Goal: Task Accomplishment & Management: Manage account settings

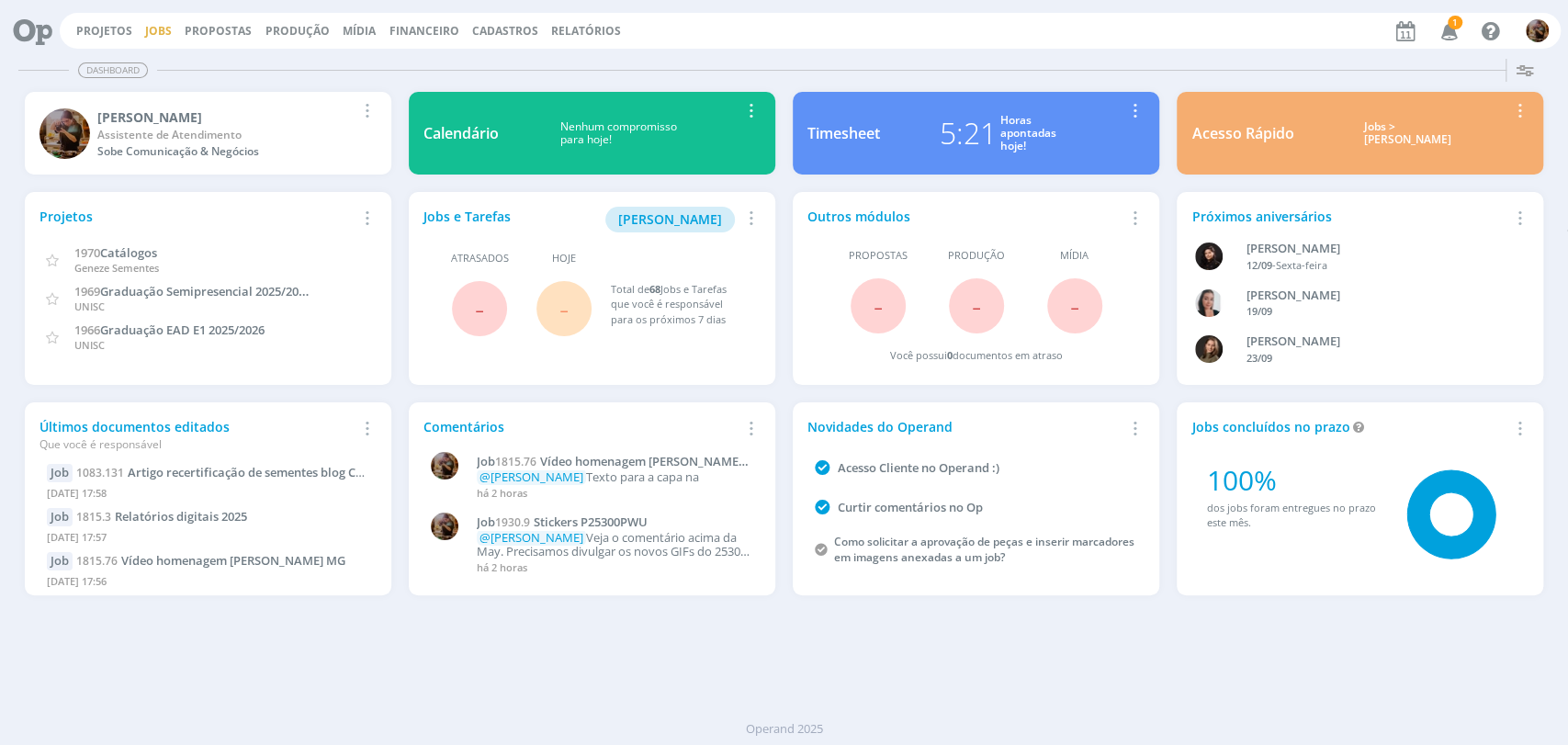
click at [162, 32] on link "Jobs" at bounding box center [158, 30] width 26 height 16
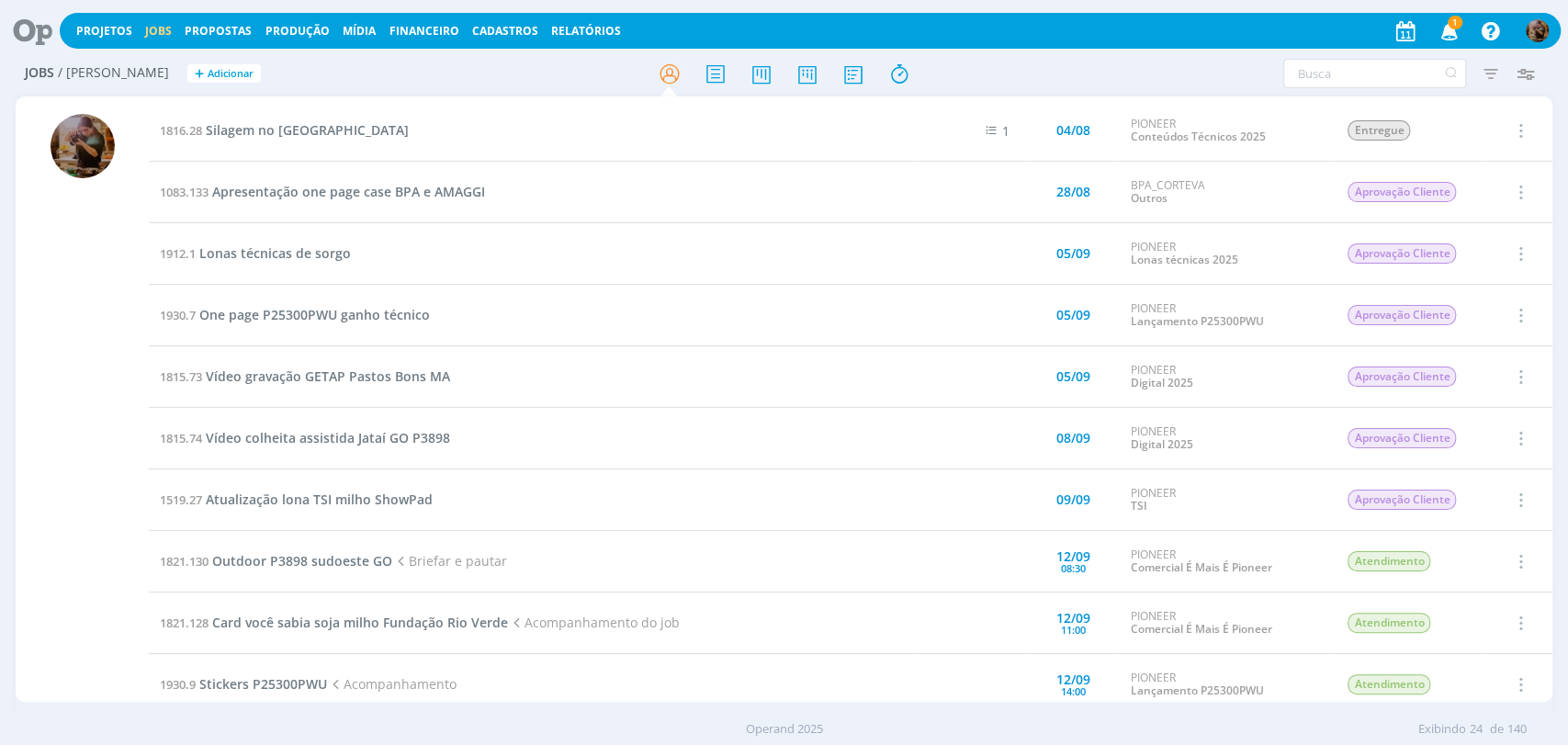
click at [1453, 25] on span "1" at bounding box center [1455, 23] width 15 height 14
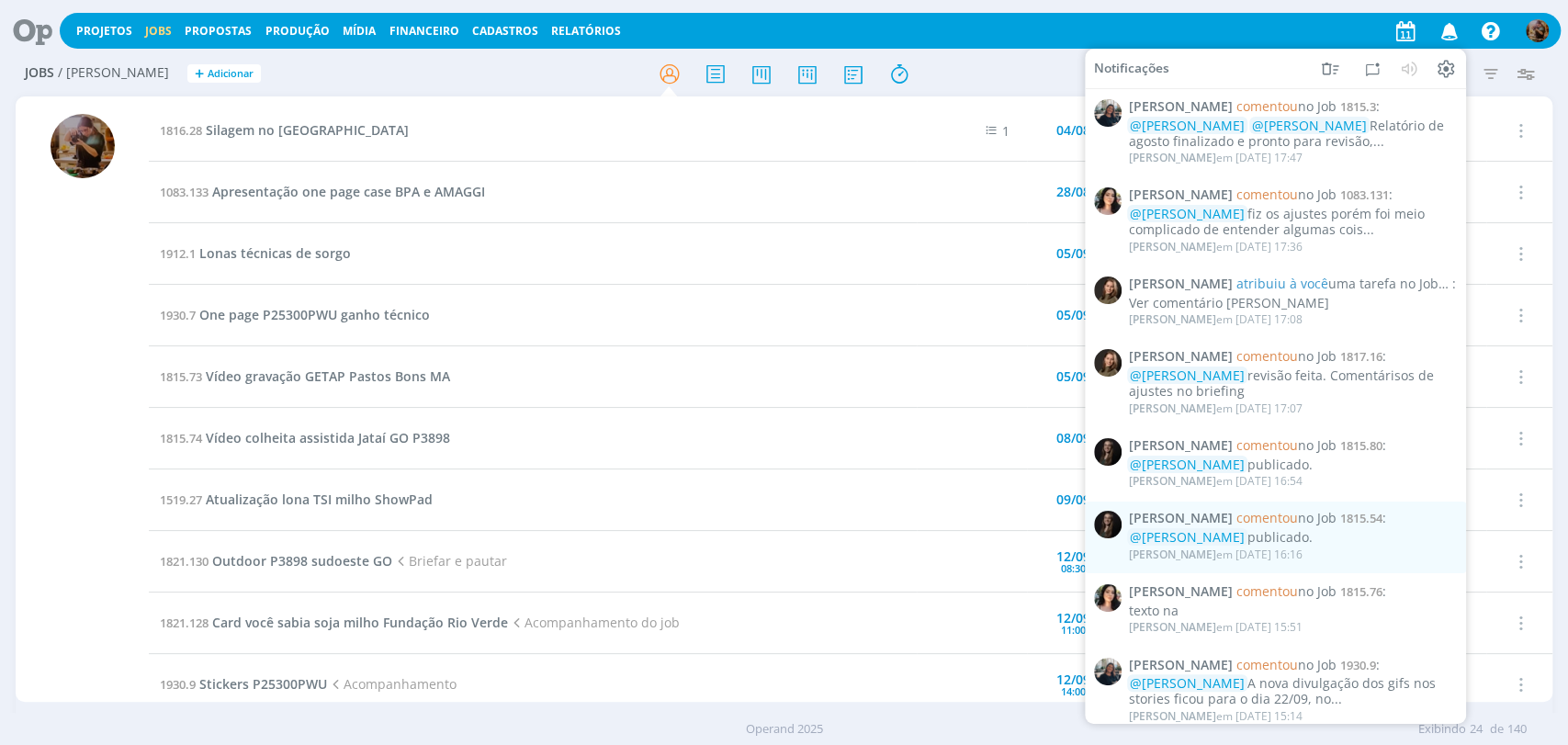
click at [1453, 25] on icon "button" at bounding box center [1449, 30] width 32 height 31
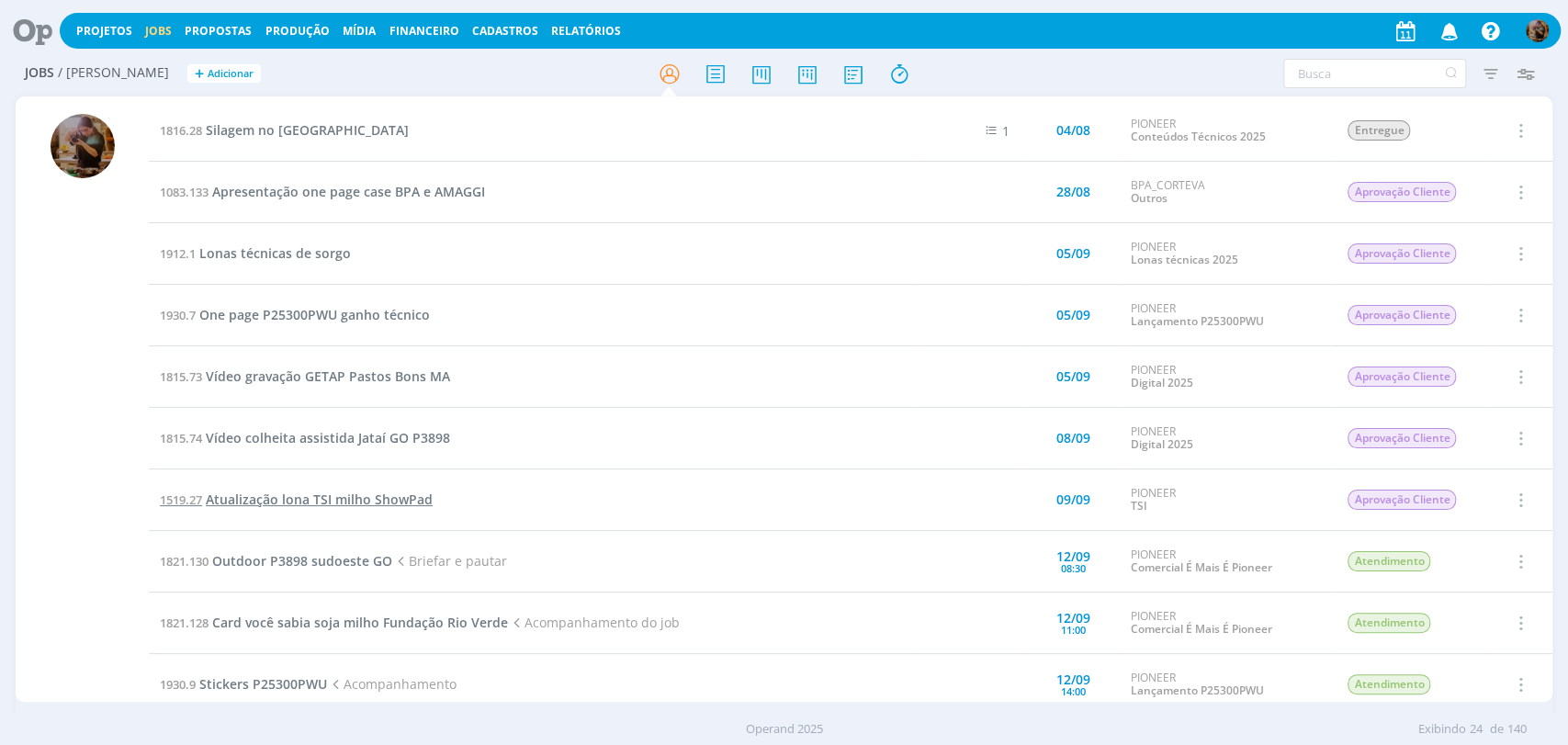
click at [365, 494] on span "Atualização lona TSI milho ShowPad" at bounding box center [320, 499] width 227 height 17
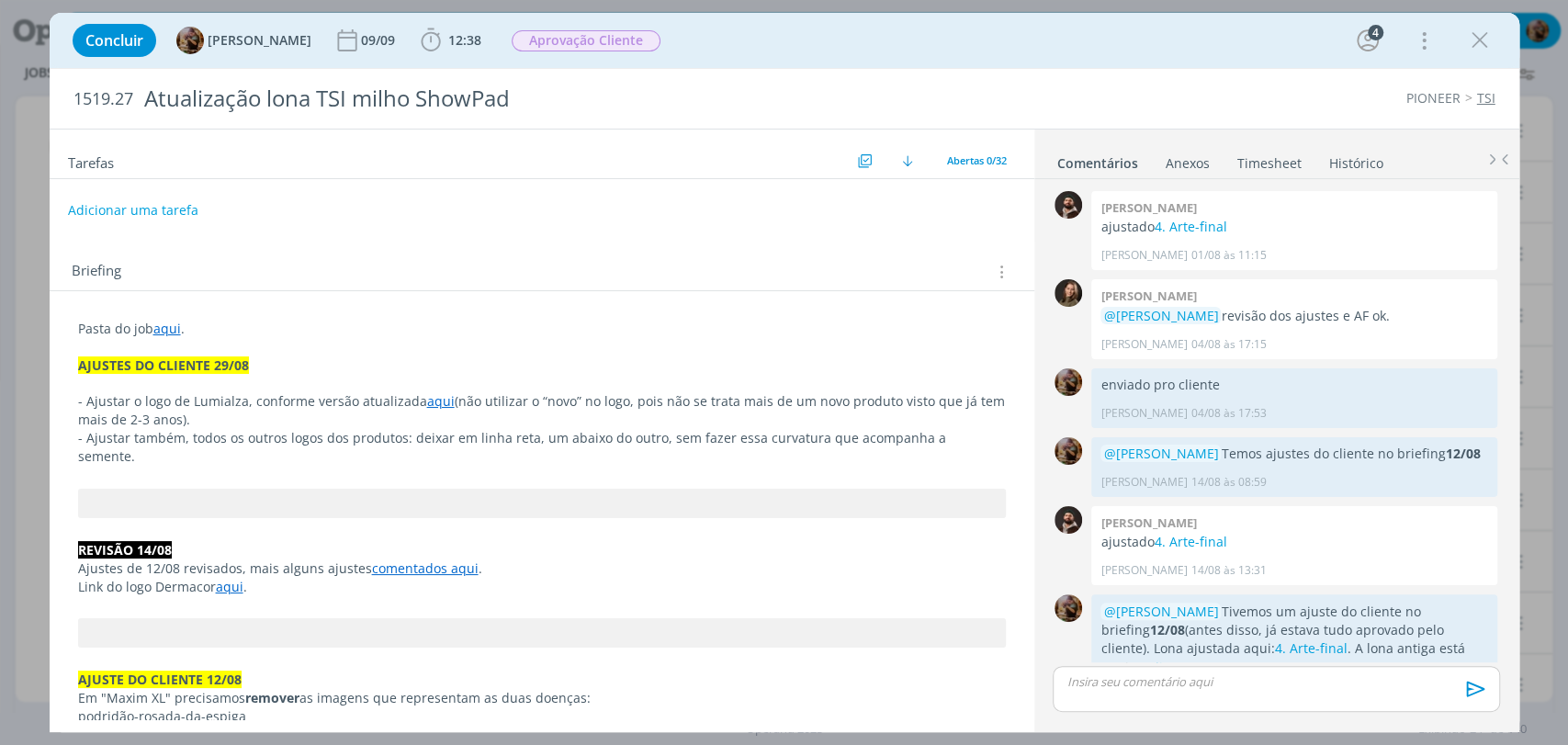
scroll to position [1530, 0]
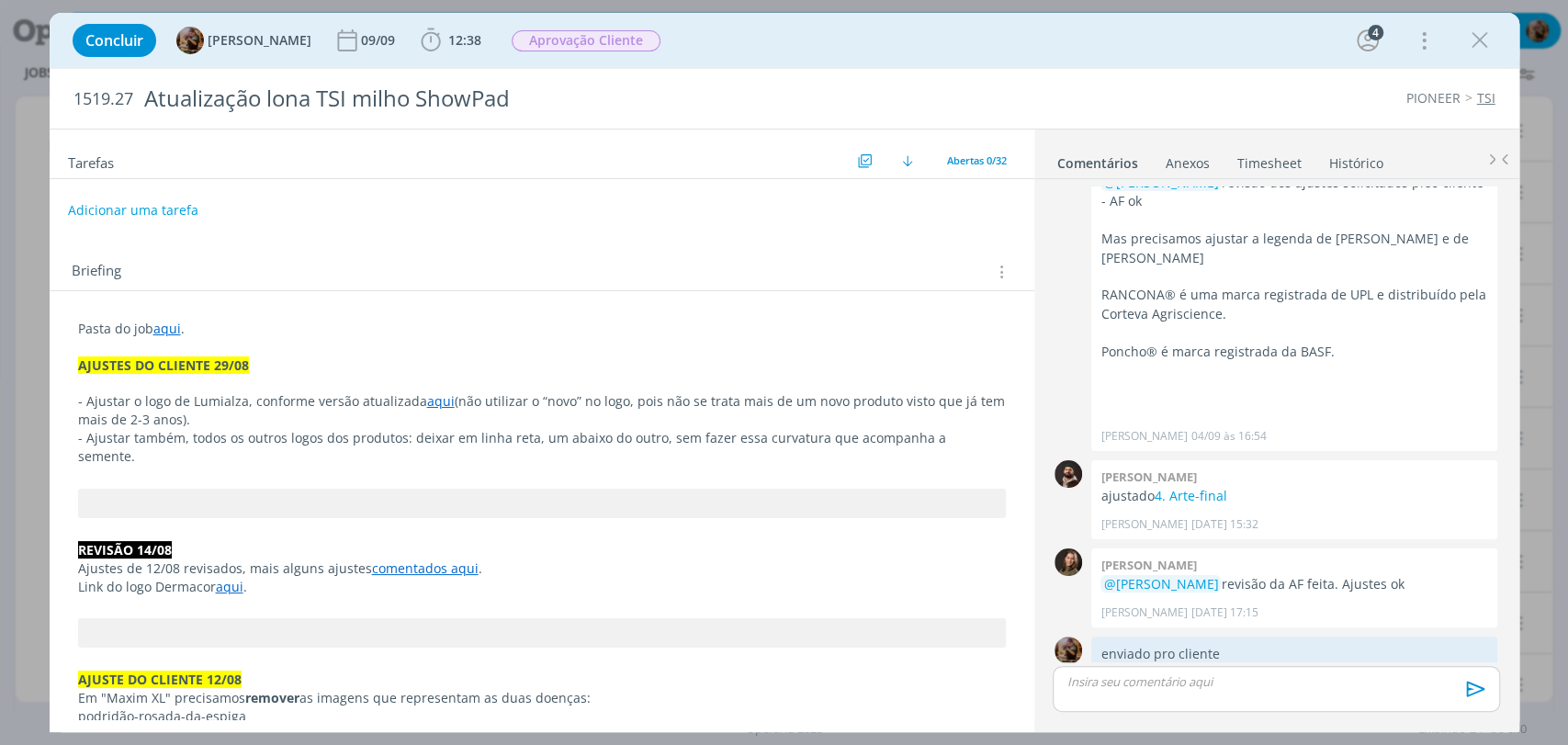
click at [167, 329] on link "aqui" at bounding box center [166, 328] width 27 height 17
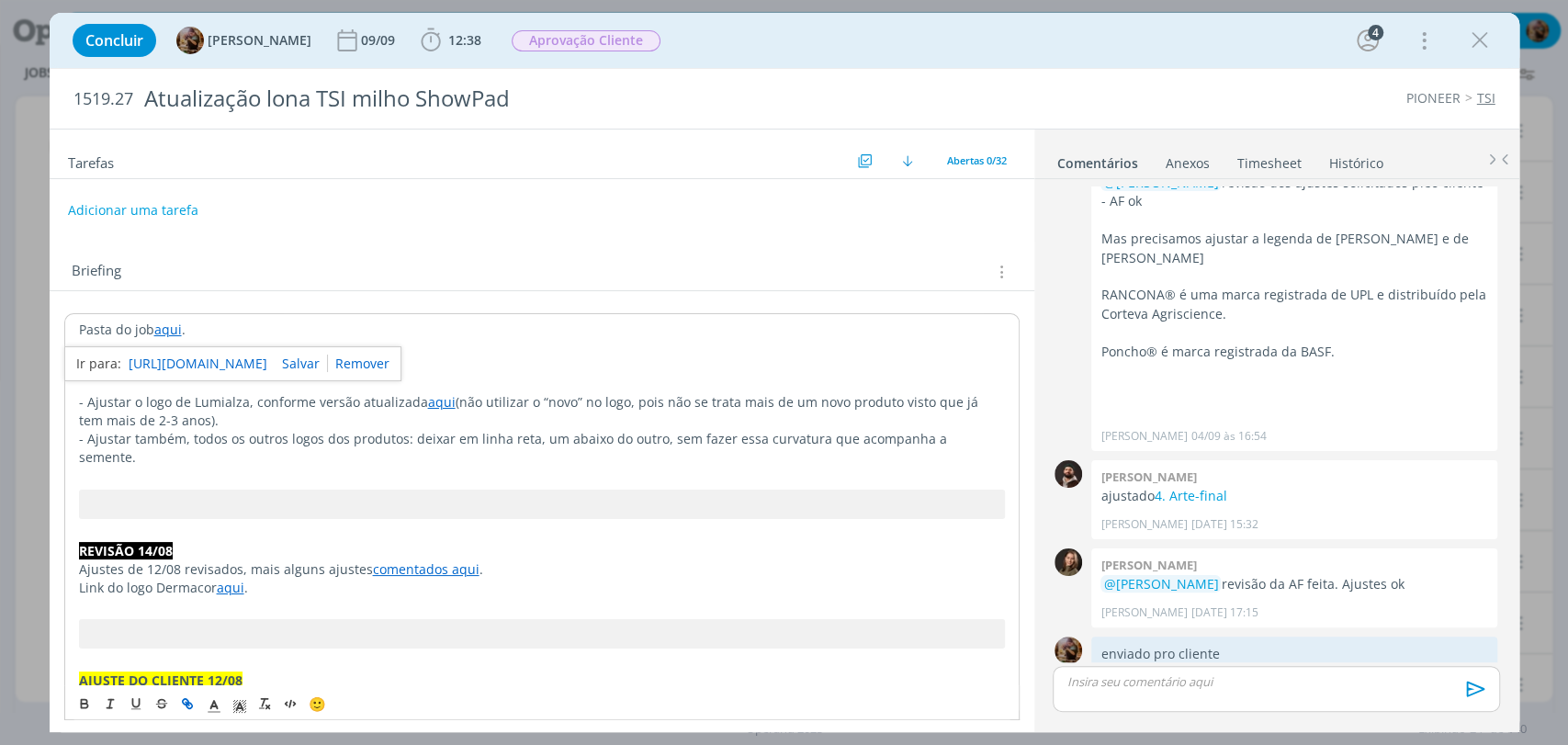
click at [197, 370] on link "https://sobeae.sharepoint.com/:f:/s/SOBEAE/EhywL7KeWt5FsCg1bF0rpQUBGYrosvJlCdZ7…" at bounding box center [198, 363] width 139 height 24
click at [1477, 55] on div "dialog" at bounding box center [1479, 40] width 33 height 33
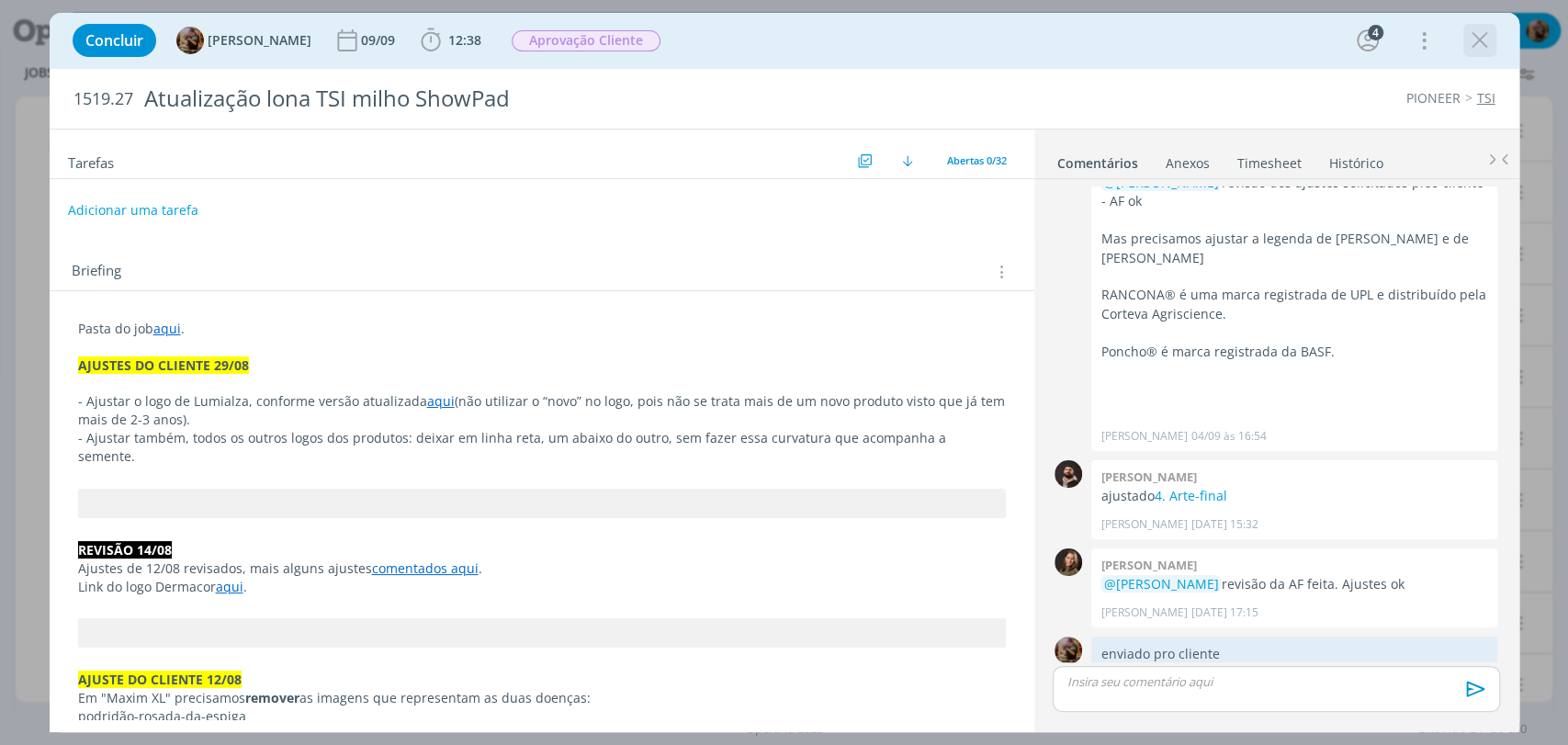
click at [1470, 38] on icon "dialog" at bounding box center [1479, 40] width 27 height 27
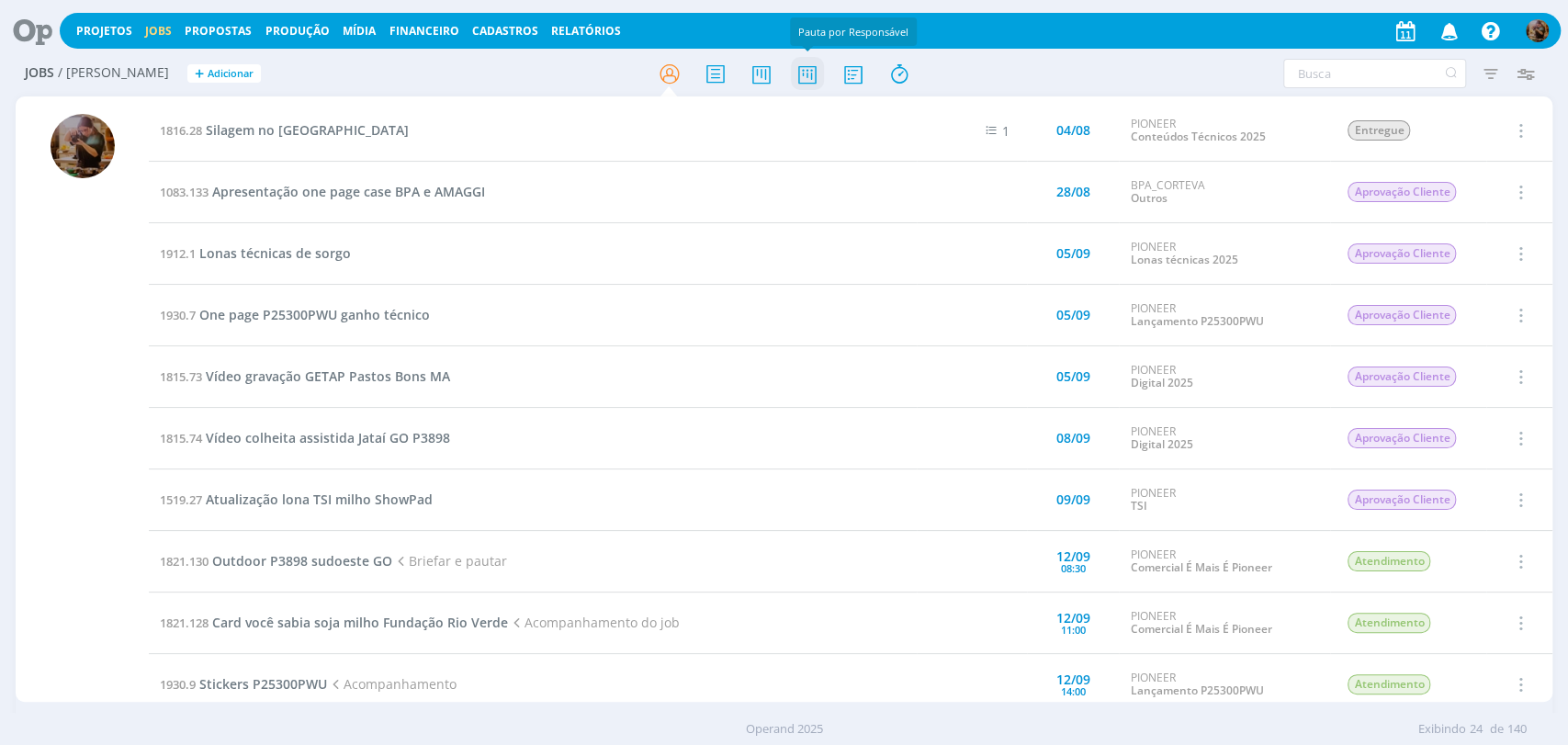
click at [808, 66] on icon at bounding box center [806, 74] width 33 height 36
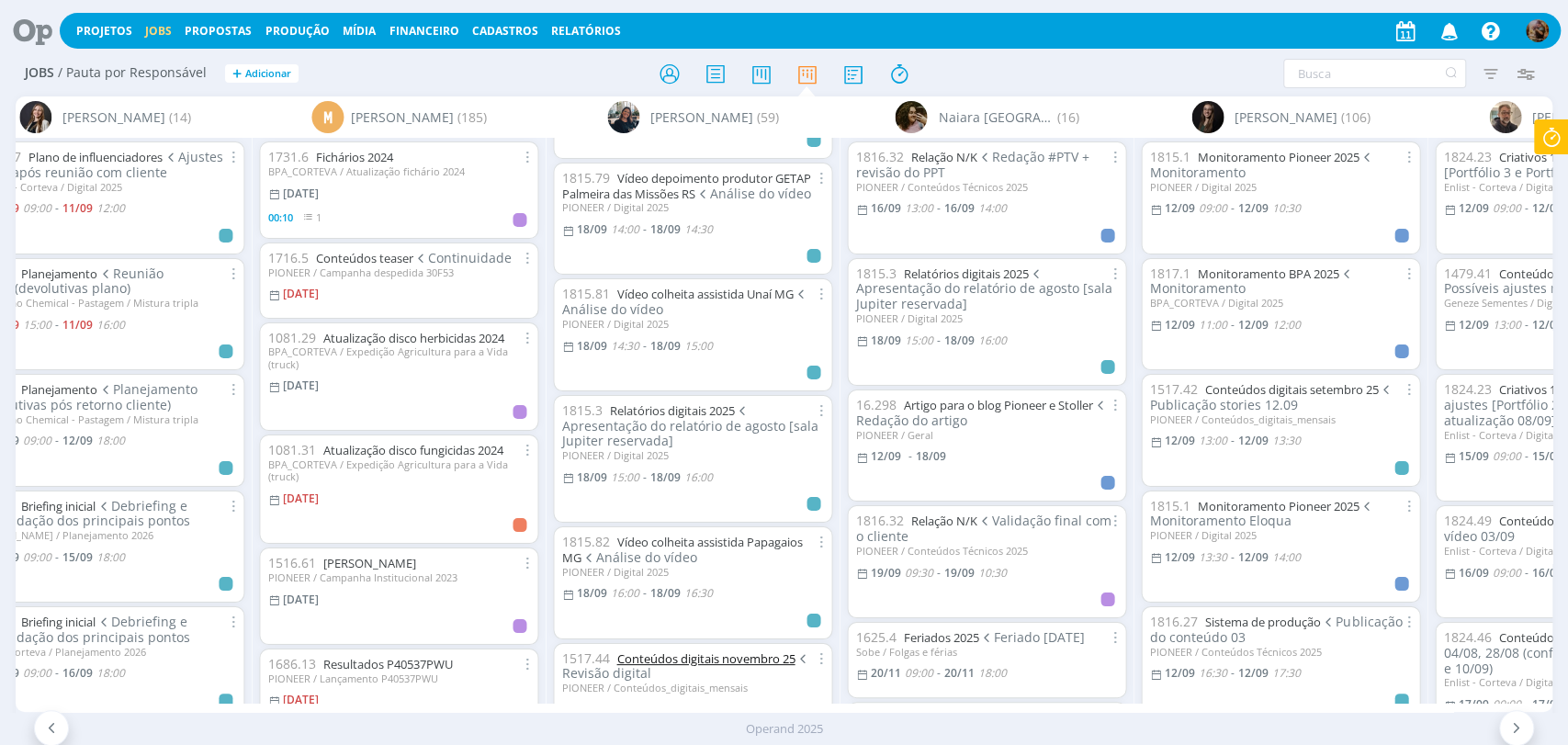
scroll to position [2754, 0]
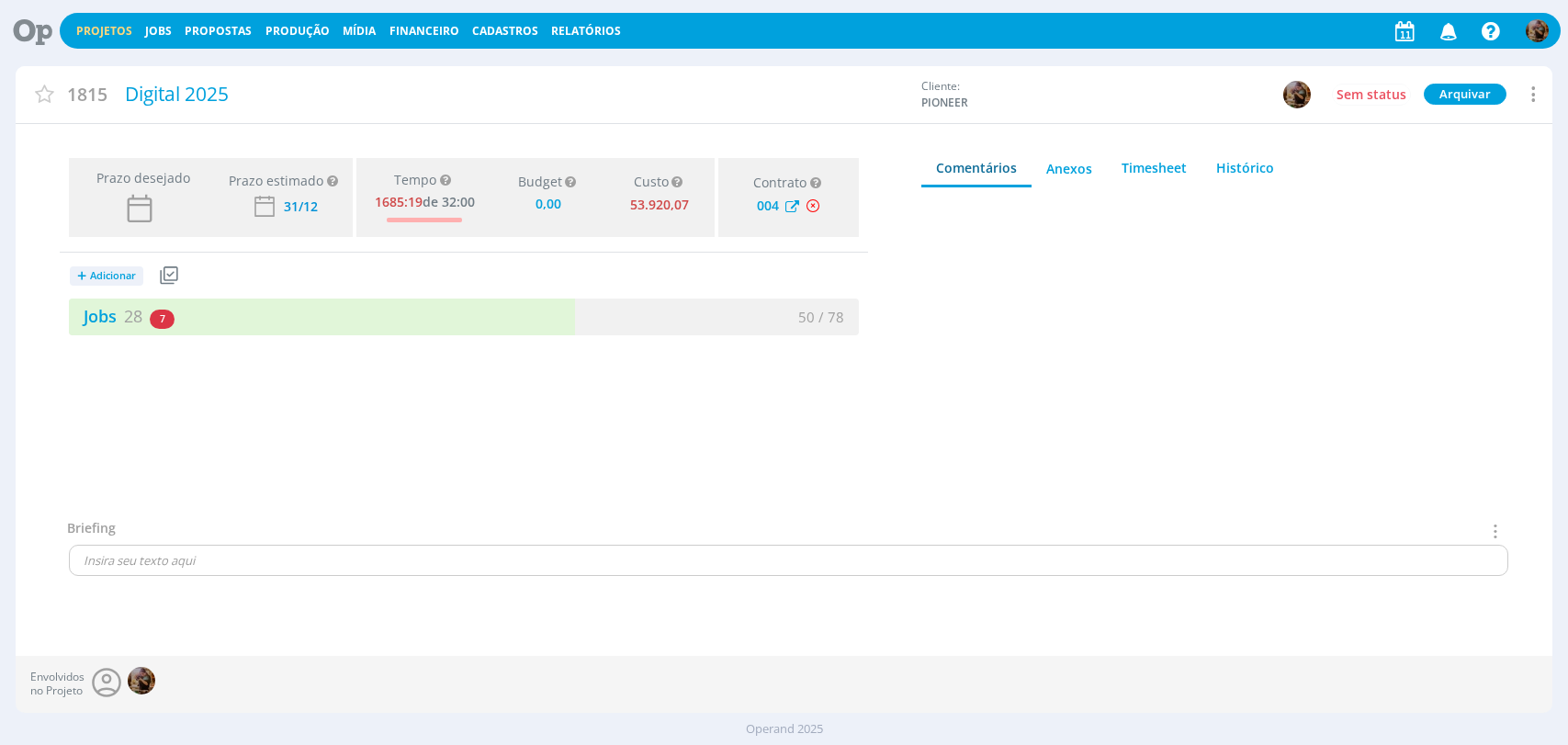
type input "0,00"
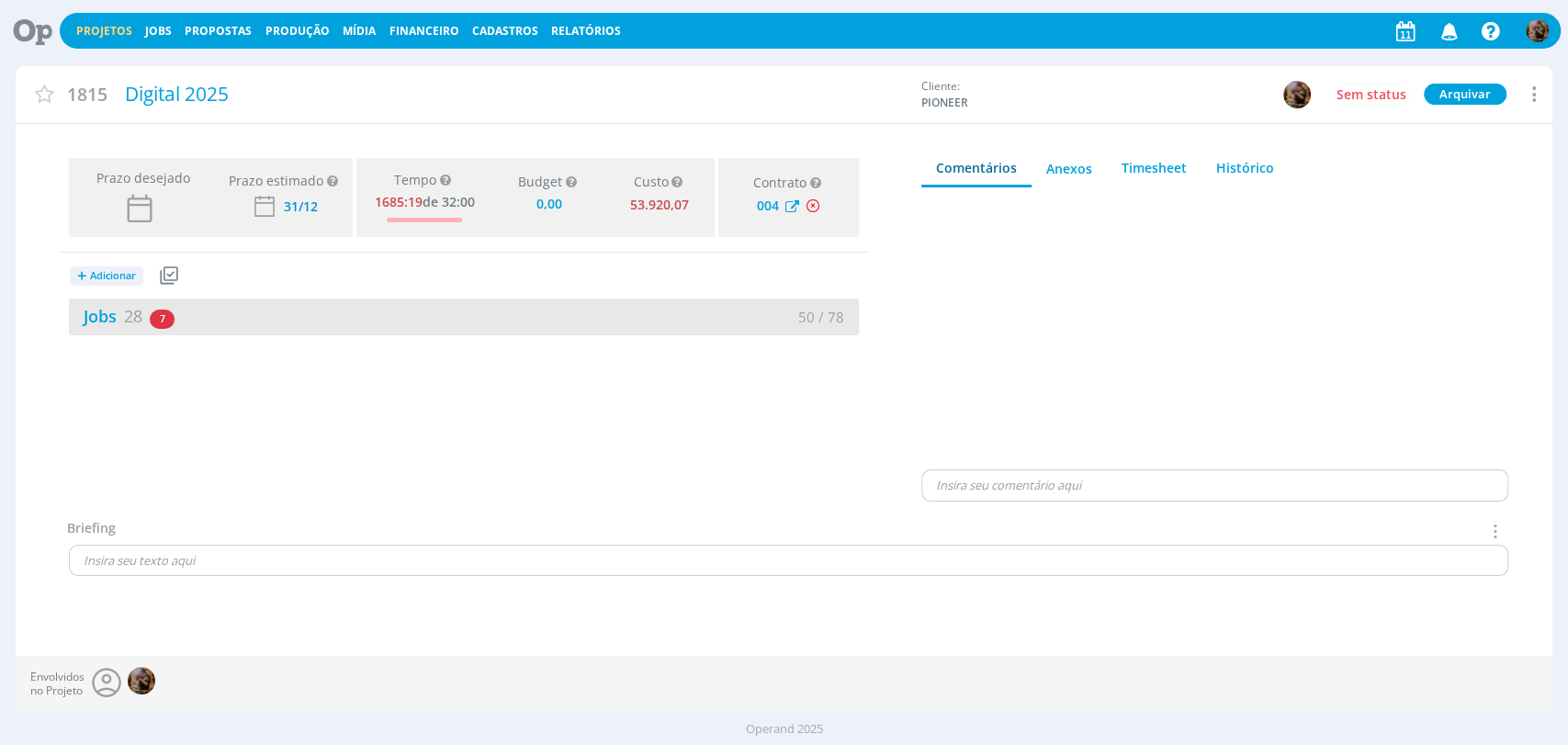
click at [335, 326] on div "Jobs 28 7 atrasados" at bounding box center [267, 316] width 395 height 25
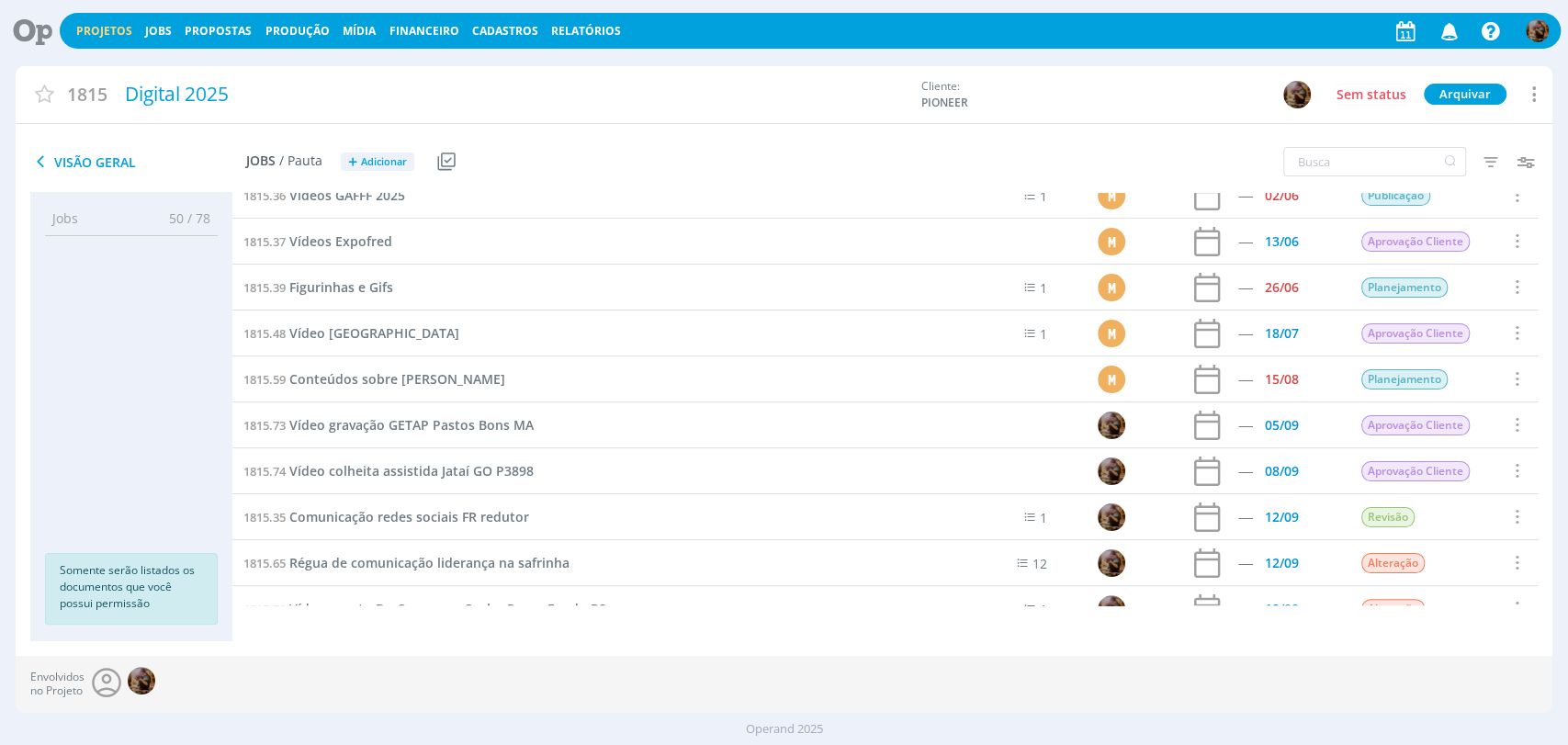
scroll to position [510, 0]
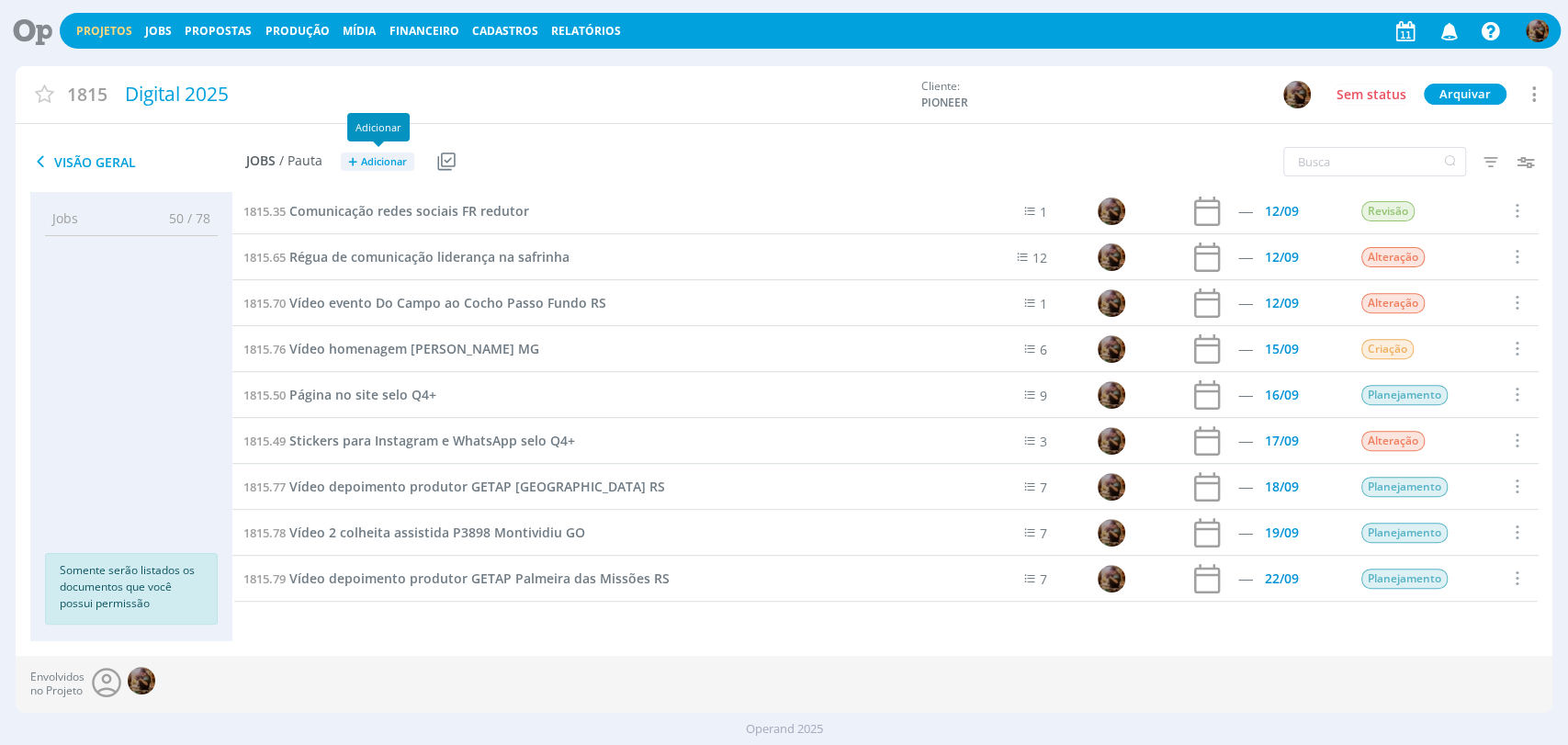
click at [367, 164] on span "Adicionar" at bounding box center [384, 162] width 46 height 12
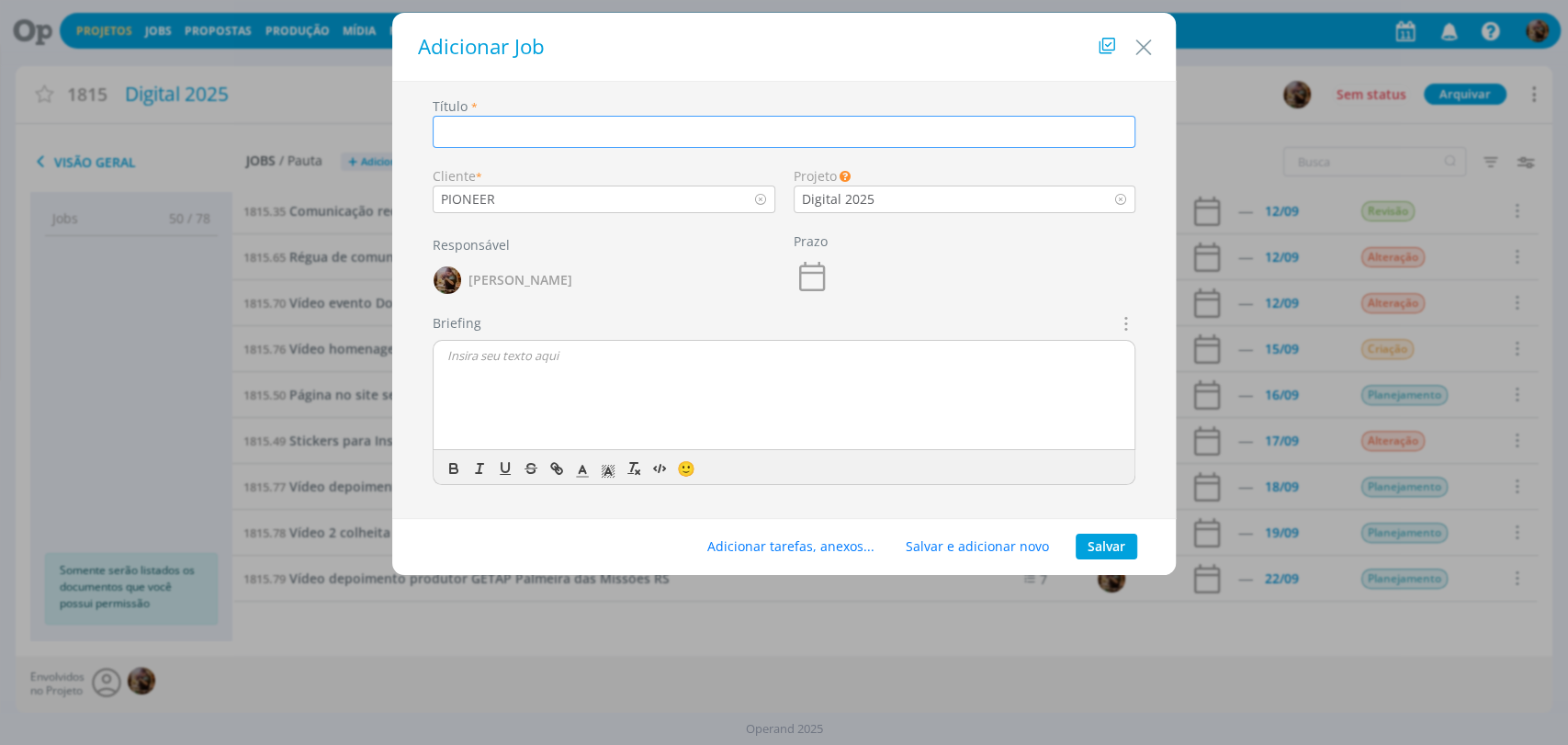
paste input "Vídeo Do Campo ao Cocho Bom Despacho MG"
type input "Vídeo Do Campo ao Cocho Bom Despacho MG"
click at [1102, 540] on button "Salvar" at bounding box center [1106, 546] width 61 height 26
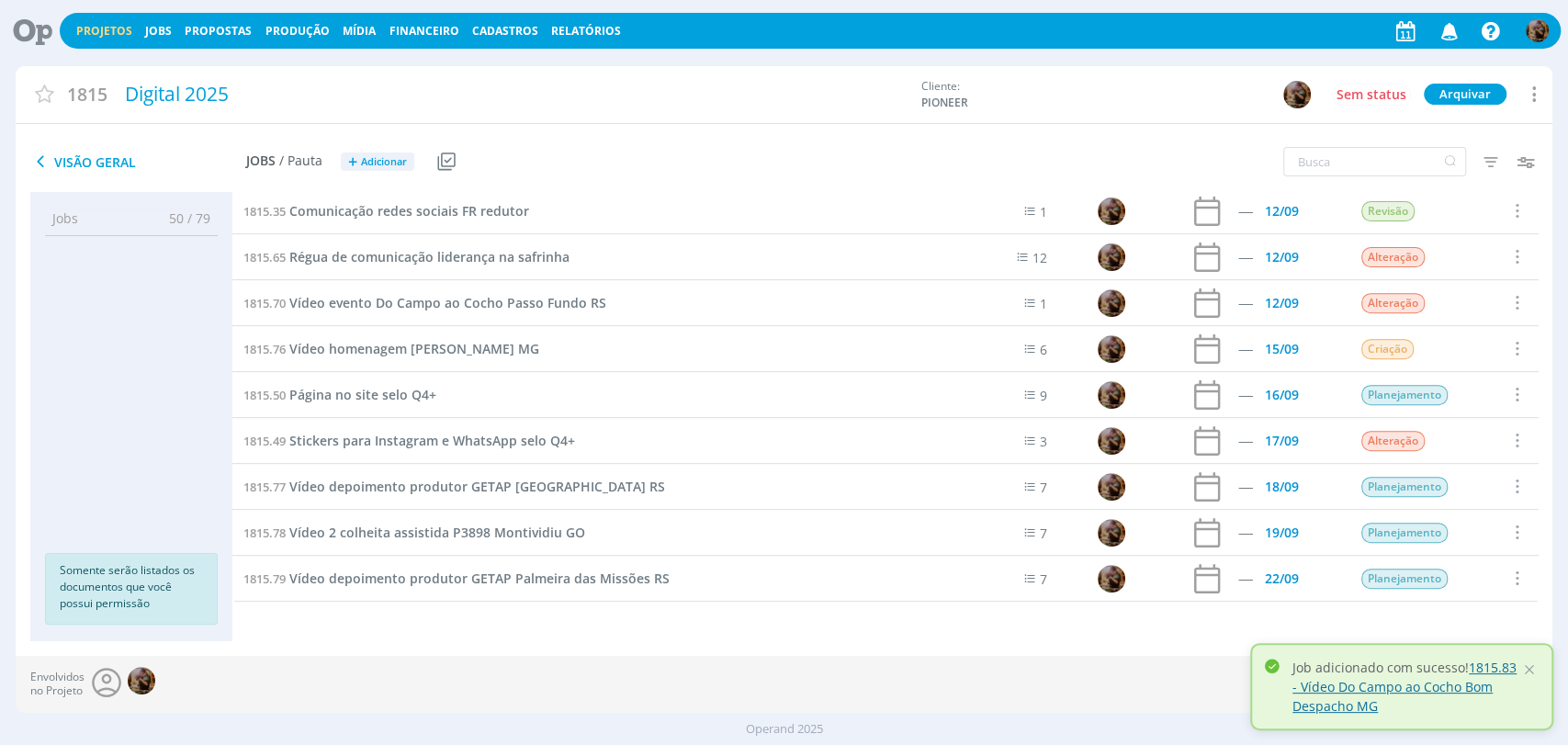
click at [1321, 691] on link "1815.83 - Vídeo Do Campo ao Cocho Bom Despacho MG" at bounding box center [1403, 685] width 224 height 56
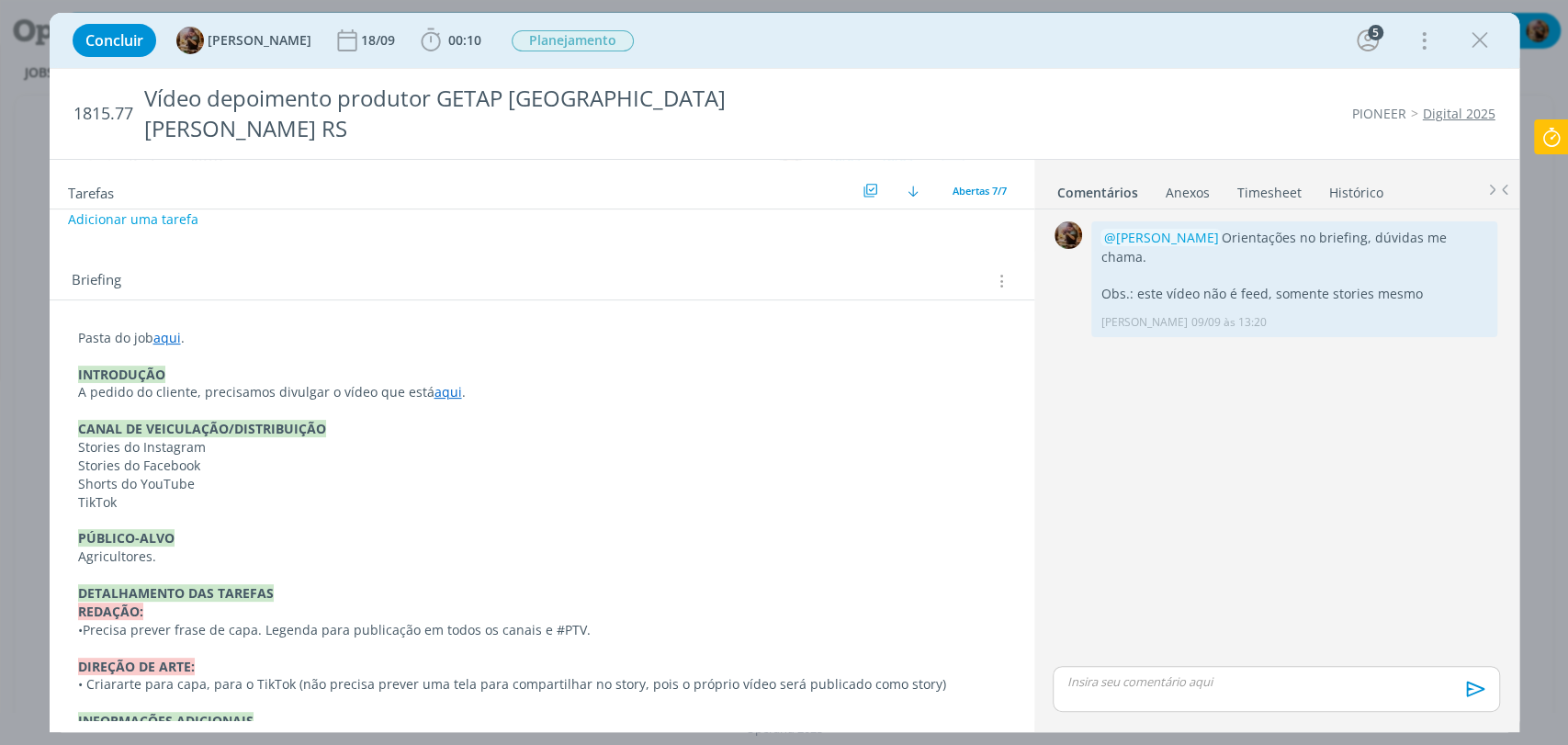
scroll to position [305, 0]
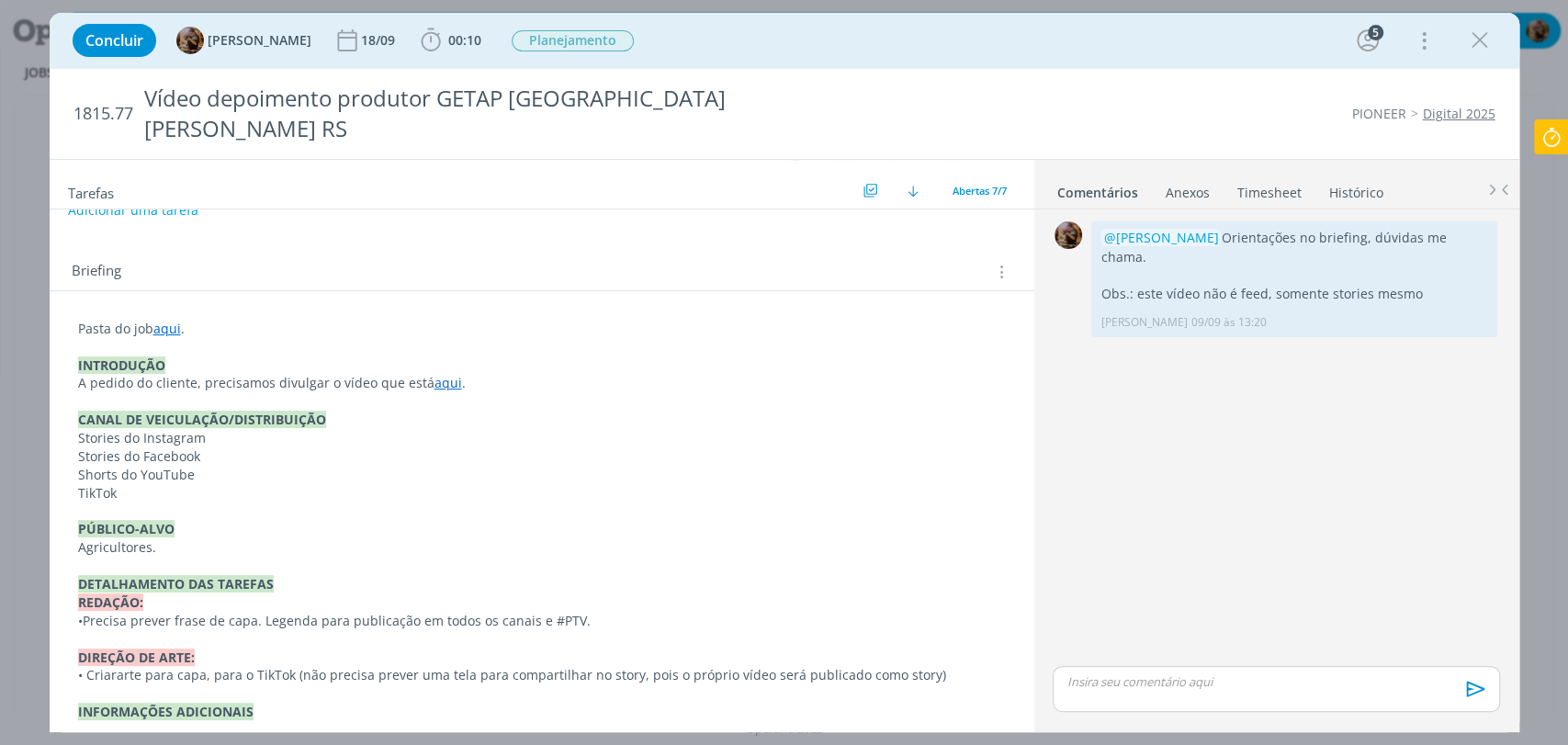
click at [448, 575] on p "DETALHAMENTO DAS TAREFAS" at bounding box center [542, 583] width 928 height 18
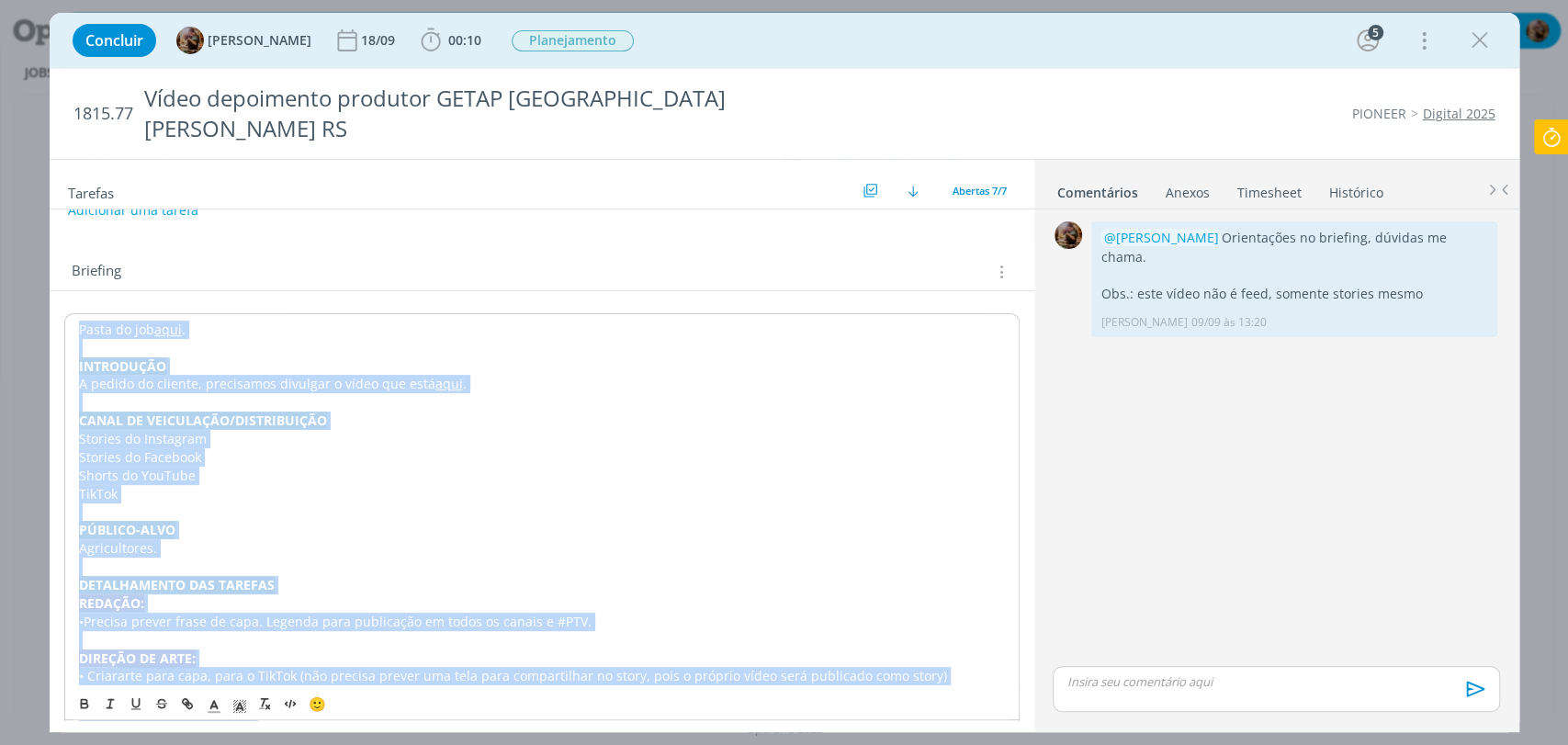
copy div "Pasta do job aqui . INTRODUÇÃO A pedido do cliente, precisamos divulgar o vídeo…"
click at [287, 392] on p "dialog" at bounding box center [542, 401] width 928 height 18
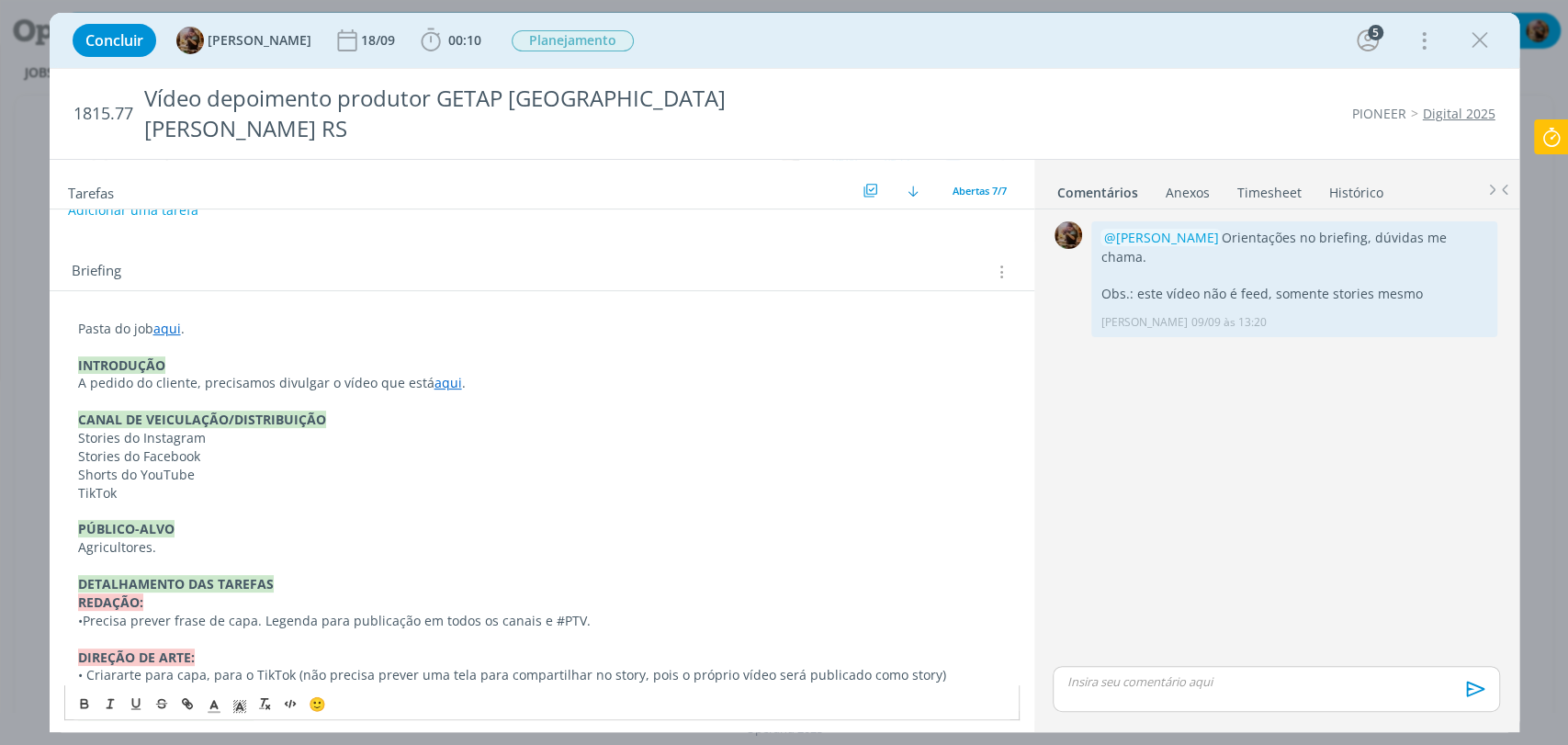
click at [176, 320] on p "Pasta do job aqui ." at bounding box center [542, 328] width 928 height 18
click at [194, 352] on link "https://sobeae.sharepoint.com/:f:/s/SOBEAE/EiIU-TbCGH5EsB14JkPmSZQB3ZRBqNIimGLc…" at bounding box center [198, 363] width 139 height 24
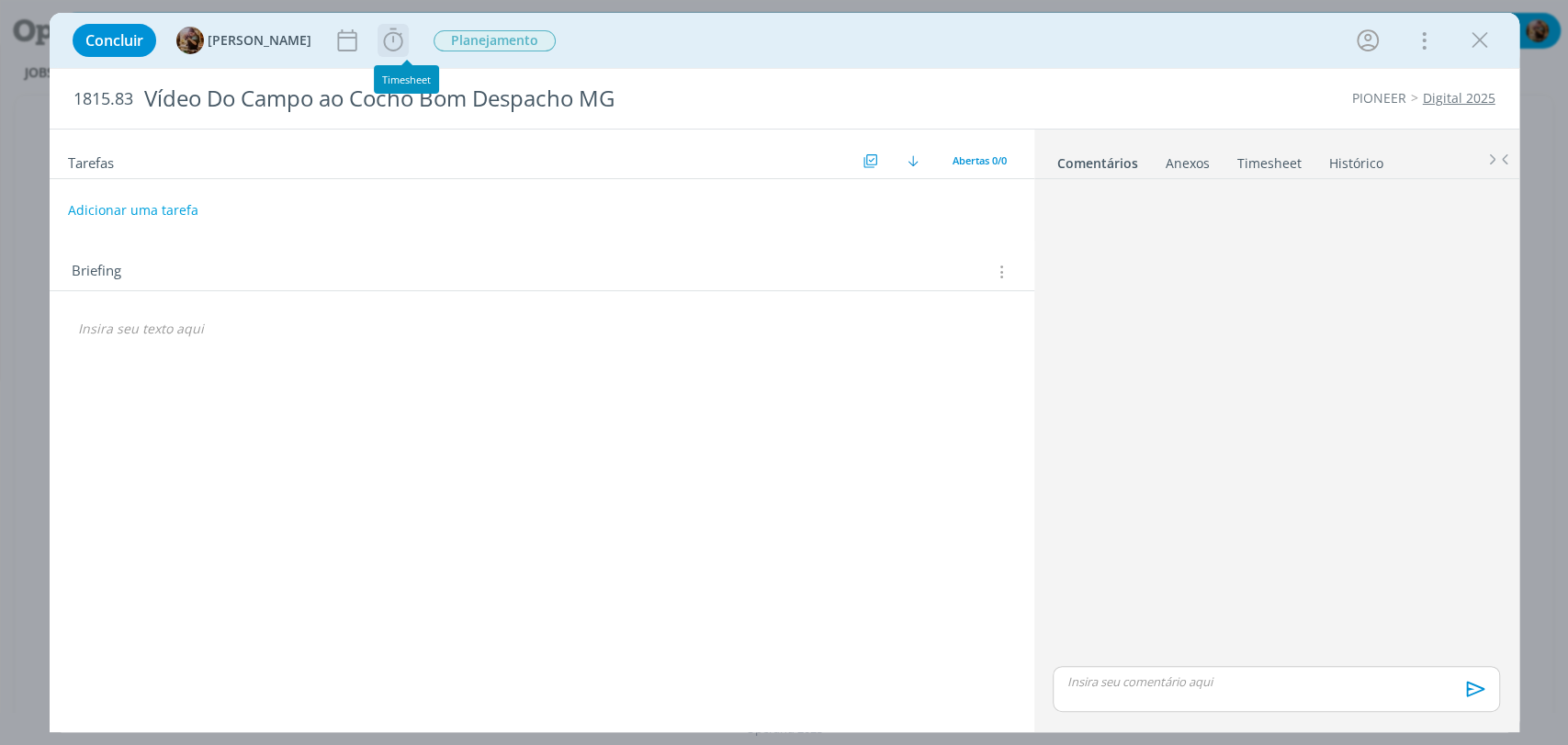
click at [399, 36] on icon "dialog" at bounding box center [392, 40] width 27 height 27
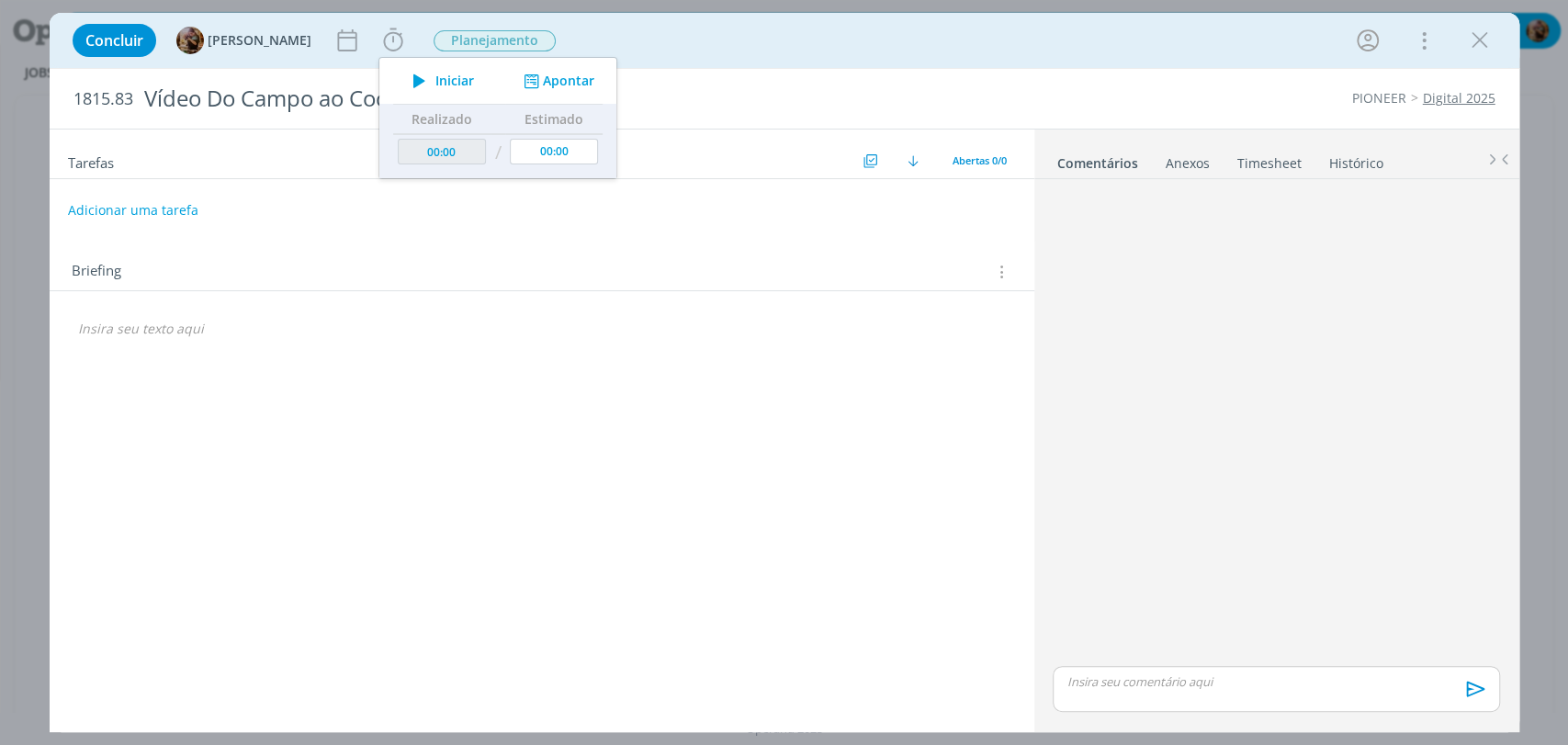
click at [464, 81] on span "Iniciar" at bounding box center [454, 81] width 39 height 13
click at [388, 317] on div "dialog" at bounding box center [542, 328] width 955 height 31
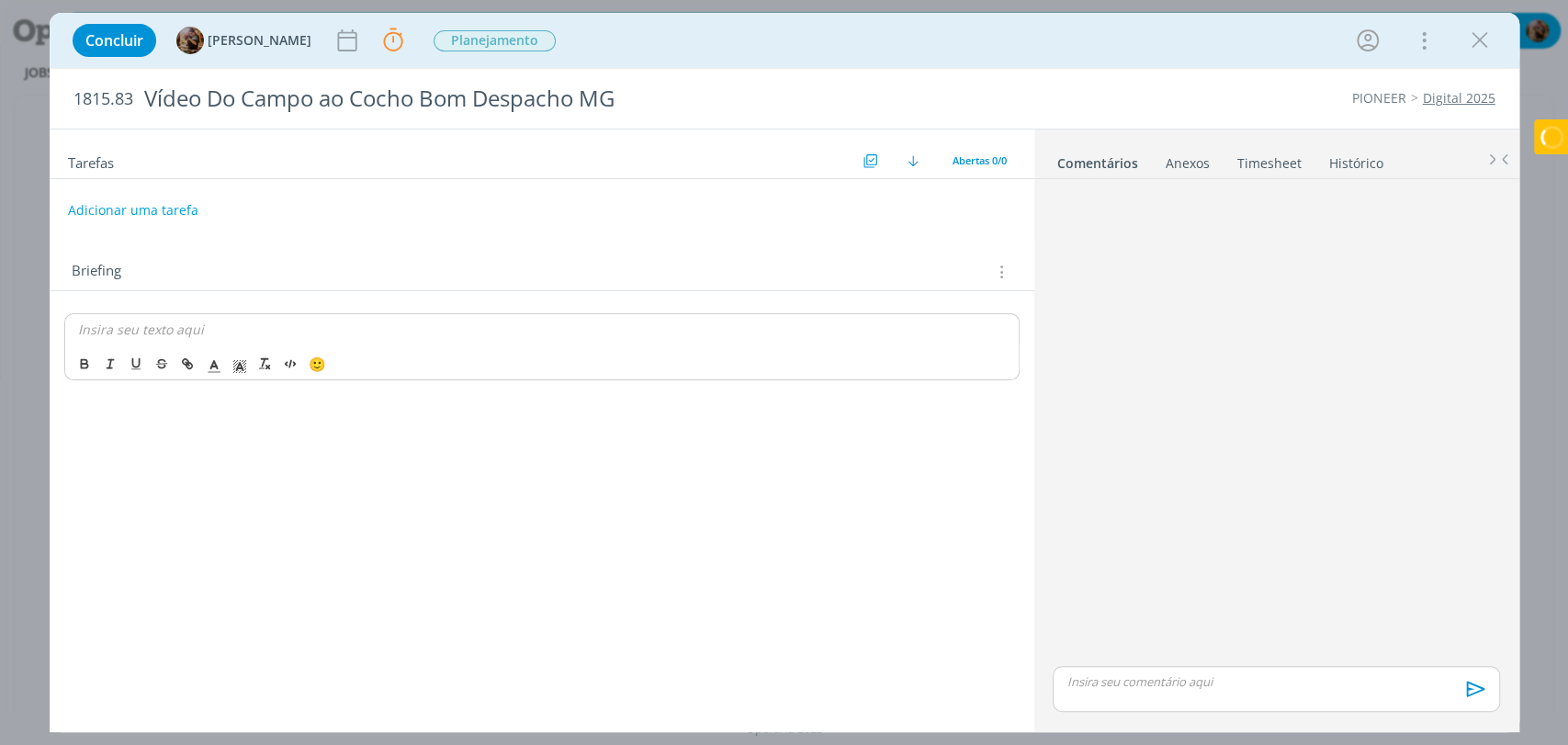
click at [992, 274] on icon "dialog" at bounding box center [1000, 271] width 17 height 20
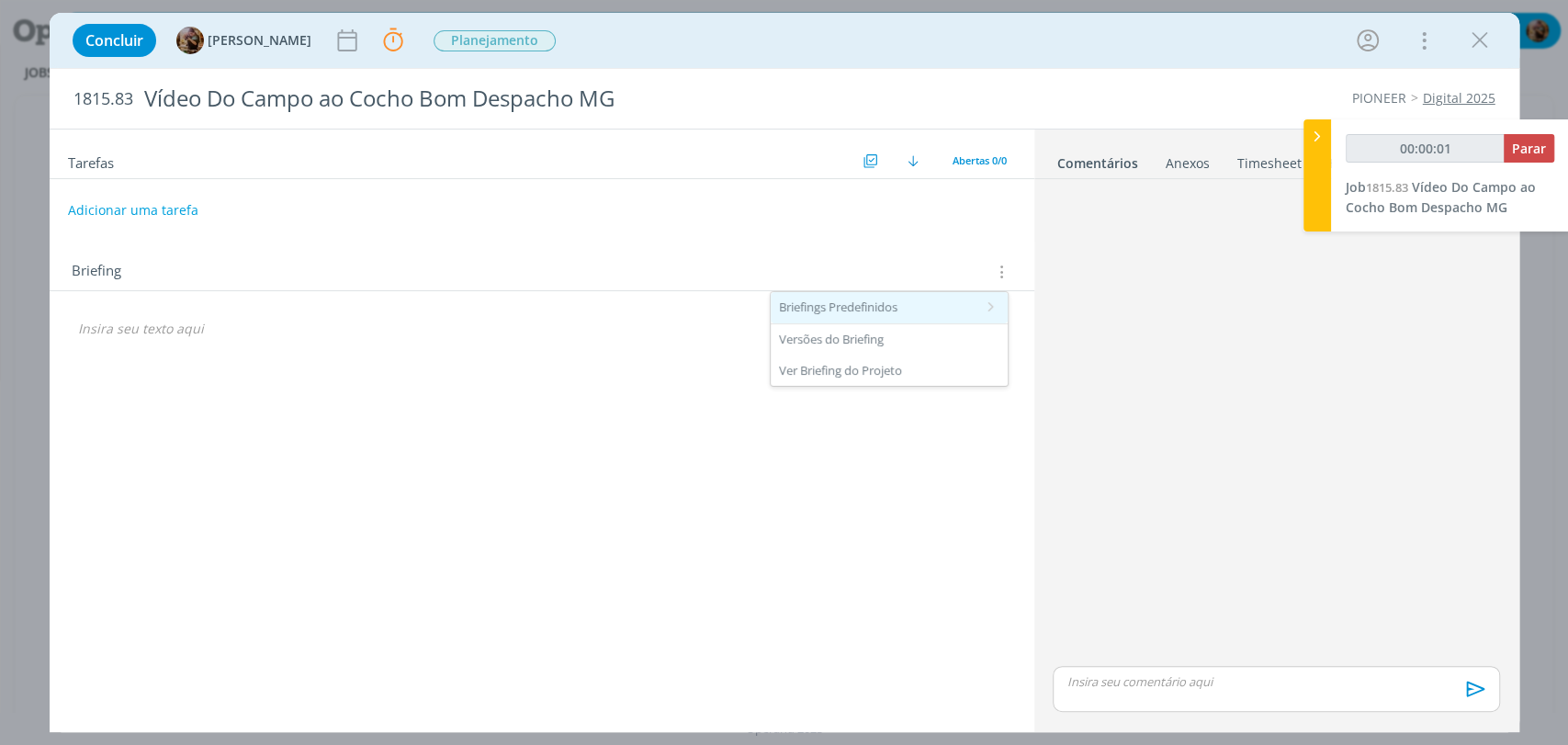
click at [936, 301] on div "Briefings Predefinidos" at bounding box center [889, 307] width 237 height 31
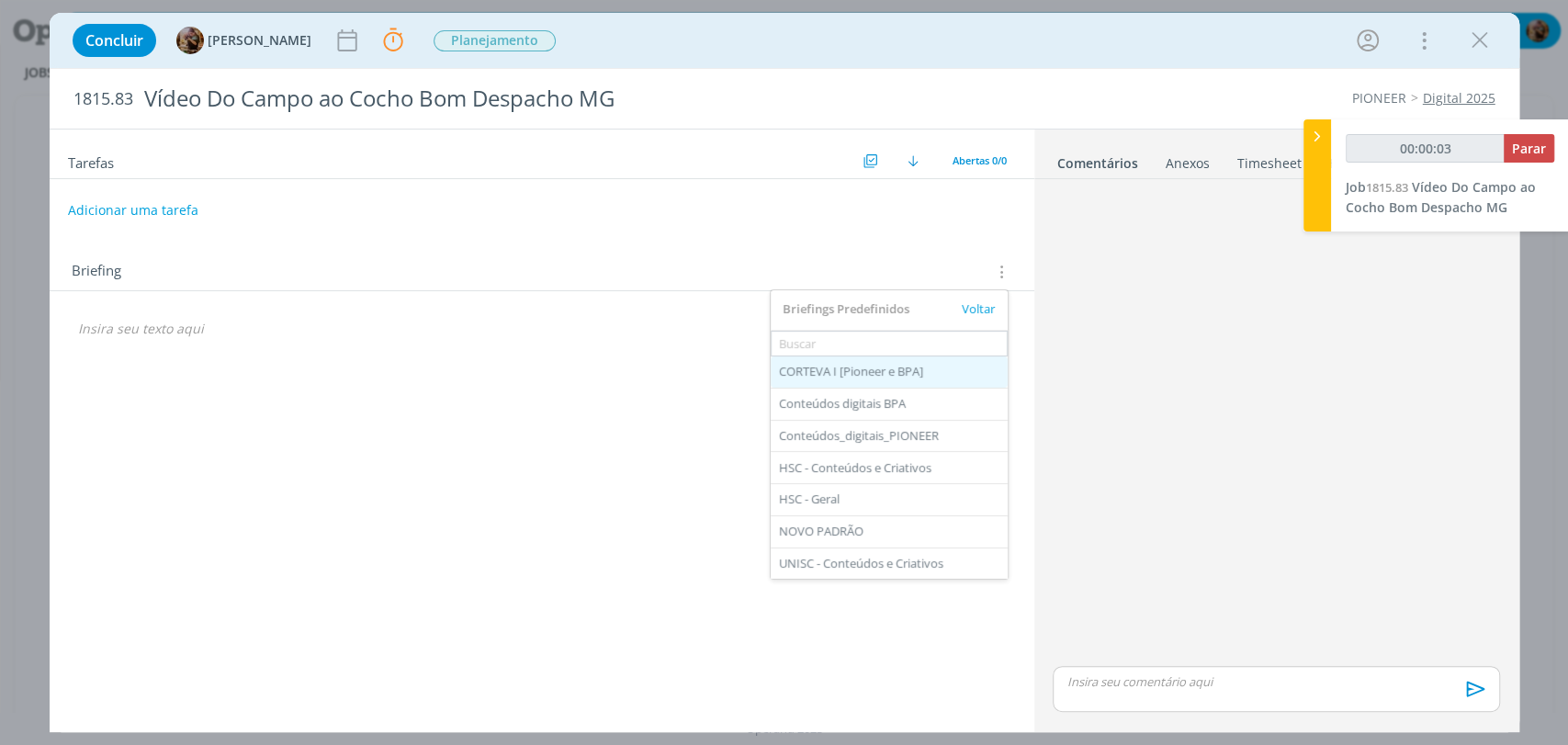
click at [893, 363] on div "CORTEVA I [Pioneer e BPA]" at bounding box center [889, 372] width 237 height 31
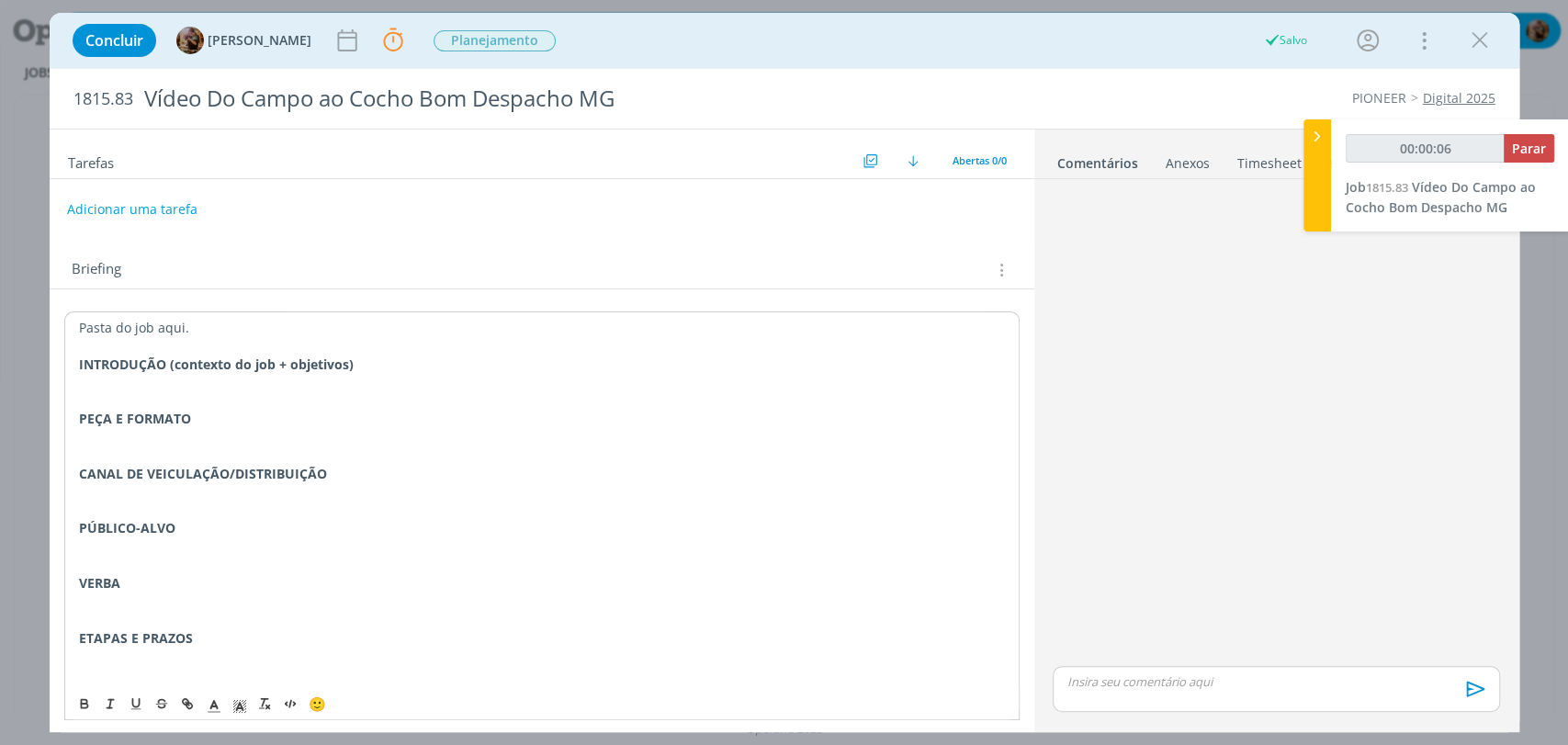
type input "00:00:07"
click at [162, 206] on button "Adicionar uma tarefa" at bounding box center [132, 209] width 131 height 31
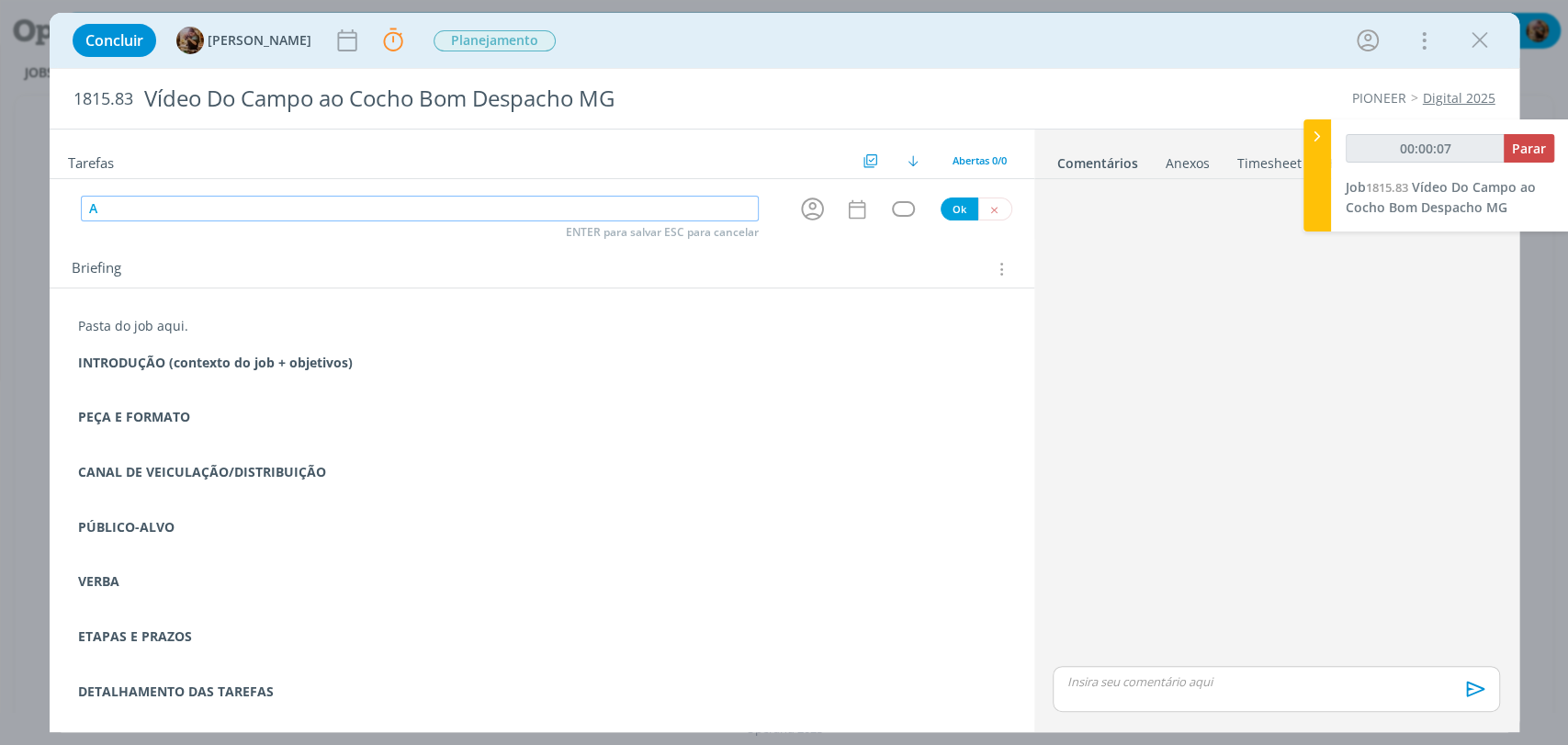
type input "An"
type input "00:00:08"
type input "Análise do"
type input "00:00:09"
type input "Análise do vídeo"
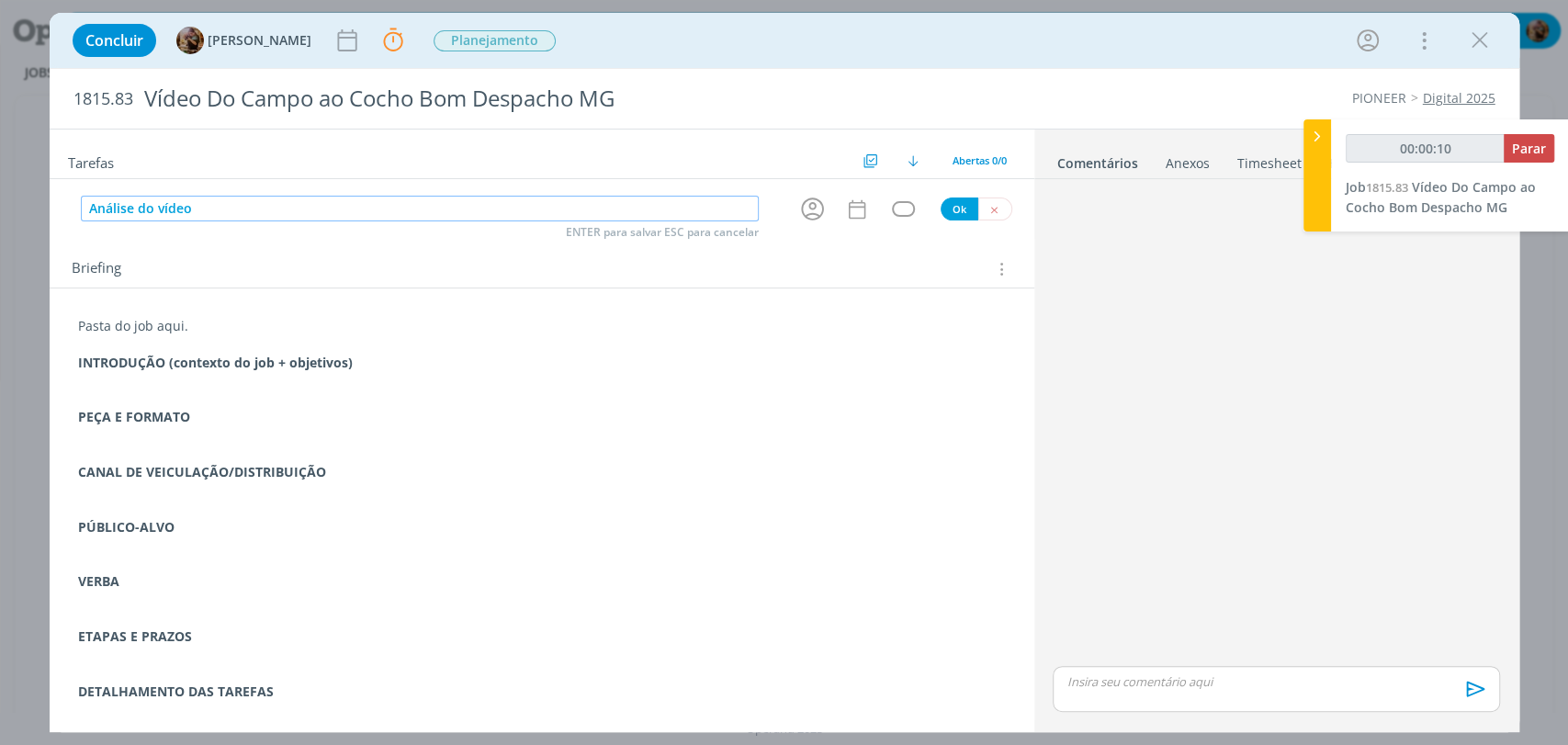
type input "00:00:11"
click at [806, 215] on icon "dialog" at bounding box center [812, 209] width 28 height 28
type input "Análise do vídeo"
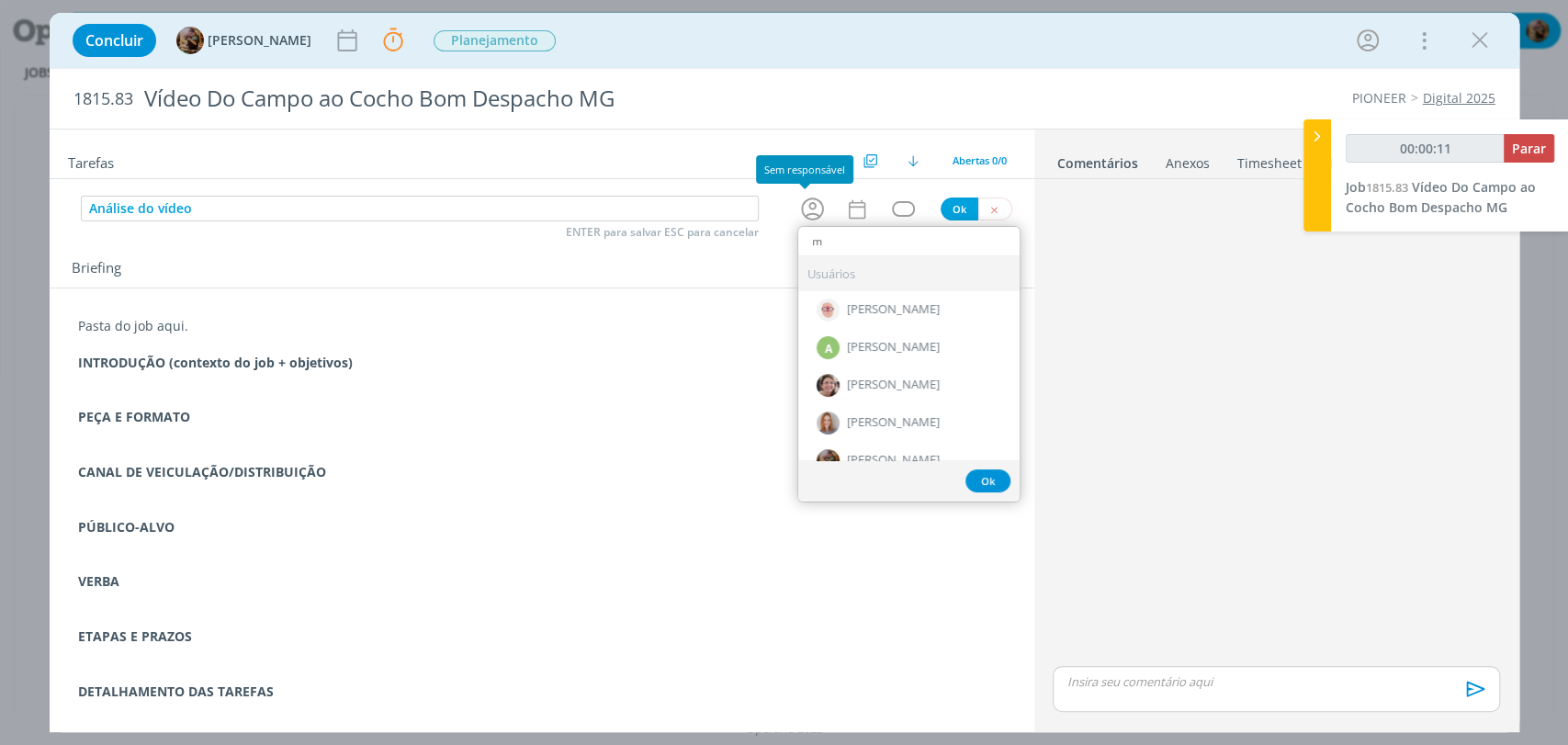
type input "ma"
type input "00:00:12"
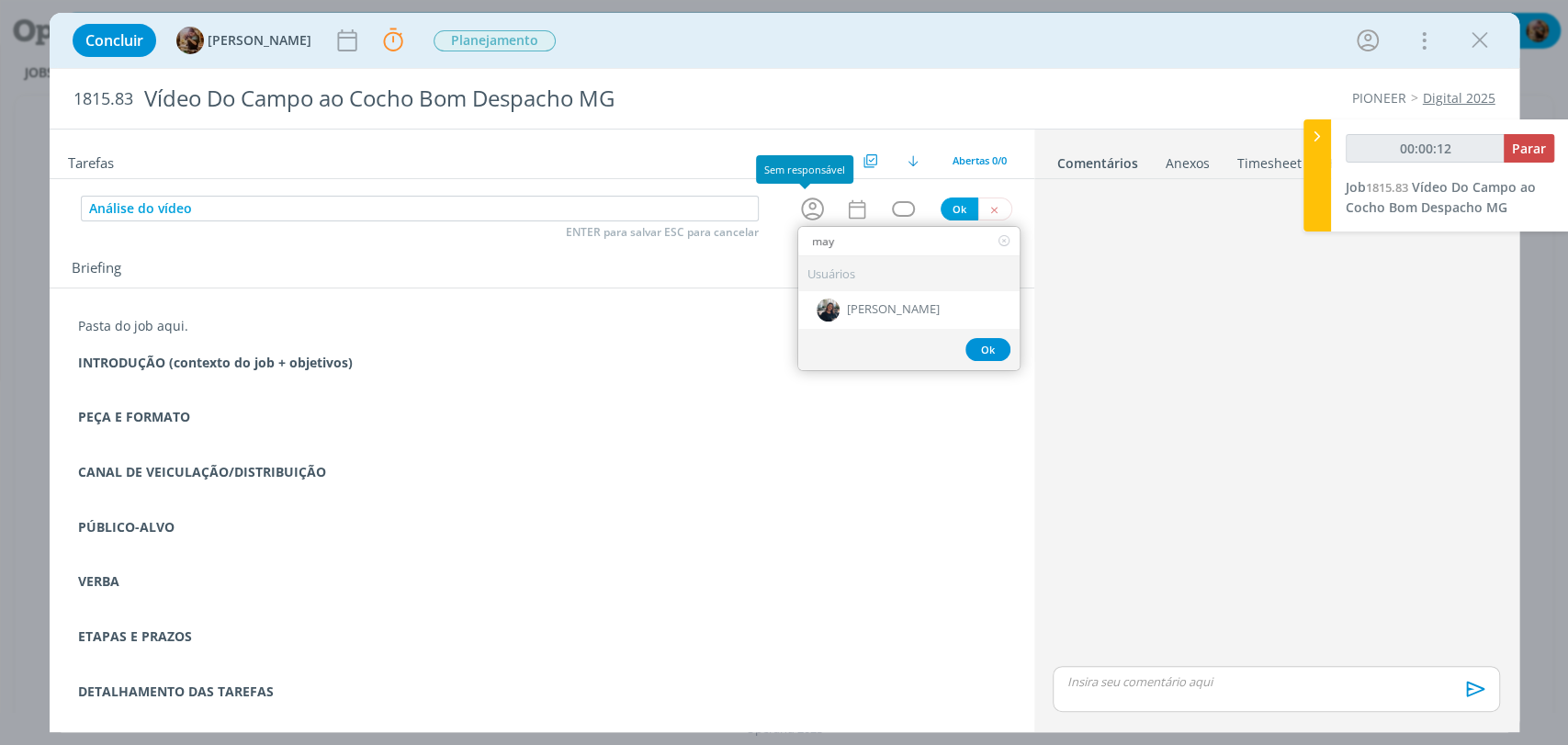
type input "maya"
type input "00:00:13"
type input "maya"
click at [853, 310] on span "[PERSON_NAME]" at bounding box center [893, 310] width 93 height 15
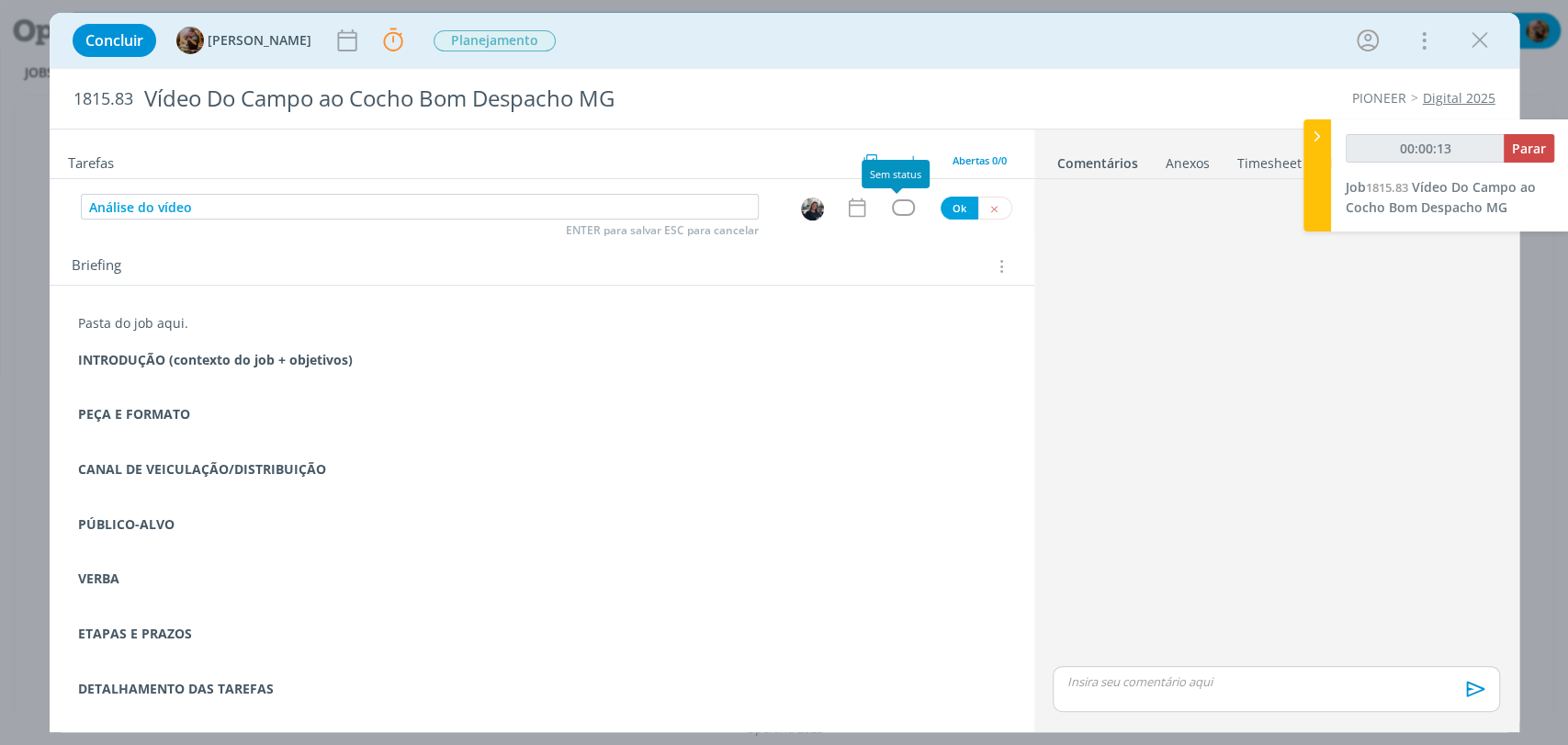
click at [904, 201] on div "dialog" at bounding box center [903, 207] width 23 height 16
type input "00:00:14"
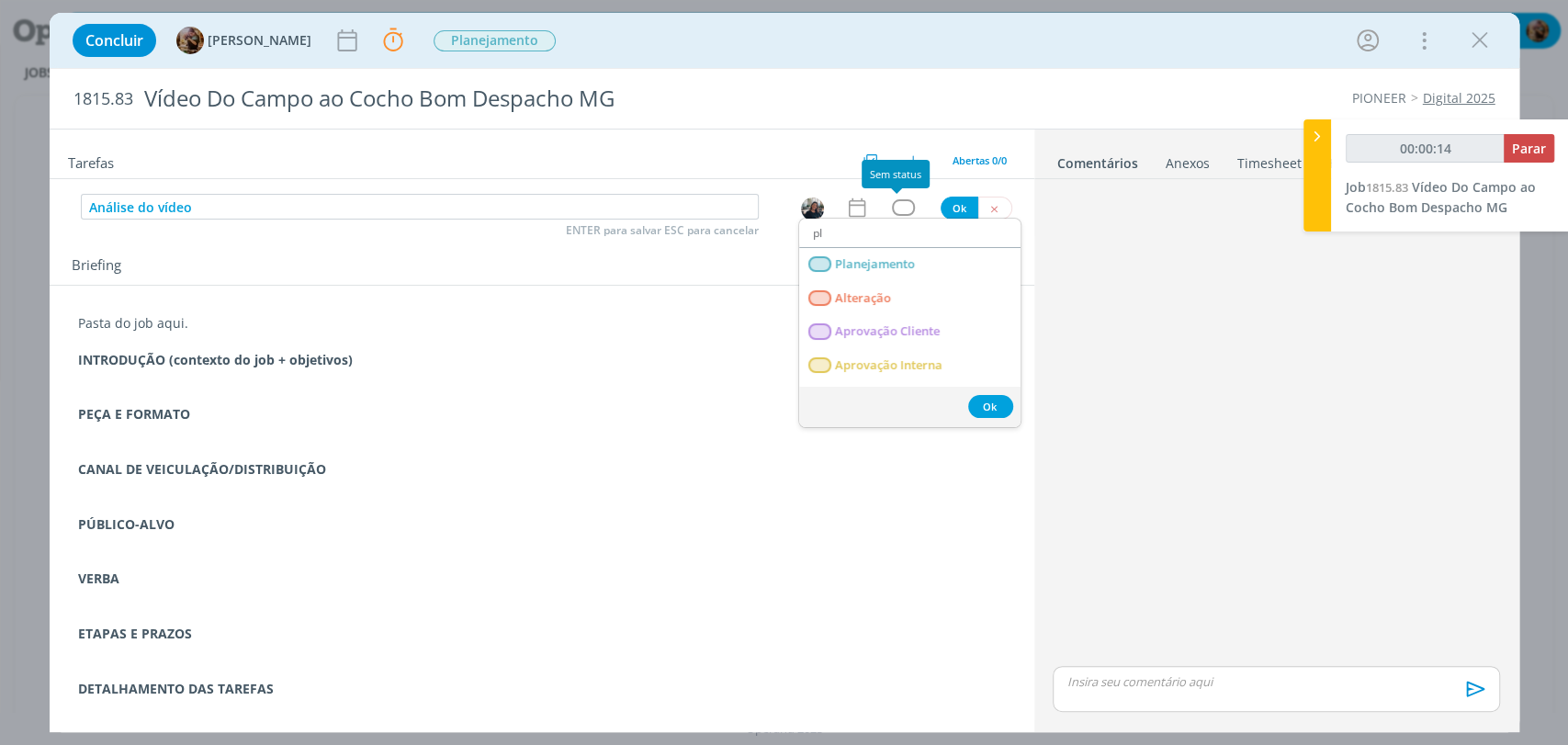
type input "pla"
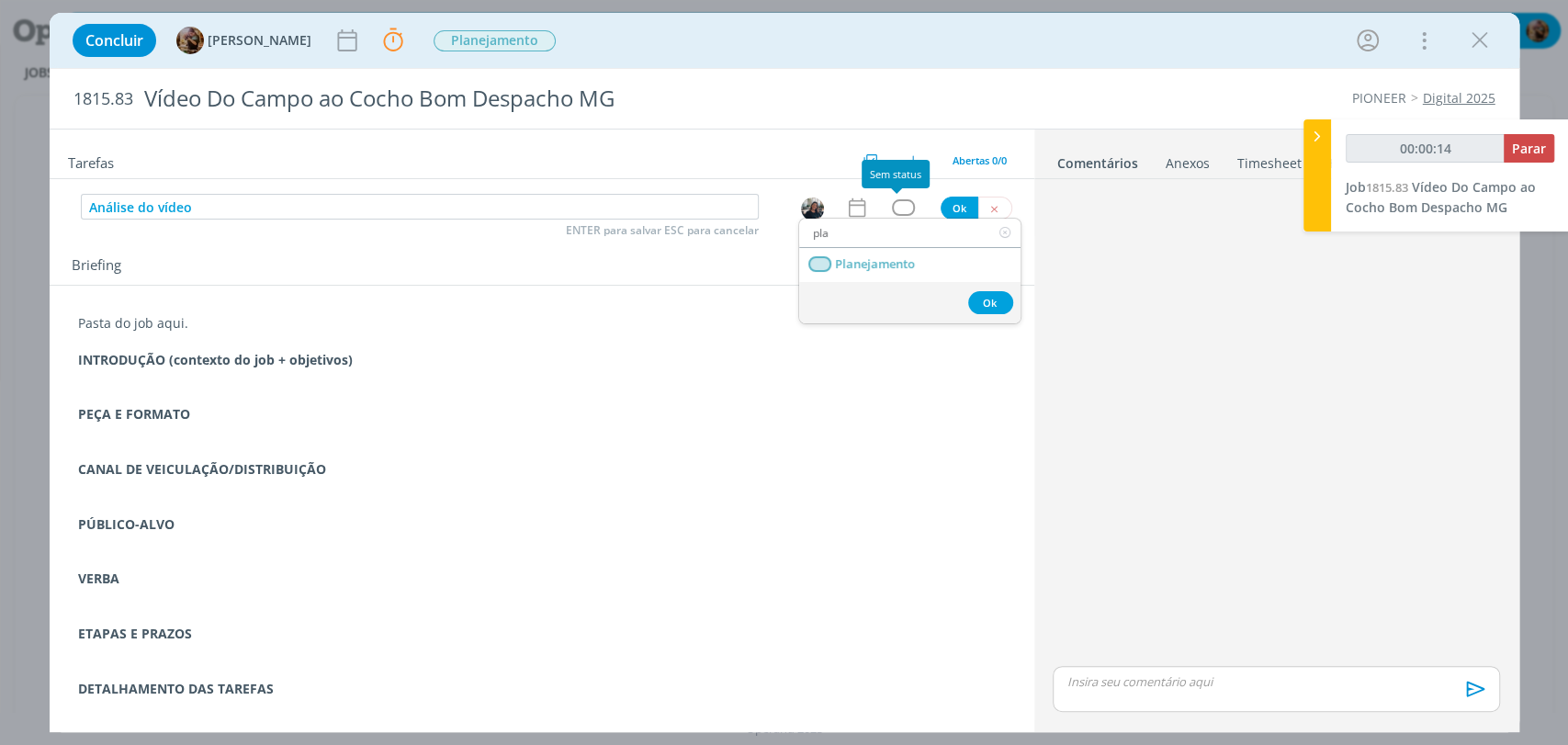
type input "00:00:15"
type input "pla"
click at [897, 258] on span "Planejamento" at bounding box center [875, 265] width 79 height 15
type input "00:00:16"
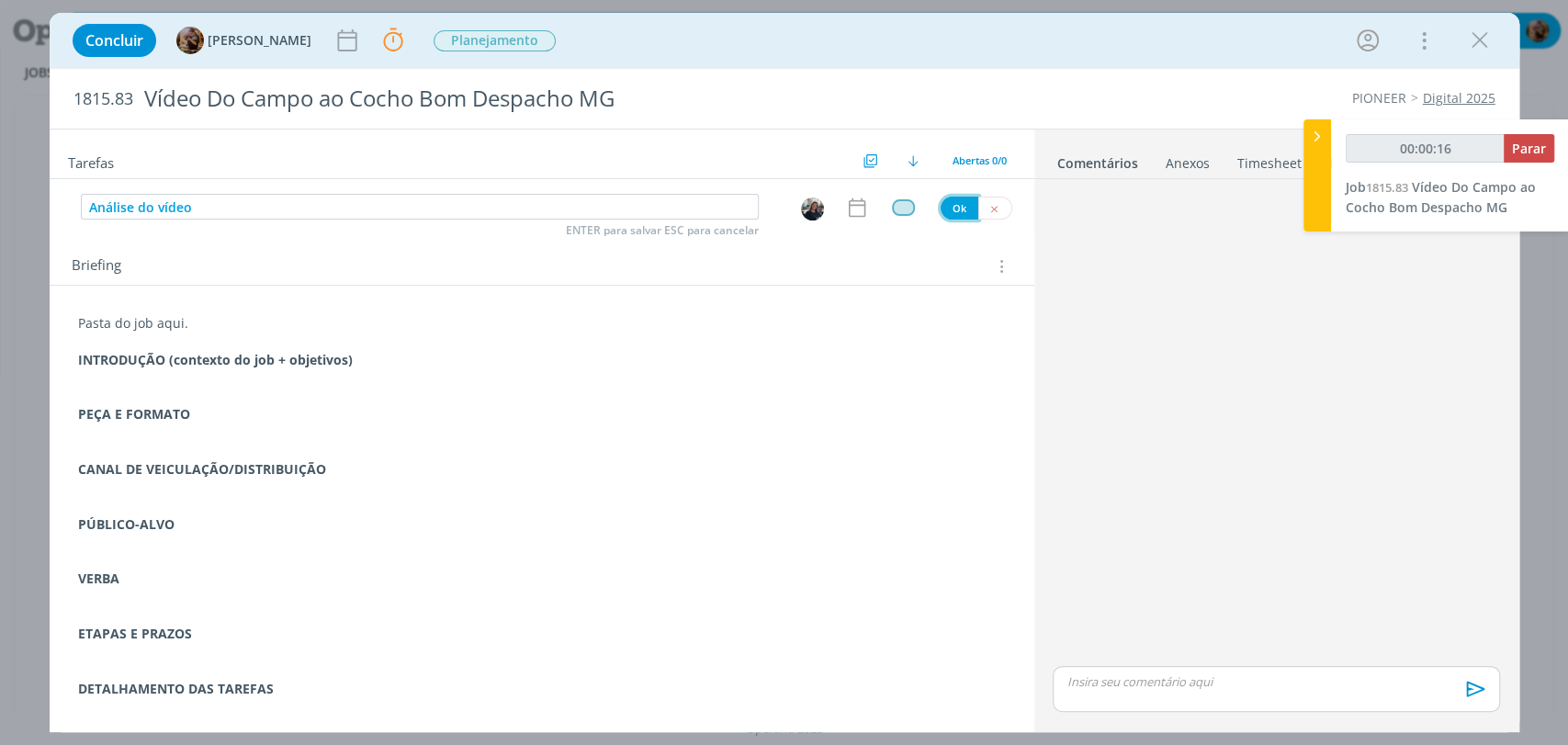
click at [945, 214] on button "Ok" at bounding box center [959, 208] width 38 height 23
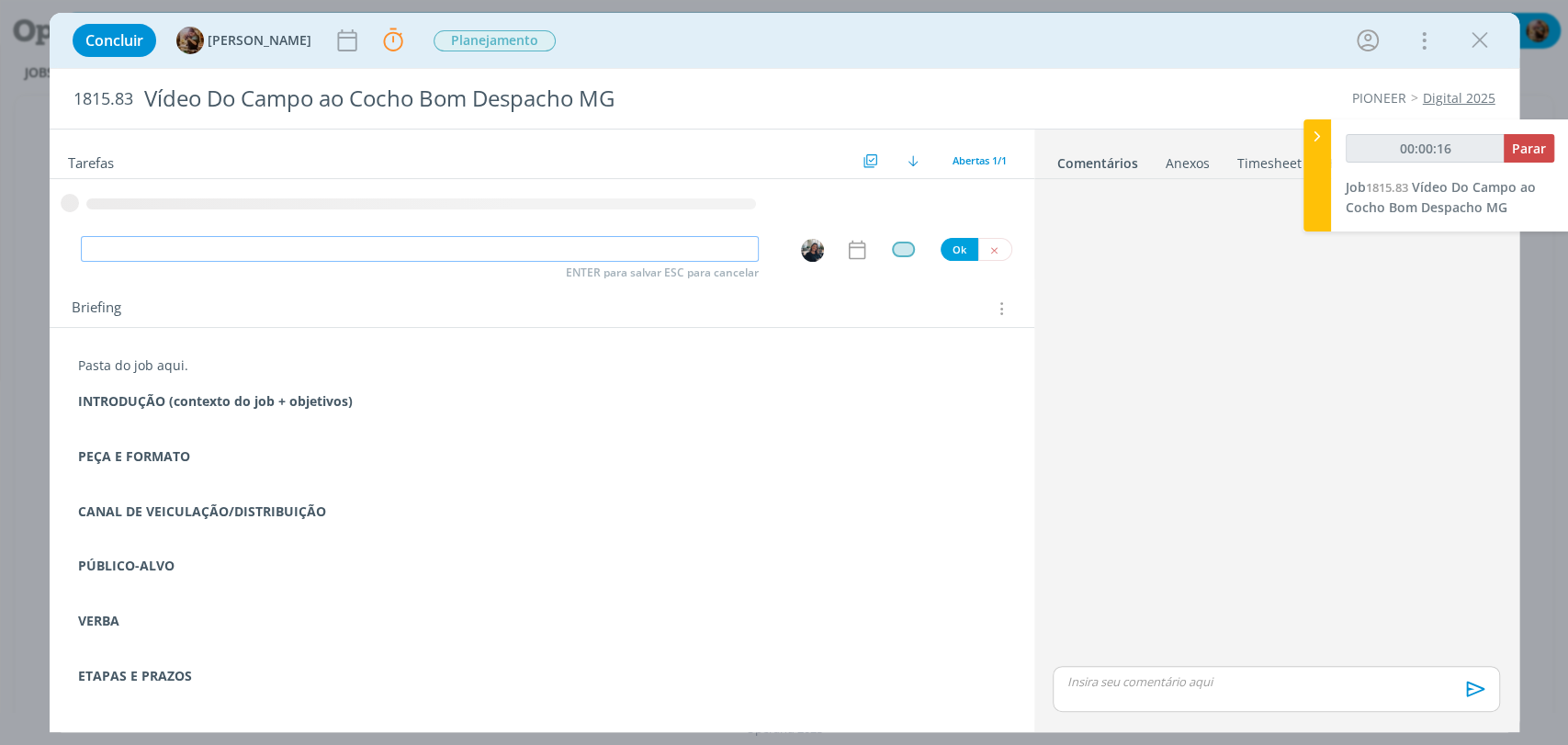
type input "00:00:17"
type input "Redaç"
type input "00:00:18"
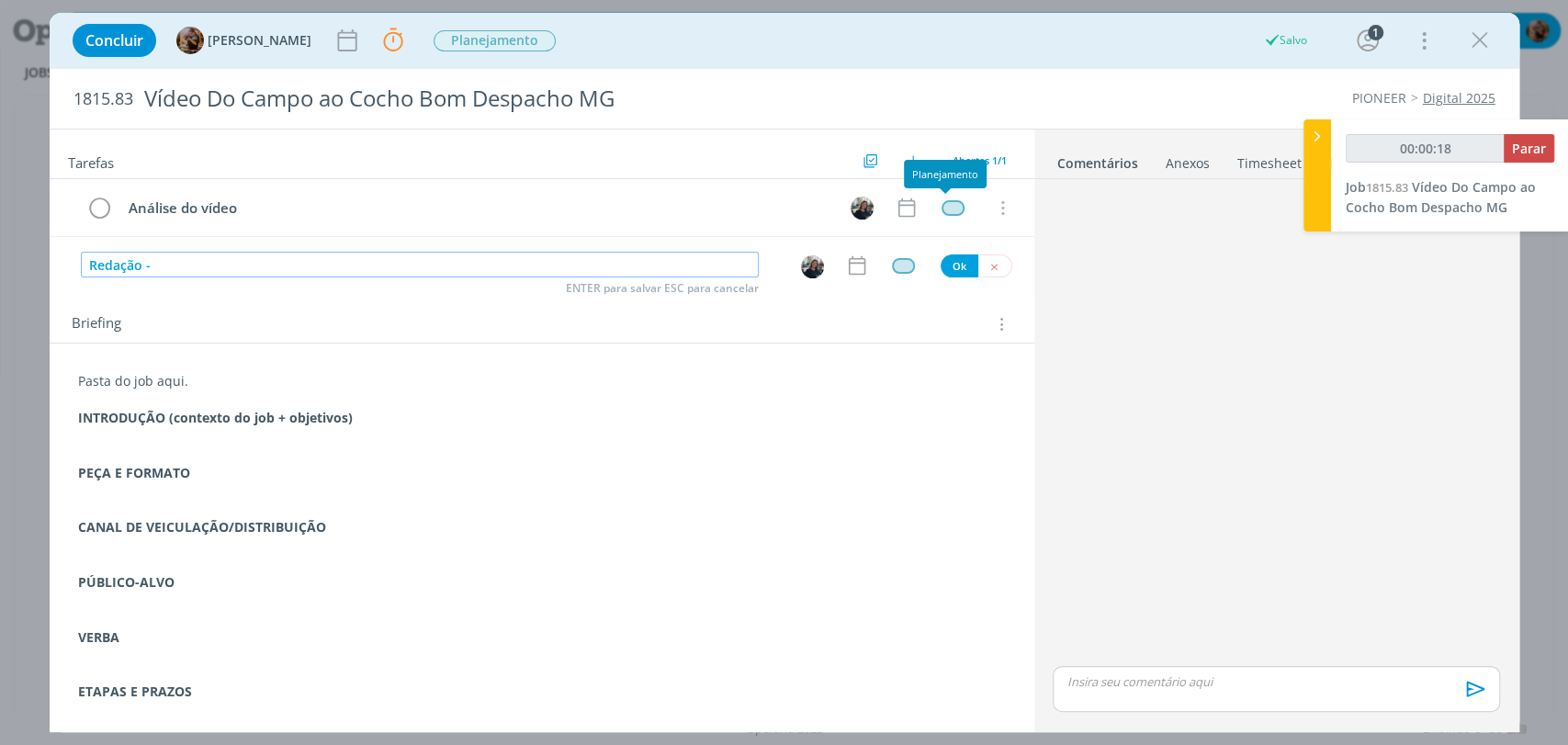
type input "Redação -"
type input "00:00:19"
type input "Redação - texto p"
type input "00:00:20"
type input "Redação - texto para capa"
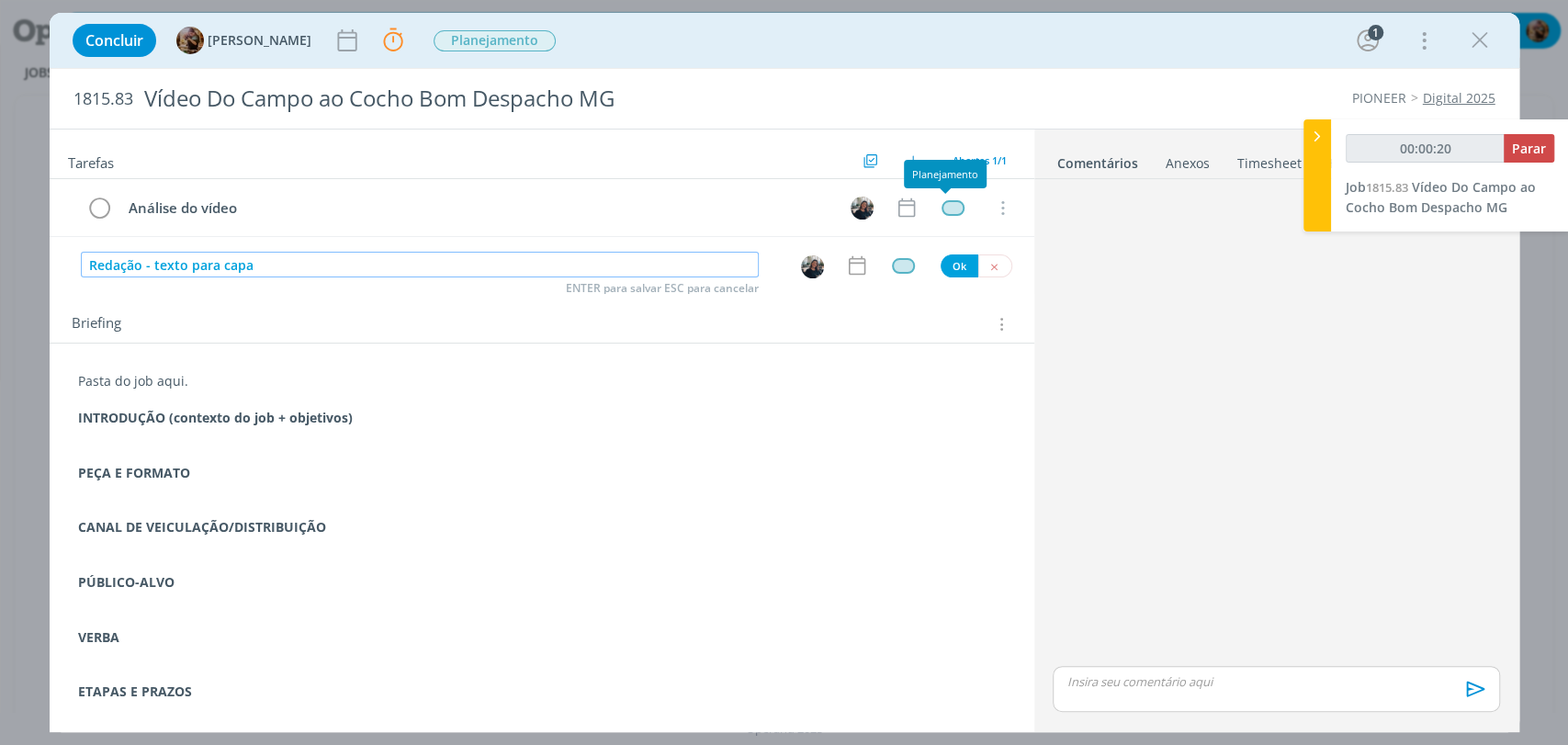
type input "00:00:21"
type input "Redação - texto para capa e legenda"
type input "00:00:22"
type input "Redação - texto para capa e legenda"
type input "00:00:23"
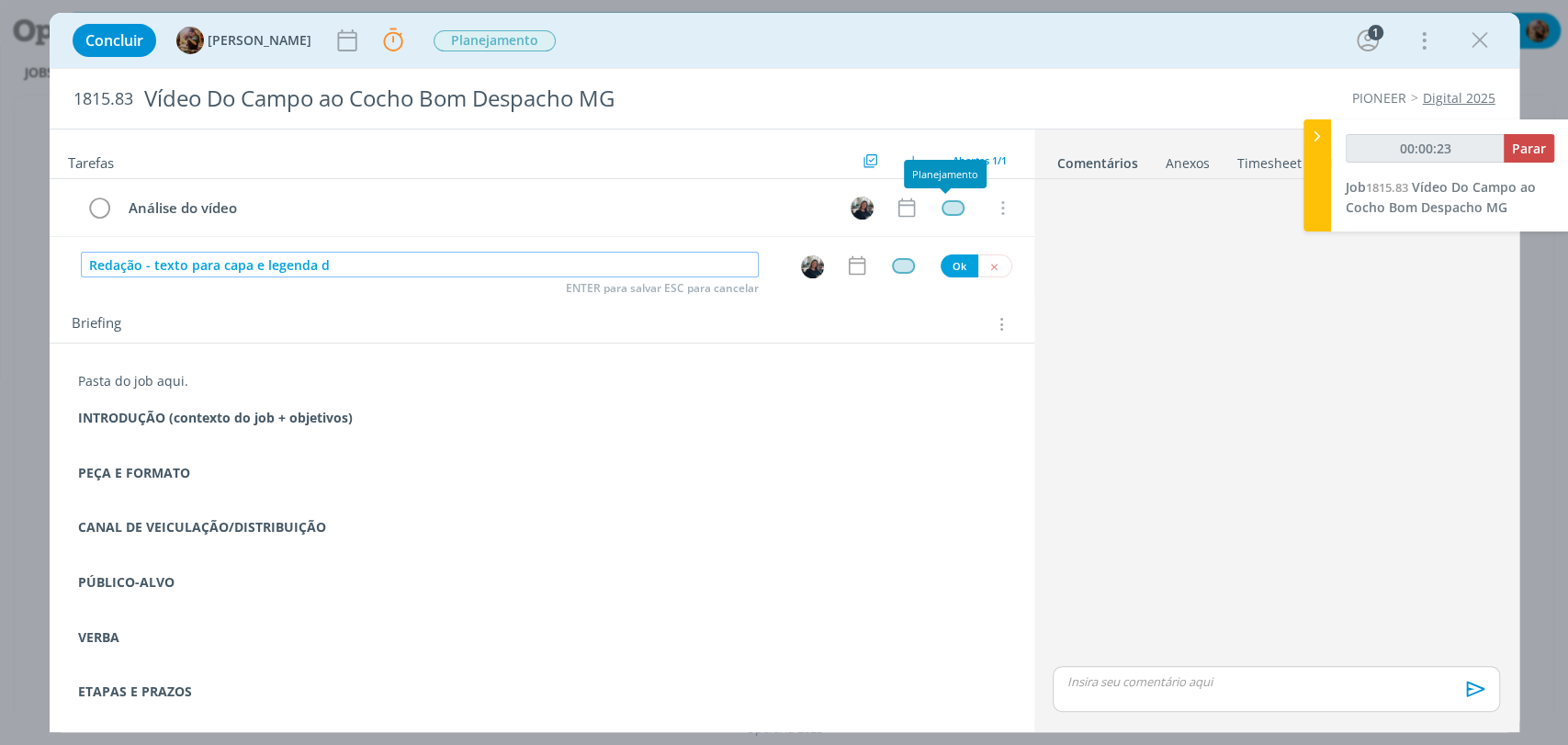
type input "Redação - texto para capa e legenda"
type input "00:00:24"
type input "Redação - texto para capa e legenda para pu"
type input "00:00:25"
type input "Redação - texto para capa e legenda para publicação"
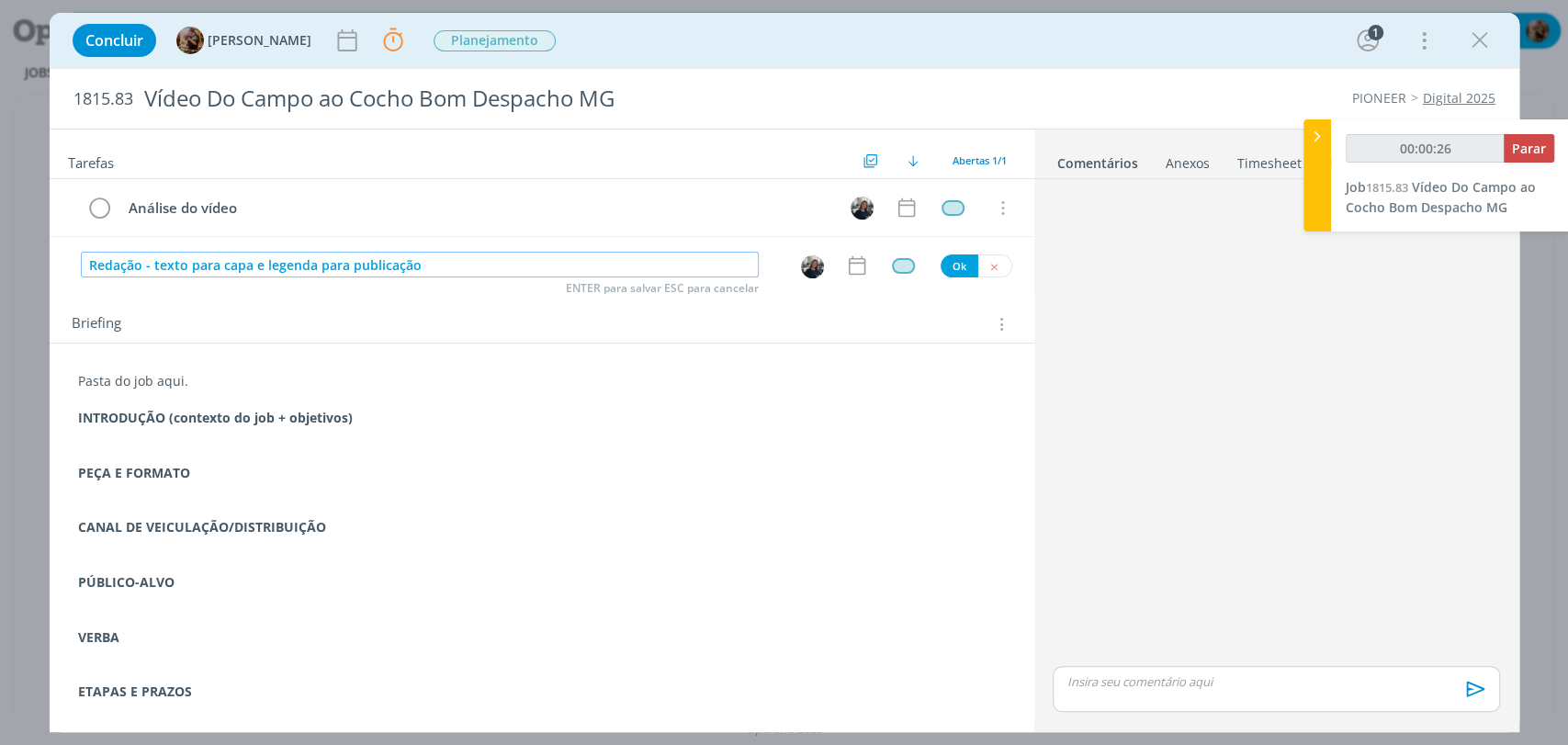
type input "00:00:27"
click at [801, 269] on img "dialog" at bounding box center [812, 267] width 23 height 23
type input "Redação - texto para capa e legenda para publicação"
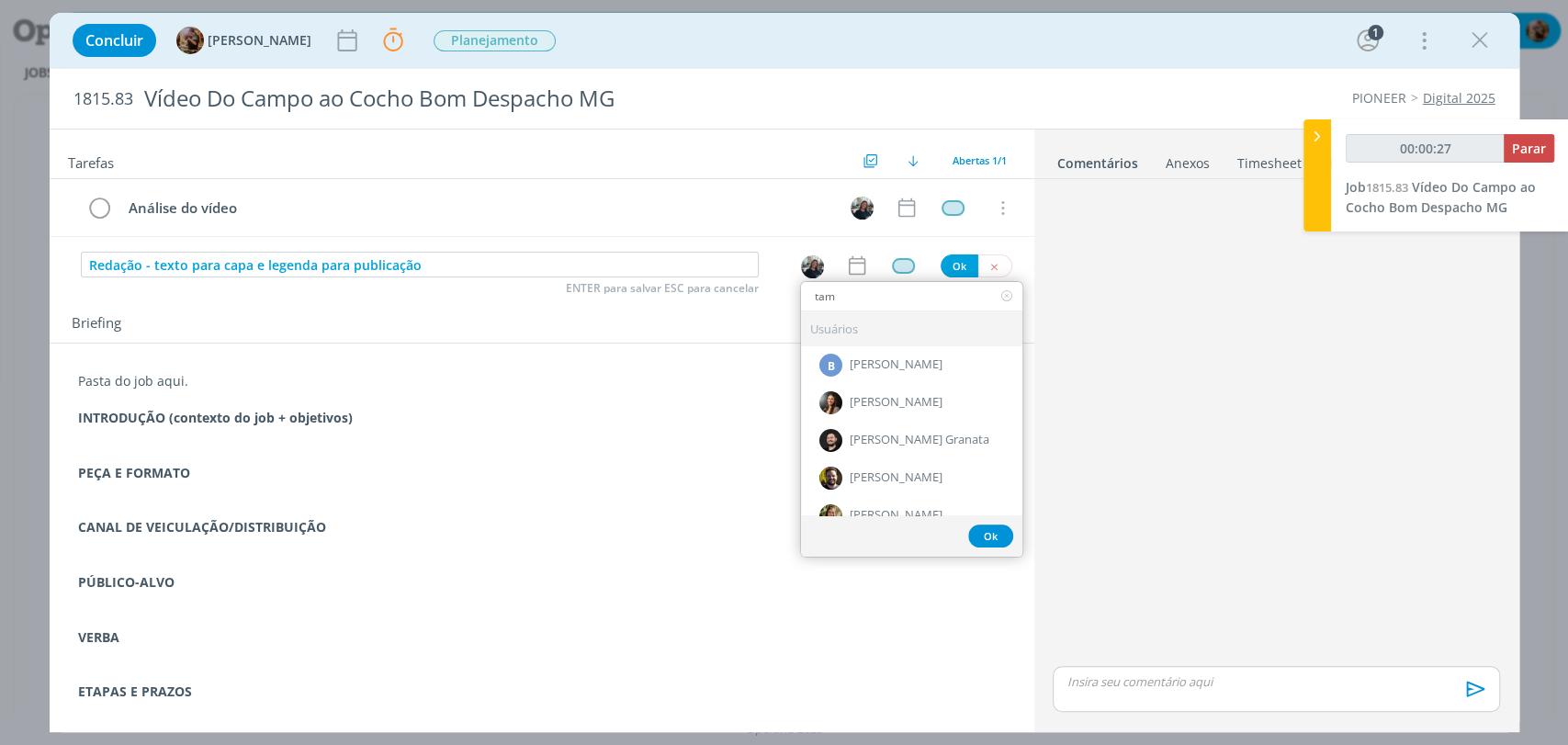
type input "tami"
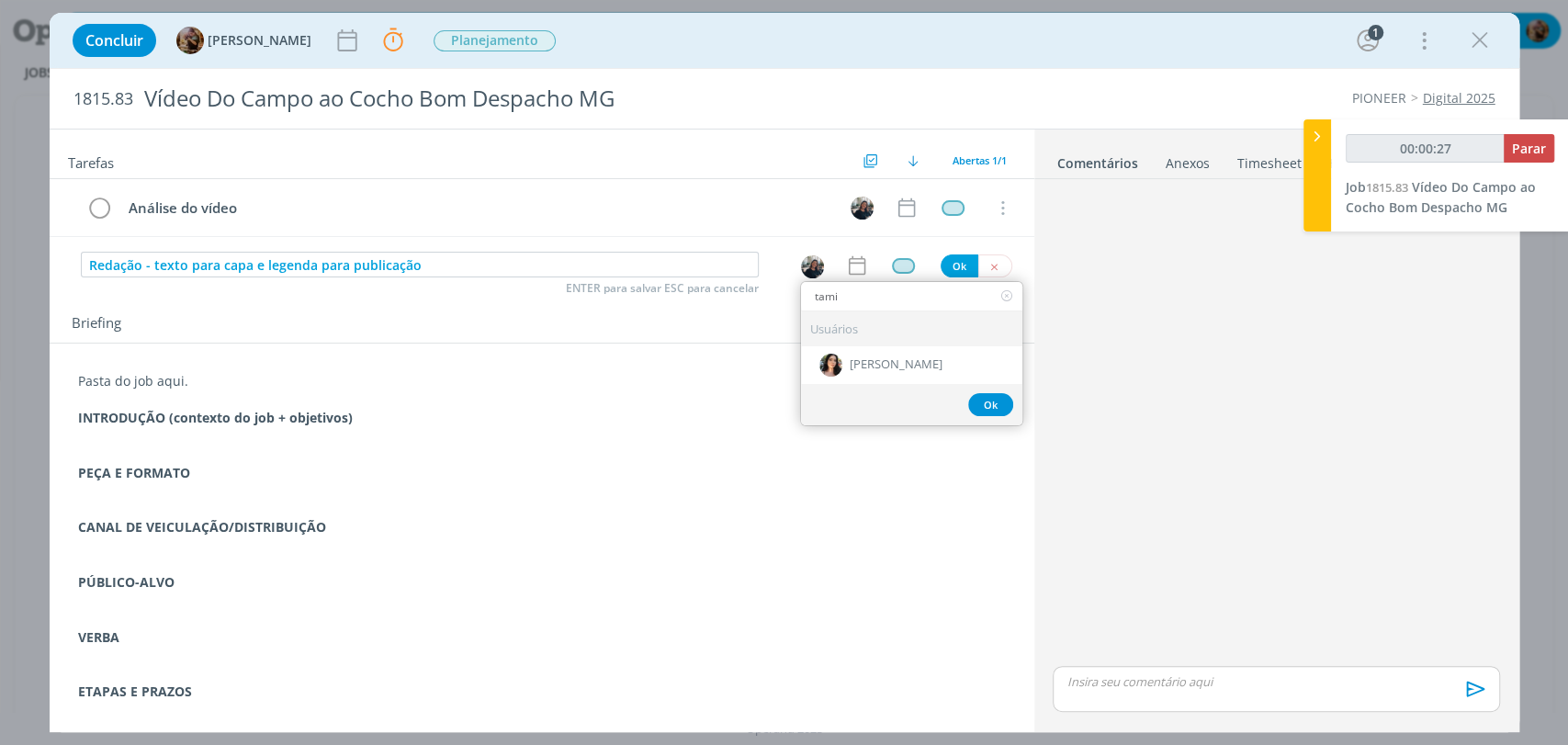
type input "00:00:28"
type input "tami"
drag, startPoint x: 886, startPoint y: 362, endPoint x: 893, endPoint y: 333, distance: 29.8
click at [886, 363] on span "[PERSON_NAME]" at bounding box center [896, 366] width 93 height 15
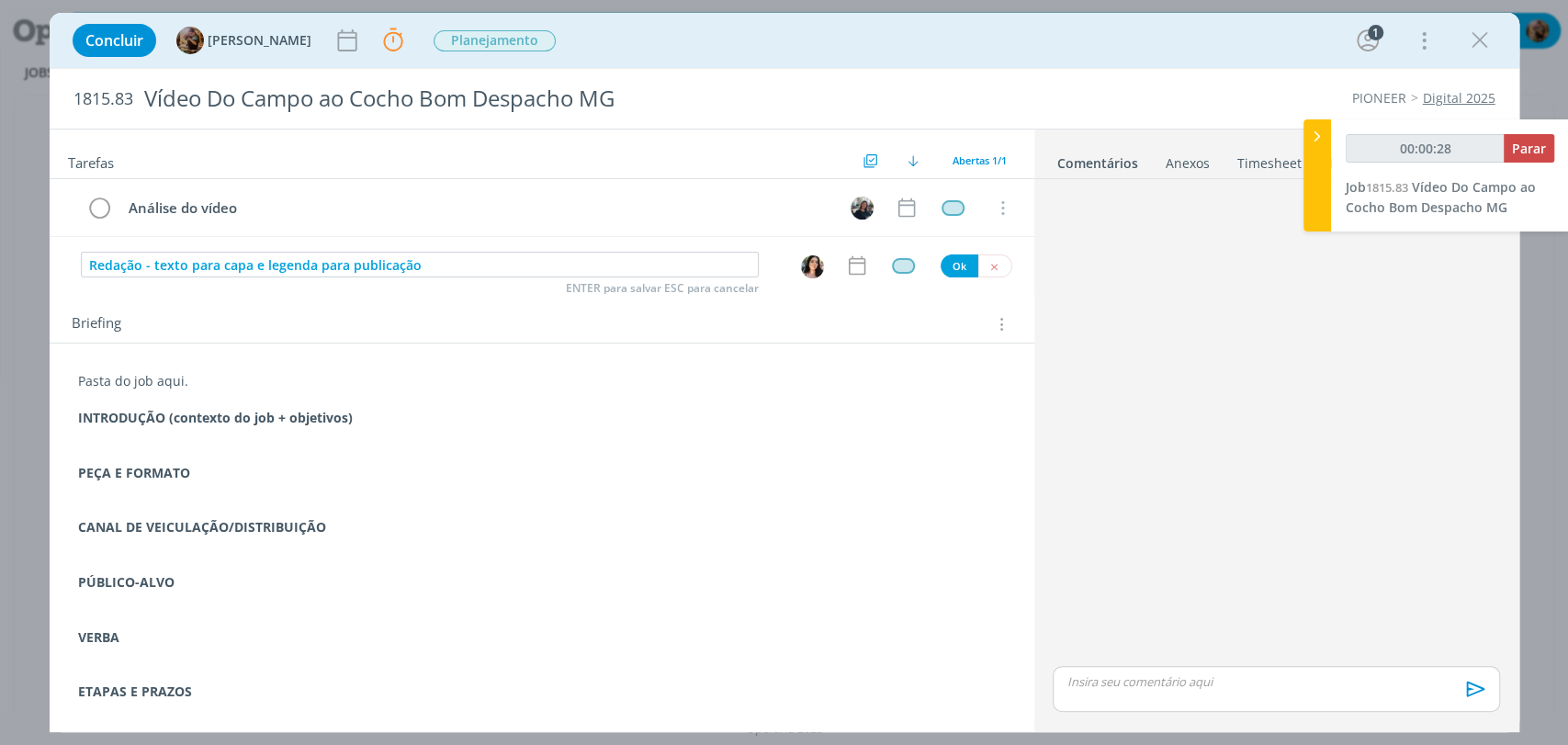
type input "00:00:29"
click at [897, 270] on div "dialog" at bounding box center [903, 266] width 23 height 16
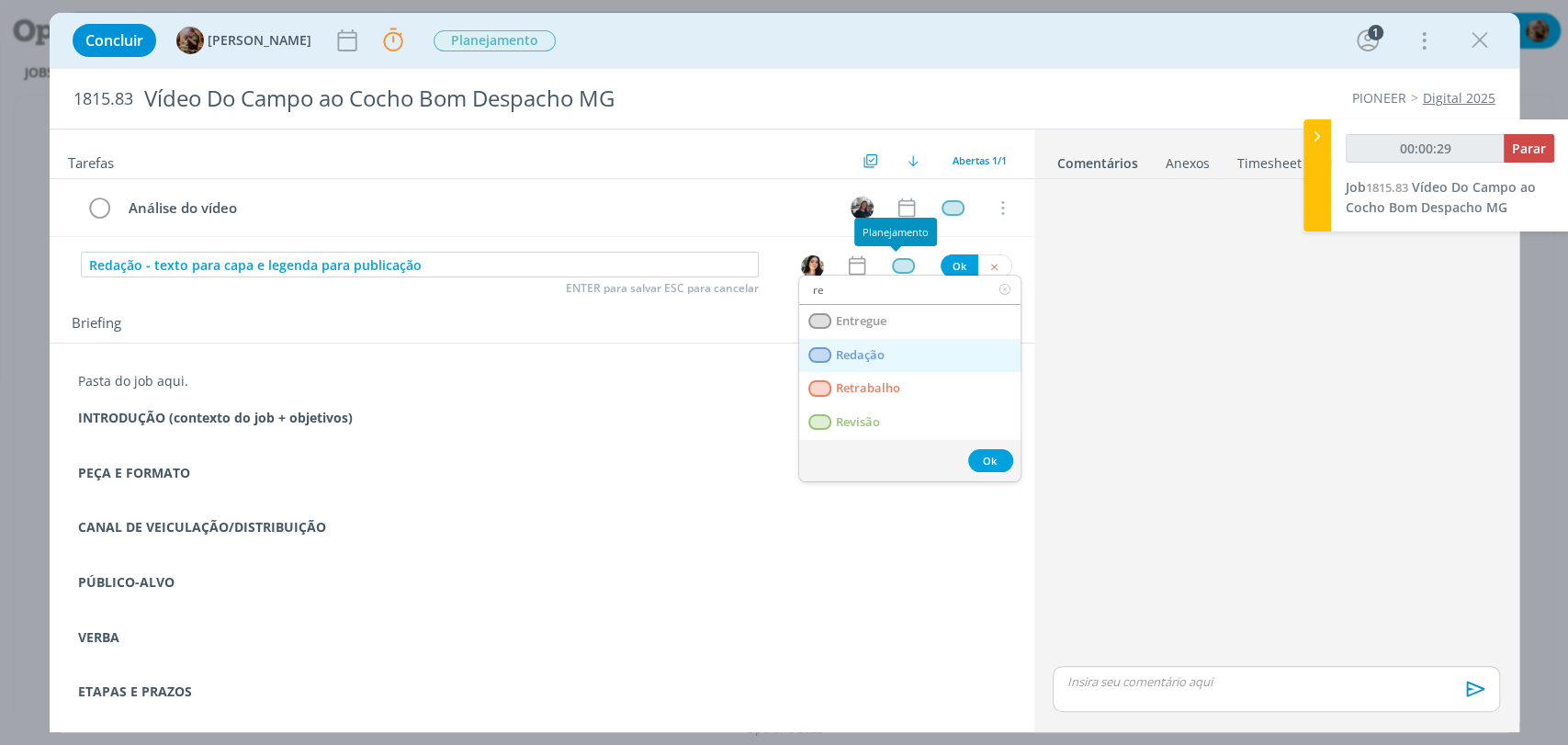
type input "red"
type input "00:00:30"
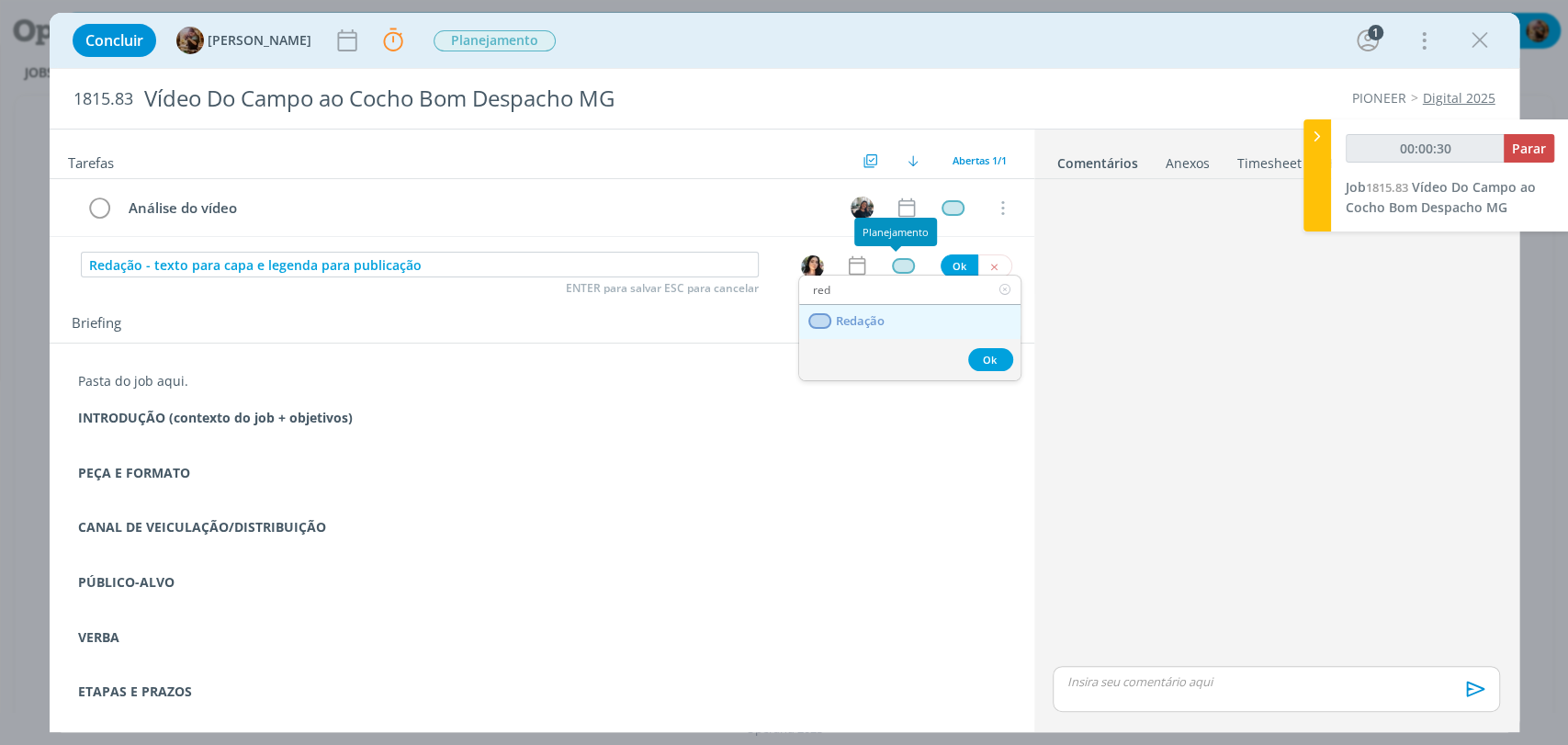
type input "red"
click at [897, 314] on link "Redação" at bounding box center [910, 321] width 221 height 34
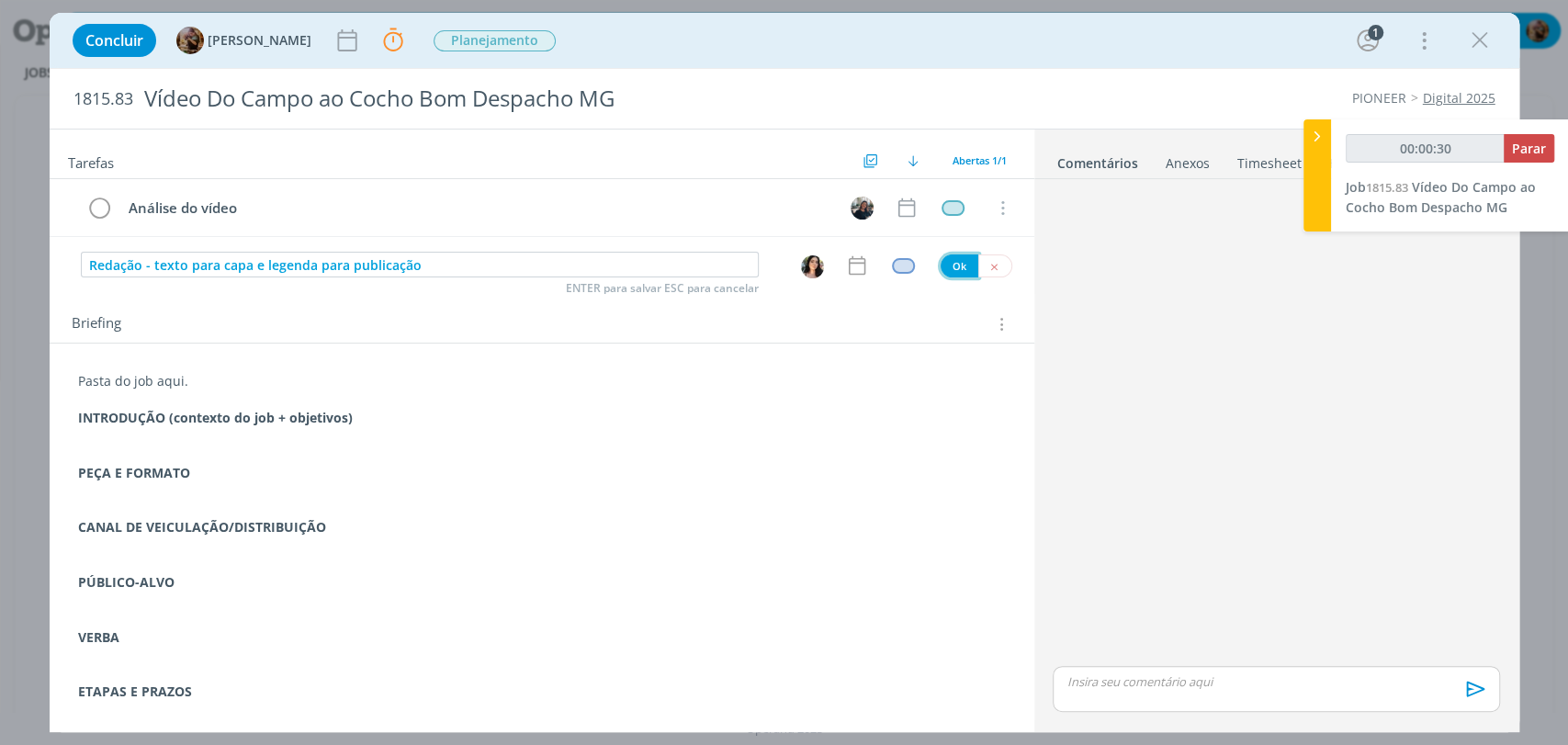
click at [944, 269] on button "Ok" at bounding box center [959, 266] width 38 height 23
type input "00:00:31"
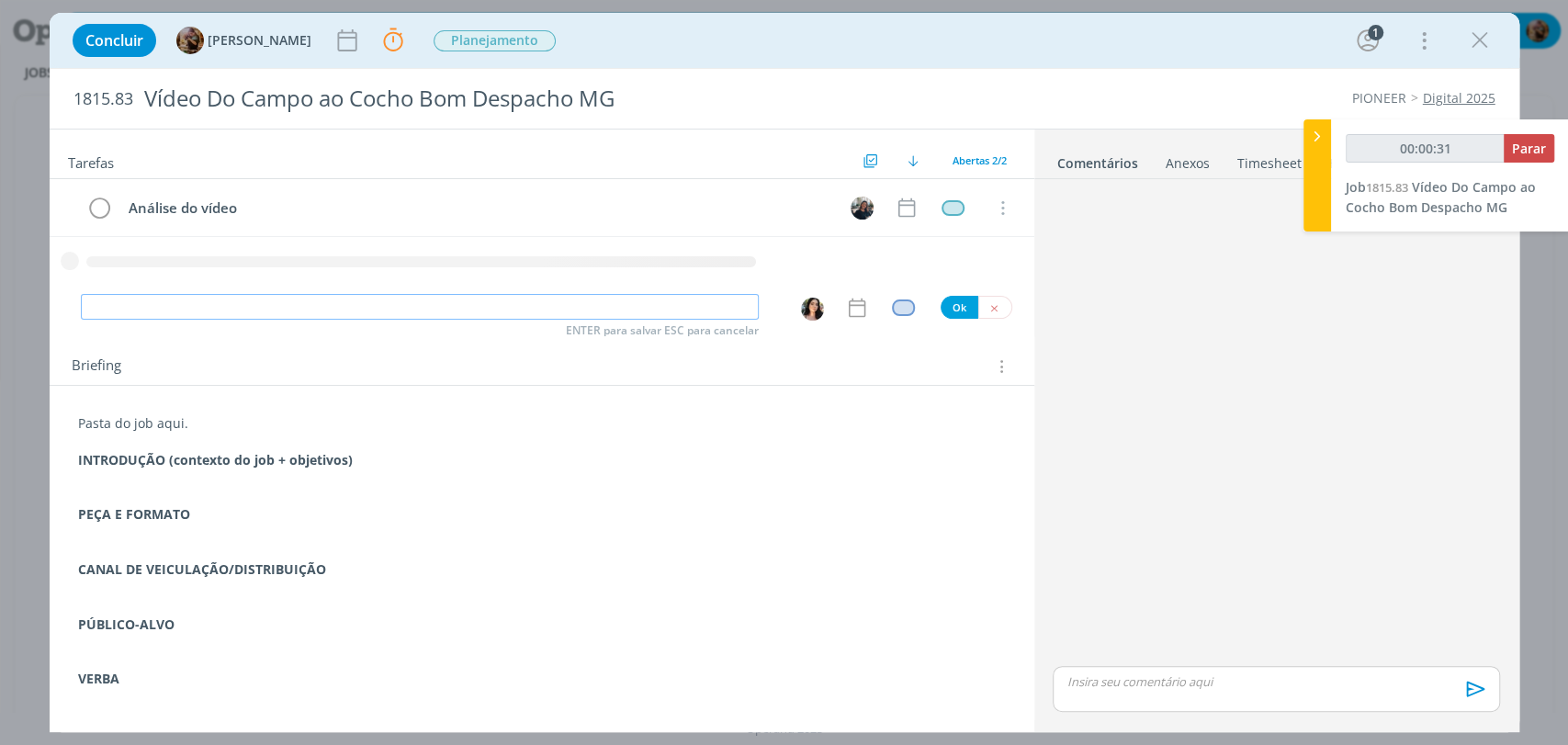
type input "C"
type input "00:00:32"
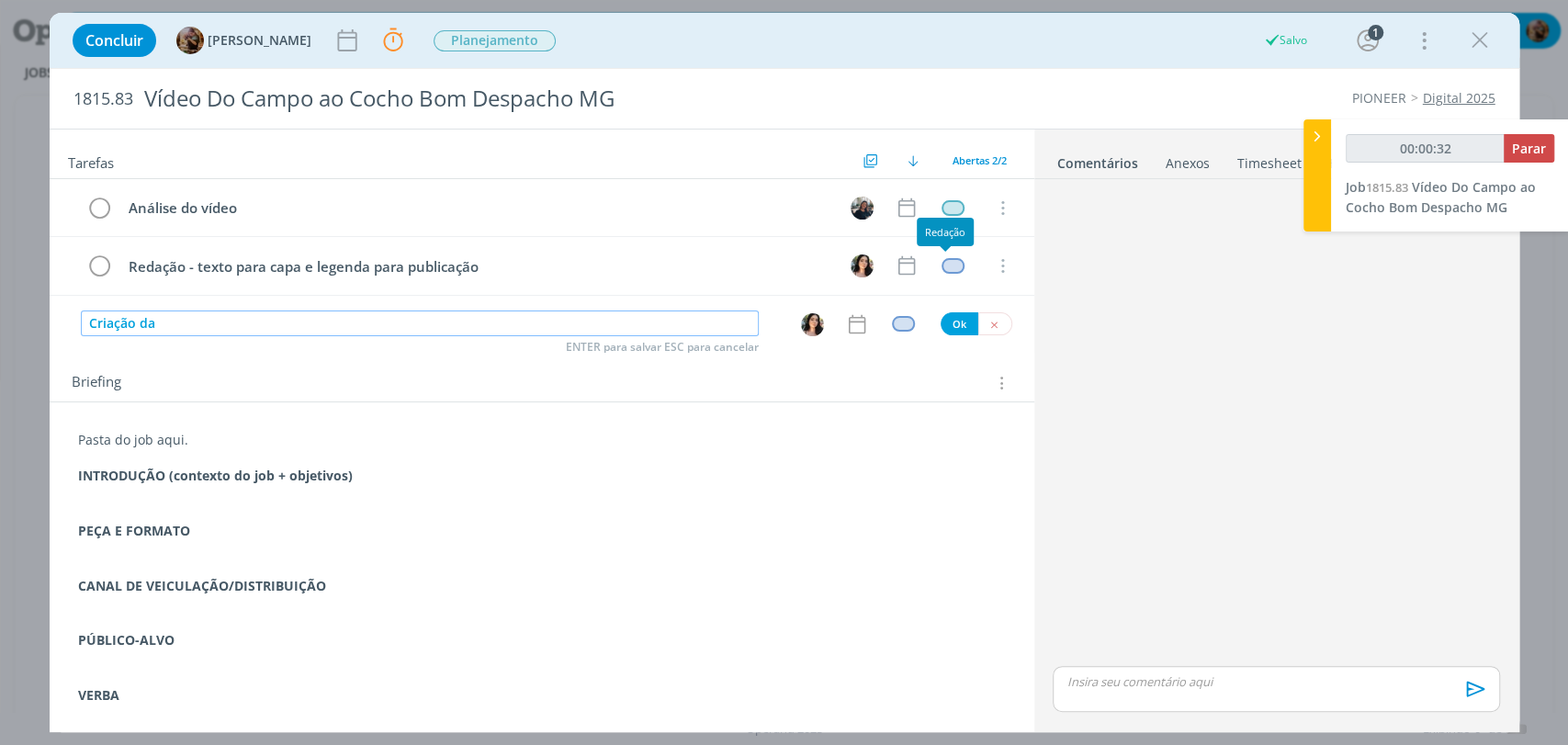
type input "Criação da"
type input "00:00:33"
type input "Criação da capa"
type input "00:00:35"
type input "Criação d"
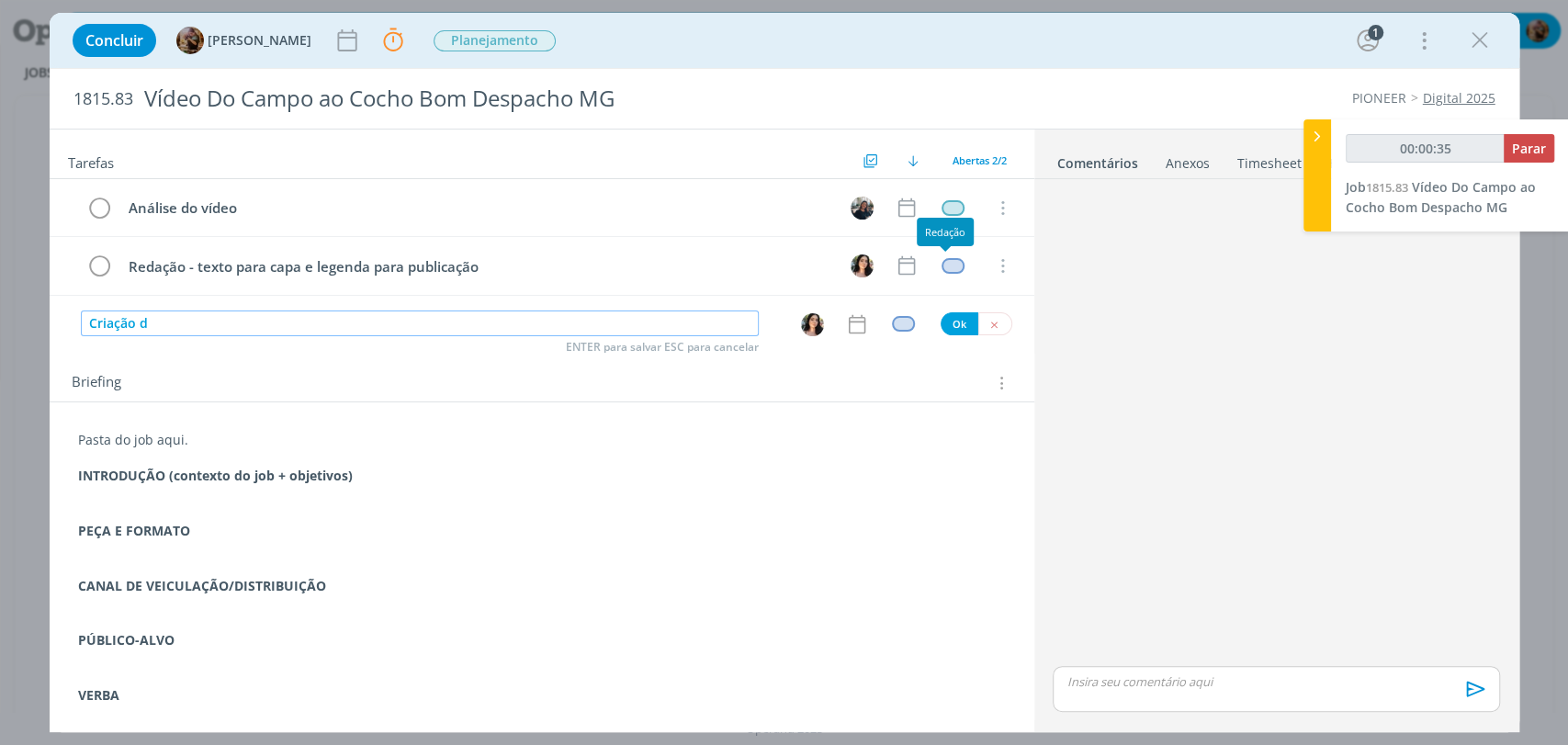
type input "00:00:36"
type input "Criação capa"
type input "00:00:37"
type input "Criação capa do vídeo"
type input "00:00:39"
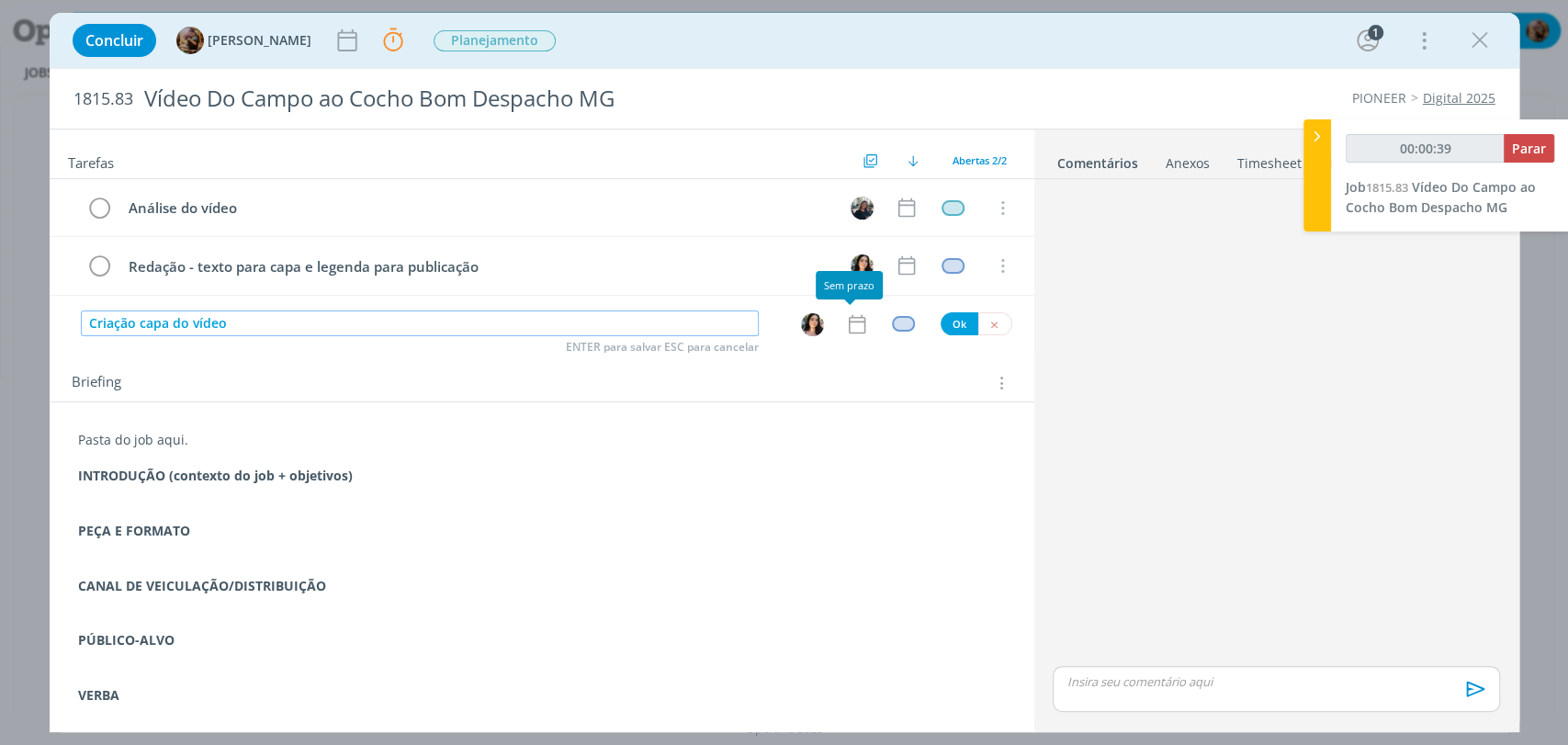
click at [808, 326] on img "dialog" at bounding box center [812, 324] width 23 height 23
type input "Criação capa do vídeo"
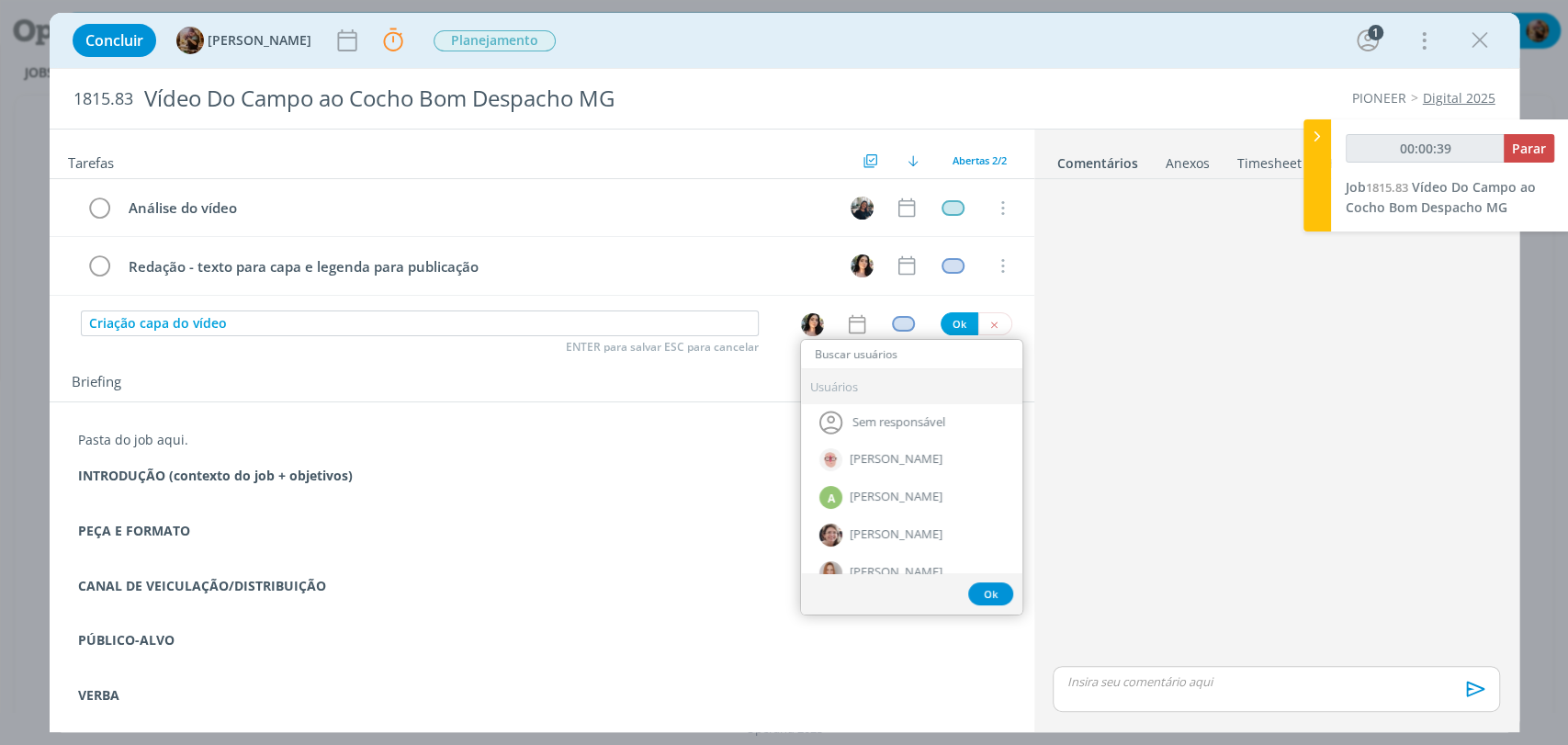
type input "00:00:40"
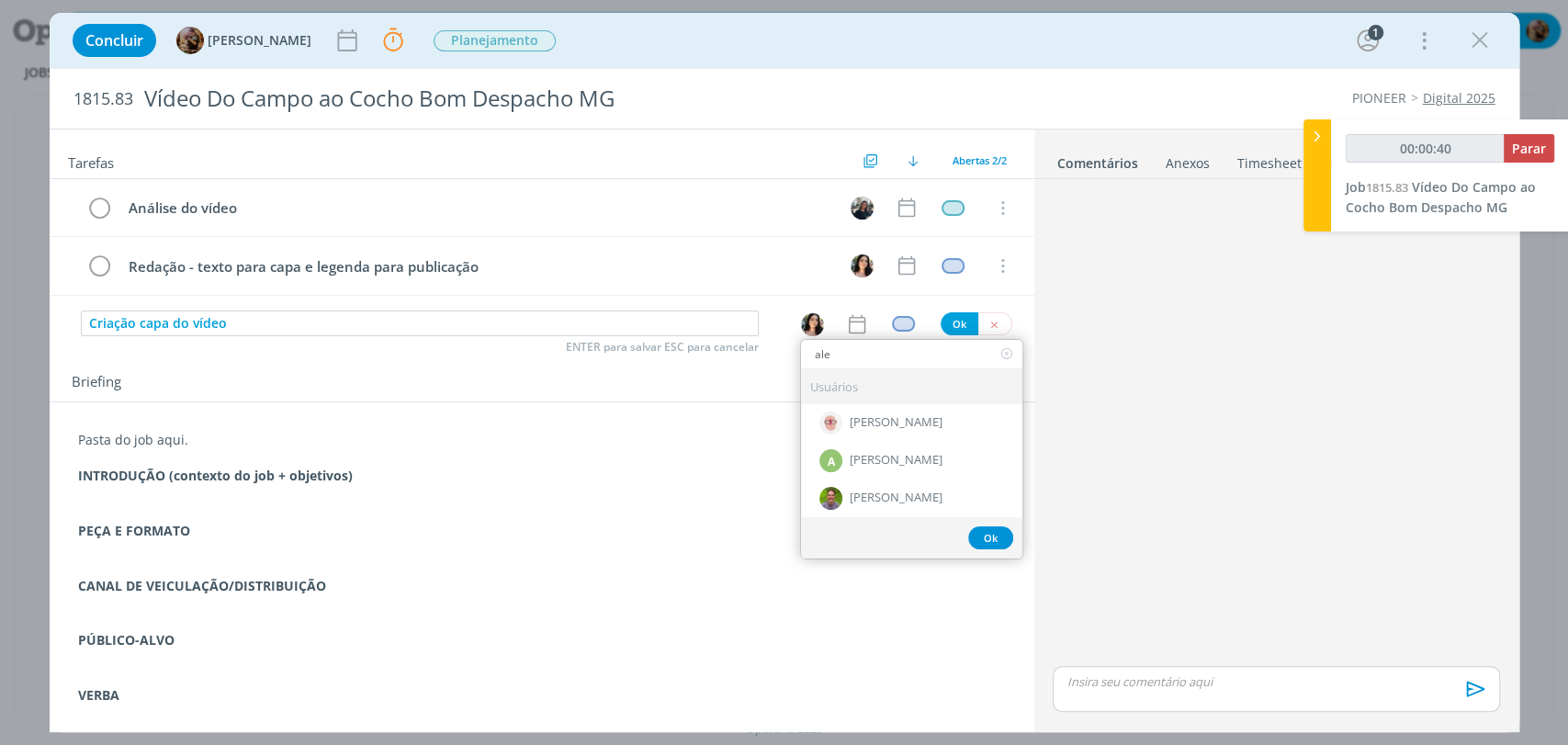
type input "ales"
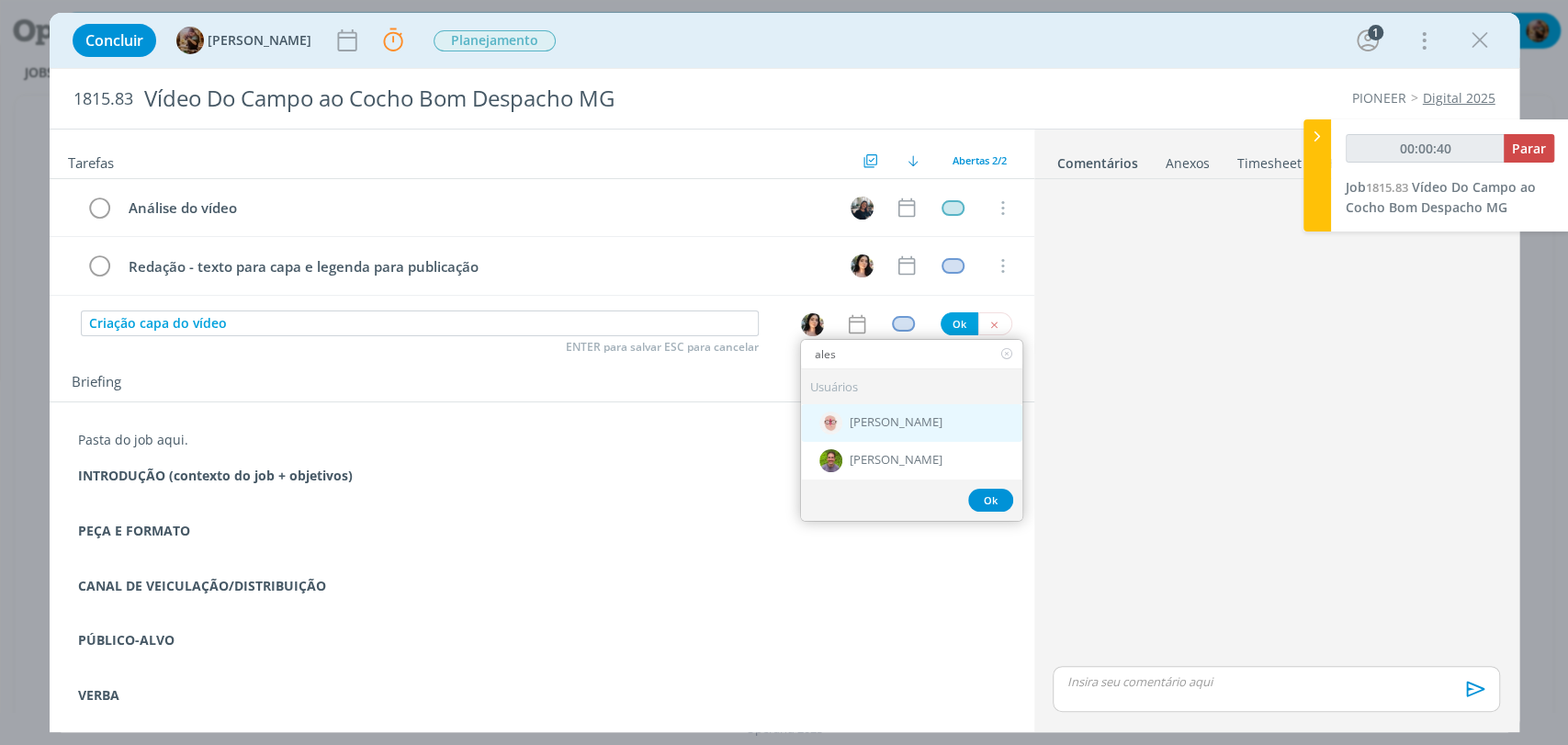
type input "00:00:41"
type input "ales"
click at [873, 421] on span "[PERSON_NAME]" at bounding box center [896, 424] width 93 height 15
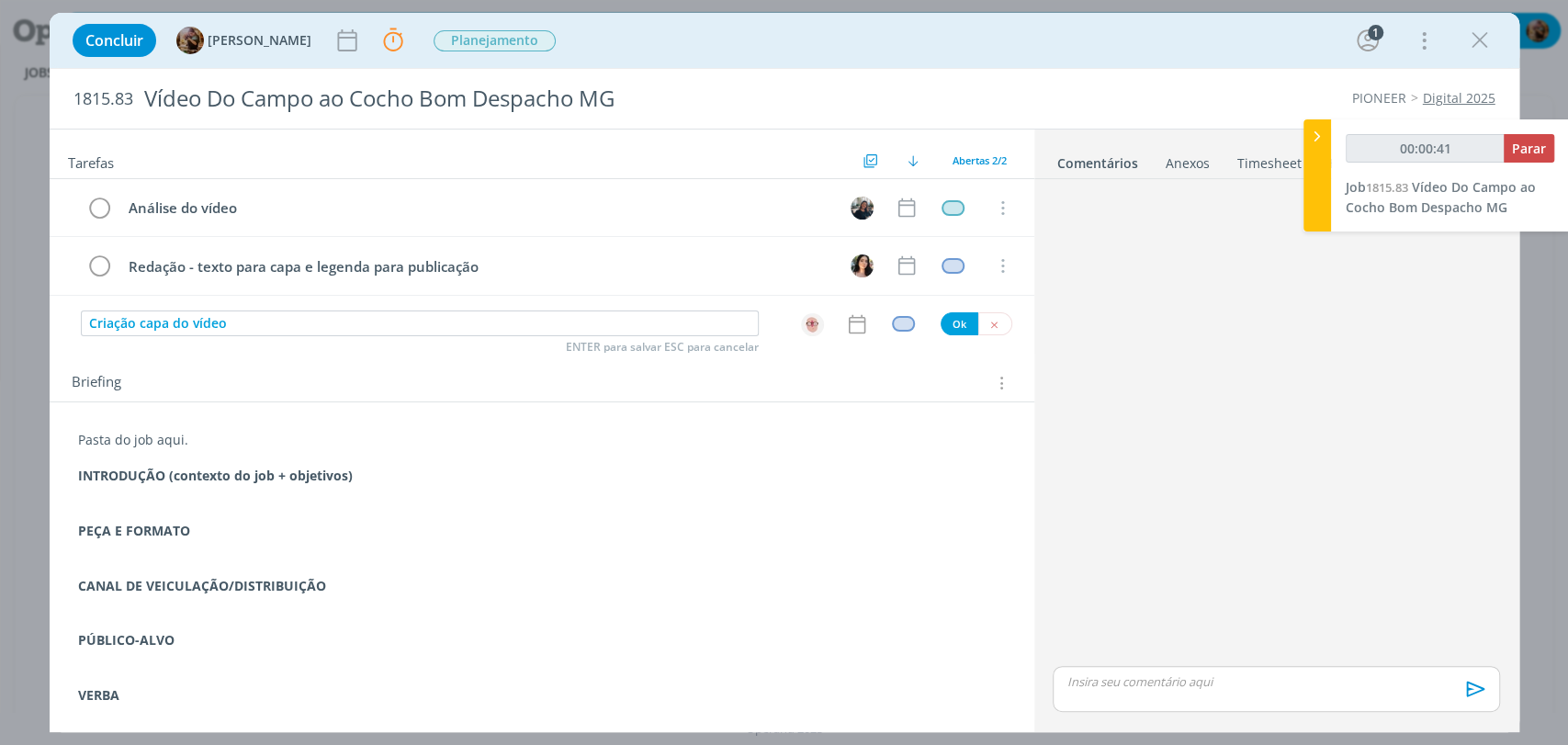
type input "00:00:42"
click at [892, 321] on div "dialog" at bounding box center [903, 323] width 23 height 16
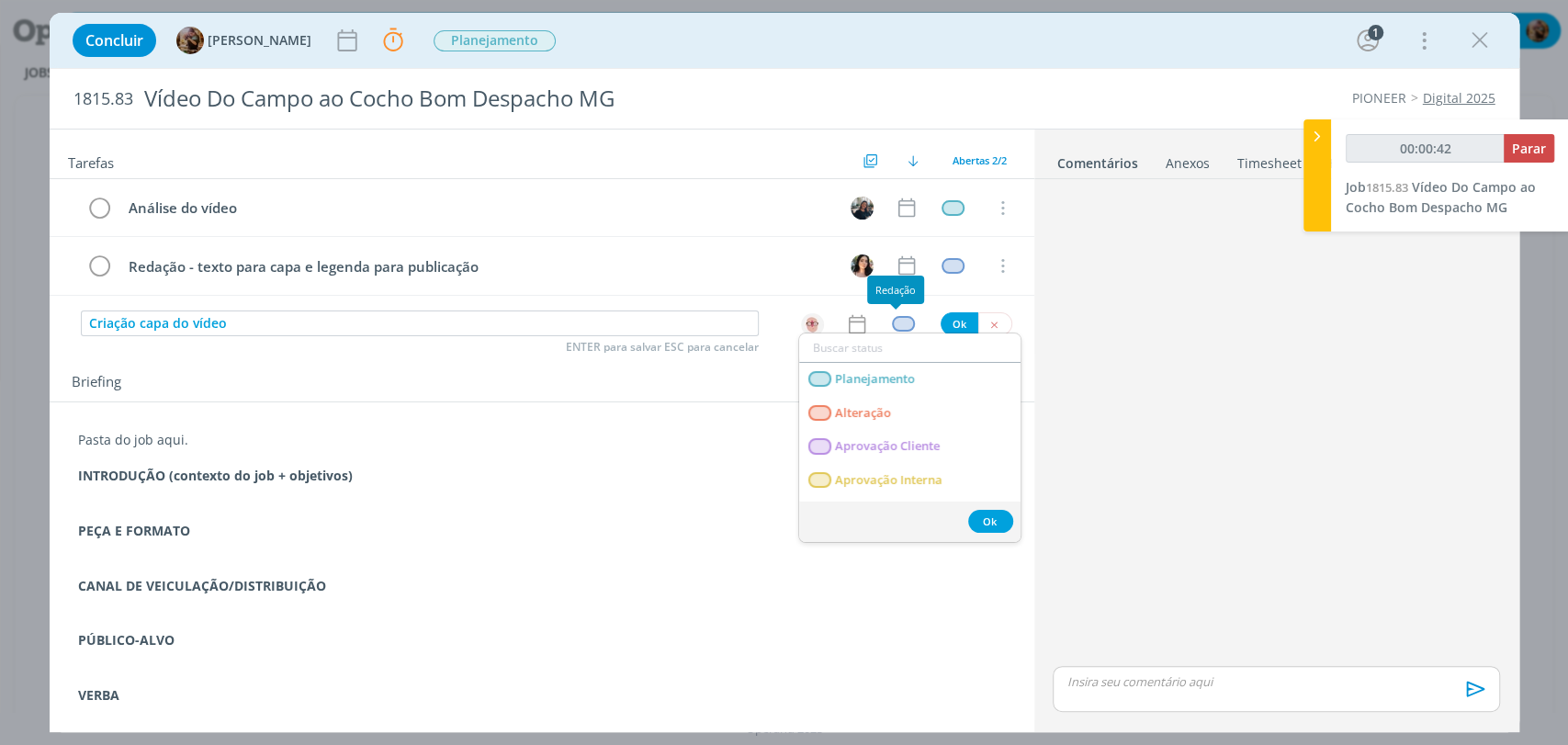
type input "c"
type input "00:00:43"
type input "cria"
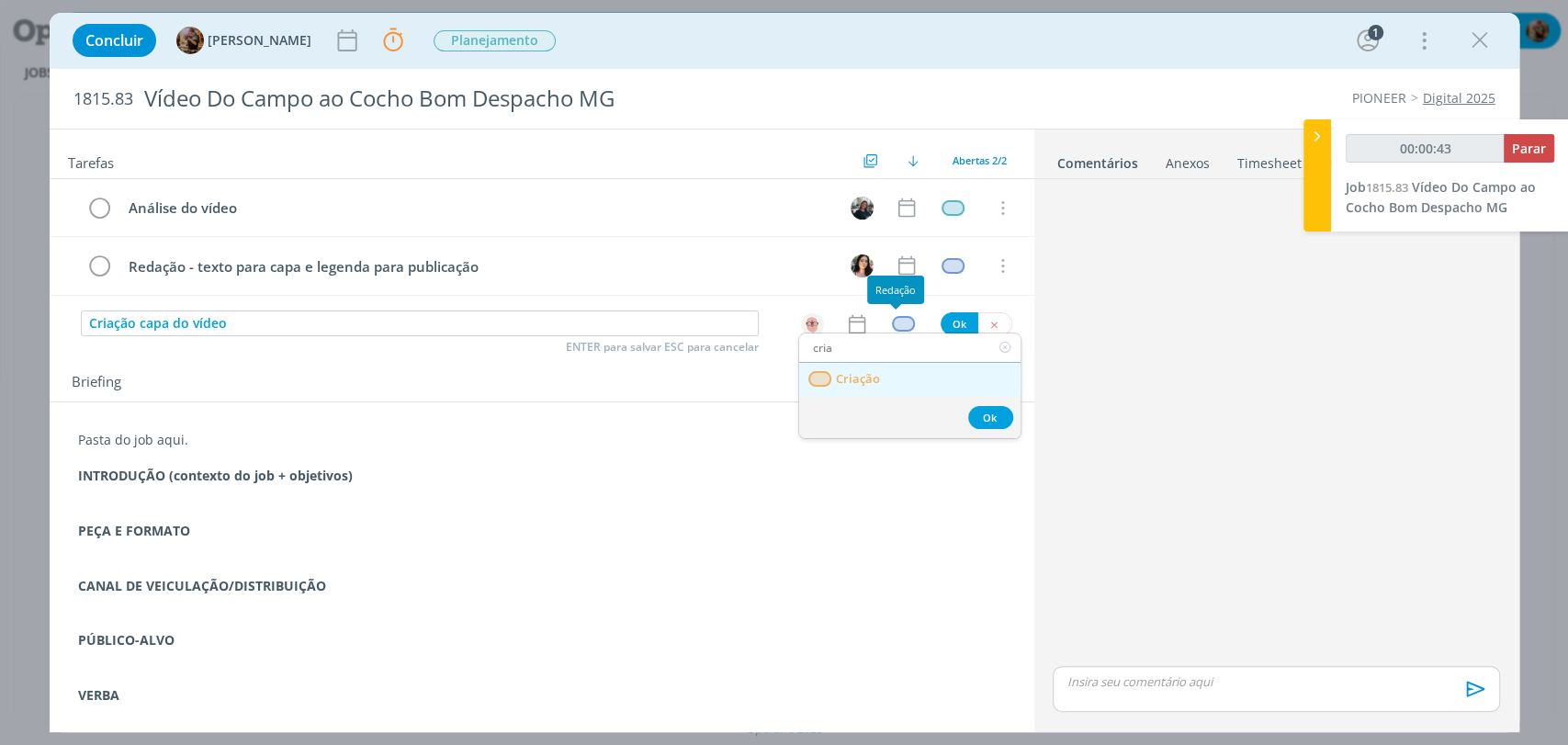
type input "00:00:44"
type input "cria"
click at [886, 372] on link "Criação" at bounding box center [910, 380] width 221 height 34
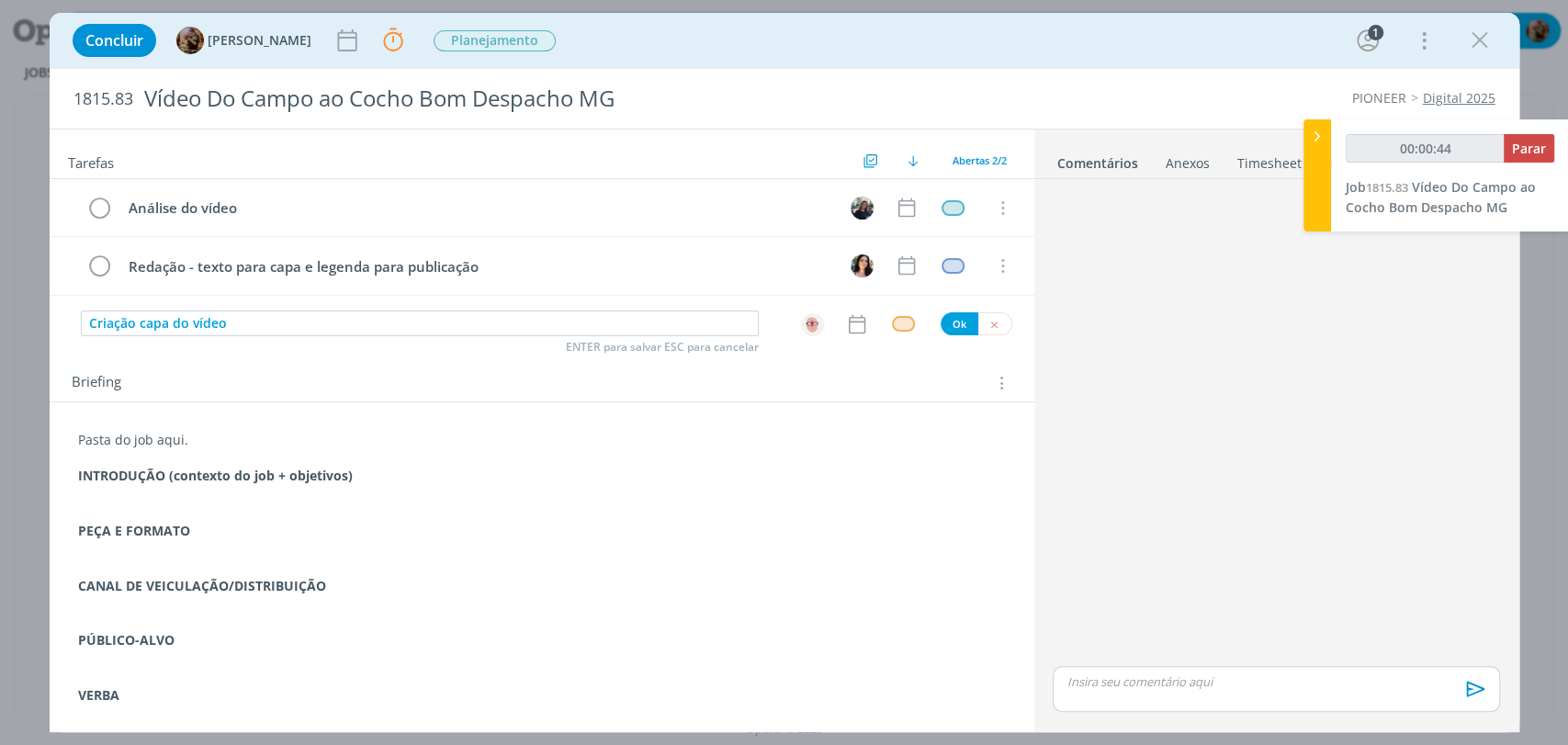
type input "00:00:45"
click at [958, 323] on button "Ok" at bounding box center [959, 323] width 38 height 23
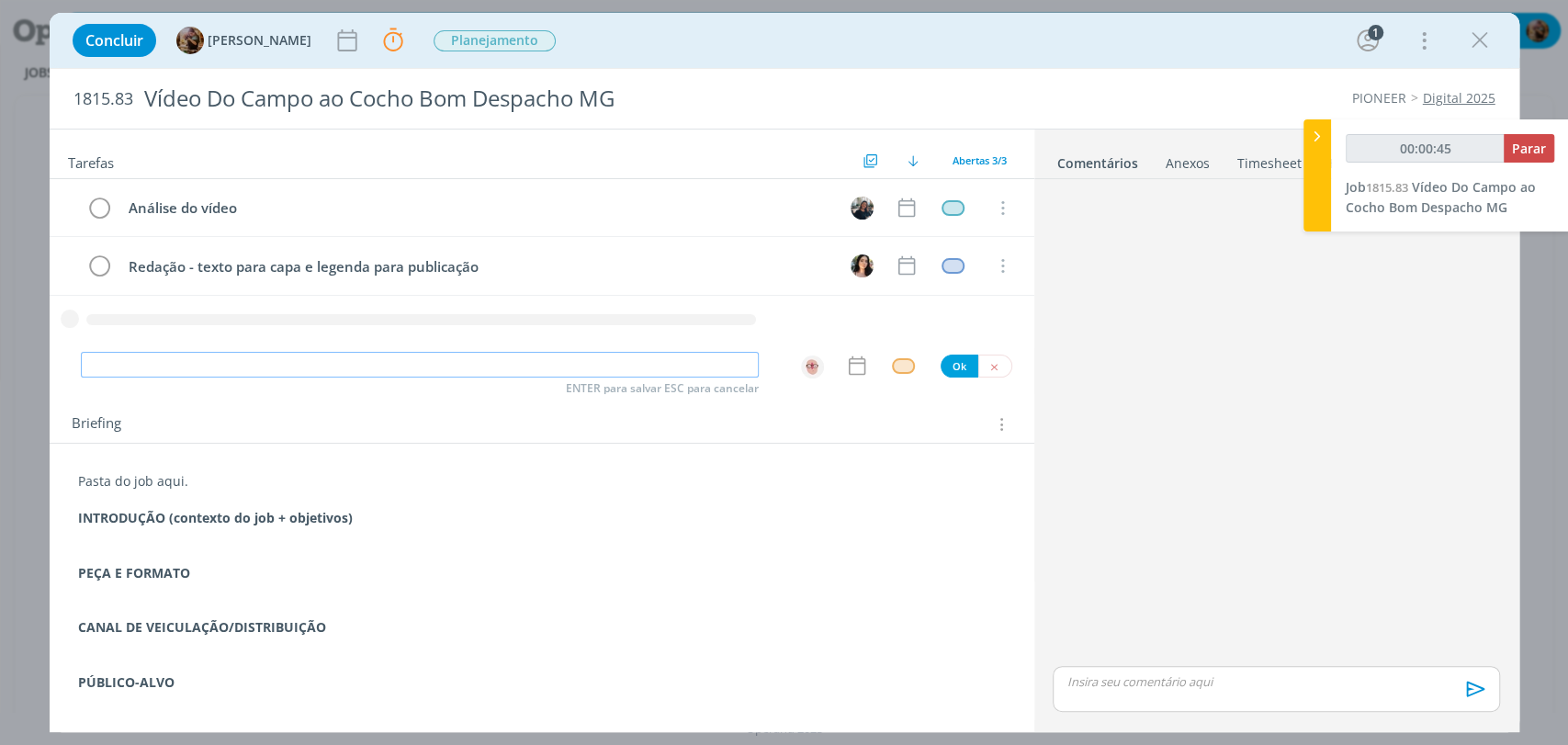
type input "R"
type input "00:00:46"
type input "Redação"
type input "00:00:47"
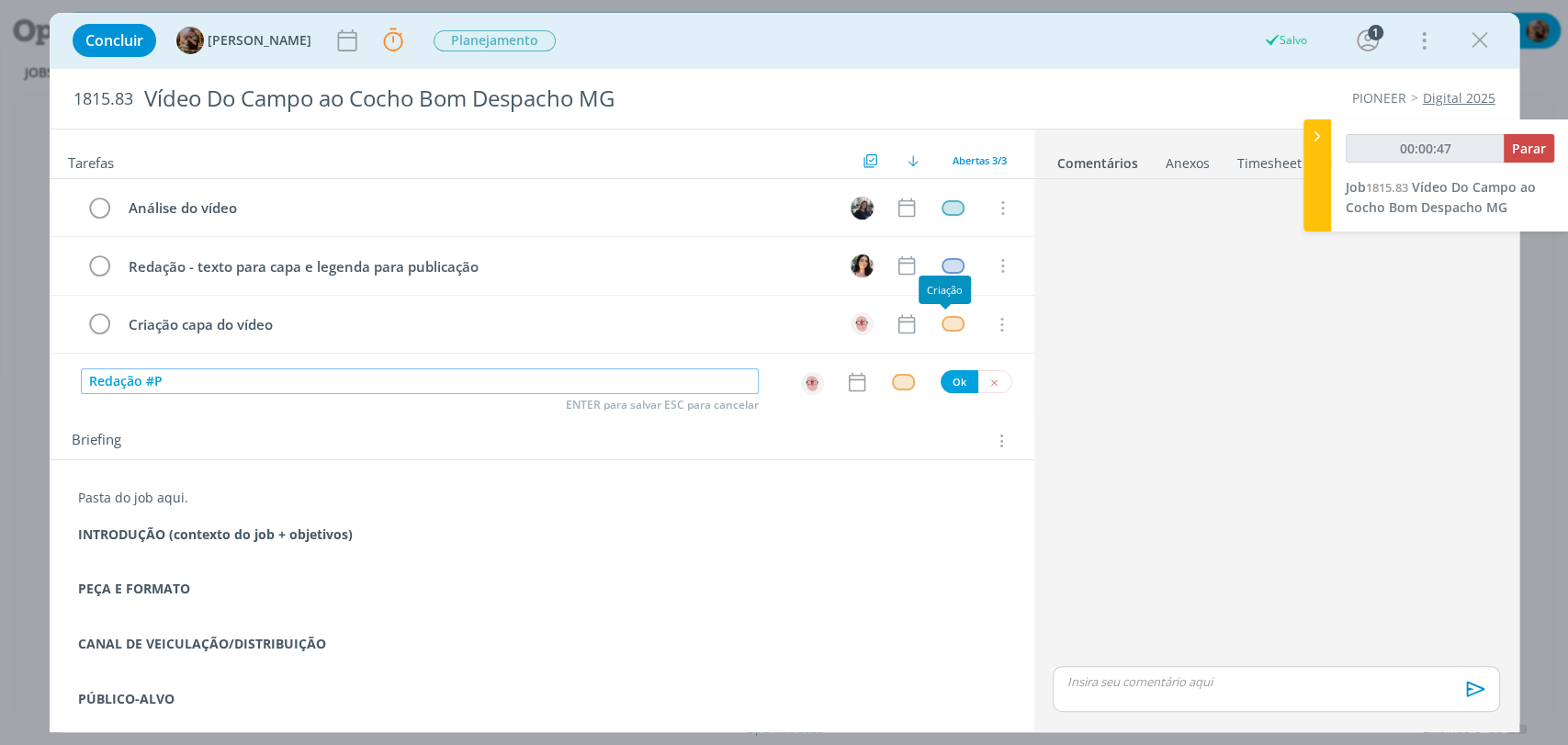
type input "Redação #PT"
type input "00:00:48"
type input "Redação #PTV"
type input "00:00:49"
click at [804, 388] on img "dialog" at bounding box center [812, 383] width 23 height 23
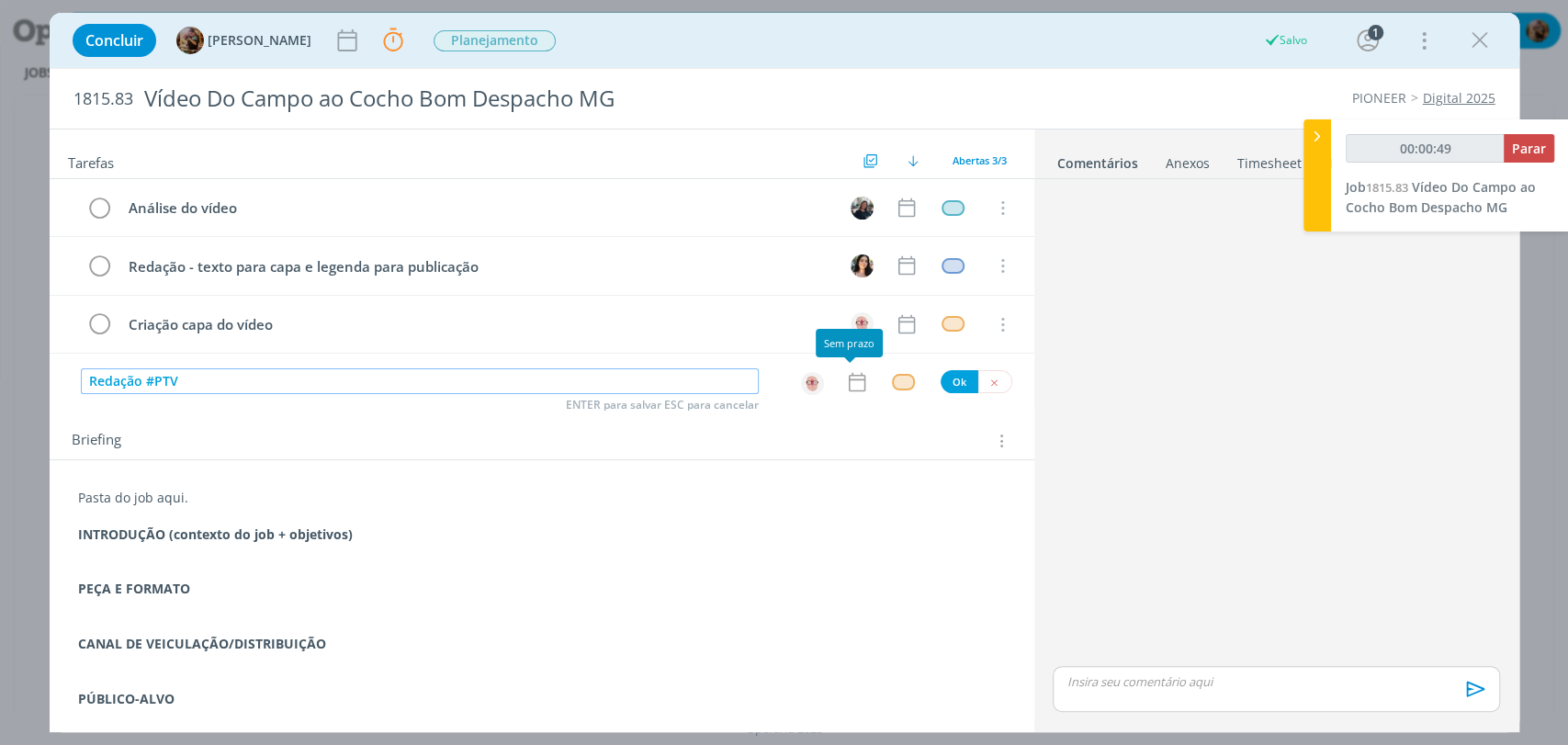
type input "Redação #PTV"
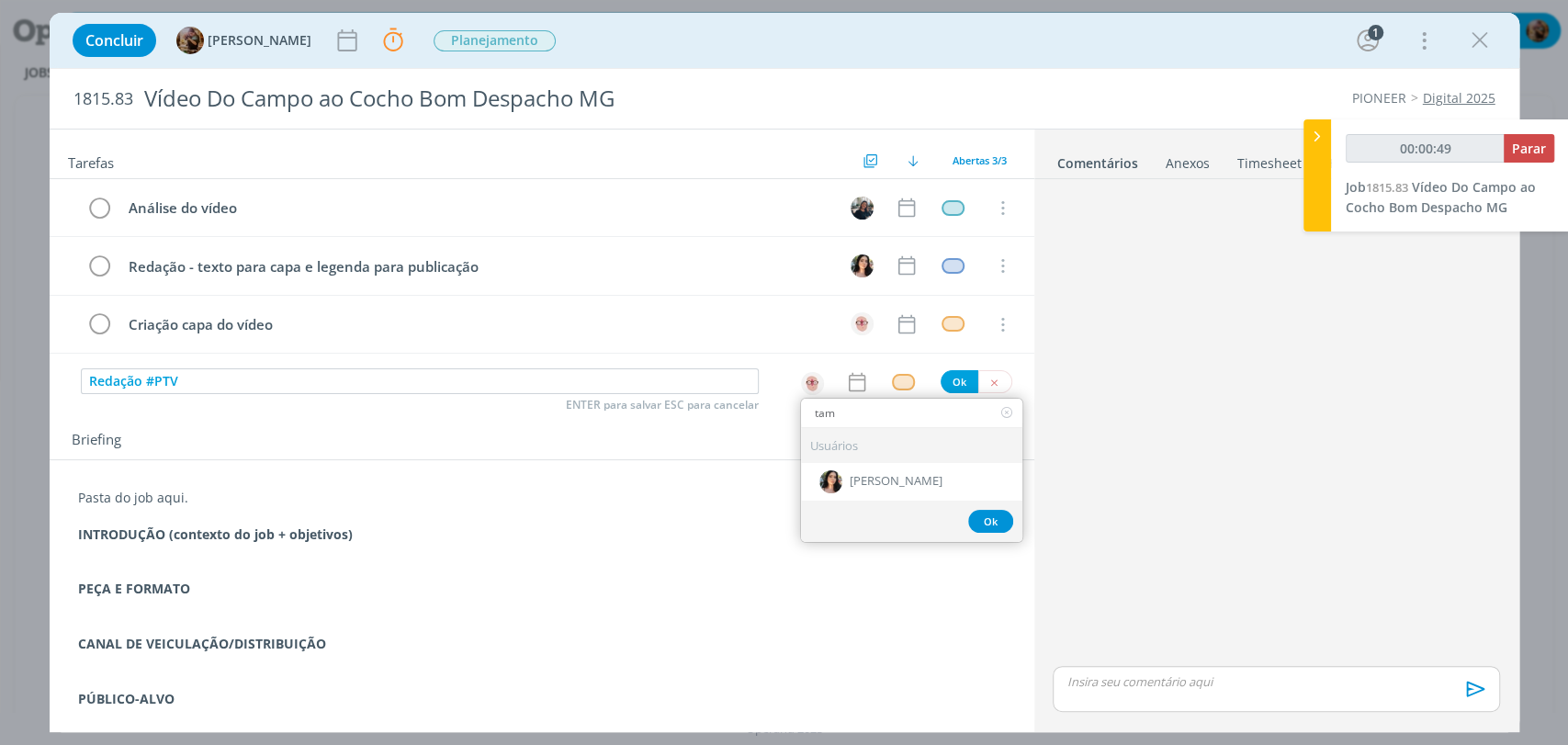
type input "tami"
type input "00:00:50"
type input "tami"
click at [849, 486] on span "[PERSON_NAME]" at bounding box center [896, 481] width 93 height 15
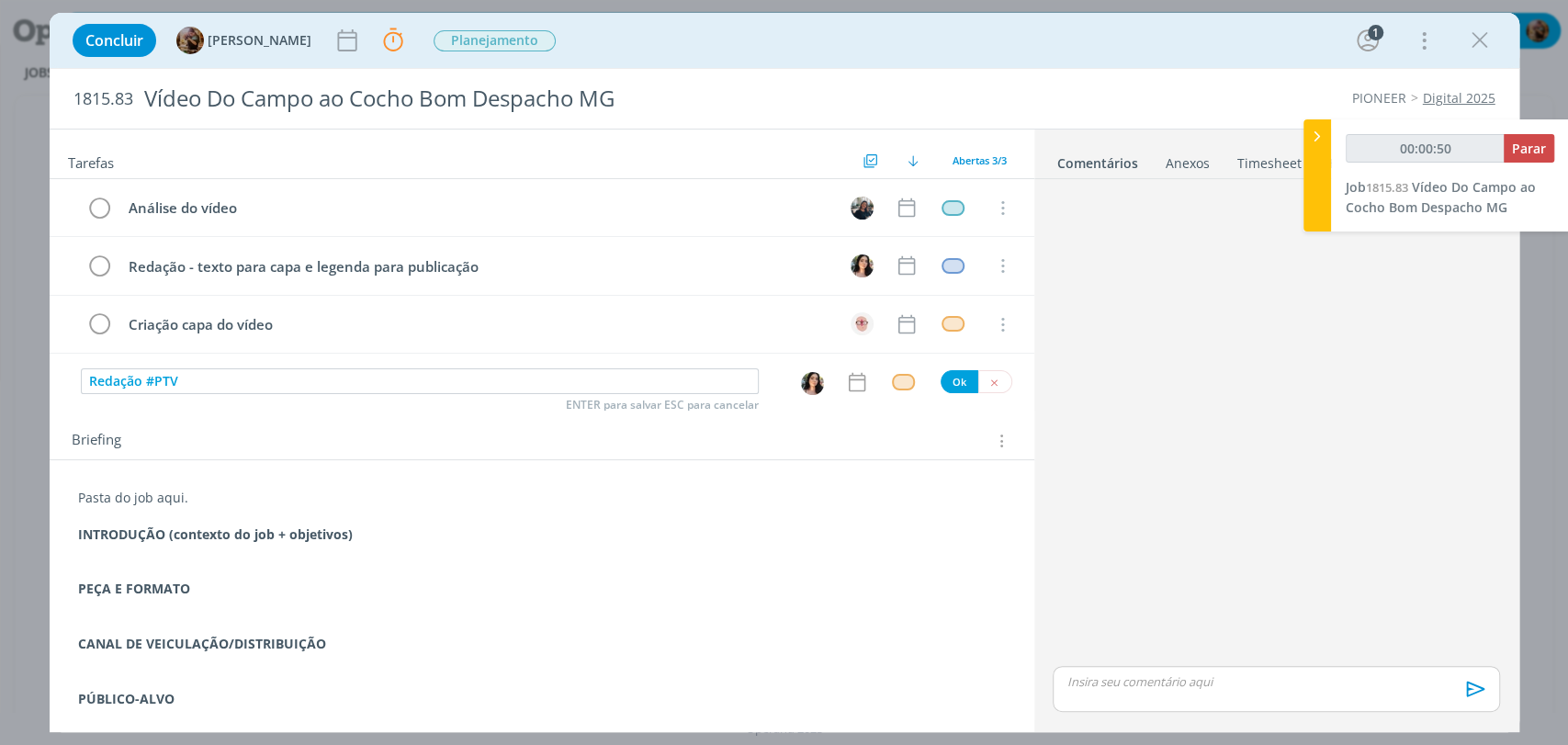
type input "00:00:51"
click at [895, 384] on div "dialog" at bounding box center [903, 381] width 23 height 16
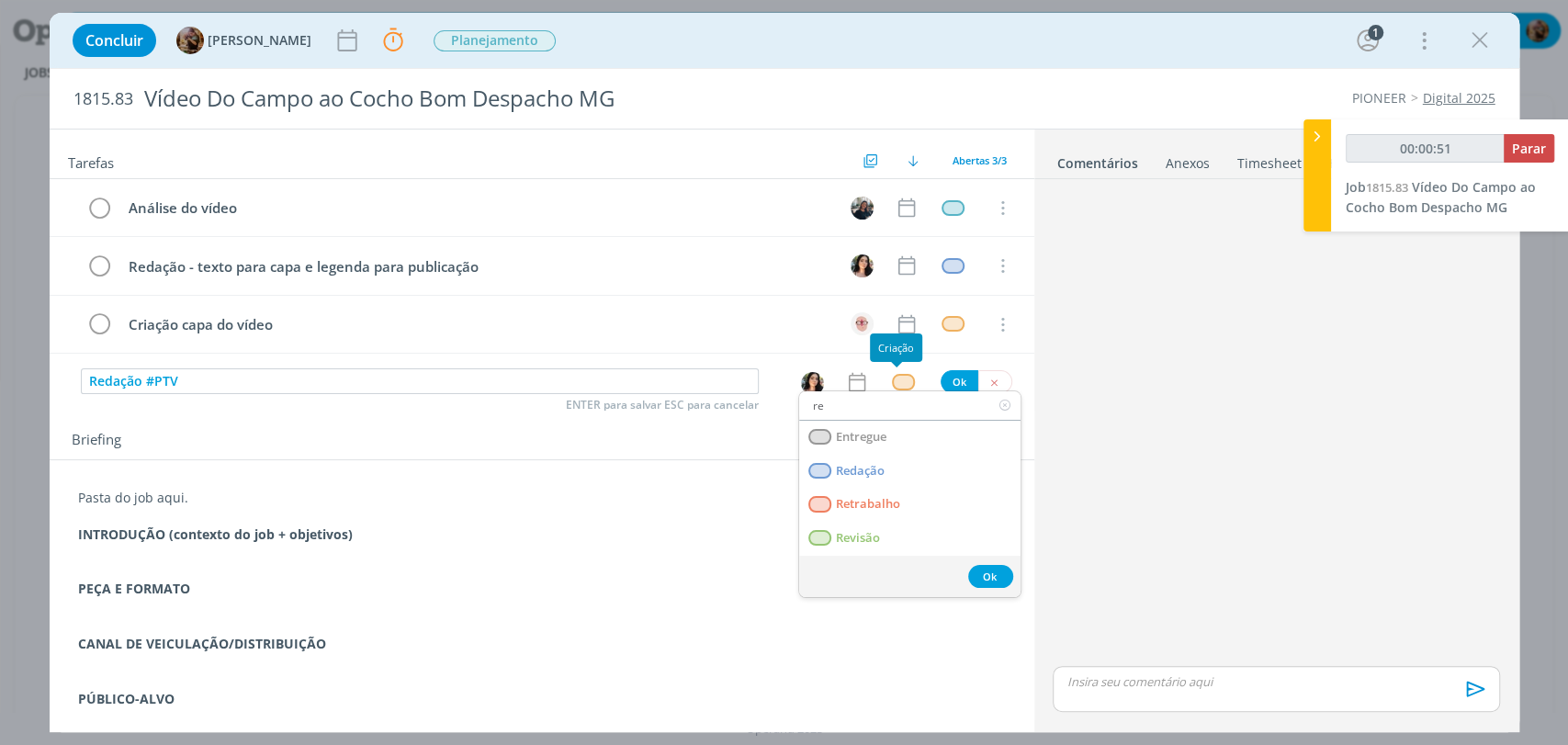
type input "red"
type input "00:00:52"
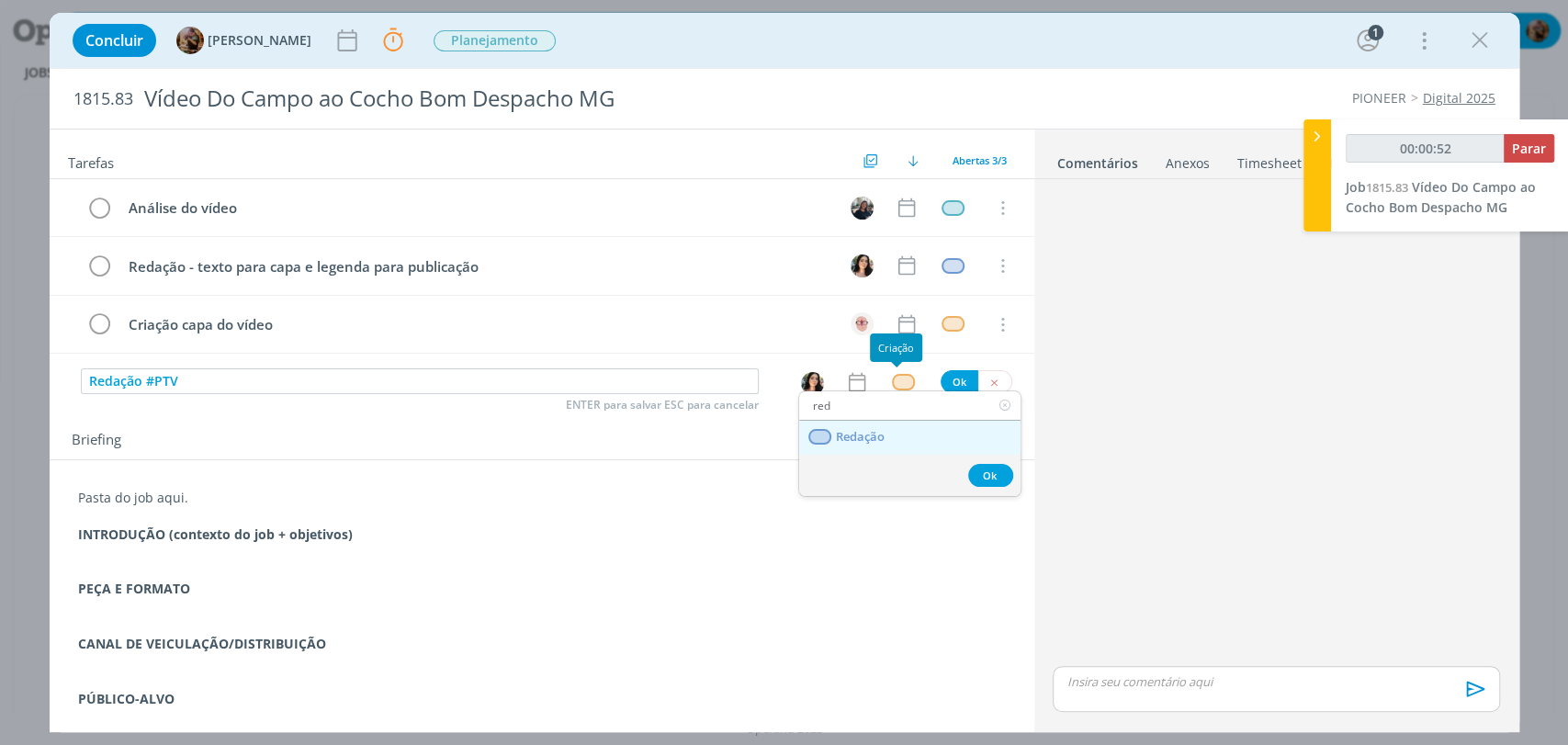
type input "red"
click at [897, 432] on link "Redação" at bounding box center [910, 438] width 221 height 34
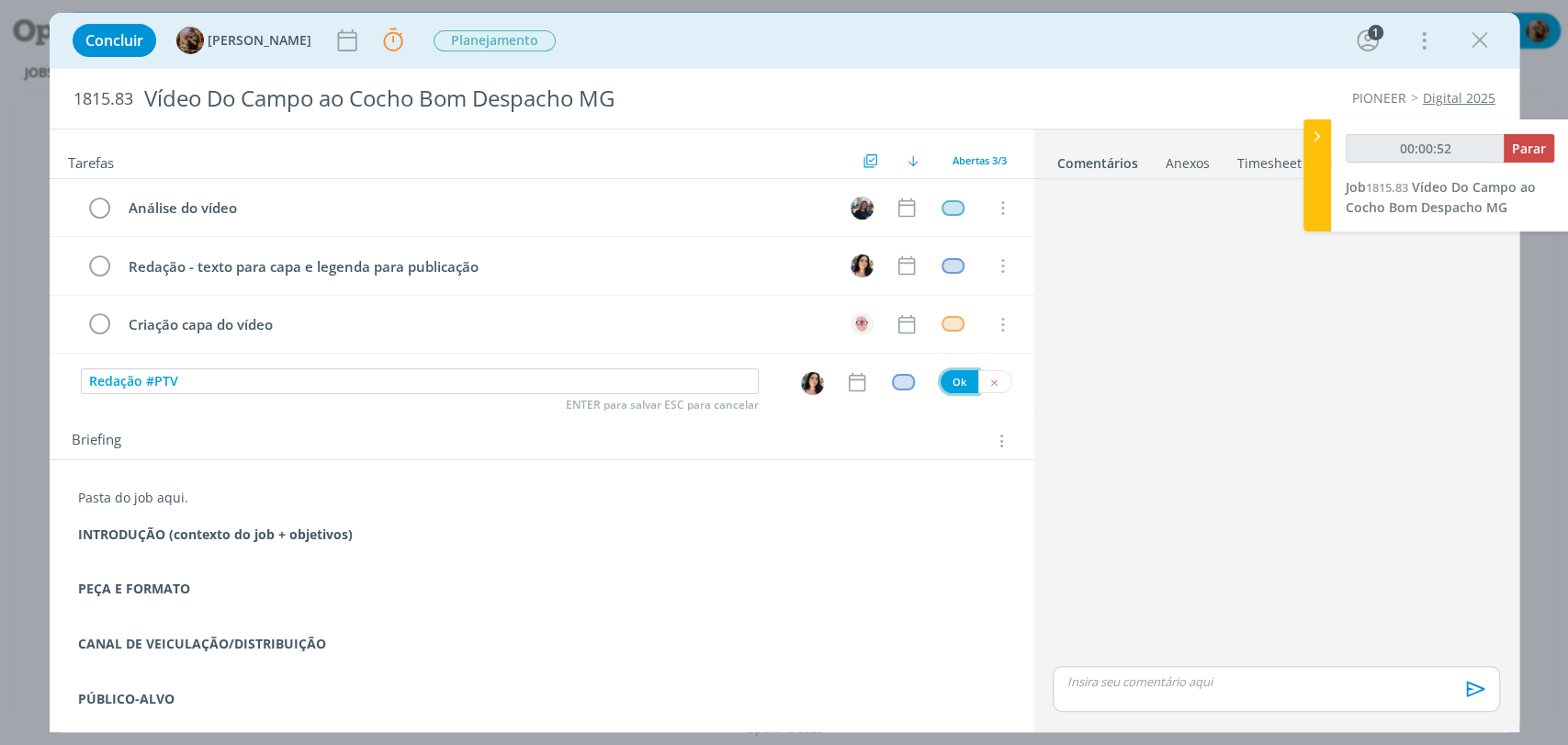
click at [944, 387] on button "Ok" at bounding box center [959, 381] width 38 height 23
type input "00:00:53"
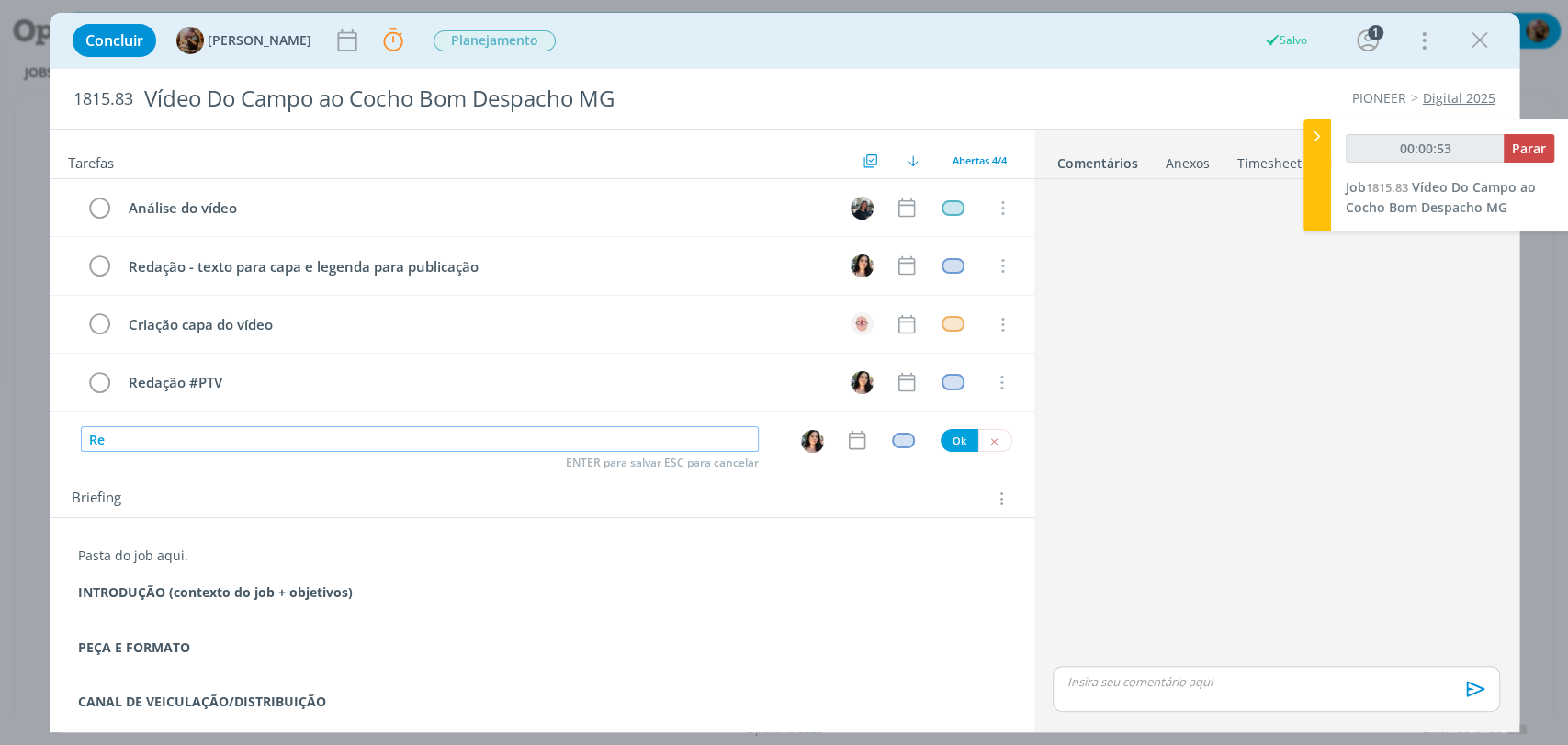
type input "Rev"
type input "00:00:54"
type input "Revisão gr"
type input "00:00:55"
type input "Revisão gramat"
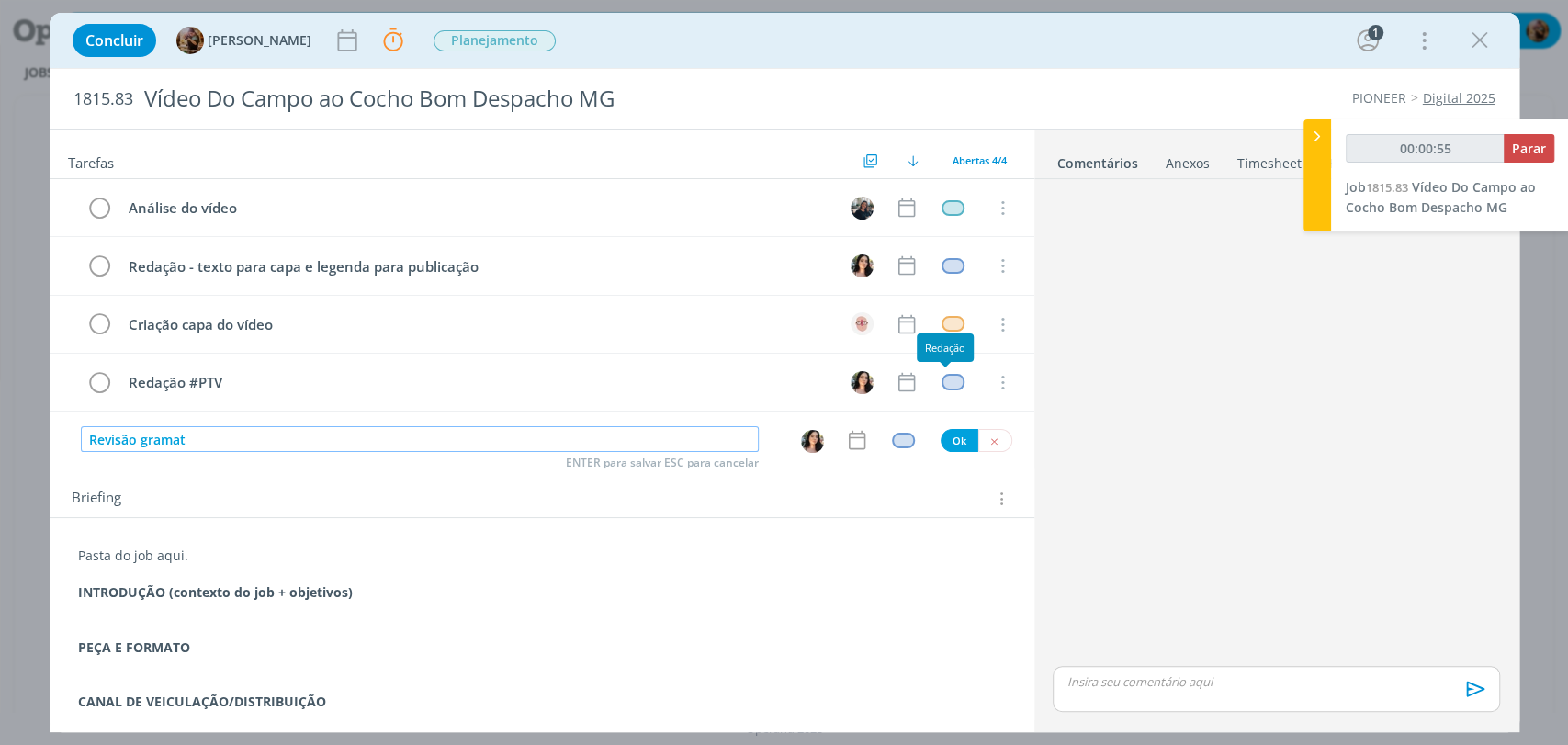
type input "00:00:56"
type input "Revisão gramatical"
type input "00:00:57"
type input "Revisão gramatical (n"
type input "00:01:00"
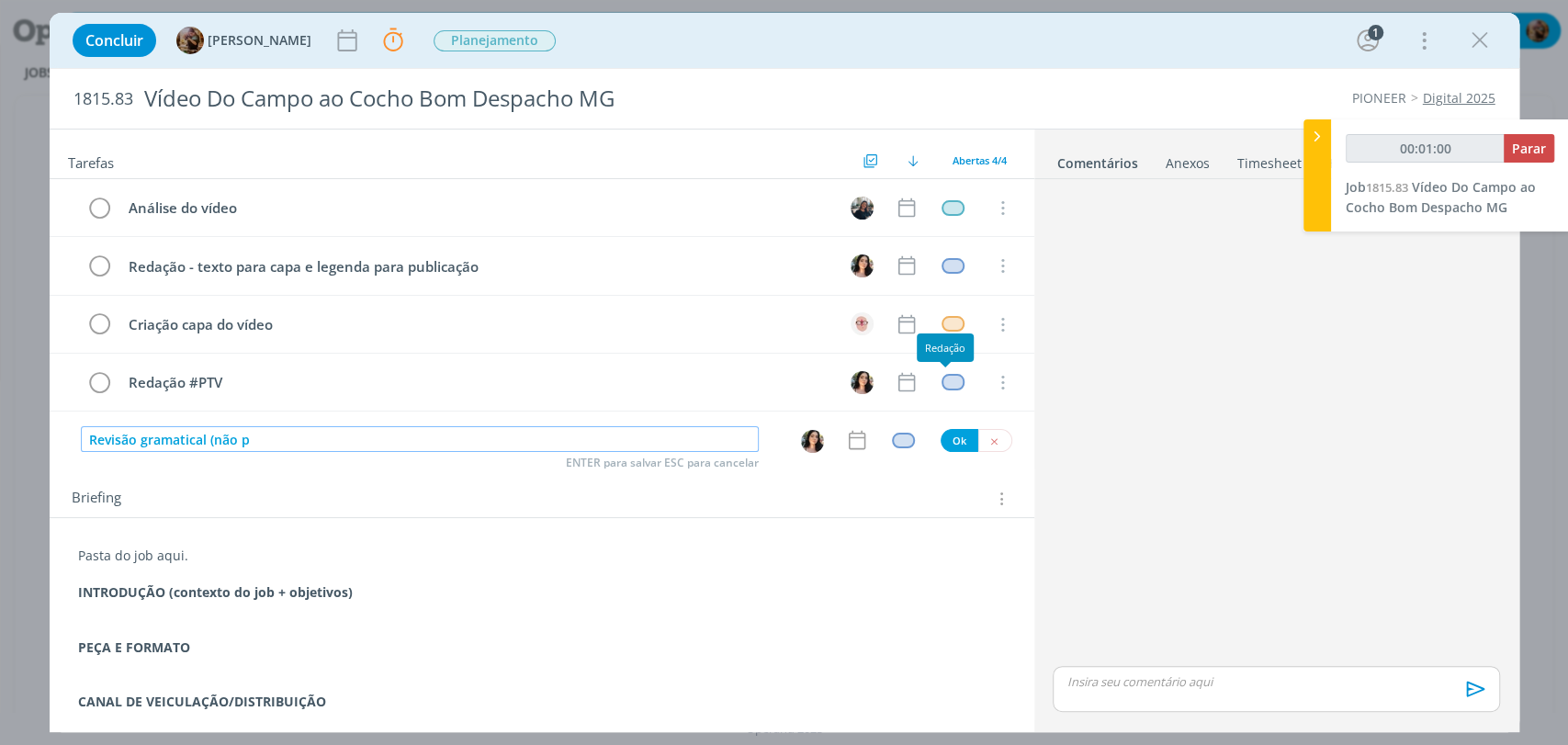
type input "Revisão gramatical (não pr"
type input "00:01:01"
type input "Revisão gramatical (não precisa"
type input "00:01:02"
type input "Revisão gramatical (não precisa revisar"
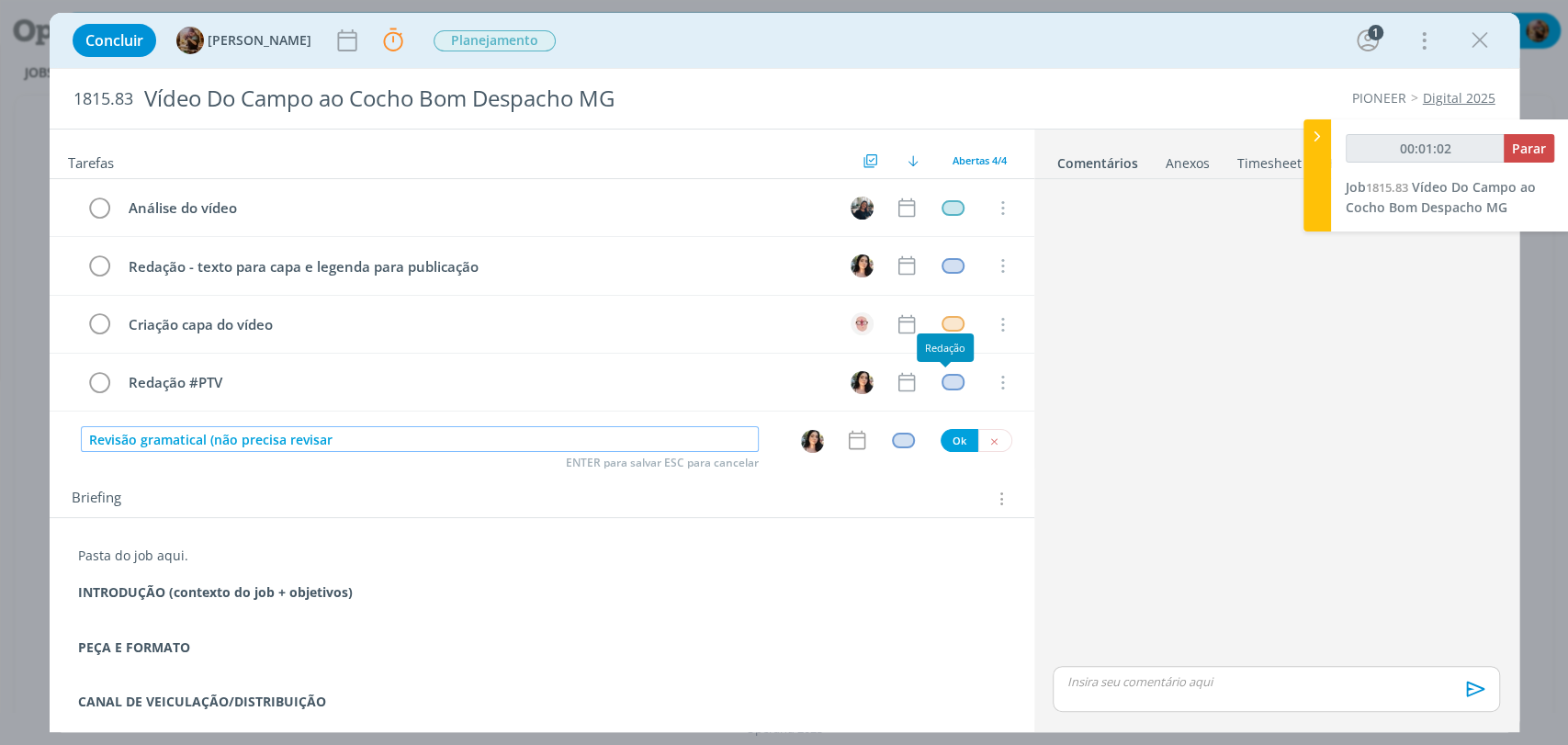
type input "00:01:03"
type input "Revisão gramatical (não precisa revisar o vídeo"
type input "00:01:04"
type input "Revisão gramatical (não precisa revisar o vídeo)"
type input "00:01:05"
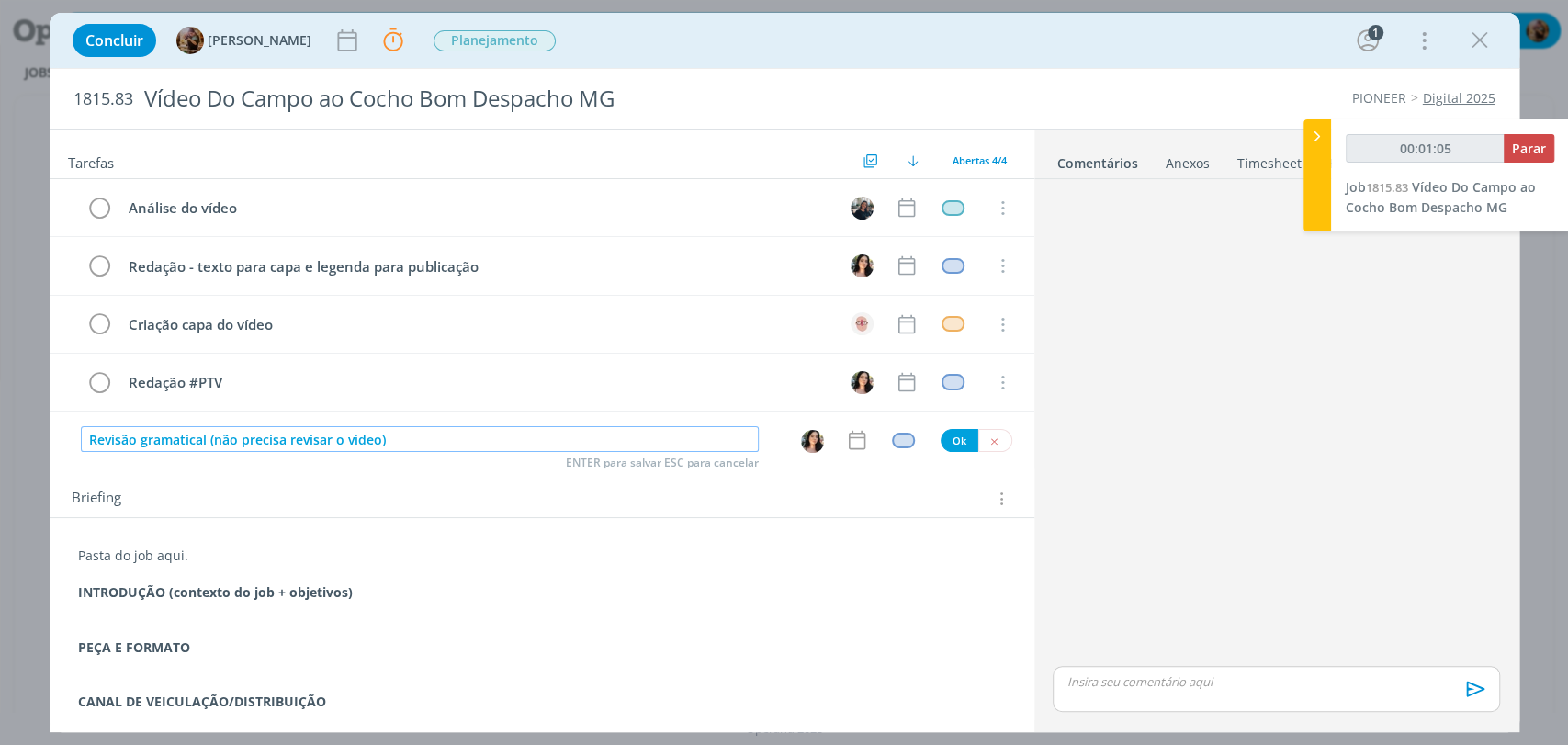
click at [805, 436] on img "dialog" at bounding box center [812, 441] width 23 height 23
type input "Revisão gramatical (não precisa revisar o vídeo)"
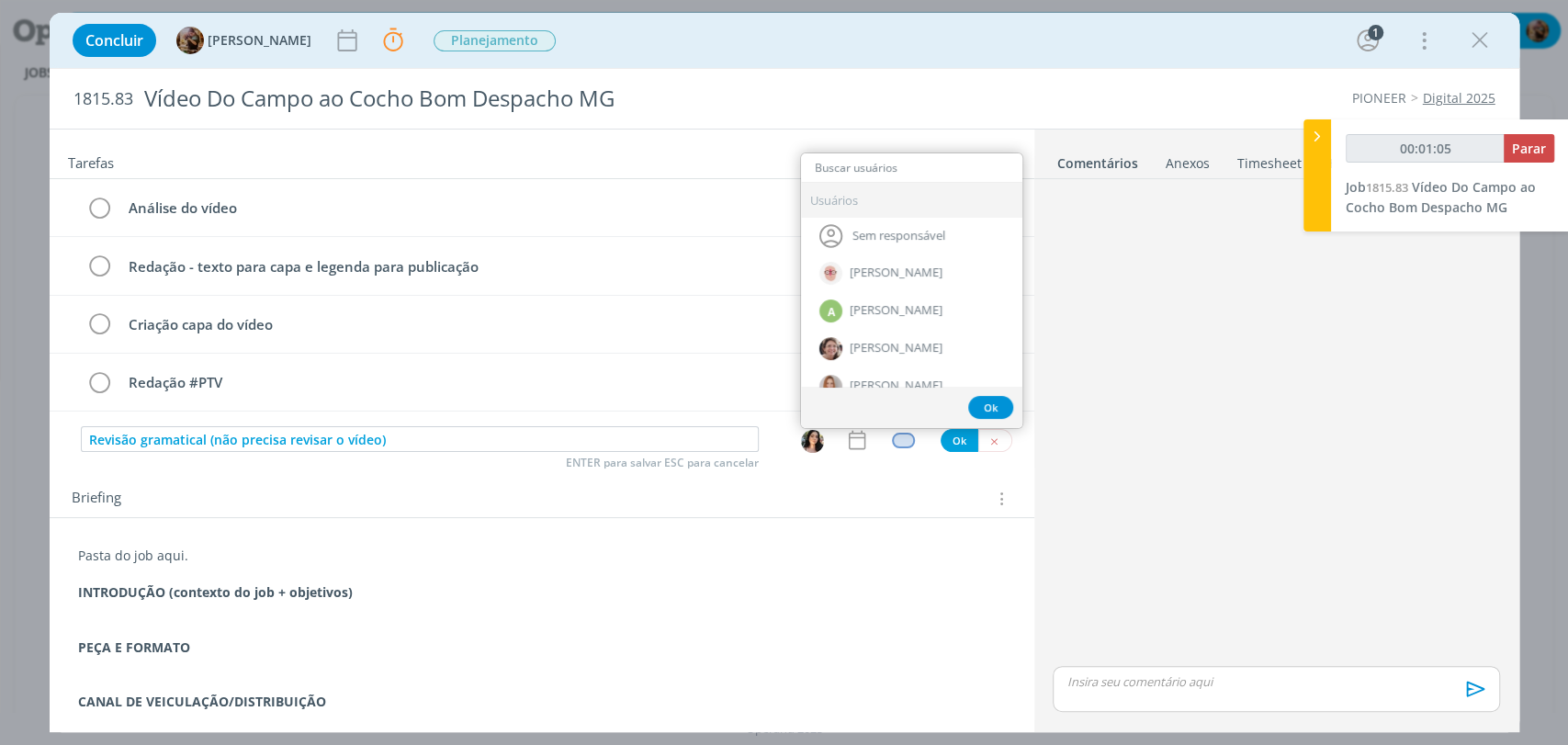
type input "j"
type input "00:01:06"
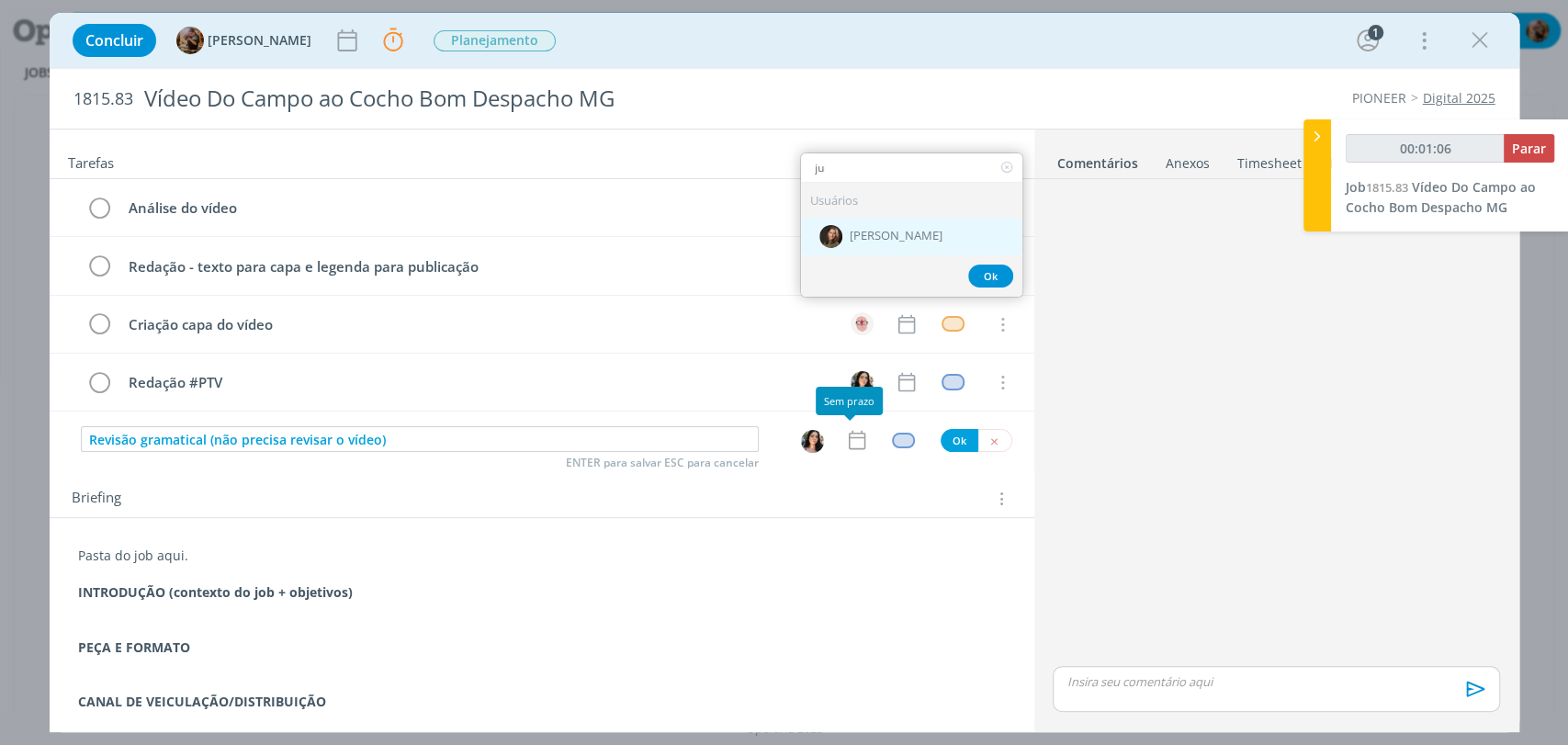
type input "ju"
click at [896, 233] on span "[PERSON_NAME]" at bounding box center [896, 236] width 93 height 15
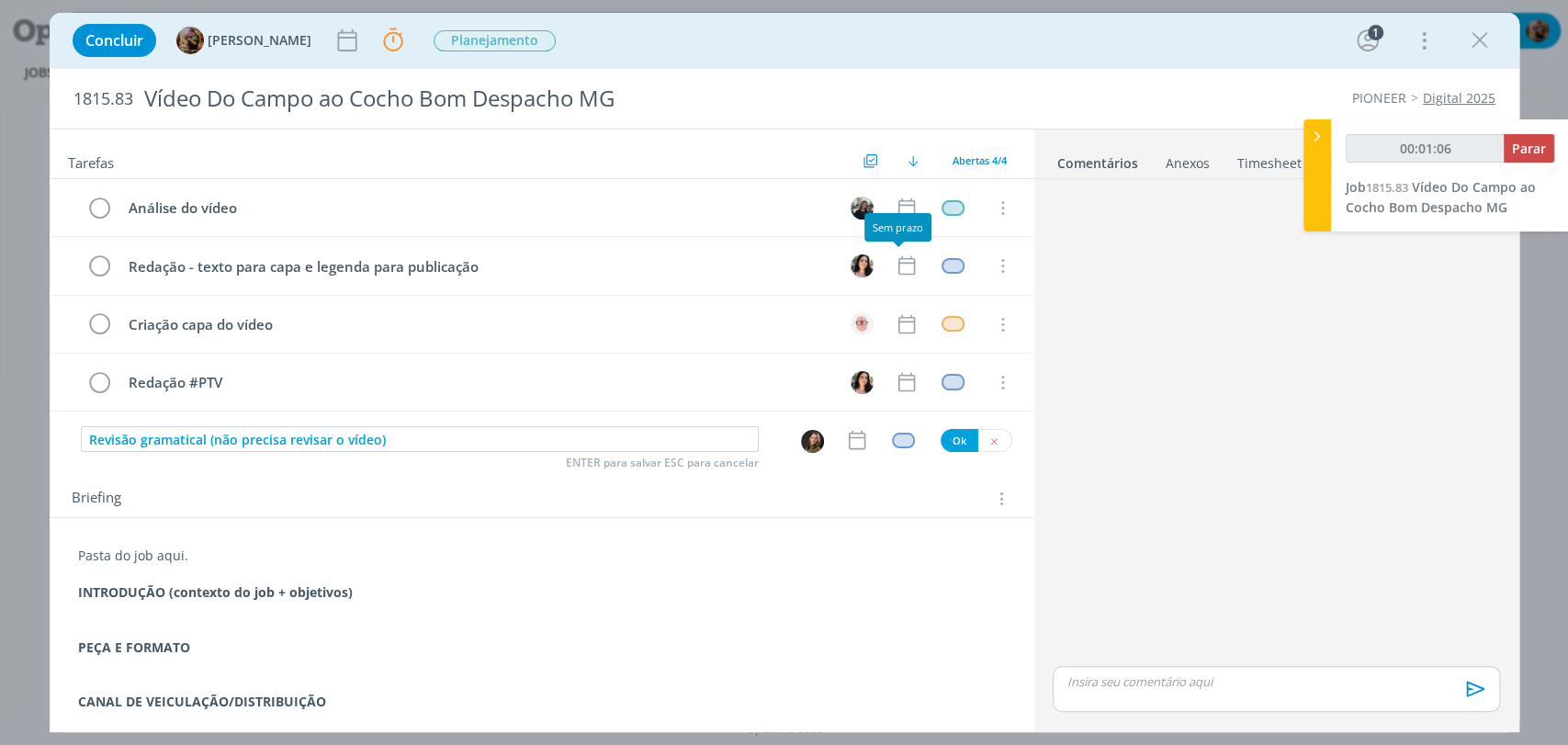
type input "00:01:07"
click at [892, 435] on div "dialog" at bounding box center [903, 440] width 23 height 16
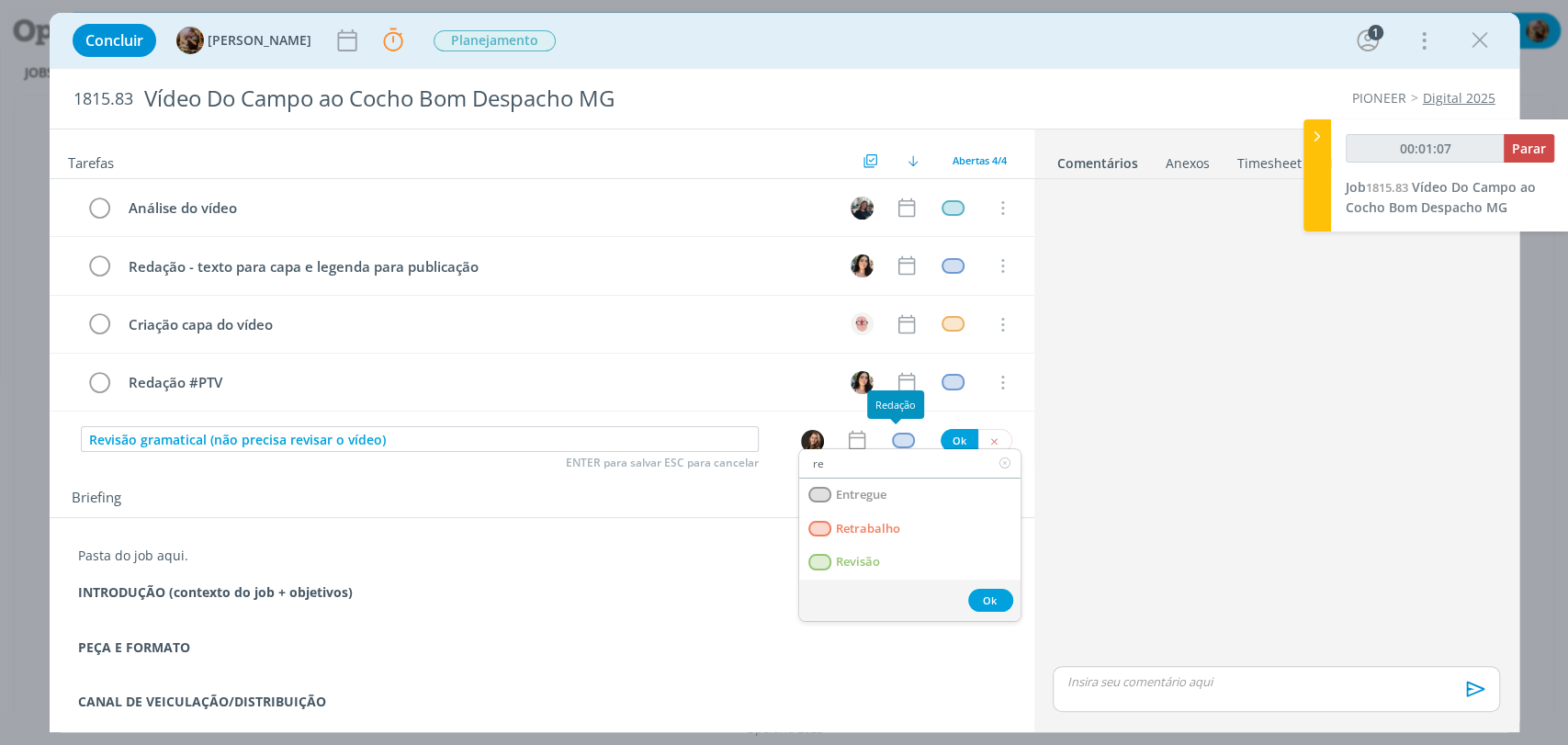
type input "rev"
type input "00:01:08"
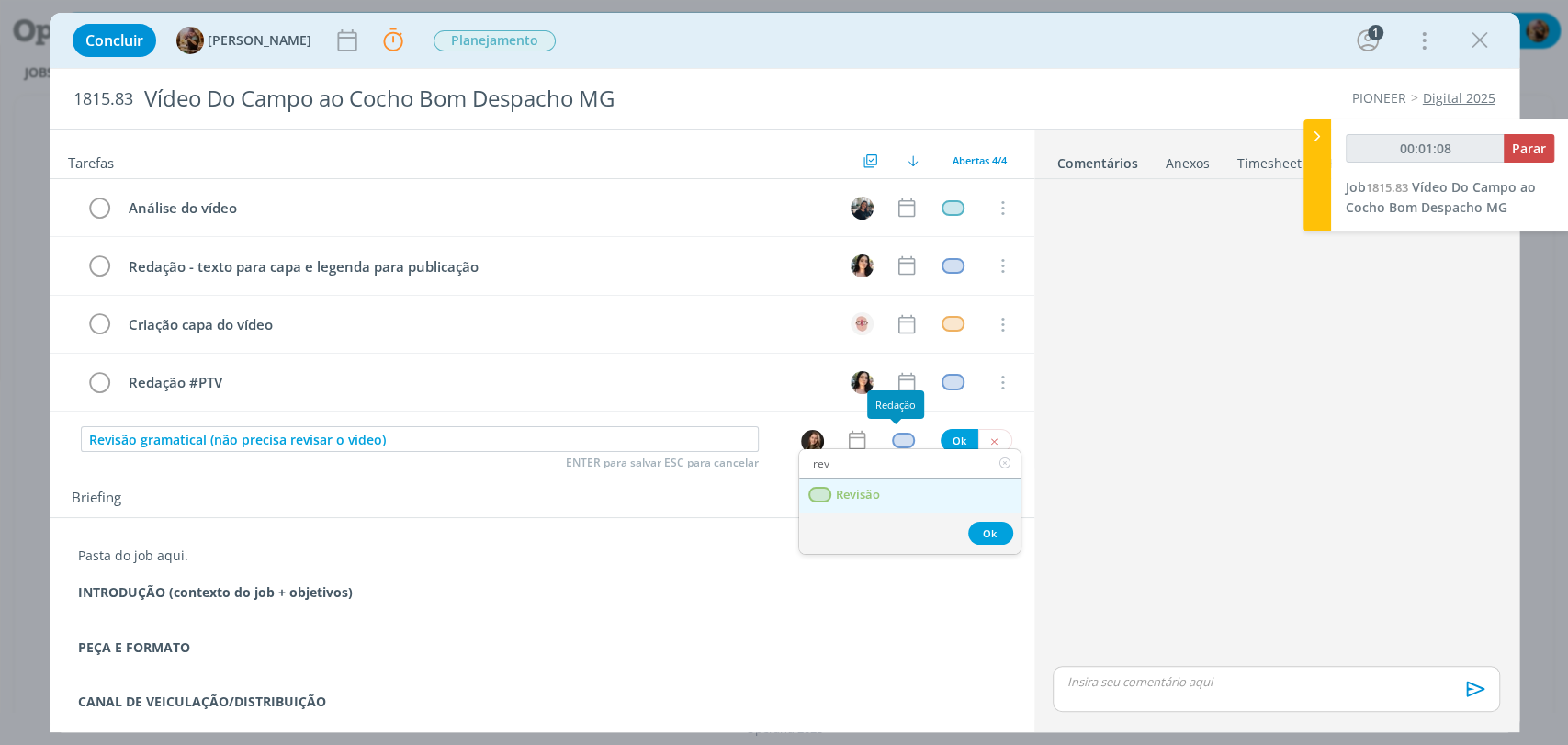
type input "rev"
click at [890, 493] on link "Revisão" at bounding box center [910, 495] width 221 height 34
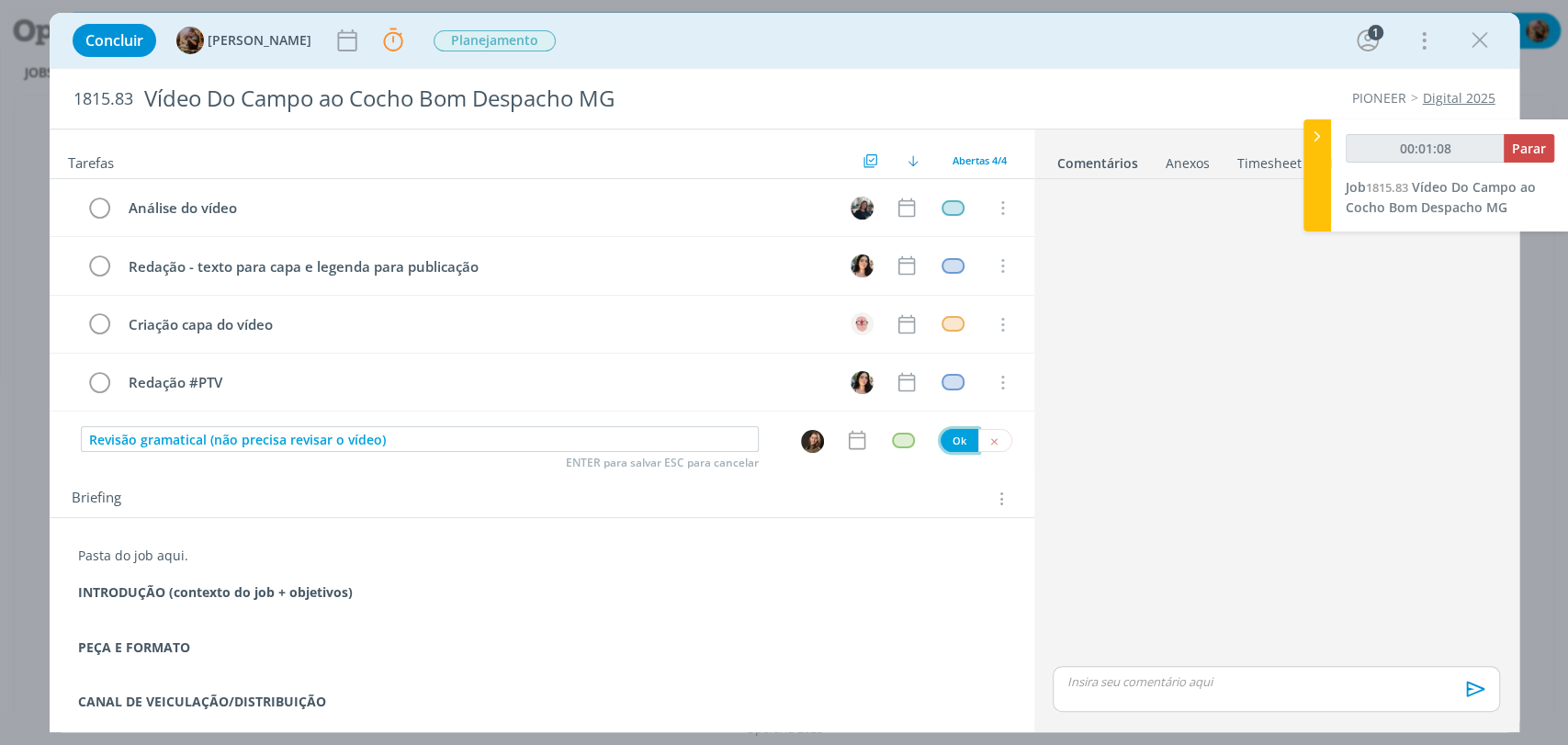
click at [947, 442] on button "Ok" at bounding box center [959, 440] width 38 height 23
type input "00:01:09"
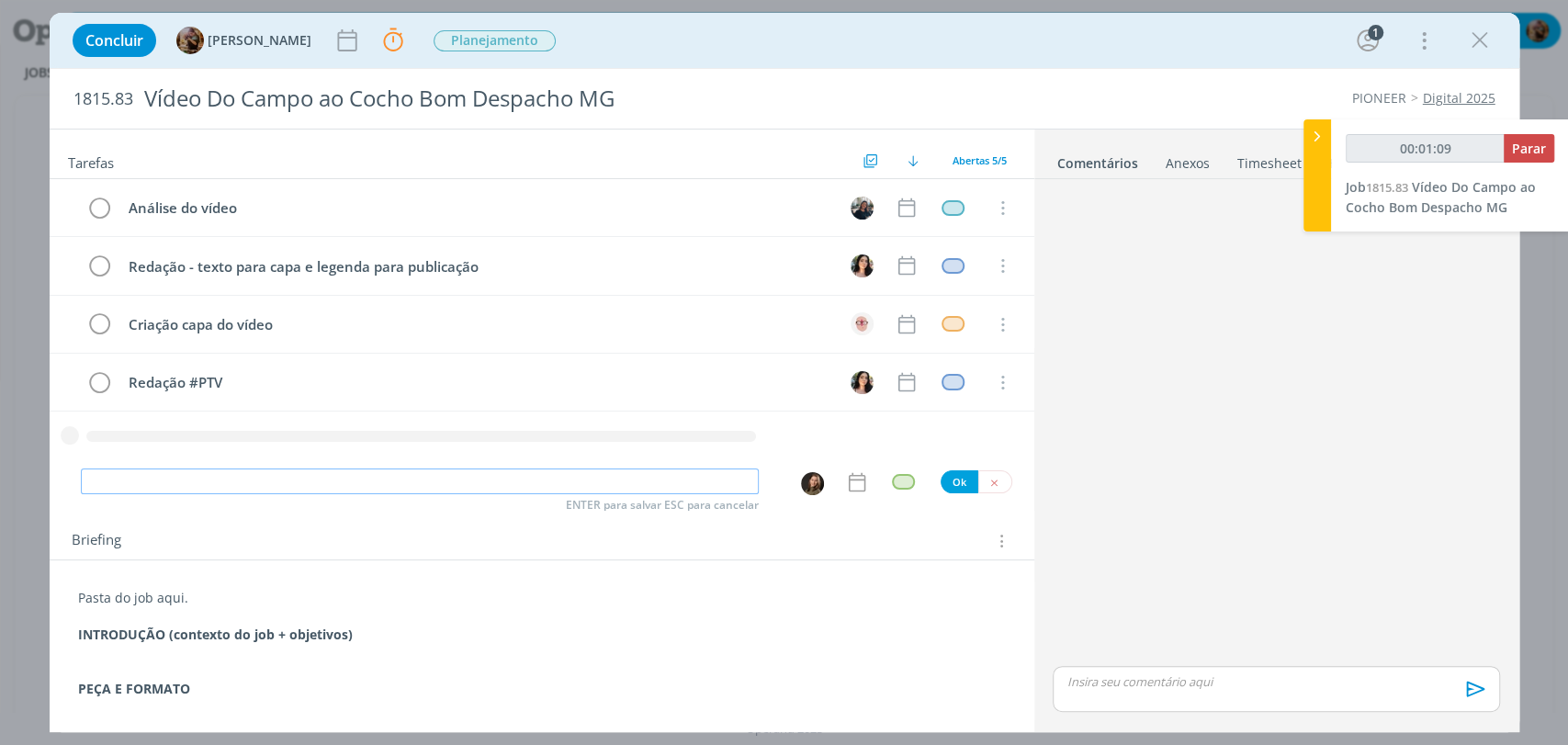
type input "A"
type input "00:01:10"
type input "Acompanh"
type input "00:01:11"
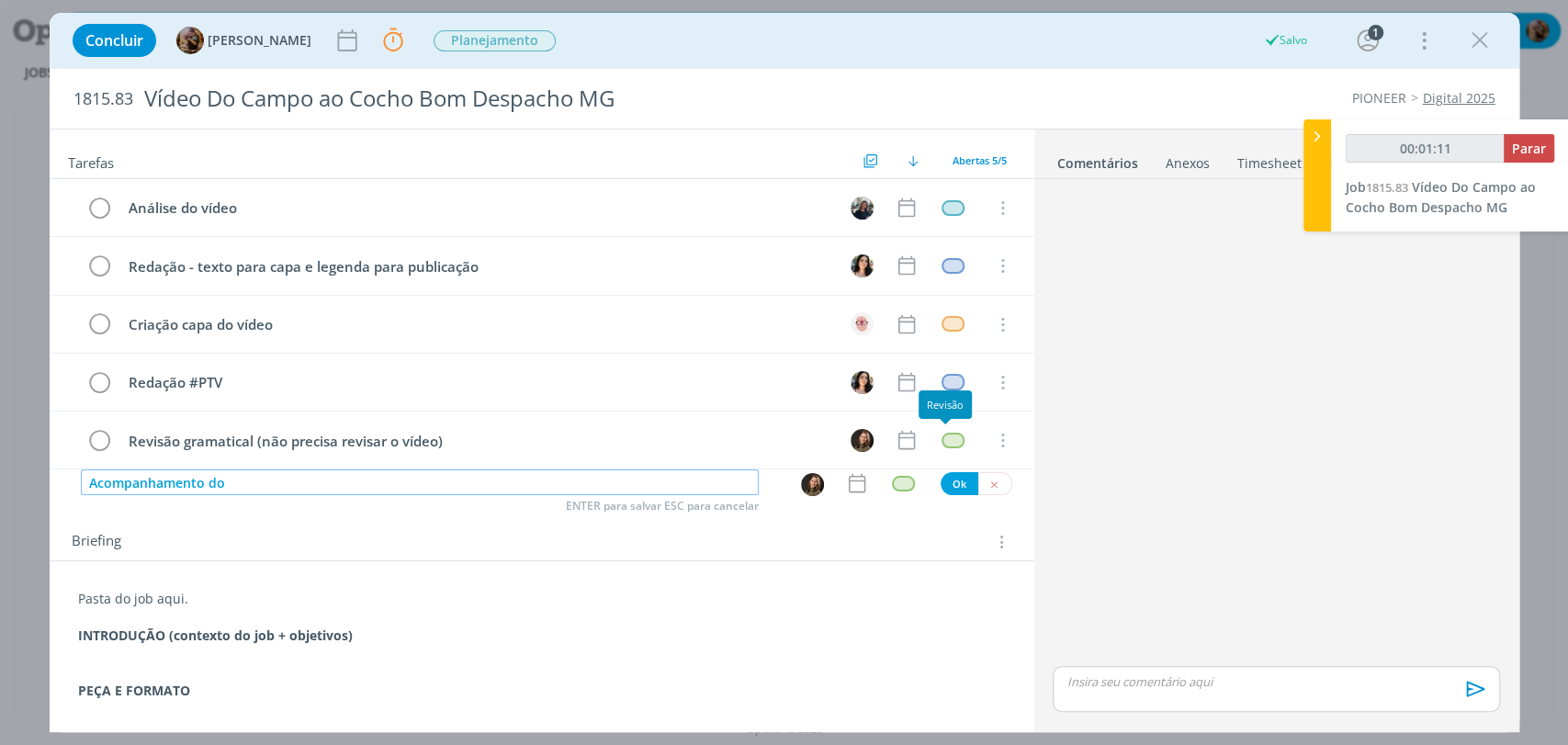
type input "Acompanhamento do"
type input "00:01:12"
type input "Acompanhamento do jov"
type input "00:01:13"
type input "Acompanhamento do job"
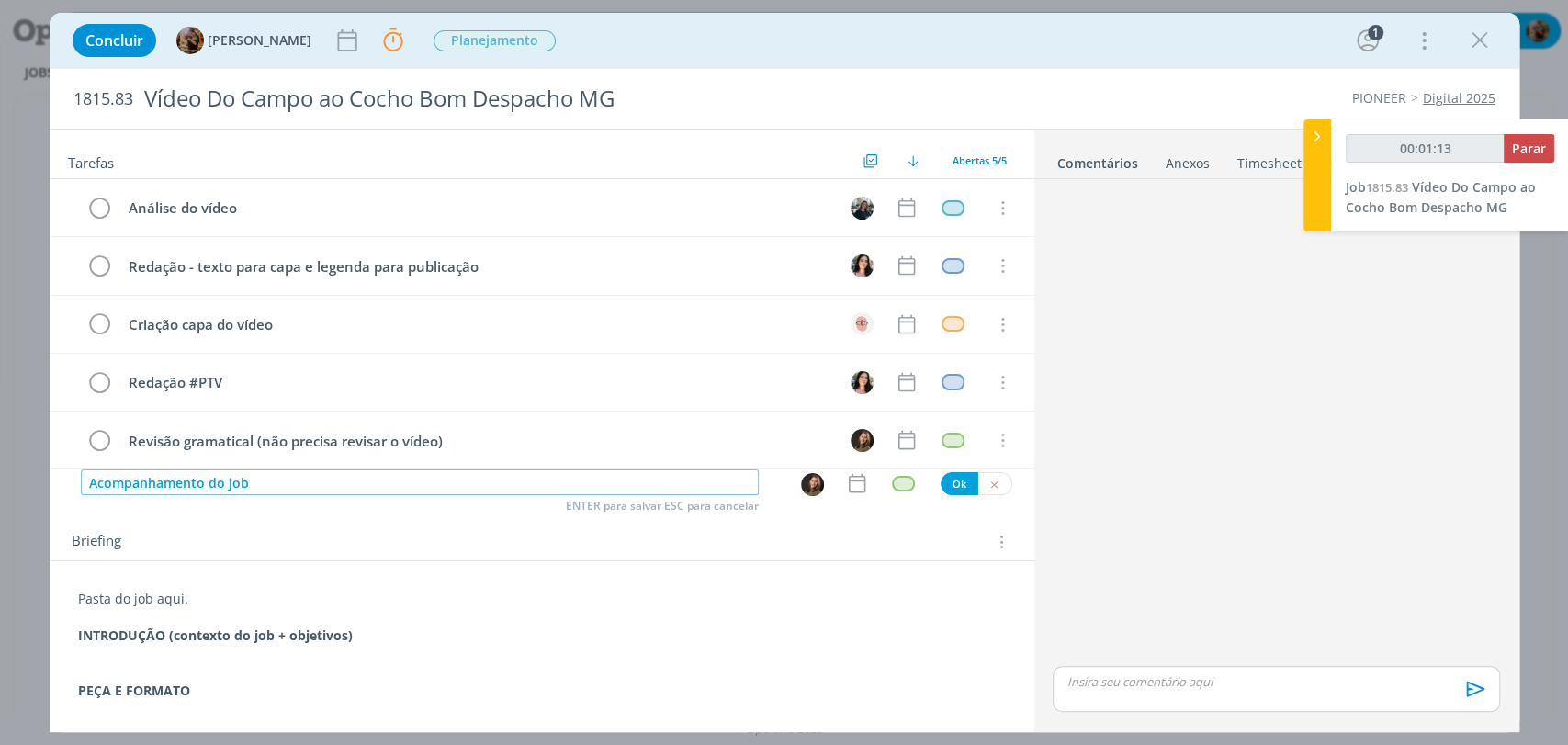
type input "00:01:14"
click at [801, 479] on img "dialog" at bounding box center [812, 484] width 23 height 23
type input "Acompanhamento do job"
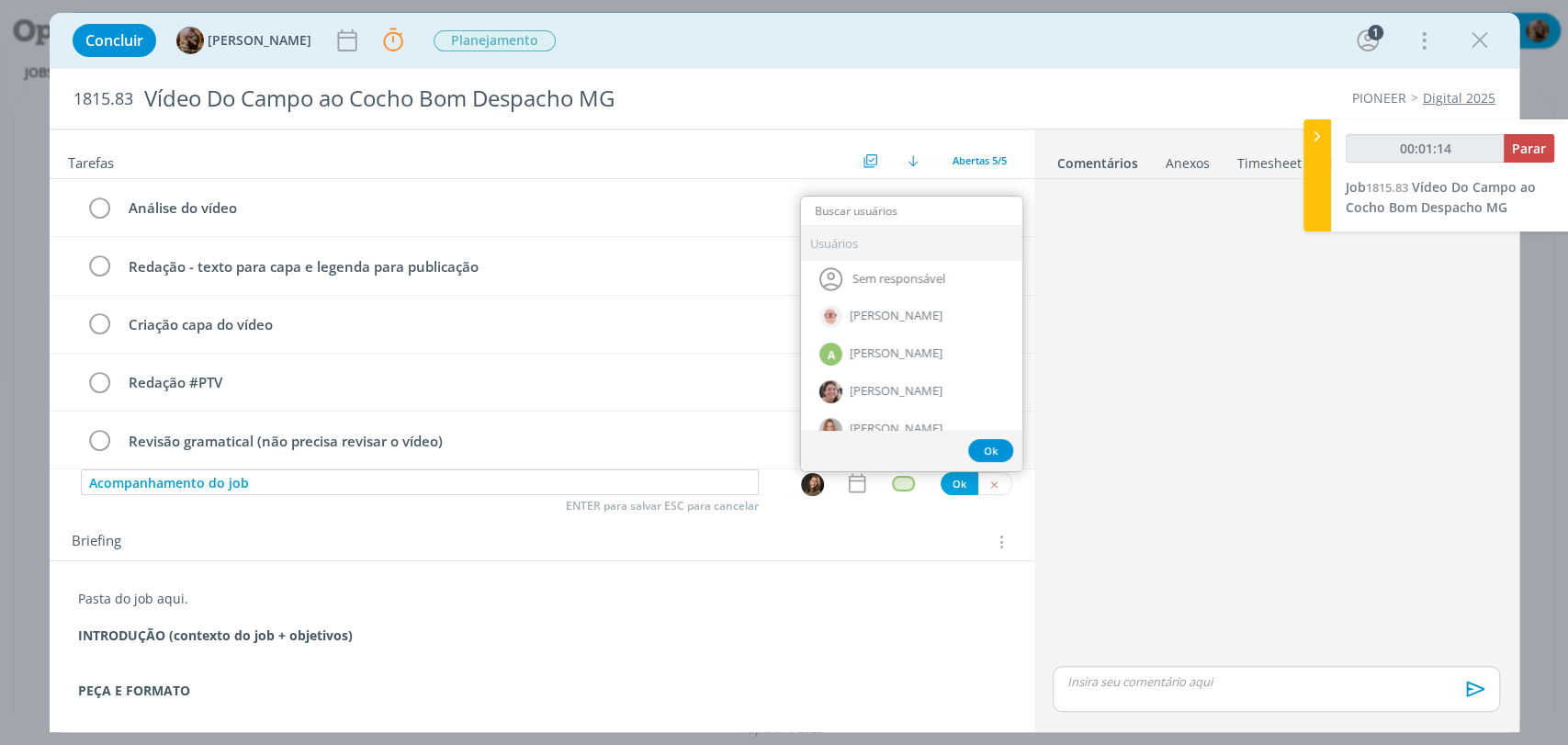
type input "00:01:15"
type input "ama"
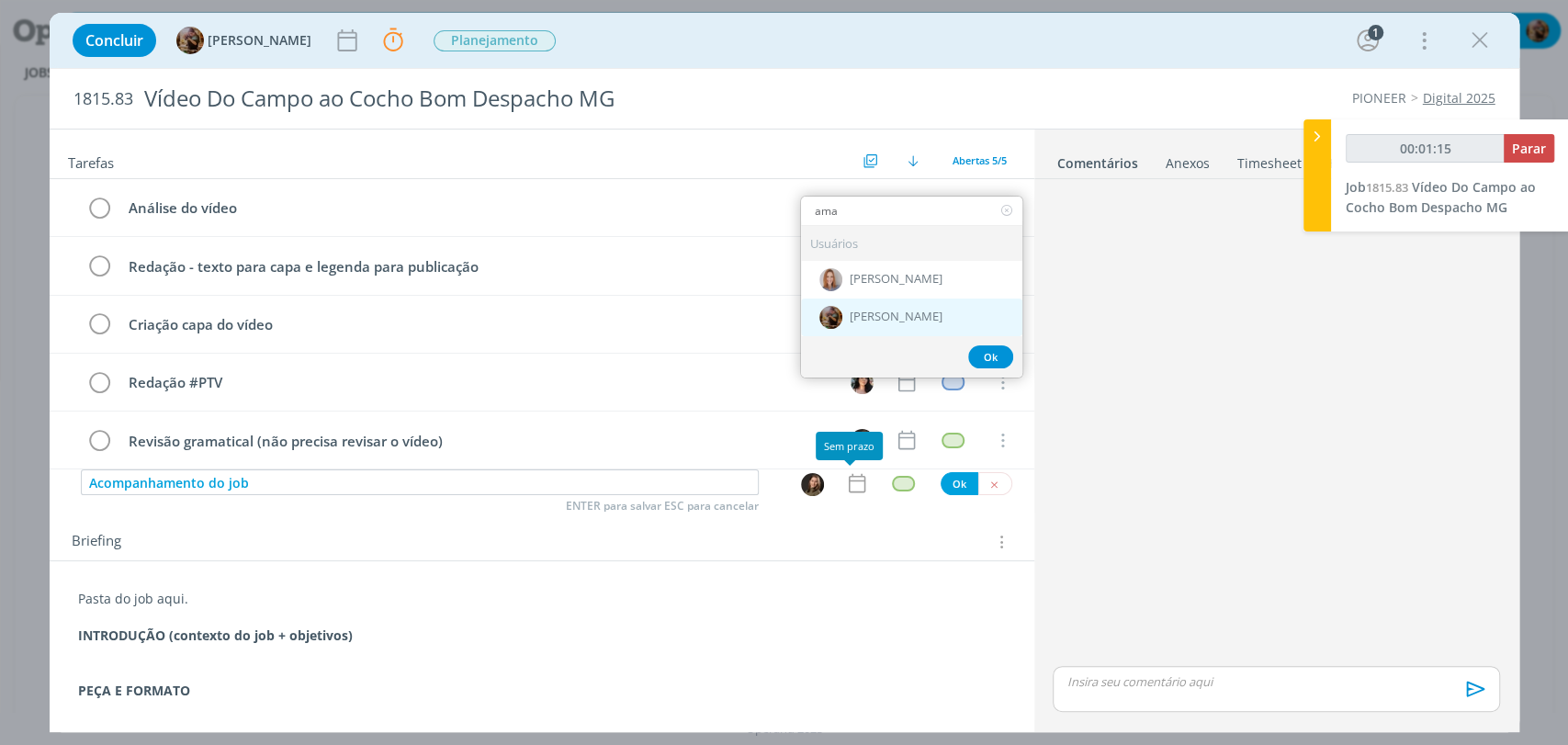
type input "00:01:16"
type input "ama"
click at [858, 319] on span "[PERSON_NAME]" at bounding box center [896, 318] width 93 height 15
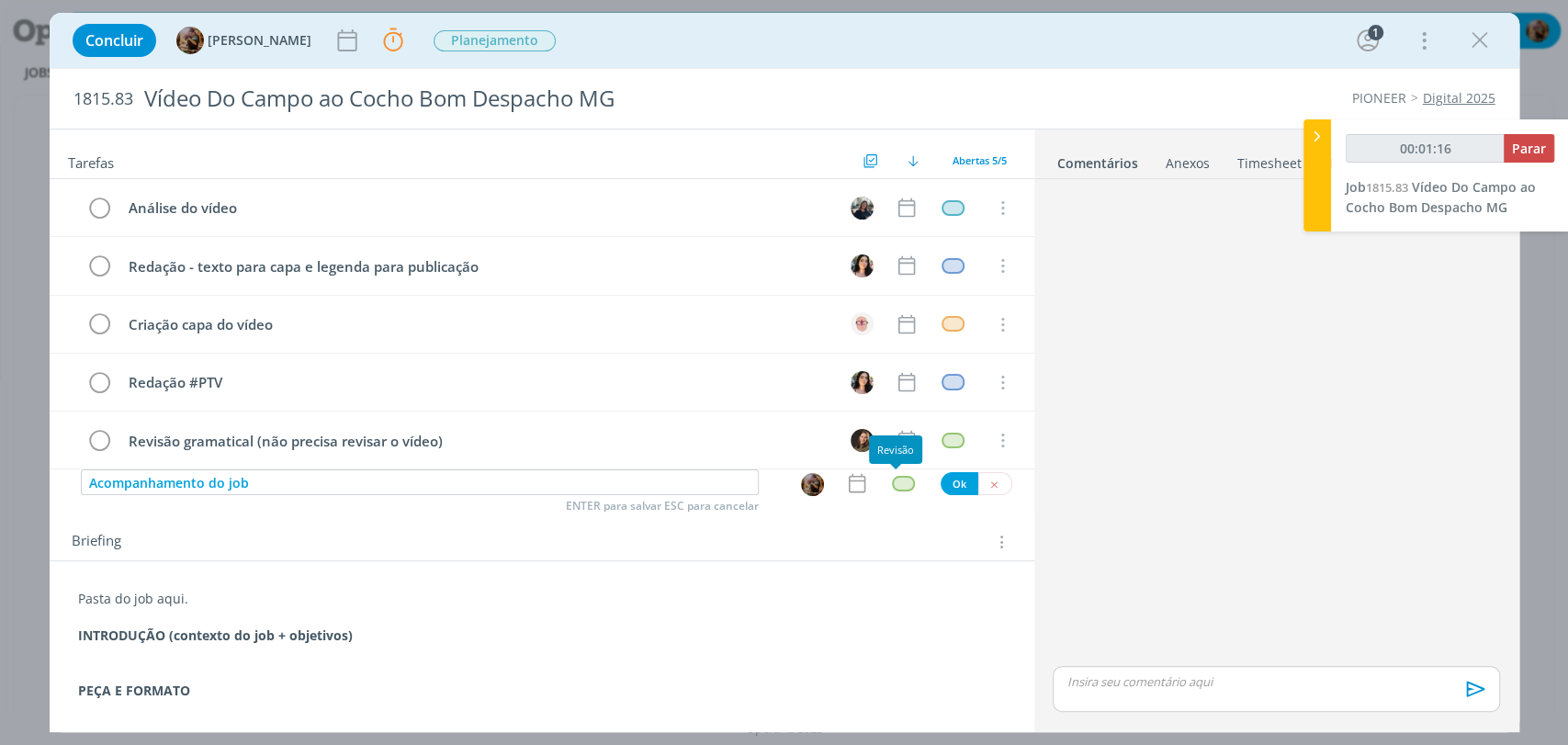
type input "00:01:17"
click at [892, 488] on div "dialog" at bounding box center [903, 483] width 23 height 16
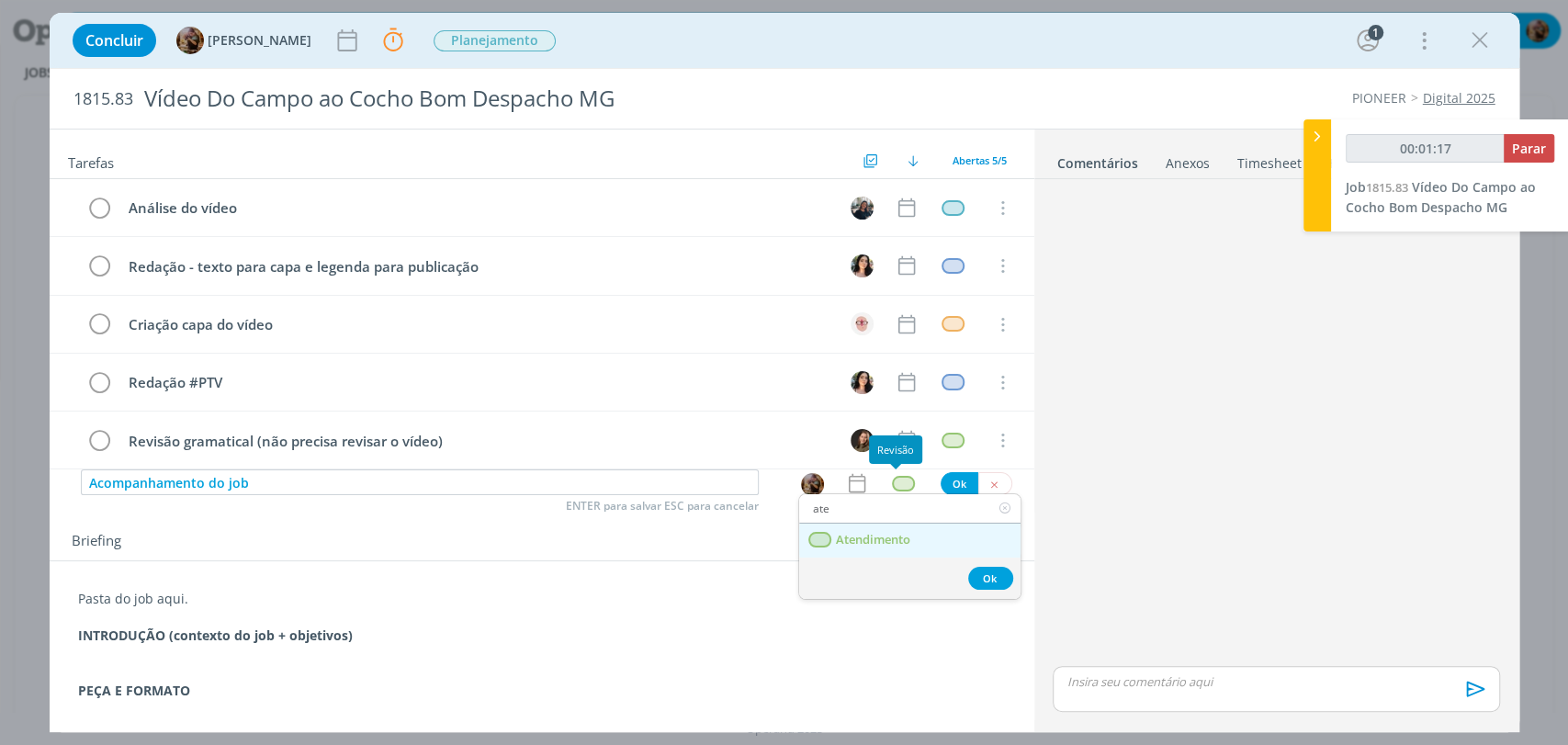
type input "ate"
click at [909, 545] on span "Atendimento" at bounding box center [872, 540] width 75 height 15
type input "00:01:18"
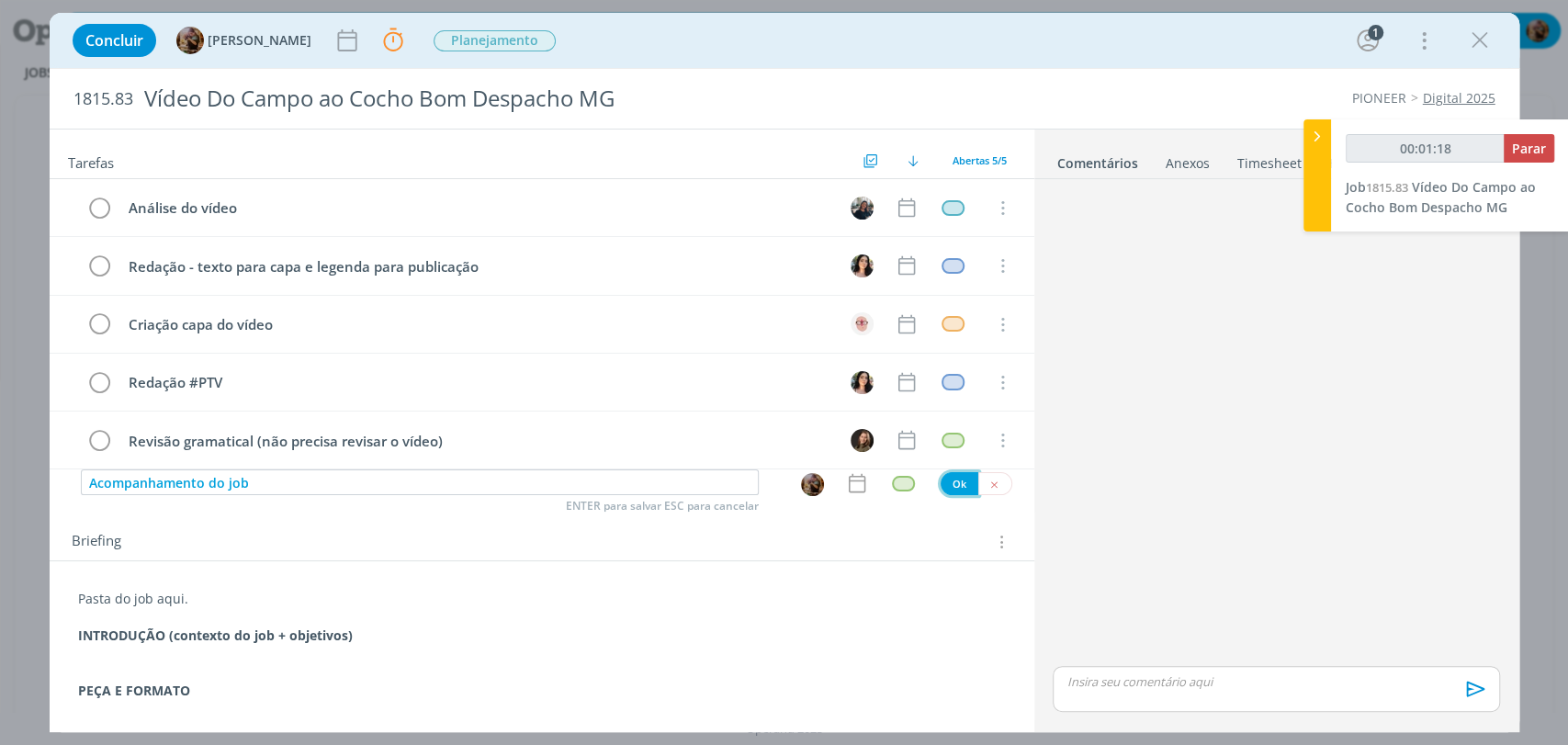
click at [950, 487] on button "Ok" at bounding box center [959, 483] width 38 height 23
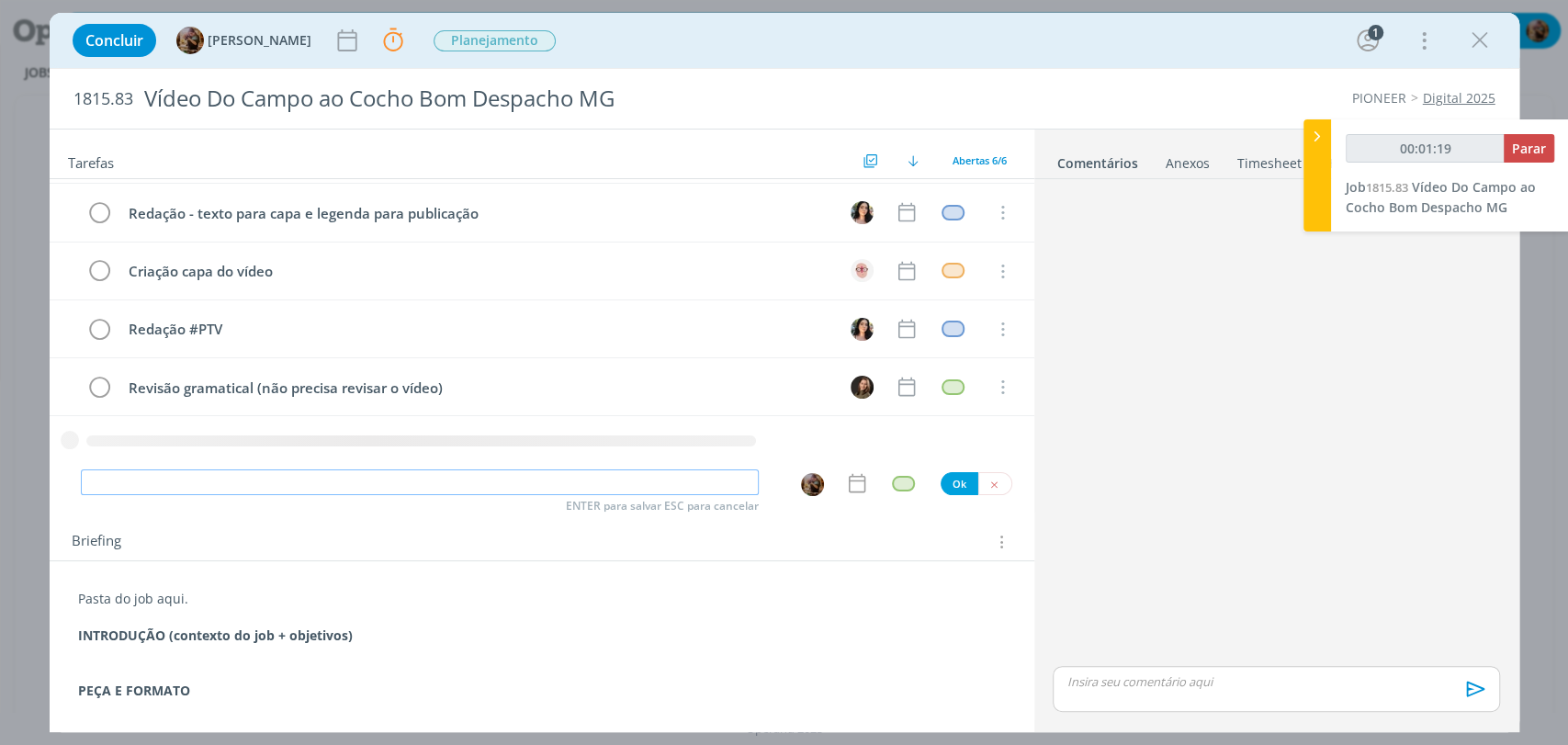
type input "00:01:20"
type input "Enviar pr"
type input "00:01:21"
type input "Enviar pro cliente"
type input "00:01:23"
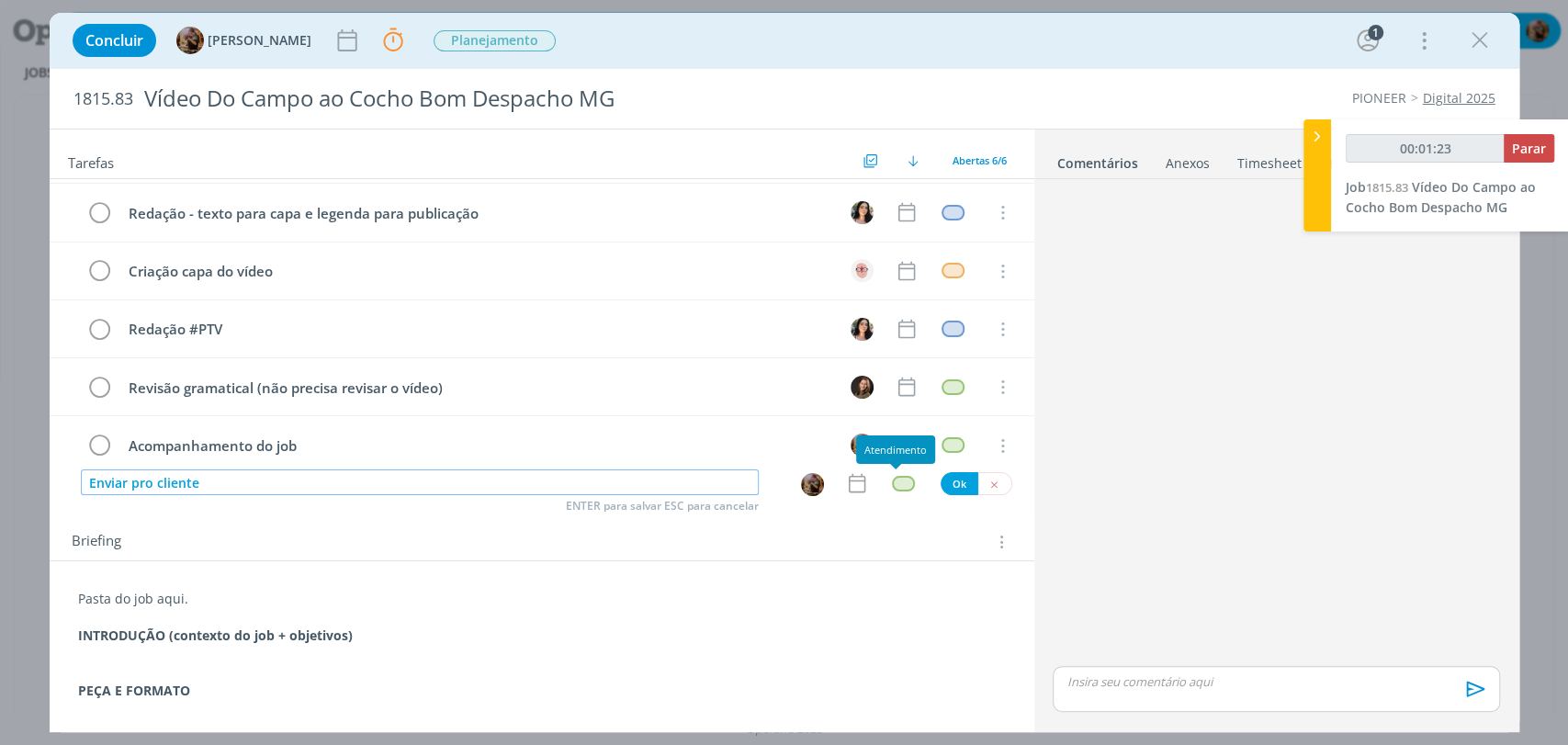
type input "Enviar pro cliente"
click at [949, 472] on button "Ok" at bounding box center [959, 483] width 38 height 23
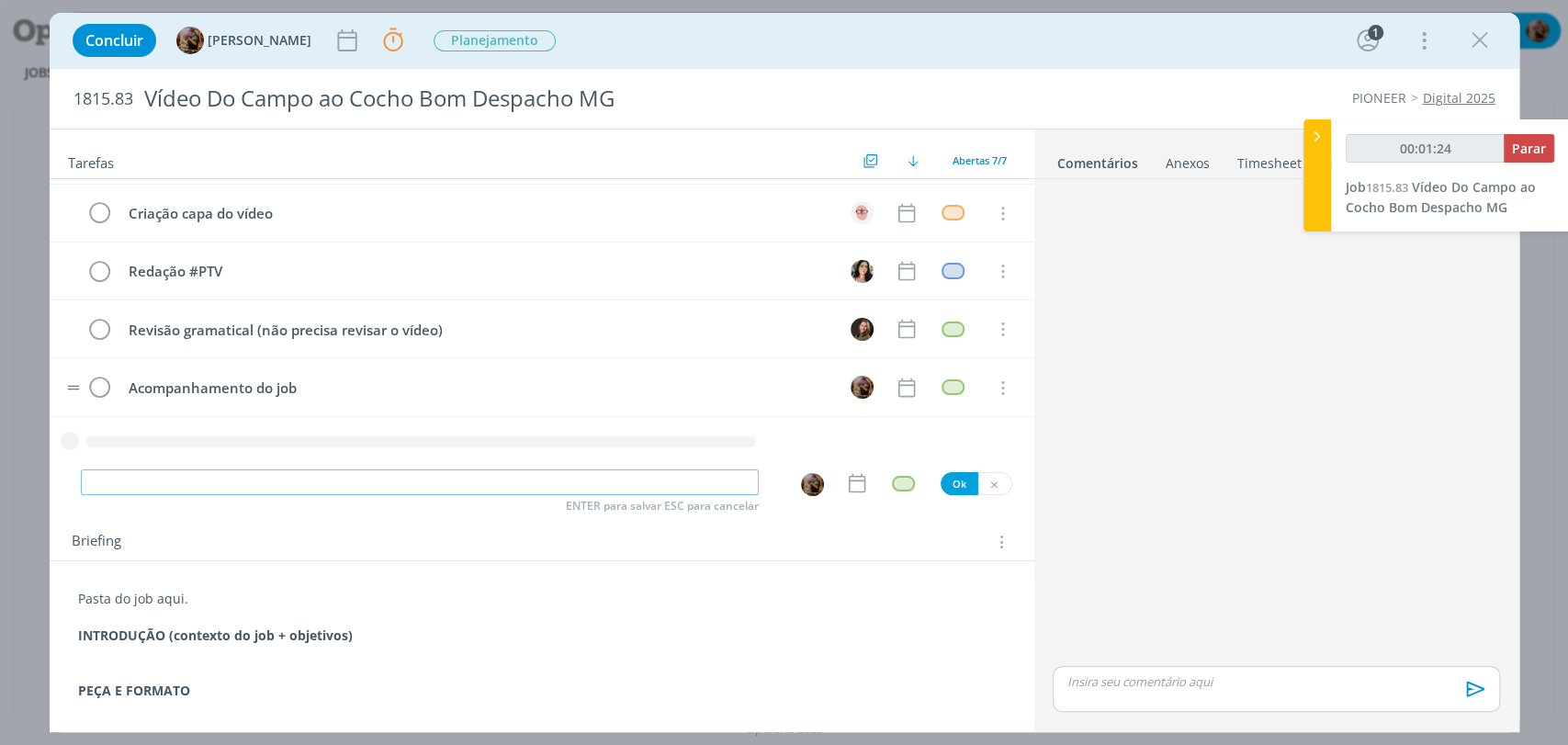
type input "00:01:25"
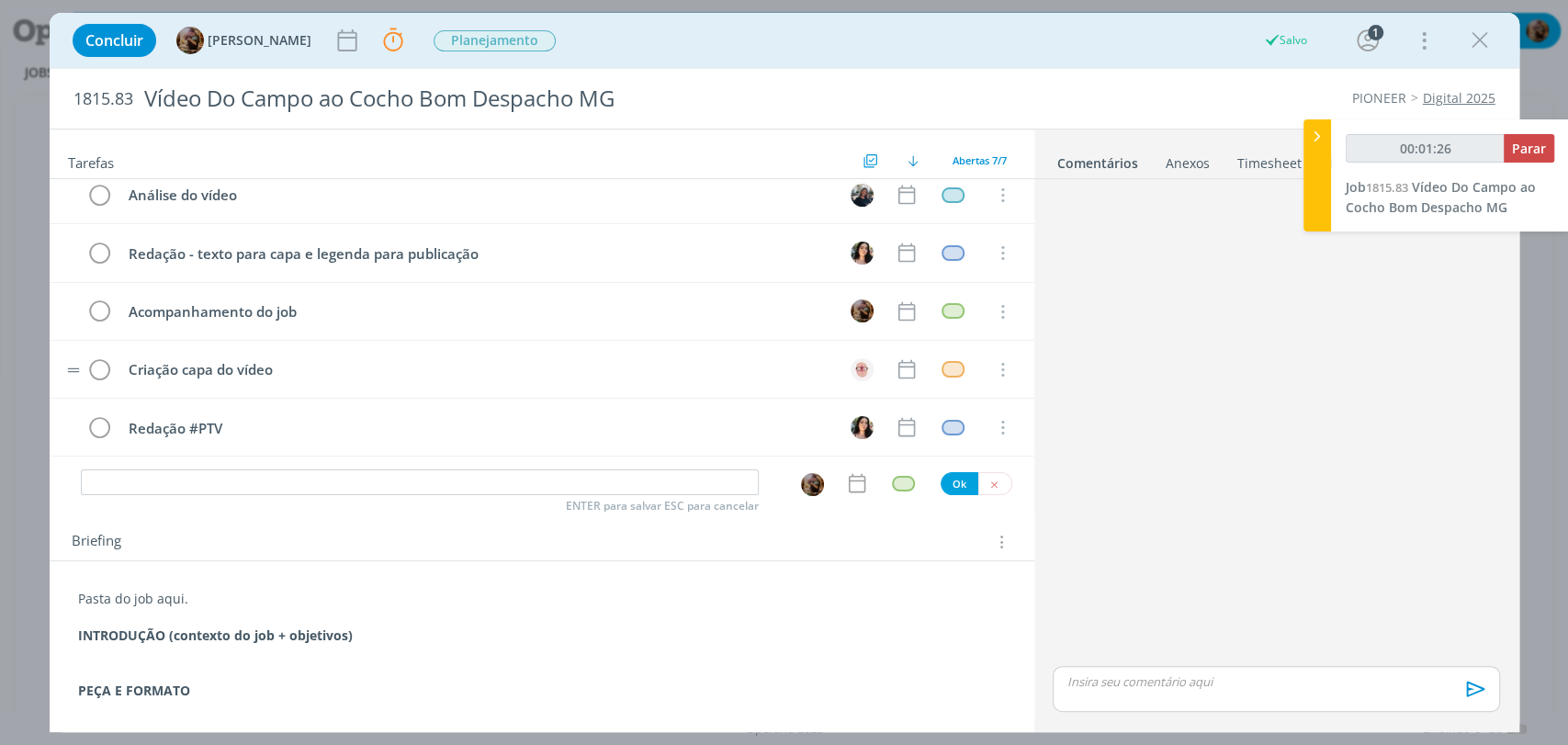
scroll to position [0, 0]
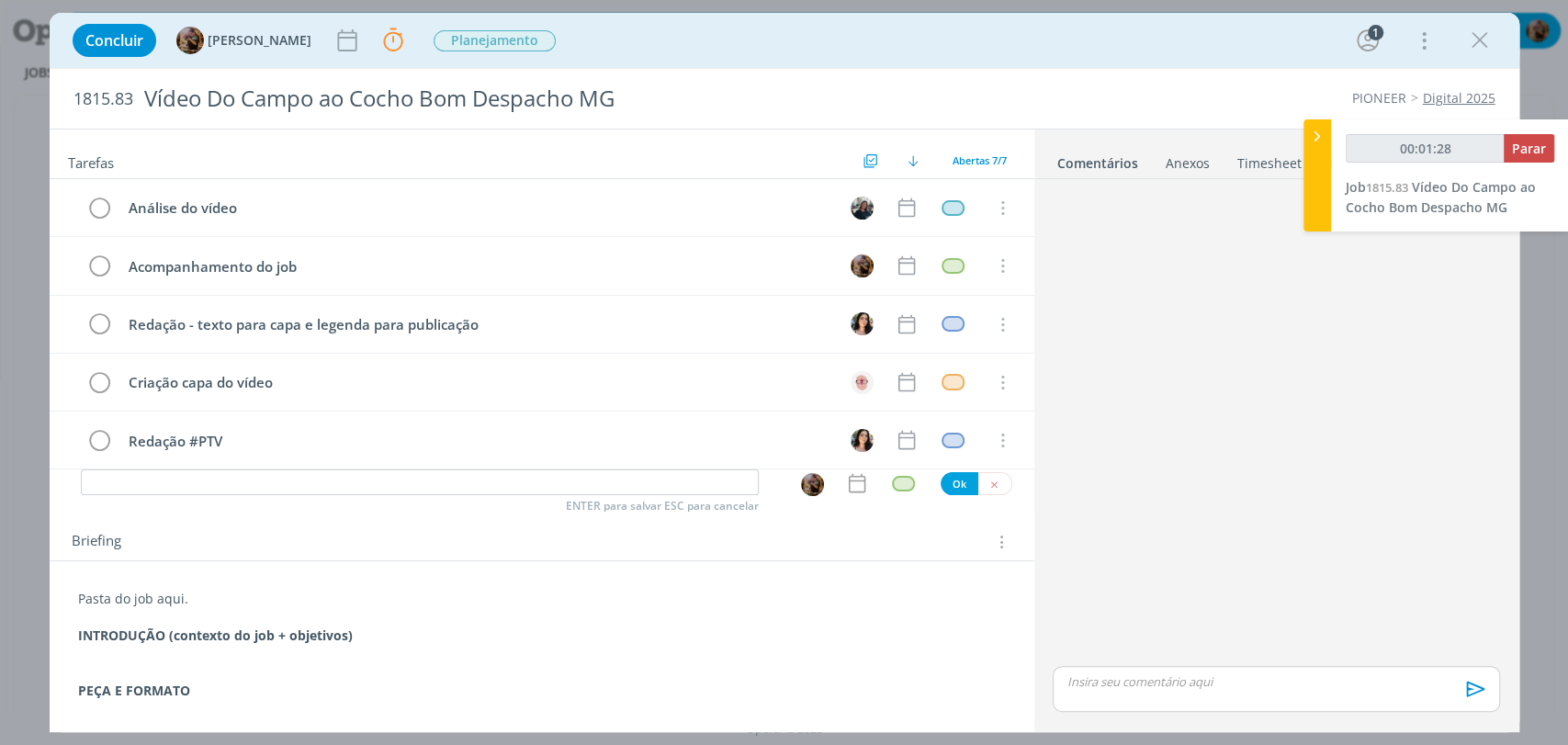
type input "00:01:29"
click at [1319, 154] on div at bounding box center [1316, 175] width 27 height 112
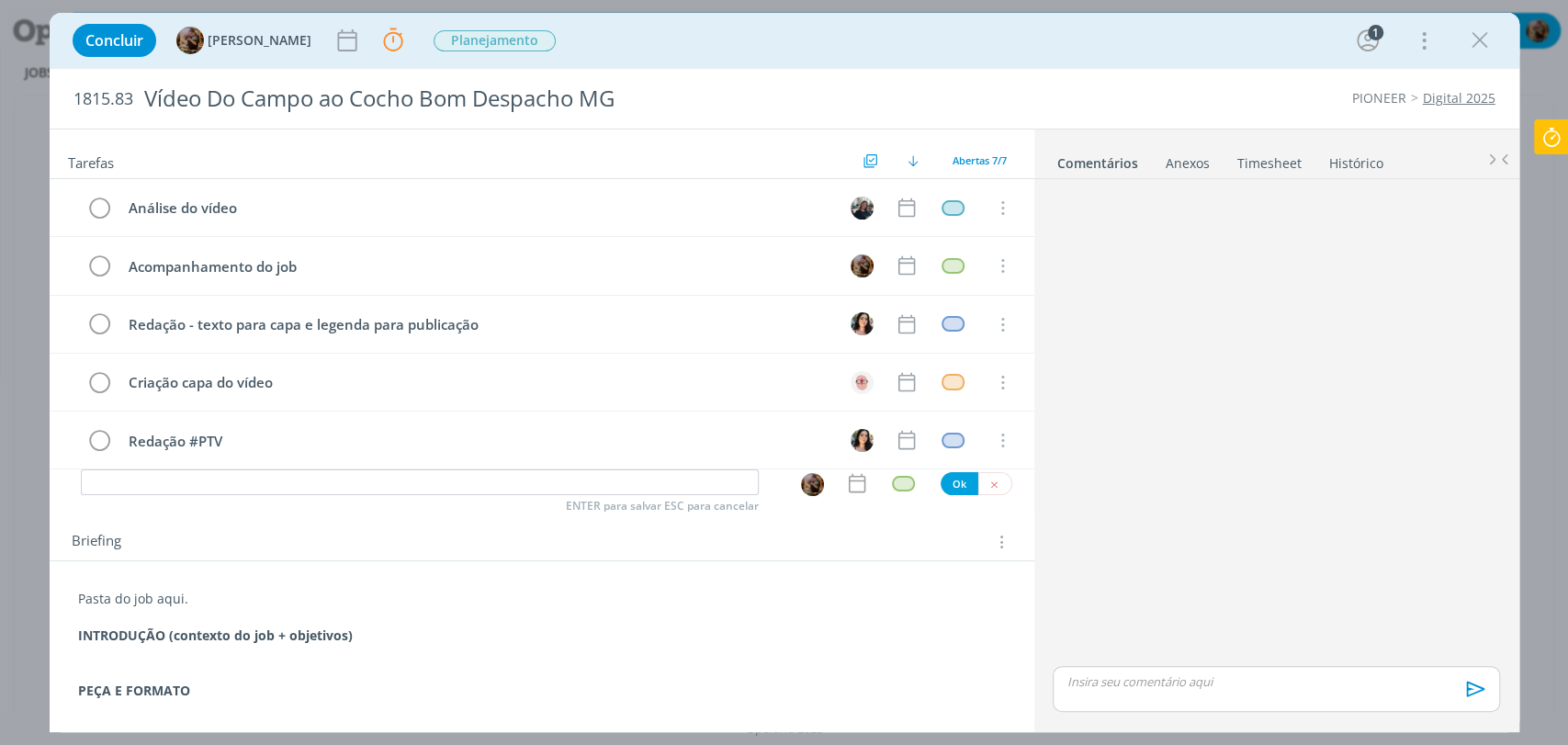
click at [290, 645] on p "dialog" at bounding box center [542, 653] width 928 height 18
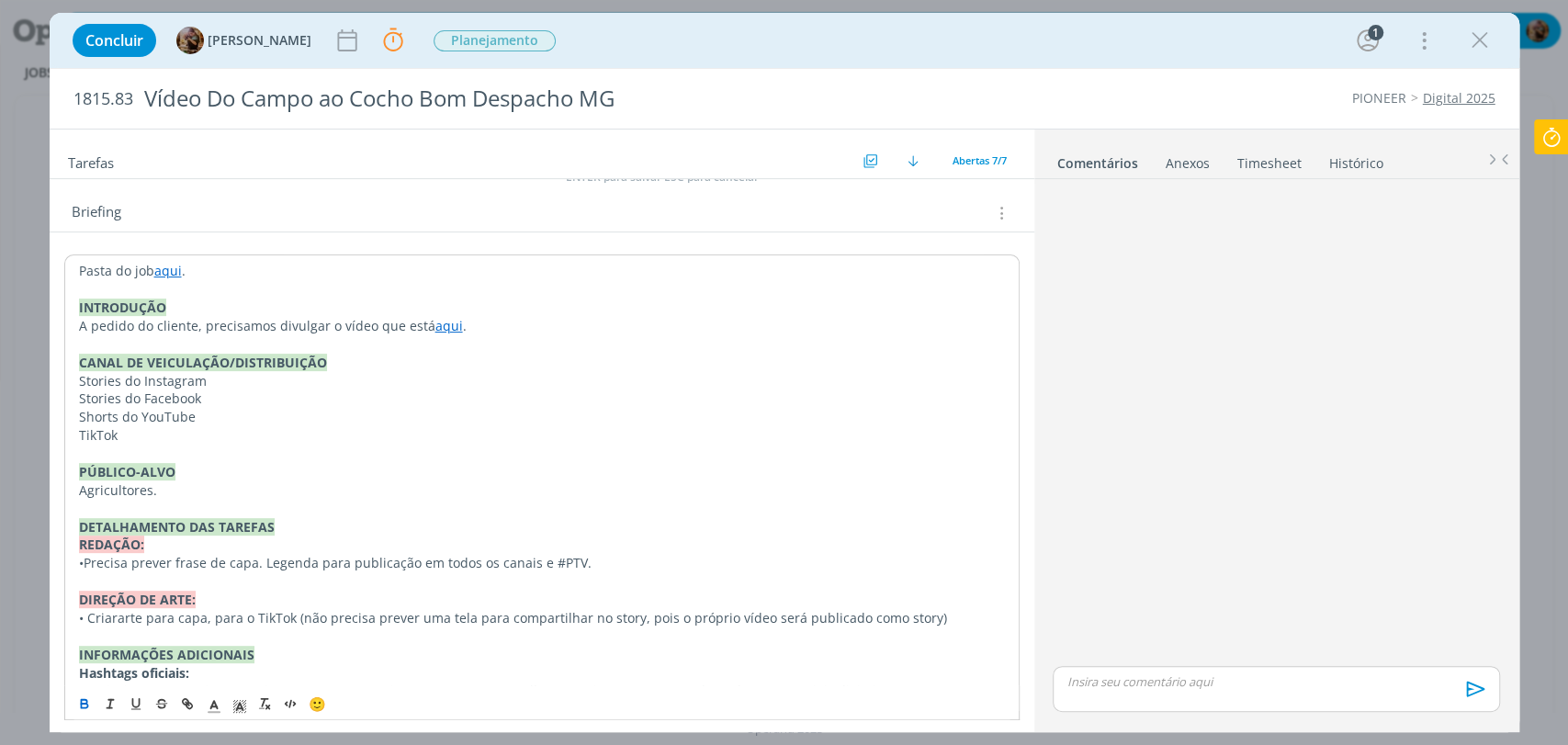
scroll to position [59, 0]
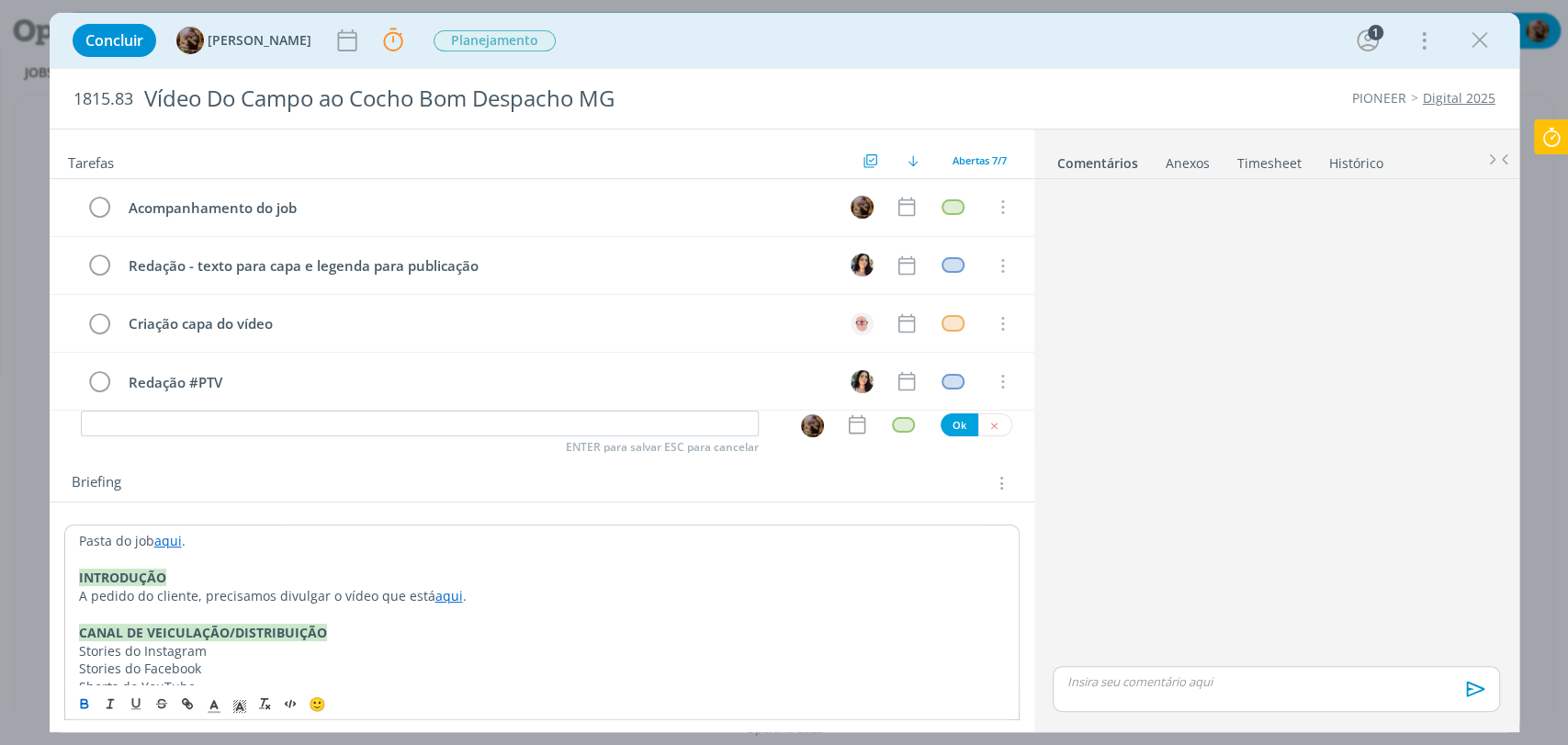
click at [436, 591] on link "aqui" at bounding box center [448, 596] width 27 height 17
drag, startPoint x: 571, startPoint y: 633, endPoint x: 560, endPoint y: 637, distance: 11.7
click at [572, 633] on link "dialog" at bounding box center [544, 630] width 61 height 17
click at [169, 538] on link "aqui" at bounding box center [167, 540] width 27 height 17
click at [388, 564] on div "https://sobeae.sharepoint.com/:f:/s/SOBEAE/EiIU-TbCGH5EsB14JkPmSZQB3ZRBqNIimGLc…" at bounding box center [233, 576] width 337 height 35
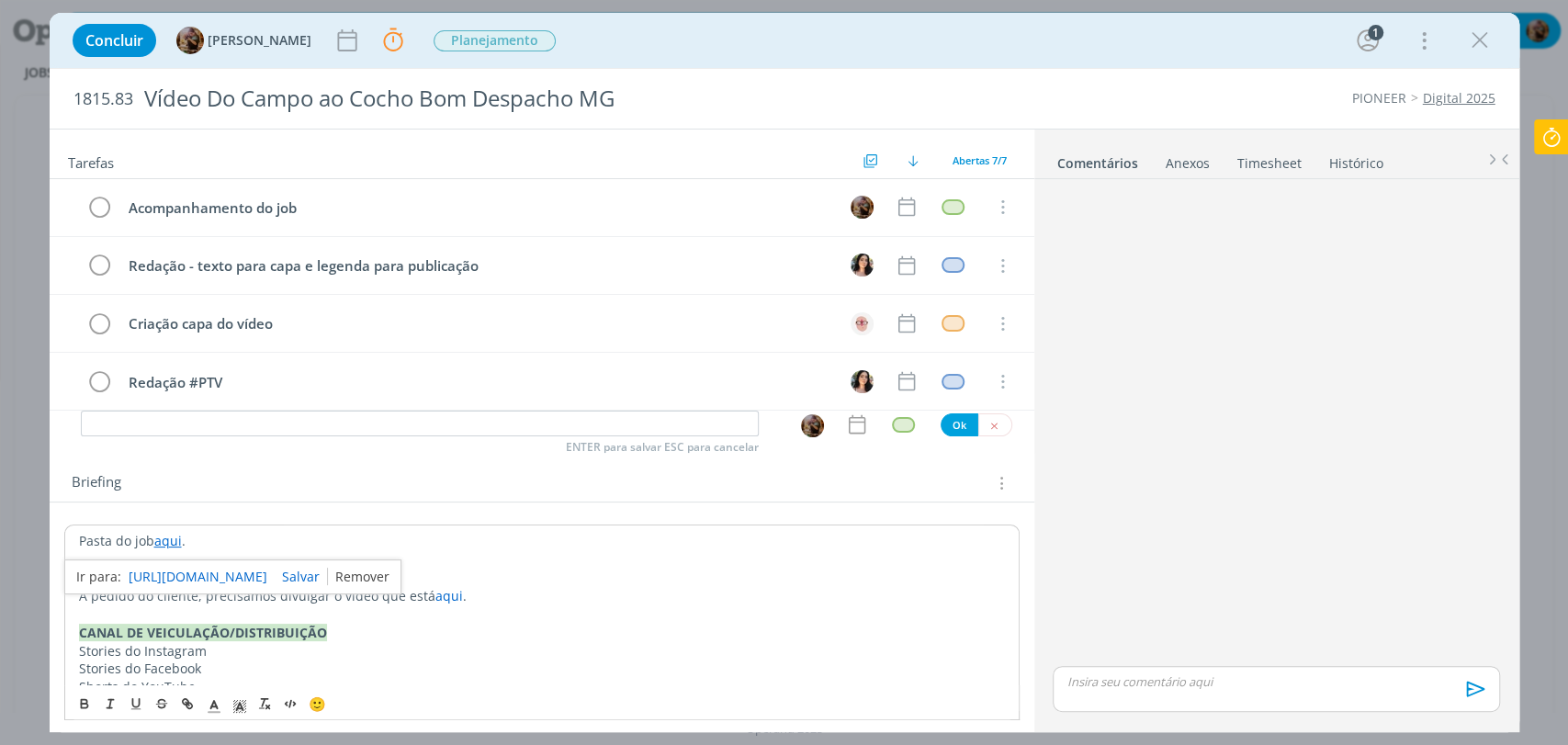
click at [390, 569] on link "dialog" at bounding box center [358, 576] width 61 height 17
click at [87, 101] on span "1815.83" at bounding box center [103, 98] width 60 height 20
copy span "1815.83"
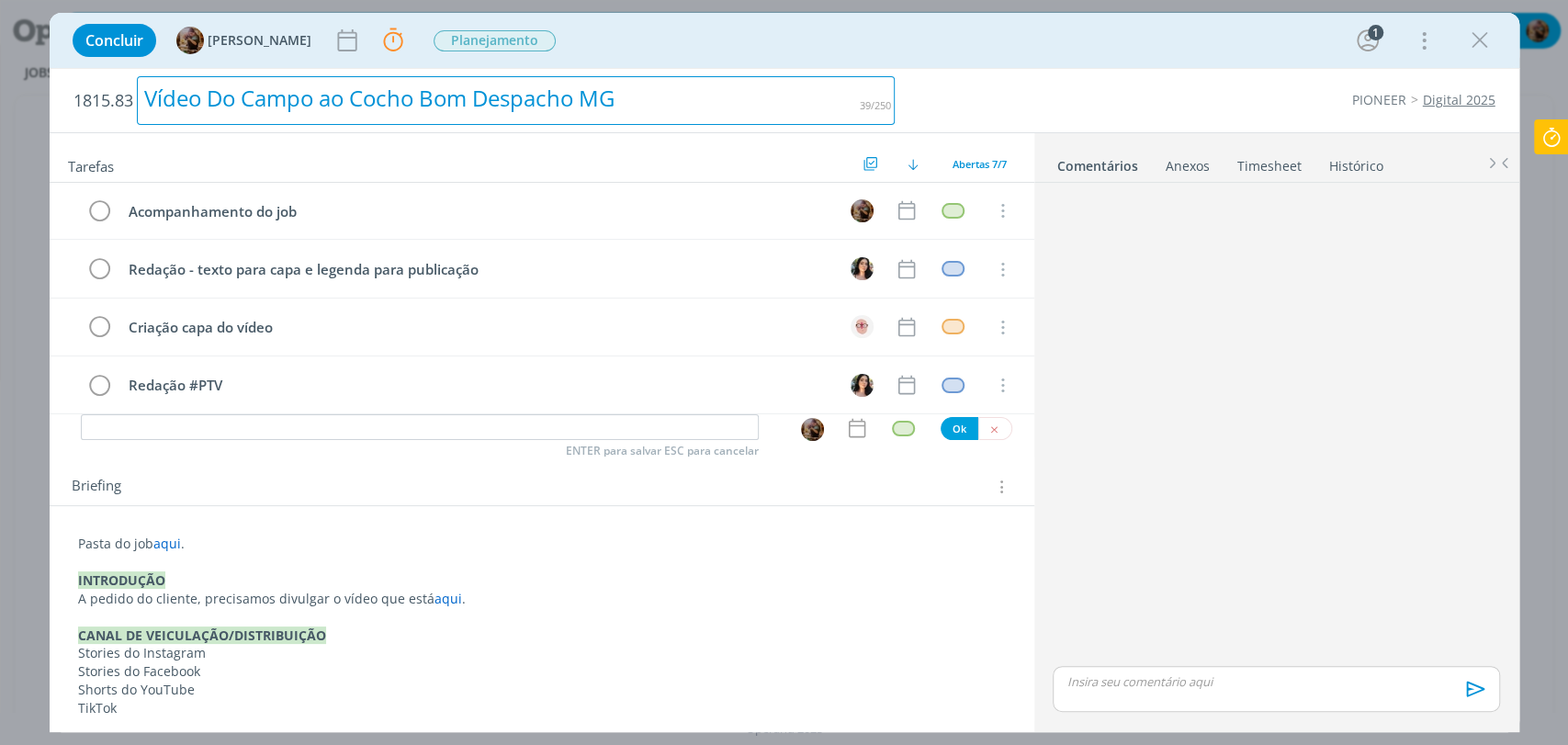
click at [435, 106] on div "Vídeo Do Campo ao Cocho Bom Despacho MG" at bounding box center [516, 100] width 758 height 48
copy div "Vídeo Do Campo ao Cocho Bom Despacho MG"
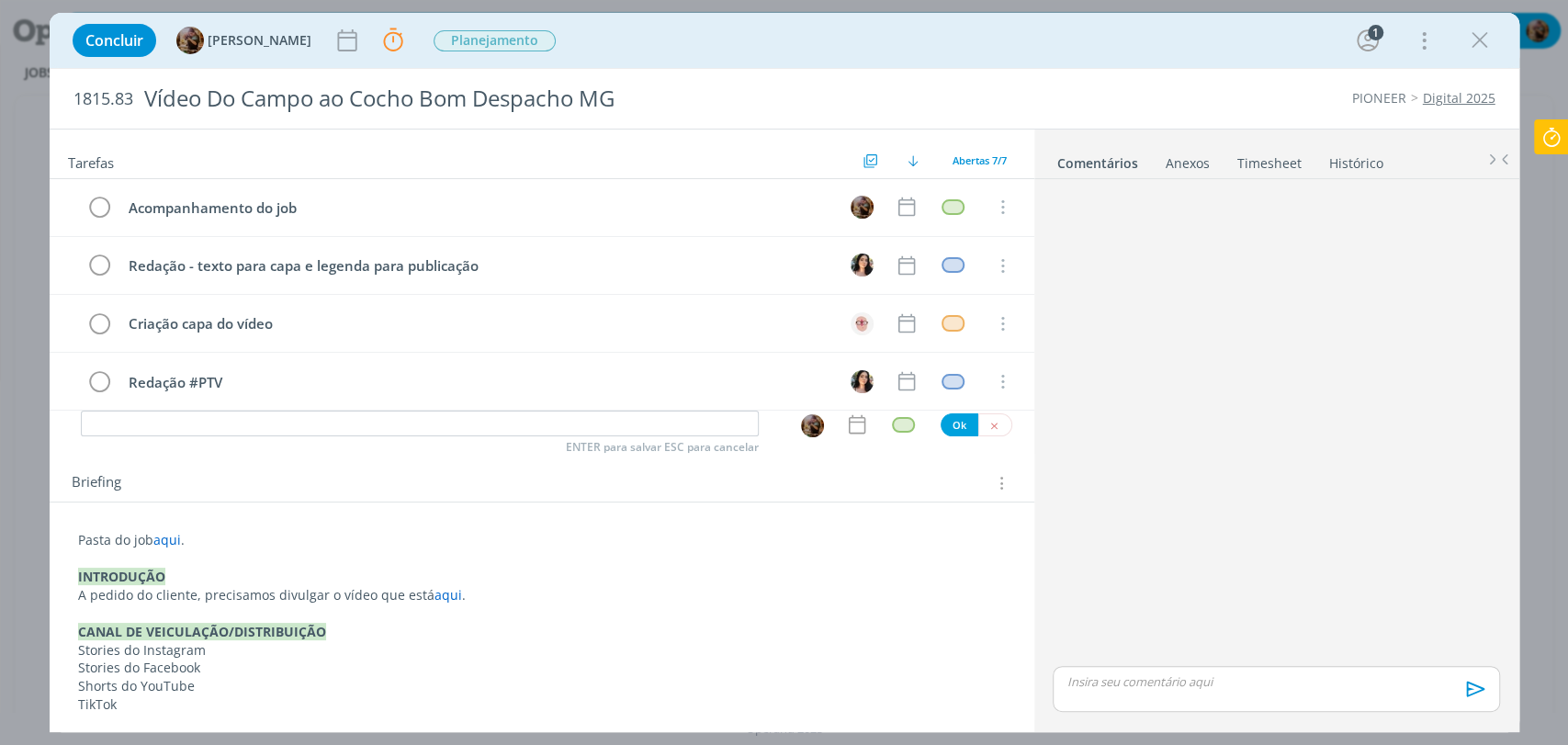
click at [166, 547] on span "aqui" at bounding box center [166, 539] width 27 height 17
click at [166, 547] on span "aqui" at bounding box center [167, 540] width 27 height 17
click at [184, 698] on icon "dialog" at bounding box center [184, 701] width 6 height 6
paste input "https://sobeae.sharepoint.com/:f:/s/SOBEAE/EnOvJLR2IqNArT3SEyk7u9IBAQmA4AVFFM5f…"
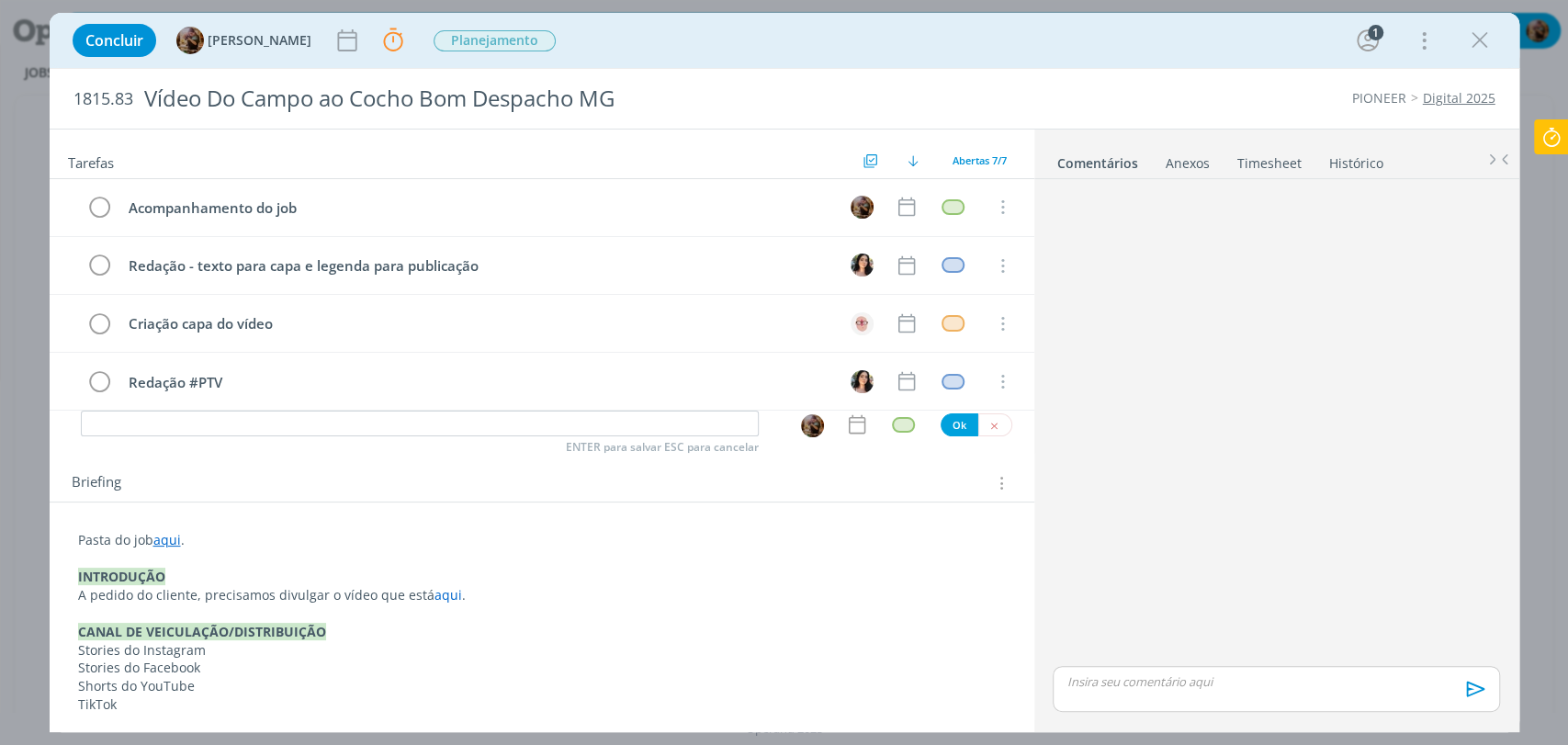
click at [826, 664] on p "Stories do Facebook" at bounding box center [542, 667] width 928 height 18
click at [440, 592] on span "aqui" at bounding box center [447, 595] width 27 height 17
click at [440, 592] on span "aqui" at bounding box center [448, 596] width 27 height 17
click at [188, 699] on icon "dialog" at bounding box center [187, 702] width 15 height 15
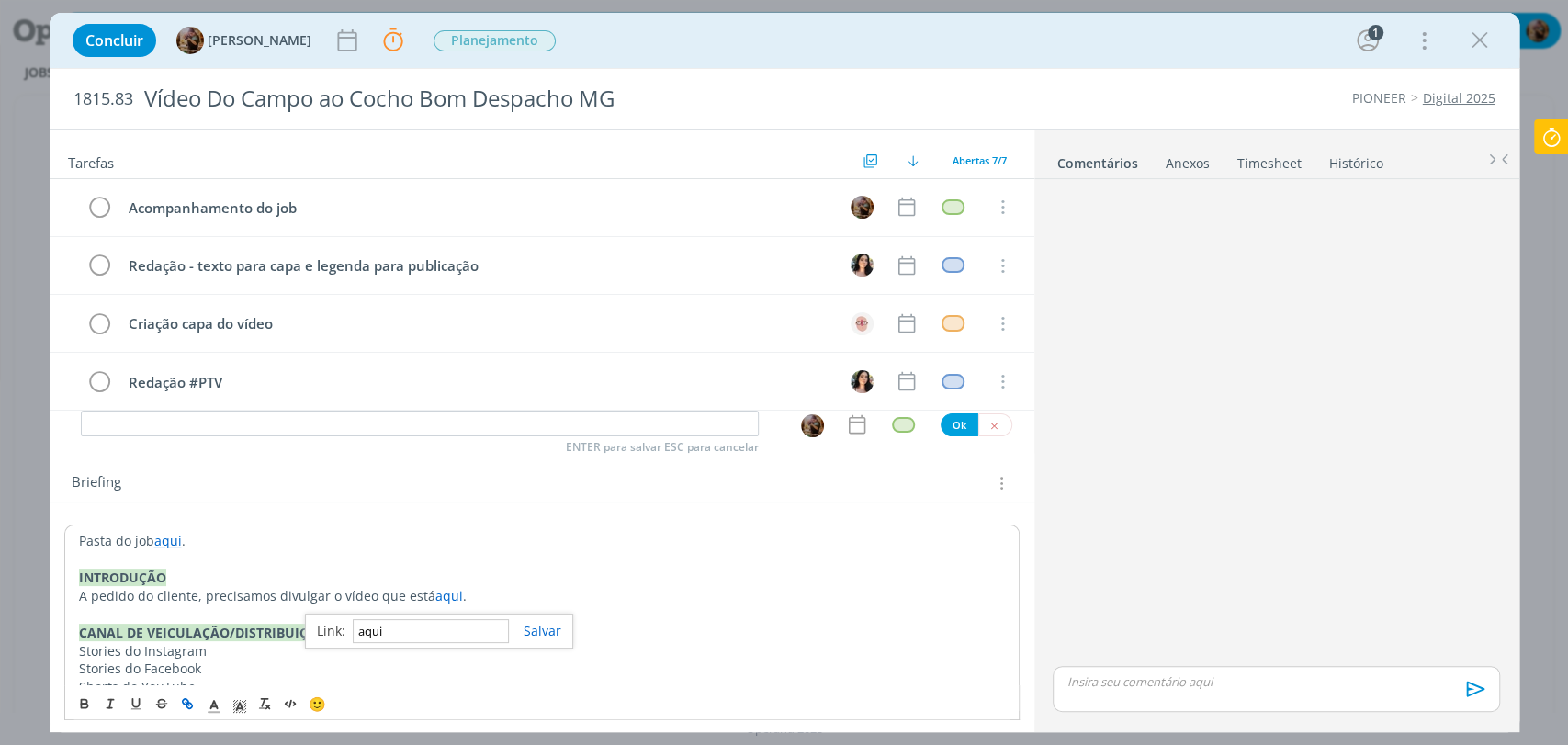
paste input "https://sobeae.sharepoint.com/:f:/s/SOBEAE/Emjp4-BxGypGqXlNh8YCCtkBL9kJJGiLxtDy…"
type input "https://sobeae.sharepoint.com/:f:/s/SOBEAE/Emjp4-BxGypGqXlNh8YCCtkBL9kJJGiLxtDy…"
click at [338, 654] on p "Stories do Instagram" at bounding box center [542, 650] width 926 height 18
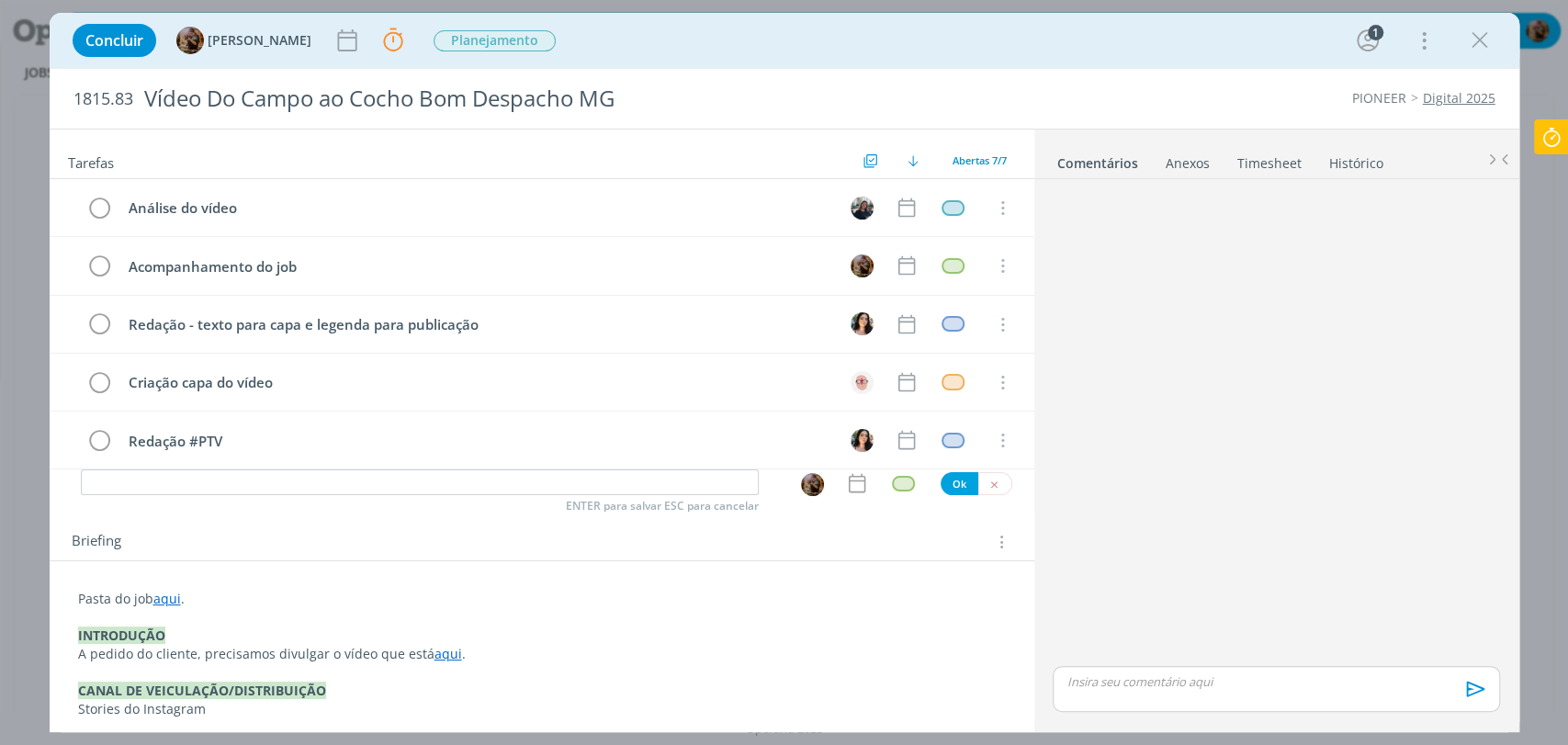
click at [1183, 673] on p "dialog" at bounding box center [1275, 681] width 417 height 16
click at [1478, 698] on icon "dialog" at bounding box center [1472, 695] width 27 height 27
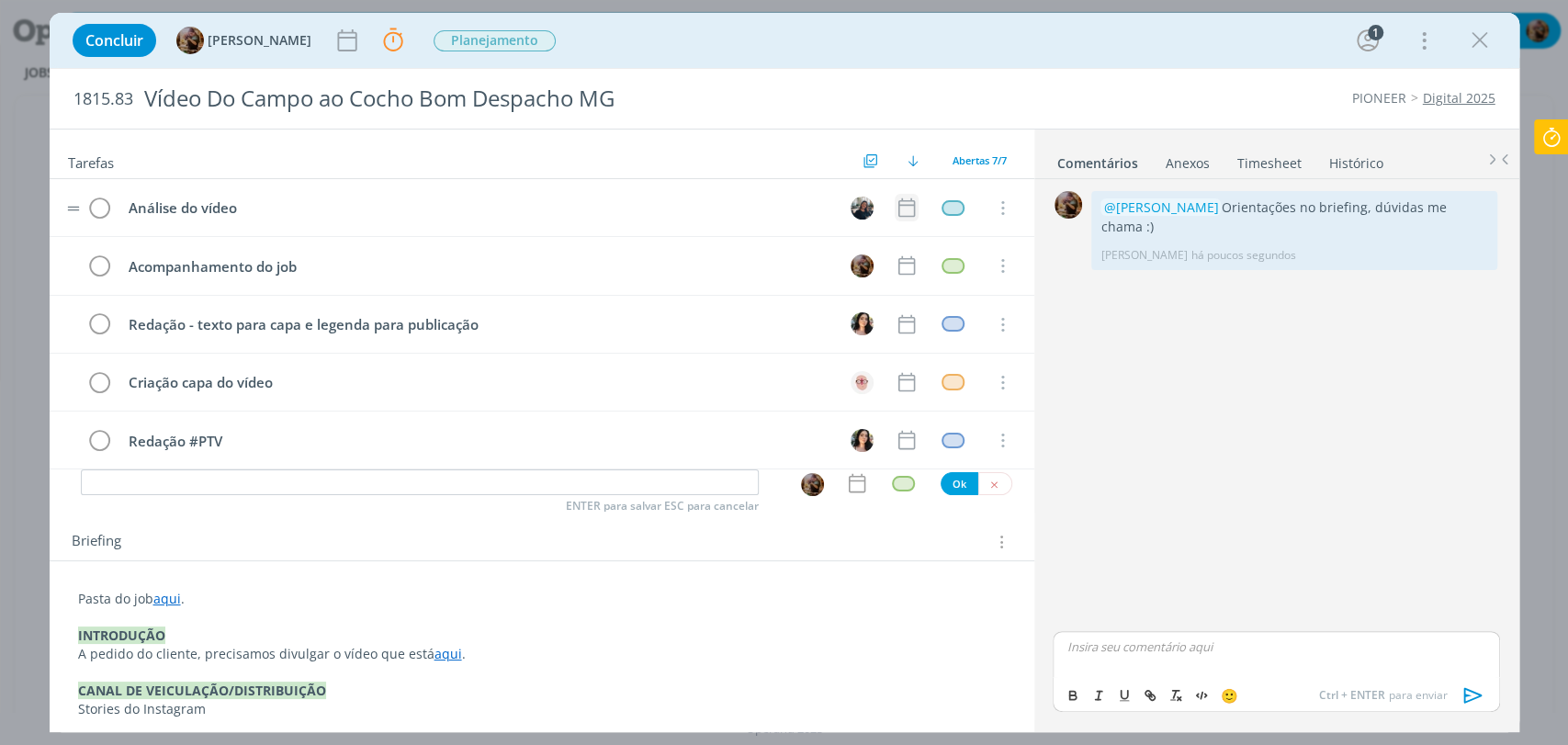
click at [897, 208] on icon "dialog" at bounding box center [906, 207] width 24 height 24
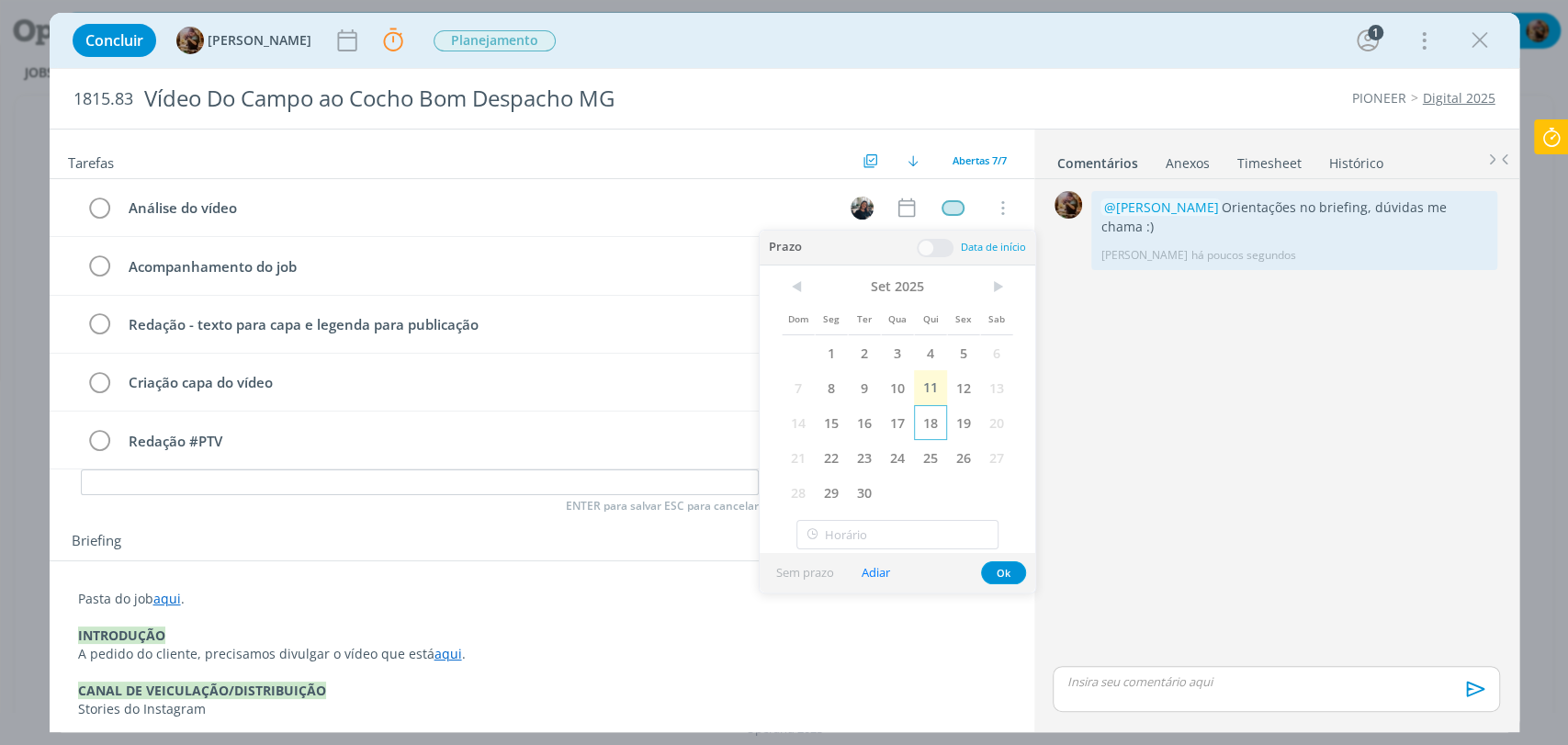
click at [935, 421] on span "18" at bounding box center [930, 422] width 33 height 35
click at [932, 243] on span at bounding box center [934, 247] width 37 height 18
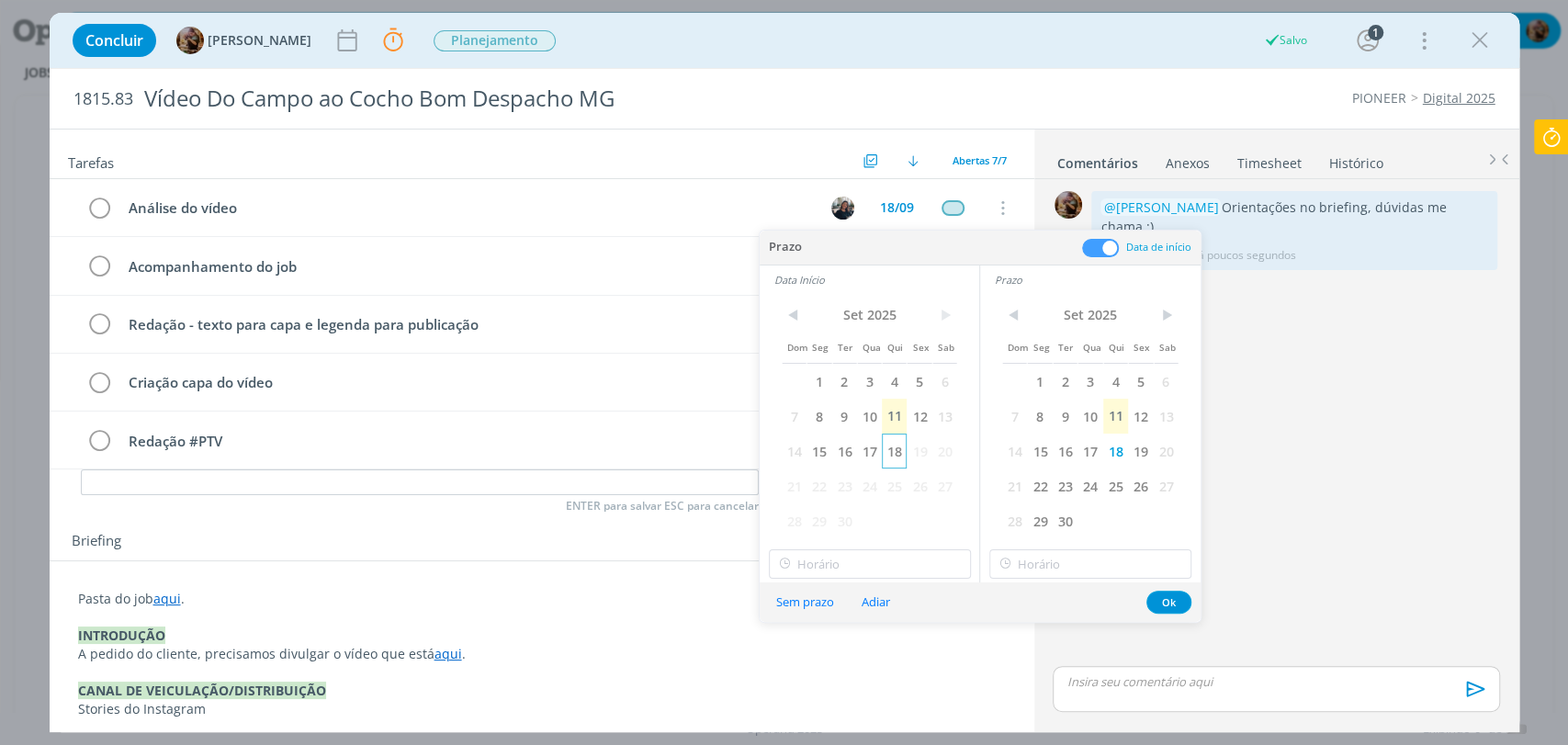
click at [888, 454] on span "18" at bounding box center [894, 450] width 25 height 35
click at [883, 560] on input "21:00" at bounding box center [870, 563] width 202 height 29
click at [823, 421] on div "16:30" at bounding box center [871, 429] width 205 height 33
type input "16:30"
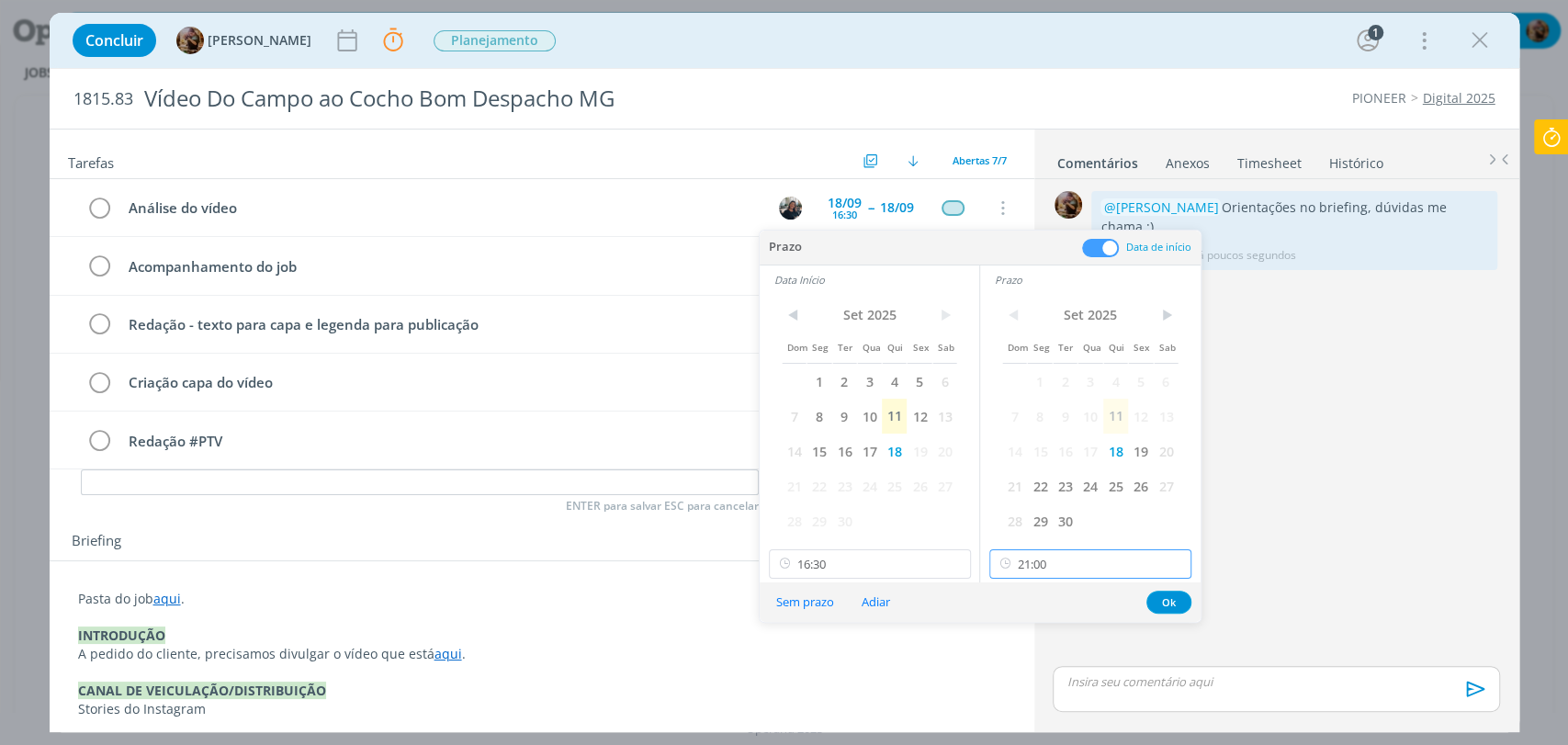
click at [1118, 566] on input "21:00" at bounding box center [1090, 563] width 202 height 29
click at [1028, 399] on div "17:00" at bounding box center [1092, 393] width 205 height 33
type input "17:00"
click at [1162, 600] on button "Ok" at bounding box center [1169, 601] width 45 height 23
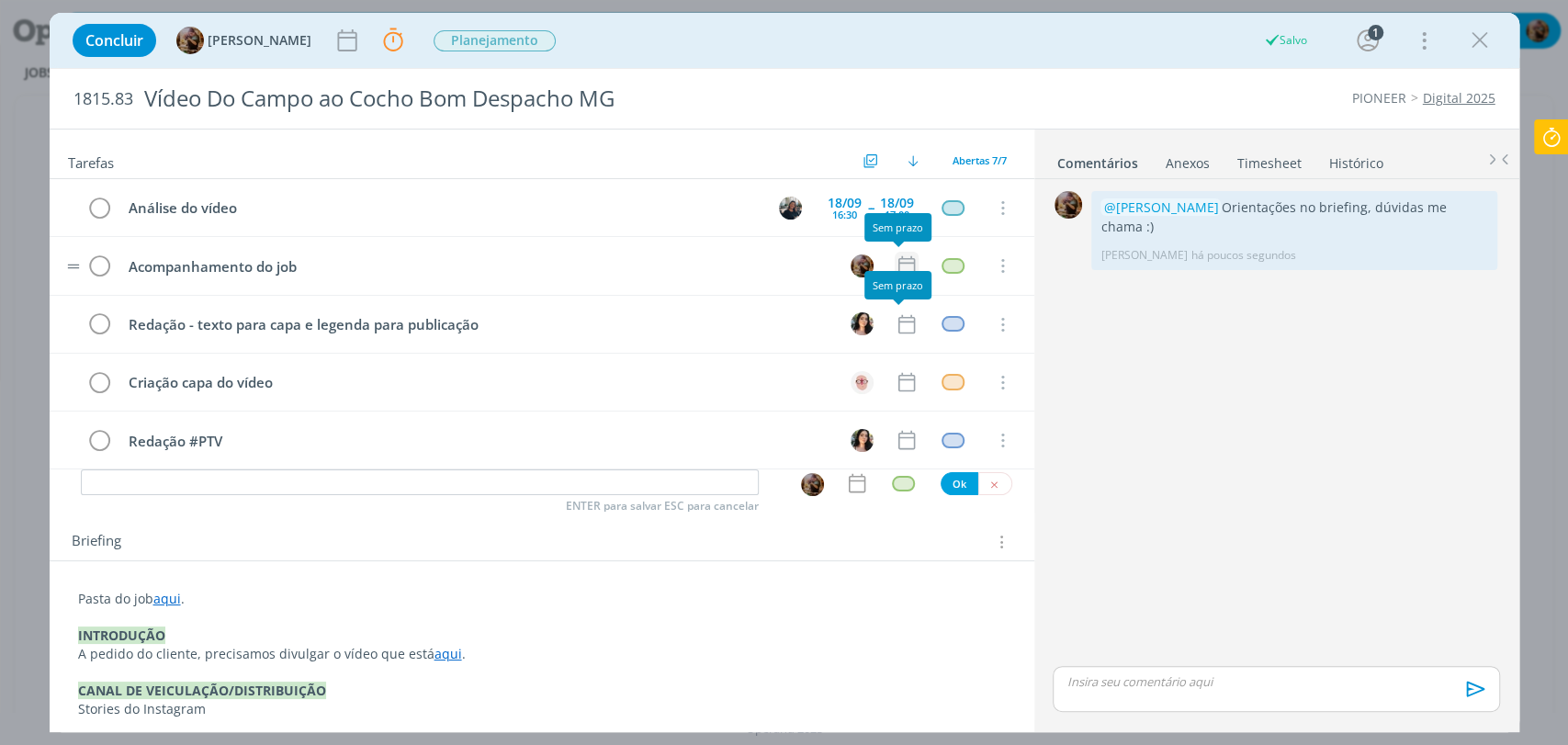
click at [899, 262] on icon "dialog" at bounding box center [905, 266] width 16 height 19
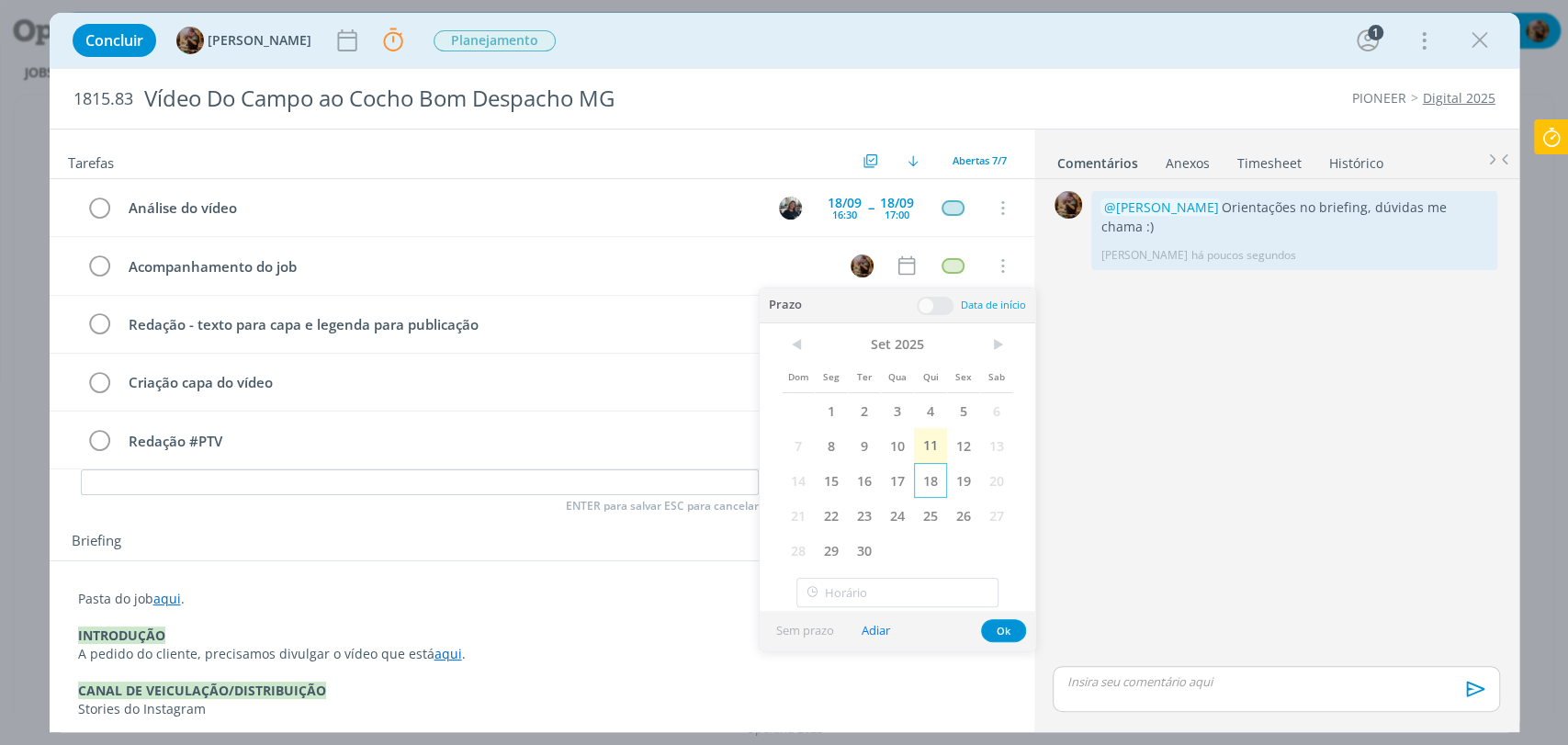
click at [937, 491] on span "18" at bounding box center [930, 479] width 33 height 35
click at [937, 578] on input "21:00" at bounding box center [897, 592] width 202 height 29
click at [864, 460] on div "18:00" at bounding box center [899, 452] width 205 height 33
type input "18:00"
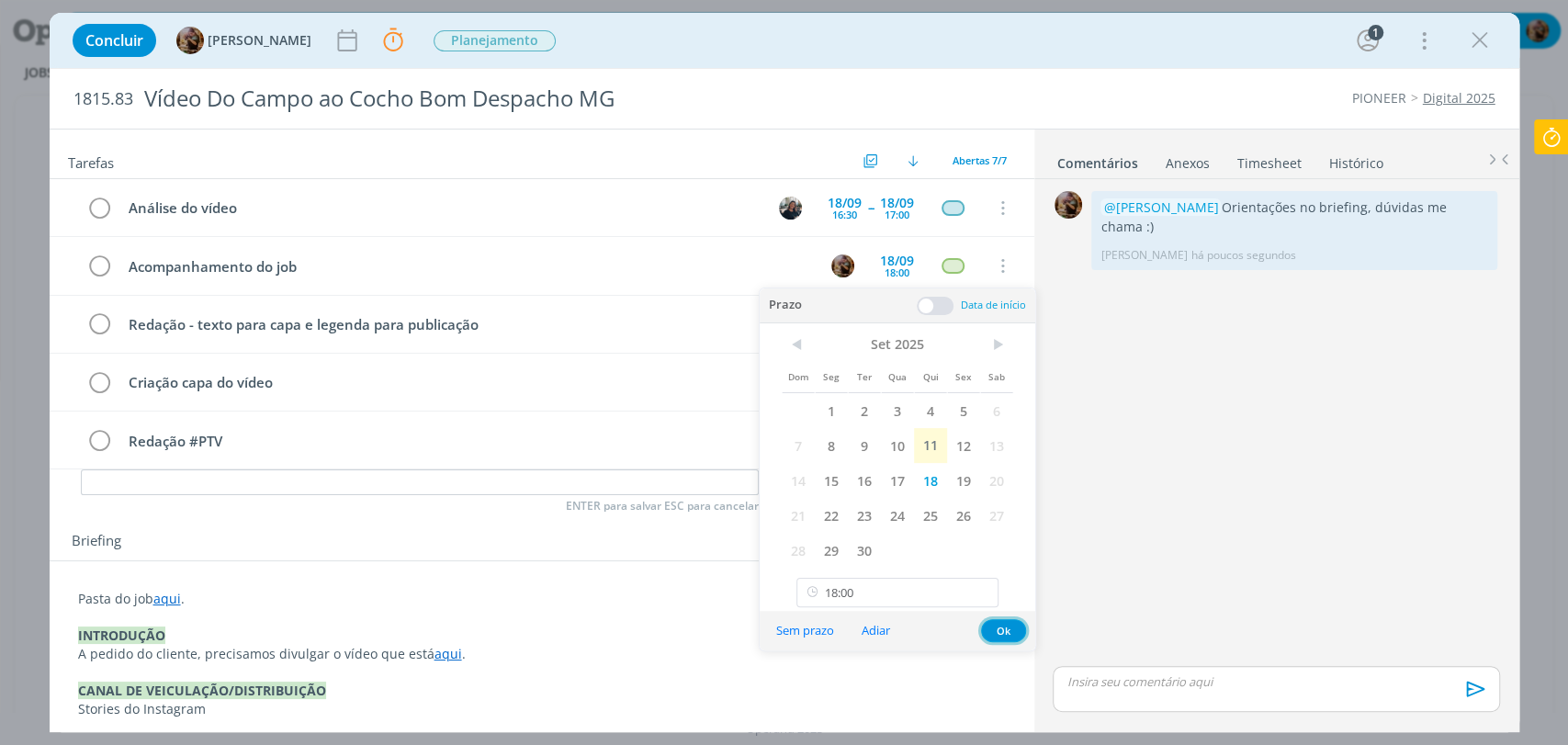
click at [1002, 627] on button "Ok" at bounding box center [1003, 631] width 45 height 23
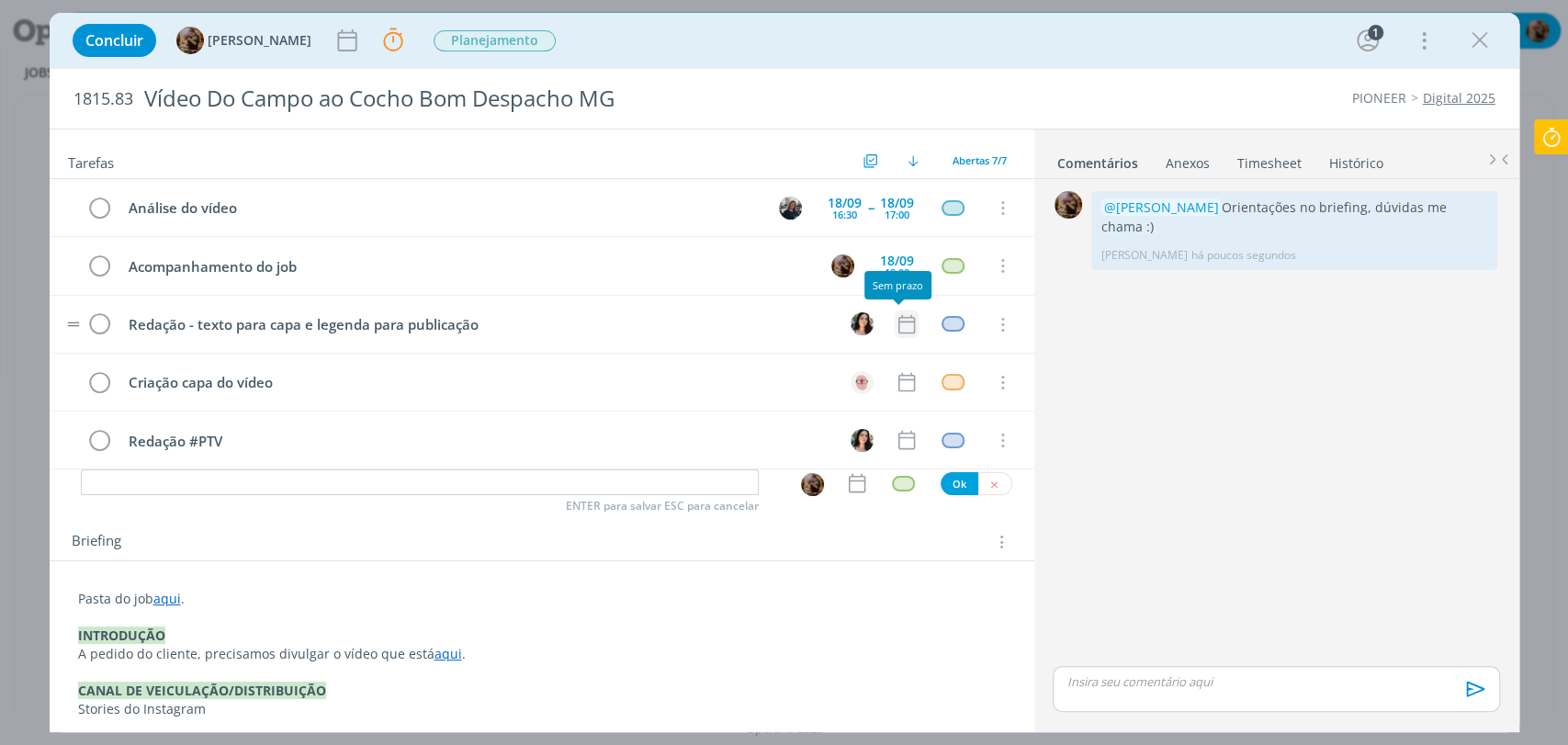
click at [900, 321] on icon "dialog" at bounding box center [906, 323] width 24 height 24
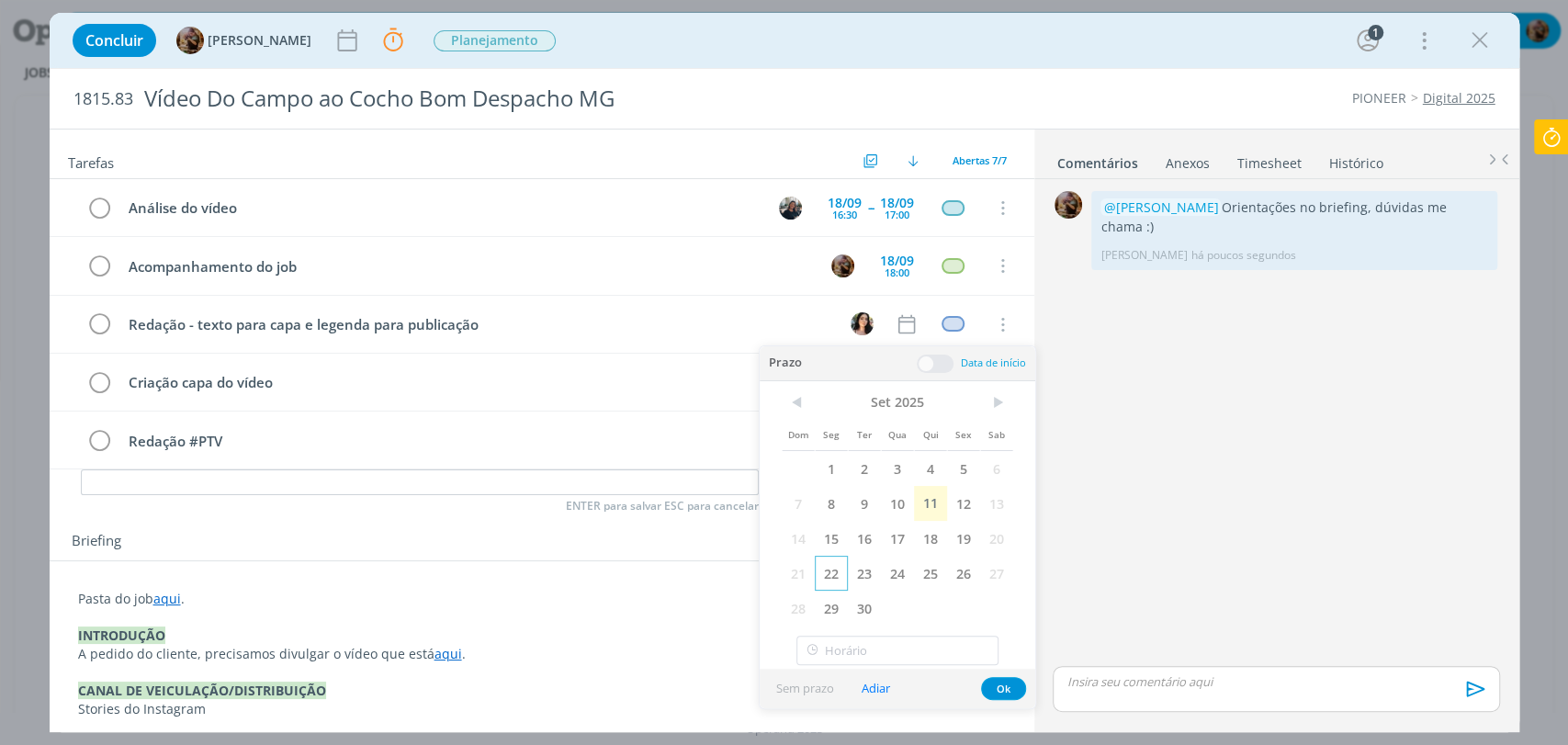
click at [838, 575] on span "22" at bounding box center [830, 573] width 33 height 35
click at [931, 359] on span at bounding box center [934, 363] width 37 height 18
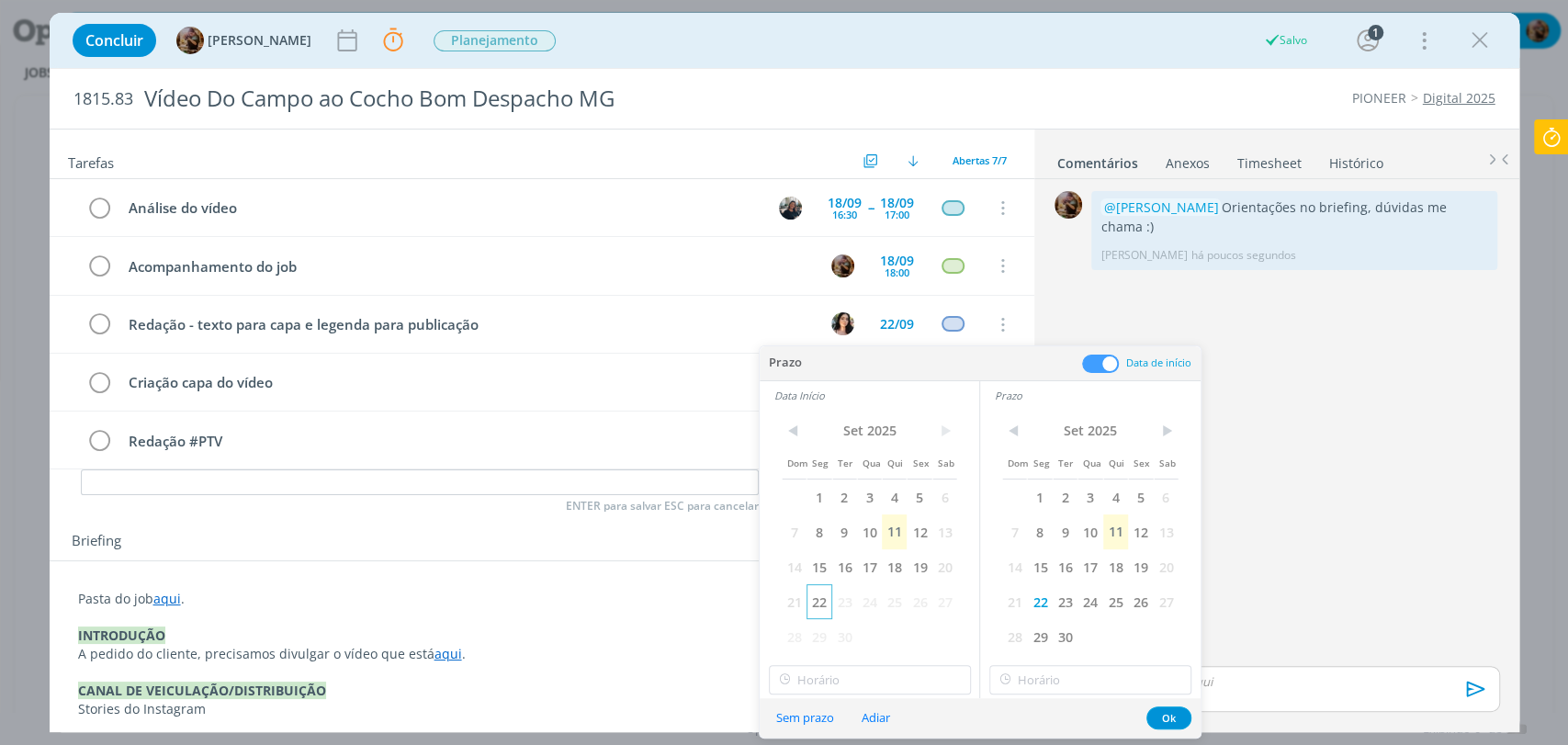
click at [822, 600] on span "22" at bounding box center [819, 601] width 25 height 35
click at [857, 678] on input "21:00" at bounding box center [870, 679] width 202 height 29
click at [849, 538] on div "10:15" at bounding box center [871, 535] width 205 height 33
type input "10:15"
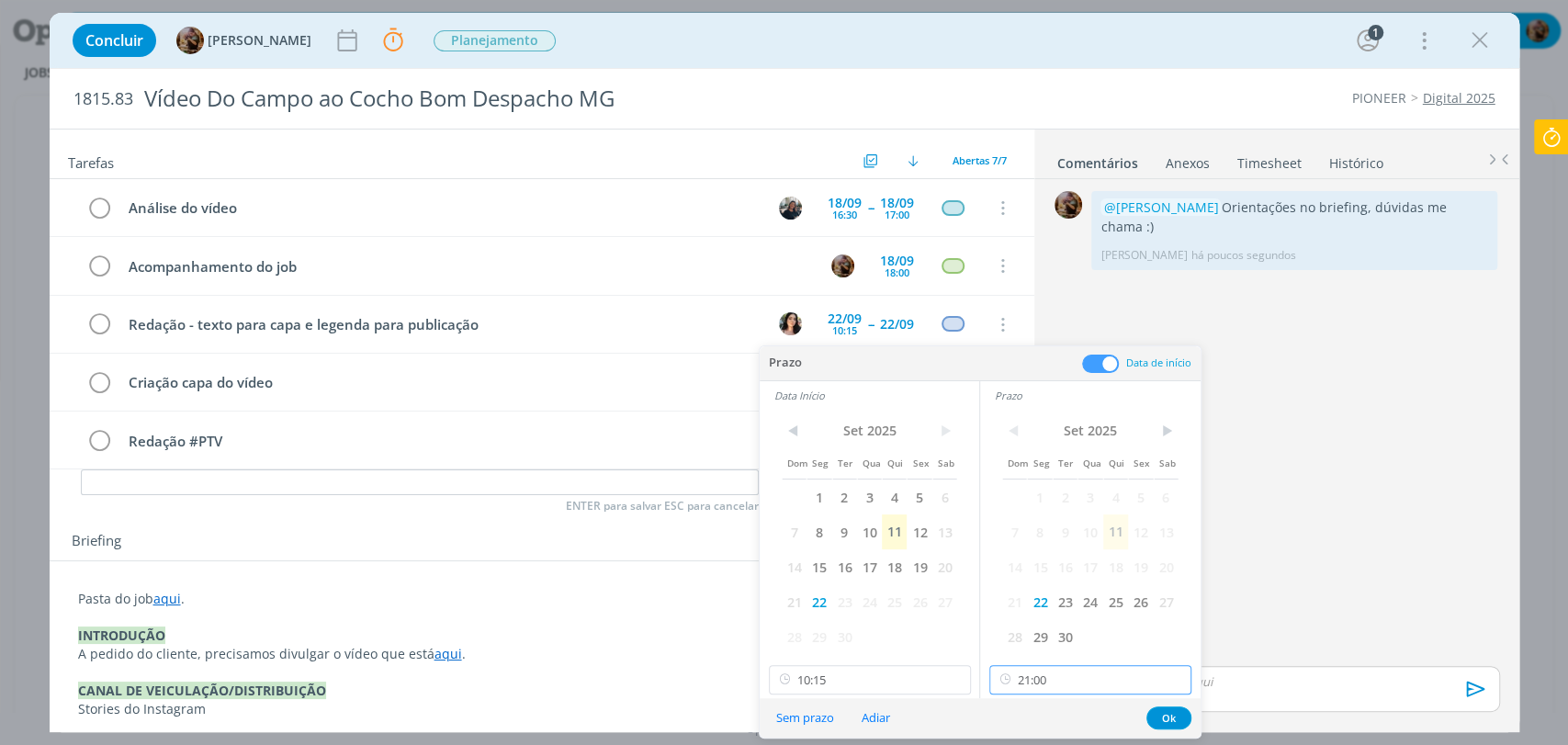
click at [1064, 677] on input "21:00" at bounding box center [1090, 679] width 202 height 29
click at [1027, 541] on div "11:00" at bounding box center [1092, 532] width 205 height 33
type input "11:00"
click at [1171, 715] on button "Ok" at bounding box center [1169, 718] width 45 height 23
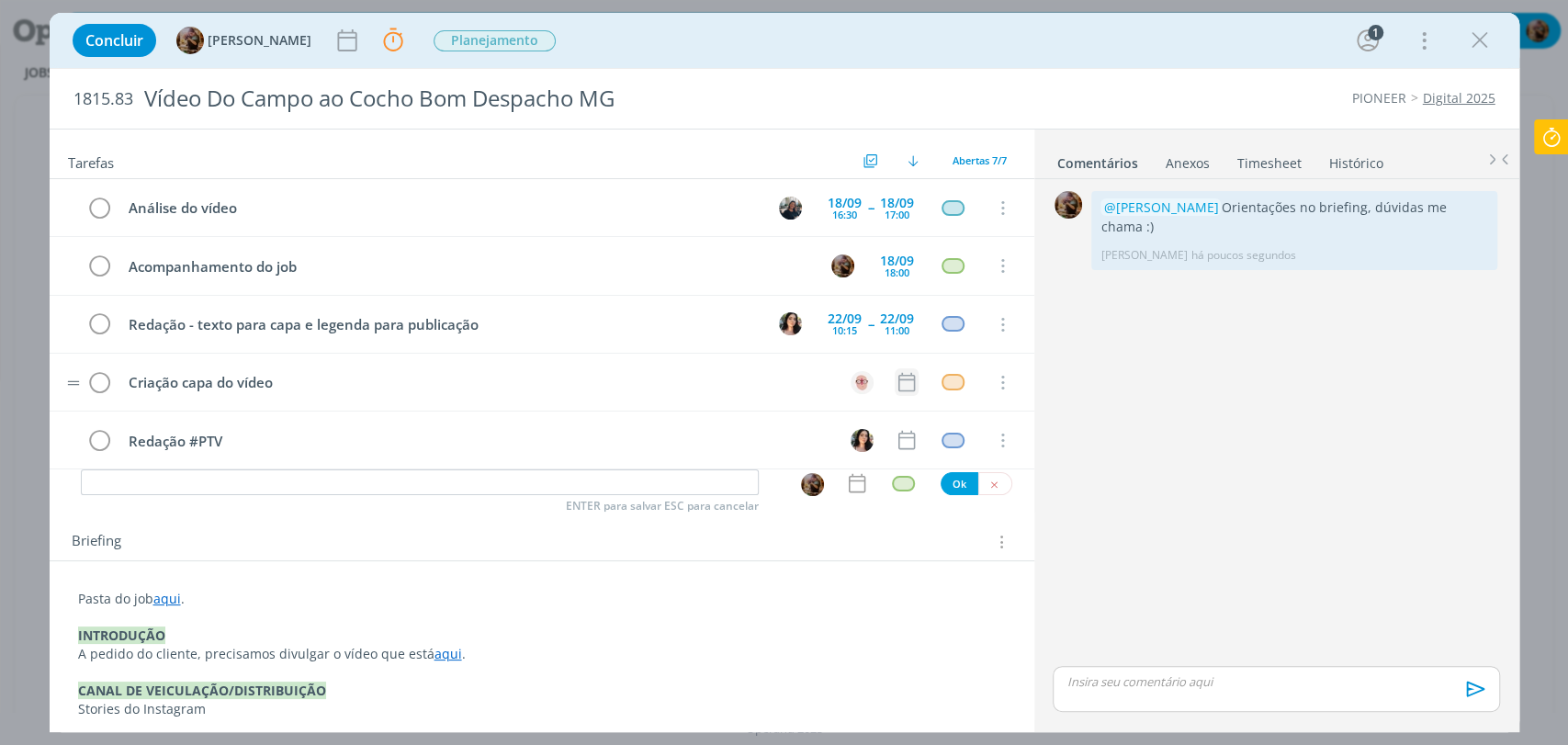
click at [901, 387] on icon "dialog" at bounding box center [906, 381] width 24 height 24
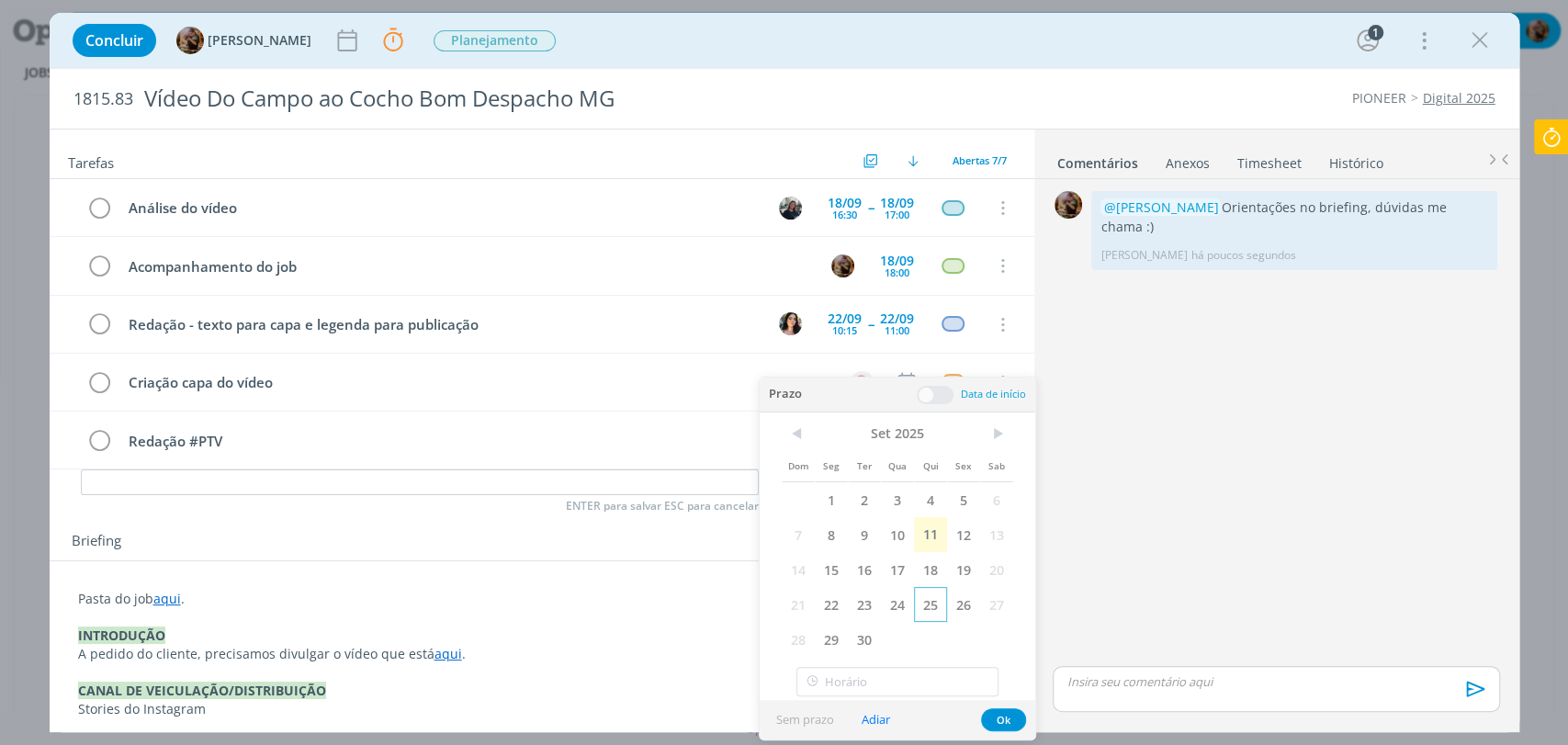
click at [927, 599] on span "25" at bounding box center [930, 604] width 33 height 35
click at [933, 398] on span at bounding box center [934, 394] width 37 height 18
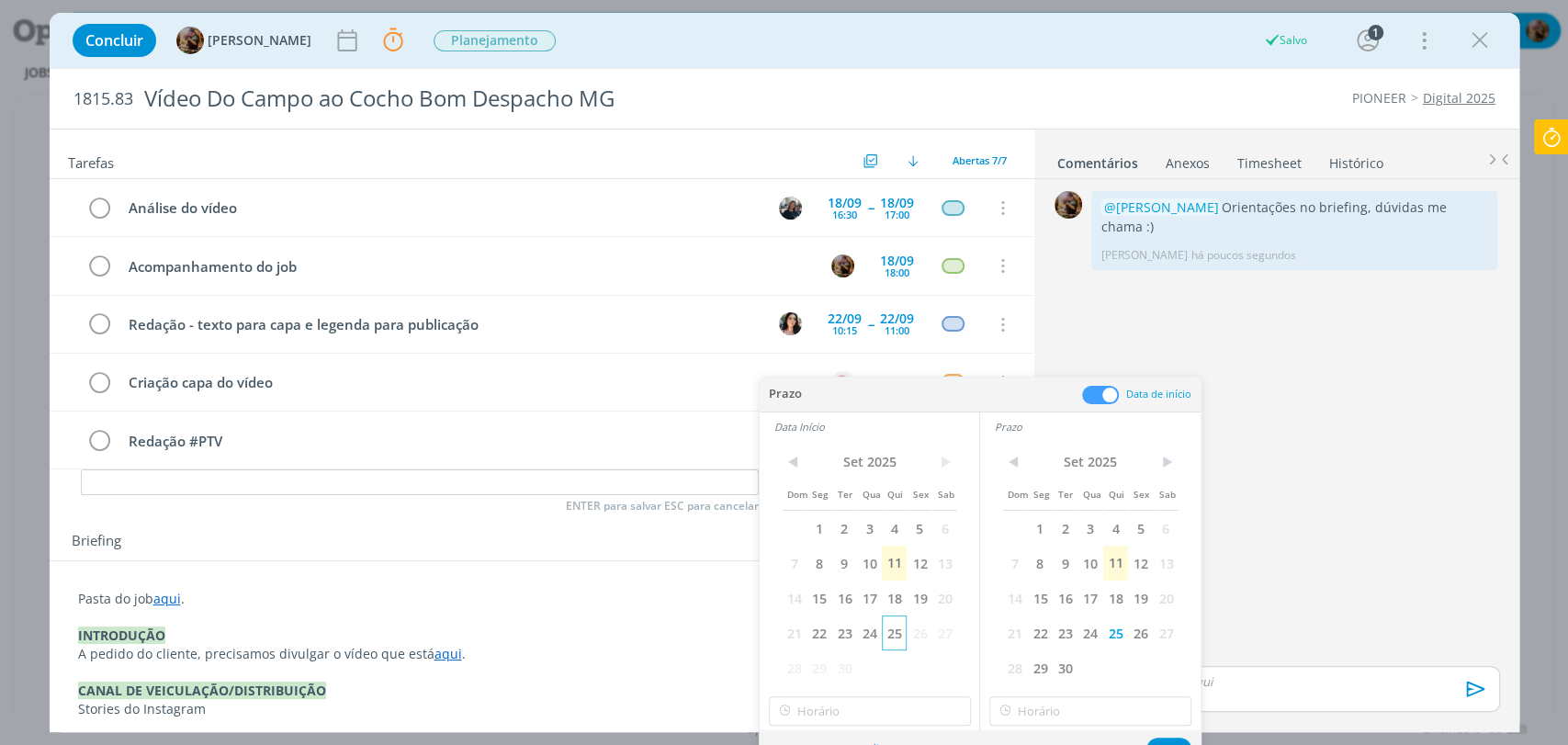
click at [893, 622] on span "25" at bounding box center [894, 632] width 25 height 35
click at [872, 722] on input "21:00" at bounding box center [870, 710] width 202 height 29
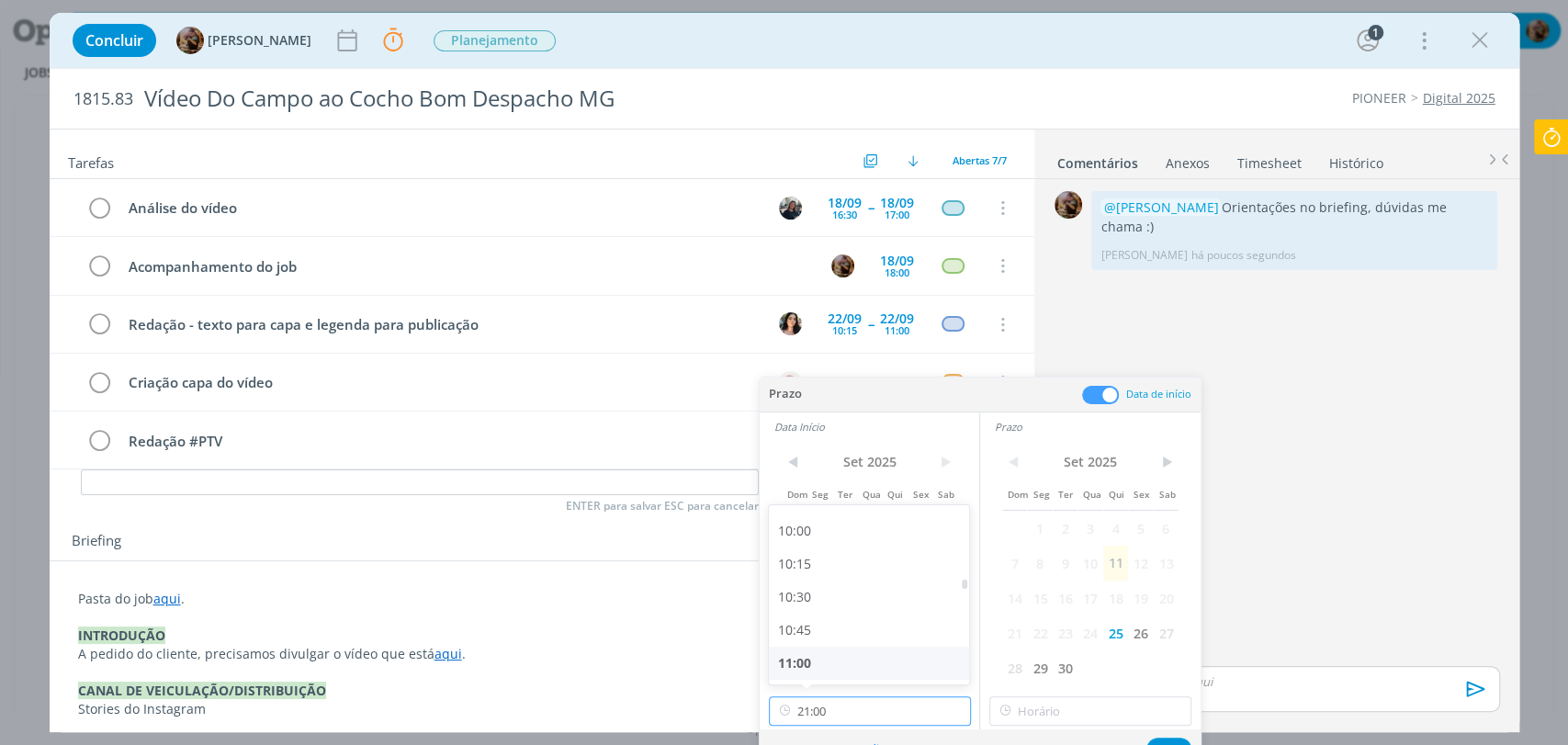
scroll to position [1310, 0]
click at [815, 530] on div "10:00" at bounding box center [871, 533] width 205 height 33
type input "10:00"
click at [1072, 714] on input "21:00" at bounding box center [1090, 710] width 202 height 29
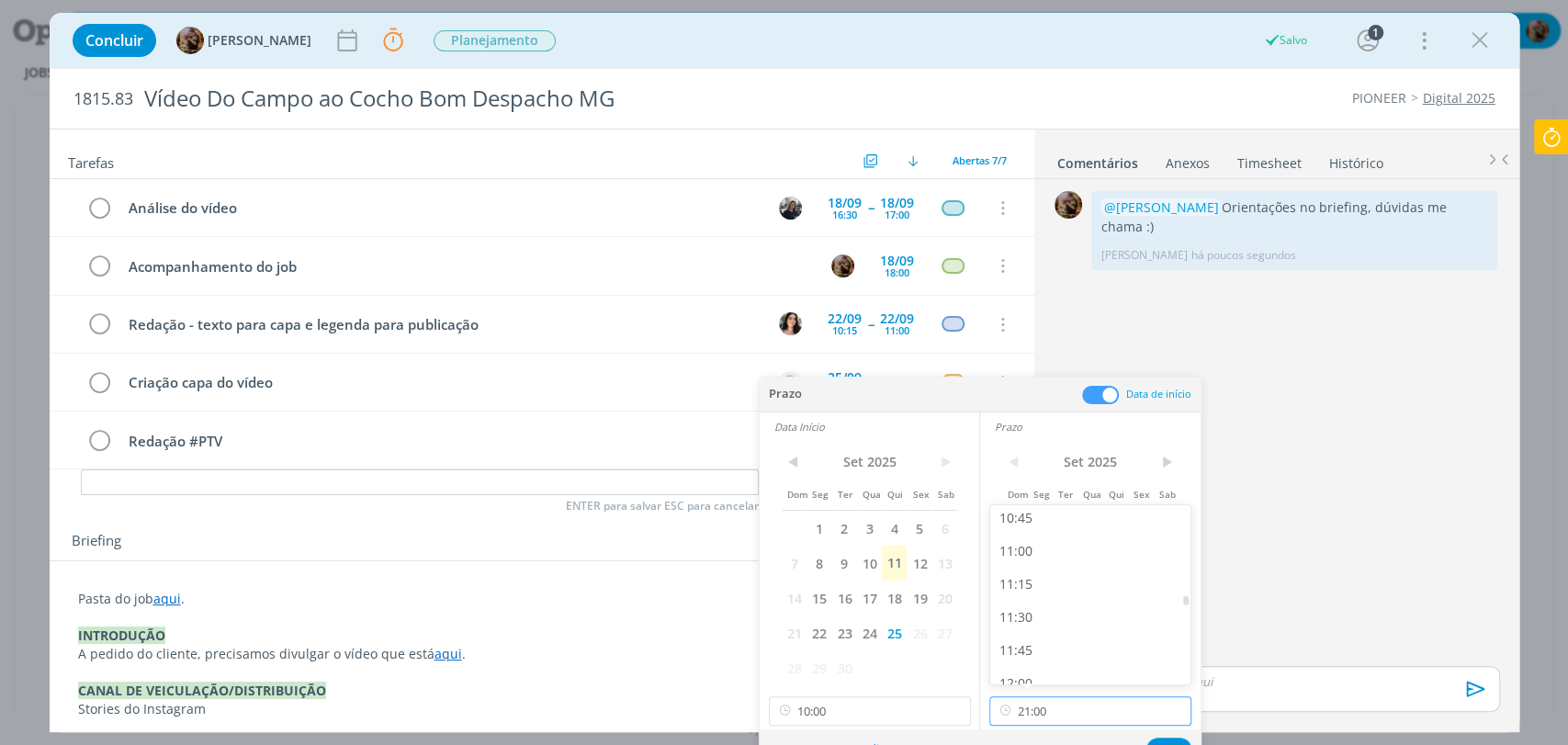
scroll to position [1412, 0]
click at [1028, 567] on div "11:00" at bounding box center [1092, 563] width 205 height 33
type input "11:00"
click at [1160, 738] on button "Ok" at bounding box center [1169, 749] width 45 height 23
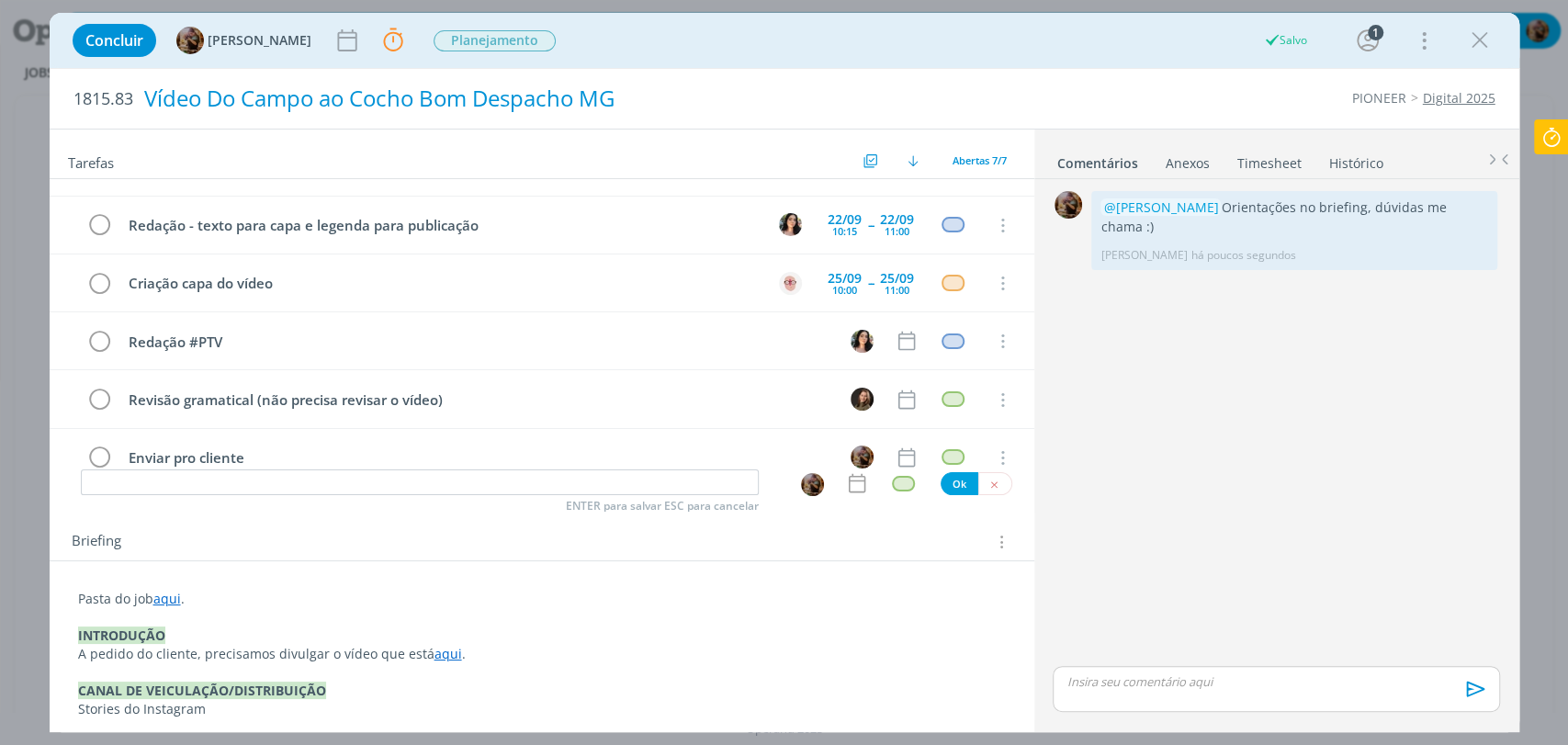
scroll to position [102, 0]
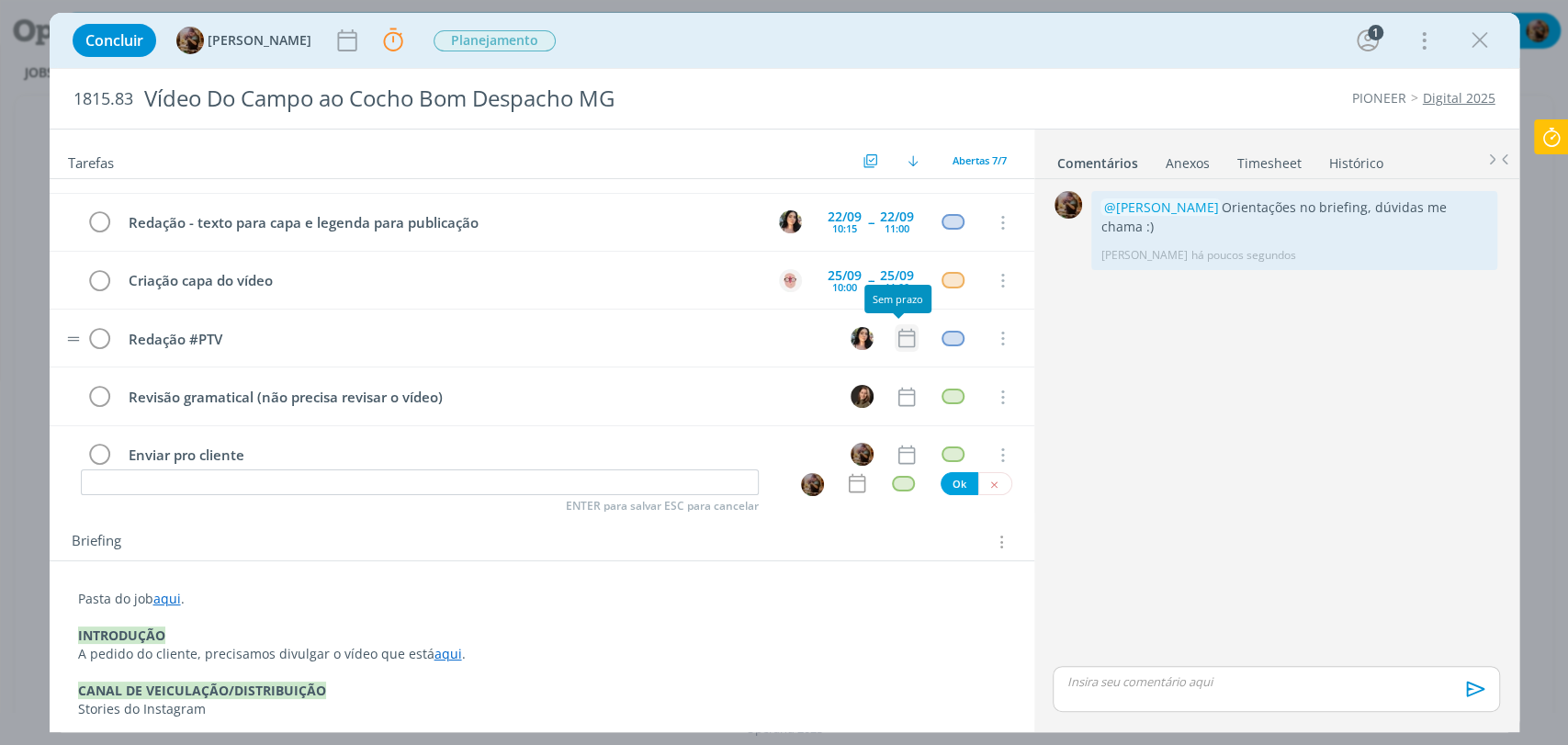
click at [899, 340] on icon "dialog" at bounding box center [906, 338] width 24 height 24
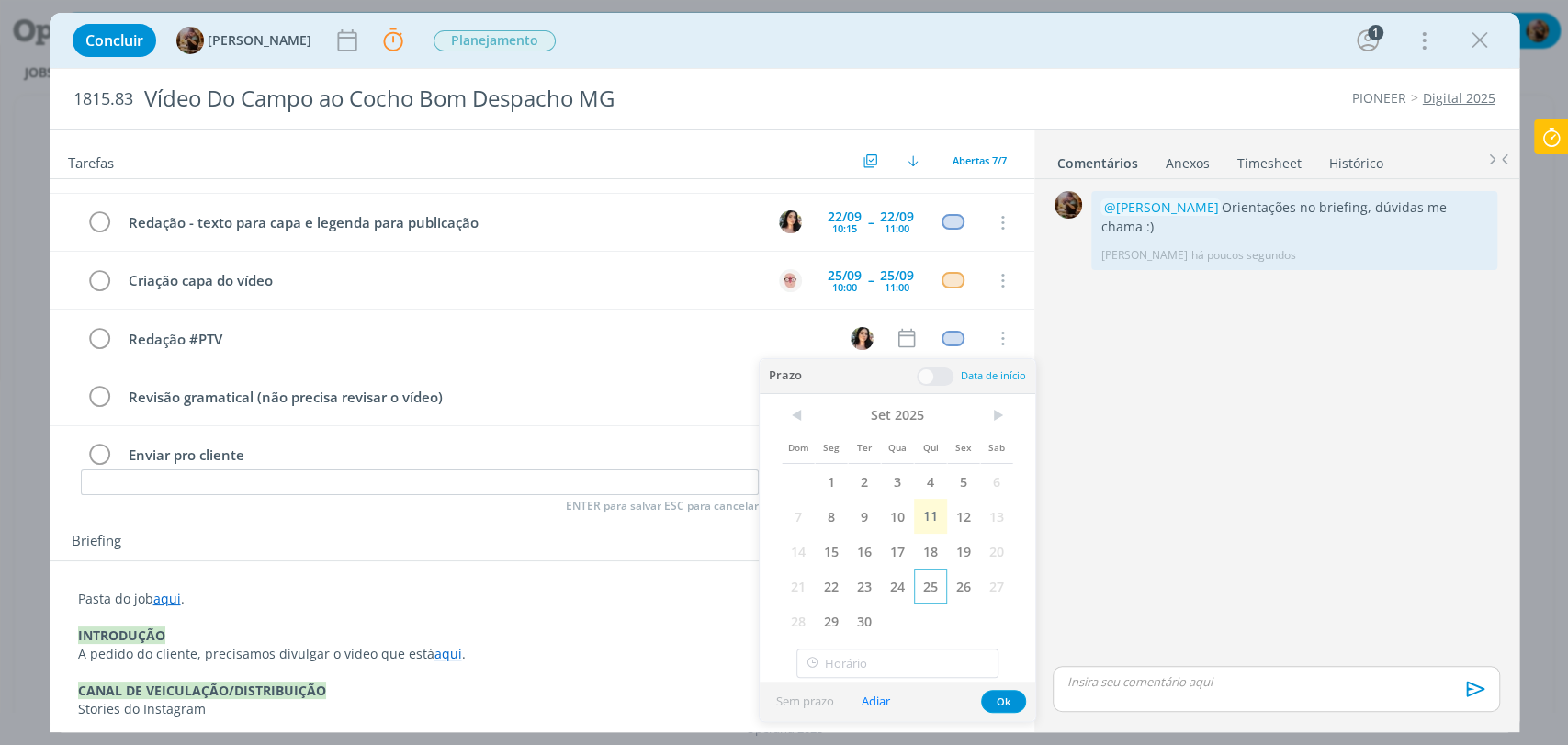
click at [934, 587] on span "25" at bounding box center [930, 585] width 33 height 35
click at [944, 372] on span at bounding box center [934, 375] width 37 height 18
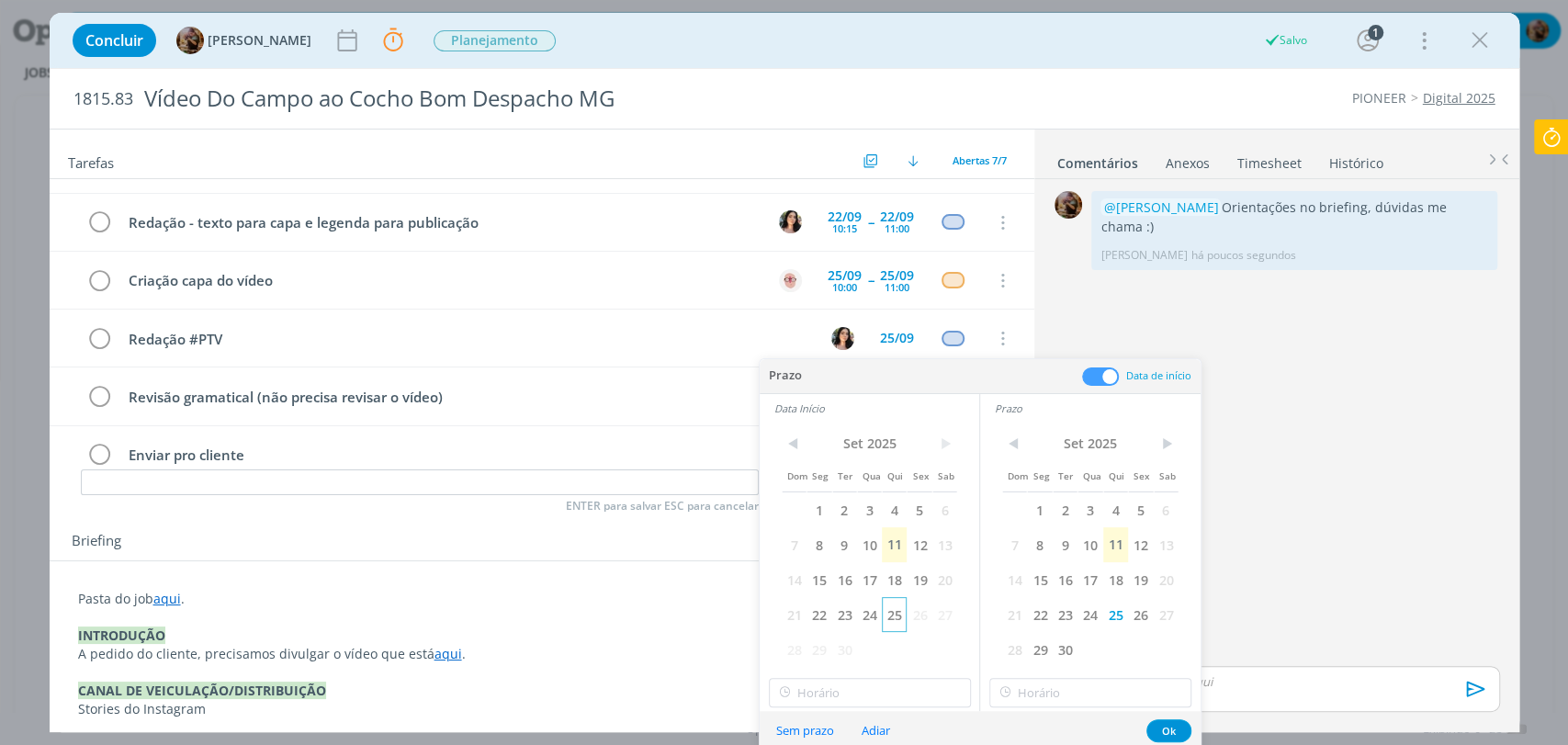
click at [883, 612] on span "25" at bounding box center [894, 614] width 25 height 35
click at [896, 700] on input "21:00" at bounding box center [870, 692] width 202 height 29
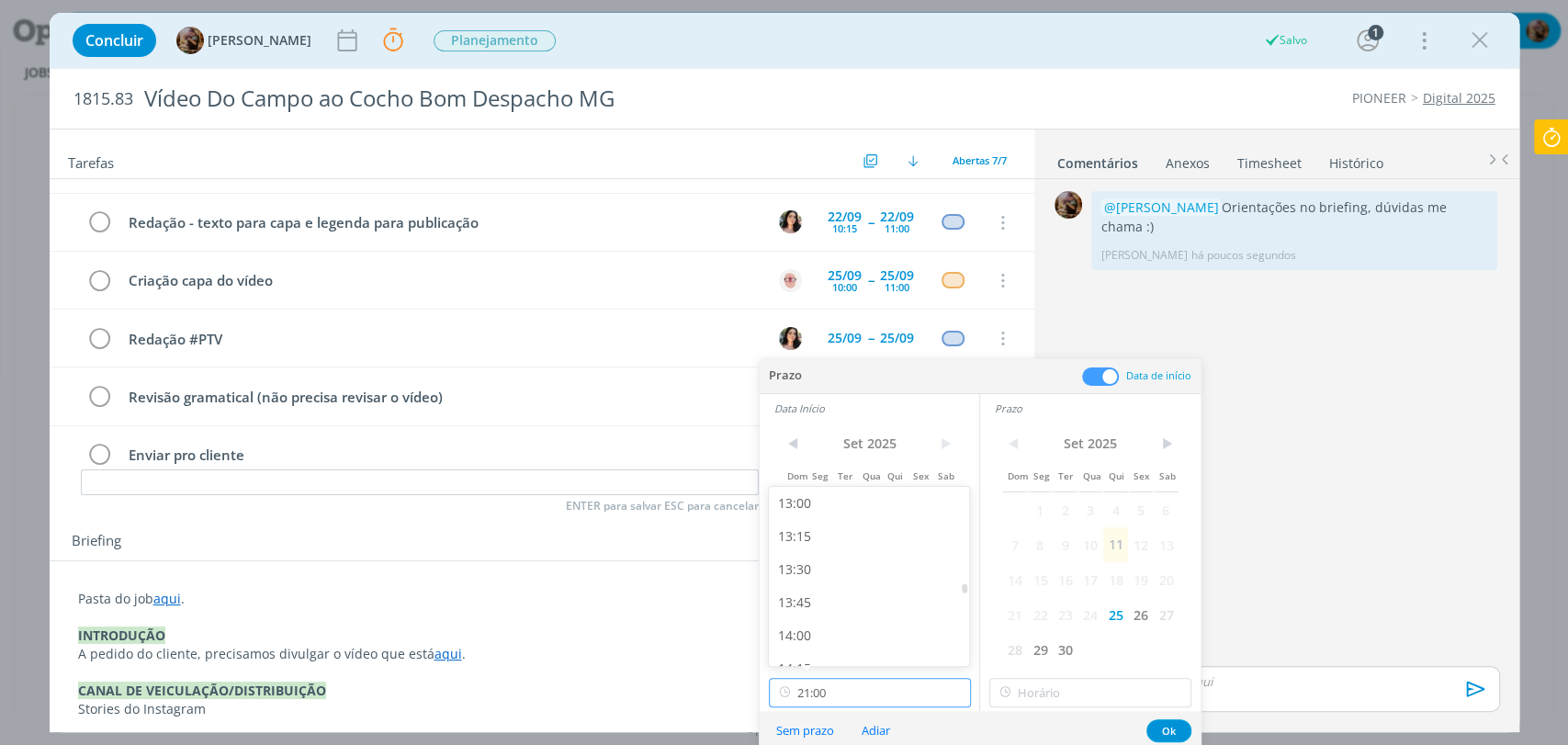
scroll to position [1719, 0]
click at [809, 509] on div "13:00" at bounding box center [871, 503] width 205 height 33
type input "13:00"
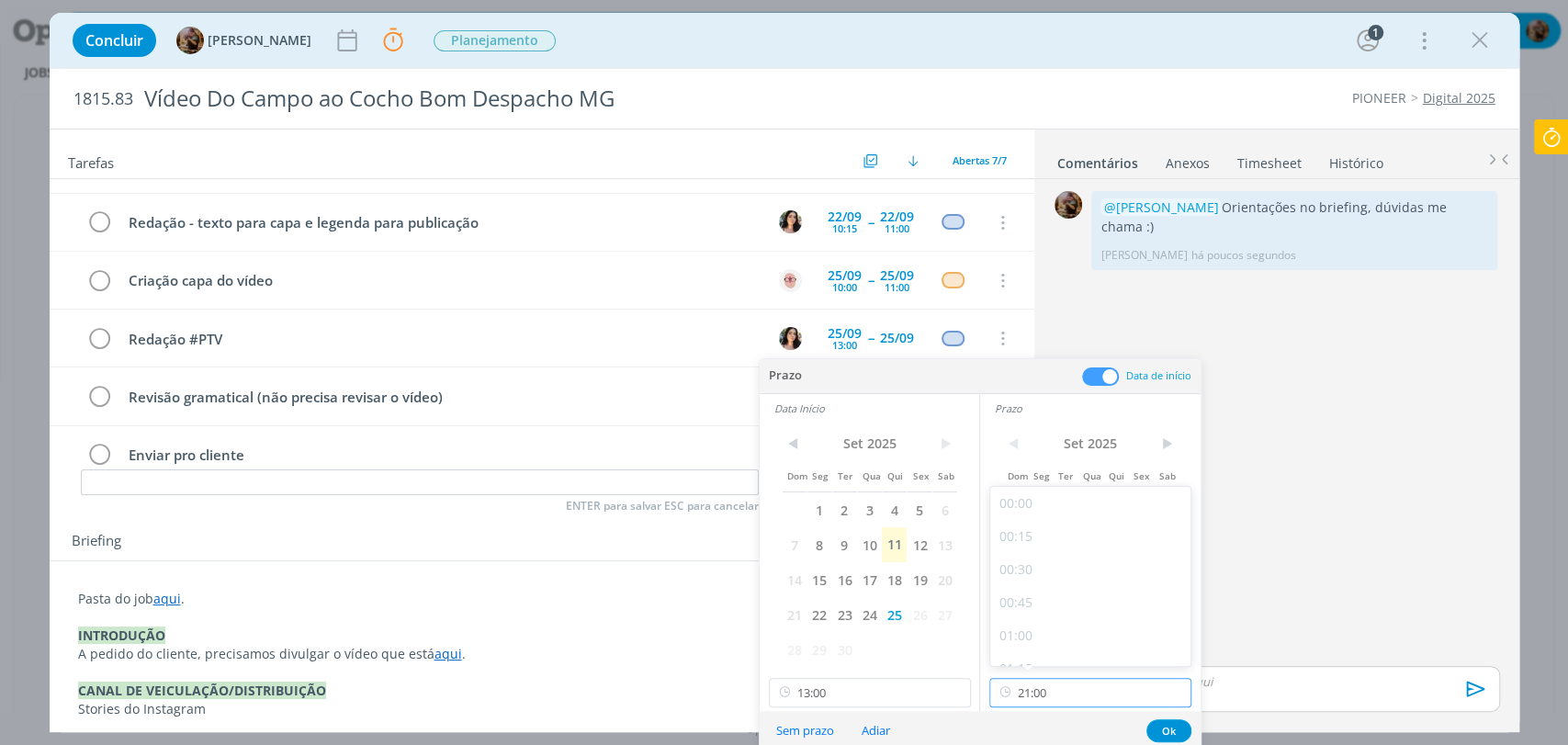
click at [1065, 697] on input "21:00" at bounding box center [1090, 692] width 202 height 29
click at [1032, 549] on div "13:15" at bounding box center [1092, 536] width 205 height 33
type input "13:15"
click at [1165, 724] on button "Ok" at bounding box center [1169, 730] width 45 height 23
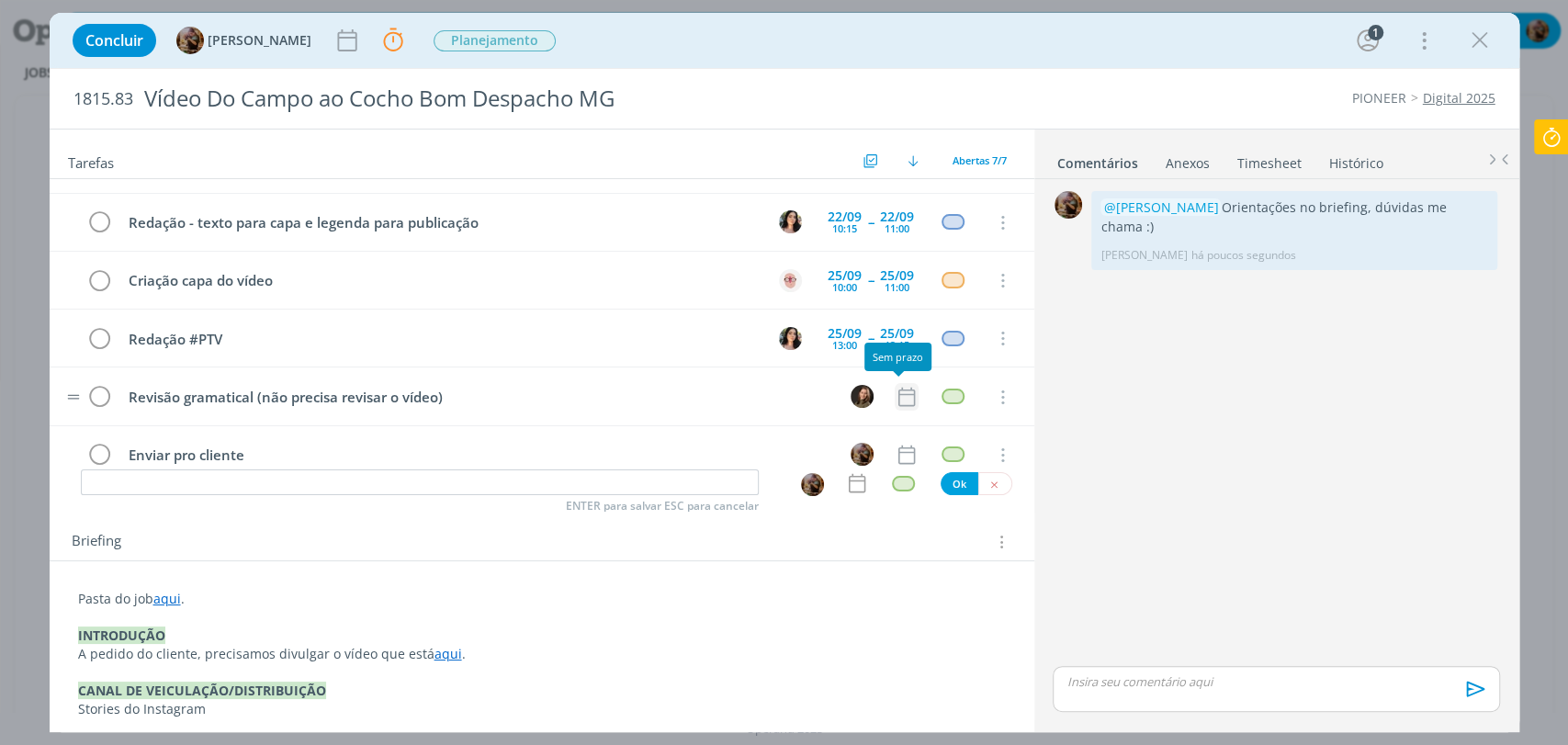
click at [897, 385] on icon "dialog" at bounding box center [906, 396] width 24 height 24
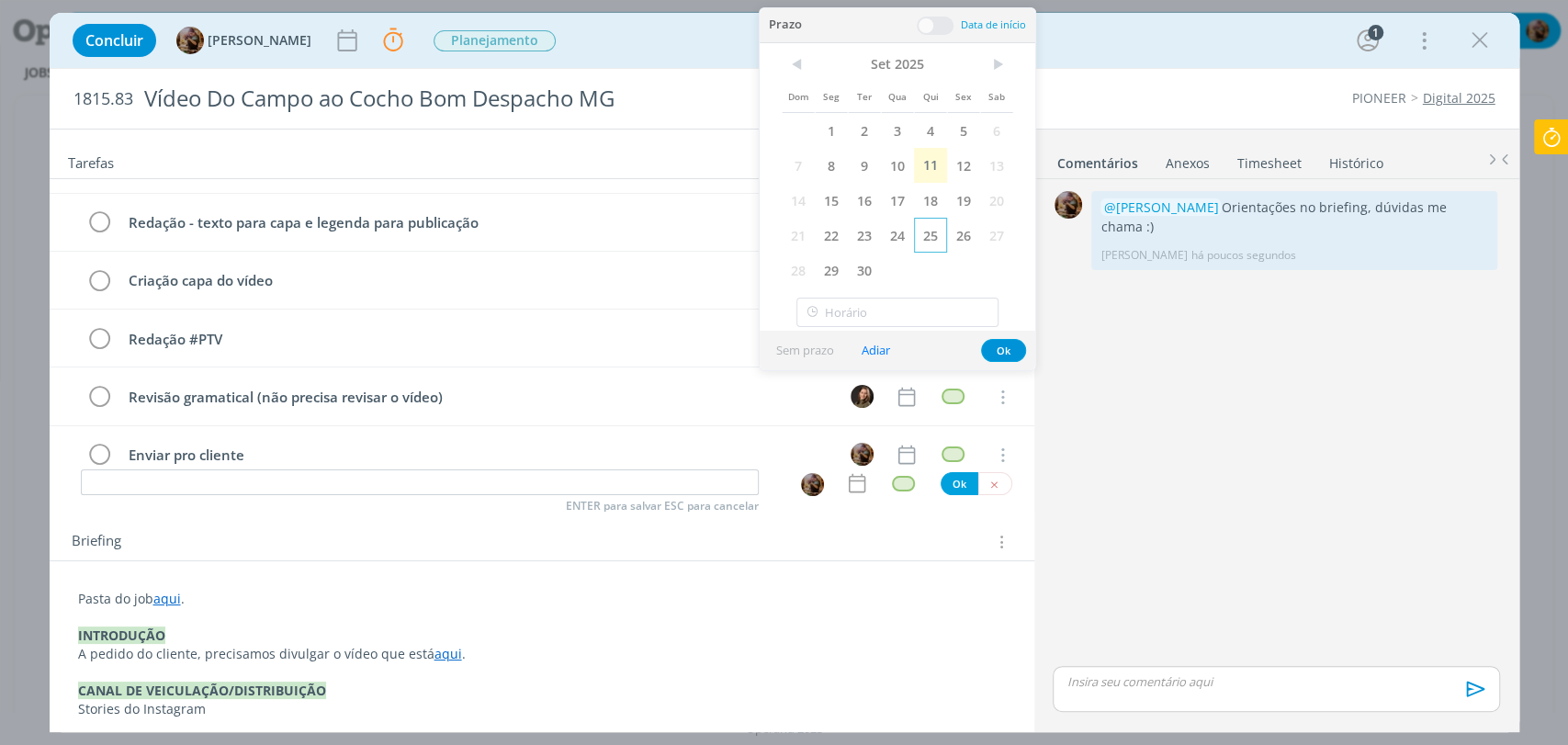
click at [935, 234] on span "25" at bounding box center [930, 234] width 33 height 35
click at [940, 22] on span at bounding box center [934, 25] width 37 height 18
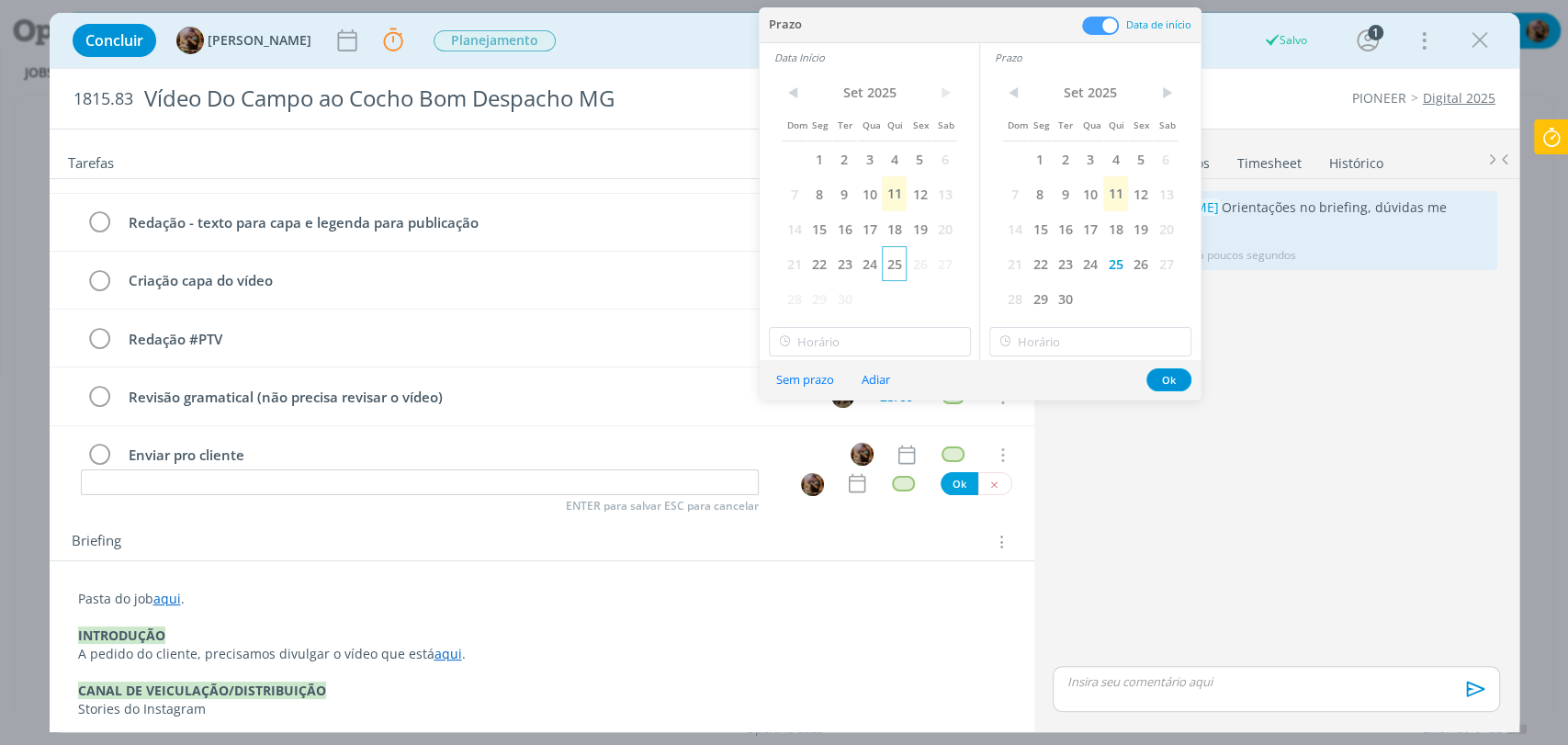
click at [894, 262] on span "25" at bounding box center [894, 263] width 25 height 35
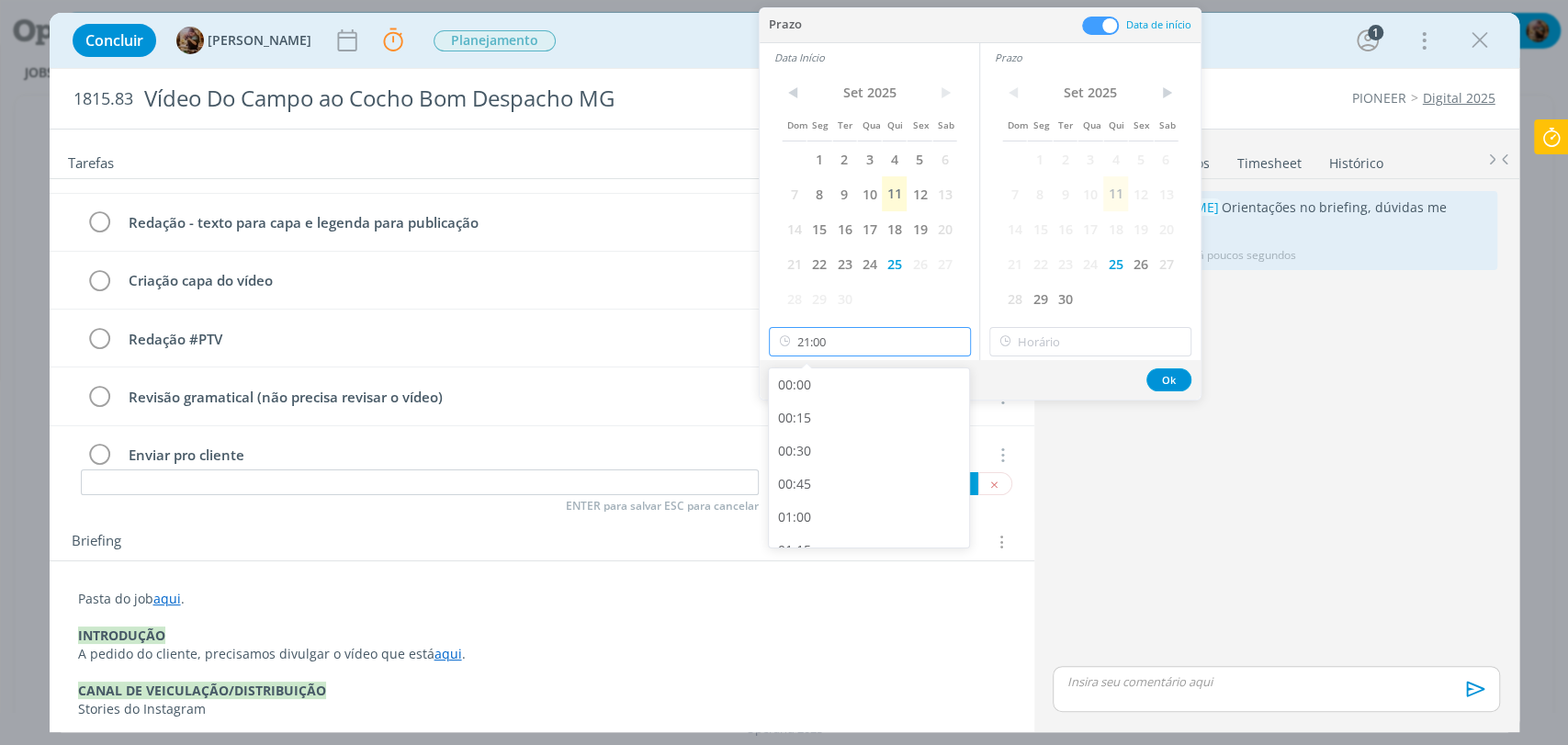
click at [902, 343] on input "21:00" at bounding box center [870, 341] width 202 height 29
click at [901, 474] on div "17:30" at bounding box center [871, 470] width 205 height 33
type input "17:30"
click at [1049, 351] on input "21:00" at bounding box center [1090, 341] width 202 height 29
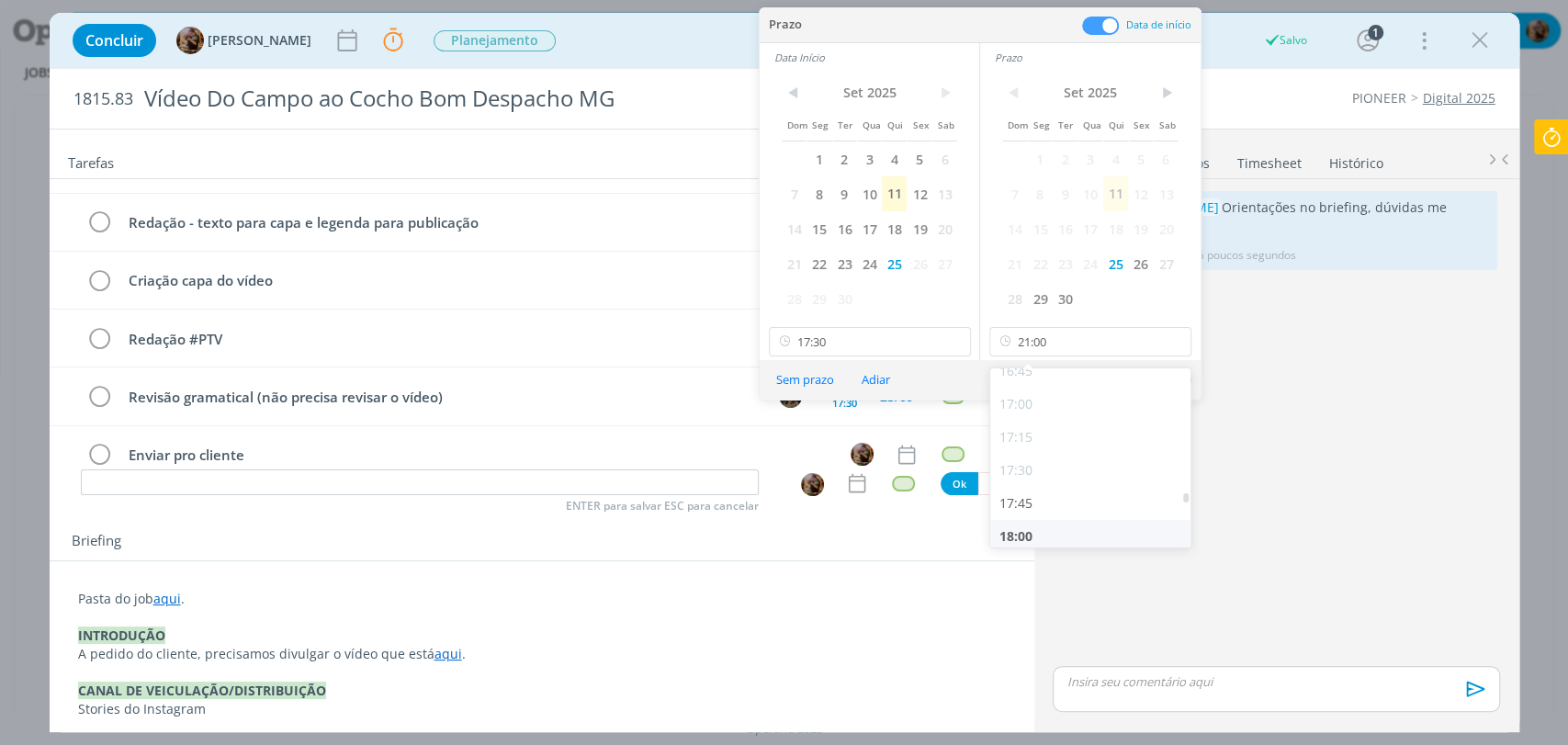
click at [1037, 532] on div "18:00" at bounding box center [1092, 536] width 205 height 33
type input "18:00"
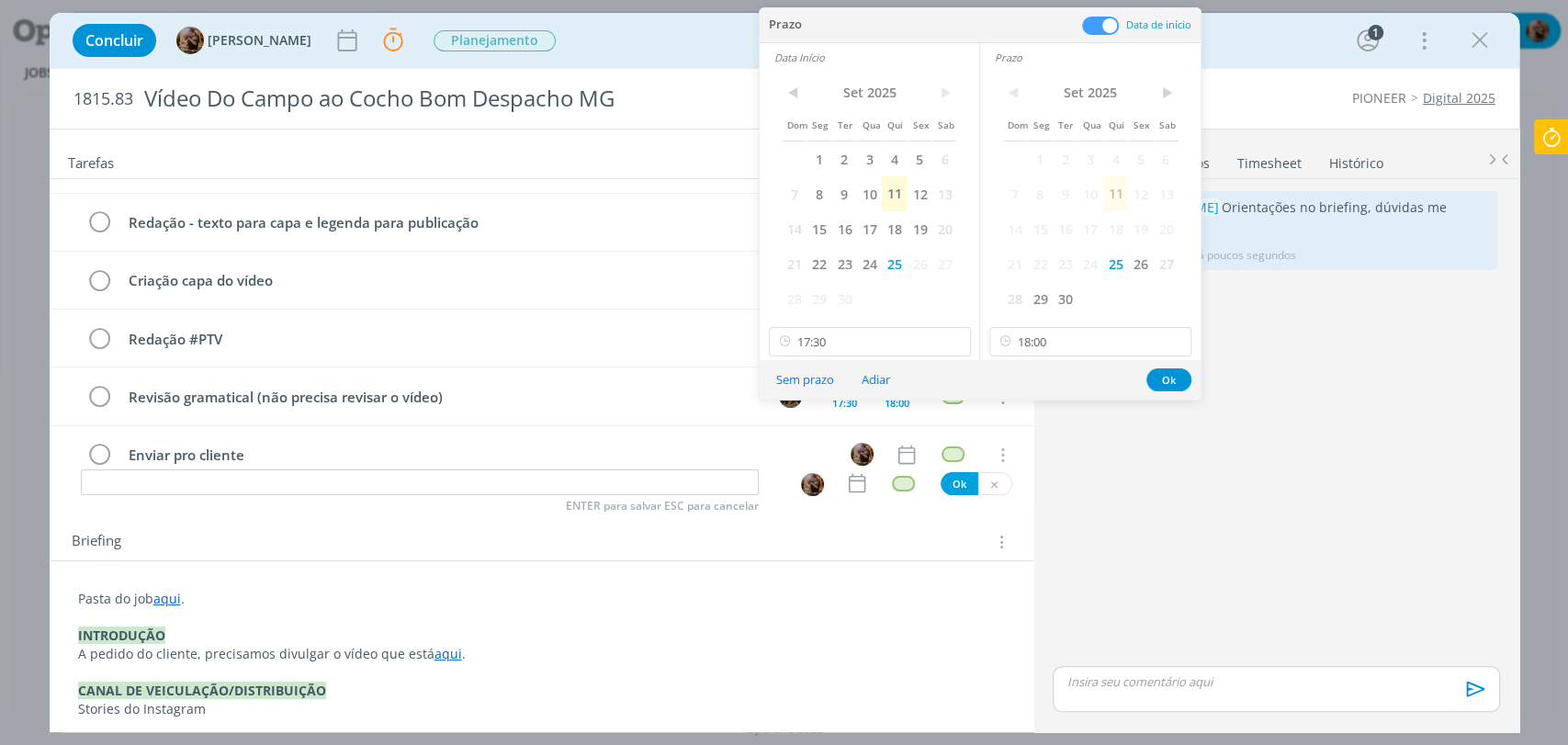
scroll to position [2240, 0]
click at [1172, 373] on button "Ok" at bounding box center [1169, 379] width 45 height 23
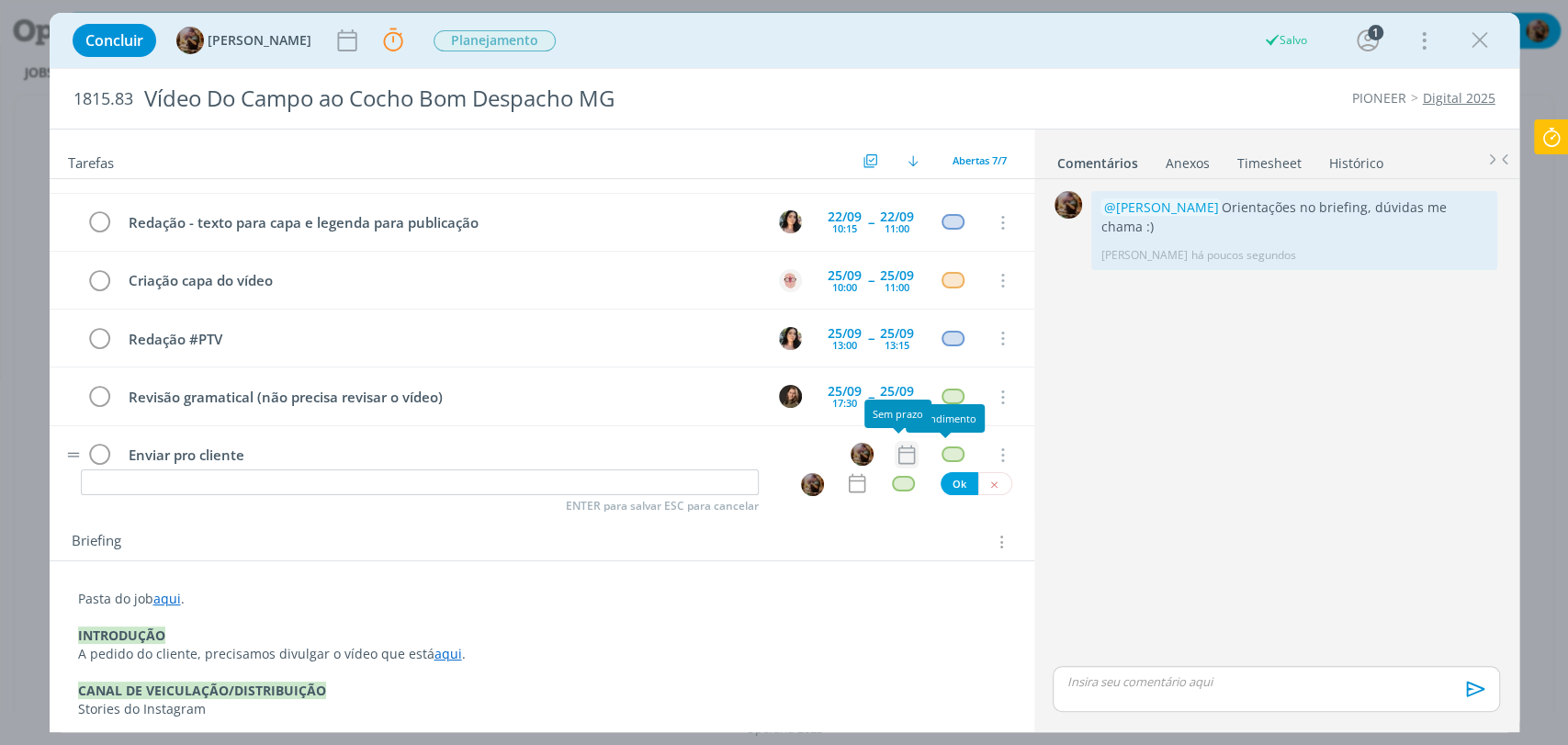
click at [899, 442] on icon "dialog" at bounding box center [906, 454] width 24 height 24
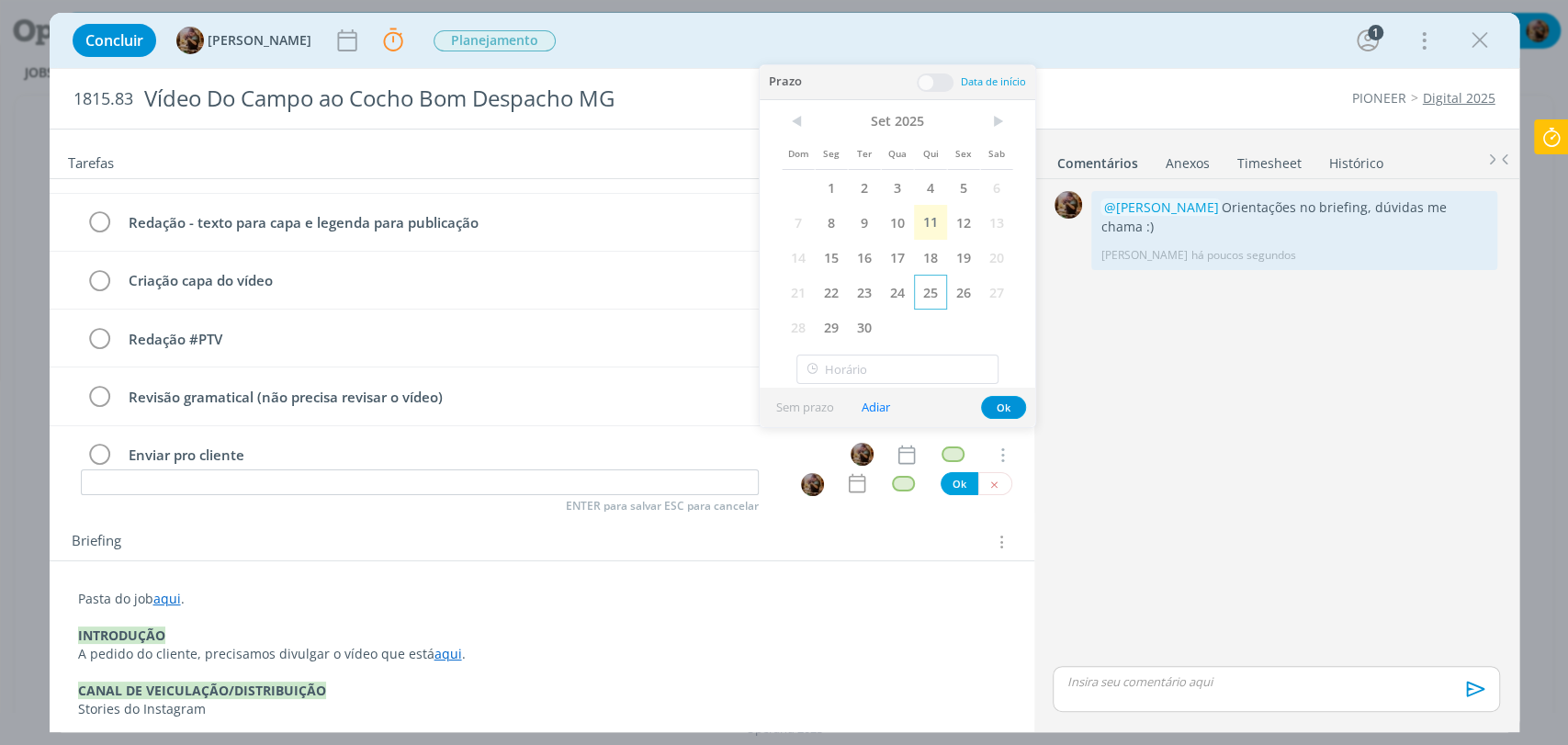
click at [938, 296] on span "25" at bounding box center [930, 291] width 33 height 35
click at [997, 403] on button "Ok" at bounding box center [1003, 407] width 45 height 23
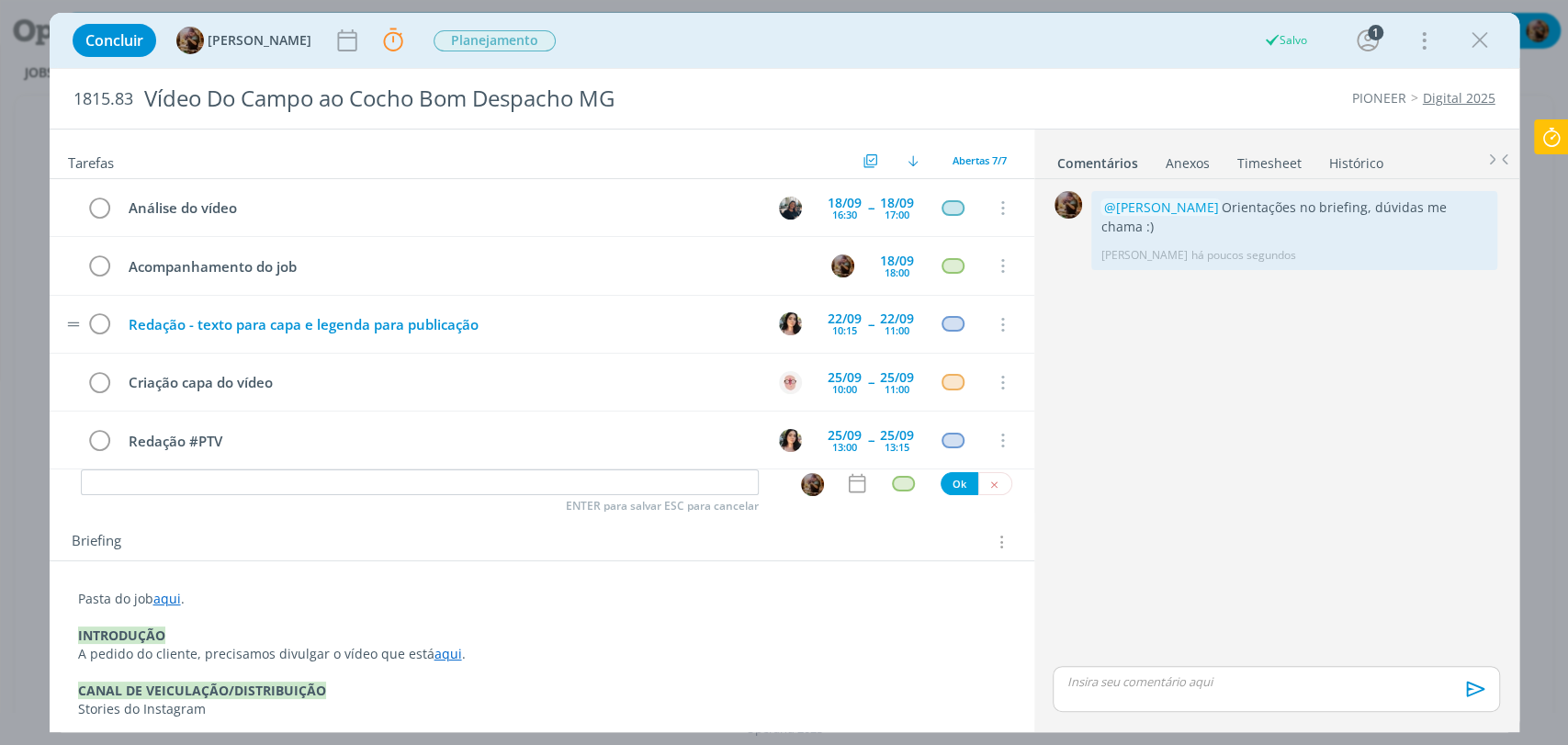
scroll to position [0, 0]
click at [353, 32] on icon "dialog" at bounding box center [346, 40] width 19 height 22
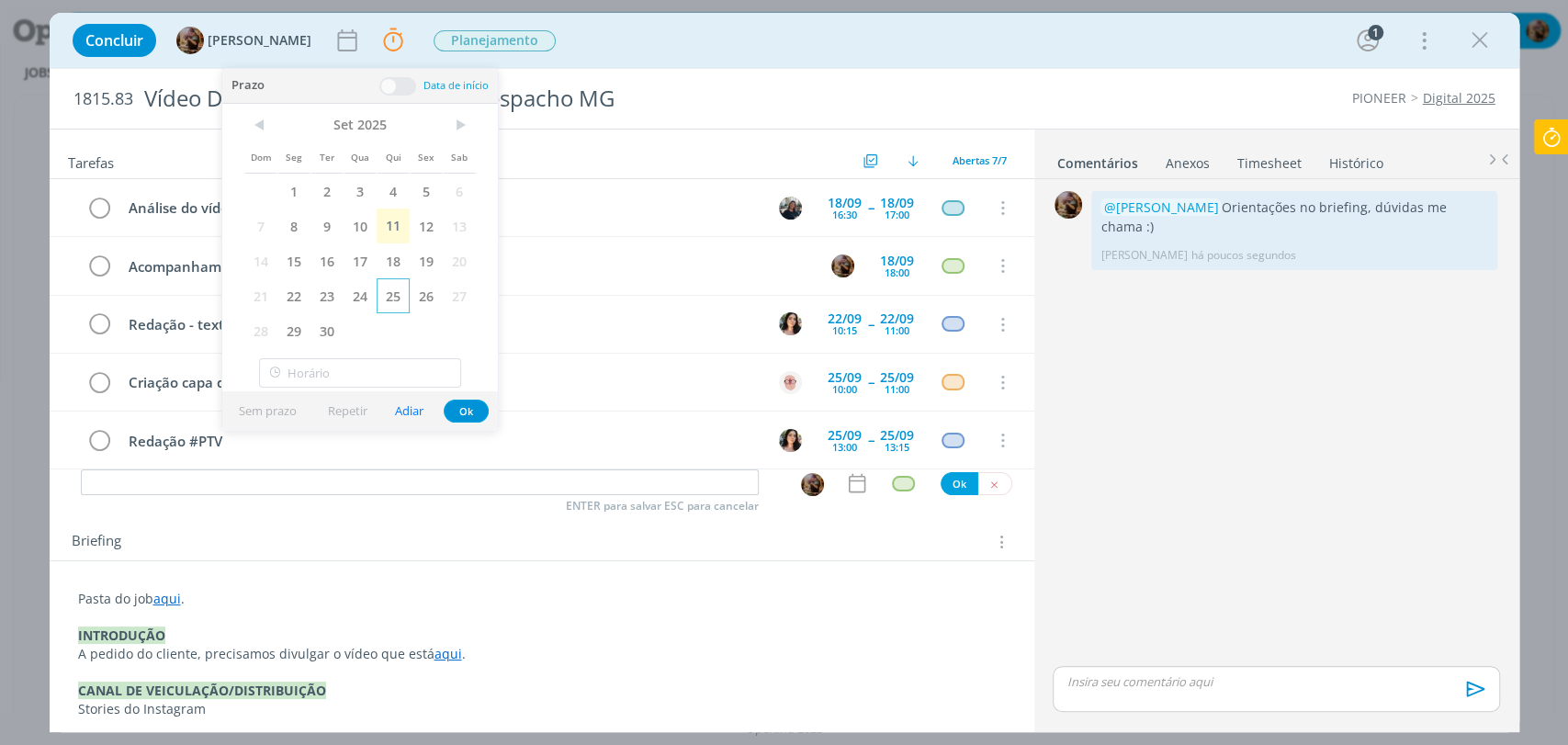
click at [397, 297] on span "25" at bounding box center [392, 295] width 33 height 35
click at [469, 412] on button "Ok" at bounding box center [466, 410] width 45 height 23
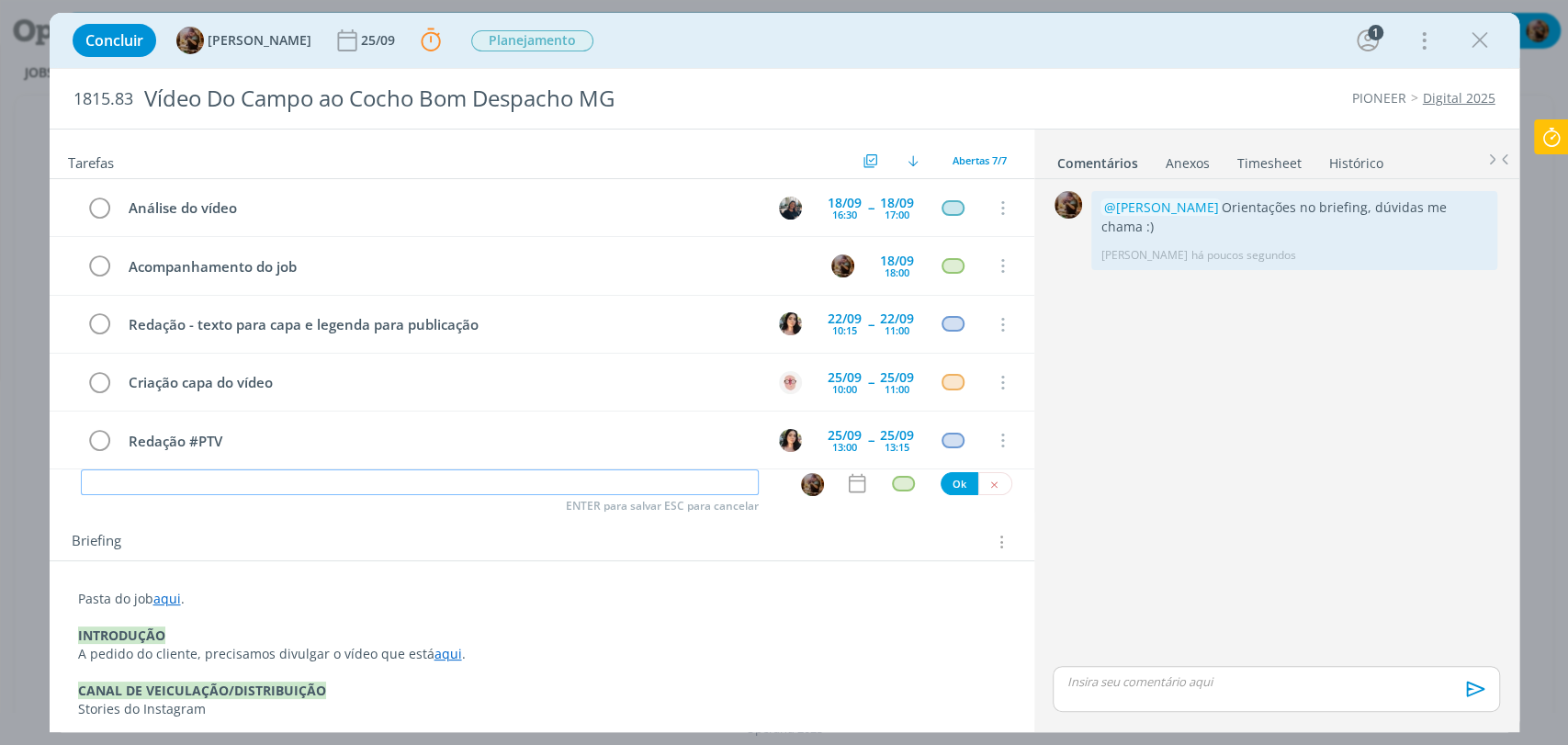
click at [493, 474] on input "dialog" at bounding box center [419, 481] width 678 height 26
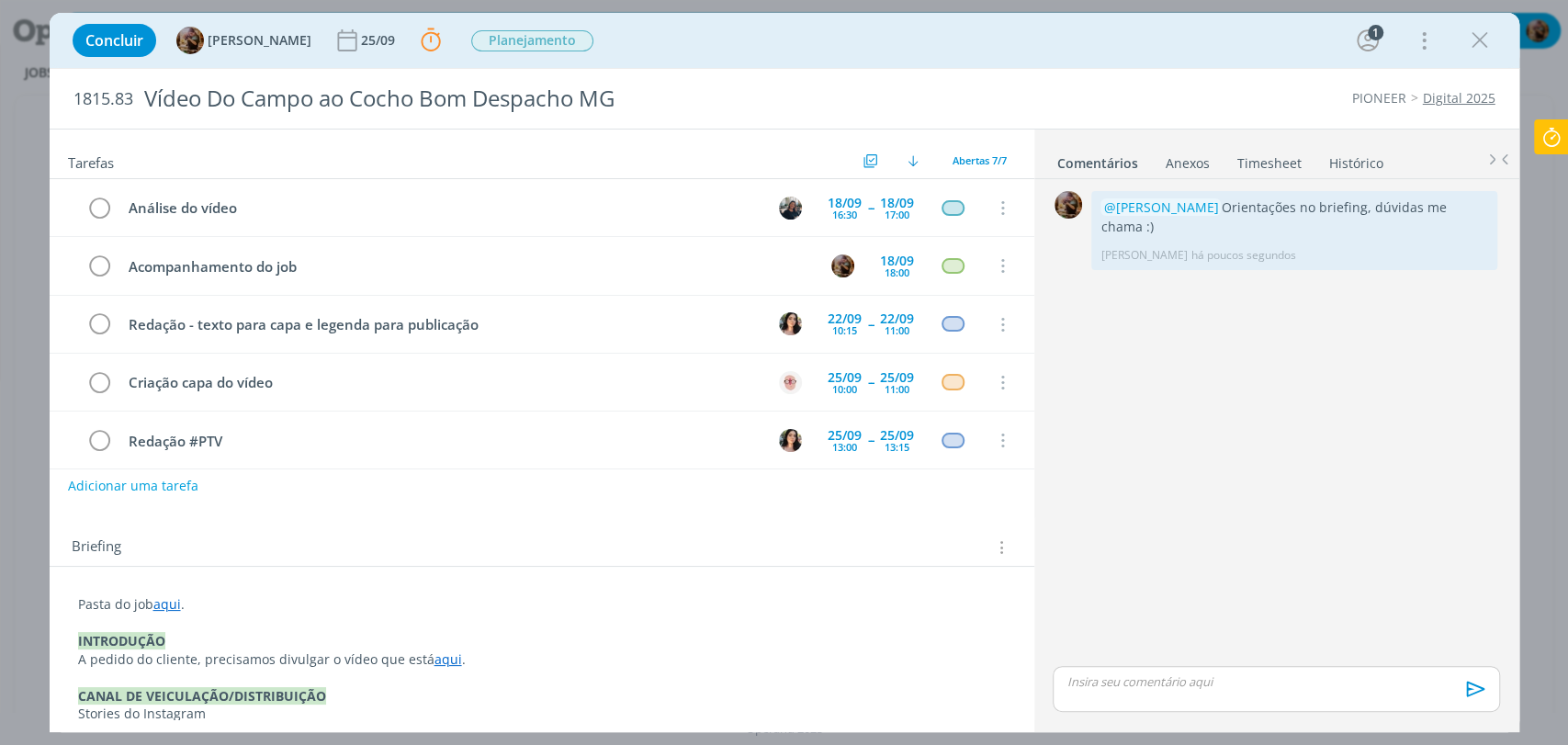
click at [1560, 126] on icon at bounding box center [1551, 137] width 33 height 36
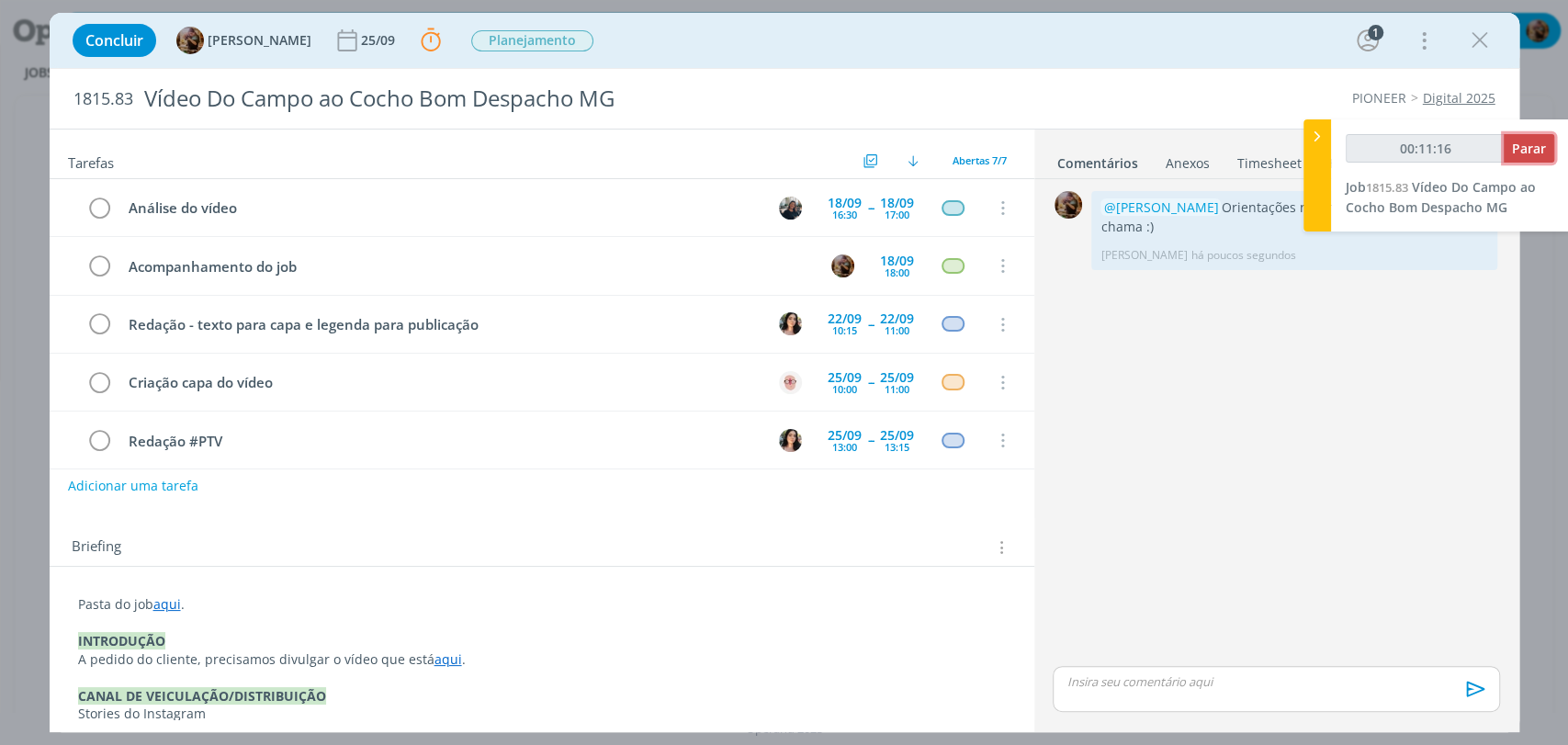
click at [1528, 149] on span "Parar" at bounding box center [1528, 148] width 34 height 17
type input "00:12:00"
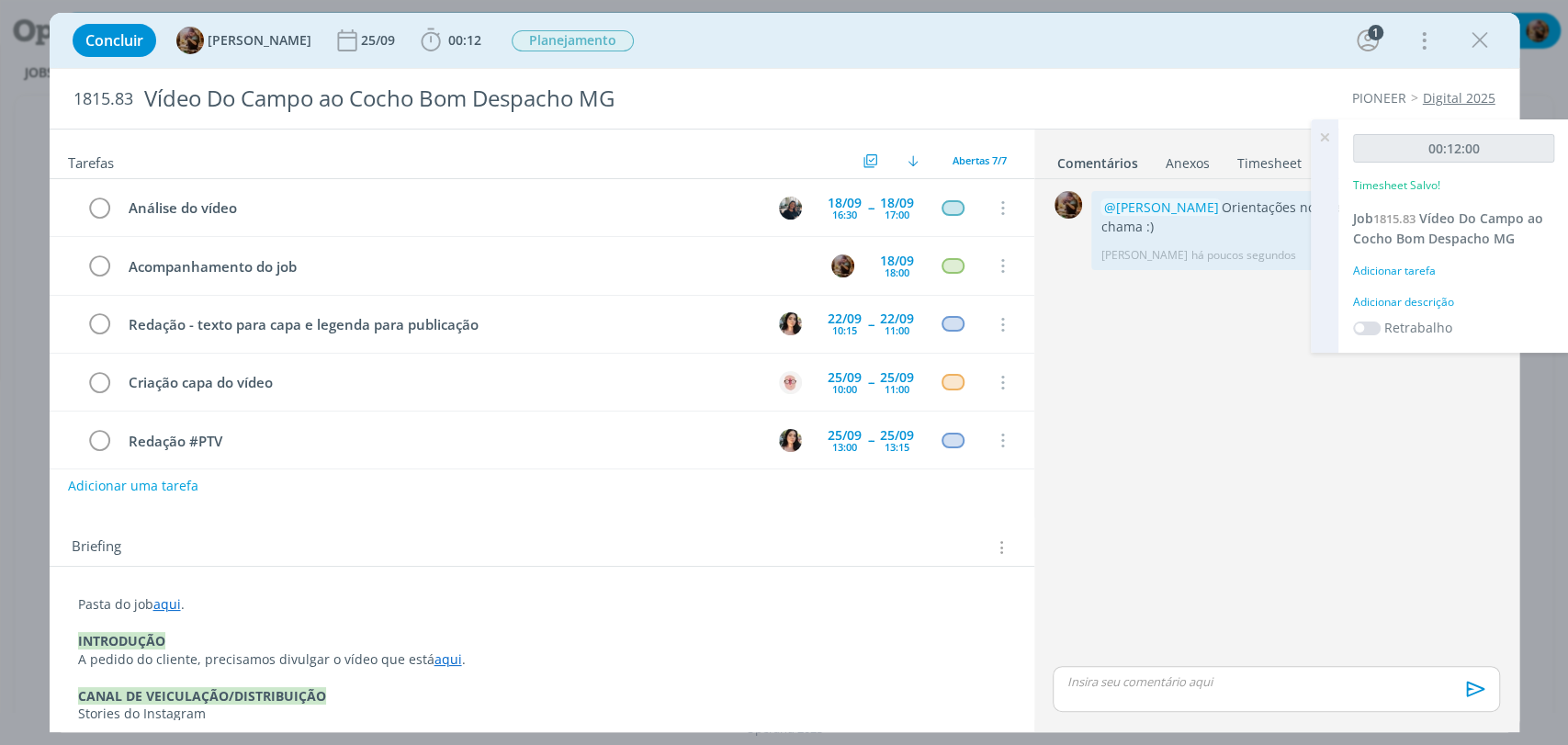
click at [1431, 309] on div "00:12:00 Timesheet Salvo! Job 1815.83 Vídeo Do Campo ao Cocho Bom Despacho MG A…" at bounding box center [1454, 235] width 231 height 234
click at [1426, 306] on div "Adicionar descrição" at bounding box center [1453, 302] width 201 height 16
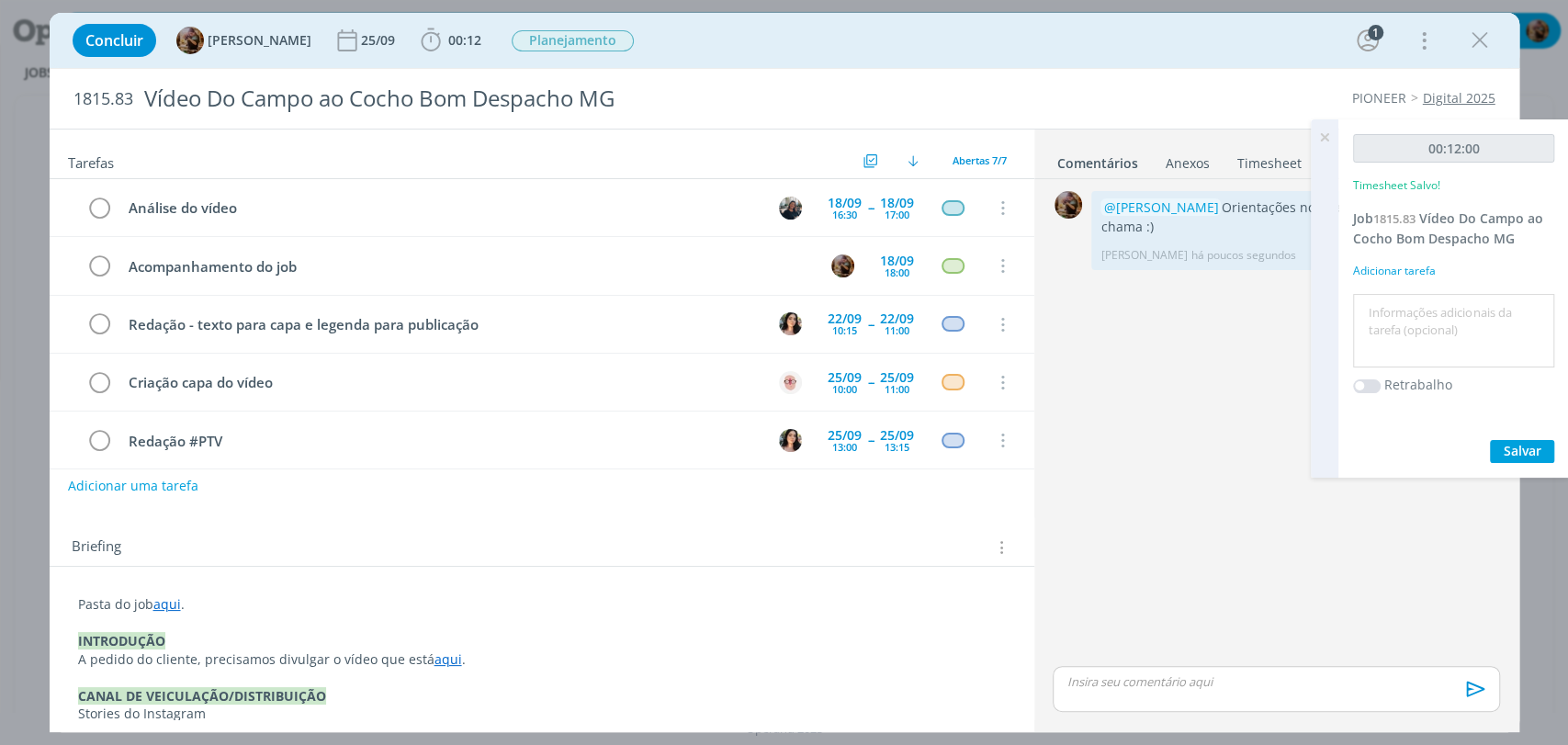
click at [1428, 311] on textarea at bounding box center [1453, 331] width 192 height 65
type textarea "briefing"
click at [1504, 451] on span "Salvar" at bounding box center [1523, 450] width 38 height 17
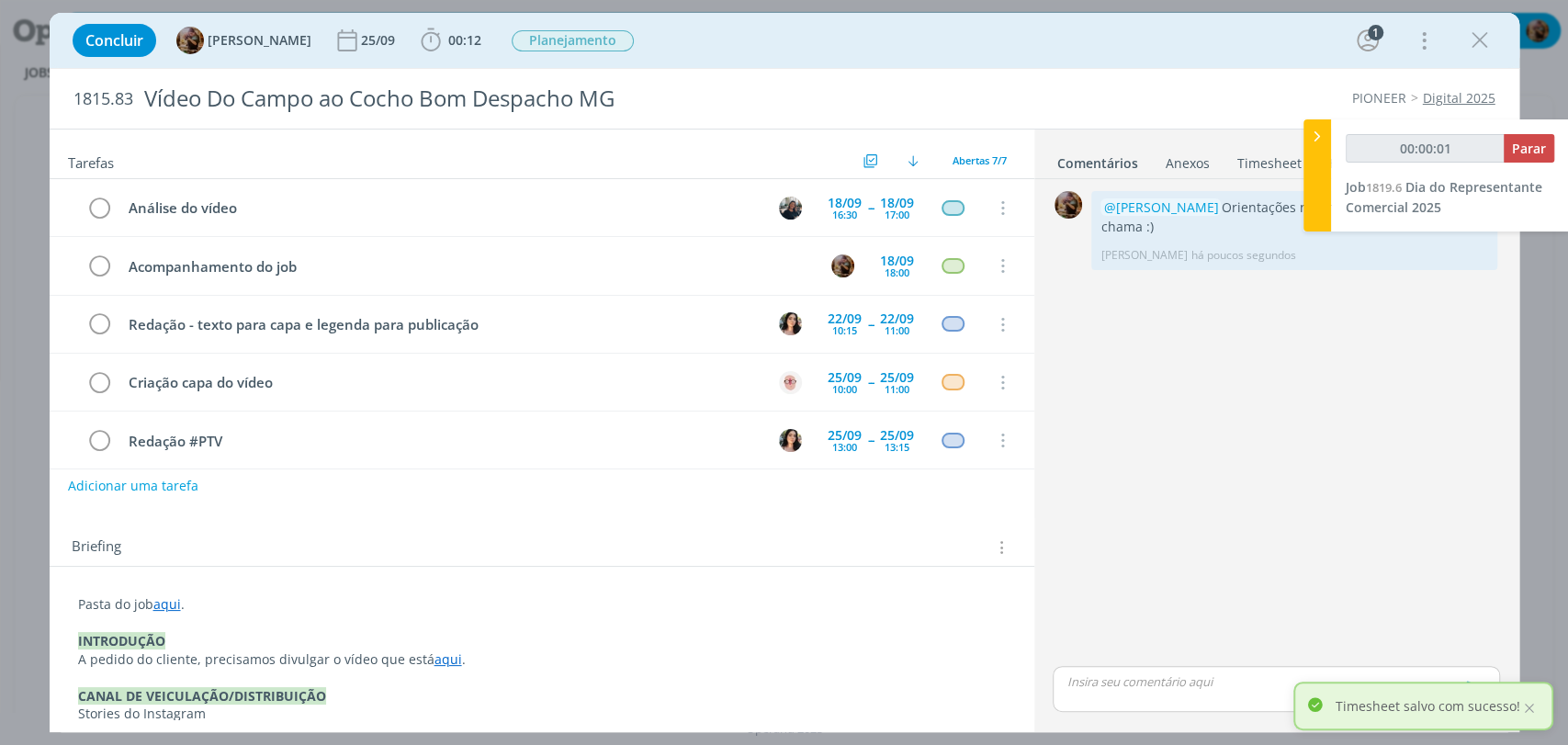
type input "00:00:02"
click at [1321, 136] on icon at bounding box center [1316, 136] width 18 height 19
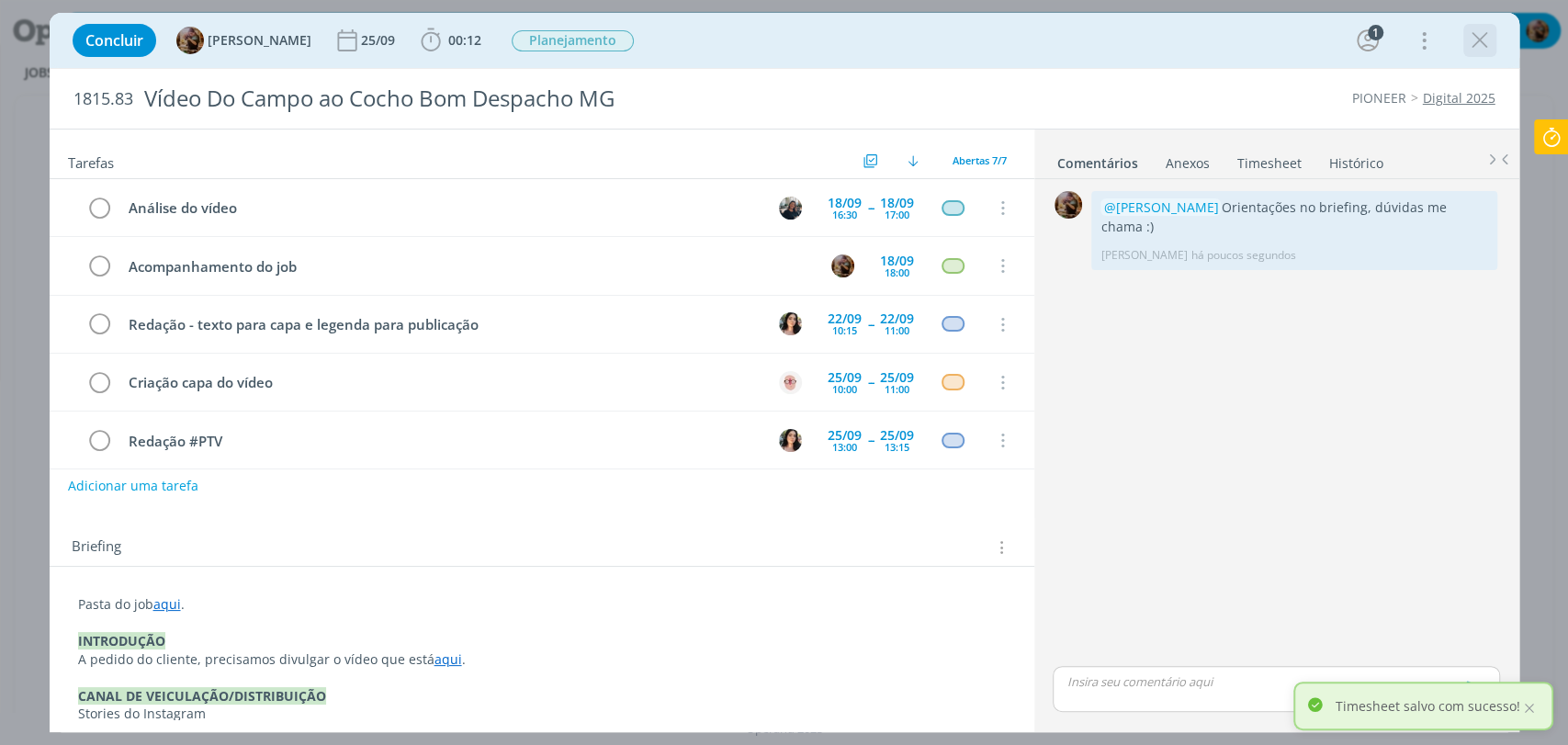
click at [1482, 39] on icon "dialog" at bounding box center [1479, 40] width 27 height 27
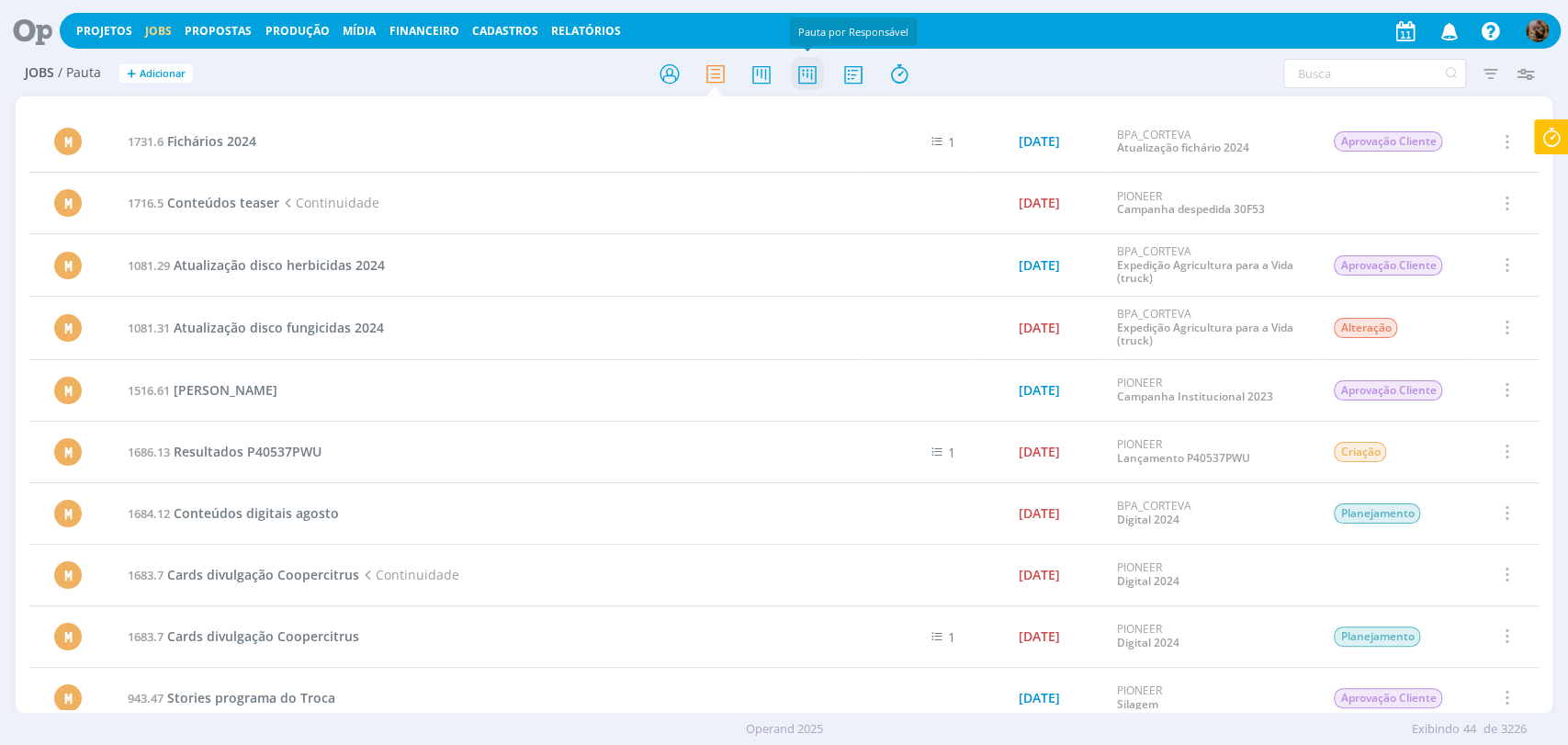
click at [812, 70] on icon at bounding box center [806, 74] width 33 height 36
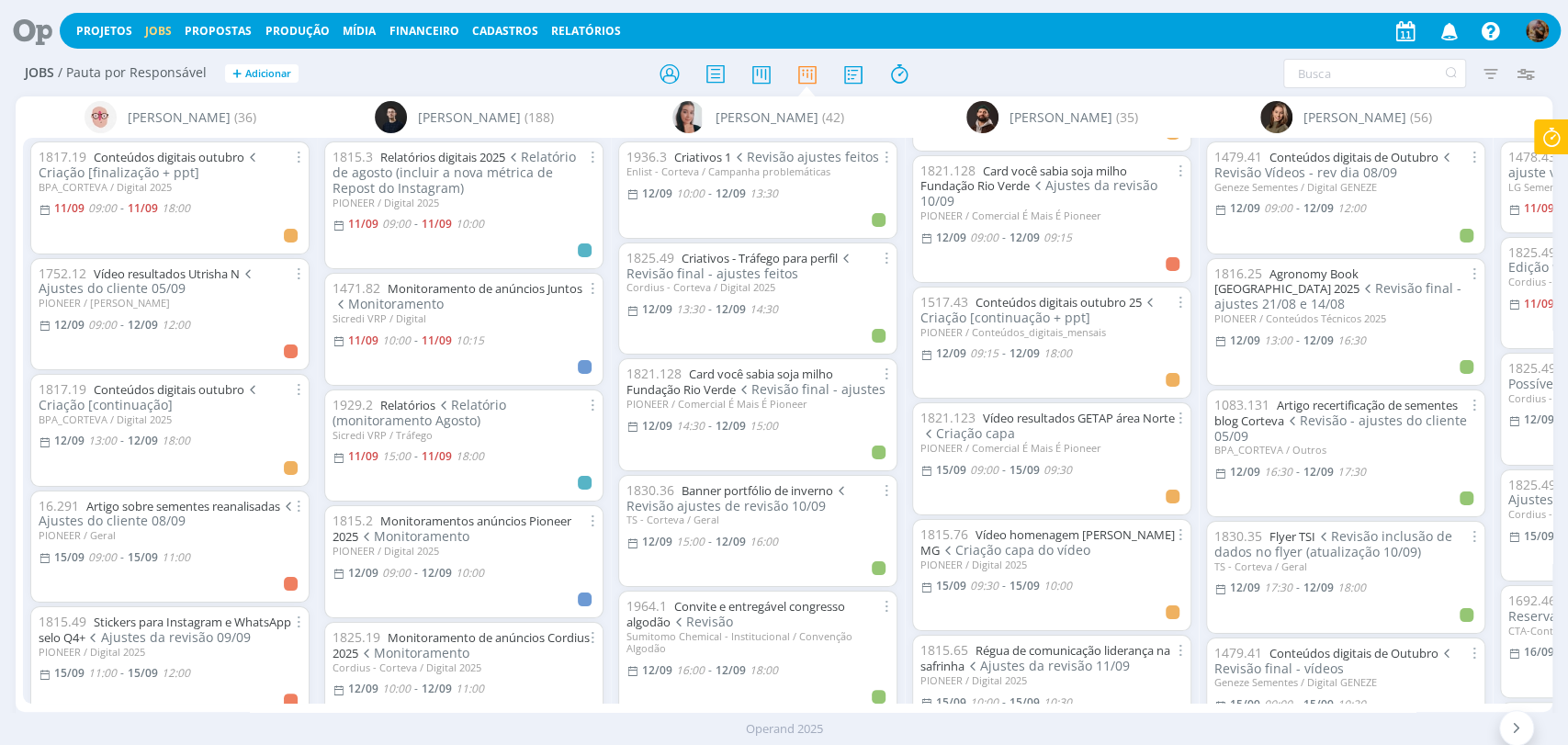
scroll to position [102, 0]
click at [606, 61] on div at bounding box center [784, 73] width 513 height 33
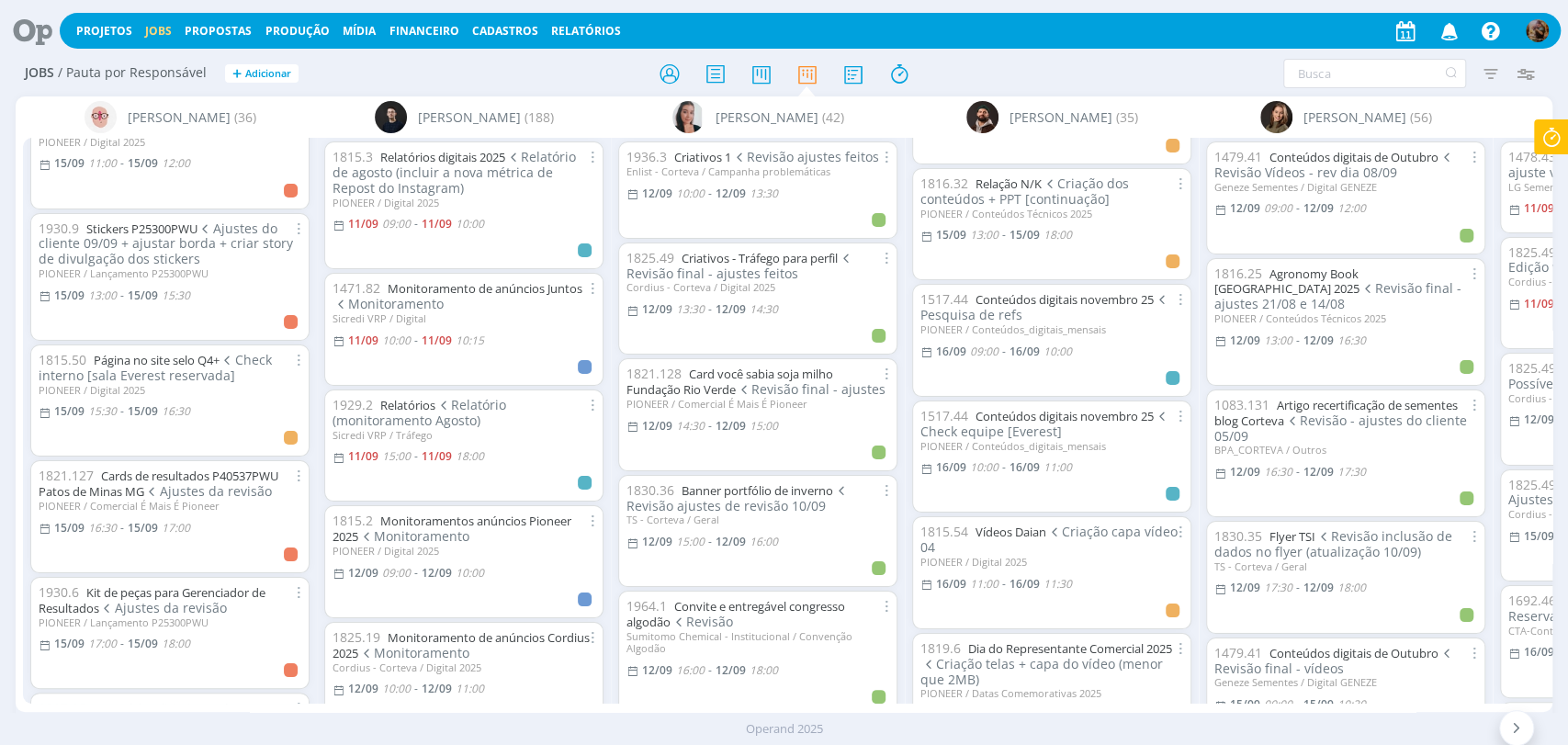
scroll to position [1020, 0]
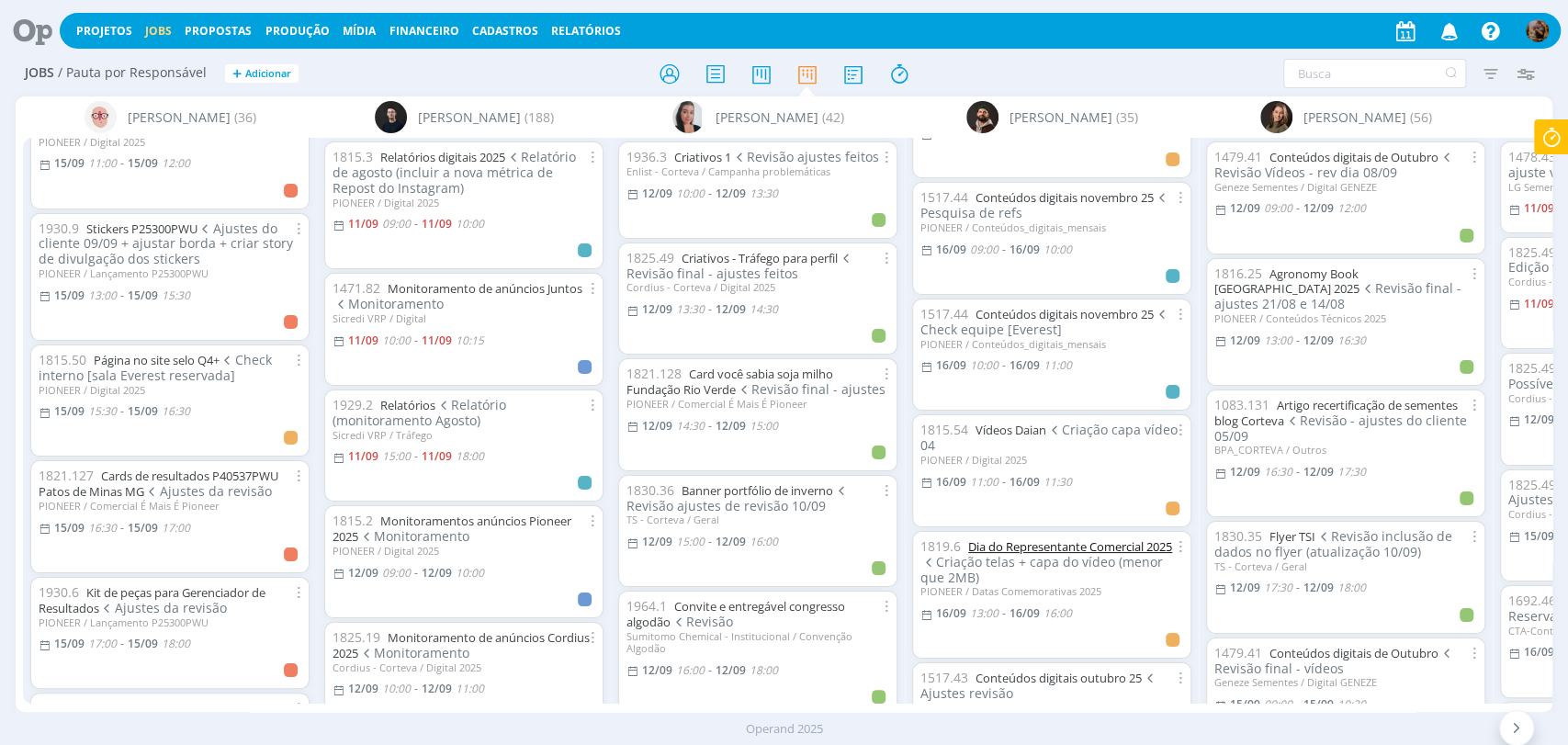
click at [1110, 538] on link "Dia do Representante Comercial 2025" at bounding box center [1071, 546] width 204 height 16
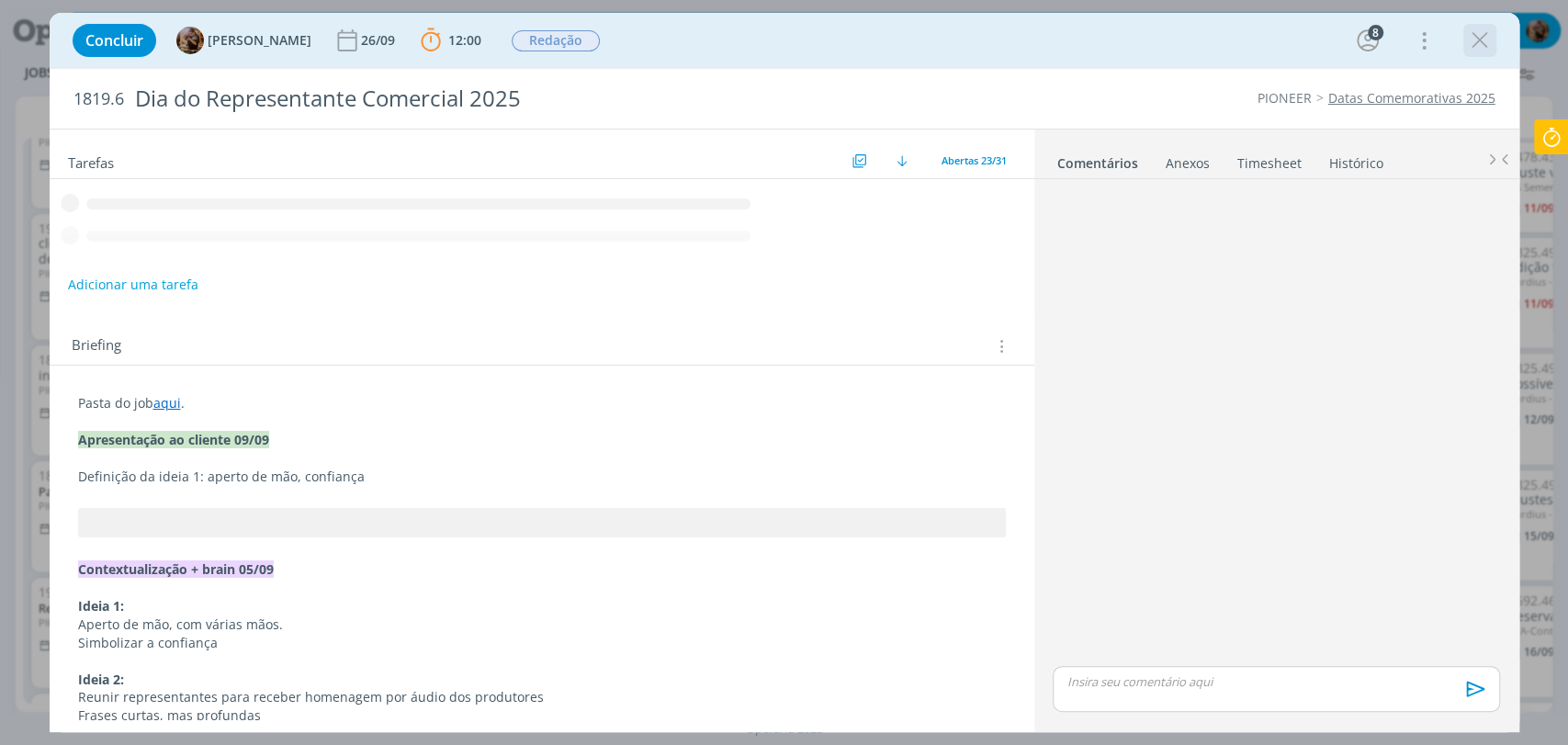
click at [1477, 31] on icon "dialog" at bounding box center [1479, 40] width 27 height 27
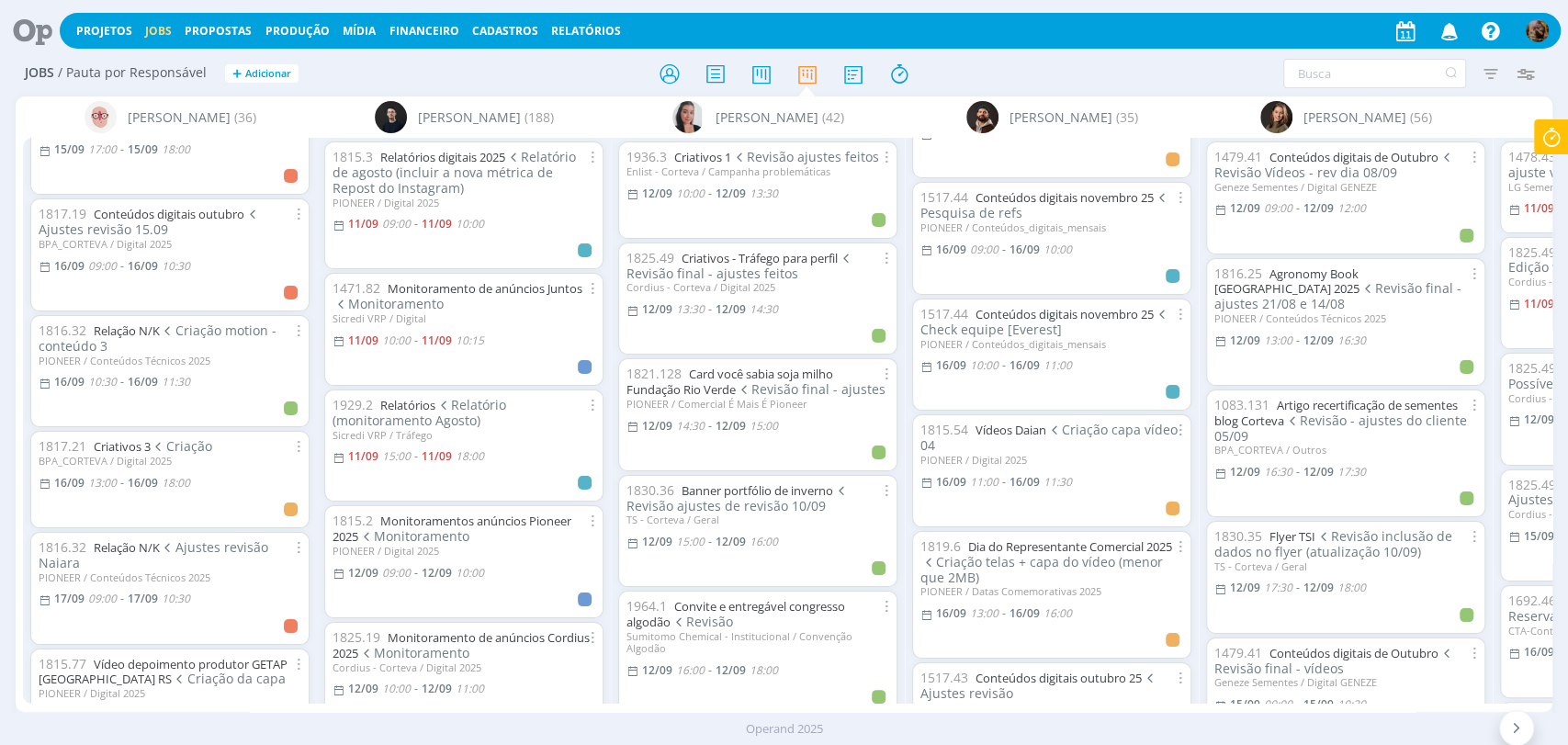
scroll to position [1020, 0]
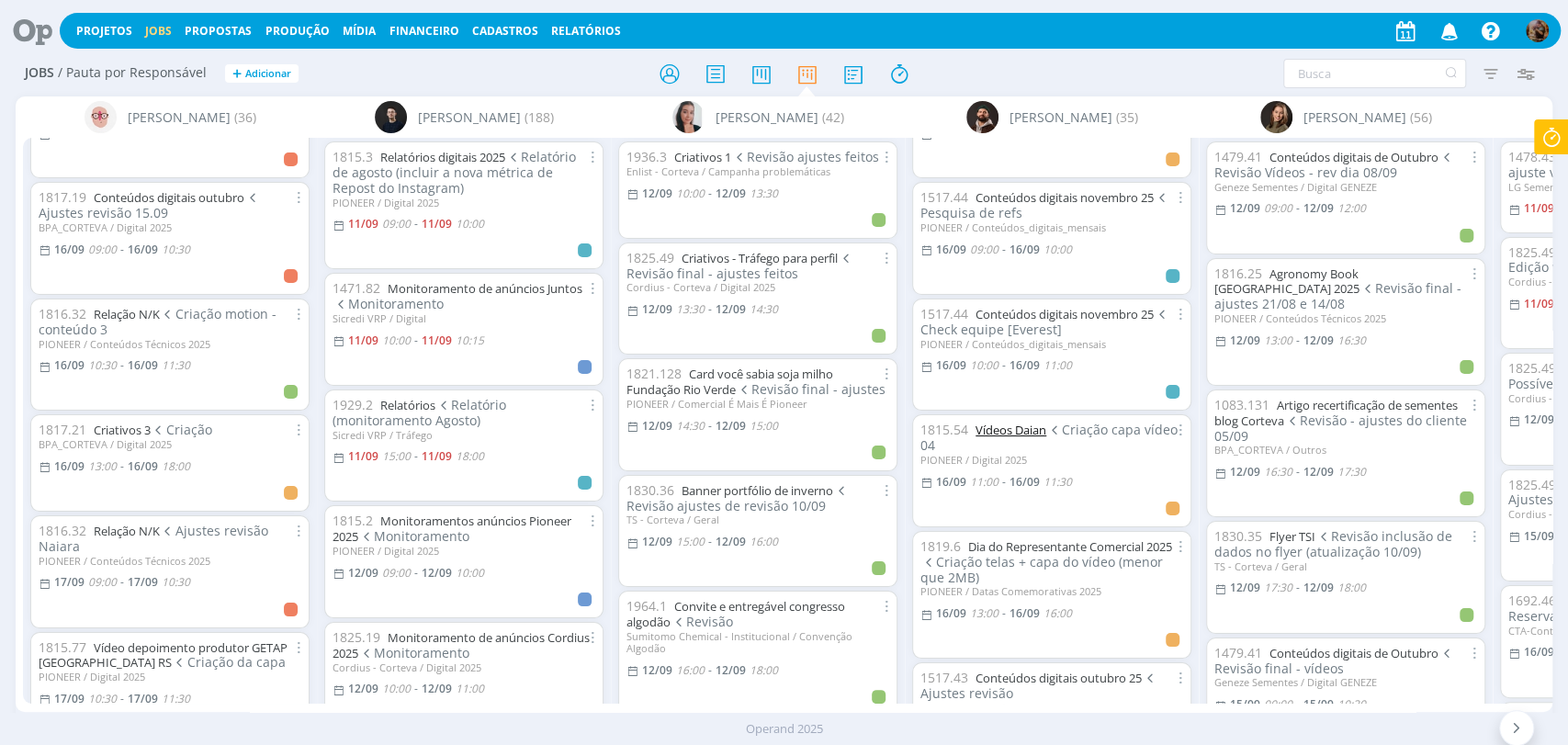
click at [1002, 422] on link "Vídeos Daian" at bounding box center [1010, 429] width 71 height 16
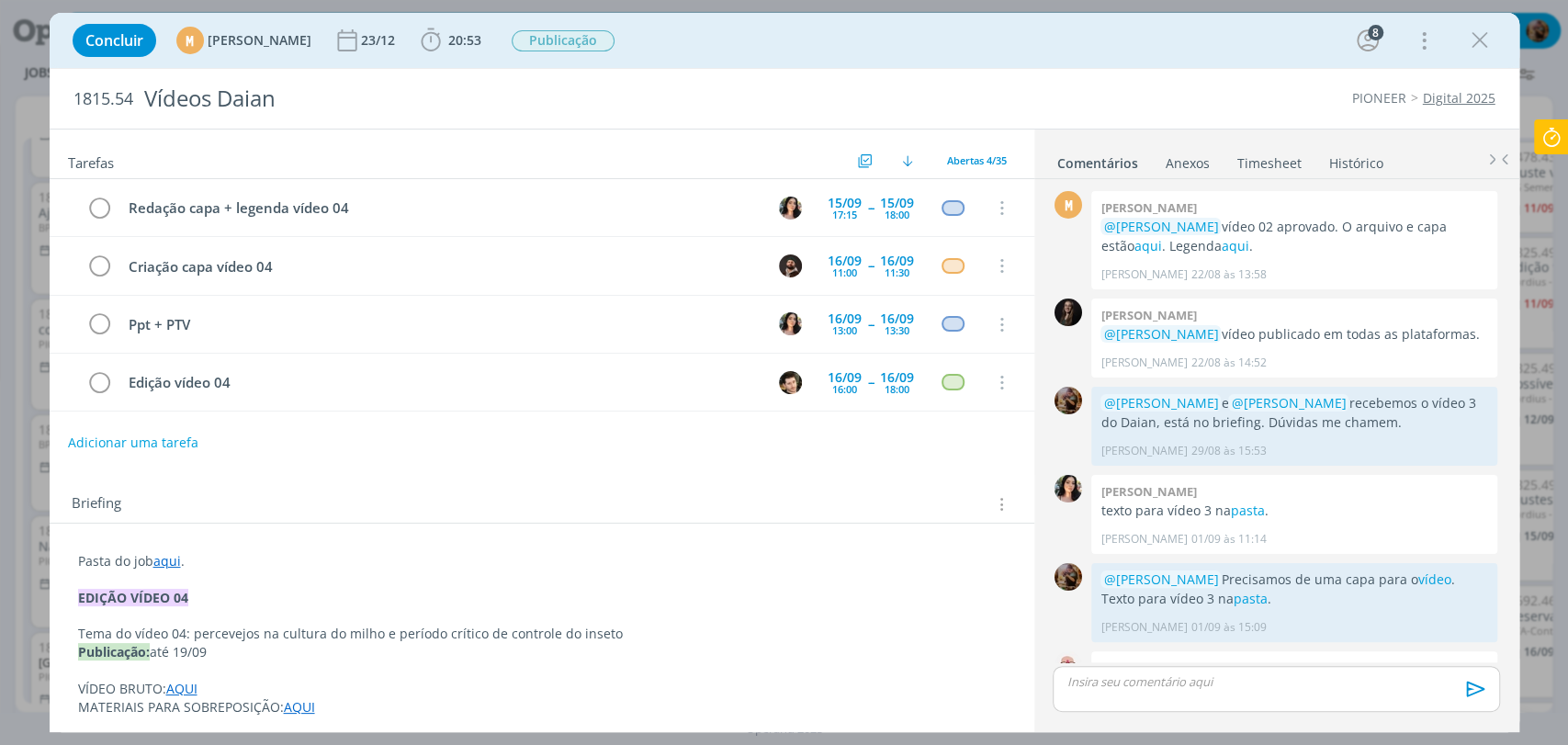
scroll to position [1942, 0]
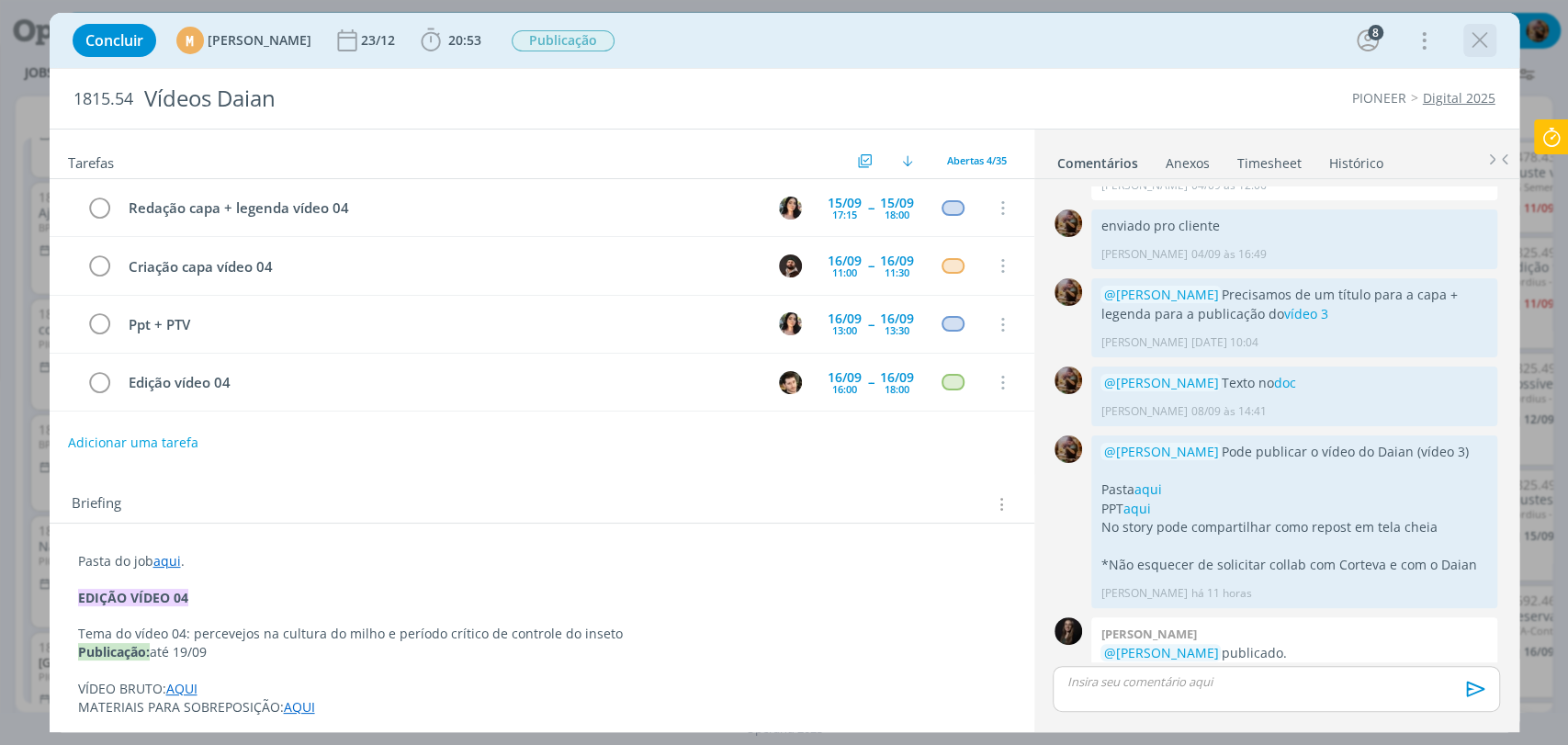
click at [1484, 39] on icon "dialog" at bounding box center [1479, 40] width 27 height 27
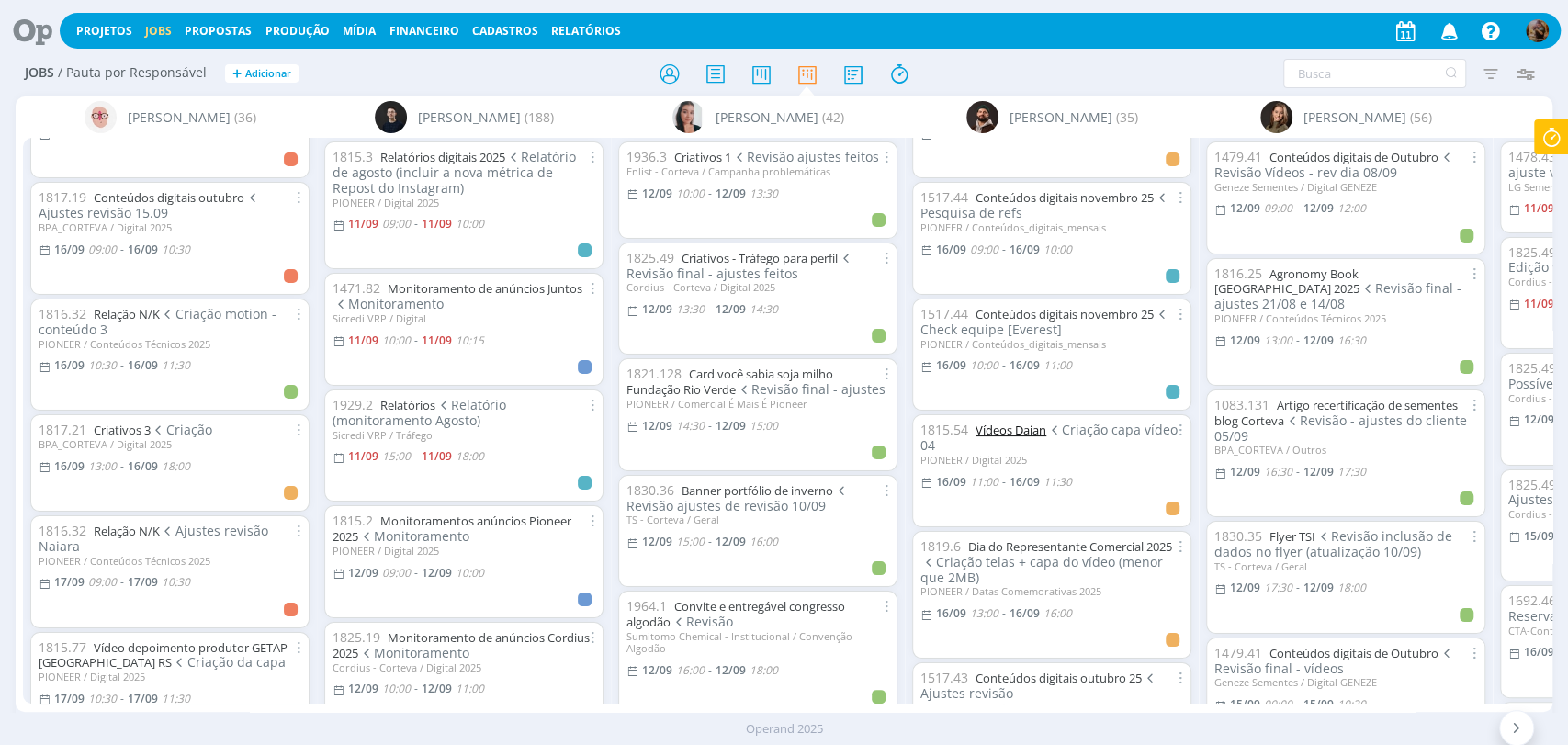
click at [1040, 422] on link "Vídeos Daian" at bounding box center [1010, 429] width 71 height 16
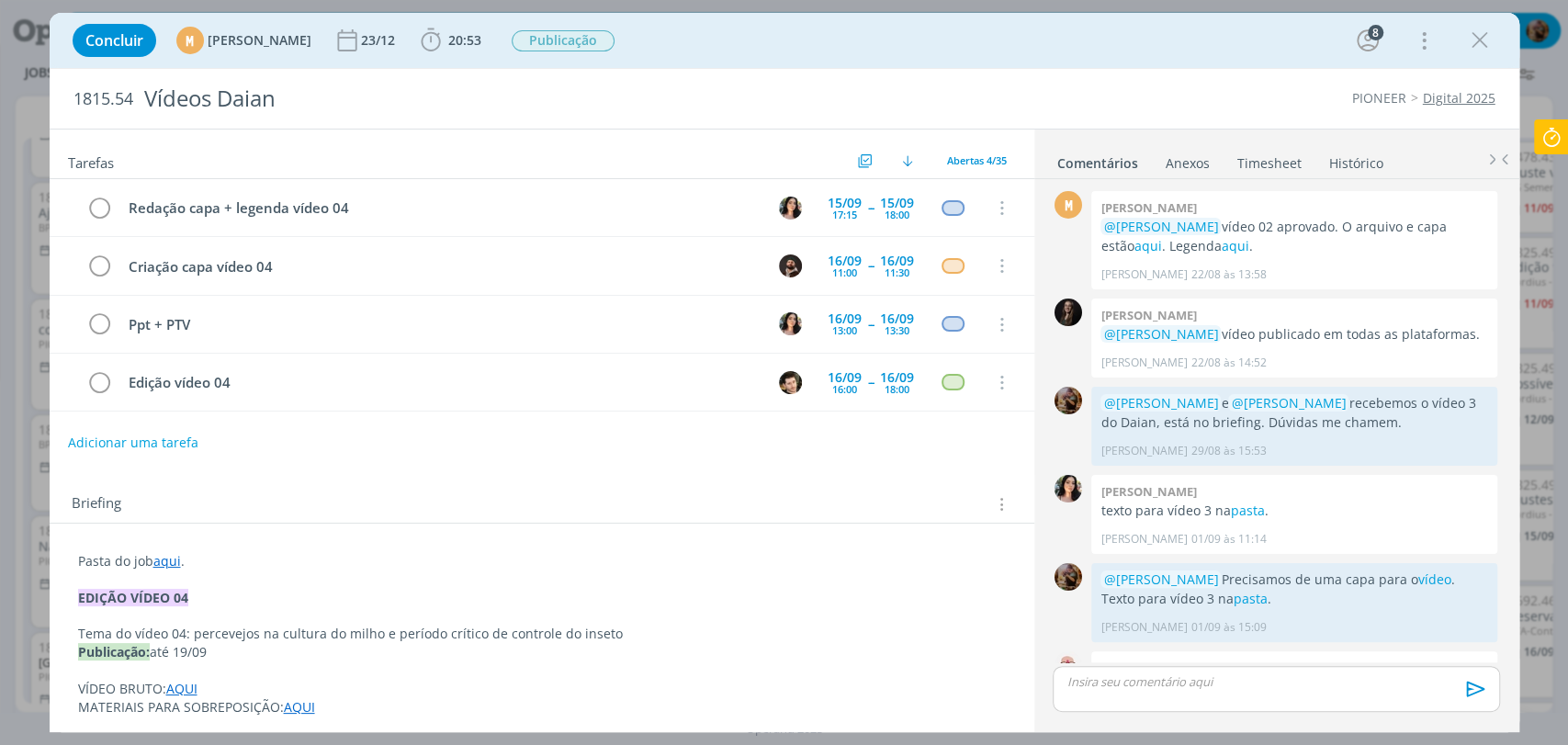
scroll to position [1942, 0]
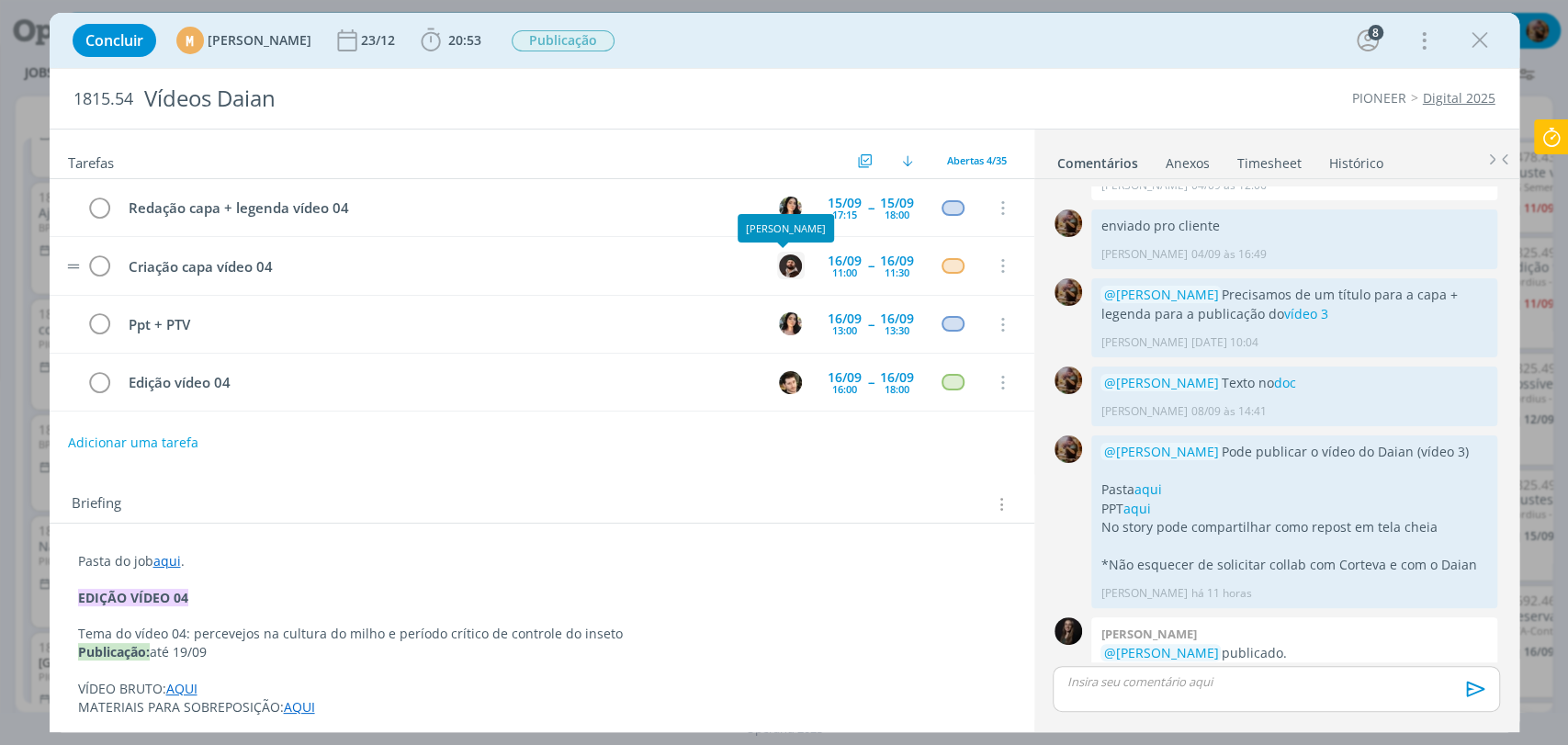
click at [785, 270] on img "dialog" at bounding box center [790, 266] width 23 height 23
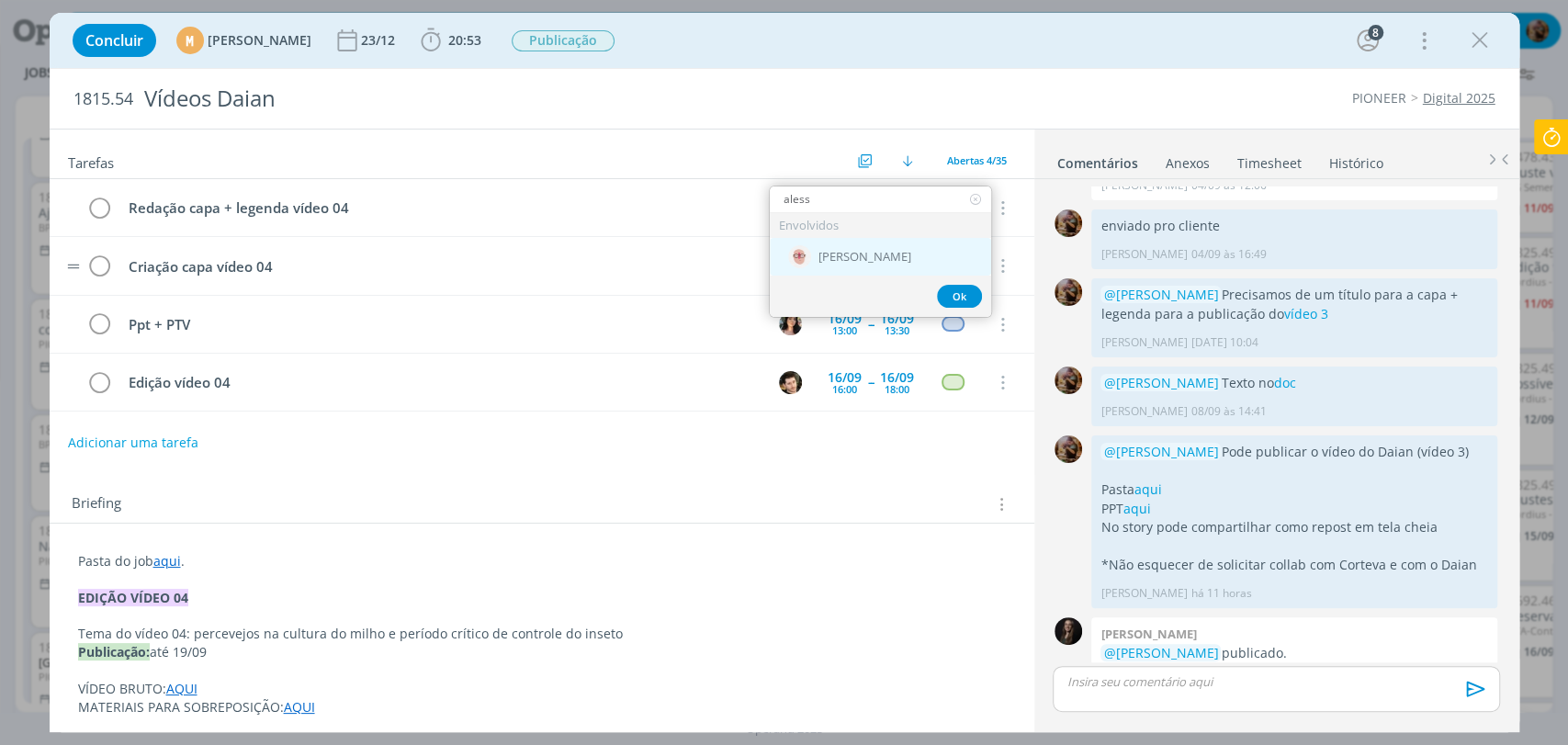
type input "aless"
click at [798, 264] on img "dialog" at bounding box center [799, 256] width 23 height 23
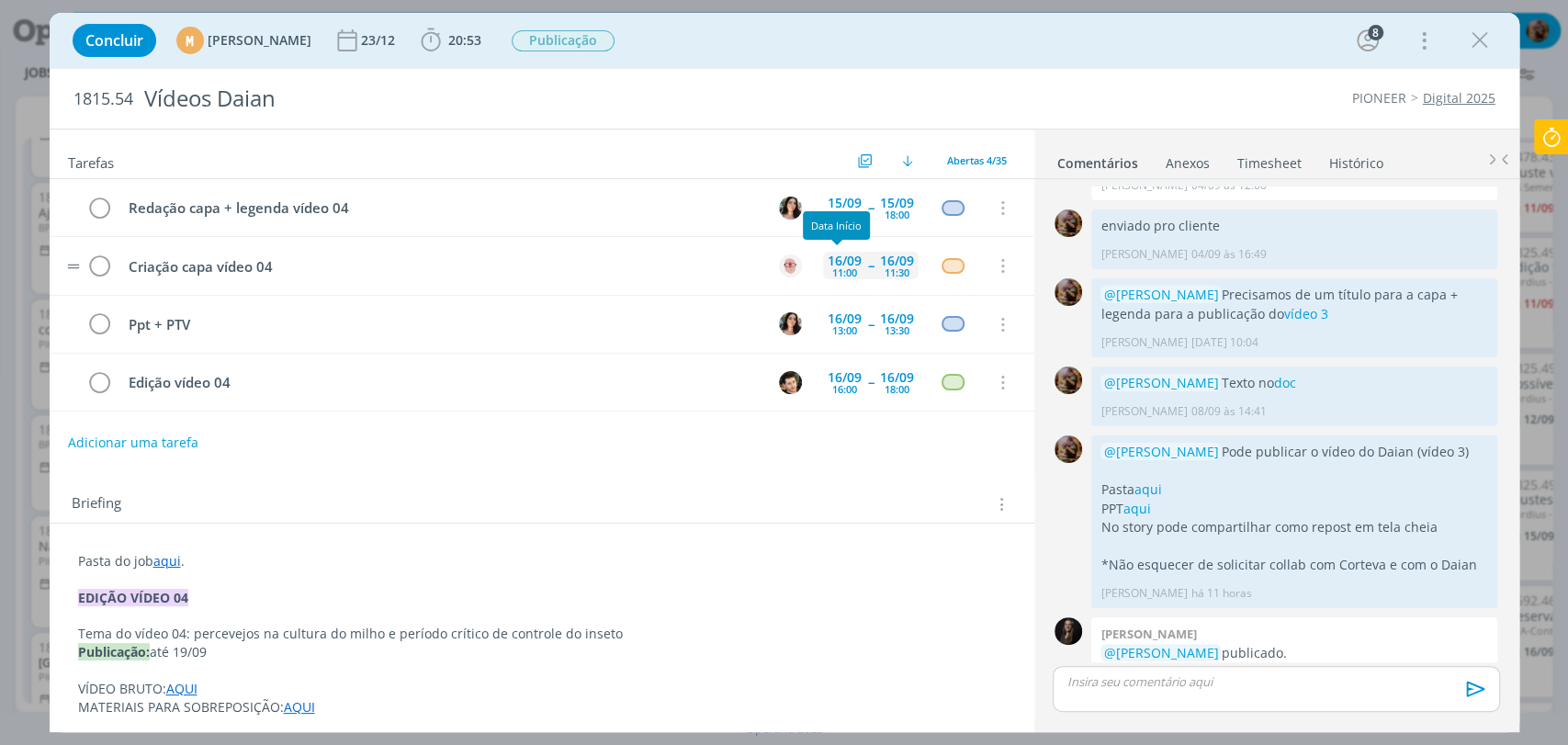
click at [834, 268] on div "11:00" at bounding box center [845, 272] width 25 height 10
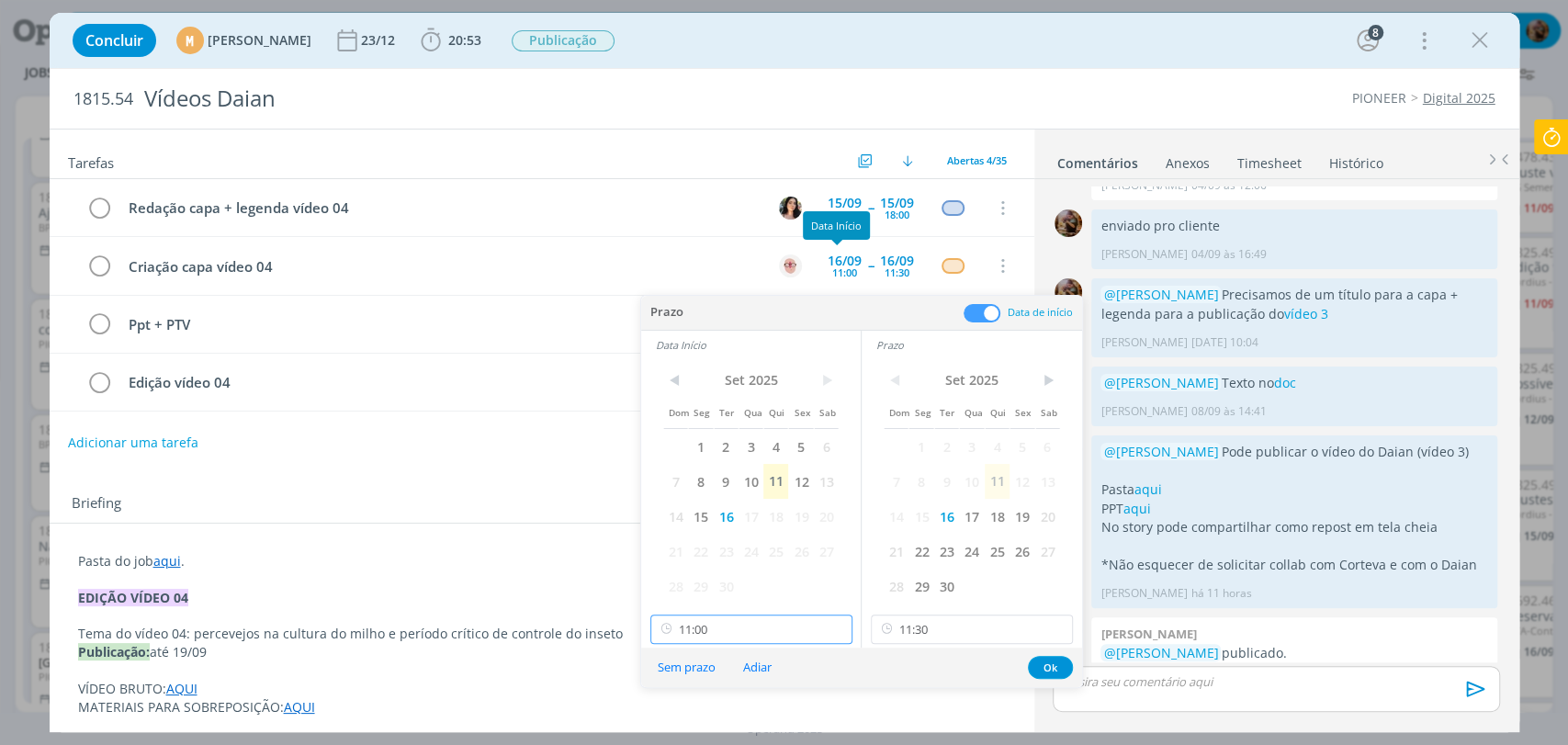
click at [776, 630] on input "11:00" at bounding box center [752, 629] width 202 height 29
click at [991, 632] on input "11:30" at bounding box center [972, 629] width 202 height 29
click at [884, 542] on div "12:00" at bounding box center [974, 543] width 205 height 33
type input "12:00"
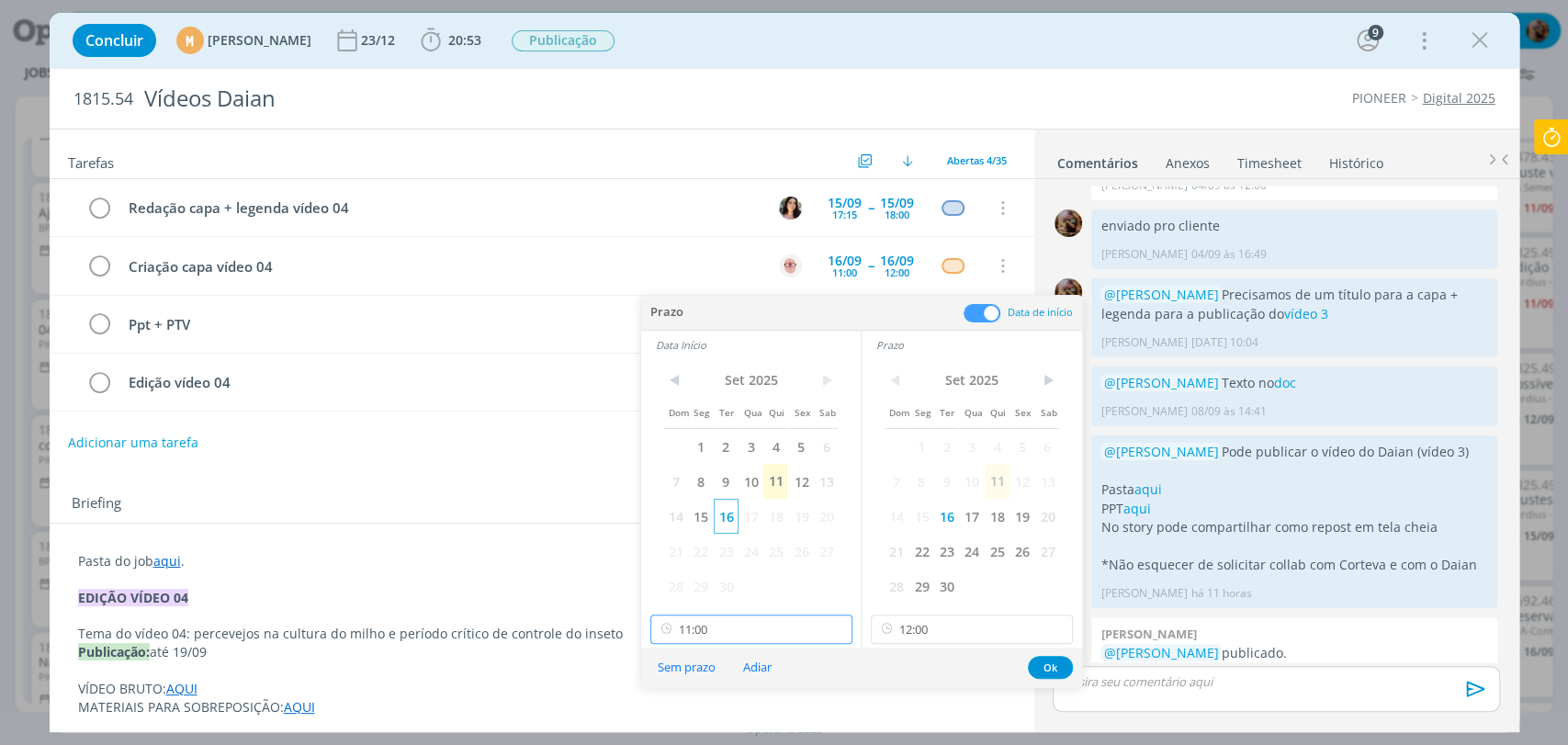
click at [758, 615] on input "11:00" at bounding box center [752, 629] width 202 height 29
click at [685, 543] on div "11:30" at bounding box center [753, 543] width 205 height 33
type input "11:30"
click at [1049, 669] on button "Ok" at bounding box center [1051, 667] width 45 height 23
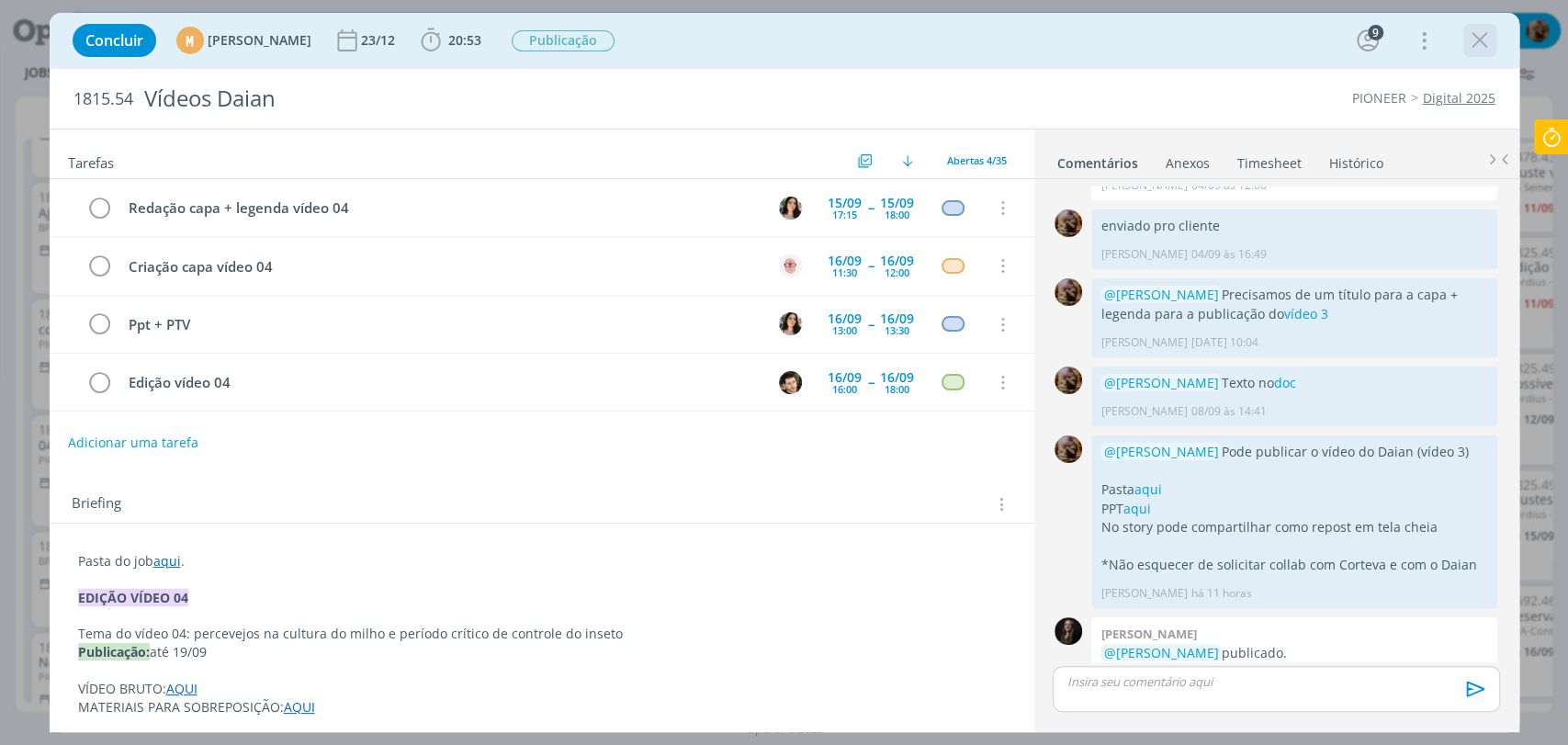
click at [1477, 42] on icon "dialog" at bounding box center [1479, 40] width 27 height 27
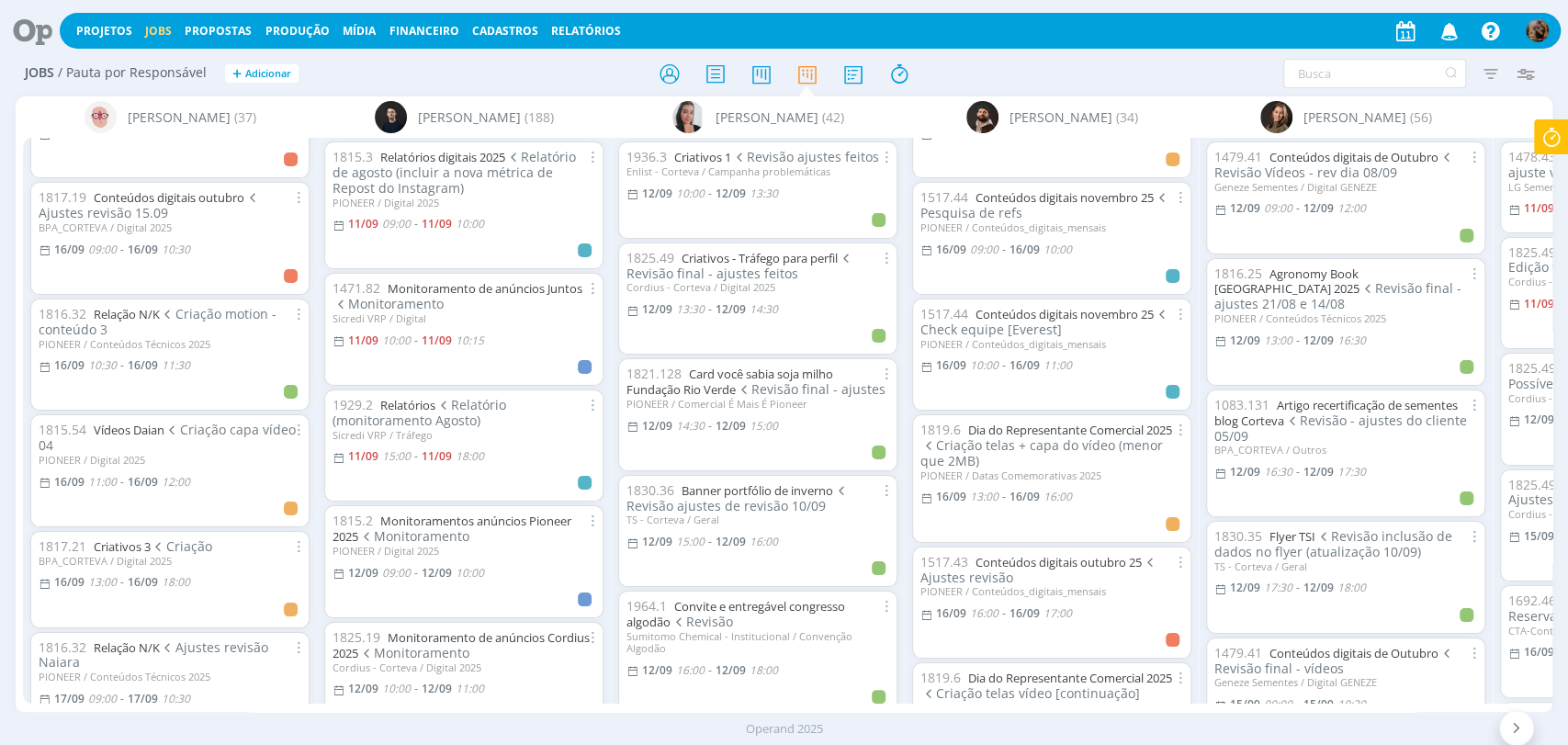
scroll to position [1122, 0]
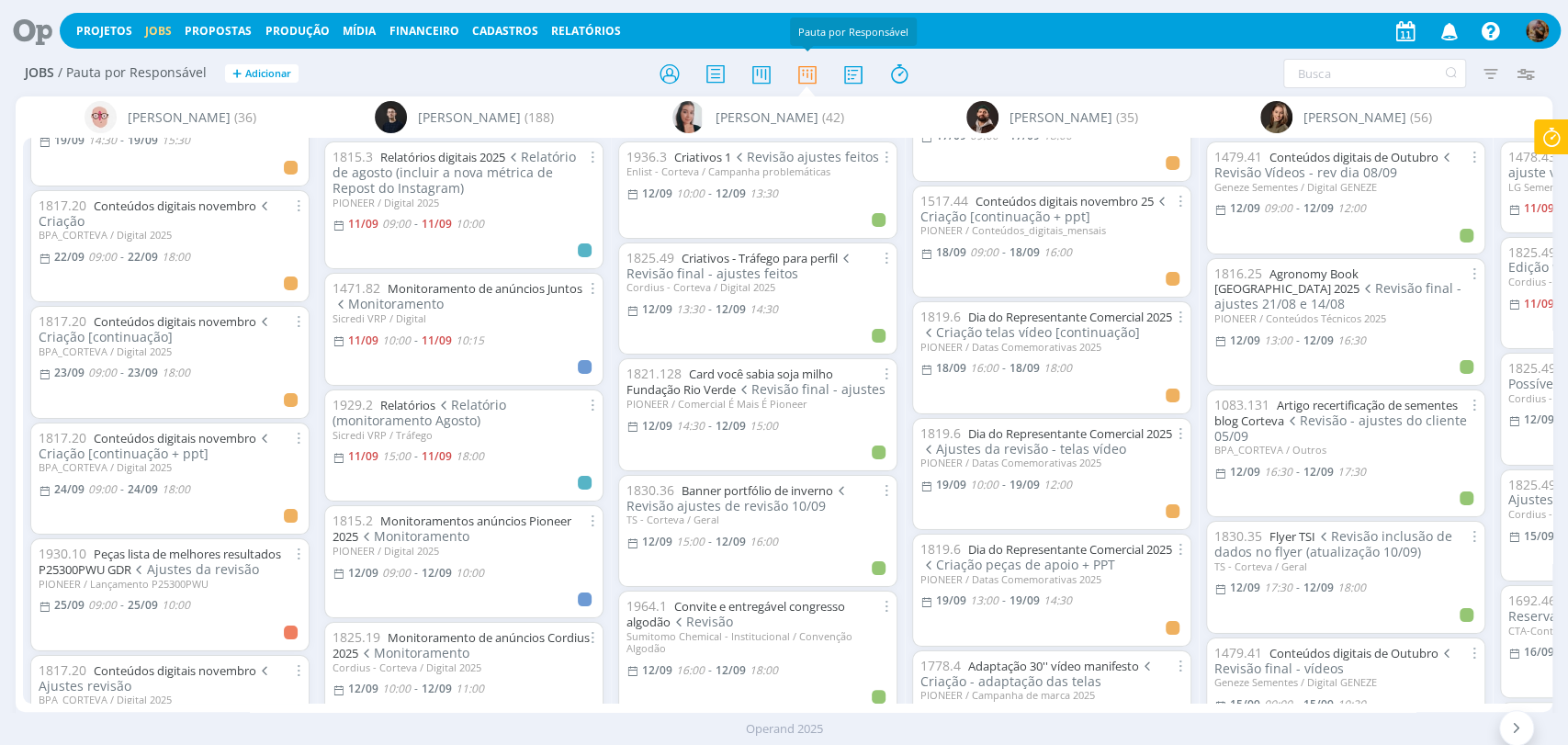
scroll to position [2225, 0]
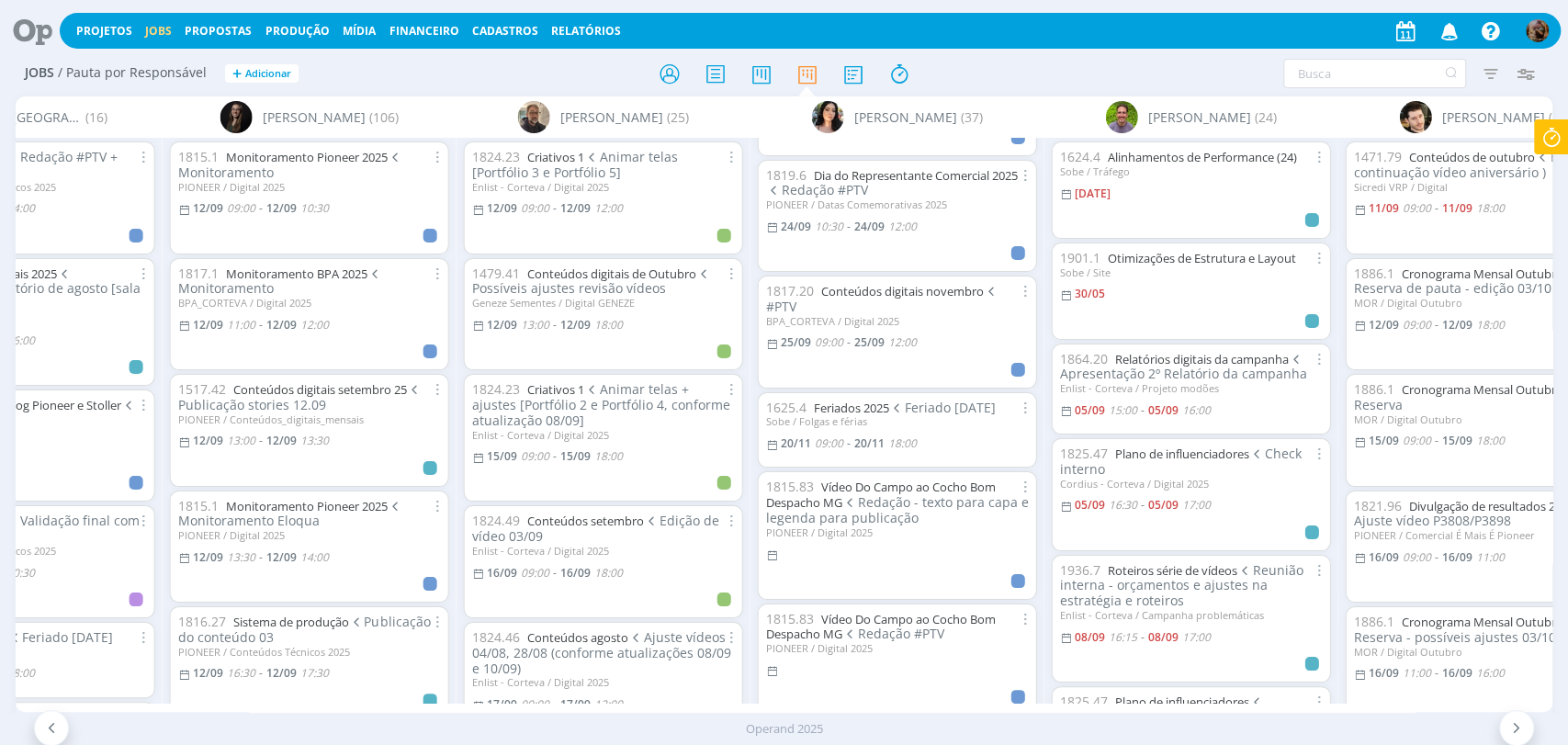
scroll to position [0, 2660]
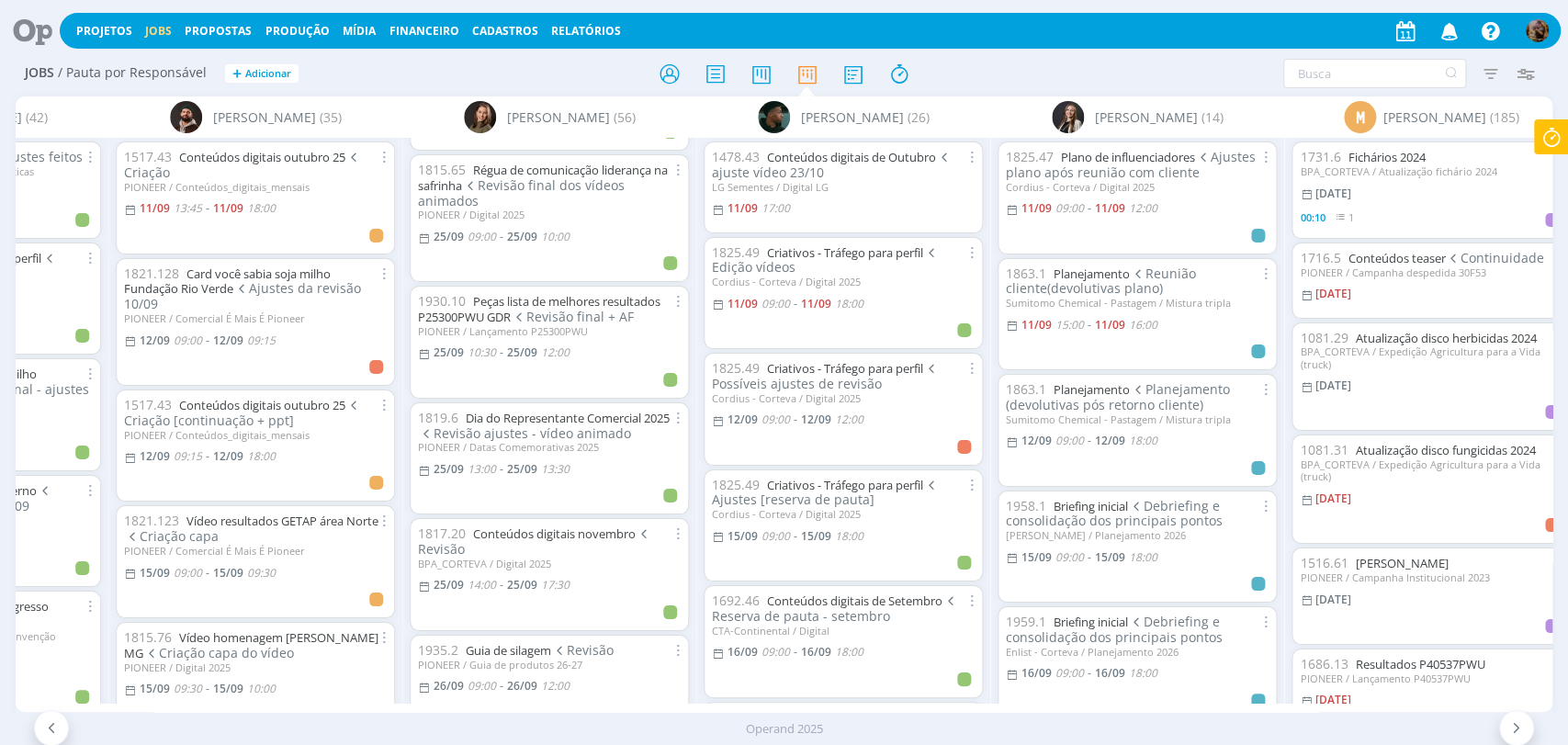
scroll to position [4241, 0]
click at [674, 65] on icon at bounding box center [668, 74] width 33 height 36
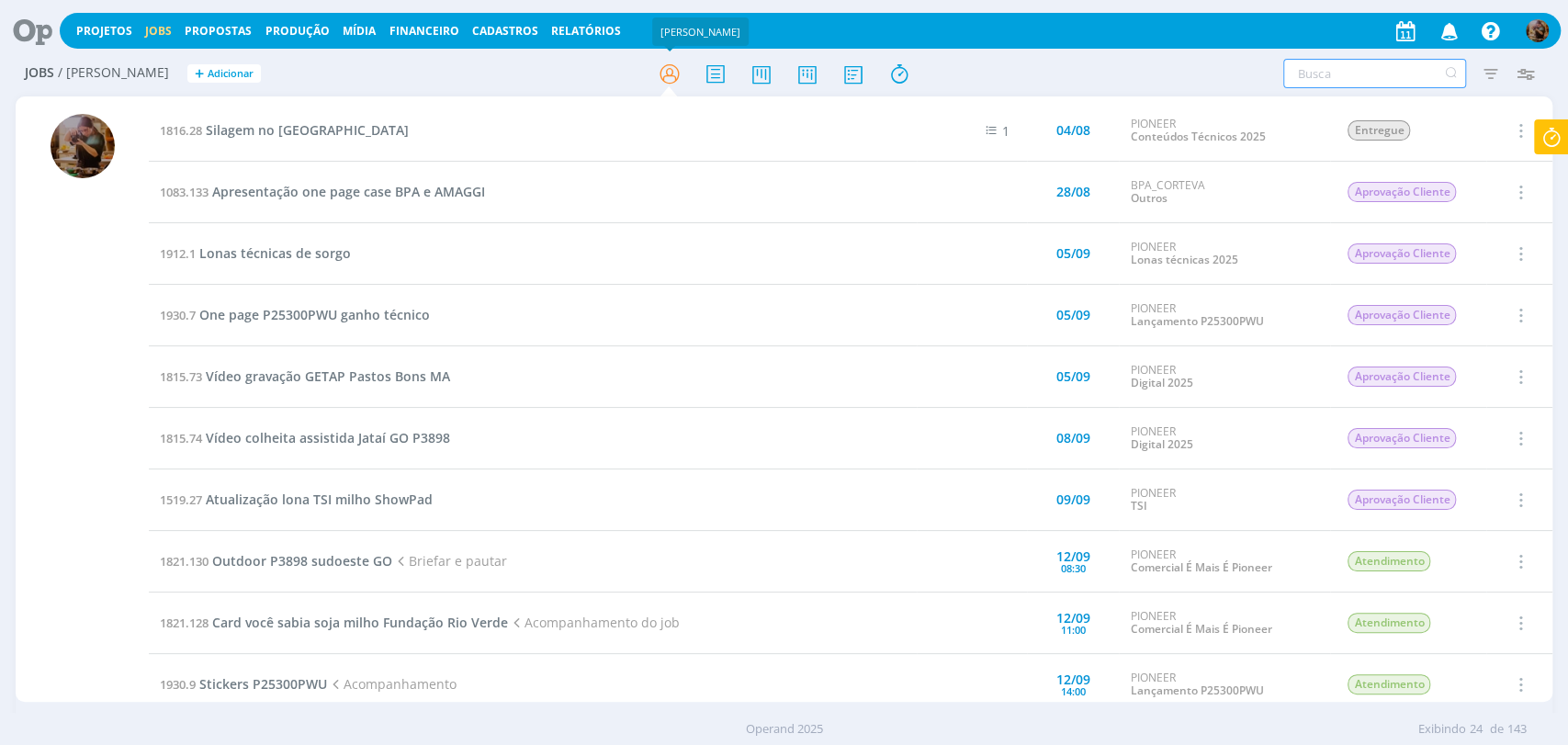
click at [1332, 77] on input "text" at bounding box center [1374, 73] width 183 height 29
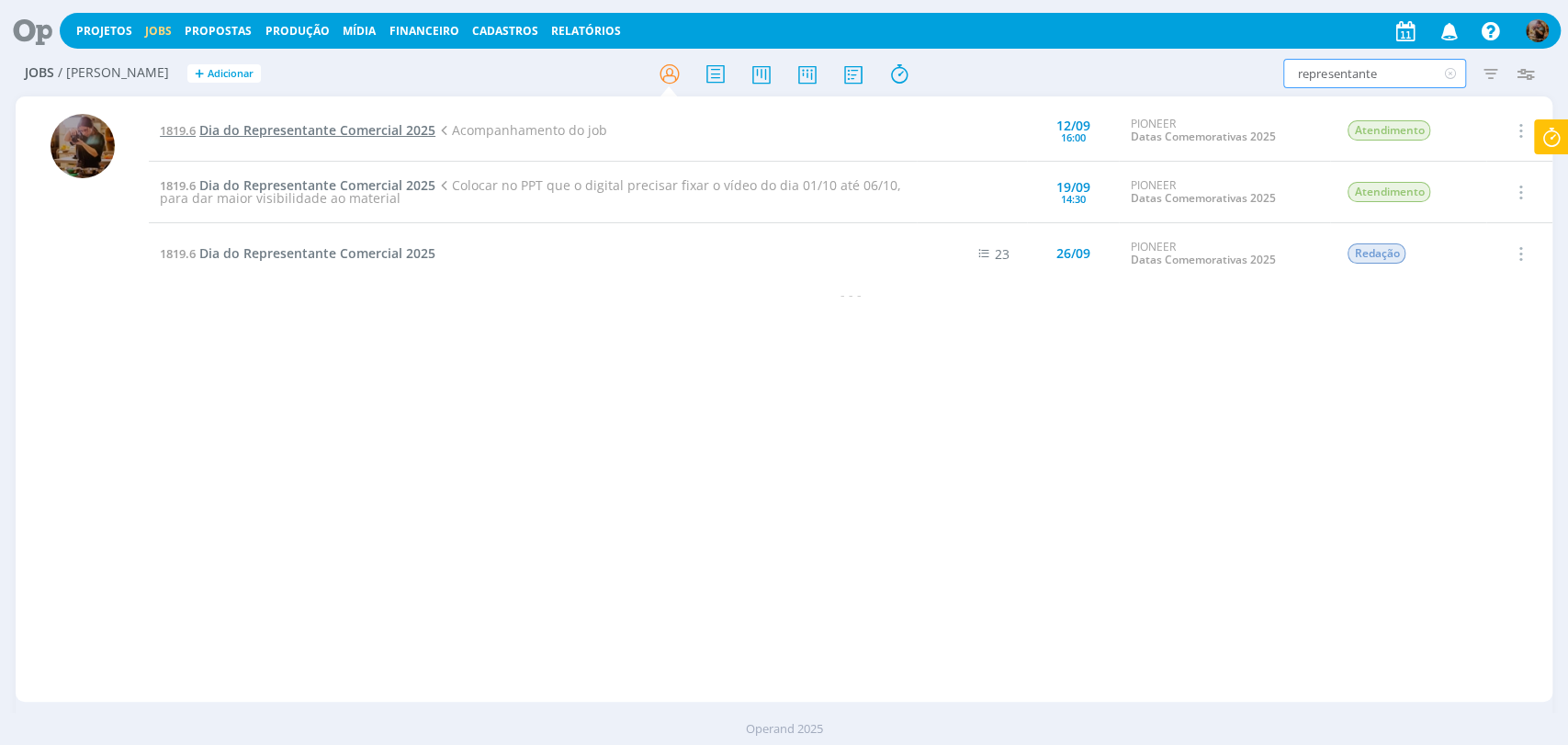
type input "representante"
click at [380, 124] on span "Dia do Representante Comercial 2025" at bounding box center [318, 130] width 236 height 17
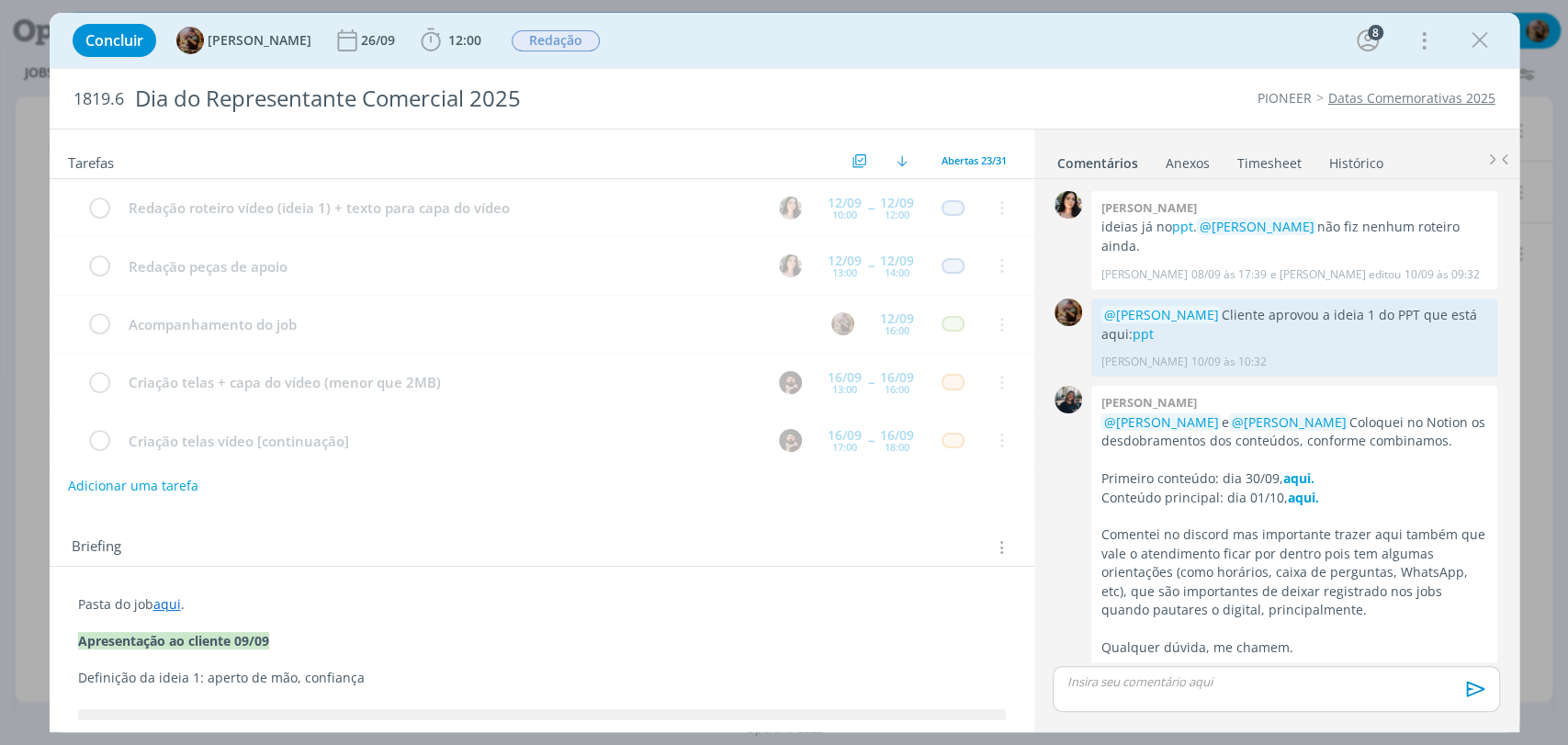
scroll to position [58, 0]
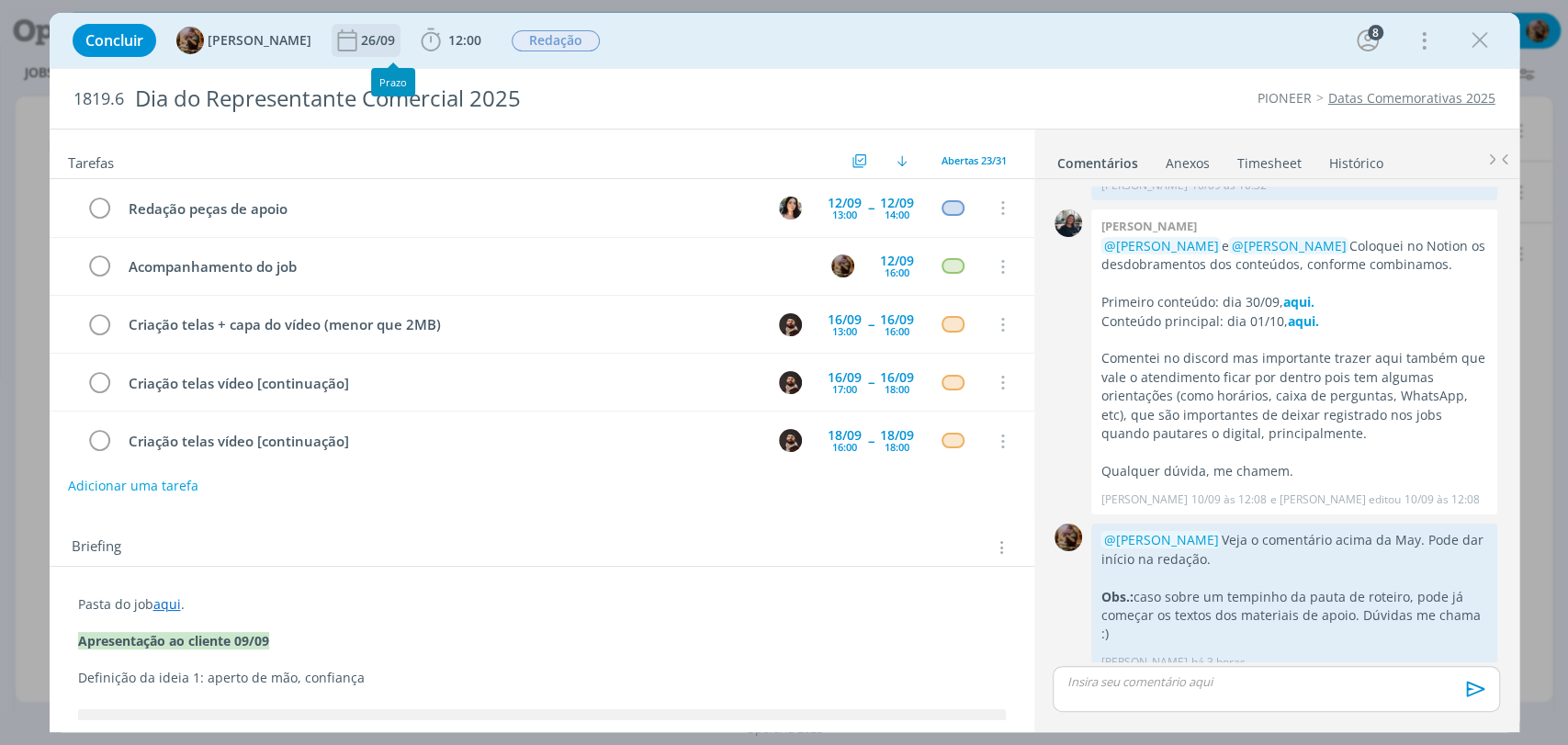
click at [396, 39] on div "26/09" at bounding box center [380, 41] width 38 height 13
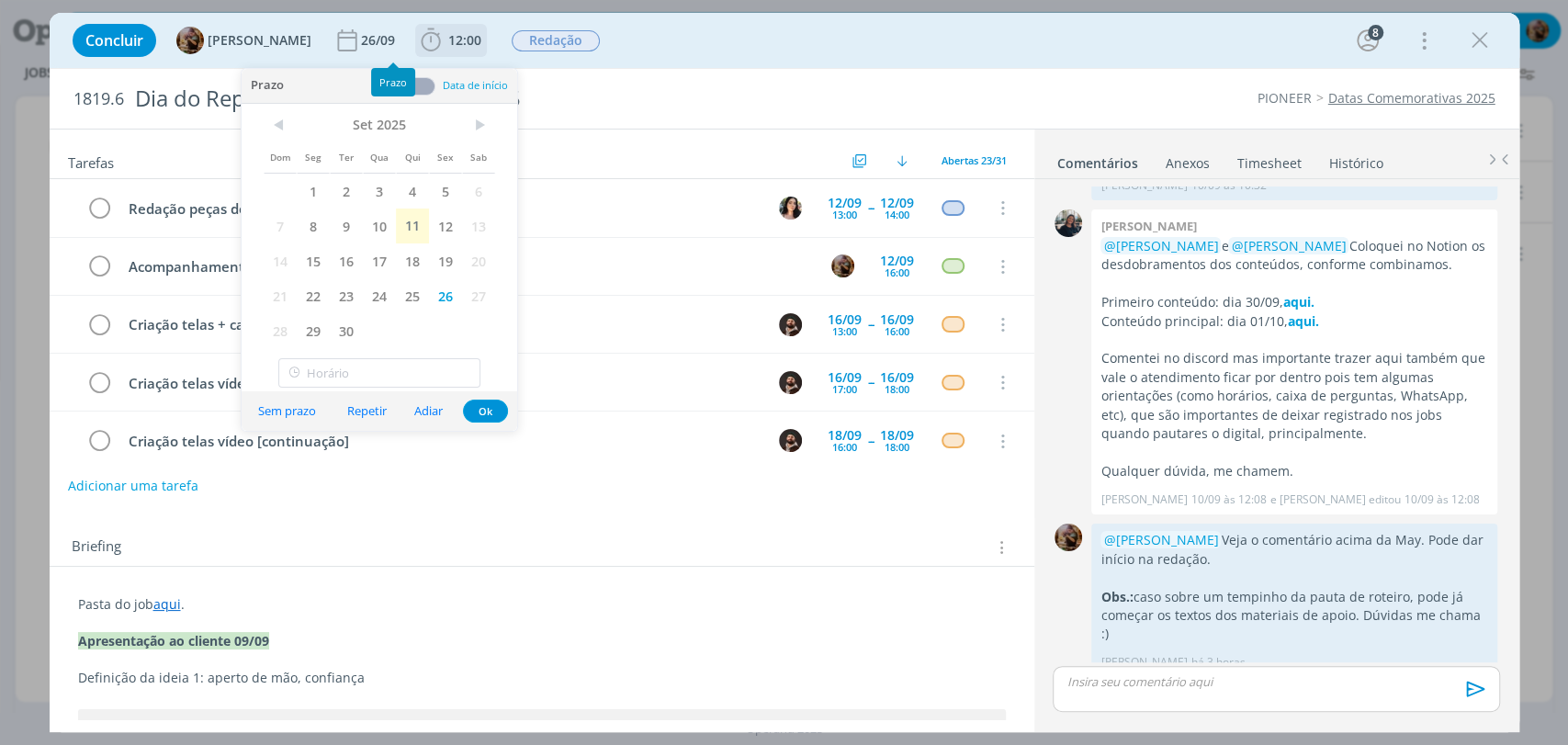
click at [436, 43] on icon "dialog" at bounding box center [430, 40] width 27 height 27
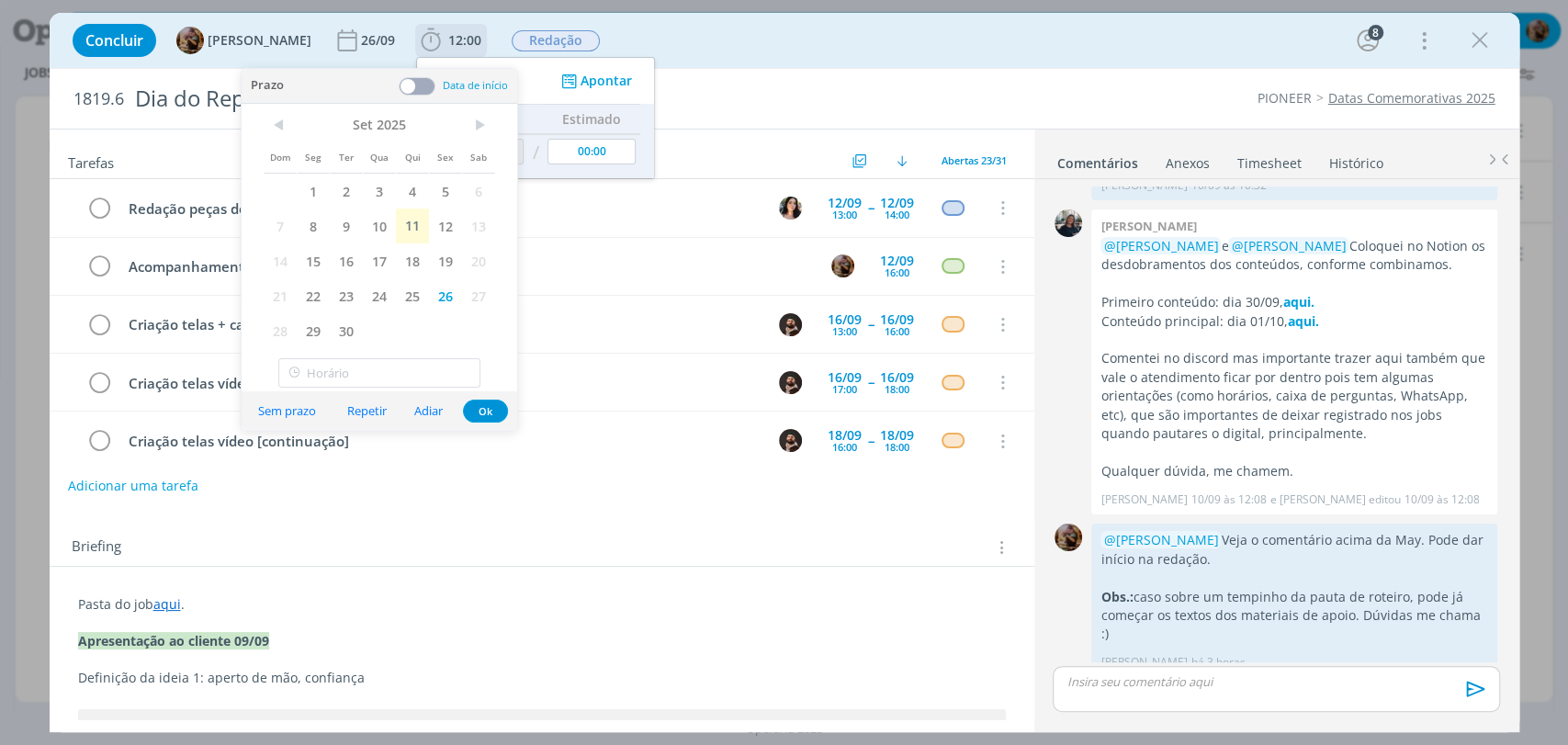
click at [528, 75] on div "Iniciar" at bounding box center [476, 80] width 118 height 26
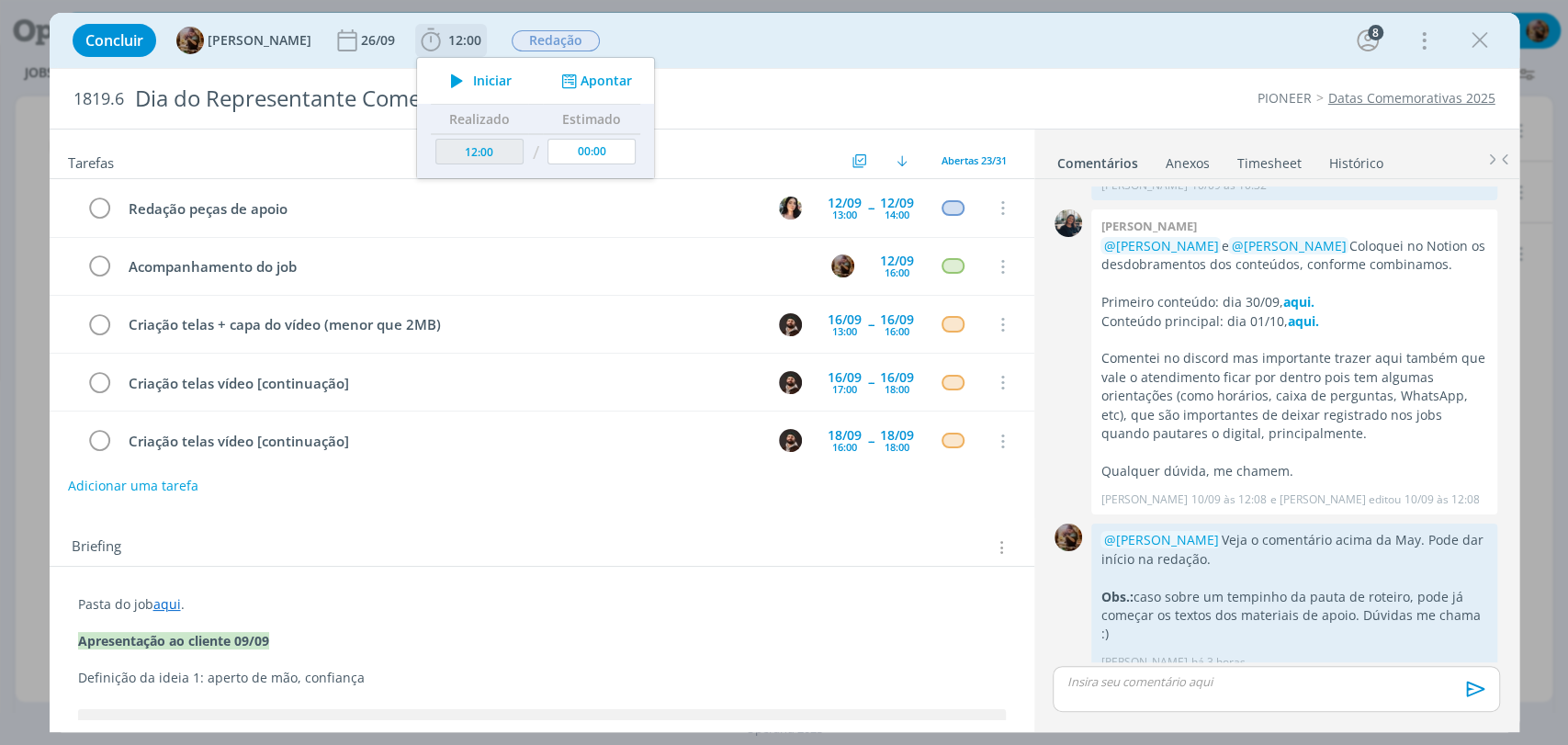
click at [512, 79] on span "Iniciar" at bounding box center [492, 81] width 39 height 13
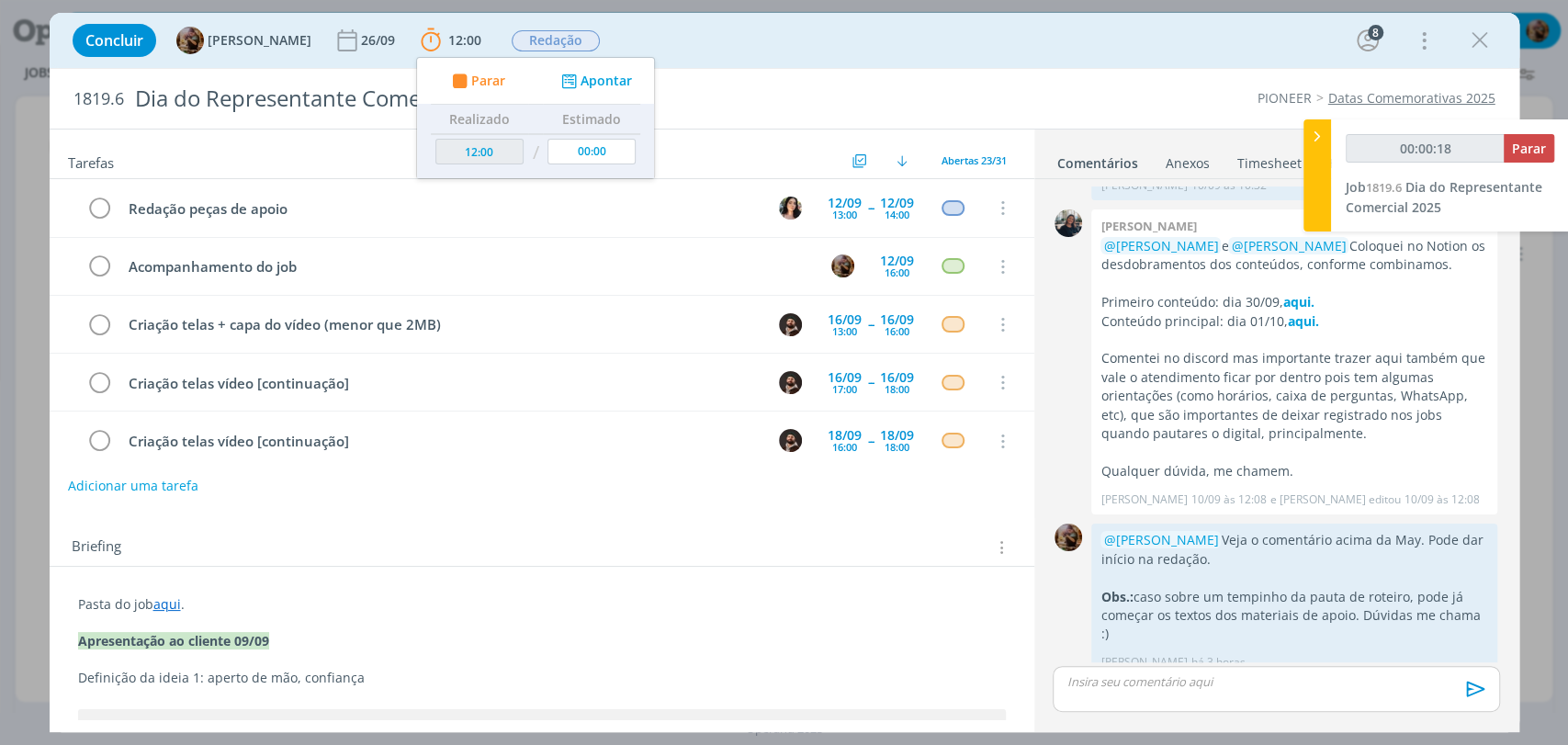
click at [812, 47] on div "Concluir [PERSON_NAME] [DATE] 12:00 Parar Apontar Data * [DATE] Horas * 00:00 T…" at bounding box center [784, 40] width 1442 height 44
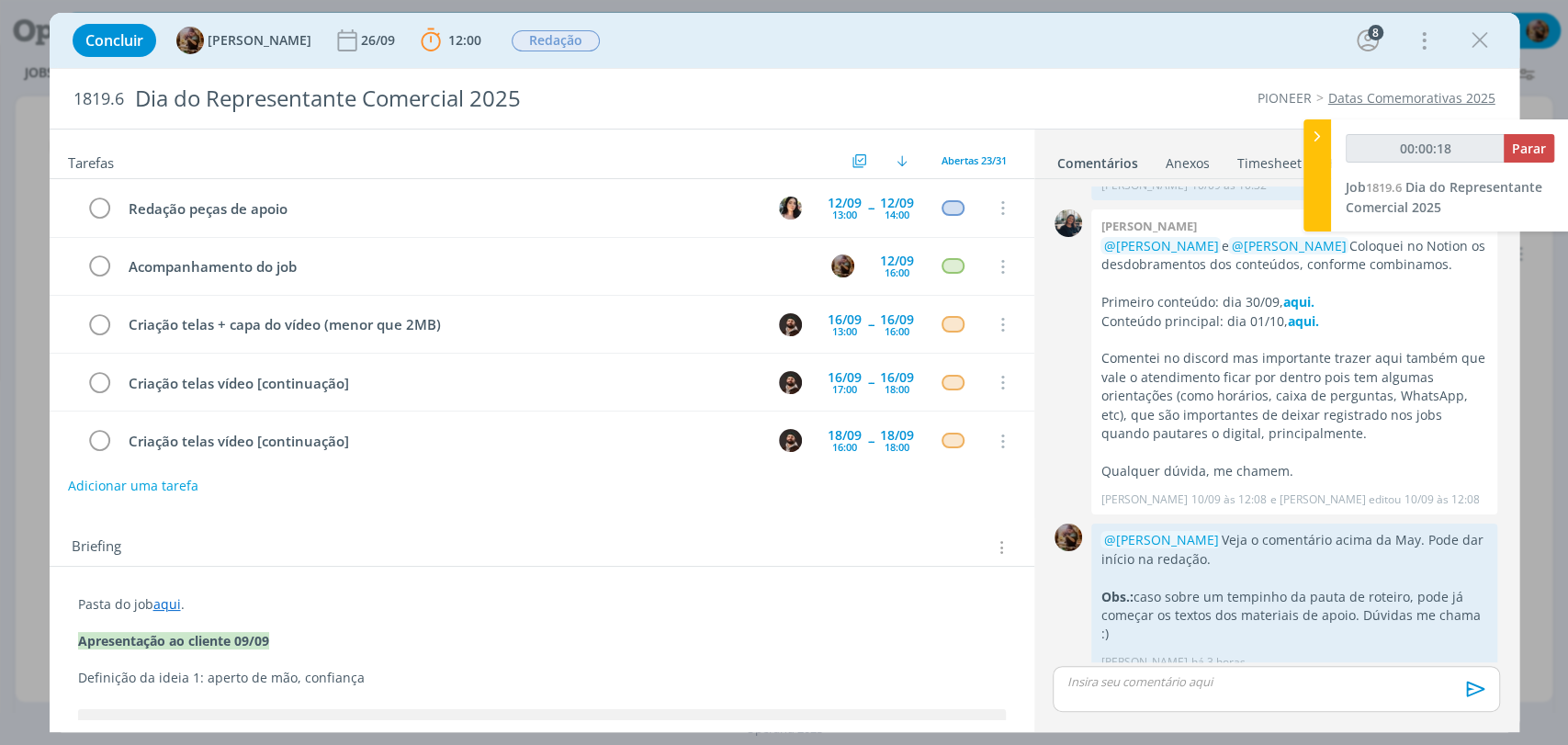
type input "00:00:19"
click at [1315, 137] on icon at bounding box center [1316, 136] width 18 height 19
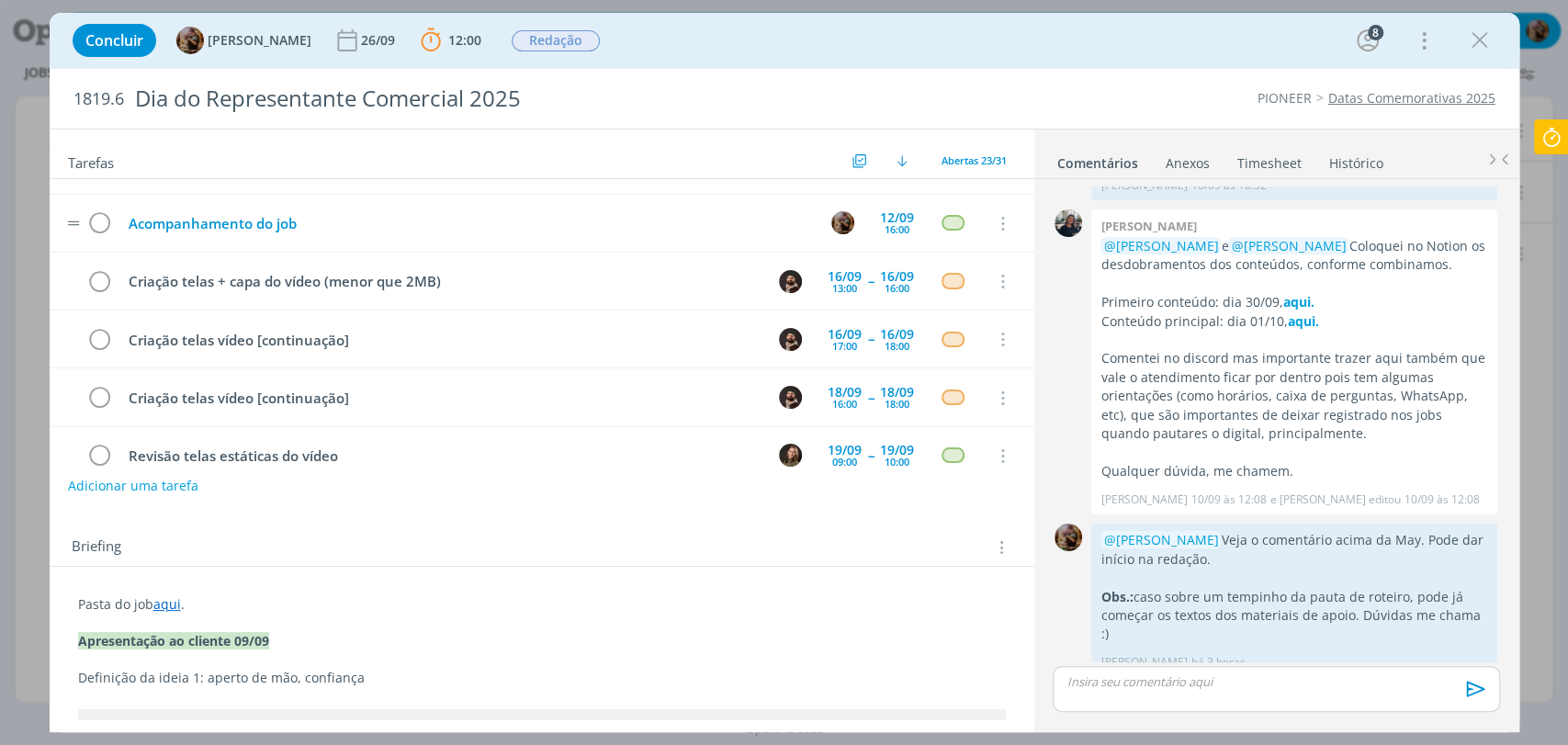
scroll to position [102, 0]
click at [841, 282] on div "13:00" at bounding box center [845, 286] width 25 height 10
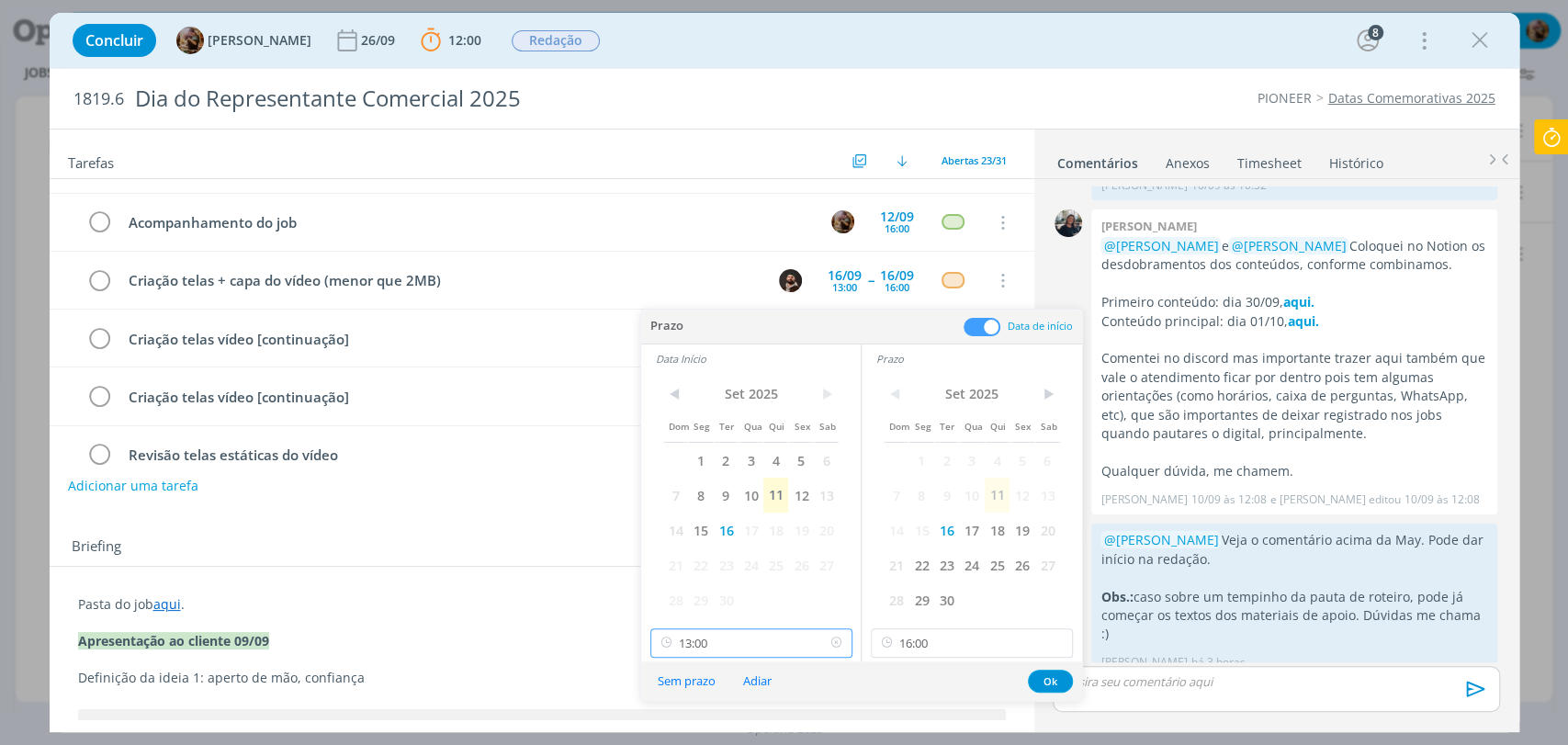
click at [789, 630] on input "13:00" at bounding box center [752, 642] width 202 height 29
click at [688, 528] on div "11:00" at bounding box center [753, 533] width 205 height 33
type input "11:00"
click at [1051, 684] on button "Ok" at bounding box center [1051, 681] width 45 height 23
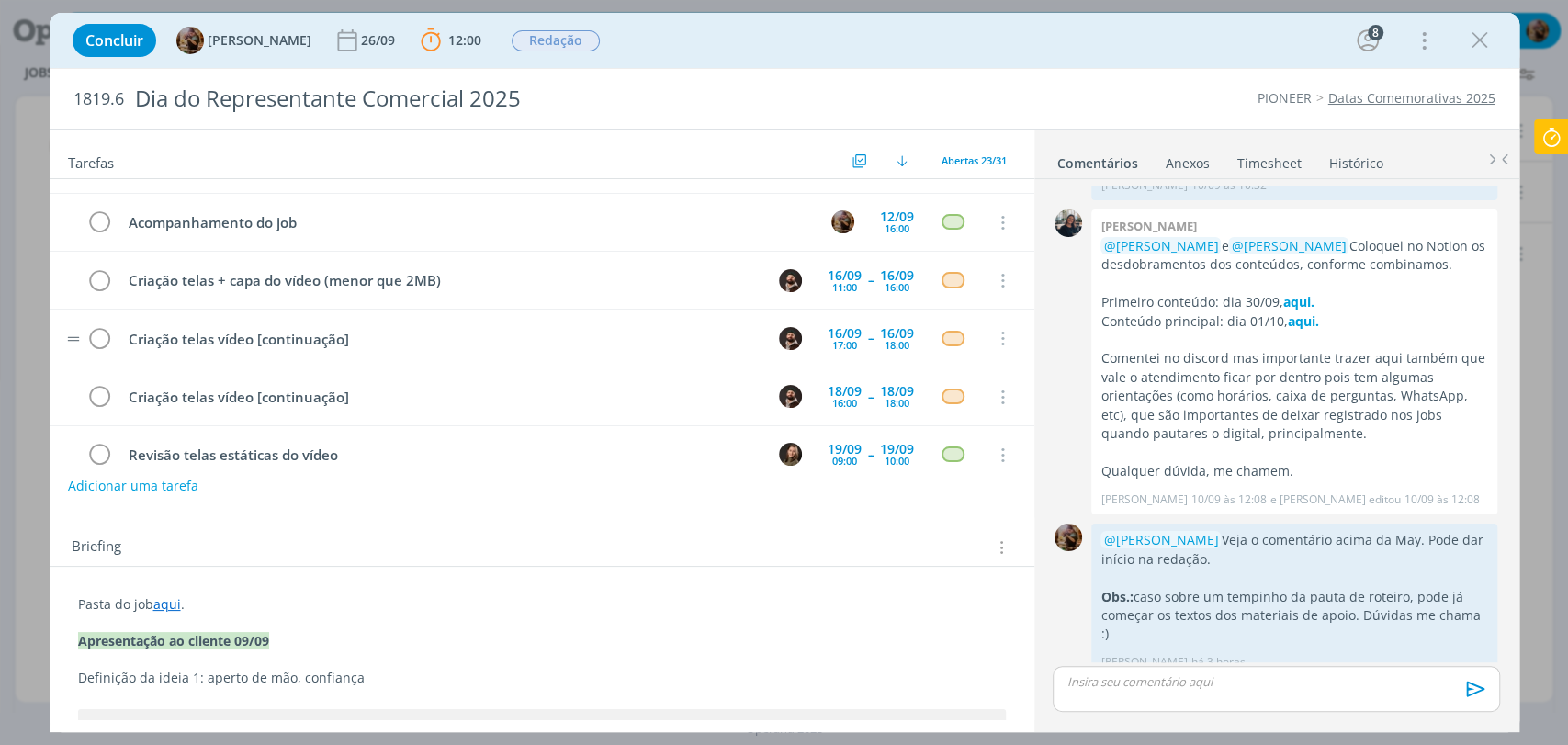
scroll to position [204, 0]
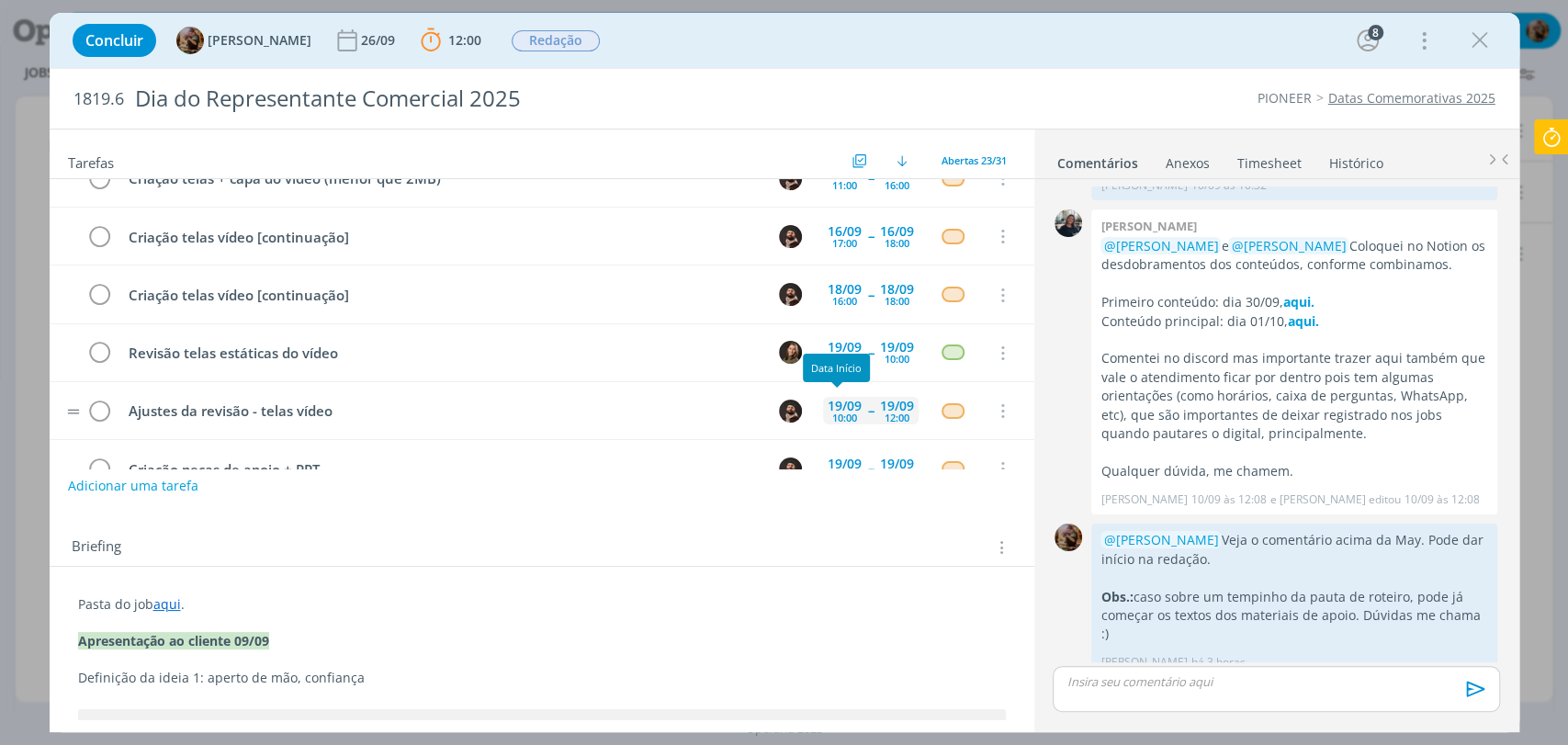
click at [833, 399] on div "19/09" at bounding box center [845, 406] width 34 height 13
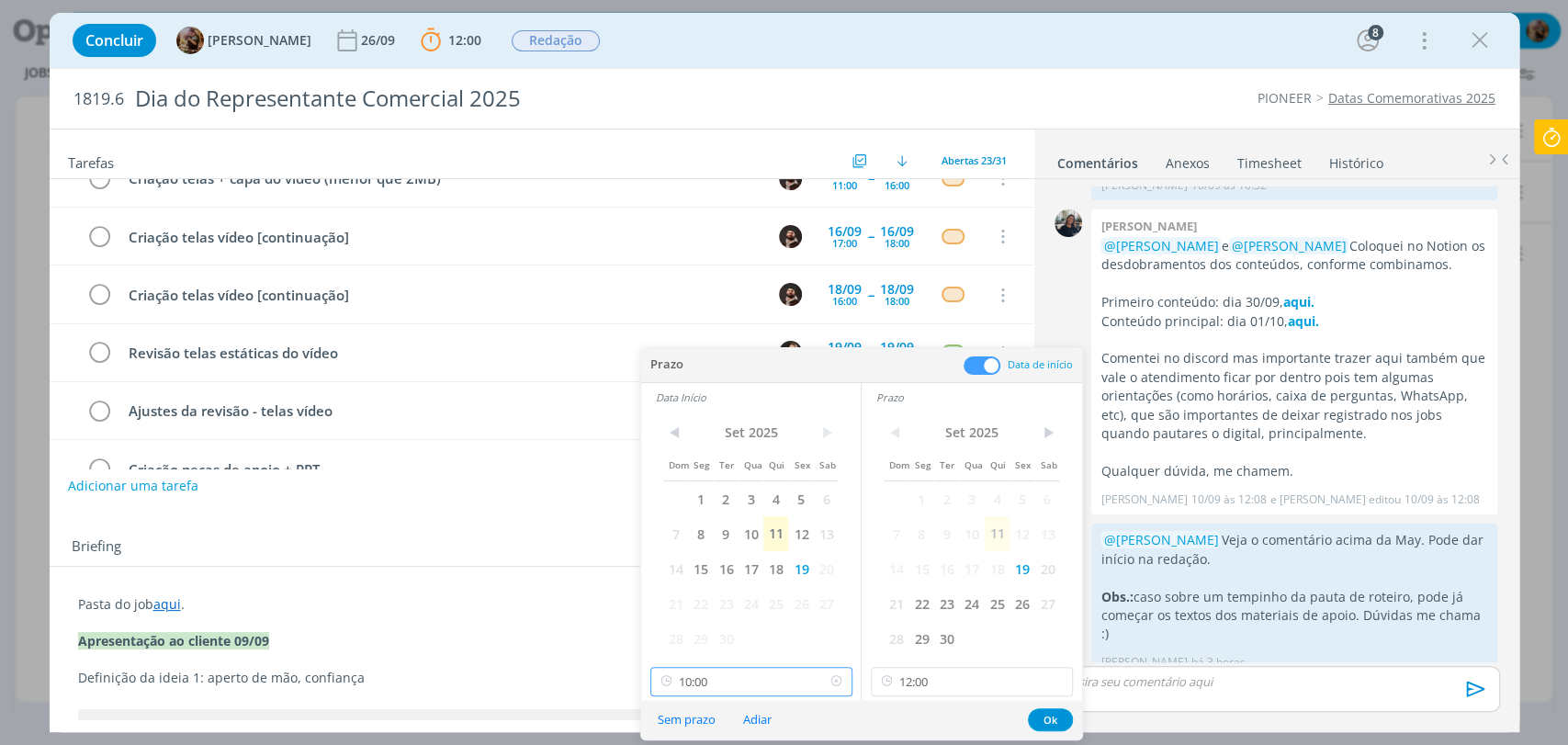
click at [783, 678] on input "10:00" at bounding box center [752, 681] width 202 height 29
click at [678, 495] on div "09:00" at bounding box center [753, 499] width 205 height 33
type input "09:00"
click at [1057, 721] on button "Ok" at bounding box center [1051, 719] width 45 height 23
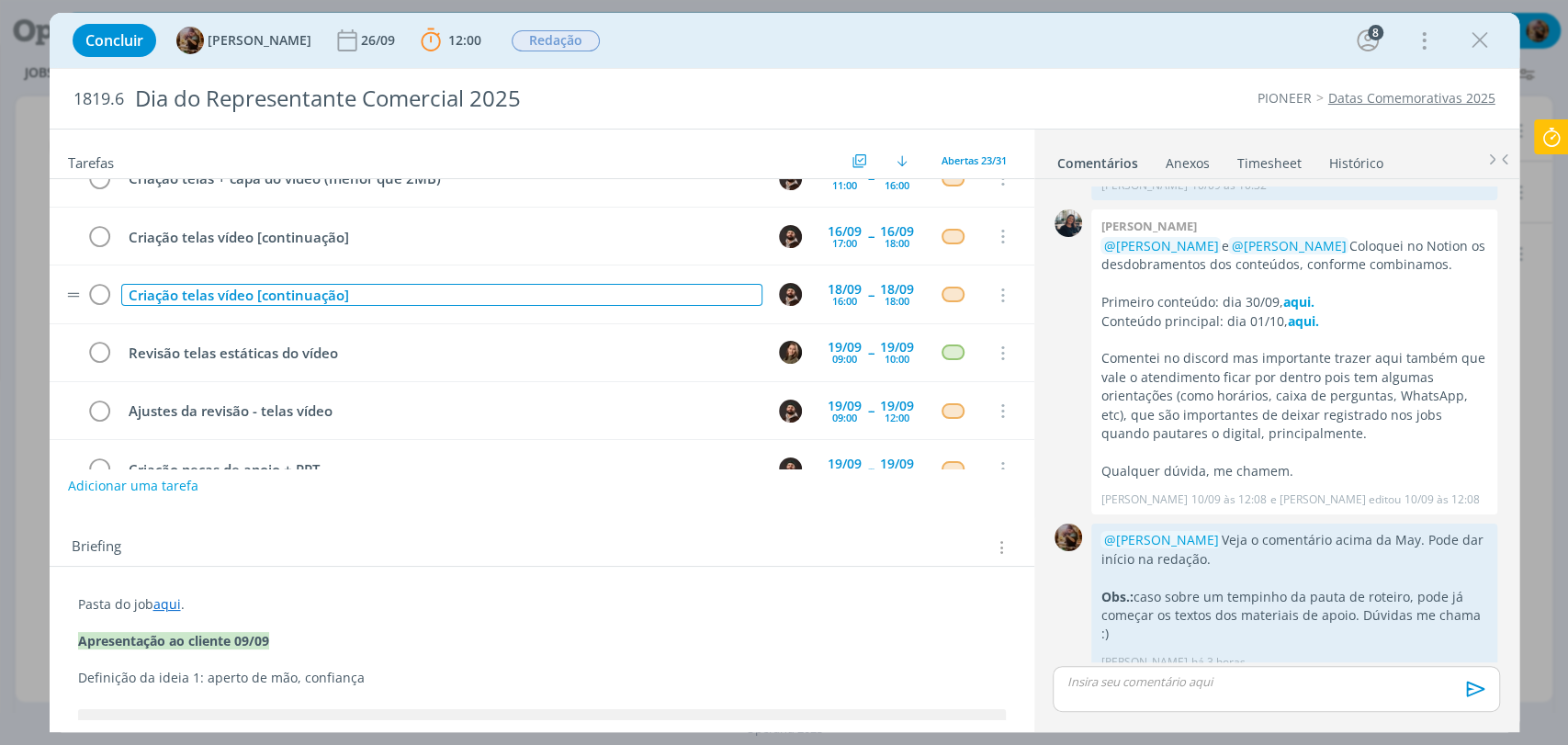
click at [367, 296] on div "Criação telas vídeo [continuação]" at bounding box center [442, 295] width 641 height 23
copy div "Criação telas vídeo [continuação]"
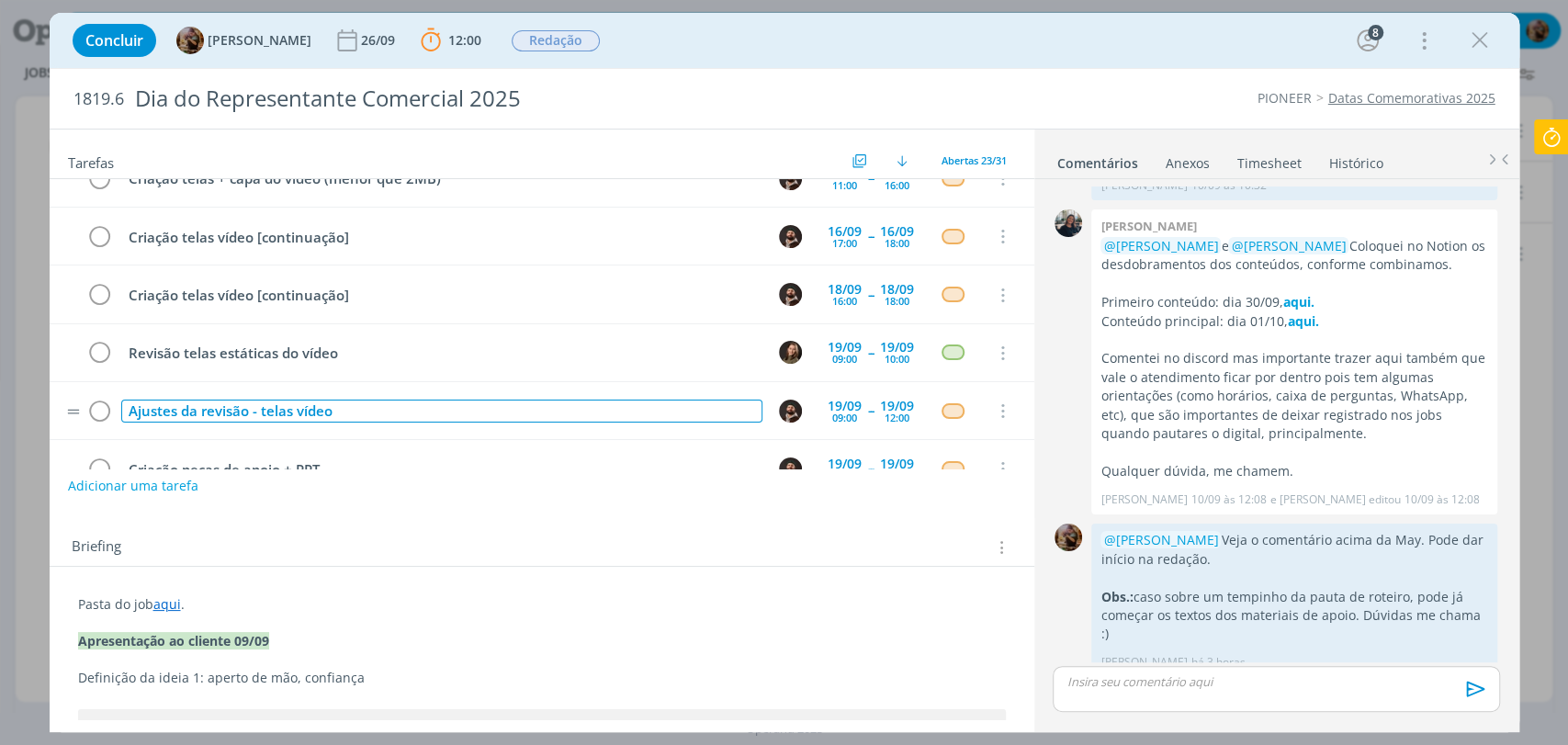
click at [416, 407] on div "Ajustes da revisão - telas vídeo" at bounding box center [442, 410] width 641 height 23
click at [415, 407] on div "Ajustes da revisão - telas vídeo" at bounding box center [442, 410] width 641 height 23
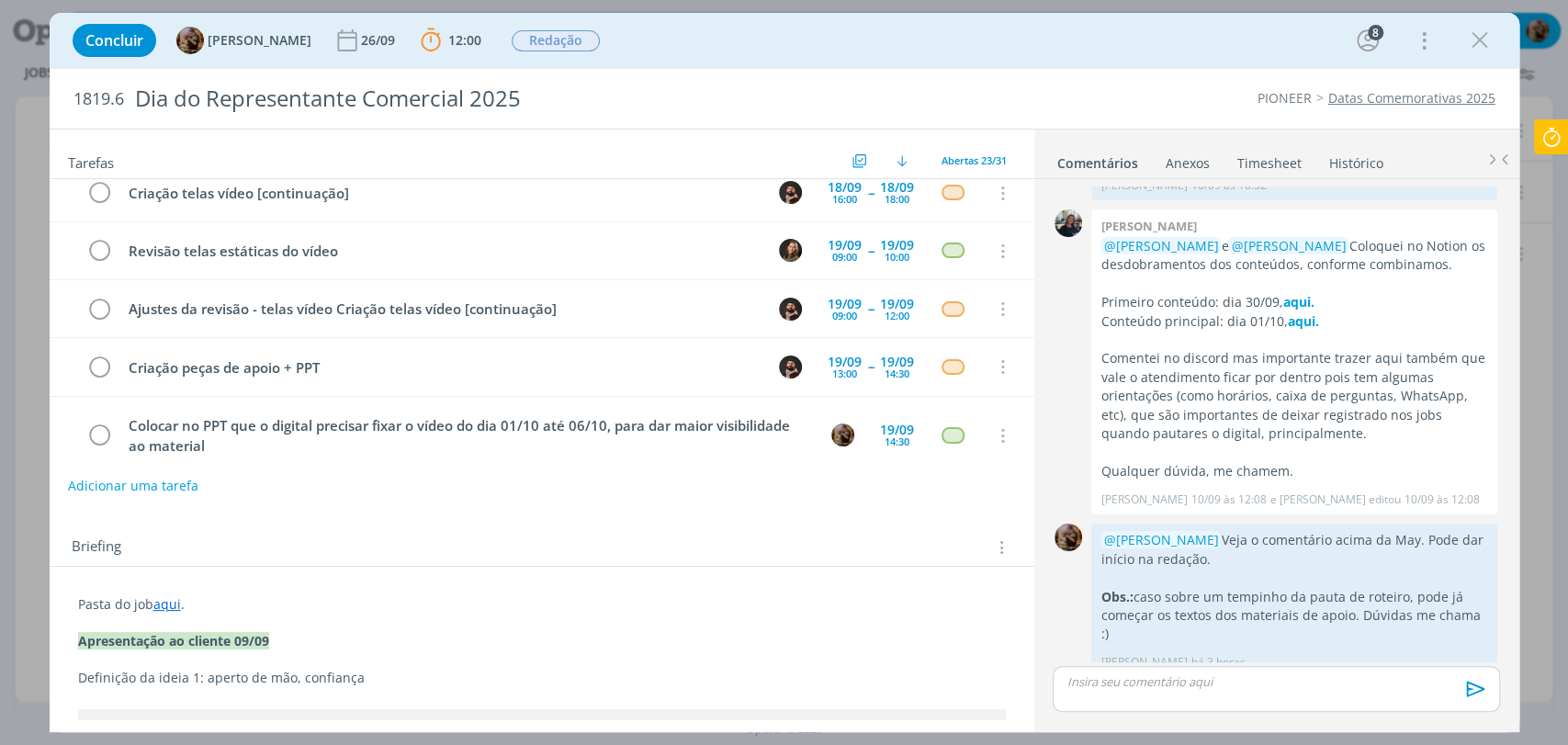
click at [881, 41] on div "Concluir Amanda Rodrigues 26/09 12:00 Parar Apontar Data * 11/09/2025 Horas * 0…" at bounding box center [784, 40] width 1442 height 44
click at [832, 256] on div "09:00" at bounding box center [845, 256] width 25 height 10
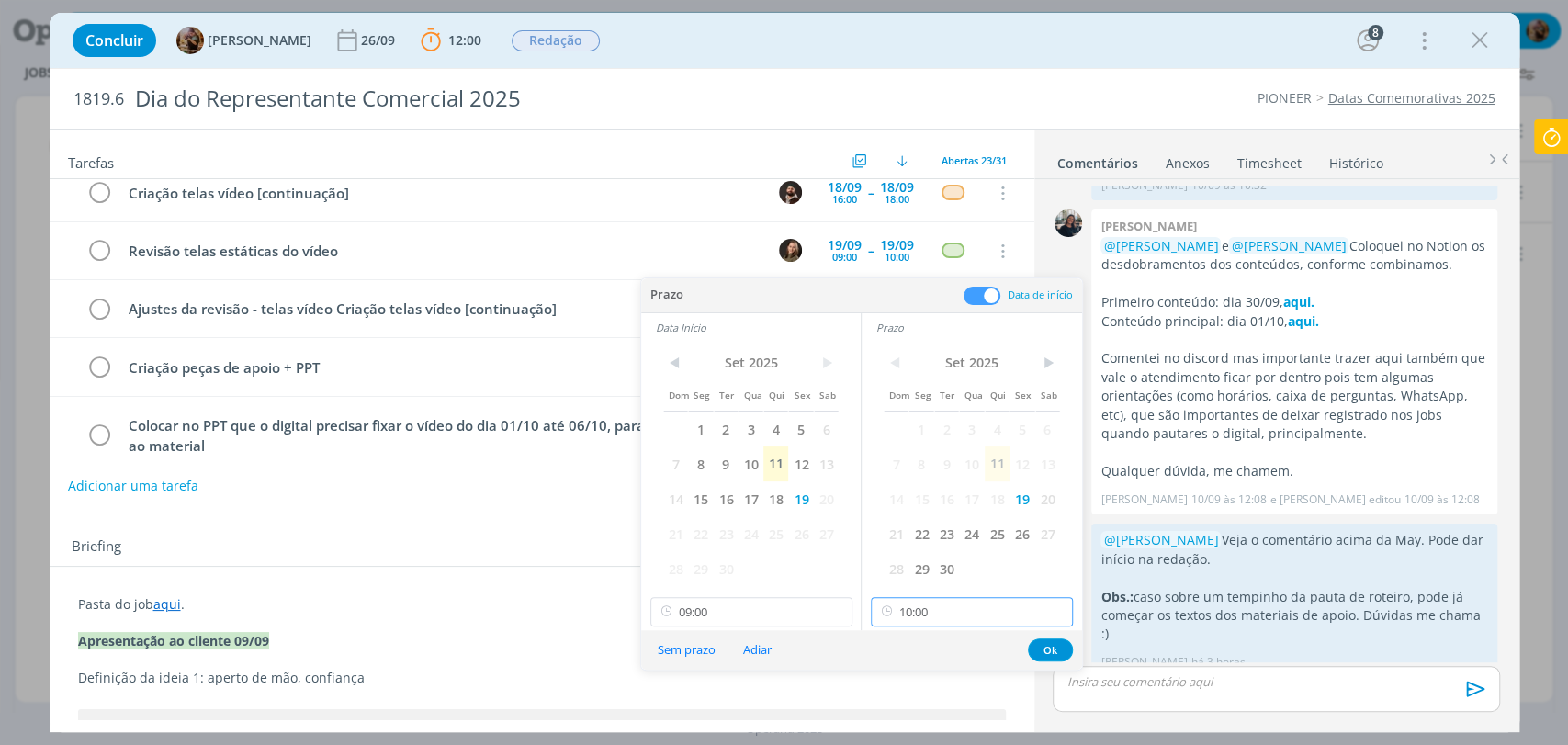
click at [981, 604] on input "10:00" at bounding box center [972, 611] width 202 height 29
click at [916, 479] on div "14:00" at bounding box center [974, 478] width 205 height 33
type input "14:00"
click at [742, 598] on input "09:00" at bounding box center [752, 611] width 202 height 29
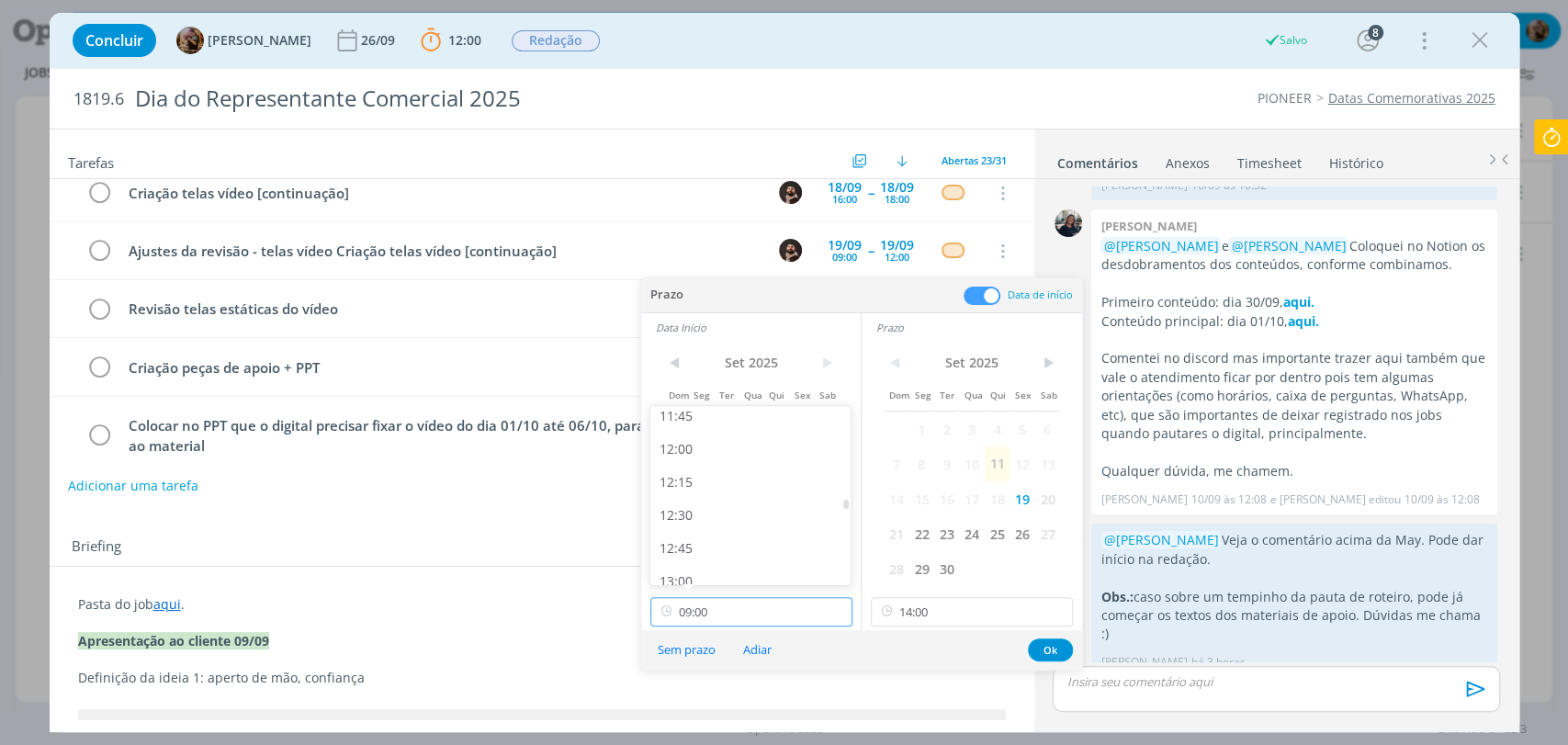
scroll to position [1662, 0]
click at [684, 480] on div "13:00" at bounding box center [753, 478] width 205 height 33
type input "13:00"
click at [1051, 648] on button "Ok" at bounding box center [1051, 650] width 45 height 23
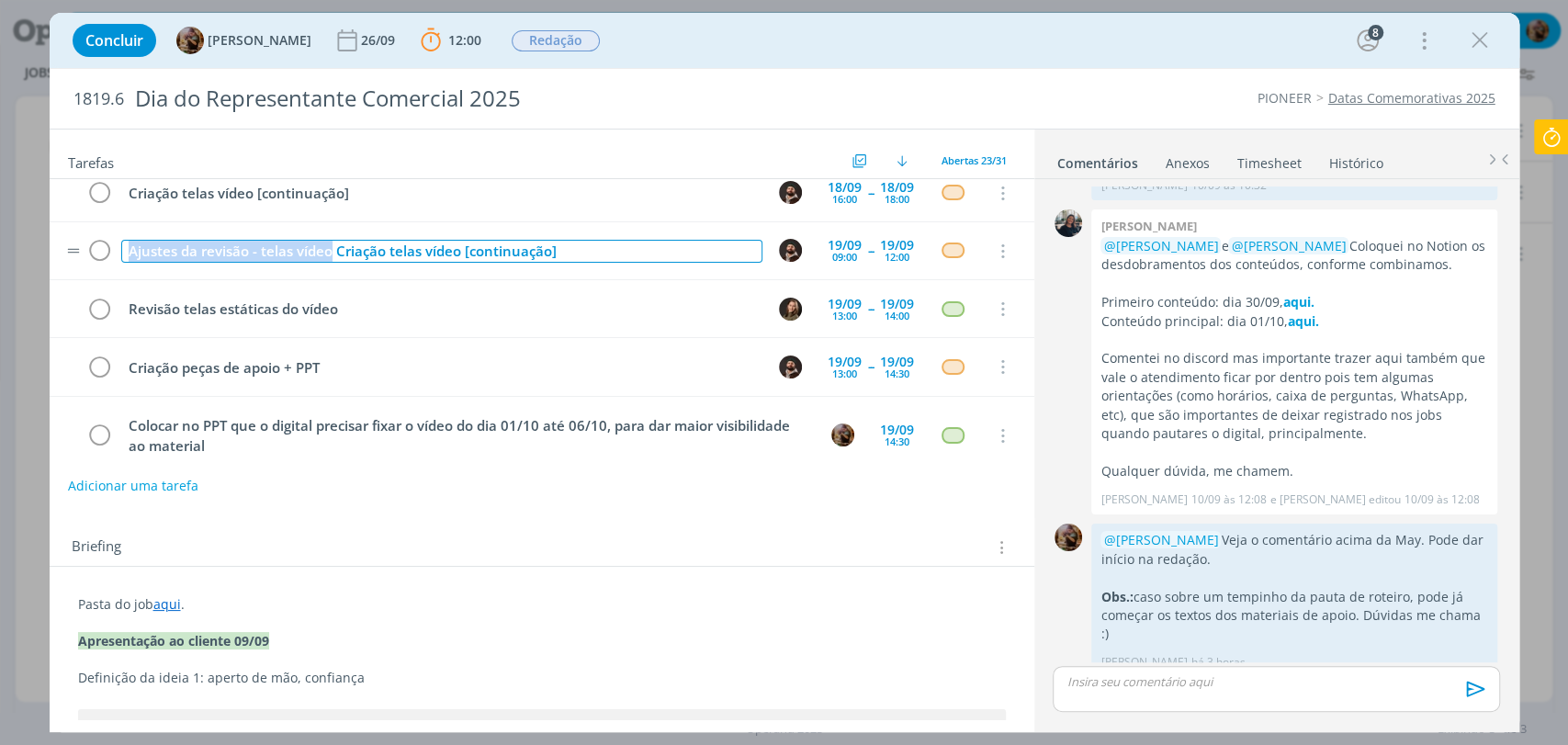
drag, startPoint x: 331, startPoint y: 250, endPoint x: 120, endPoint y: 252, distance: 211.0
click at [121, 252] on div "Ajustes da revisão - telas vídeo Criação telas vídeo [continuação]" at bounding box center [442, 251] width 641 height 23
copy div "Ajustes da revisão - telas vídeo"
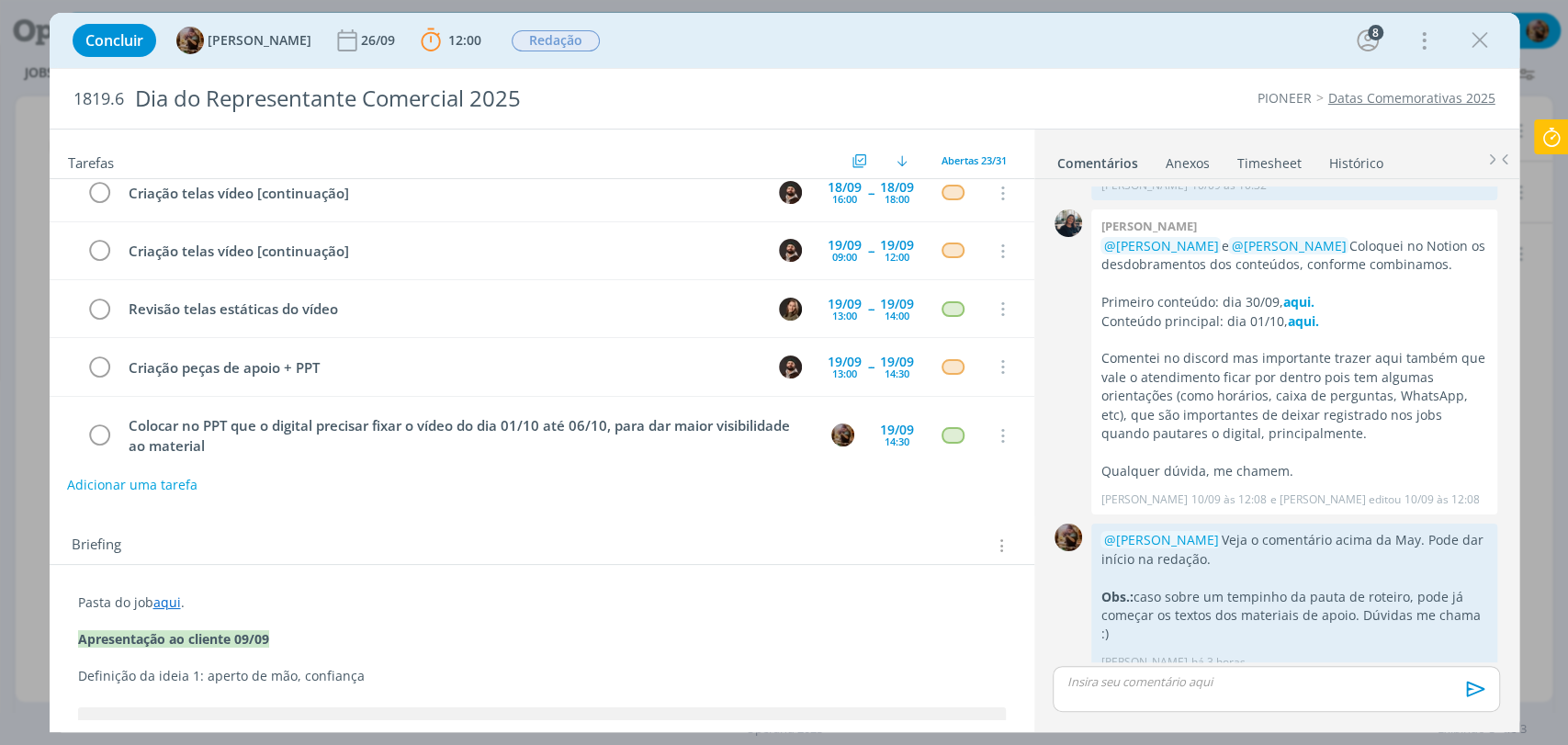
click at [166, 479] on button "Adicionar uma tarefa" at bounding box center [132, 484] width 131 height 31
paste input "Ajustes da revisão - telas vídeo"
type input "Ajustes da revisão - telas vídeo"
click at [894, 316] on div "14:00" at bounding box center [897, 315] width 25 height 10
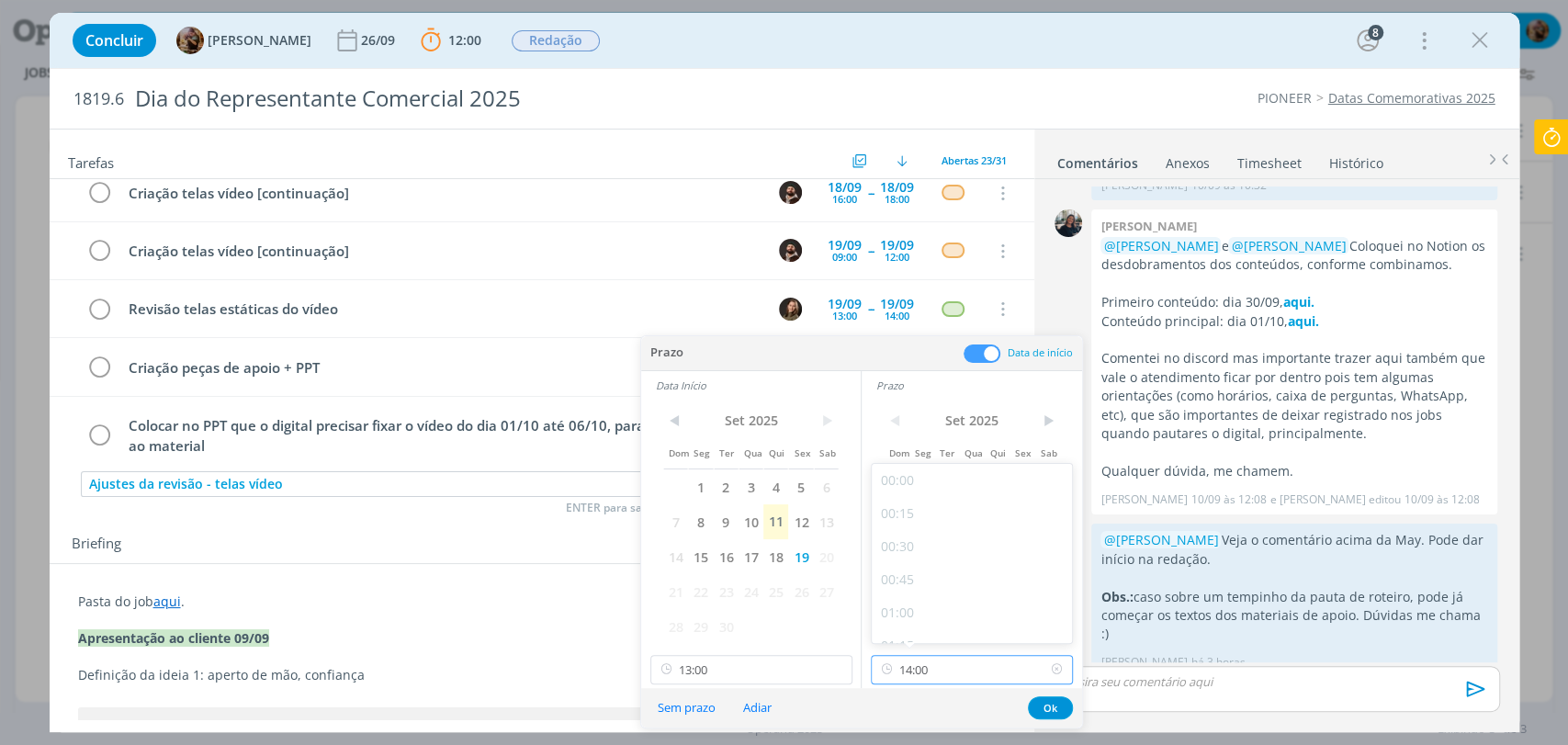
click at [939, 680] on input "14:00" at bounding box center [972, 668] width 202 height 29
click at [909, 581] on div "14:30" at bounding box center [974, 583] width 205 height 33
type input "14:30"
click at [1057, 703] on button "Ok" at bounding box center [1051, 707] width 45 height 23
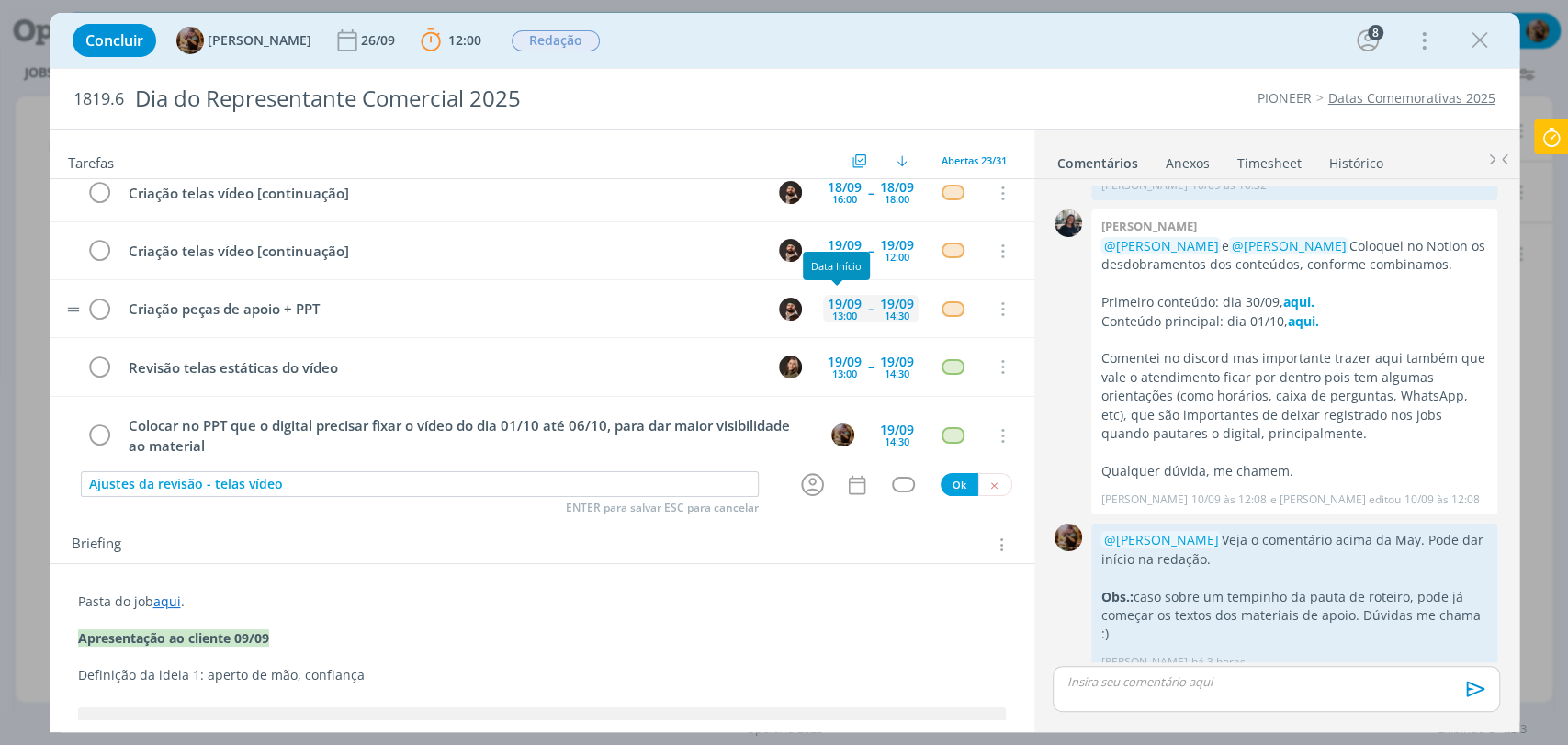
click at [832, 310] on div "13:00" at bounding box center [845, 315] width 25 height 10
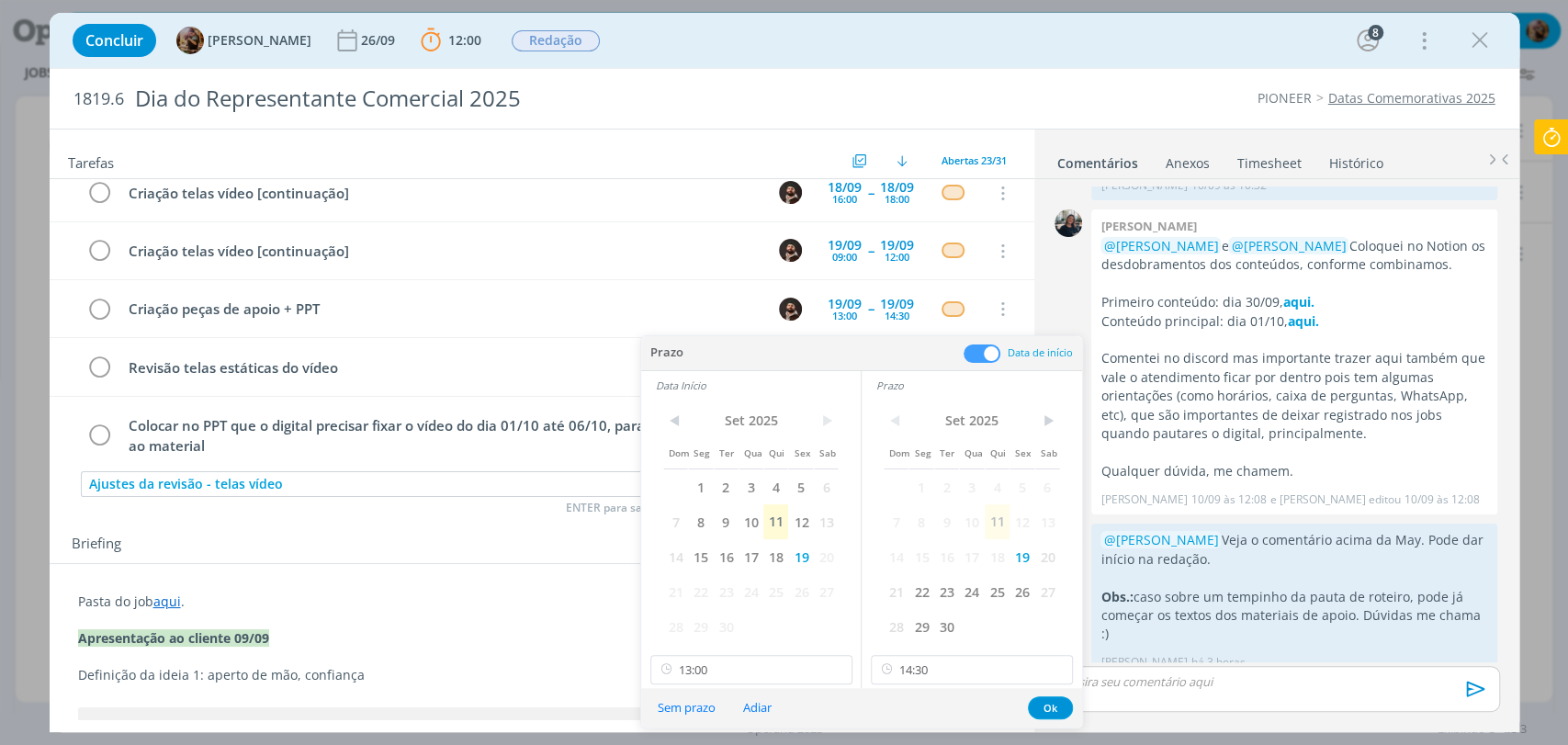
click at [699, 709] on button "Sem prazo" at bounding box center [687, 707] width 81 height 25
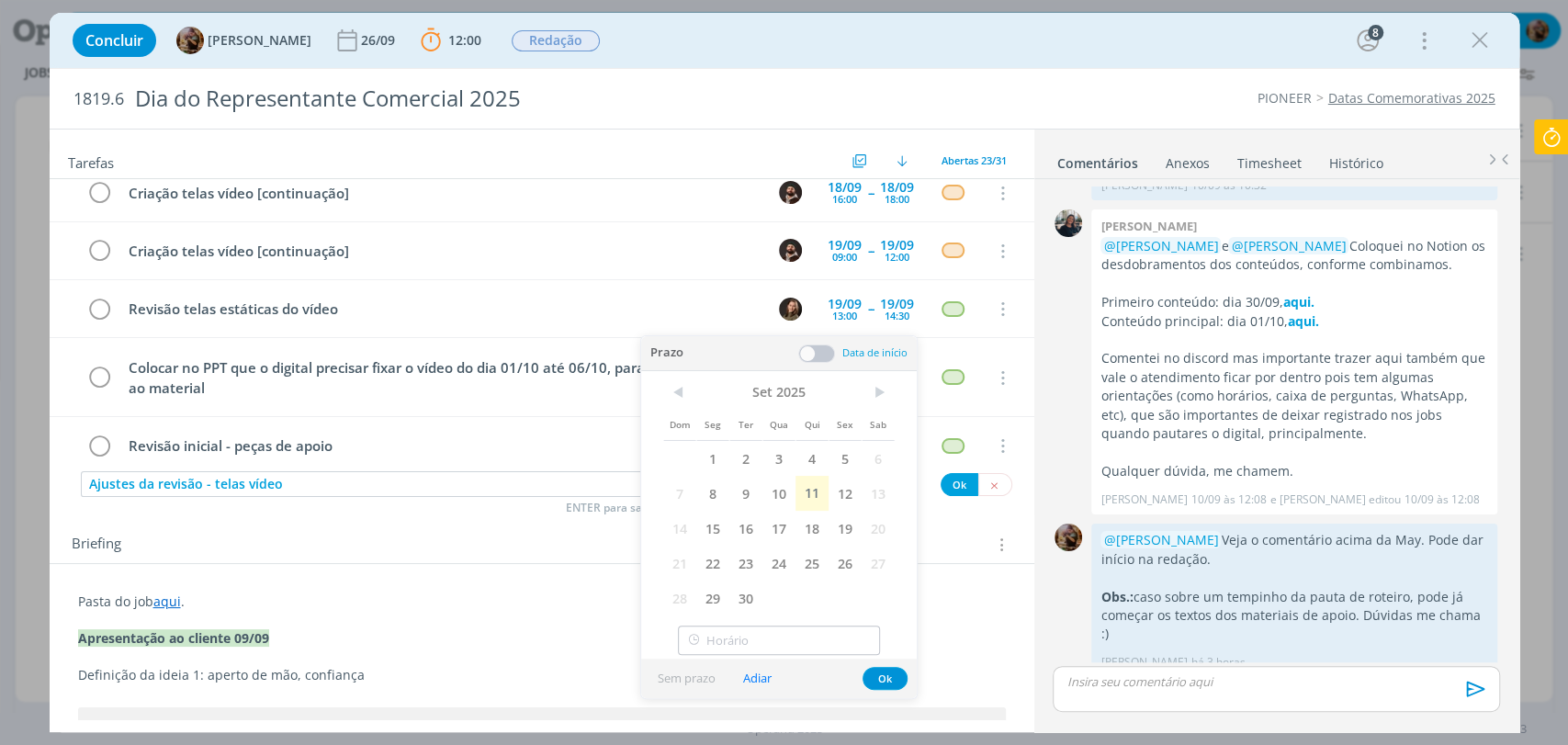
type input "13:00"
click at [895, 675] on button "Ok" at bounding box center [885, 678] width 45 height 23
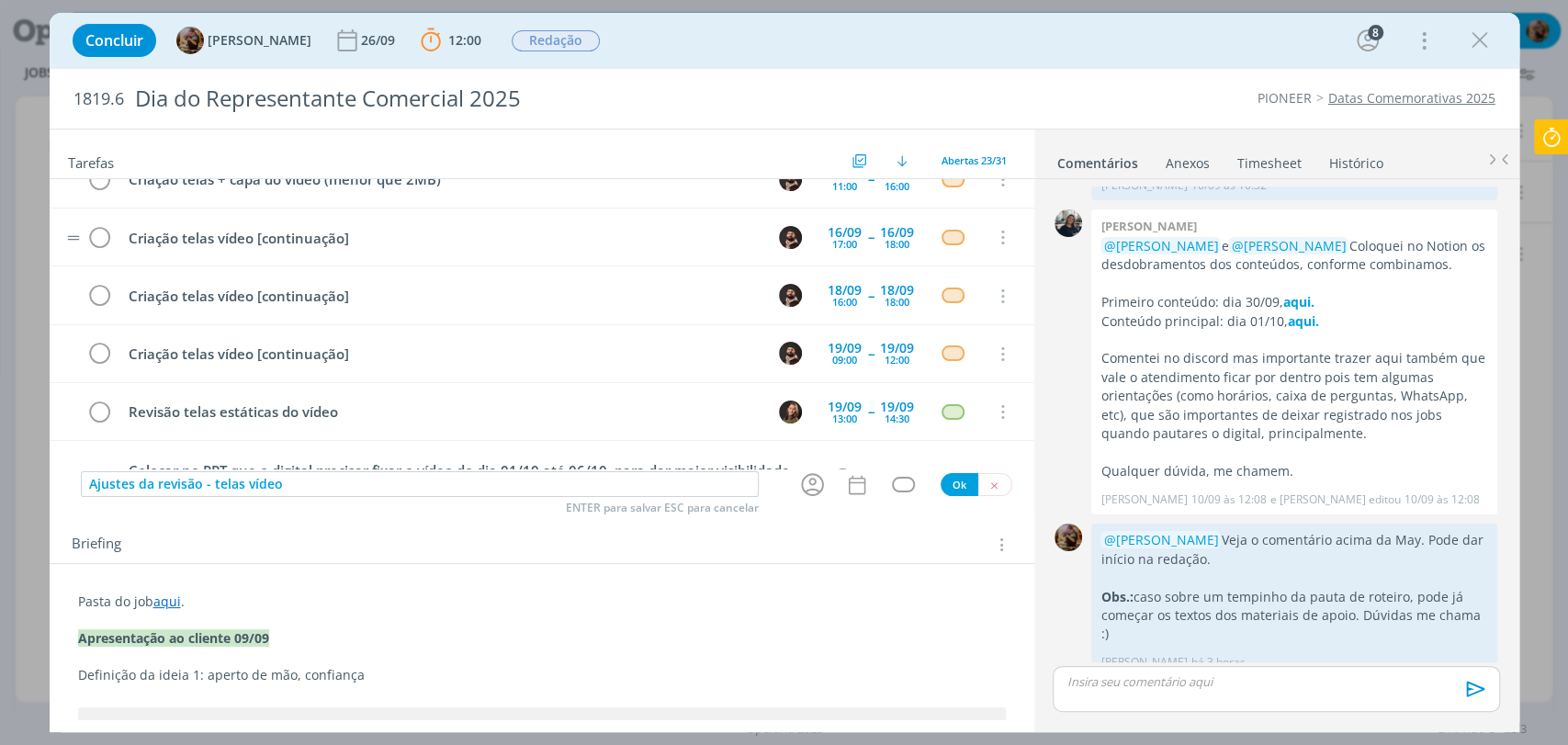
scroll to position [204, 0]
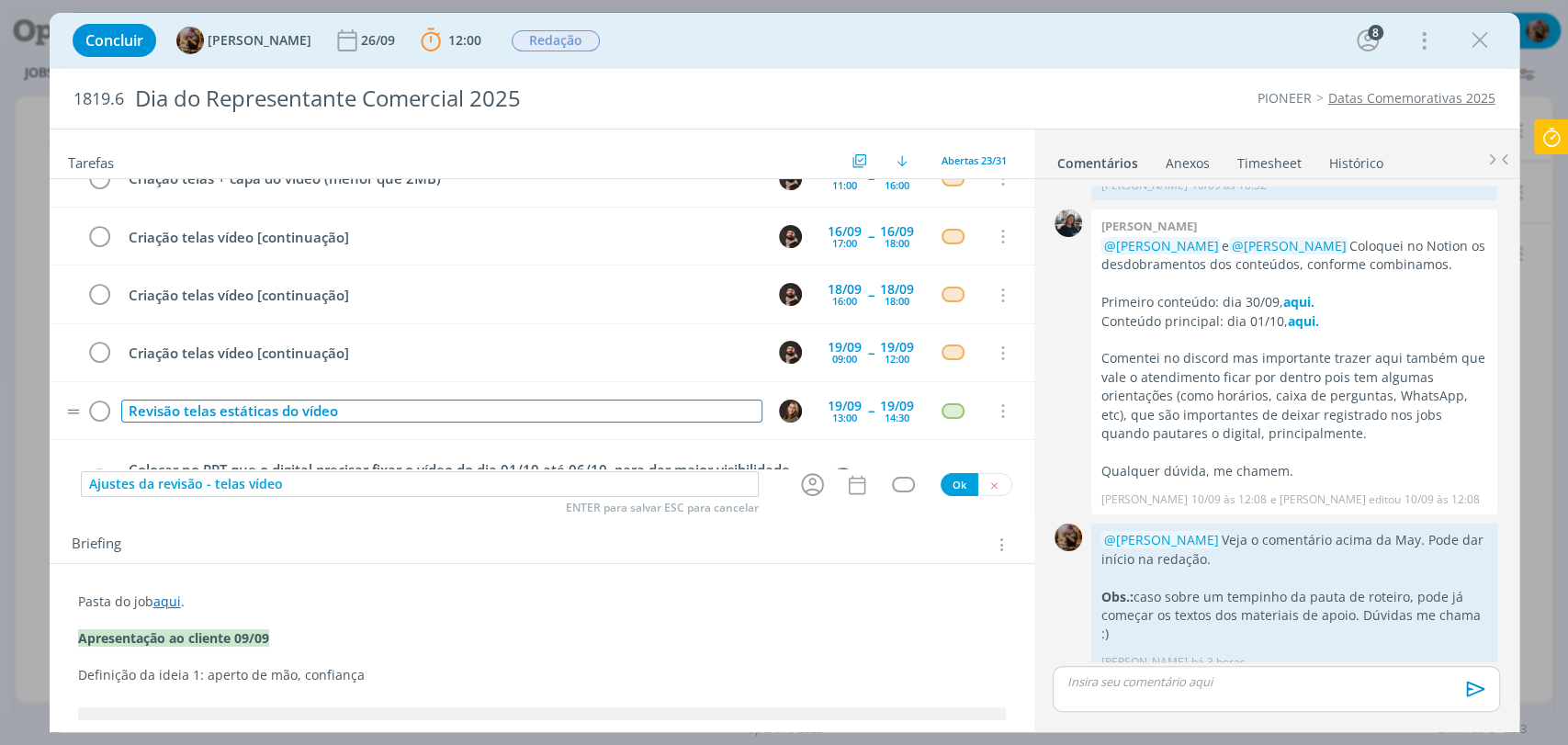
click at [179, 403] on div "Revisão telas estáticas do vídeo" at bounding box center [442, 410] width 641 height 23
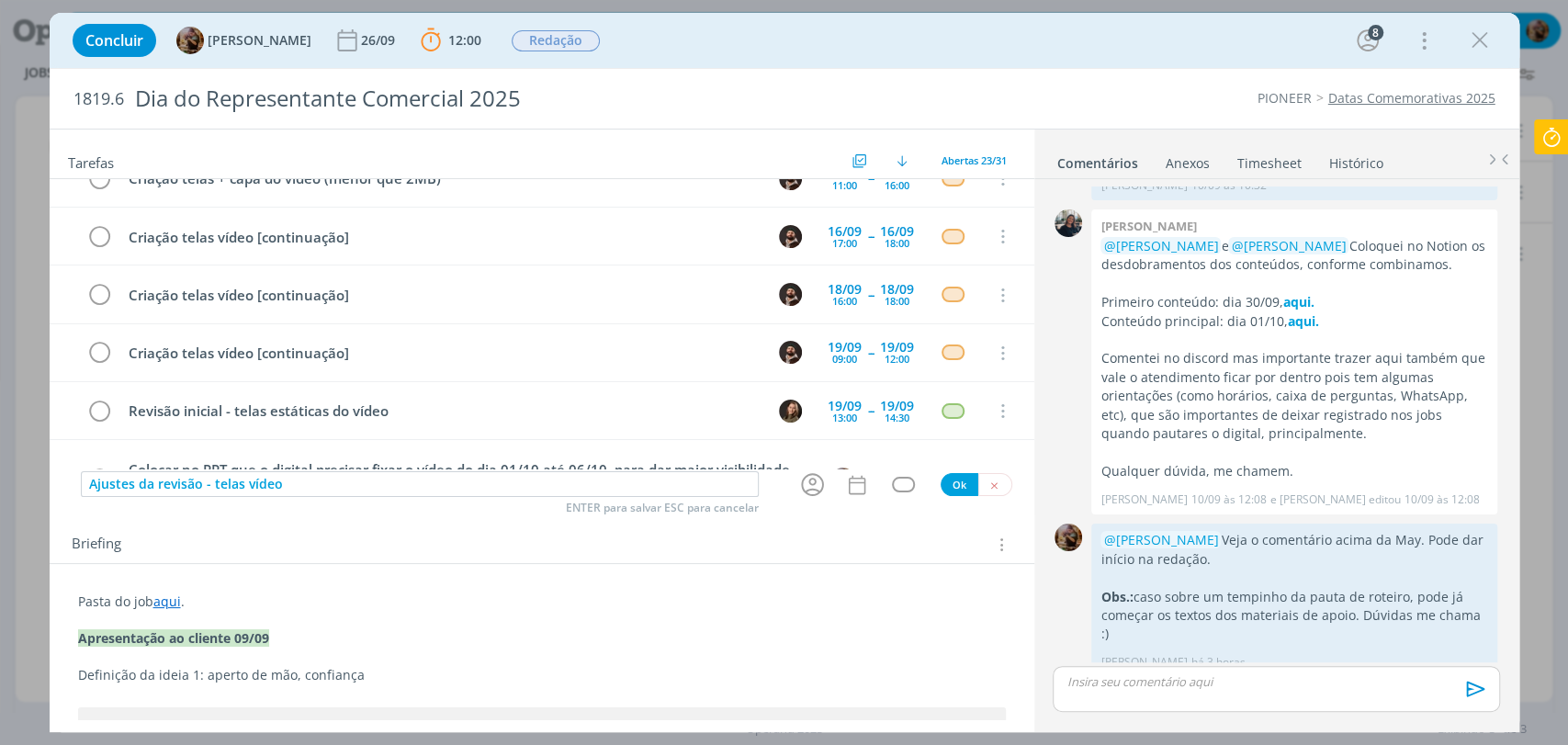
click at [769, 30] on div "Concluir Amanda Rodrigues 26/09 12:00 Parar Apontar Data * 11/09/2025 Horas * 0…" at bounding box center [784, 40] width 1442 height 44
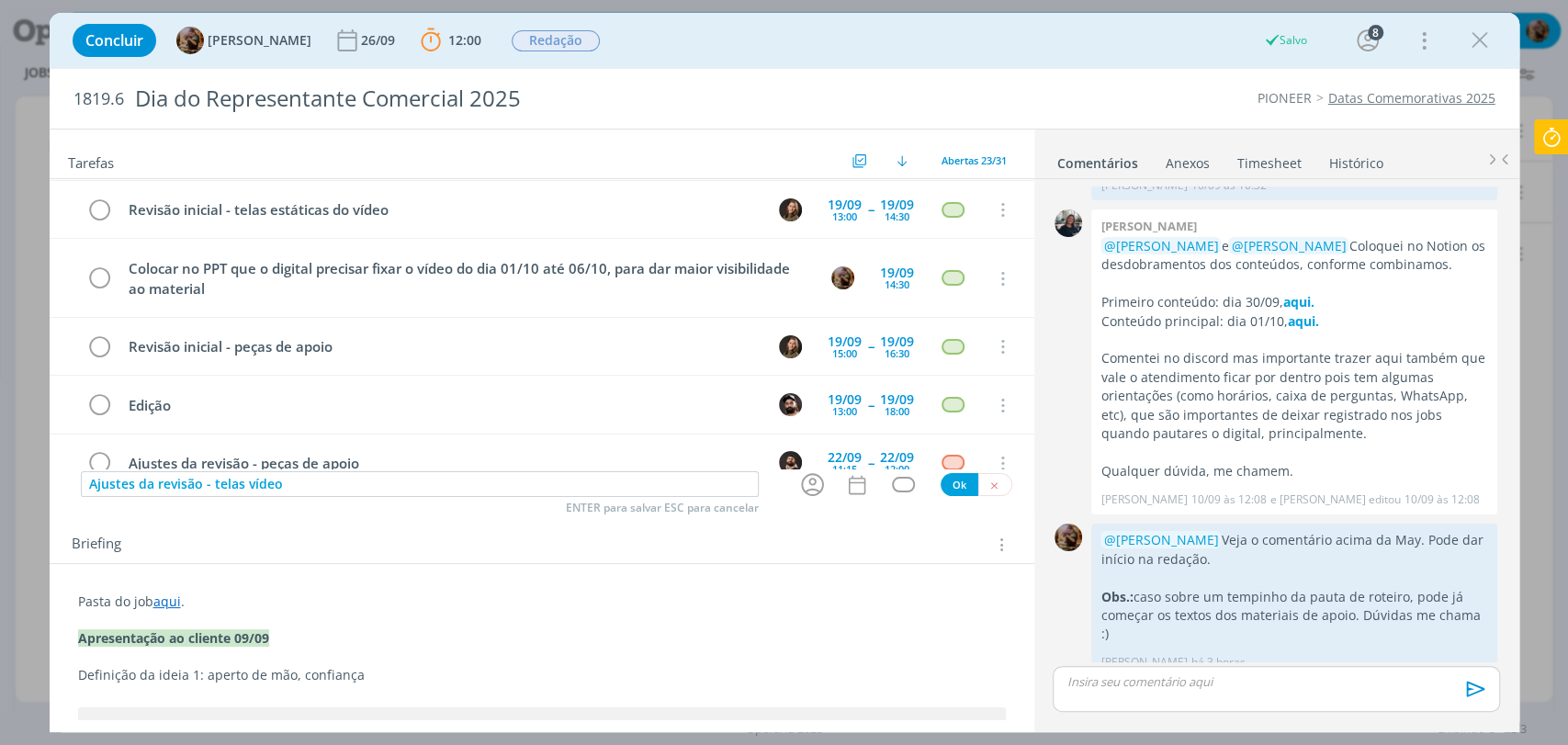
scroll to position [407, 0]
click at [804, 478] on icon "dialog" at bounding box center [812, 485] width 23 height 23
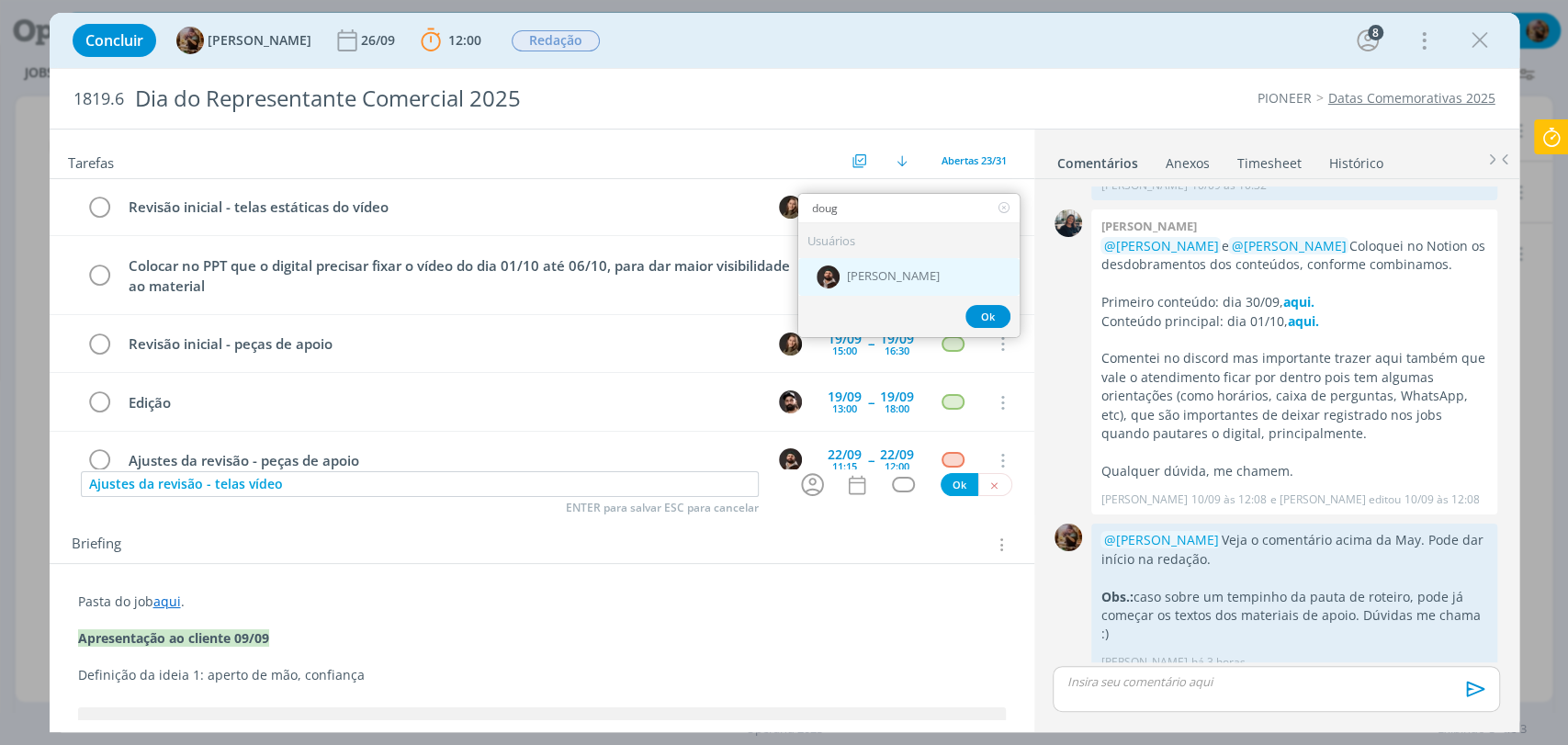
type input "doug"
click at [957, 283] on div "[PERSON_NAME]" at bounding box center [909, 277] width 221 height 38
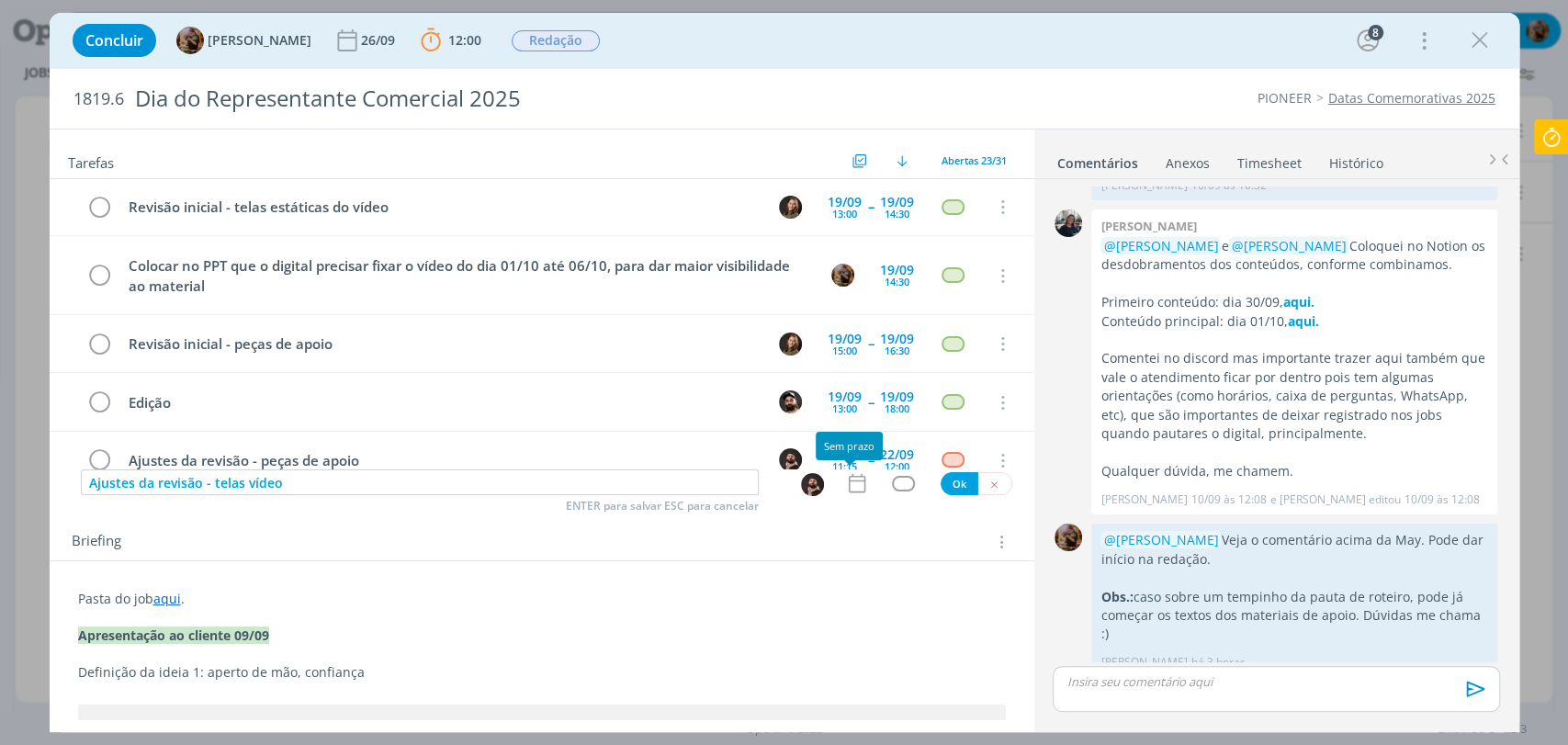
click at [845, 483] on icon "dialog" at bounding box center [856, 482] width 24 height 24
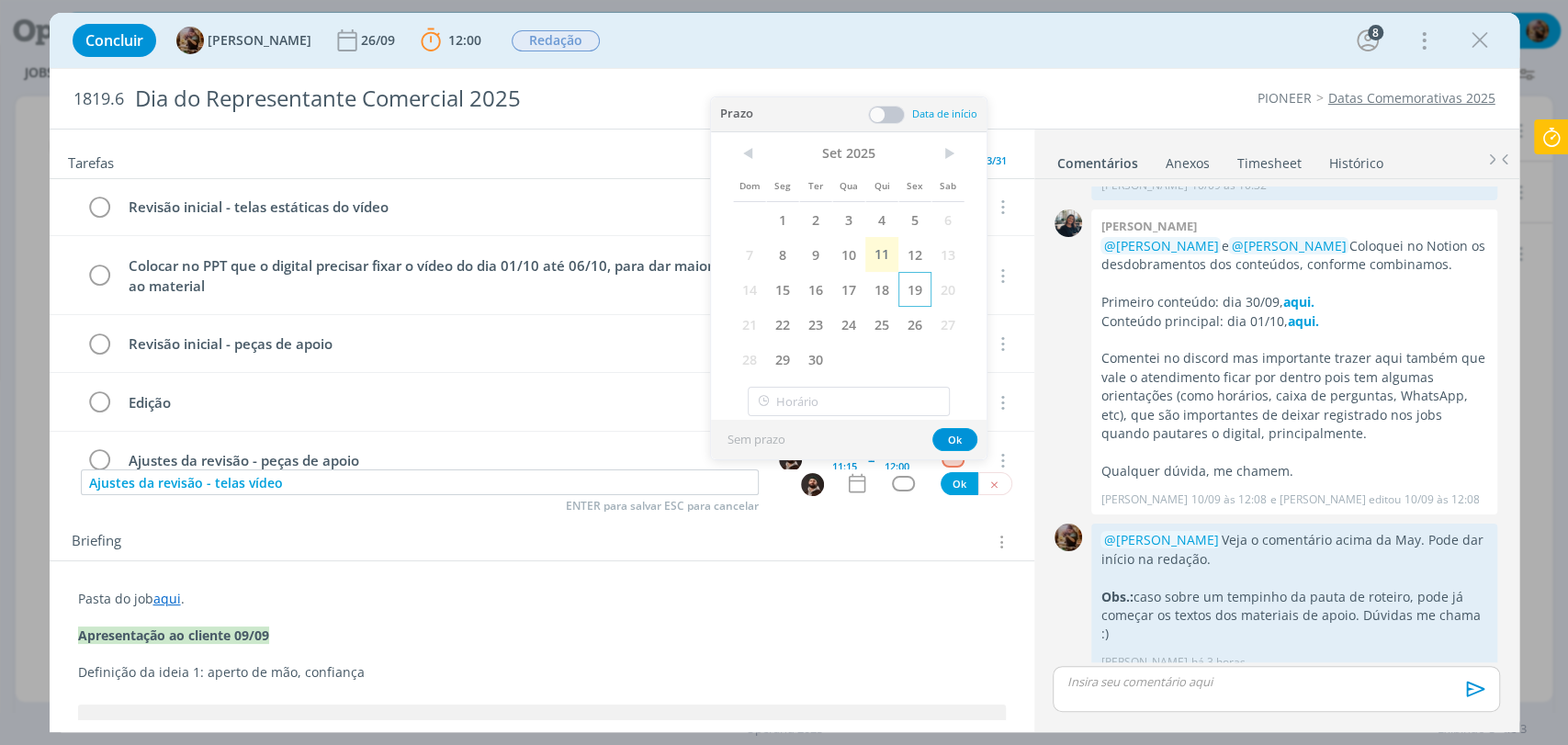
click at [911, 299] on span "19" at bounding box center [915, 288] width 33 height 35
click at [890, 114] on span at bounding box center [886, 114] width 37 height 18
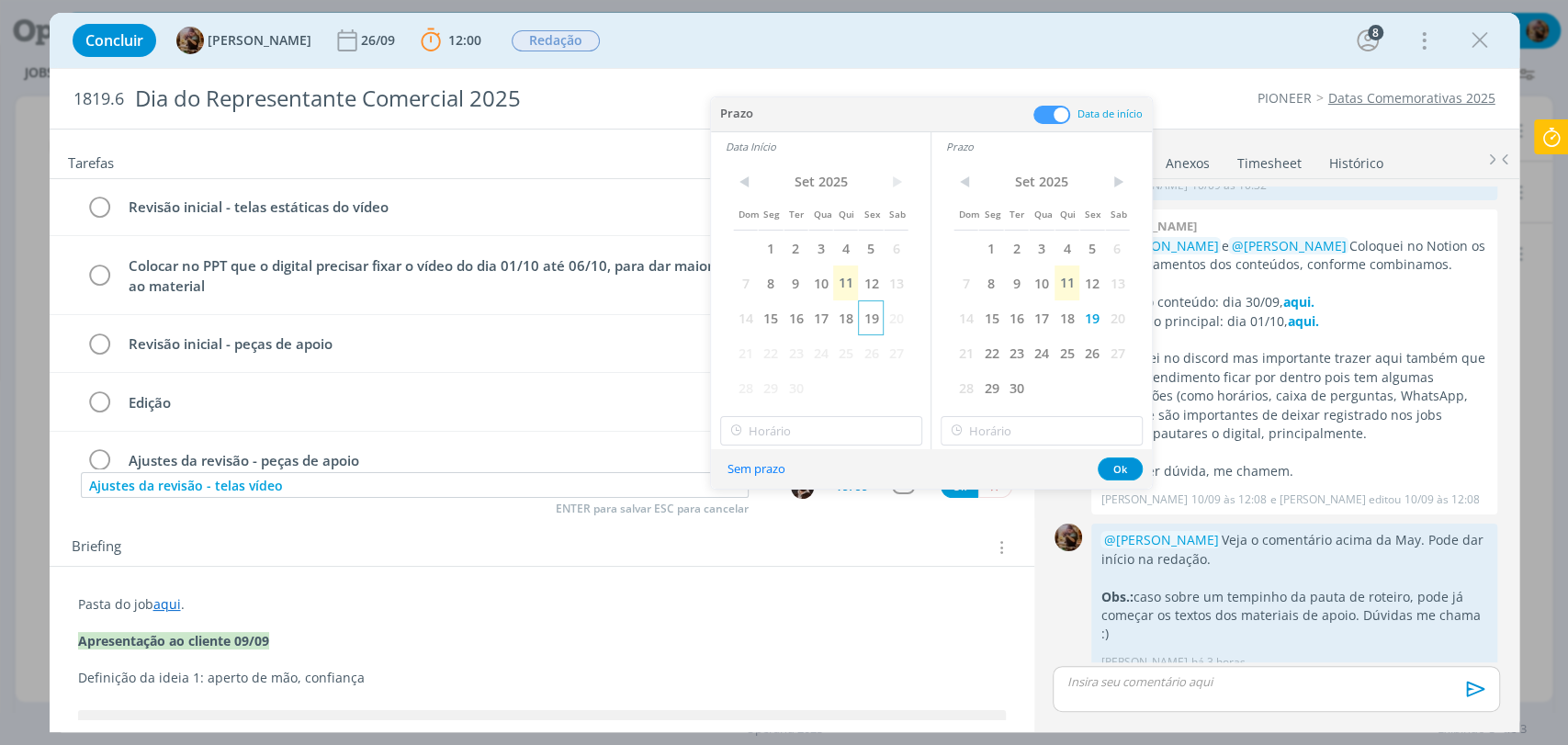
click at [867, 324] on span "19" at bounding box center [870, 318] width 25 height 35
click at [864, 438] on input "21:00" at bounding box center [821, 430] width 202 height 29
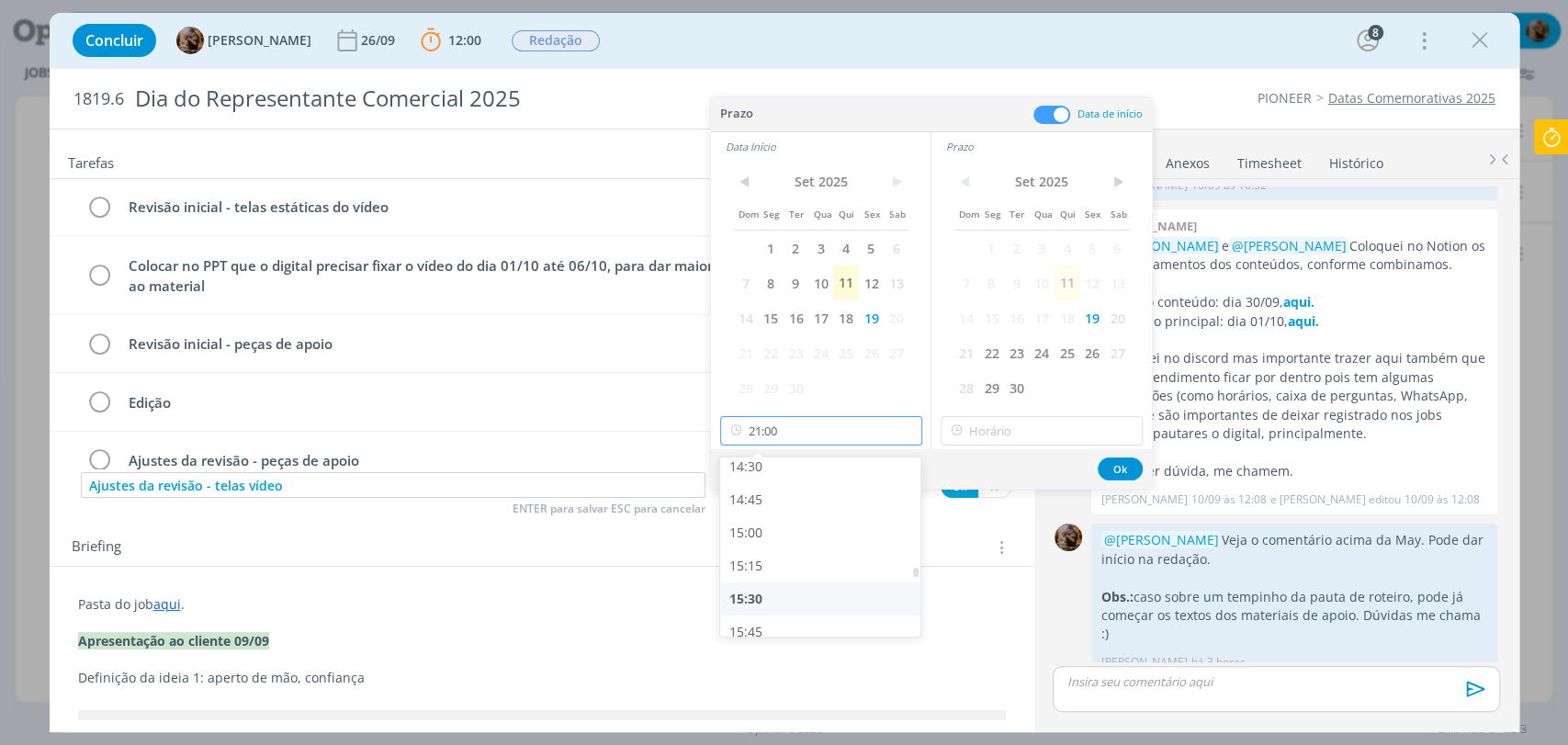
scroll to position [1922, 0]
click at [769, 524] on div "15:00" at bounding box center [822, 534] width 205 height 33
type input "15:00"
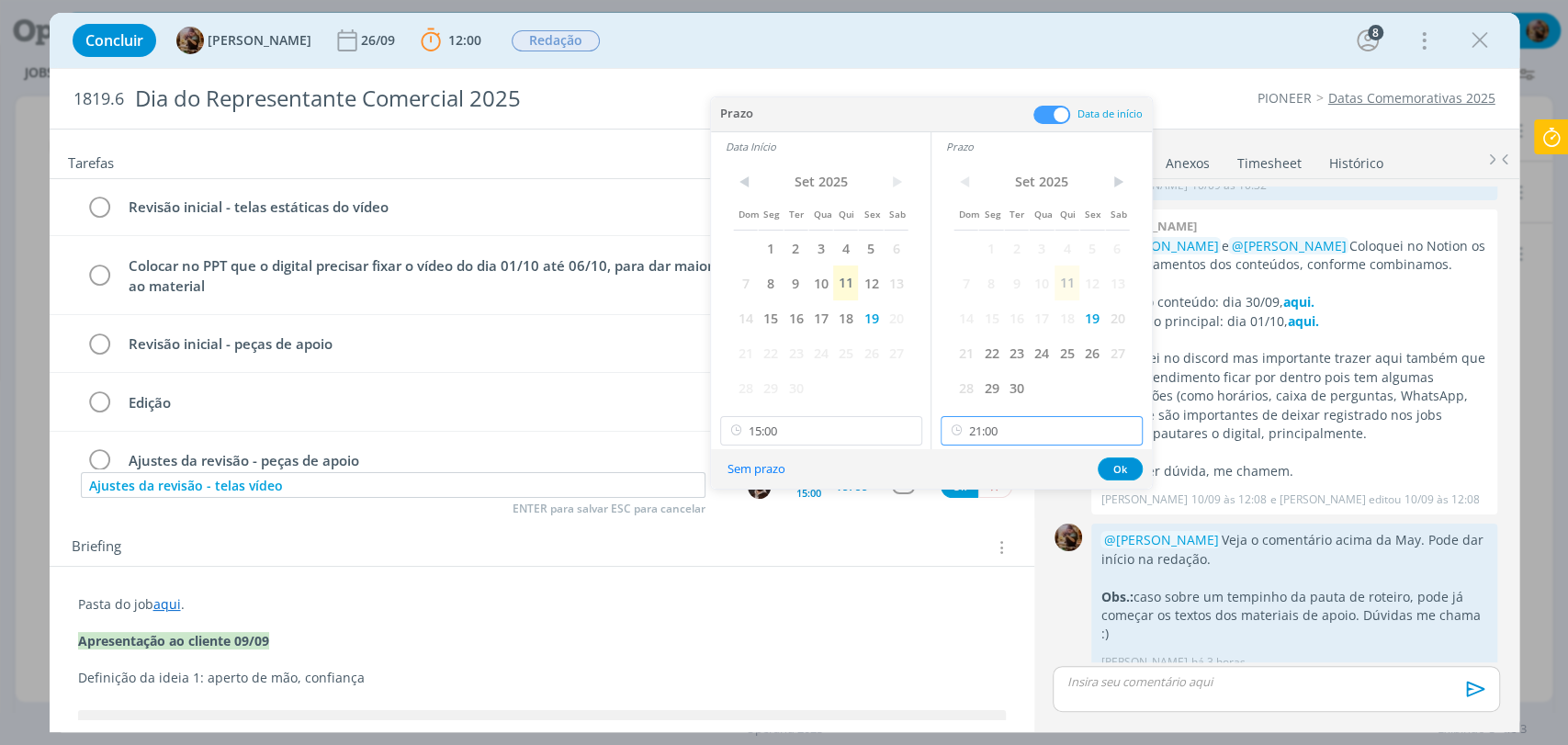
click at [1001, 437] on input "21:00" at bounding box center [1041, 430] width 202 height 29
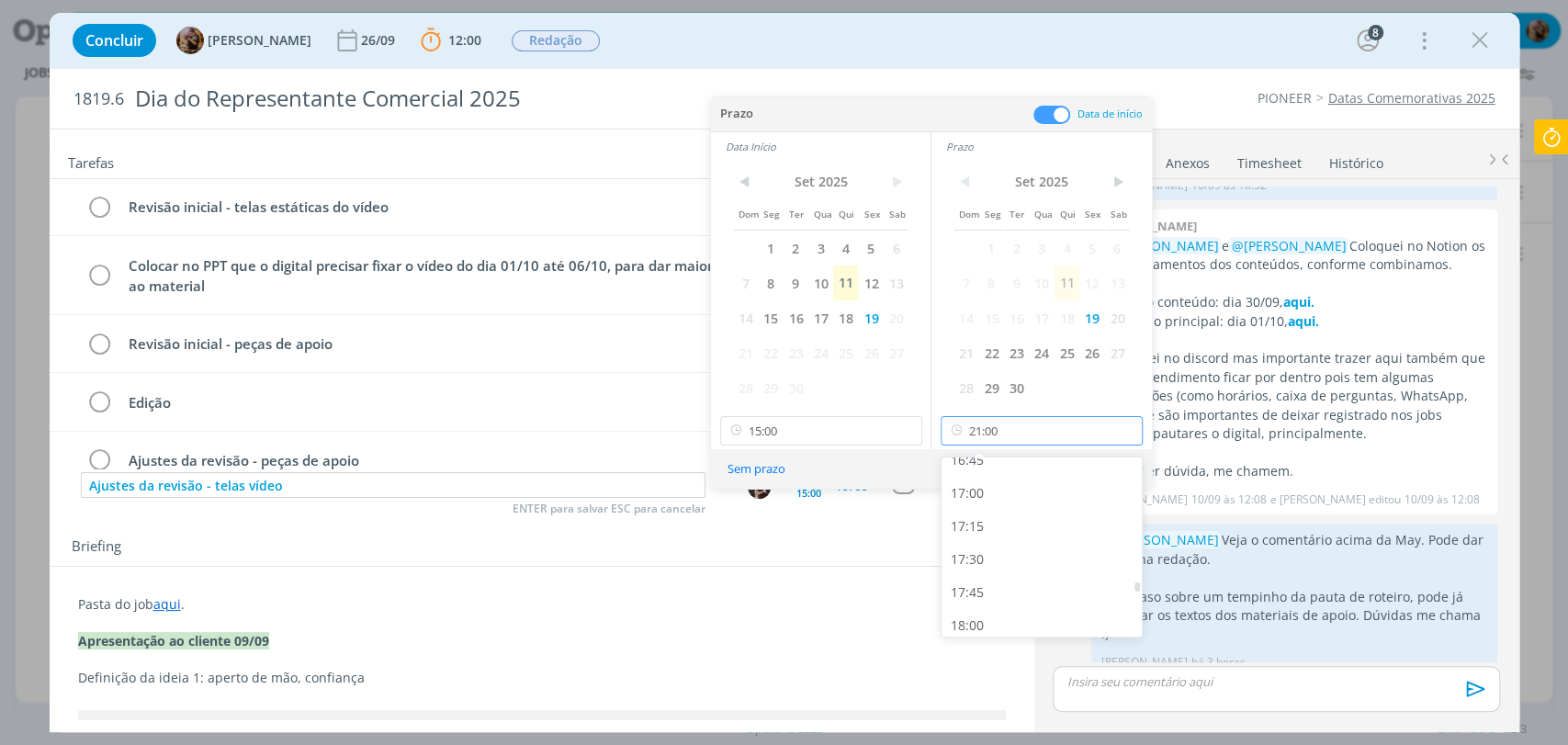
scroll to position [2126, 0]
click at [987, 494] on div "16:15" at bounding box center [1043, 495] width 205 height 33
type input "16:15"
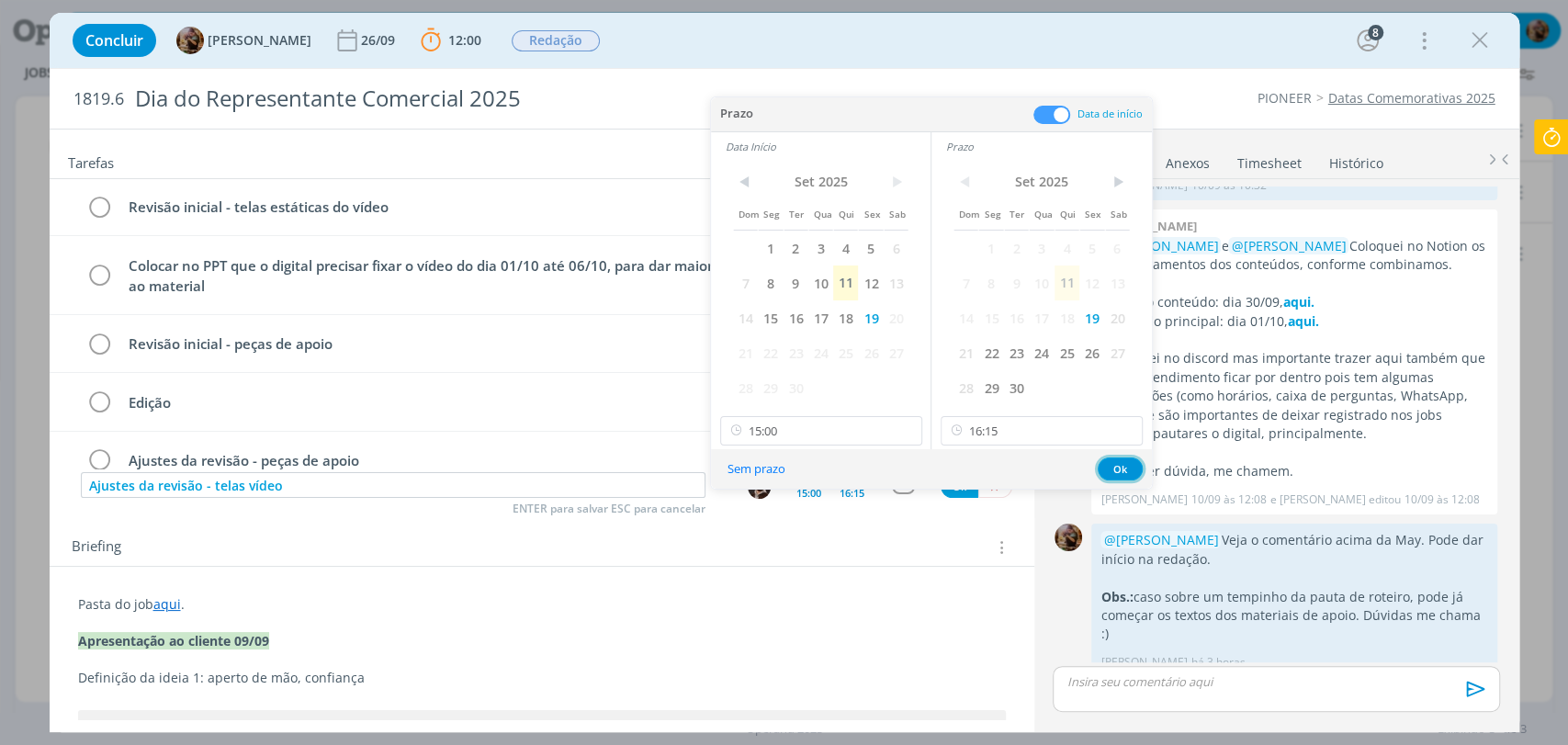
click at [1097, 468] on button "Ok" at bounding box center [1120, 469] width 45 height 23
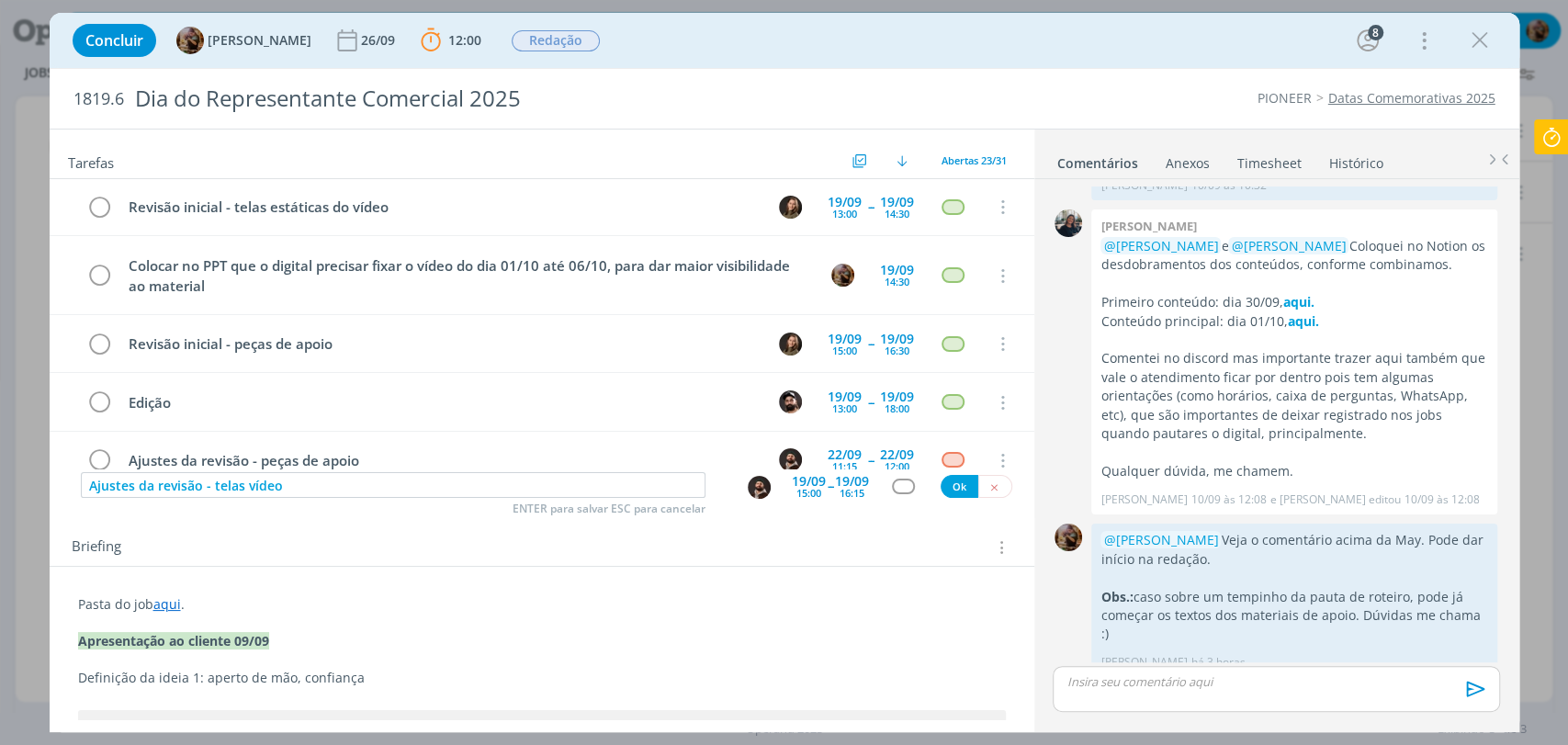
click at [895, 489] on div "dialog" at bounding box center [903, 486] width 23 height 16
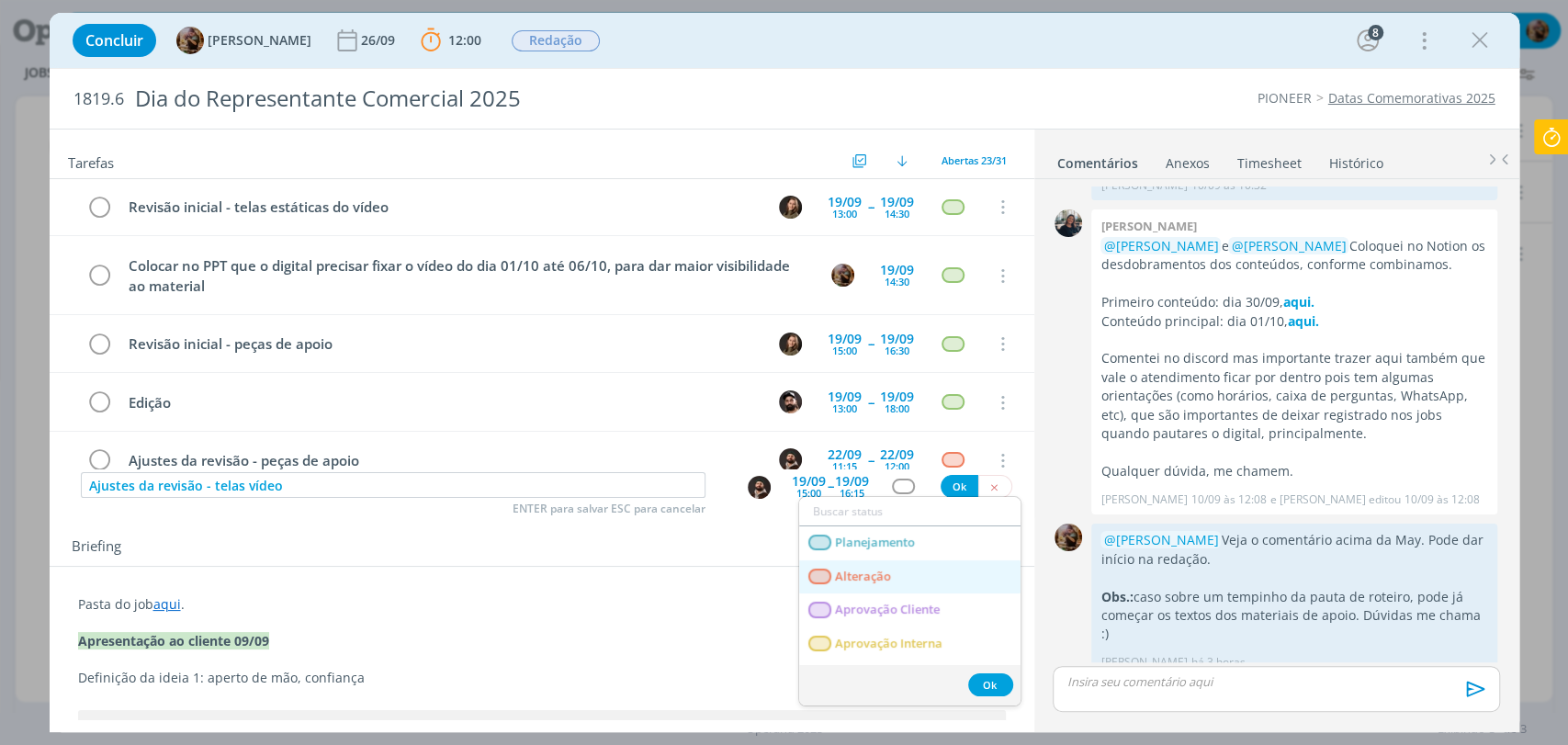
click at [860, 575] on span "Alteração" at bounding box center [862, 577] width 56 height 15
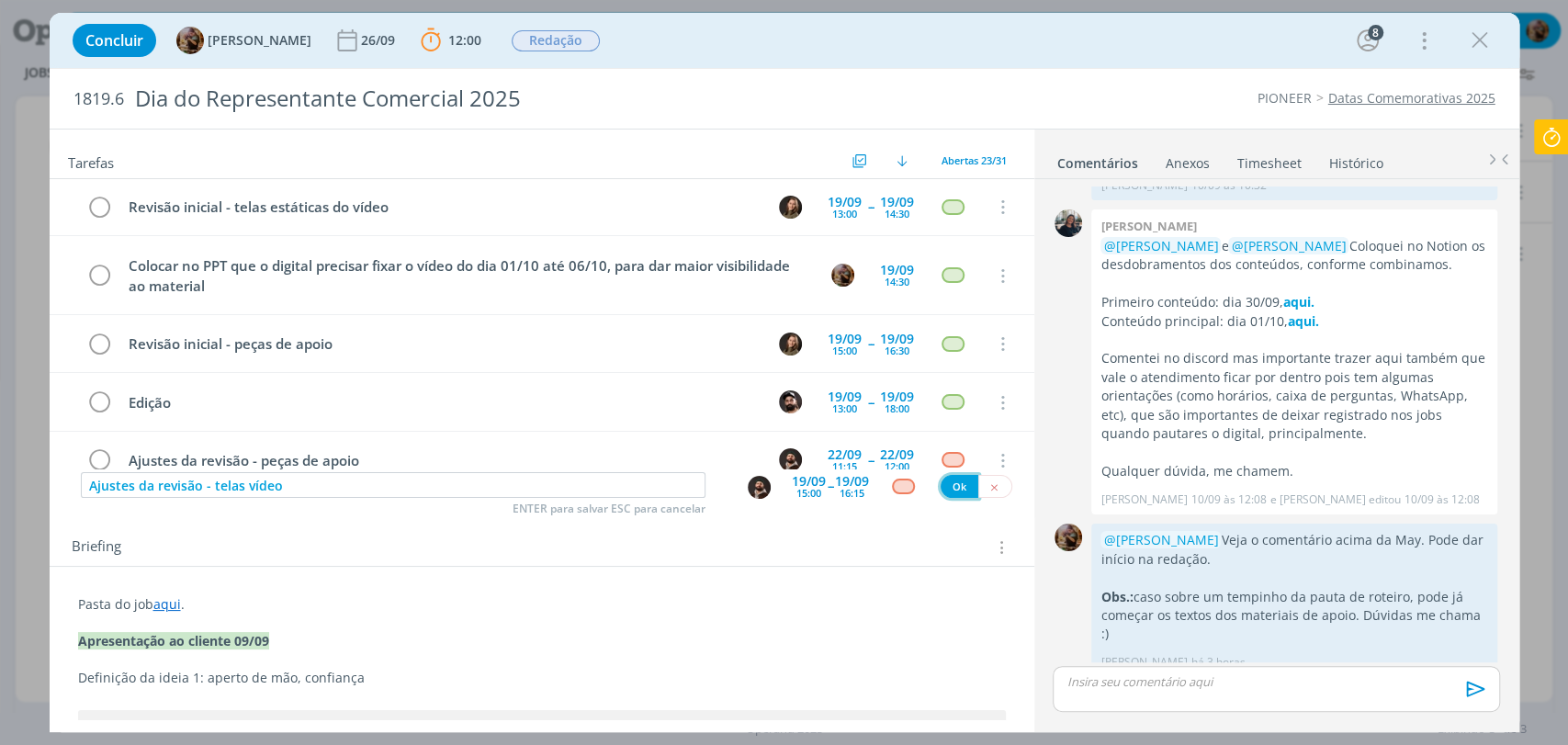
click at [950, 487] on button "Ok" at bounding box center [959, 486] width 38 height 23
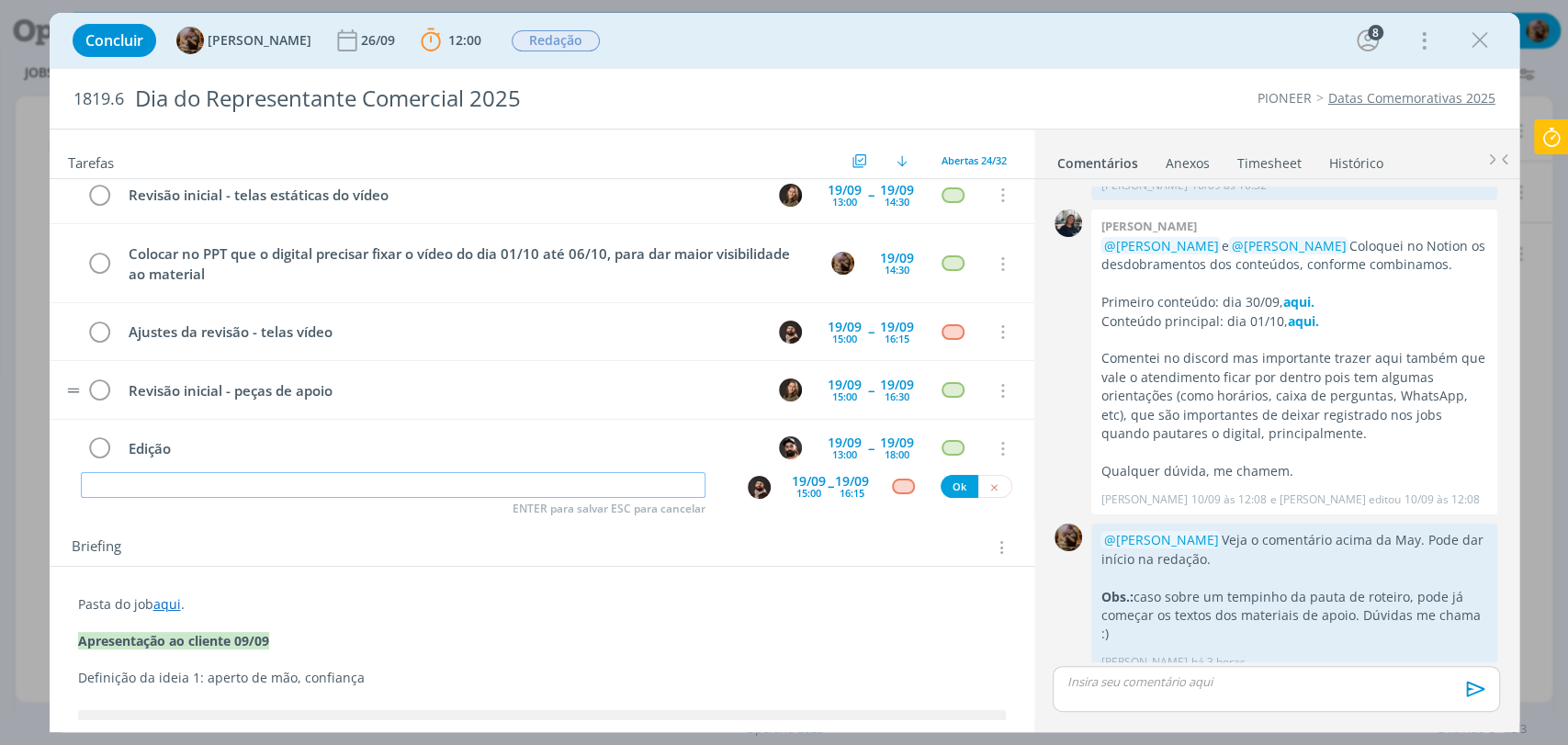
scroll to position [415, 0]
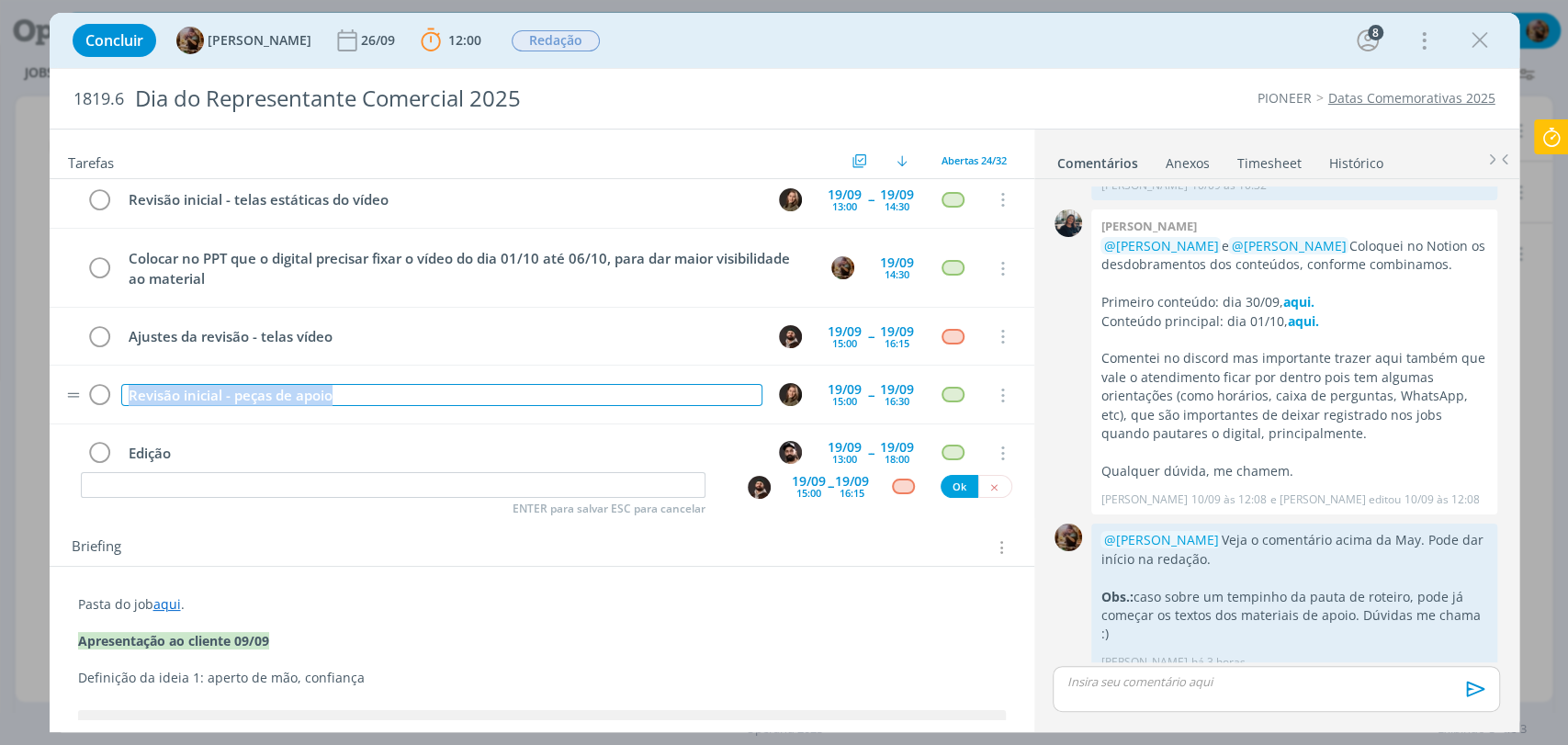
drag, startPoint x: 412, startPoint y: 390, endPoint x: 116, endPoint y: 372, distance: 296.5
click at [117, 378] on td "Revisão inicial - peças de apoio" at bounding box center [438, 394] width 641 height 32
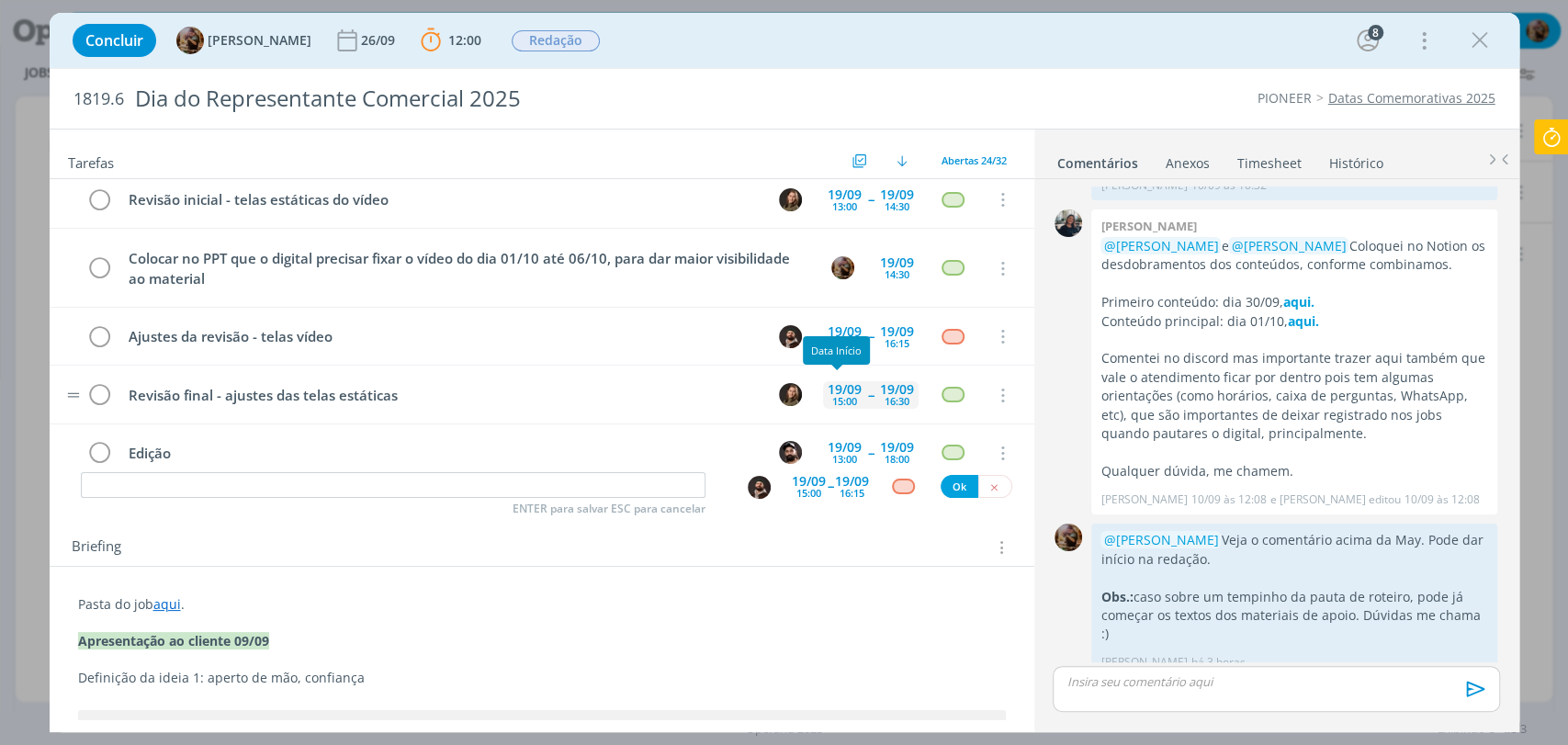
click at [833, 386] on div "19/09" at bounding box center [845, 390] width 34 height 13
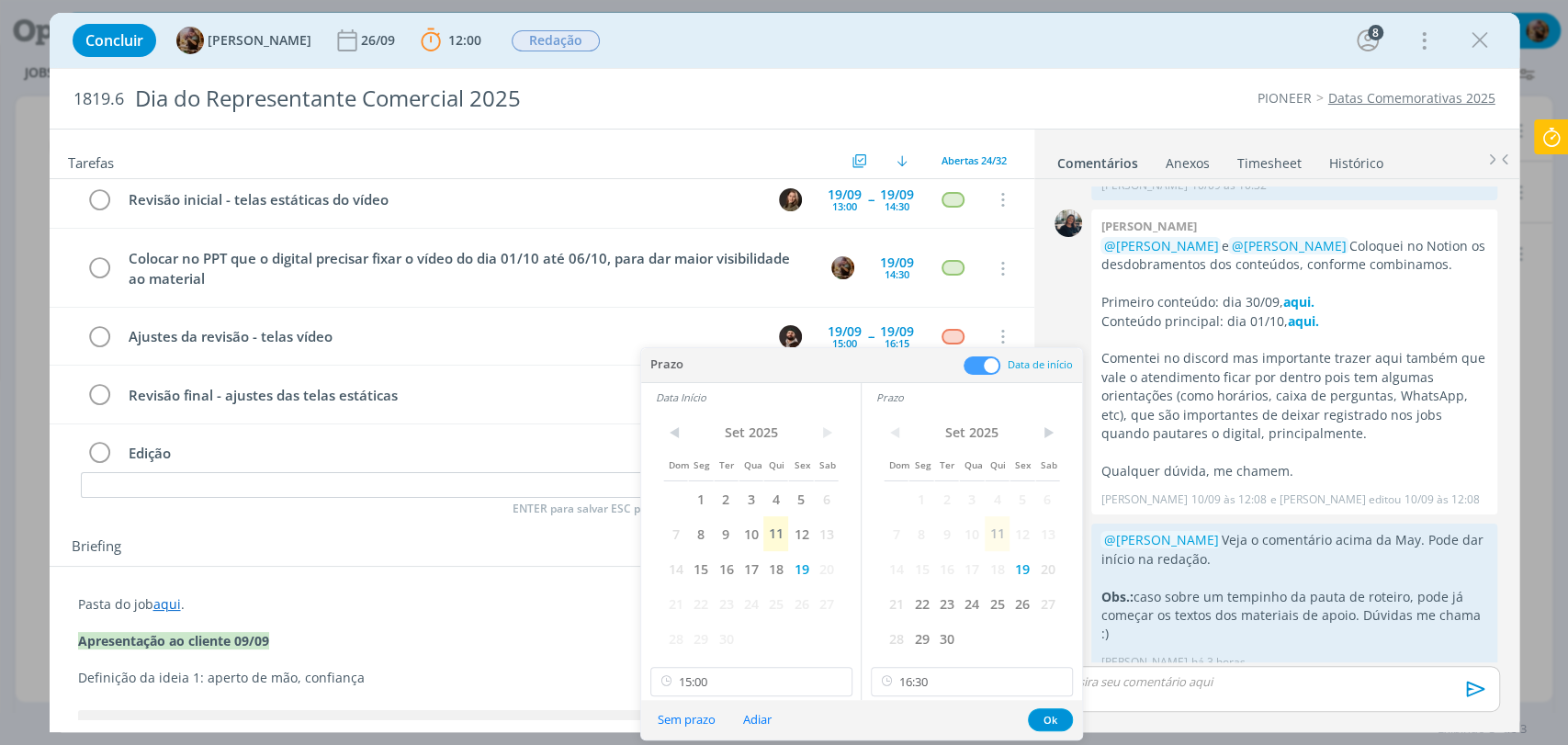
click at [945, 664] on div "< Set 2025 > Dom Seg Ter Qua Qui Sex Sab 1 2 3 4 5 6 7 8 9 10 11 12 13 14 15 16…" at bounding box center [971, 555] width 220 height 288
click at [950, 667] on input "16:30" at bounding box center [972, 681] width 202 height 29
click at [914, 530] on div "18:00" at bounding box center [974, 524] width 205 height 33
type input "18:00"
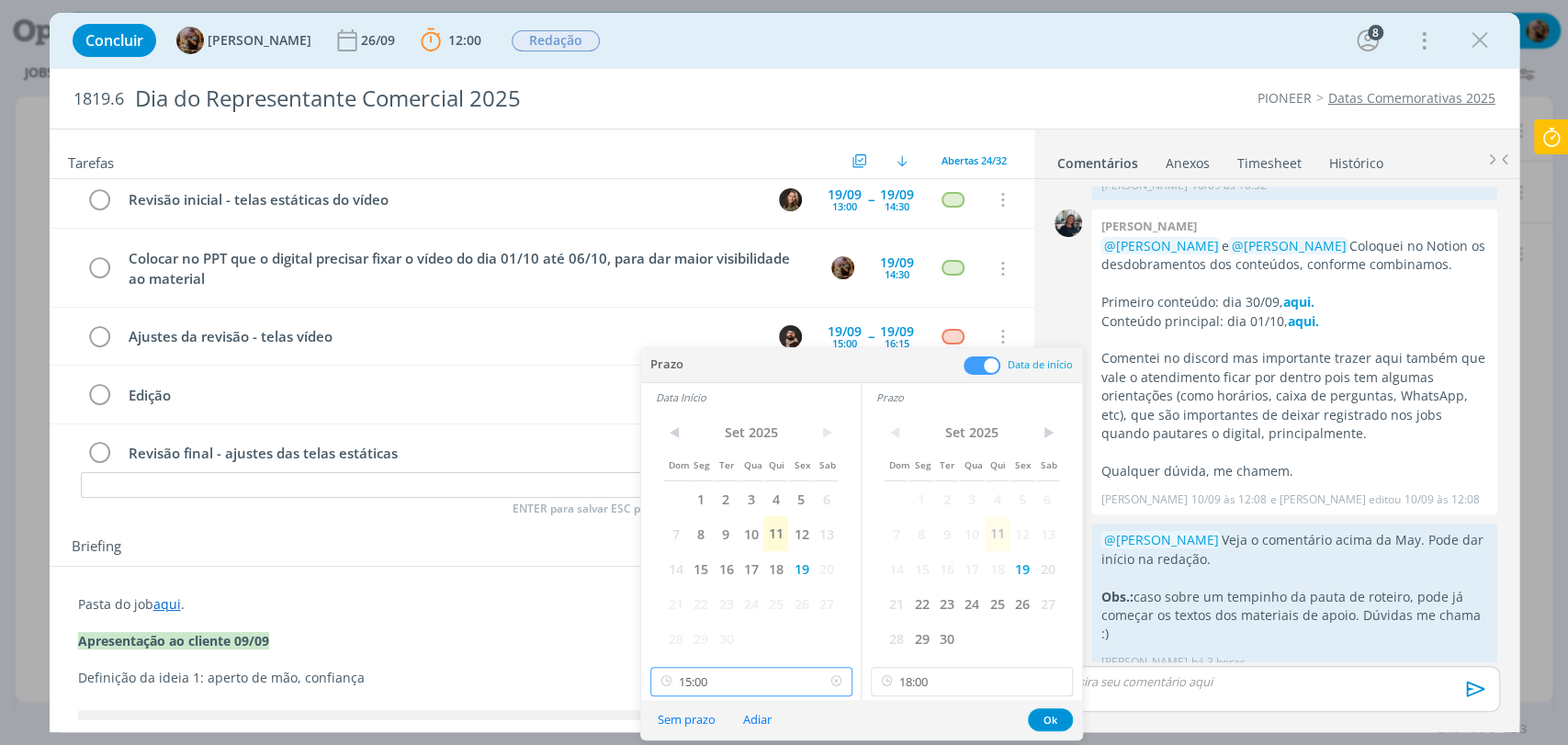
click at [764, 681] on input "15:00" at bounding box center [752, 681] width 202 height 29
click at [685, 586] on div "17:00" at bounding box center [753, 590] width 205 height 33
type input "17:00"
click at [1043, 721] on button "Ok" at bounding box center [1051, 719] width 45 height 23
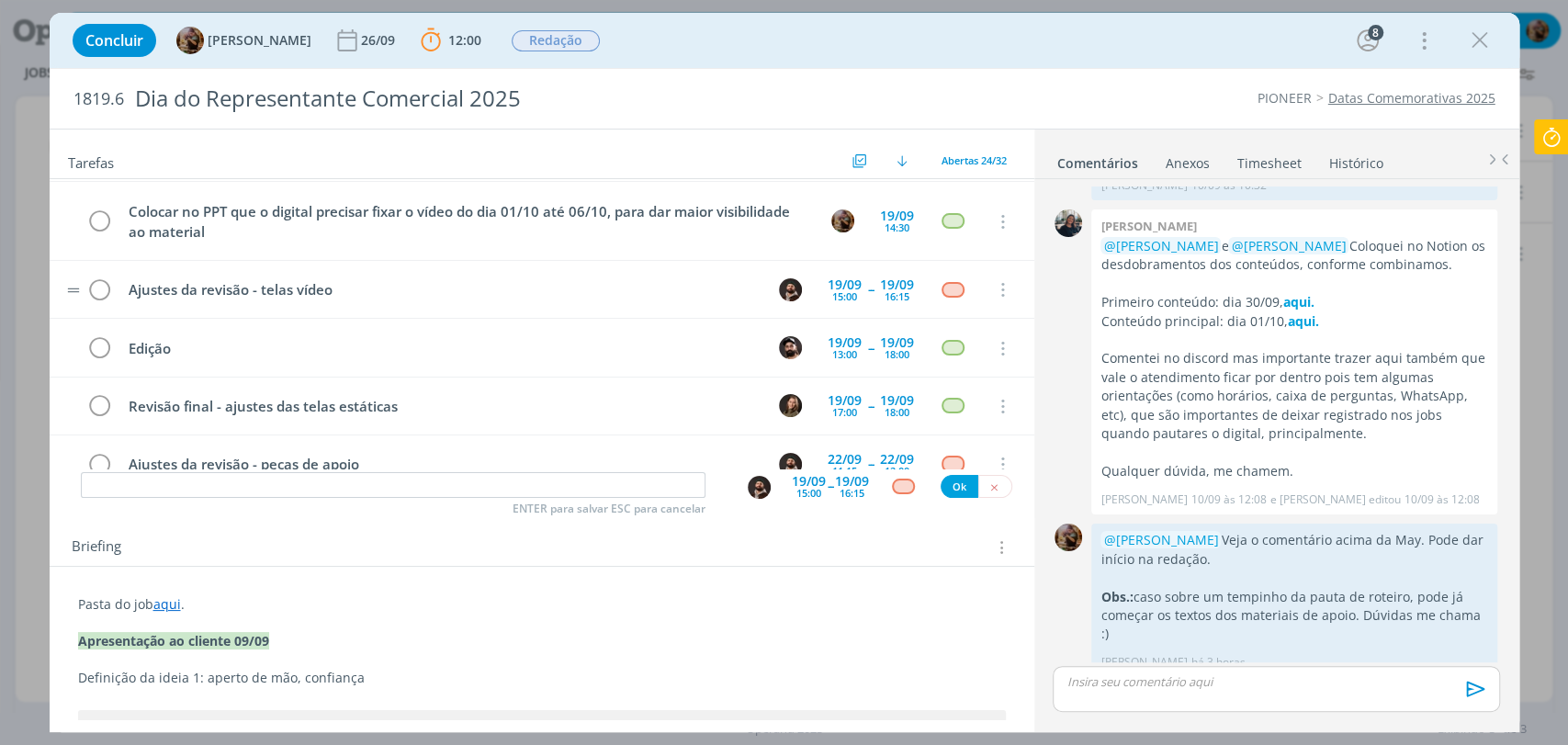
scroll to position [517, 0]
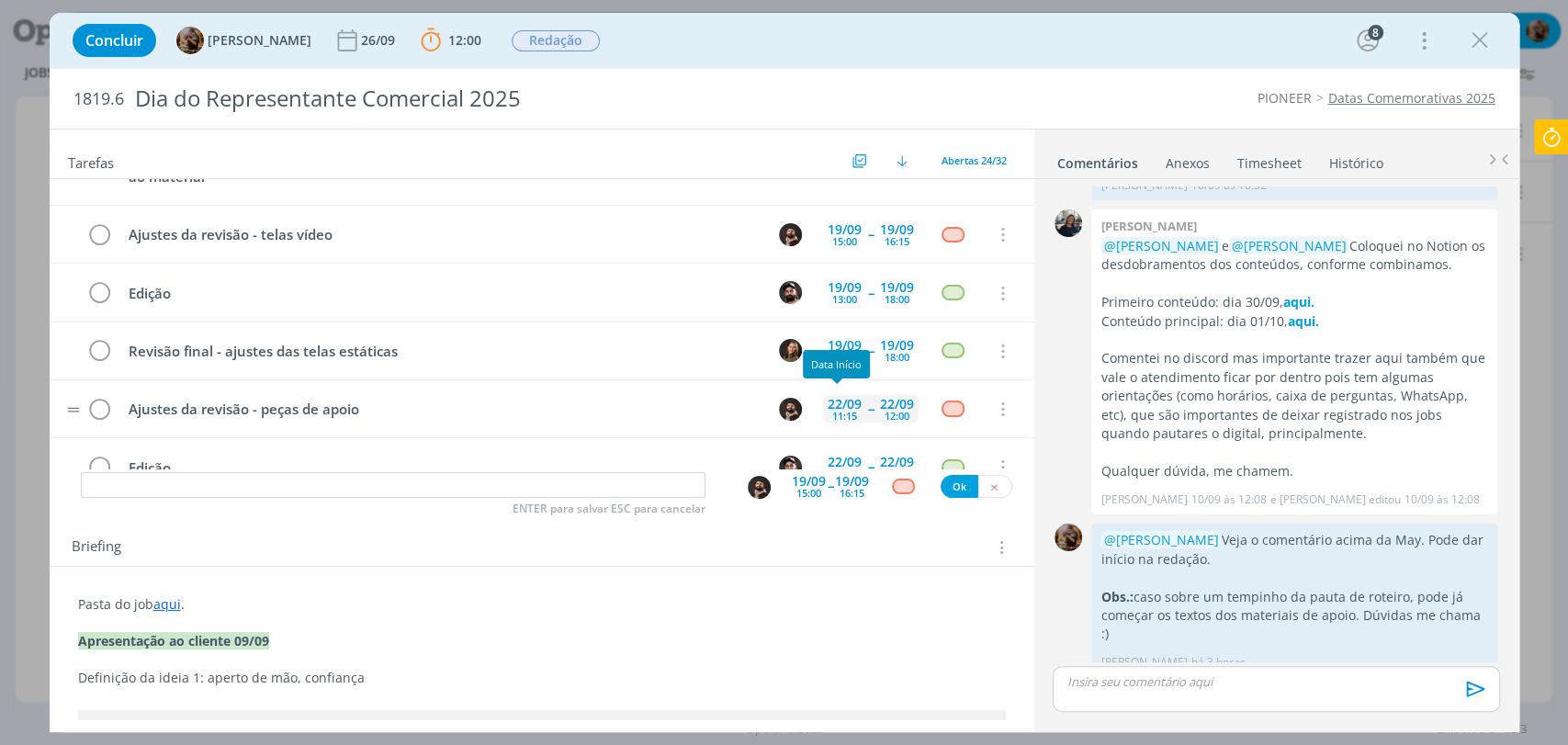
click at [843, 397] on div "22/09" at bounding box center [845, 404] width 34 height 13
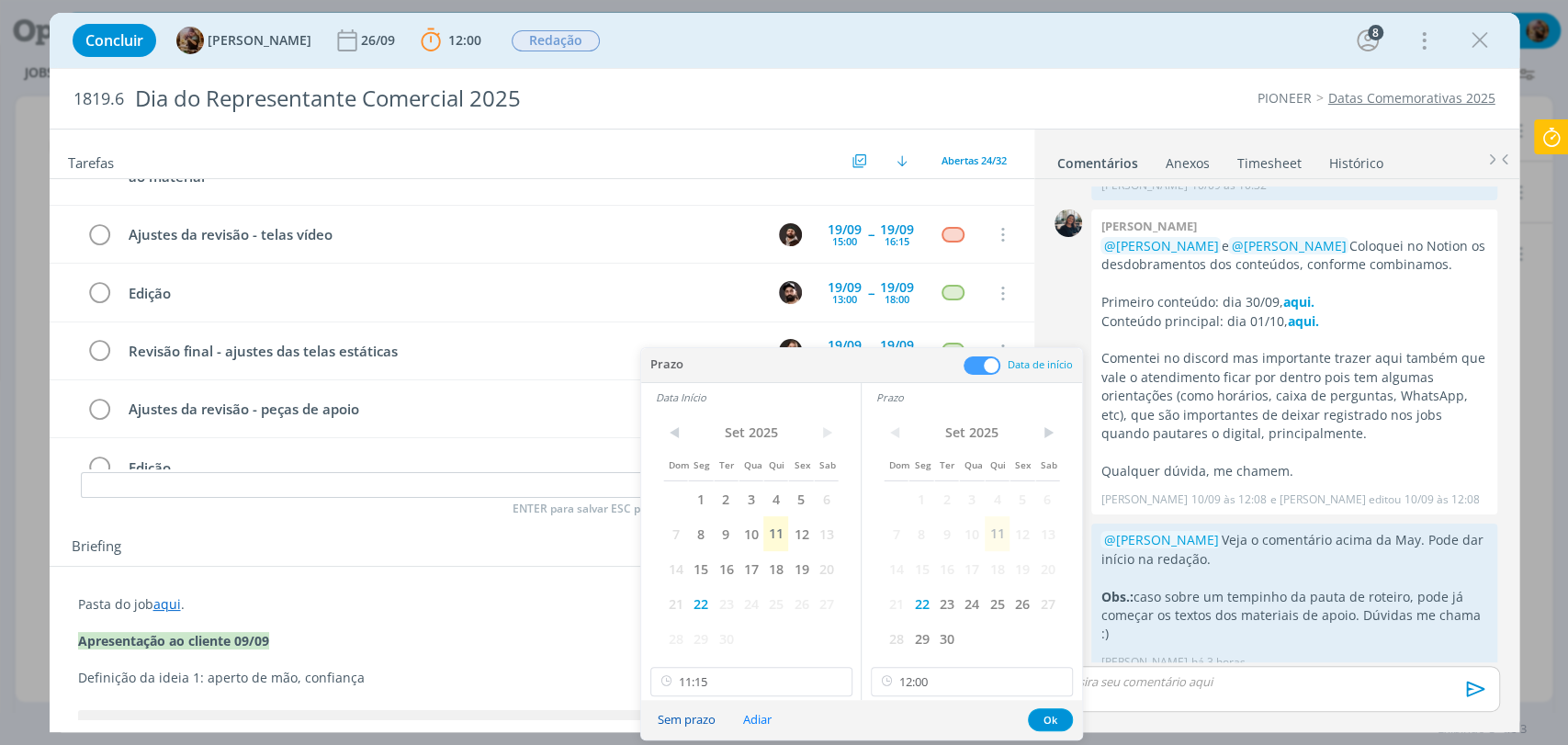
click at [693, 728] on button "Sem prazo" at bounding box center [687, 719] width 81 height 25
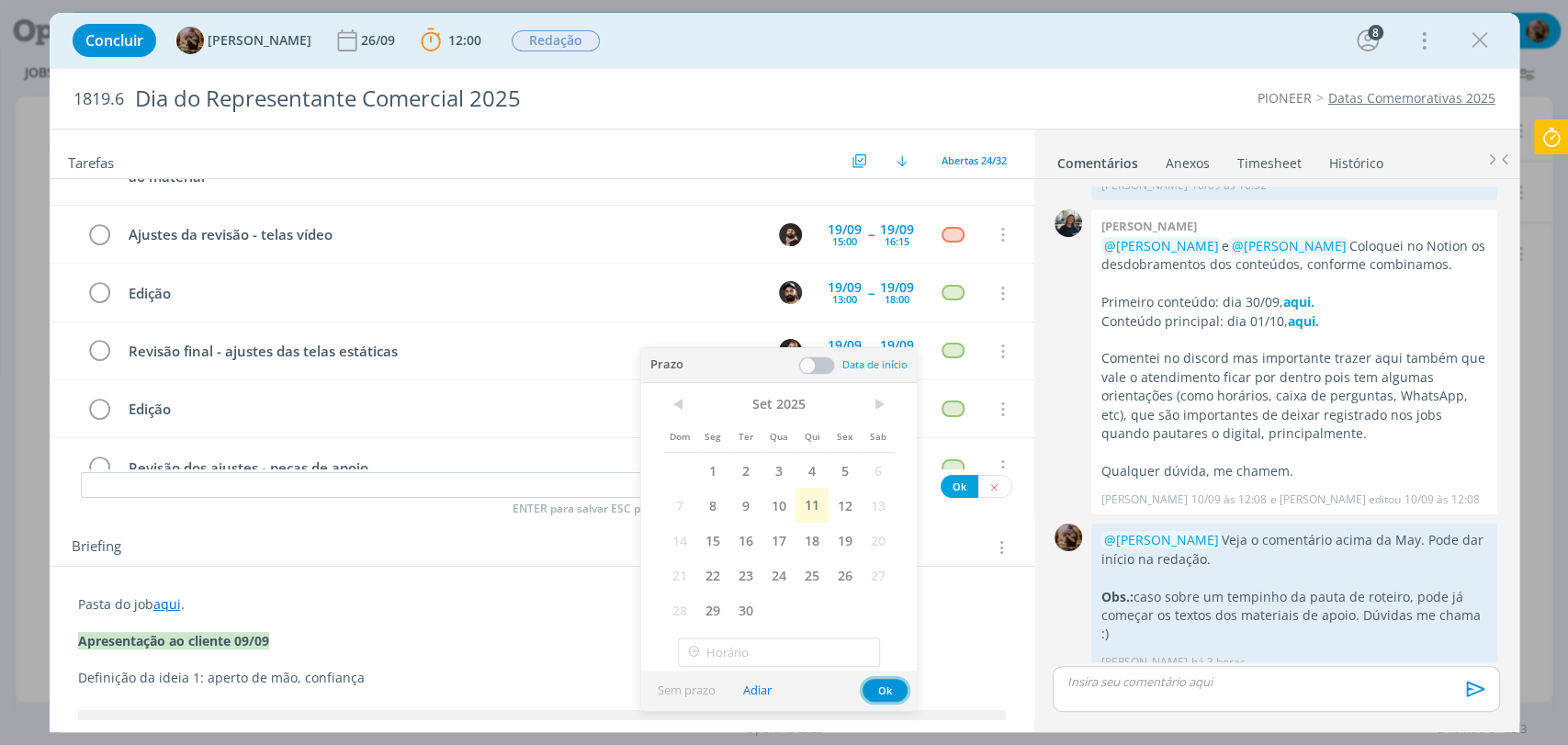
click at [887, 695] on button "Ok" at bounding box center [885, 690] width 45 height 23
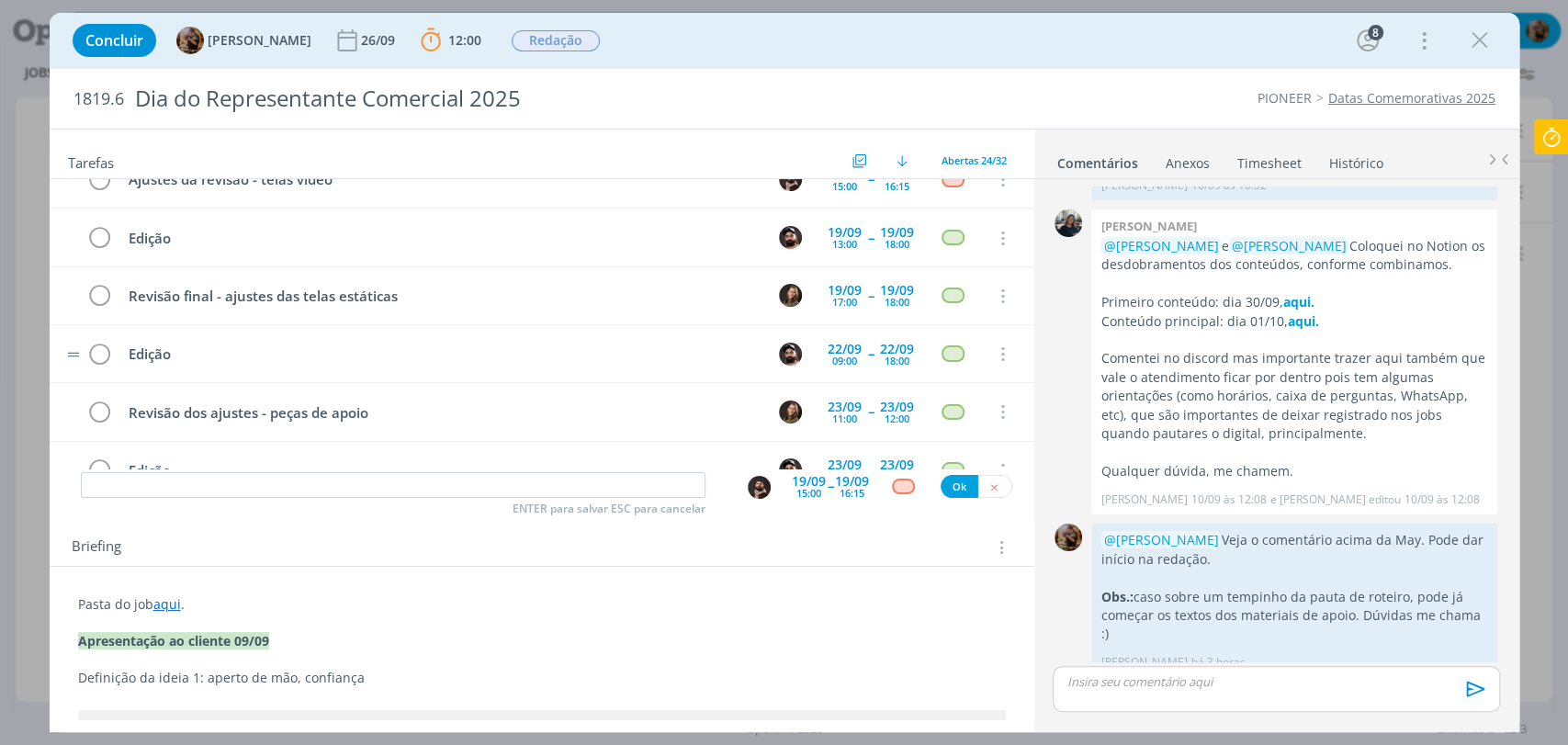
scroll to position [619, 0]
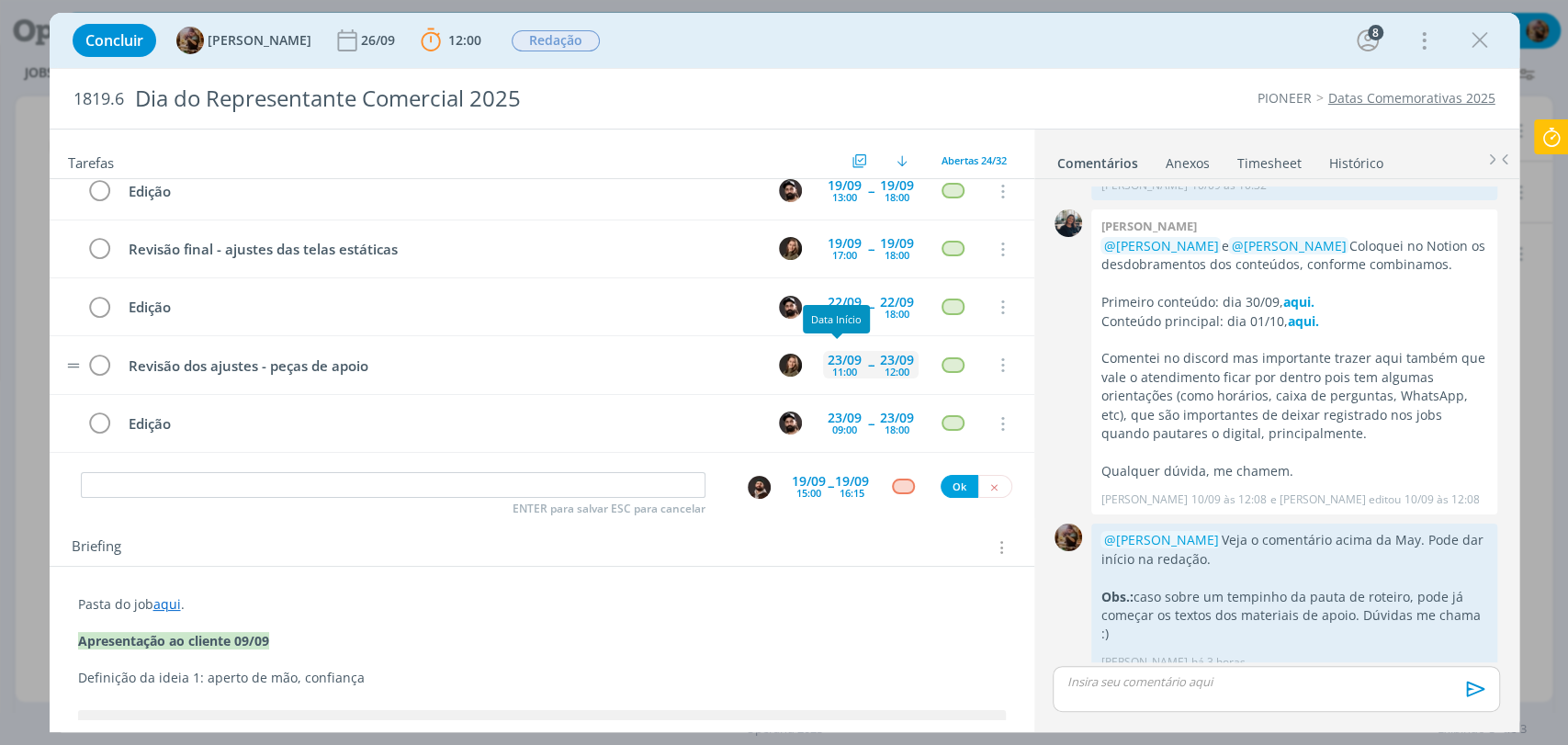
click at [832, 366] on div "11:00" at bounding box center [845, 371] width 25 height 10
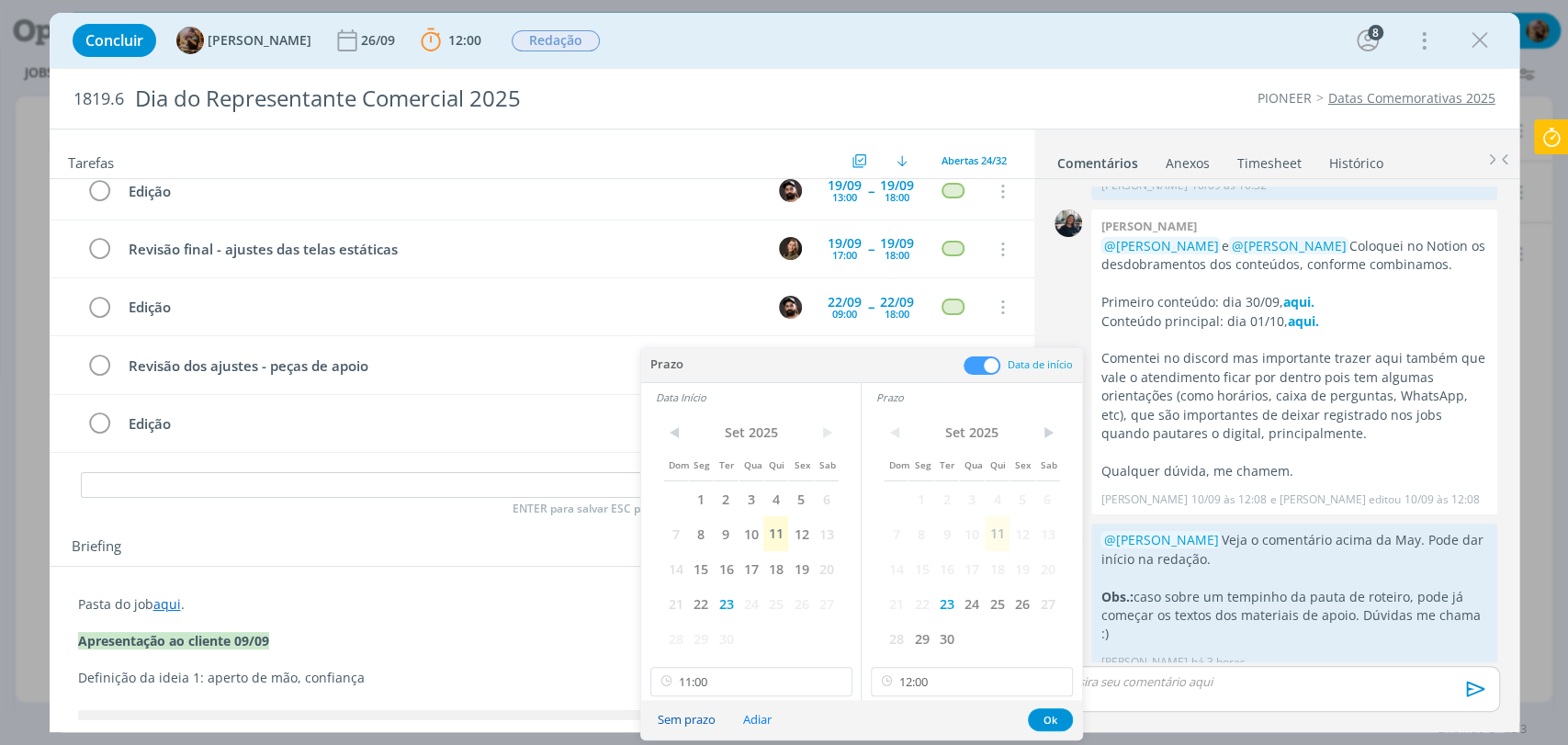
click at [698, 720] on button "Sem prazo" at bounding box center [687, 719] width 81 height 25
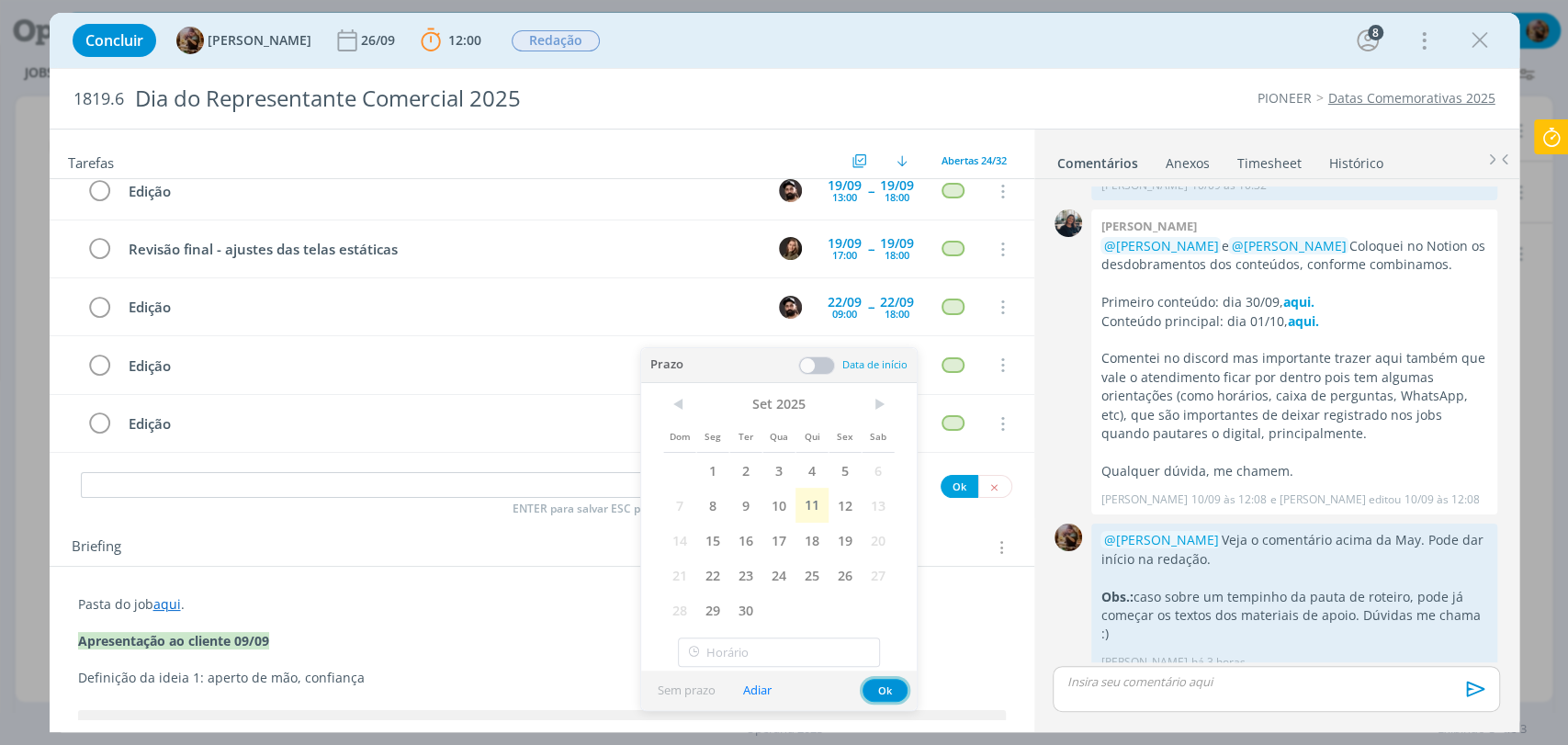
click at [891, 685] on div "Prazo Data de início Data Início < NaN > Dom Seg Ter Qua Qui Sex Sab NaN NaN Na…" at bounding box center [778, 528] width 275 height 362
type input "11:00"
click at [889, 693] on button "Ok" at bounding box center [885, 690] width 45 height 23
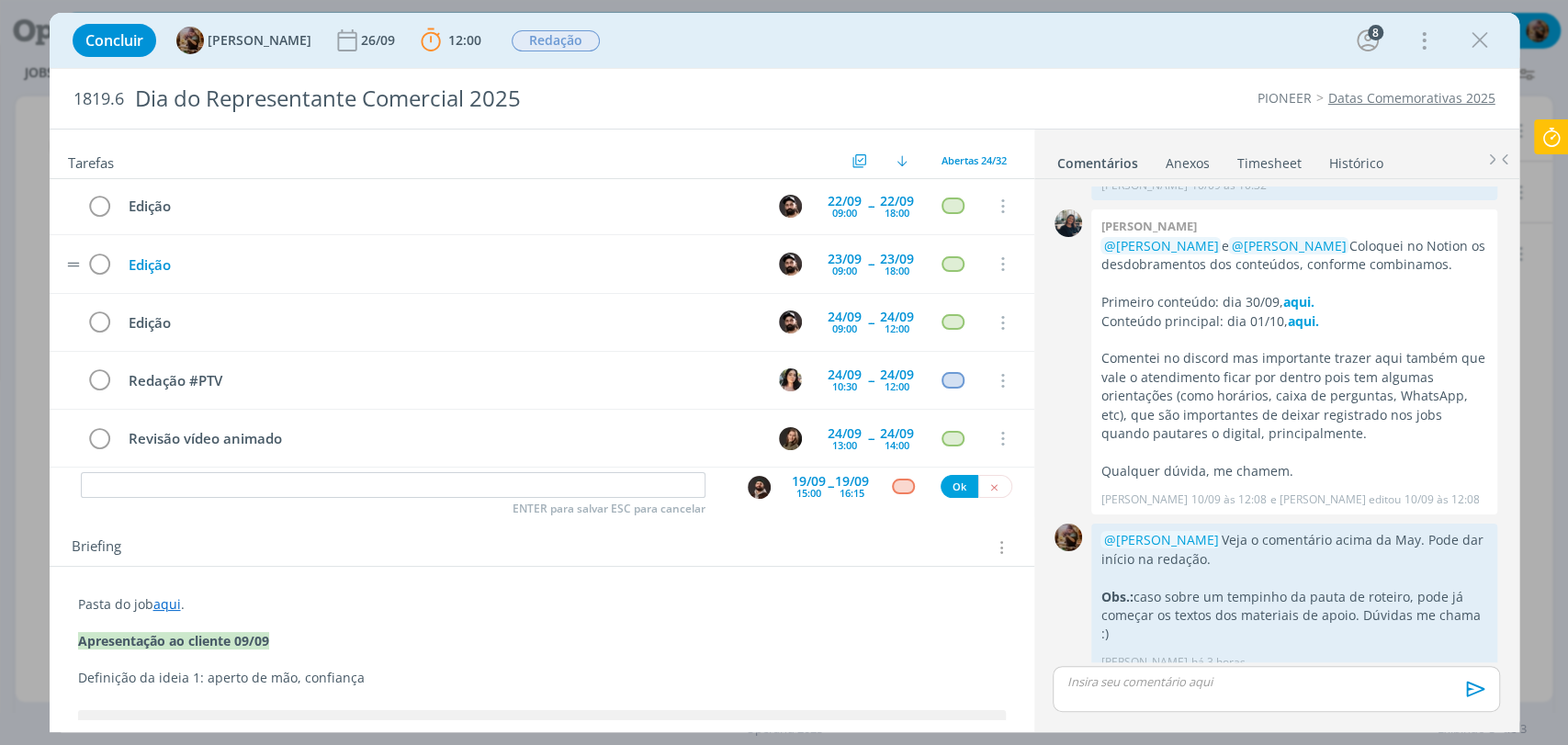
scroll to position [720, 0]
click at [889, 322] on div "12:00" at bounding box center [897, 327] width 25 height 10
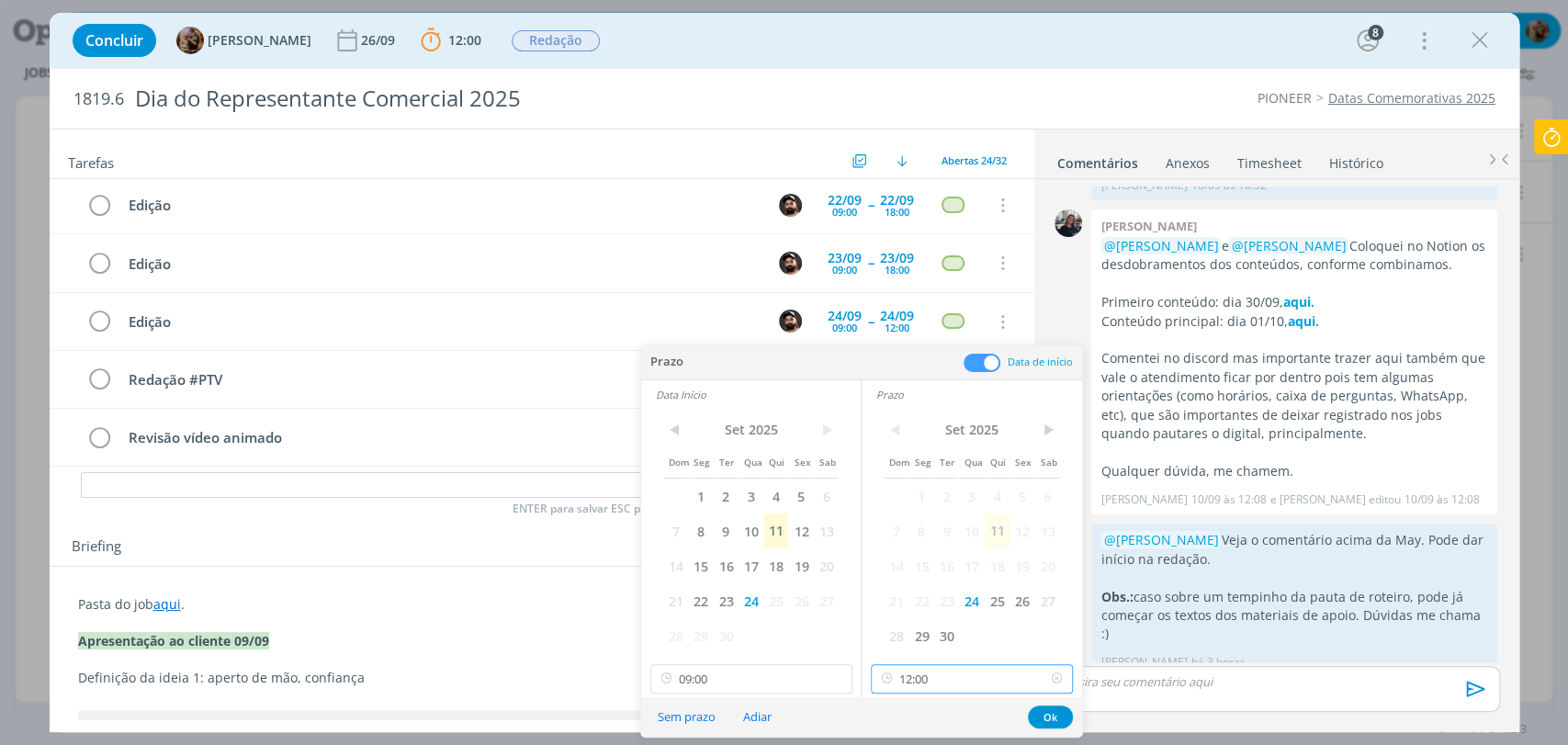
click at [950, 666] on input "12:00" at bounding box center [972, 678] width 202 height 29
click at [933, 604] on div "18:00" at bounding box center [974, 606] width 205 height 33
type input "18:00"
click at [1056, 718] on button "Ok" at bounding box center [1051, 717] width 45 height 23
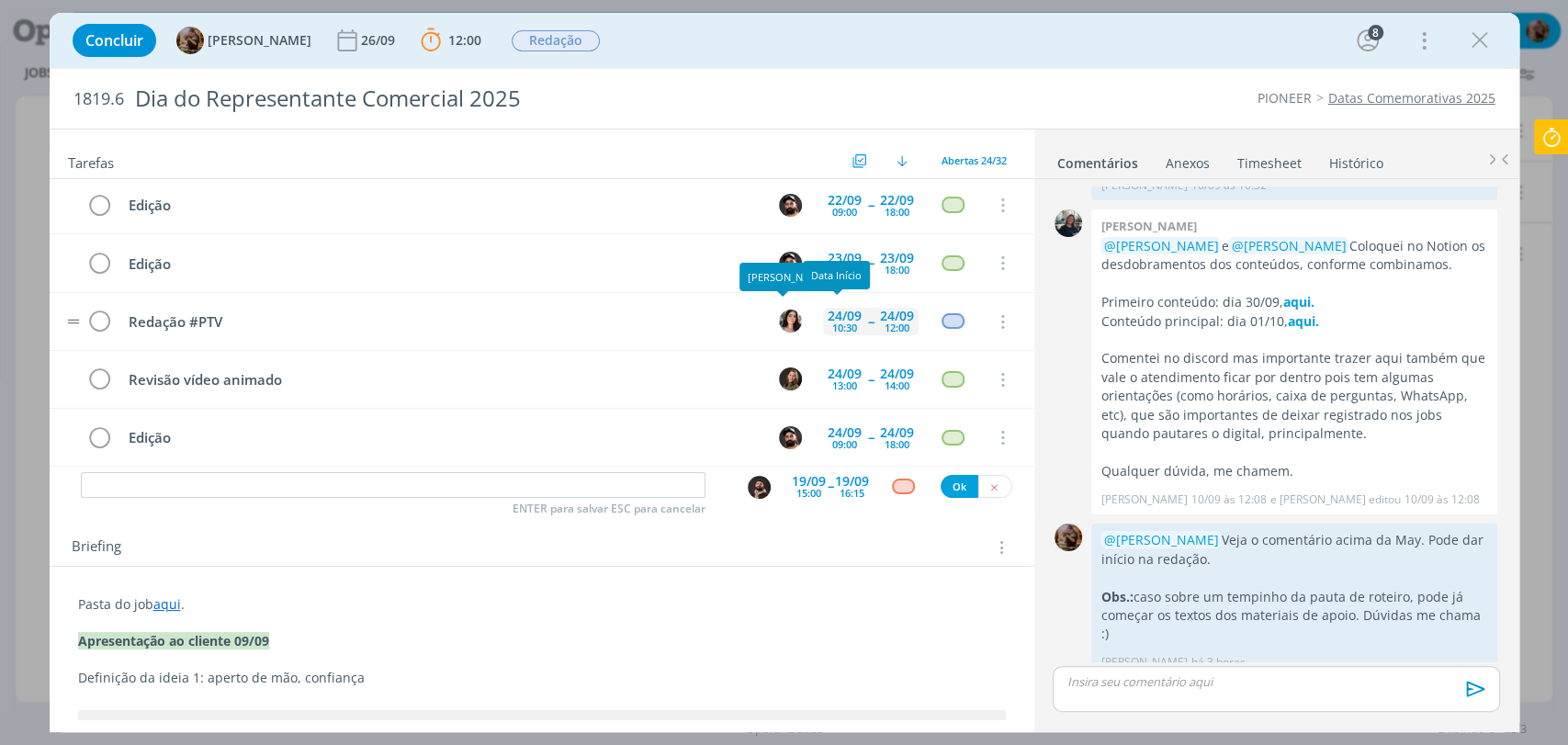
click at [832, 322] on div "10:30" at bounding box center [845, 327] width 25 height 10
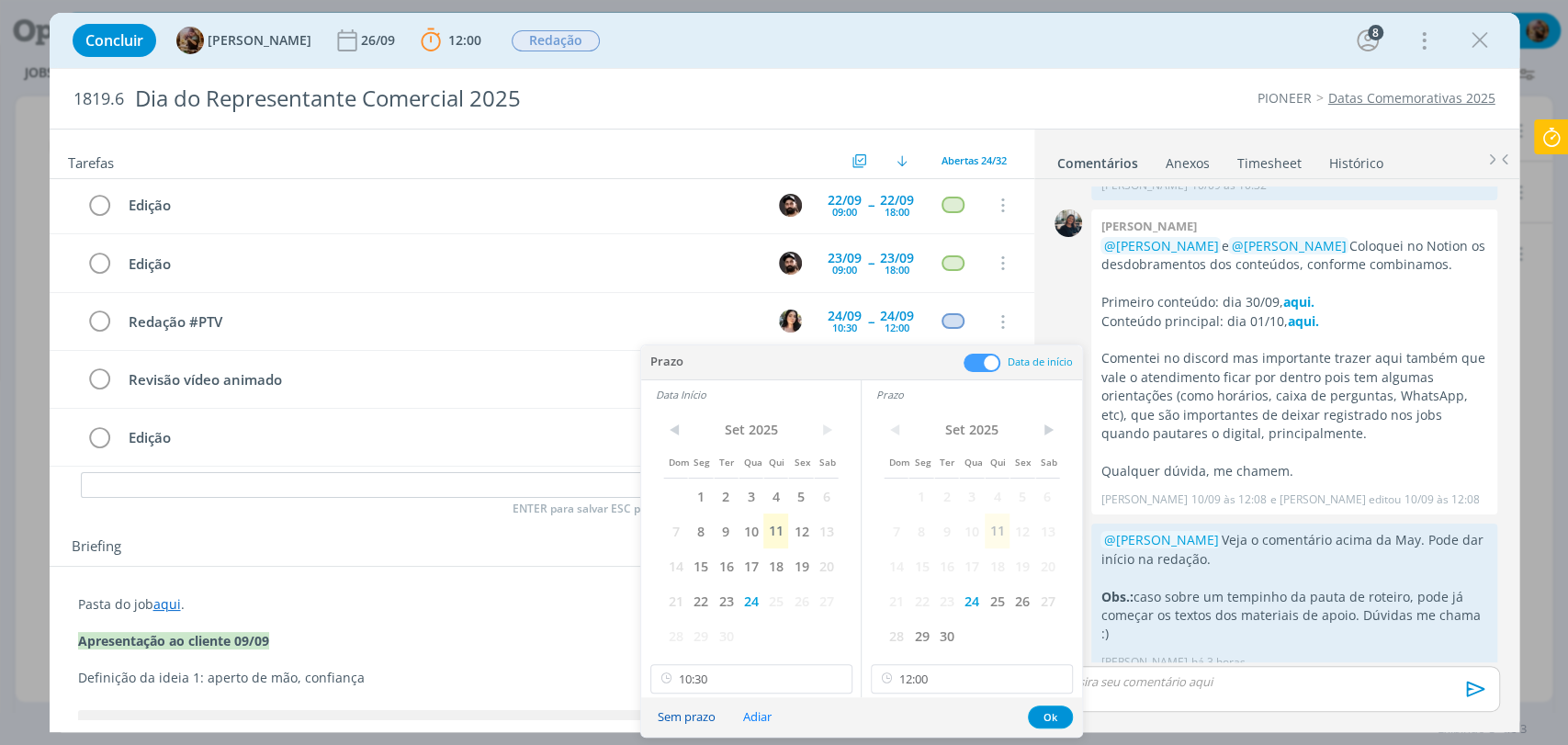
click at [696, 715] on button "Sem prazo" at bounding box center [687, 717] width 81 height 25
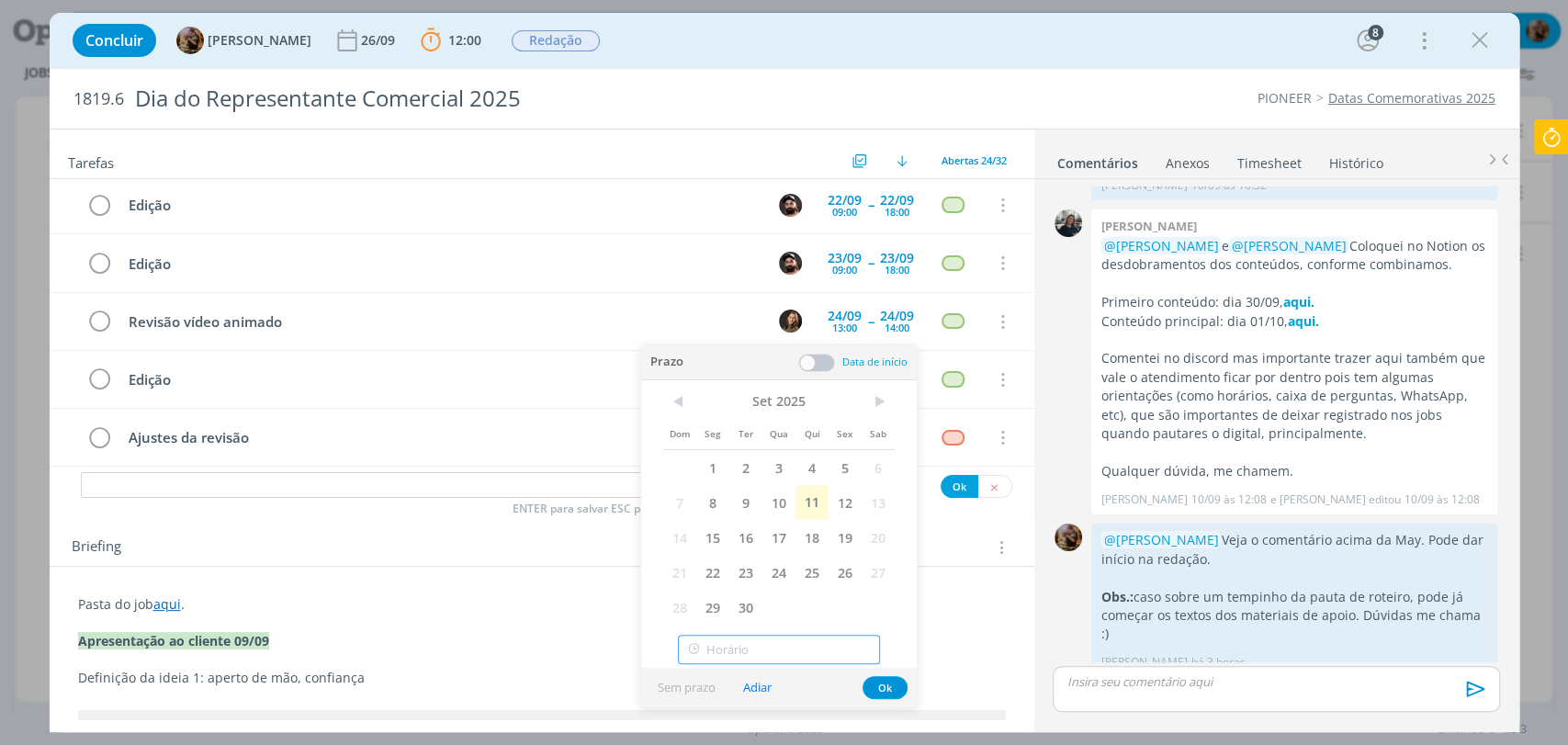
click at [880, 664] on input "text" at bounding box center [779, 649] width 202 height 29
type input "10:30"
type input "21:00"
click at [863, 652] on icon at bounding box center [863, 649] width 23 height 29
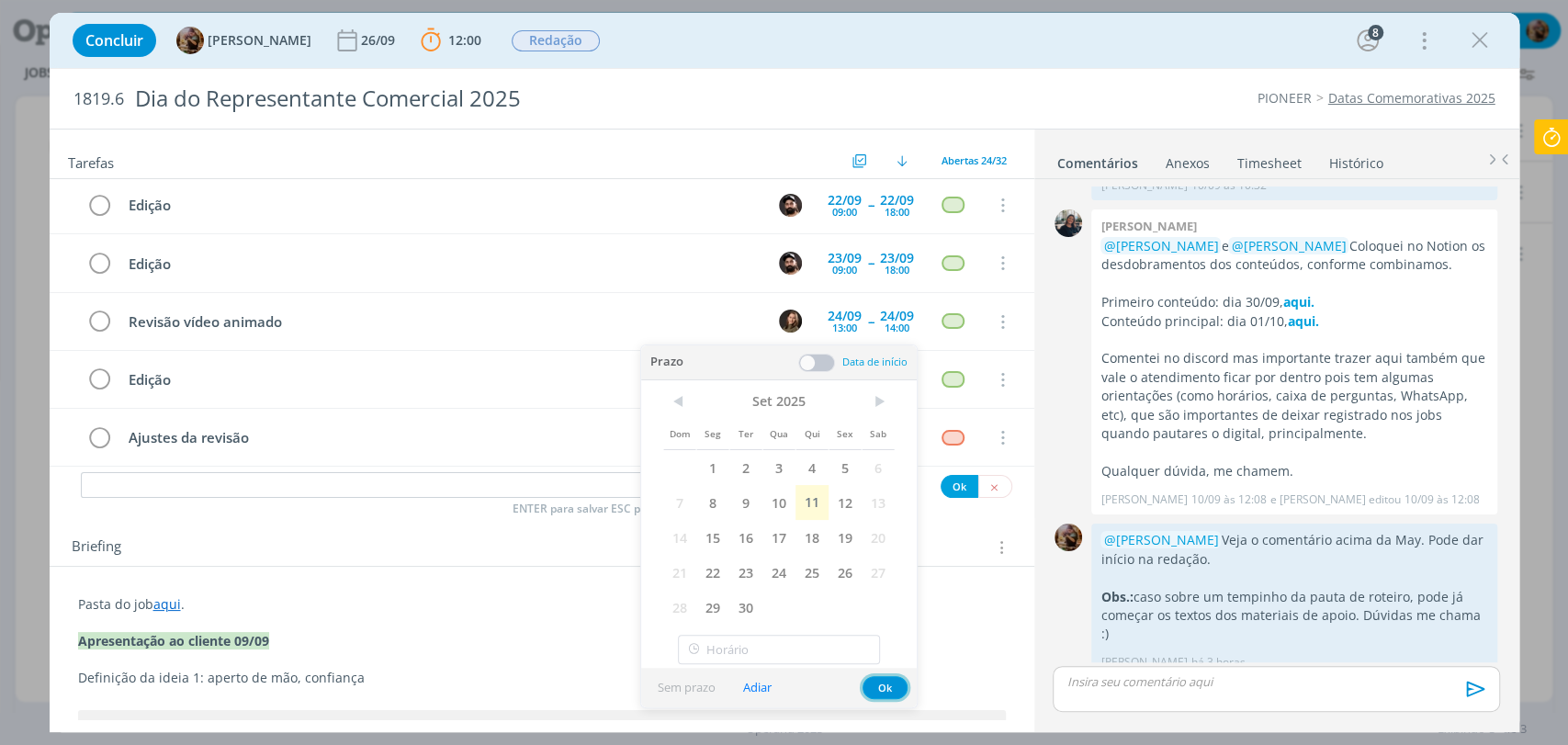
click at [887, 683] on button "Ok" at bounding box center [885, 687] width 45 height 23
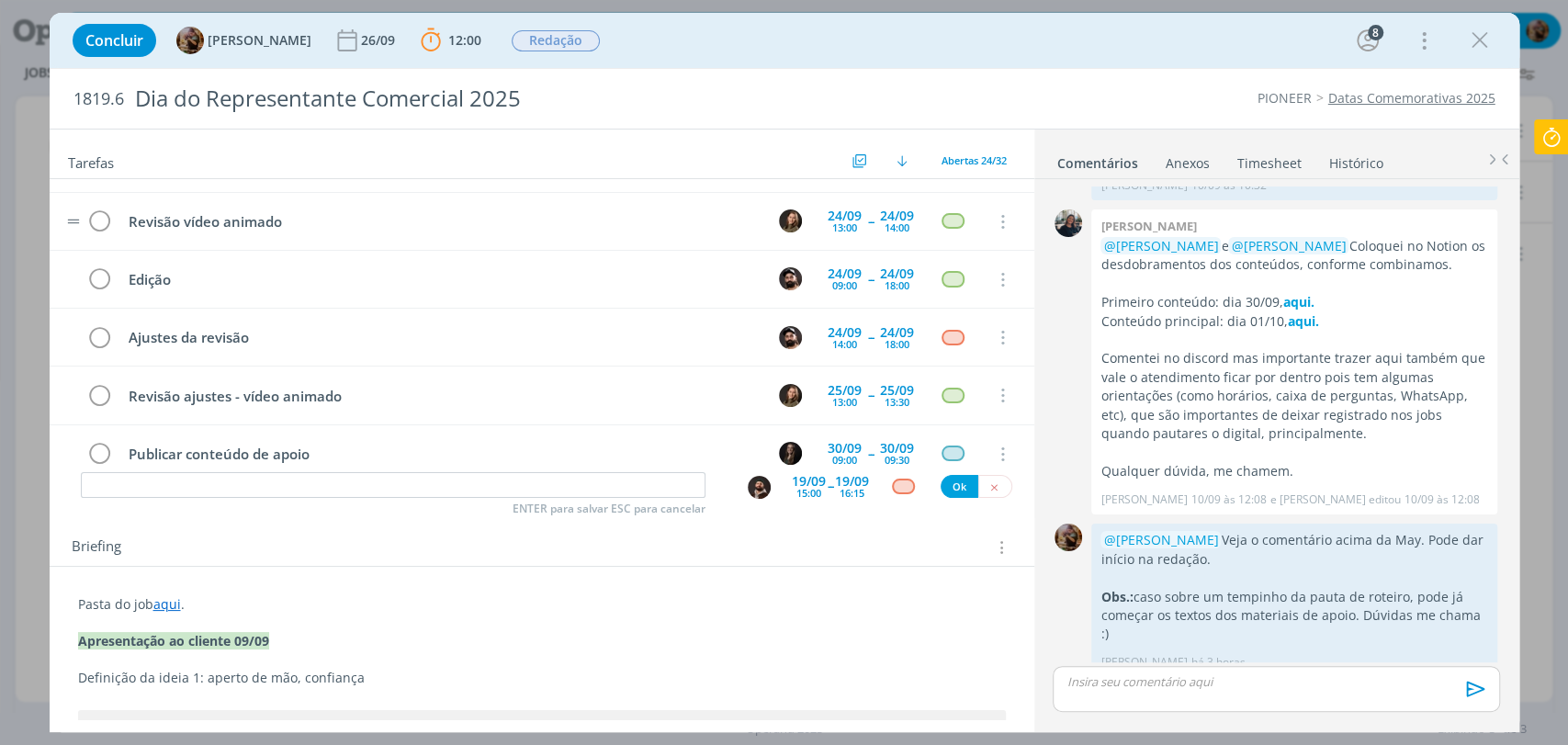
scroll to position [823, 0]
click at [880, 266] on div "24/09" at bounding box center [897, 272] width 34 height 13
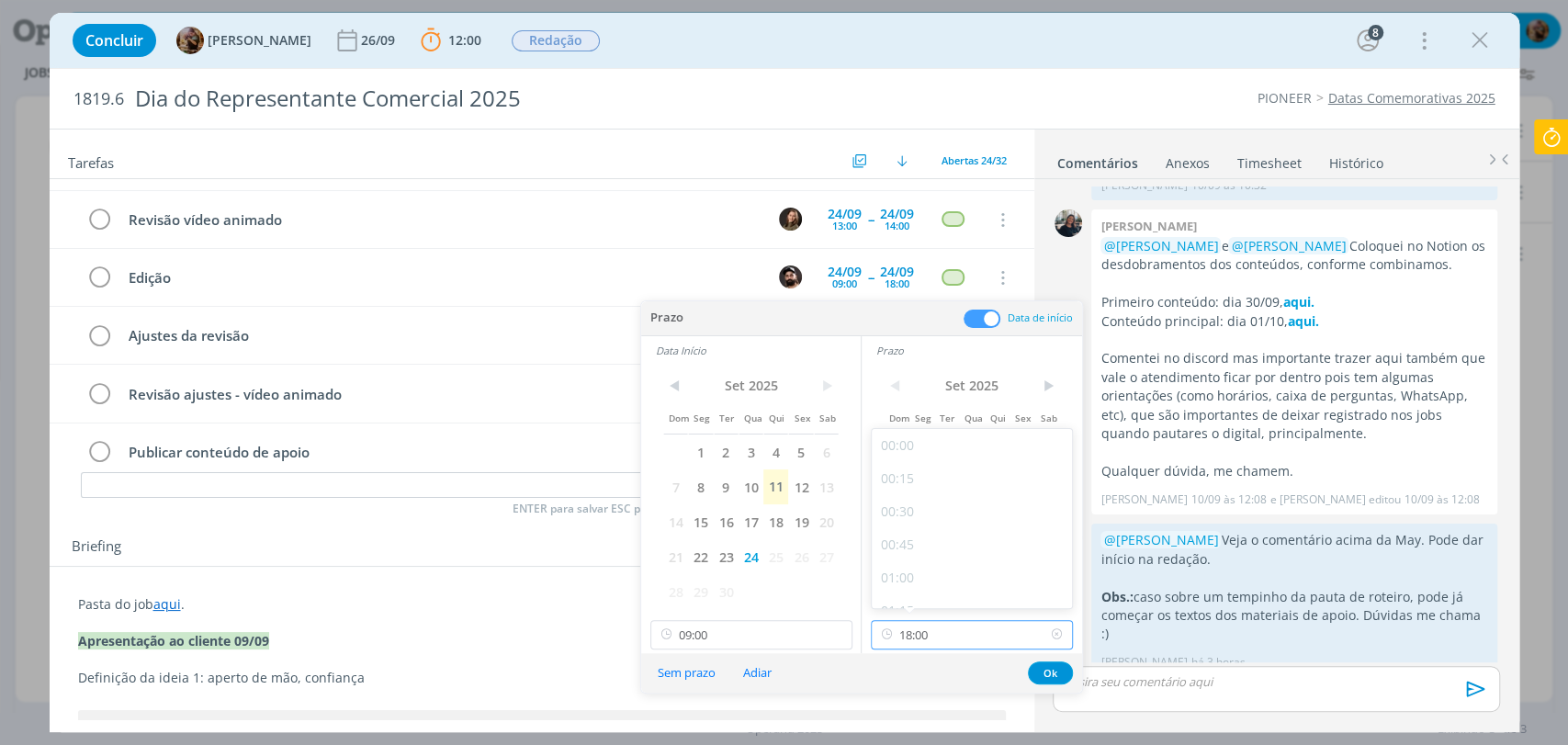
click at [957, 627] on input "18:00" at bounding box center [972, 633] width 202 height 29
click at [904, 498] on div "15:00" at bounding box center [974, 494] width 205 height 33
type input "15:00"
click at [1052, 676] on button "Ok" at bounding box center [1051, 672] width 45 height 23
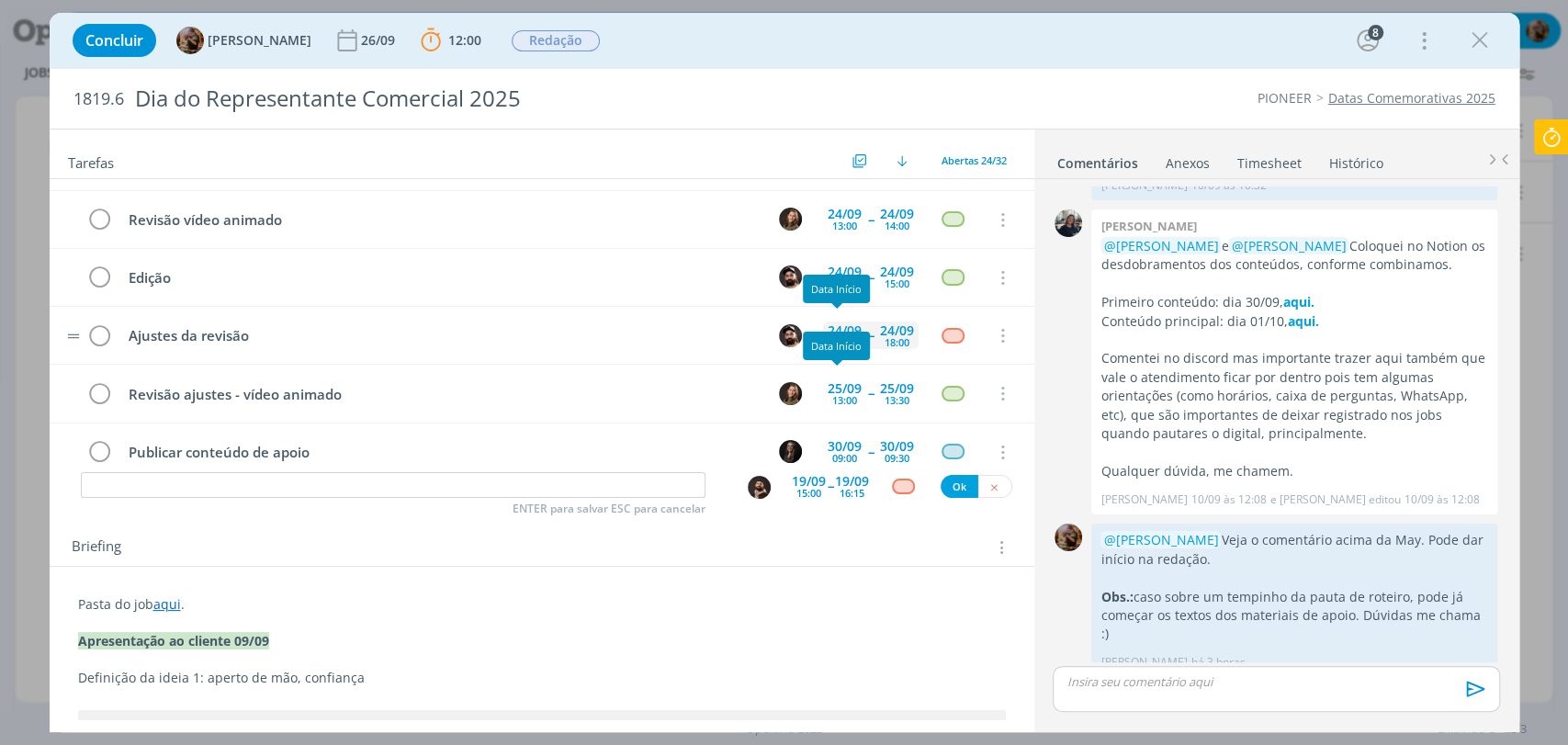
click at [834, 337] on div "14:00" at bounding box center [845, 341] width 25 height 10
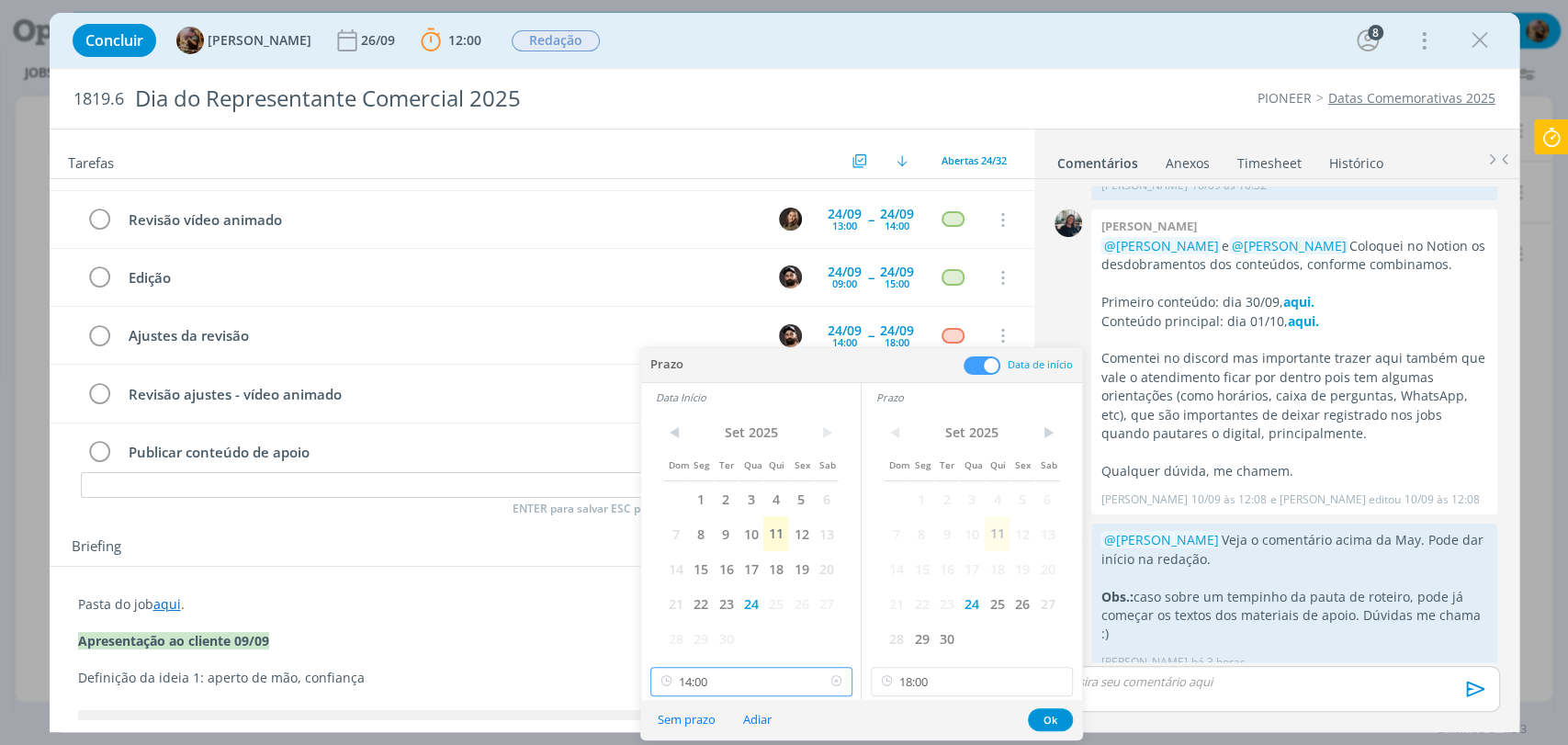
click at [815, 682] on input "14:00" at bounding box center [752, 681] width 202 height 29
click at [738, 572] on div "15:00" at bounding box center [753, 560] width 205 height 33
type input "15:00"
click at [1041, 724] on button "Ok" at bounding box center [1051, 719] width 45 height 23
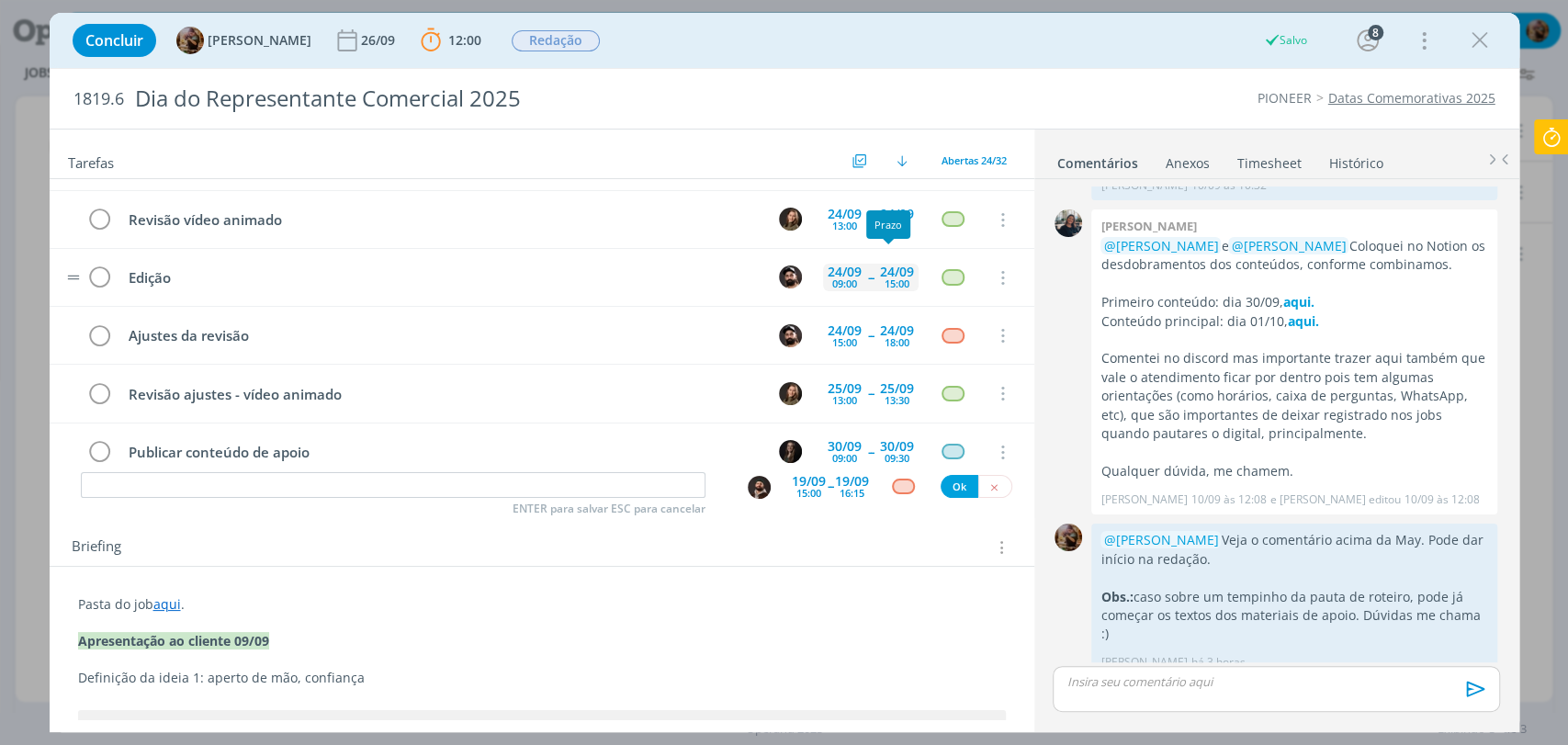
click at [889, 266] on div "24/09" at bounding box center [897, 272] width 34 height 13
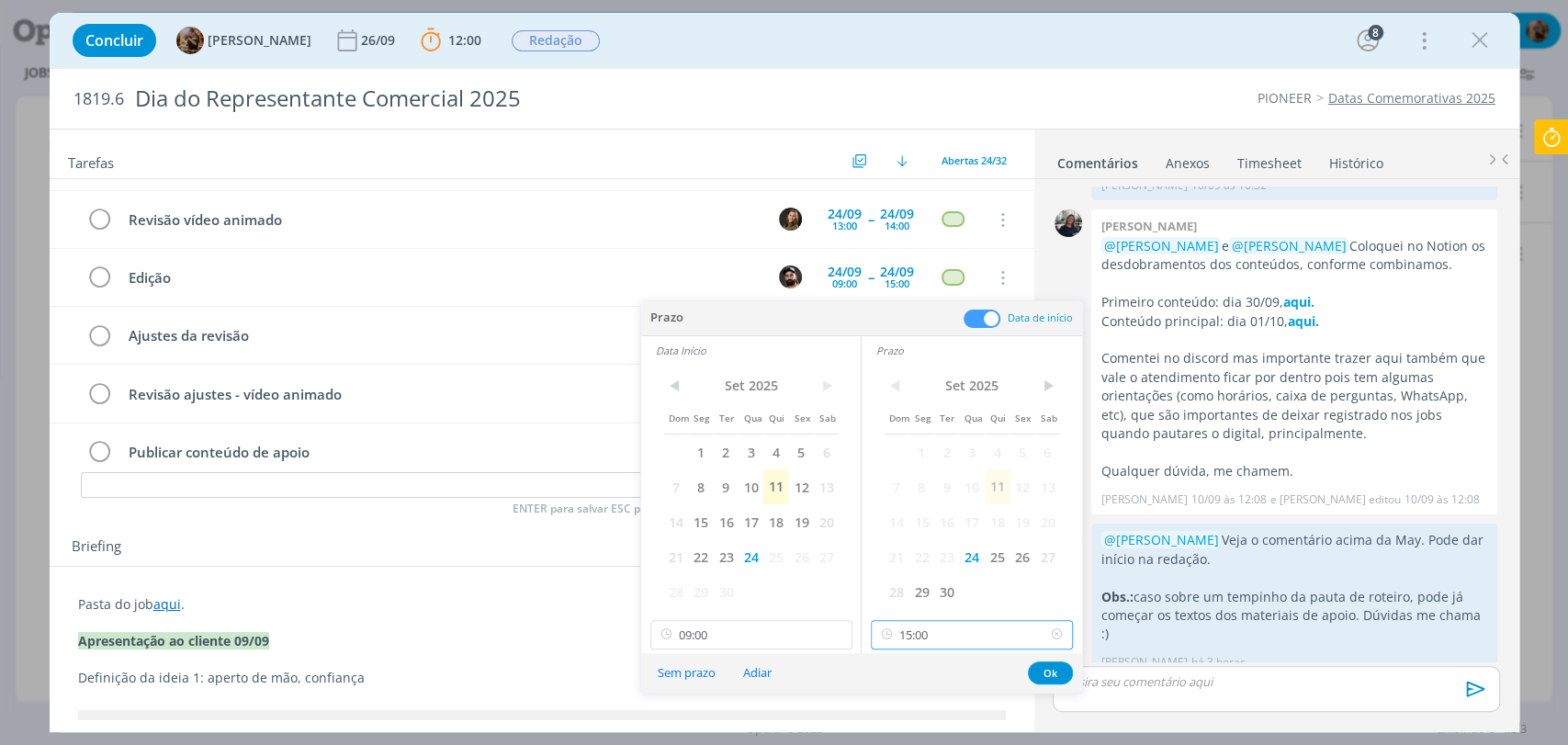
click at [942, 639] on input "15:00" at bounding box center [972, 633] width 202 height 29
click at [906, 451] on div "14:00" at bounding box center [974, 452] width 205 height 33
type input "14:00"
click at [1051, 671] on button "Ok" at bounding box center [1051, 672] width 45 height 23
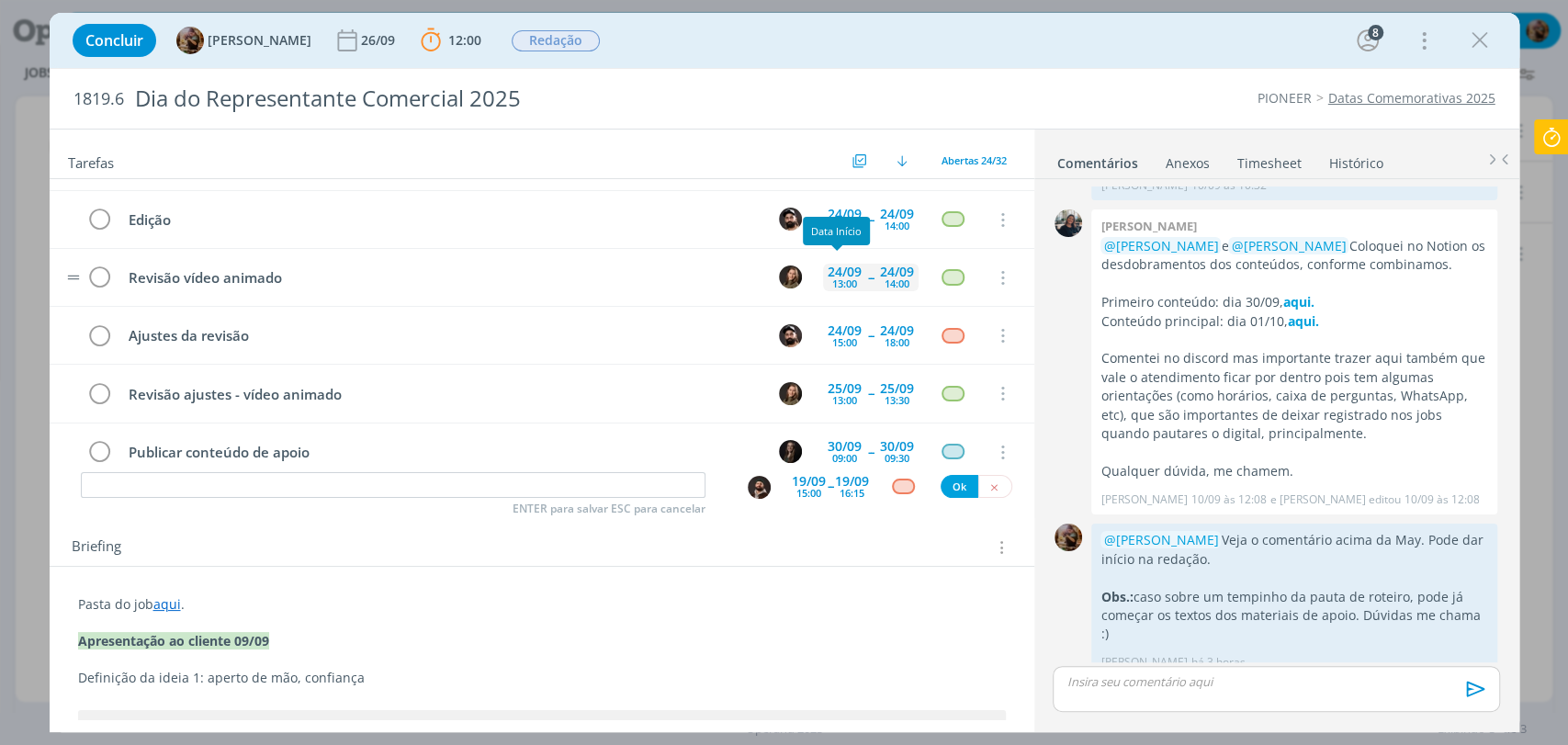
click at [828, 266] on div "24/09" at bounding box center [845, 272] width 34 height 13
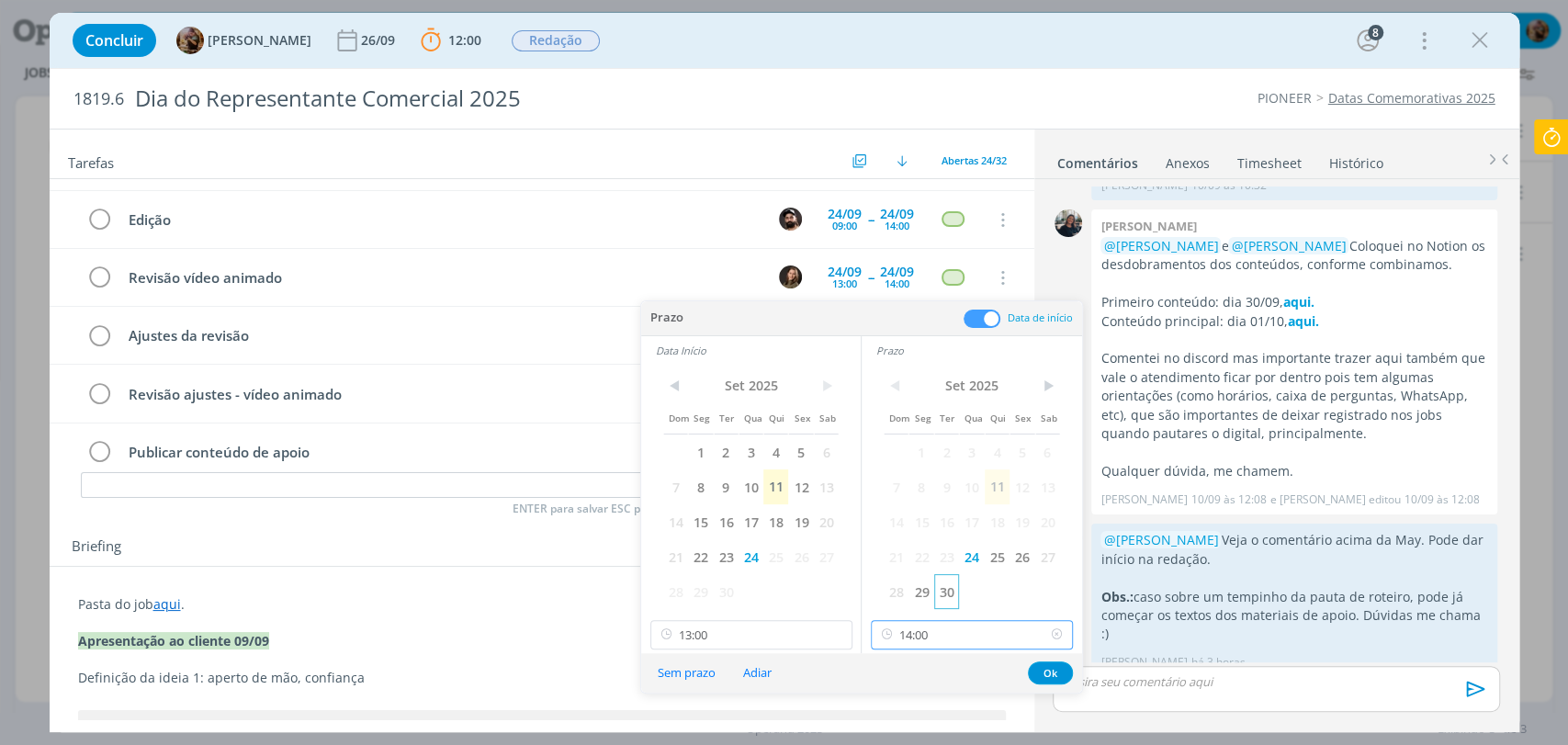
drag, startPoint x: 928, startPoint y: 625, endPoint x: 933, endPoint y: 607, distance: 18.7
click at [929, 626] on input "14:00" at bounding box center [972, 633] width 202 height 29
click at [904, 516] on div "15:00" at bounding box center [974, 512] width 205 height 33
type input "15:00"
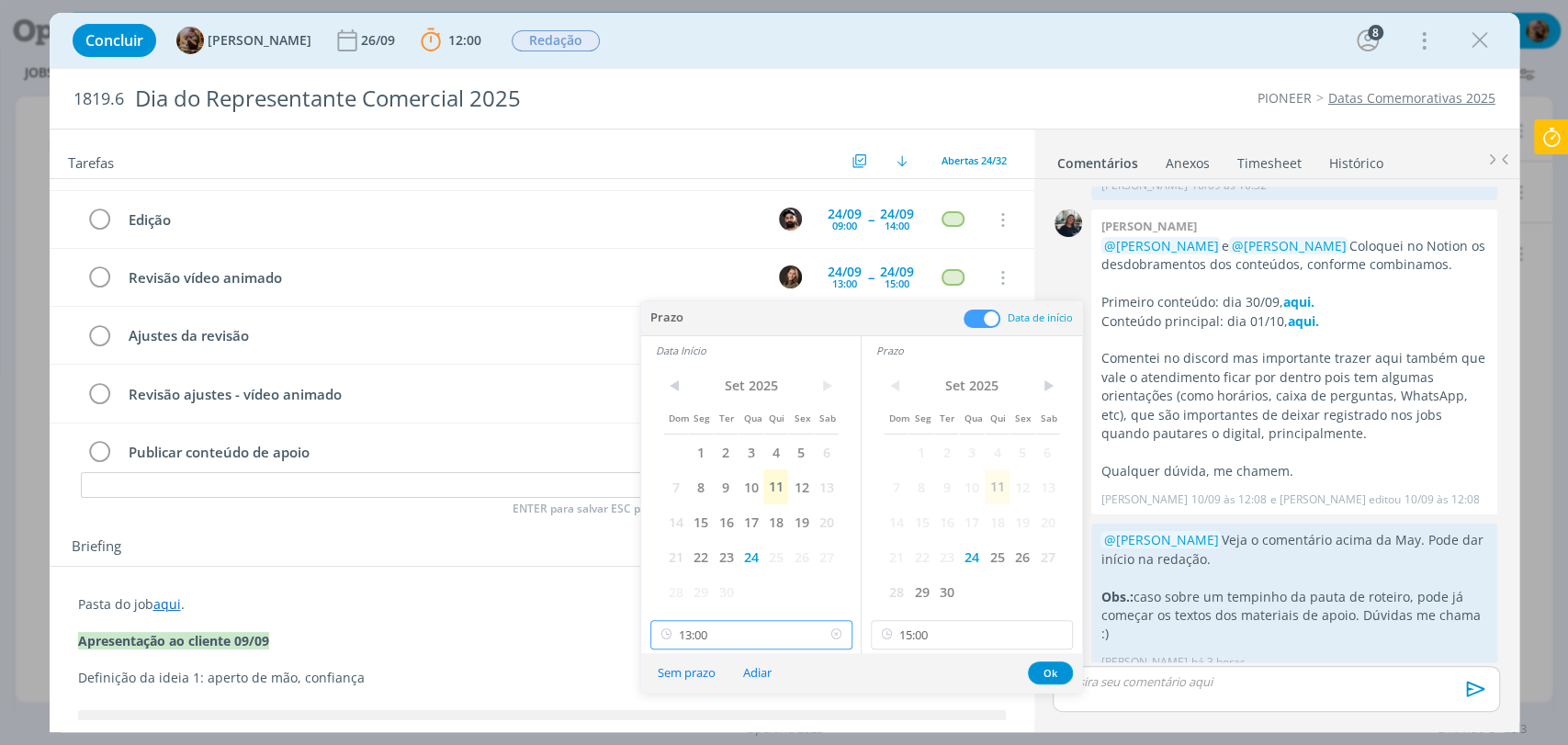
click at [760, 634] on input "13:00" at bounding box center [752, 633] width 202 height 29
click at [686, 514] on div "14:00" at bounding box center [753, 512] width 205 height 33
type input "14:00"
click at [1050, 664] on button "Ok" at bounding box center [1051, 672] width 45 height 23
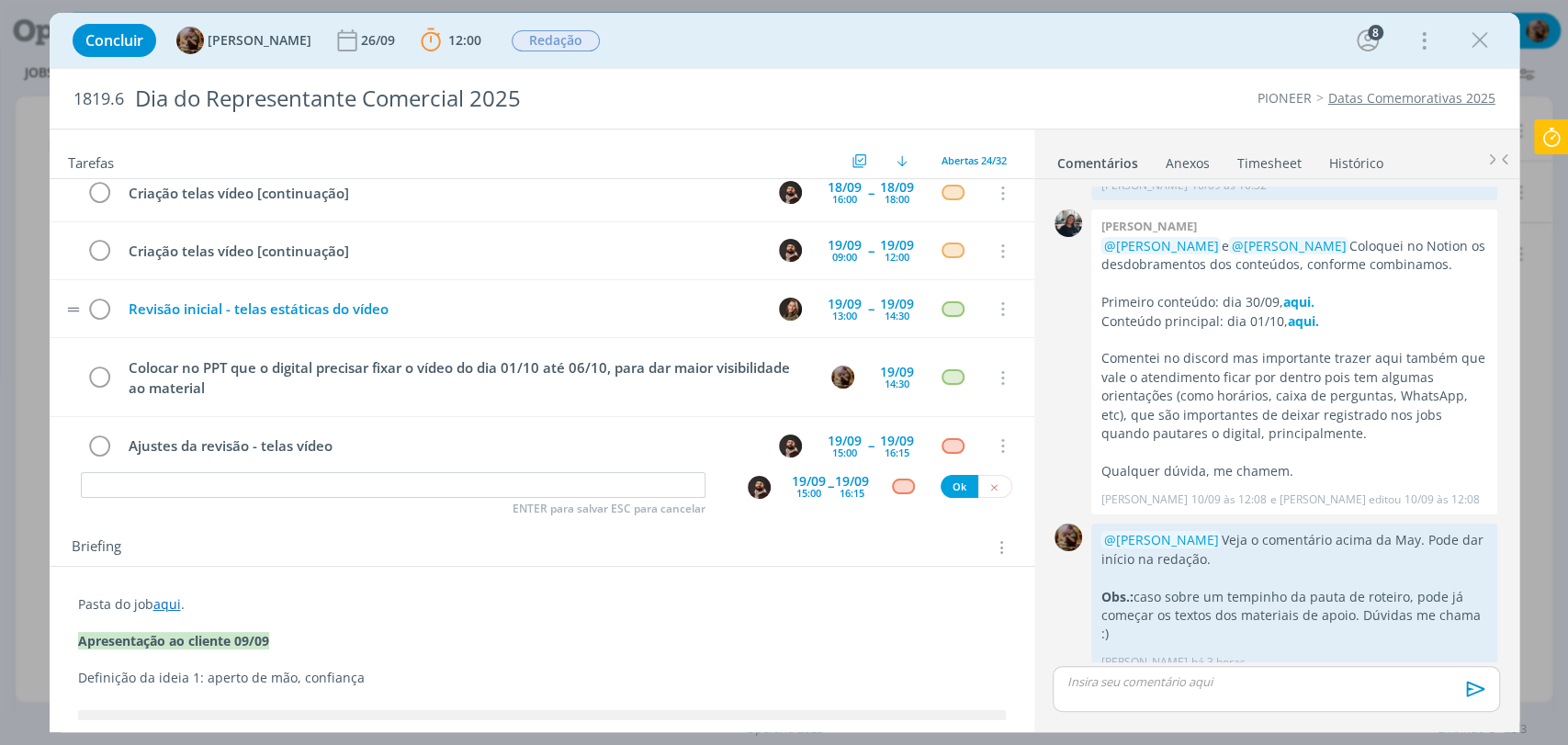
scroll to position [407, 0]
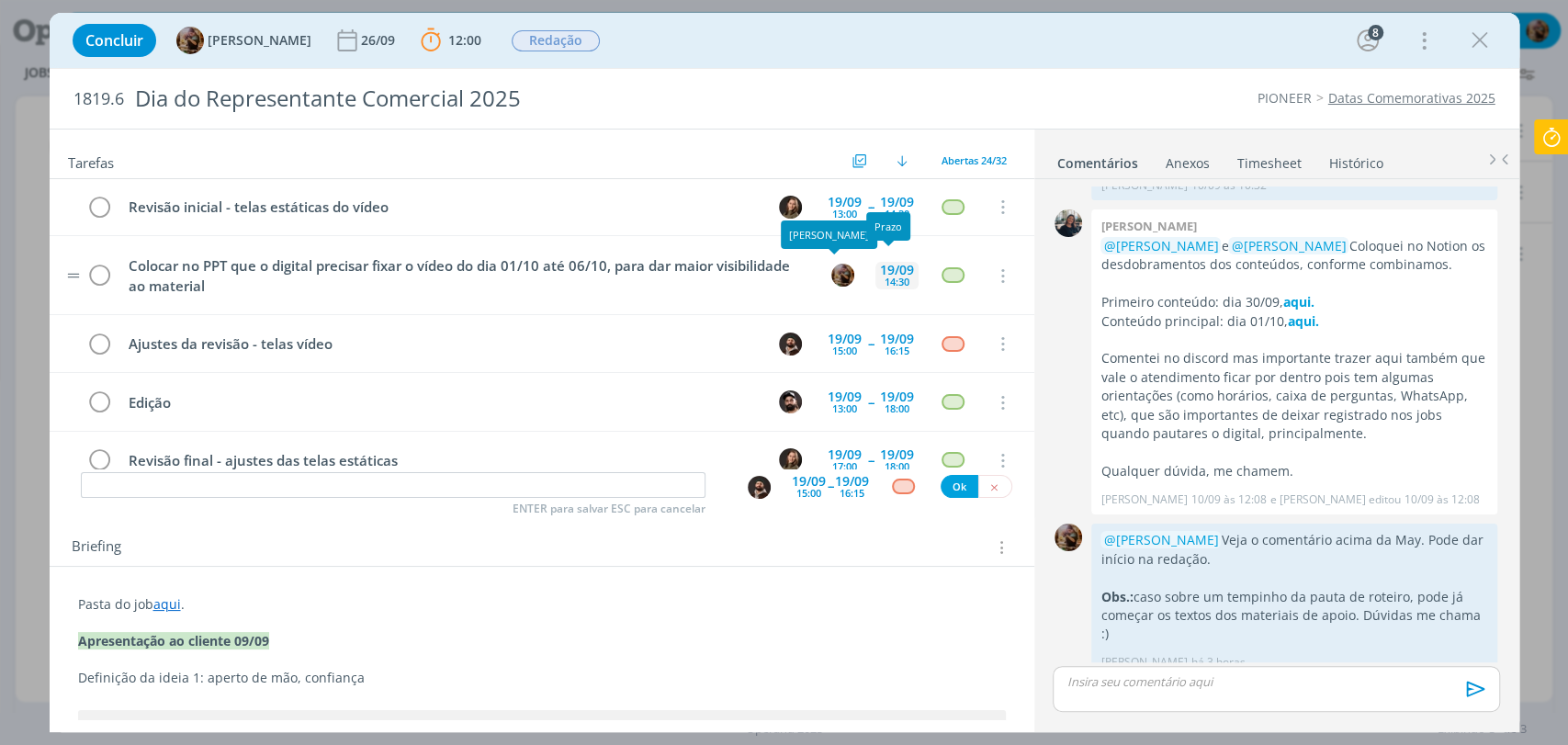
click at [891, 267] on div "19/09" at bounding box center [897, 270] width 34 height 13
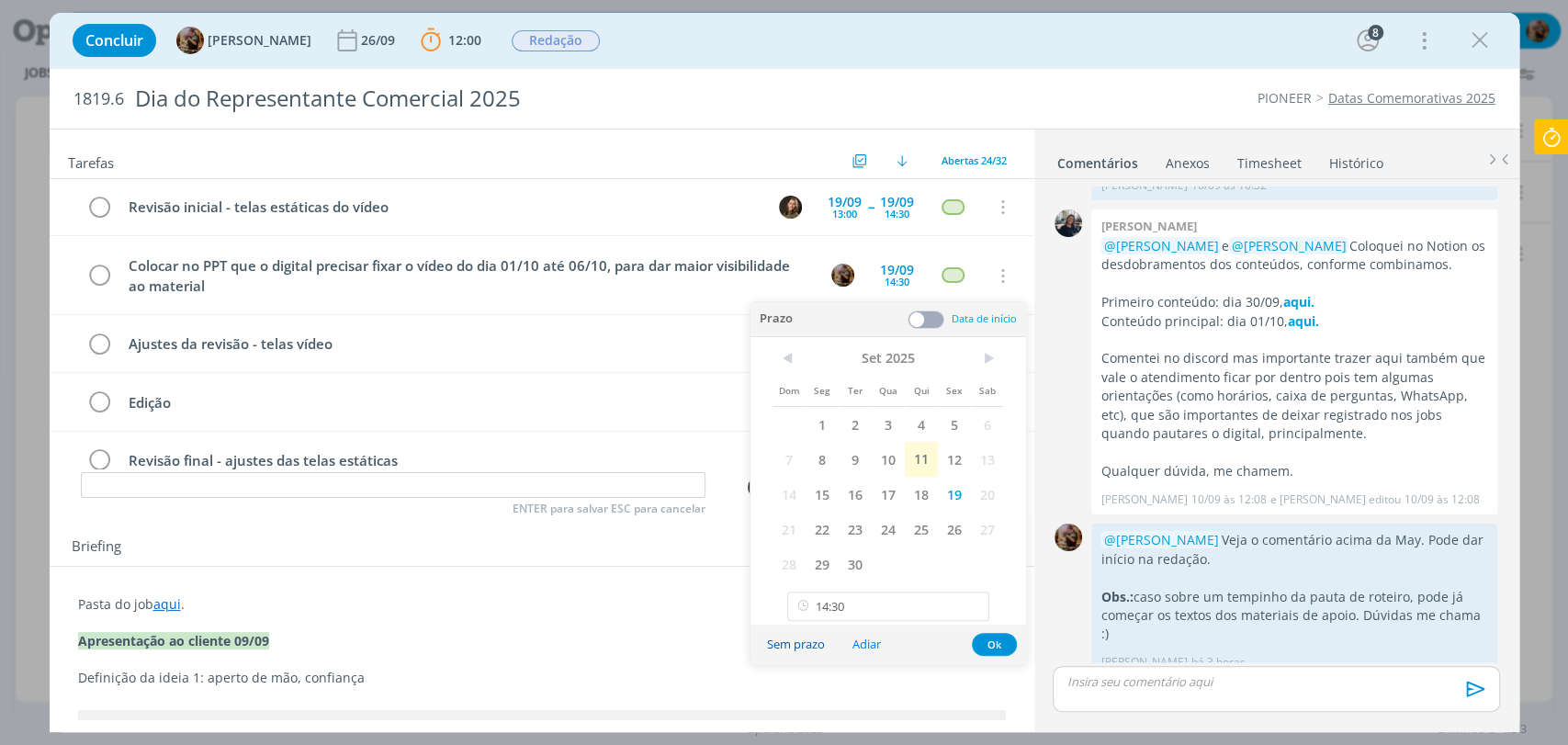
click at [801, 638] on button "Sem prazo" at bounding box center [795, 644] width 81 height 25
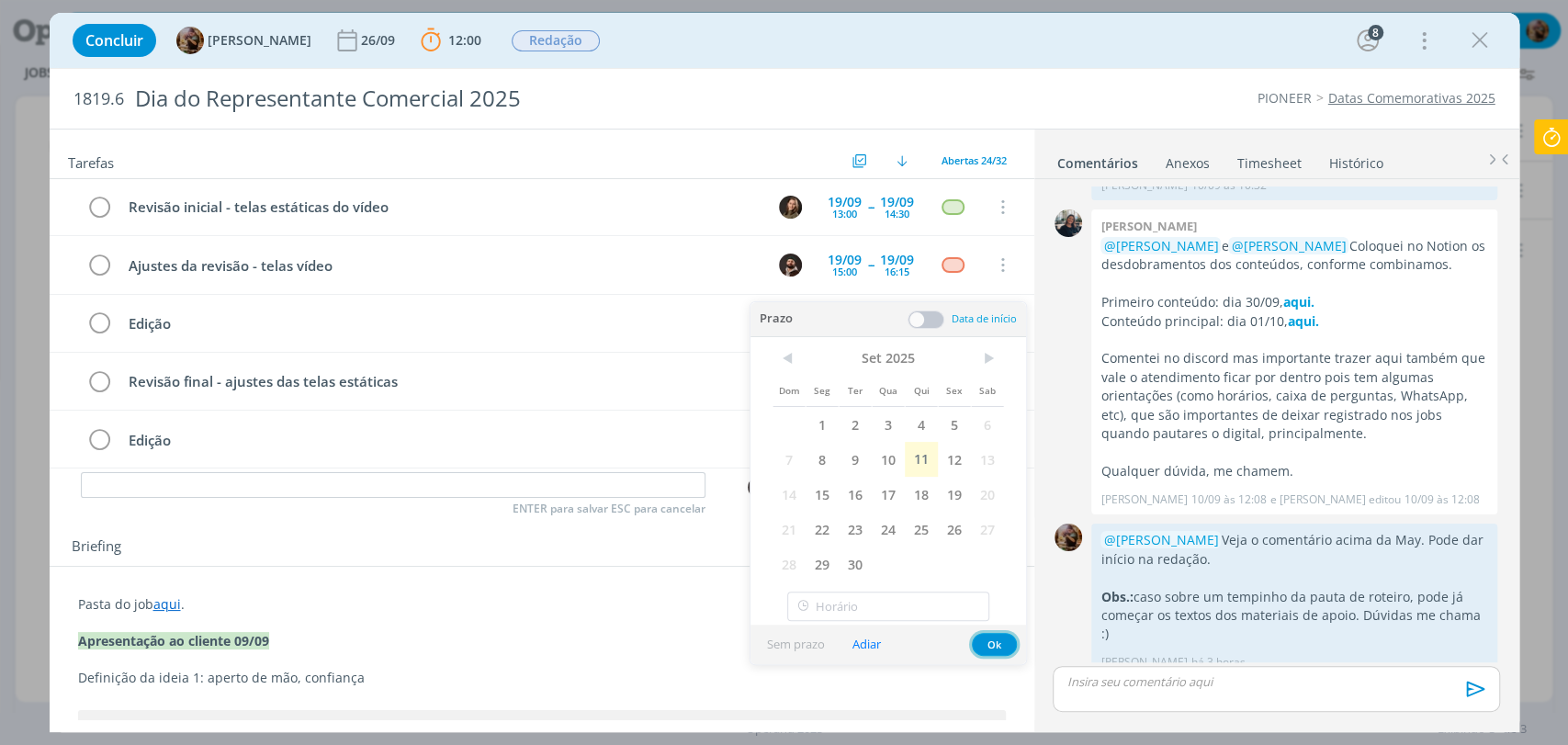
click at [984, 646] on button "Ok" at bounding box center [994, 644] width 45 height 23
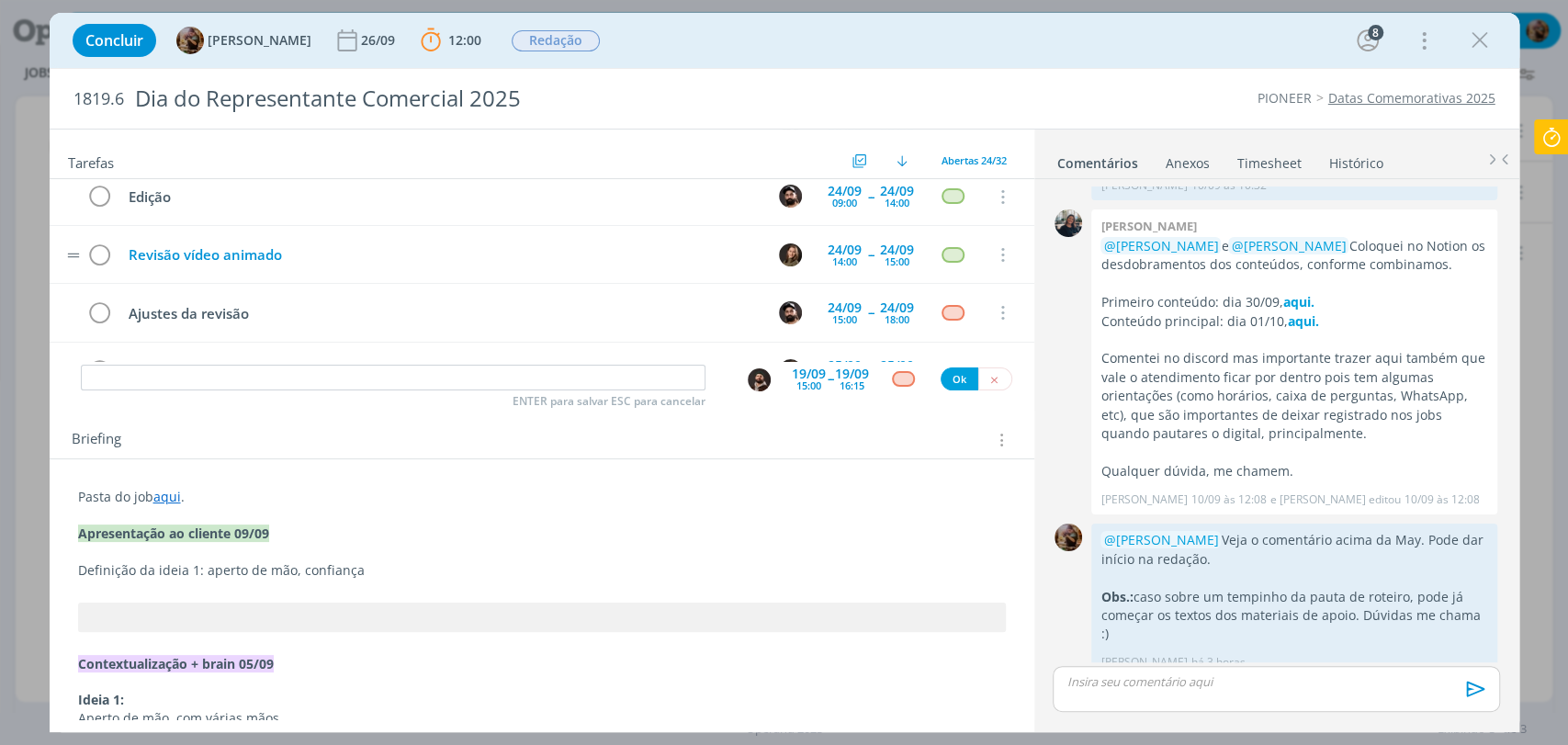
scroll to position [714, 0]
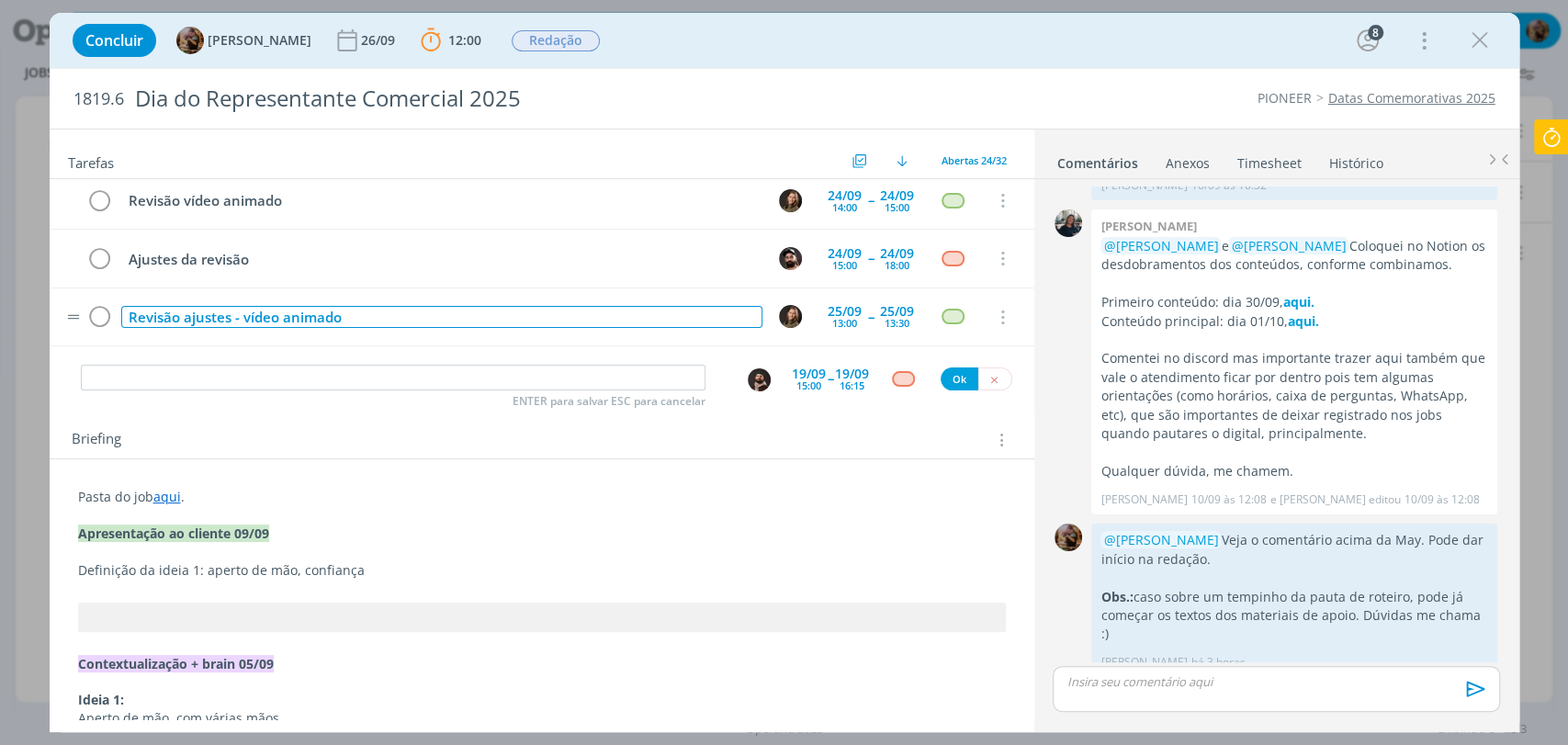
click at [177, 313] on div "Revisão ajustes - vídeo animado" at bounding box center [442, 317] width 641 height 23
click at [272, 310] on div "Revisão final - ajustes - vídeo animado" at bounding box center [442, 317] width 641 height 23
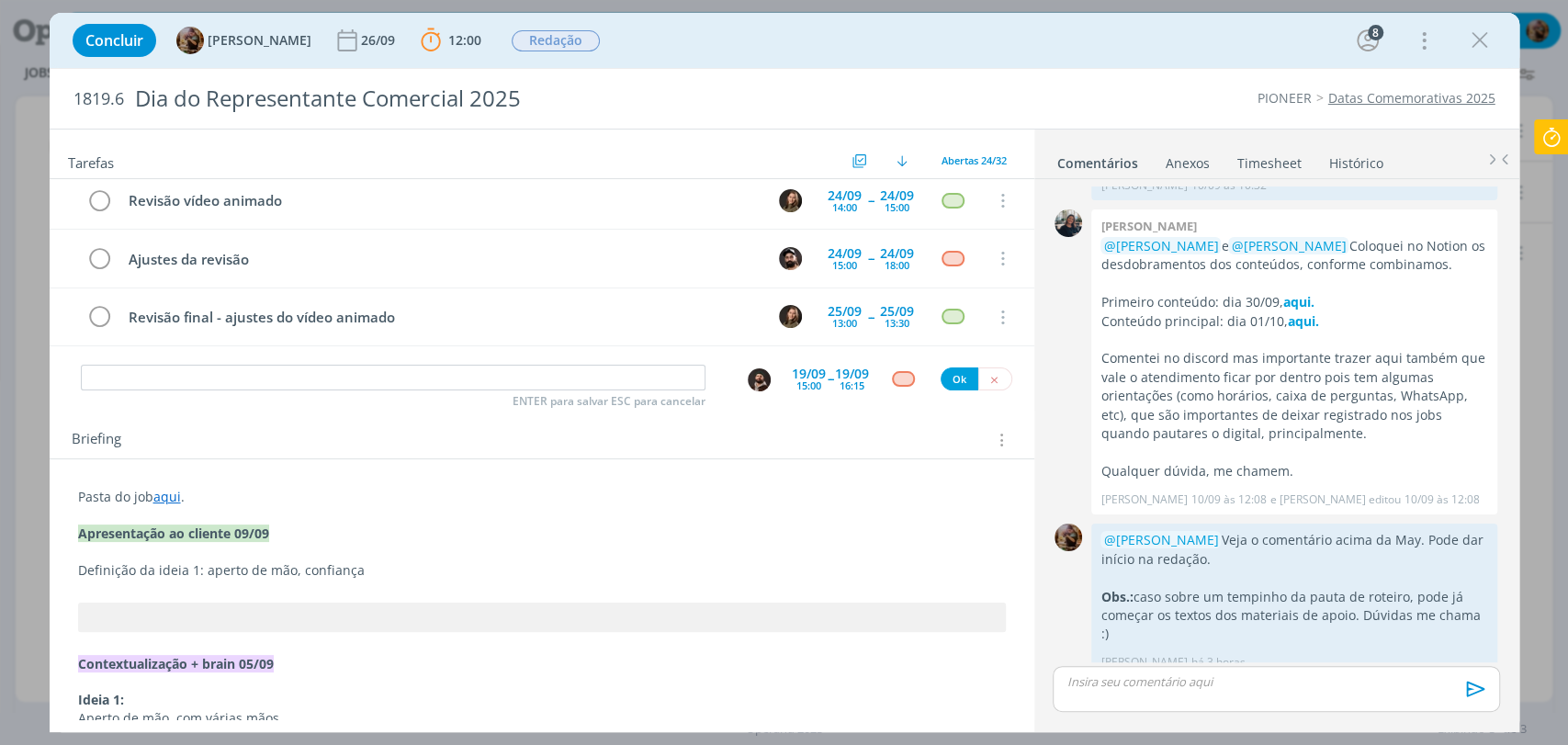
click at [736, 31] on div "Concluir Amanda Rodrigues 26/09 12:00 Parar Apontar Data * 11/09/2025 Horas * 0…" at bounding box center [784, 40] width 1442 height 44
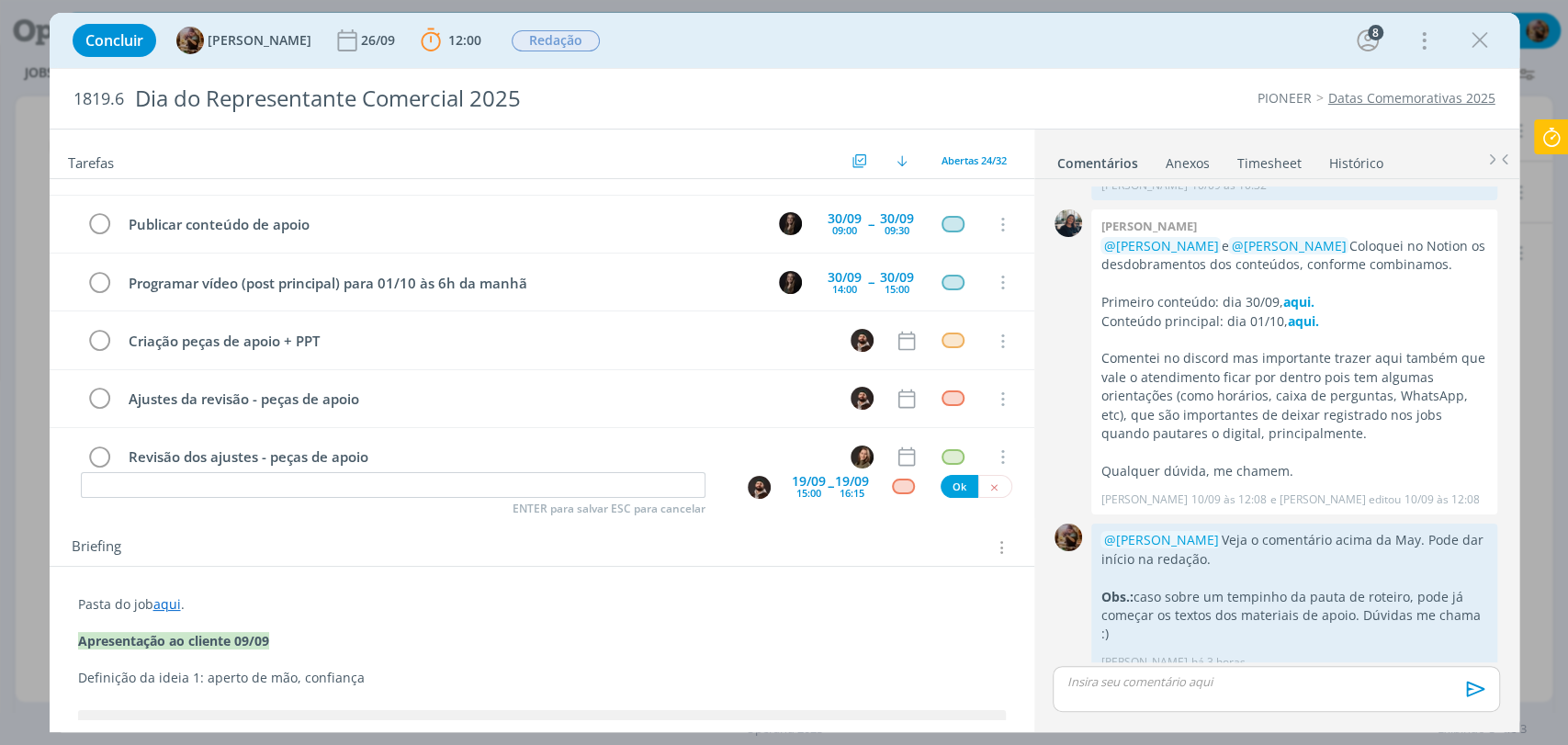
scroll to position [1020, 0]
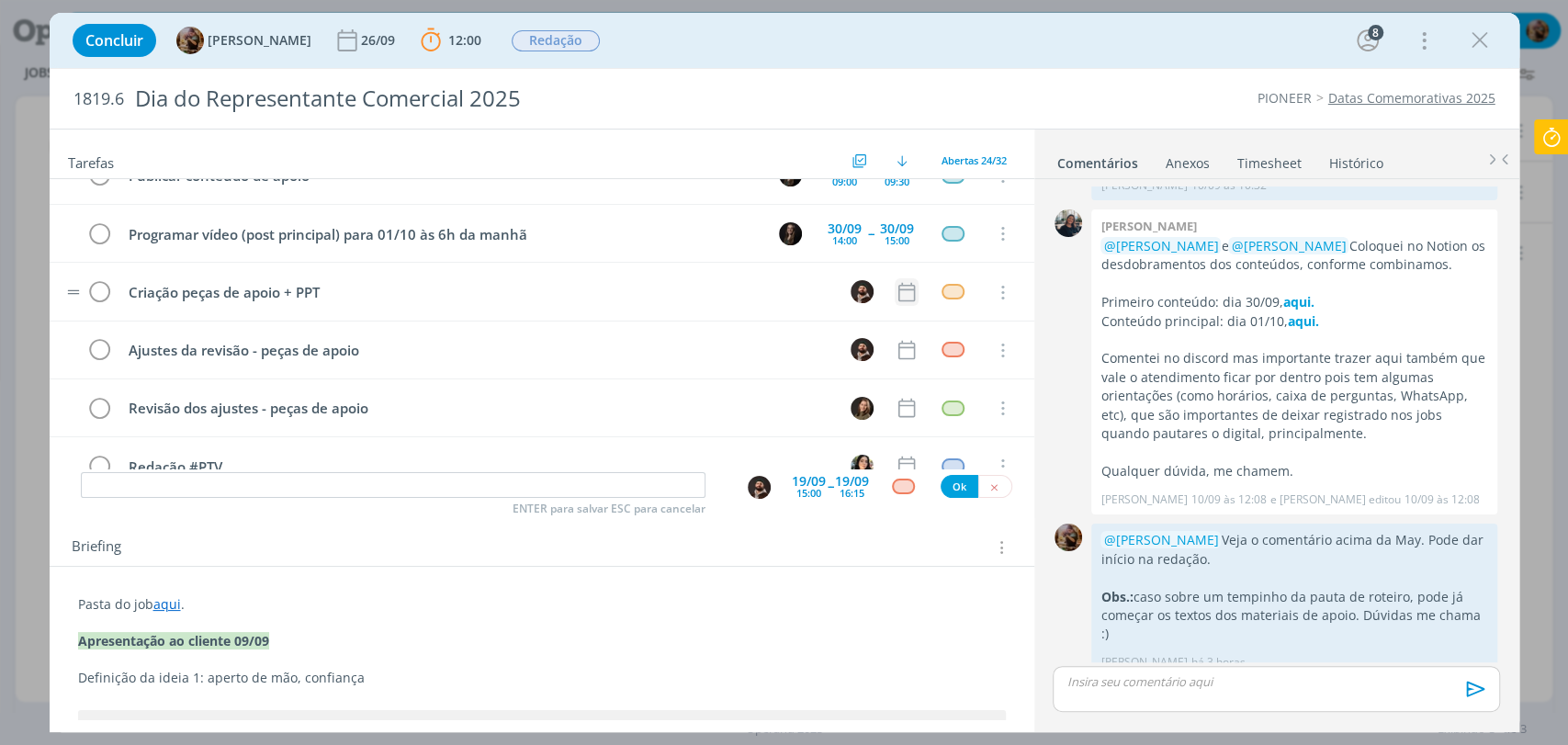
click at [897, 290] on icon "dialog" at bounding box center [906, 291] width 24 height 24
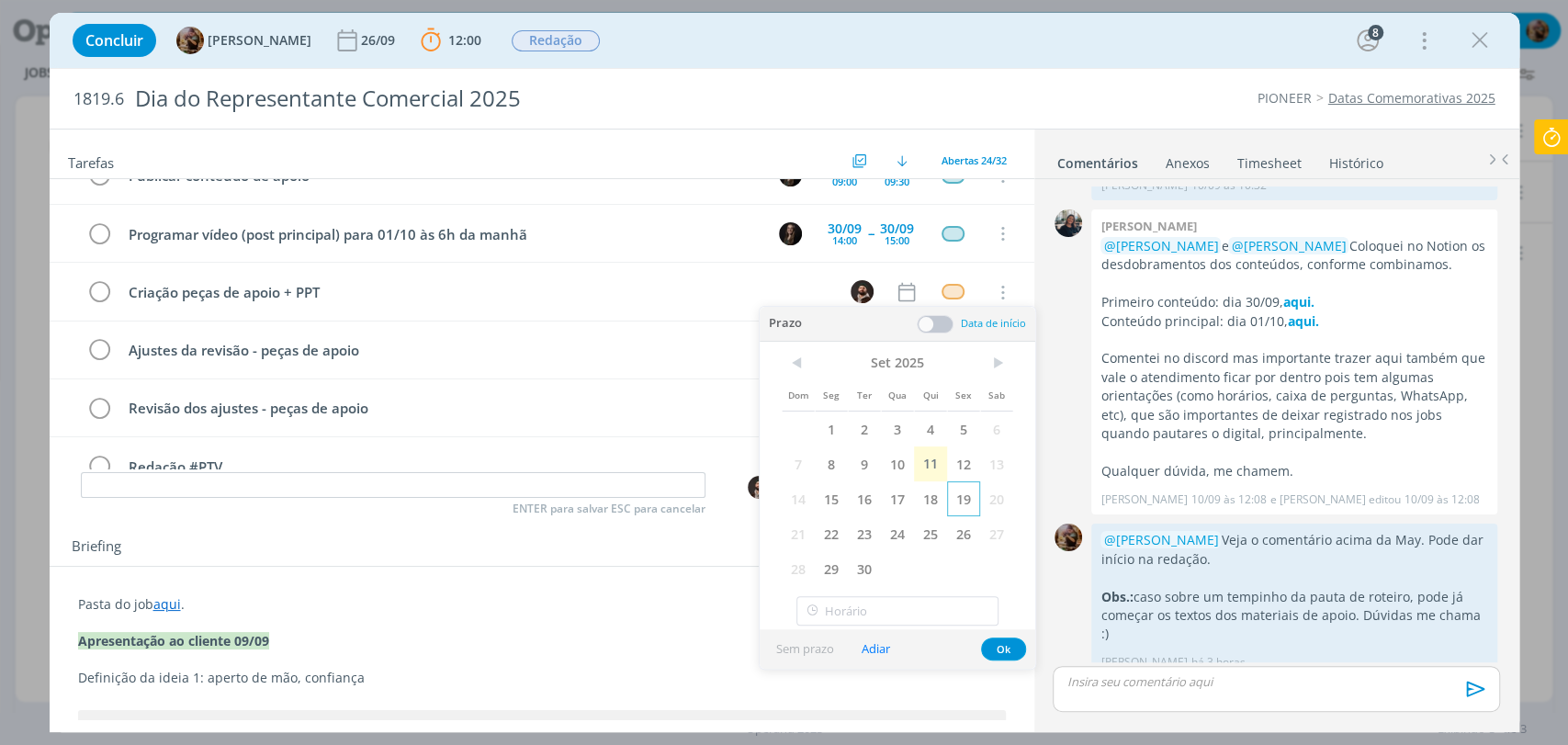
click at [958, 501] on span "19" at bounding box center [963, 498] width 33 height 35
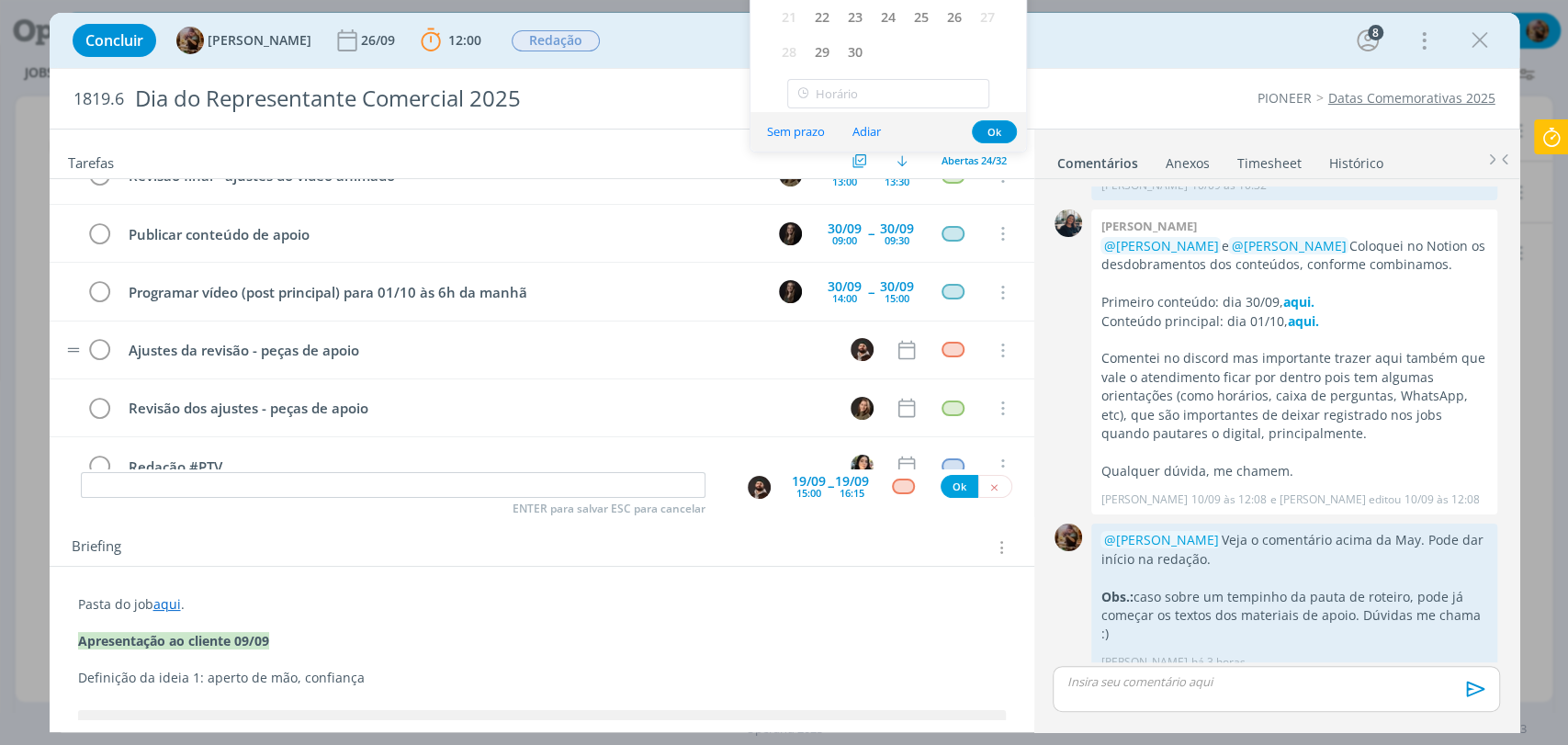
scroll to position [1077, 0]
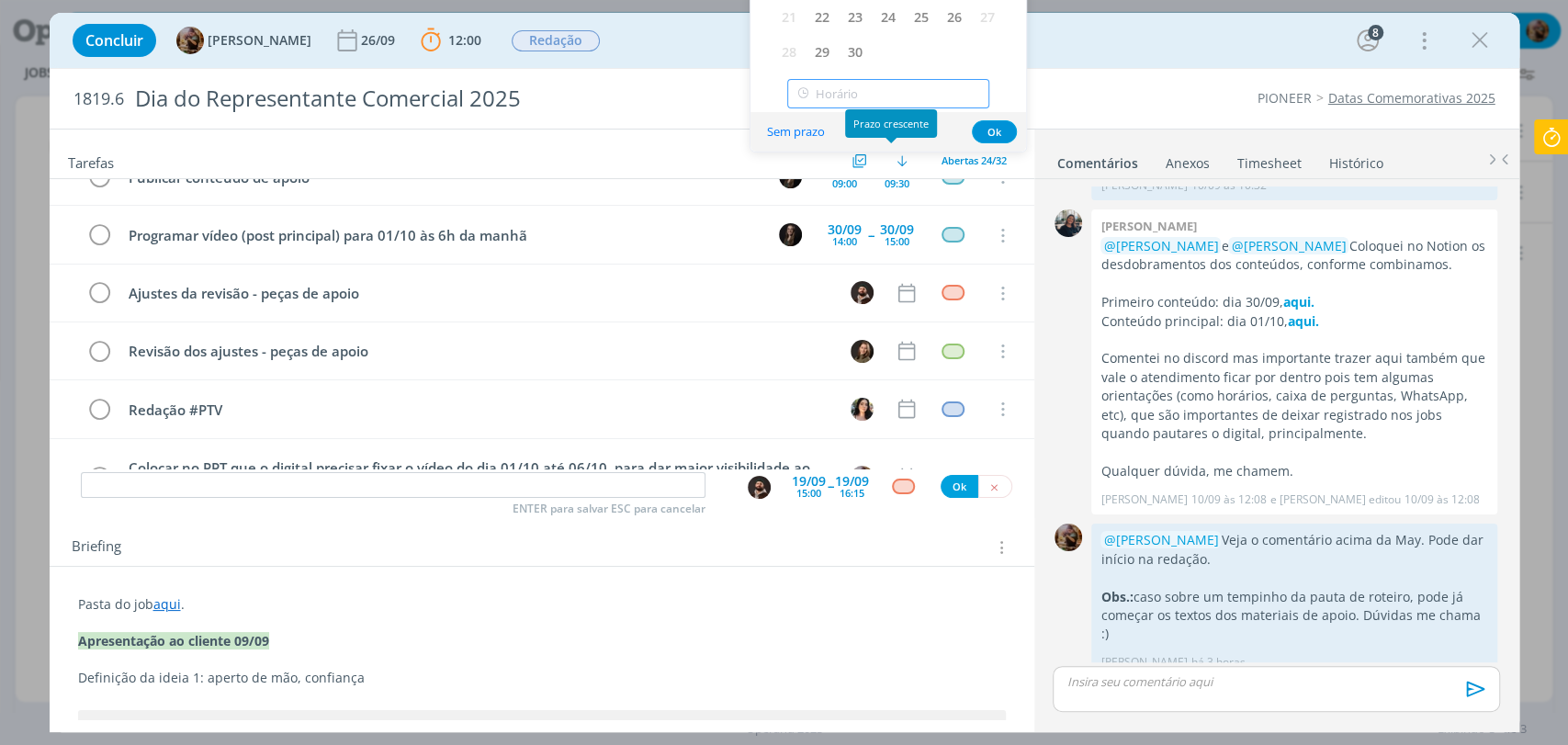
type input "21:00"
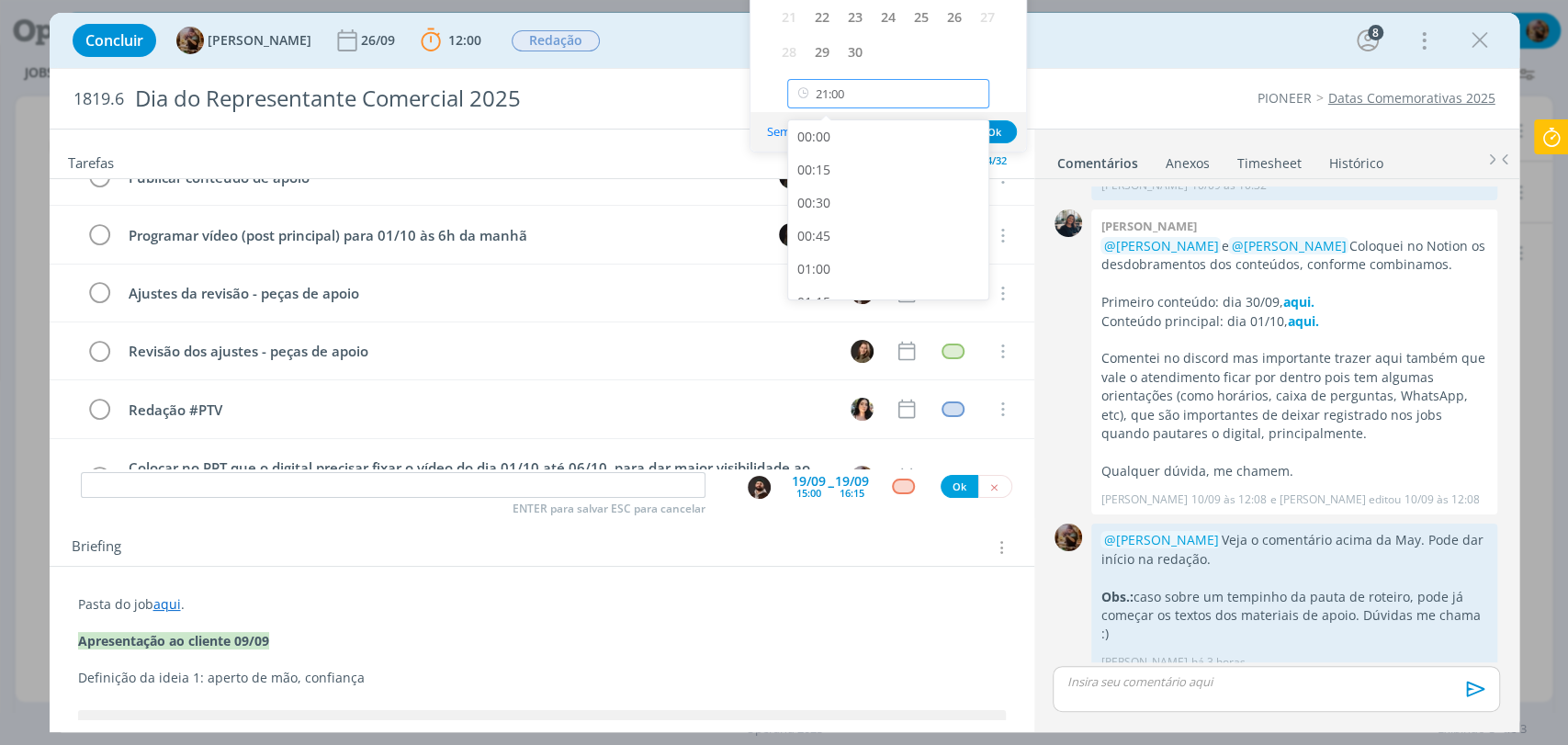
click at [882, 98] on input "21:00" at bounding box center [888, 94] width 202 height 29
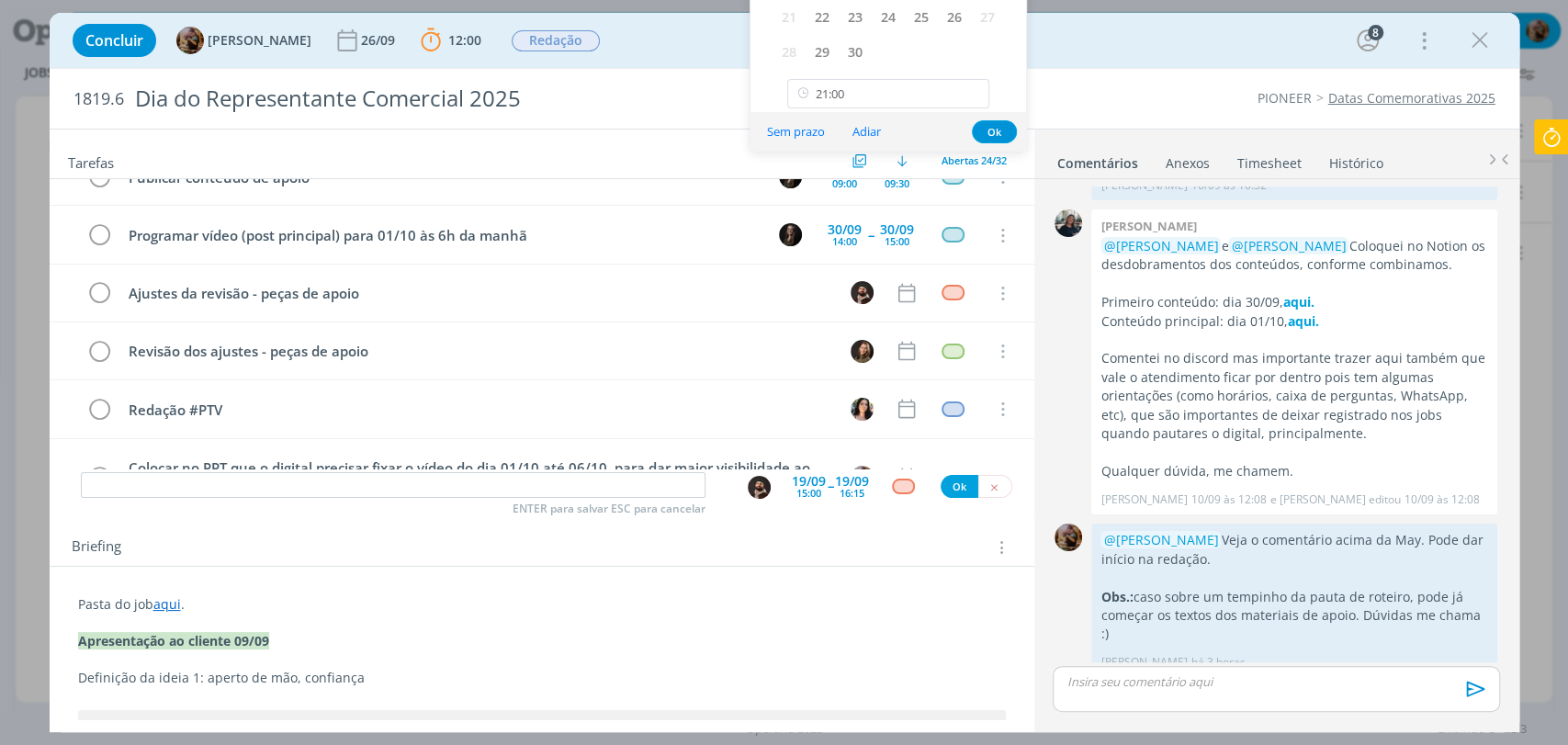
click at [1105, 55] on div "Concluir Amanda Rodrigues 26/09 12:00 Parar Apontar Data * 11/09/2025 Horas * 0…" at bounding box center [784, 40] width 1442 height 44
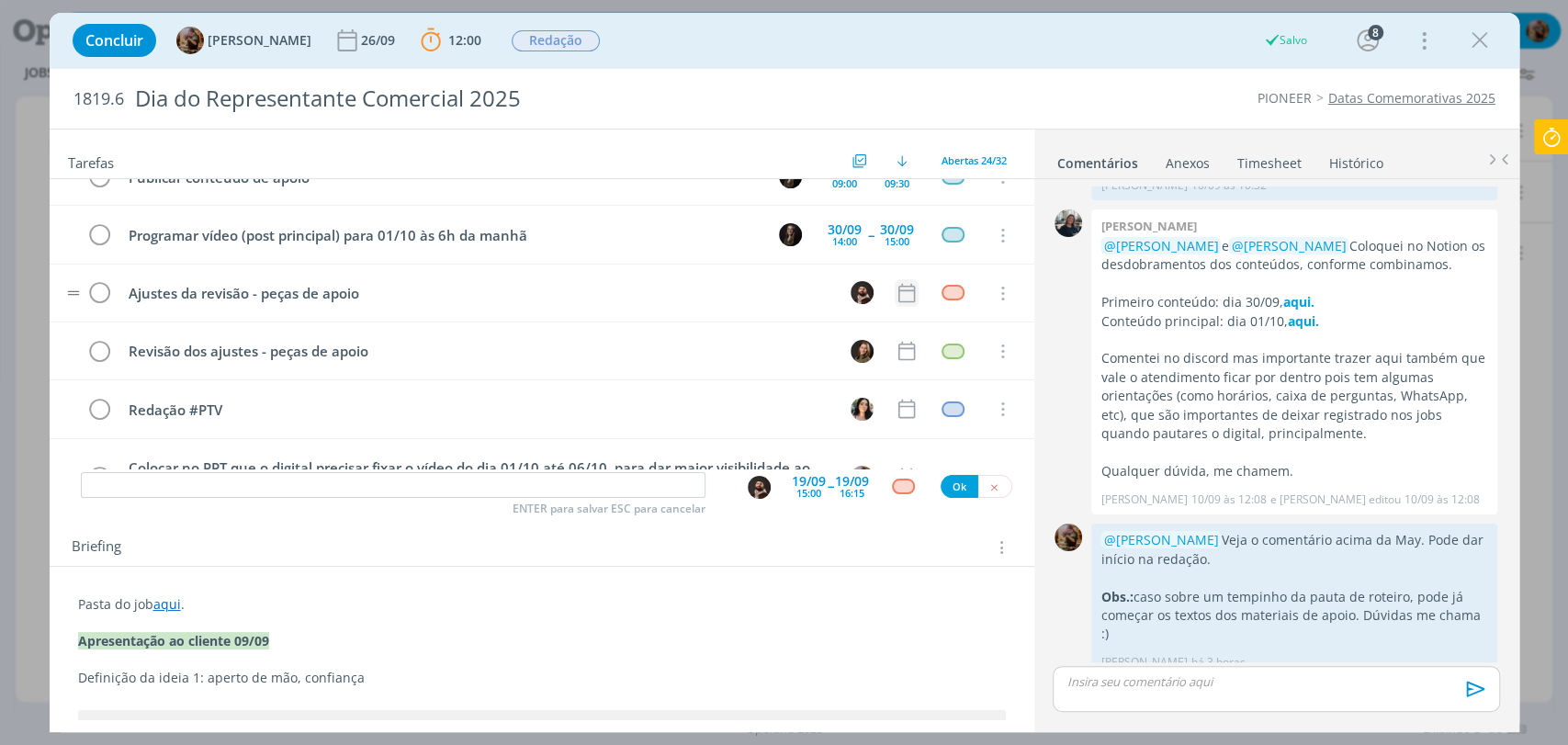
click at [899, 283] on icon "dialog" at bounding box center [905, 292] width 16 height 19
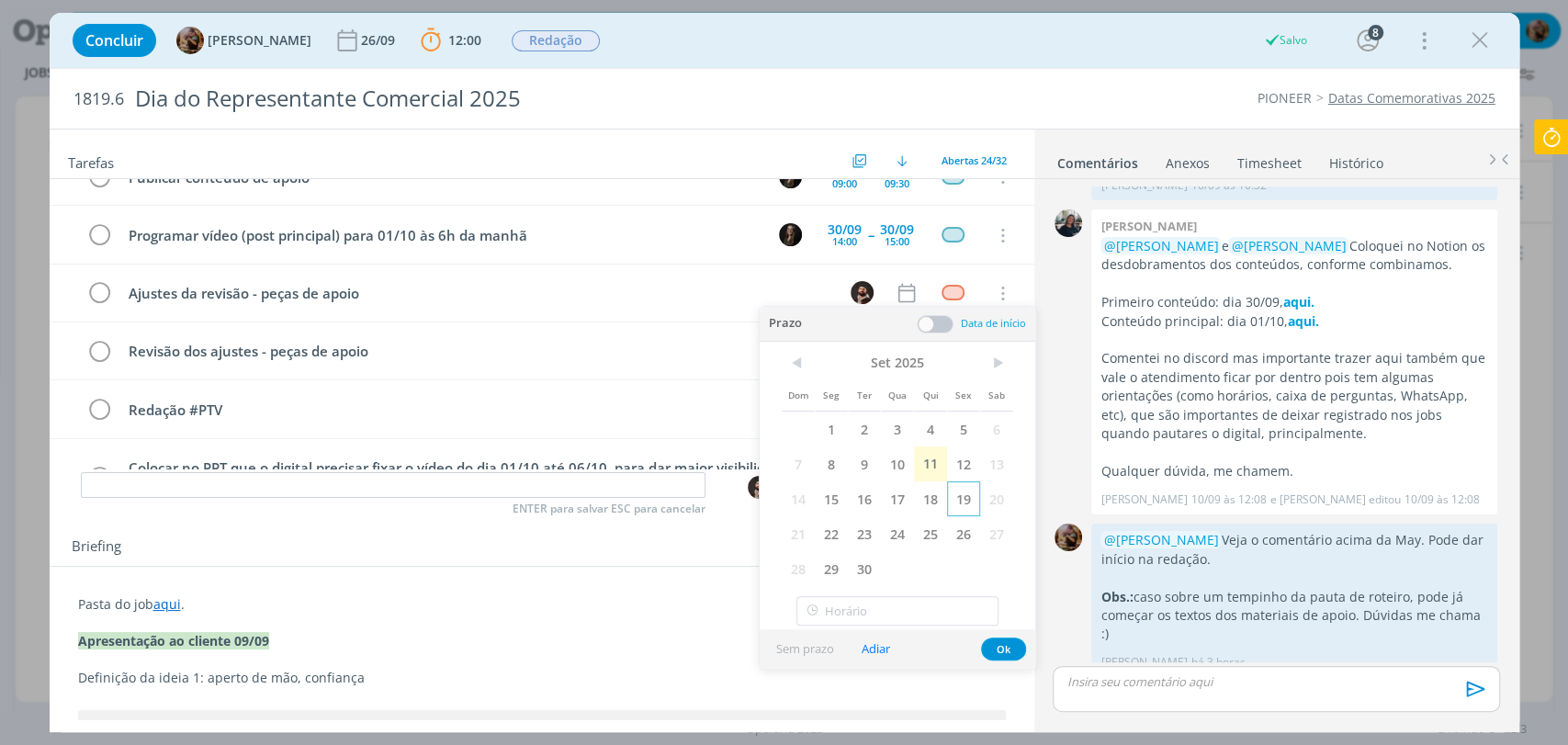
click at [963, 498] on span "19" at bounding box center [963, 498] width 33 height 35
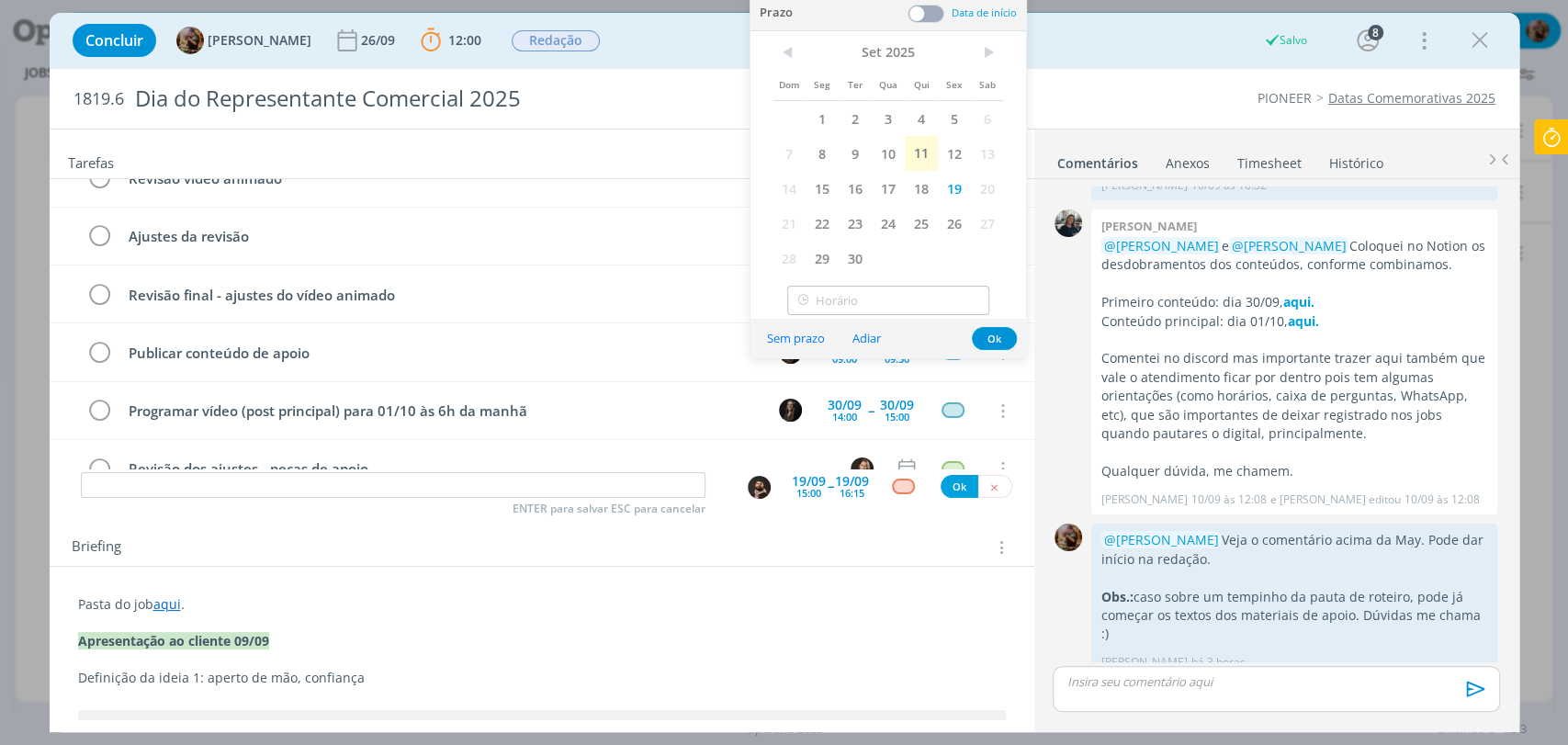
scroll to position [926, 0]
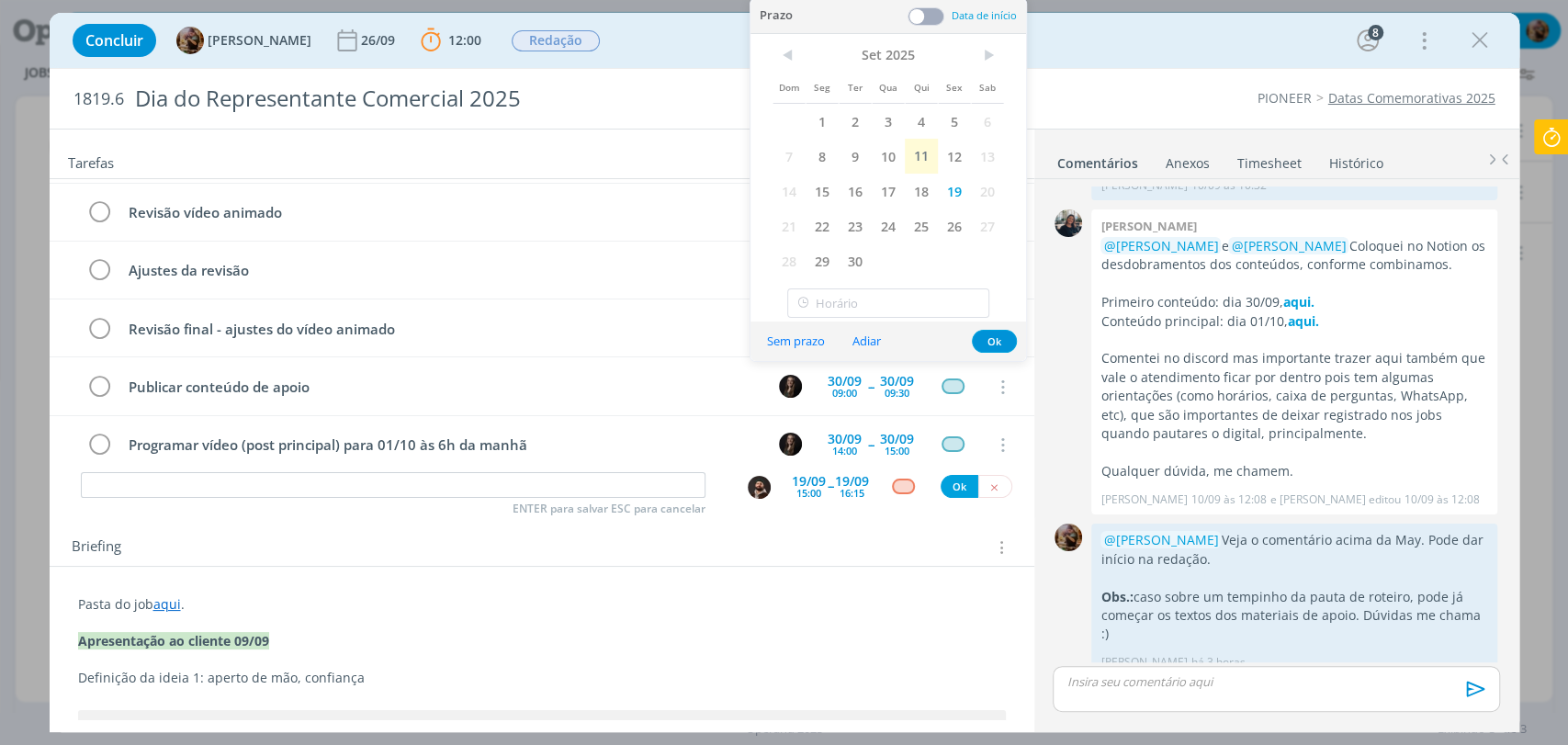
click at [931, 19] on span at bounding box center [925, 16] width 37 height 18
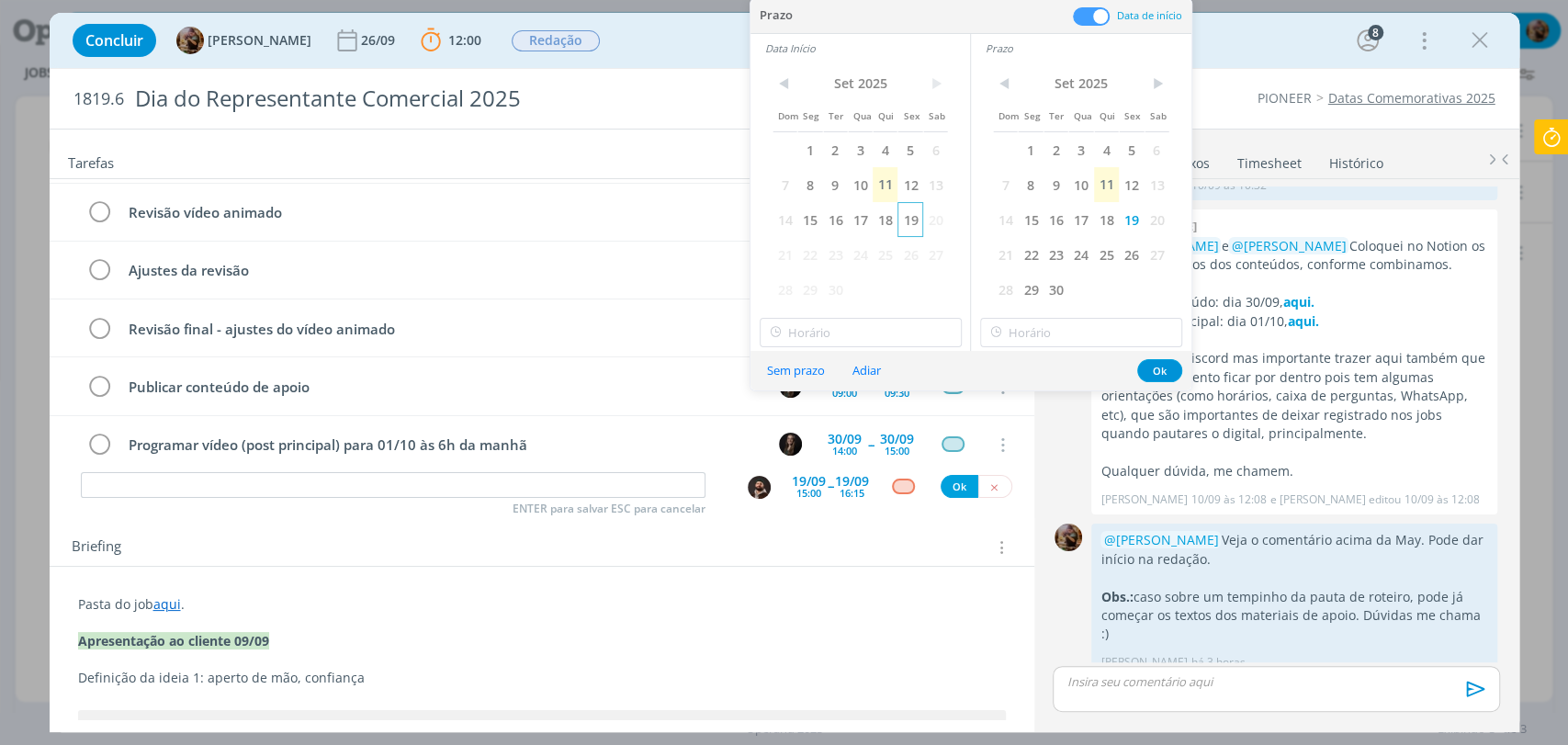
click at [904, 218] on span "19" at bounding box center [910, 219] width 25 height 35
click at [900, 321] on div "< Set 2025 > Dom Seg Ter Qua Qui Sex Sab 1 2 3 4 5 6 7 8 9 10 11 12 13 14 15 16…" at bounding box center [860, 206] width 219 height 288
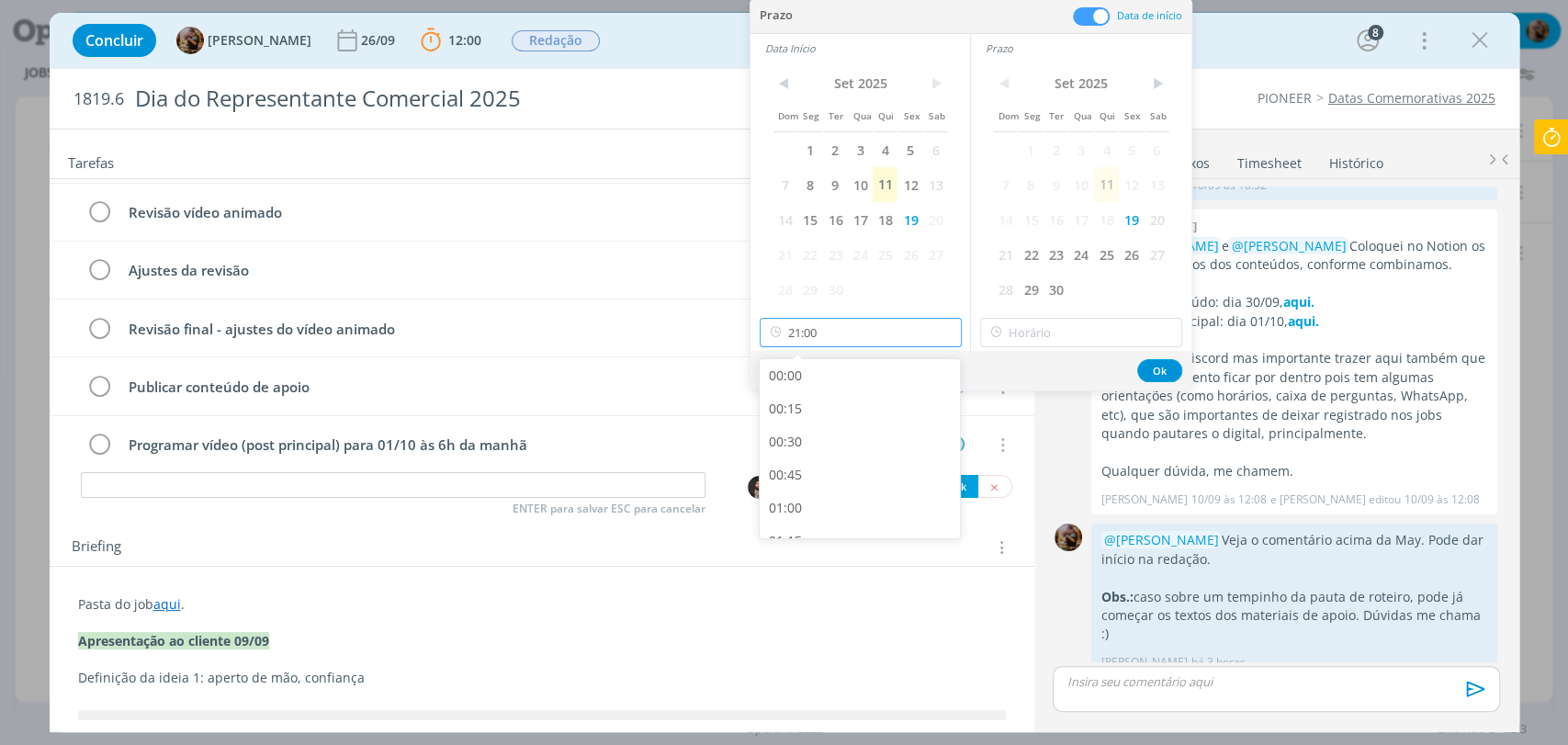
click at [900, 321] on input "21:00" at bounding box center [861, 332] width 202 height 29
click at [810, 377] on div "13:00" at bounding box center [862, 375] width 205 height 33
type input "13:00"
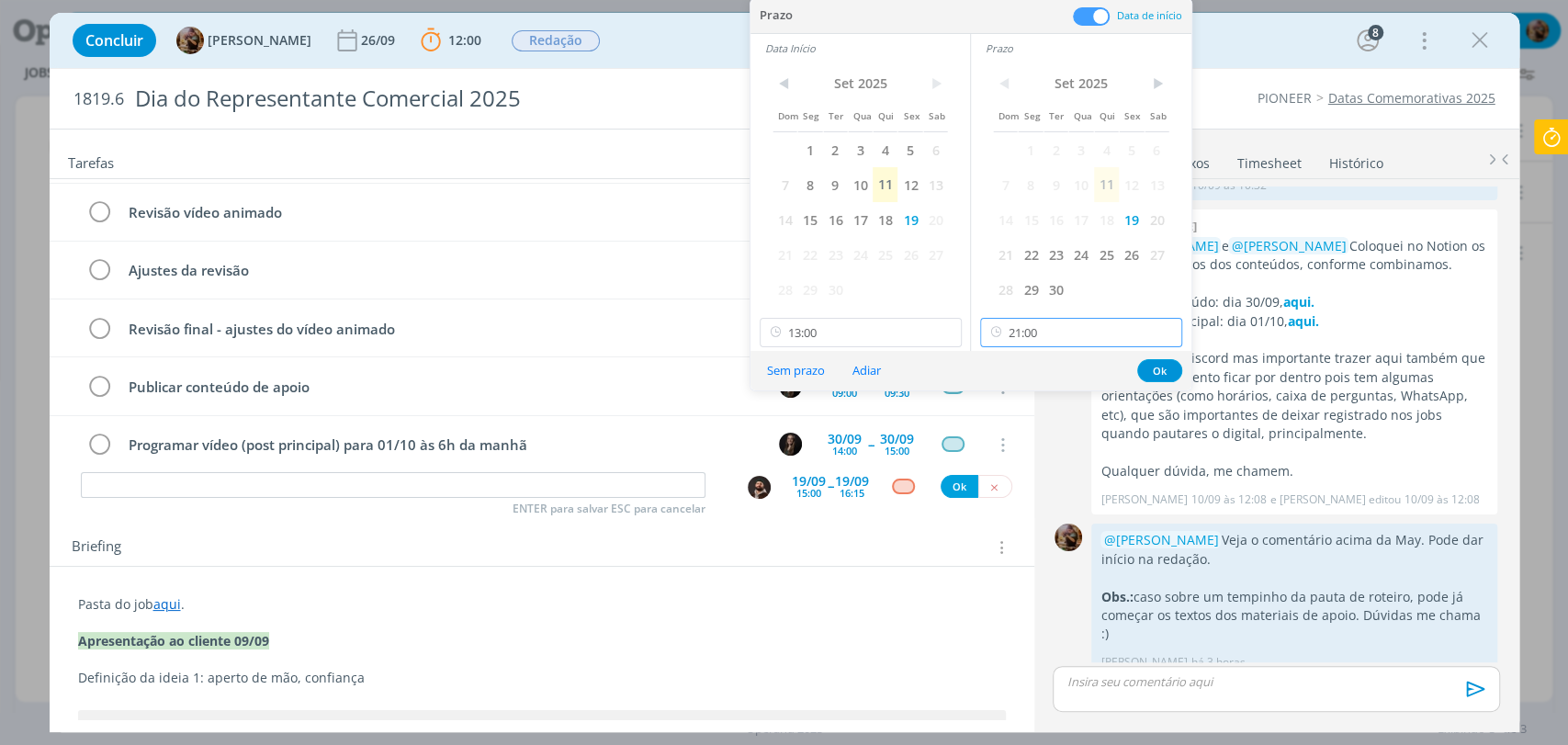
click at [1045, 335] on input "21:00" at bounding box center [1081, 332] width 202 height 29
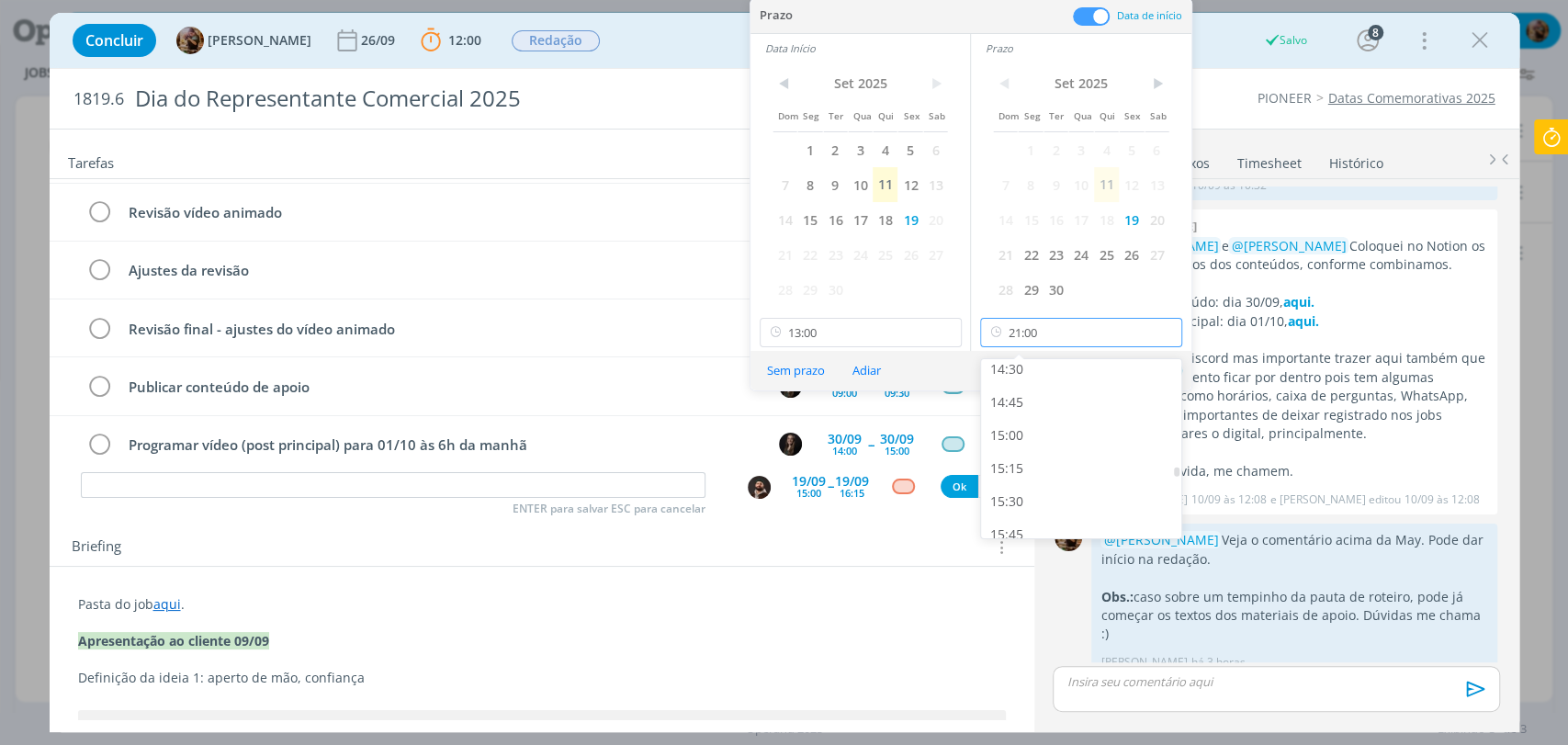
scroll to position [1922, 0]
click at [1013, 432] on div "15:00" at bounding box center [1083, 436] width 205 height 33
type input "15:00"
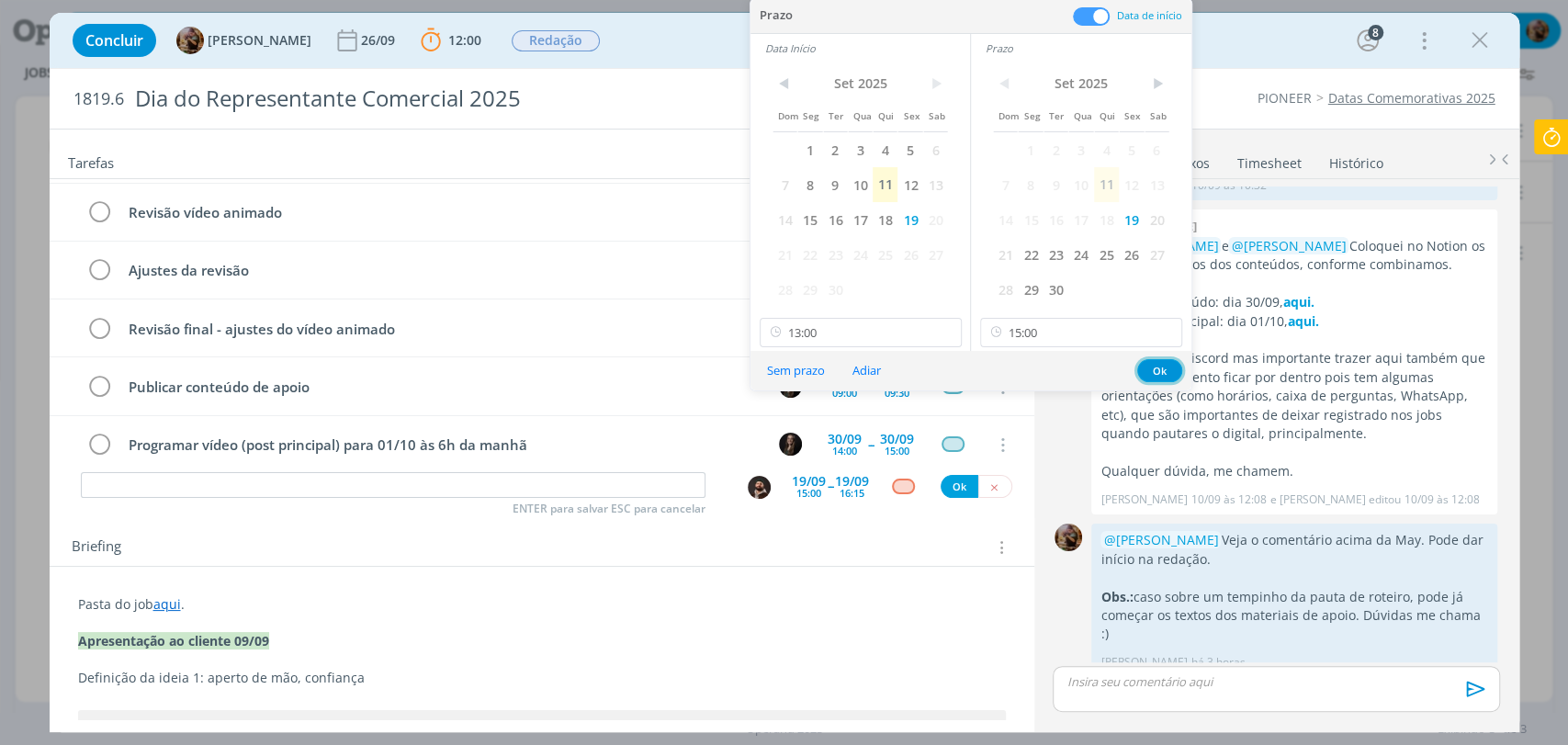
click at [1153, 369] on button "Ok" at bounding box center [1159, 371] width 45 height 23
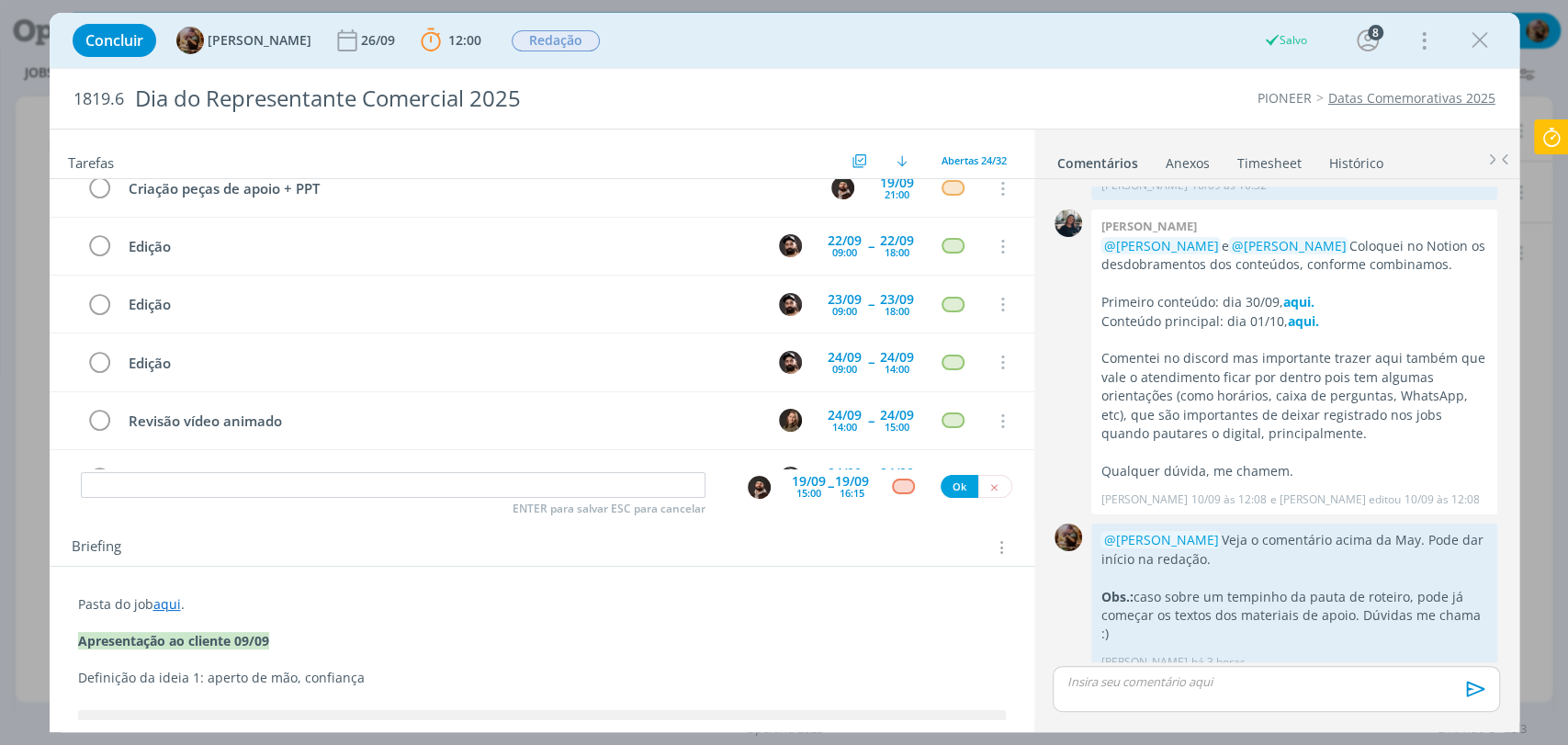
scroll to position [619, 0]
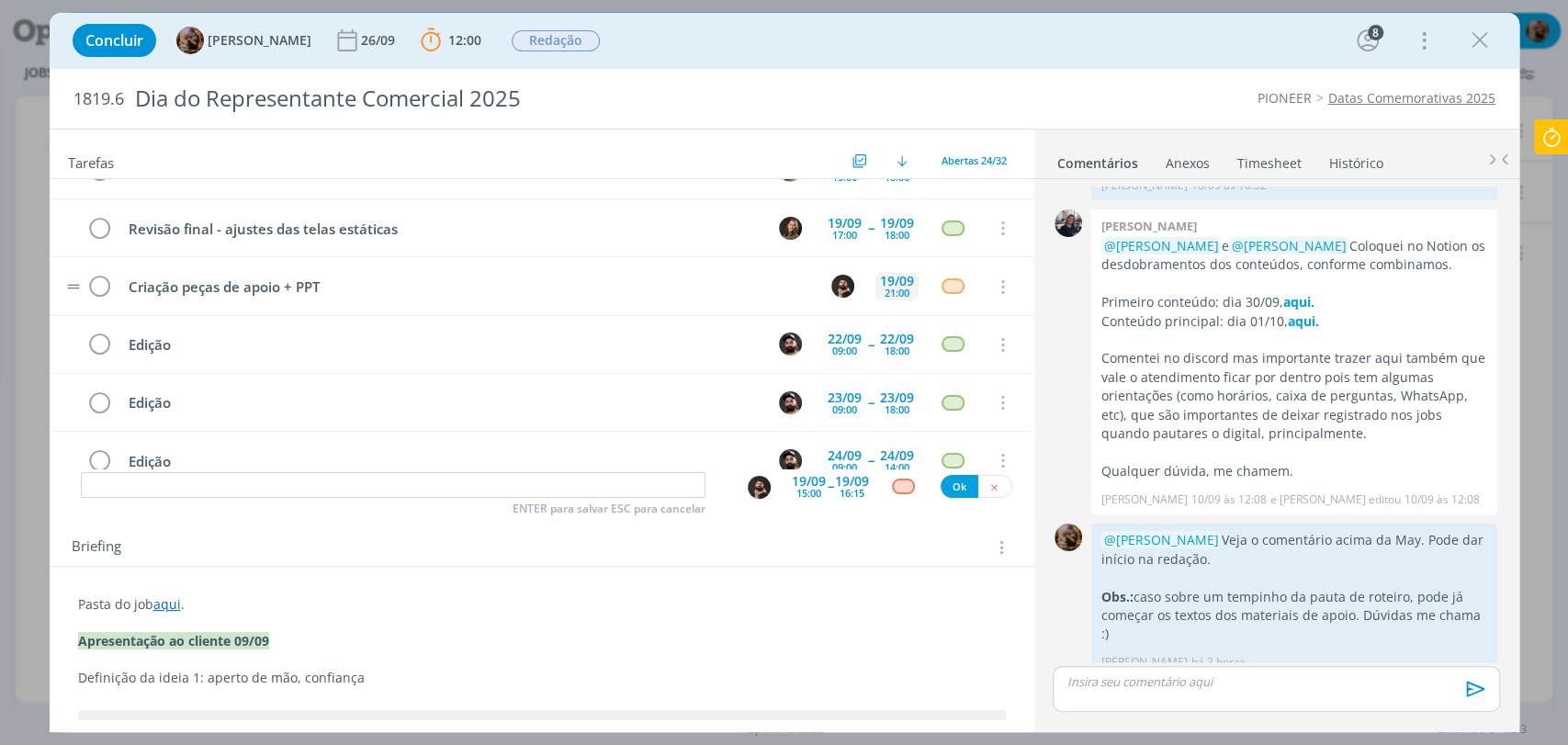
click at [892, 277] on div "19/09" at bounding box center [897, 281] width 34 height 13
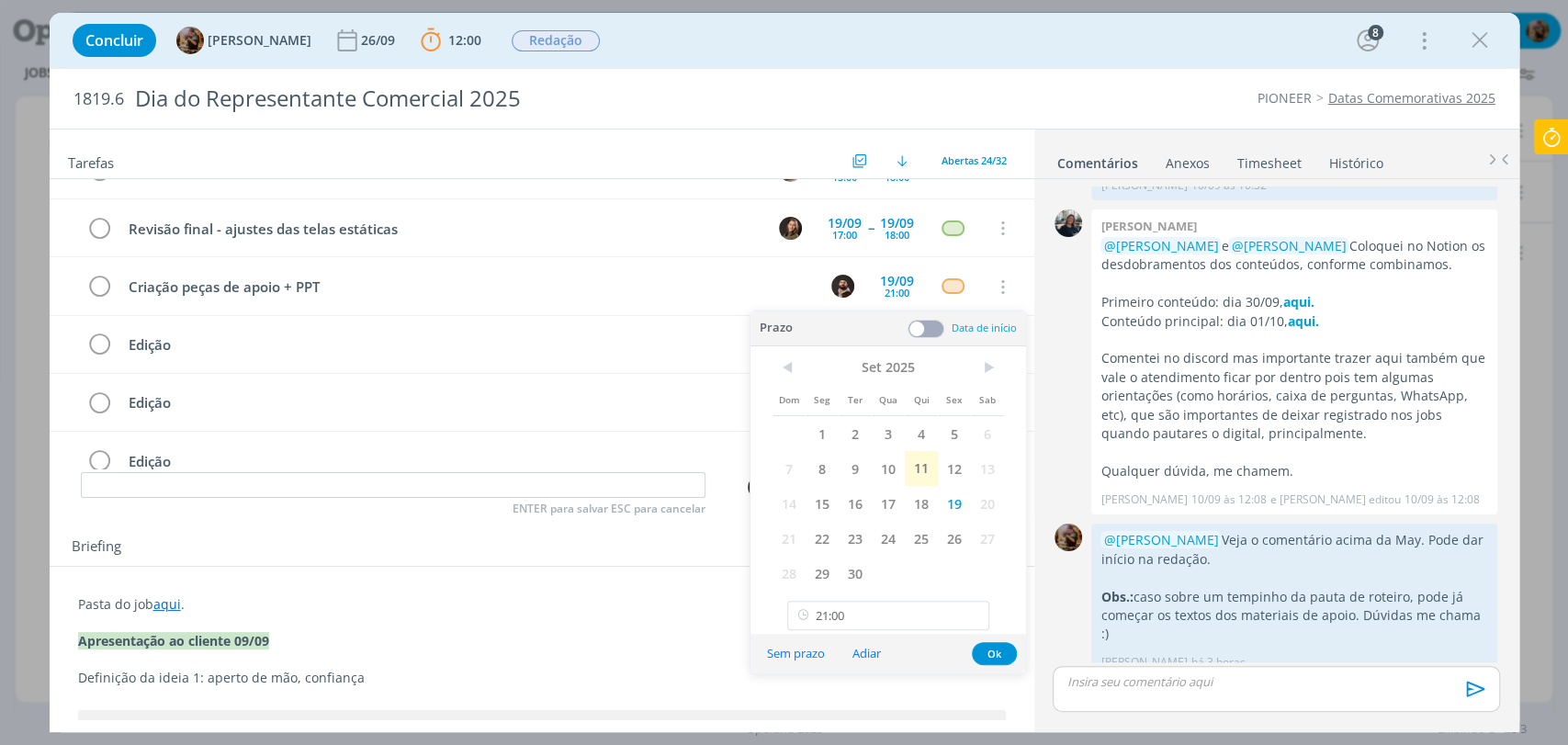
click at [924, 330] on span at bounding box center [925, 328] width 37 height 18
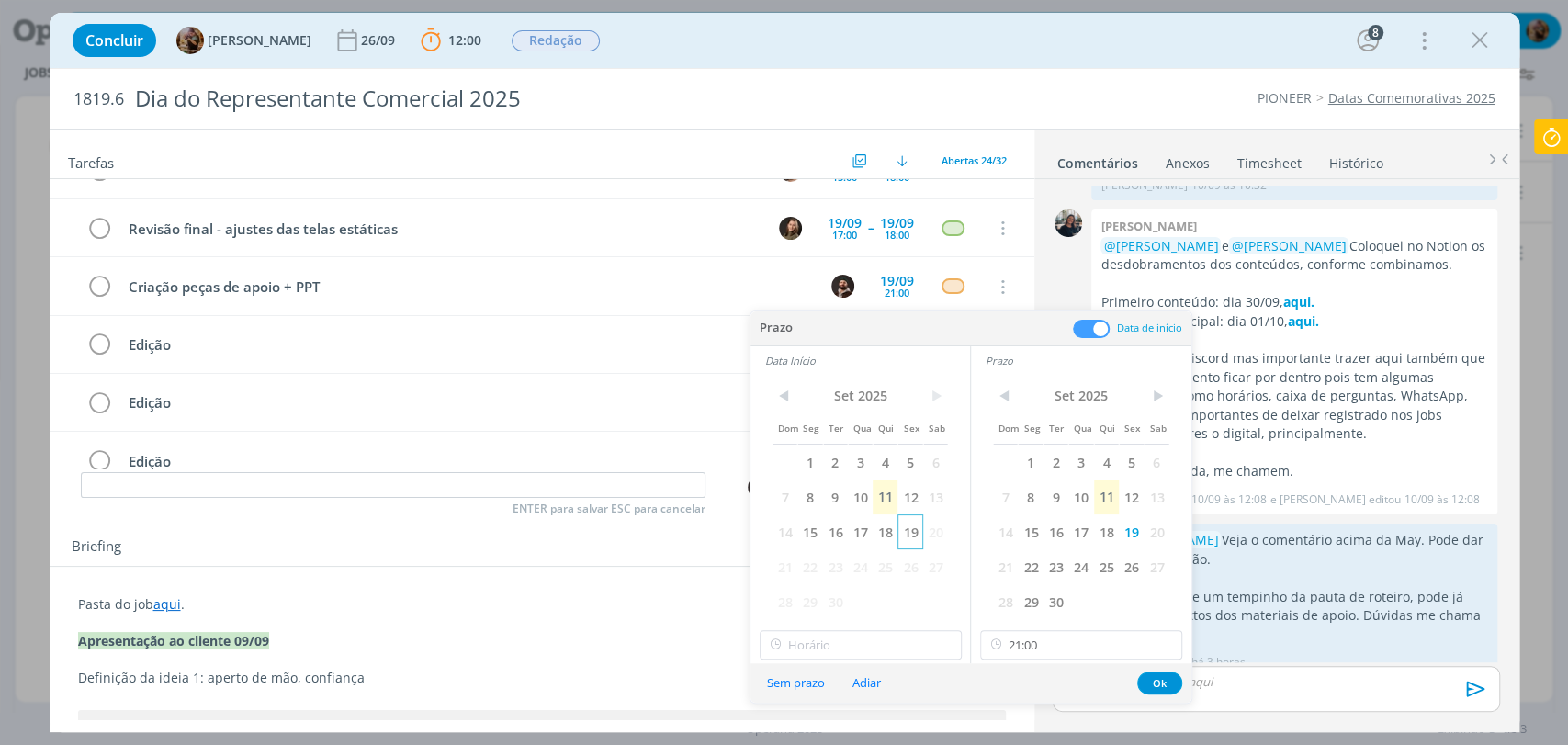
click at [905, 534] on span "19" at bounding box center [910, 531] width 25 height 35
click at [926, 639] on input "21:00" at bounding box center [861, 644] width 202 height 29
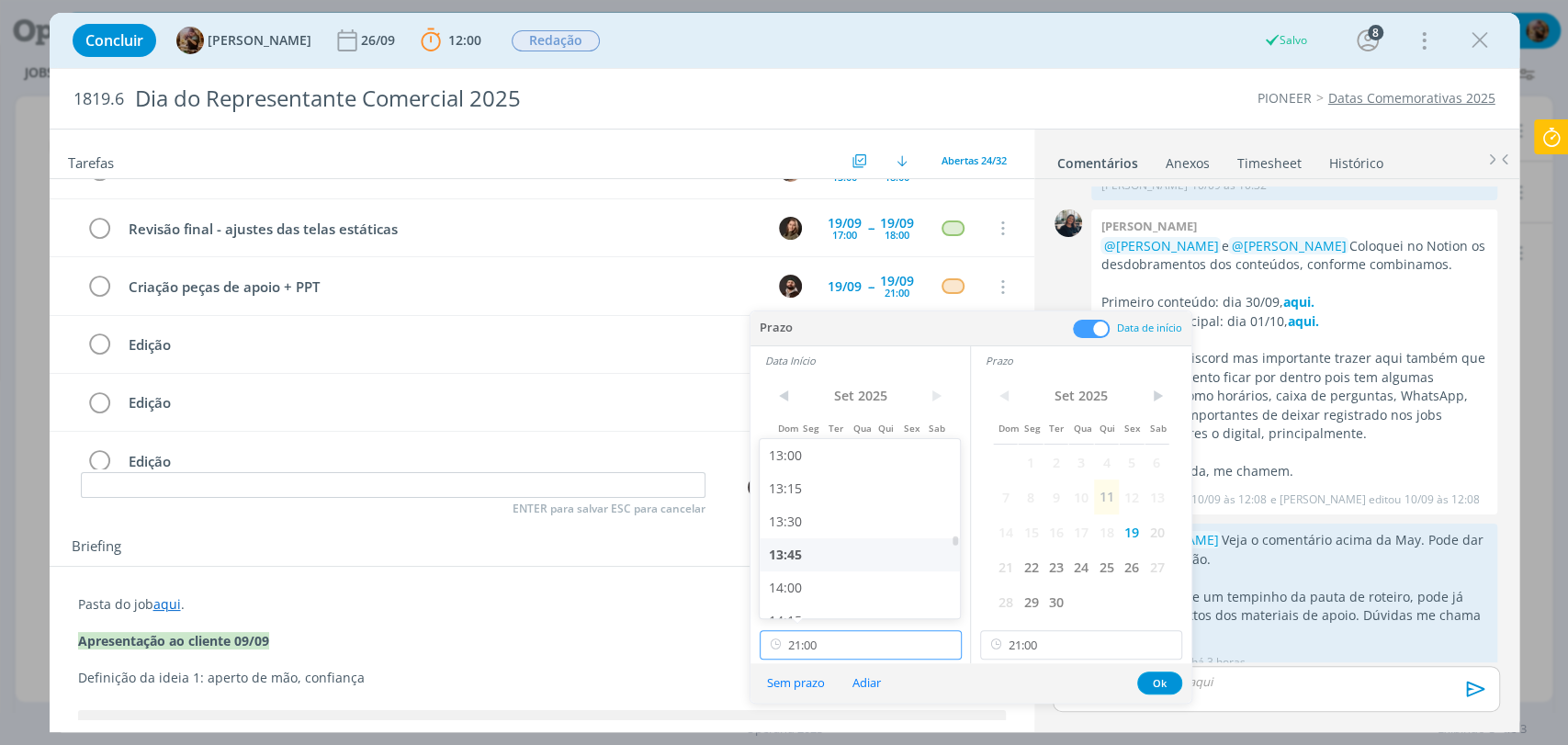
scroll to position [1719, 0]
click at [793, 450] on div "13:00" at bounding box center [862, 455] width 205 height 33
type input "13:00"
click at [1073, 636] on input "21:00" at bounding box center [1081, 644] width 202 height 29
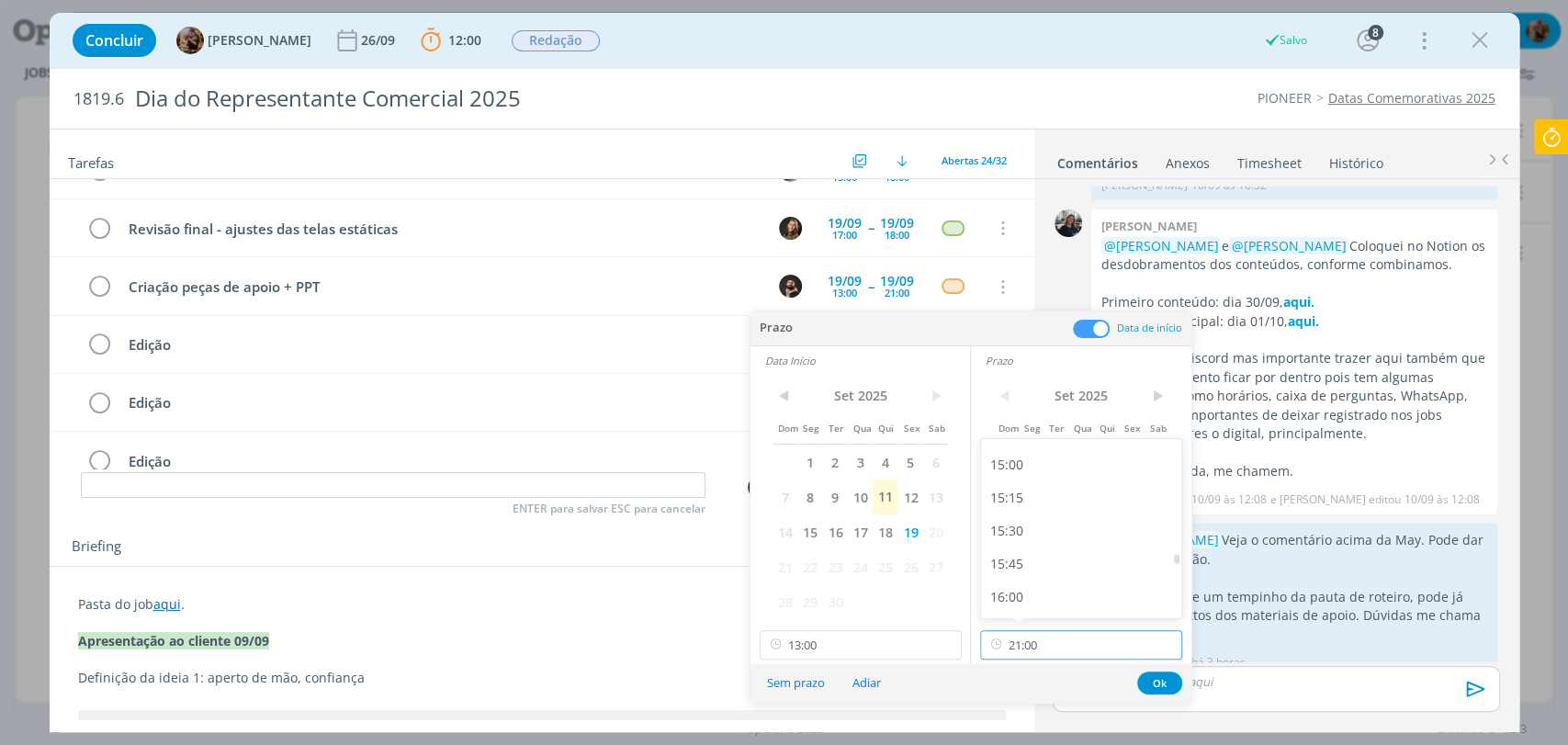
scroll to position [1922, 0]
click at [1007, 518] on div "15:00" at bounding box center [1083, 515] width 205 height 33
type input "15:00"
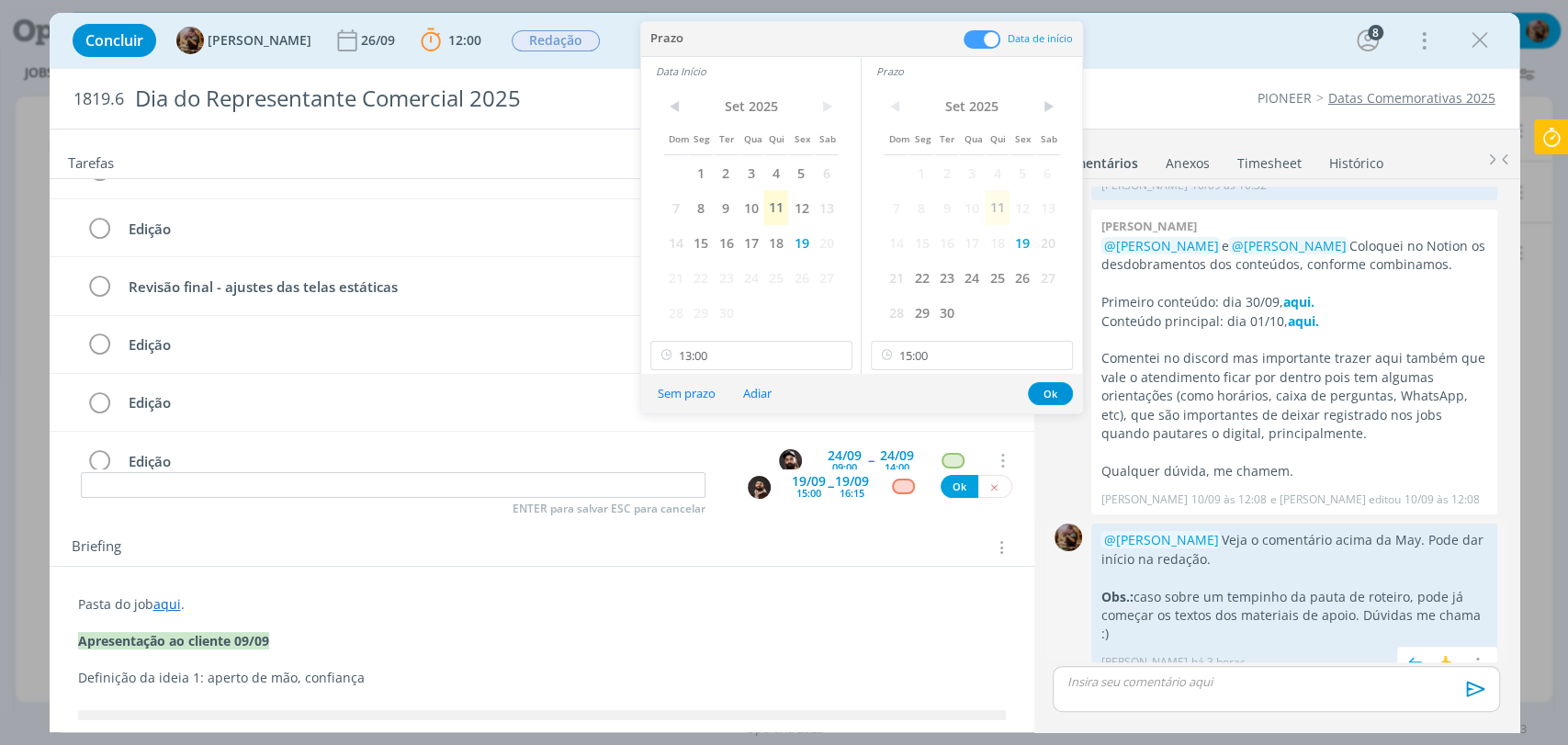
scroll to position [677, 0]
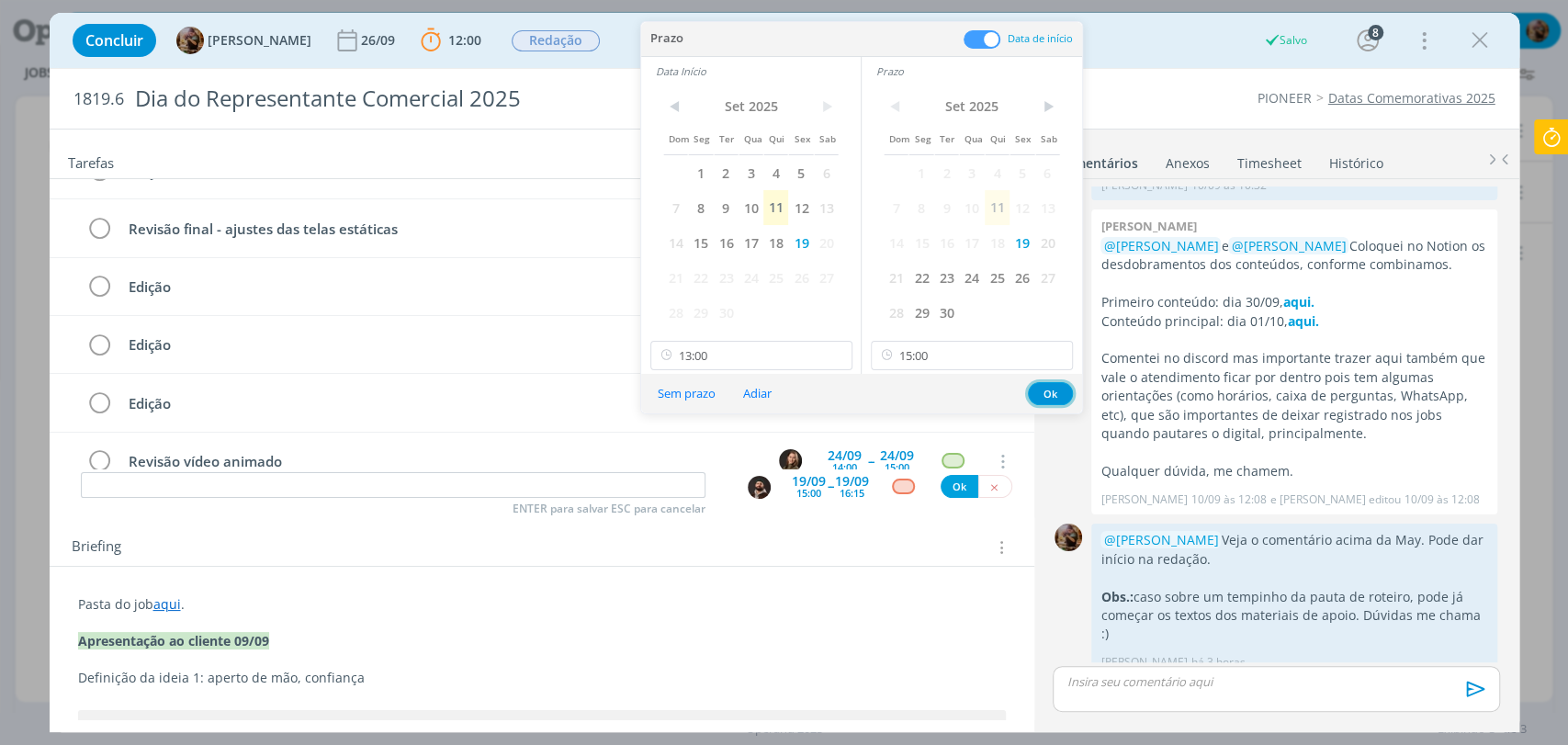
click at [1044, 394] on button "Ok" at bounding box center [1051, 393] width 45 height 23
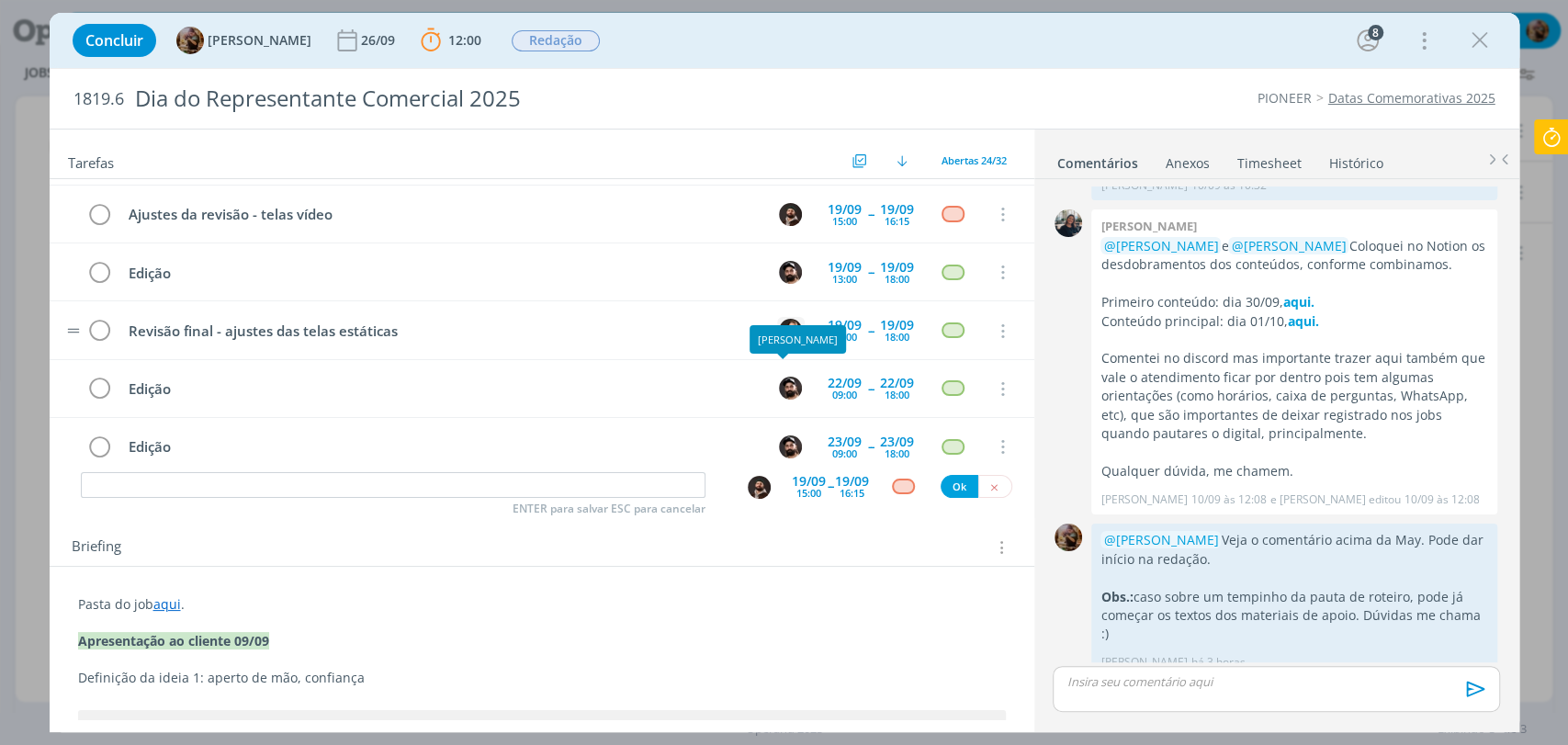
scroll to position [473, 0]
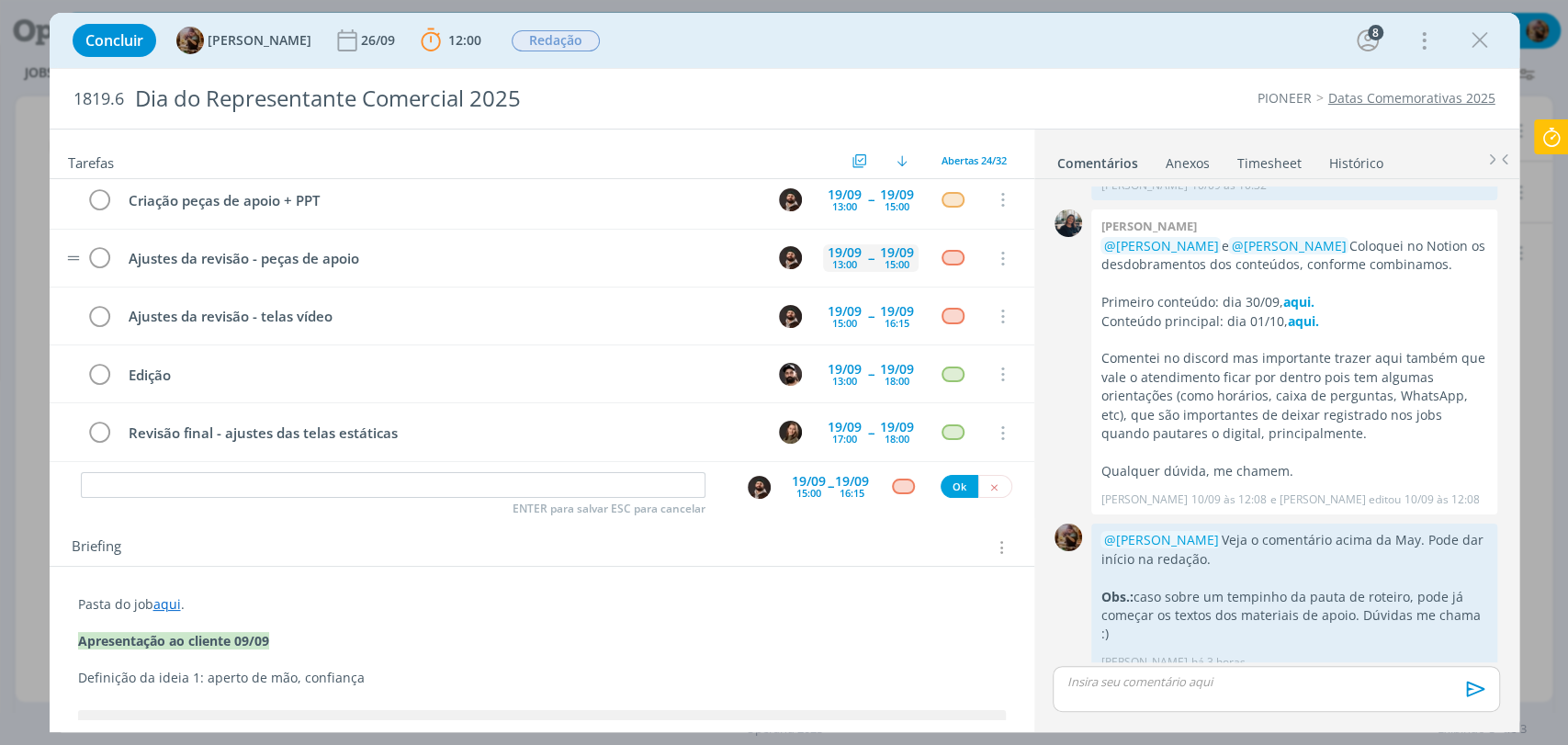
click at [833, 266] on div "13:00" at bounding box center [845, 264] width 25 height 10
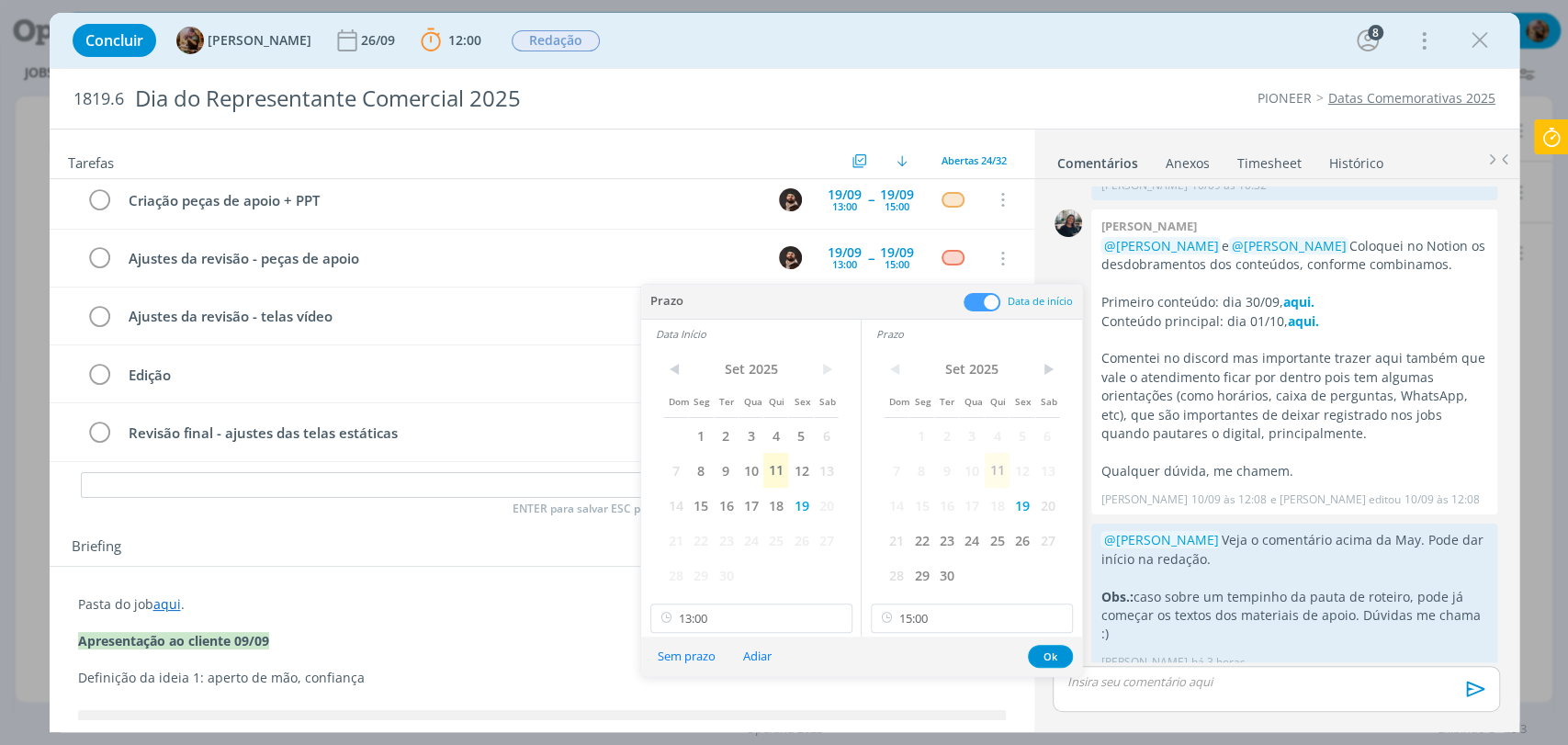
click at [676, 657] on button "Sem prazo" at bounding box center [687, 656] width 81 height 25
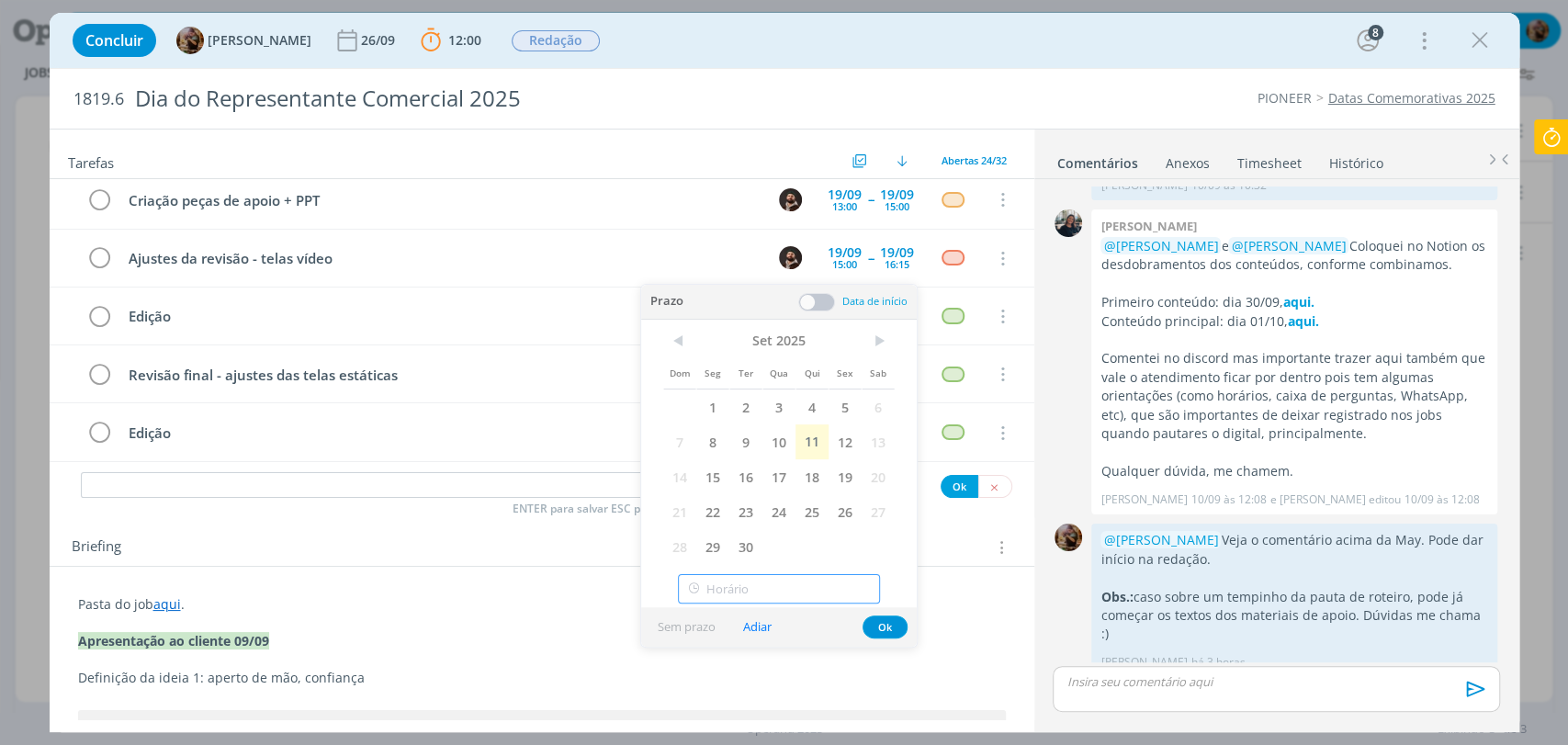
click at [872, 603] on input "text" at bounding box center [779, 588] width 202 height 29
type input "13:00"
type input "21:00"
click at [863, 593] on icon at bounding box center [863, 588] width 23 height 29
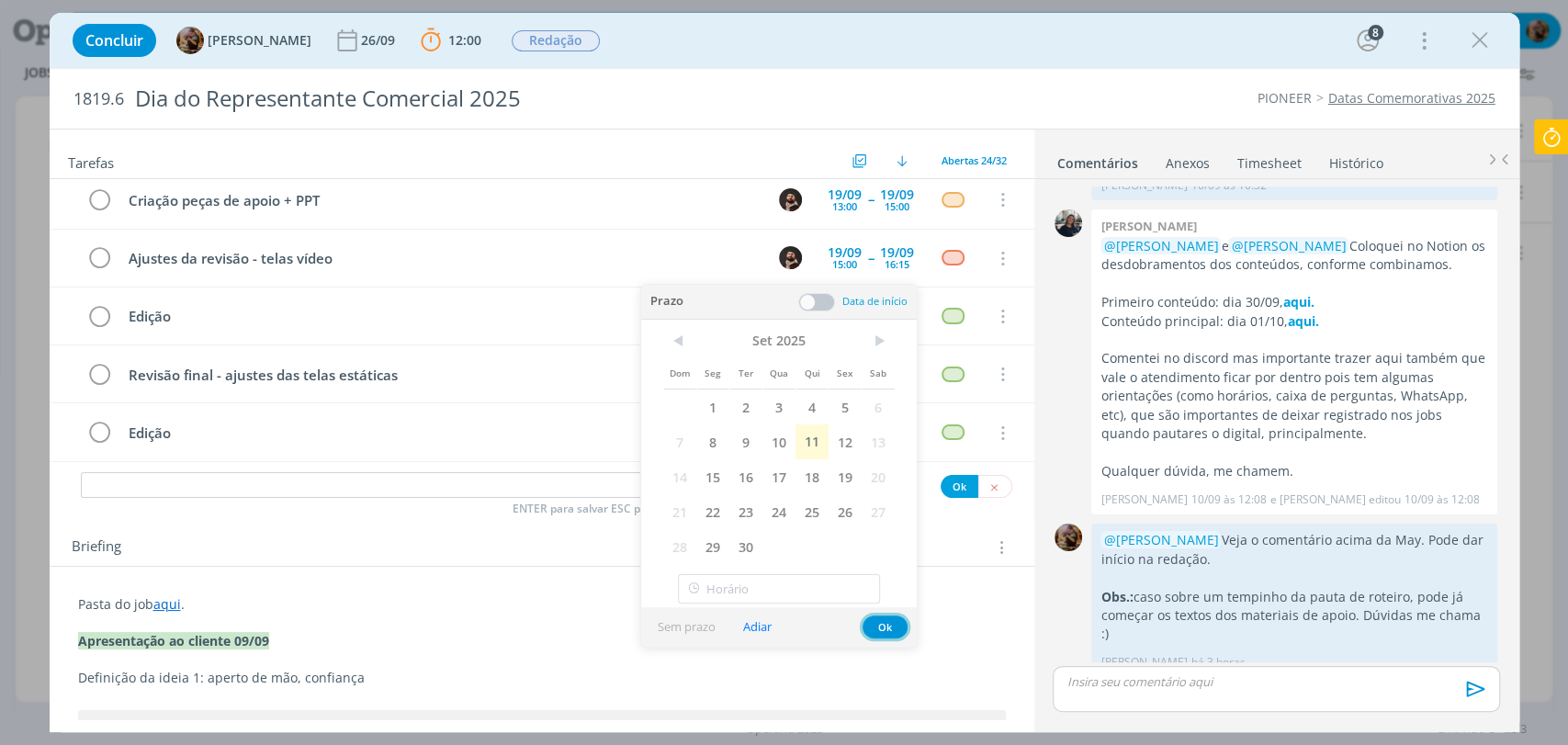
click at [888, 625] on button "Ok" at bounding box center [885, 627] width 45 height 23
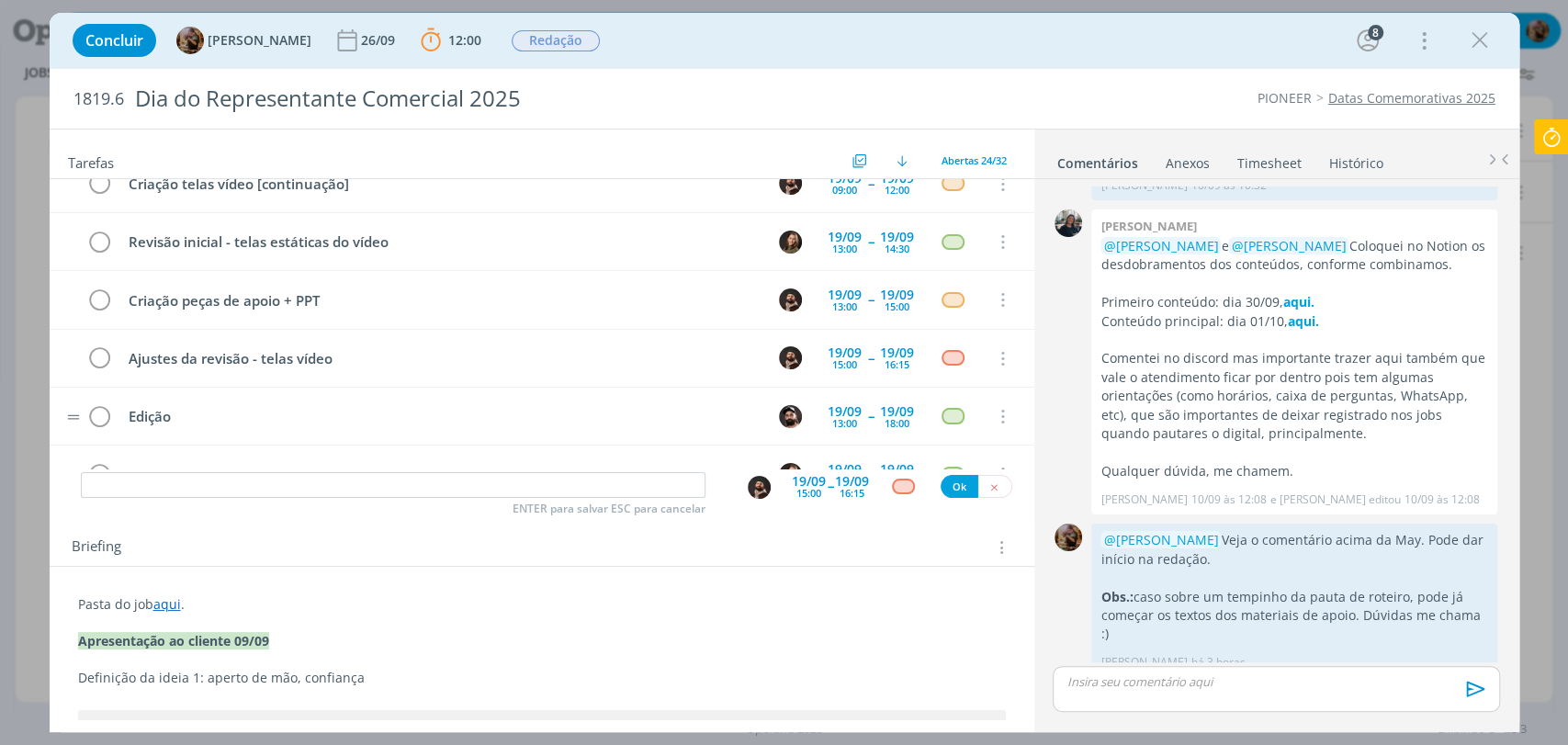
scroll to position [371, 0]
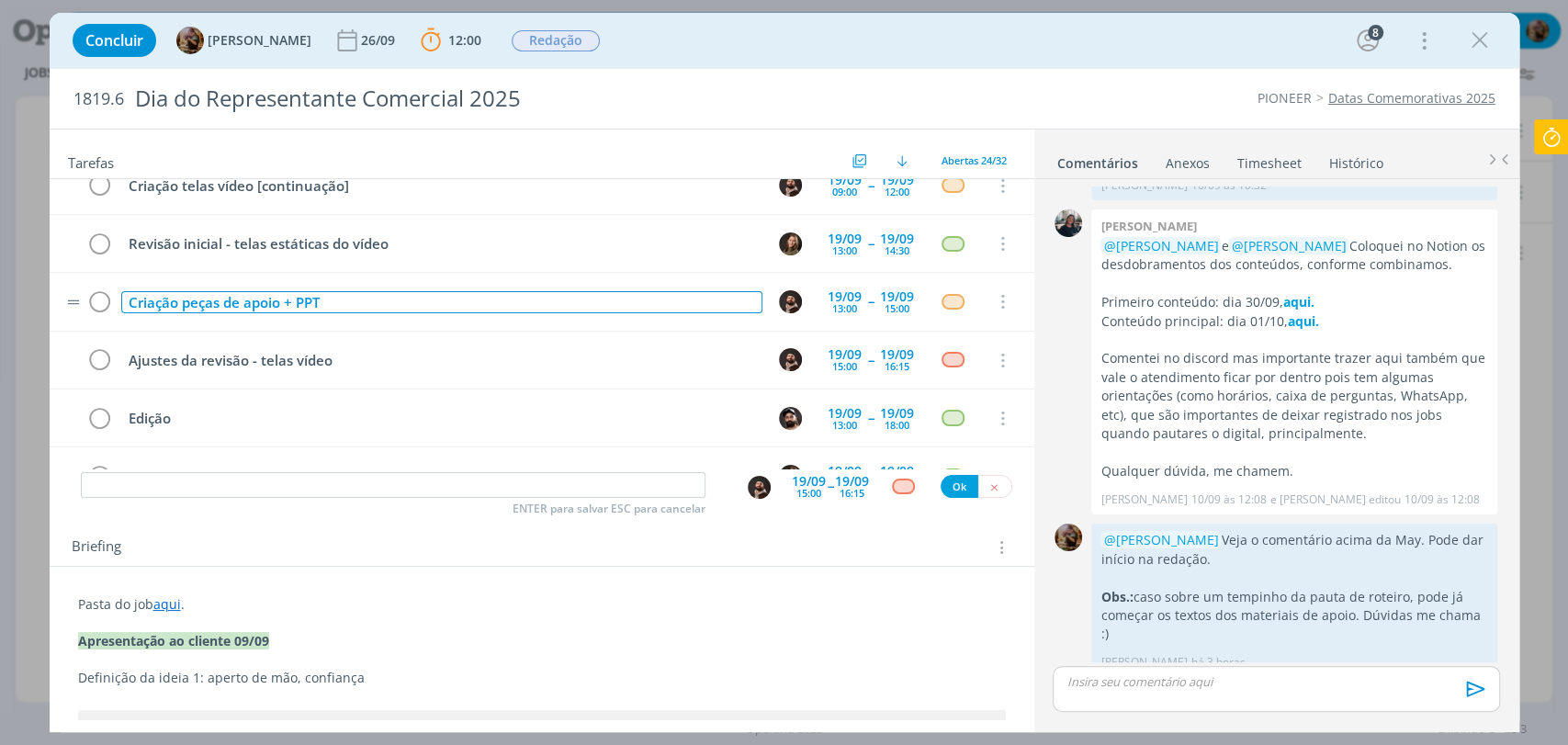
click at [181, 302] on div "Criação peças de apoio + PPT" at bounding box center [442, 303] width 641 height 23
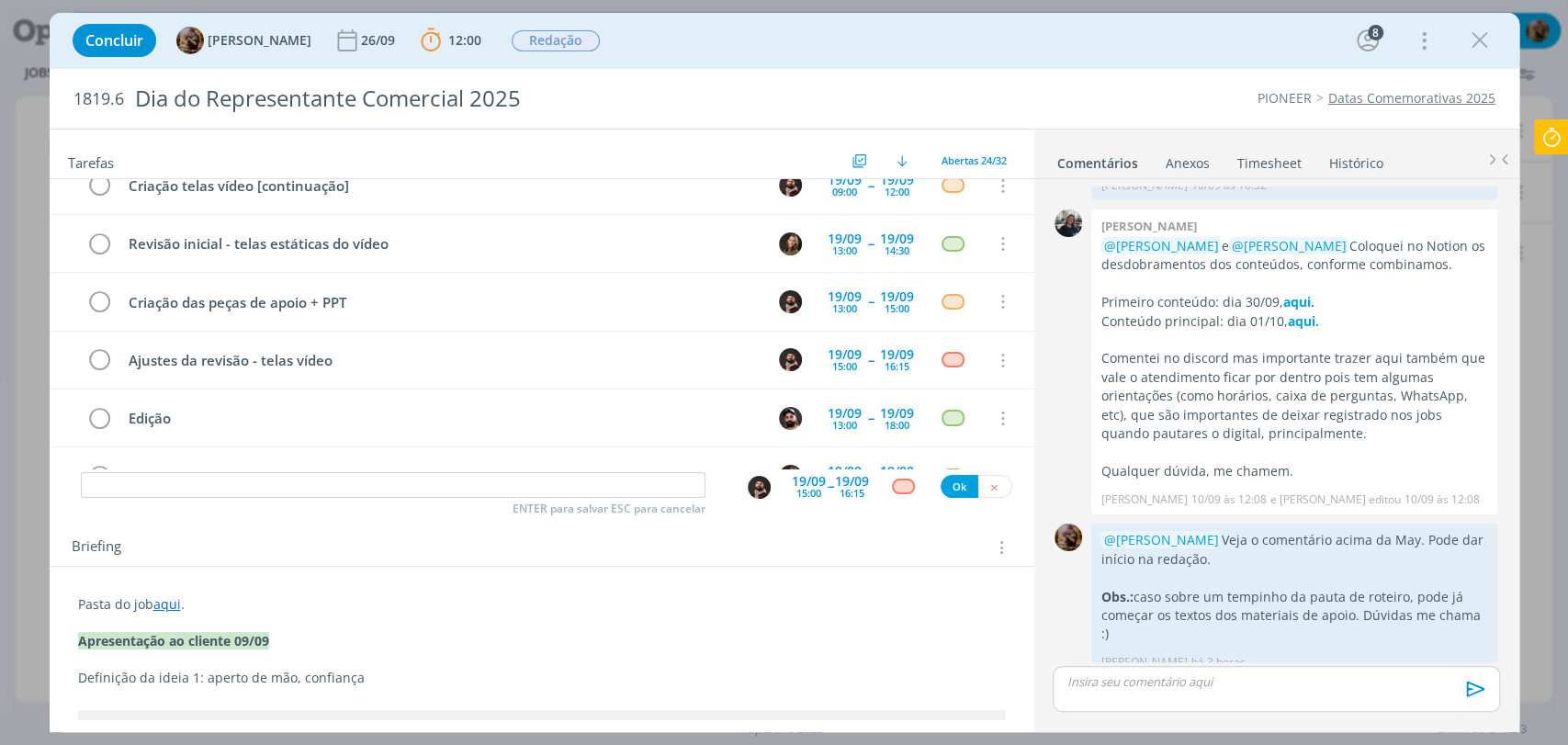
click at [683, 48] on div "Concluir Amanda Rodrigues 26/09 12:00 Parar Apontar Data * 11/09/2025 Horas * 0…" at bounding box center [784, 40] width 1442 height 44
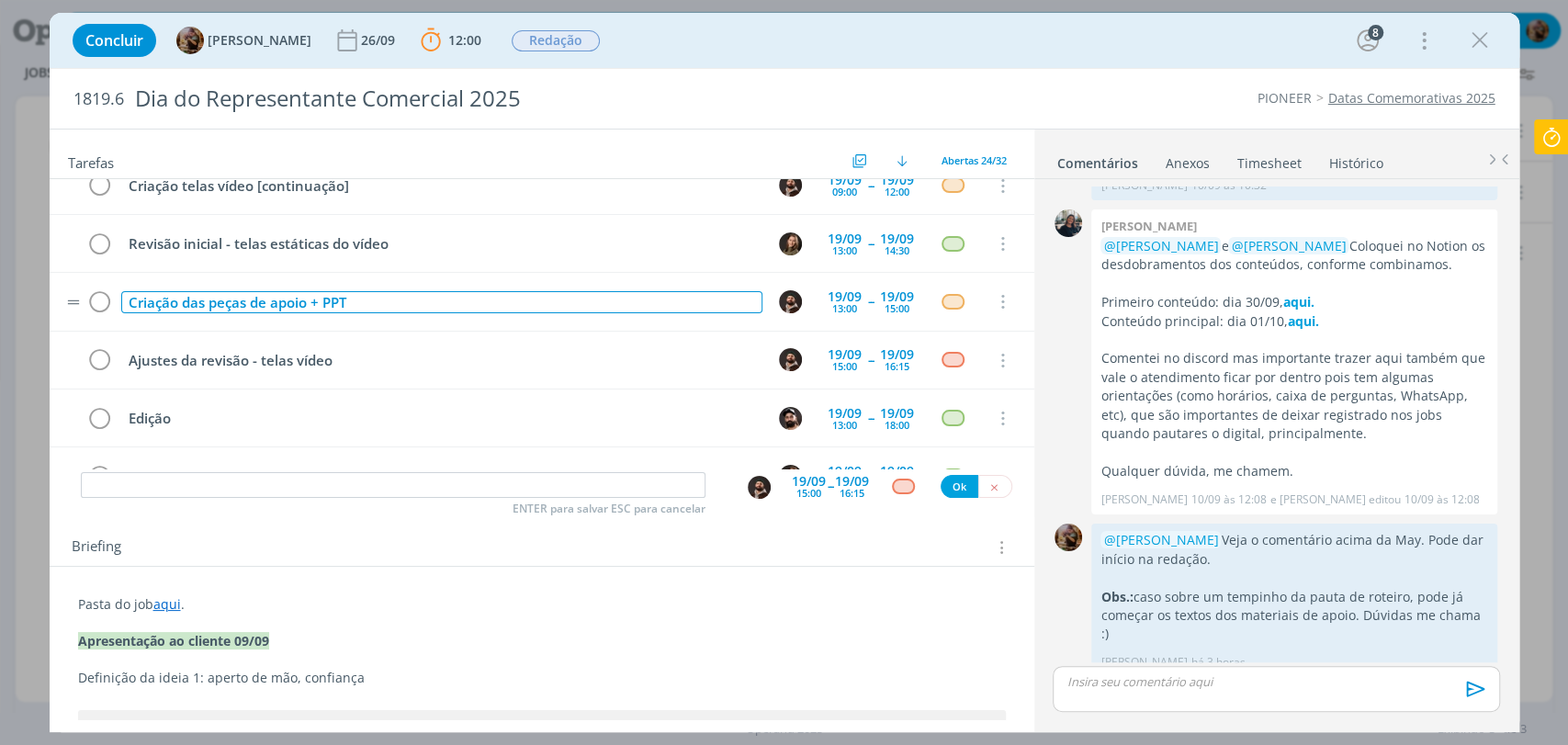
click at [411, 291] on div "Criação das peças de apoio + PPT" at bounding box center [442, 303] width 641 height 23
click at [247, 298] on div "Criação das peças de apoio + PPT" at bounding box center [442, 303] width 641 height 23
click at [374, 301] on div "Criação das peças de apoio + PPT" at bounding box center [442, 303] width 641 height 23
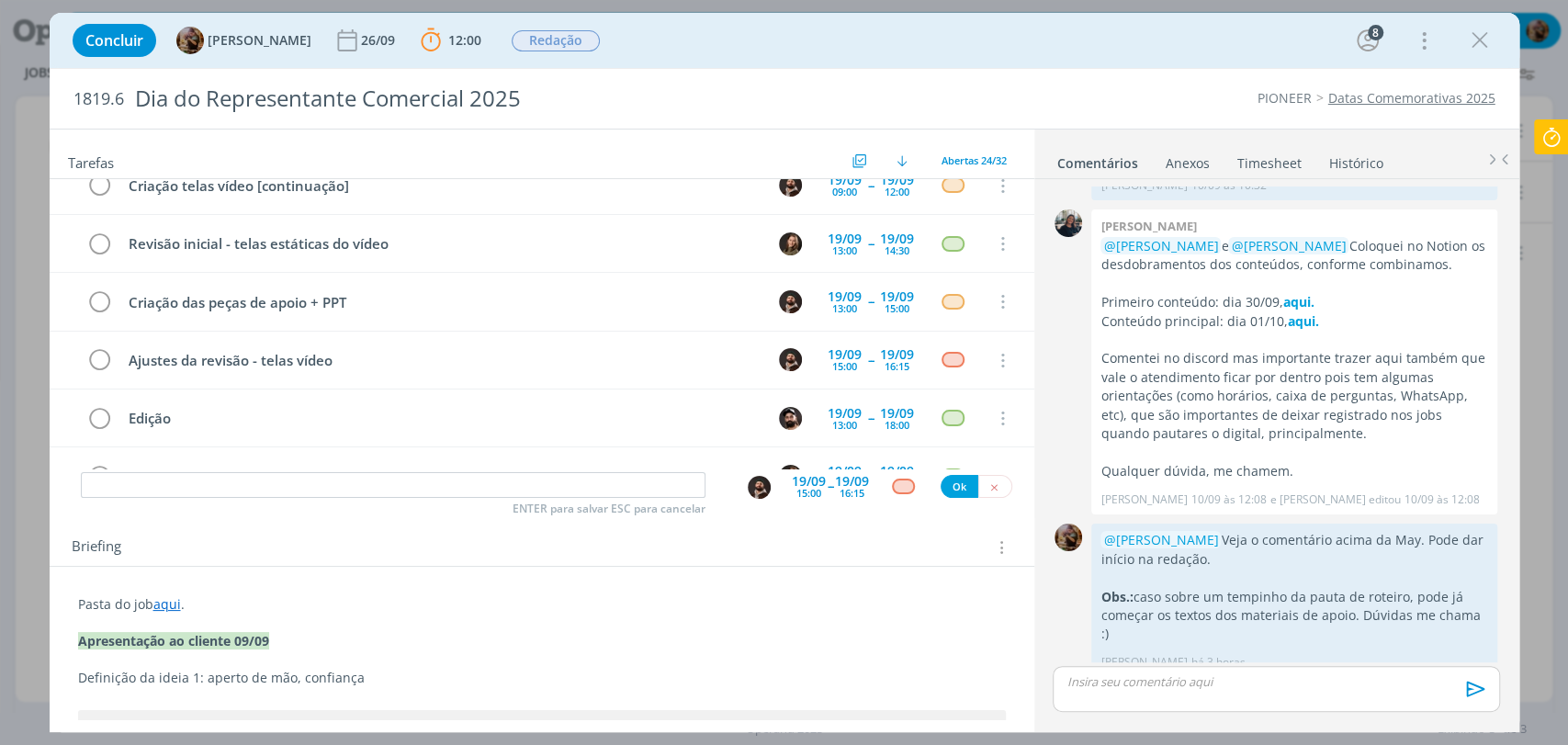
click at [713, 52] on div "Concluir Amanda Rodrigues 26/09 12:00 Parar Apontar Data * 11/09/2025 Horas * 0…" at bounding box center [784, 40] width 1442 height 44
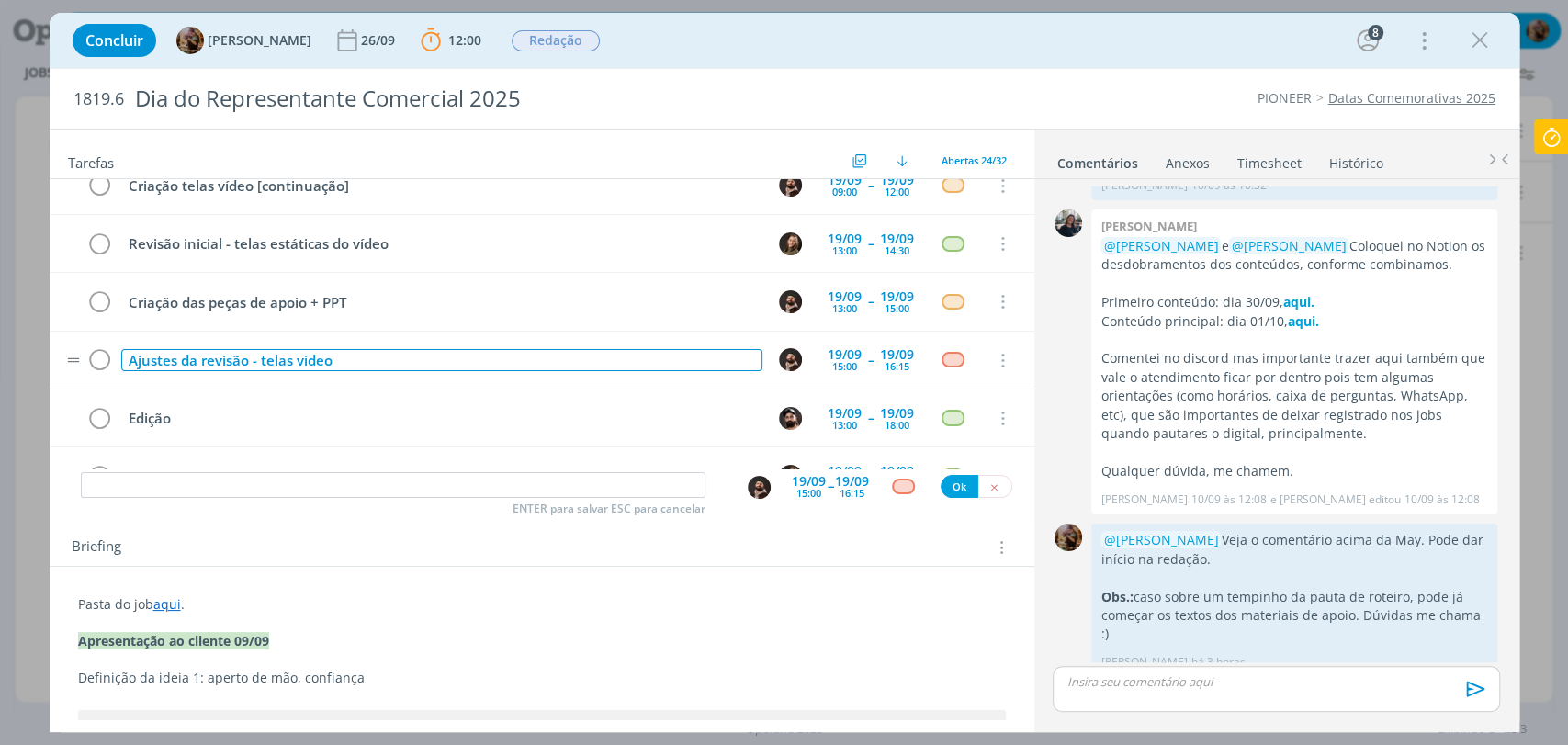
click at [296, 359] on div "Ajustes da revisão - telas vídeo" at bounding box center [442, 360] width 641 height 23
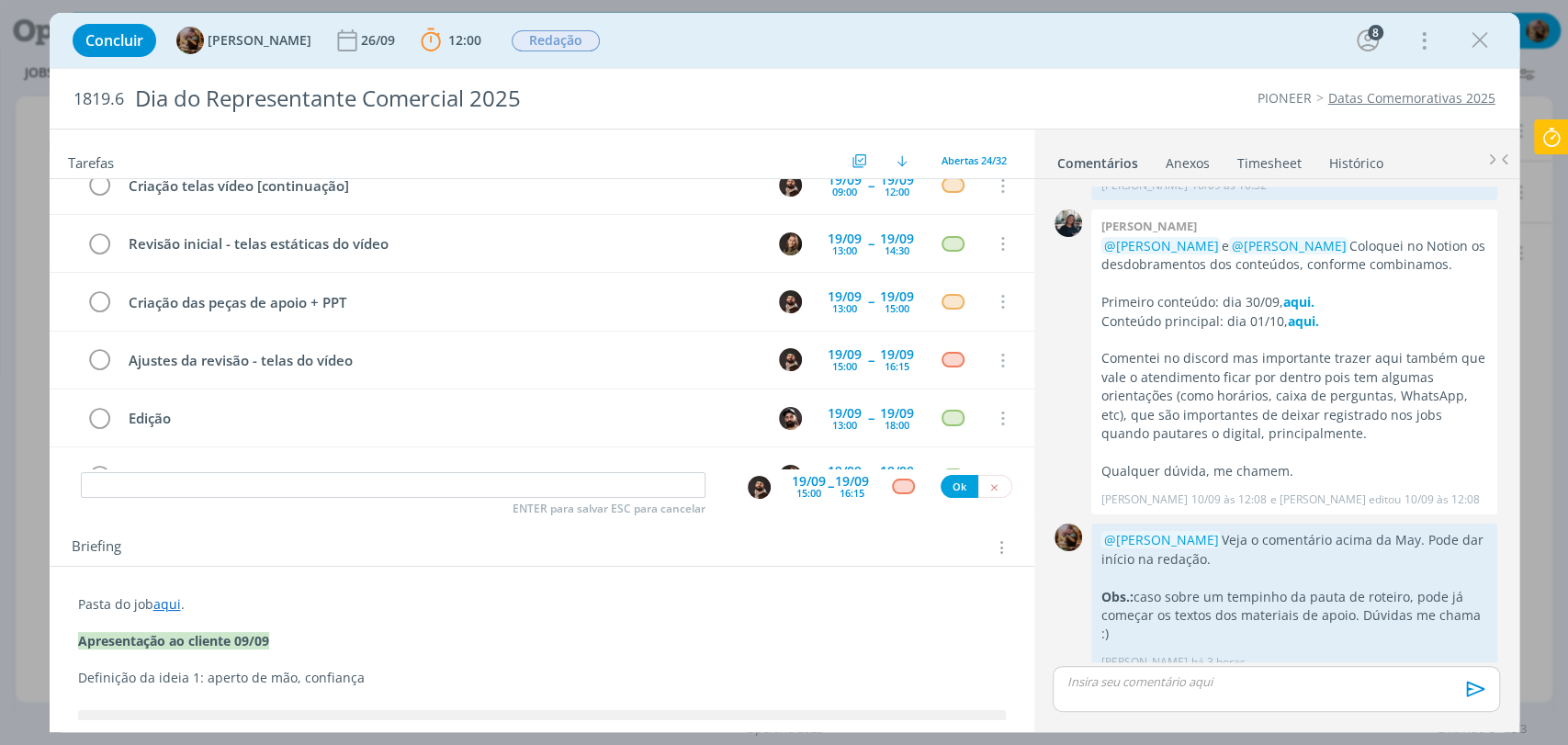
click at [663, 43] on div "Concluir Amanda Rodrigues 26/09 12:00 Parar Apontar Data * 11/09/2025 Horas * 0…" at bounding box center [784, 40] width 1442 height 44
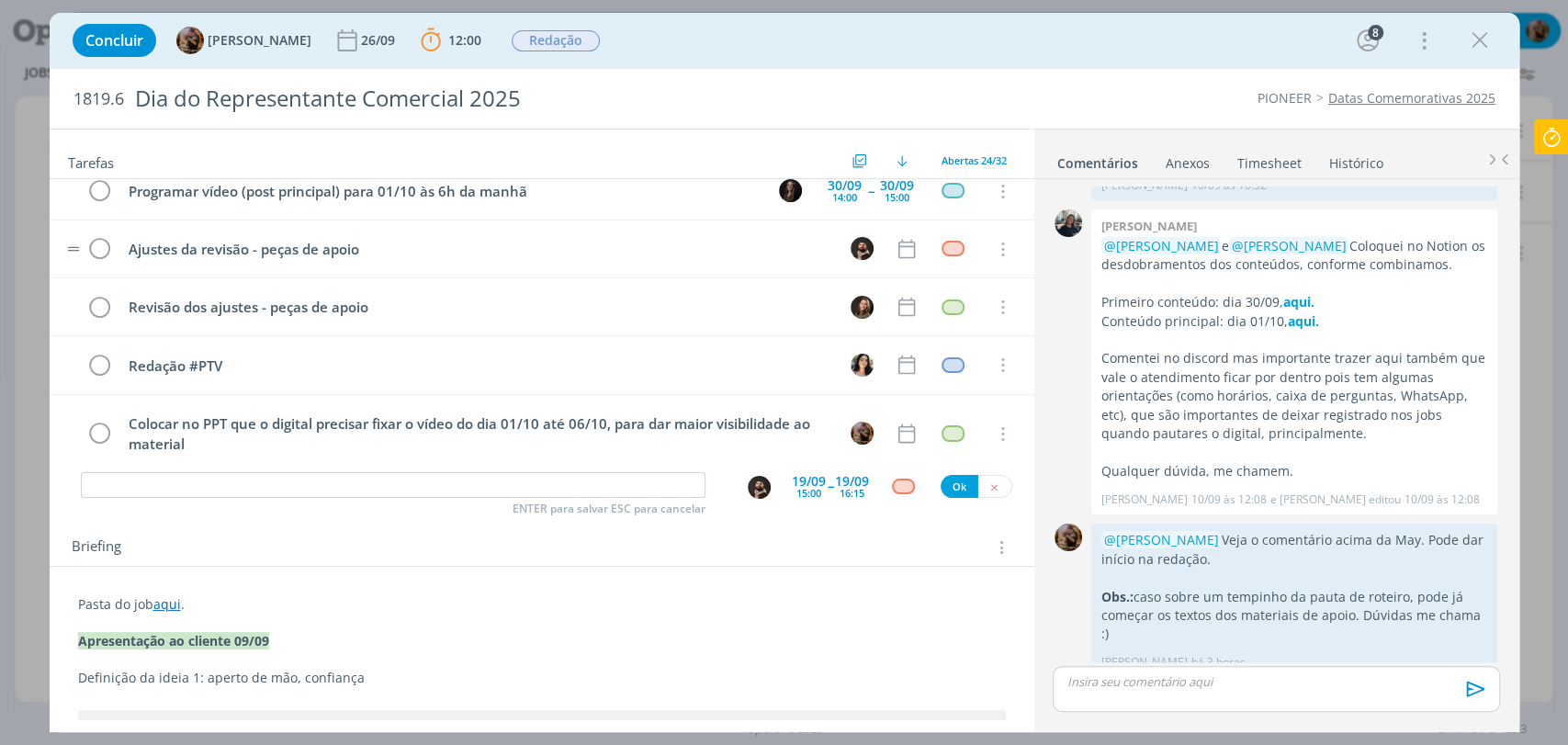
scroll to position [1122, 0]
click at [587, 485] on input "dialog" at bounding box center [392, 484] width 624 height 26
type input "R"
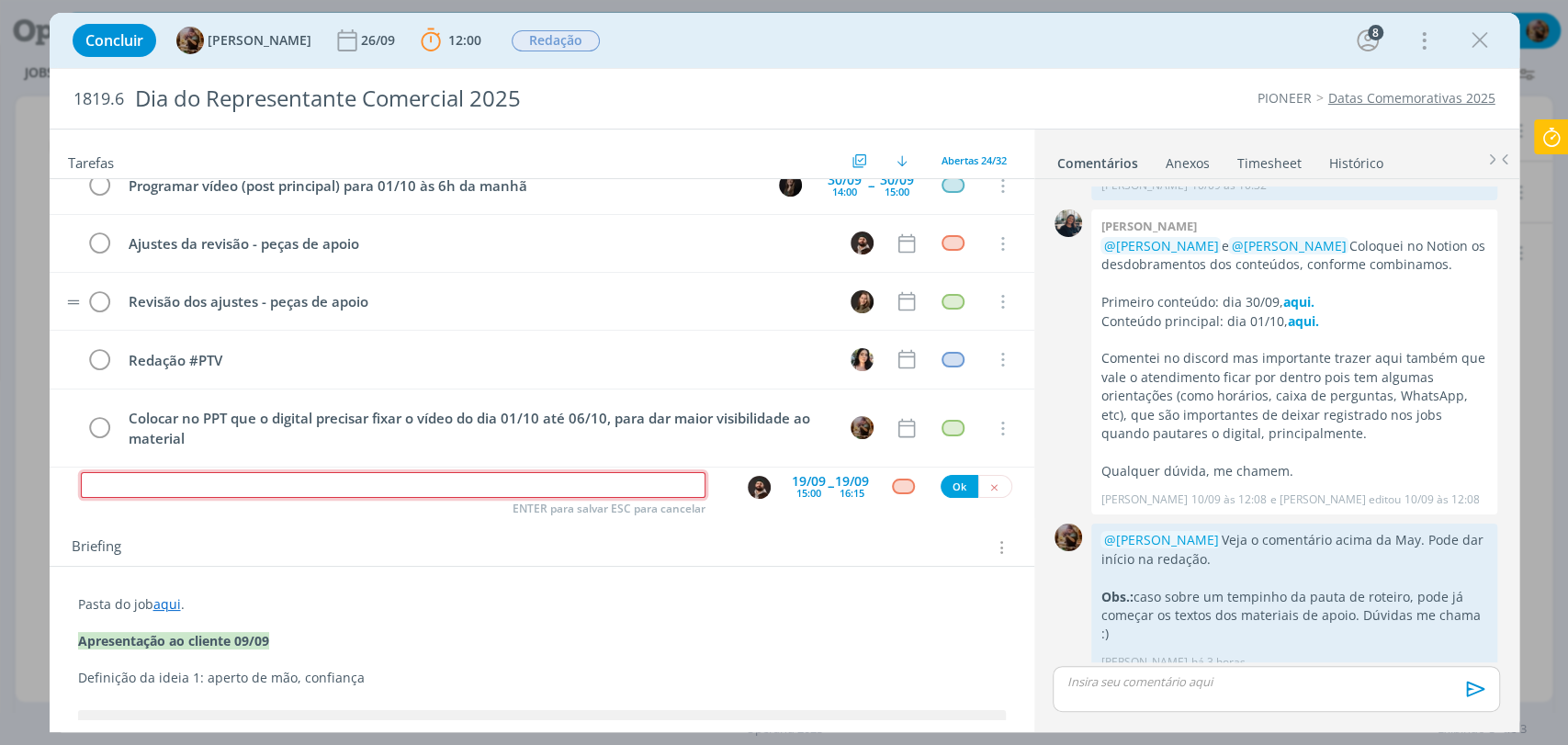
scroll to position [1129, 0]
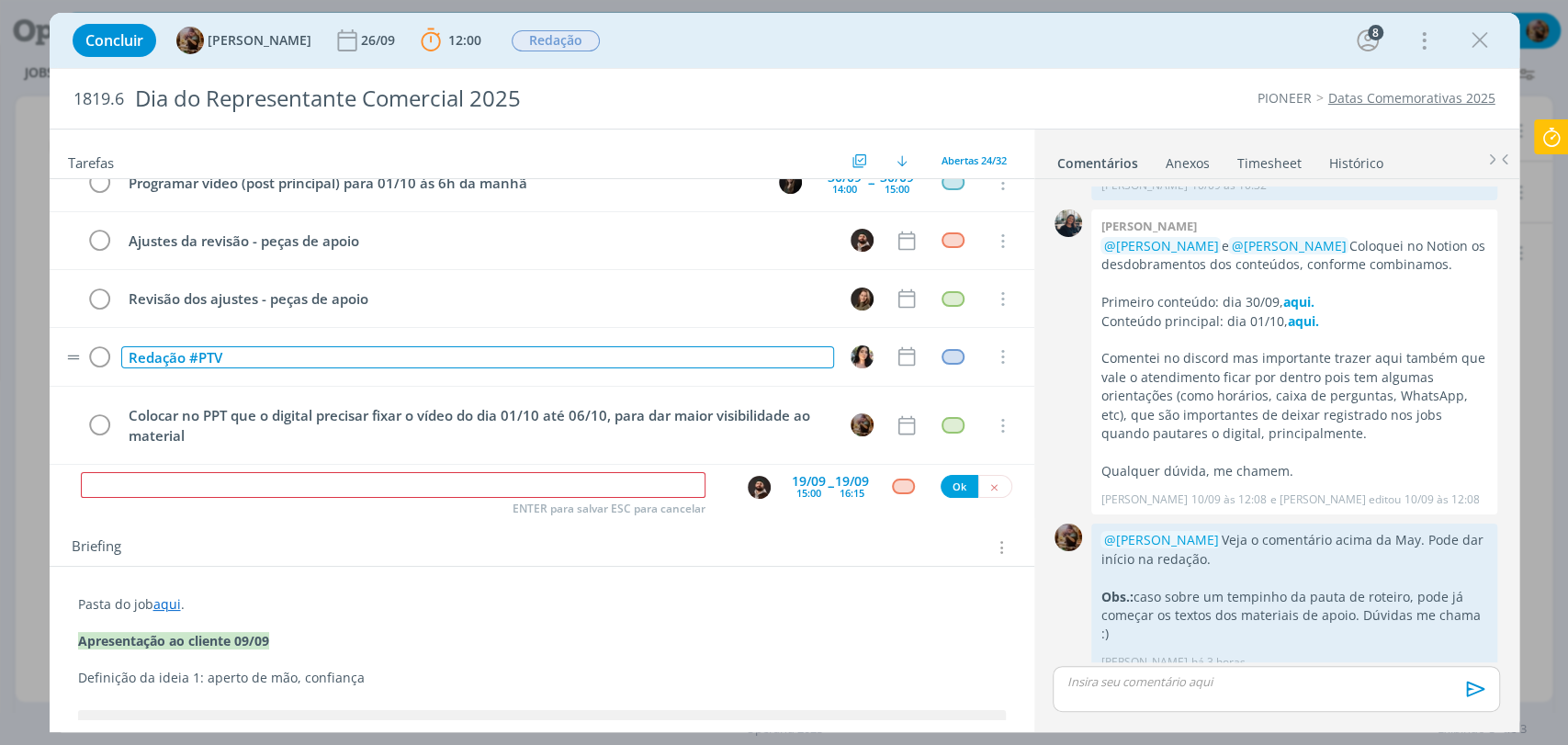
click at [247, 350] on div "Redação #PTV" at bounding box center [478, 357] width 713 height 23
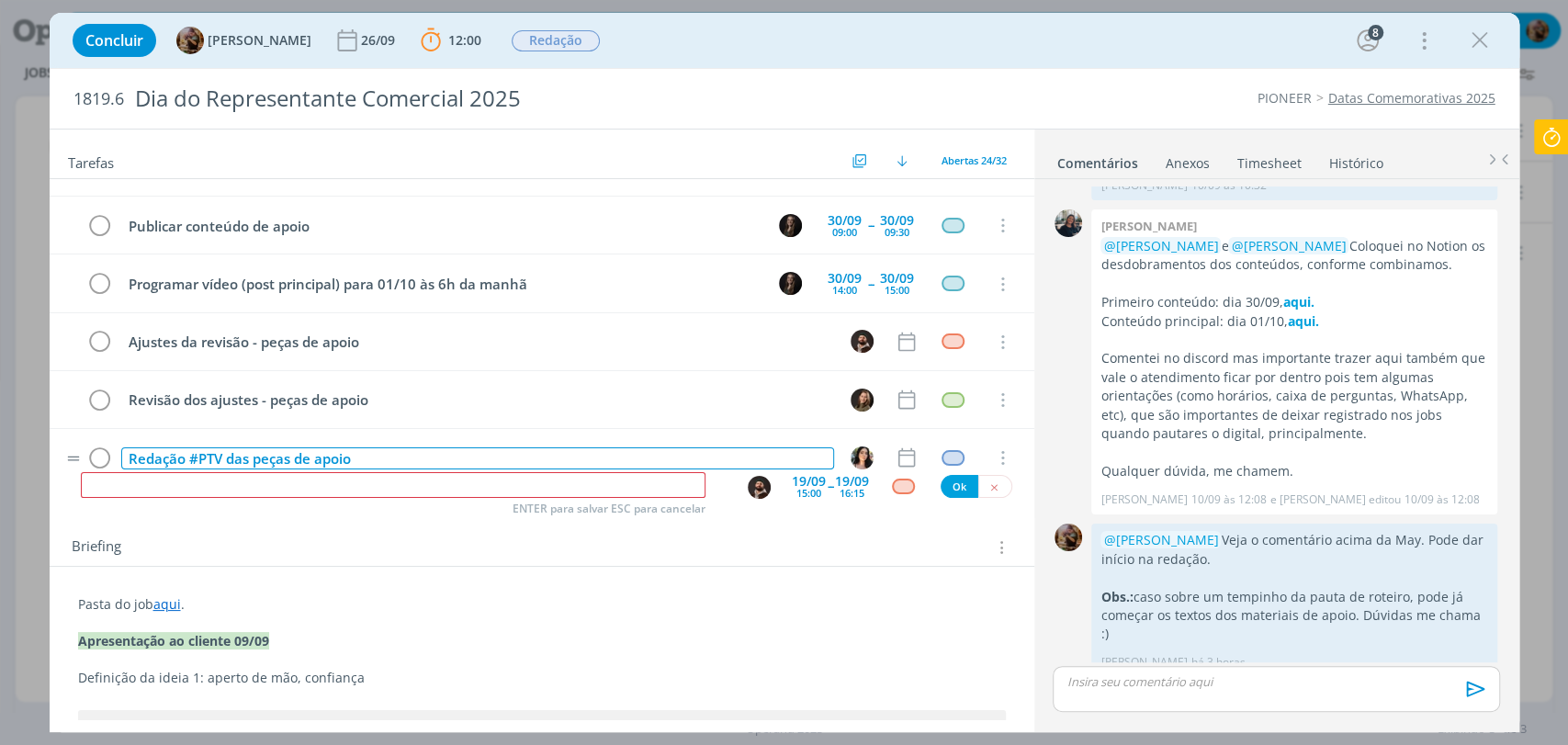
scroll to position [1028, 0]
click at [396, 448] on div "Redação #PTV das peças de apoio" at bounding box center [478, 459] width 713 height 23
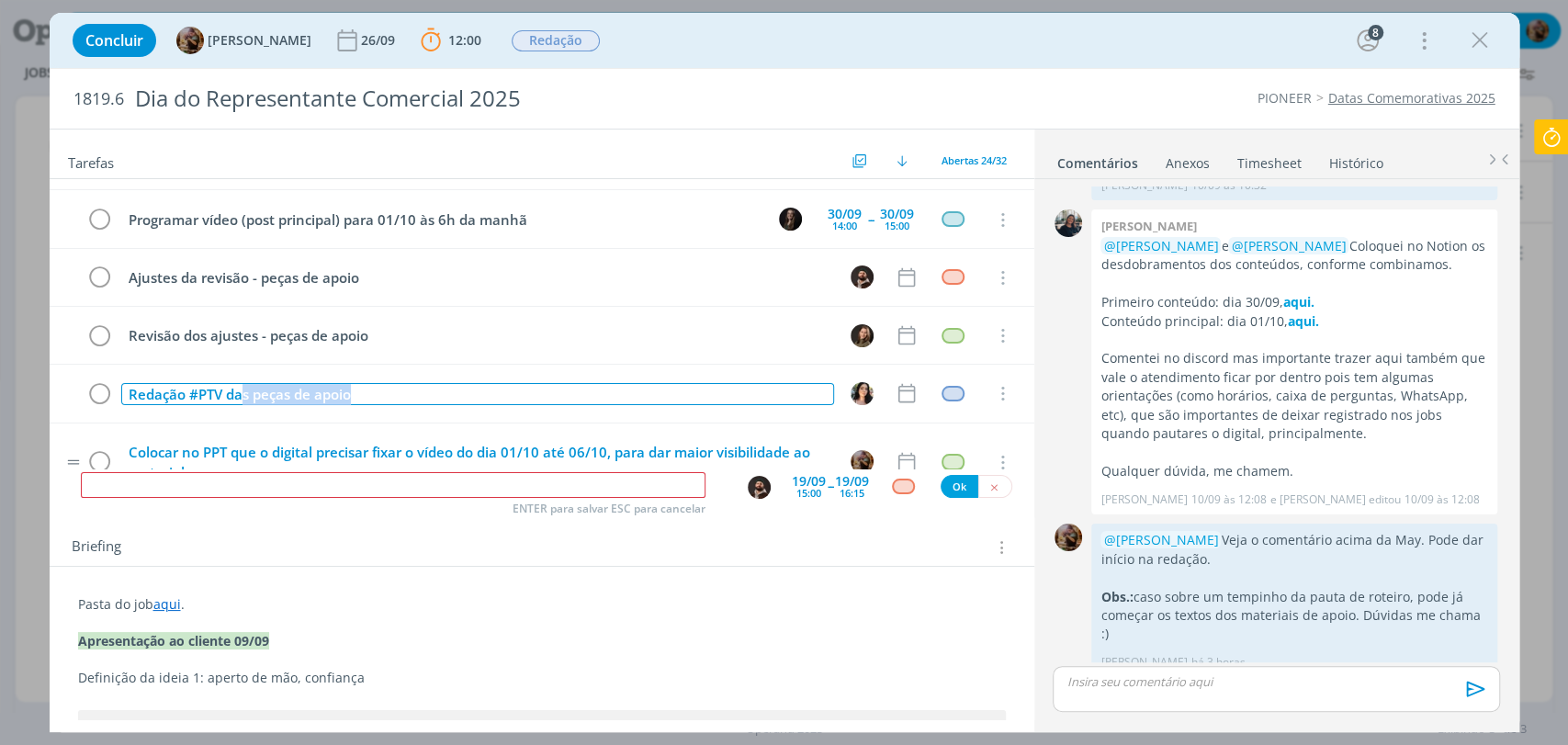
scroll to position [1098, 0]
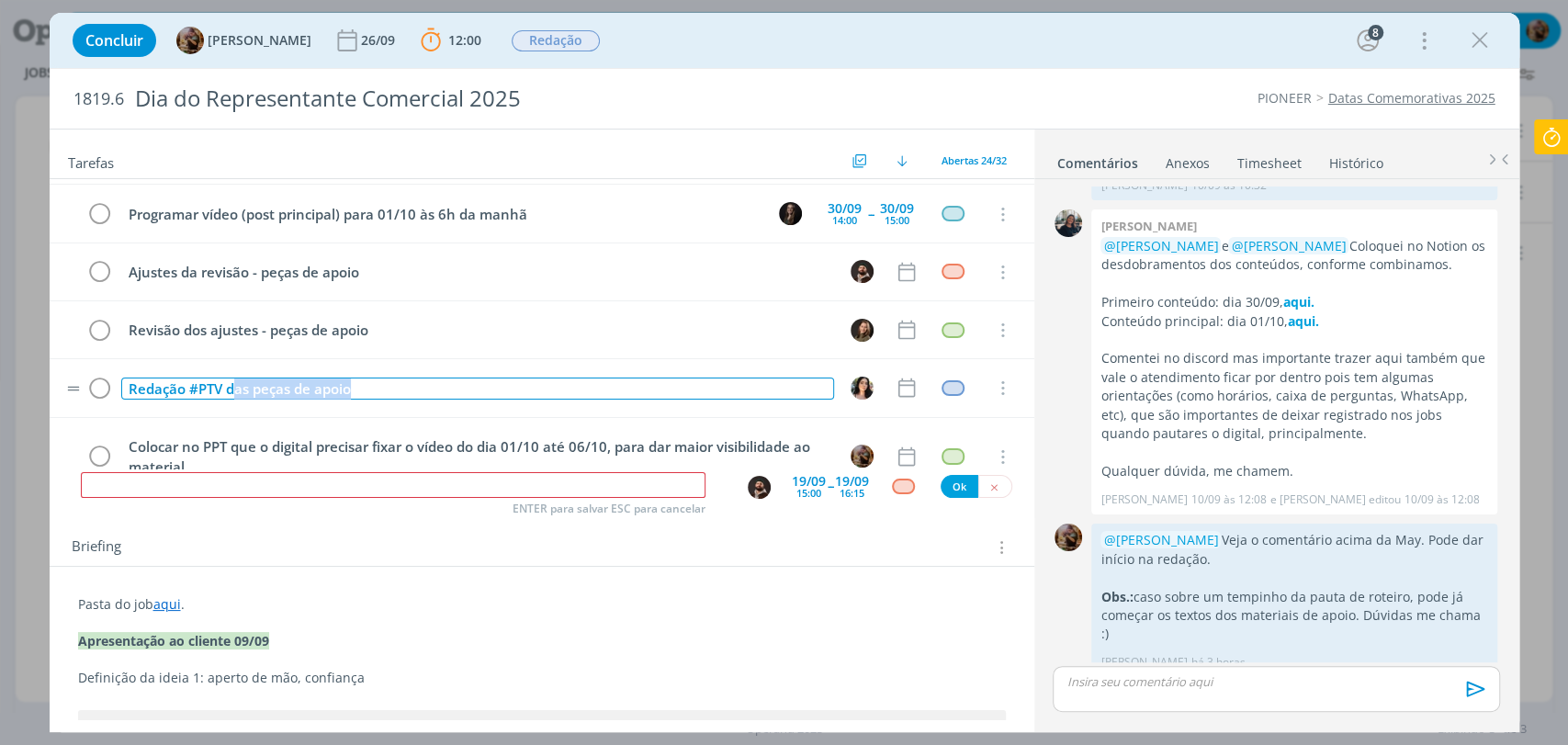
drag, startPoint x: 375, startPoint y: 442, endPoint x: 235, endPoint y: 405, distance: 144.8
click at [235, 405] on tr "Redação #PTV das peças de apoio Cancelar" at bounding box center [541, 388] width 984 height 58
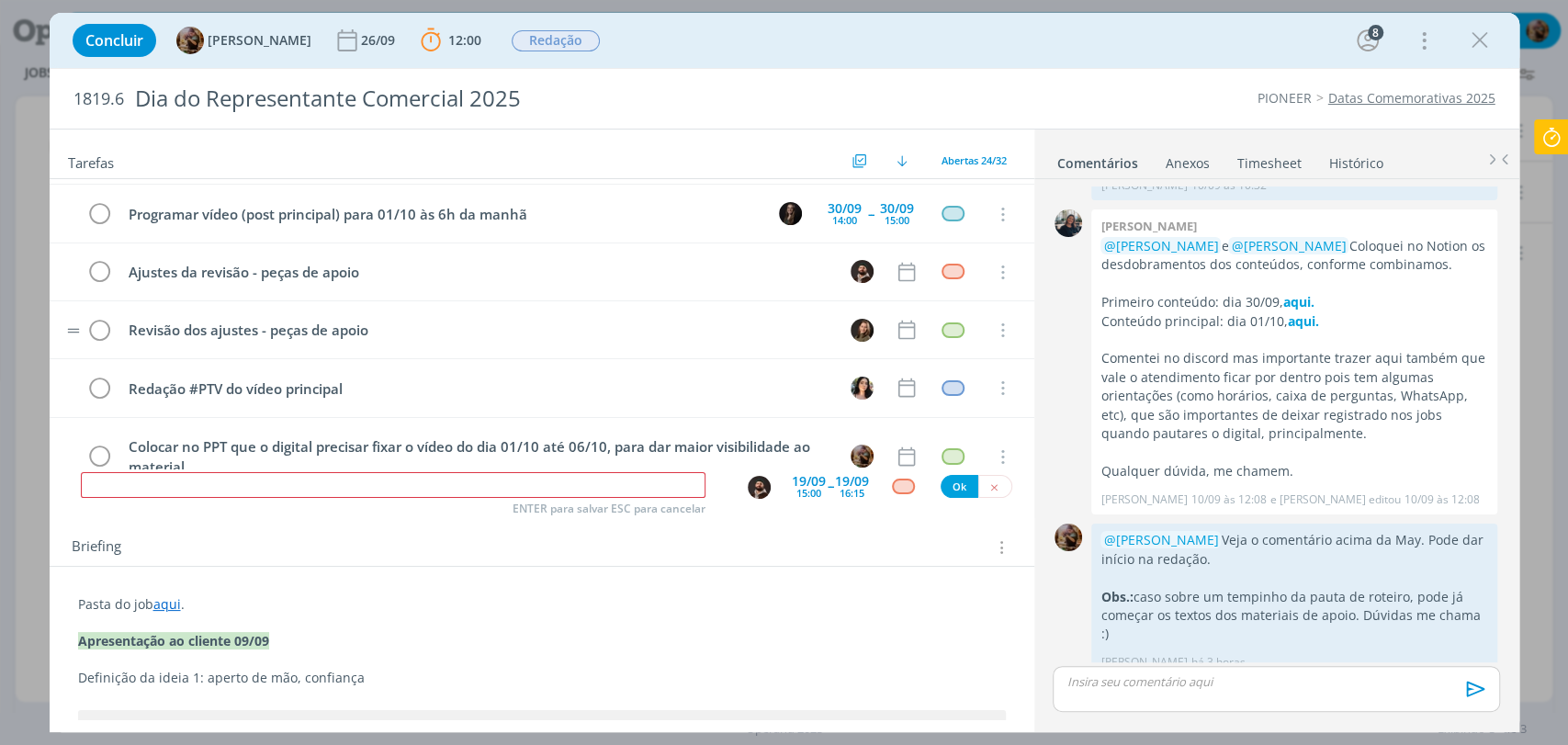
click at [895, 375] on icon "dialog" at bounding box center [906, 387] width 24 height 24
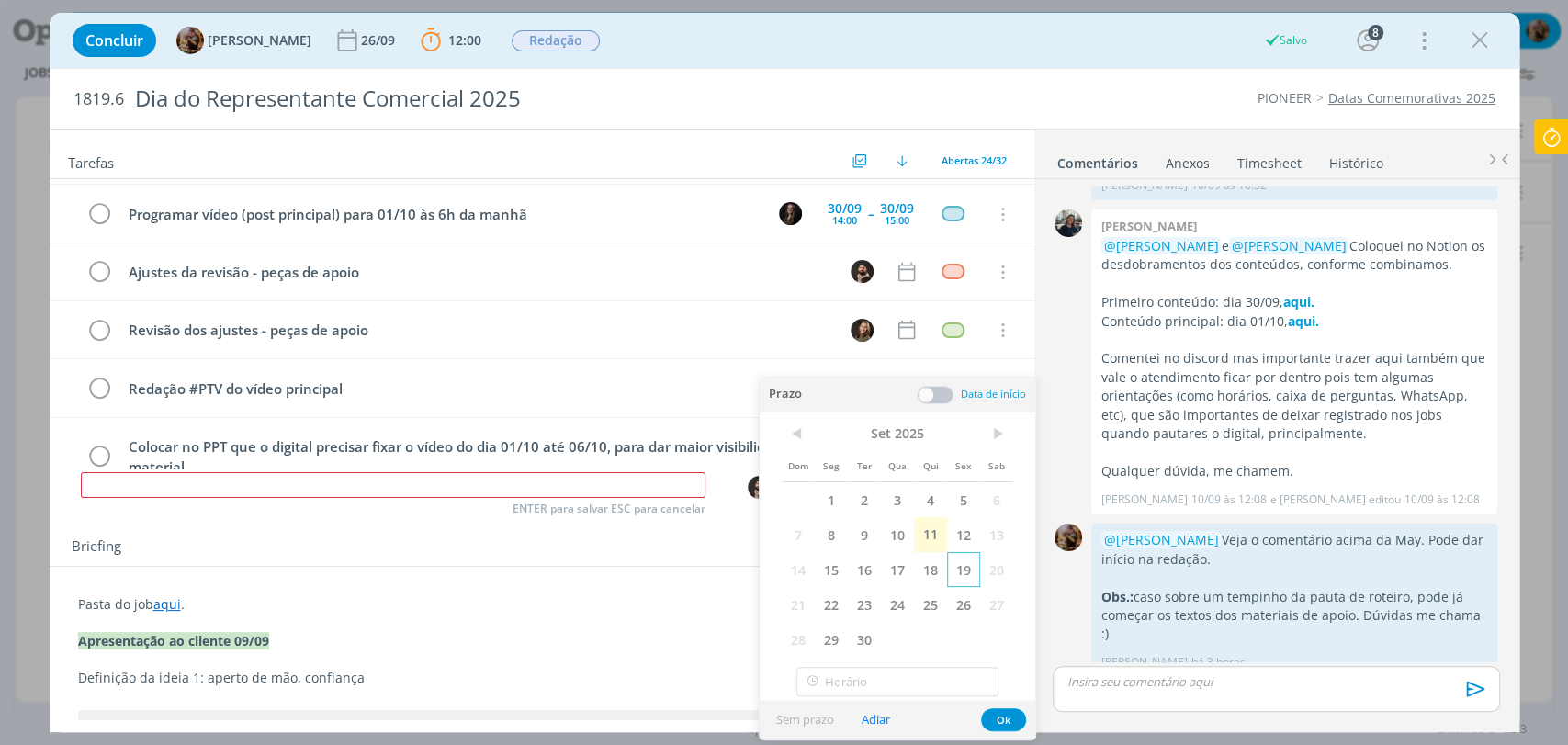
click at [957, 575] on span "19" at bounding box center [963, 569] width 33 height 35
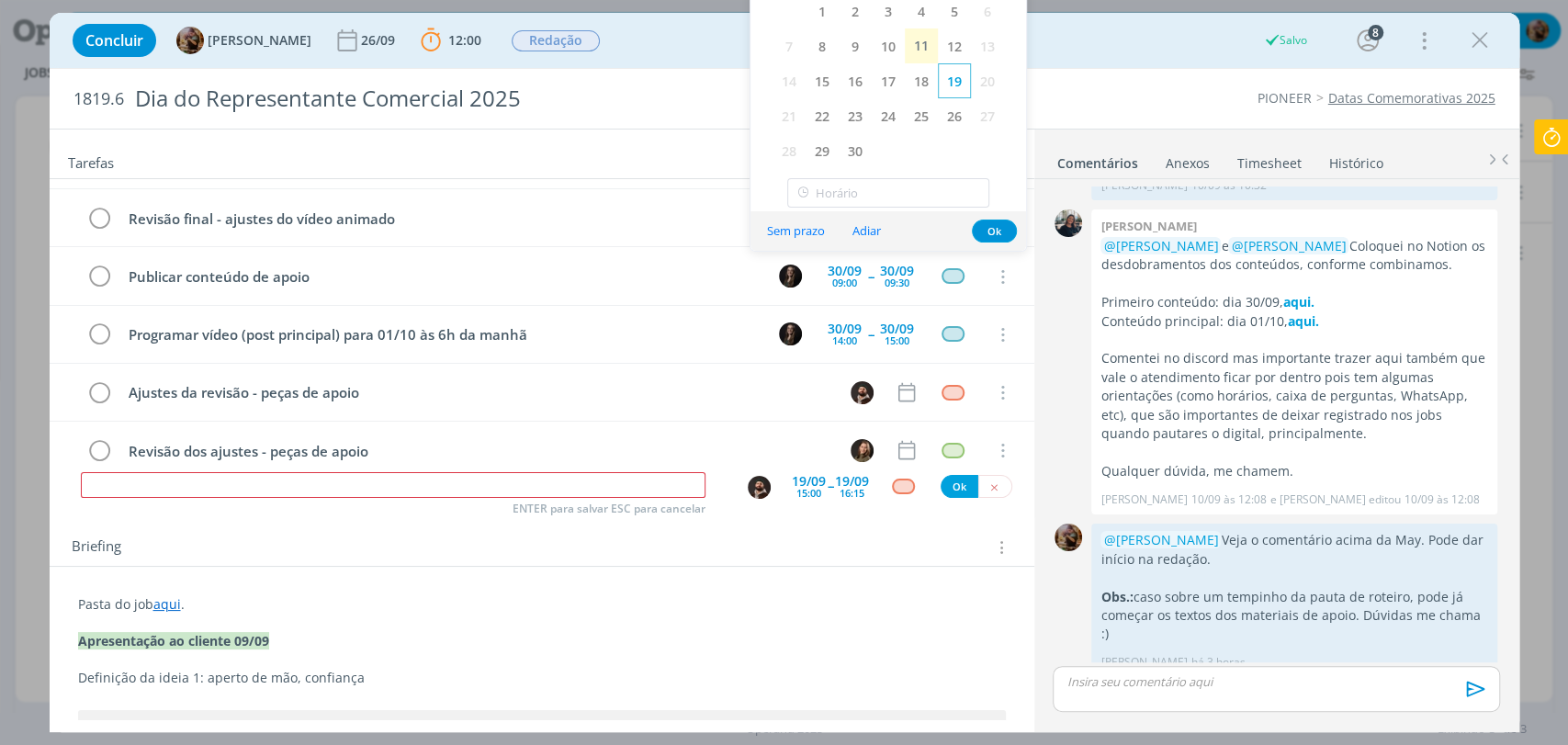
scroll to position [823, 0]
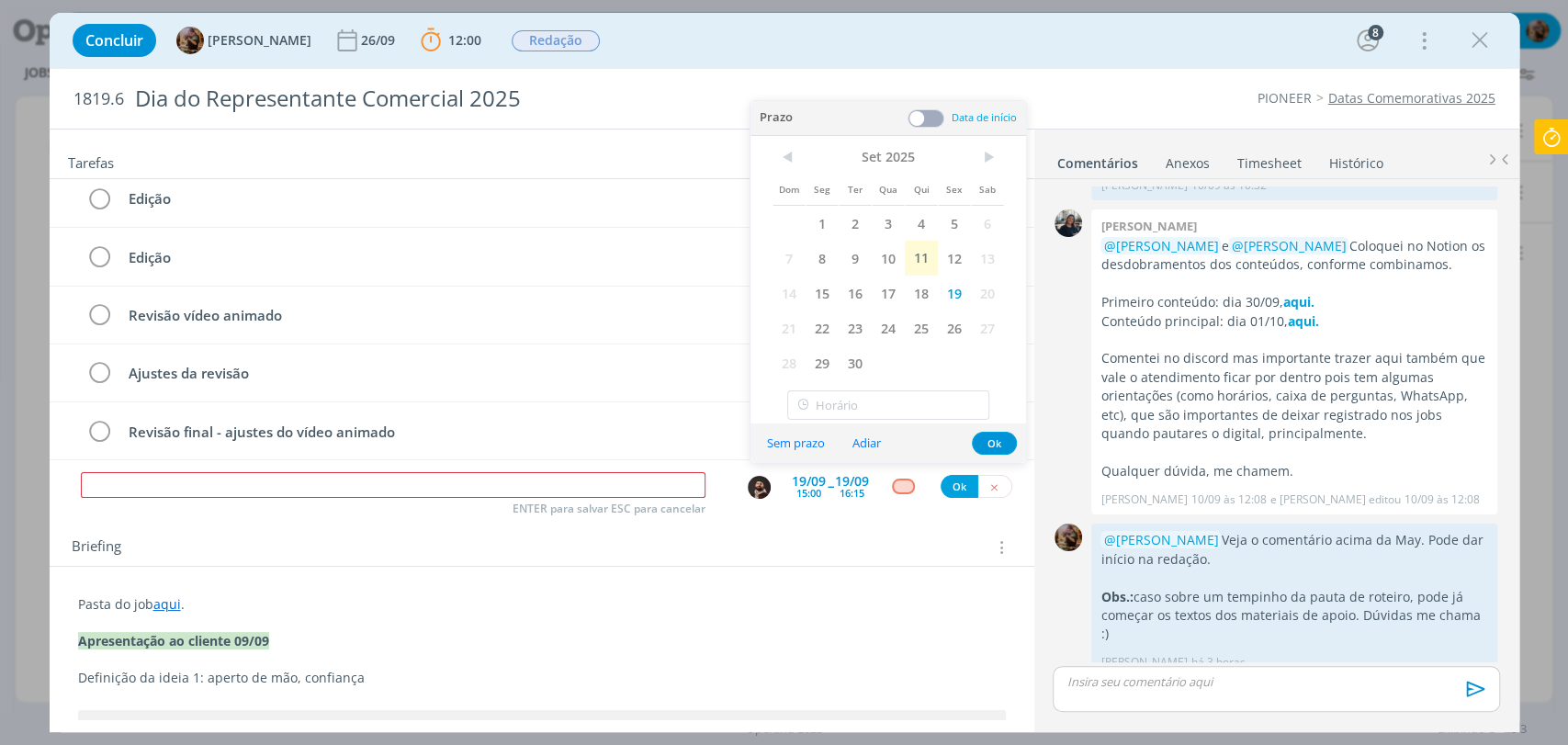
click at [936, 125] on span at bounding box center [925, 118] width 37 height 18
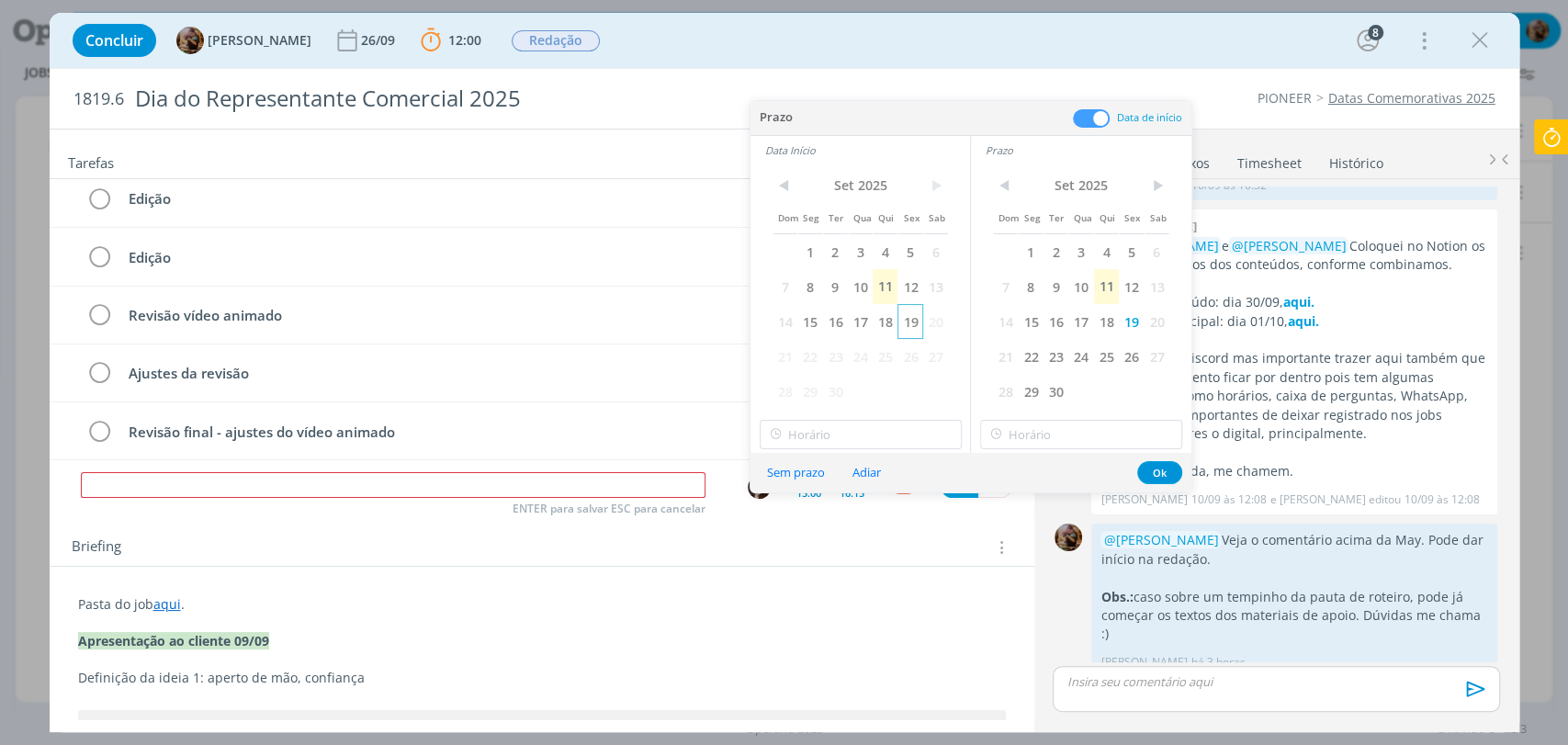
click at [905, 325] on span "19" at bounding box center [910, 321] width 25 height 35
click at [883, 423] on input "21:00" at bounding box center [861, 434] width 202 height 29
click at [800, 561] on div "17:30" at bounding box center [862, 563] width 205 height 33
type input "17:30"
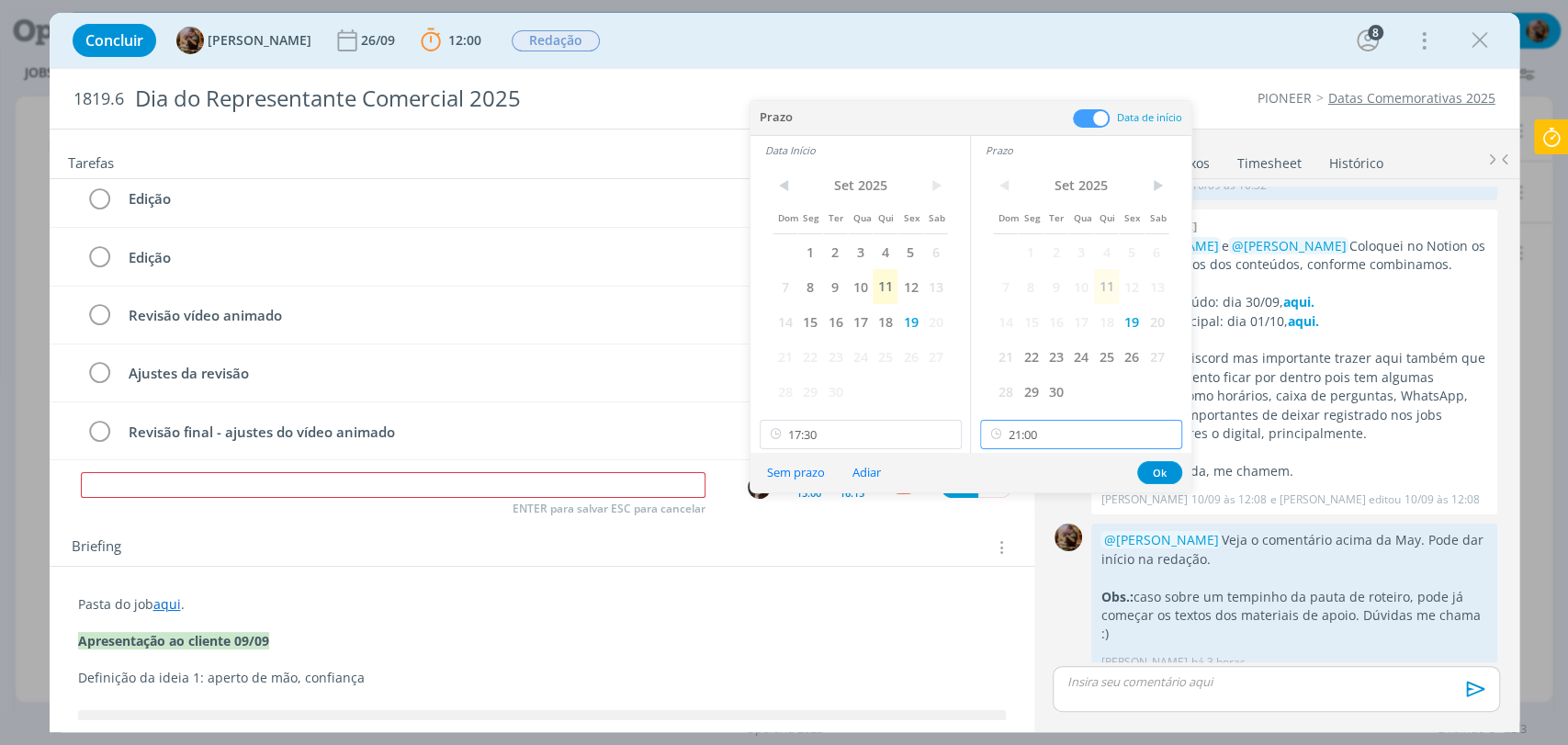
click at [1069, 429] on input "21:00" at bounding box center [1081, 434] width 202 height 29
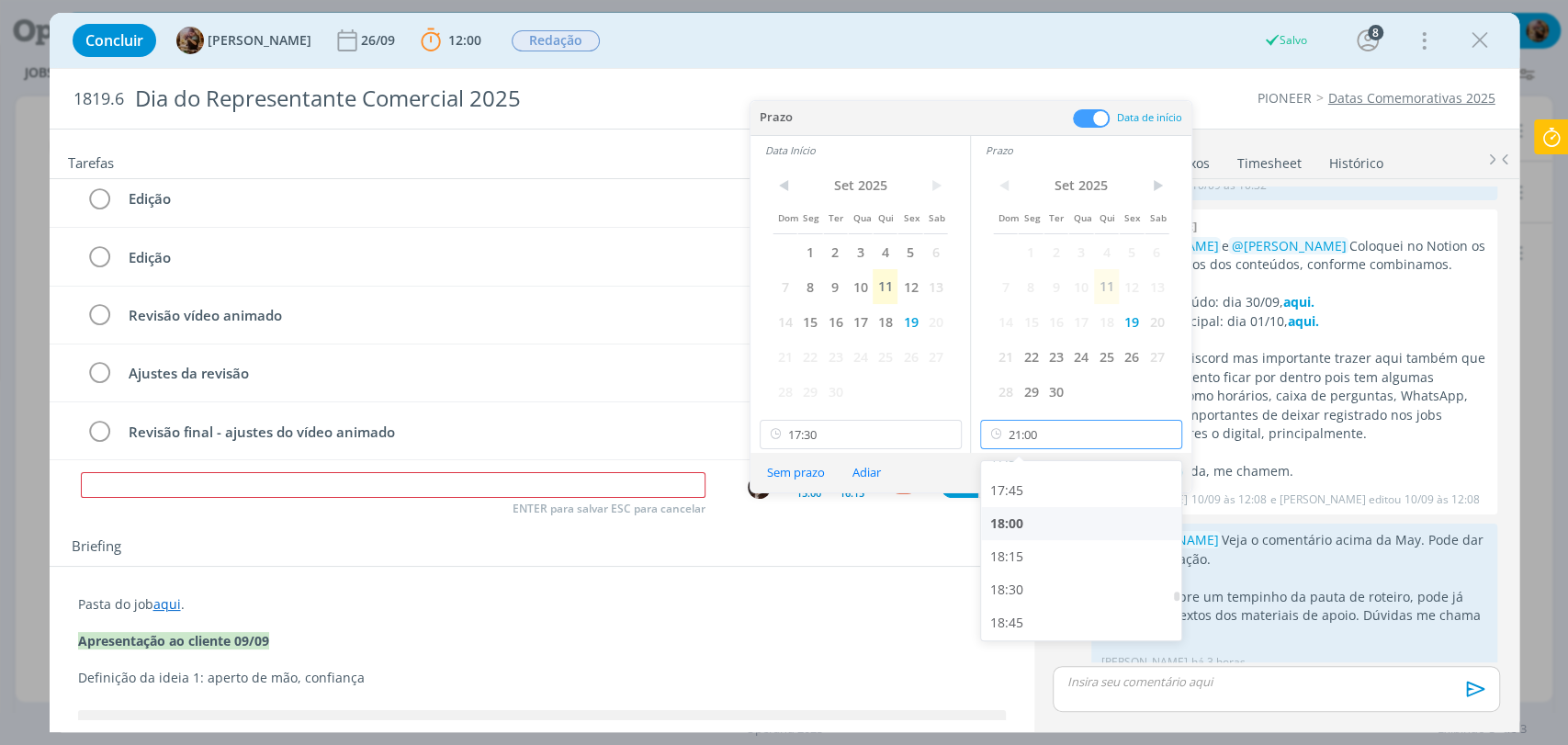
scroll to position [2330, 0]
click at [1018, 525] on div "18:00" at bounding box center [1083, 527] width 205 height 33
type input "18:00"
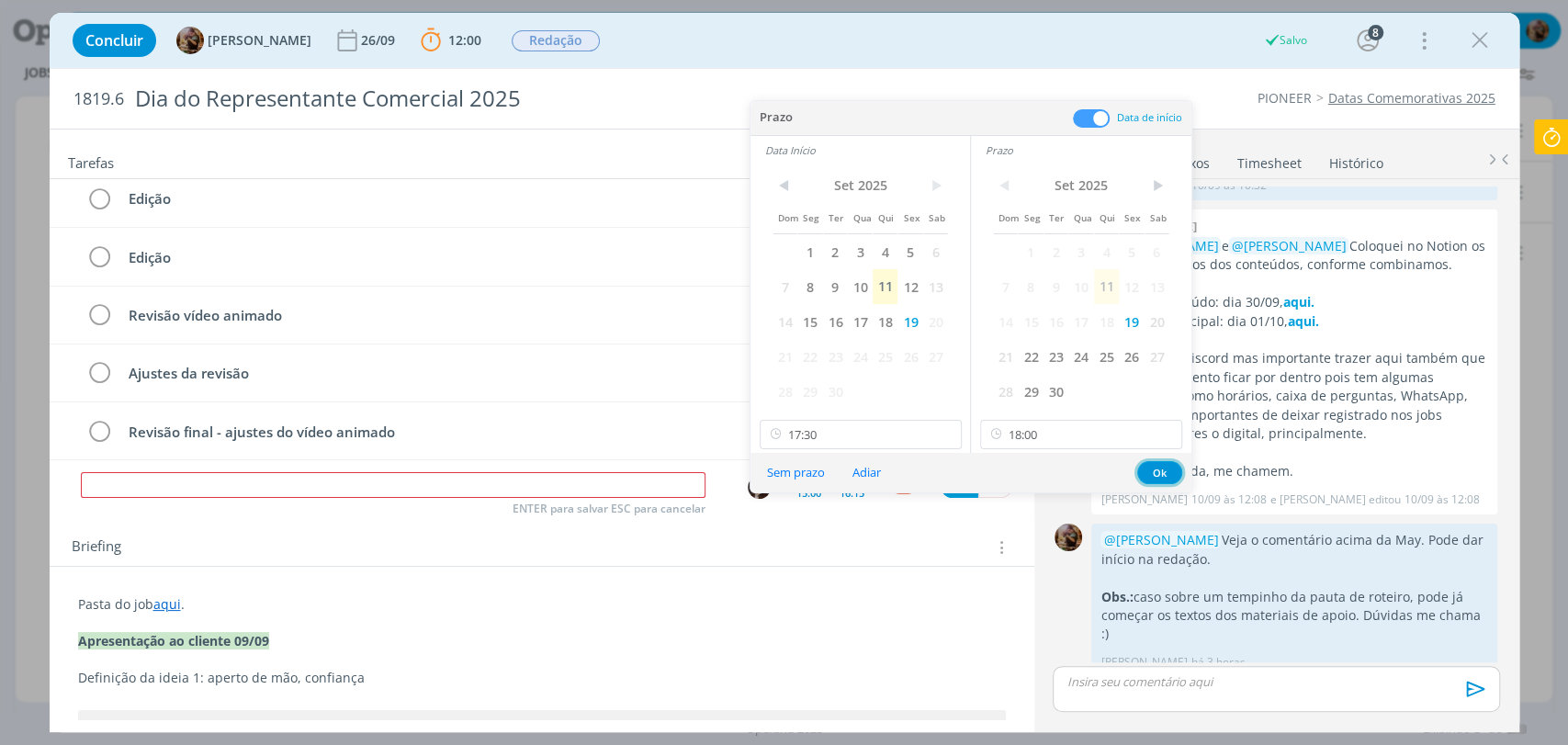
click at [1157, 473] on button "Ok" at bounding box center [1159, 472] width 45 height 23
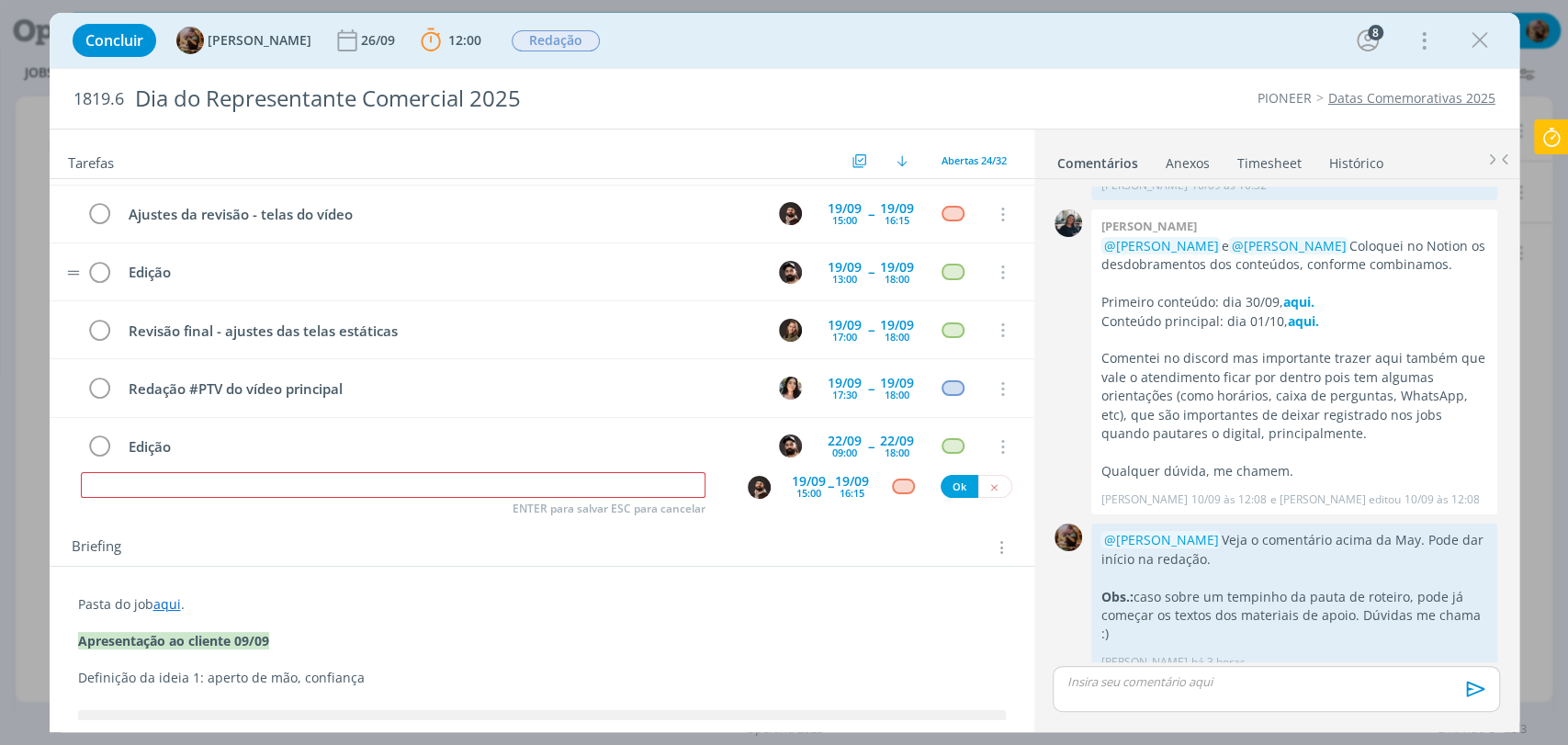
scroll to position [415, 0]
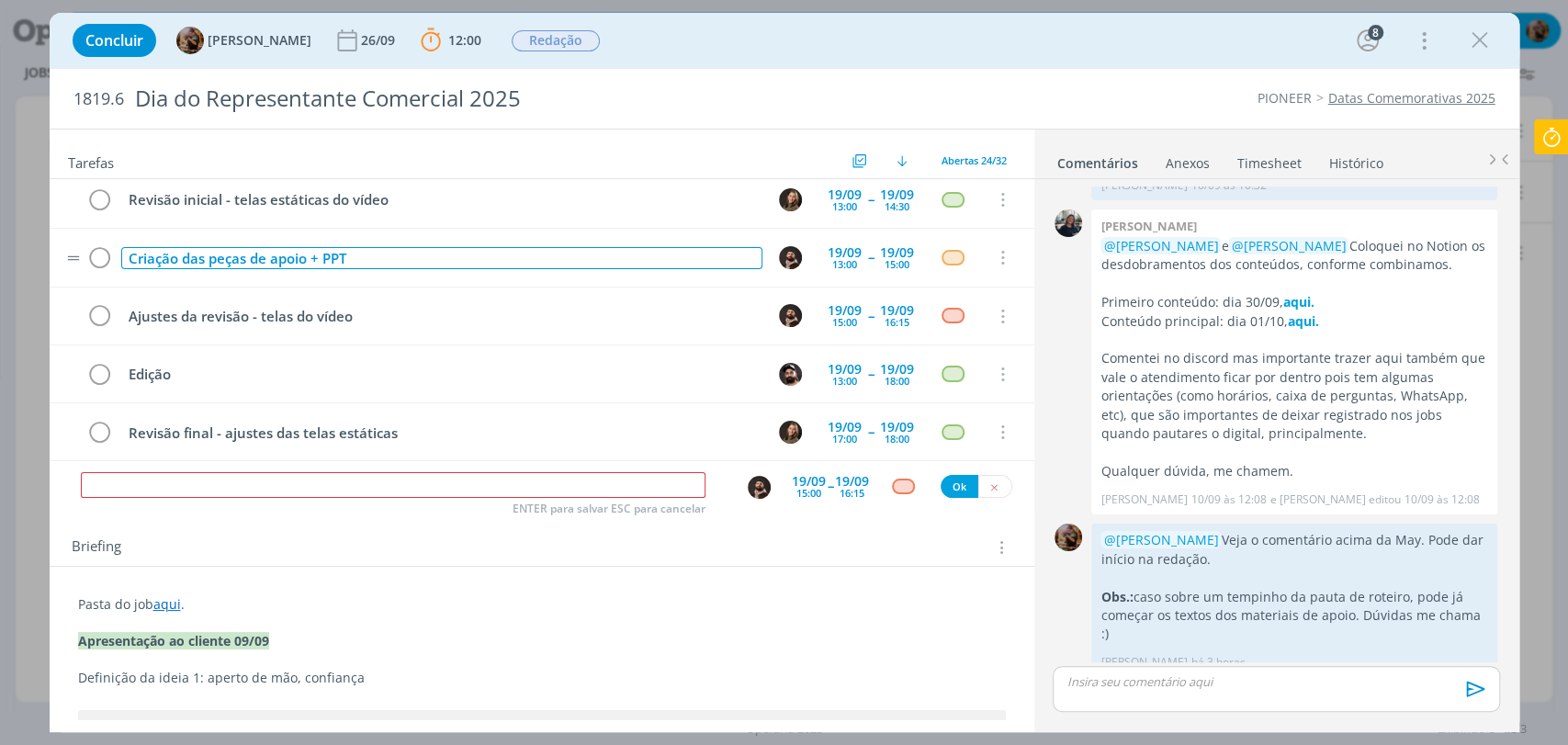
click at [394, 252] on div "Criação das peças de apoio + PPT" at bounding box center [442, 258] width 641 height 23
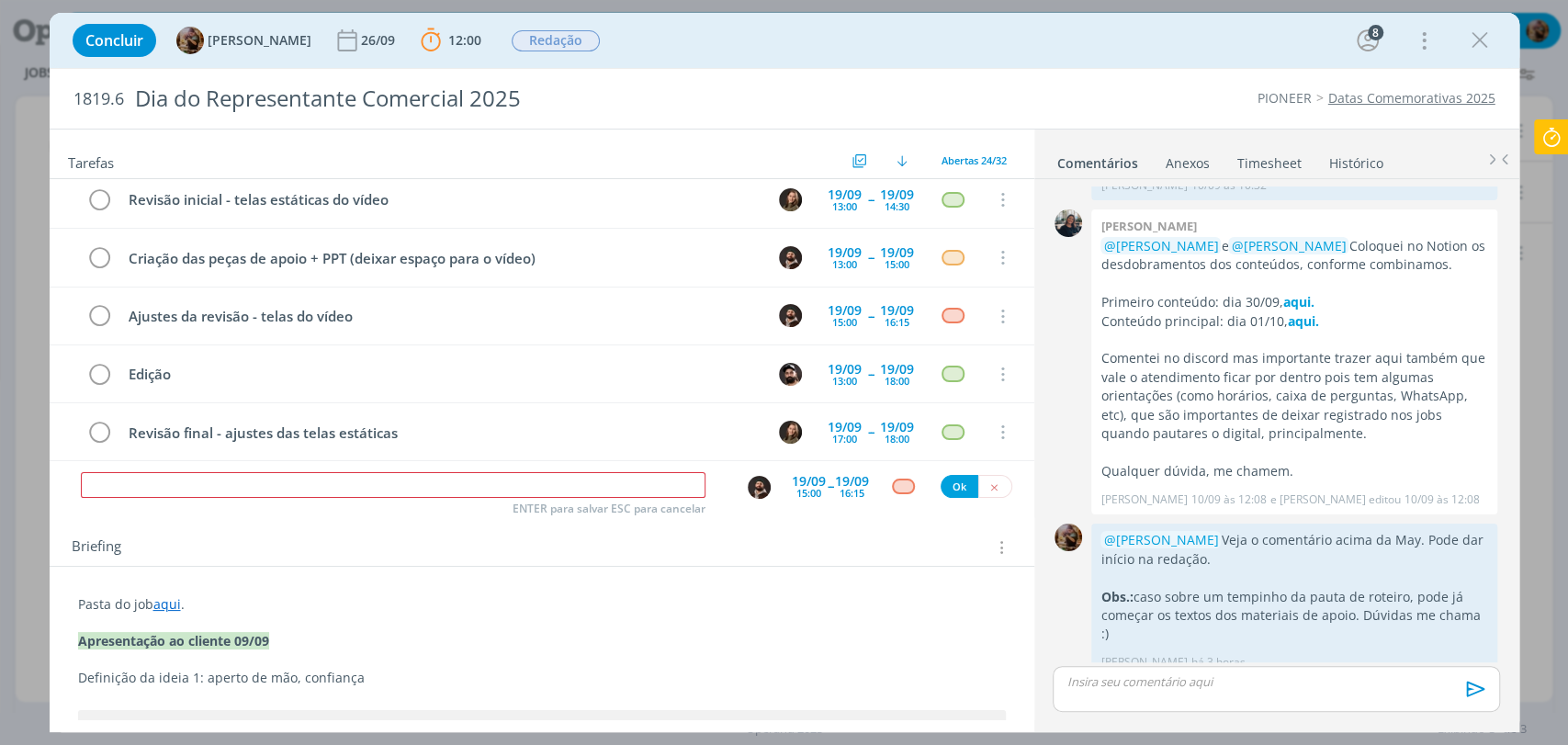
click at [1030, 43] on div "Concluir Amanda Rodrigues 26/09 12:00 Parar Apontar Data * 11/09/2025 Horas * 0…" at bounding box center [784, 40] width 1442 height 44
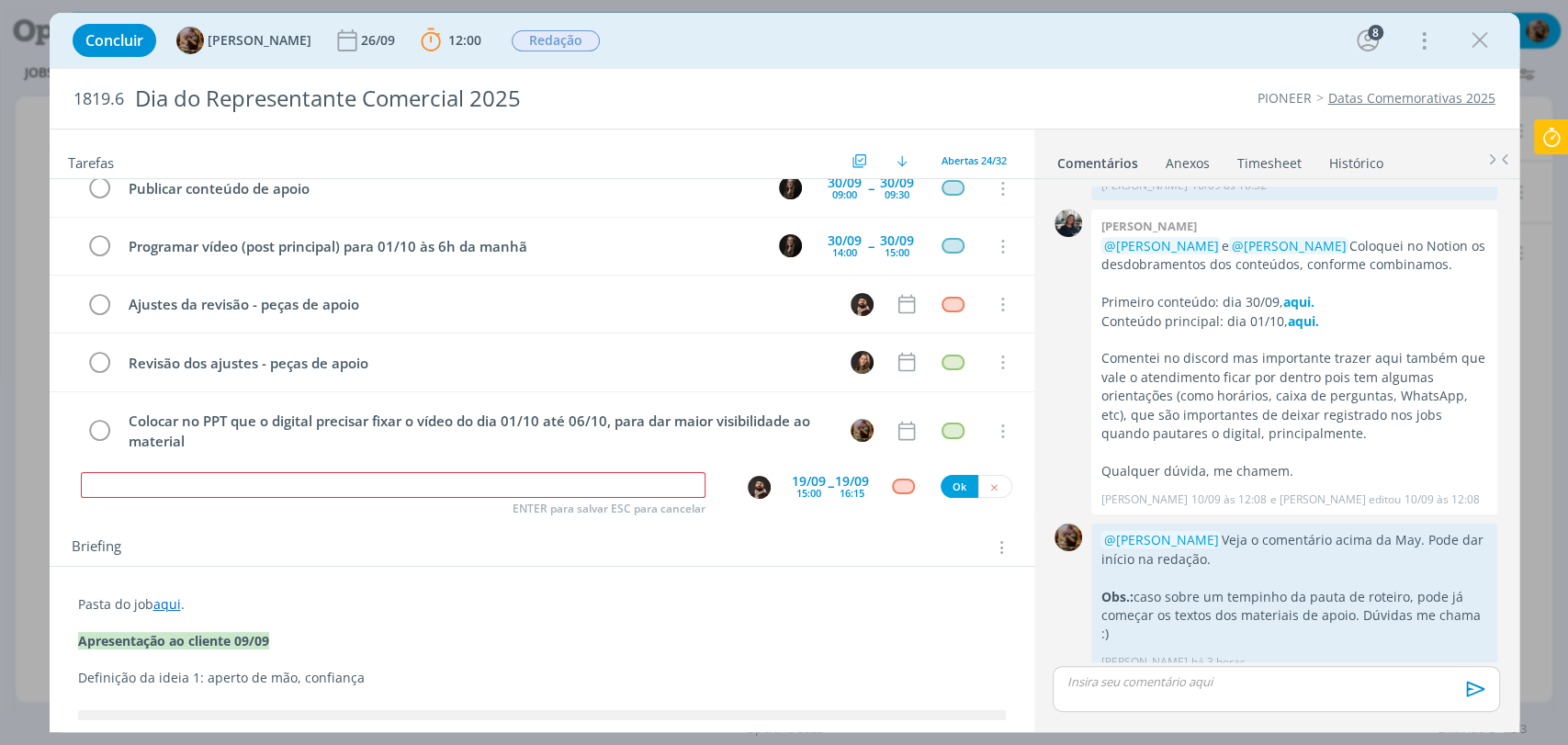
scroll to position [1129, 0]
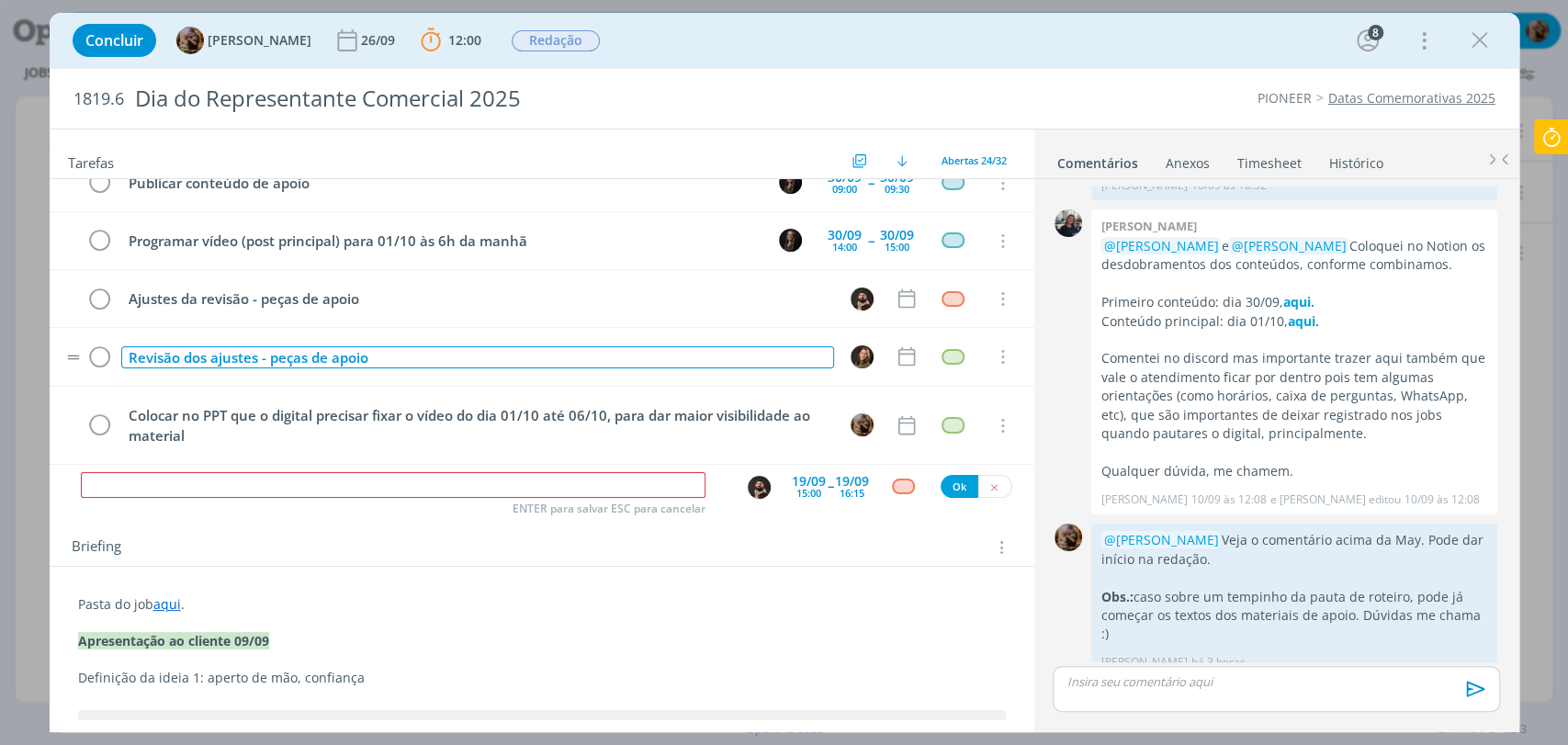
click at [441, 346] on div "Revisão dos ajustes - peças de apoio" at bounding box center [478, 357] width 713 height 23
copy div "Revisão dos ajustes - peças de apoio"
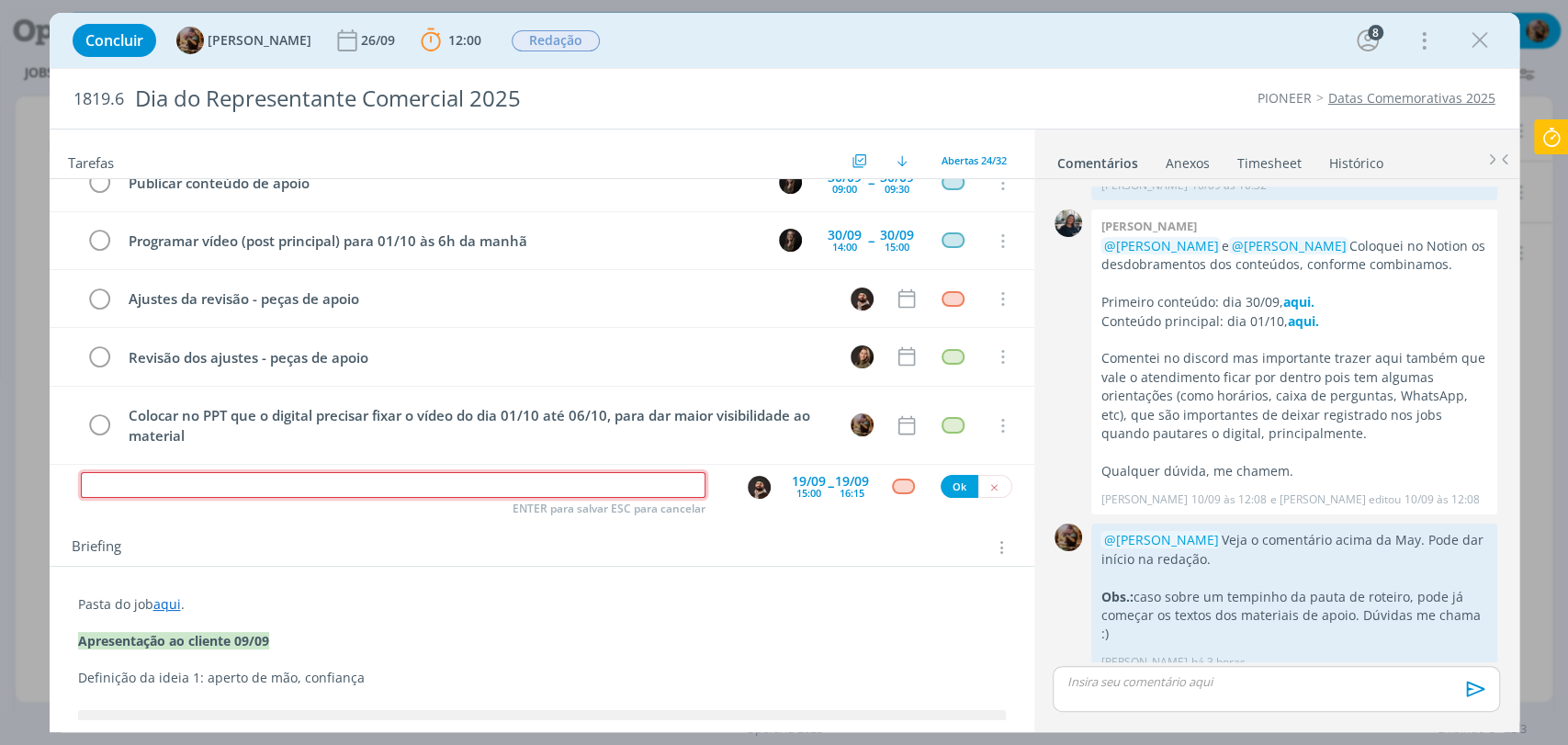
click at [404, 484] on input "dialog" at bounding box center [392, 484] width 624 height 26
paste input "Revisão dos ajustes - peças de apoio"
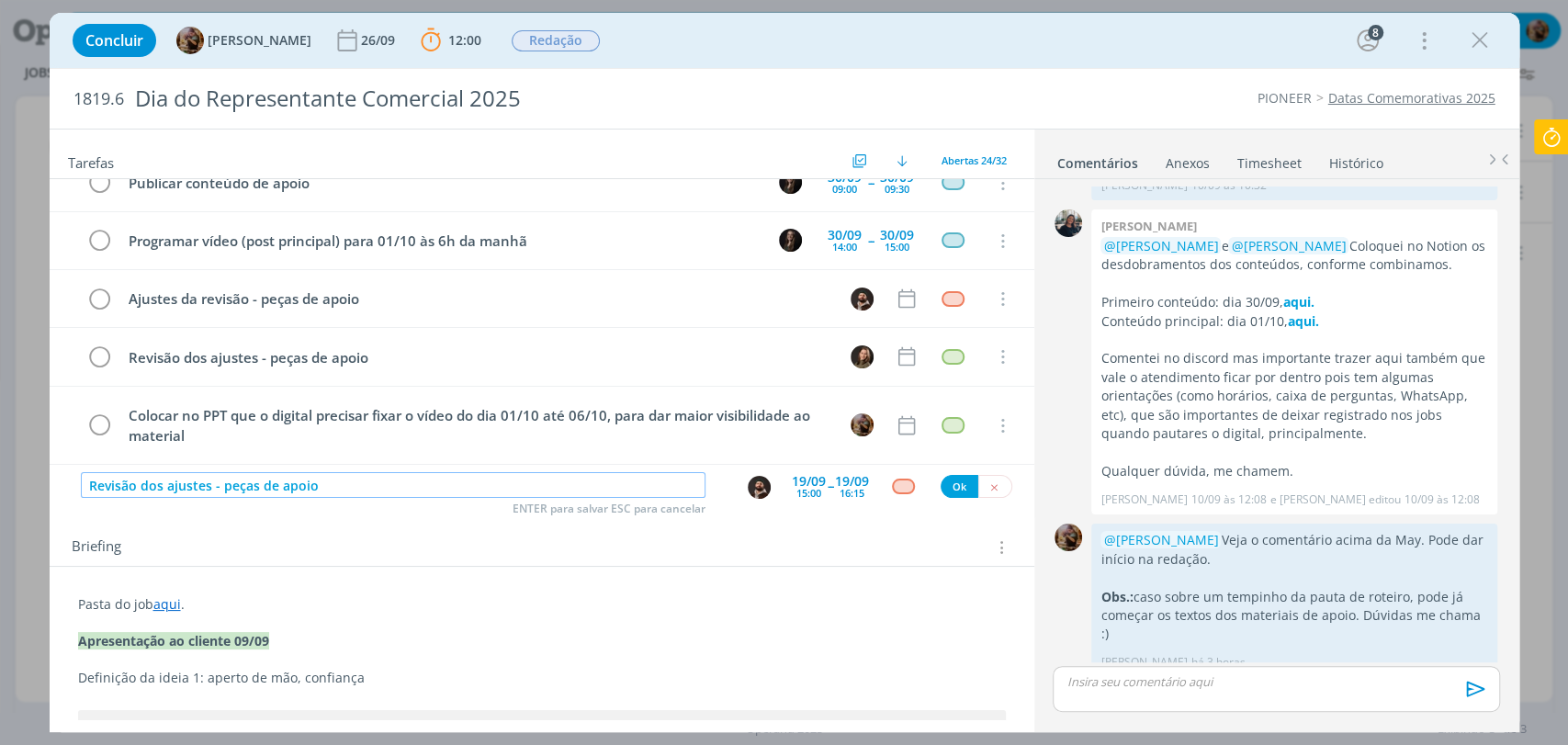
drag, startPoint x: 203, startPoint y: 485, endPoint x: 146, endPoint y: 486, distance: 57.0
click at [146, 486] on input "Revisão dos ajustes - peças de apoio" at bounding box center [392, 484] width 624 height 26
click at [653, 485] on input "Revisão inicial - peças de apoio" at bounding box center [392, 484] width 624 height 26
click at [761, 477] on picture "dialog" at bounding box center [758, 485] width 23 height 17
type input "Revisão inicial - peças de apoio para o vídeo principal"
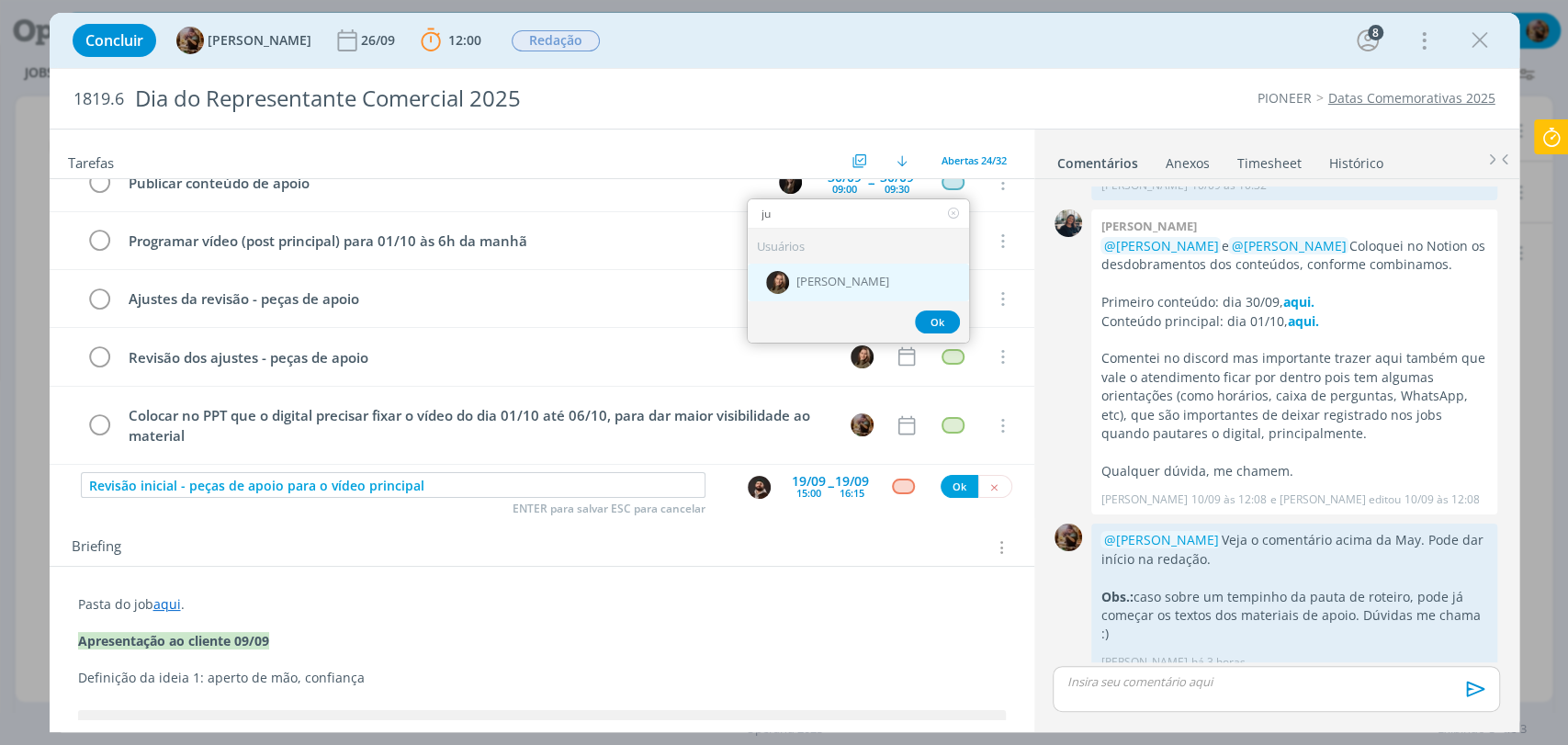
type input "ju"
click at [799, 284] on span "[PERSON_NAME]" at bounding box center [843, 283] width 93 height 15
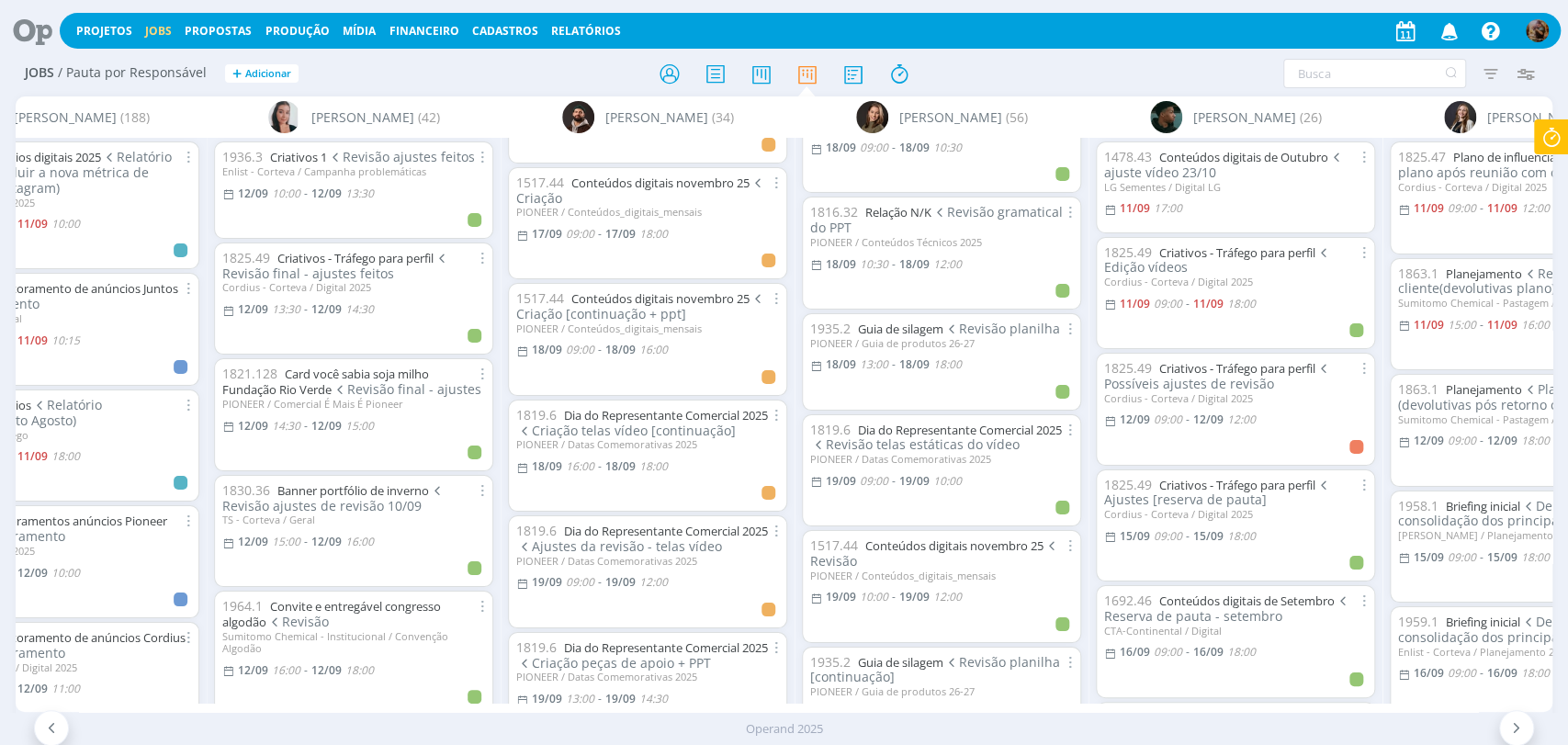
scroll to position [2346, 0]
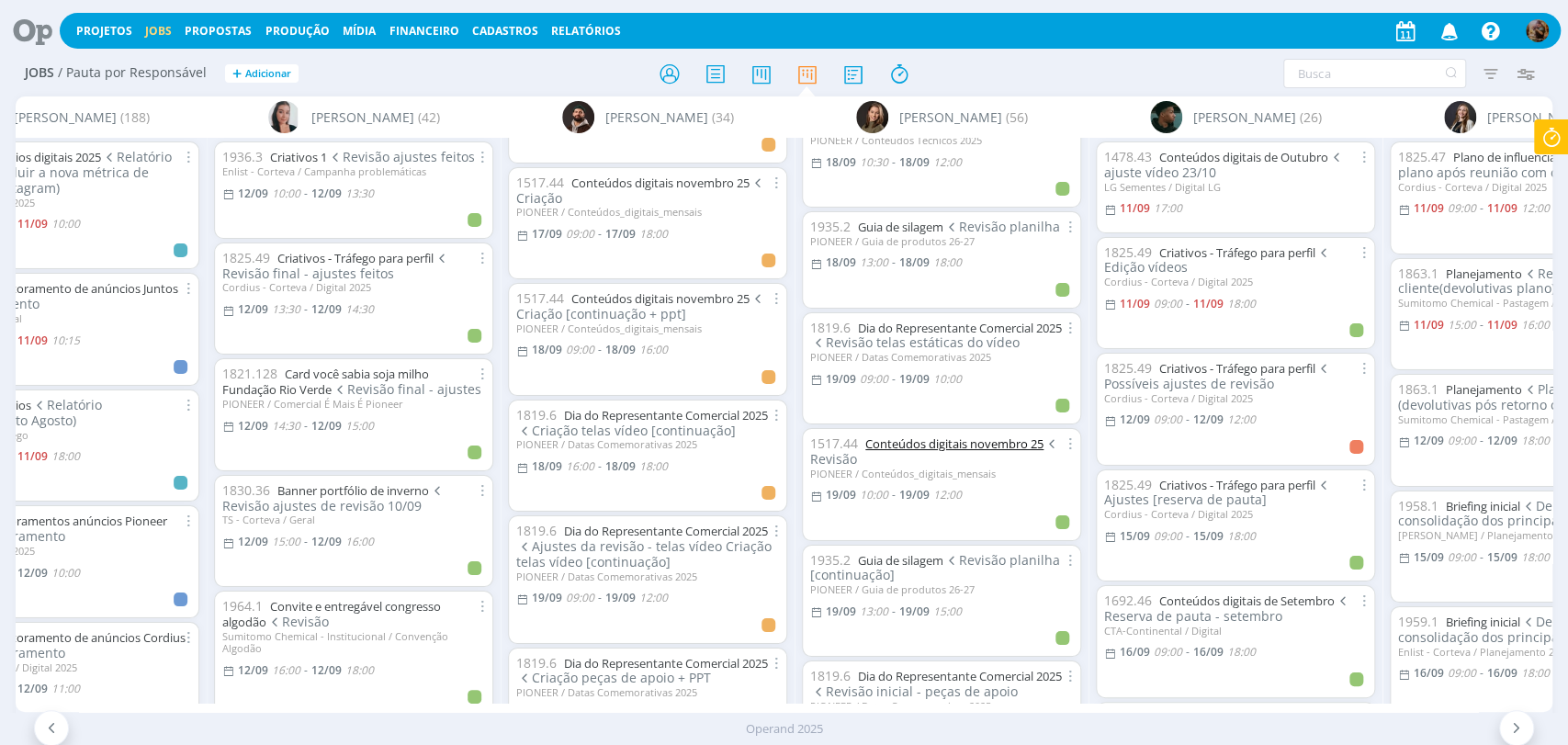
click at [904, 435] on link "Conteúdos digitais novembro 25" at bounding box center [954, 442] width 178 height 16
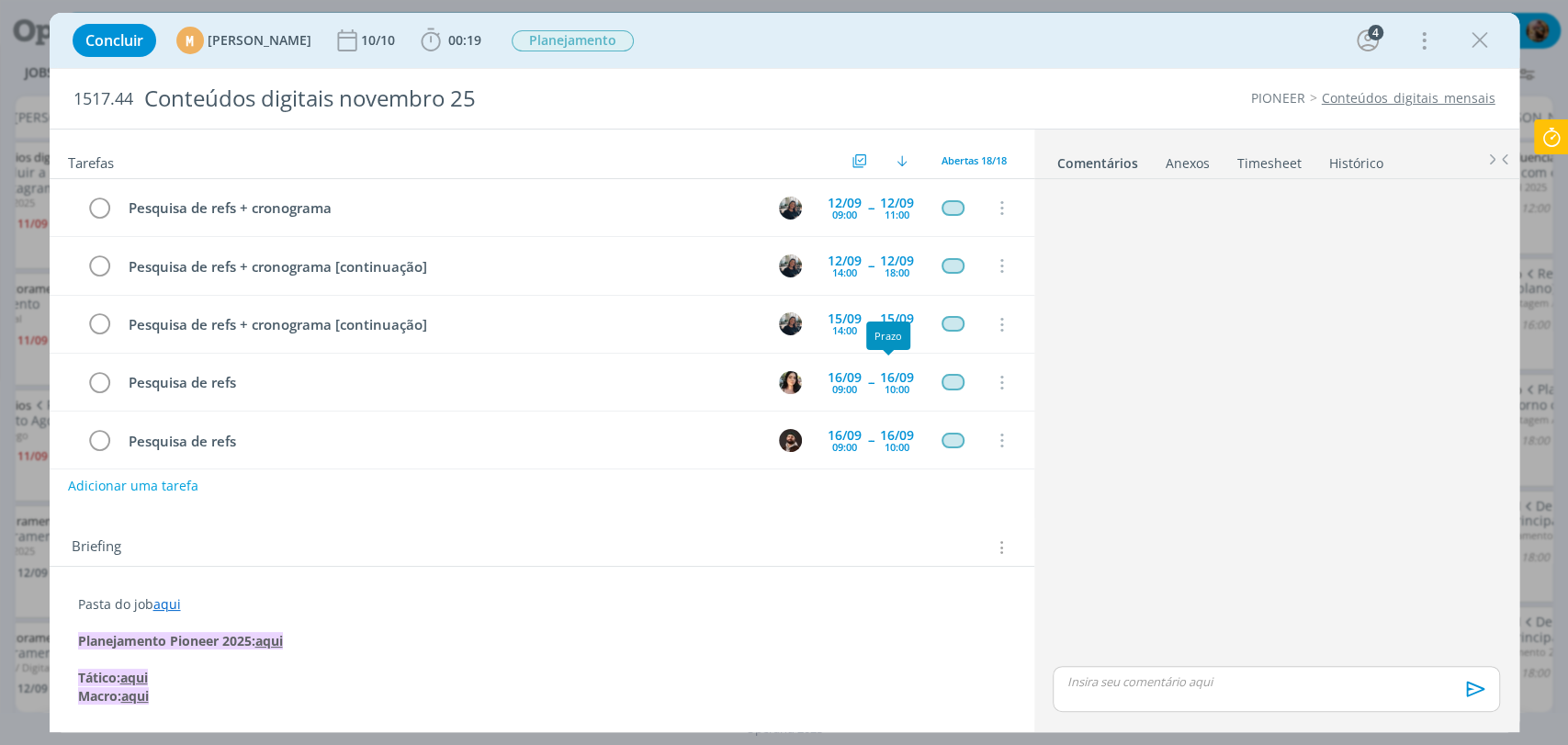
scroll to position [749, 0]
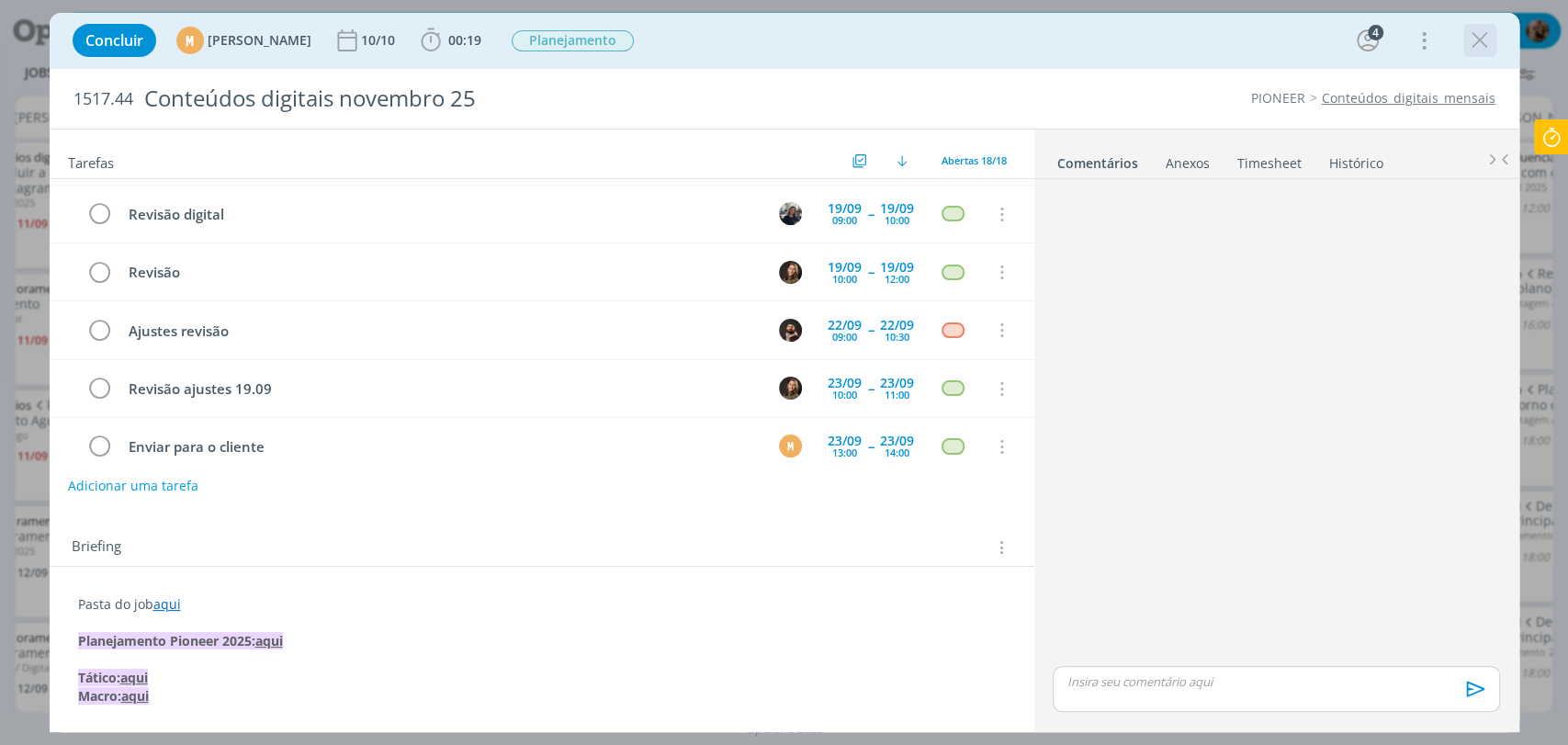
click at [1470, 41] on icon "dialog" at bounding box center [1479, 40] width 27 height 27
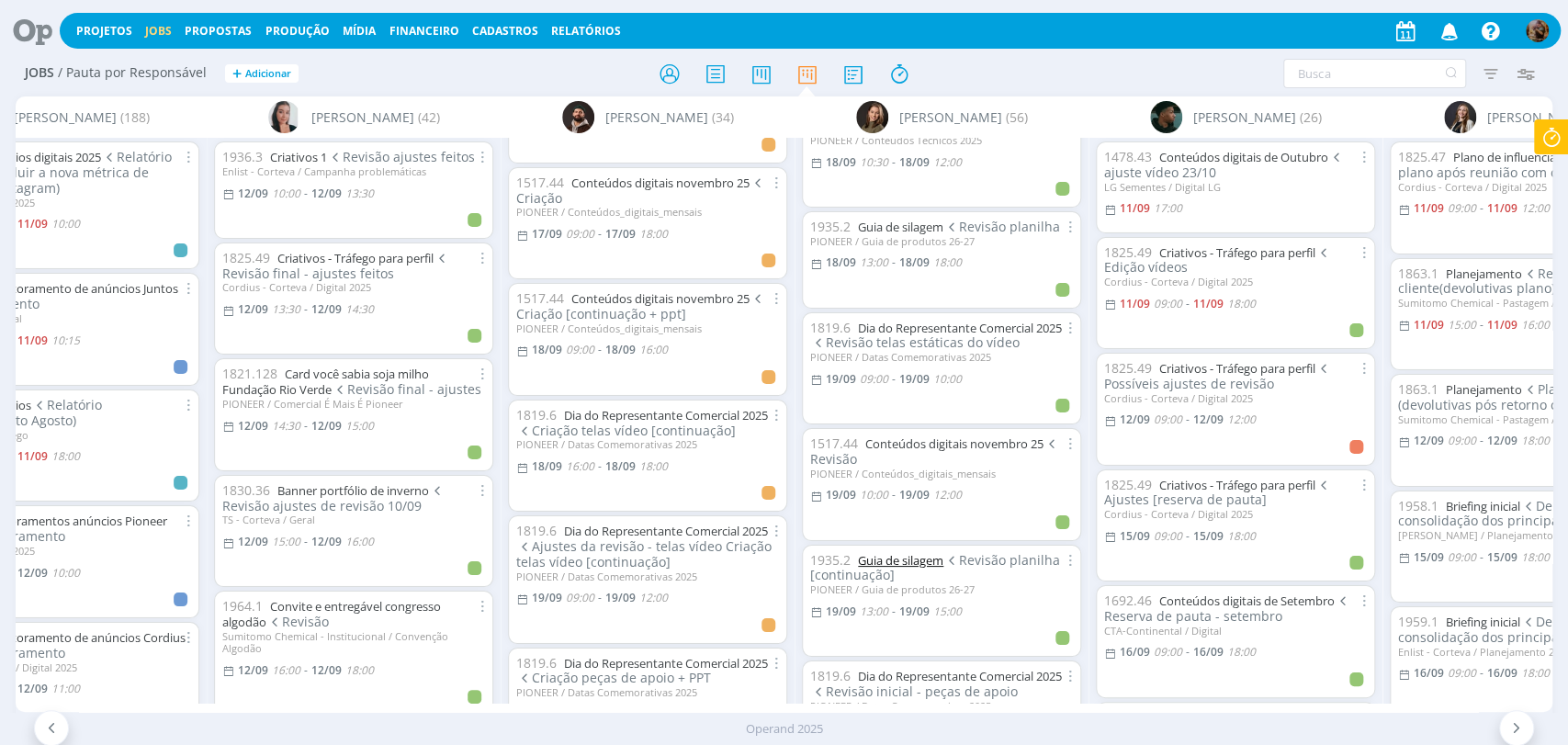
click at [937, 552] on link "Guia de silagem" at bounding box center [900, 560] width 85 height 16
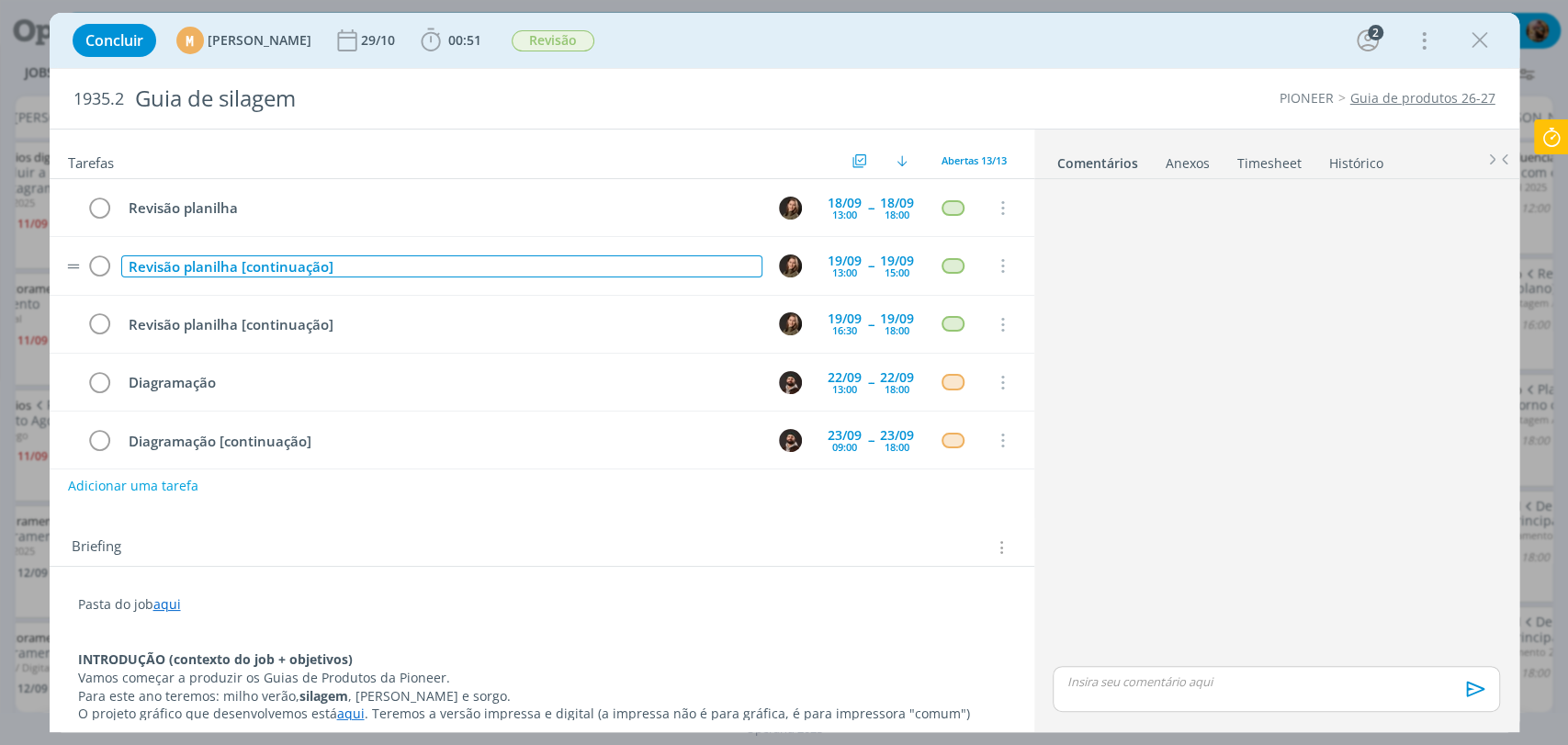
click at [587, 260] on div "Revisão planilha [continuação]" at bounding box center [442, 267] width 641 height 23
copy div "Revisão planilha [continuação]"
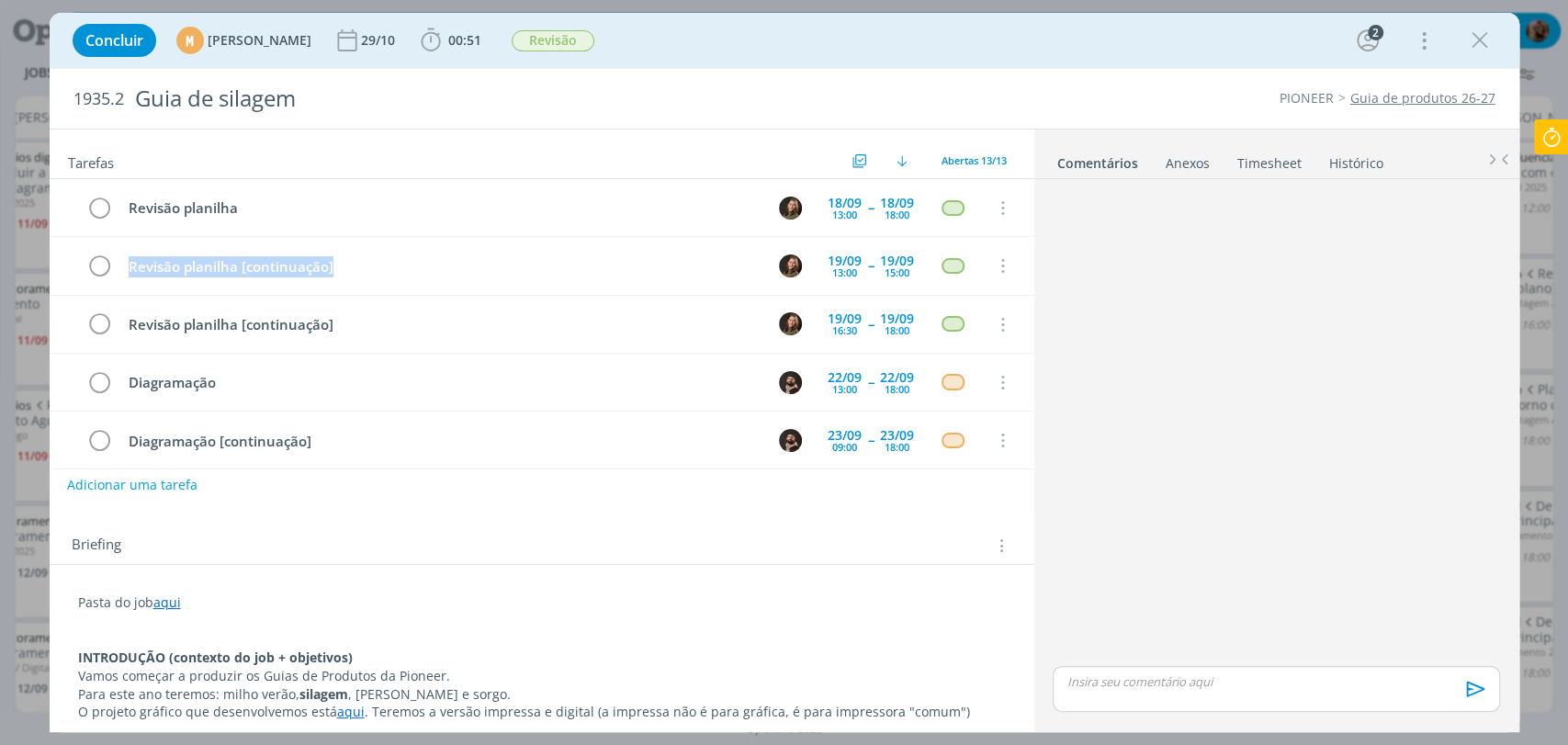
click at [167, 479] on button "Adicionar uma tarefa" at bounding box center [132, 484] width 131 height 31
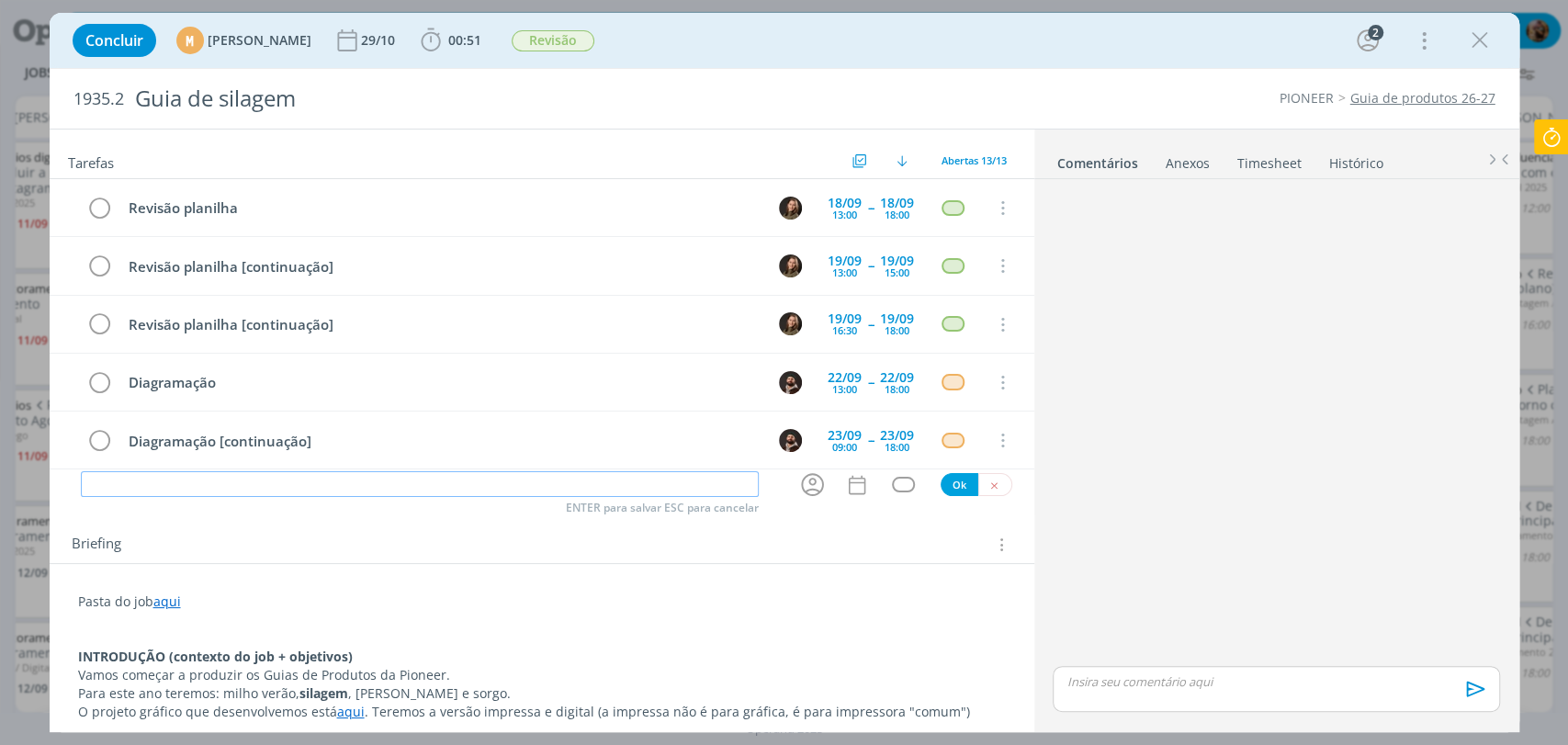
paste input "Revisão planilha [continuação]"
click at [798, 483] on icon "dialog" at bounding box center [812, 484] width 28 height 28
type input "Revisão planilha [continuação]"
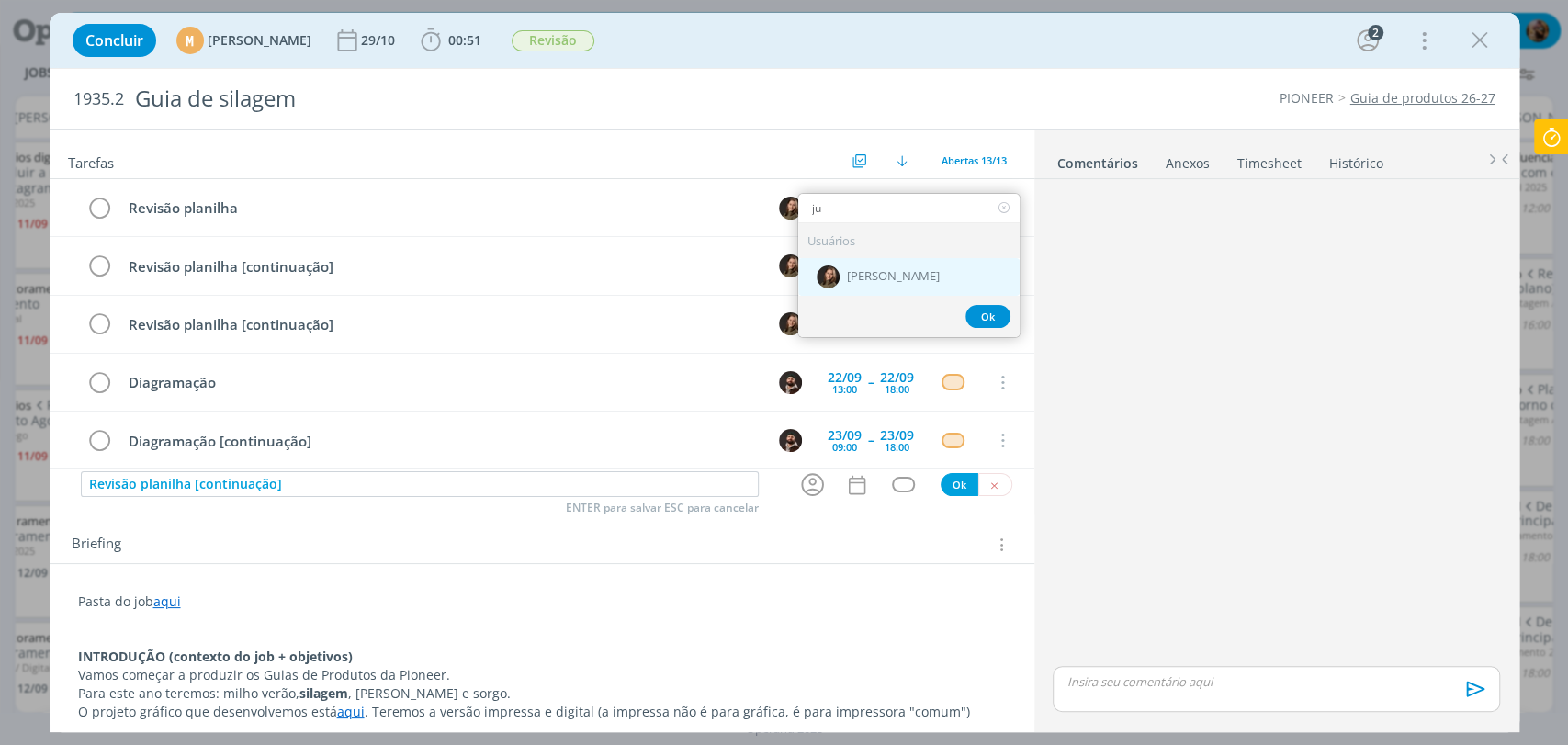
type input "ju"
click at [871, 280] on span "[PERSON_NAME]" at bounding box center [893, 278] width 93 height 15
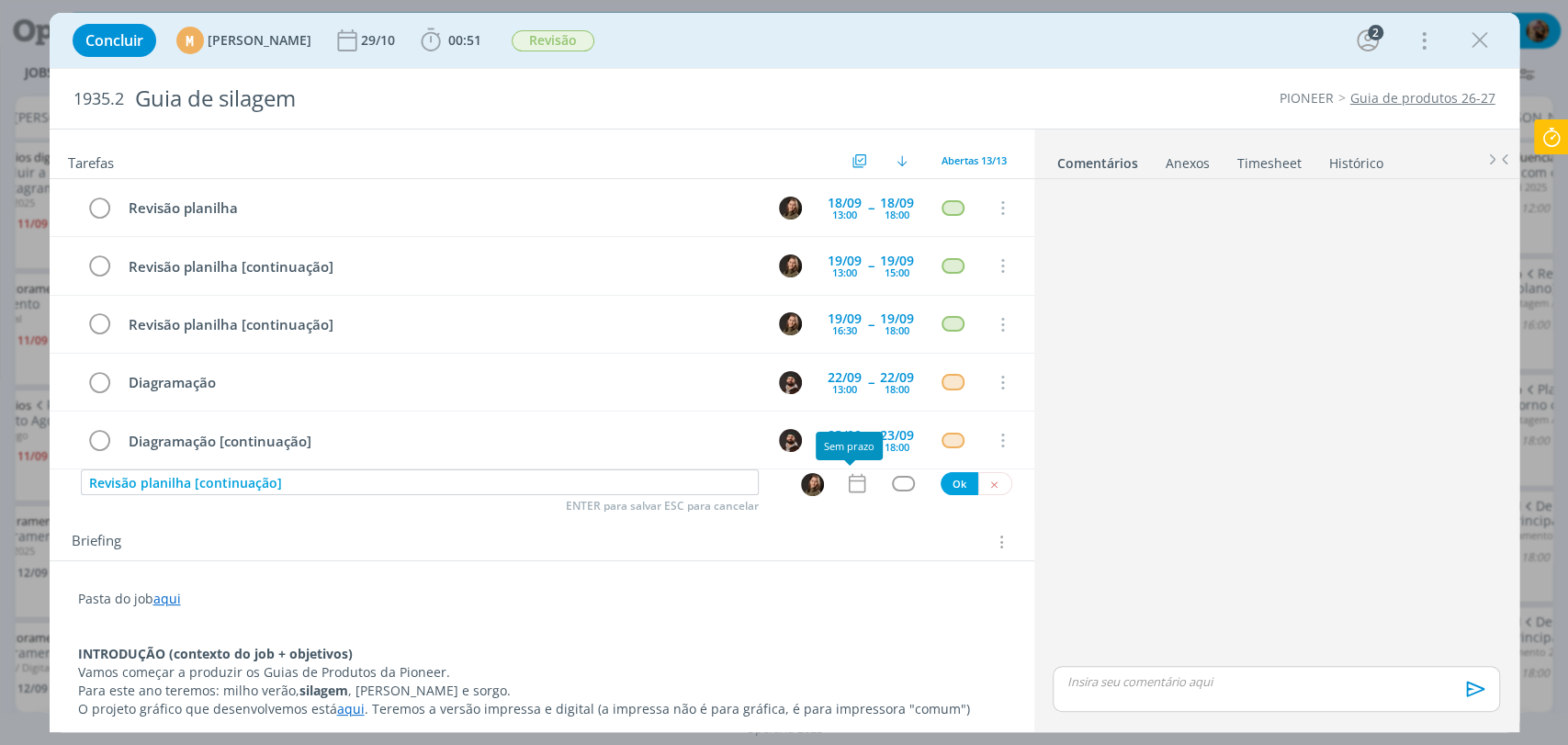
click at [852, 479] on icon "dialog" at bounding box center [855, 483] width 16 height 19
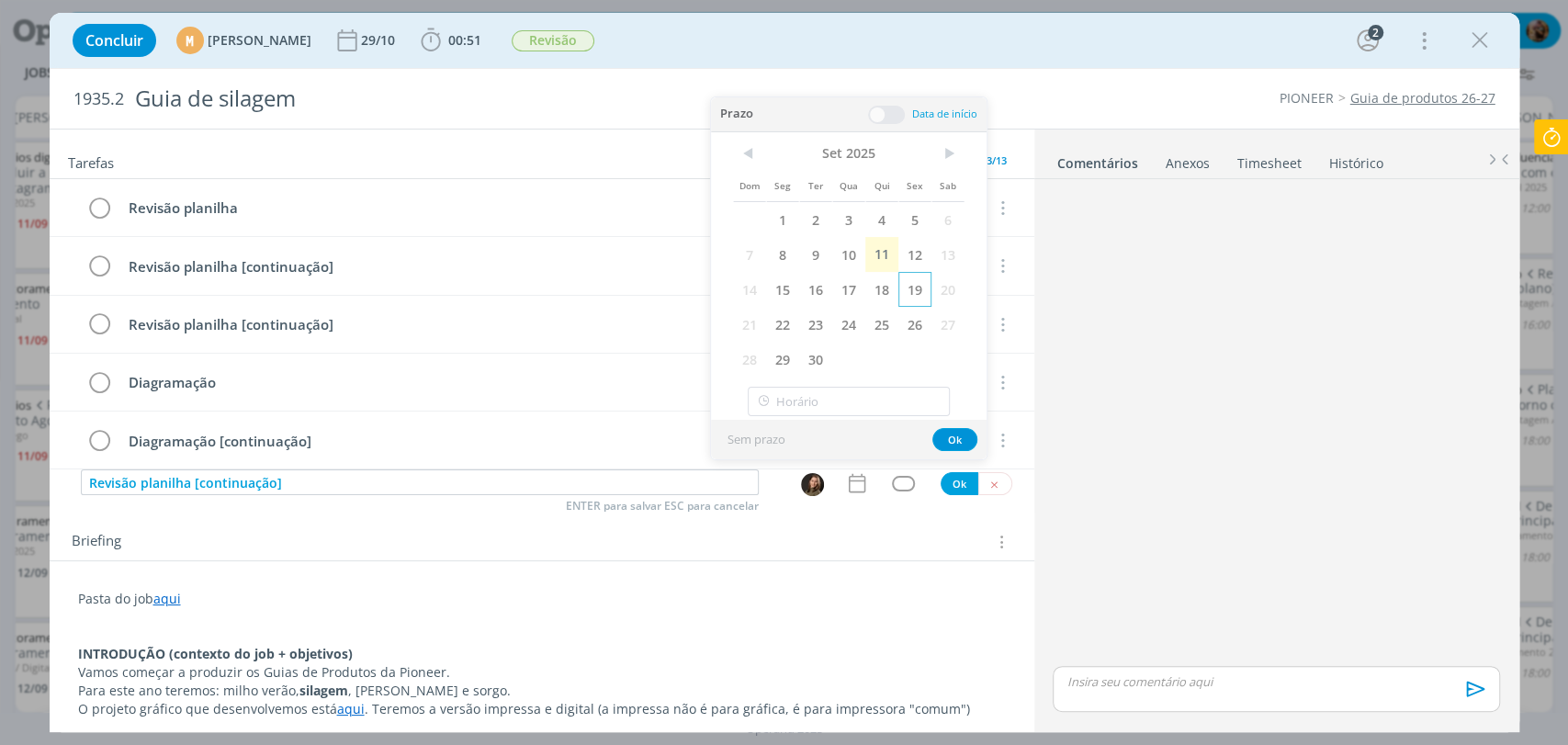
click at [915, 288] on span "19" at bounding box center [915, 288] width 33 height 35
click at [884, 112] on span at bounding box center [886, 114] width 37 height 18
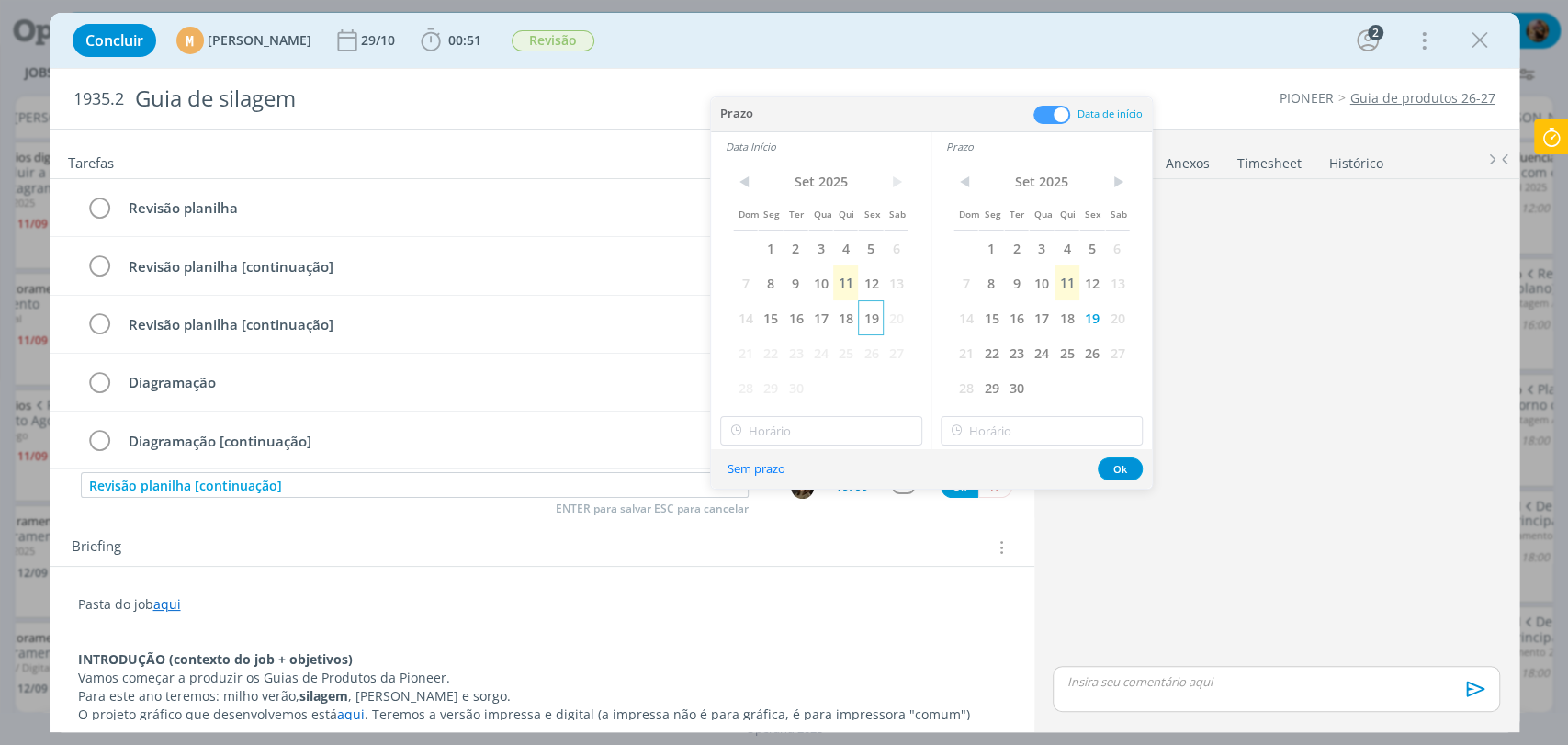
click at [872, 319] on span "19" at bounding box center [870, 318] width 25 height 35
click at [866, 428] on input "text" at bounding box center [821, 430] width 202 height 29
click at [761, 541] on div "09:00" at bounding box center [822, 557] width 205 height 33
type input "09:00"
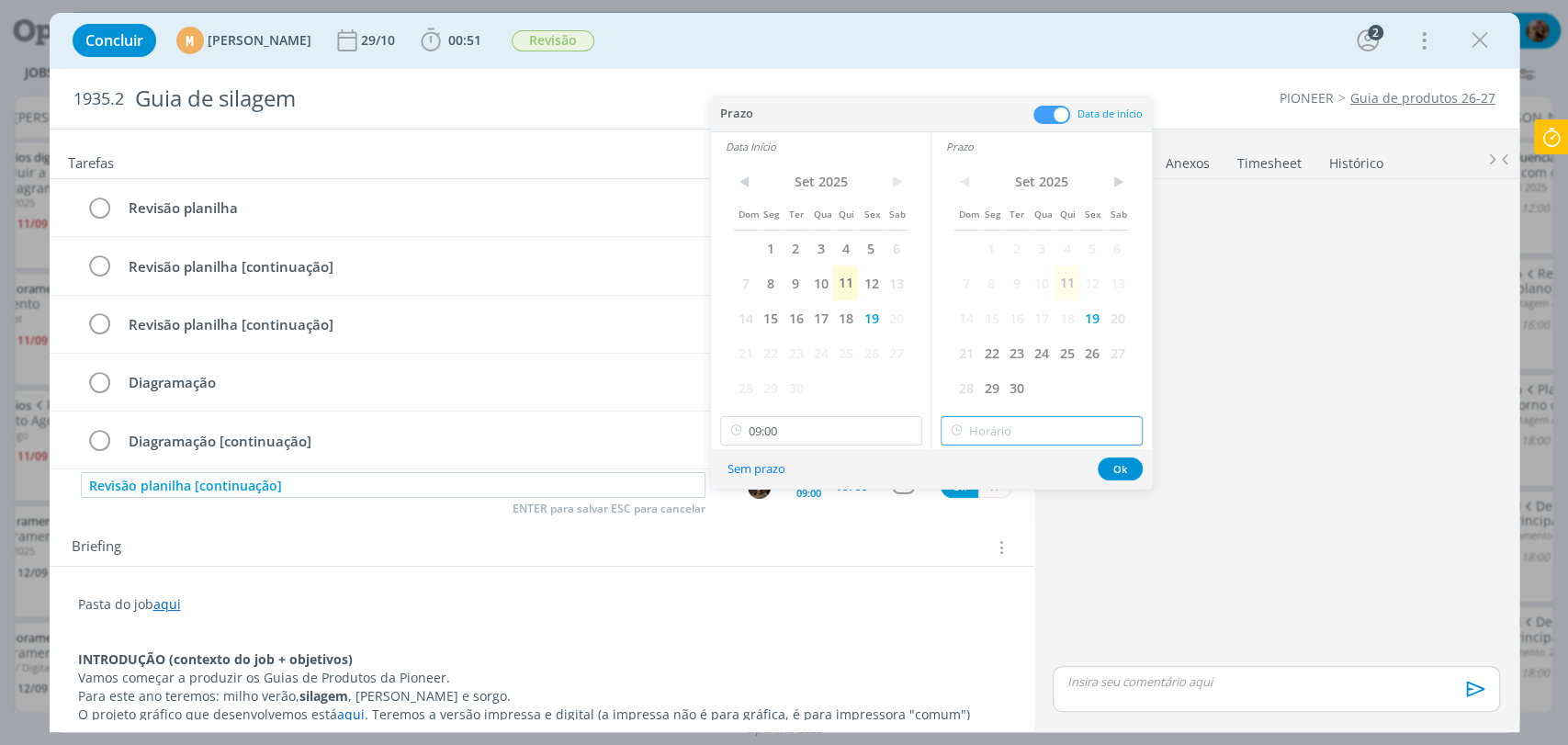
click at [1000, 428] on input "text" at bounding box center [1041, 430] width 202 height 29
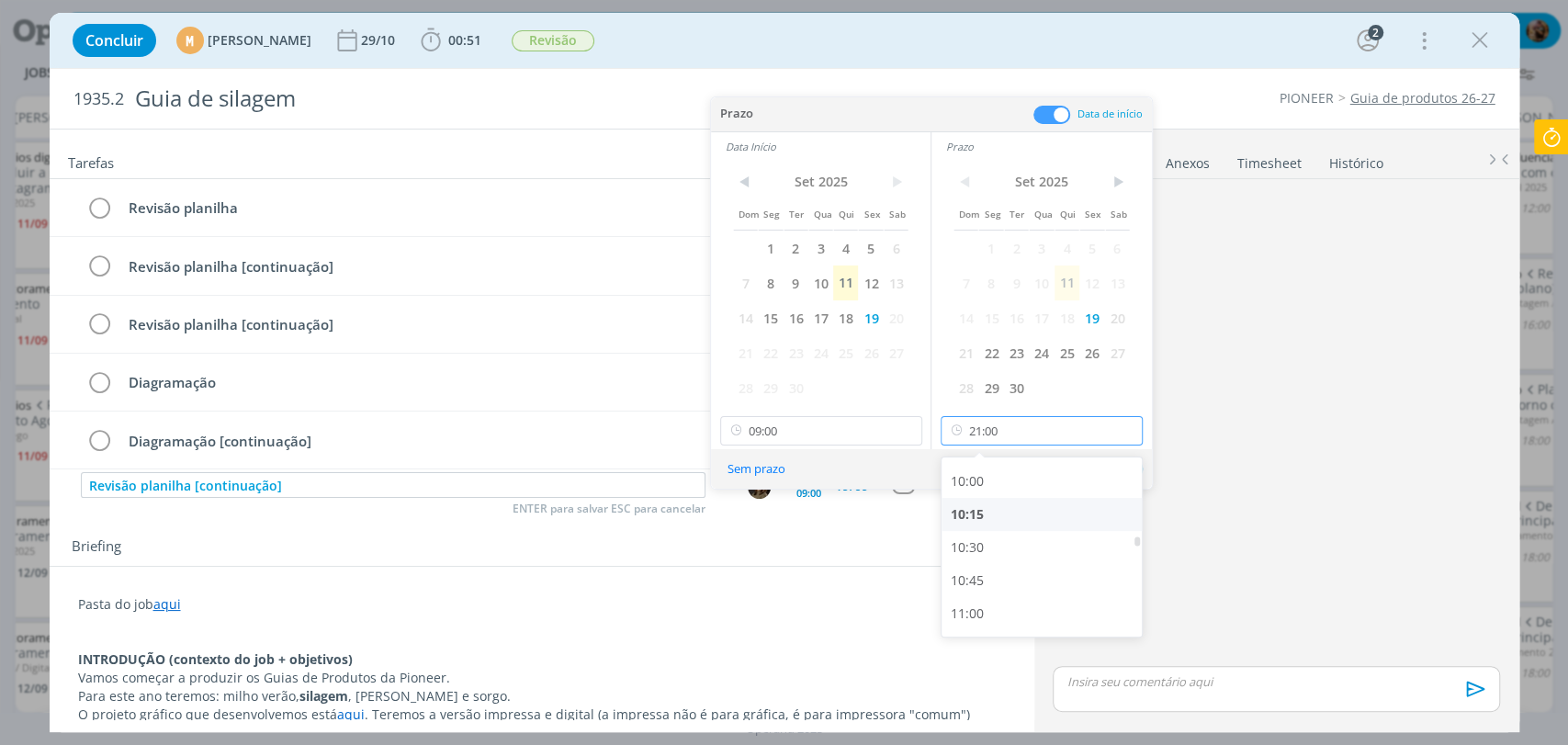
scroll to position [1310, 0]
click at [968, 488] on div "10:00" at bounding box center [1043, 485] width 205 height 33
type input "10:00"
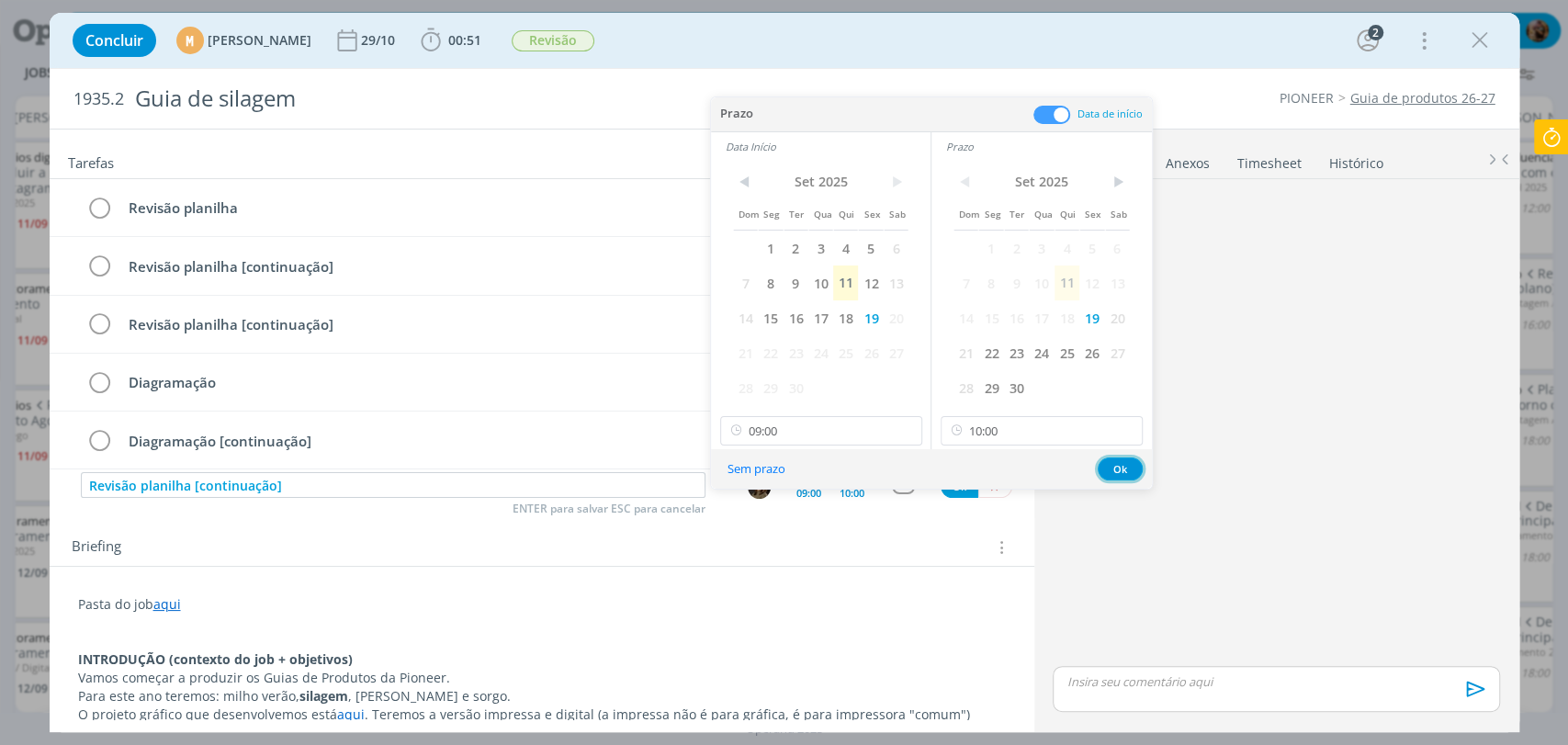
click at [1125, 470] on button "Ok" at bounding box center [1120, 469] width 45 height 23
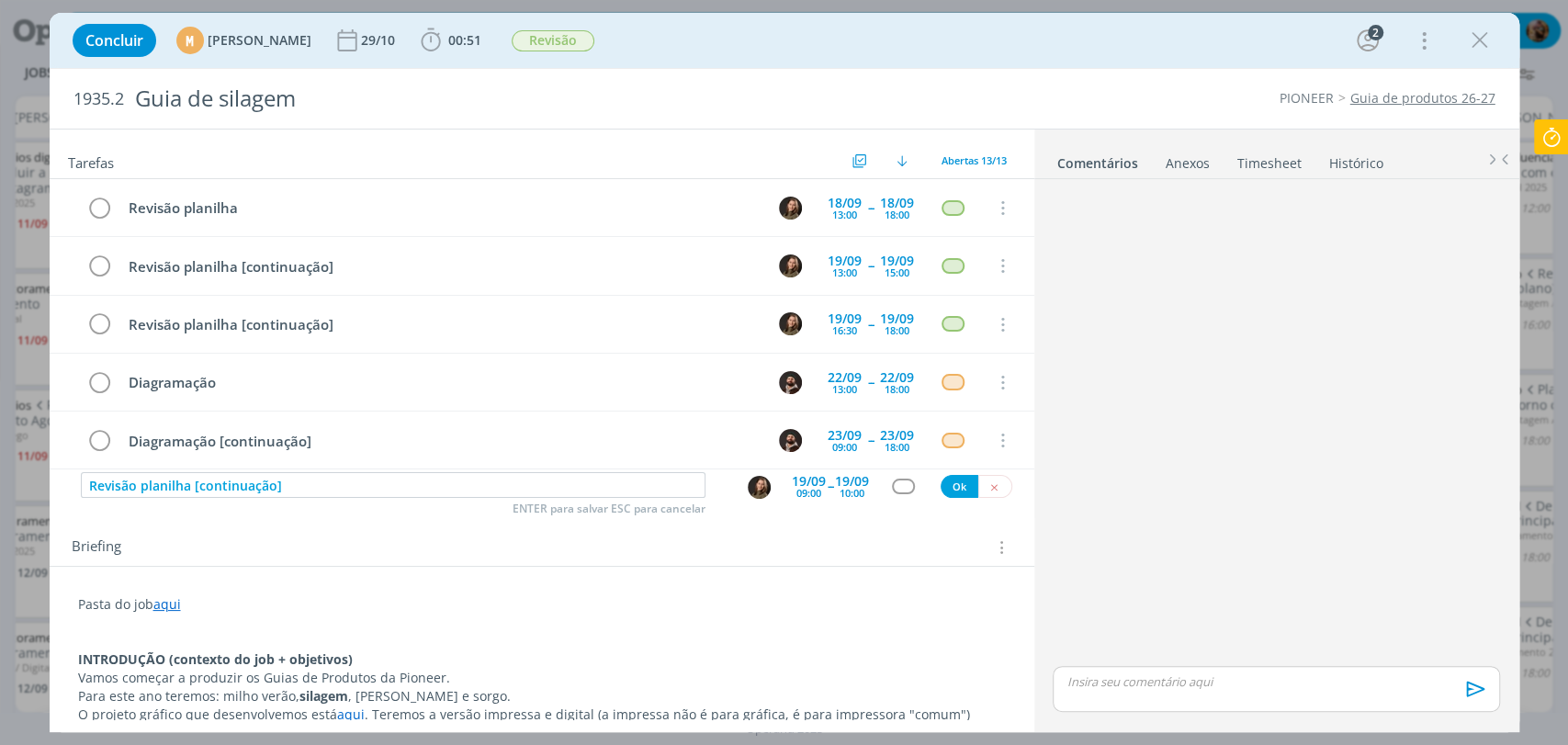
click at [893, 487] on div "dialog" at bounding box center [903, 486] width 23 height 16
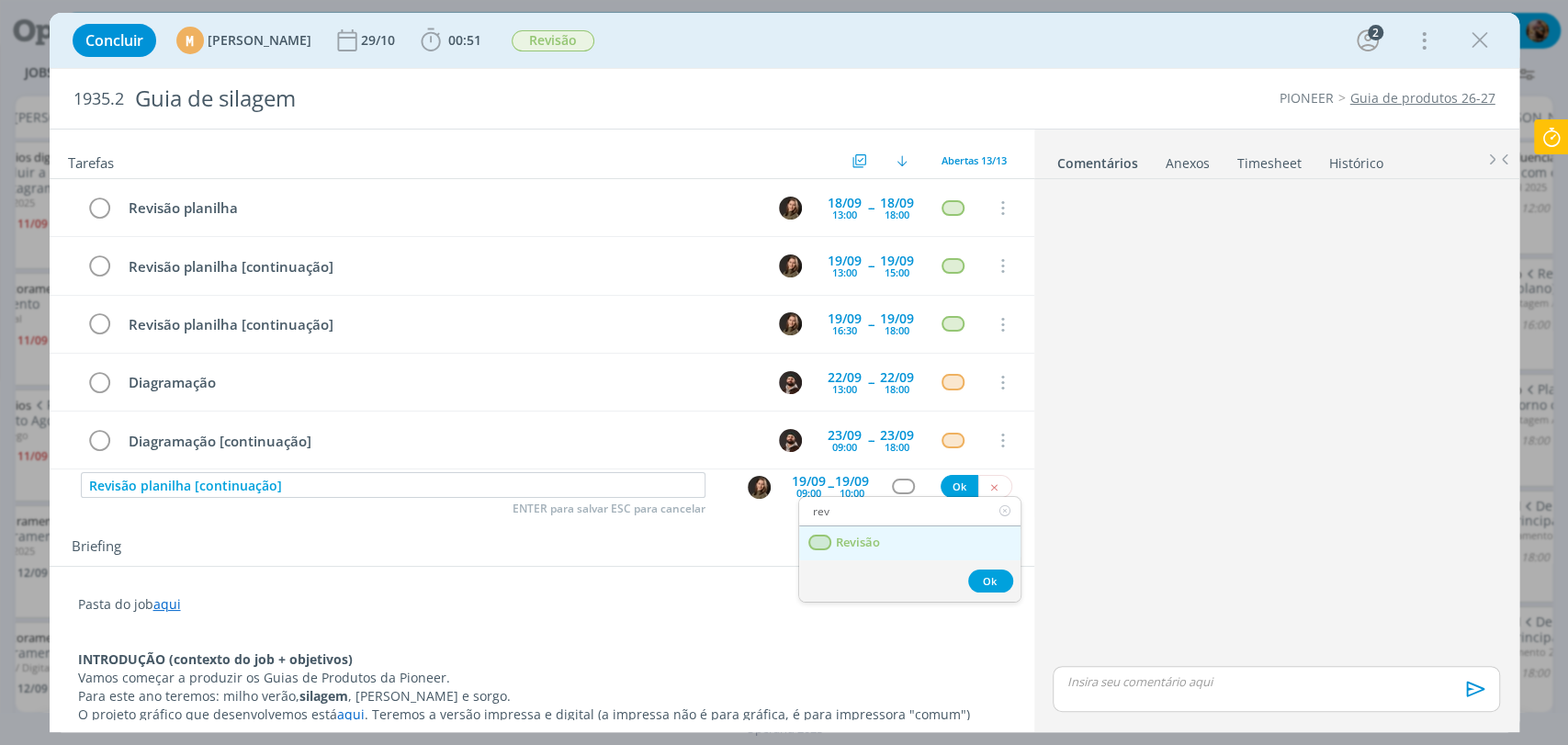
type input "rev"
click at [880, 546] on link "Revisão" at bounding box center [910, 543] width 221 height 34
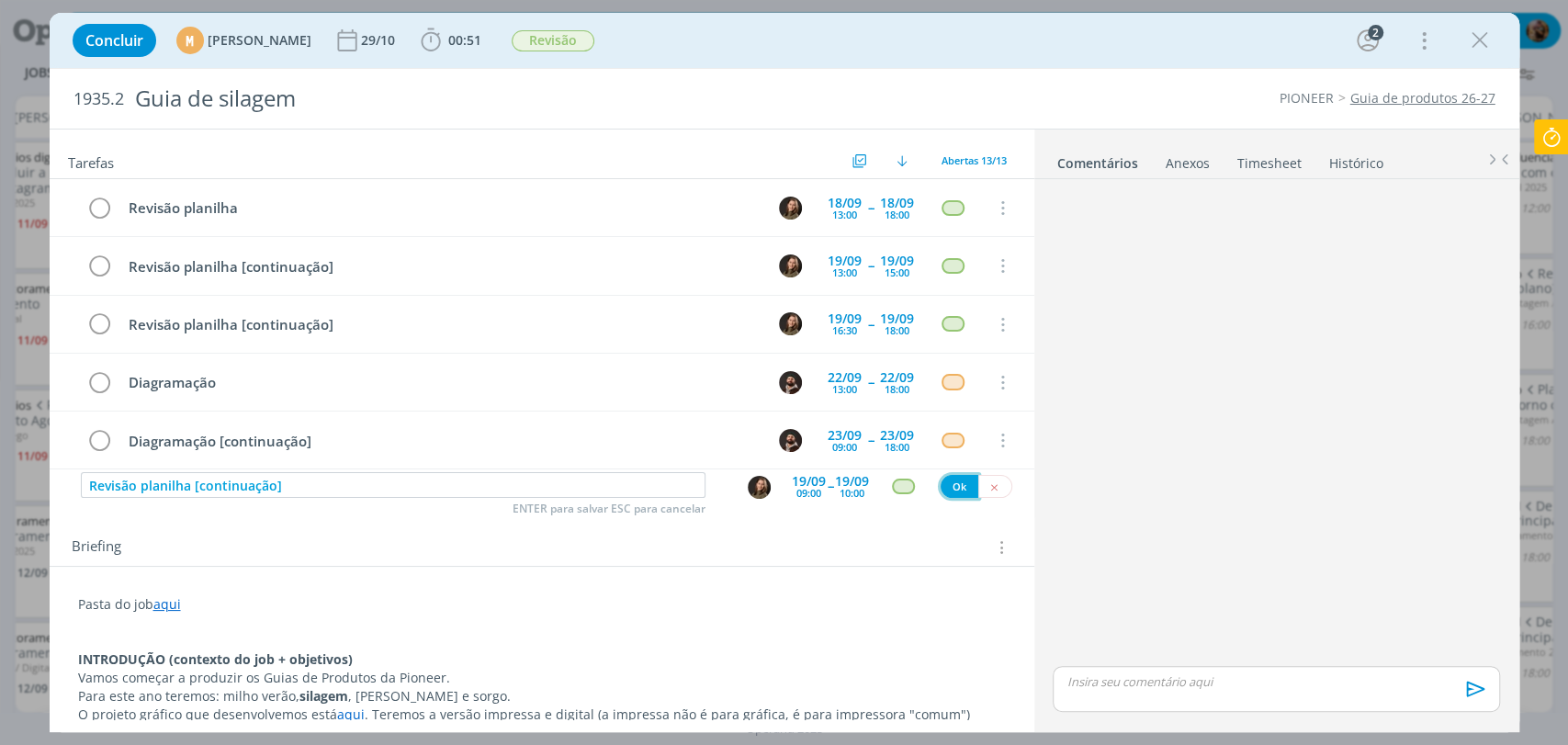
click at [948, 490] on button "Ok" at bounding box center [959, 486] width 38 height 23
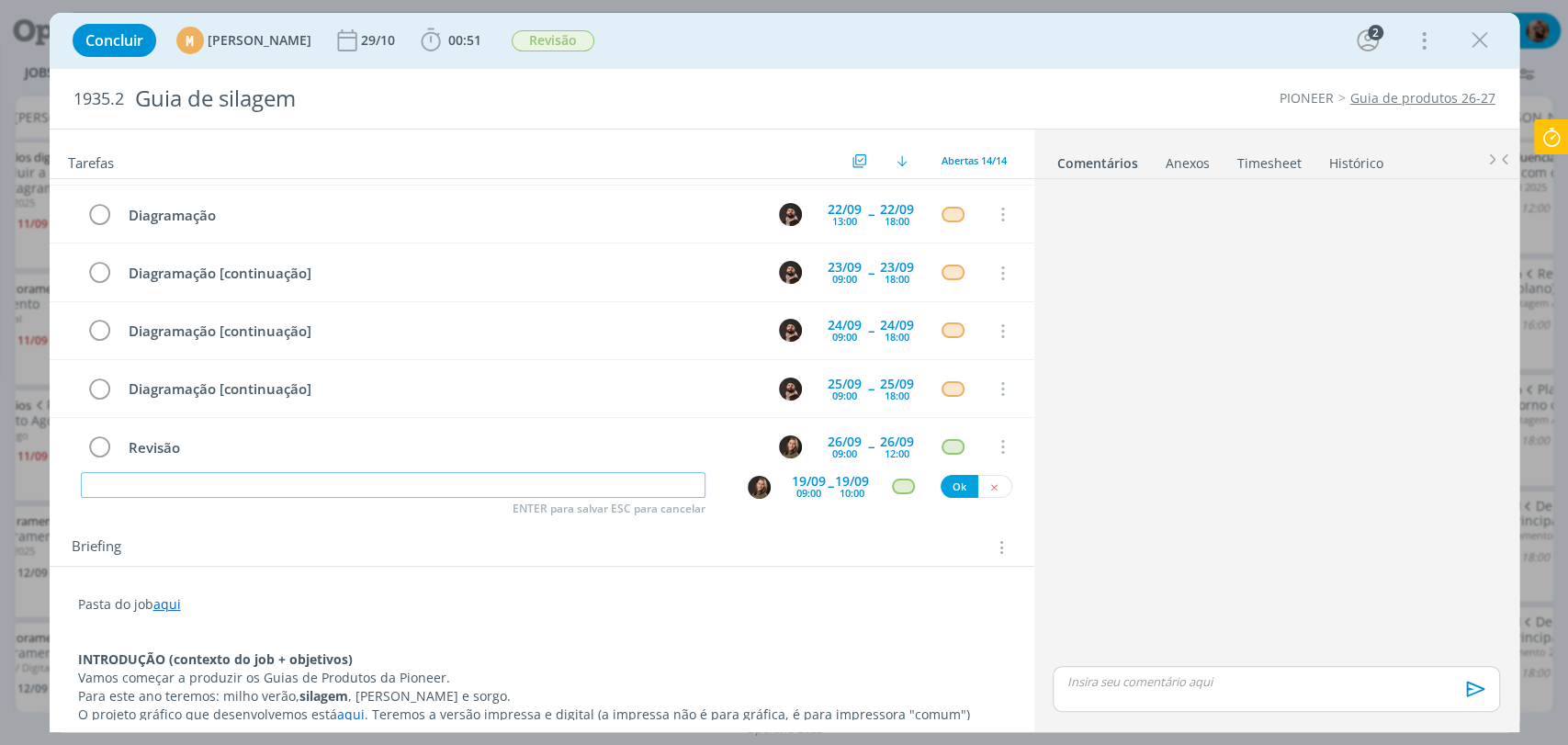
scroll to position [0, 0]
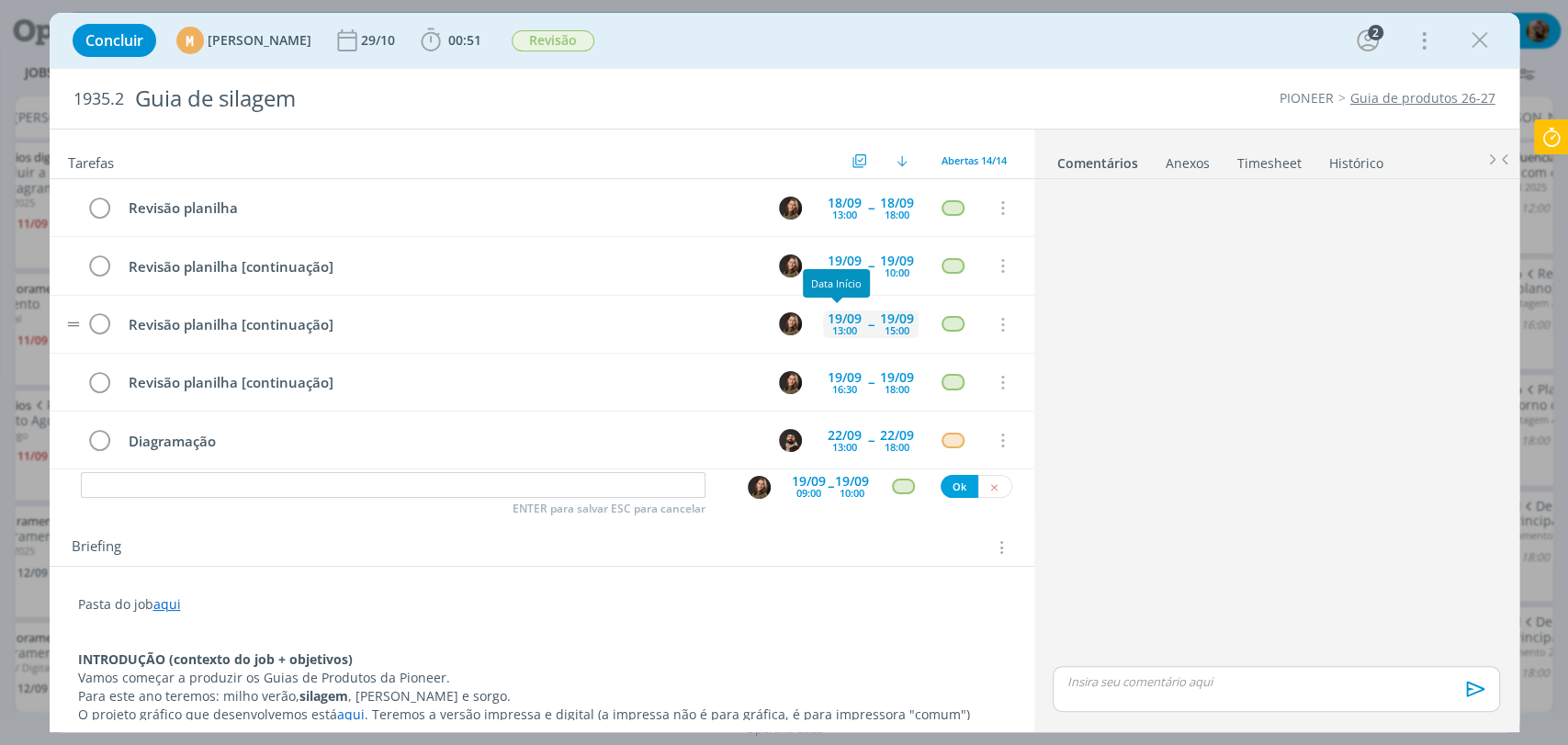
click at [823, 329] on div "19/09 13:00" at bounding box center [845, 323] width 44 height 27
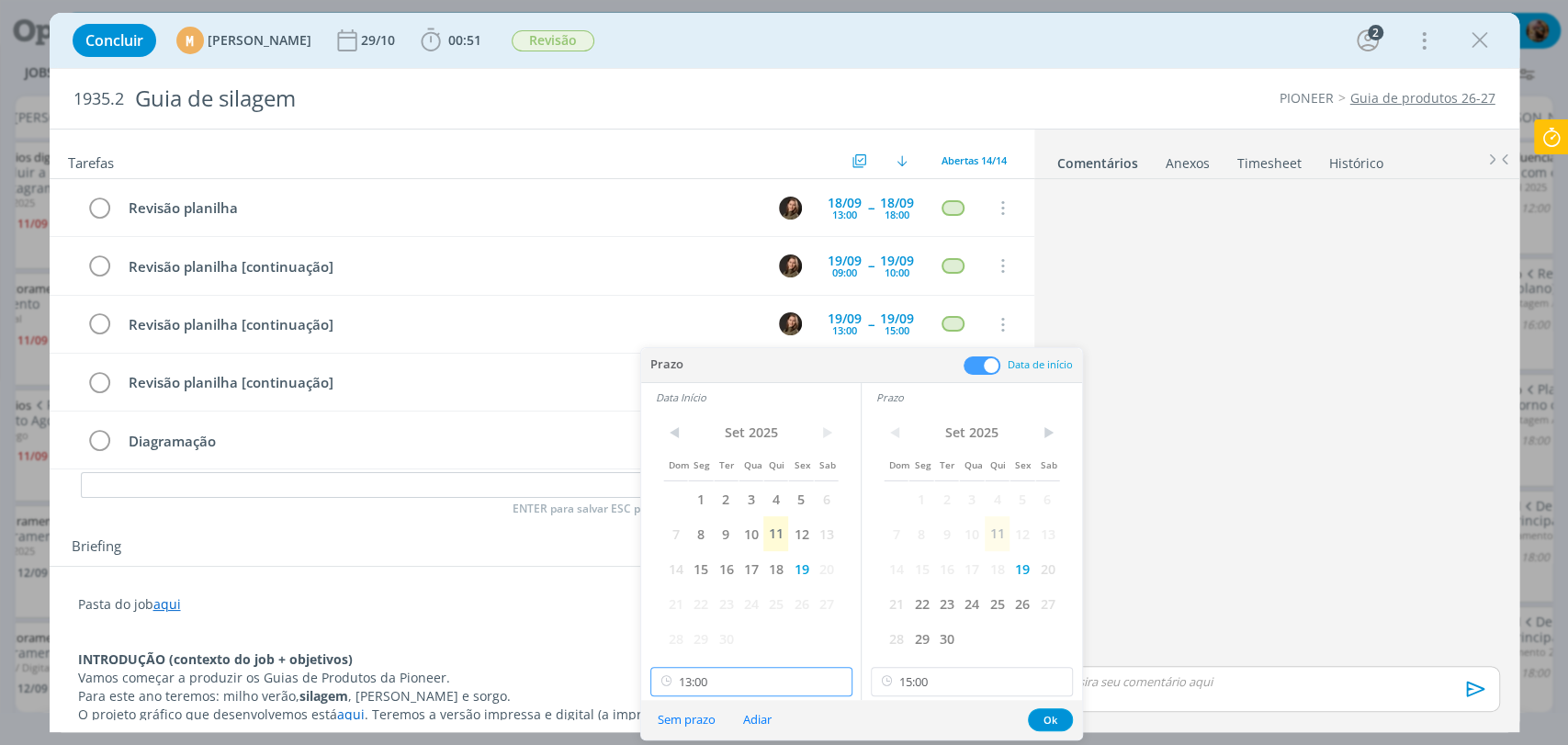
click at [716, 683] on input "13:00" at bounding box center [752, 681] width 202 height 29
click at [693, 560] on div "14:00" at bounding box center [753, 560] width 205 height 33
type input "14:00"
click at [1058, 721] on button "Ok" at bounding box center [1051, 719] width 45 height 23
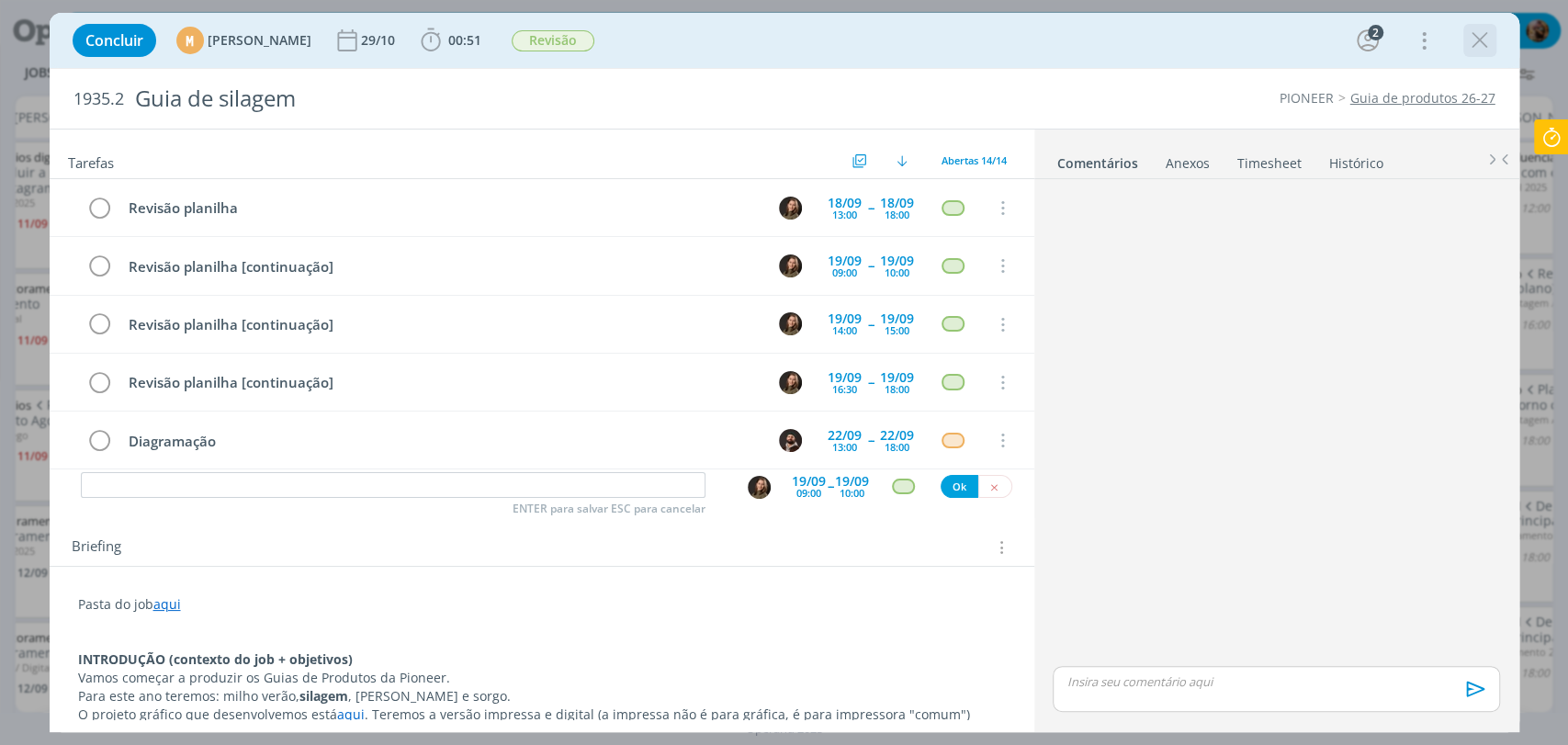
drag, startPoint x: 1476, startPoint y: 43, endPoint x: 1160, endPoint y: 286, distance: 398.6
click at [1476, 43] on icon "dialog" at bounding box center [1479, 40] width 27 height 27
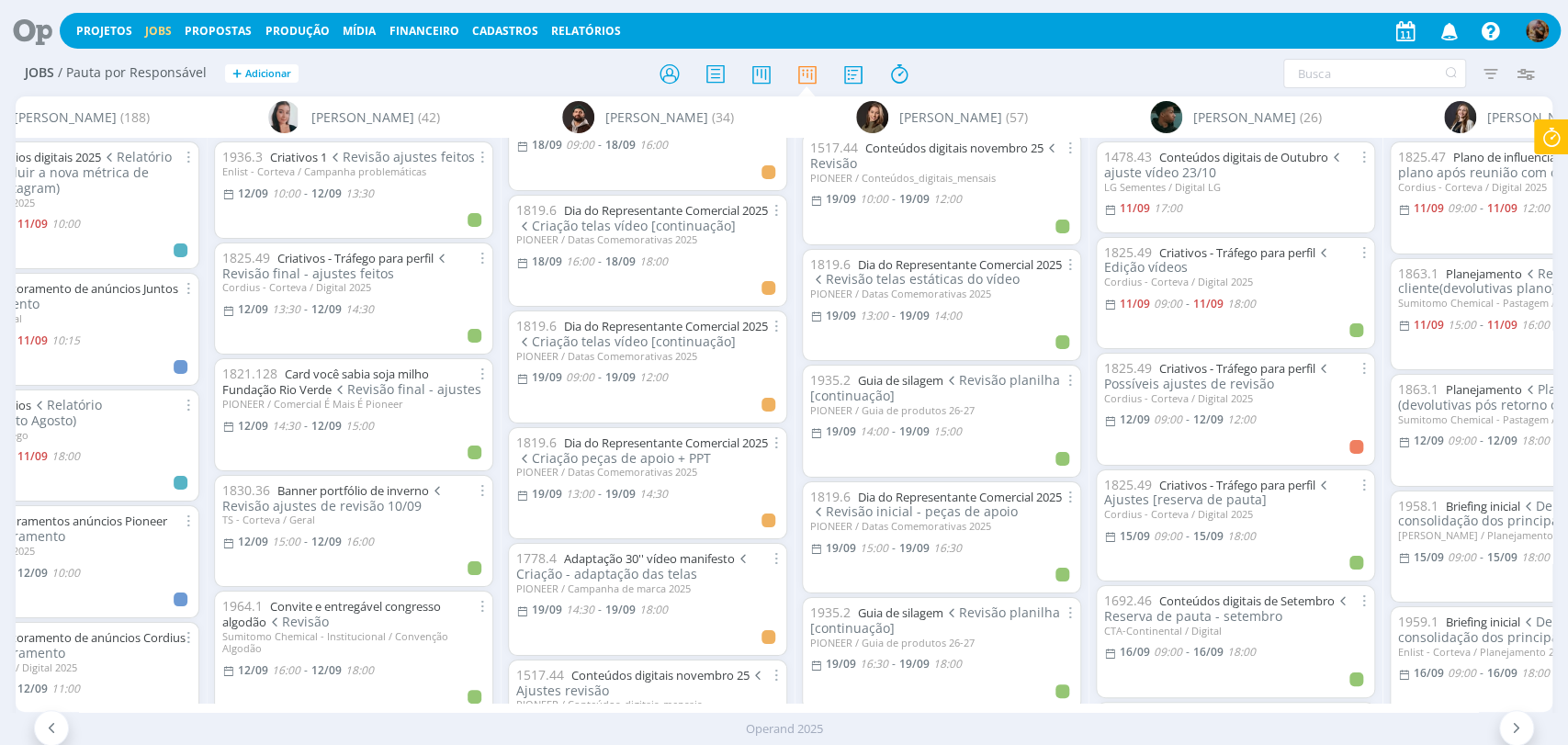
scroll to position [2652, 0]
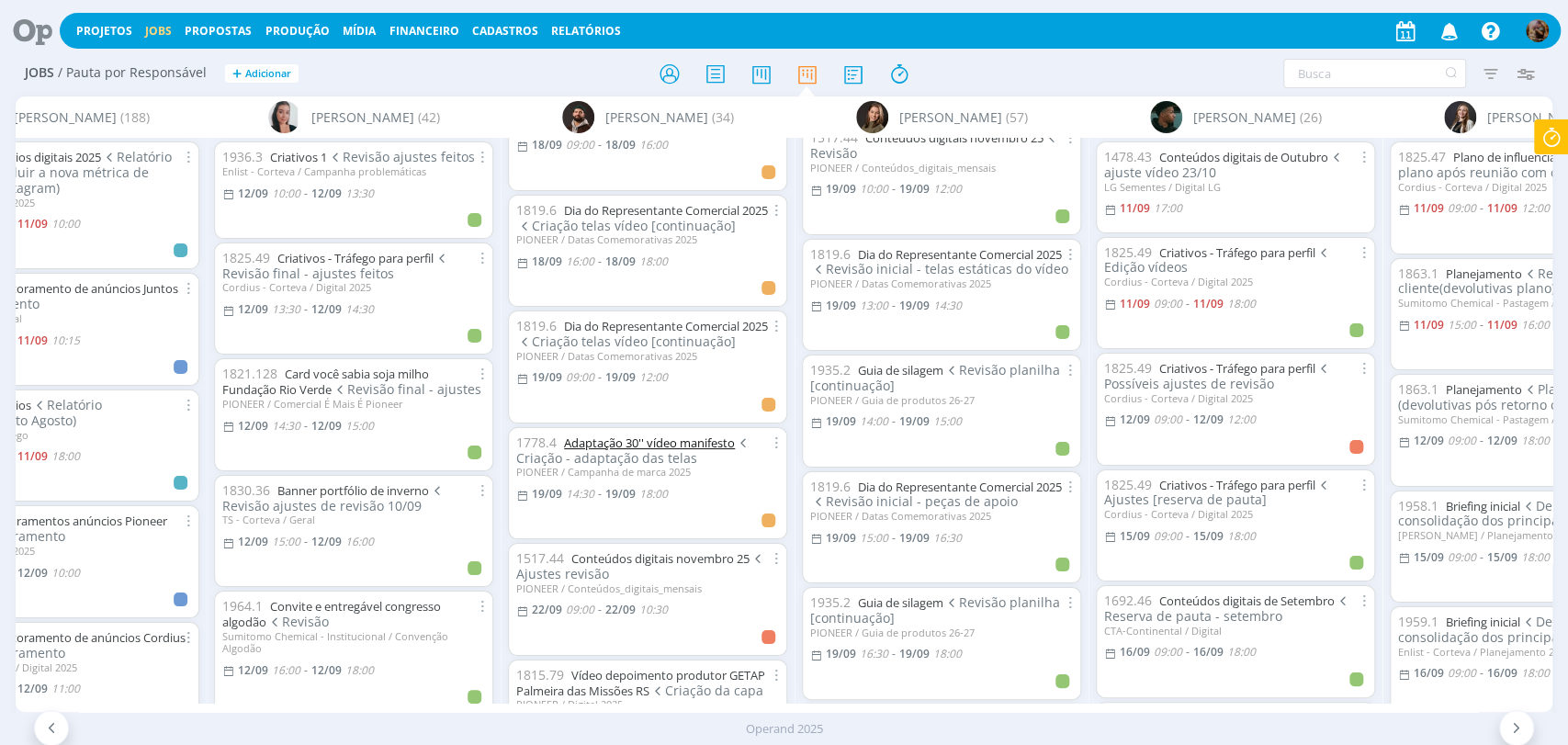
click at [670, 434] on link "Adaptação 30'' vídeo manifesto" at bounding box center [649, 442] width 171 height 16
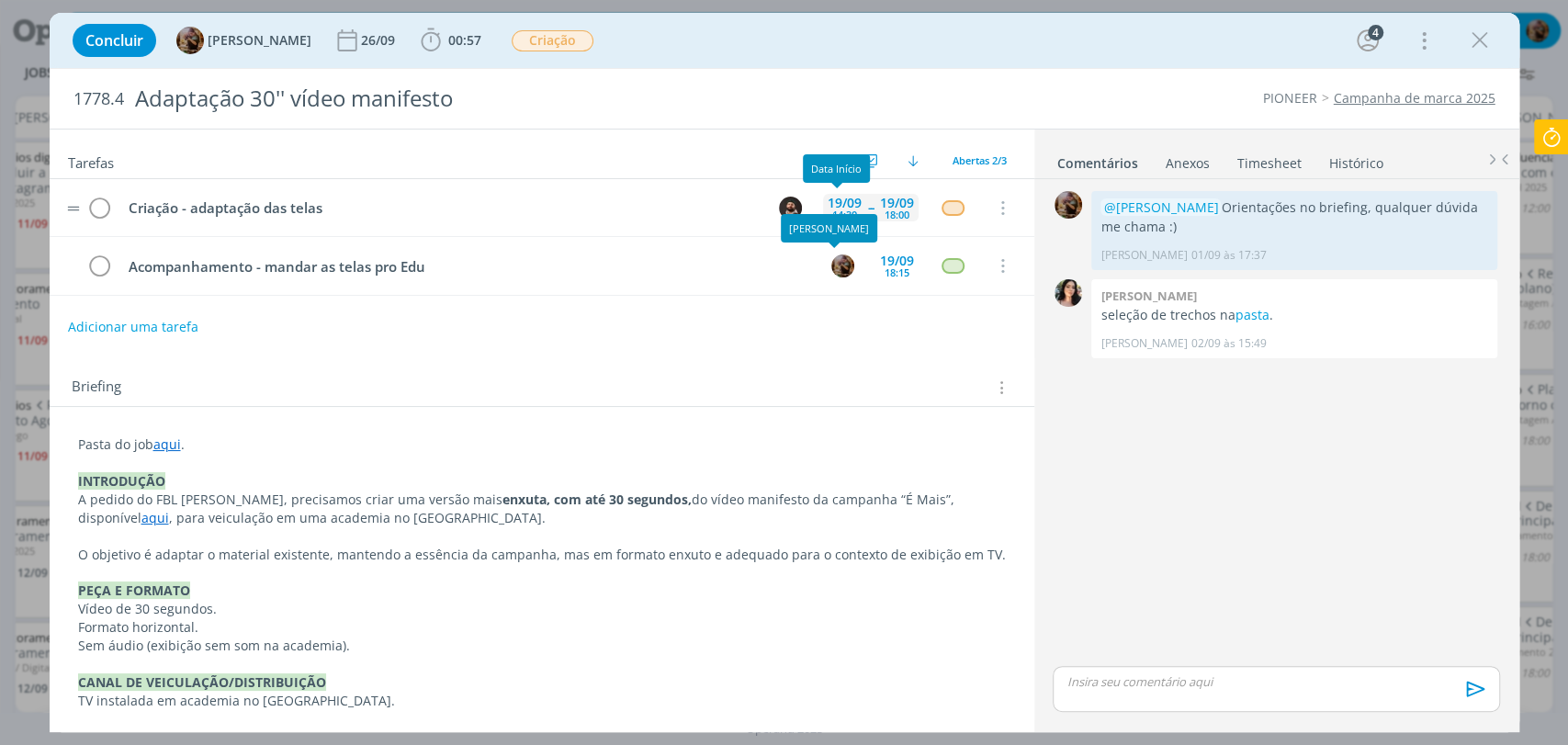
click at [838, 202] on div "19/09" at bounding box center [845, 203] width 34 height 13
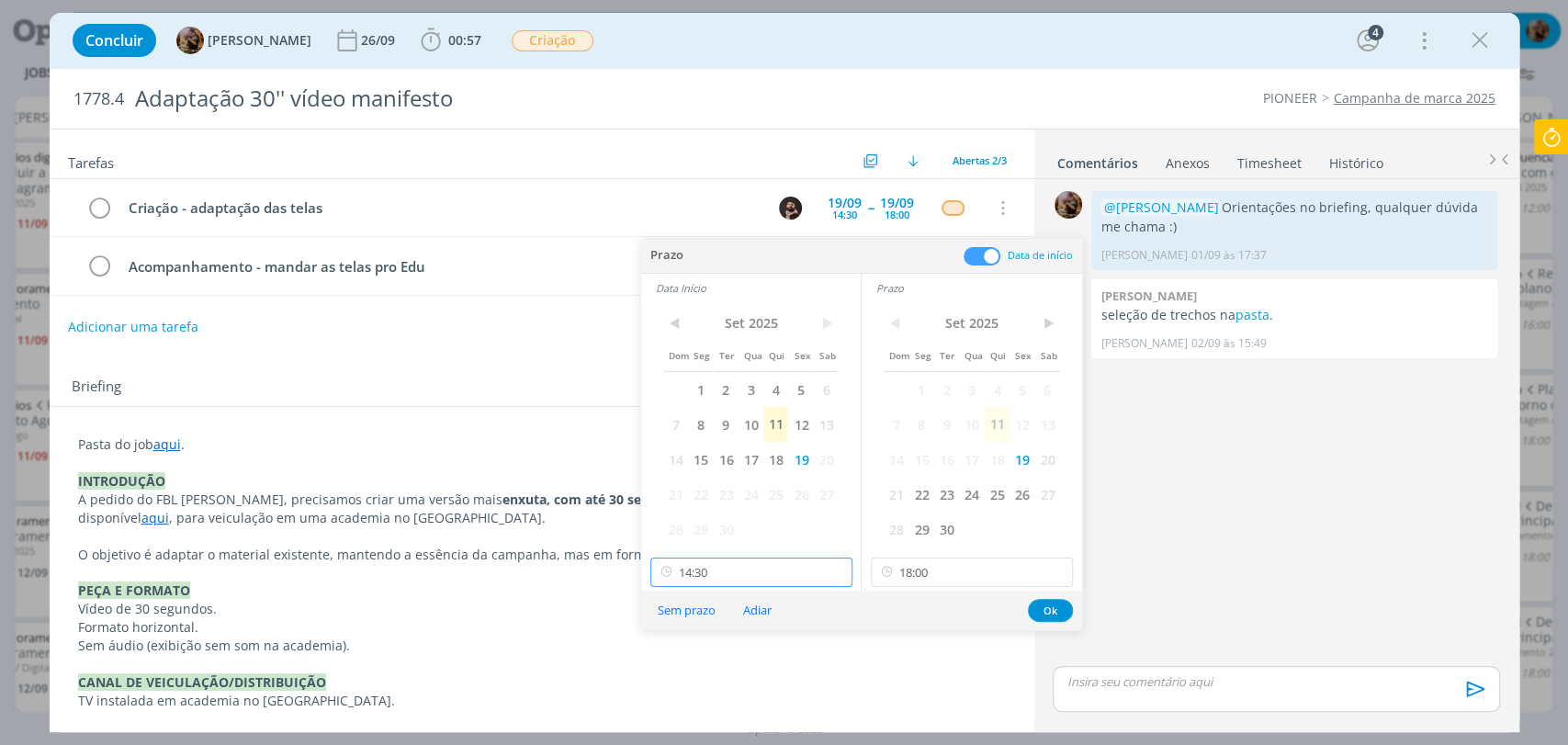
click at [739, 567] on input "14:30" at bounding box center [752, 571] width 202 height 29
click at [681, 427] on div "13:00" at bounding box center [753, 426] width 205 height 33
type input "13:00"
click at [968, 585] on input "18:00" at bounding box center [972, 571] width 202 height 29
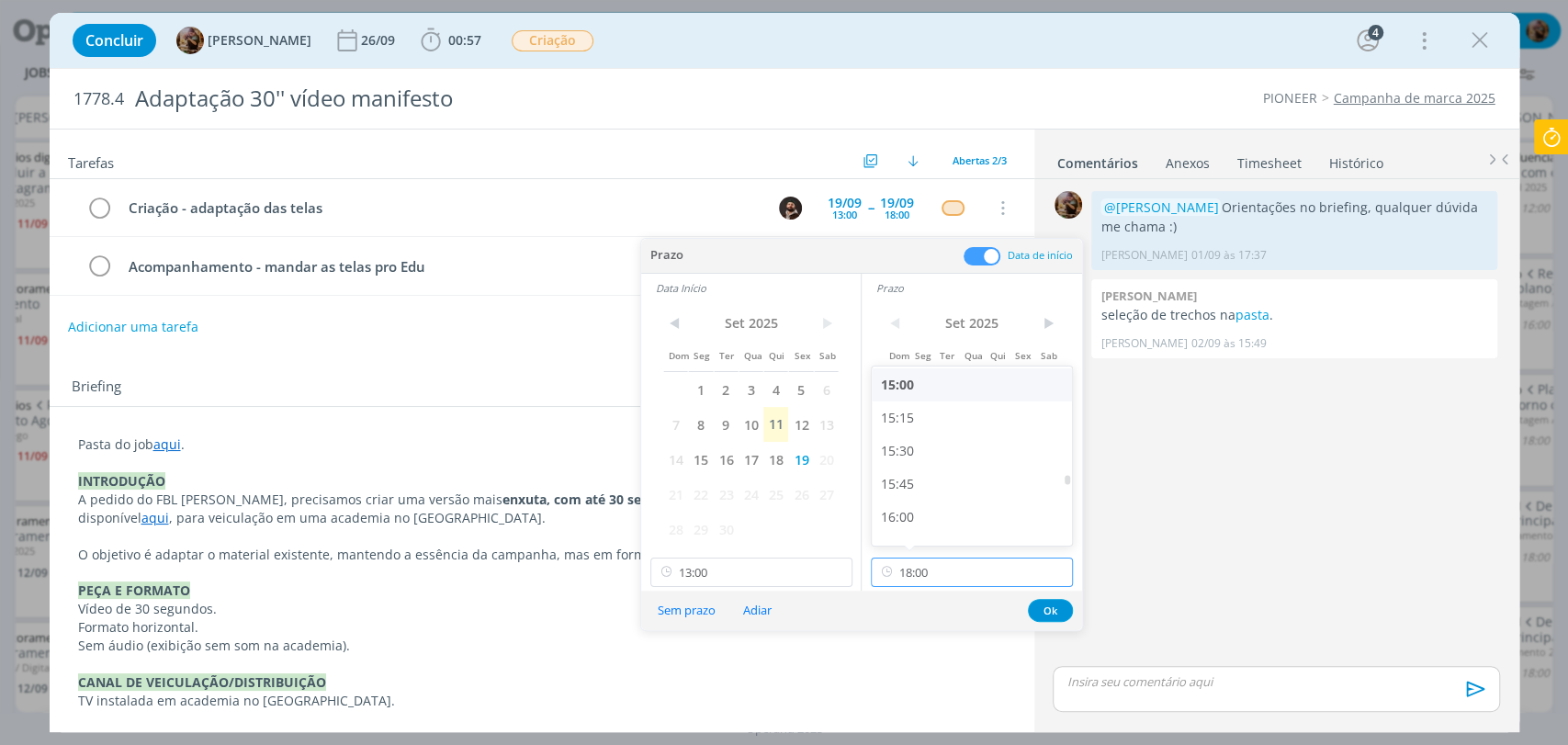
scroll to position [1933, 0]
click at [911, 430] on div "15:00" at bounding box center [974, 432] width 205 height 33
type input "15:00"
click at [1040, 604] on button "Ok" at bounding box center [1051, 610] width 45 height 23
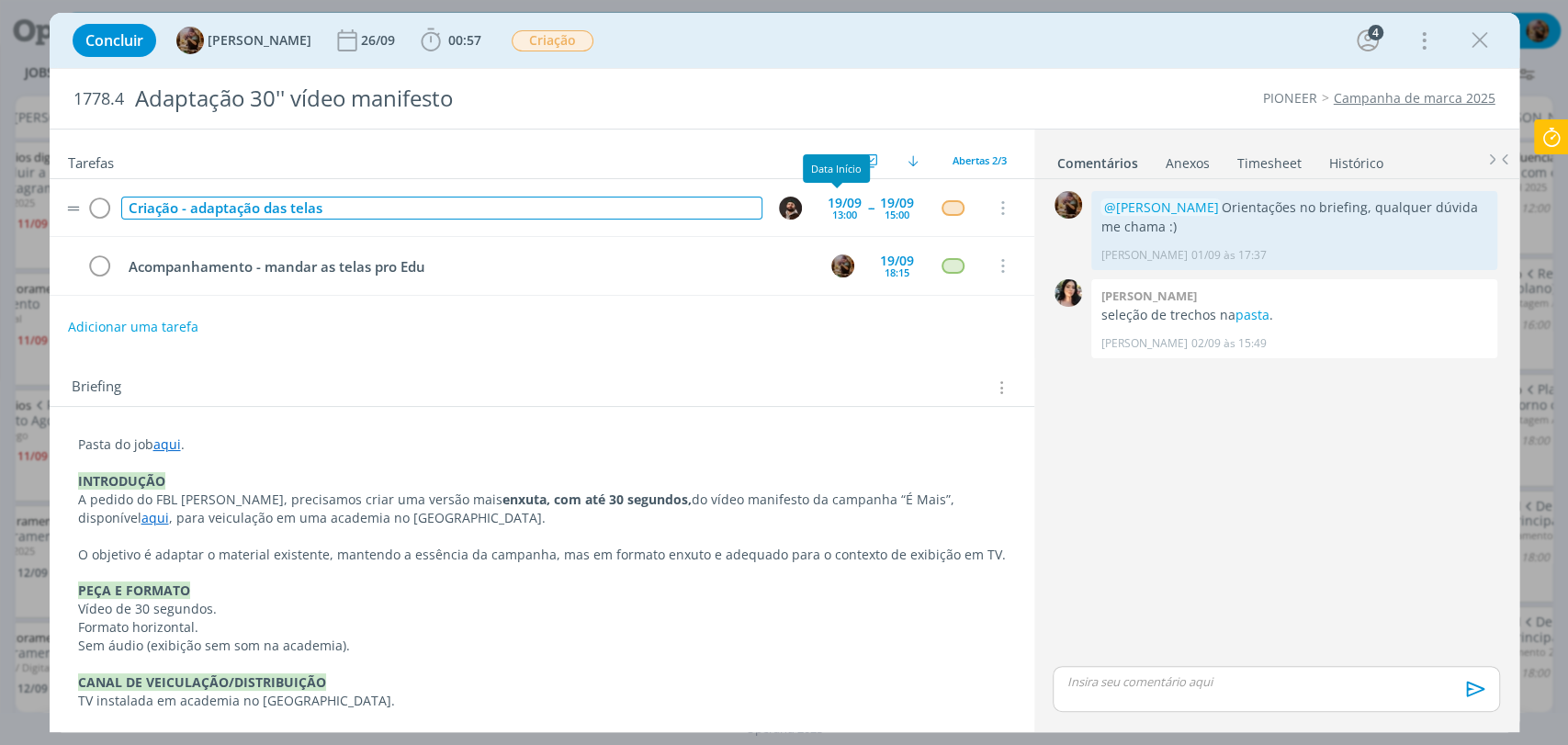
click at [665, 207] on div "Criação - adaptação das telas" at bounding box center [442, 208] width 641 height 23
copy div "Criação - adaptação das telas"
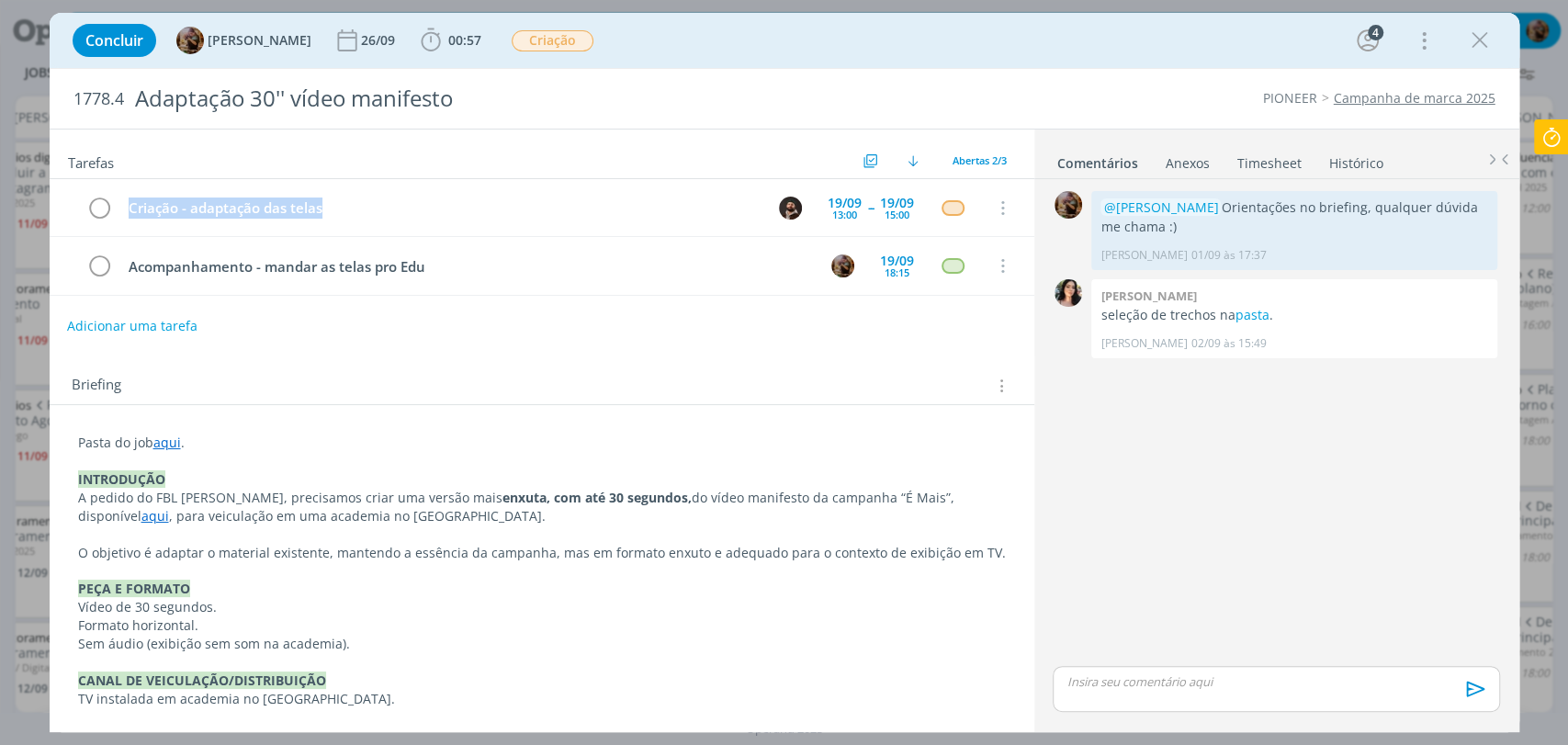
click at [171, 327] on button "Adicionar uma tarefa" at bounding box center [132, 325] width 131 height 31
paste input "Criação - adaptação das telas"
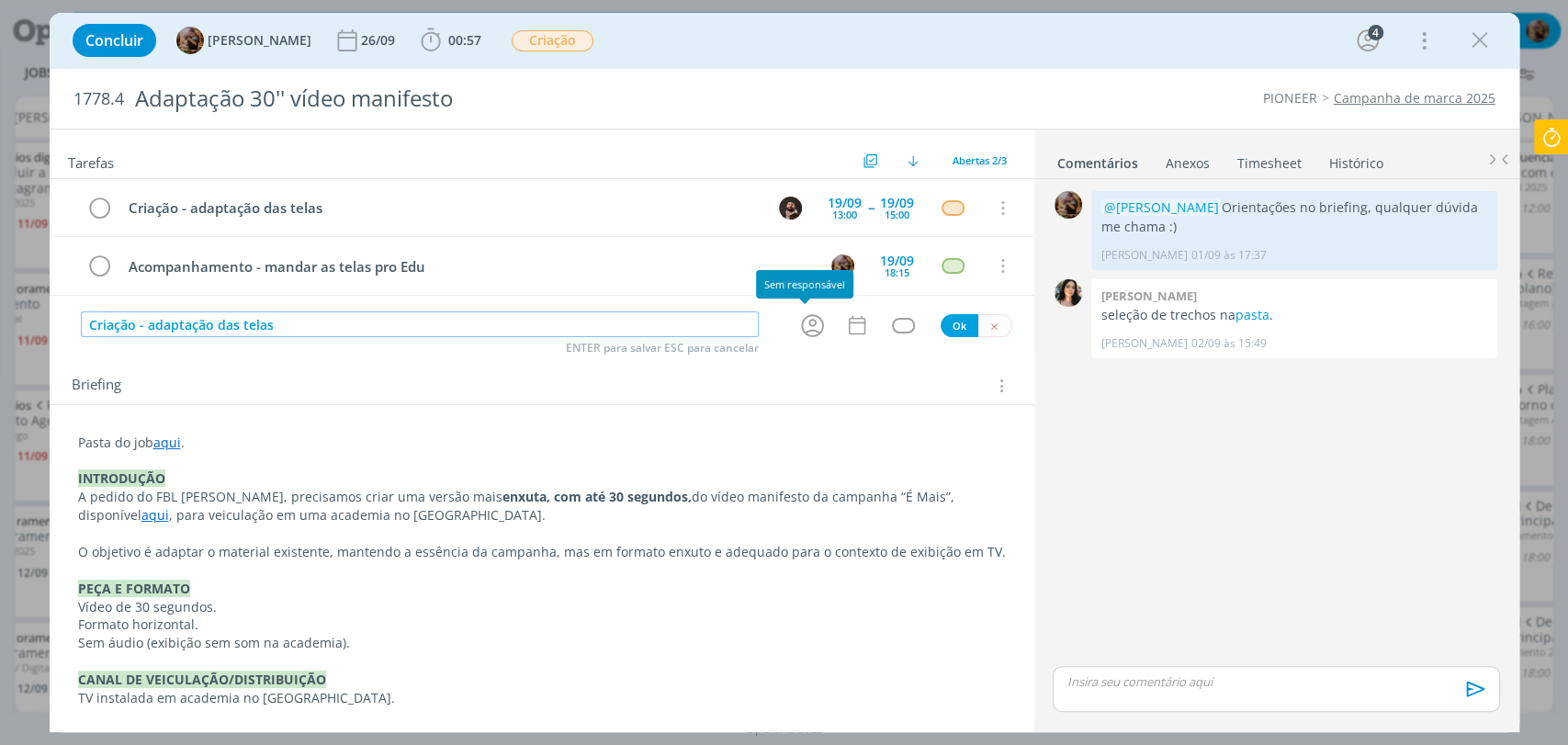
click at [798, 333] on icon "dialog" at bounding box center [812, 325] width 28 height 28
type input "Criação - adaptação das telas"
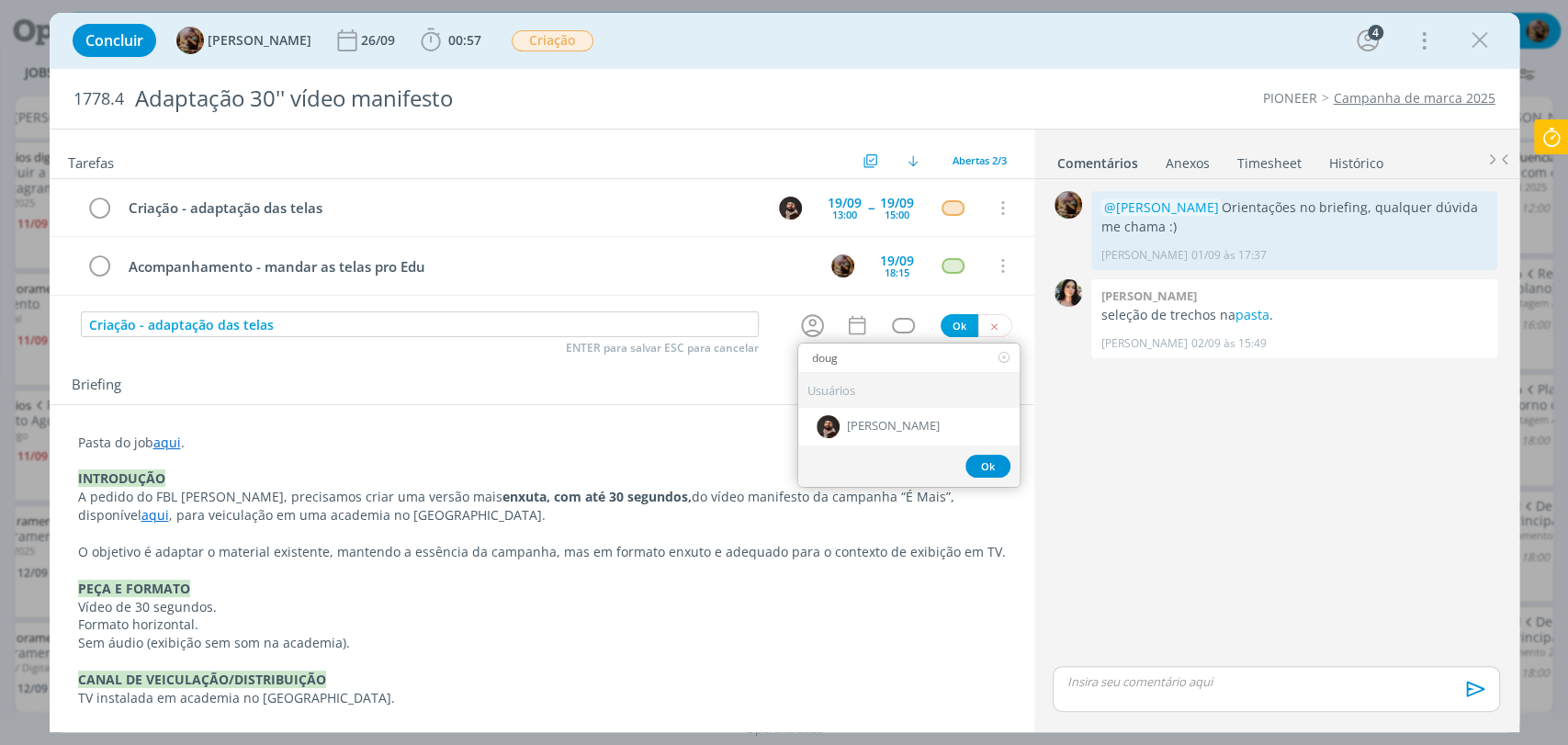
type input "doug"
click at [897, 405] on div "Usuários" at bounding box center [909, 390] width 221 height 35
click at [901, 413] on div "[PERSON_NAME]" at bounding box center [909, 425] width 221 height 38
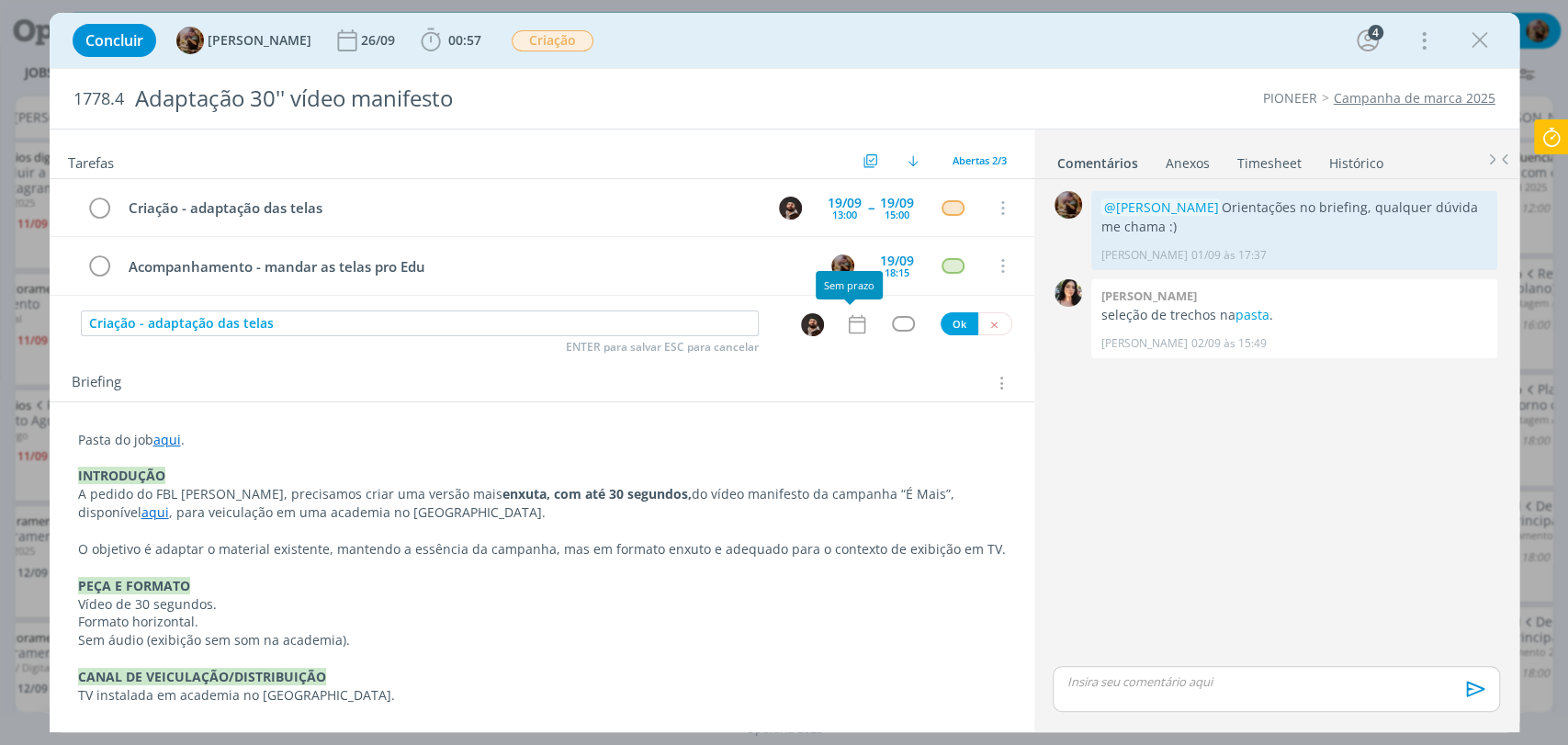
click at [847, 329] on icon "dialog" at bounding box center [856, 323] width 24 height 24
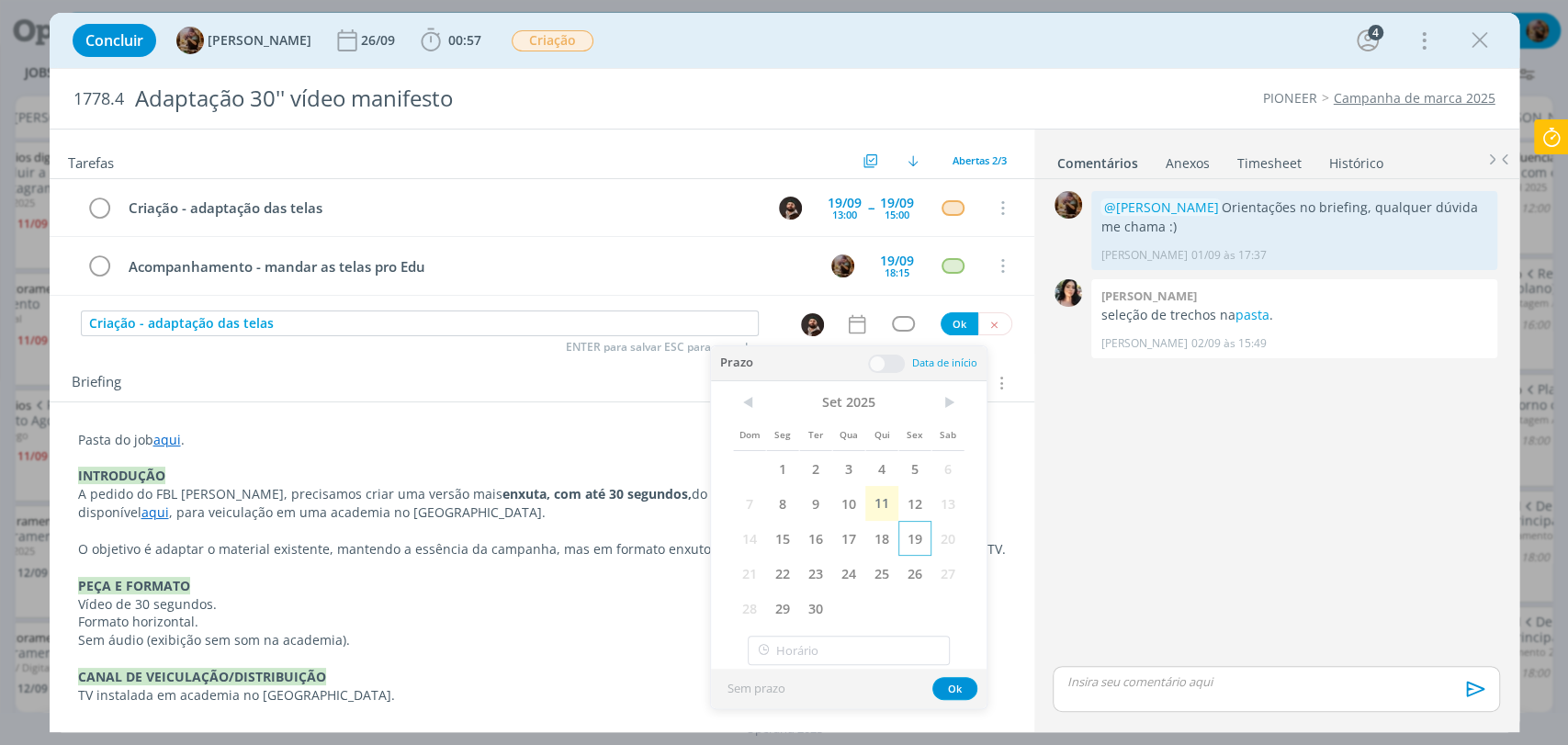
click at [906, 542] on span "19" at bounding box center [915, 538] width 33 height 35
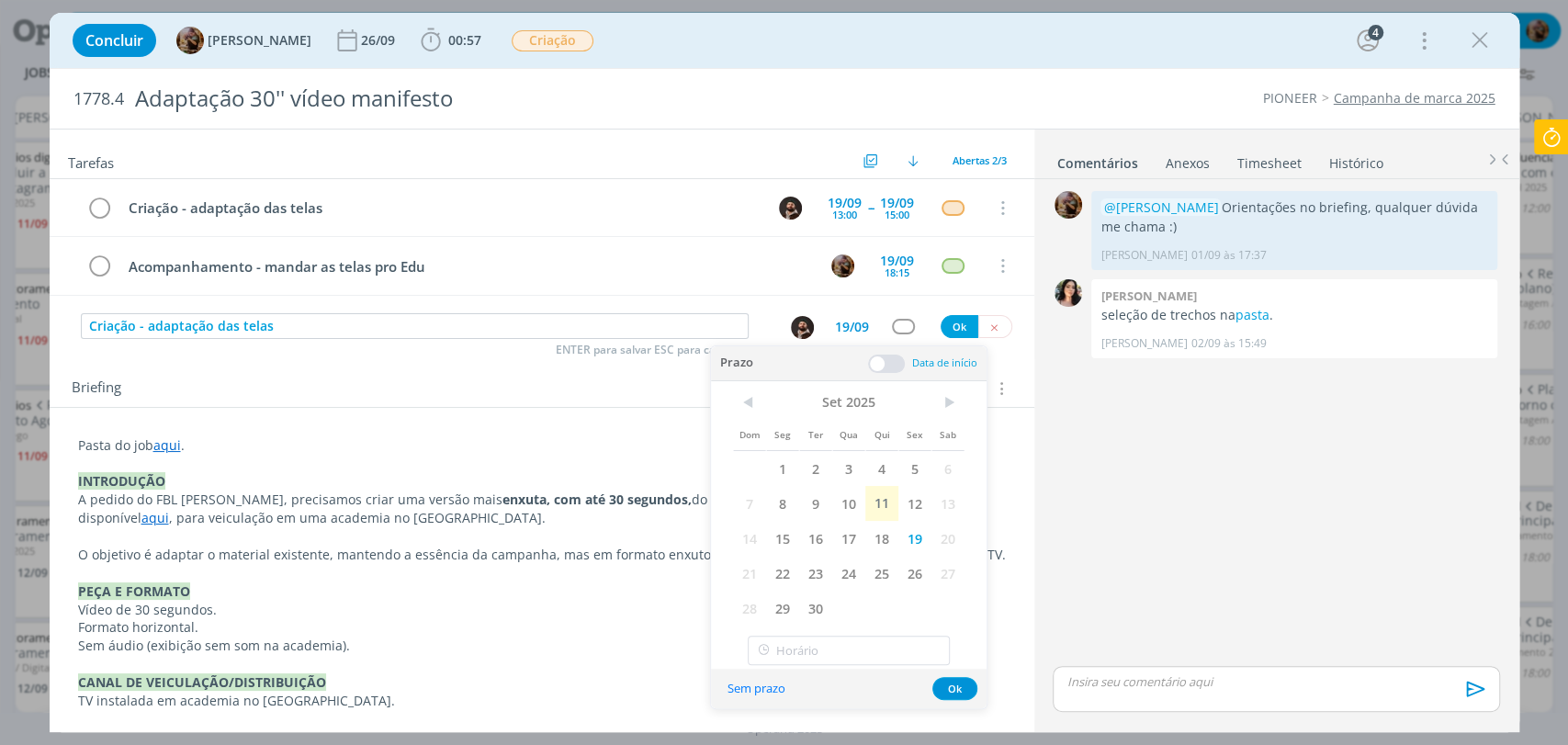
drag, startPoint x: 881, startPoint y: 362, endPoint x: 886, endPoint y: 437, distance: 75.2
click at [881, 362] on span at bounding box center [886, 363] width 37 height 18
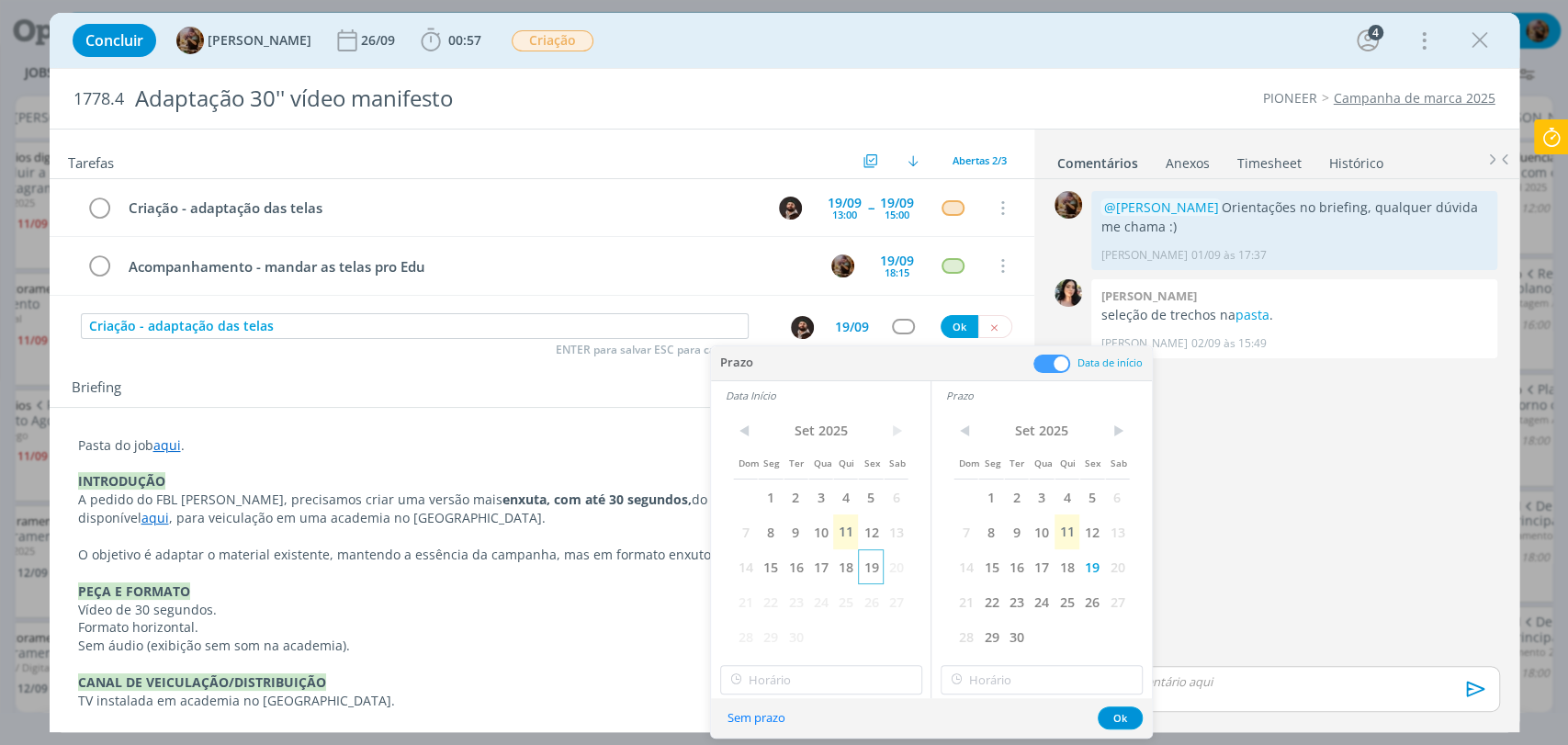
click at [868, 567] on span "19" at bounding box center [870, 566] width 25 height 35
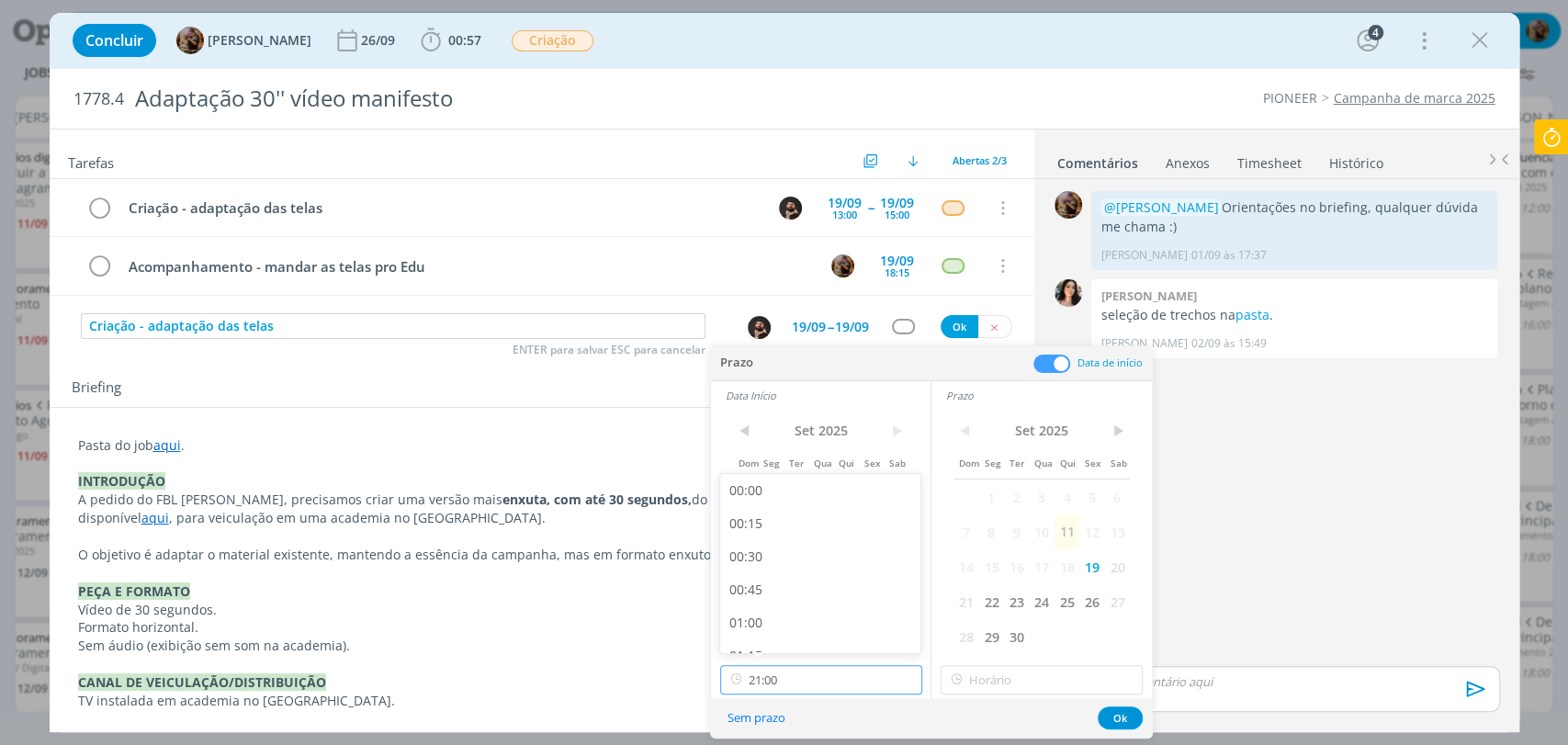
click at [859, 681] on input "21:00" at bounding box center [821, 679] width 202 height 29
click at [775, 514] on div "16:15" at bounding box center [822, 511] width 205 height 33
type input "16:15"
click at [1068, 679] on input "text" at bounding box center [1041, 679] width 202 height 29
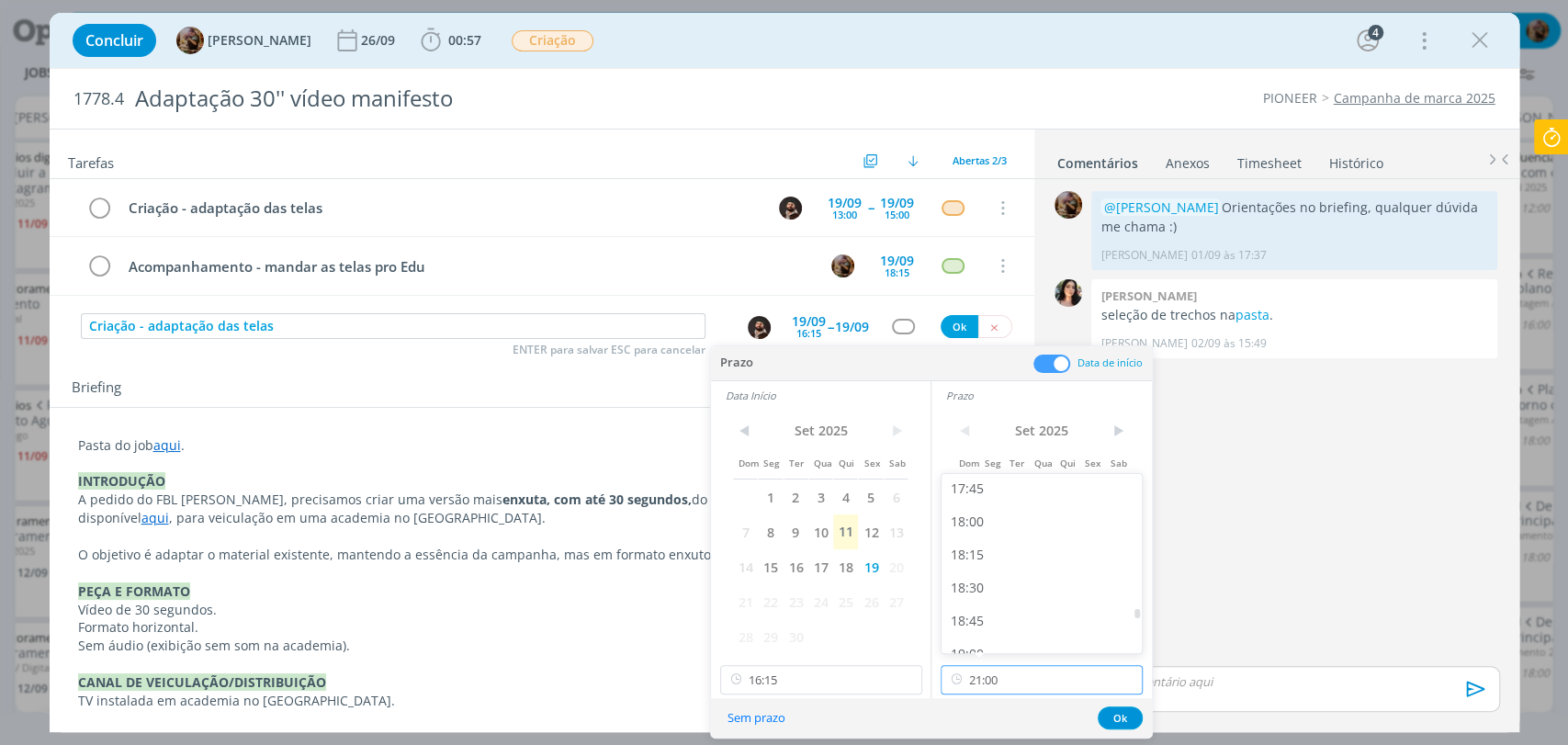
scroll to position [2330, 0]
click at [968, 536] on div "18:00" at bounding box center [1043, 540] width 205 height 33
type input "18:00"
click at [1109, 713] on button "Ok" at bounding box center [1120, 718] width 45 height 23
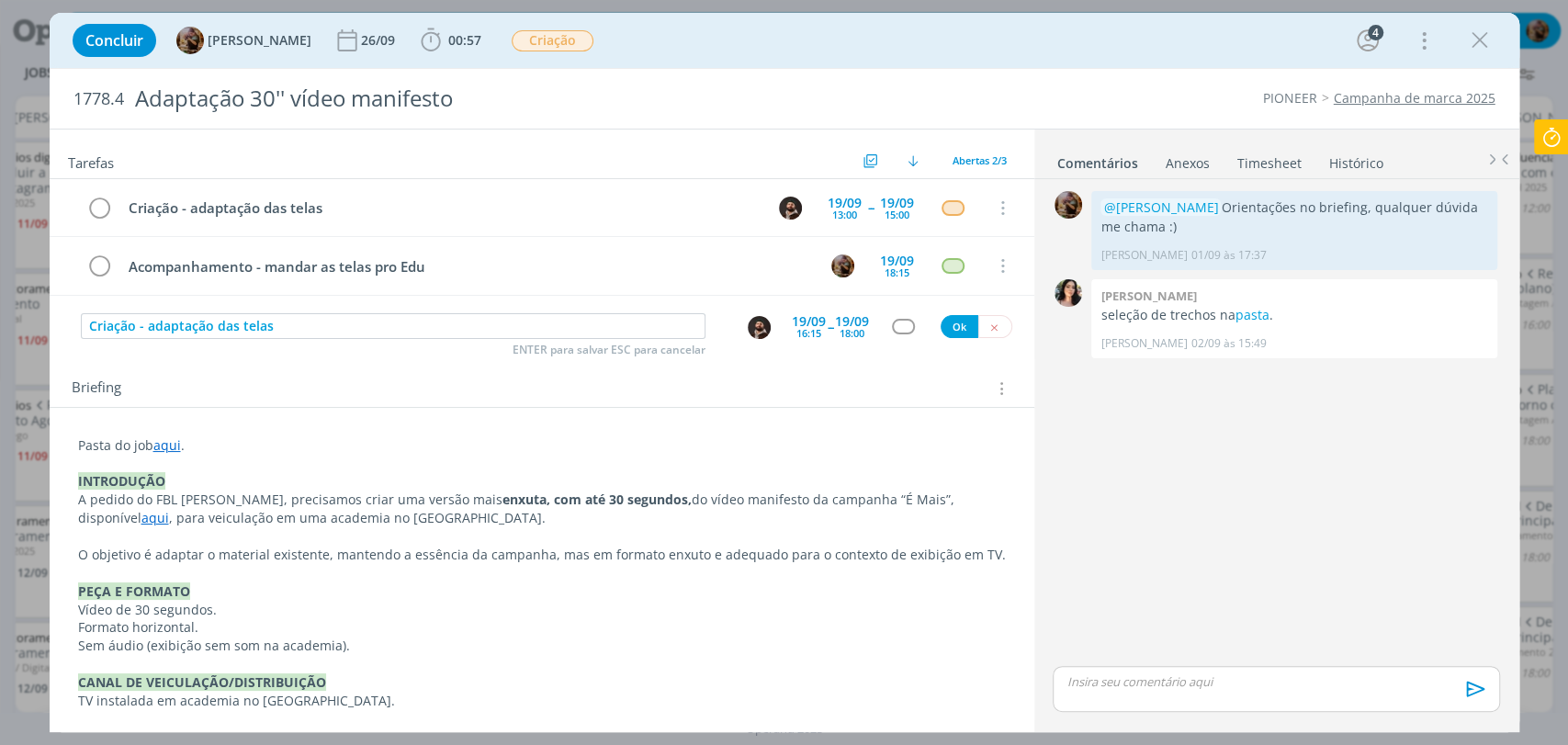
click at [897, 321] on div "dialog" at bounding box center [903, 326] width 23 height 16
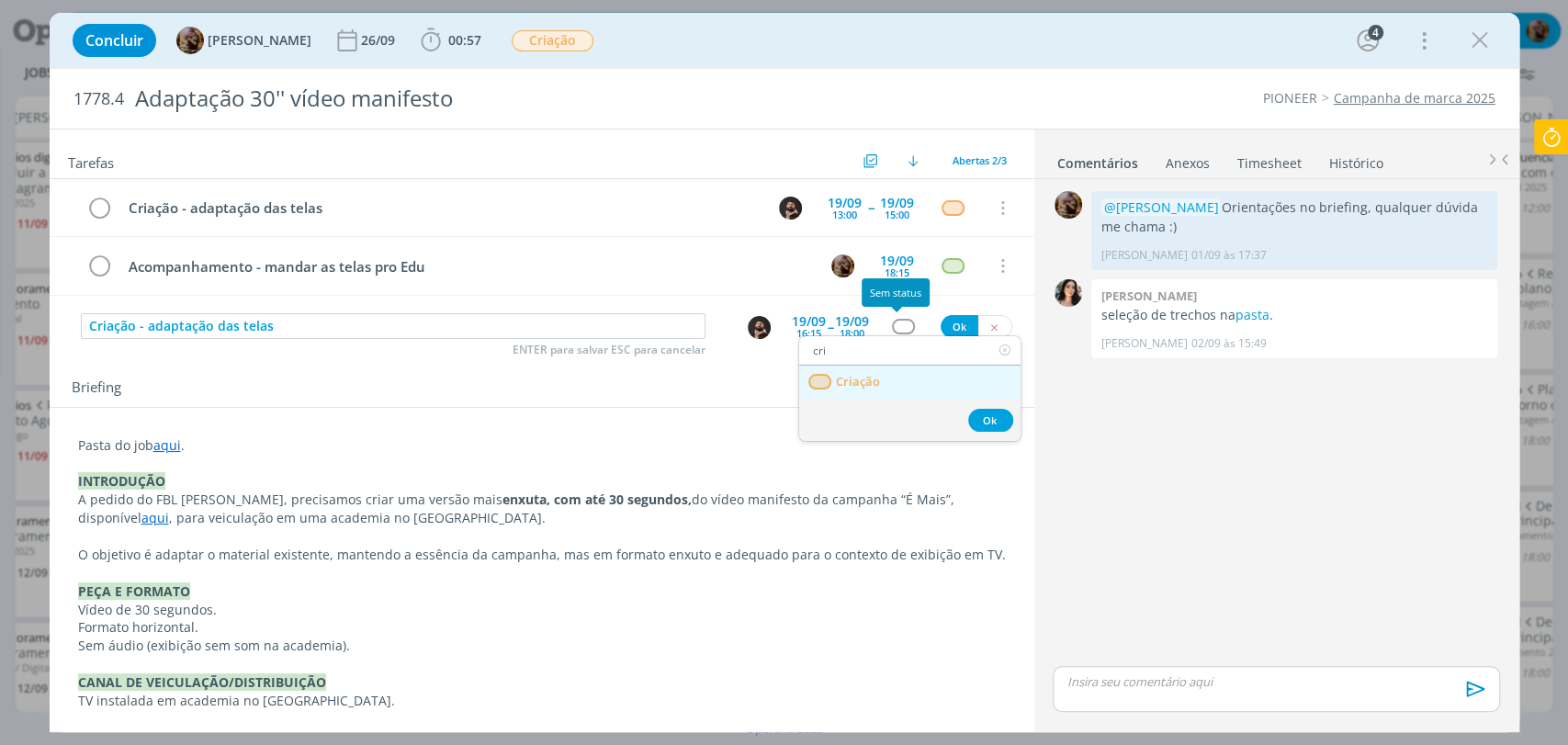
type input "cri"
click at [904, 384] on link "Criação" at bounding box center [910, 382] width 221 height 34
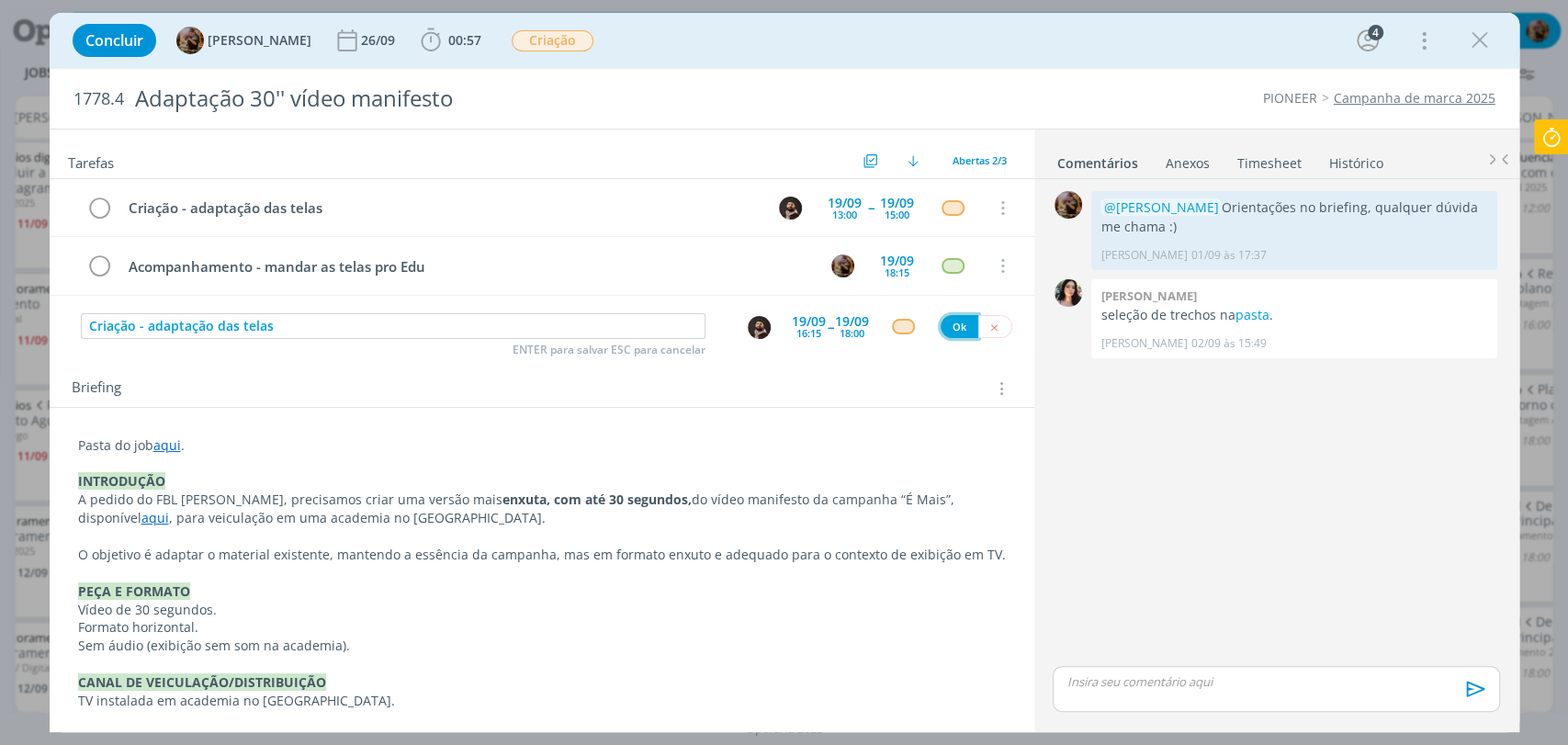
click at [953, 323] on button "Ok" at bounding box center [959, 326] width 38 height 23
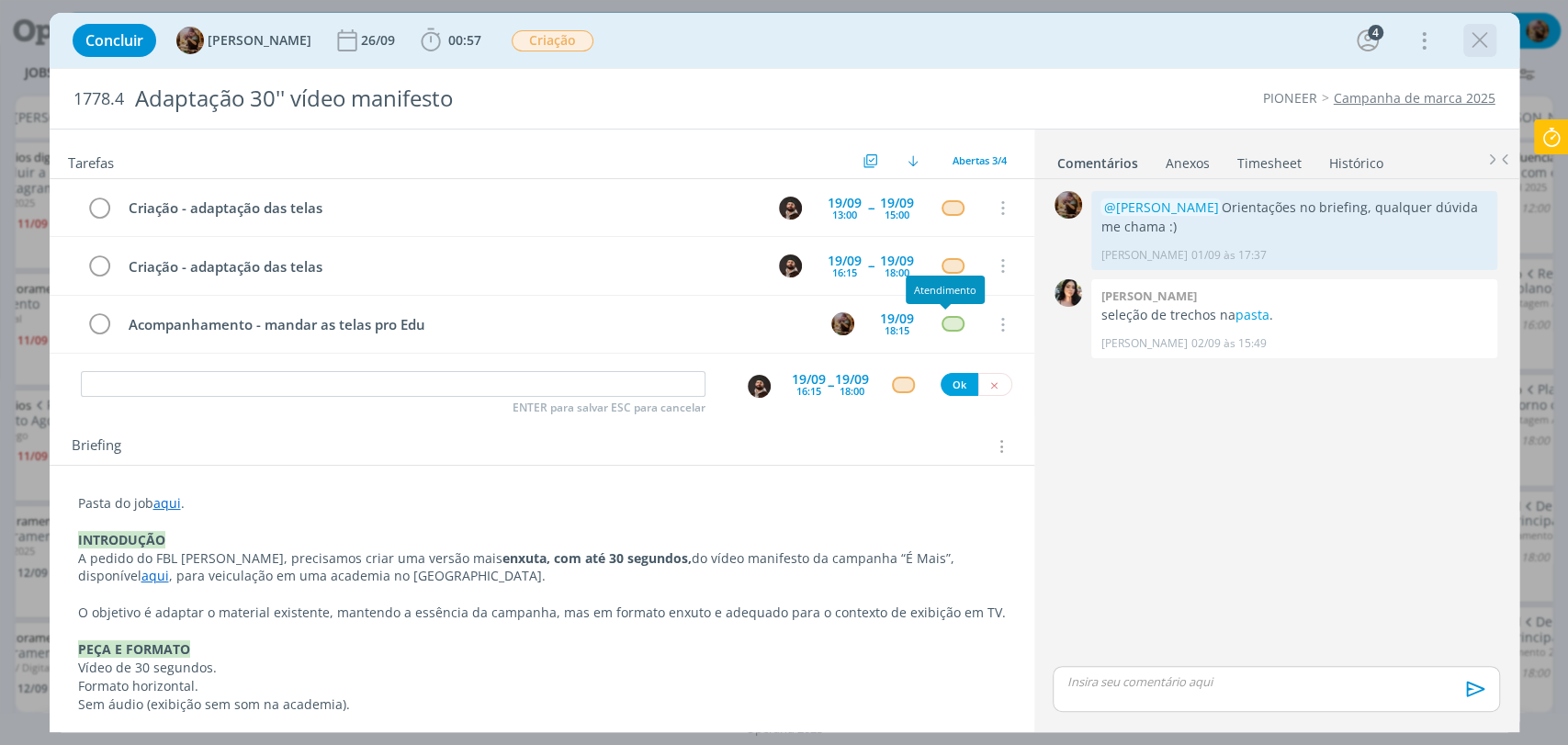
click at [1476, 31] on icon "dialog" at bounding box center [1479, 40] width 27 height 27
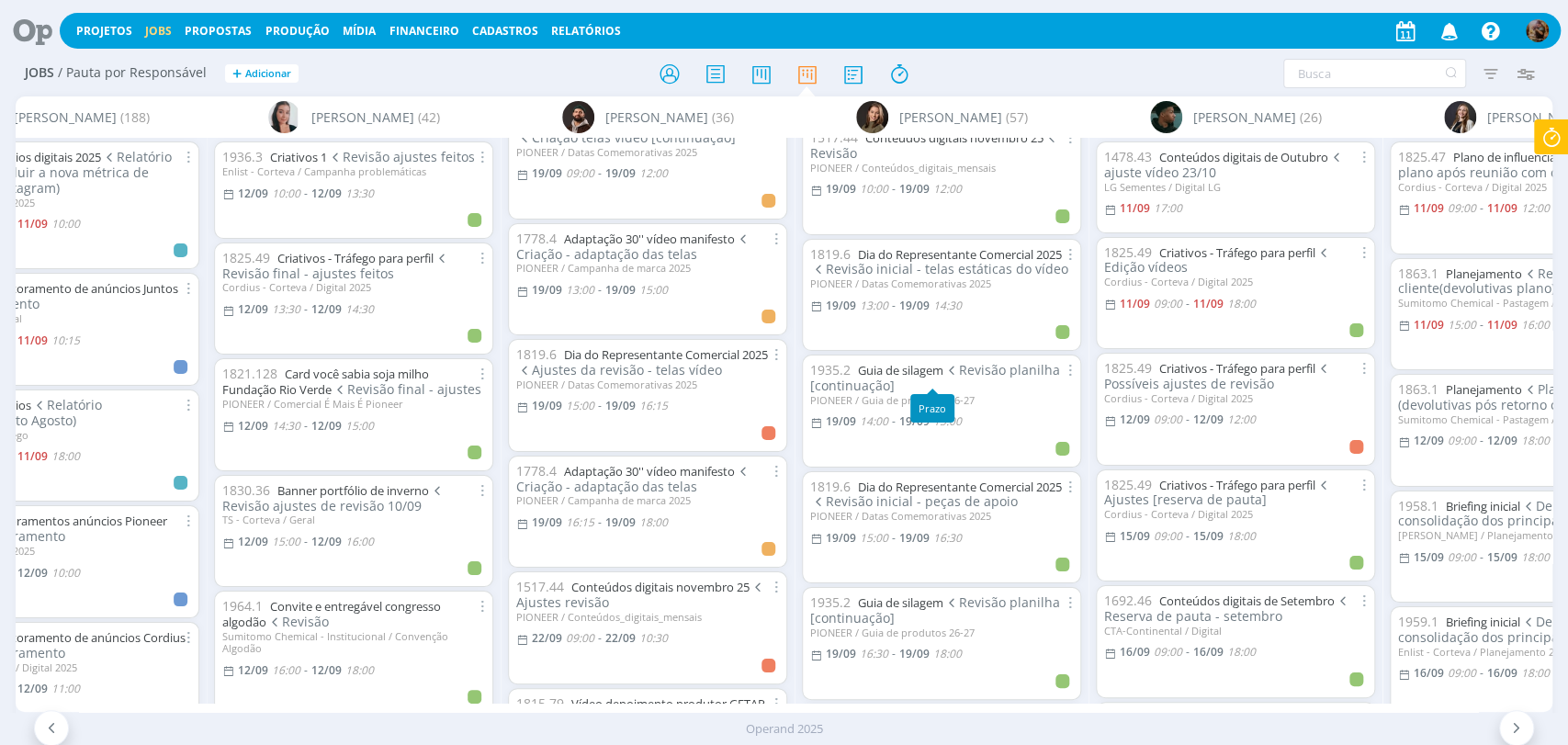
scroll to position [2550, 0]
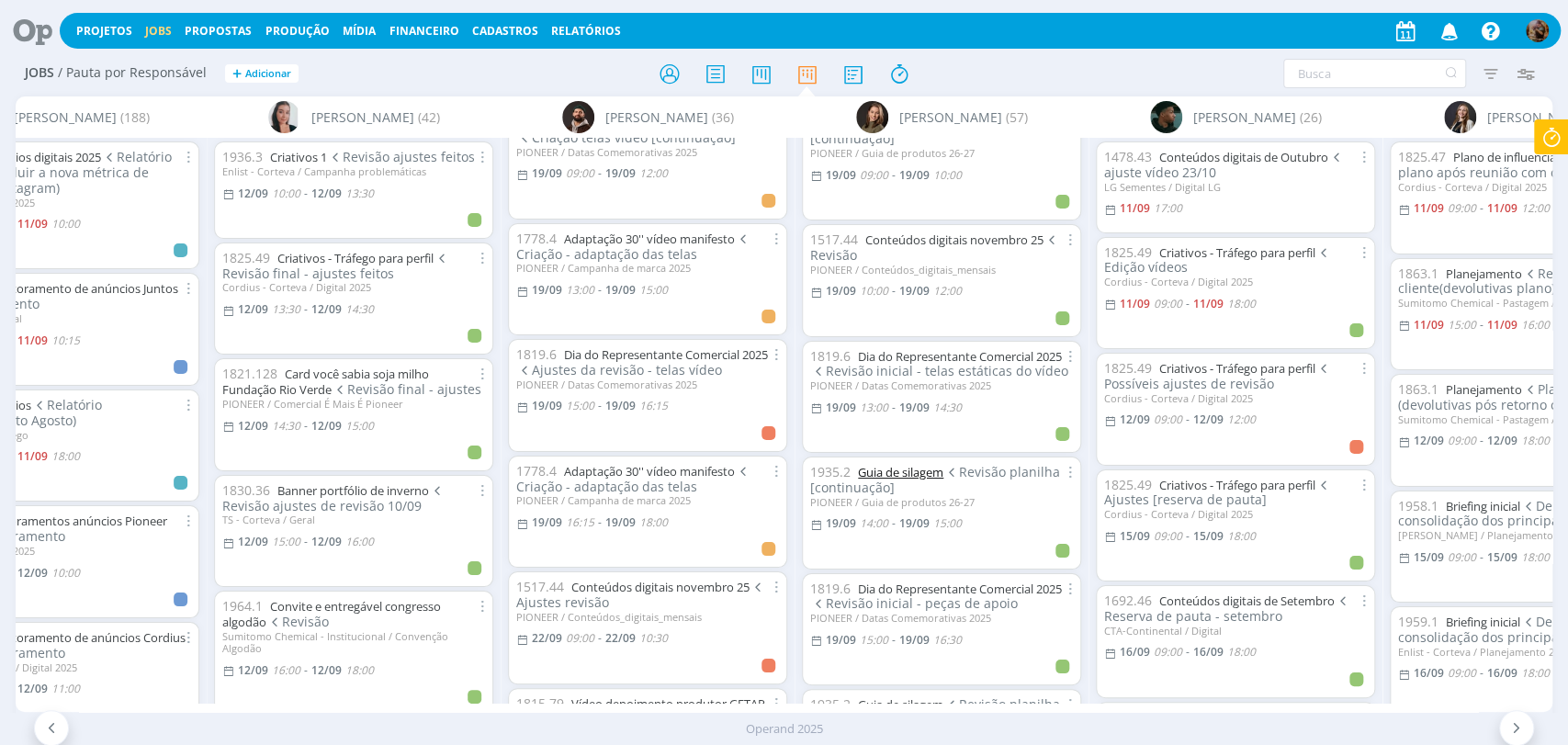
click at [936, 463] on link "Guia de silagem" at bounding box center [900, 471] width 85 height 16
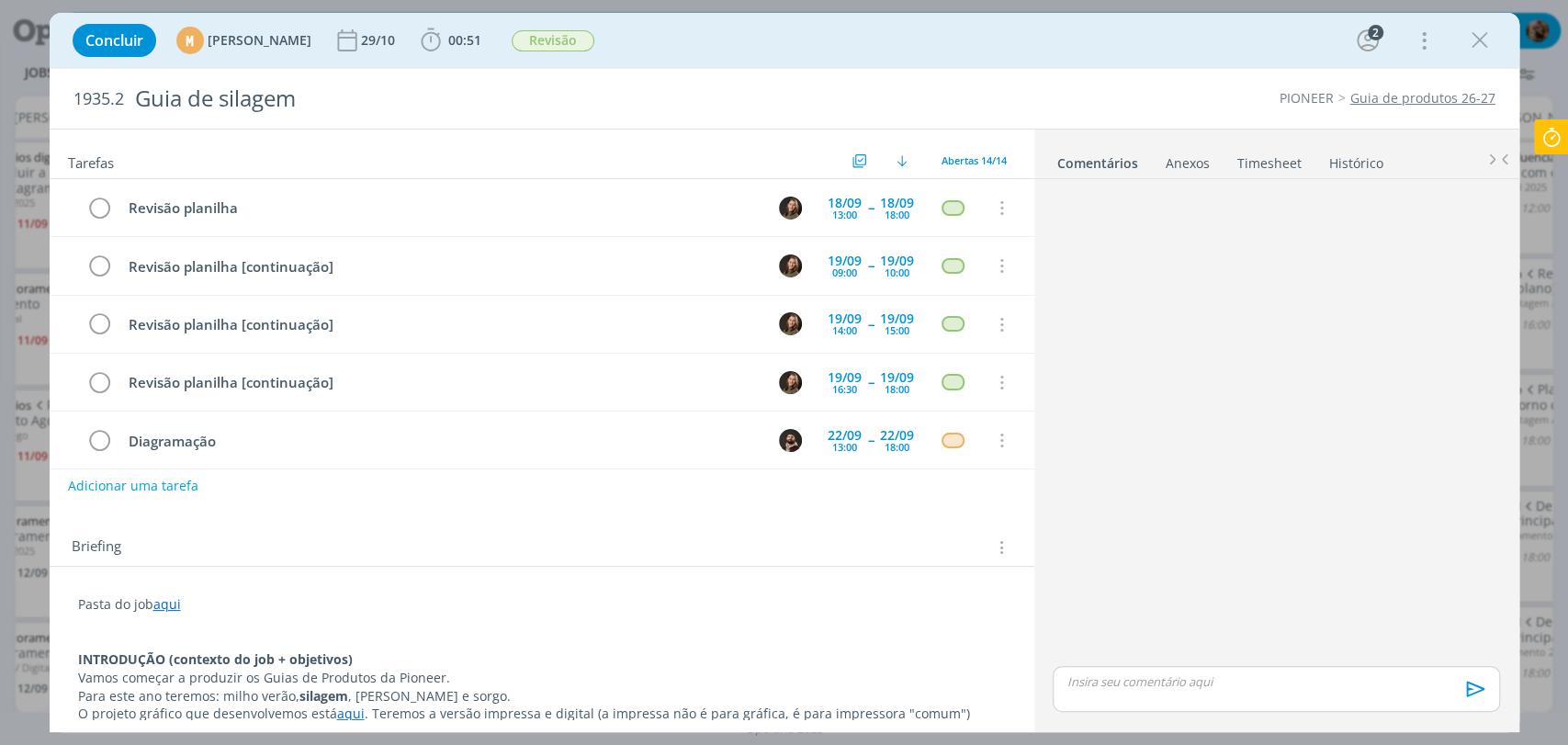
scroll to position [58, 0]
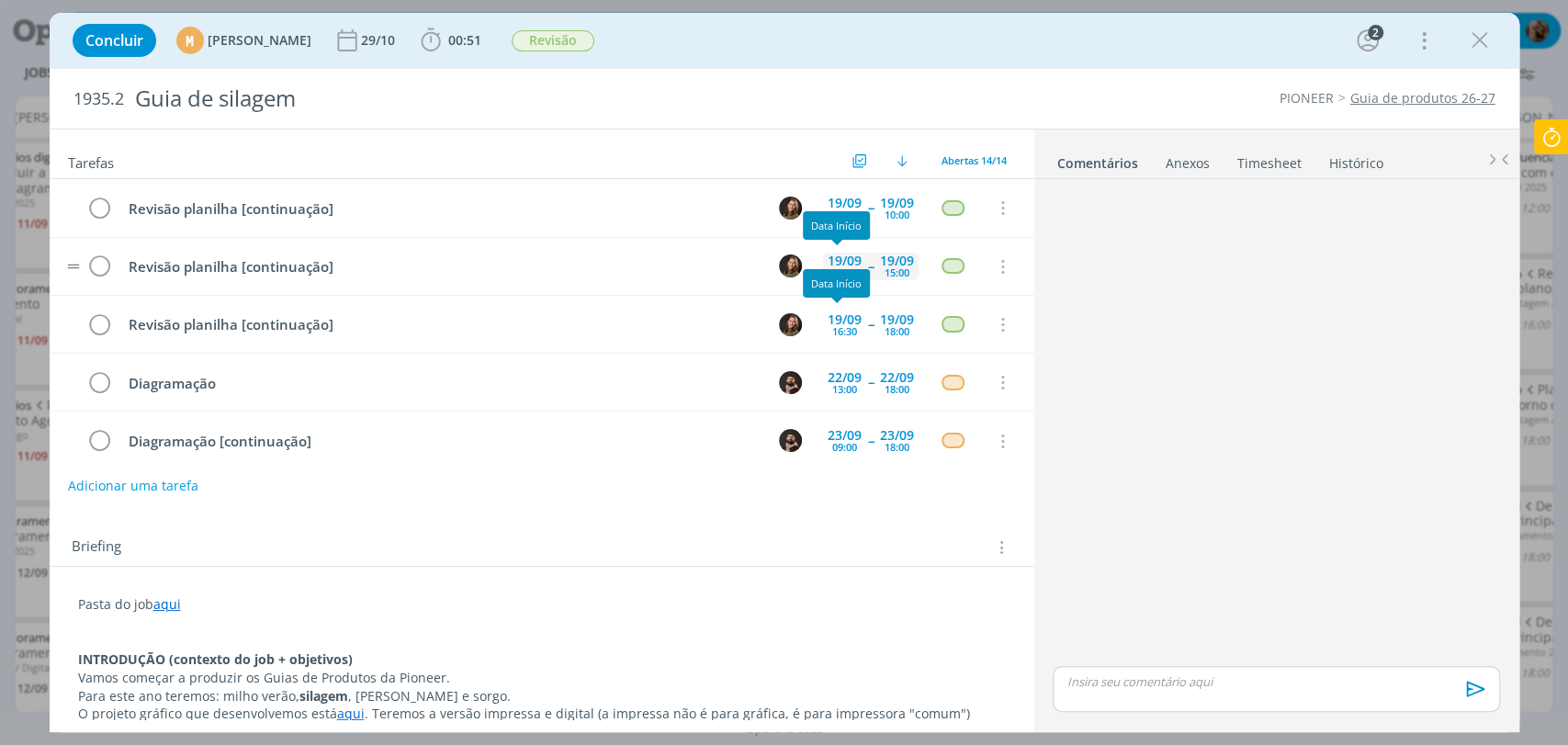
click at [842, 268] on div "14:00" at bounding box center [845, 272] width 25 height 10
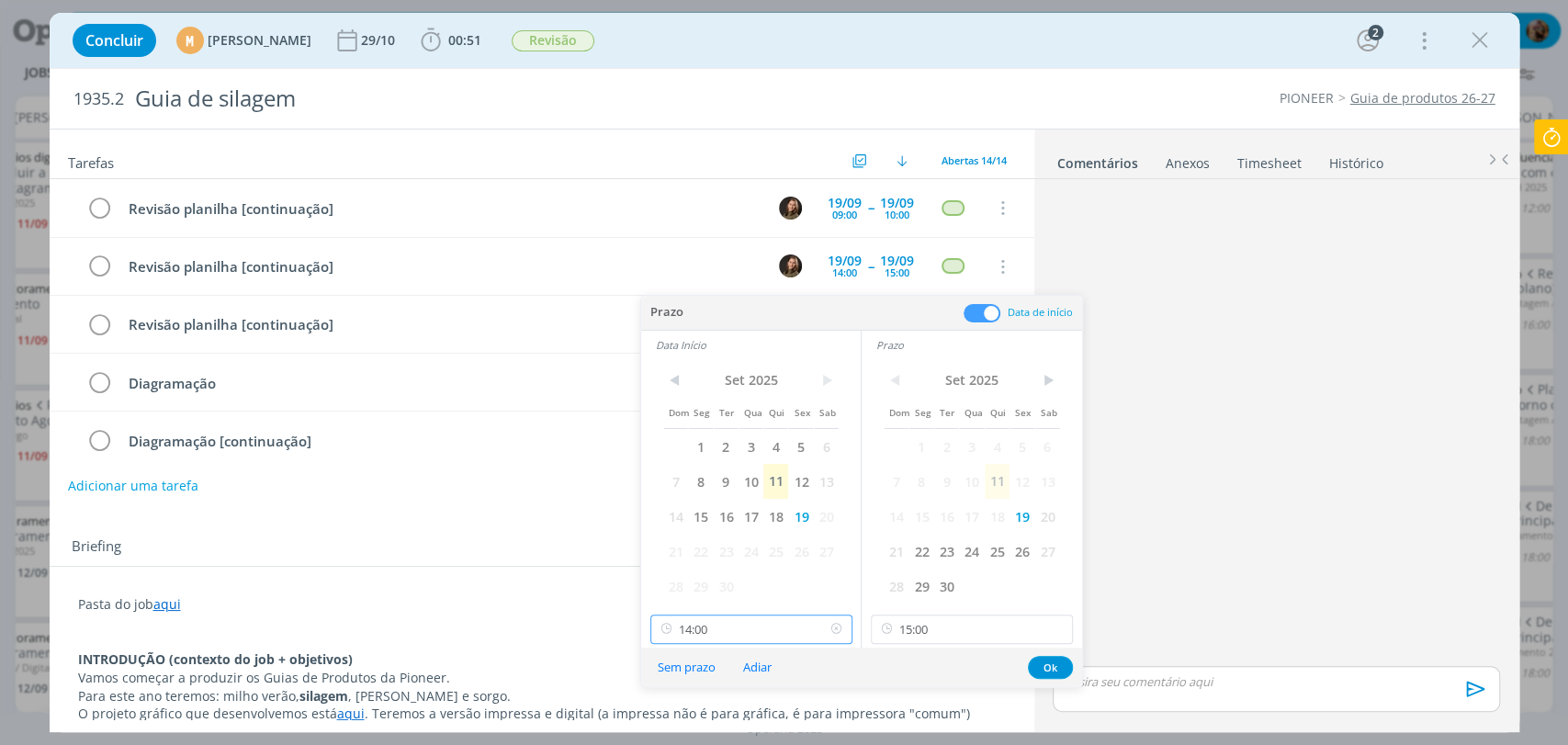
click at [790, 619] on input "14:00" at bounding box center [752, 629] width 202 height 29
click at [703, 539] on div "14:30" at bounding box center [753, 543] width 205 height 33
type input "14:30"
click at [934, 621] on input "15:00" at bounding box center [972, 629] width 202 height 29
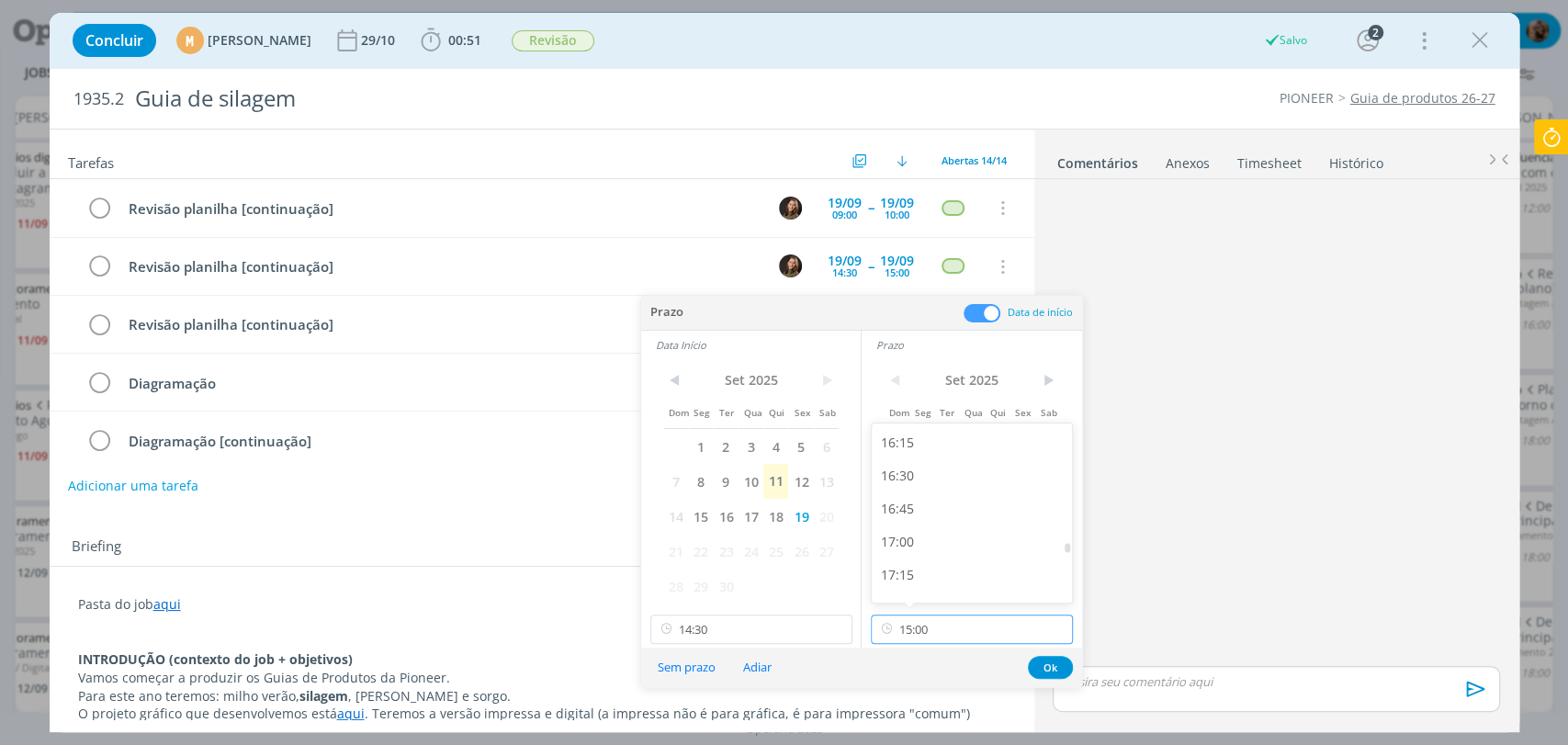
scroll to position [2149, 0]
click at [912, 534] on div "17:00" at bounding box center [974, 538] width 205 height 33
type input "17:00"
click at [1050, 665] on button "Ok" at bounding box center [1051, 667] width 45 height 23
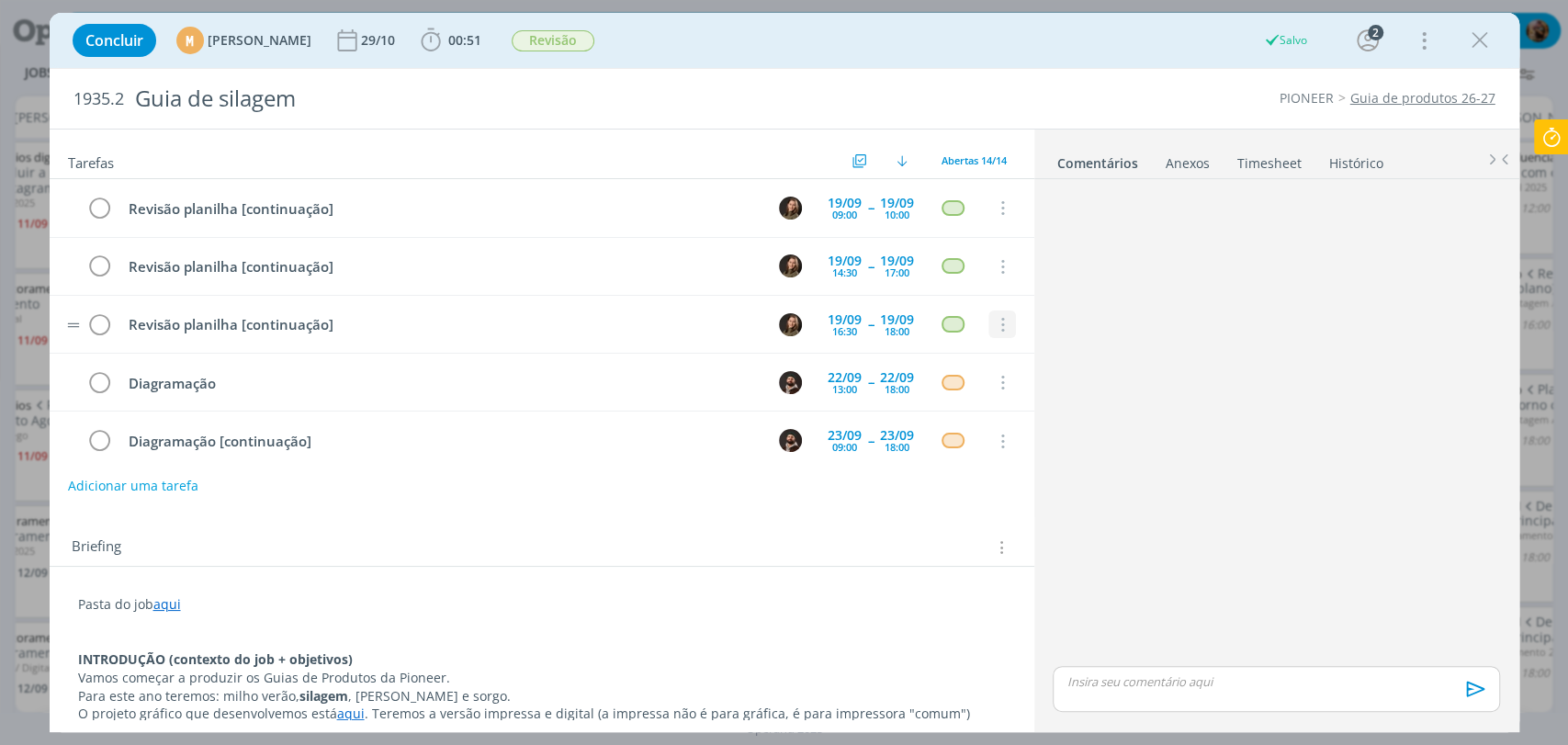
click at [994, 322] on icon "dialog" at bounding box center [1001, 324] width 20 height 16
click at [911, 354] on link "Cancelar" at bounding box center [942, 355] width 145 height 29
click at [1477, 38] on icon "dialog" at bounding box center [1479, 40] width 27 height 27
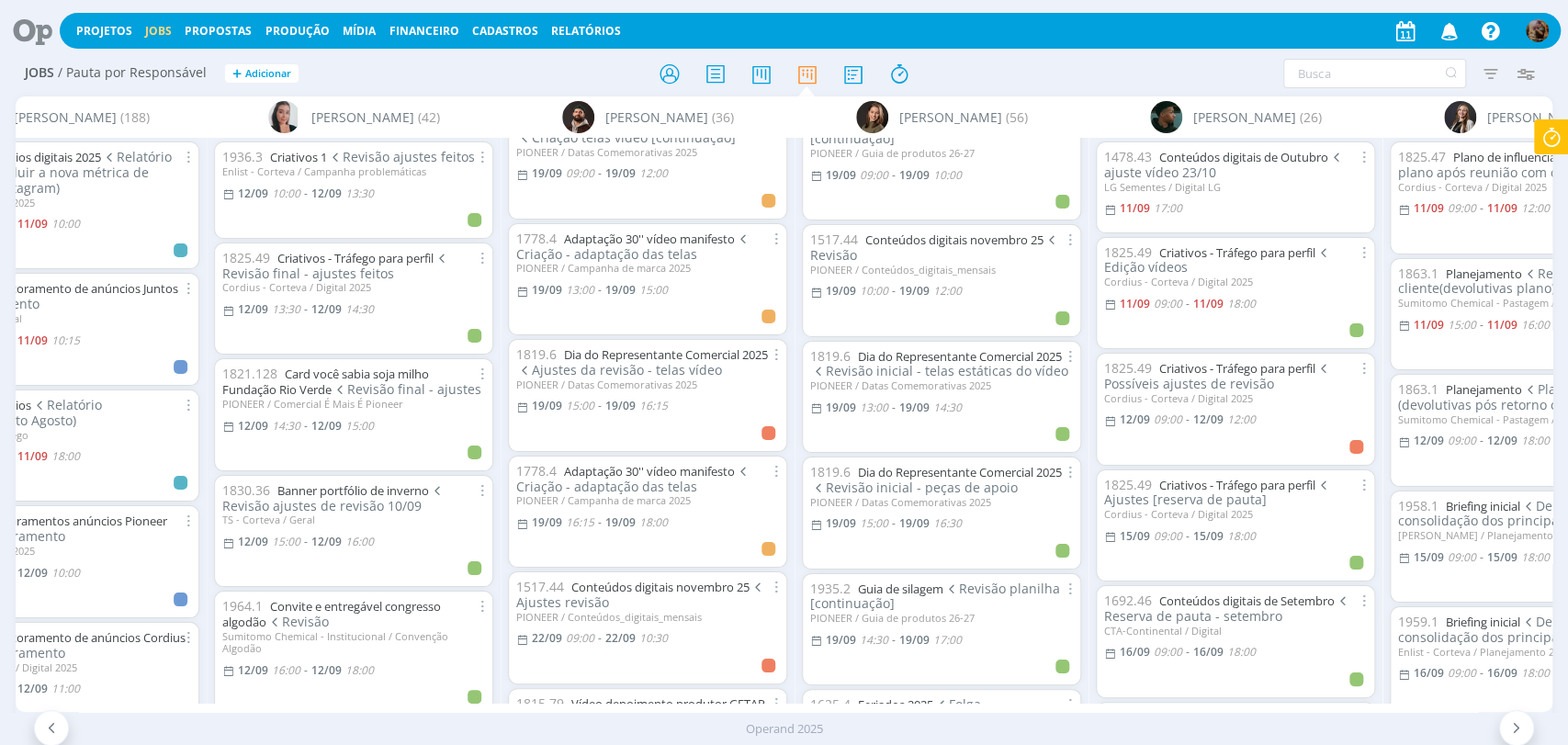
scroll to position [2652, 0]
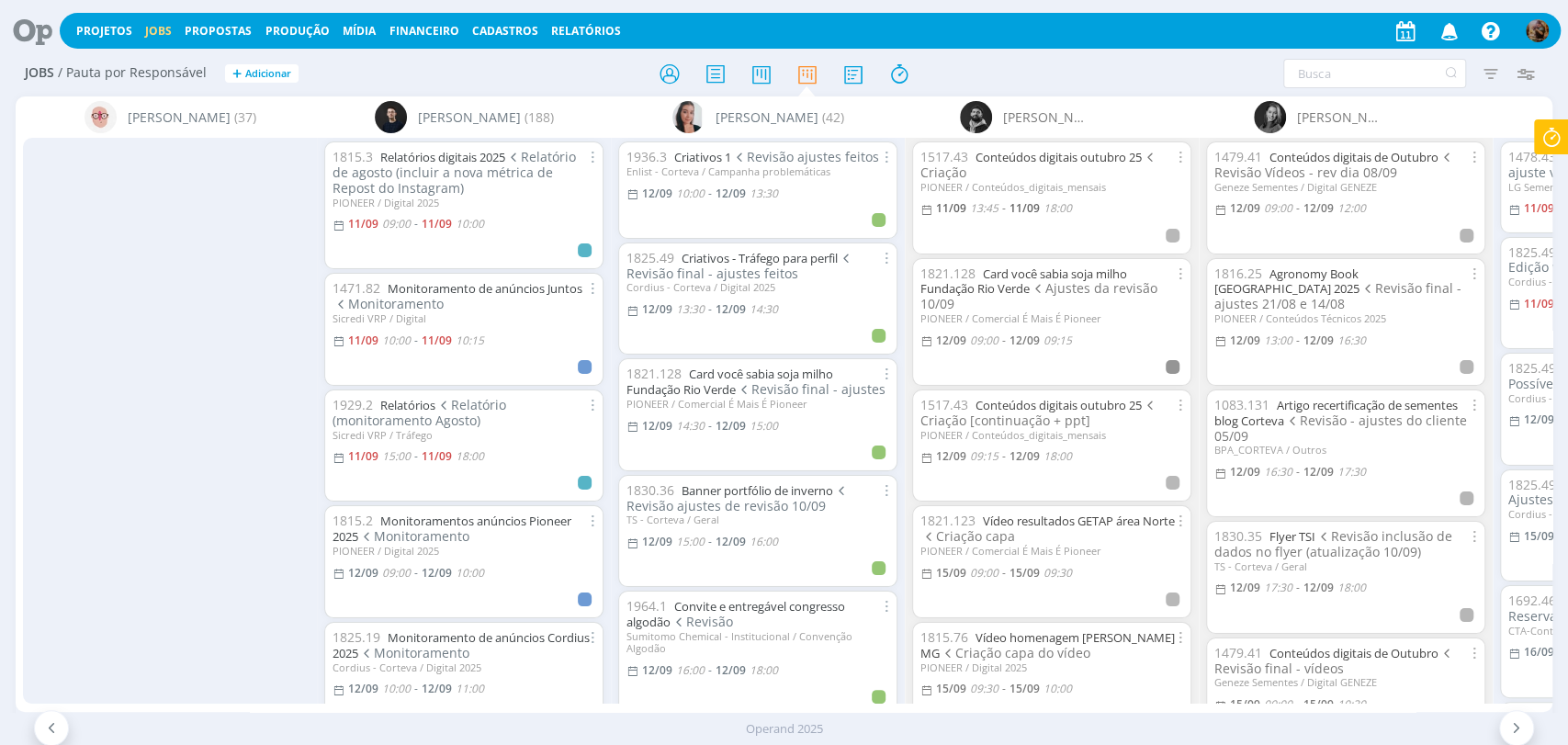
scroll to position [2652, 0]
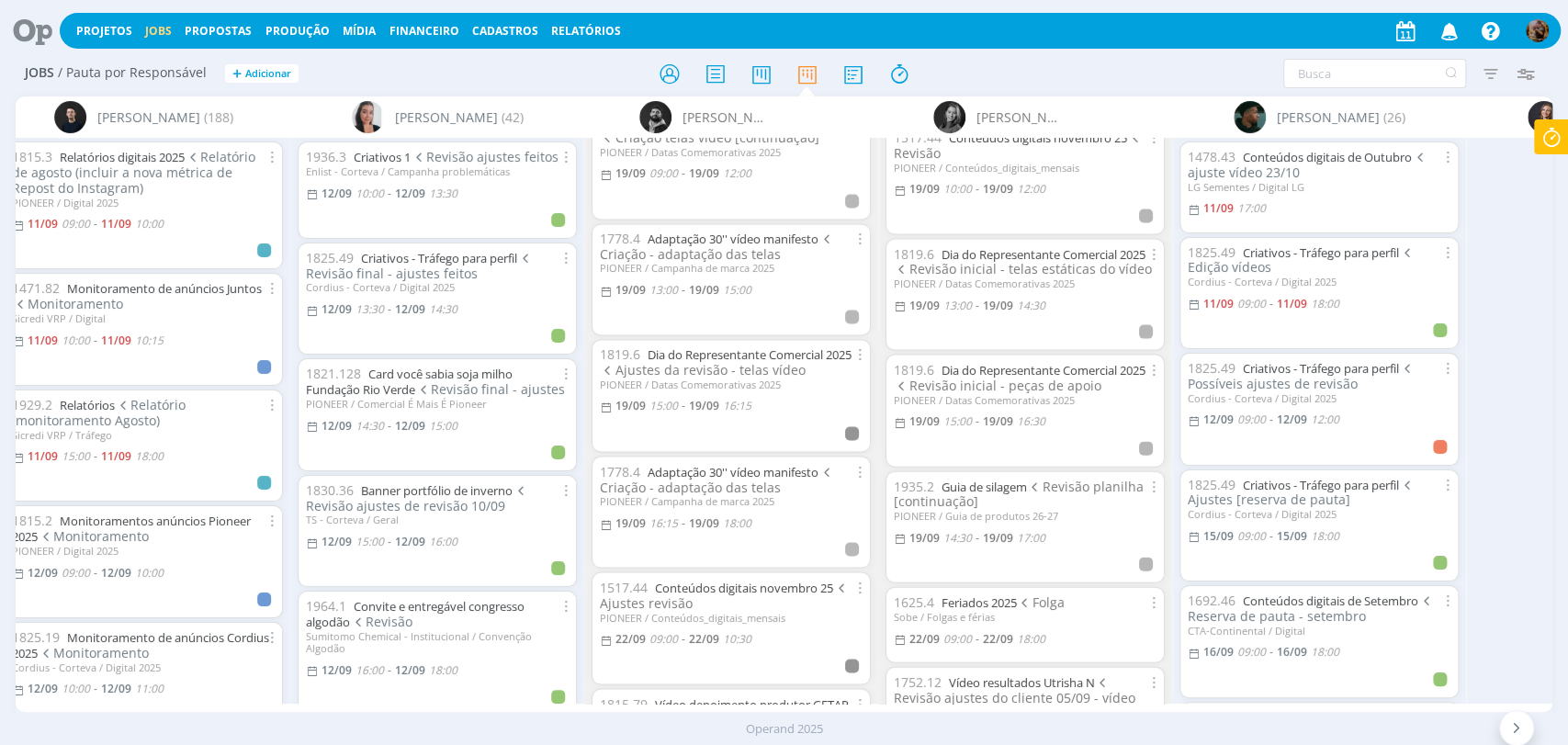
click at [1521, 79] on icon "button" at bounding box center [1524, 73] width 33 height 33
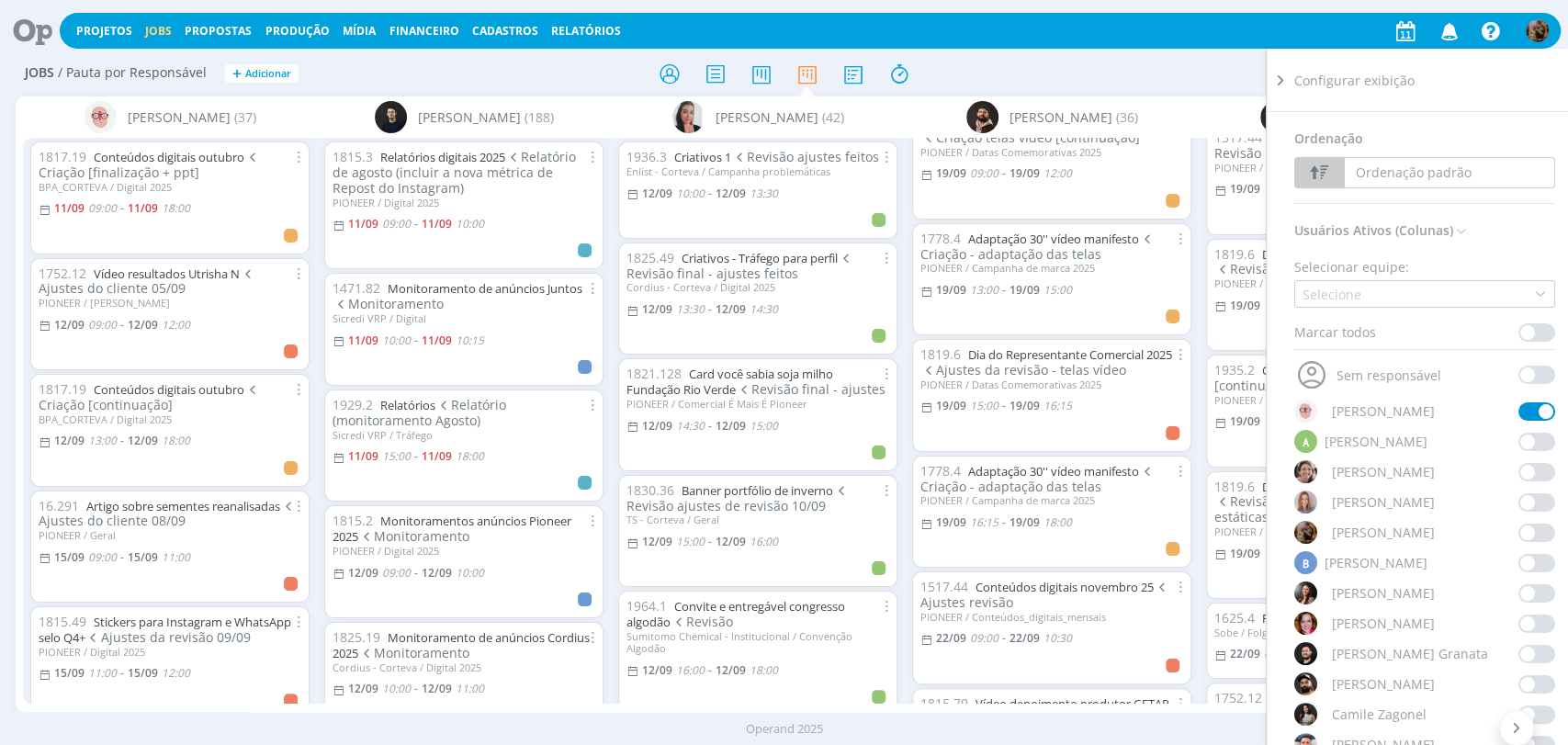
scroll to position [204, 0]
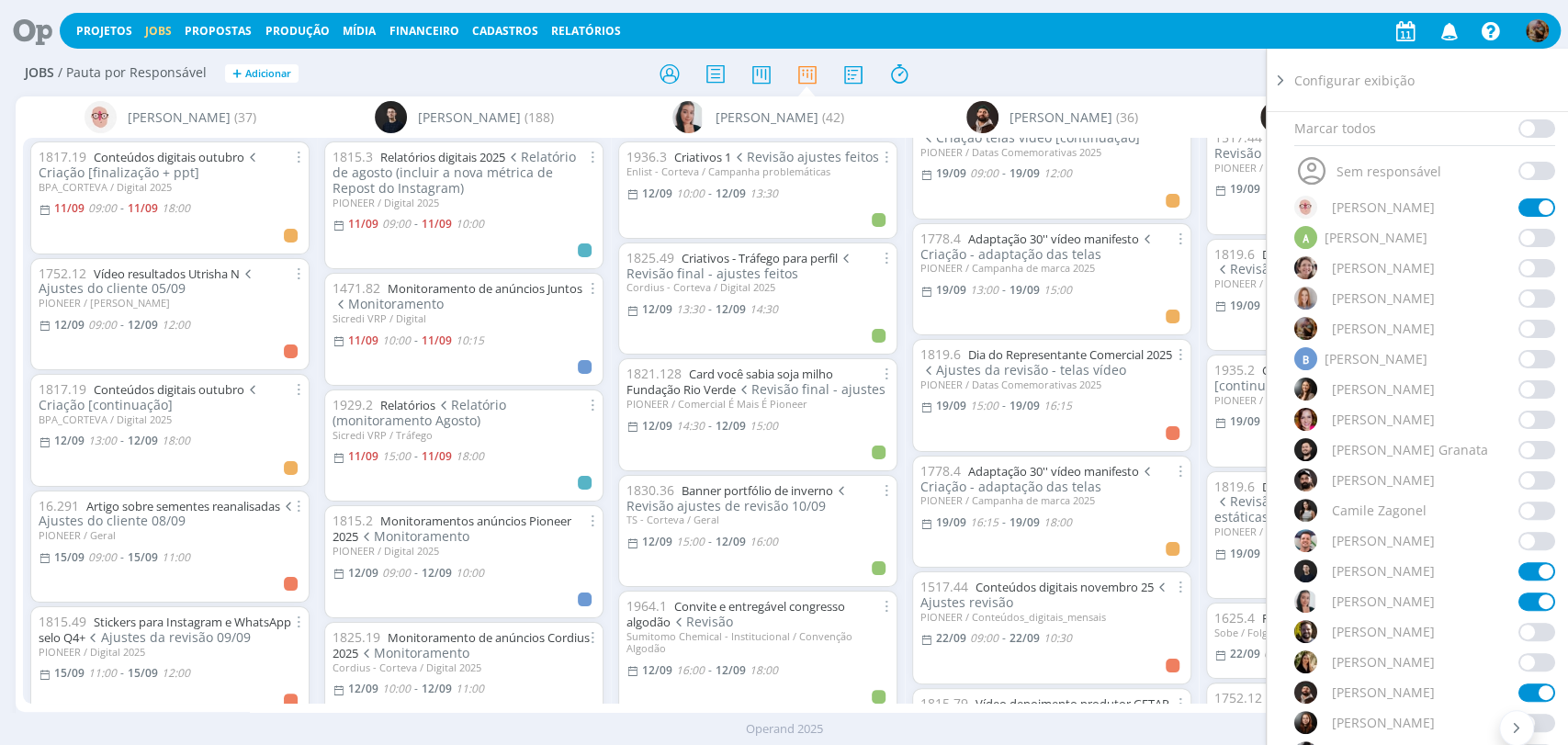
click at [1520, 482] on span at bounding box center [1536, 479] width 37 height 18
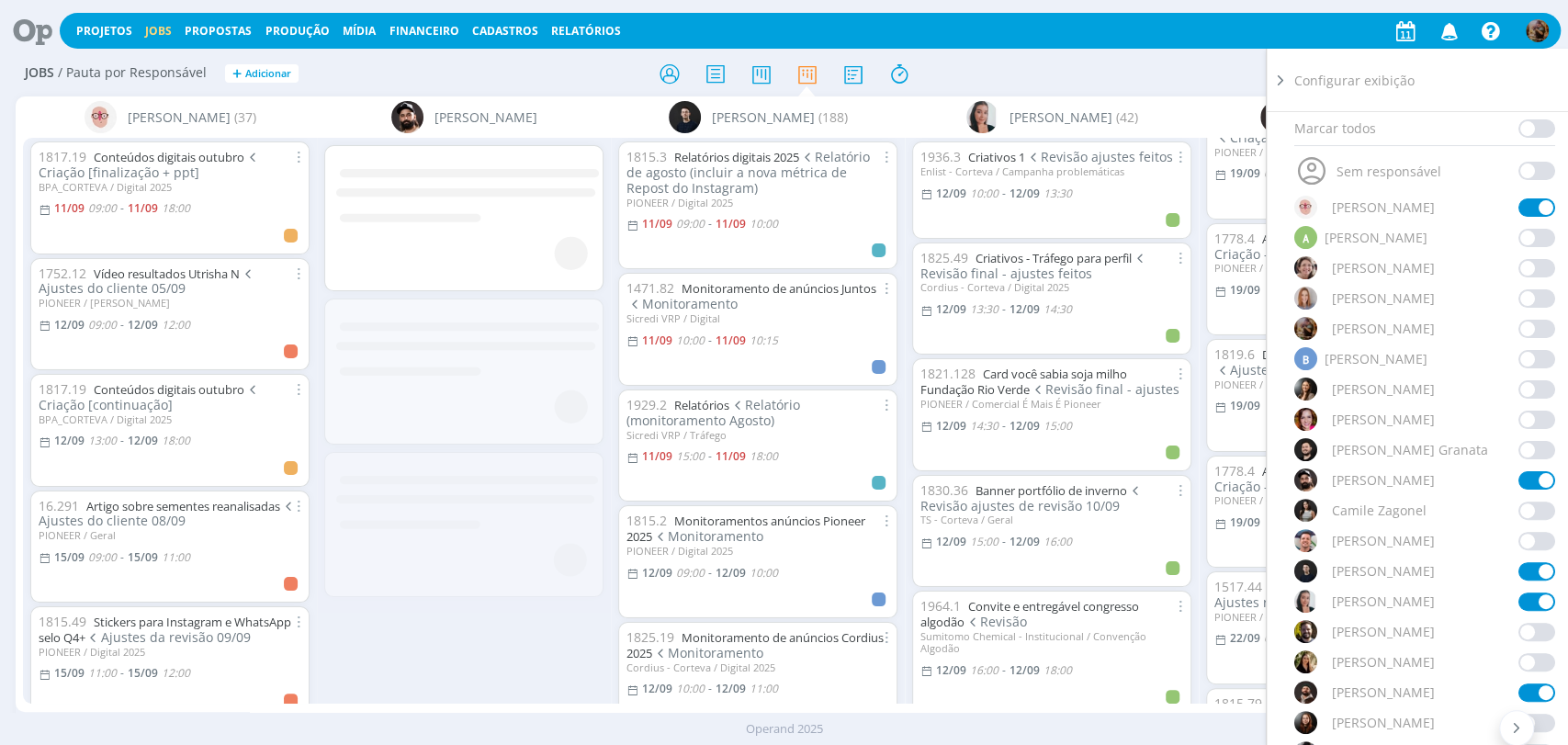
click at [1221, 58] on div "Jobs / Pauta por Responsável + Adicionar Filtrar Filtrar [GEOGRAPHIC_DATA] Tipo…" at bounding box center [784, 74] width 1537 height 46
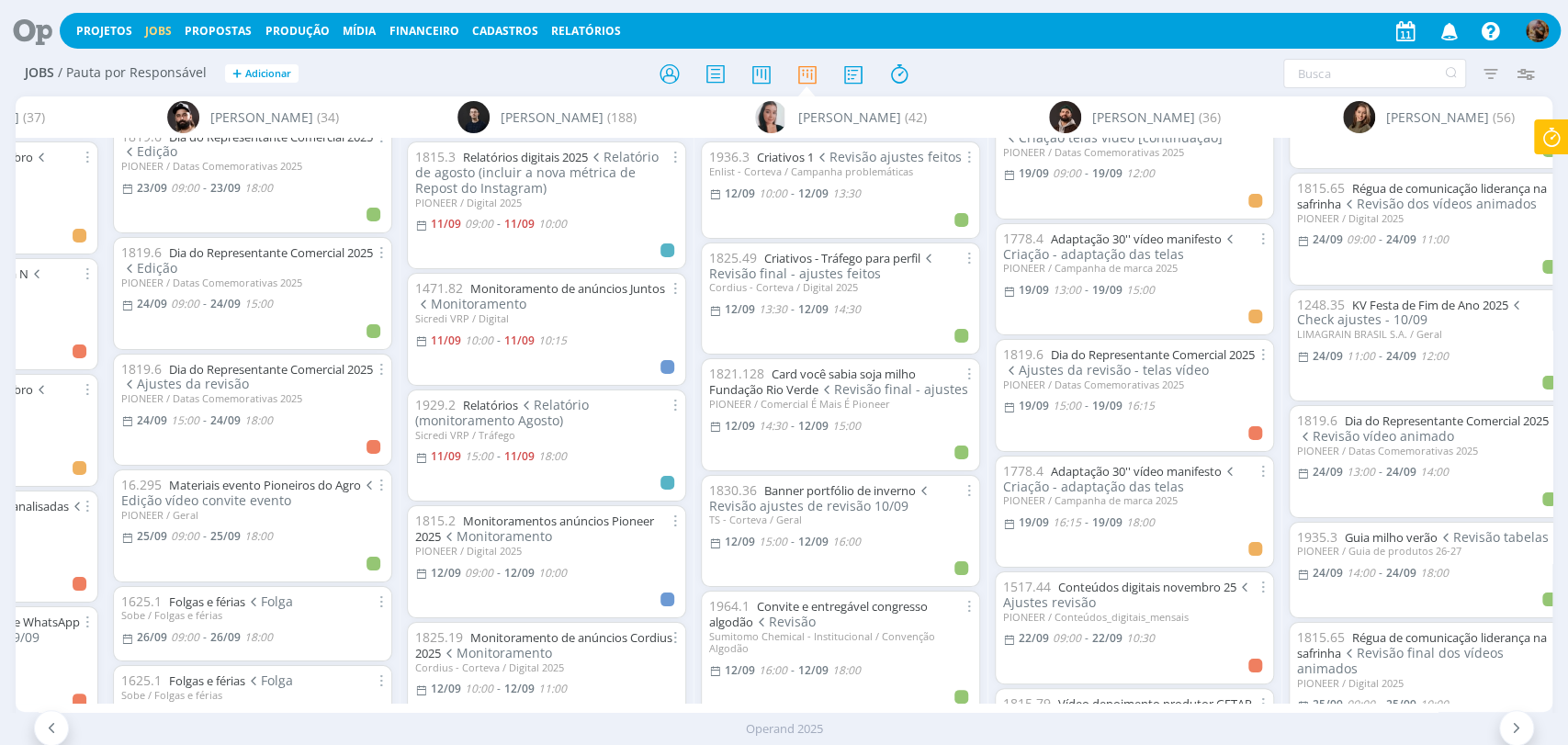
scroll to position [3672, 0]
click at [1433, 528] on link "Guia milho verão" at bounding box center [1391, 535] width 93 height 16
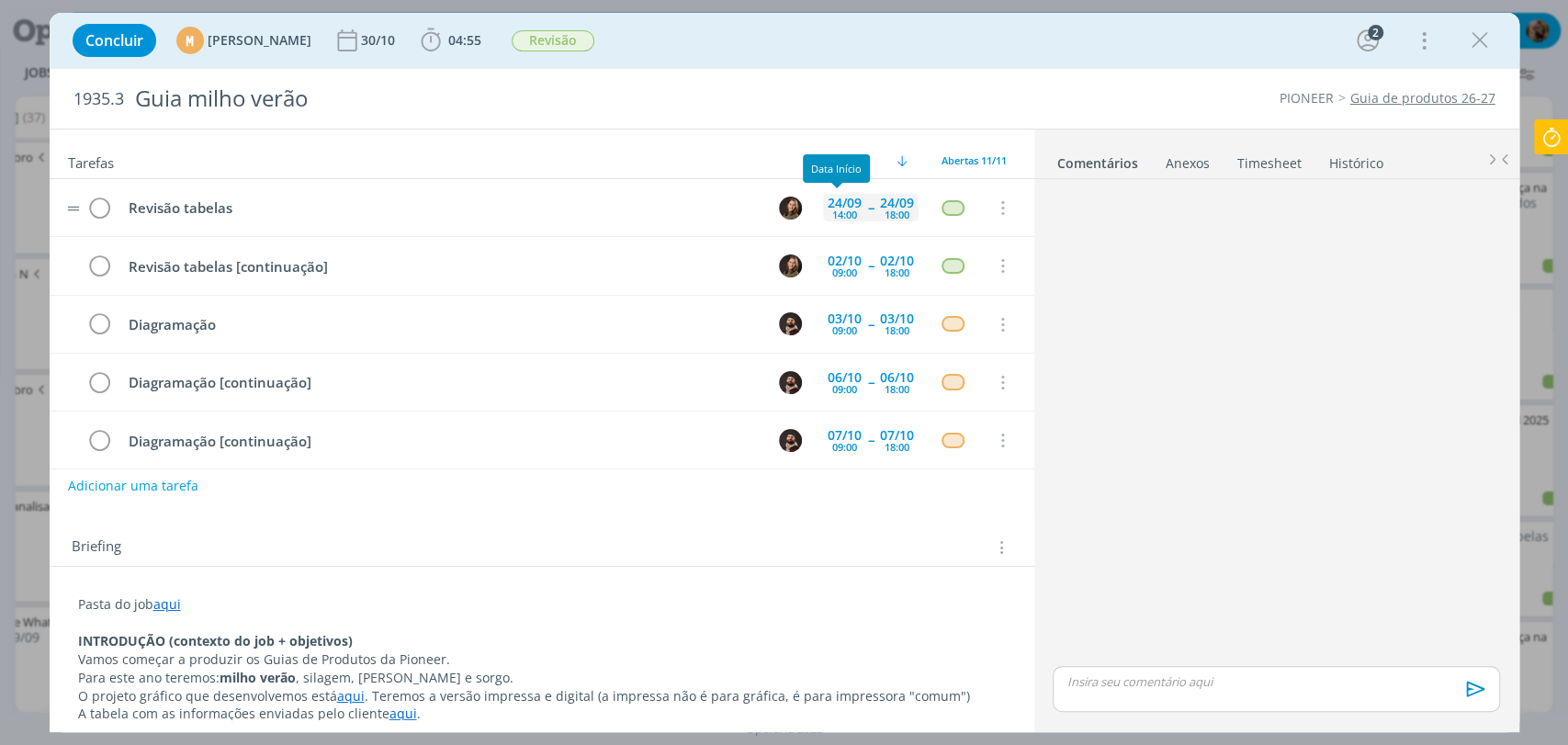
click at [831, 200] on div "24/09" at bounding box center [845, 203] width 34 height 13
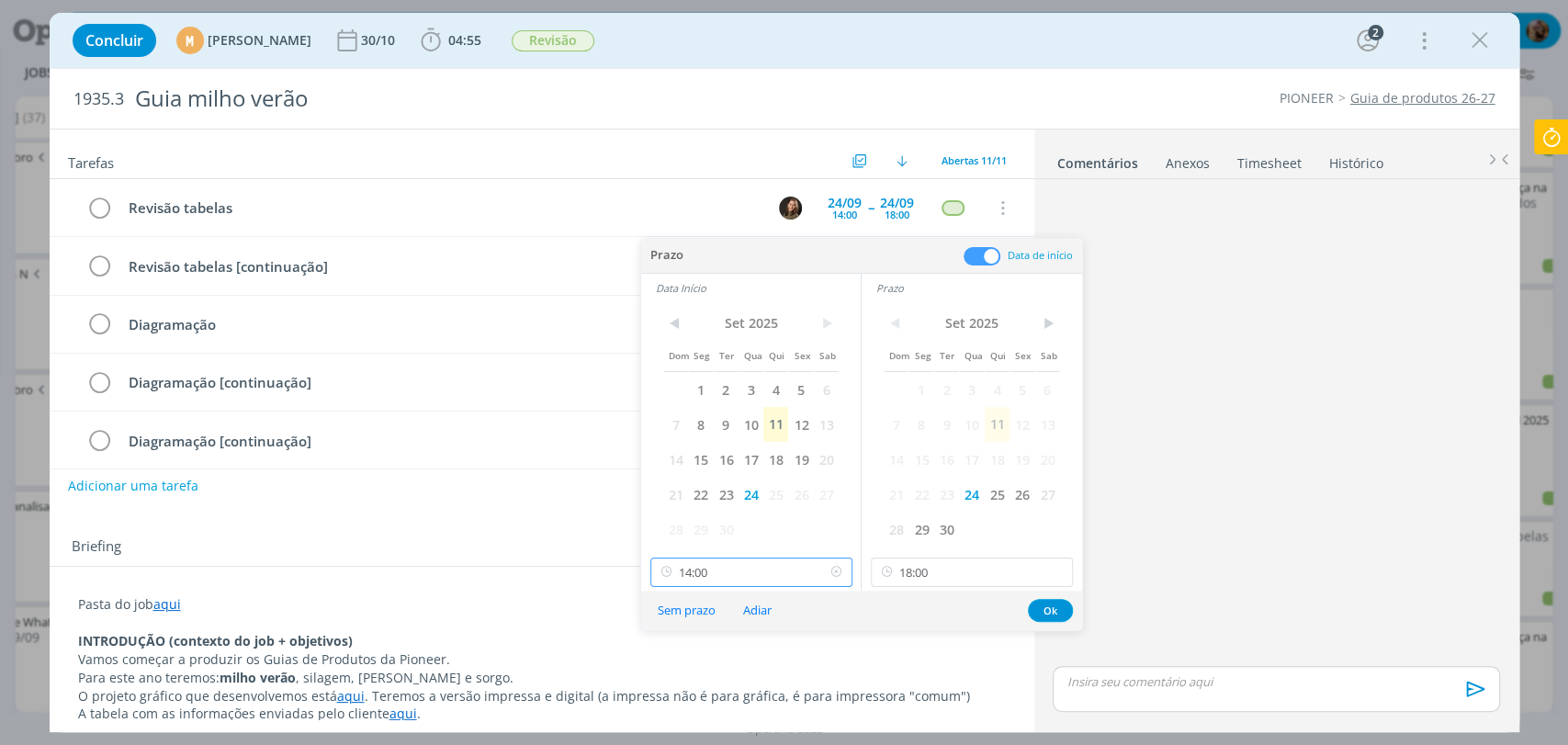
click at [759, 564] on input "14:00" at bounding box center [752, 571] width 202 height 29
click at [690, 447] on div "15:00" at bounding box center [753, 450] width 205 height 33
type input "15:00"
click at [1054, 604] on button "Ok" at bounding box center [1051, 610] width 45 height 23
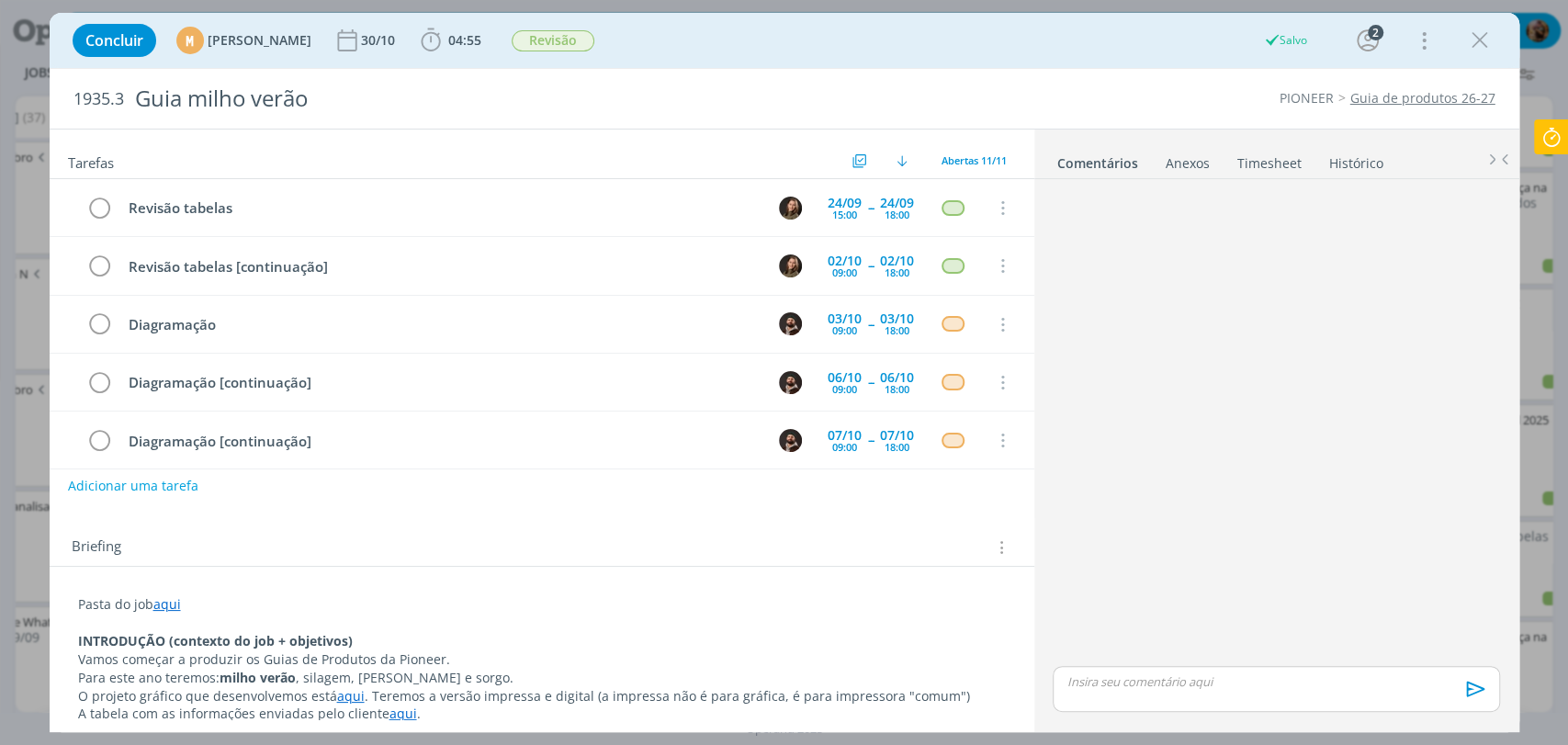
click at [1477, 39] on icon "dialog" at bounding box center [1479, 40] width 27 height 27
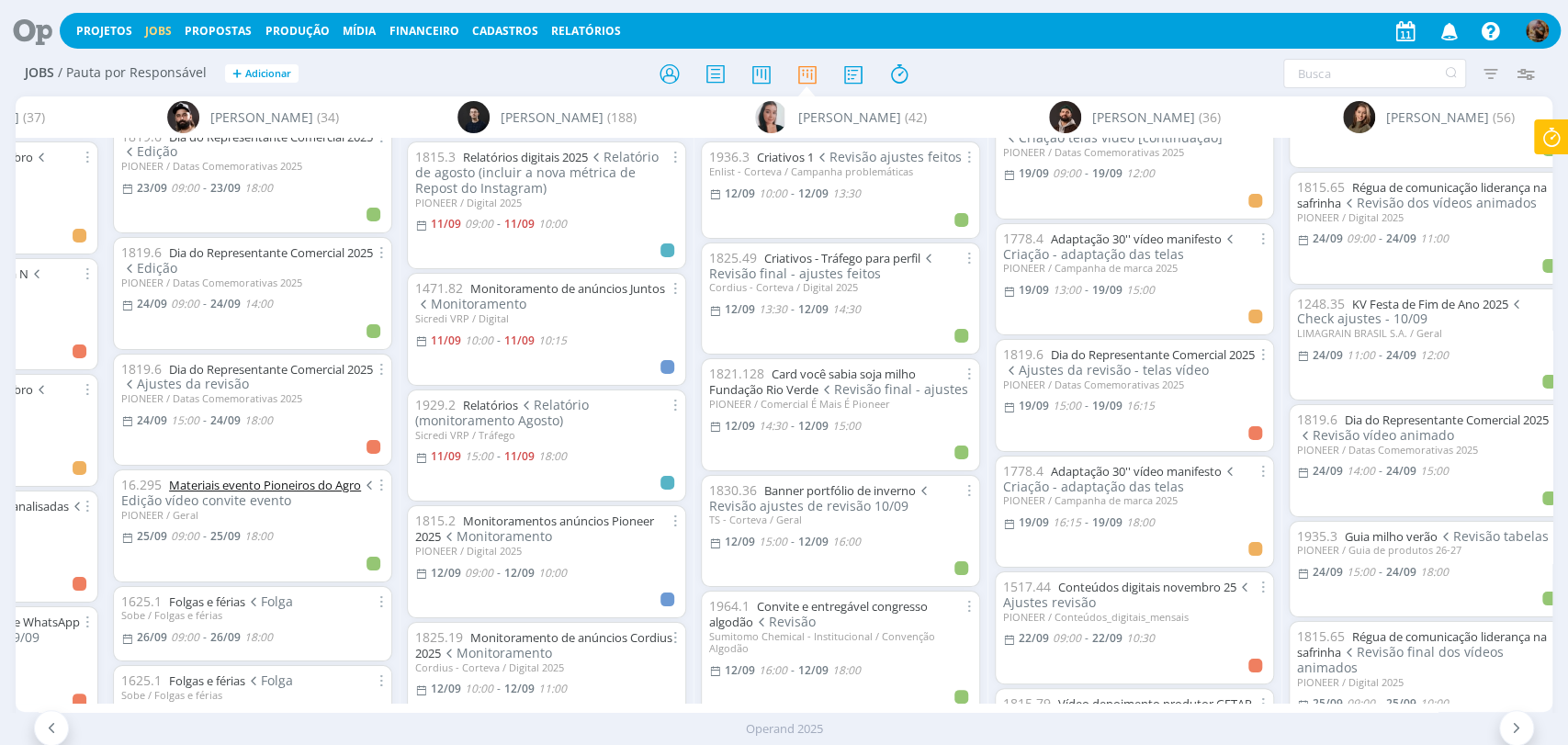
scroll to position [1223, 0]
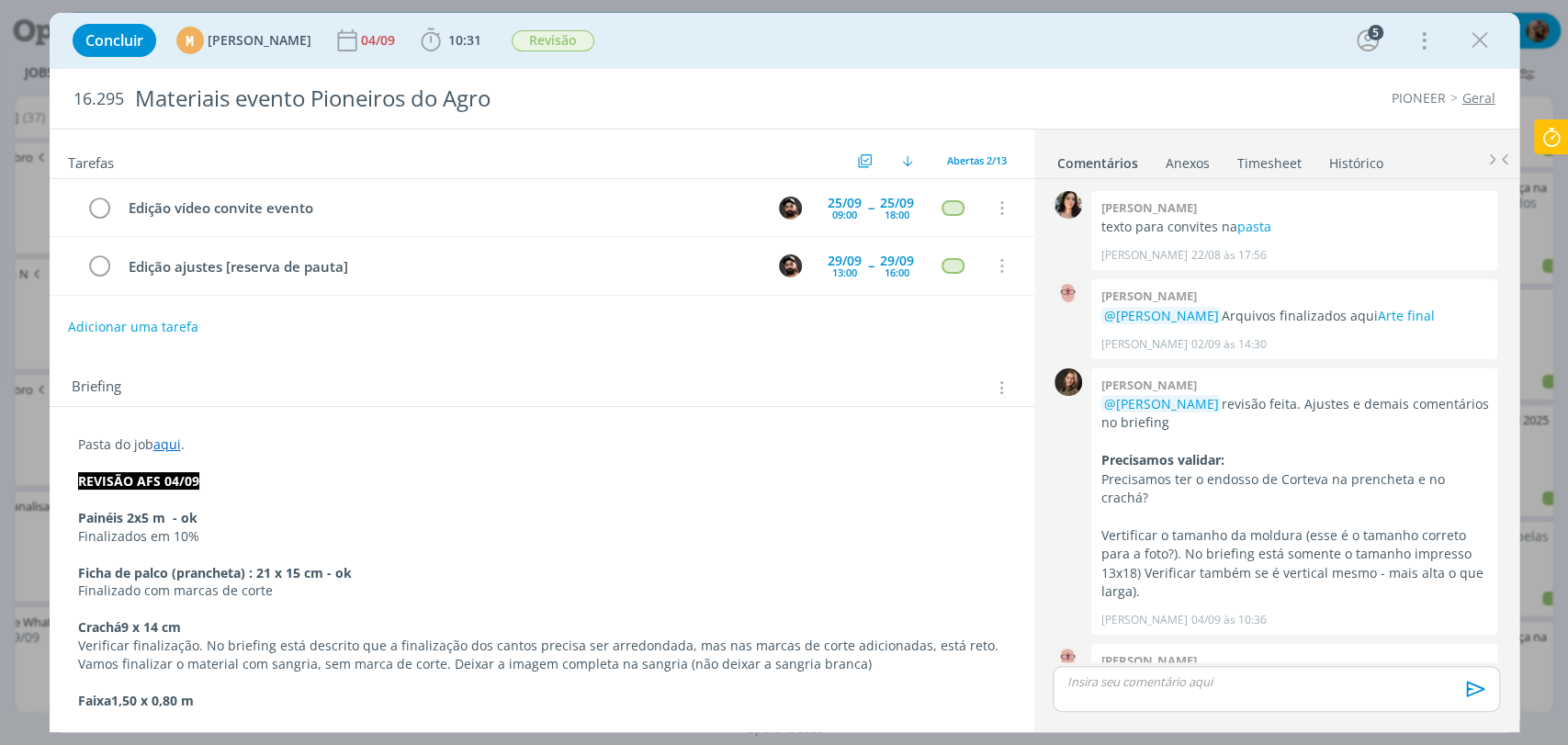
scroll to position [565, 0]
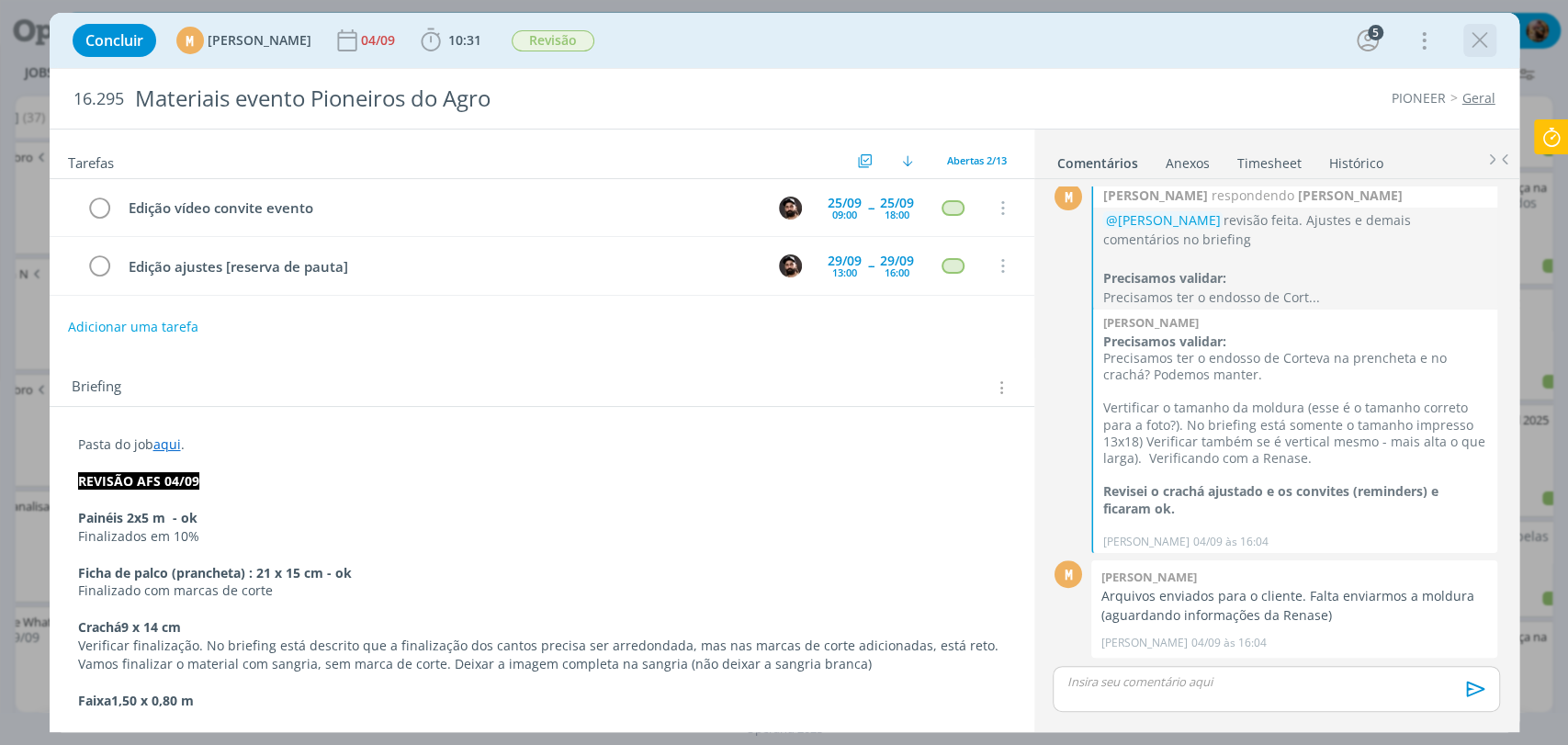
click at [1485, 38] on icon "dialog" at bounding box center [1479, 40] width 27 height 27
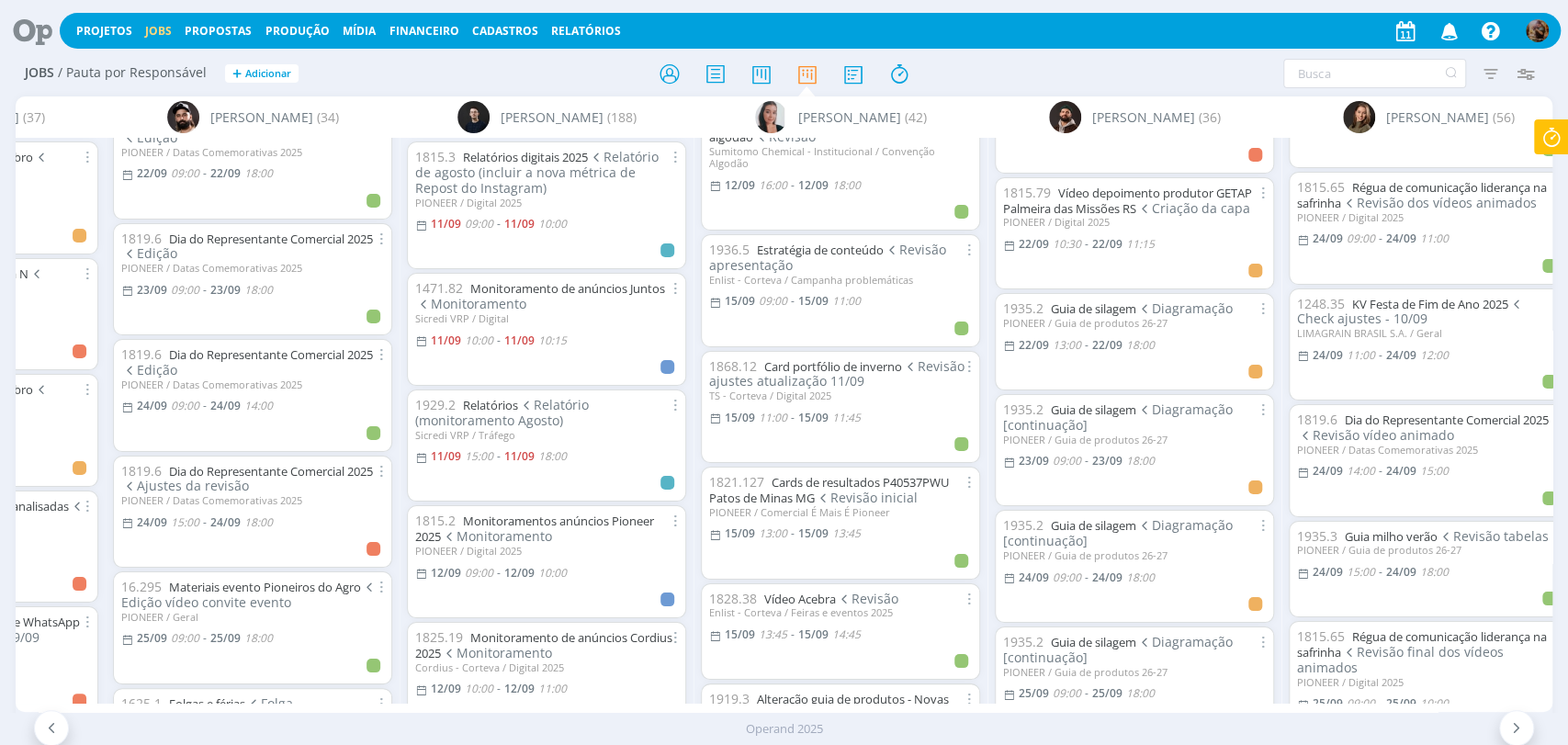
scroll to position [2550, 0]
click at [1117, 302] on link "Guia de silagem" at bounding box center [1093, 309] width 85 height 16
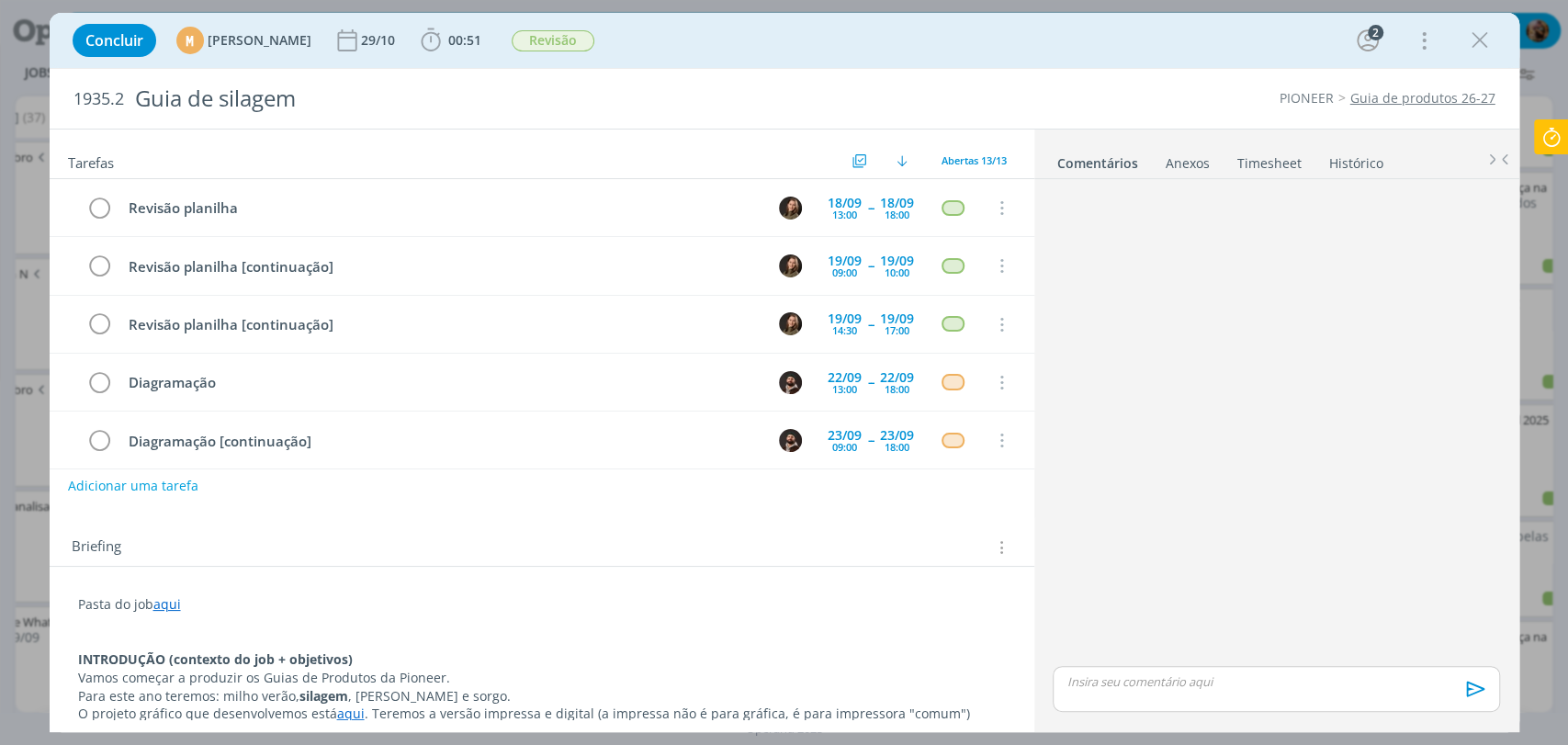
scroll to position [115, 0]
click at [1486, 44] on icon "dialog" at bounding box center [1479, 40] width 27 height 27
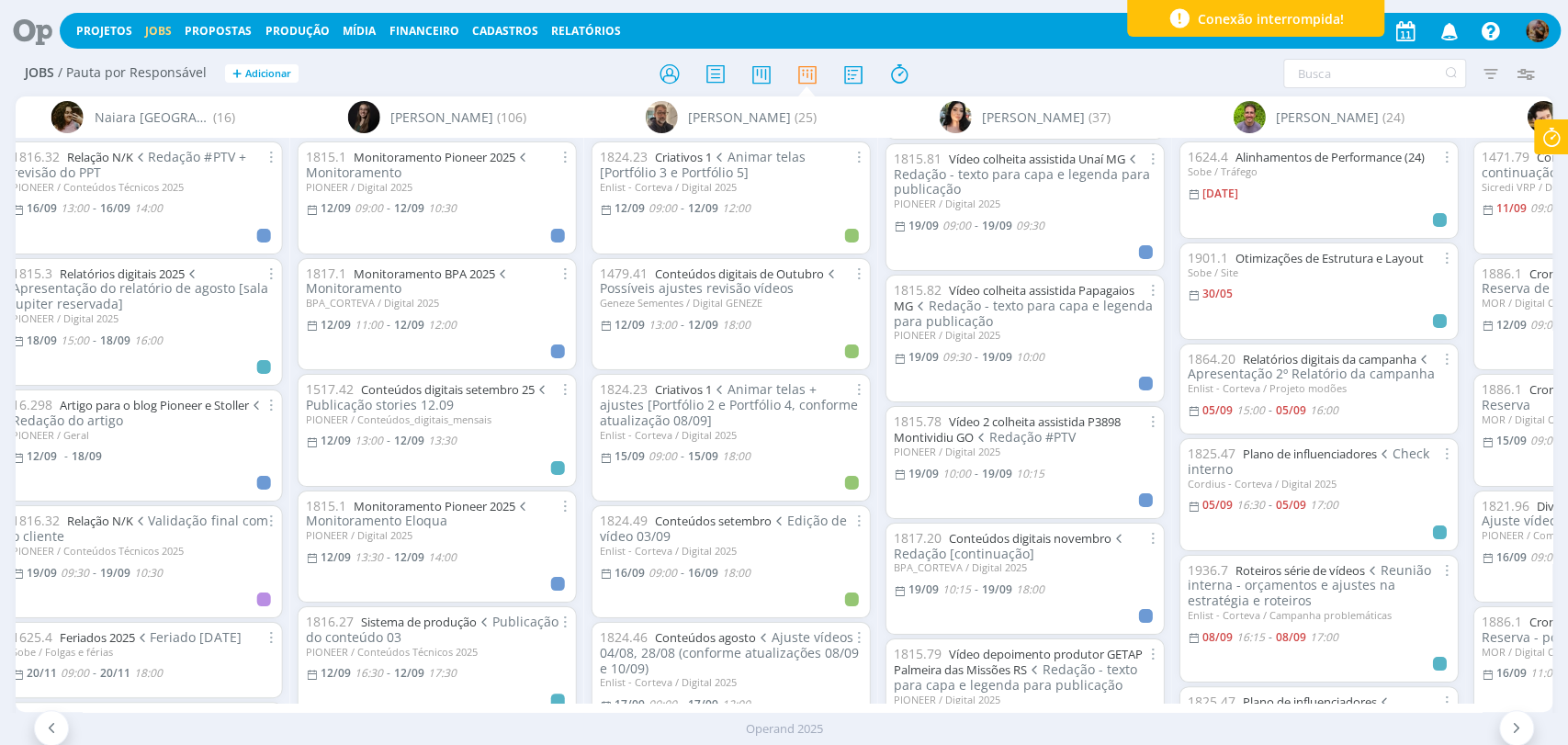
scroll to position [2821, 0]
click at [1088, 525] on link "Conteúdos digitais novembro" at bounding box center [1030, 532] width 163 height 16
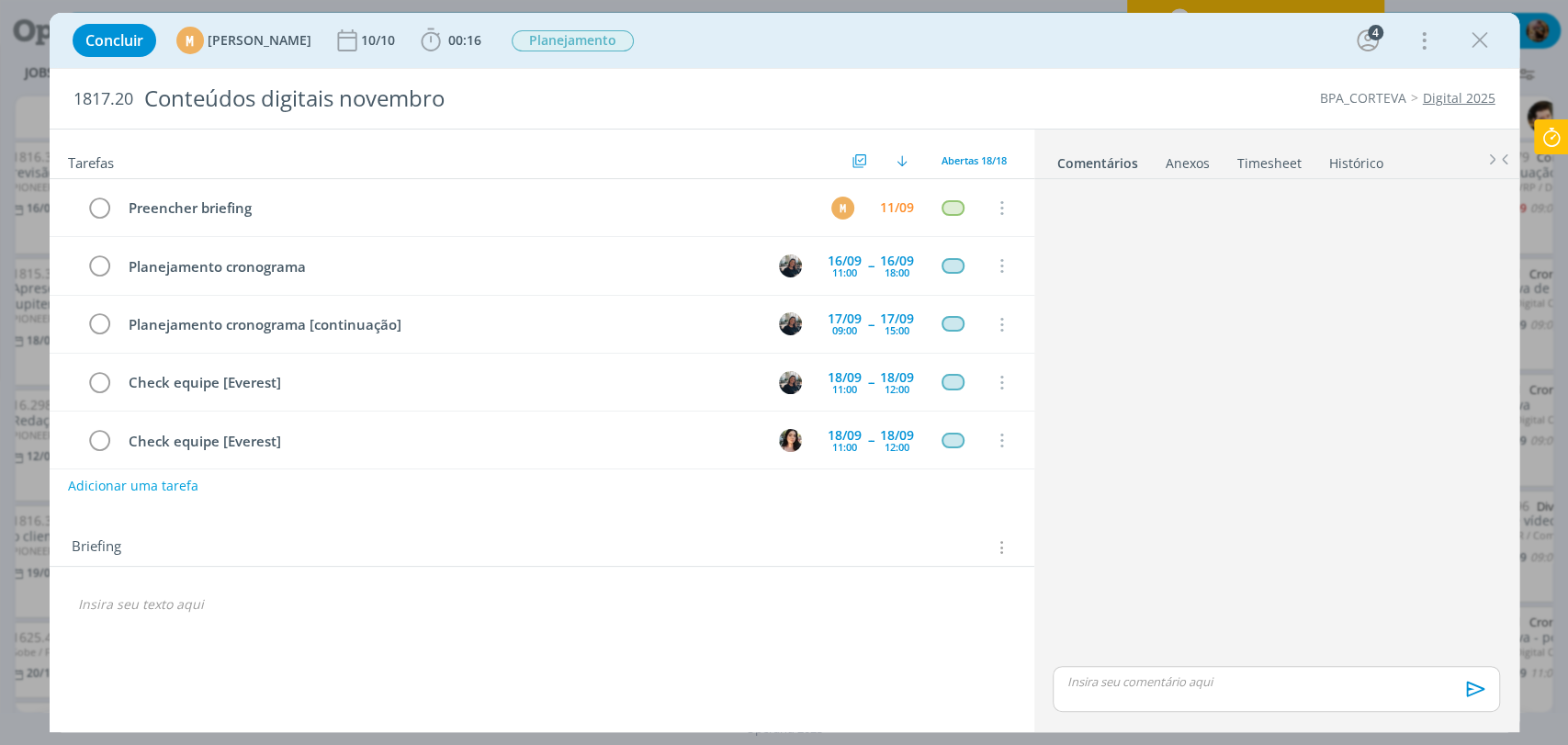
scroll to position [404, 0]
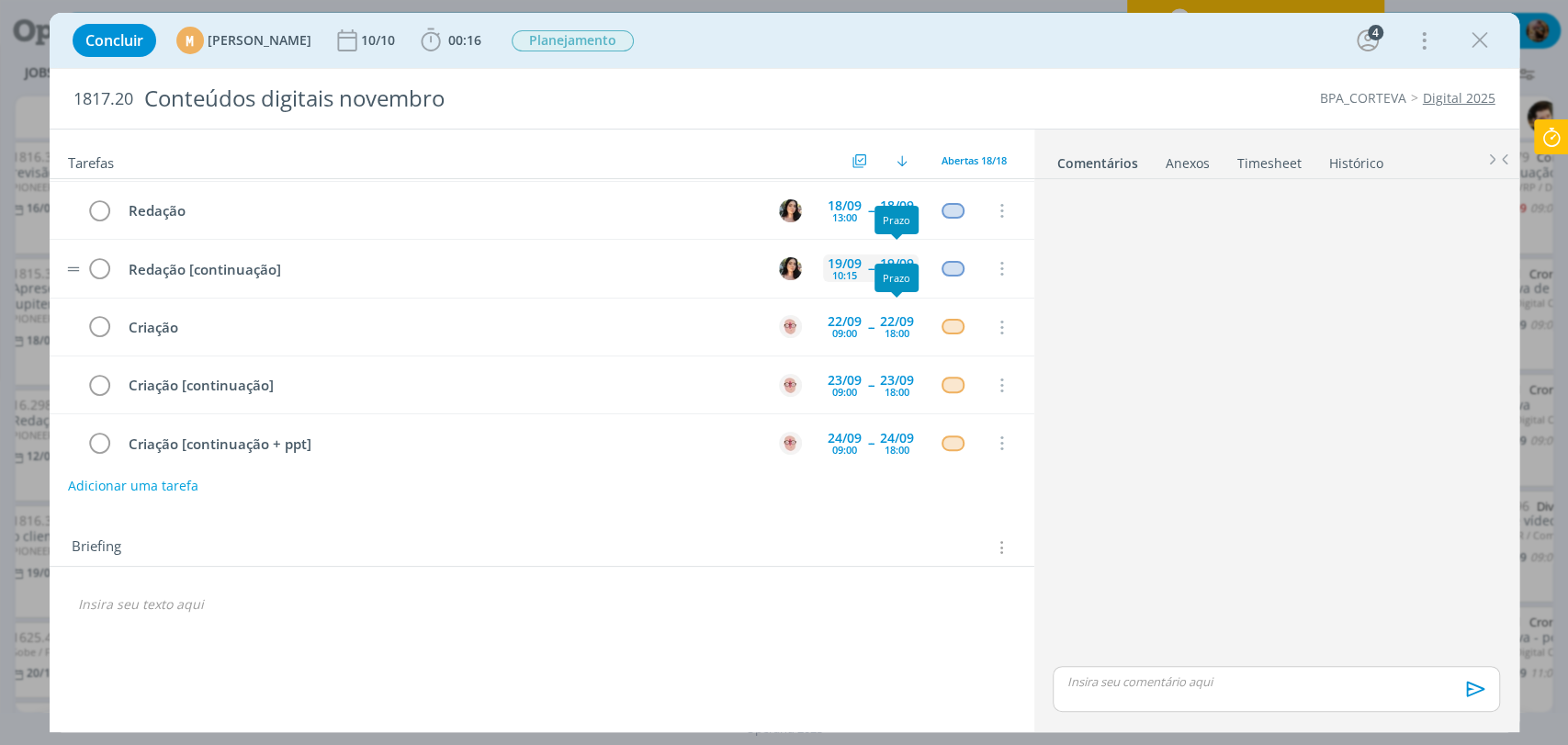
click at [898, 260] on div "19/09" at bounding box center [897, 264] width 34 height 13
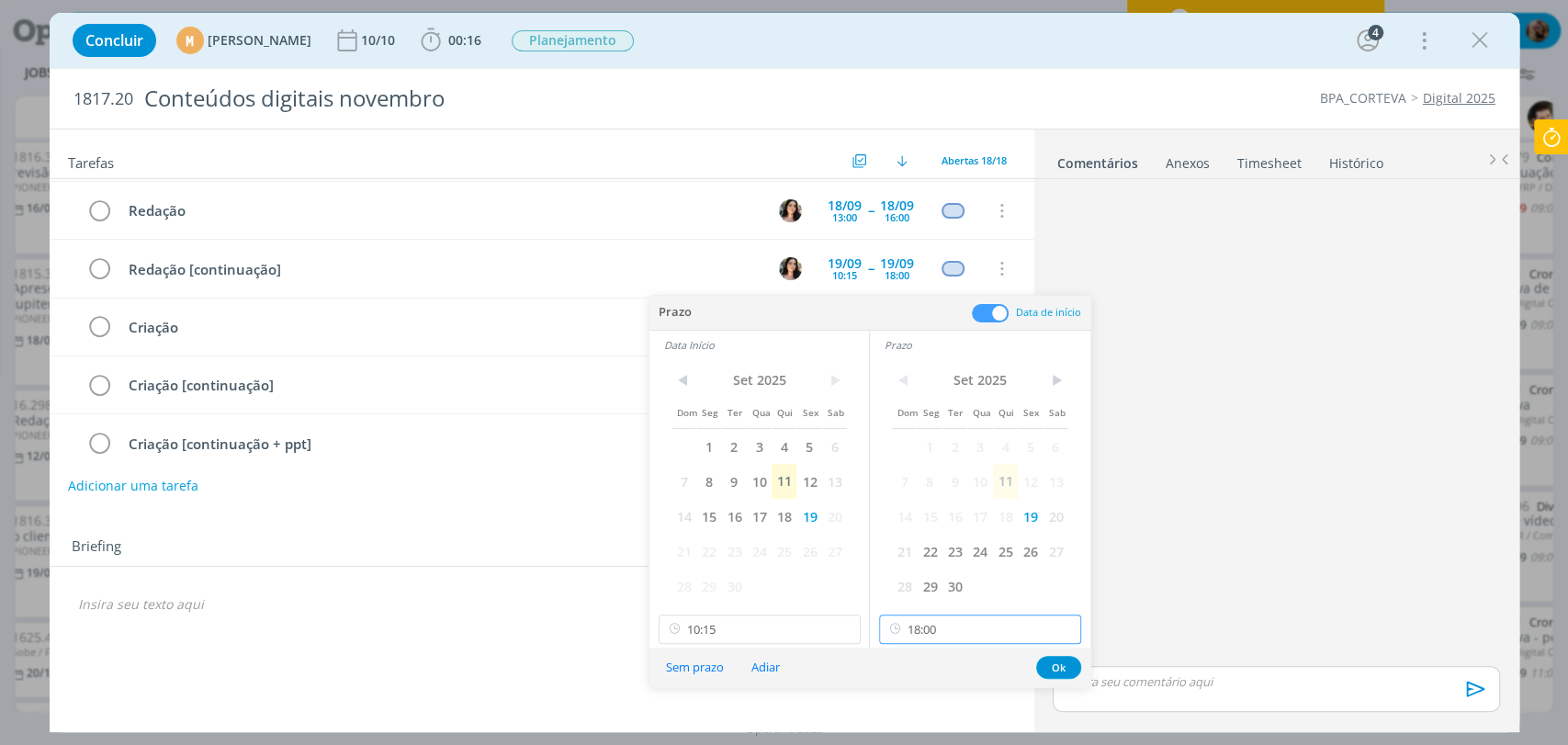
click at [968, 619] on input "18:00" at bounding box center [980, 629] width 202 height 29
click at [931, 548] on div "17:45" at bounding box center [982, 546] width 205 height 33
click at [1001, 624] on input "17:45" at bounding box center [980, 629] width 202 height 29
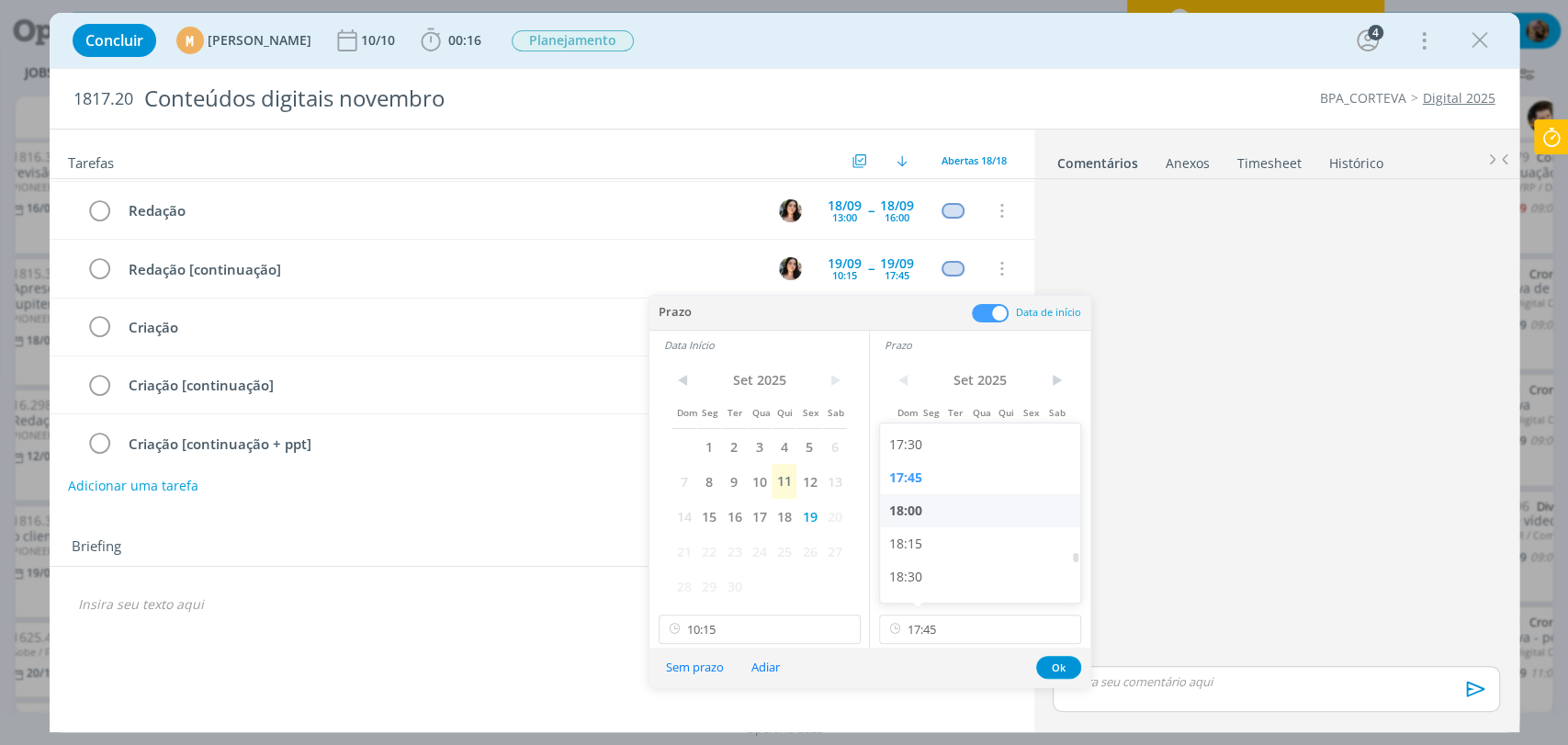
click at [910, 511] on div "18:00" at bounding box center [982, 510] width 205 height 33
type input "18:00"
click at [1057, 667] on button "Ok" at bounding box center [1058, 667] width 45 height 23
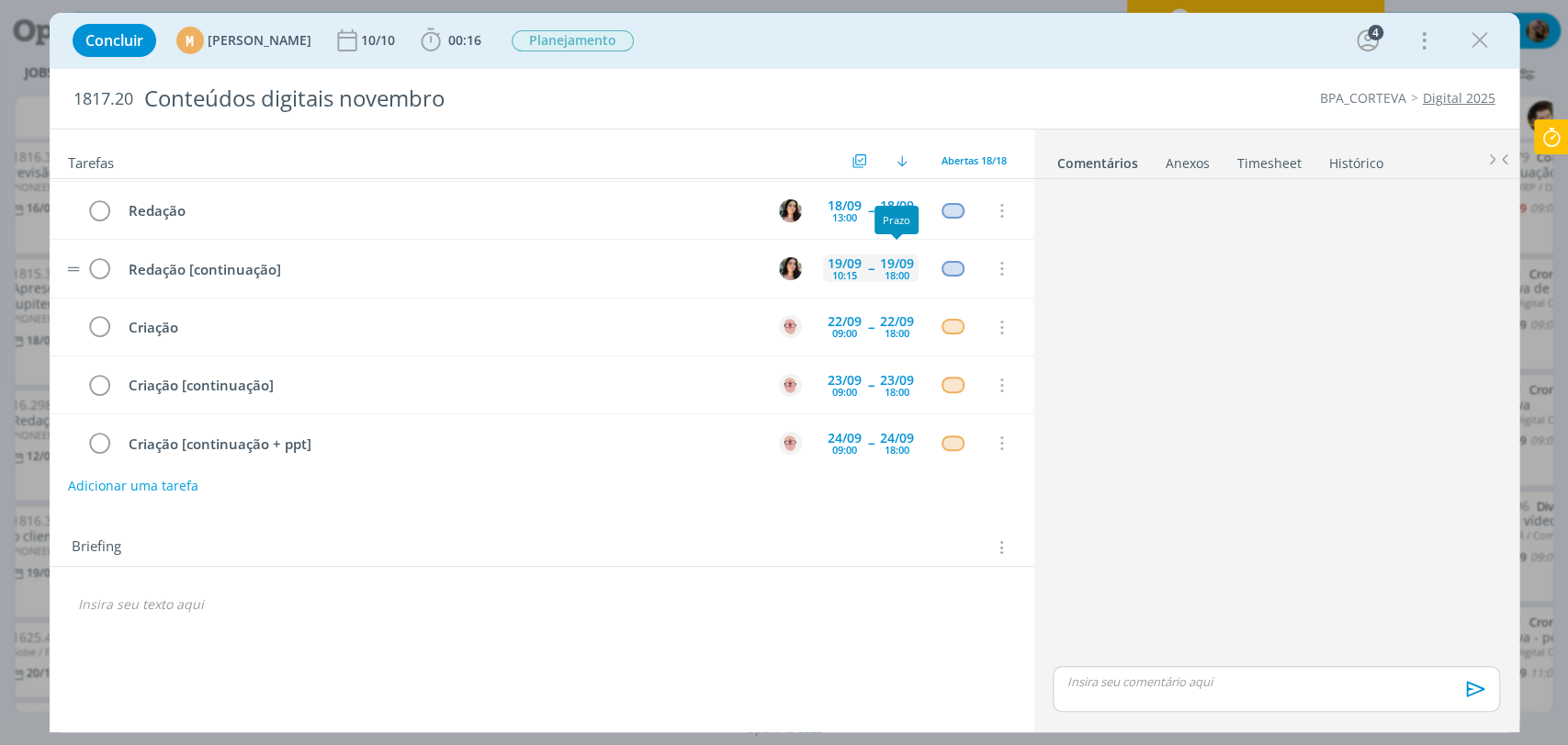
click at [889, 261] on div "19/09" at bounding box center [897, 264] width 34 height 13
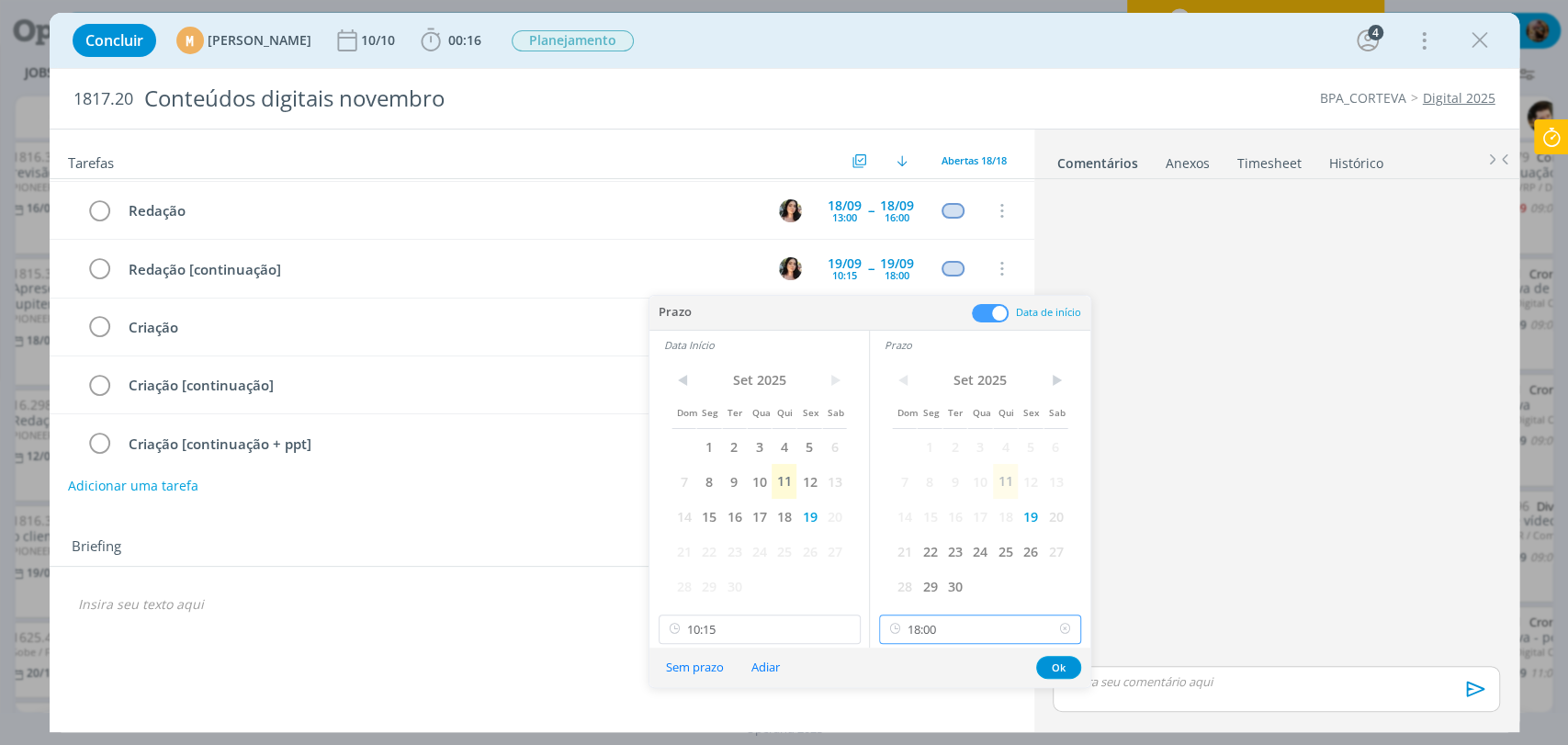
click at [954, 632] on input "18:00" at bounding box center [980, 629] width 202 height 29
click at [919, 514] on div "17:30" at bounding box center [982, 512] width 205 height 33
type input "17:30"
click at [1055, 665] on button "Ok" at bounding box center [1058, 667] width 45 height 23
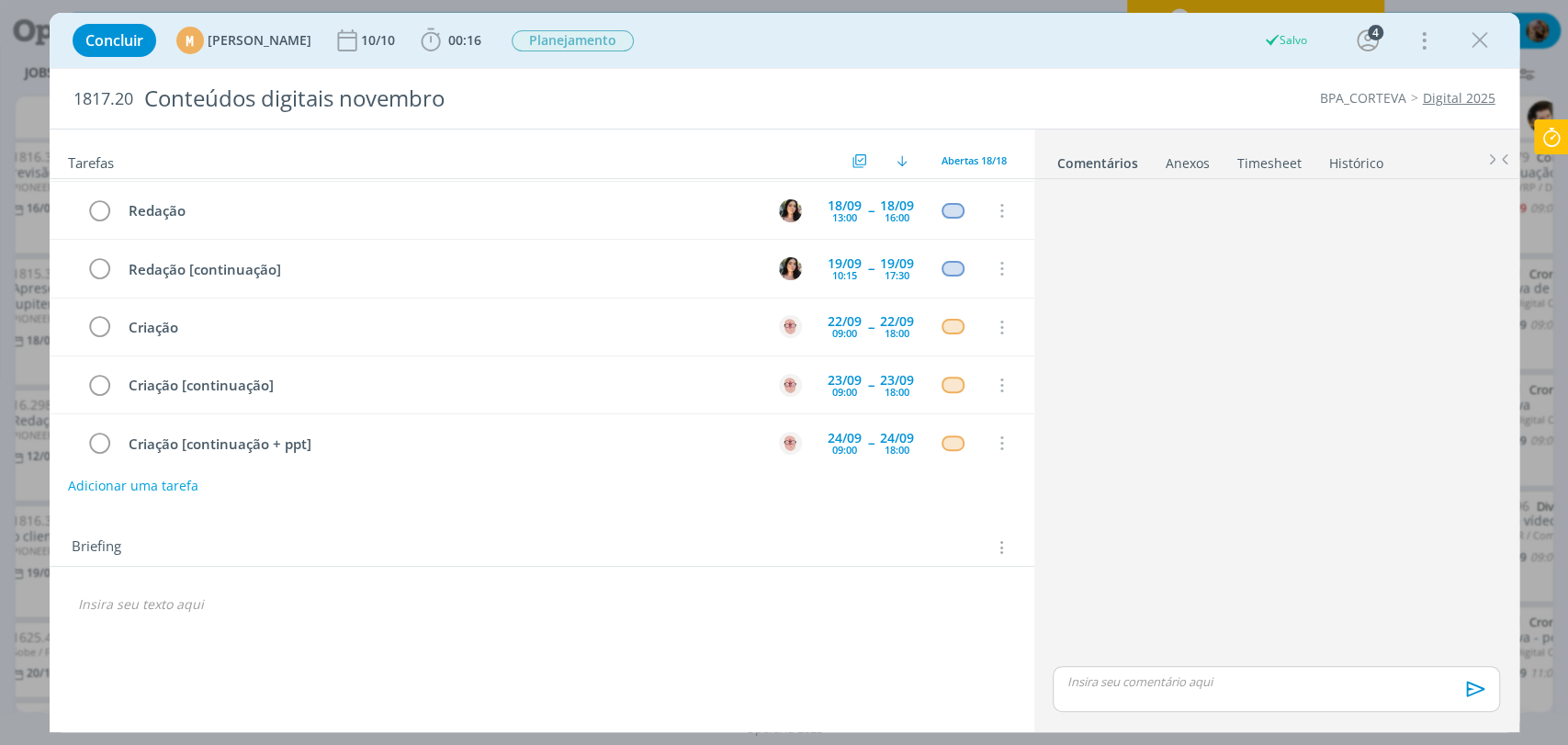
drag, startPoint x: 1479, startPoint y: 41, endPoint x: 1122, endPoint y: 1, distance: 359.2
click at [1478, 41] on icon "dialog" at bounding box center [1479, 40] width 27 height 27
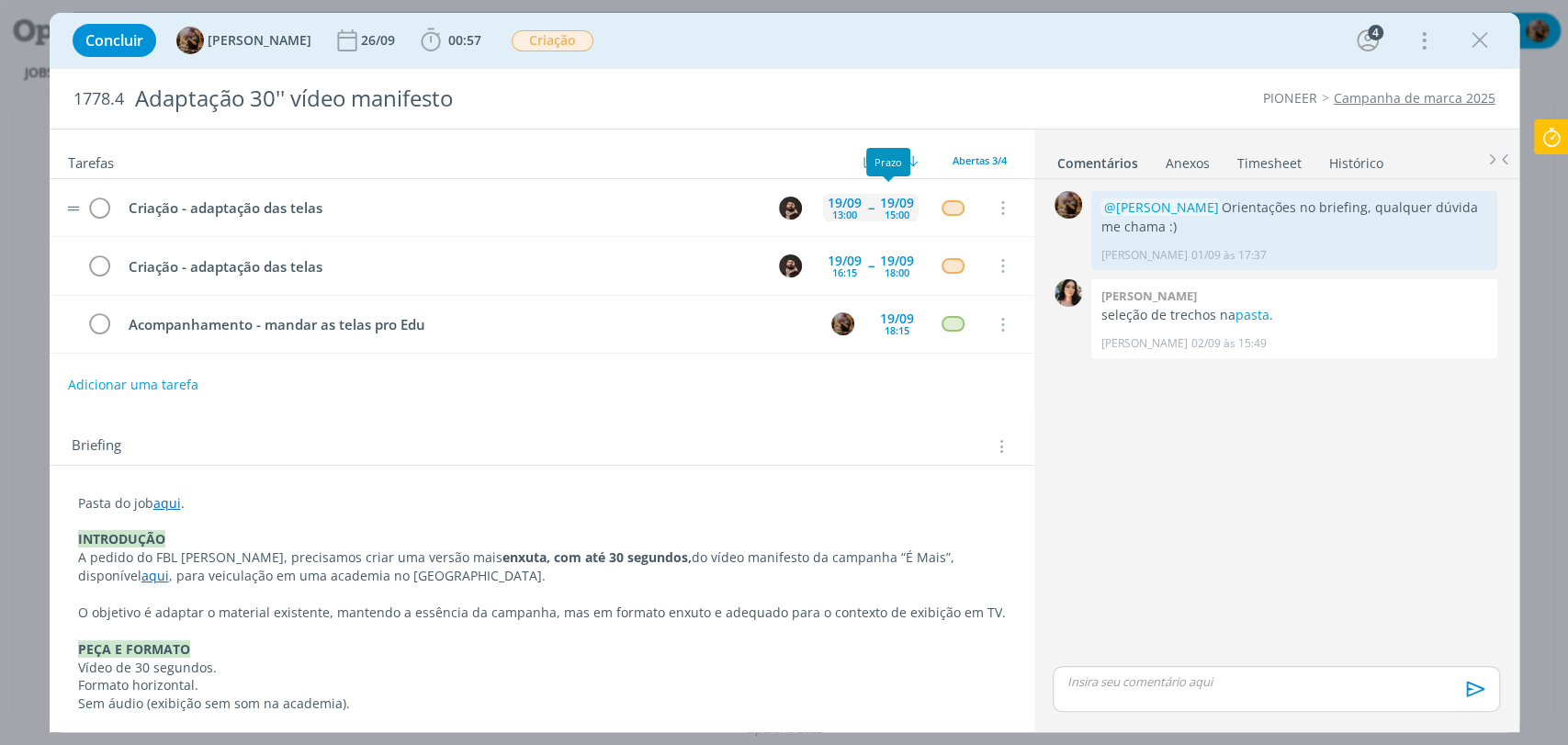
click at [889, 209] on div "15:00" at bounding box center [897, 214] width 25 height 10
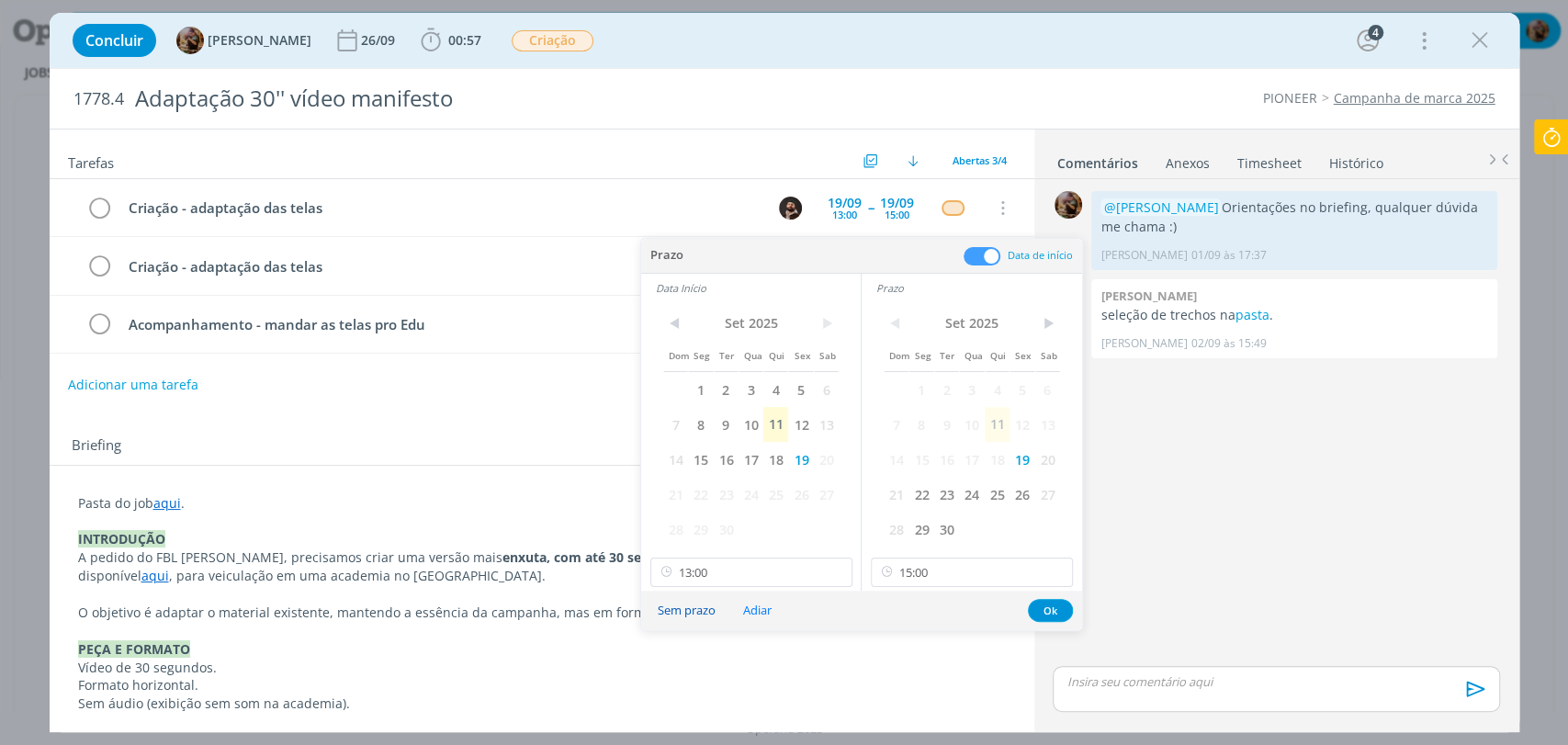
click at [701, 608] on button "Sem prazo" at bounding box center [687, 610] width 81 height 25
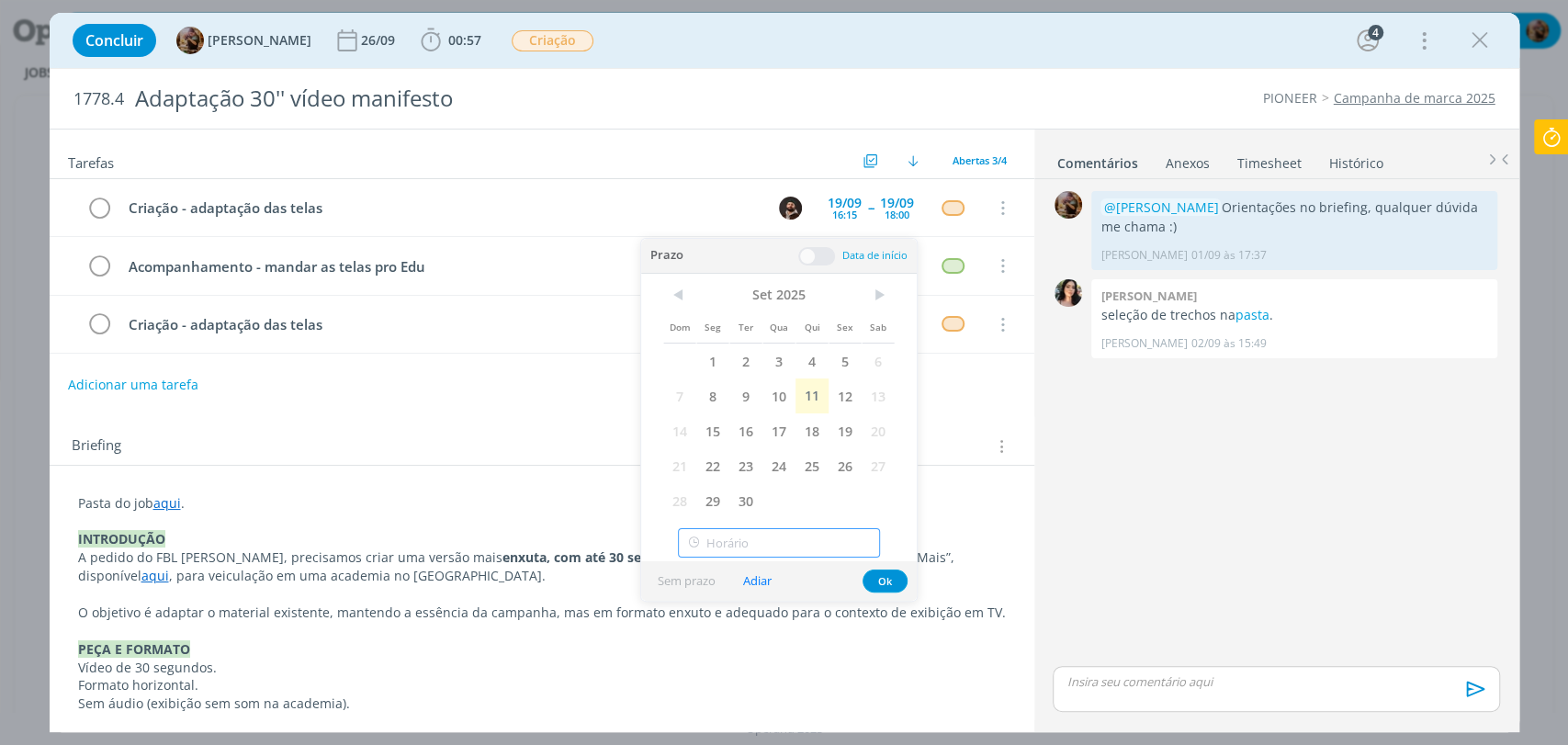
type input "13:00"
type input "21:00"
click at [878, 557] on input "21:00" at bounding box center [779, 542] width 202 height 29
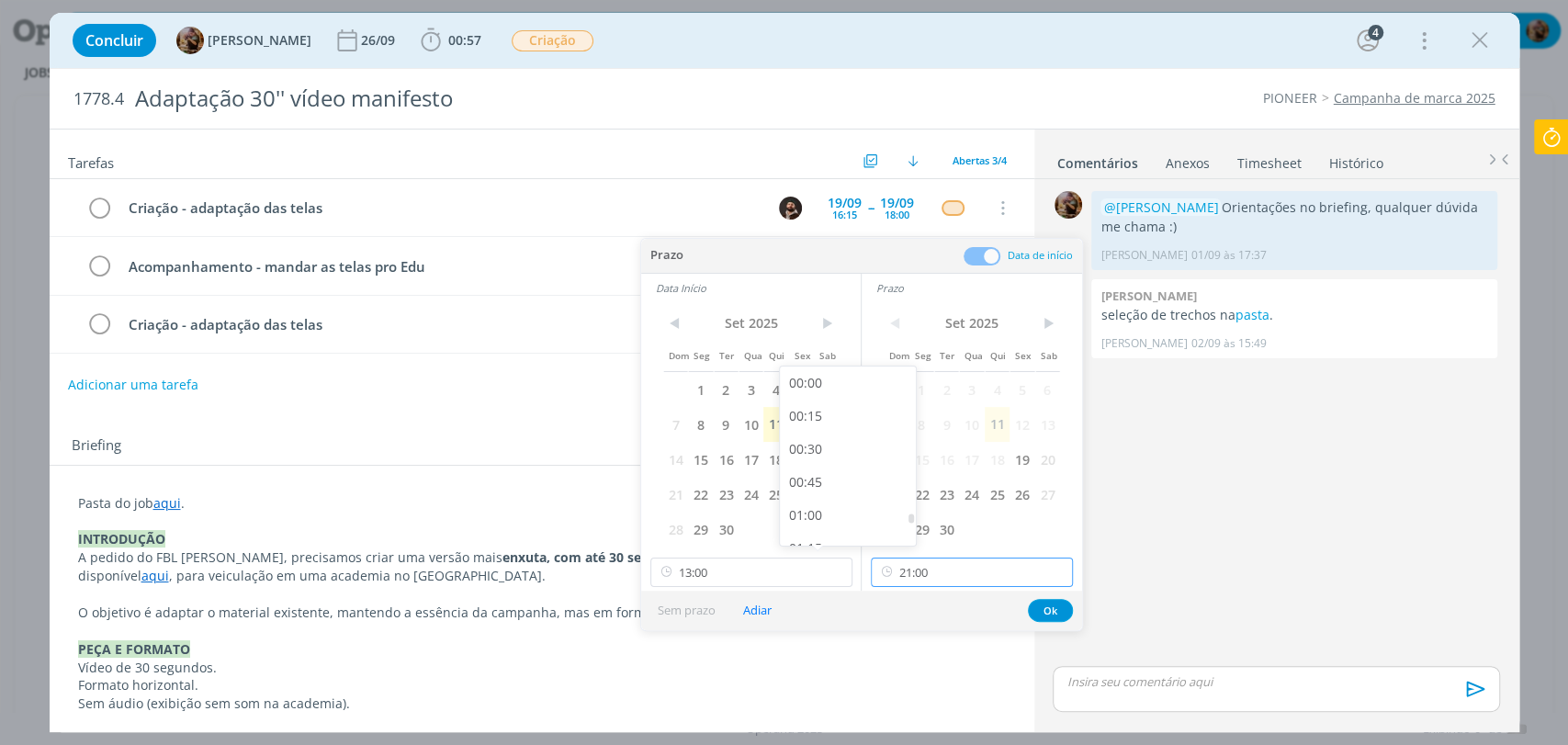
scroll to position [2637, 0]
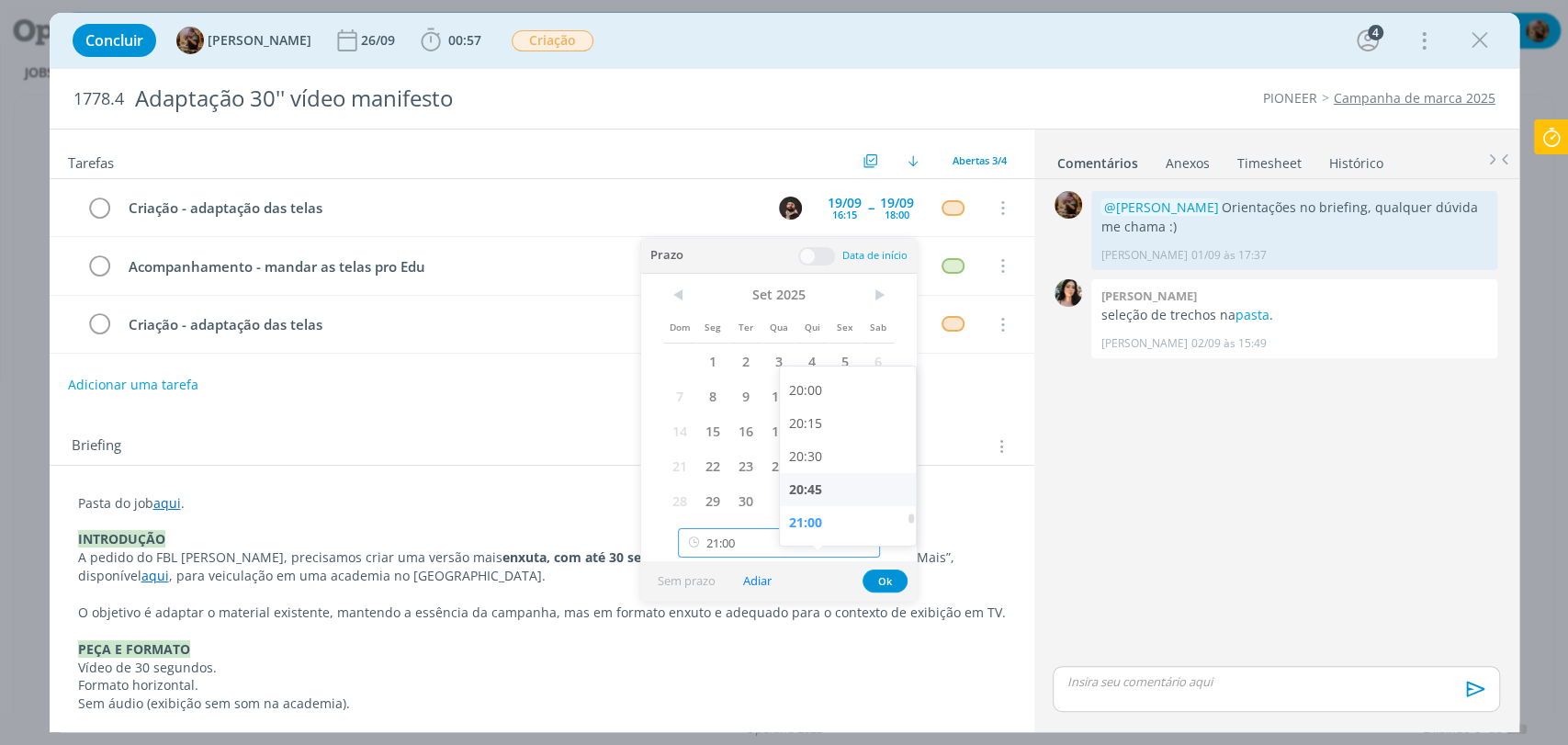
type input "13:00"
click at [867, 548] on icon at bounding box center [863, 542] width 23 height 29
click at [877, 577] on button "Ok" at bounding box center [885, 580] width 45 height 23
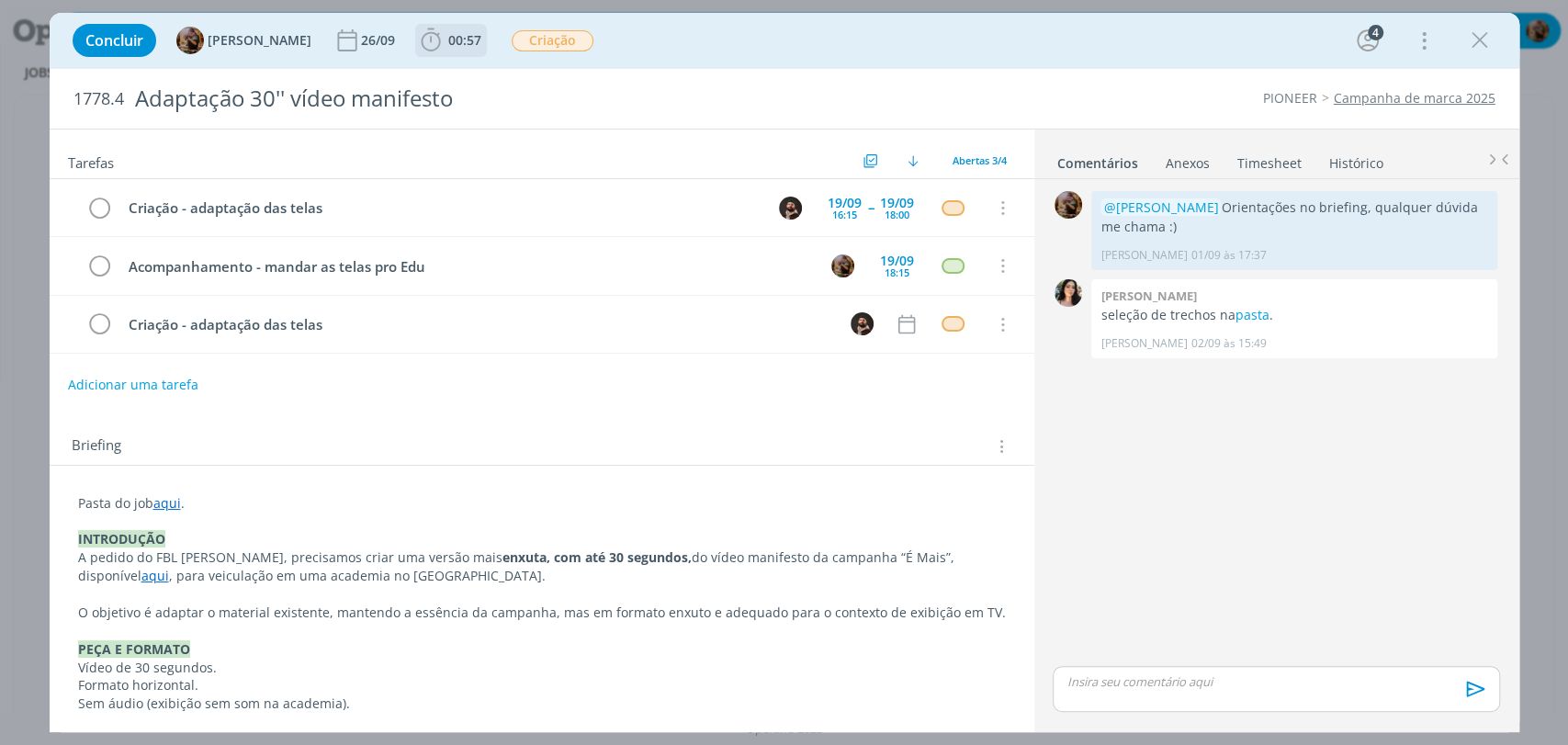
click at [463, 43] on span "00:57" at bounding box center [464, 40] width 33 height 17
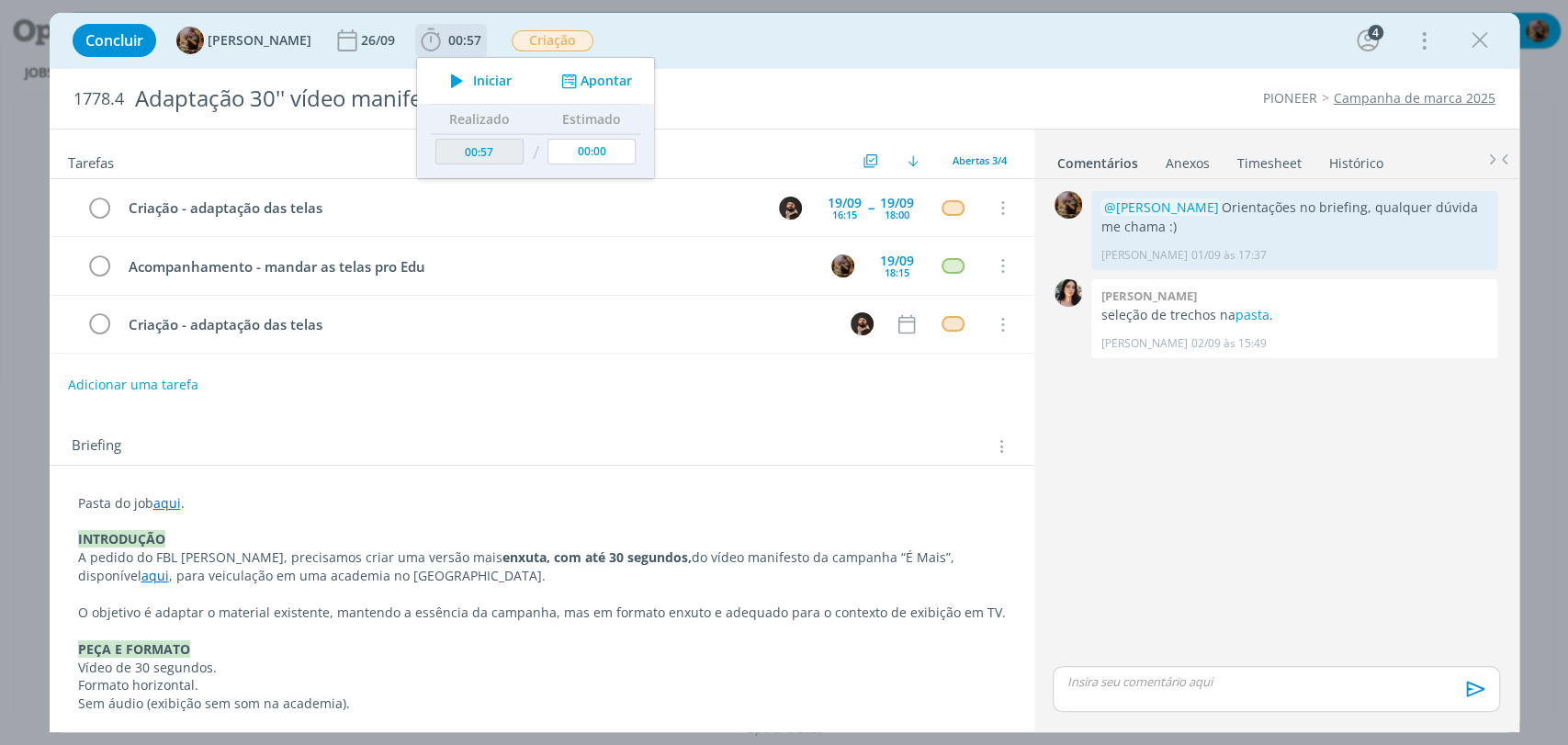
click at [493, 78] on span "Iniciar" at bounding box center [492, 81] width 39 height 13
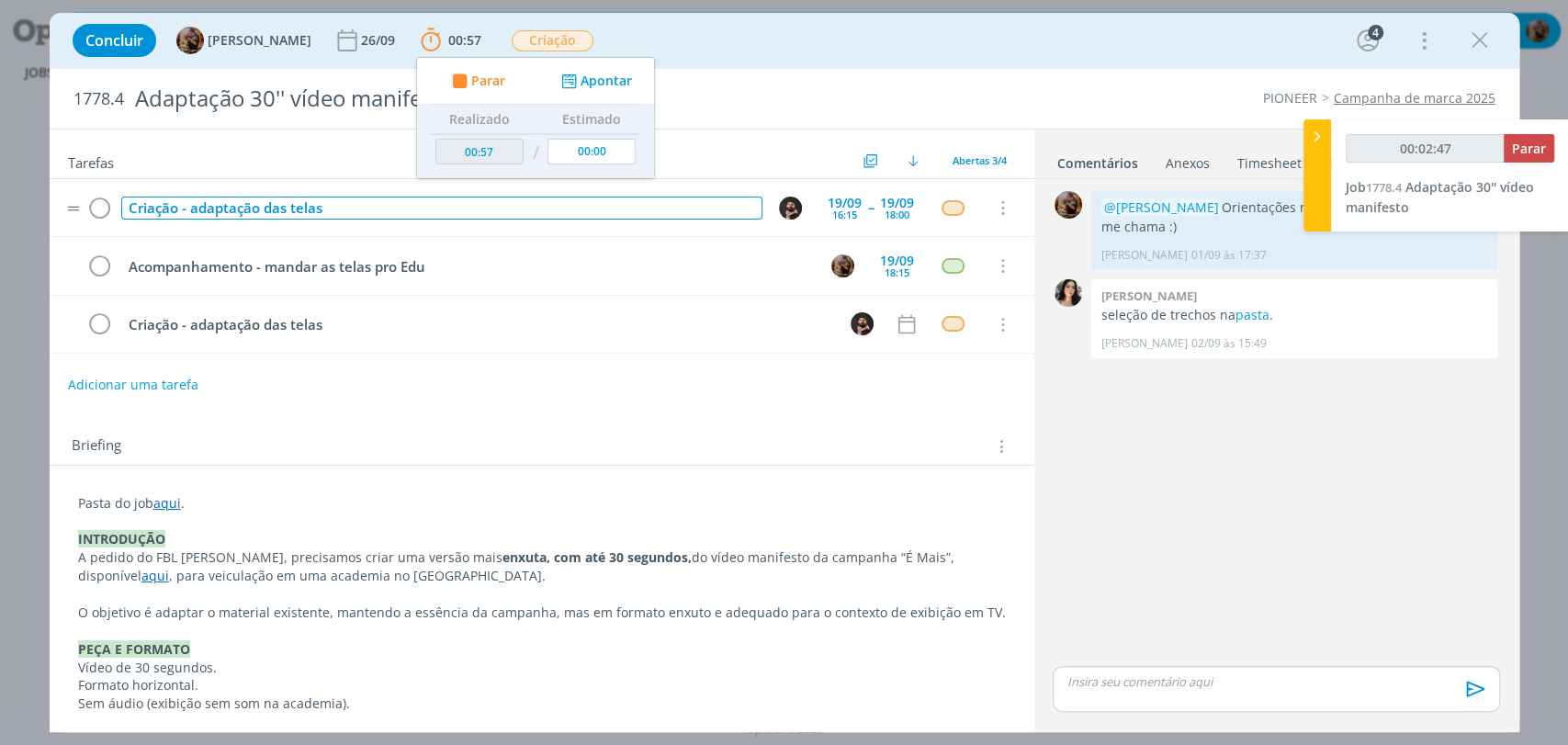
click at [456, 199] on div "Criação - adaptação das telas" at bounding box center [442, 208] width 641 height 23
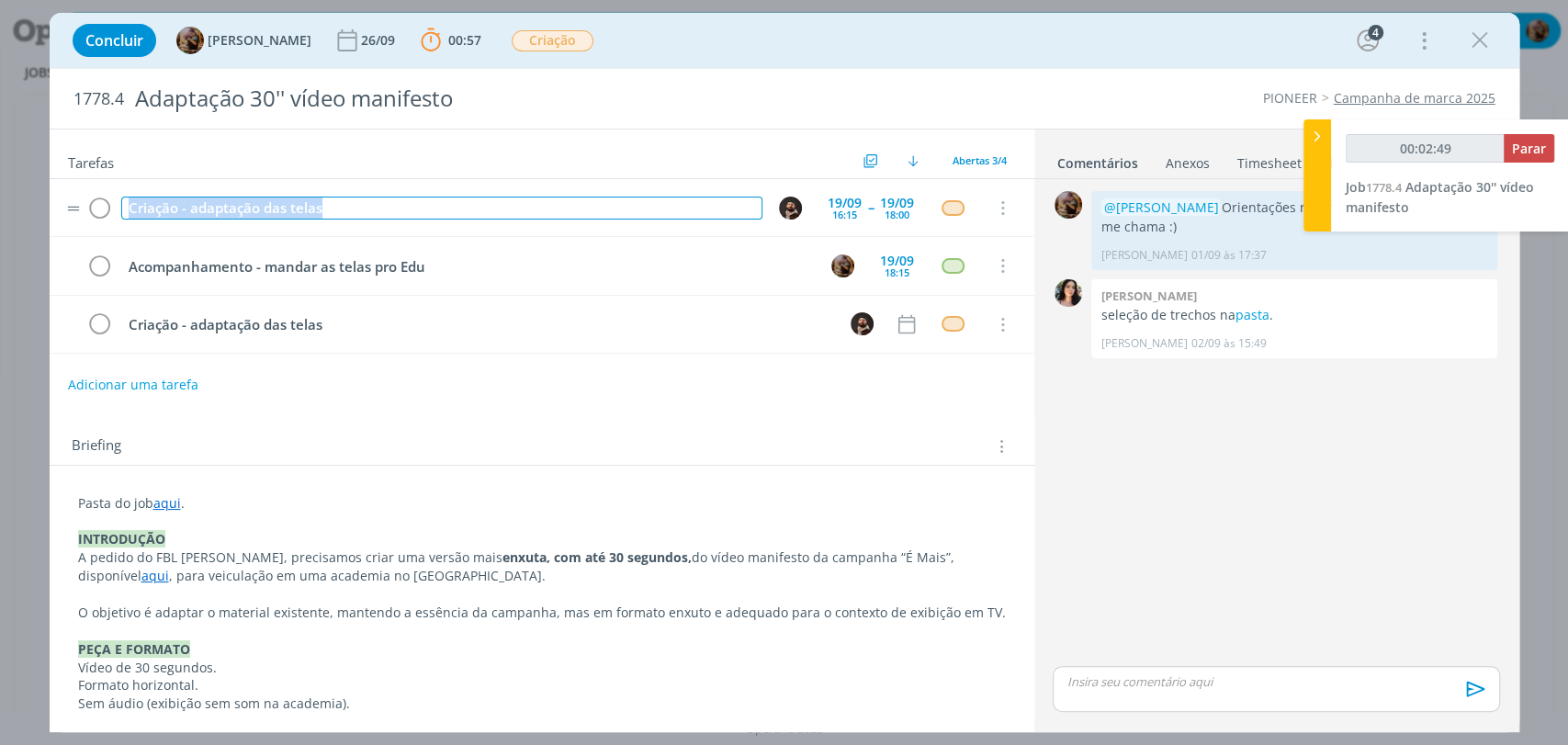
copy div "Criação - adaptação das telas"
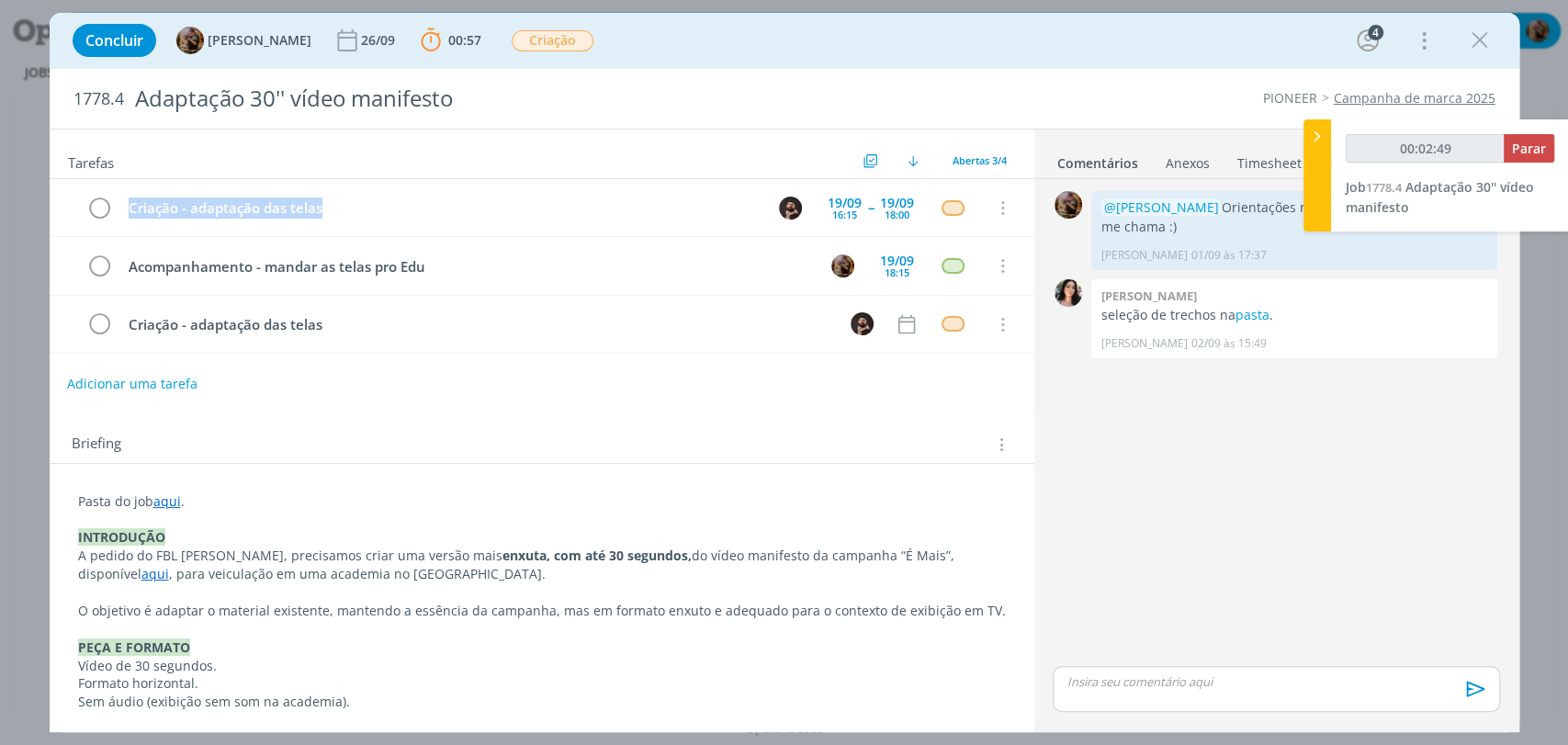
click at [175, 379] on button "Adicionar uma tarefa" at bounding box center [132, 383] width 131 height 31
type input "00:02:50"
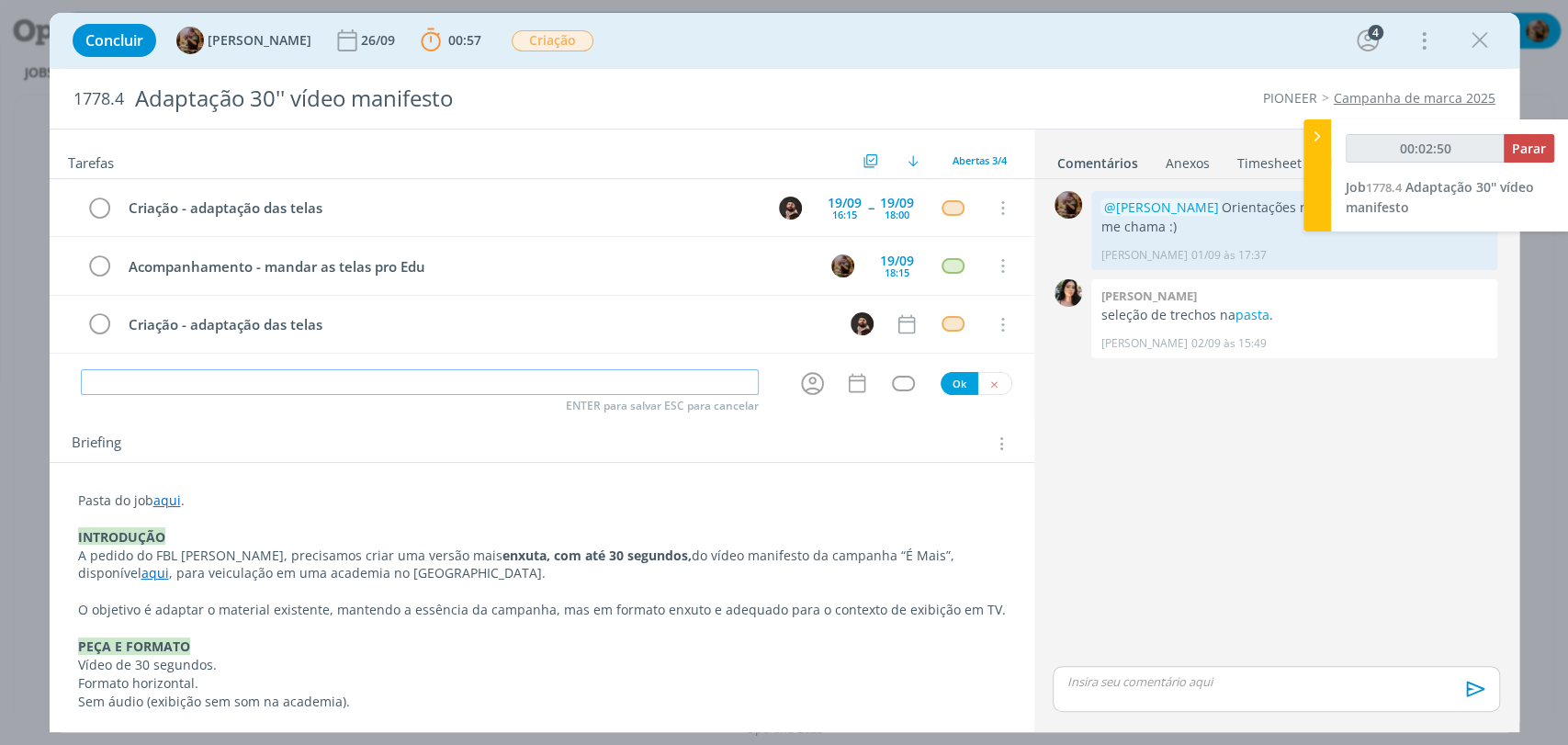
paste input "Criação - adaptação das telas"
type input "Criação - adaptação das telas ["
type input "00:02:51"
type input "Criação - adaptação das telas [continuaç"
type input "00:02:52"
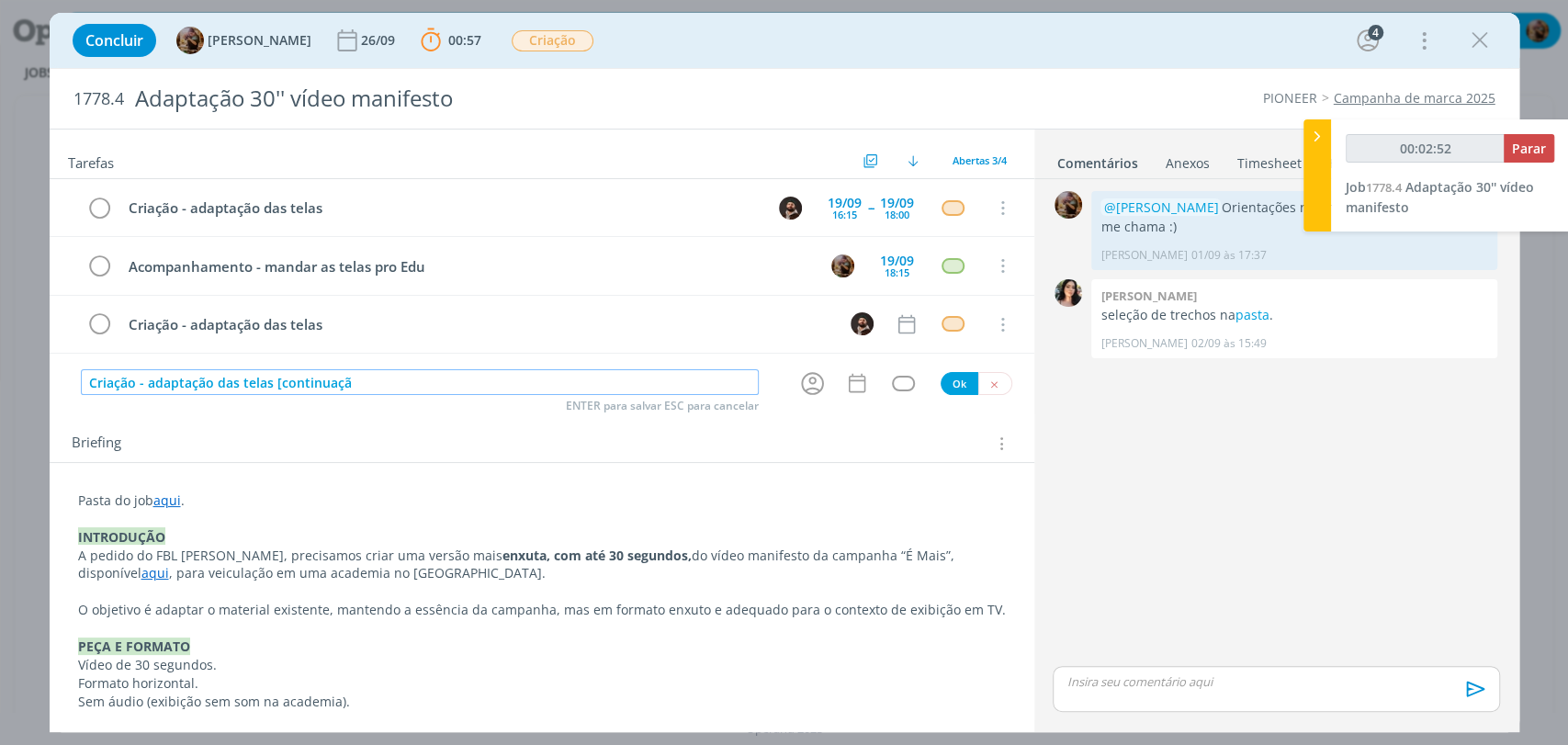
type input "Criação - adaptação das telas [continuação"
type input "00:02:53"
type input "Criação - adaptação das telas [continuação~]"
type input "00:02:54"
type input "Criação - adaptação das telas [continuação]"
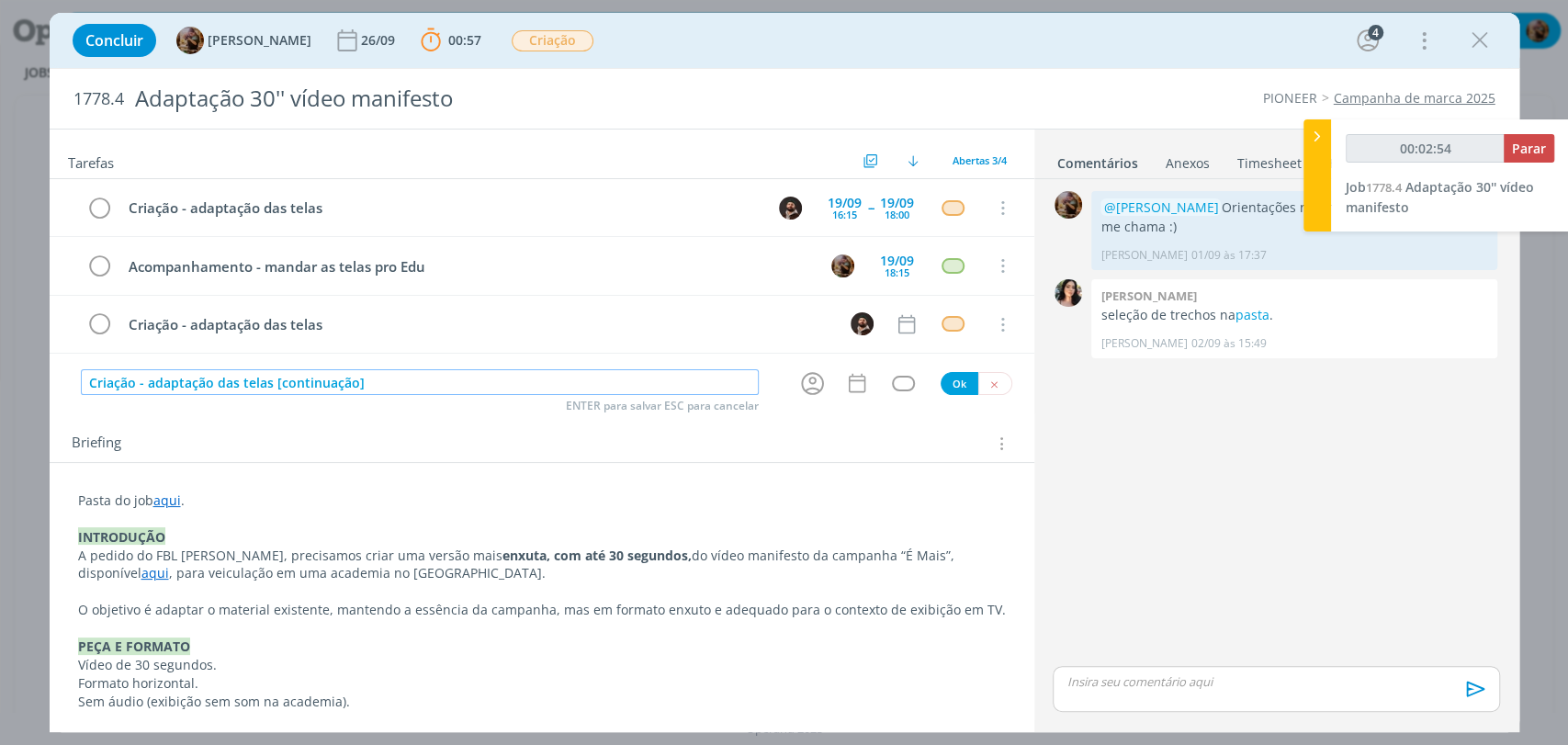
type input "00:02:55"
click at [810, 388] on icon "dialog" at bounding box center [812, 383] width 23 height 23
type input "Criação - adaptação das telas [continuação]"
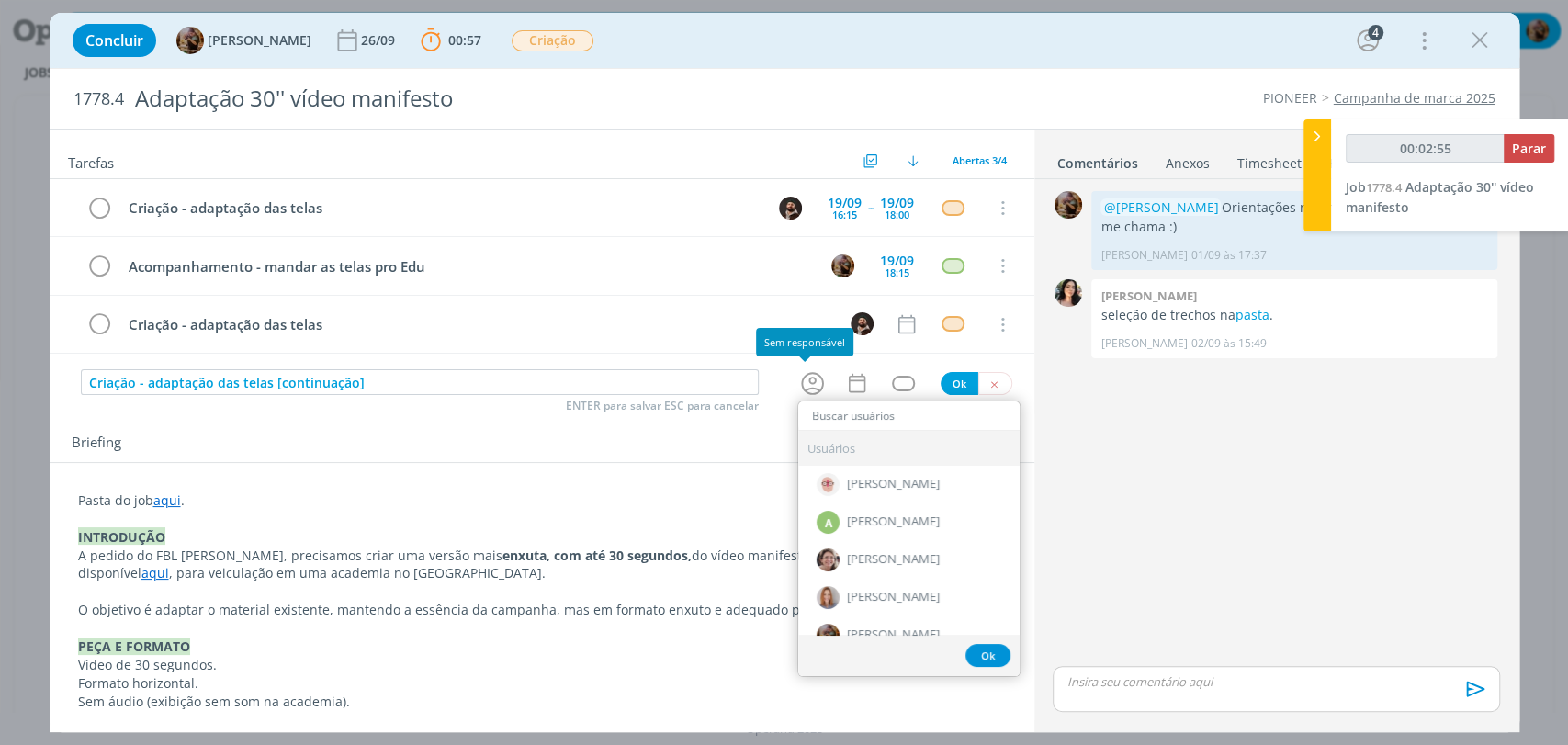
type input "00:02:56"
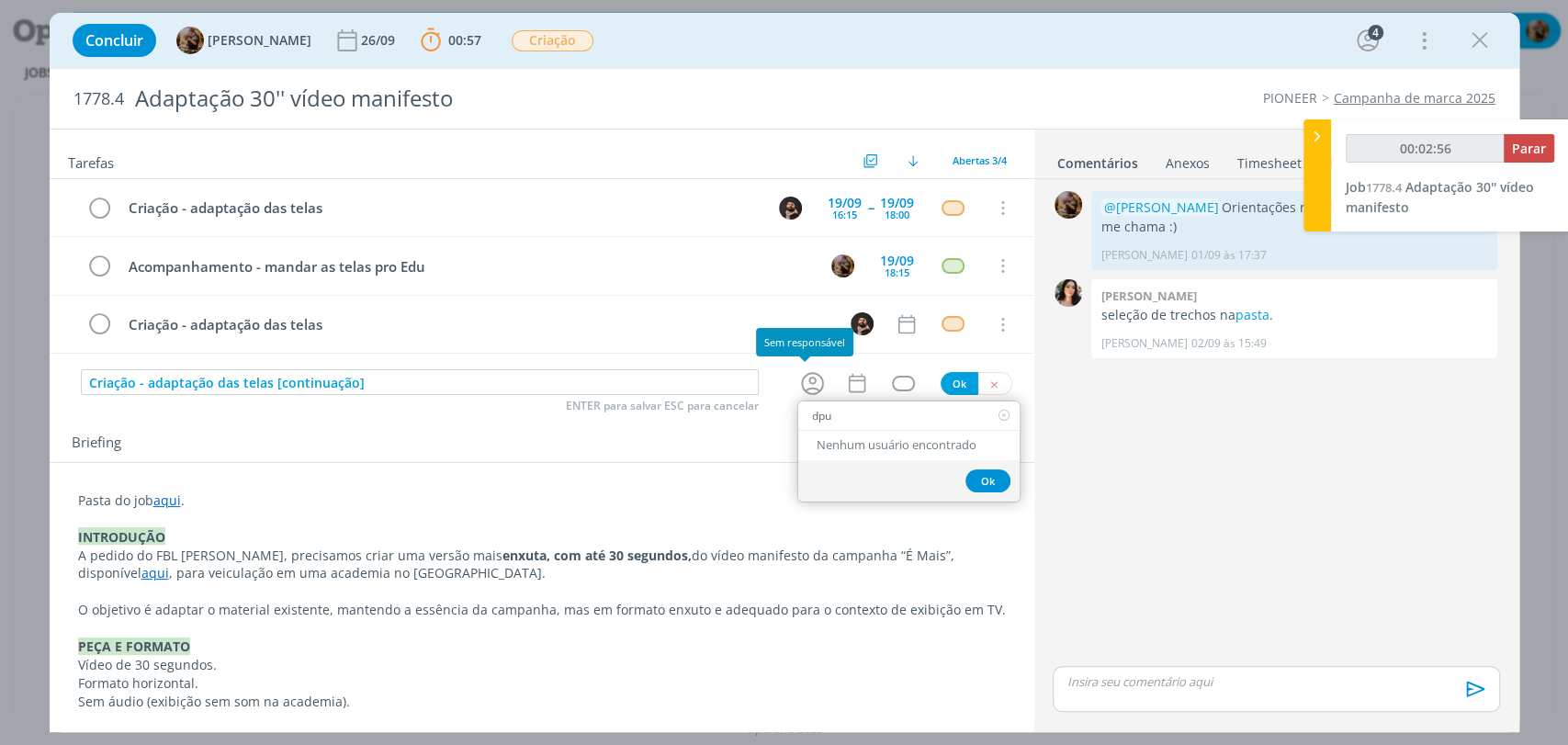
type input "dpug"
type input "00:02:57"
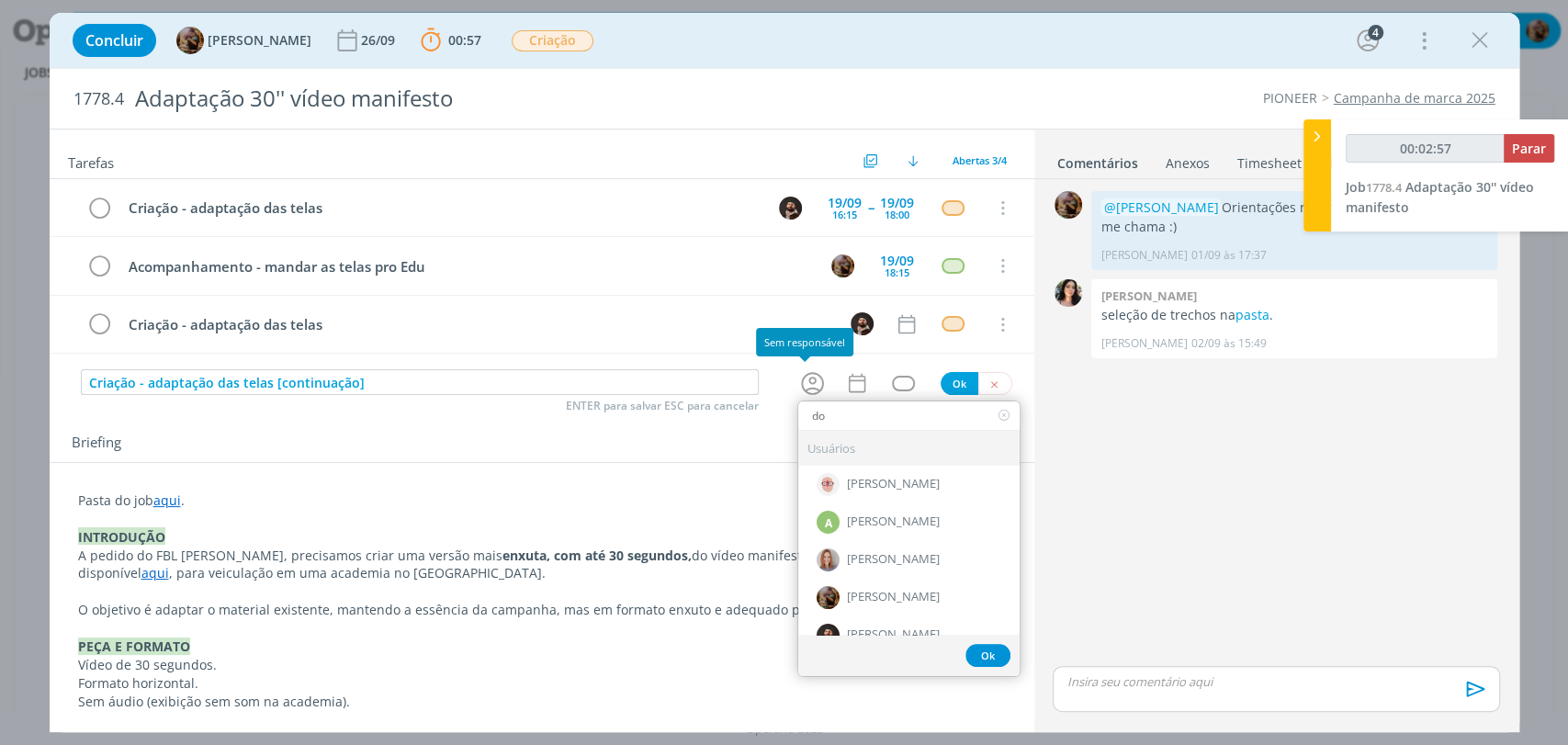
type input "dou"
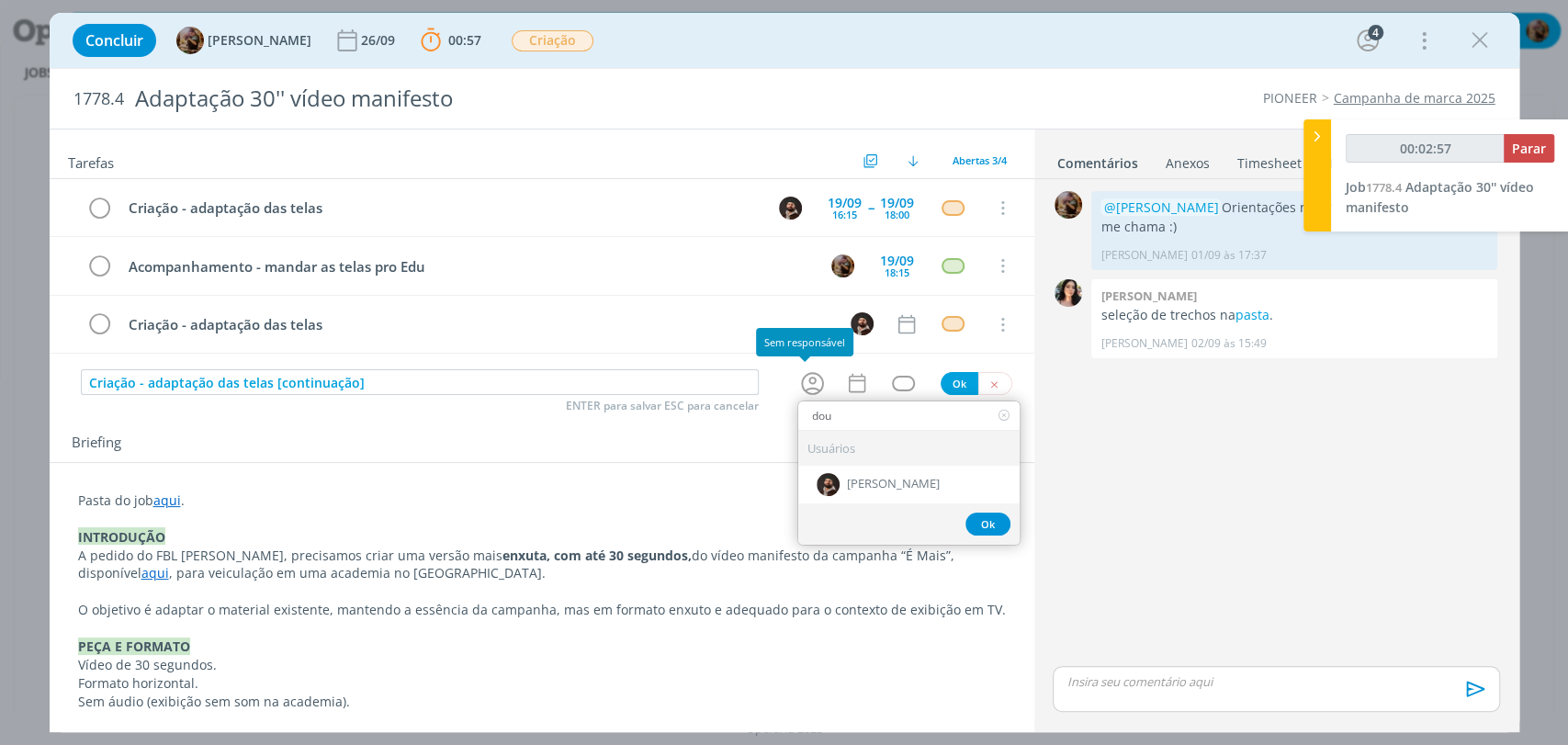
type input "00:02:58"
type input "doug"
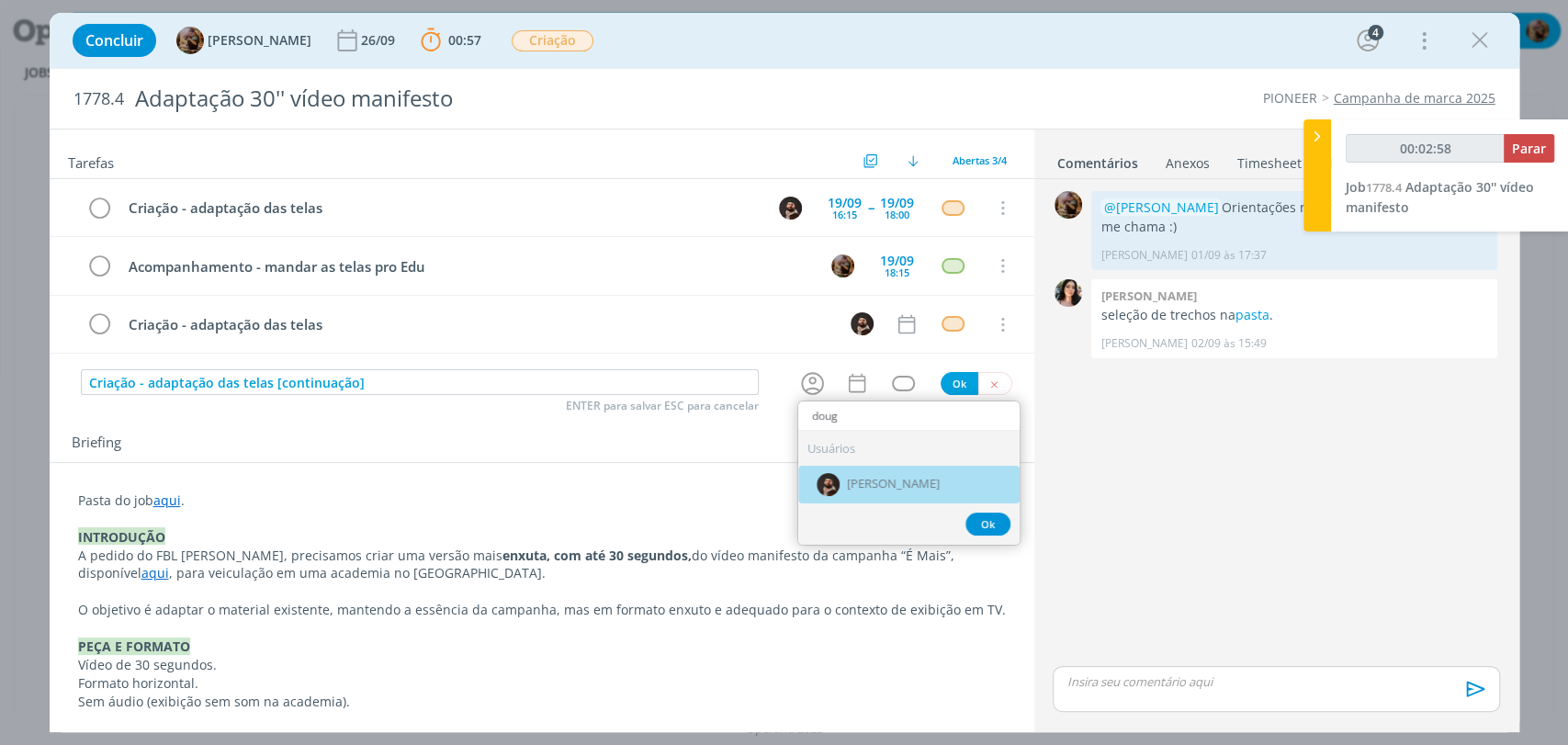
drag, startPoint x: 825, startPoint y: 475, endPoint x: 841, endPoint y: 407, distance: 69.9
click at [824, 475] on img "dialog" at bounding box center [828, 484] width 23 height 23
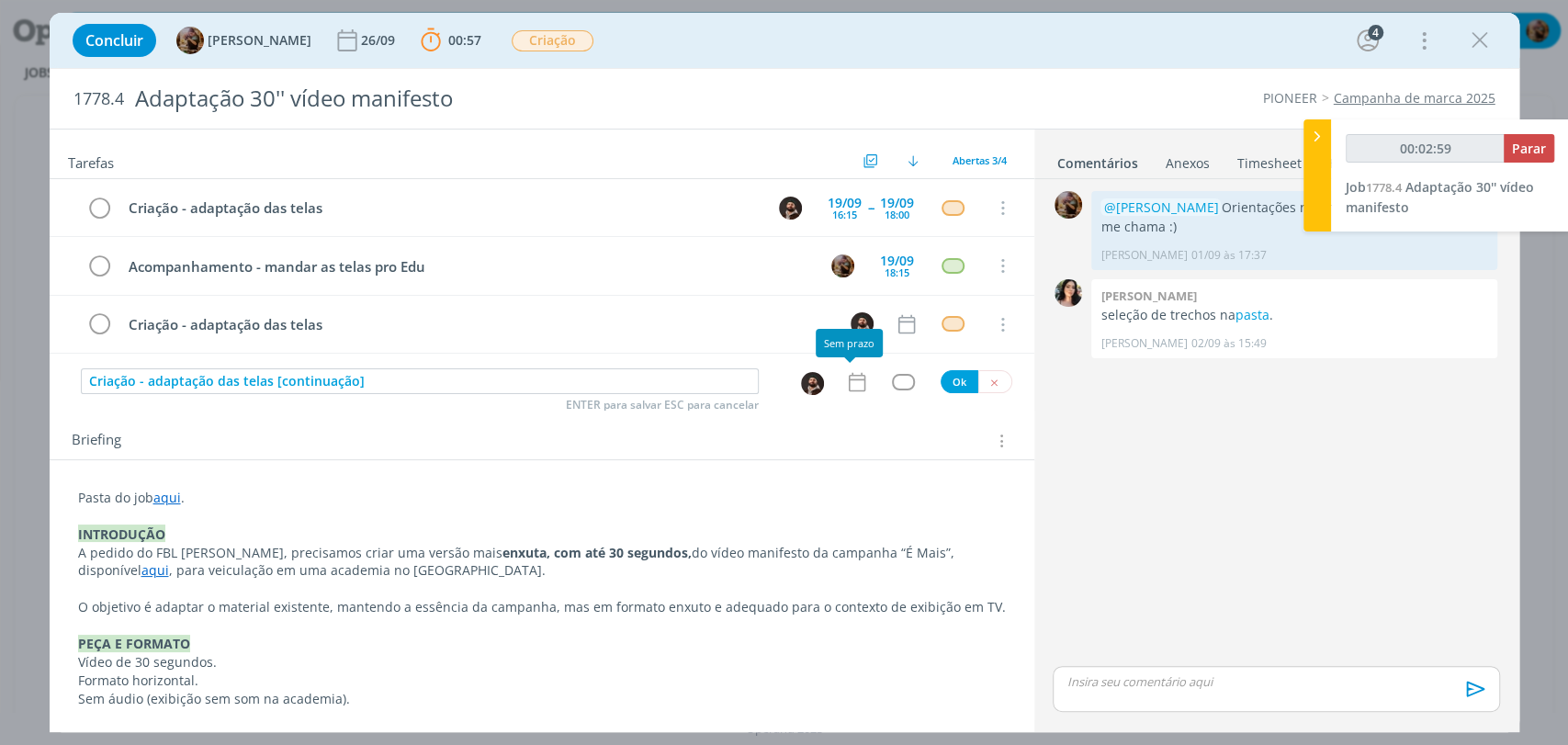
click at [845, 384] on icon "dialog" at bounding box center [856, 381] width 24 height 24
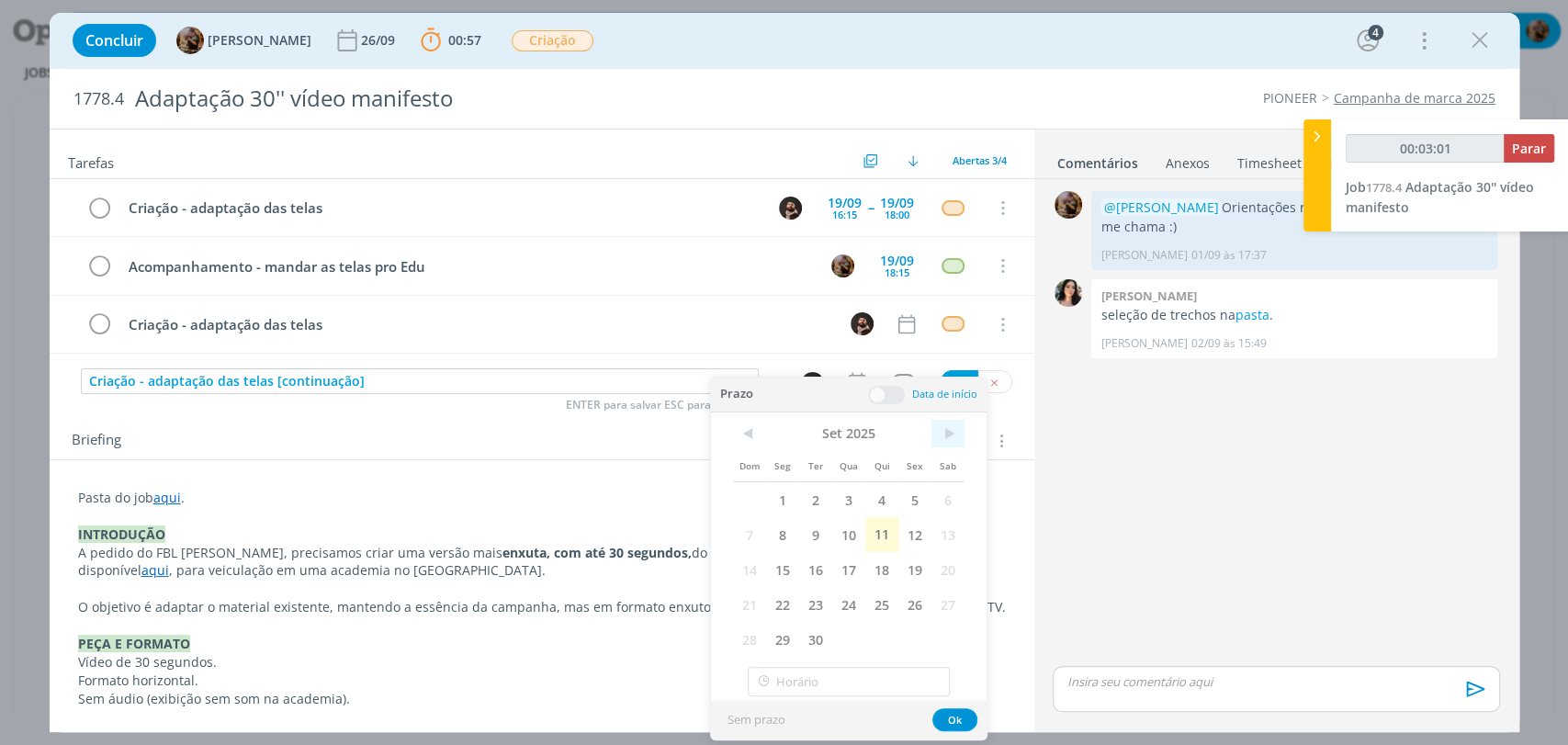
click at [948, 430] on span ">" at bounding box center [948, 433] width 33 height 27
click at [853, 497] on span "1" at bounding box center [848, 499] width 33 height 35
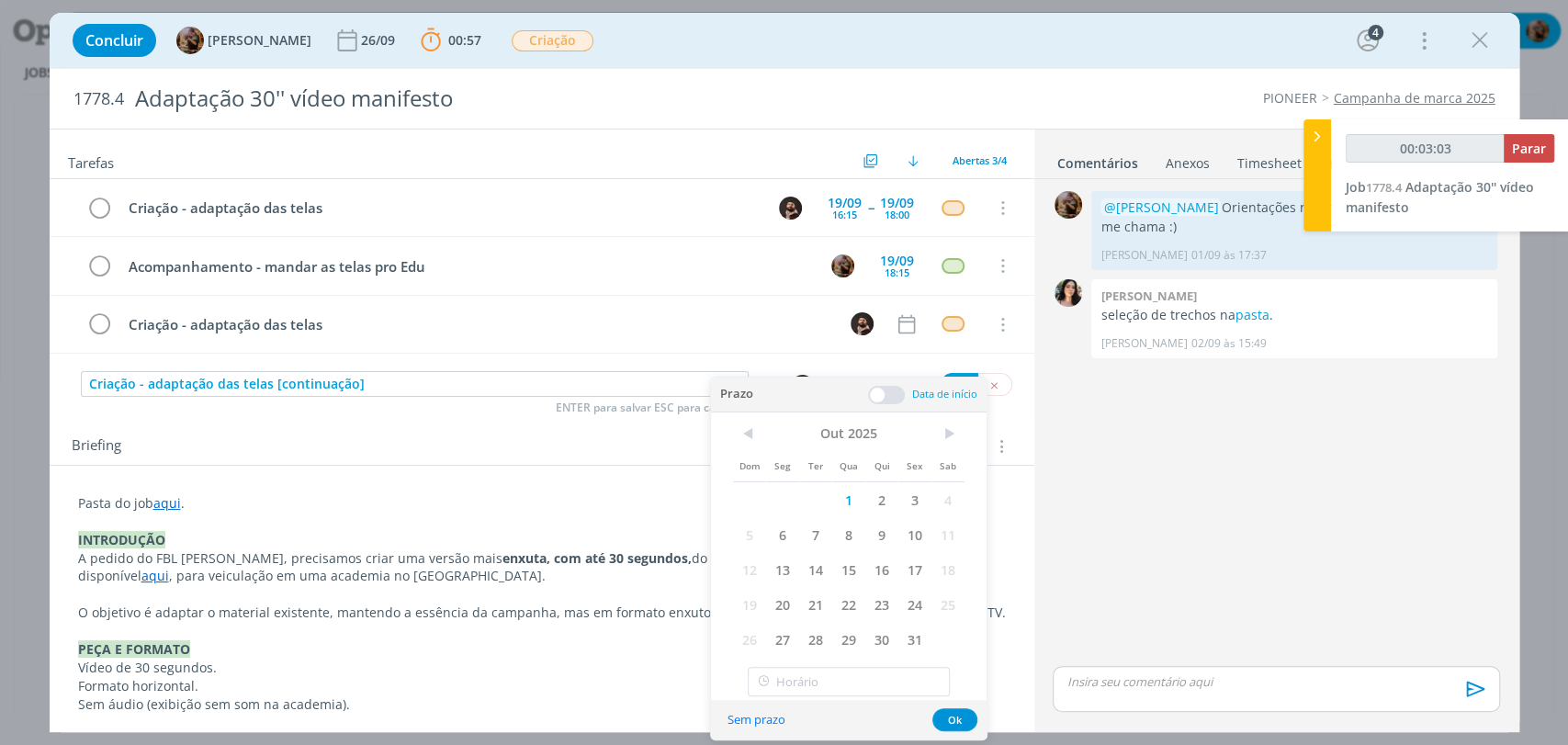
click at [880, 406] on div "Prazo Data de início" at bounding box center [848, 394] width 275 height 35
click at [884, 397] on span at bounding box center [886, 394] width 37 height 18
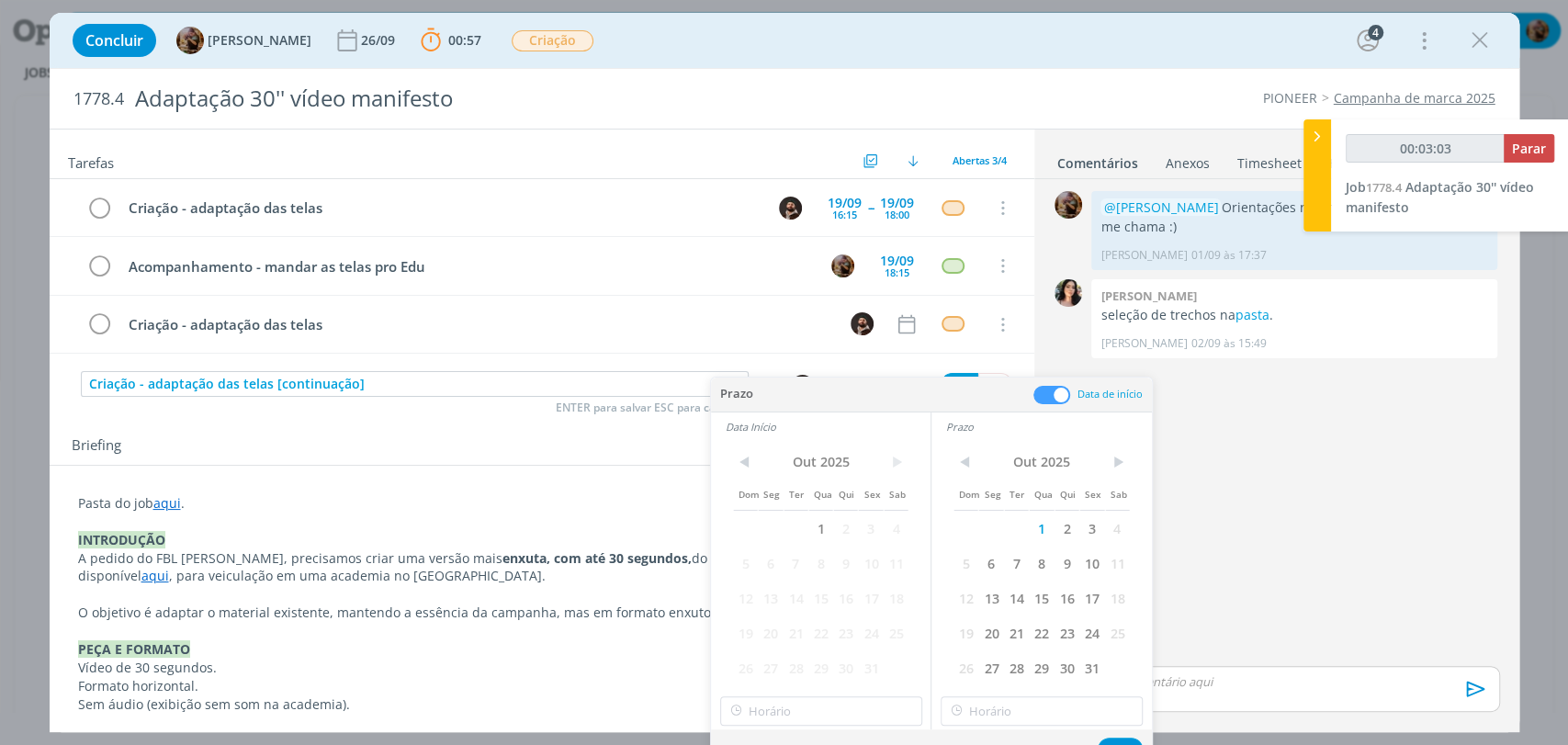
type input "00:03:04"
click at [812, 532] on span "1" at bounding box center [821, 528] width 25 height 35
type input "21:00"
click at [853, 711] on input "21:00" at bounding box center [821, 710] width 202 height 29
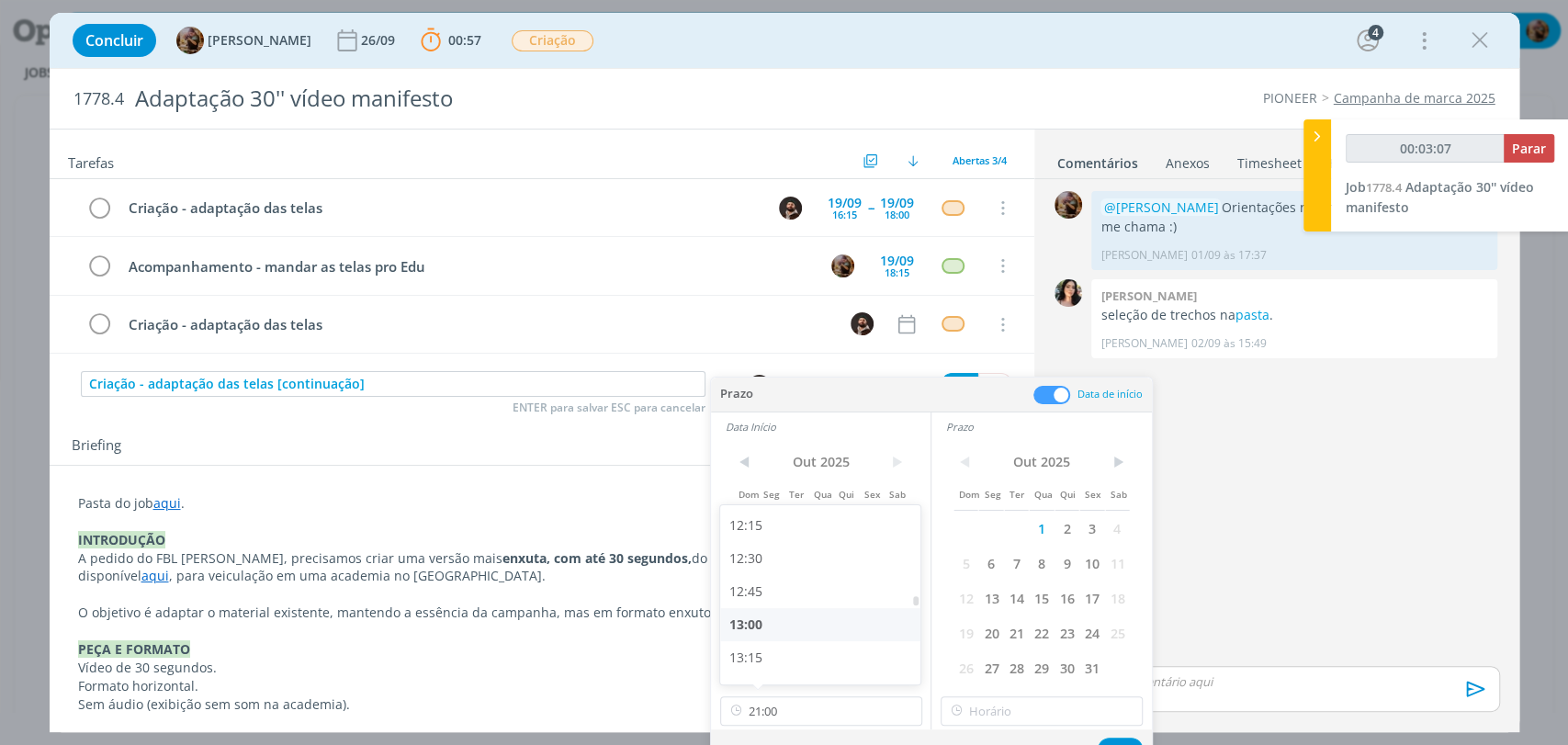
type input "00:03:08"
click at [805, 632] on div "13:00" at bounding box center [822, 624] width 205 height 33
type input "13:00"
click at [1005, 691] on div "< Out 2025 > Dom Seg Ter Qua Qui Sex Sab 1 2 3 4 5 6 7 8 9 10 11 12 13 14 15 16…" at bounding box center [1041, 584] width 220 height 288
type input "21:00"
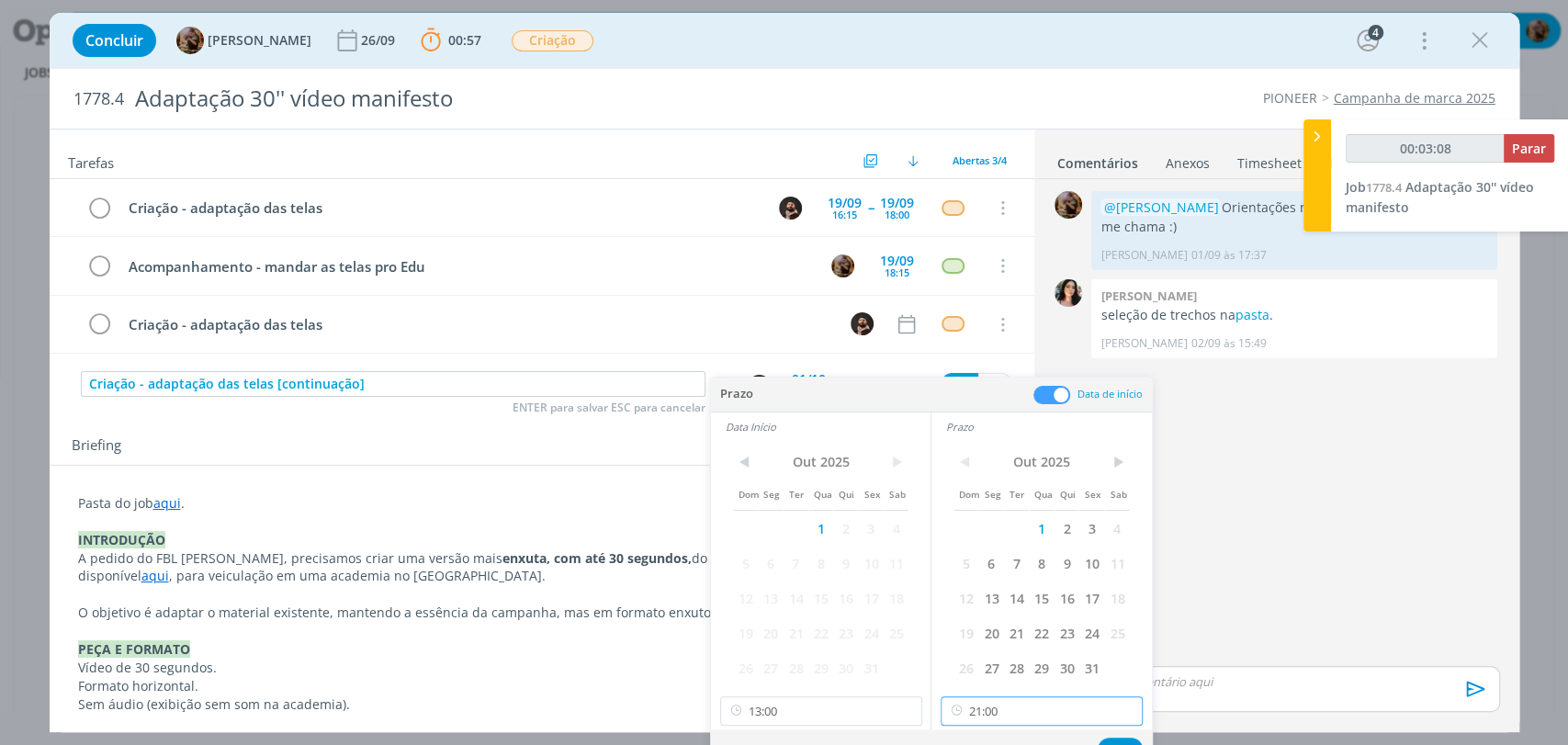
click at [1014, 707] on input "21:00" at bounding box center [1041, 710] width 202 height 29
type input "00:03:11"
click at [972, 666] on div "18:00" at bounding box center [1043, 672] width 205 height 33
type input "18:00"
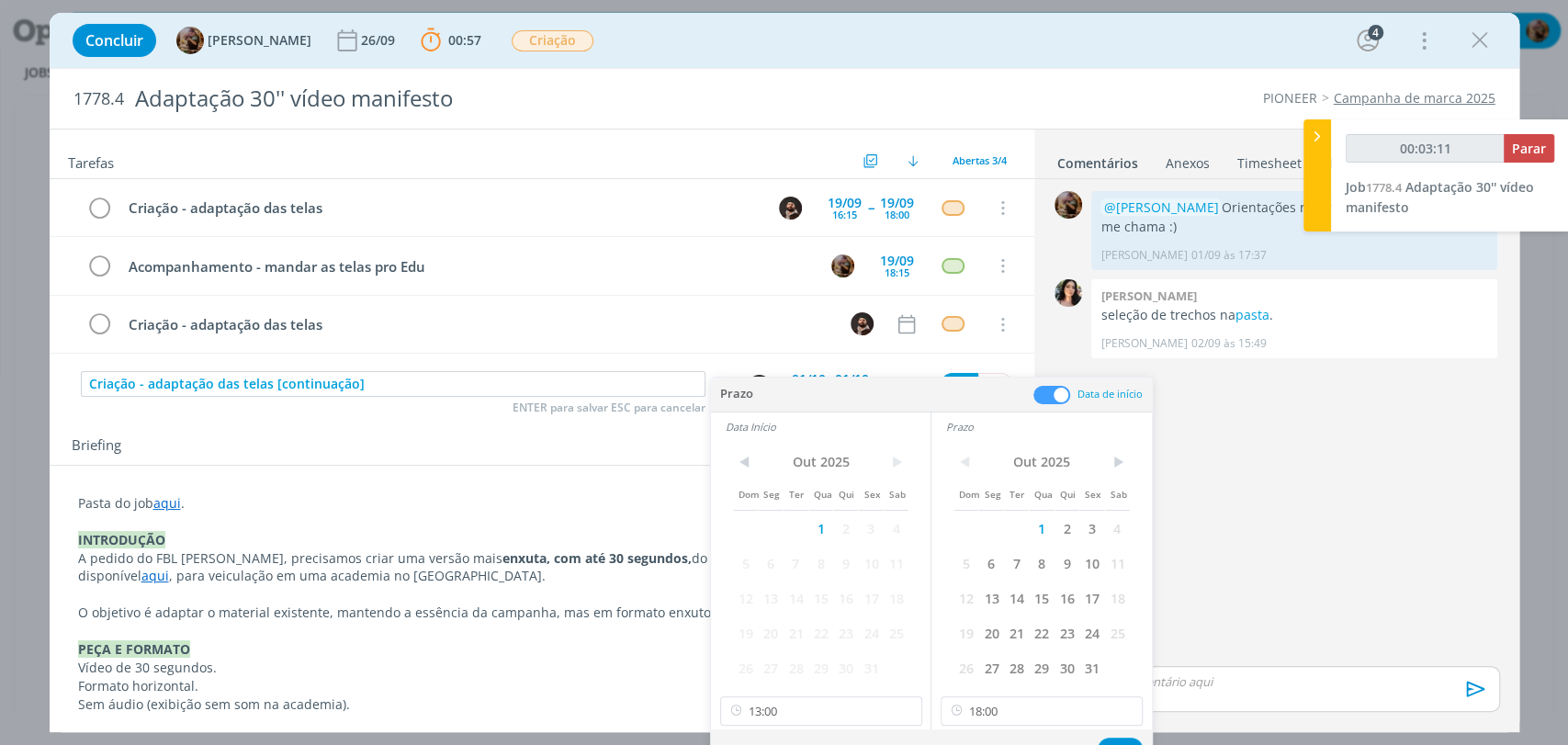
scroll to position [2240, 0]
click at [1115, 737] on button "Ok" at bounding box center [1120, 749] width 45 height 23
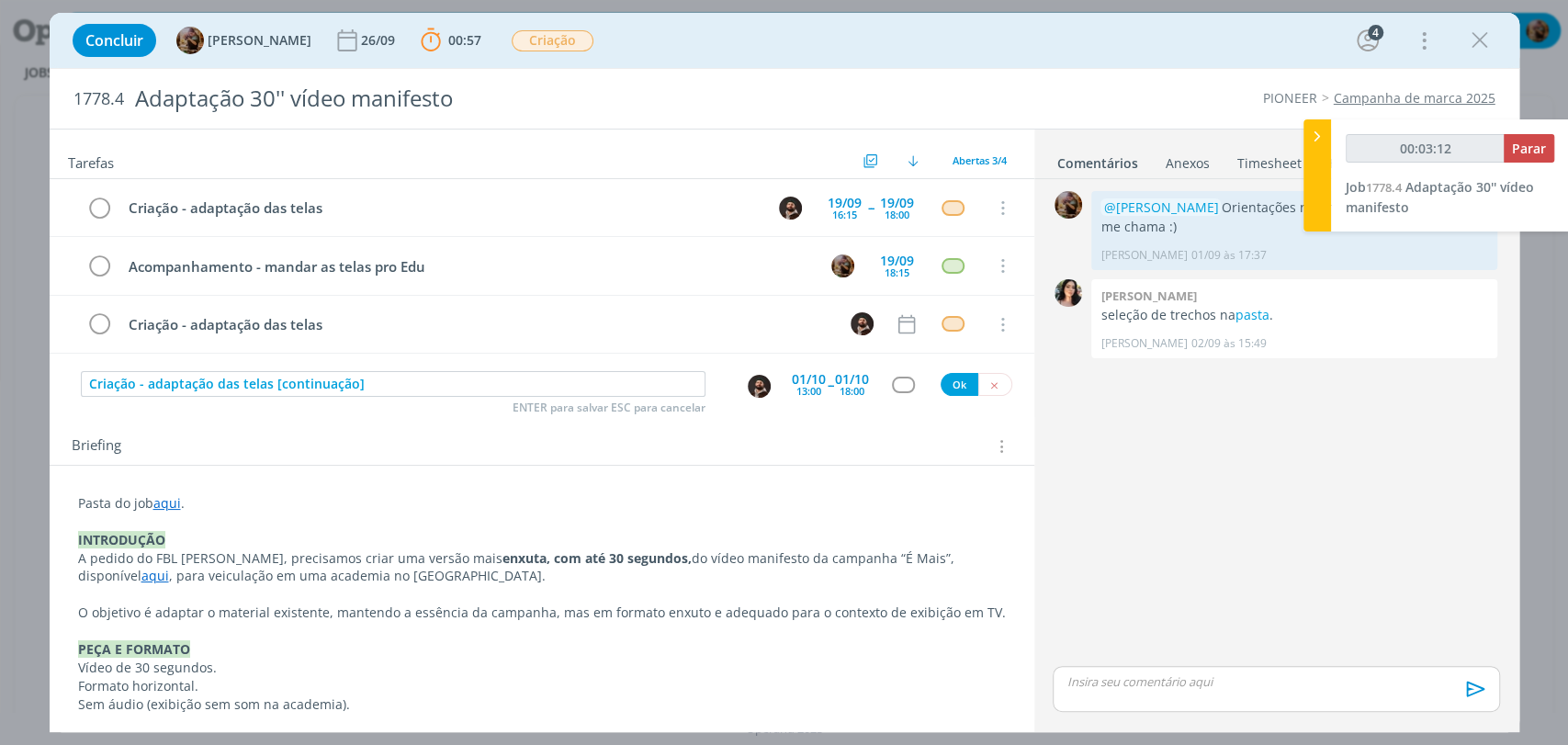
type input "00:03:13"
click at [897, 382] on div "dialog" at bounding box center [903, 384] width 23 height 16
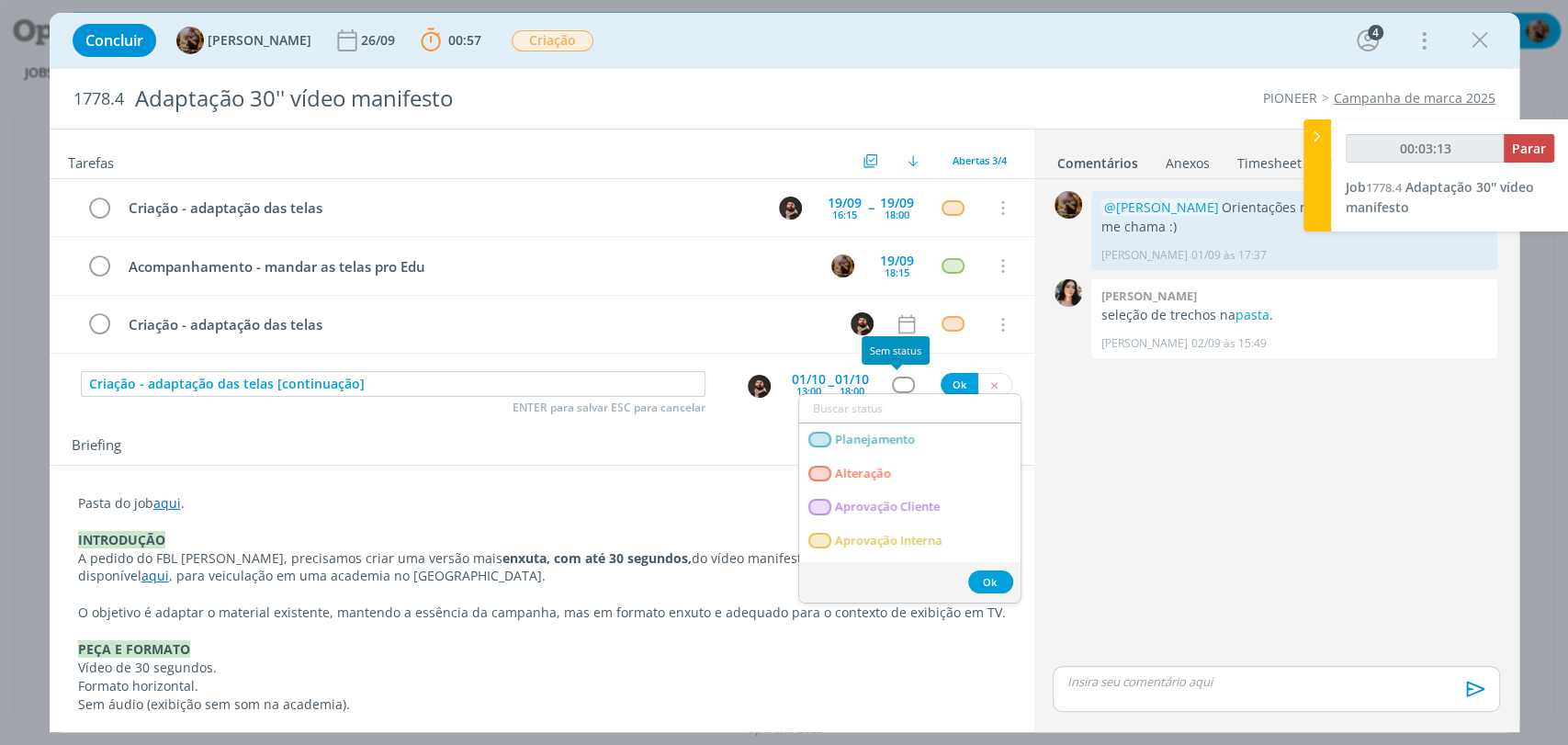
type input "c"
type input "00:03:14"
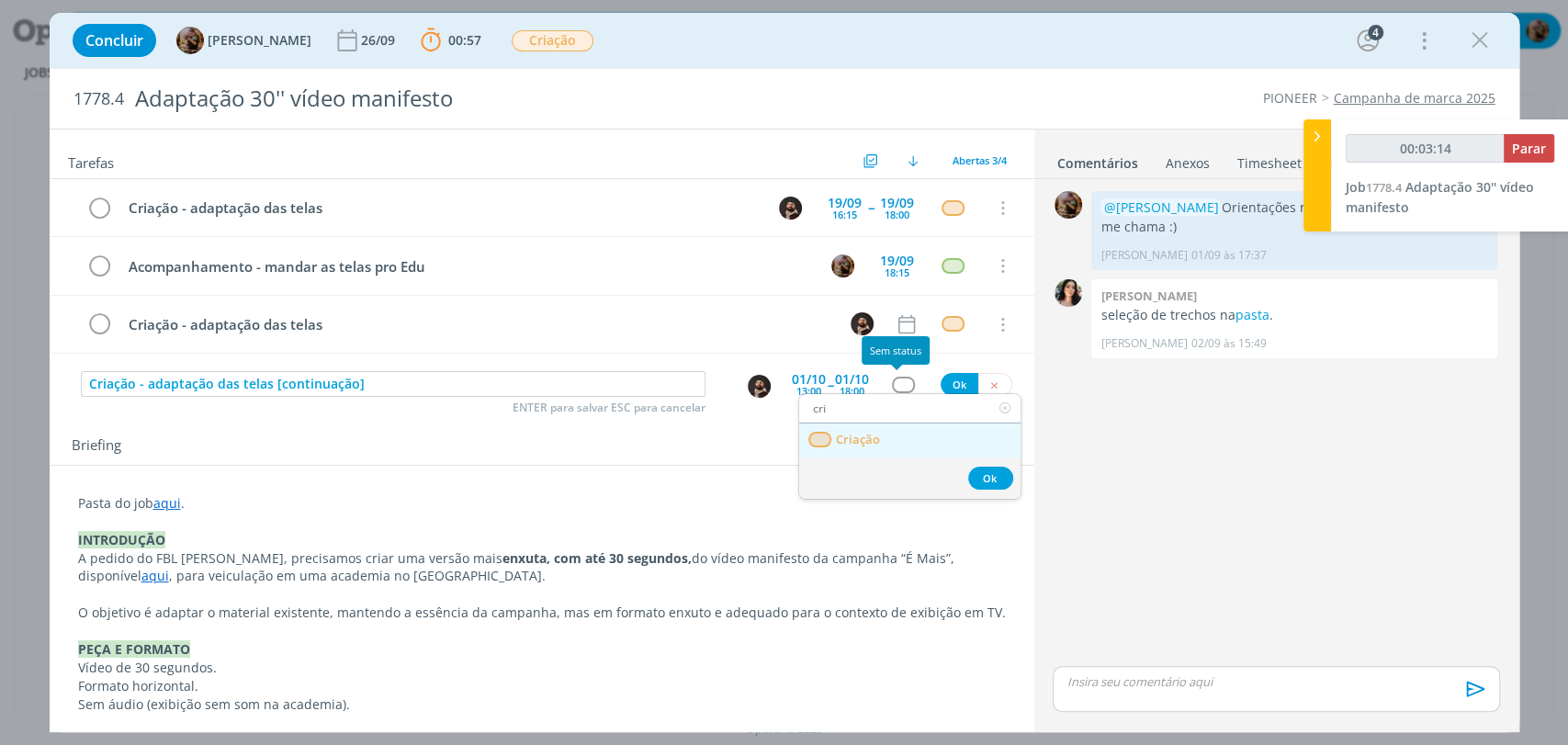
type input "cri"
click at [883, 436] on link "Criação" at bounding box center [910, 441] width 221 height 34
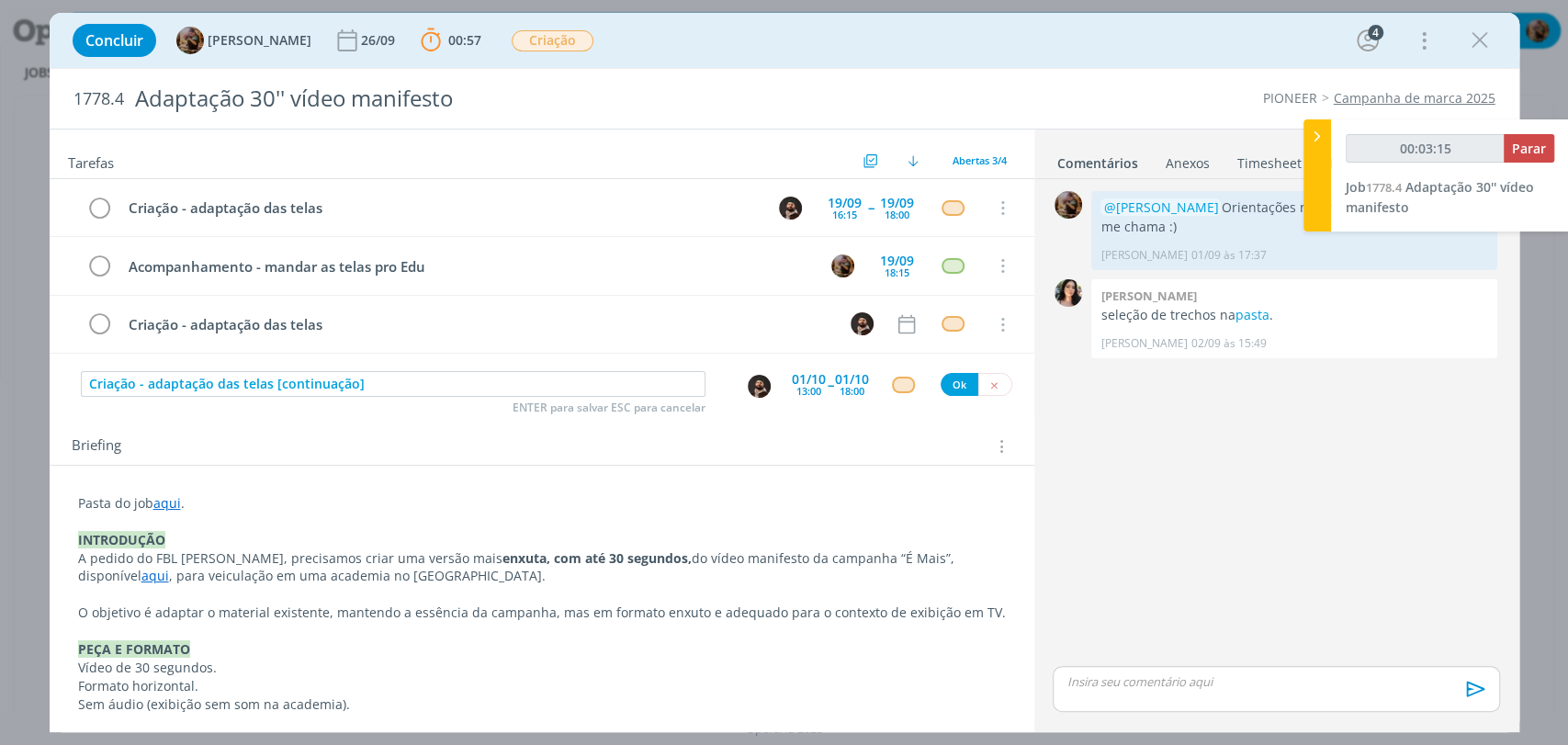
type input "00:03:16"
click at [955, 384] on button "Ok" at bounding box center [959, 384] width 38 height 23
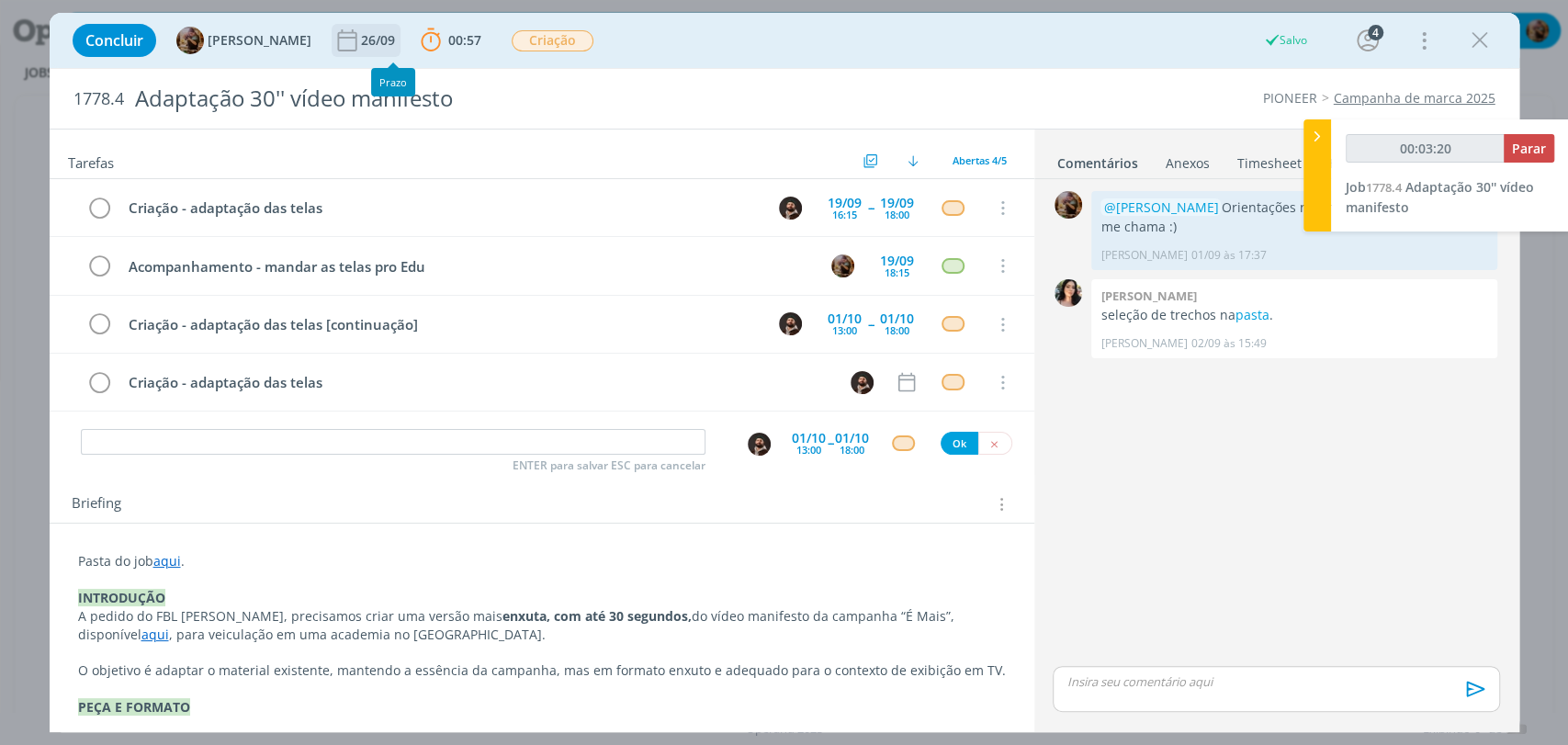
click at [398, 42] on div "26/09" at bounding box center [380, 41] width 38 height 13
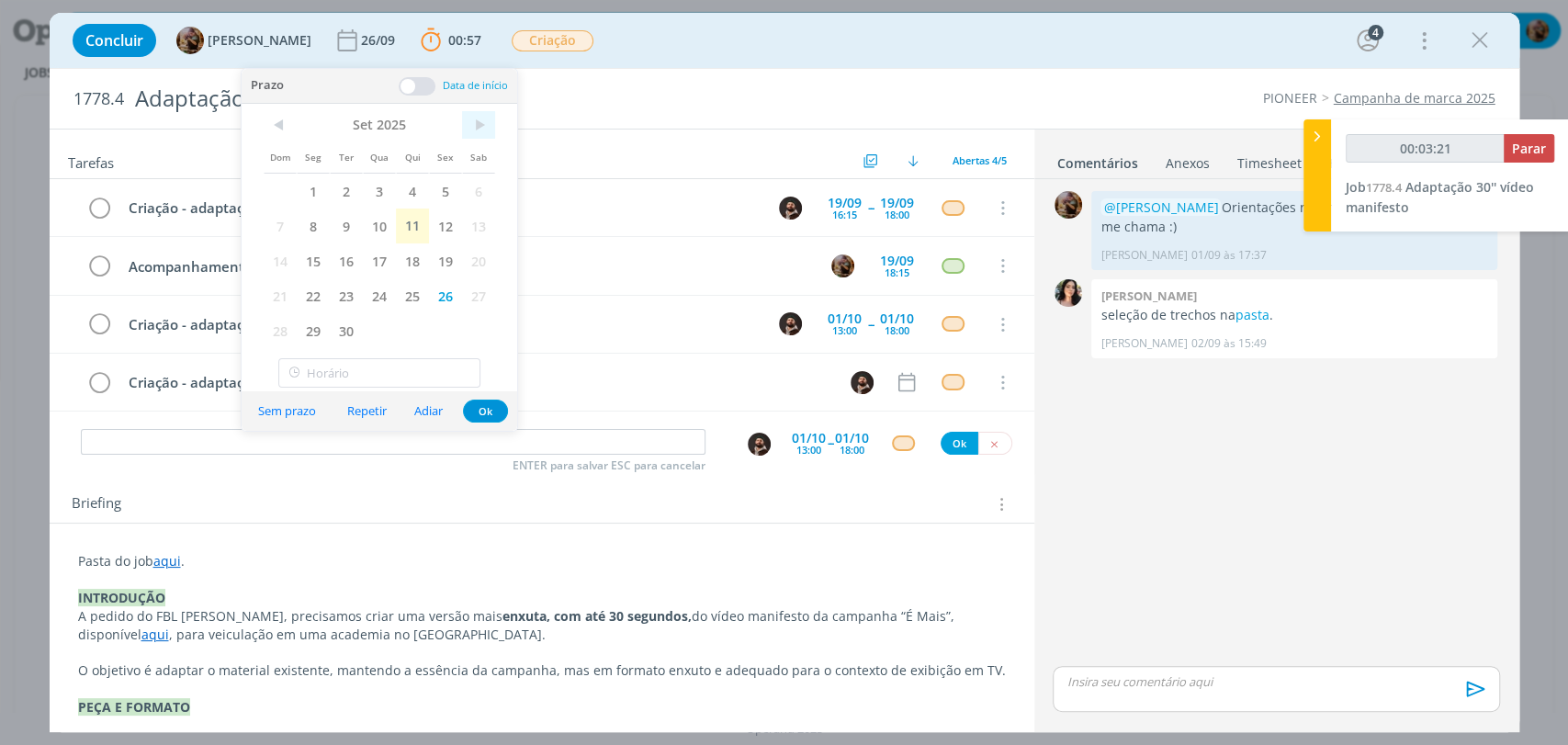
click at [483, 129] on span ">" at bounding box center [478, 125] width 33 height 27
click at [334, 219] on span "7" at bounding box center [346, 225] width 33 height 35
click at [482, 407] on button "Ok" at bounding box center [485, 410] width 45 height 23
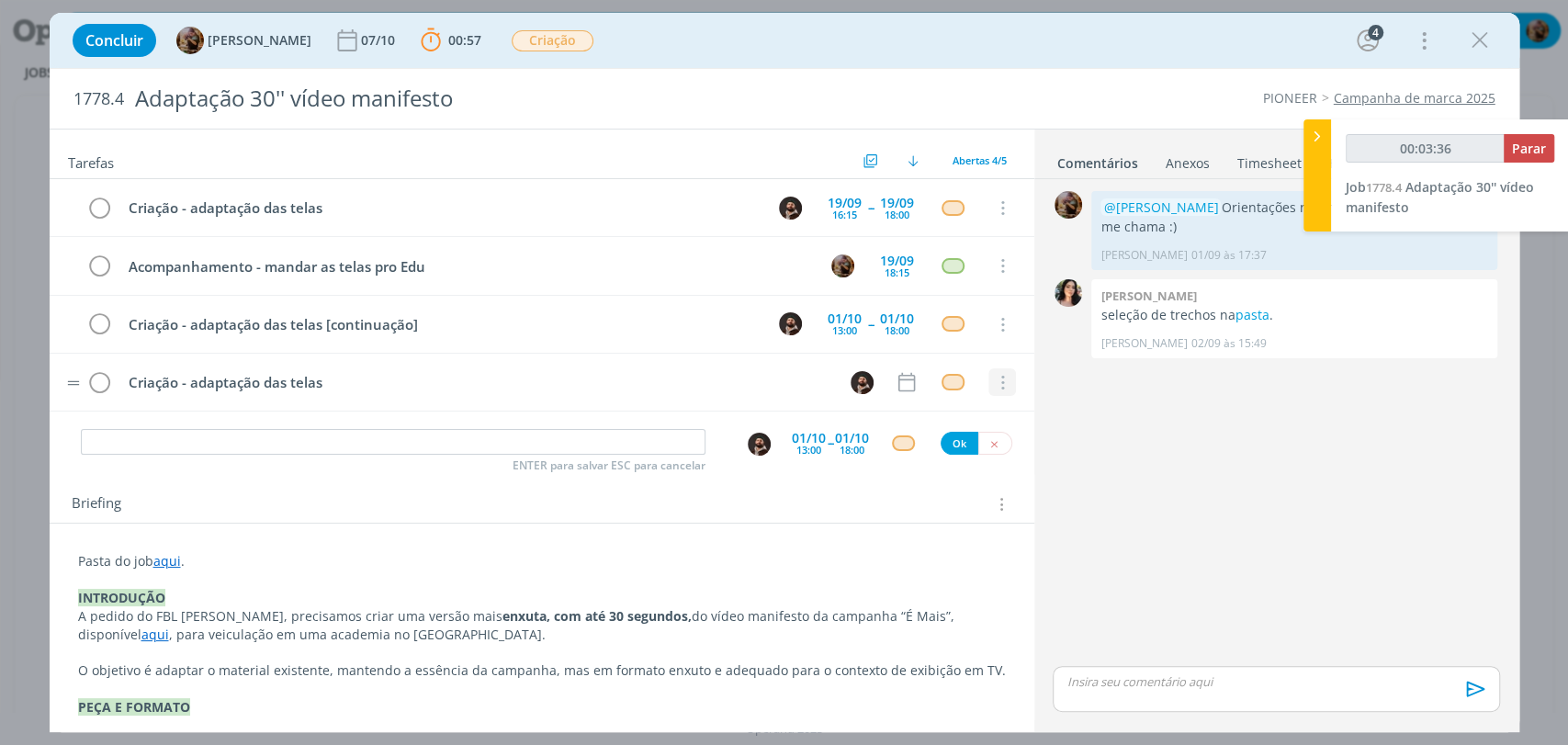
click at [991, 384] on icon "dialog" at bounding box center [1001, 382] width 20 height 16
click at [928, 353] on link "Cancelar" at bounding box center [942, 354] width 145 height 29
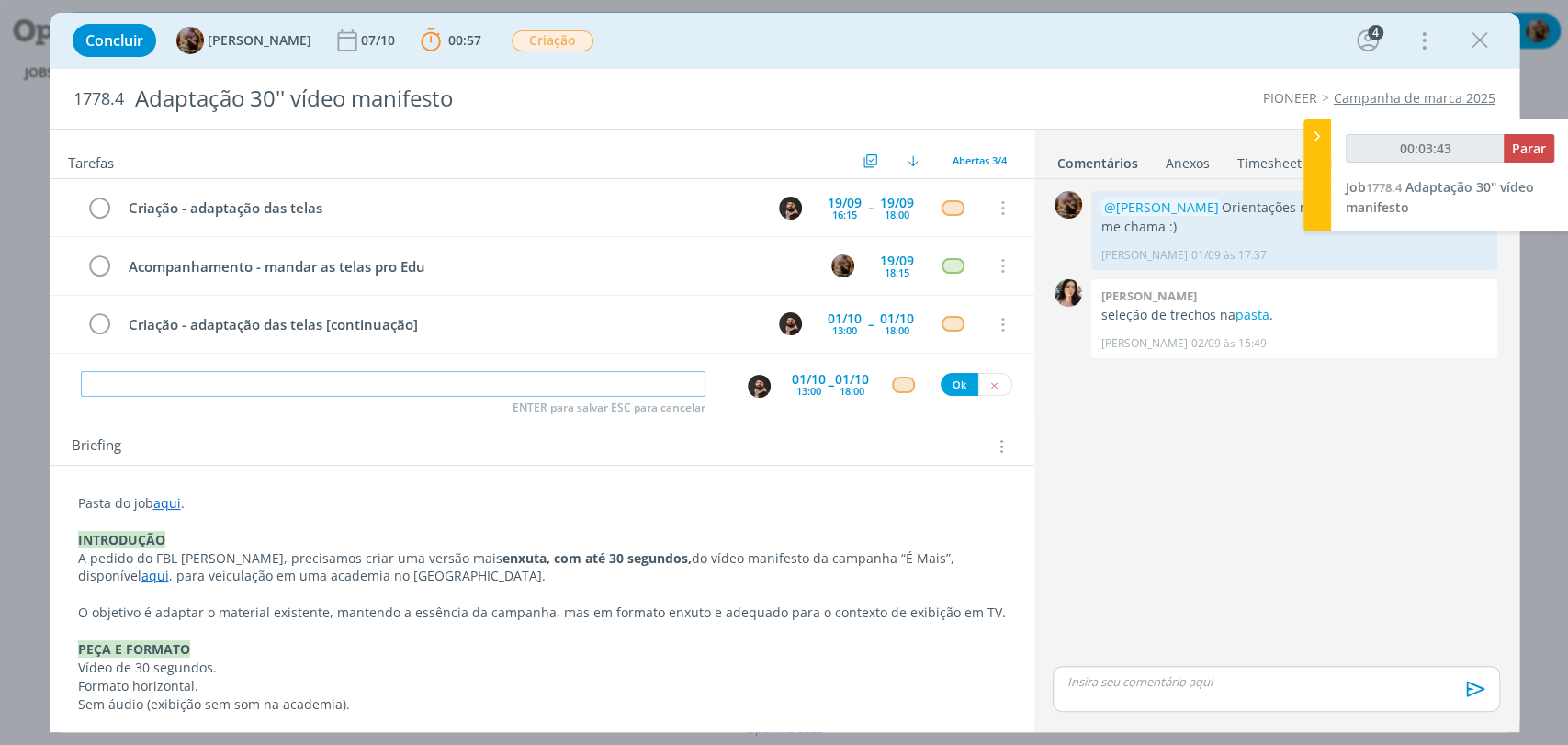
click at [674, 388] on input "dialog" at bounding box center [392, 383] width 624 height 26
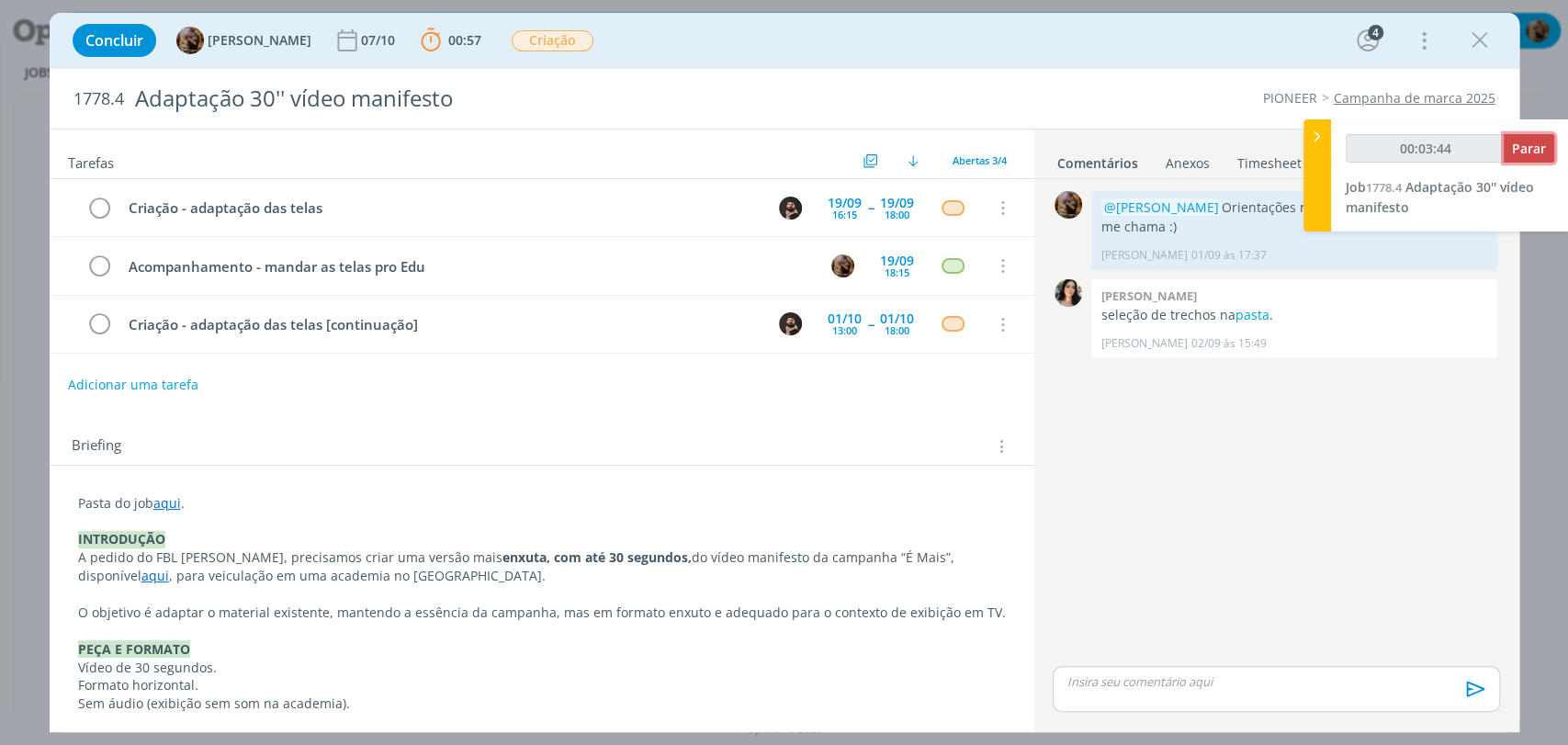
type input "00:03:45"
click at [1515, 147] on span "Parar" at bounding box center [1528, 148] width 34 height 17
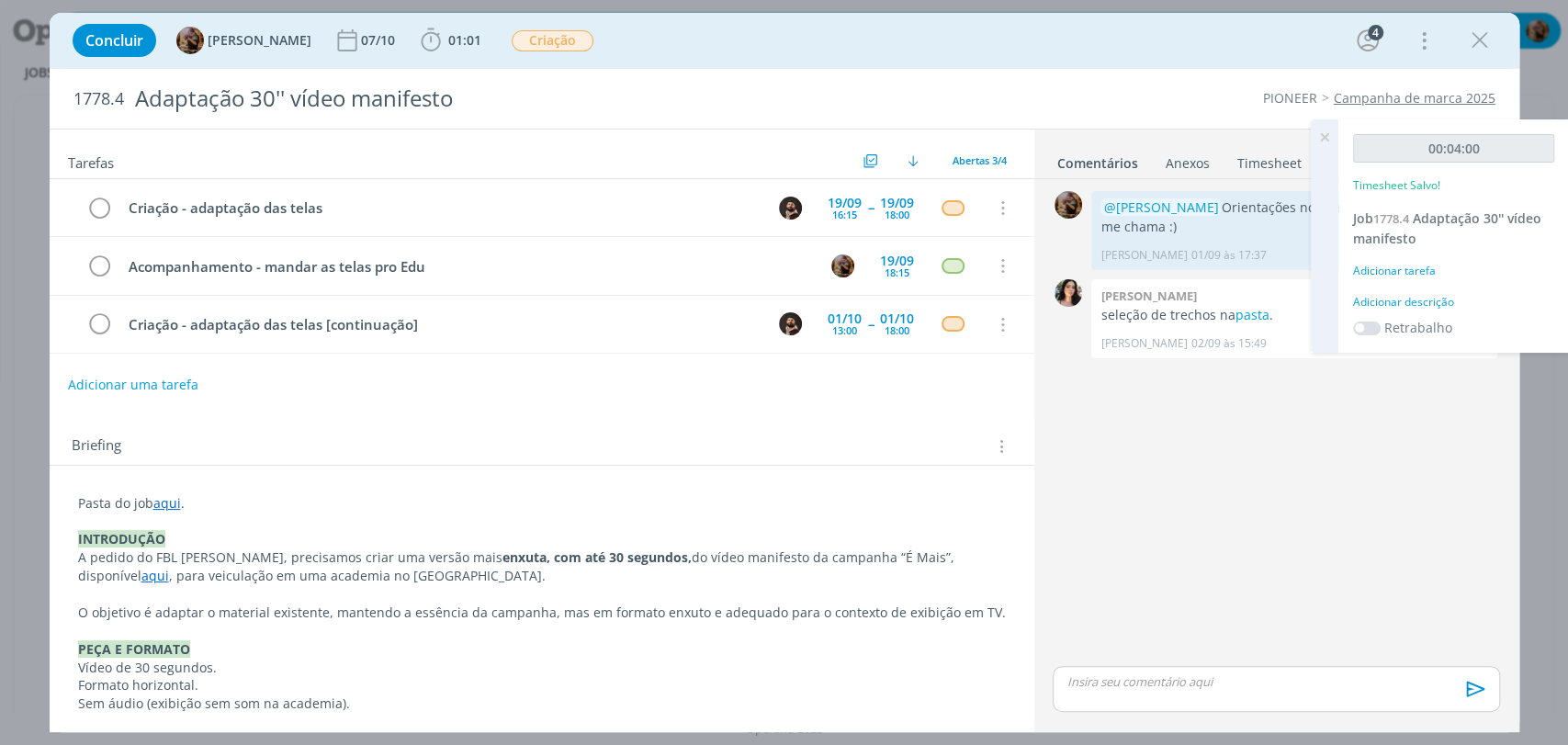
click at [1425, 303] on div "Adicionar descrição" at bounding box center [1453, 302] width 201 height 16
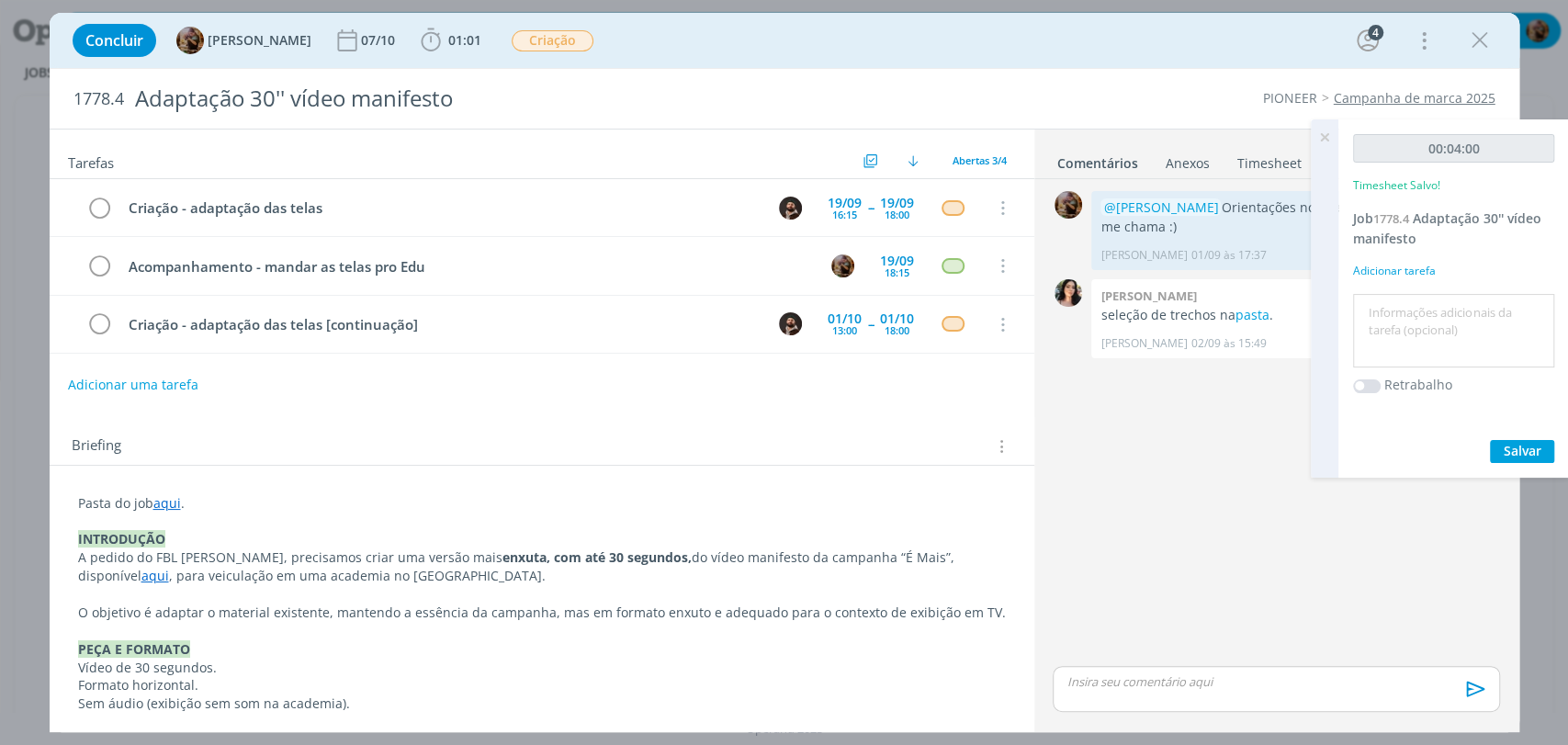
click at [1425, 321] on textarea at bounding box center [1453, 331] width 192 height 65
type textarea "organização de pauta"
click at [1518, 447] on span "Salvar" at bounding box center [1523, 450] width 38 height 17
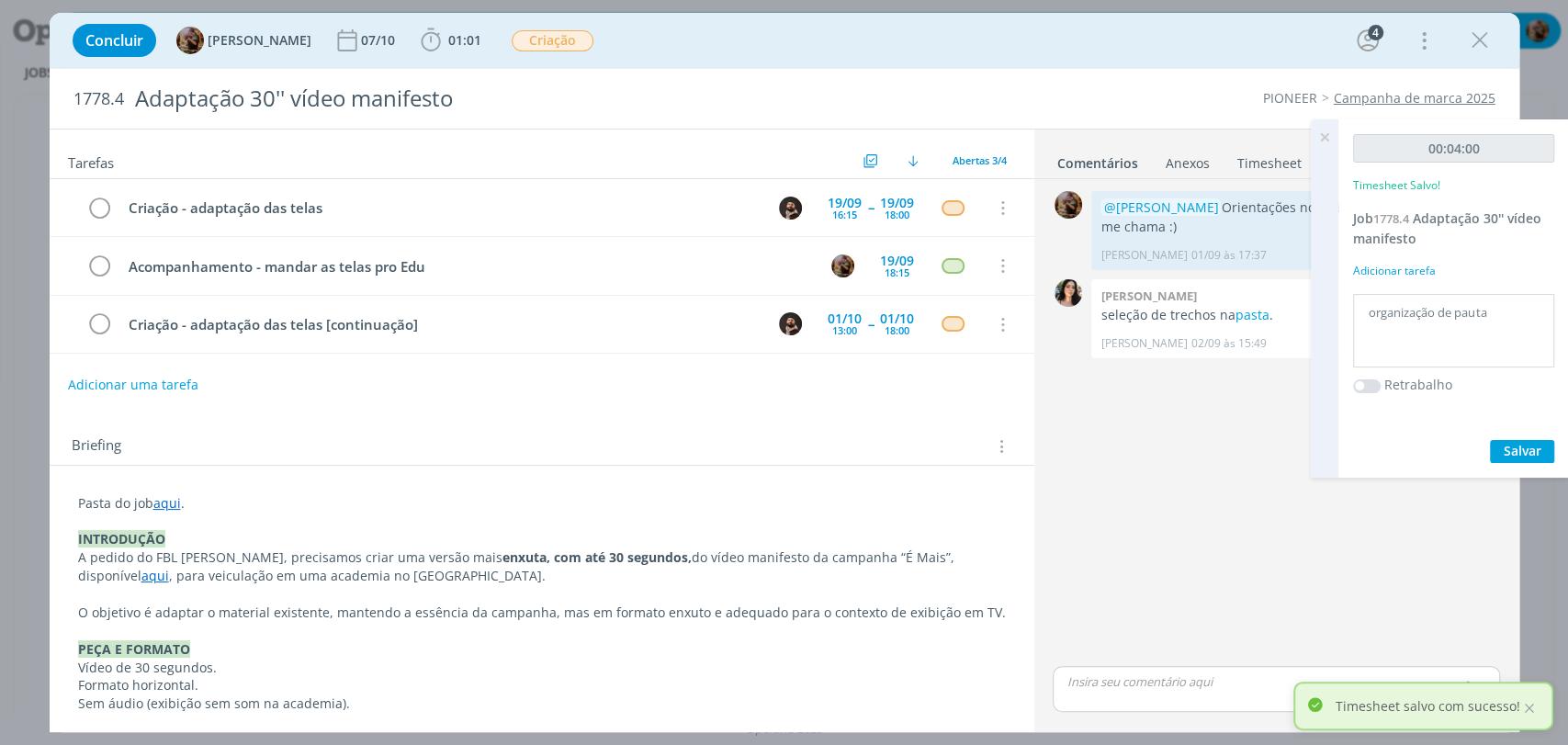
click at [1320, 140] on icon at bounding box center [1324, 137] width 33 height 36
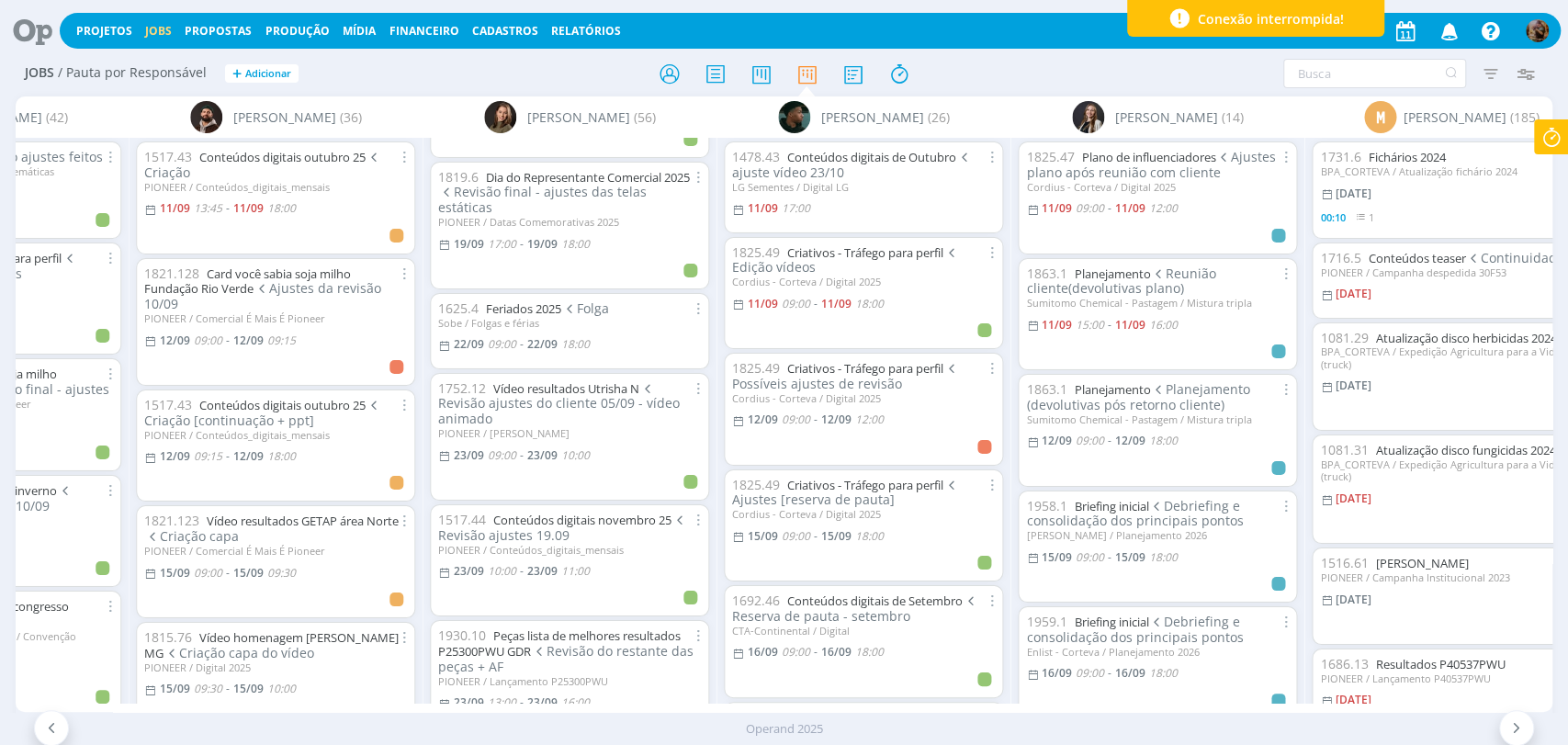
scroll to position [2958, 0]
click at [603, 383] on link "Vídeo resultados Utrisha N" at bounding box center [566, 390] width 146 height 16
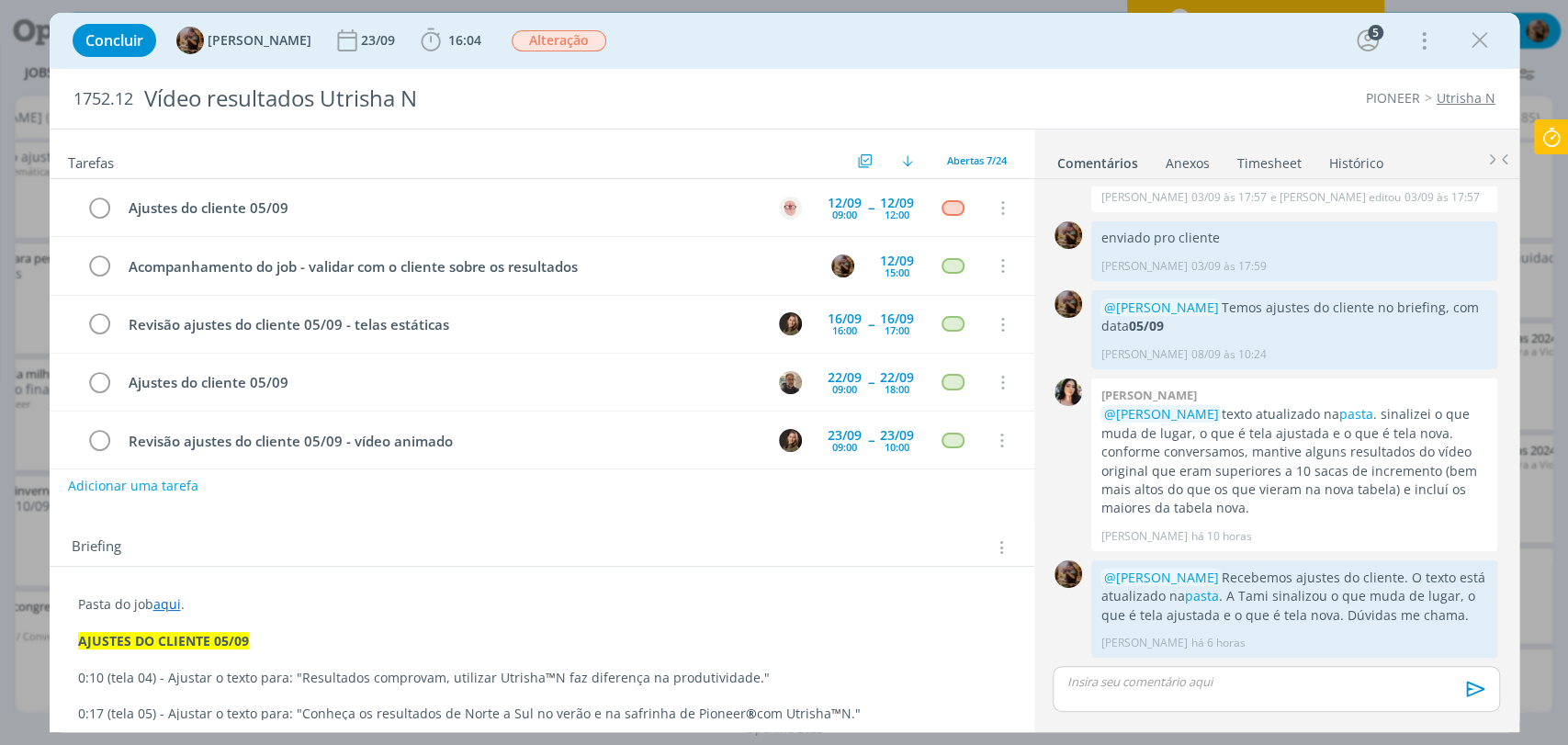
scroll to position [128, 0]
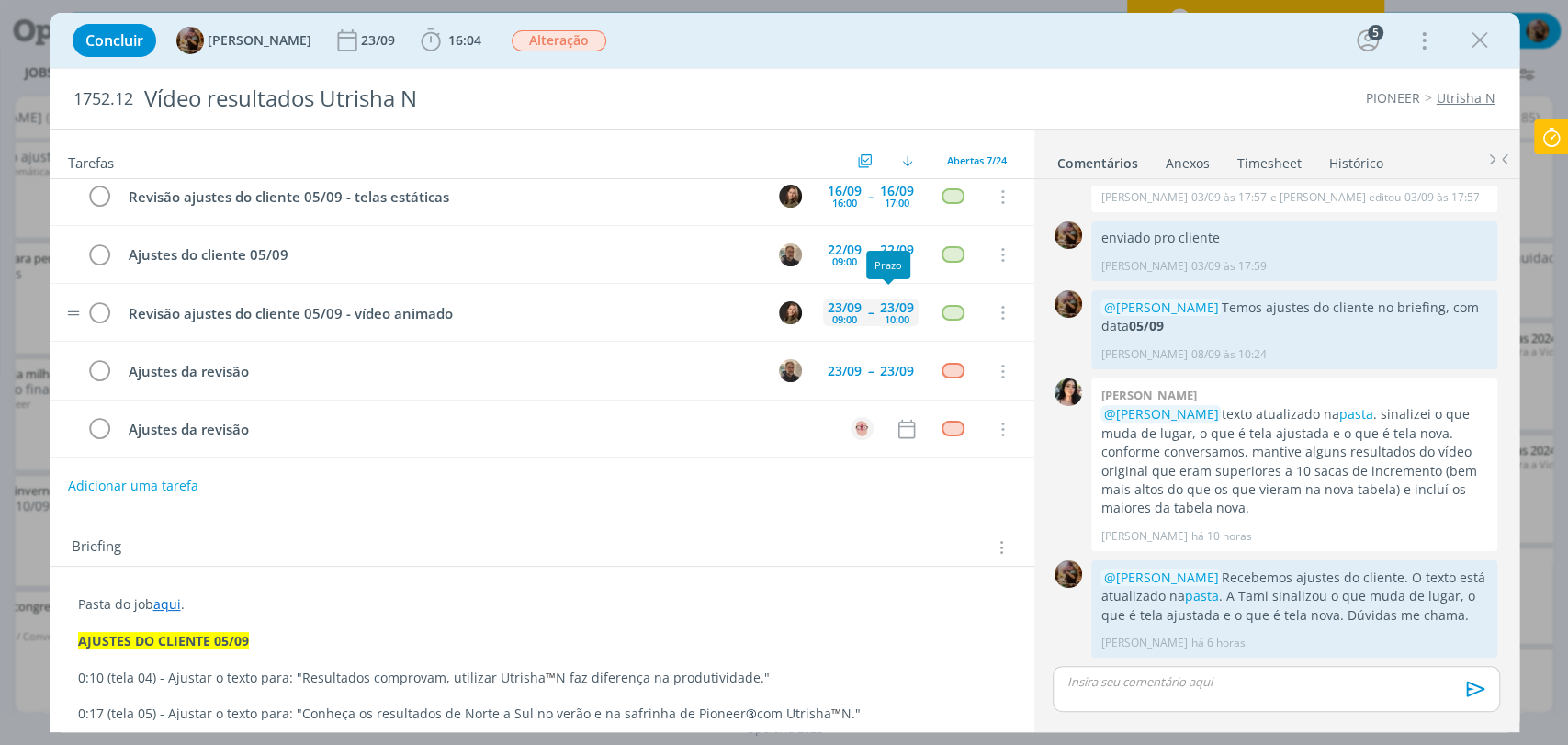
click at [901, 327] on div "[DATE] 10:00" at bounding box center [897, 313] width 44 height 40
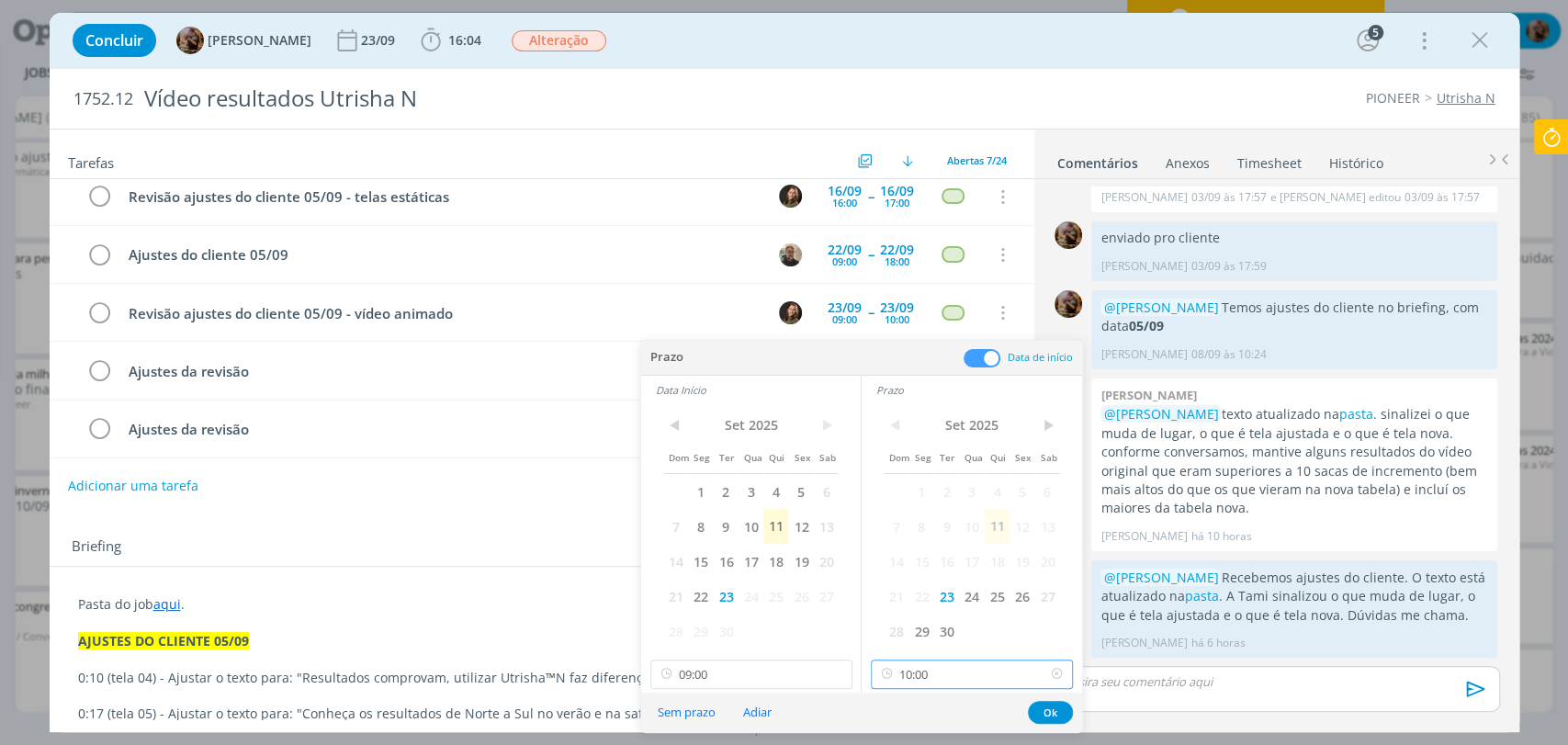
click at [945, 673] on input "10:00" at bounding box center [972, 673] width 202 height 29
click at [922, 583] on div "12:00" at bounding box center [974, 582] width 205 height 33
type input "12:00"
click at [792, 656] on div "< [DATE] > Dom Seg Ter Qua Qui Sex Sab 1 2 3 4 5 6 7 8 9 10 11 12 13 14 15 16 1…" at bounding box center [751, 547] width 219 height 288
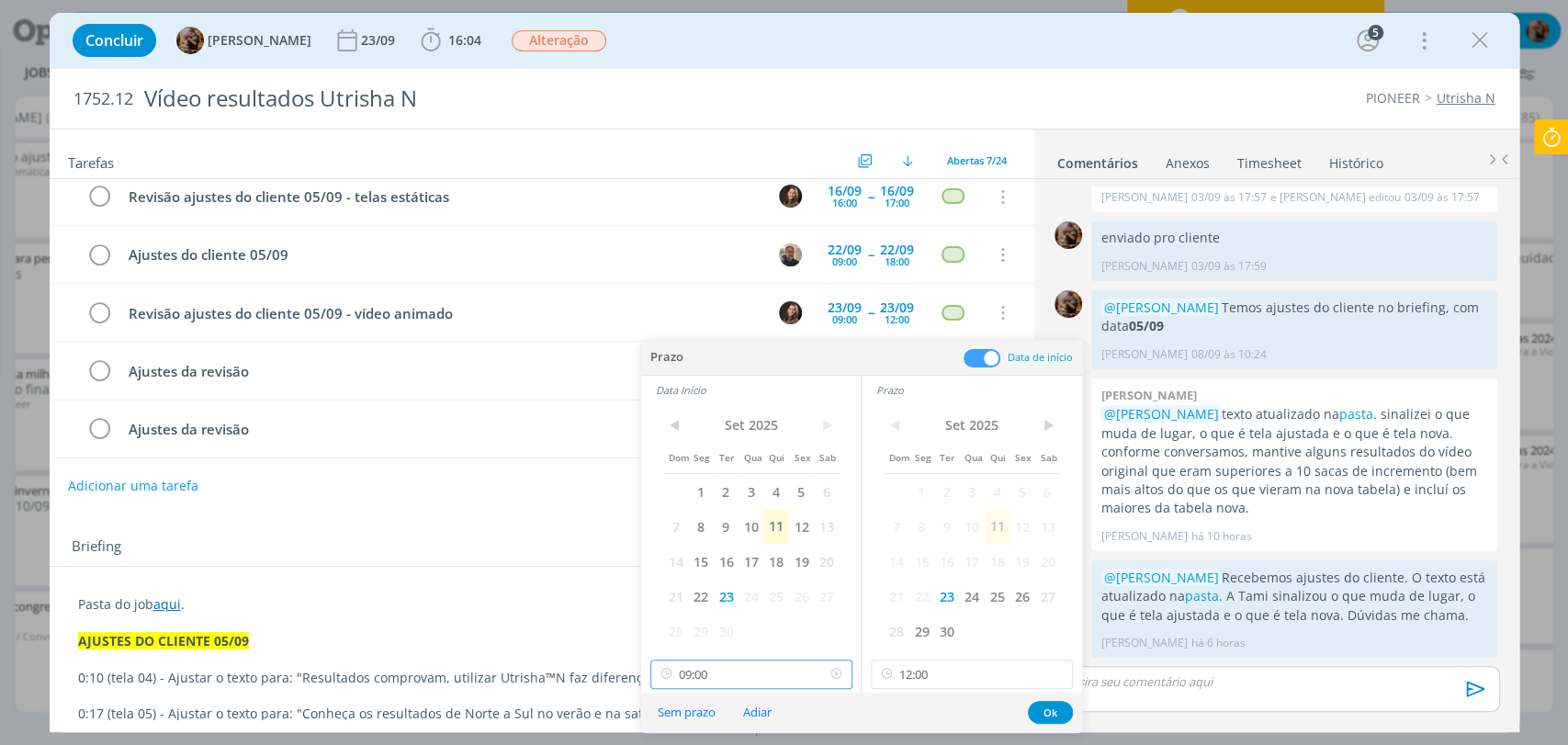
click at [786, 669] on input "09:00" at bounding box center [752, 673] width 202 height 29
click at [685, 482] on div "11:00" at bounding box center [753, 480] width 205 height 33
type input "11:00"
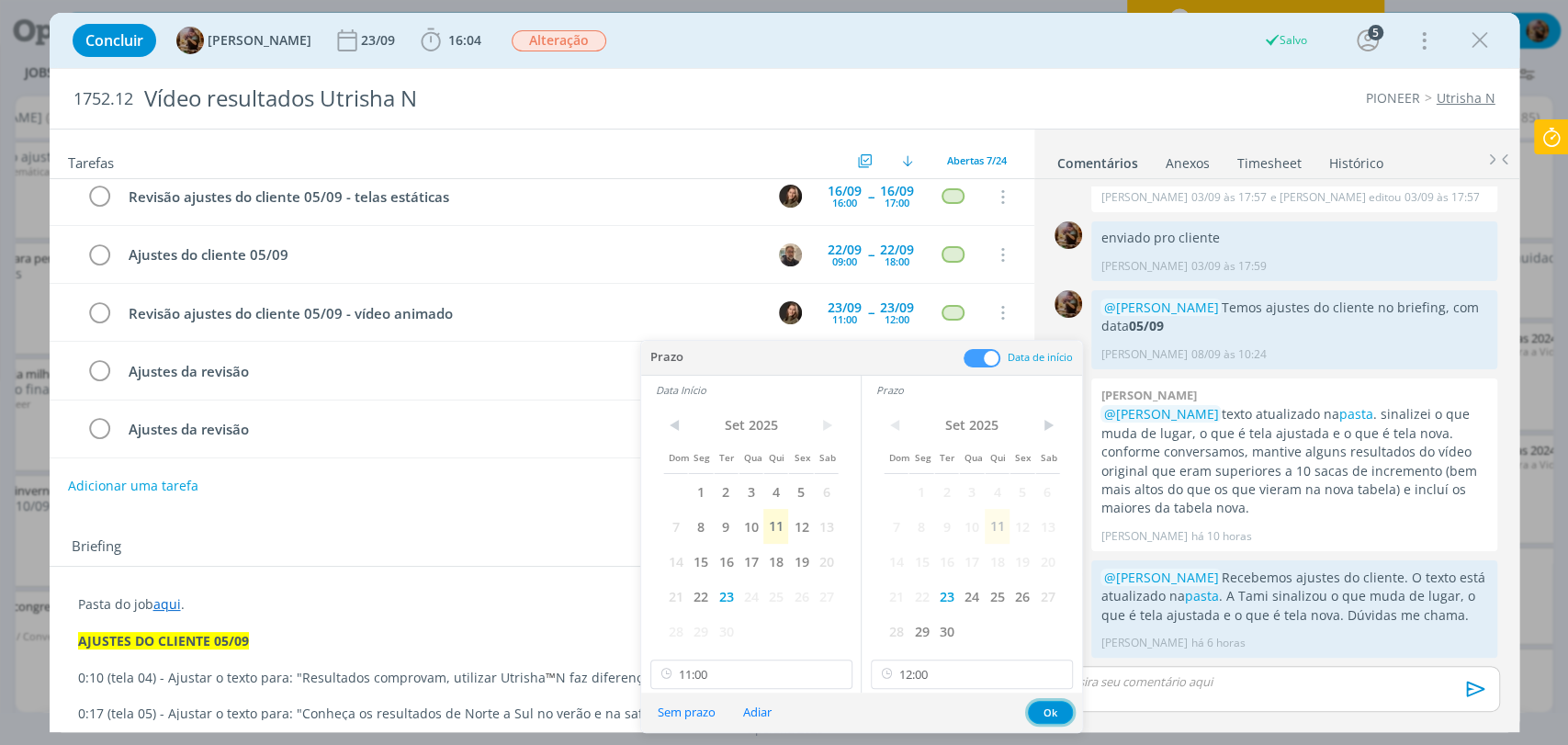
click at [1051, 710] on button "Ok" at bounding box center [1051, 712] width 45 height 23
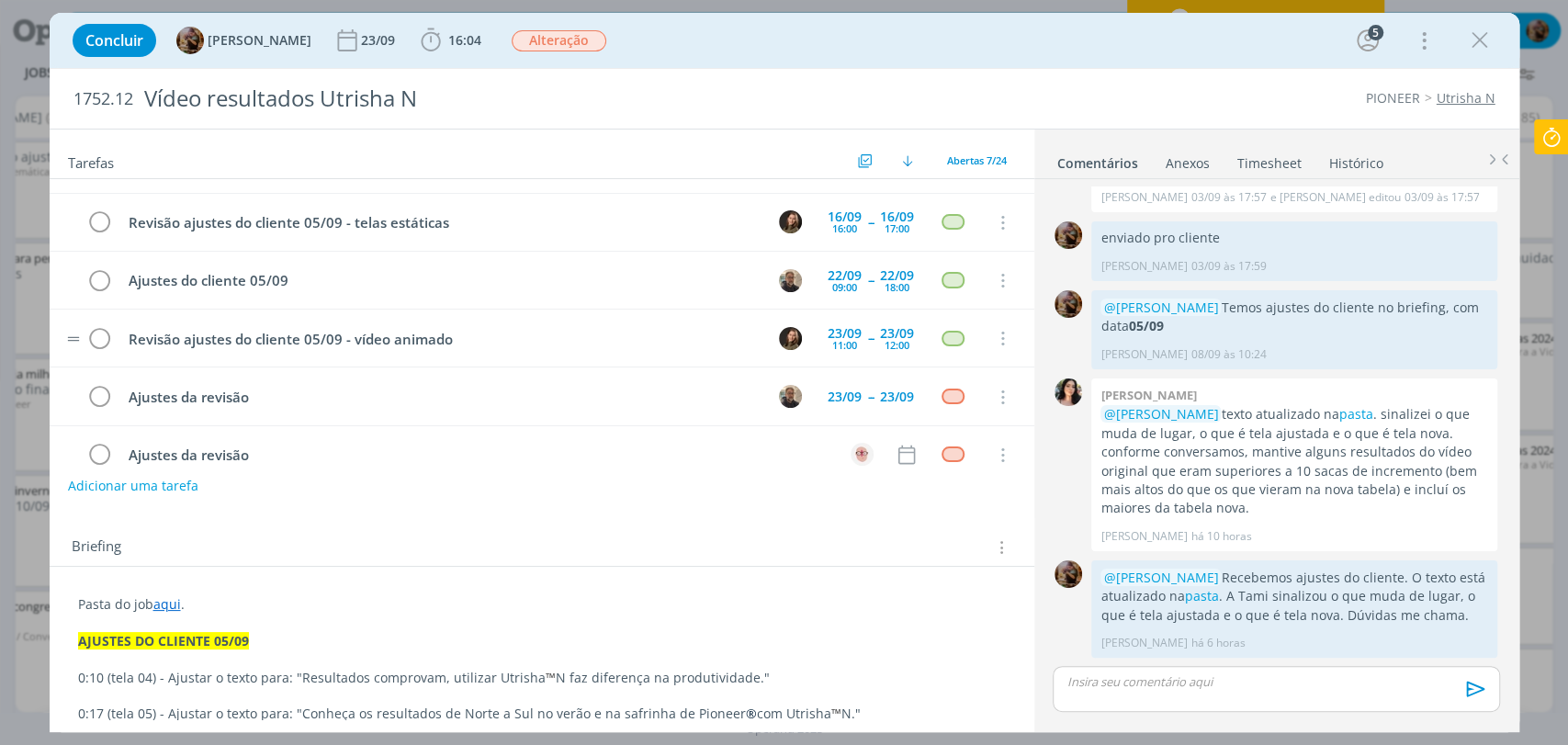
scroll to position [128, 0]
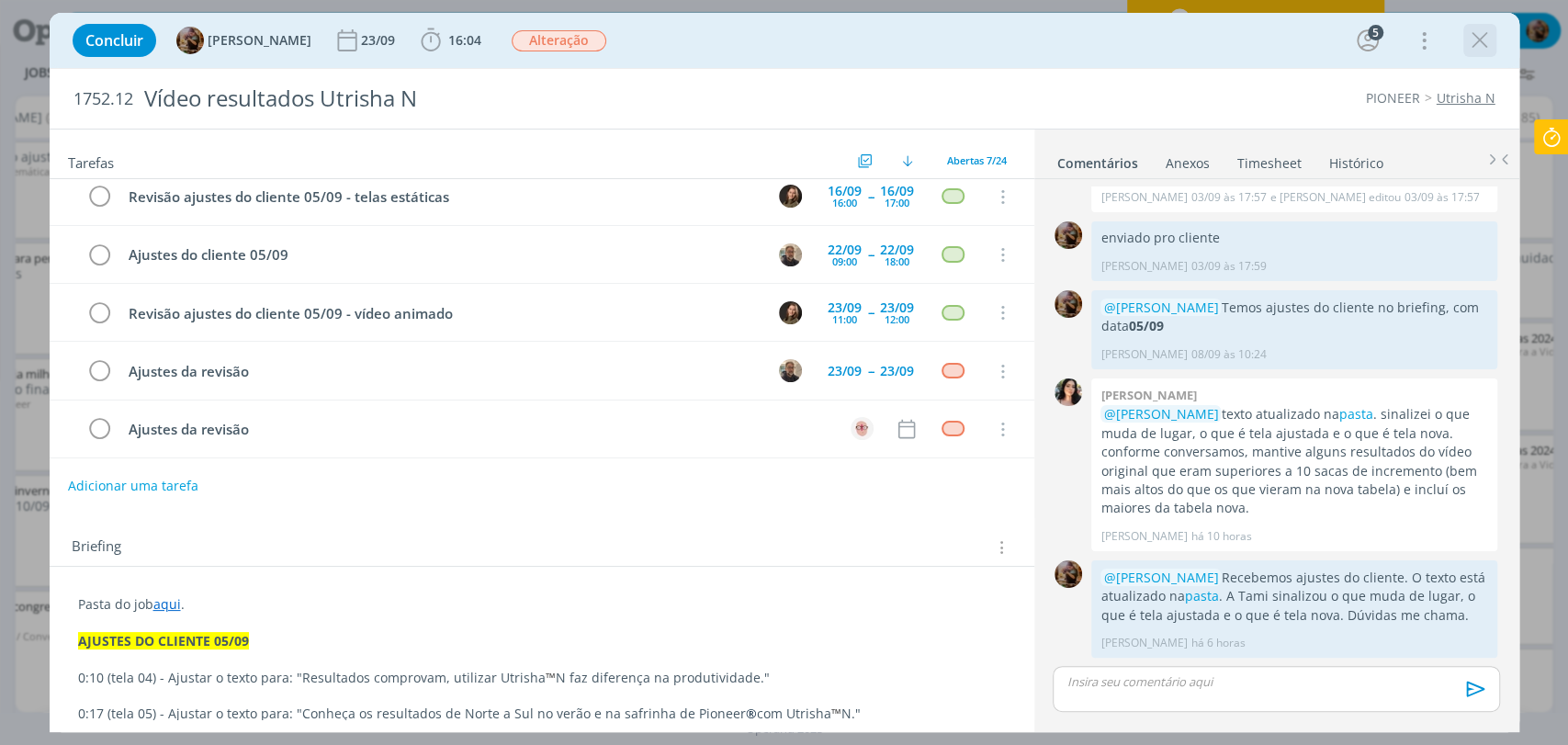
click at [1469, 53] on button "dialog" at bounding box center [1479, 40] width 27 height 27
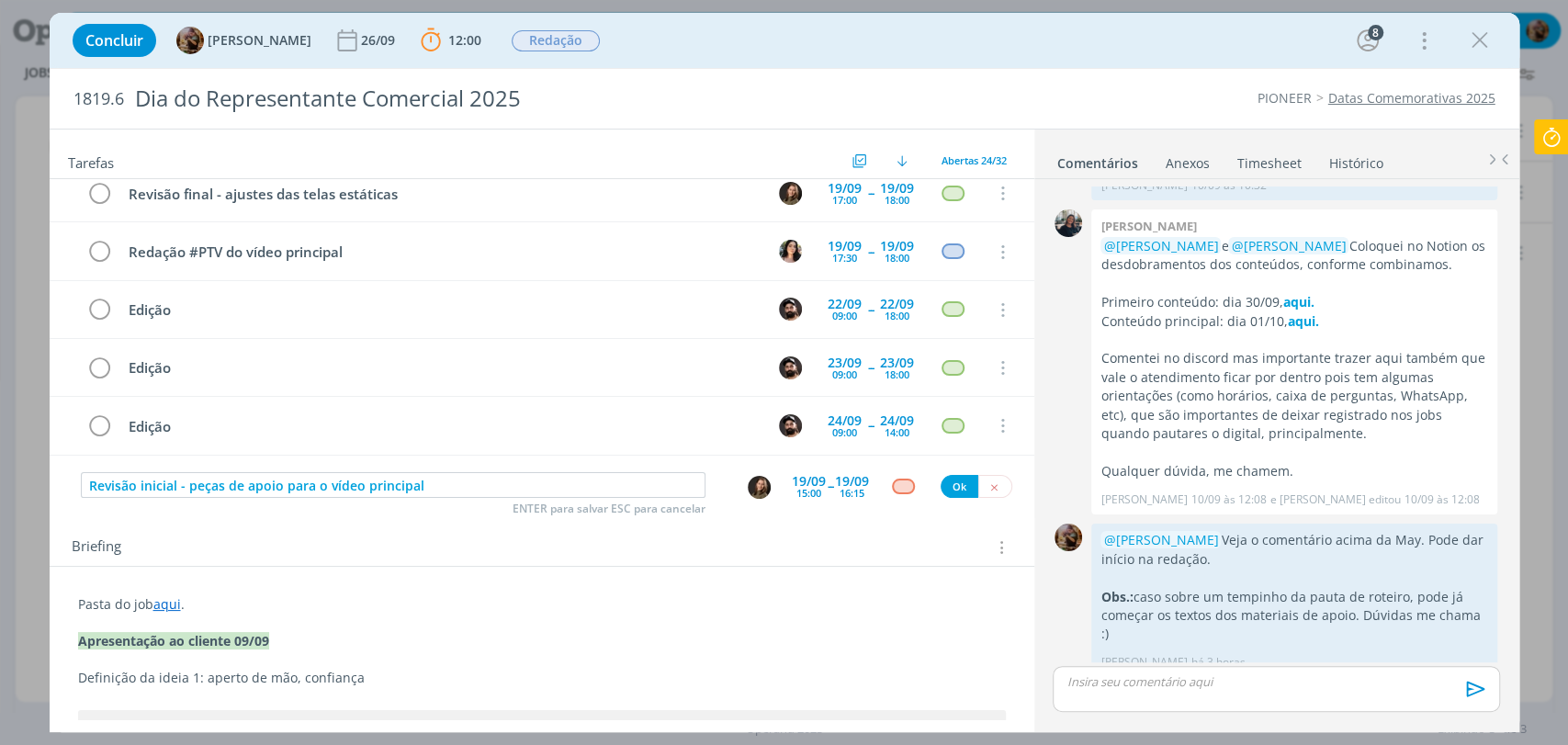
scroll to position [619, 0]
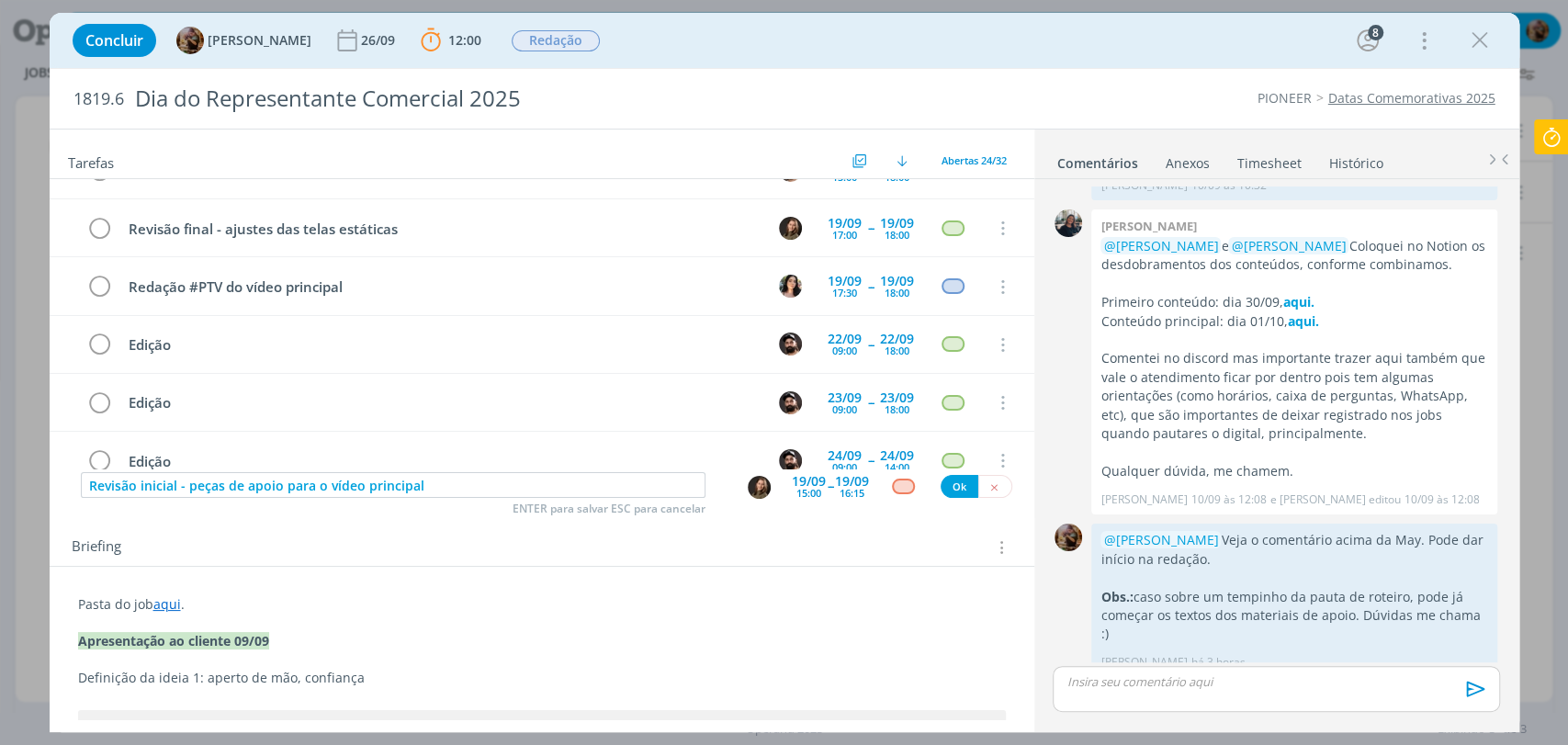
click at [792, 483] on div "19/09" at bounding box center [809, 481] width 34 height 13
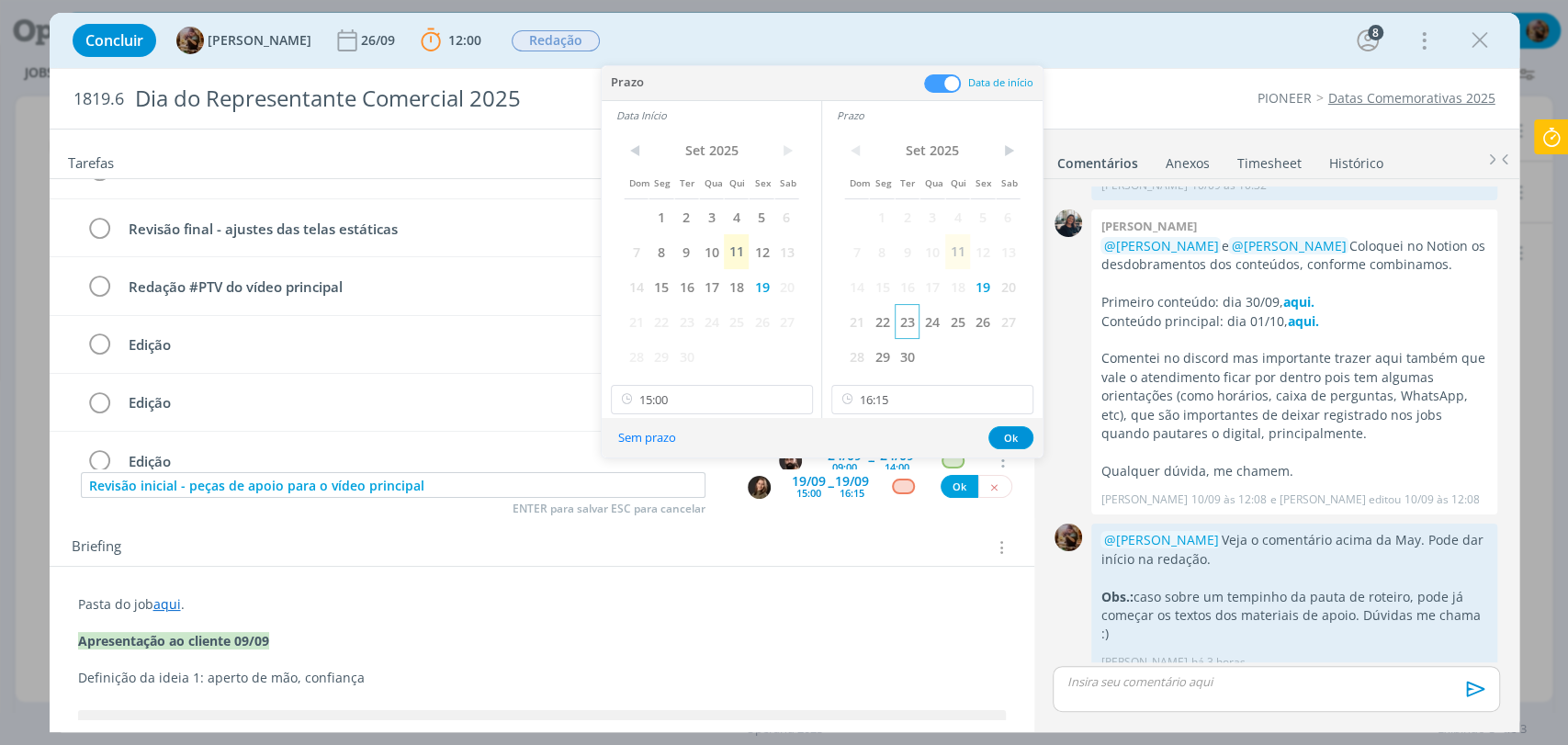
click at [899, 330] on span "23" at bounding box center [907, 321] width 25 height 35
click at [690, 319] on span "23" at bounding box center [687, 321] width 25 height 35
click at [700, 395] on input "15:00" at bounding box center [712, 399] width 202 height 29
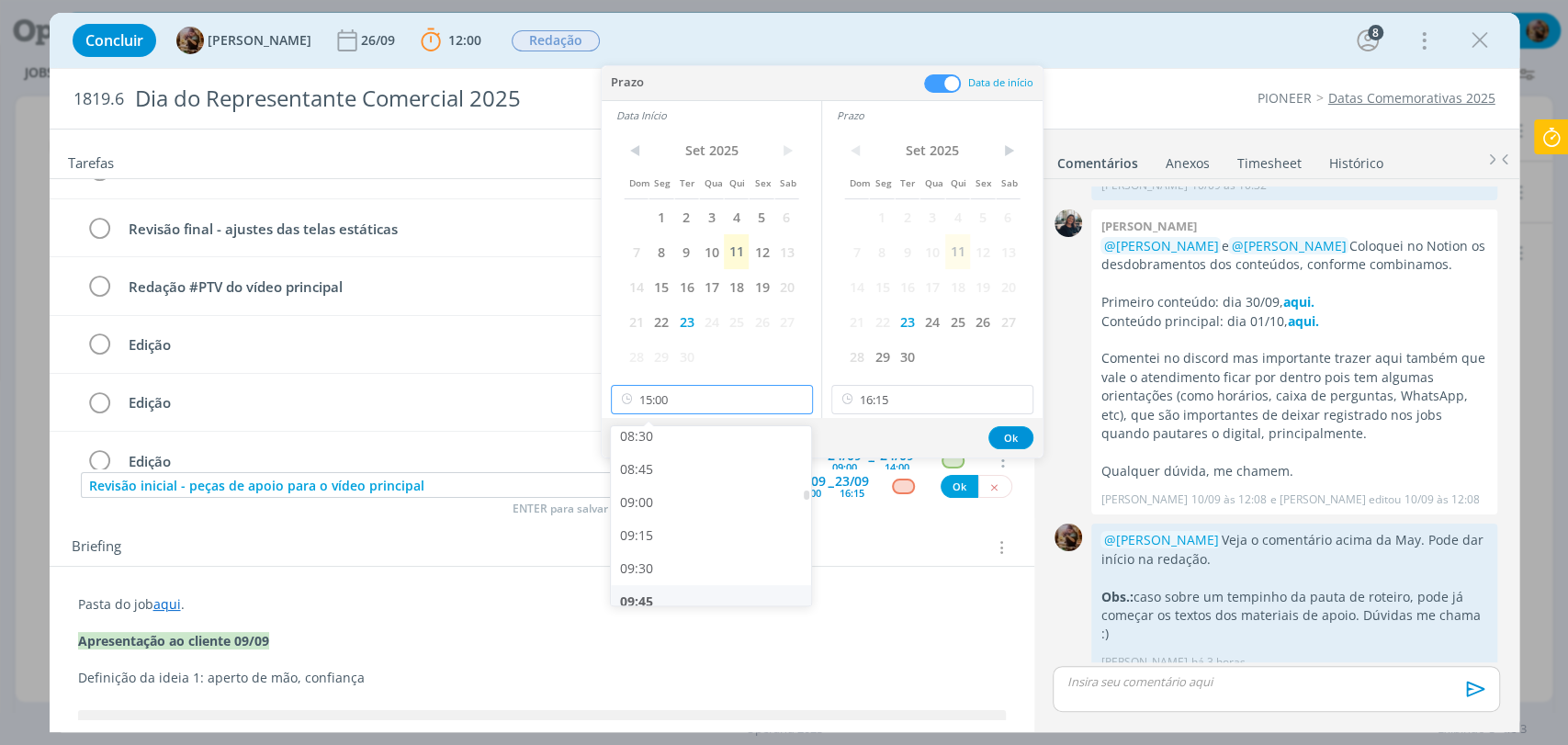
scroll to position [1129, 0]
click at [645, 497] on div "09:00" at bounding box center [713, 503] width 205 height 33
type input "09:00"
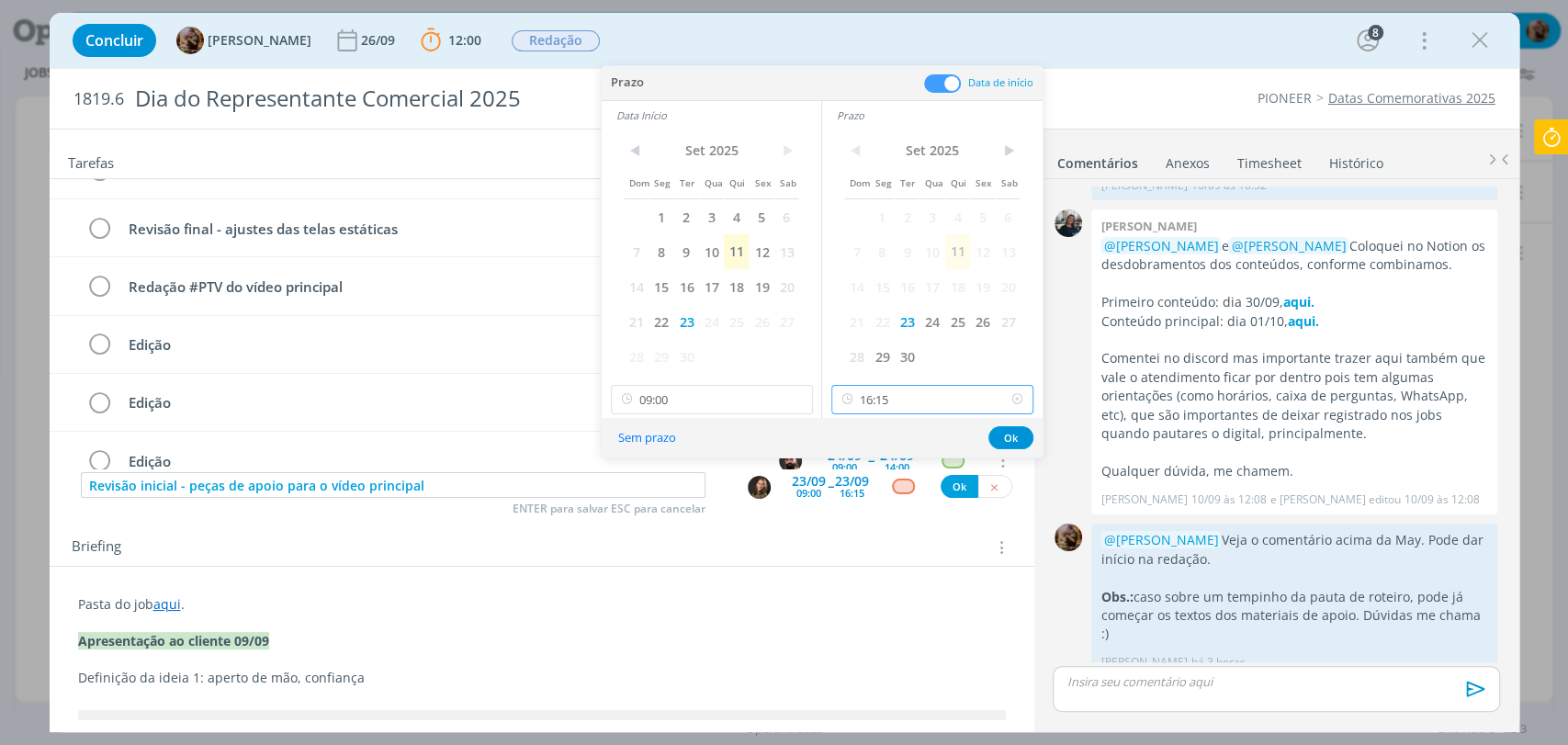
click at [930, 390] on input "16:15" at bounding box center [932, 399] width 202 height 29
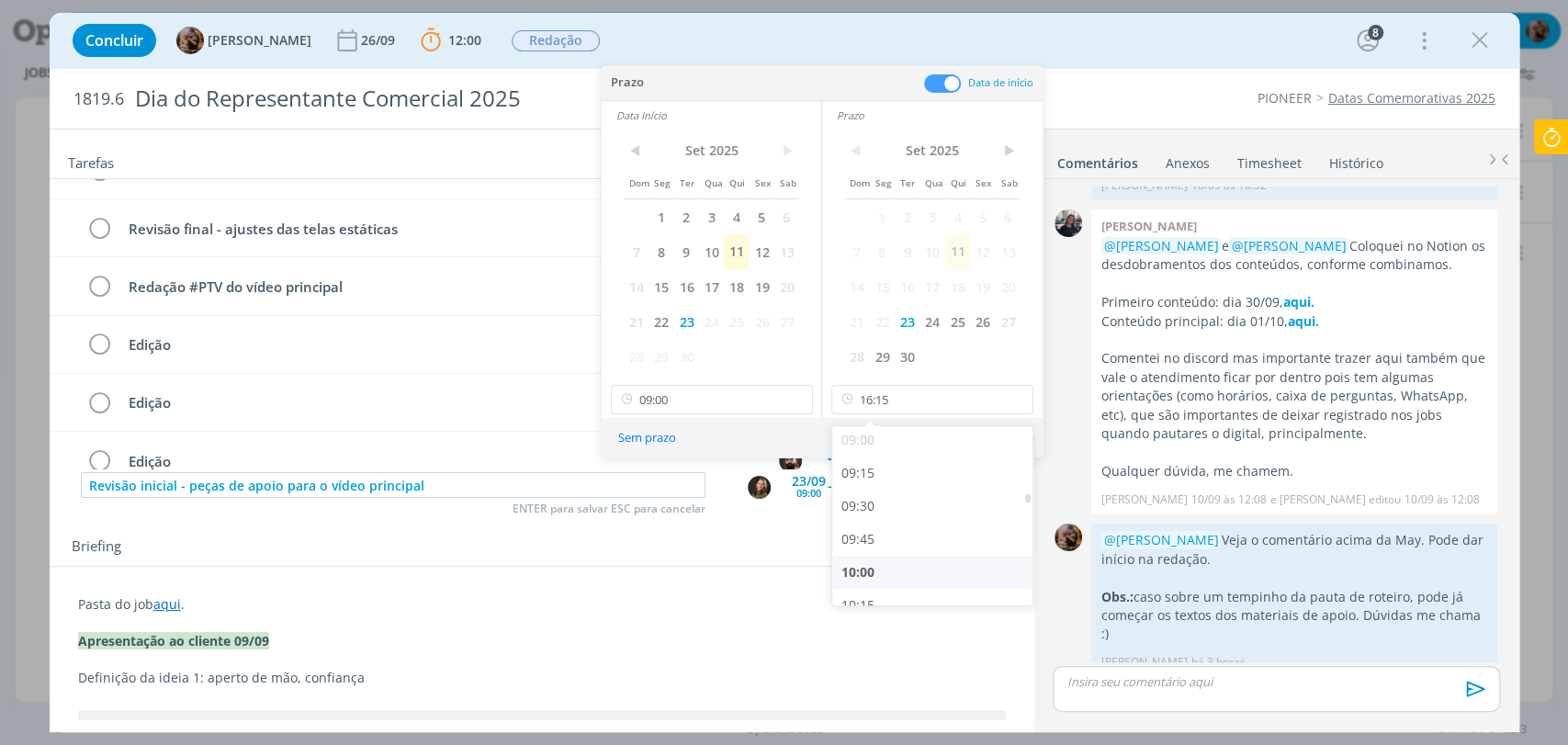
click at [867, 568] on div "10:00" at bounding box center [934, 572] width 205 height 33
type input "10:00"
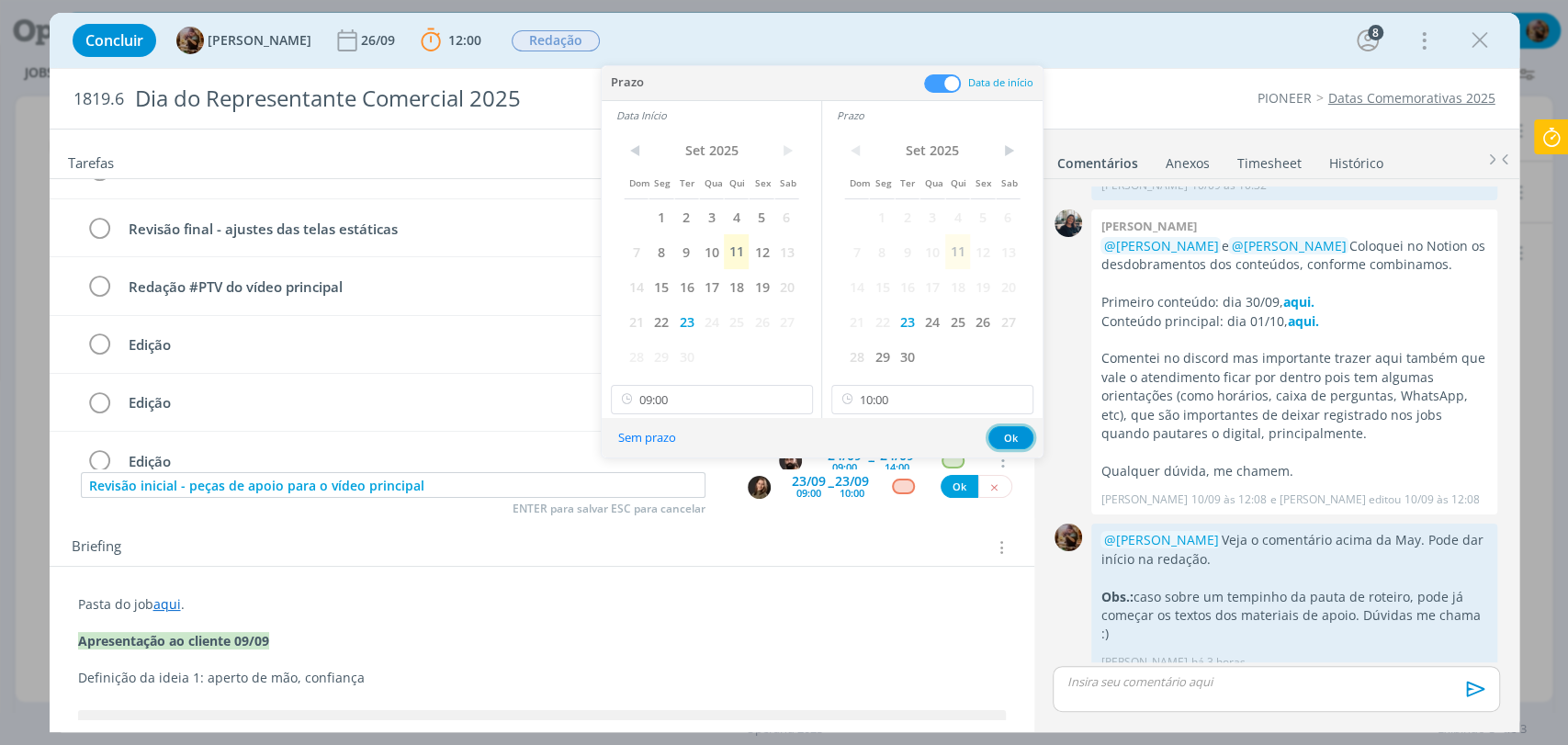
click at [1003, 438] on button "Ok" at bounding box center [1011, 438] width 45 height 23
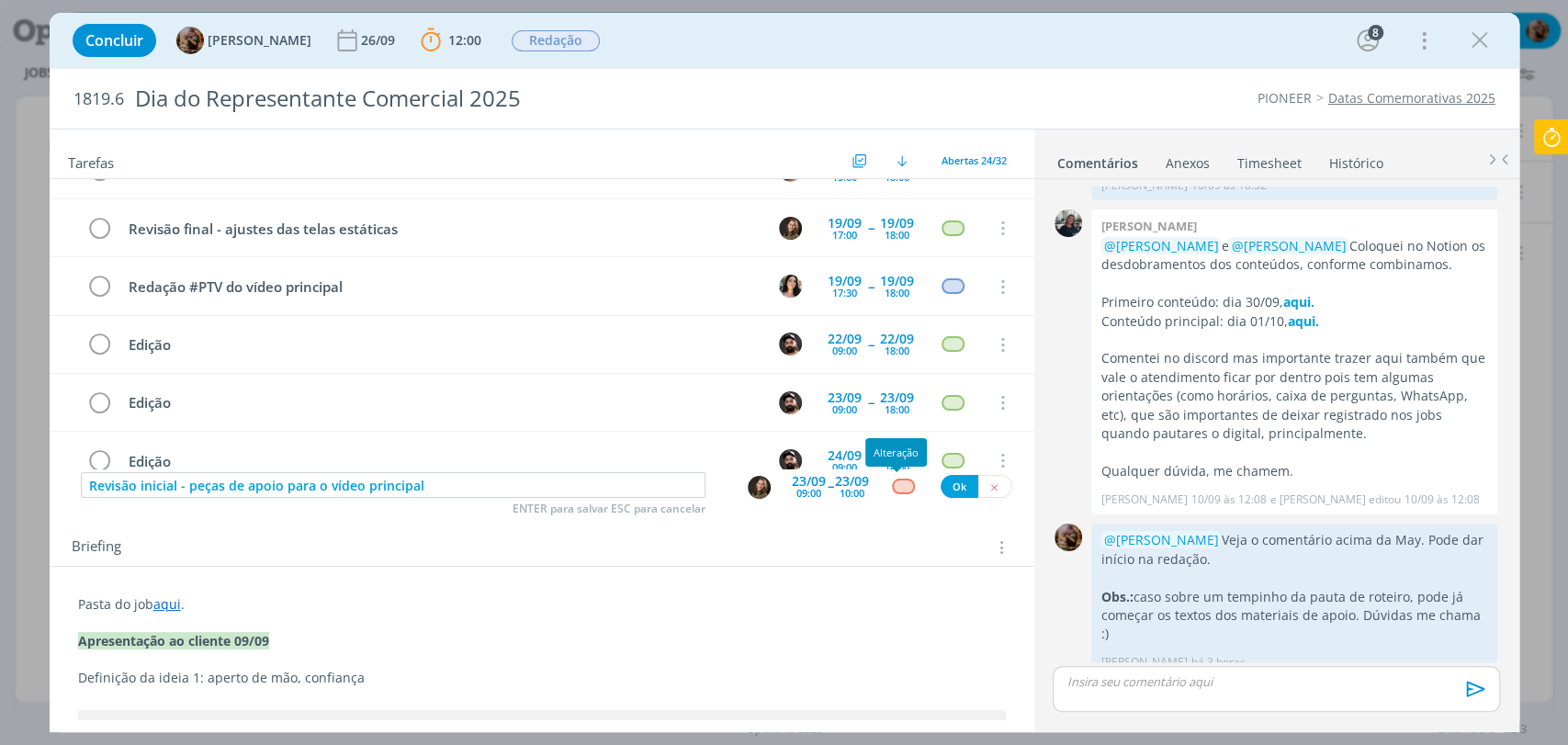
click at [897, 488] on div "dialog" at bounding box center [903, 486] width 23 height 16
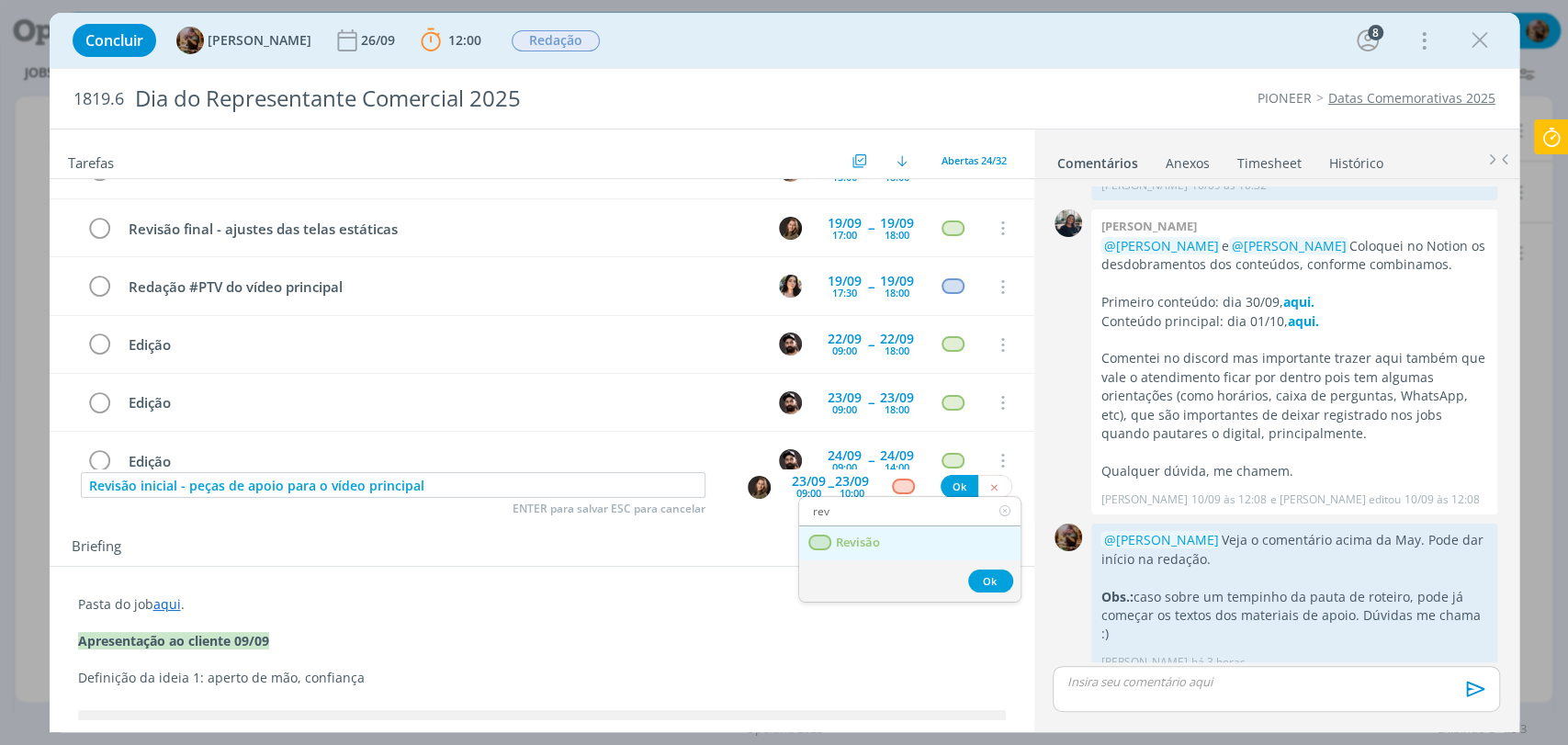
type input "rev"
click at [868, 538] on span "Revisão" at bounding box center [857, 543] width 44 height 15
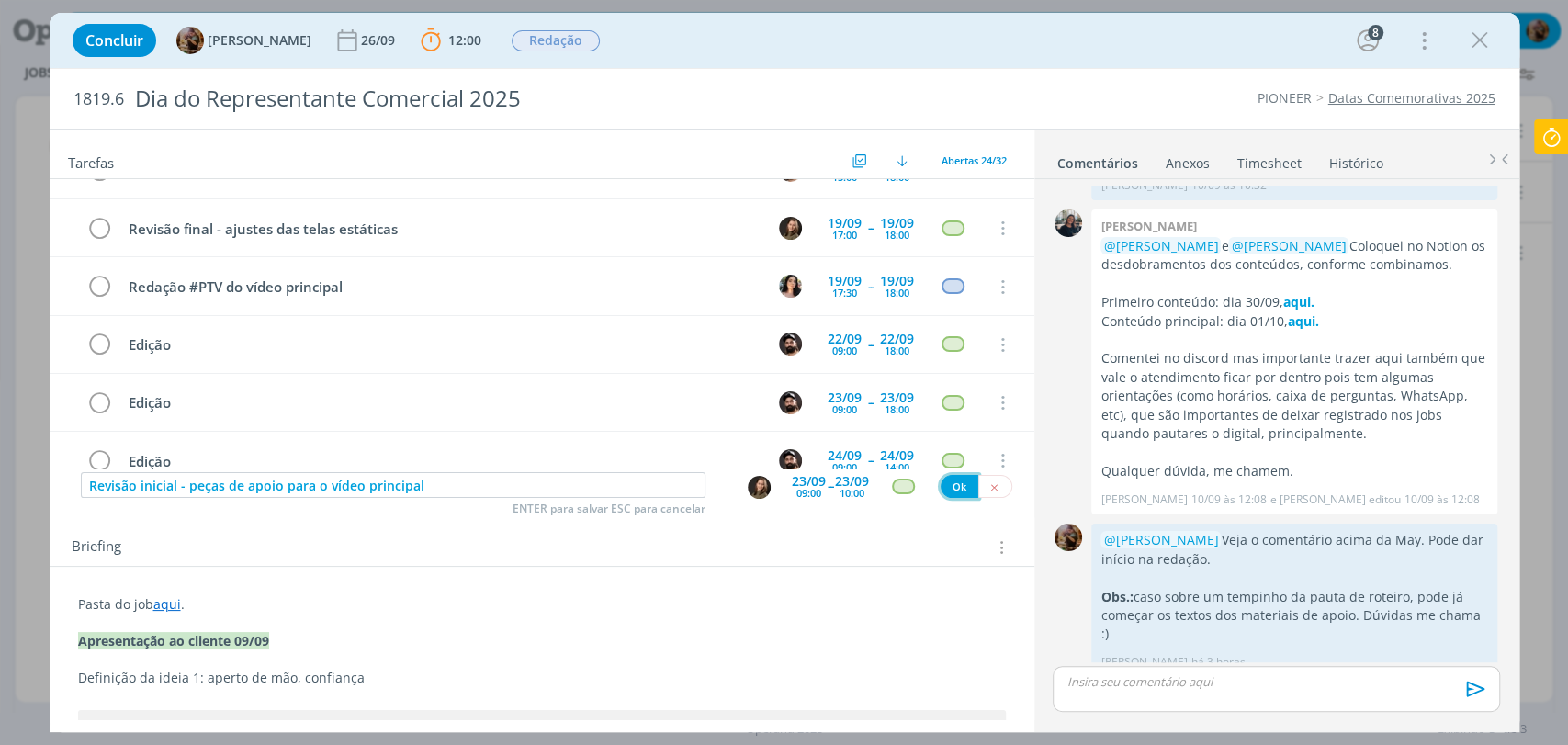
click at [951, 488] on button "Ok" at bounding box center [959, 486] width 38 height 23
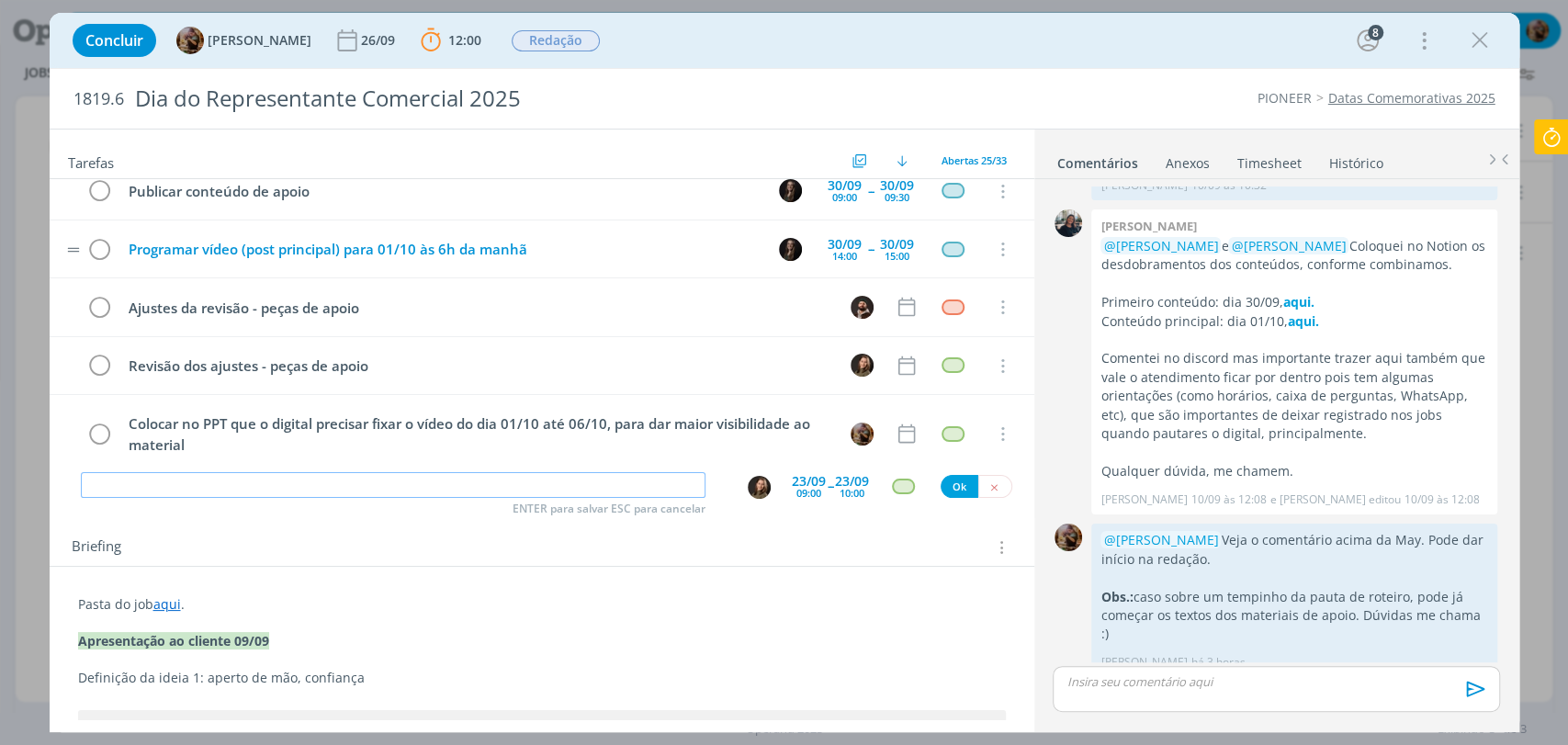
scroll to position [1187, 0]
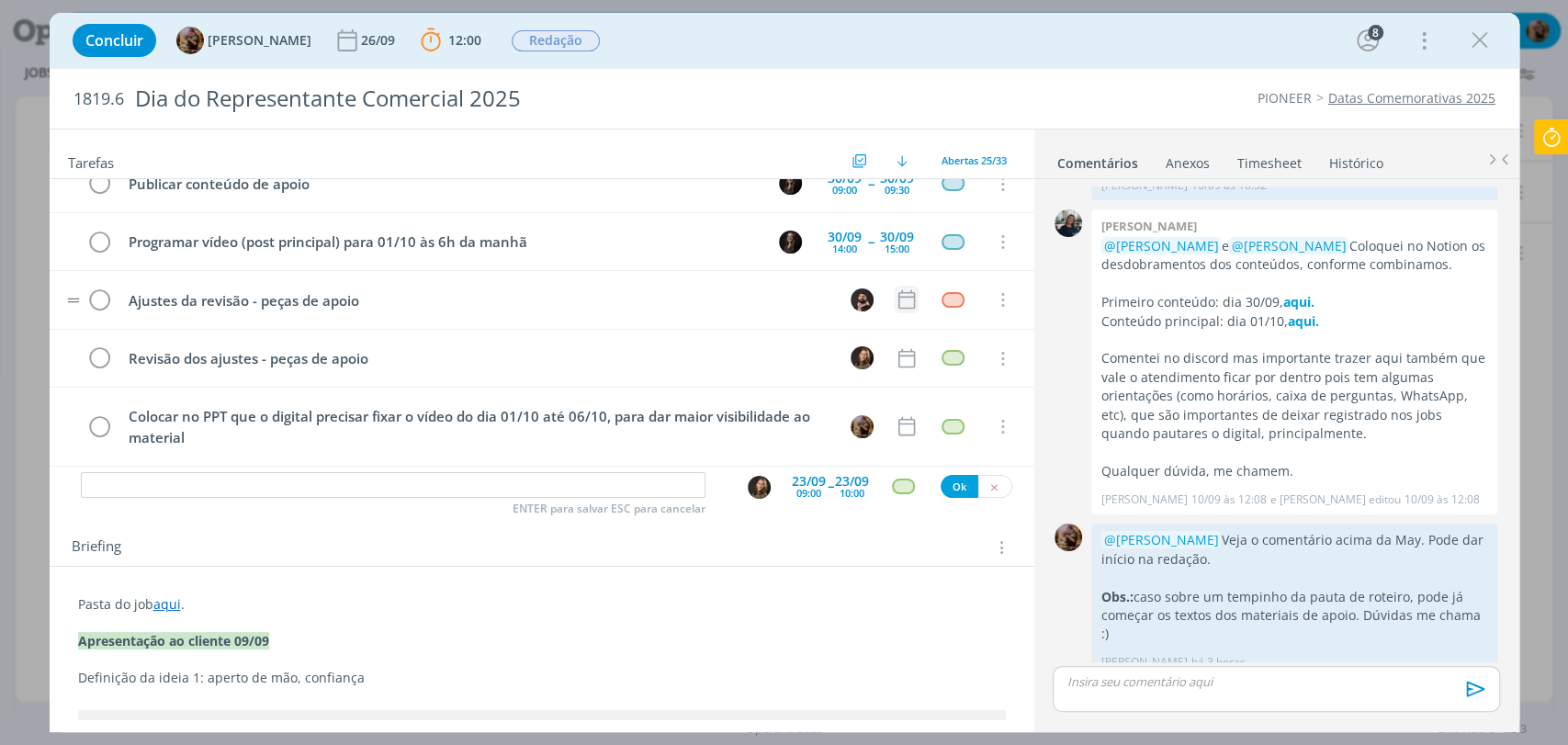
click at [895, 293] on icon "dialog" at bounding box center [906, 299] width 24 height 24
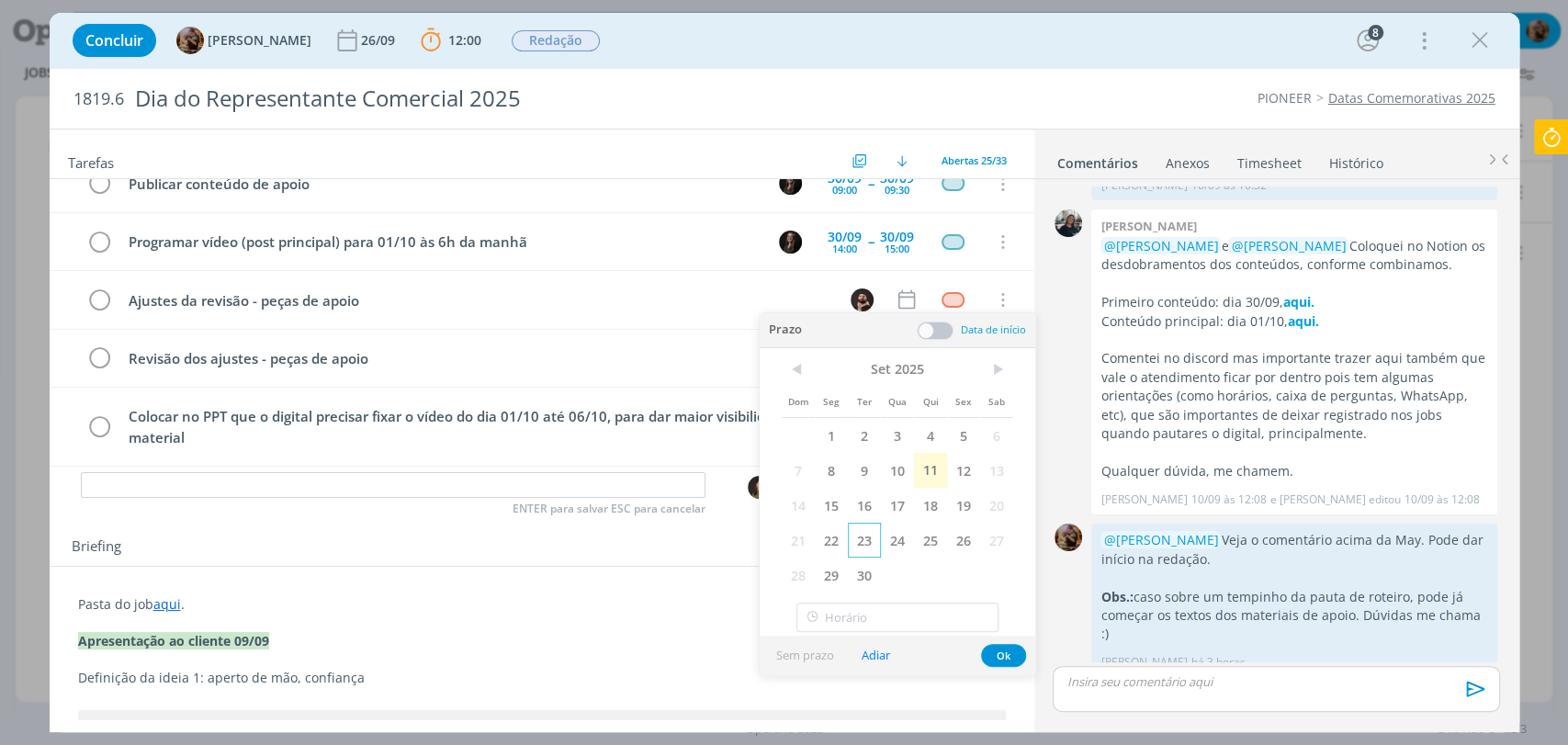
click at [868, 540] on span "23" at bounding box center [863, 540] width 33 height 35
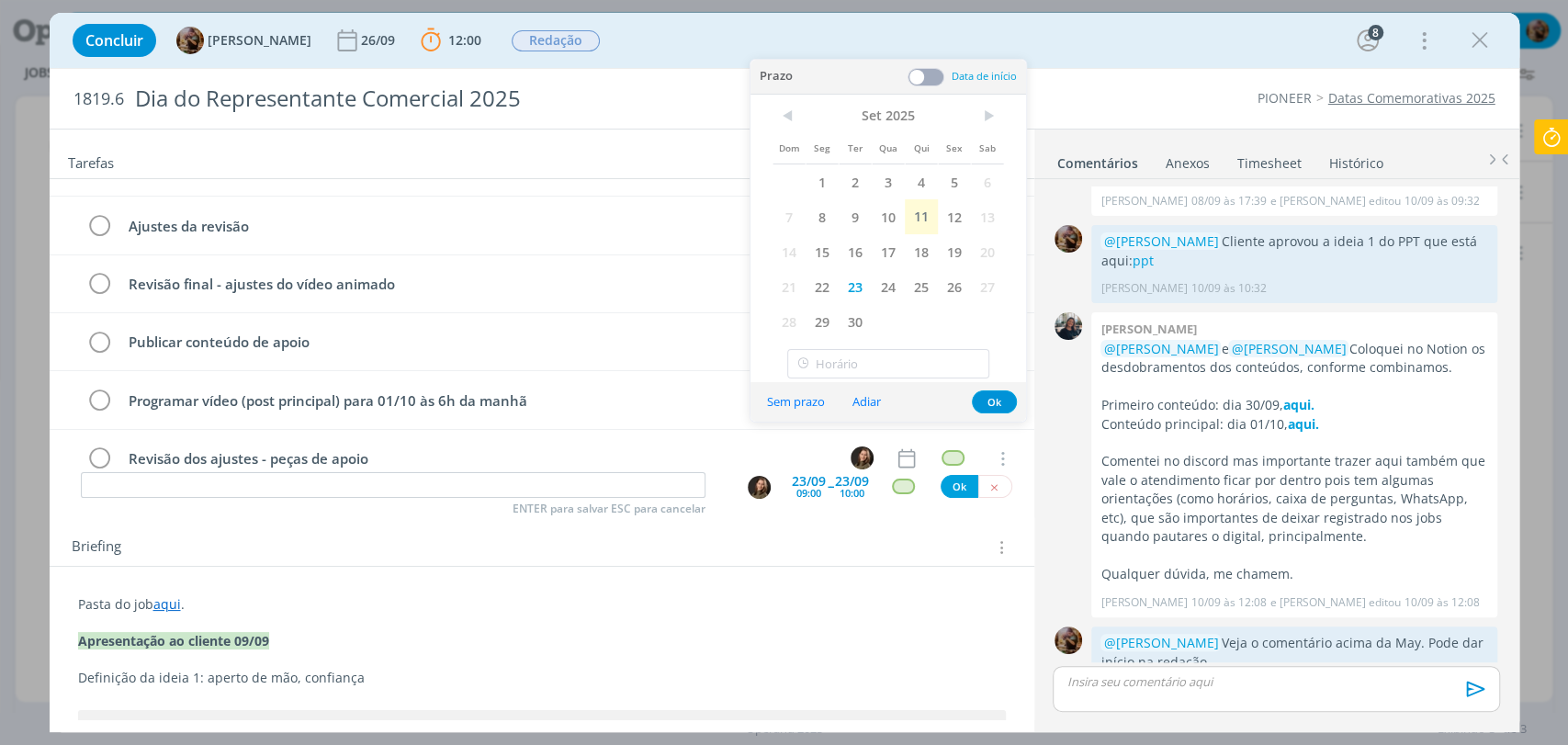
scroll to position [1085, 0]
click at [921, 84] on span at bounding box center [925, 87] width 37 height 18
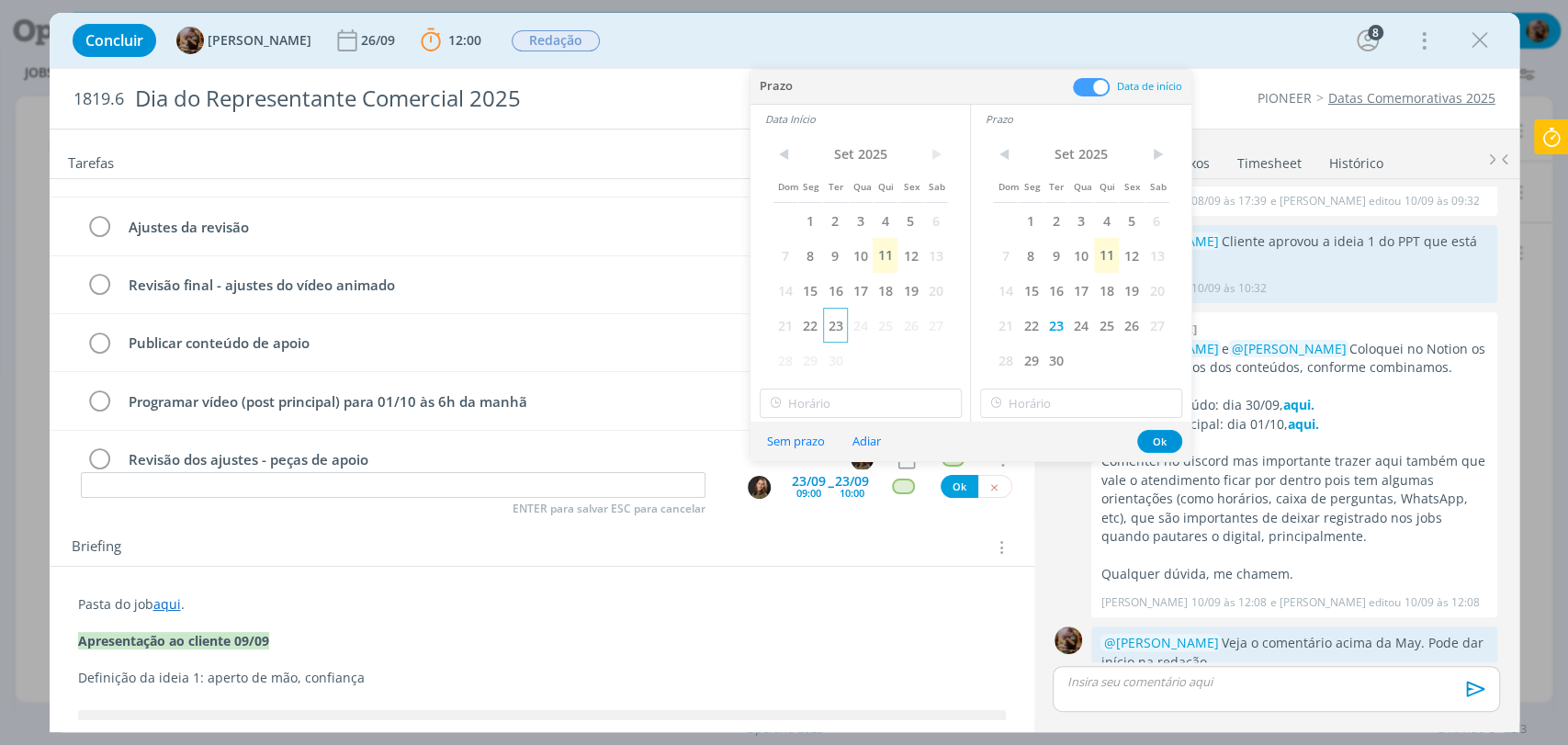
click at [845, 318] on span "23" at bounding box center [835, 324] width 25 height 35
click at [866, 402] on input "21:00" at bounding box center [861, 403] width 202 height 29
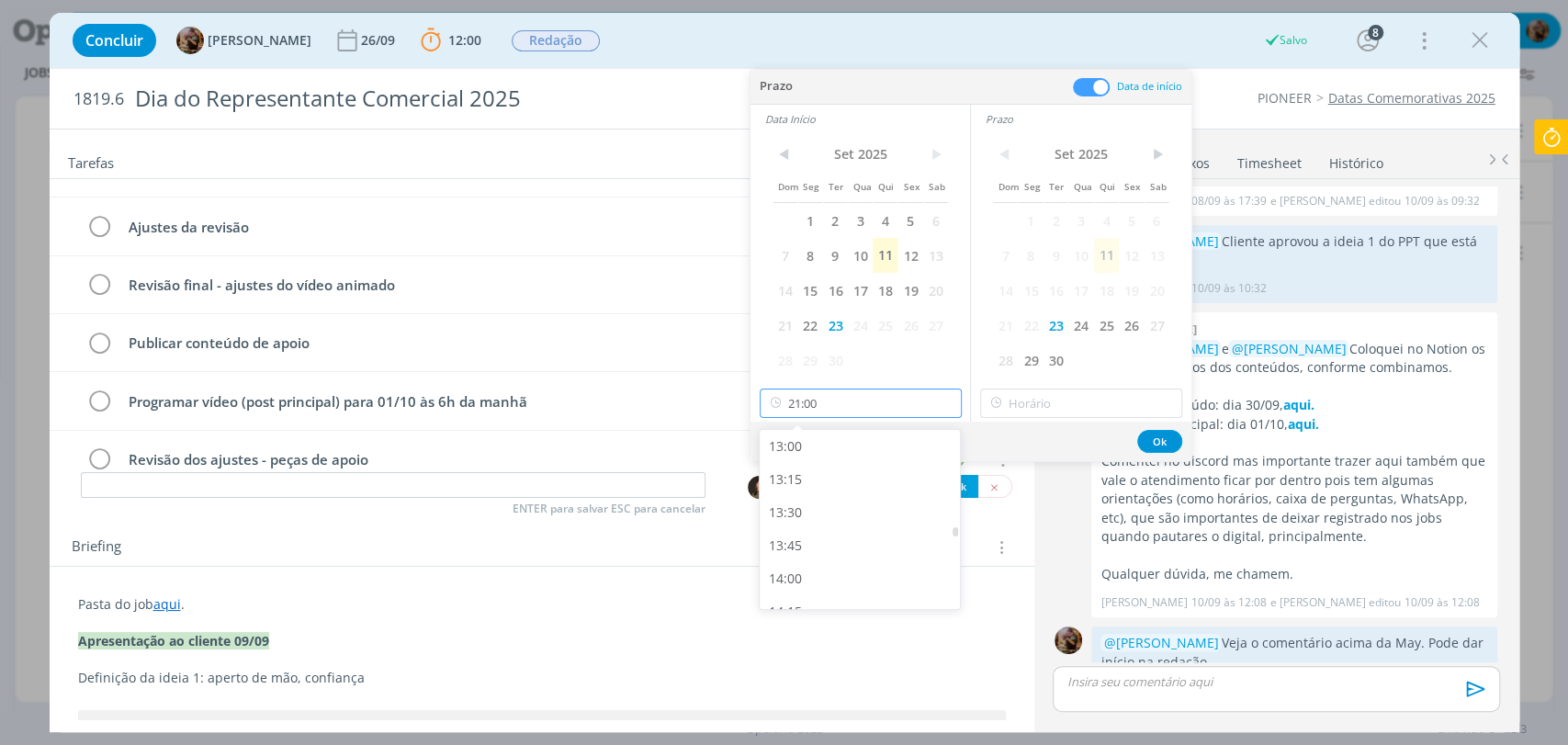
scroll to position [1719, 0]
click at [844, 452] on div "13:00" at bounding box center [862, 445] width 205 height 33
type input "13:00"
click at [1039, 400] on input "21:00" at bounding box center [1081, 403] width 202 height 29
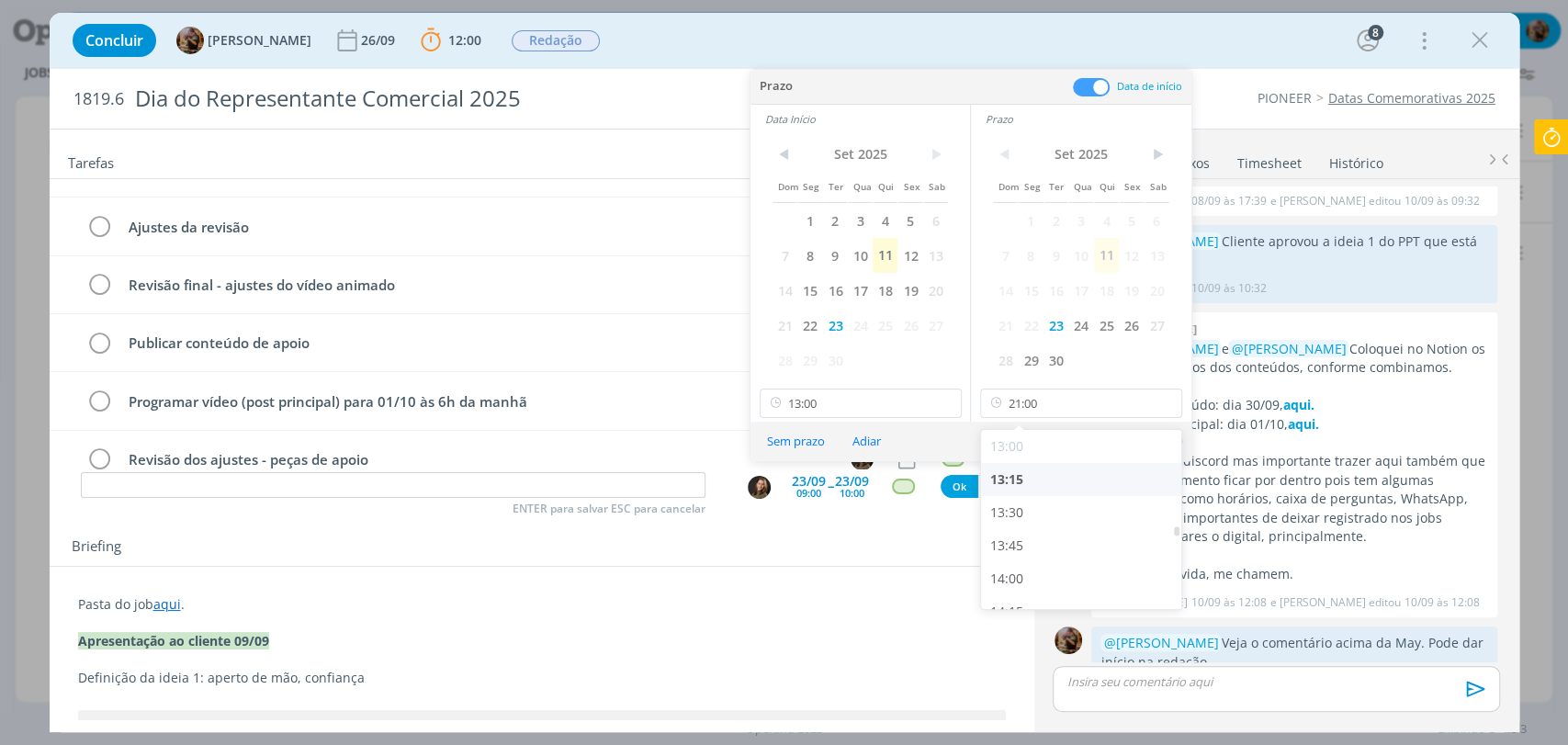
click at [1007, 473] on div "13:15" at bounding box center [1083, 478] width 205 height 33
type input "13:15"
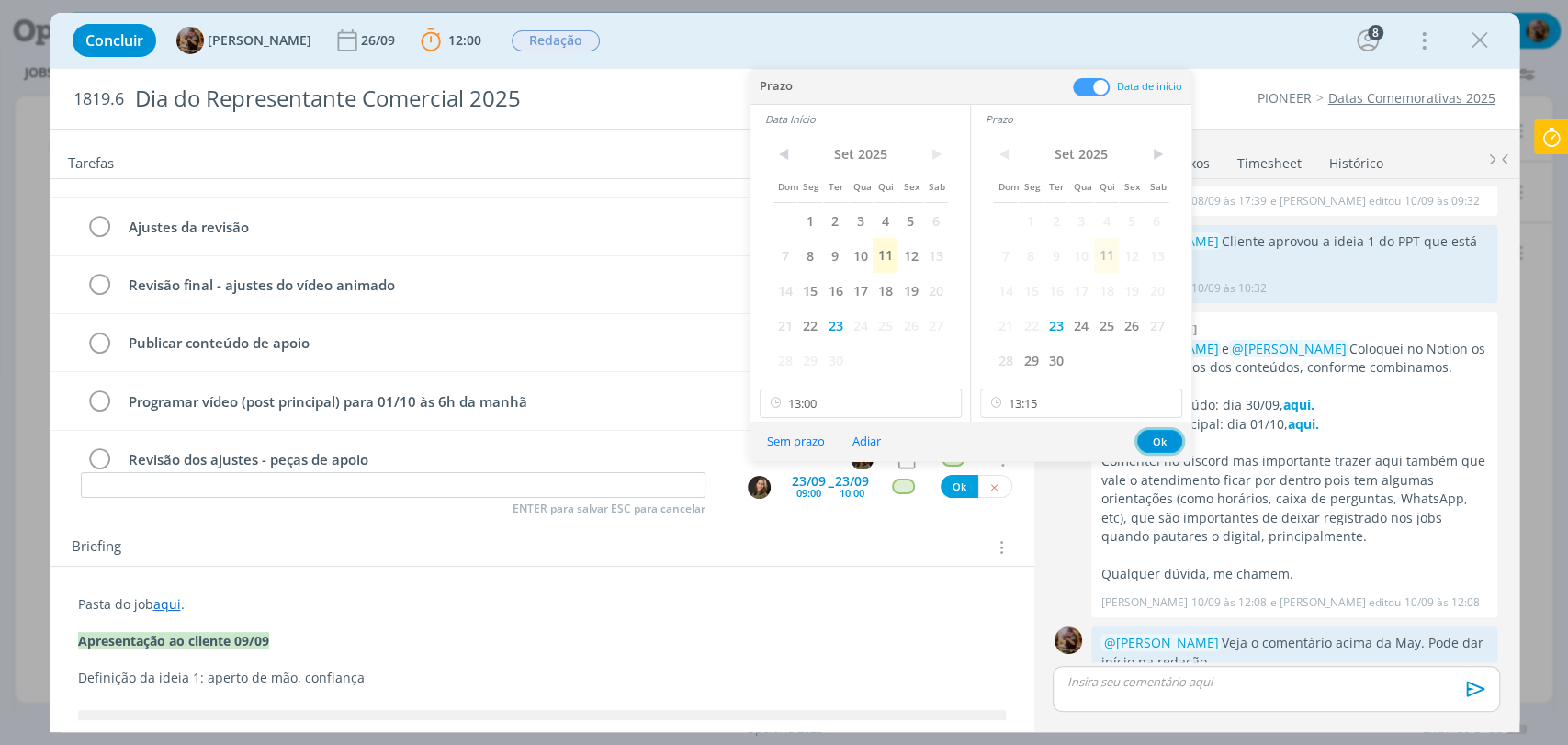
click at [1155, 439] on button "Ok" at bounding box center [1159, 441] width 45 height 23
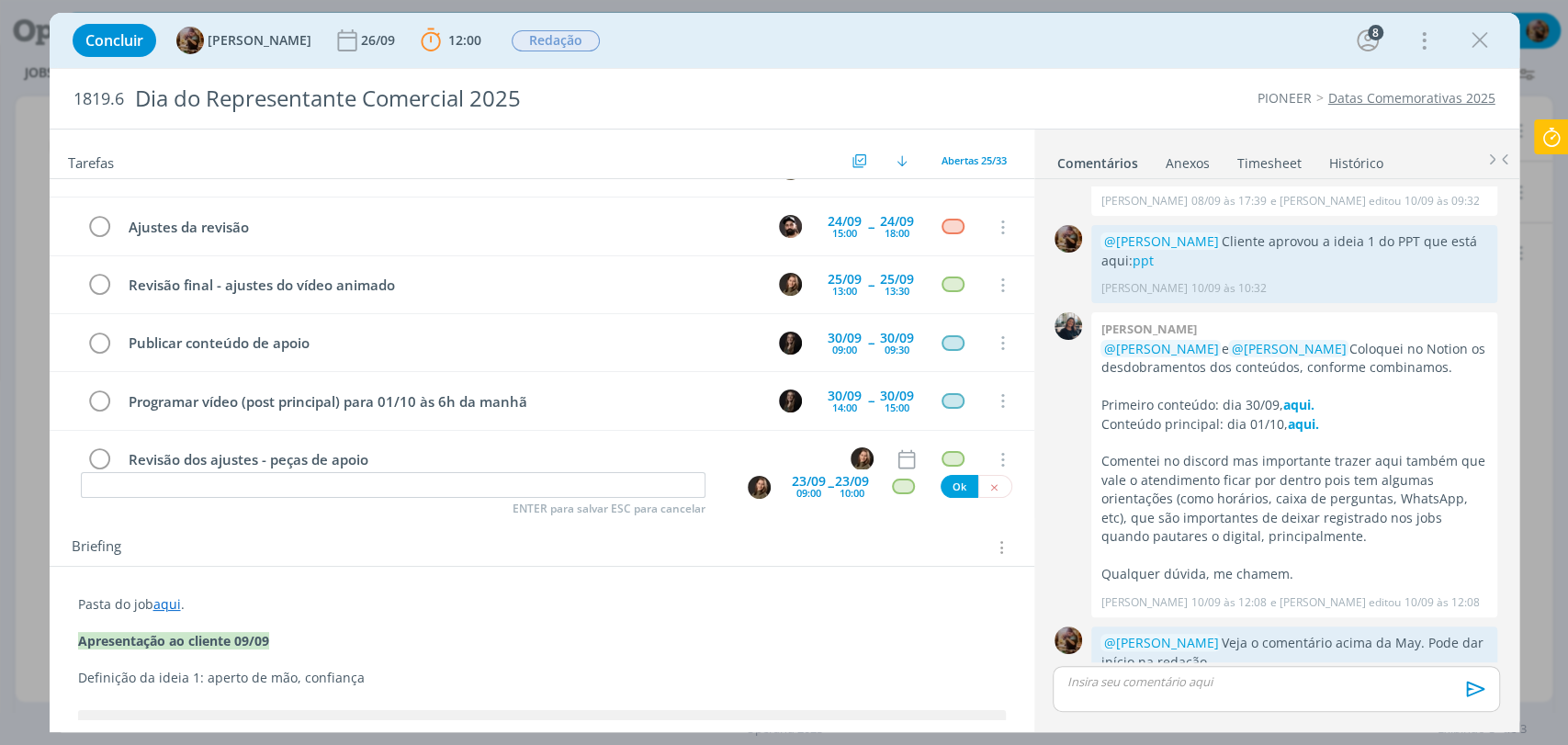
scroll to position [1187, 0]
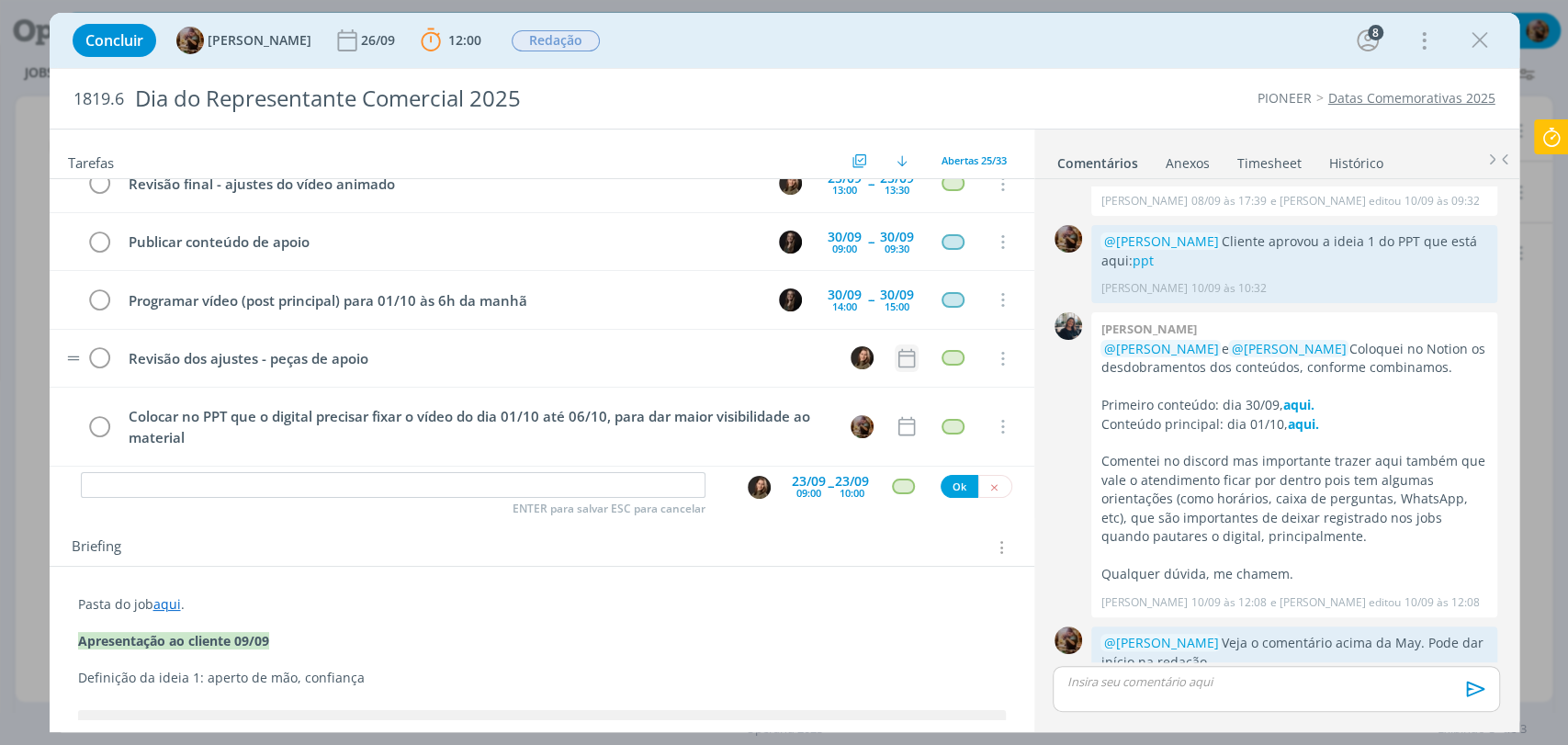
click at [897, 348] on icon "dialog" at bounding box center [905, 357] width 16 height 19
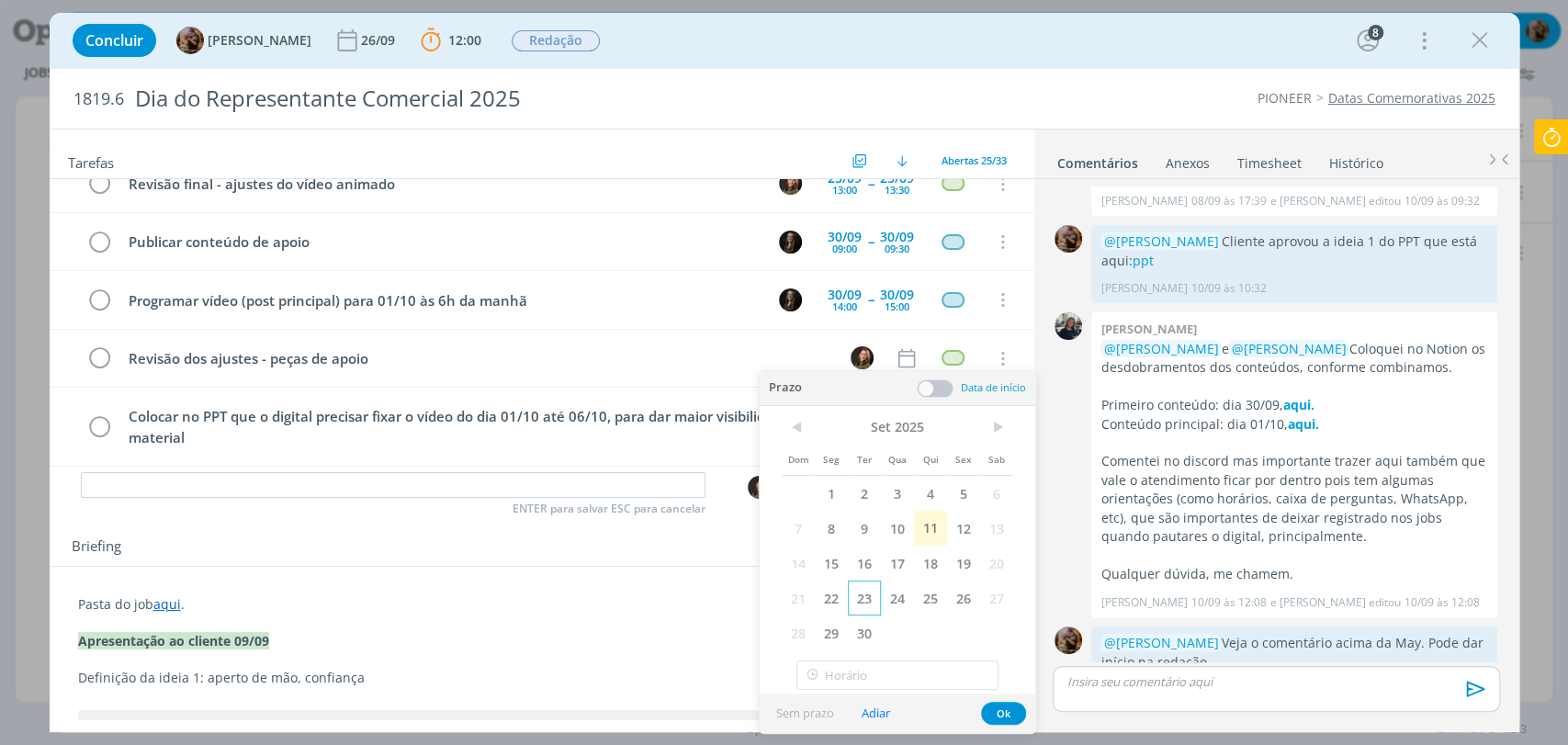
click at [867, 600] on span "23" at bounding box center [863, 598] width 33 height 35
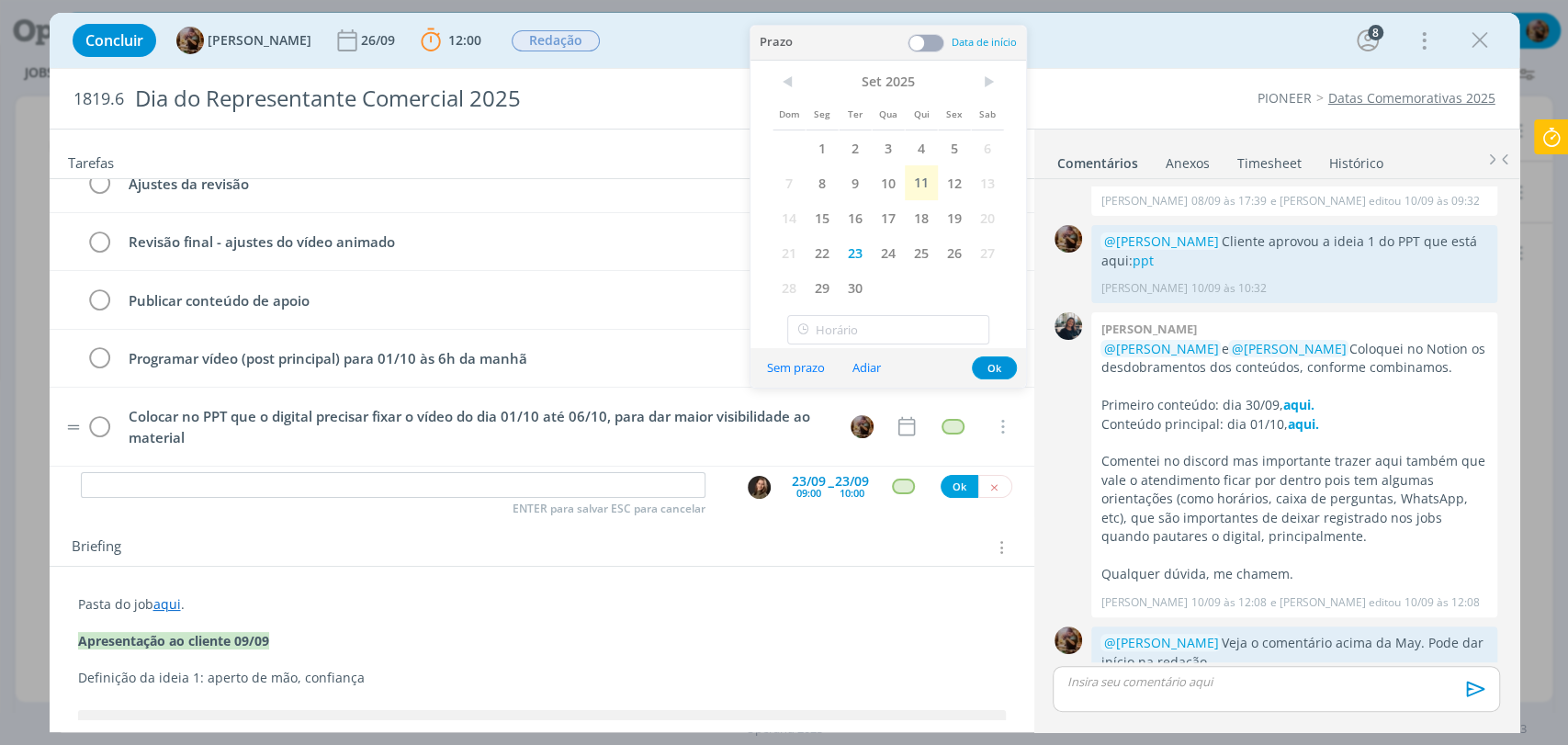
scroll to position [1187, 0]
click at [939, 43] on span at bounding box center [925, 43] width 37 height 18
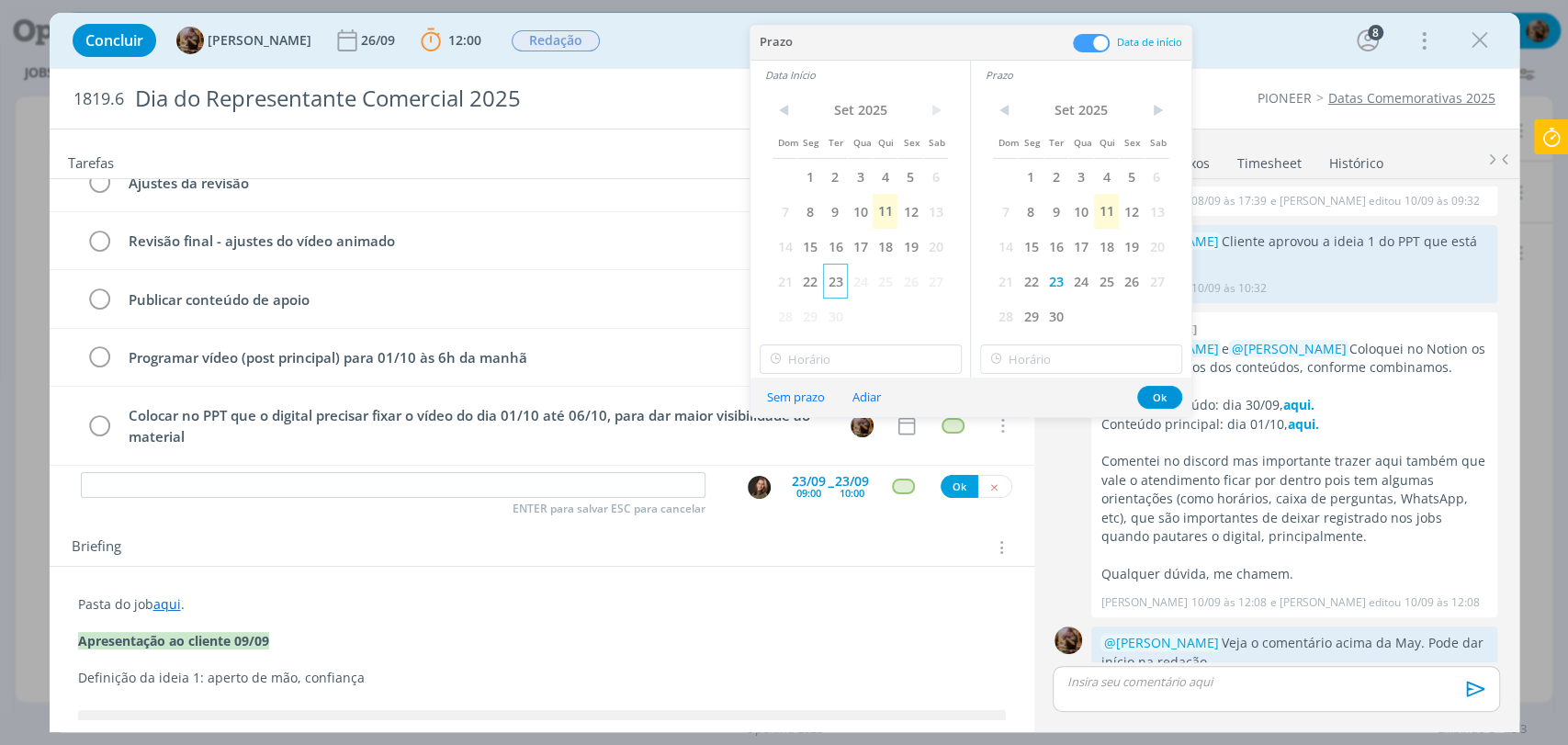
click at [830, 288] on span "23" at bounding box center [835, 281] width 25 height 35
click at [850, 362] on input "21:00" at bounding box center [861, 358] width 202 height 29
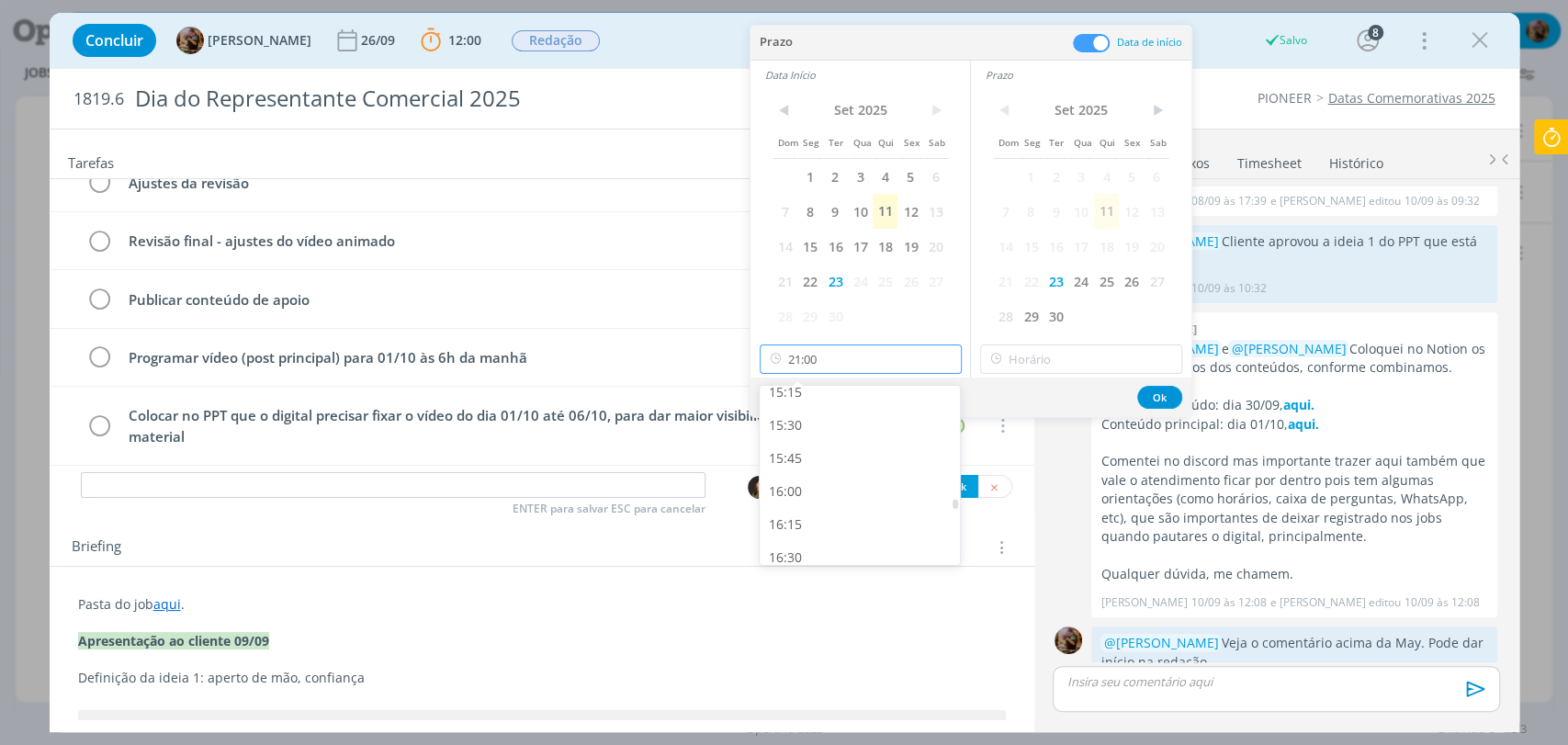
scroll to position [2024, 0]
click at [814, 460] on div "15:45" at bounding box center [862, 459] width 205 height 33
type input "15:45"
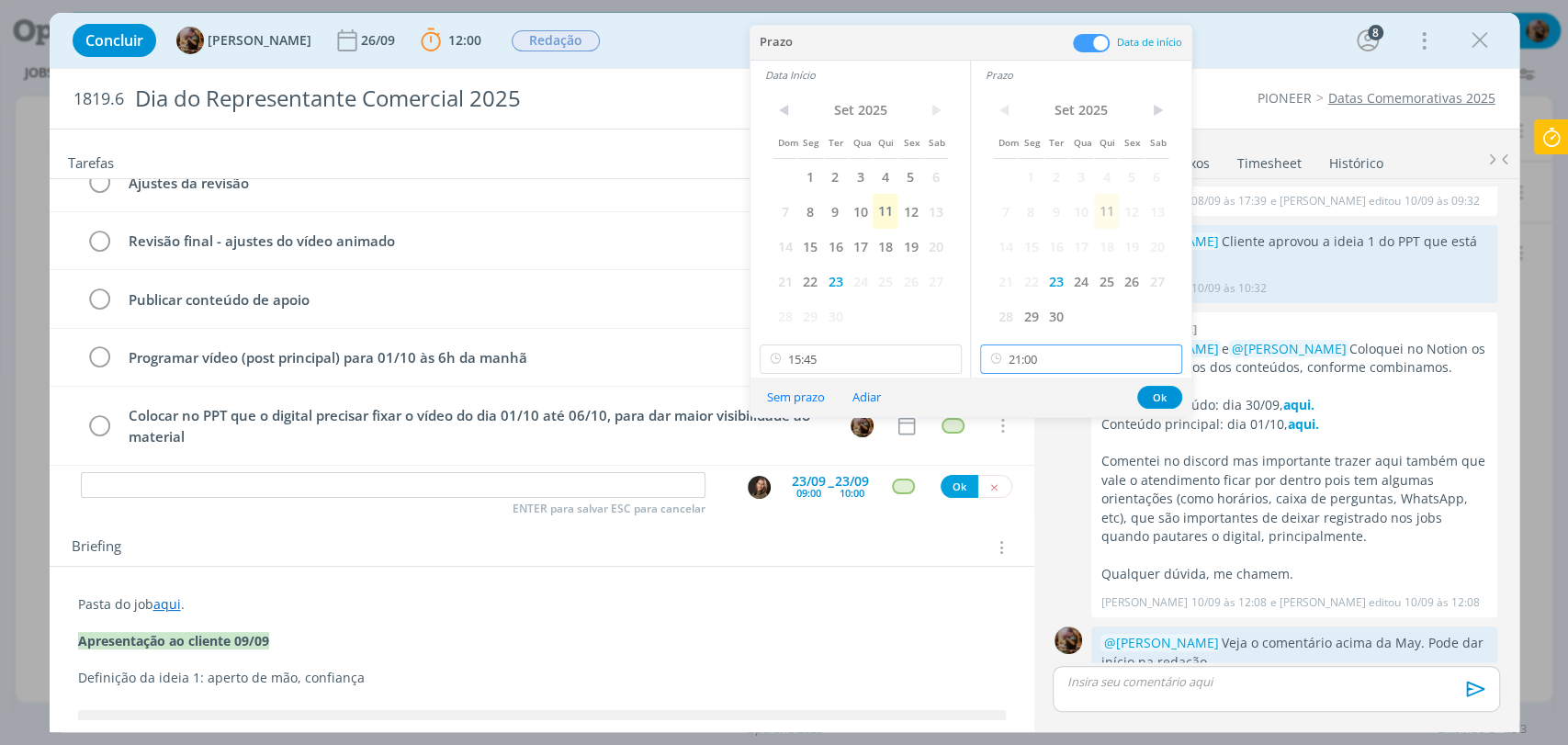
click at [1063, 357] on input "21:00" at bounding box center [1081, 358] width 202 height 29
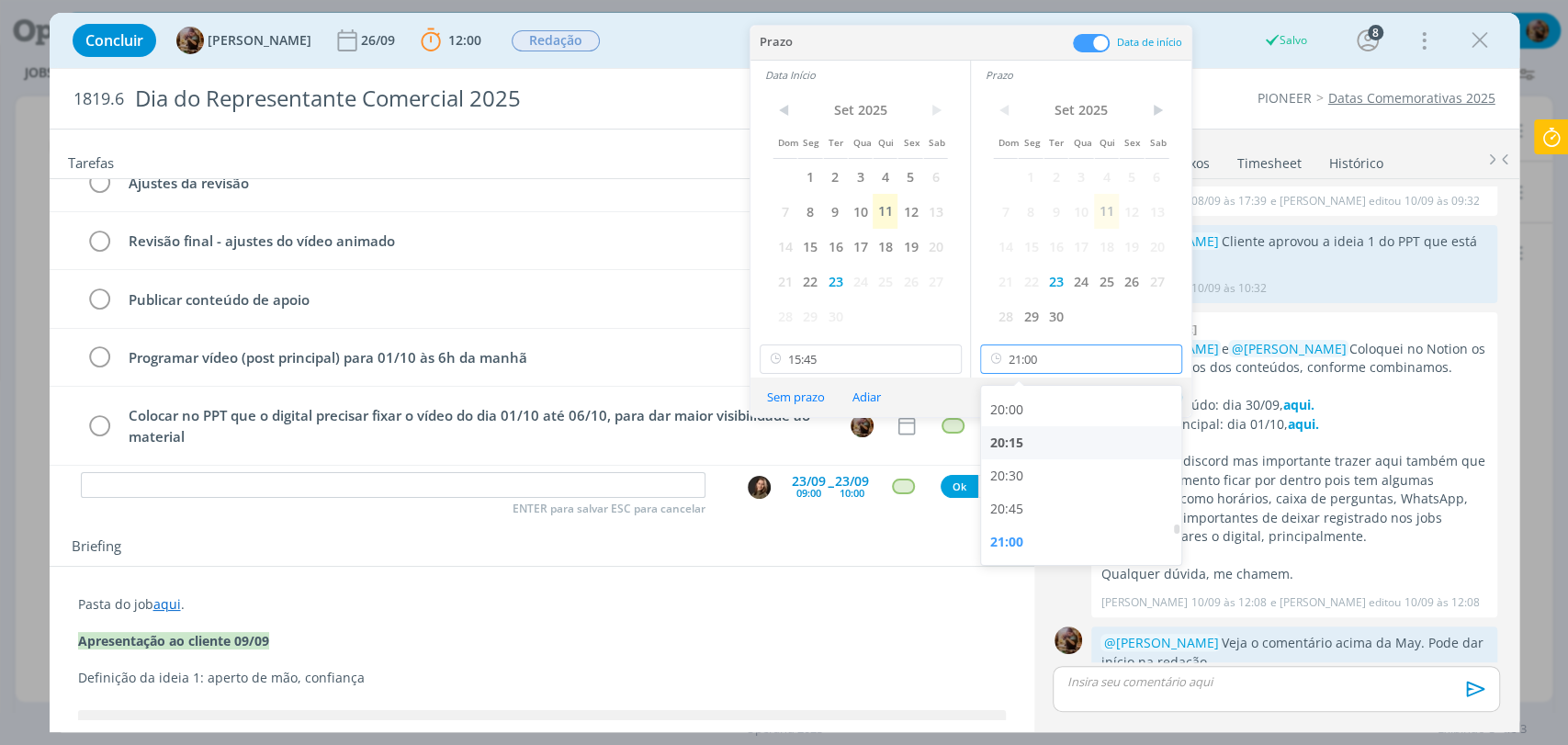
scroll to position [2126, 0]
click at [1010, 404] on div "16:00" at bounding box center [1083, 390] width 205 height 33
type input "16:00"
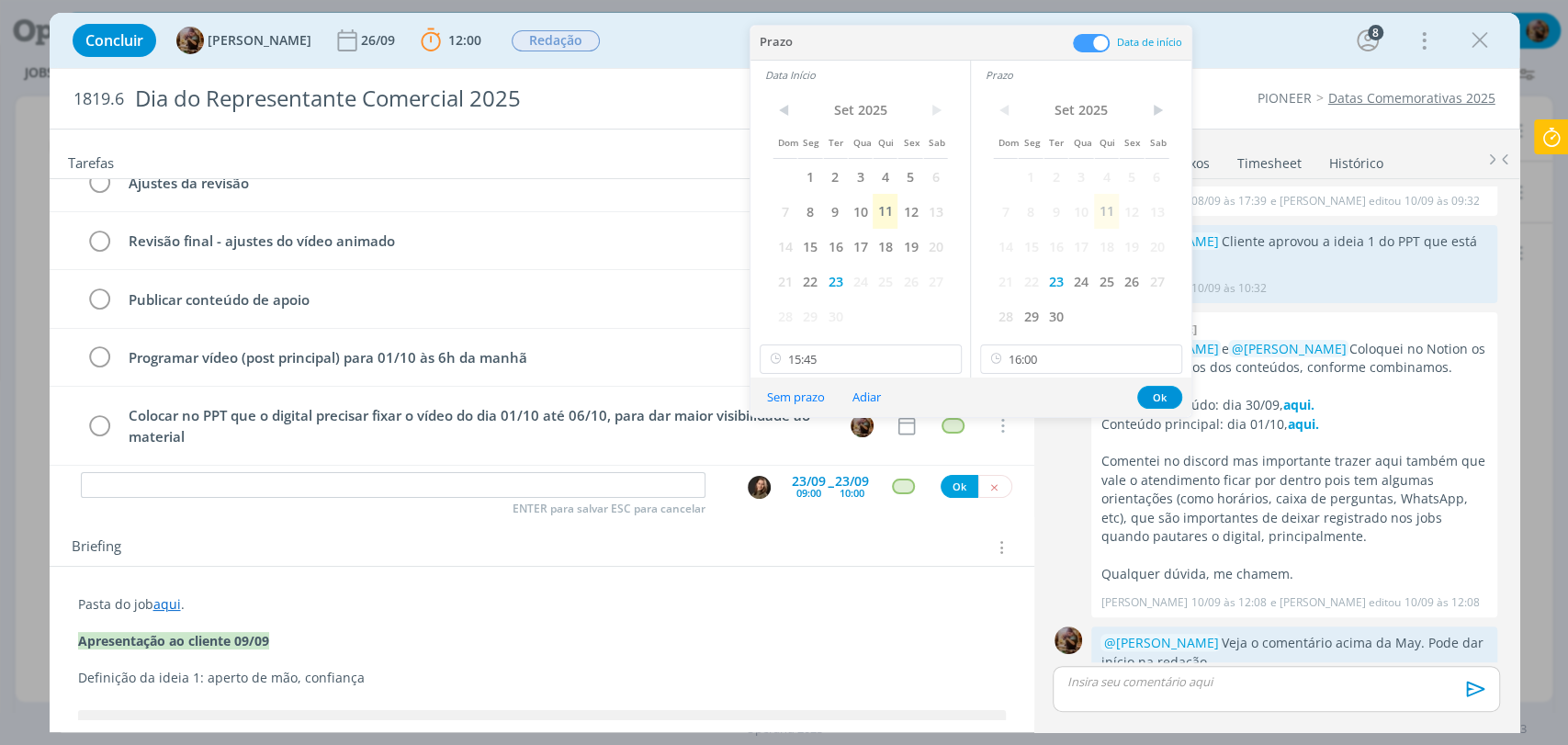
scroll to position [2115, 0]
click at [1160, 398] on button "Ok" at bounding box center [1159, 397] width 45 height 23
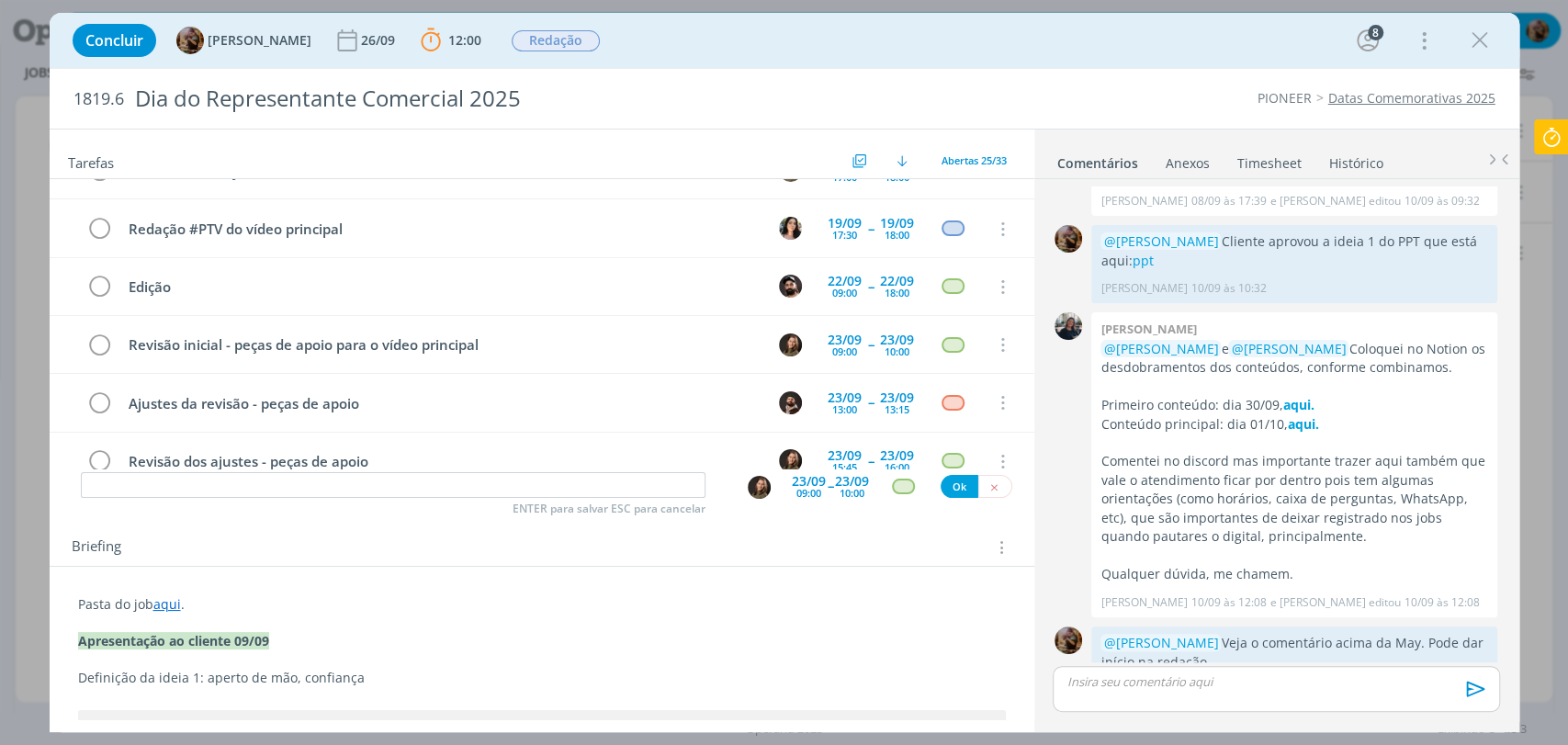
scroll to position [1187, 0]
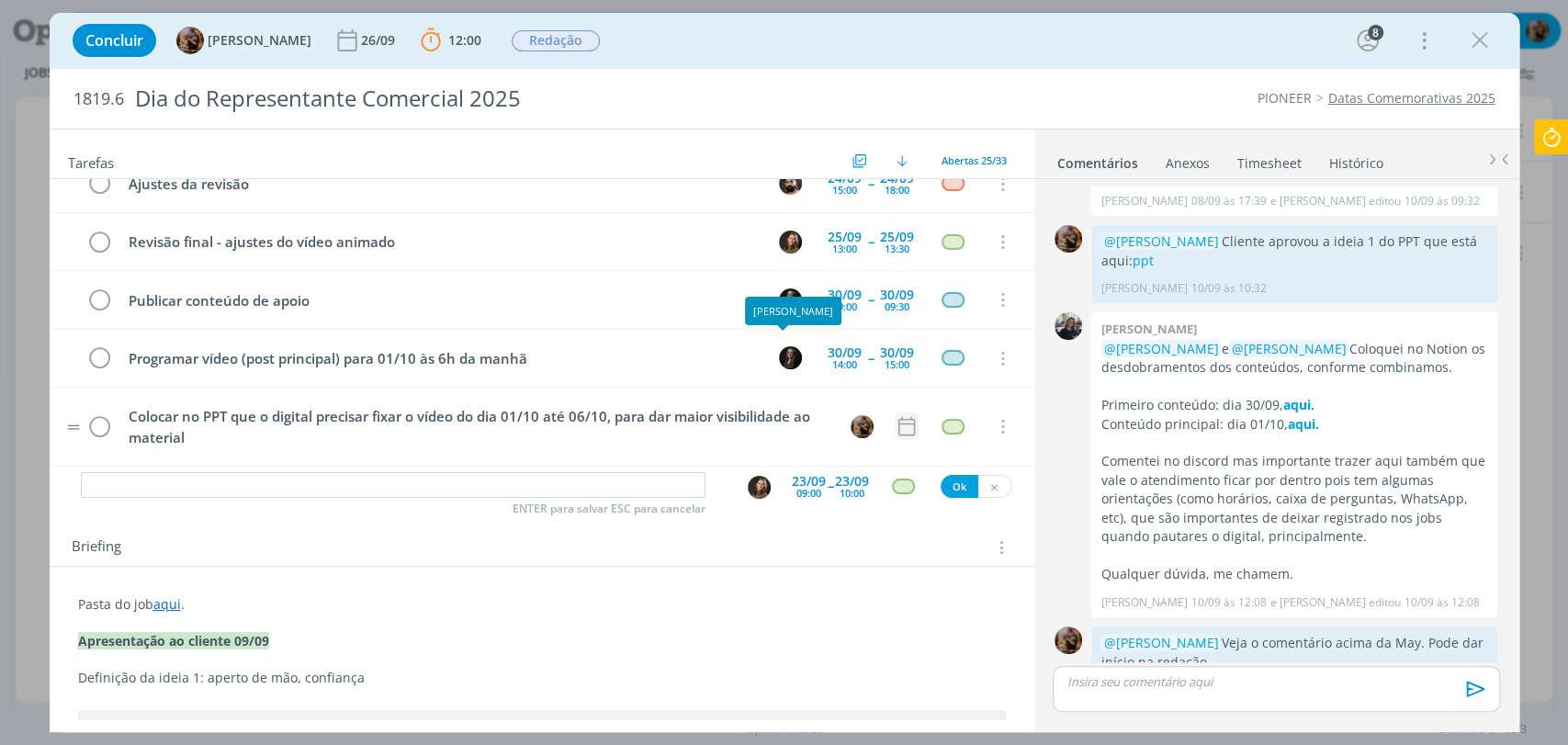
click at [895, 414] on icon "dialog" at bounding box center [906, 425] width 24 height 24
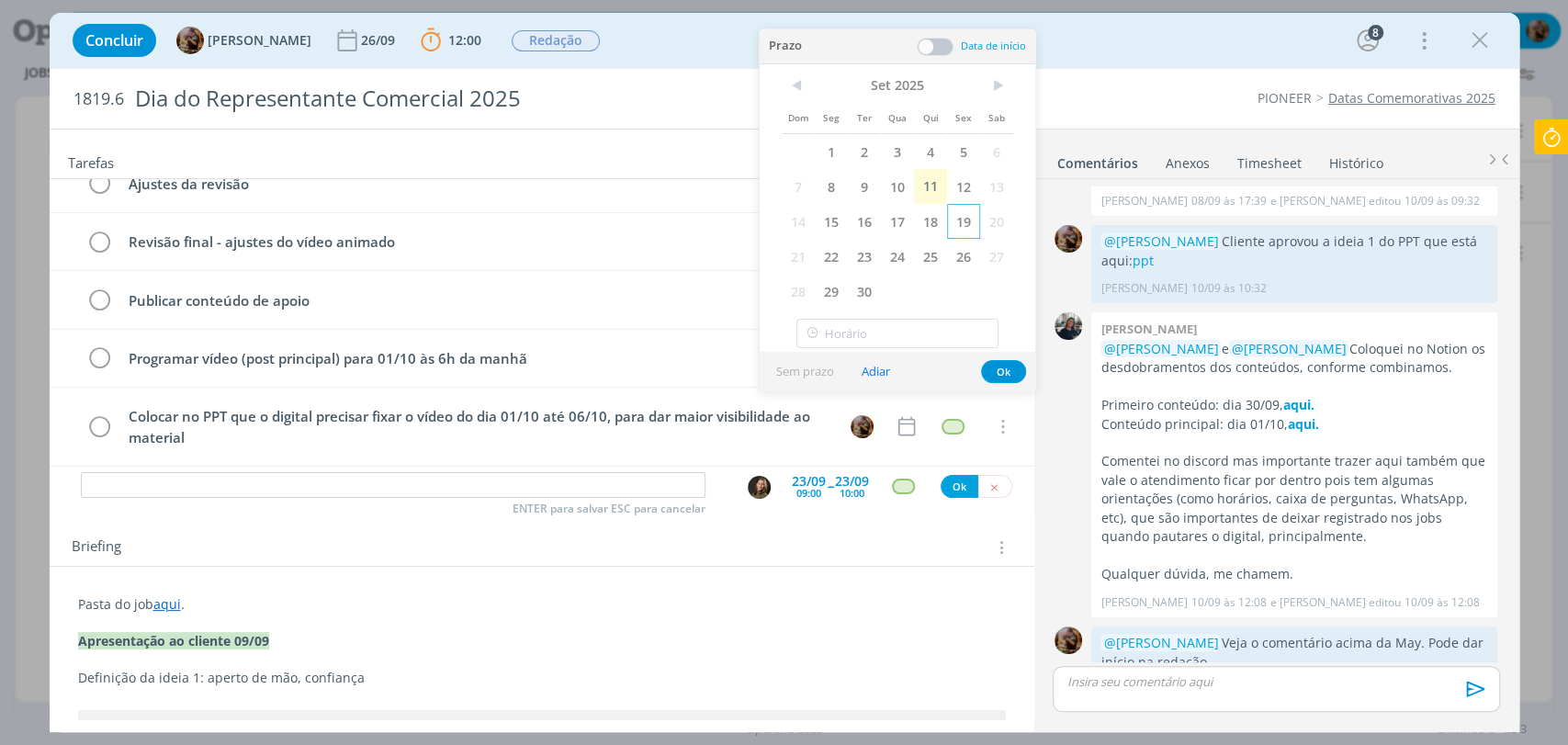
click at [962, 230] on span "19" at bounding box center [963, 221] width 33 height 35
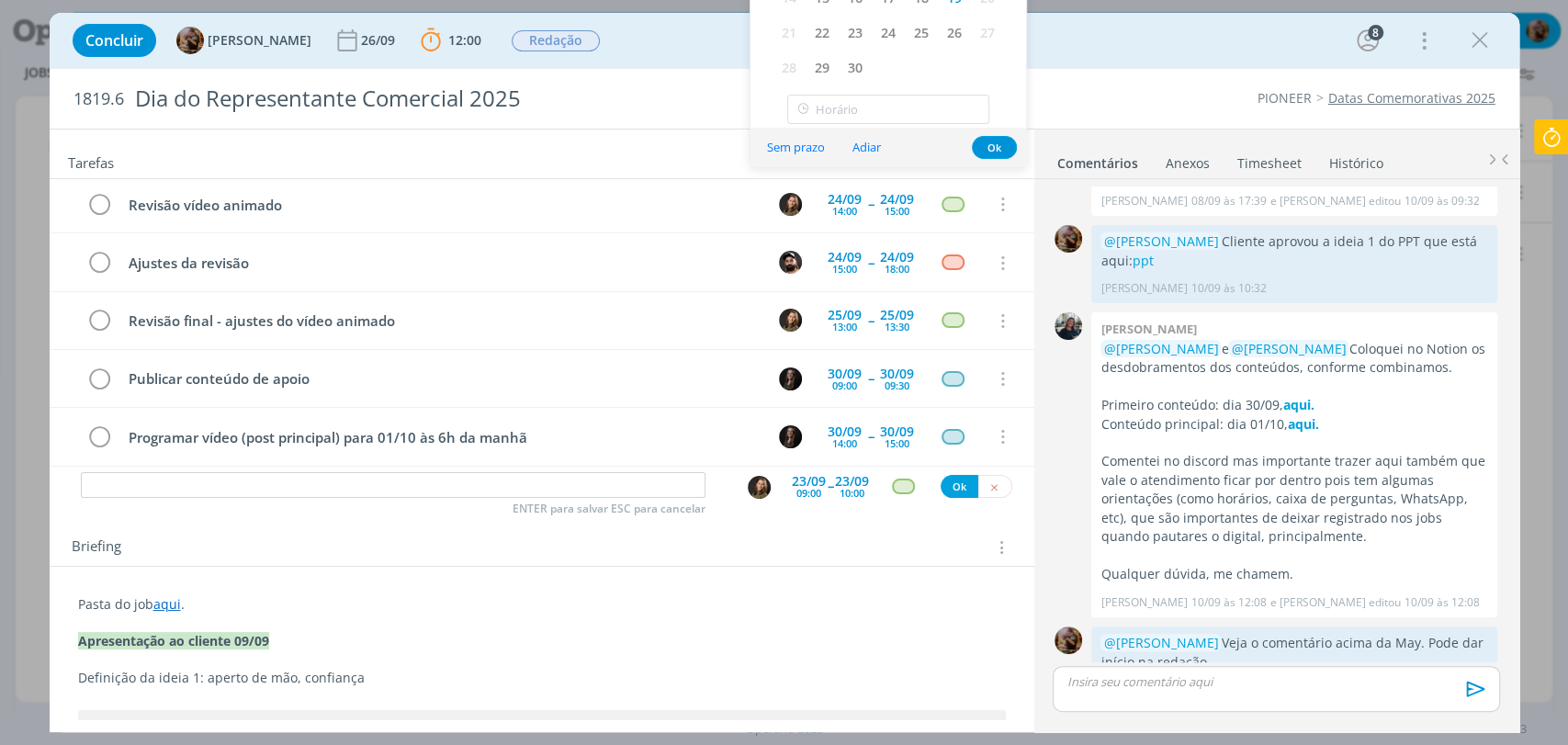
scroll to position [1187, 0]
click at [1000, 147] on button "Ok" at bounding box center [994, 147] width 45 height 23
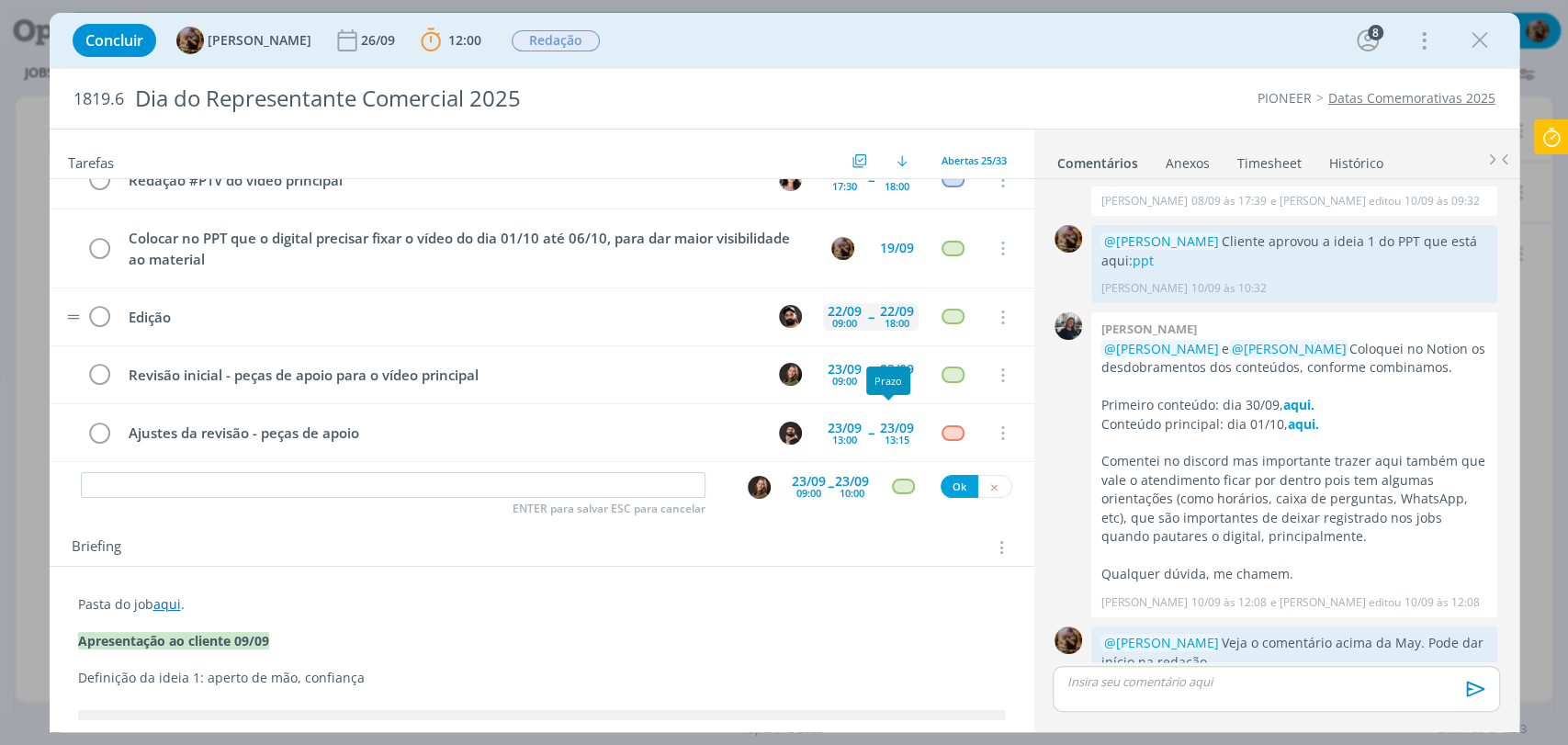
scroll to position [677, 0]
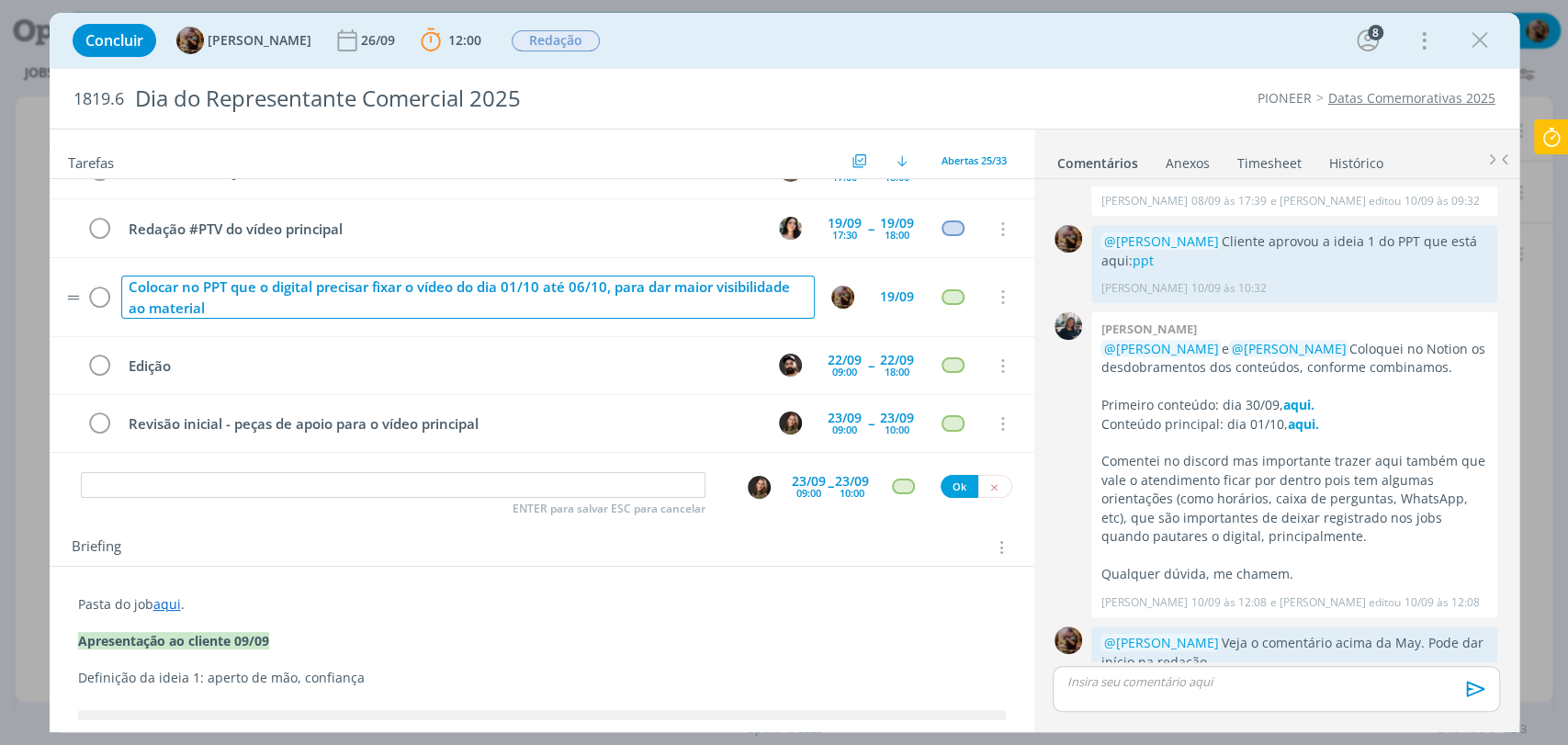
click at [406, 279] on div "Colocar no PPT que o digital precisar fixar o vídeo do dia 01/10 até 06/10, par…" at bounding box center [467, 297] width 693 height 43
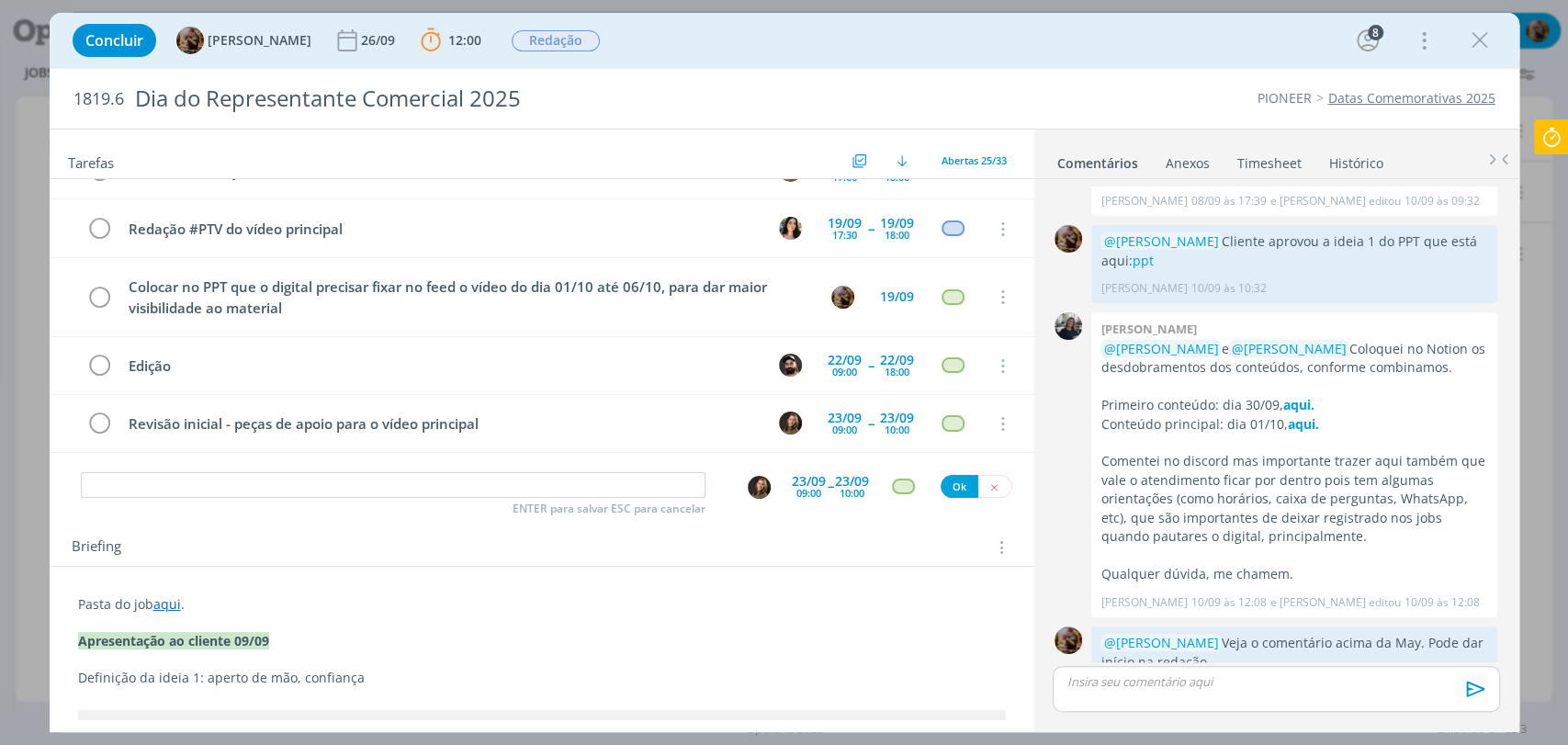
click at [828, 50] on div "Concluir Amanda Rodrigues 26/09 12:00 Parar Apontar Data * 11/09/2025 Horas * 0…" at bounding box center [784, 40] width 1442 height 44
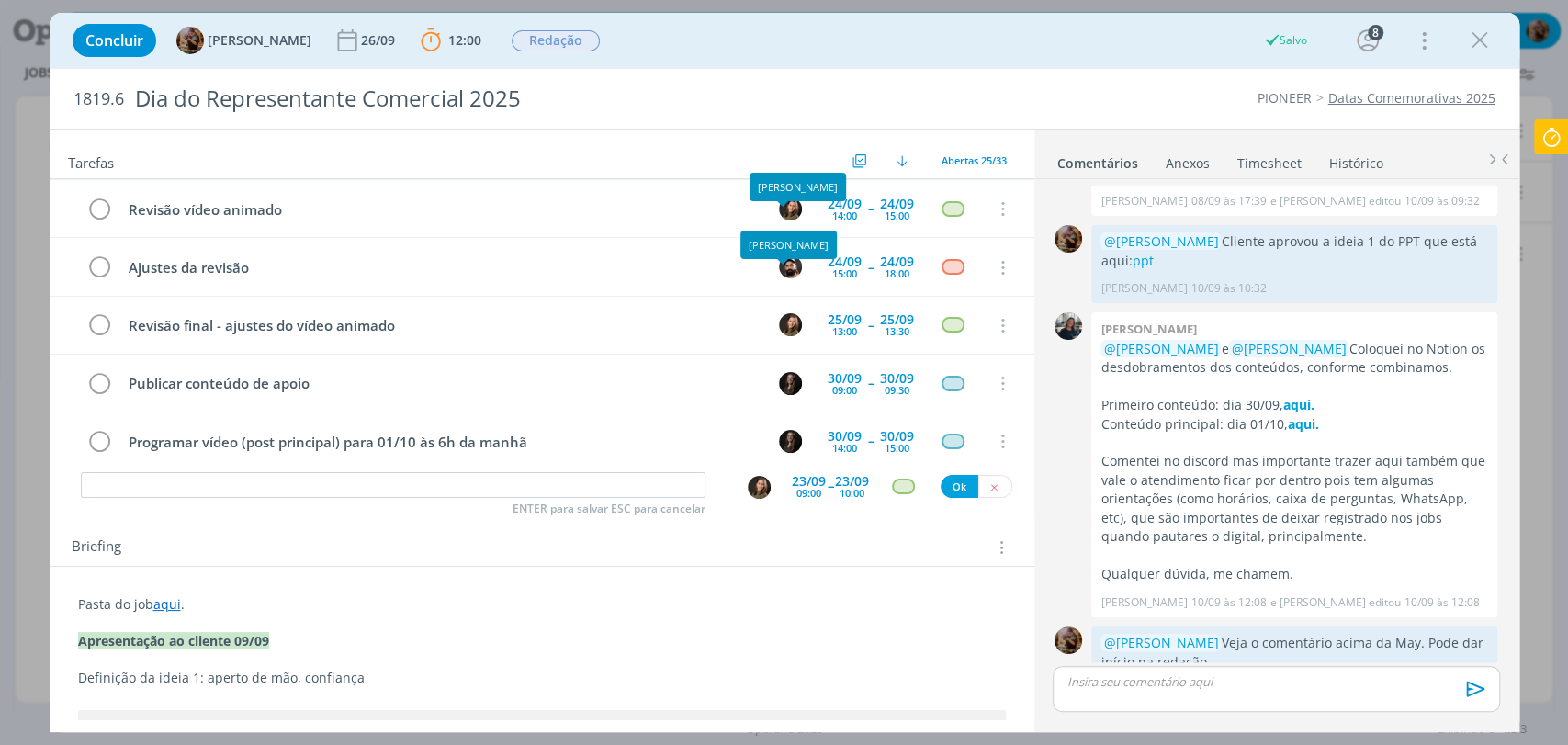
scroll to position [1187, 0]
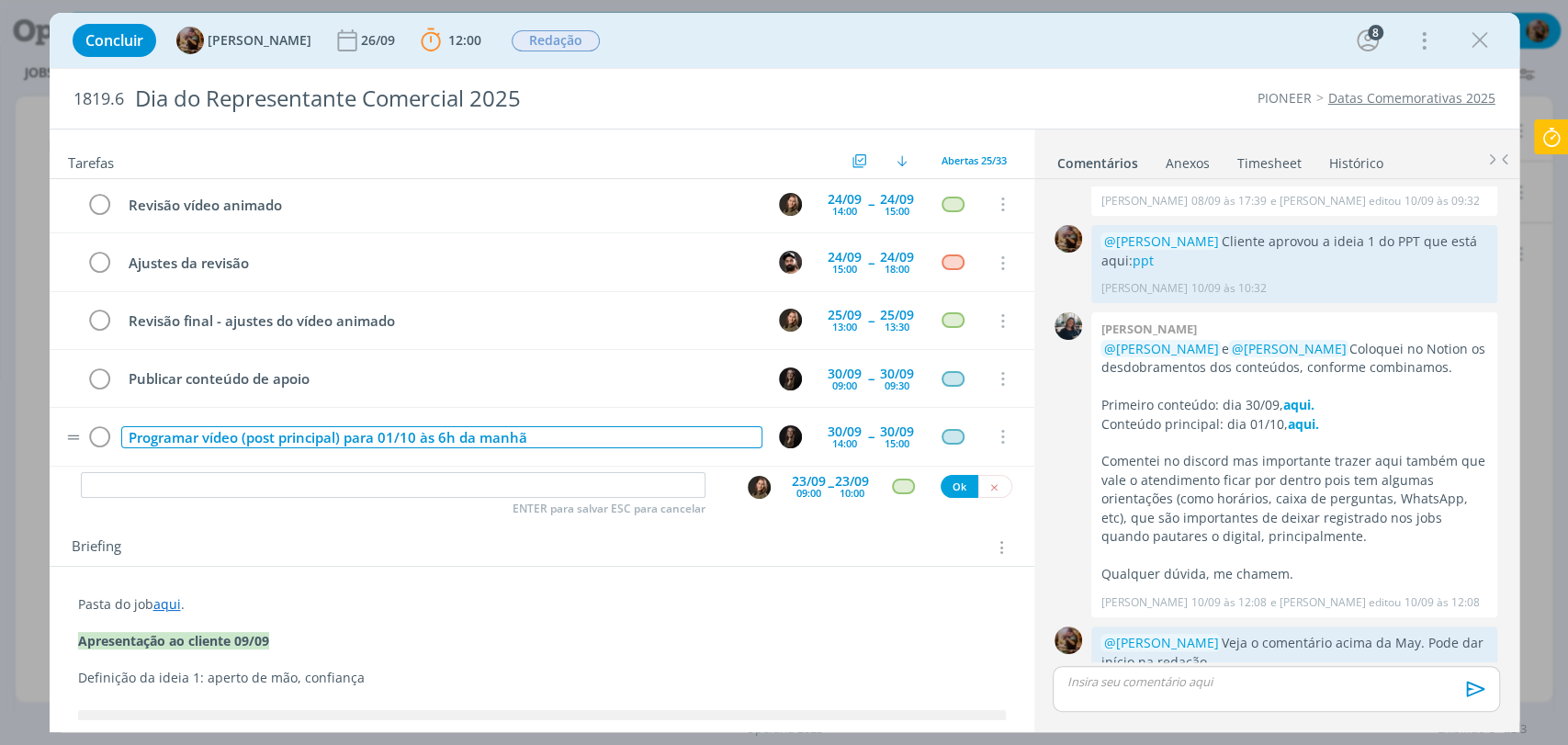
click at [688, 426] on div "Programar vídeo (post principal) para 01/10 às 6h da manhã" at bounding box center [442, 438] width 641 height 23
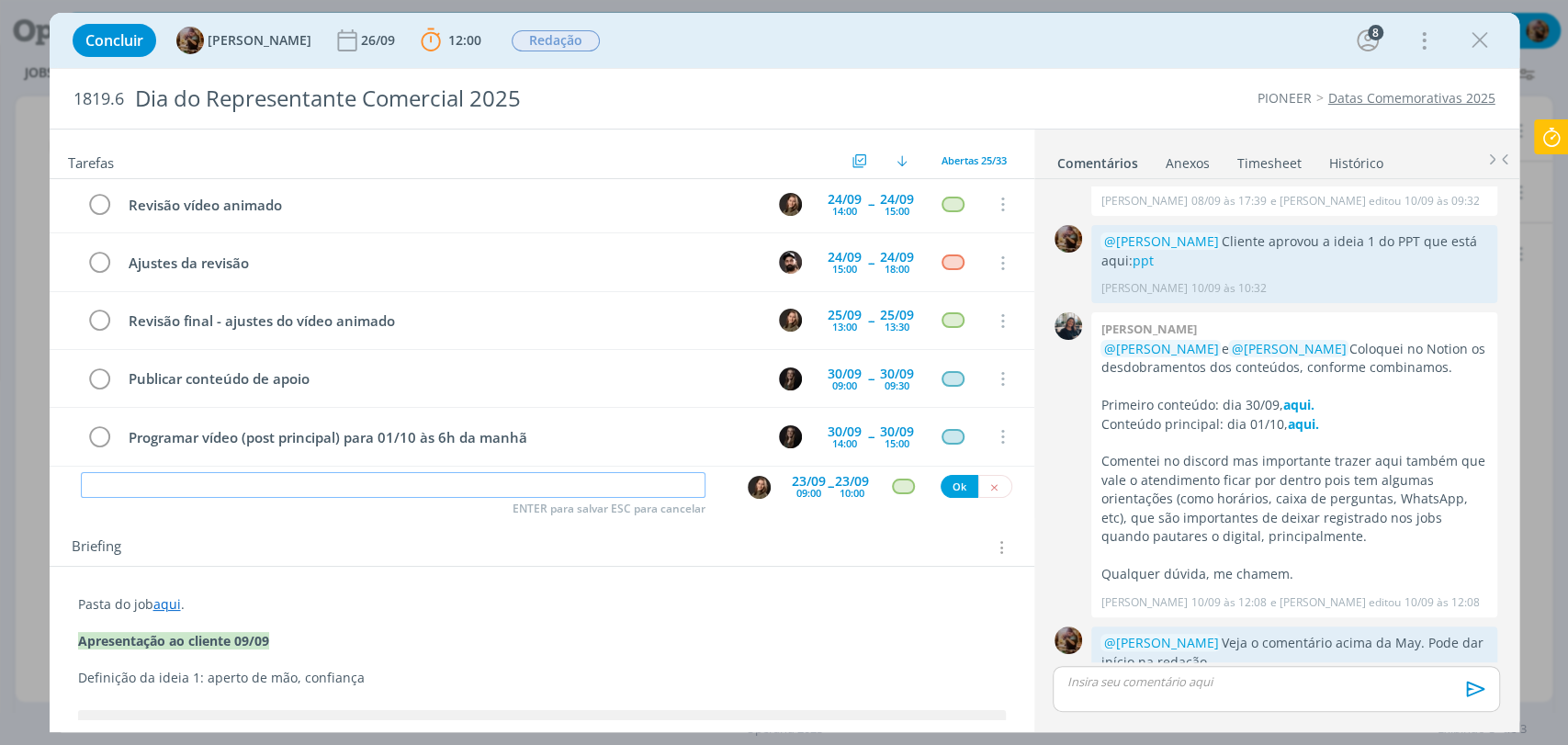
click at [581, 487] on input "dialog" at bounding box center [392, 484] width 624 height 26
click at [749, 492] on img "dialog" at bounding box center [758, 487] width 23 height 23
type input "Conferir caixinha de perguntas"
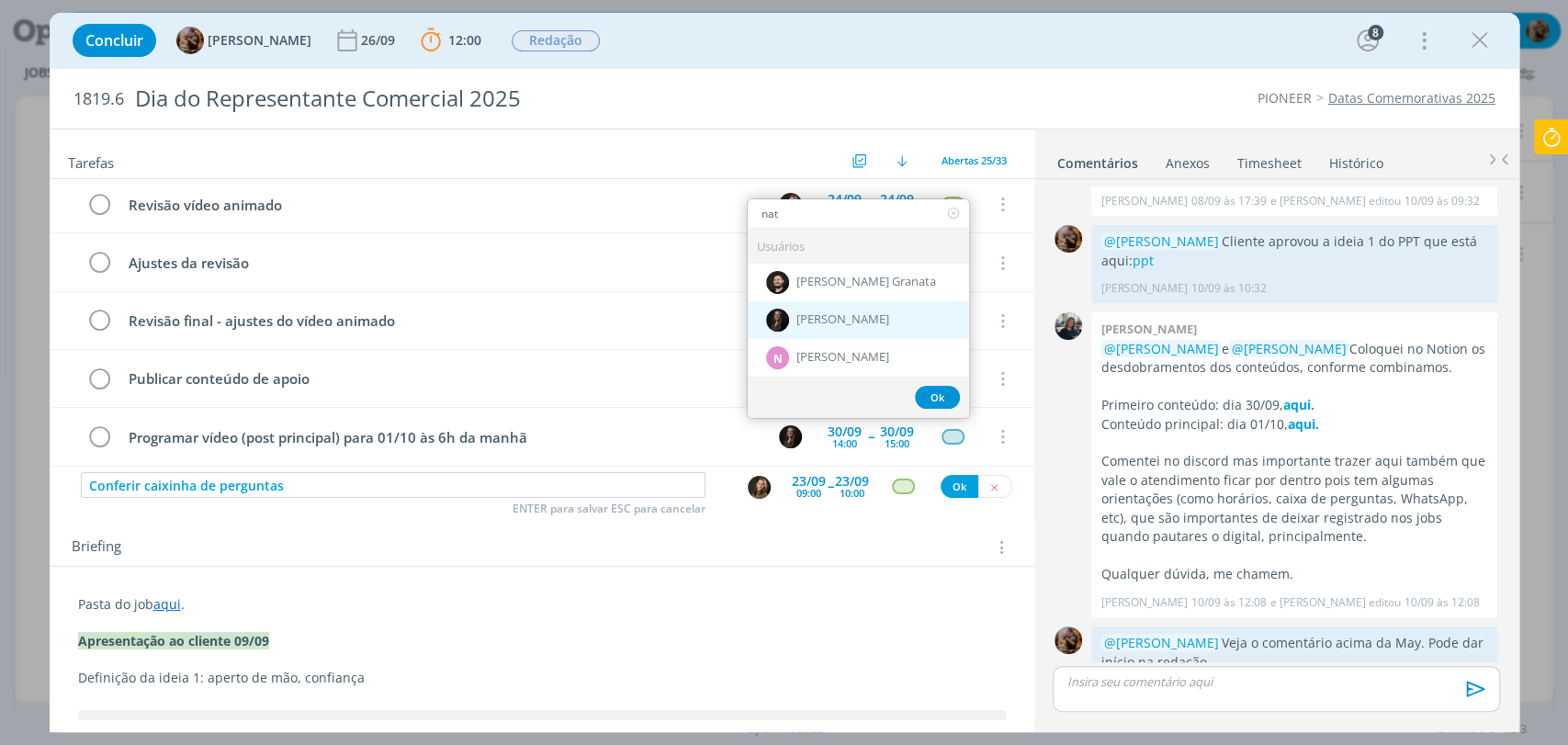
type input "nat"
click at [807, 313] on span "[PERSON_NAME]" at bounding box center [843, 321] width 93 height 15
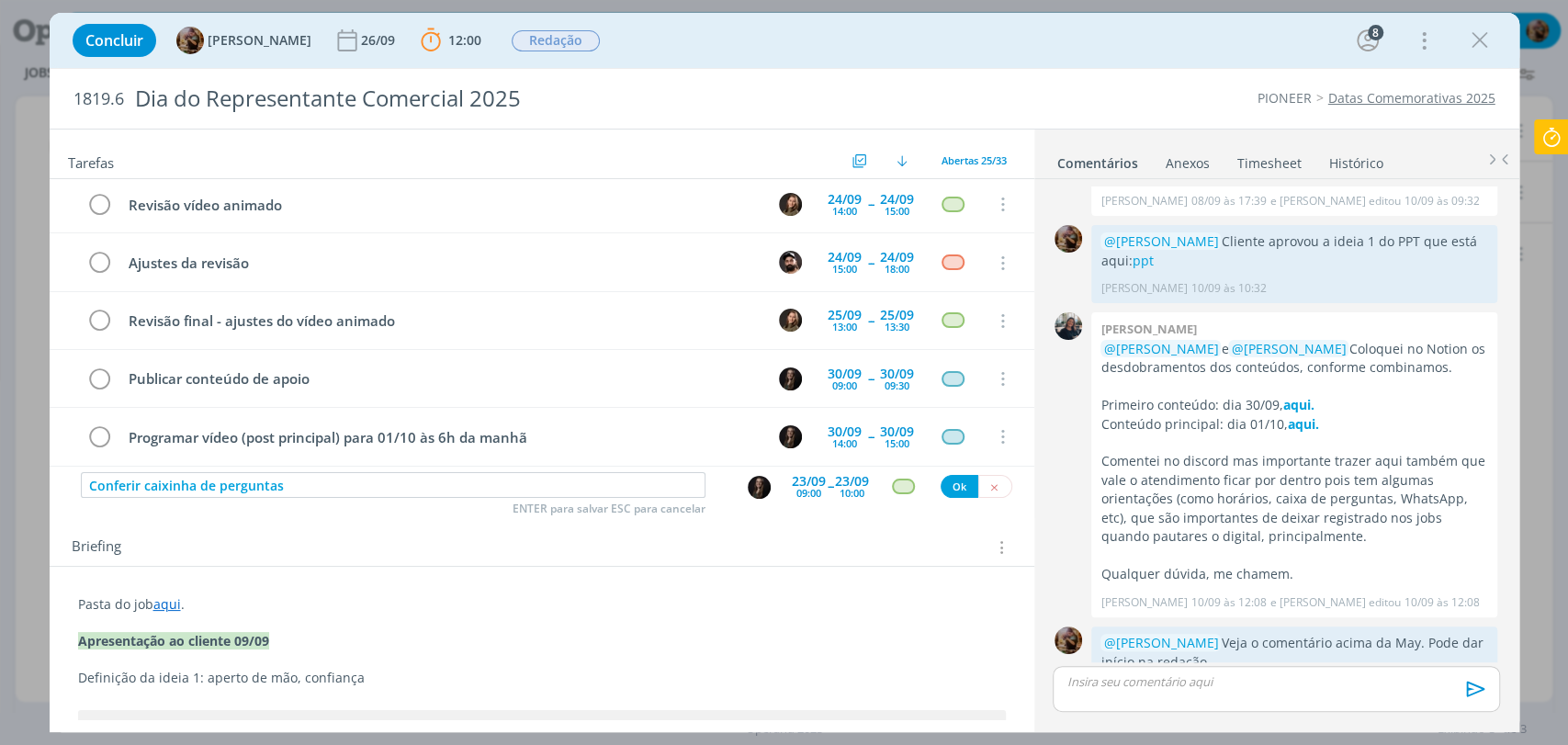
click at [797, 476] on div "23/09" at bounding box center [809, 481] width 34 height 13
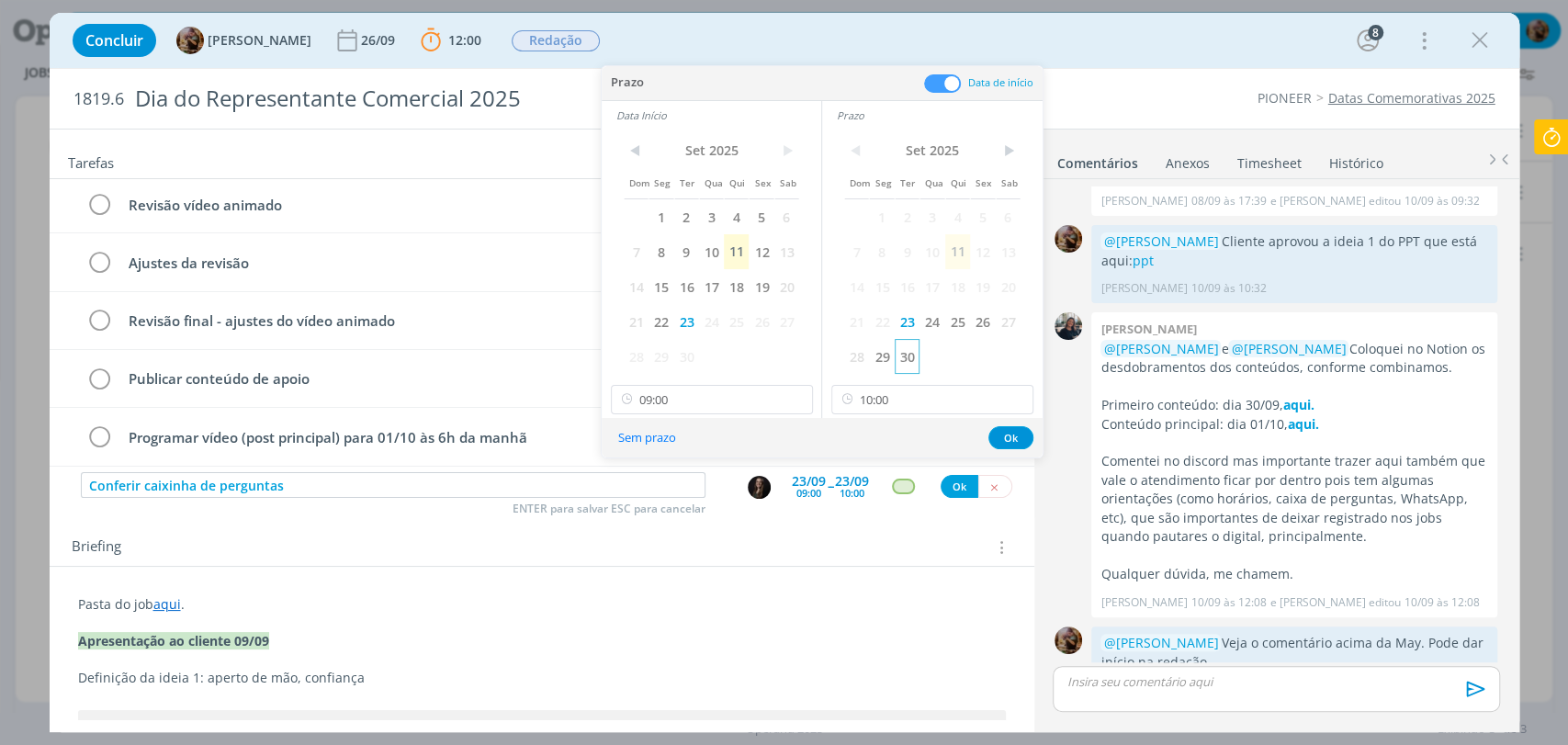
click at [911, 358] on span "30" at bounding box center [907, 355] width 25 height 35
click at [686, 362] on span "30" at bounding box center [687, 355] width 25 height 35
click at [801, 401] on icon at bounding box center [796, 399] width 23 height 29
click at [1015, 398] on icon at bounding box center [1017, 399] width 23 height 29
click at [1021, 428] on button "Ok" at bounding box center [1011, 438] width 45 height 23
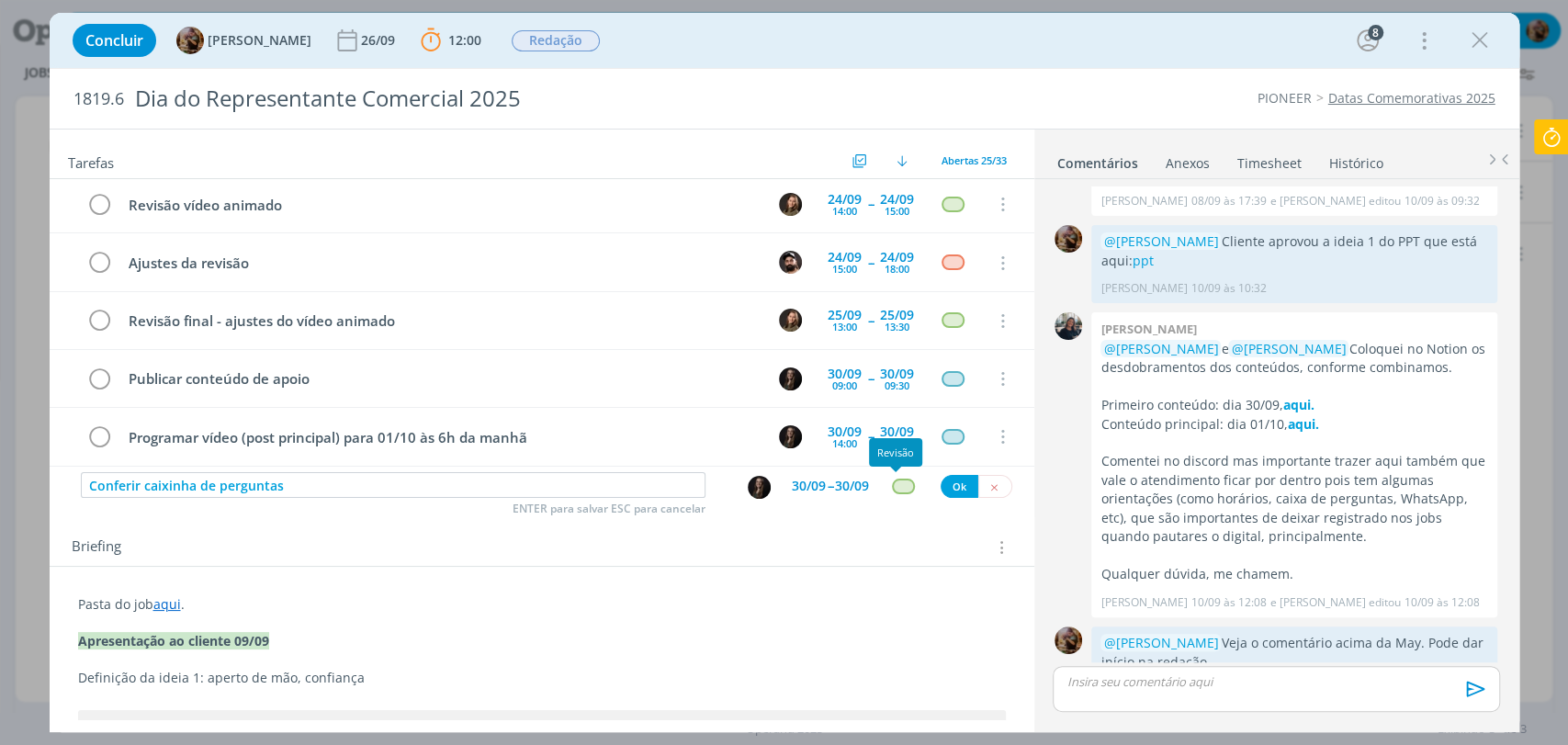
click at [896, 488] on div "dialog" at bounding box center [903, 486] width 23 height 16
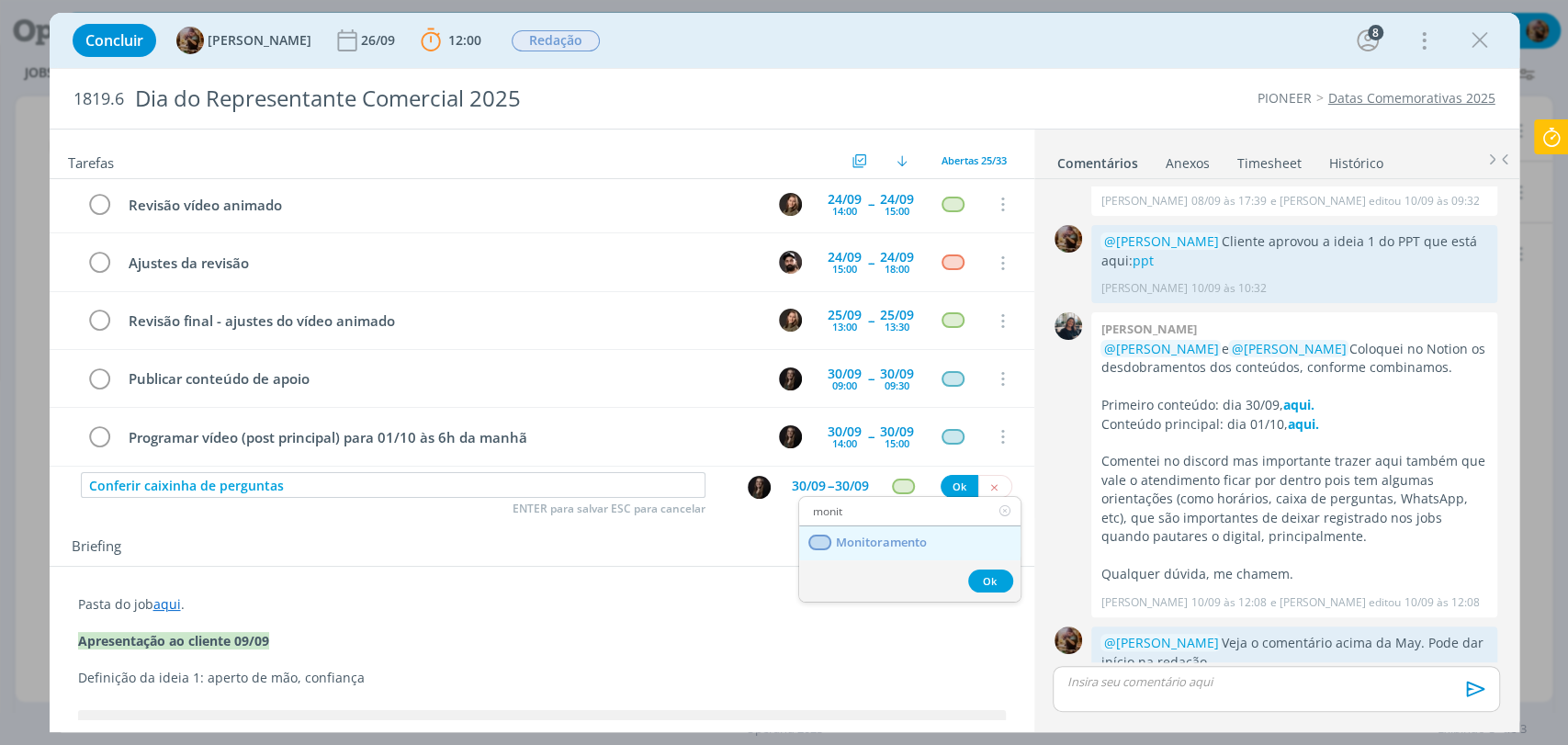
type input "monit"
click at [888, 553] on link "Monitoramento" at bounding box center [910, 543] width 221 height 34
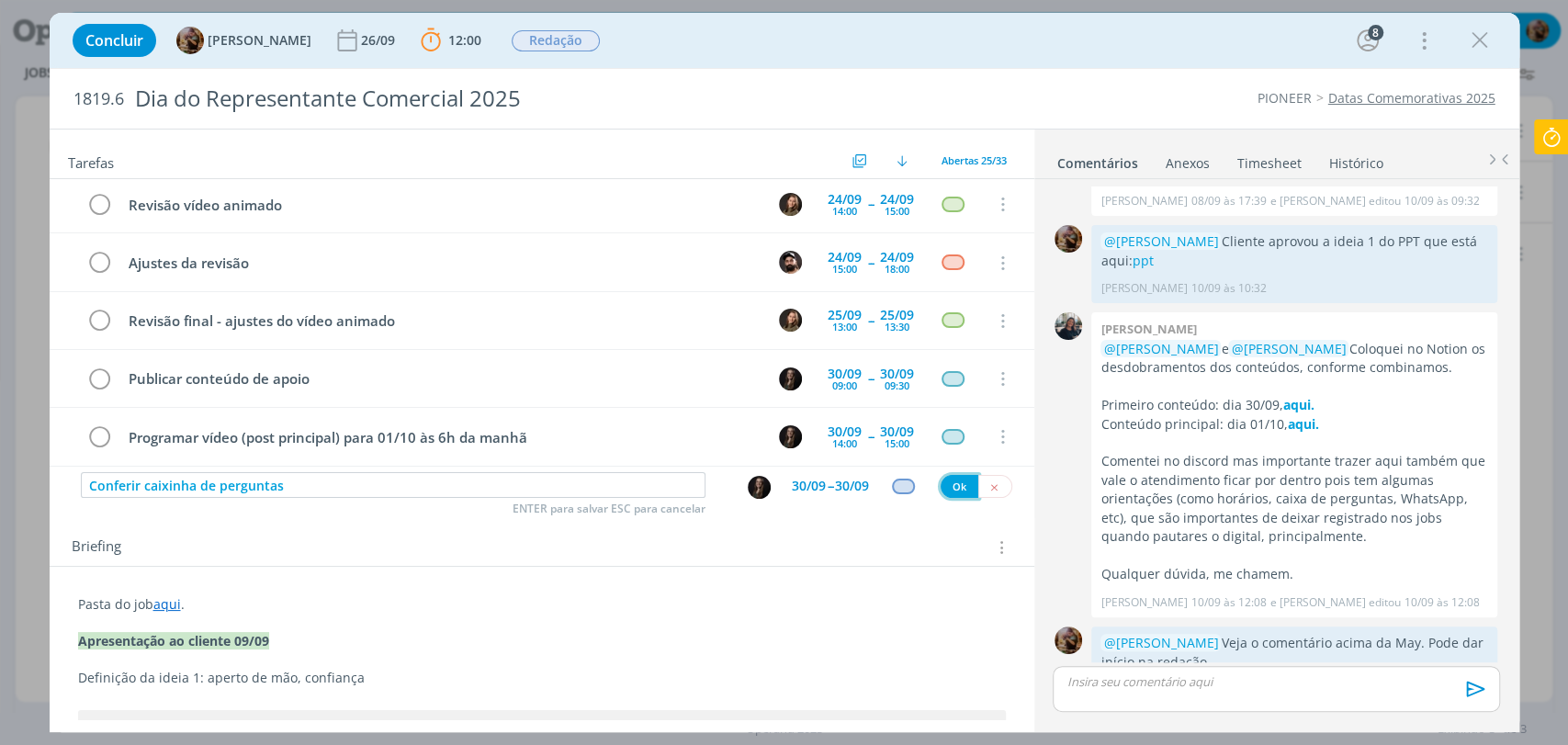
click at [945, 488] on button "Ok" at bounding box center [959, 486] width 38 height 23
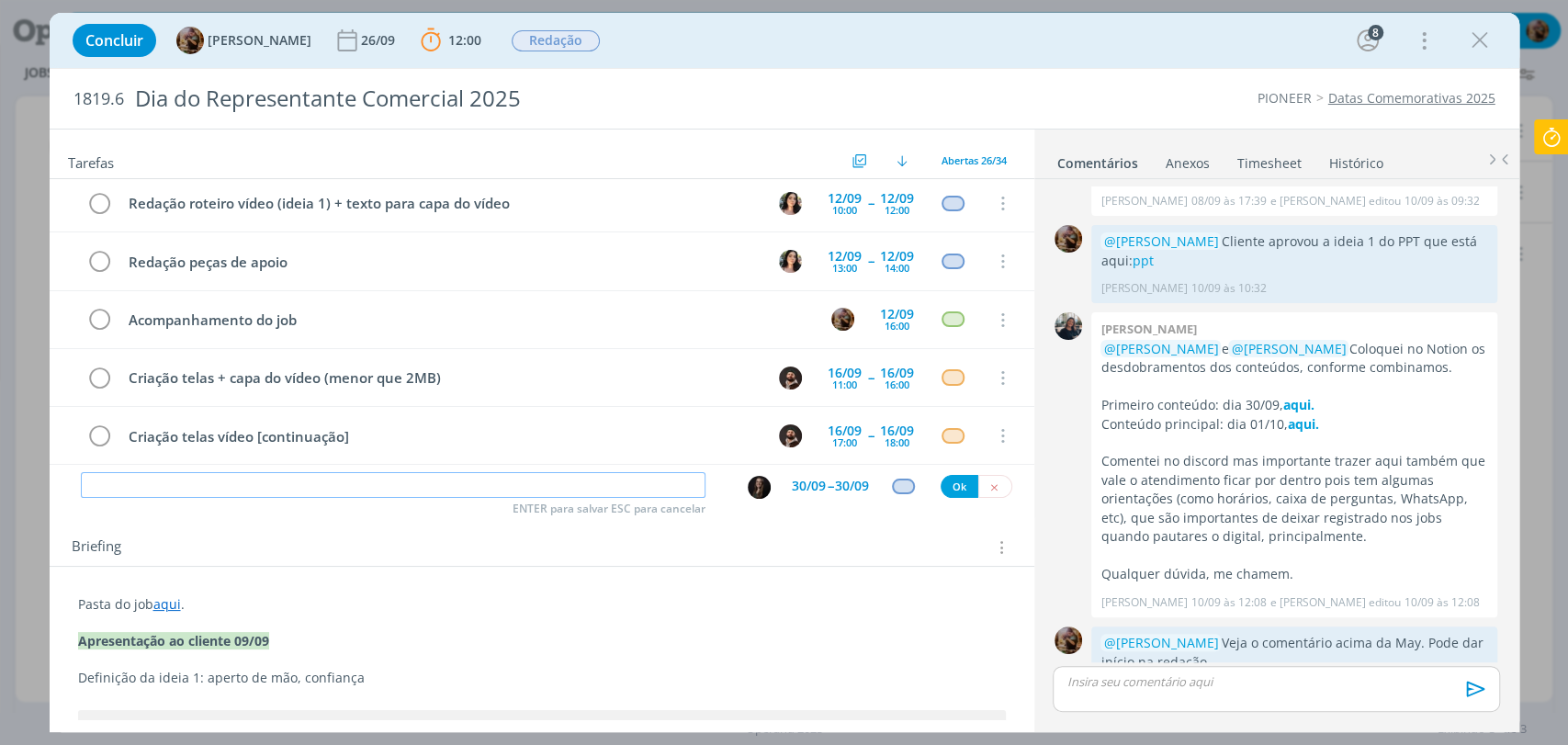
scroll to position [0, 0]
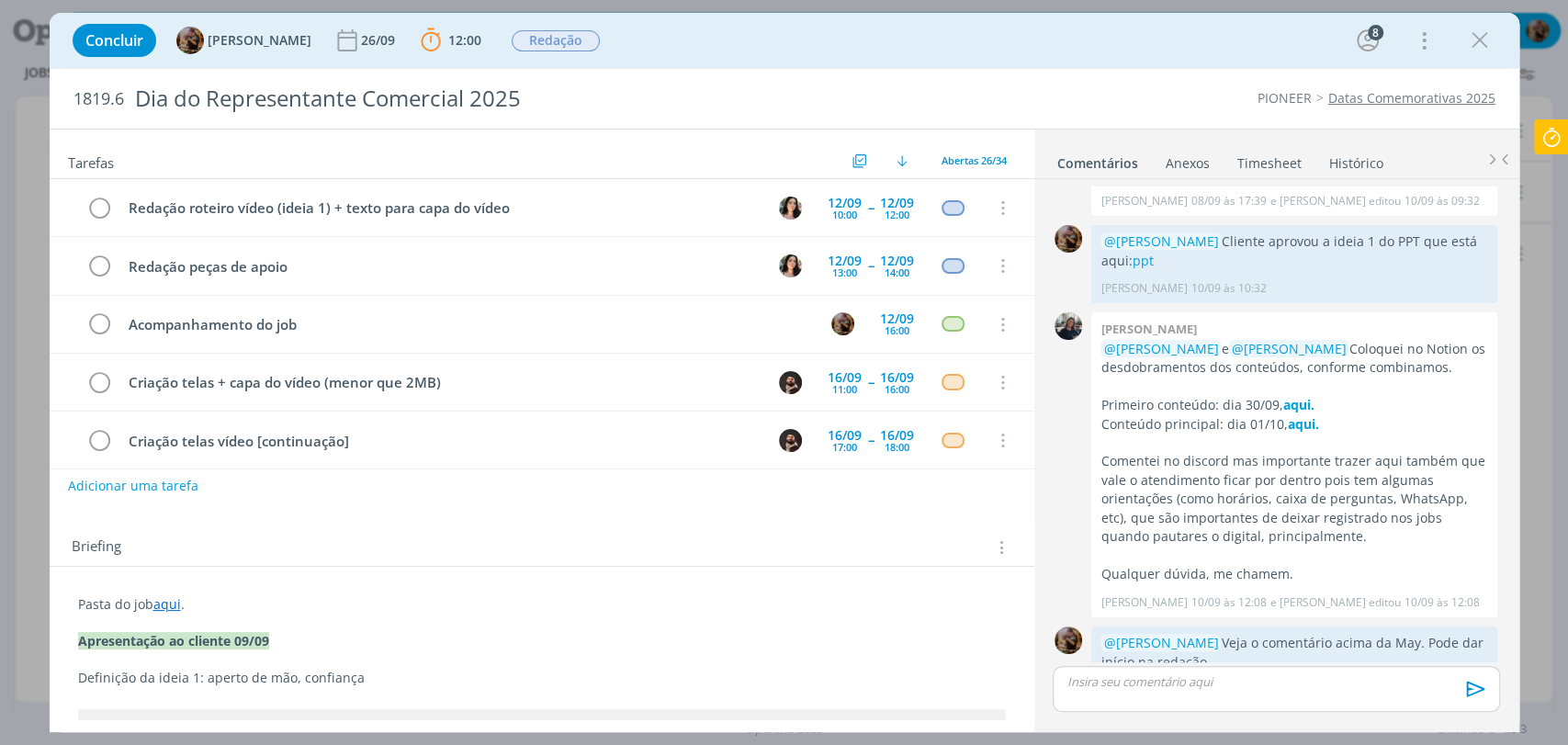
click at [1559, 134] on icon at bounding box center [1551, 137] width 33 height 36
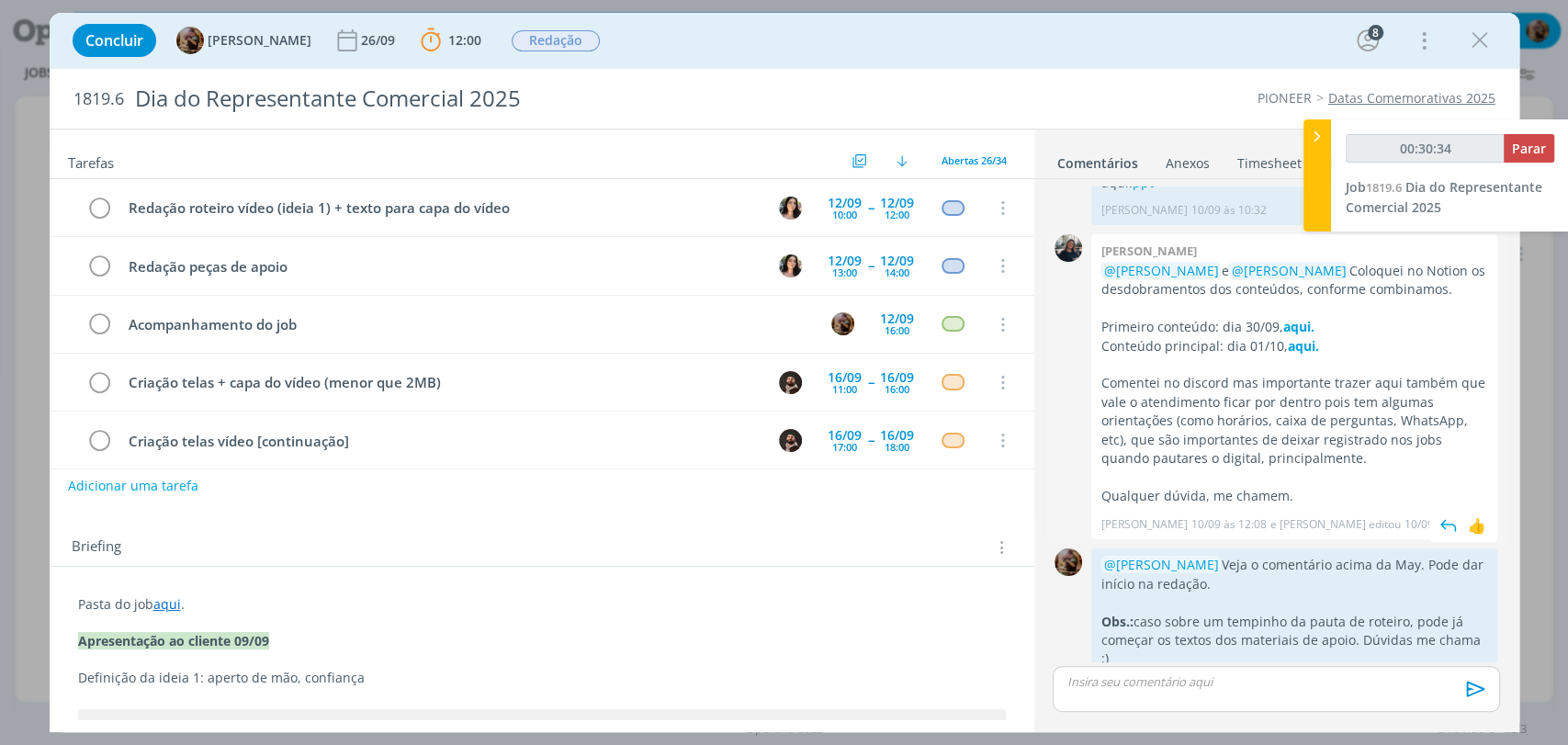
scroll to position [176, 0]
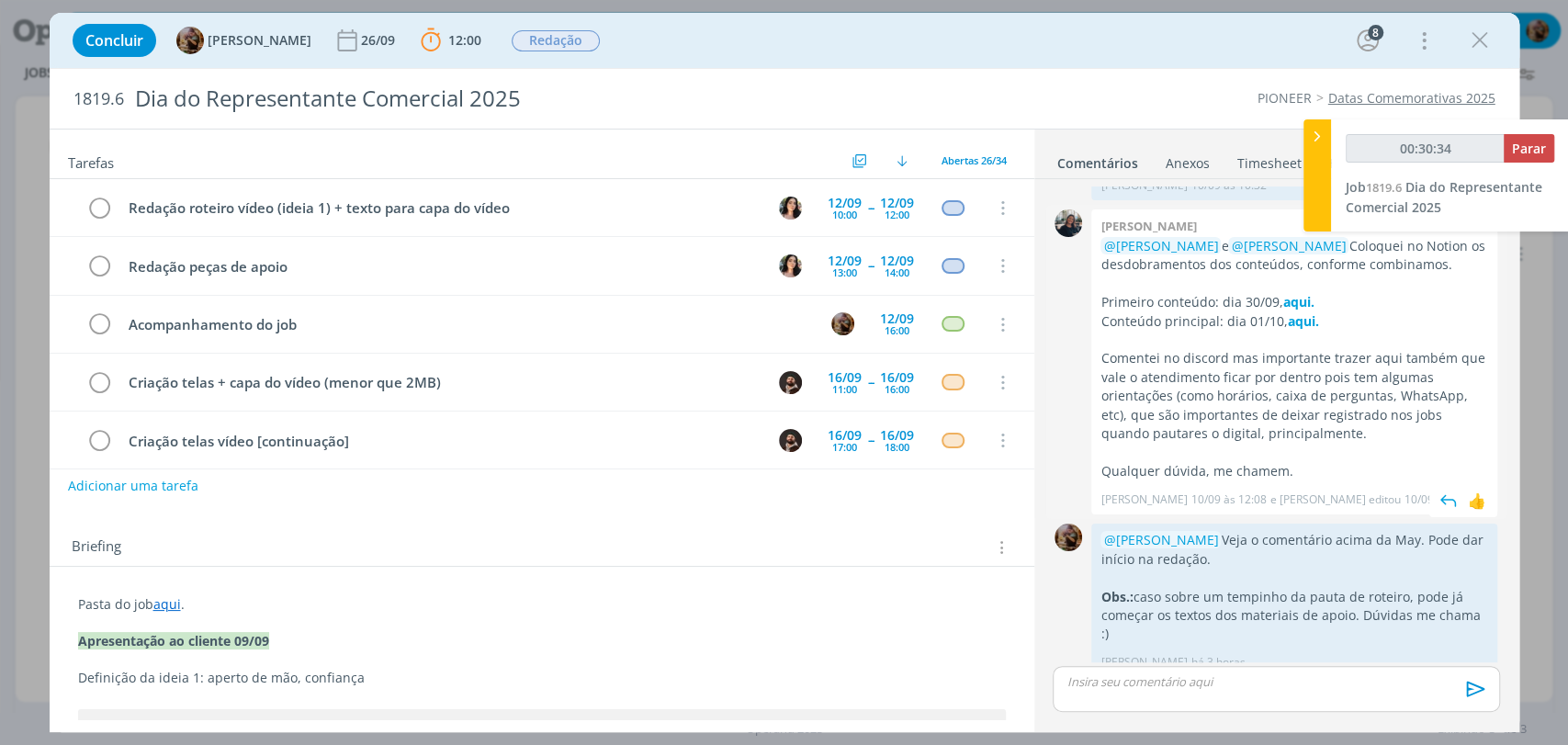
type input "00:30:35"
click at [1514, 145] on span "Parar" at bounding box center [1528, 148] width 34 height 17
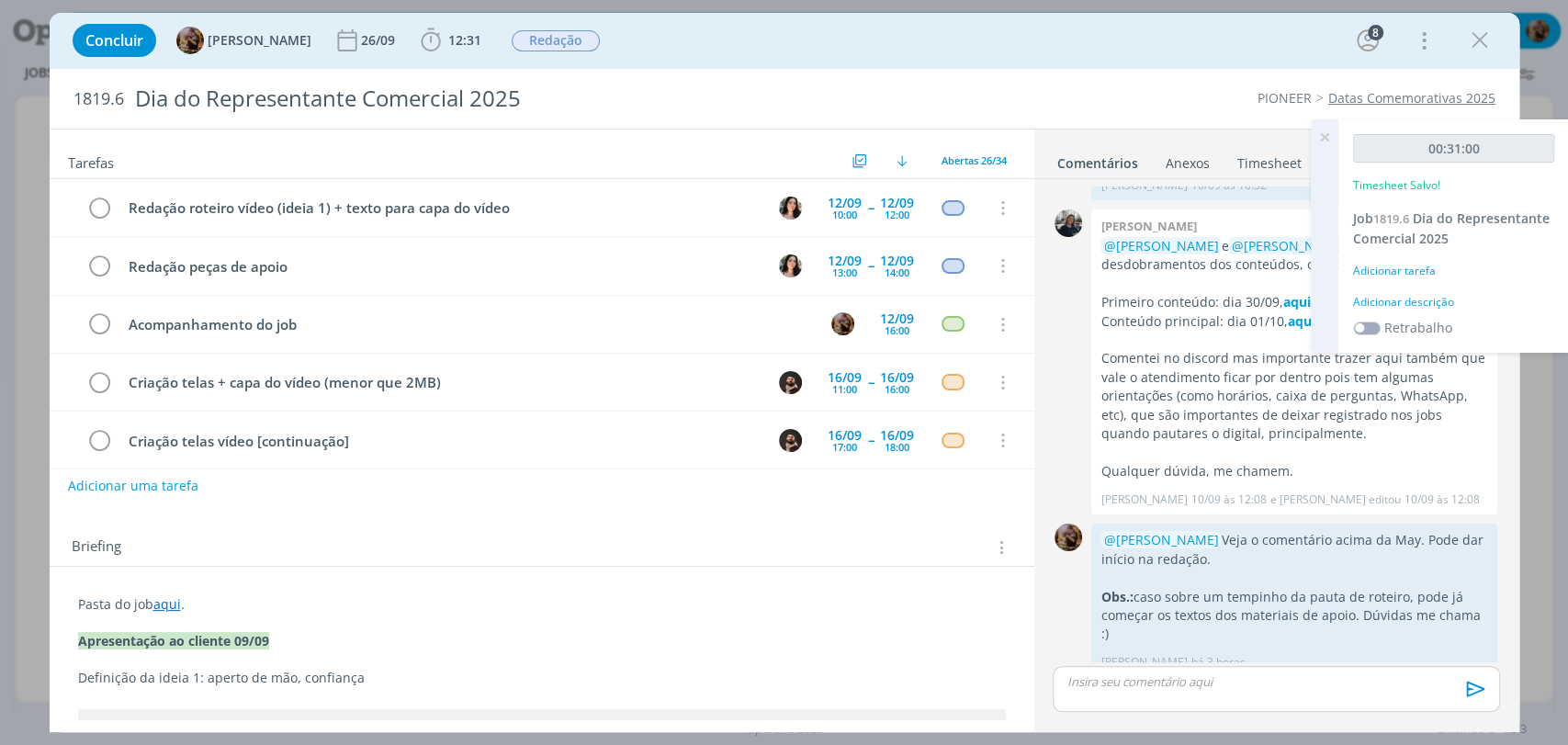
click at [1406, 305] on div "Adicionar descrição" at bounding box center [1453, 302] width 201 height 16
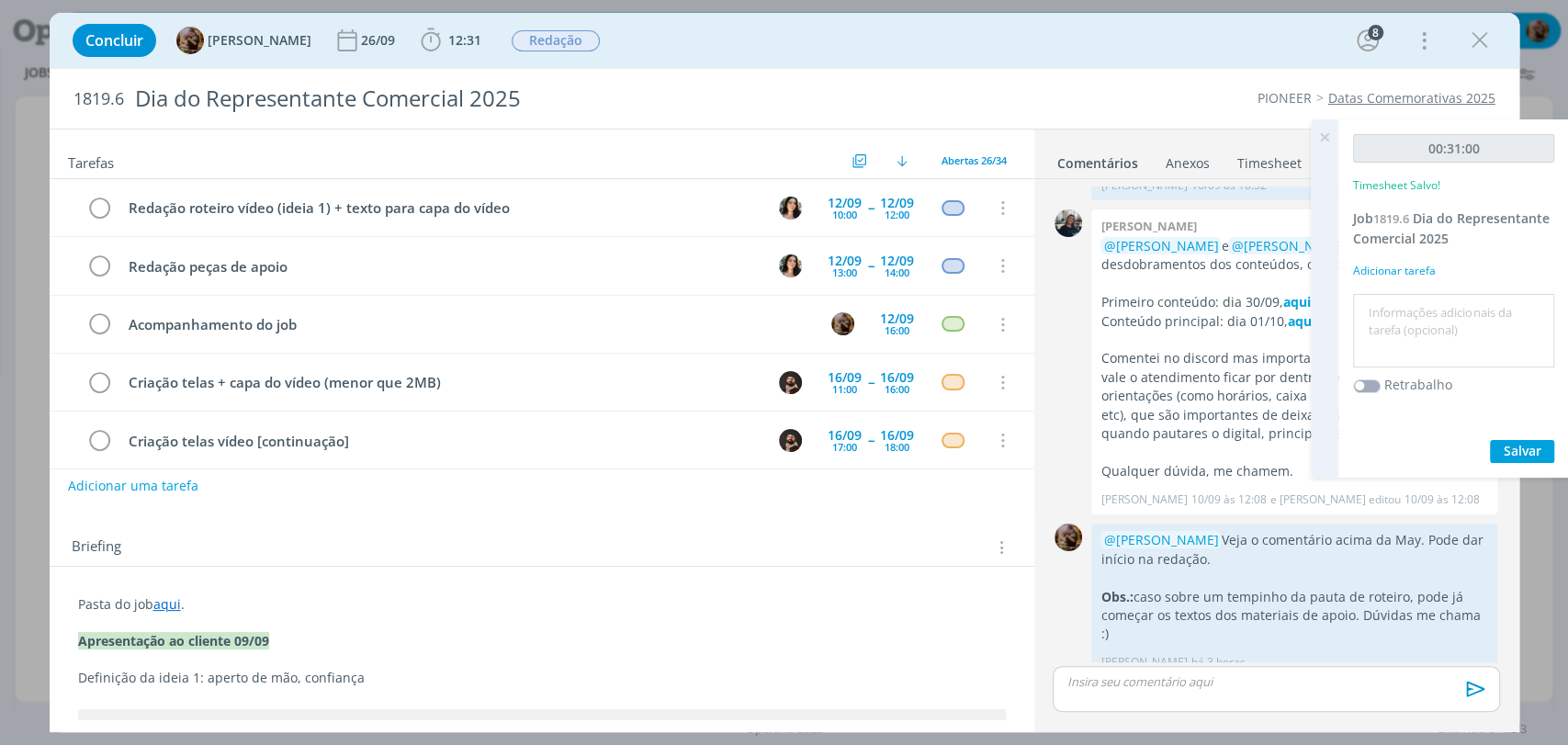
click at [1417, 321] on textarea at bounding box center [1453, 331] width 192 height 65
type textarea "organização de briefing"
click at [1541, 446] on span "Salvar" at bounding box center [1523, 450] width 38 height 17
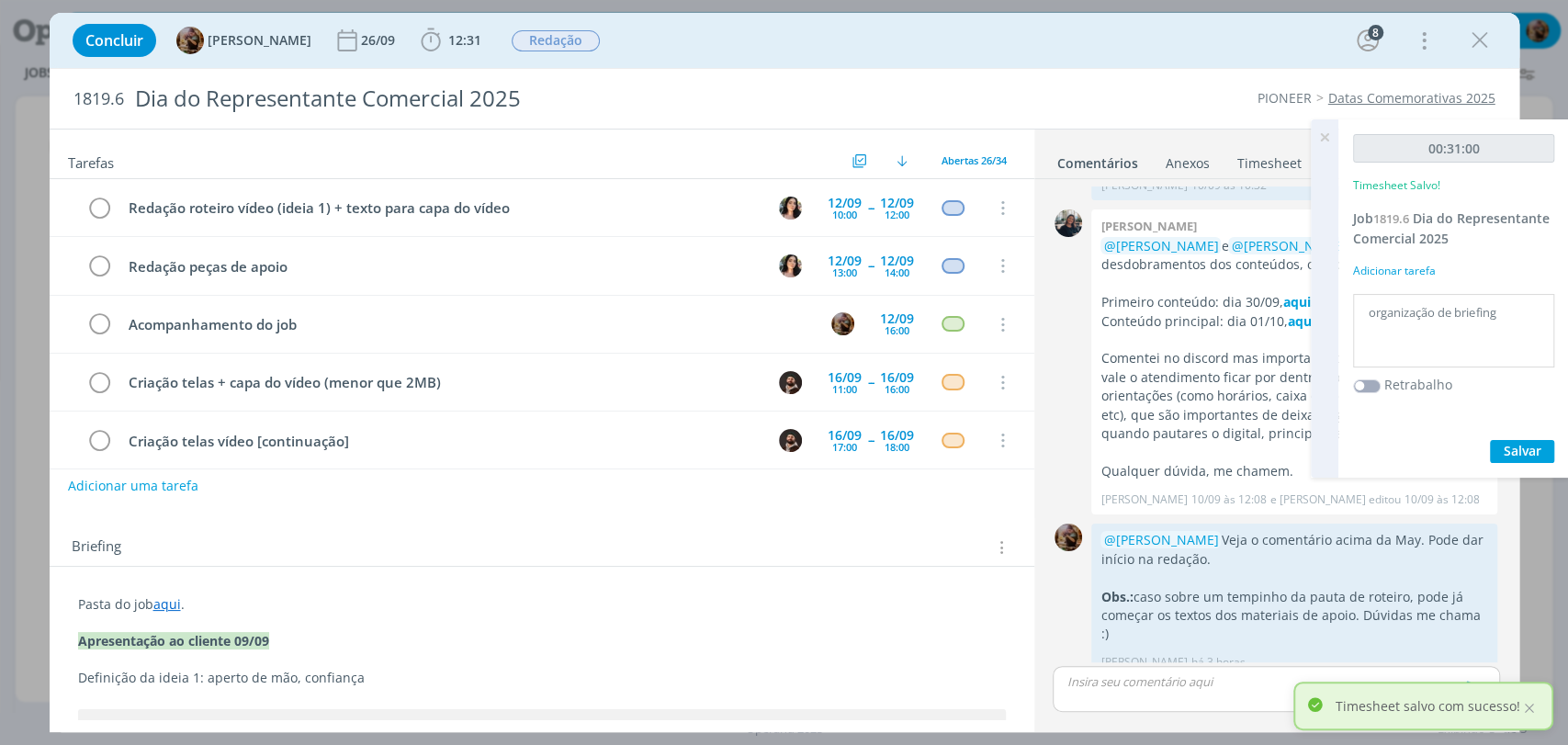
click at [1321, 135] on icon at bounding box center [1324, 137] width 33 height 36
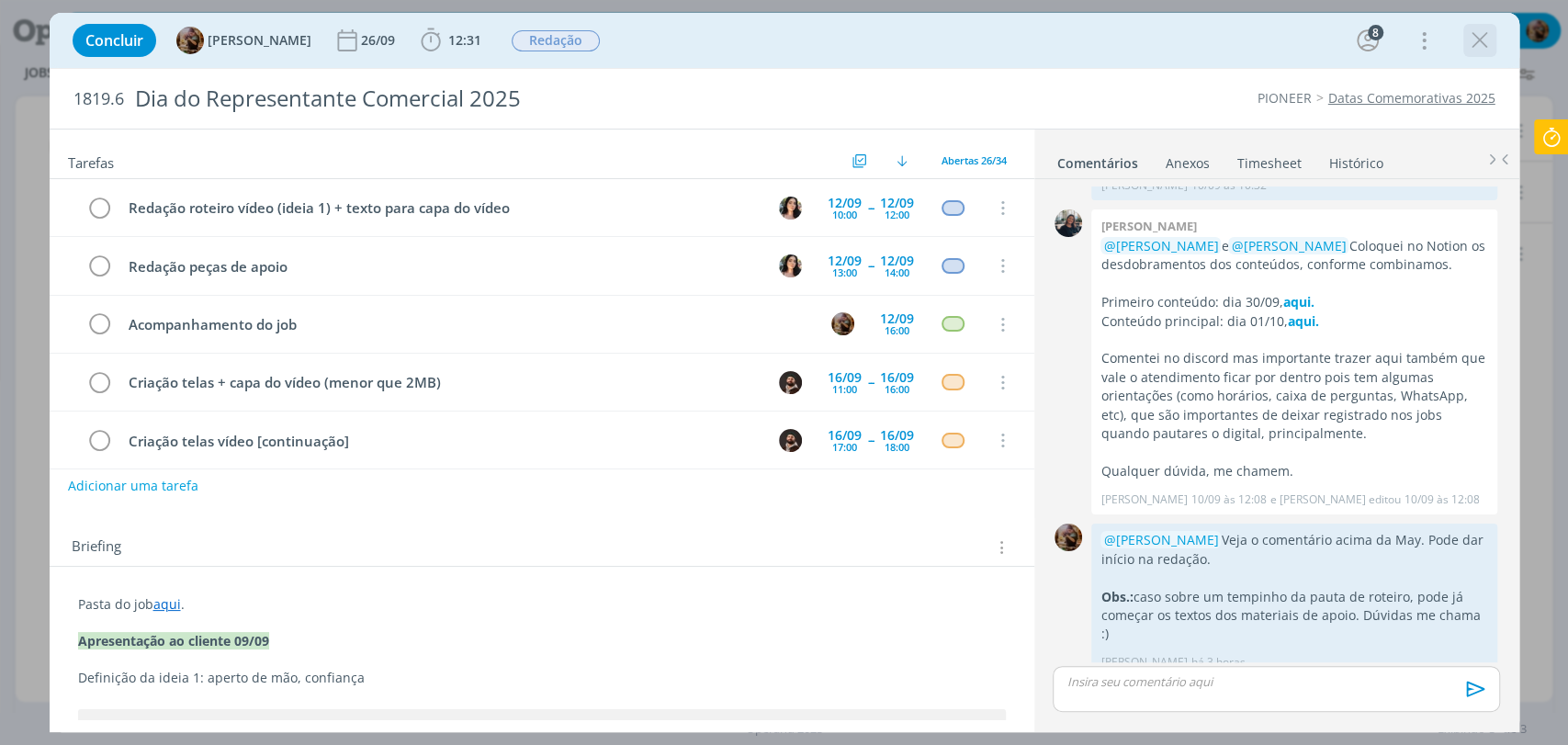
click at [1476, 46] on icon "dialog" at bounding box center [1479, 40] width 27 height 27
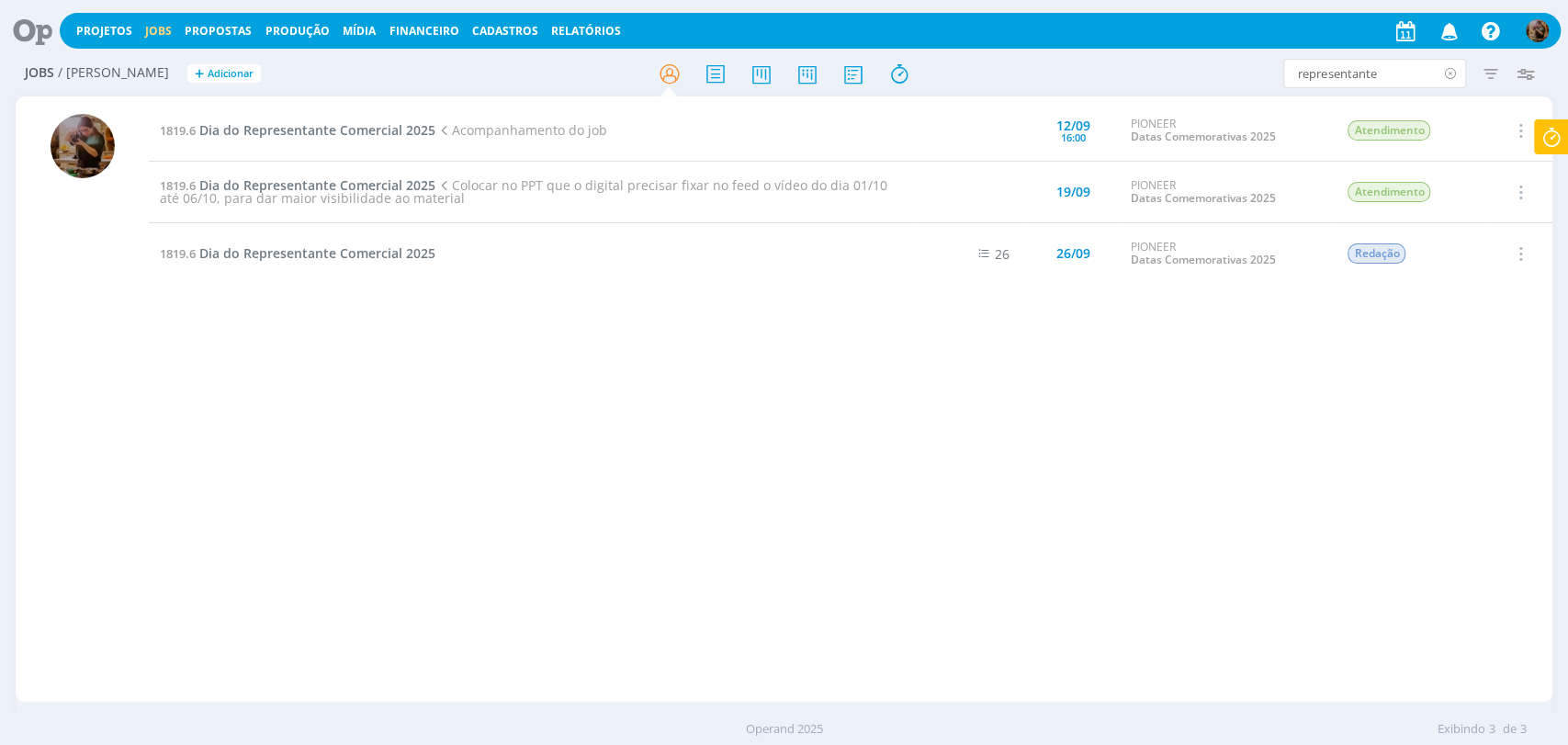
click at [1445, 76] on icon at bounding box center [1450, 73] width 23 height 29
click at [1117, 88] on div "Filtros Filtrar Limpar Tipo Jobs e Tarefas Data Personalizado a Situação dos jo…" at bounding box center [1296, 73] width 494 height 29
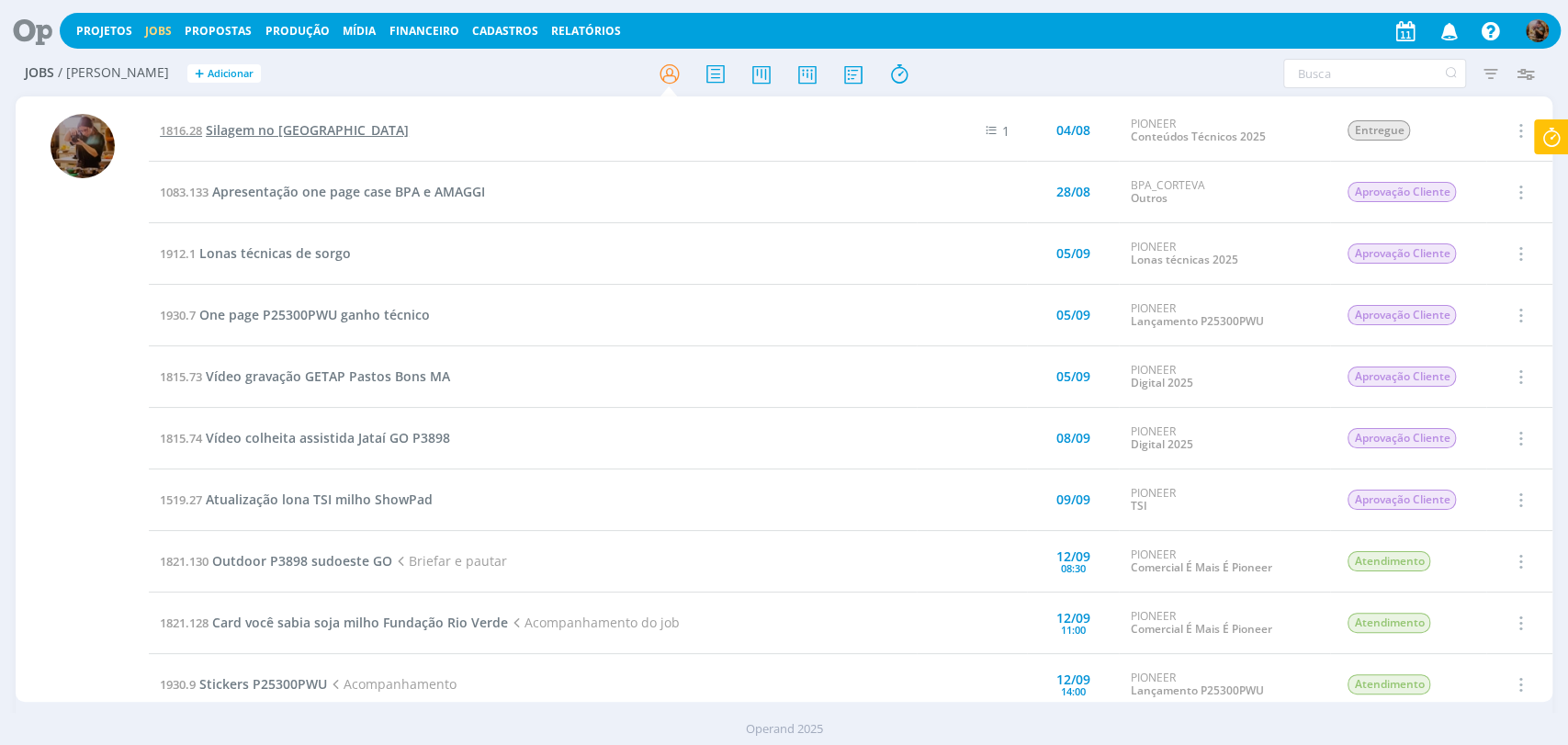
click at [287, 130] on span "Silagem no [GEOGRAPHIC_DATA]" at bounding box center [307, 130] width 203 height 17
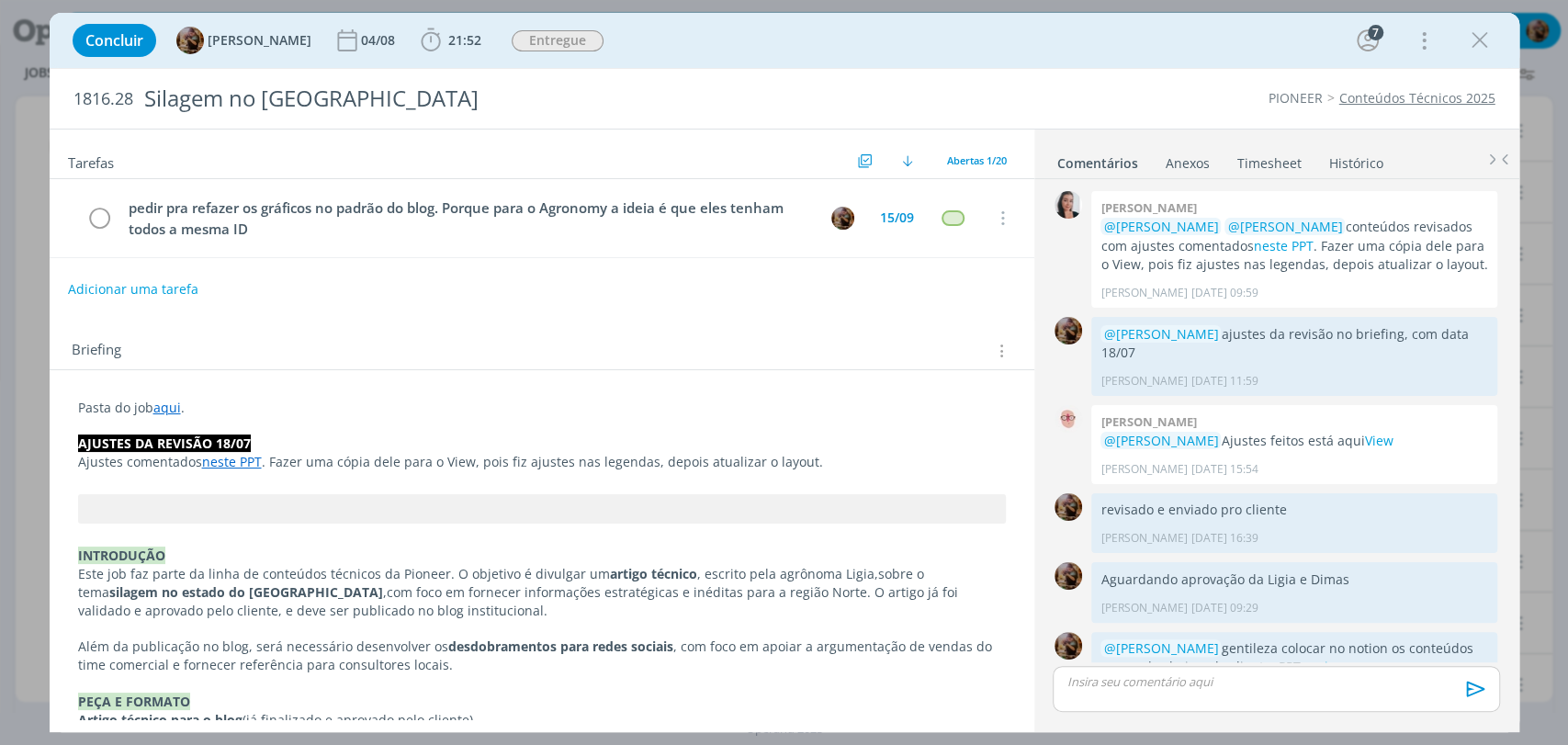
scroll to position [1679, 0]
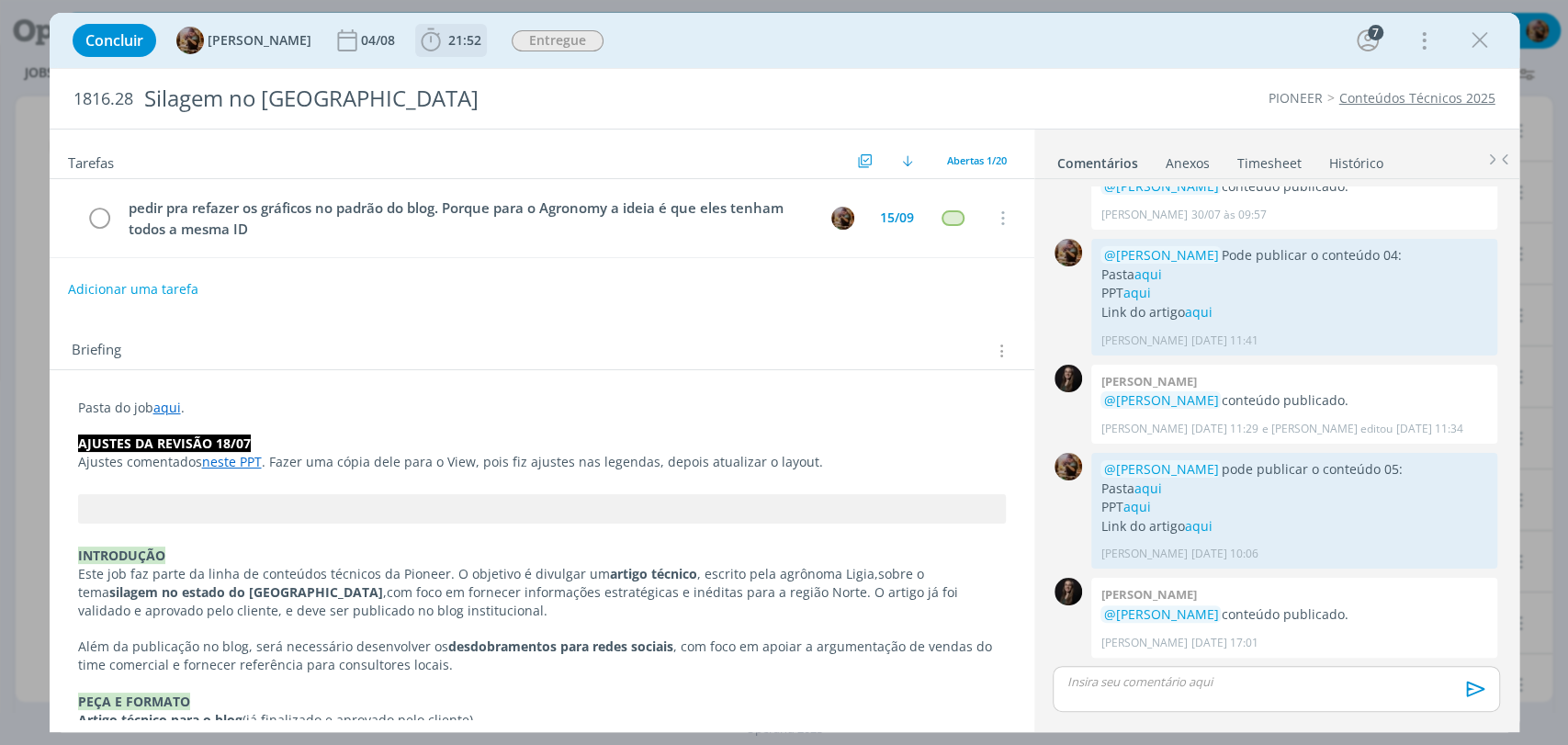
click at [461, 29] on span "21:52" at bounding box center [451, 40] width 68 height 27
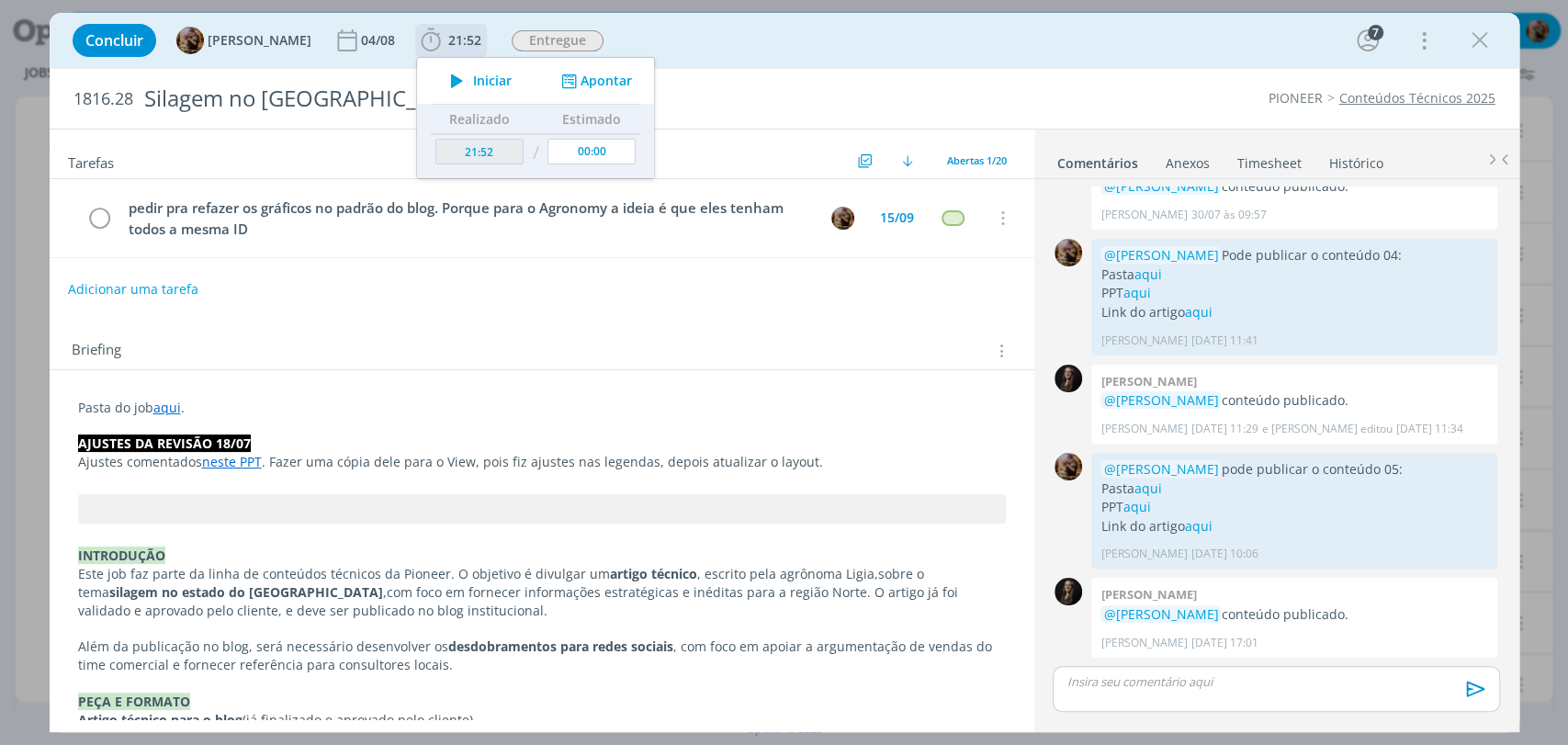
click at [493, 77] on span "Iniciar" at bounding box center [492, 81] width 39 height 13
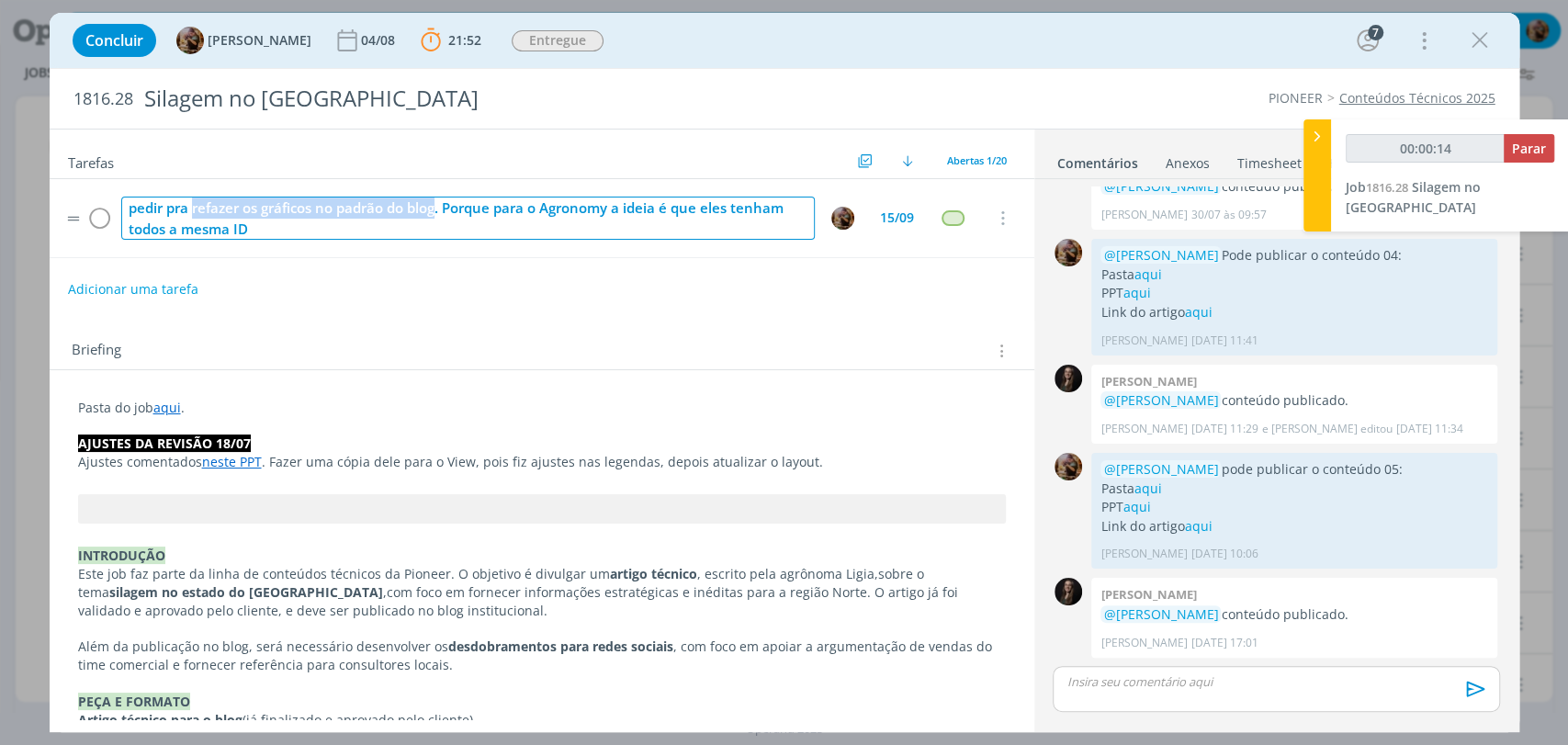
drag, startPoint x: 439, startPoint y: 212, endPoint x: 193, endPoint y: 198, distance: 246.4
click at [193, 198] on div "pedir pra refazer os gráficos no padrão do blog. Porque para o Agronomy a ideia…" at bounding box center [467, 218] width 693 height 43
copy div "refazer os gráficos no padrão do blog"
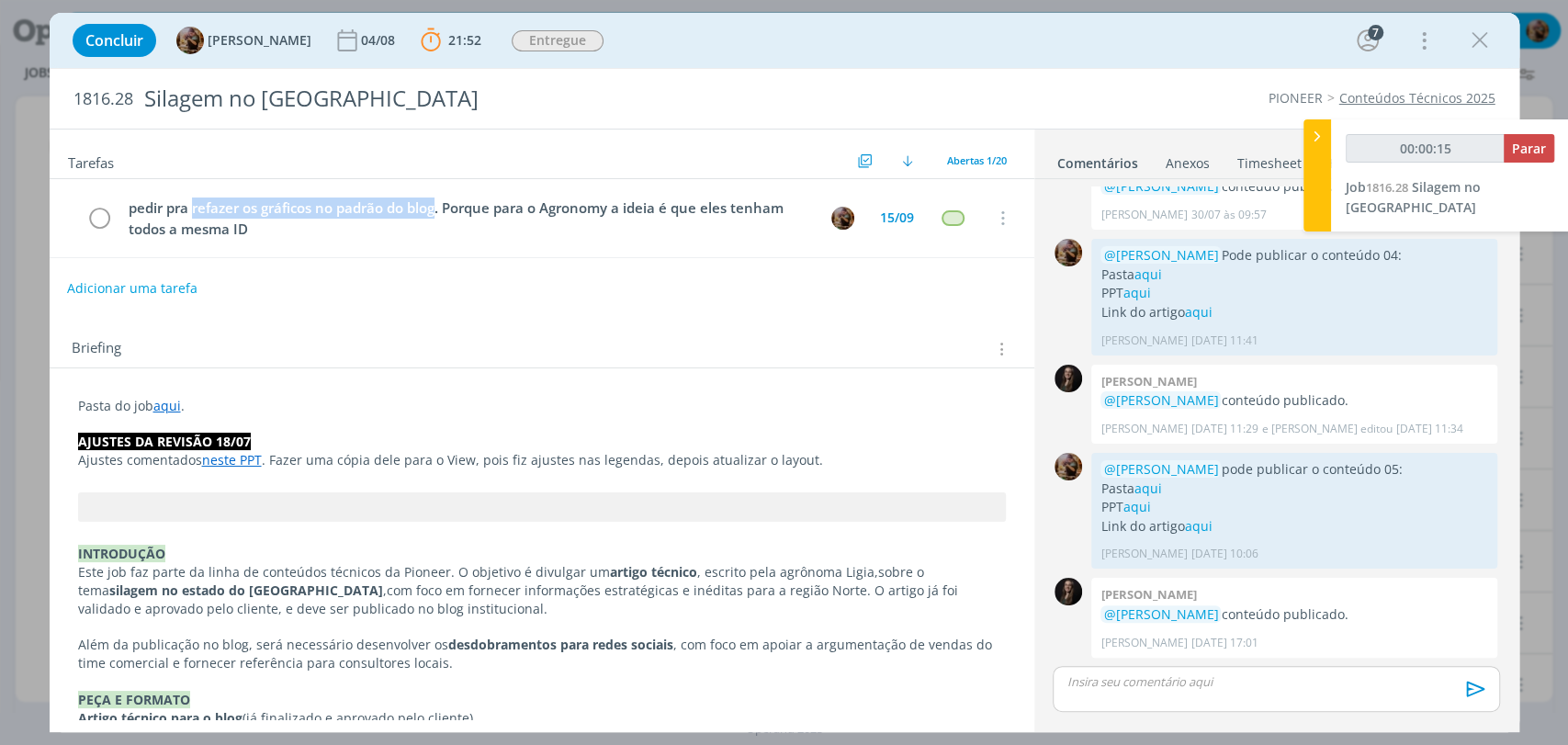
click at [153, 286] on button "Adicionar uma tarefa" at bounding box center [132, 287] width 131 height 31
type input "00:00:16"
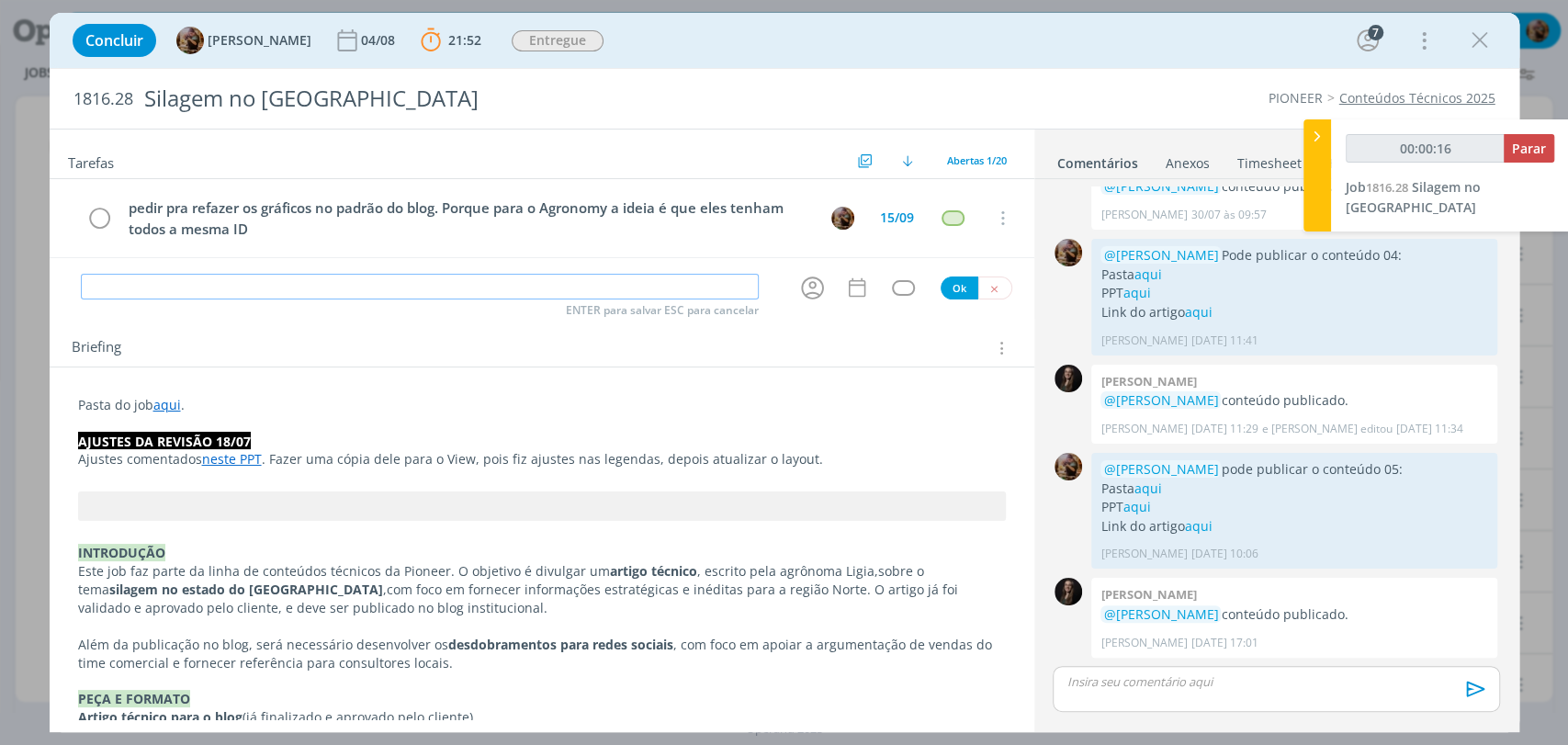
paste input "refazer os gráficos no padrão do blog"
type input "refazer os gráficos no padrão do blog"
drag, startPoint x: 94, startPoint y: 289, endPoint x: 71, endPoint y: 285, distance: 23.3
click at [74, 286] on div "refazer os gráficos no padrão do blog ENTER para salvar ESC para cancelar Ok" at bounding box center [541, 287] width 984 height 30
type input "00:00:18"
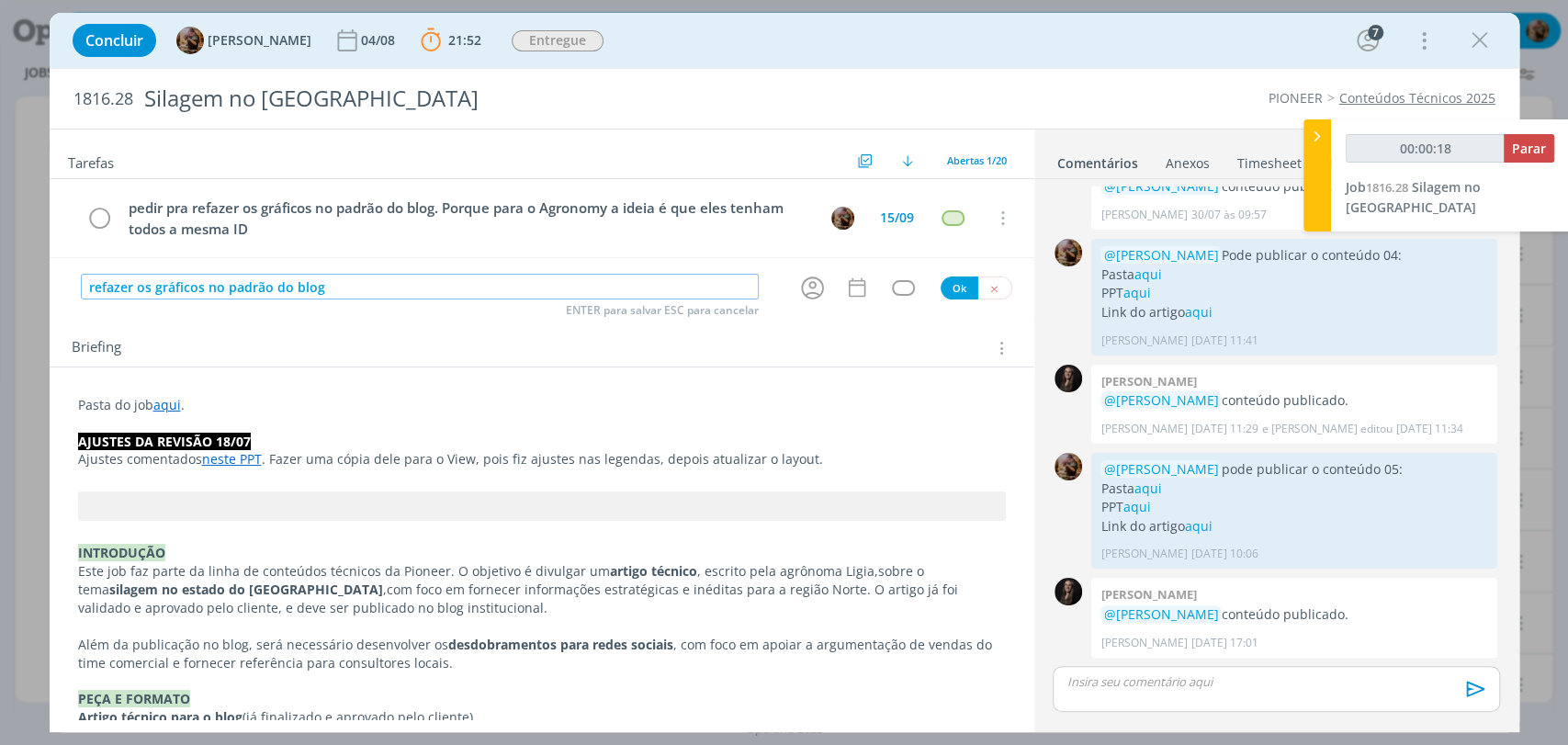
type input "Refazer os gráficos no padrão do blog"
click at [211, 290] on input "Refazer os gráficos no padrão do blog" at bounding box center [419, 286] width 678 height 26
type input "00:00:21"
type input "Refazer os gráficos do cno padrão do blog"
type input "00:00:22"
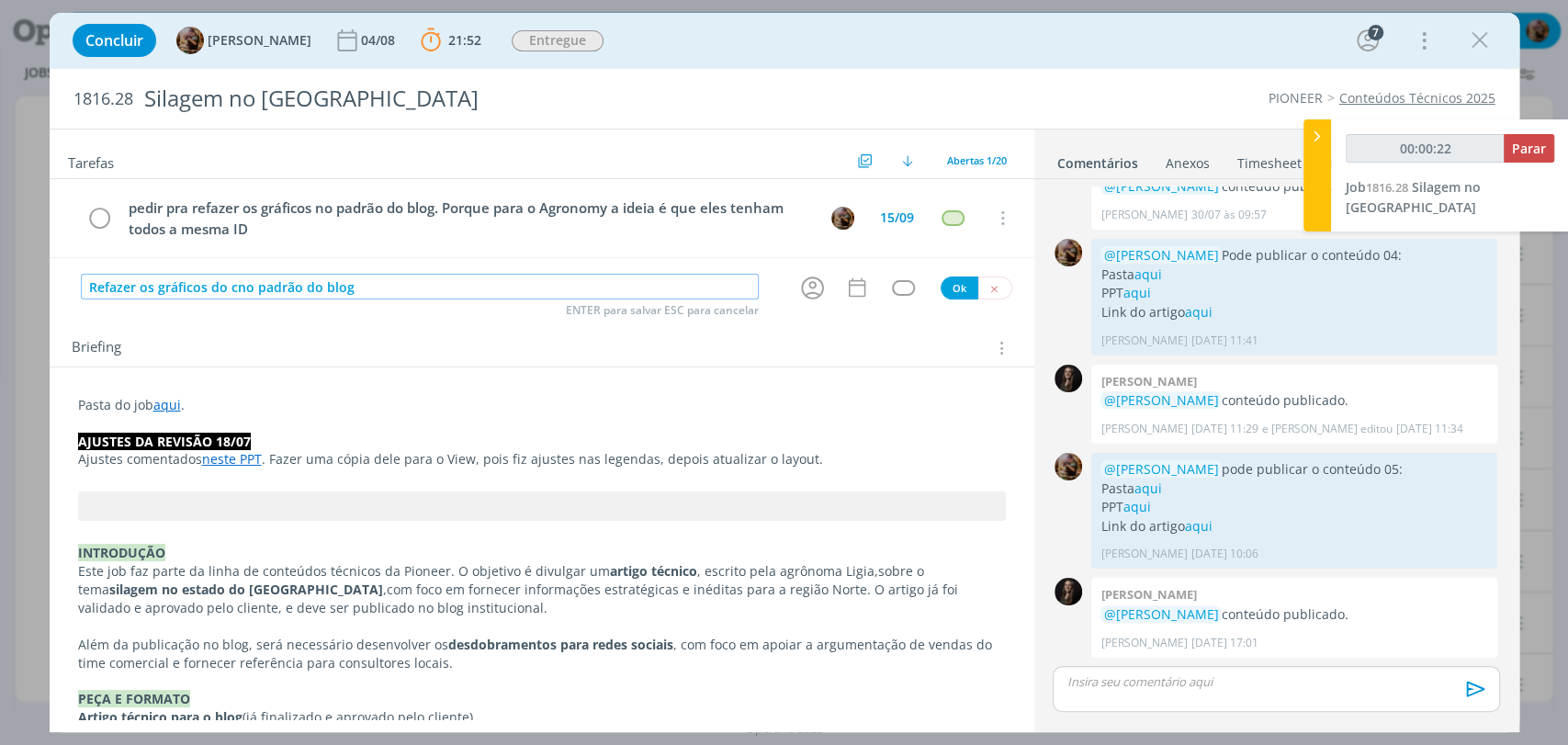
type input "Refazer os gráficos do no padrão do blog"
type input "00:00:23"
type input "Refazer os gráficos do aritgono padrão do blog"
type input "00:00:24"
type input "Refazer os gráficos do arino padrão do blog"
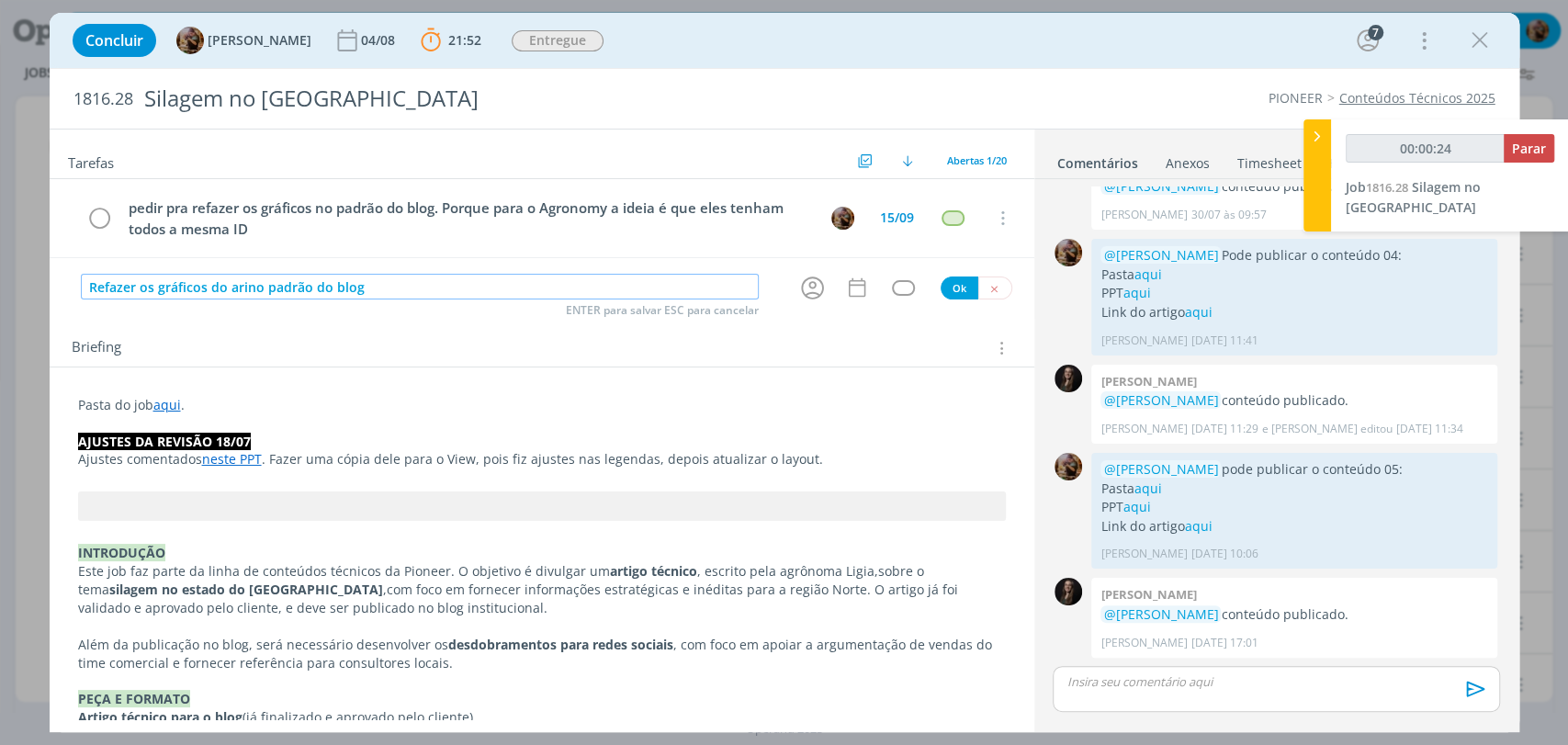
type input "00:00:25"
type input "Refazer os gráficos do artigo no padrão do blog"
type input "00:00:30"
click at [810, 293] on icon "dialog" at bounding box center [812, 287] width 23 height 23
type input "Refazer os gráficos do artigo no padrão do blog"
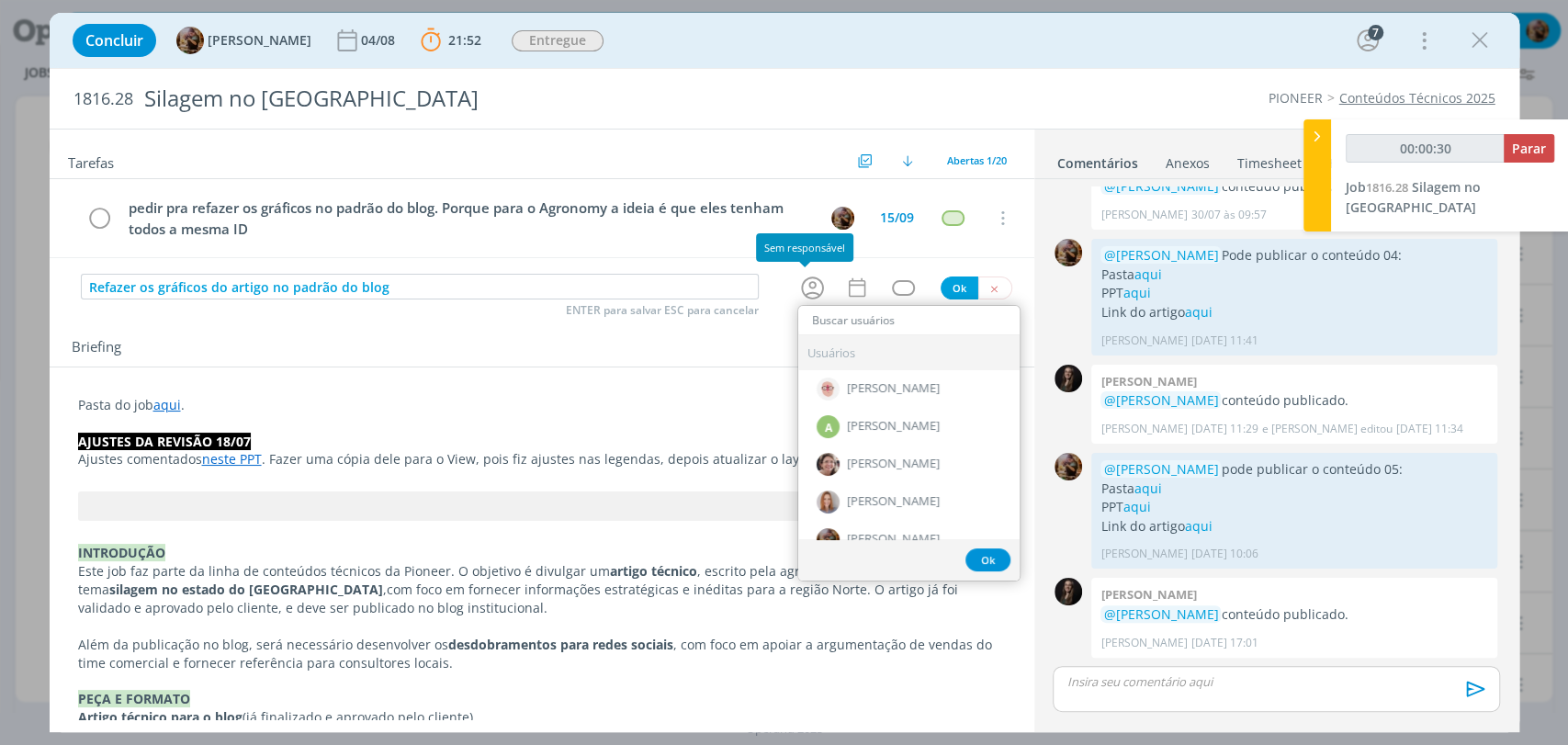
type input "00:00:31"
type input "doug"
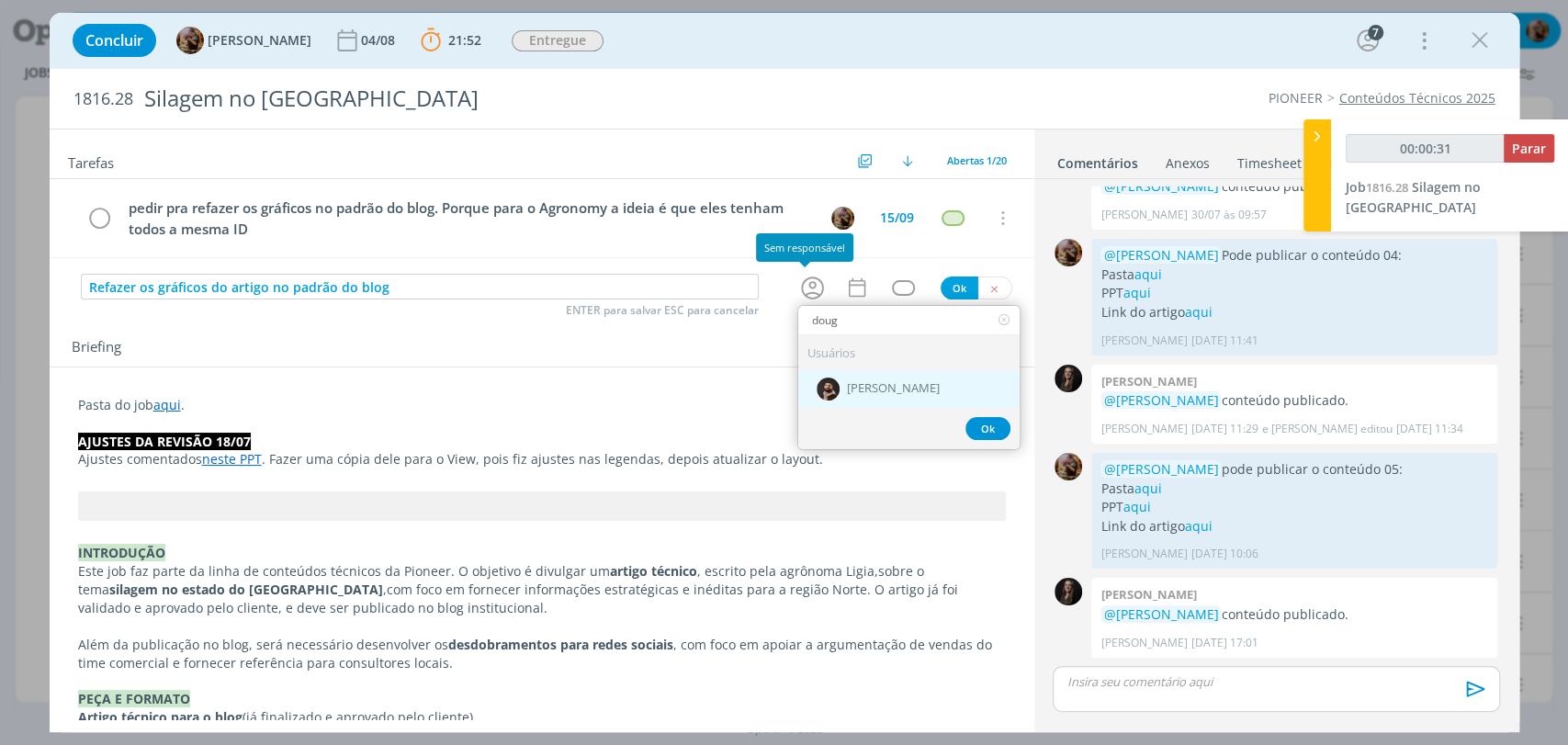
type input "00:00:32"
type input "doug"
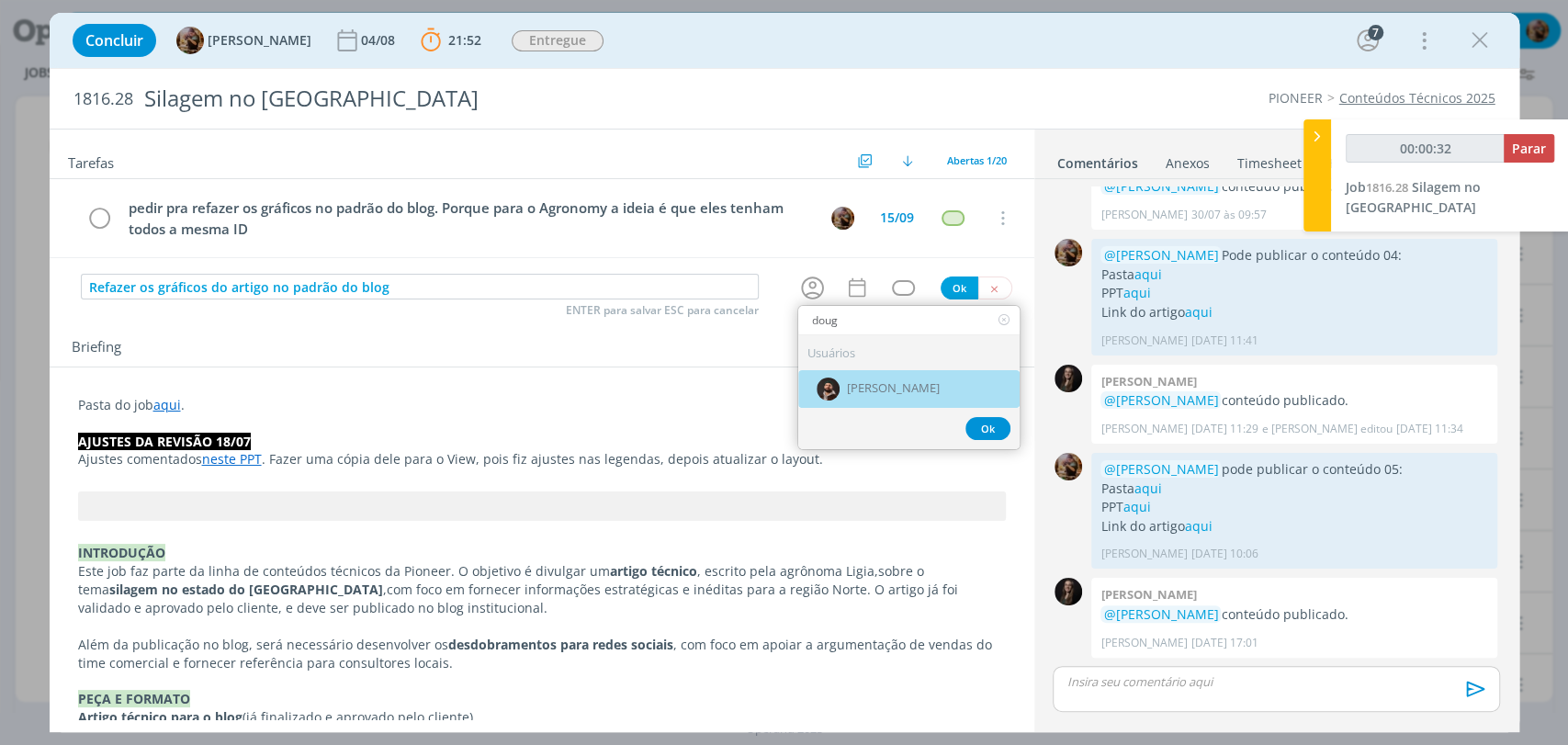
click at [853, 383] on span "[PERSON_NAME]" at bounding box center [893, 389] width 93 height 15
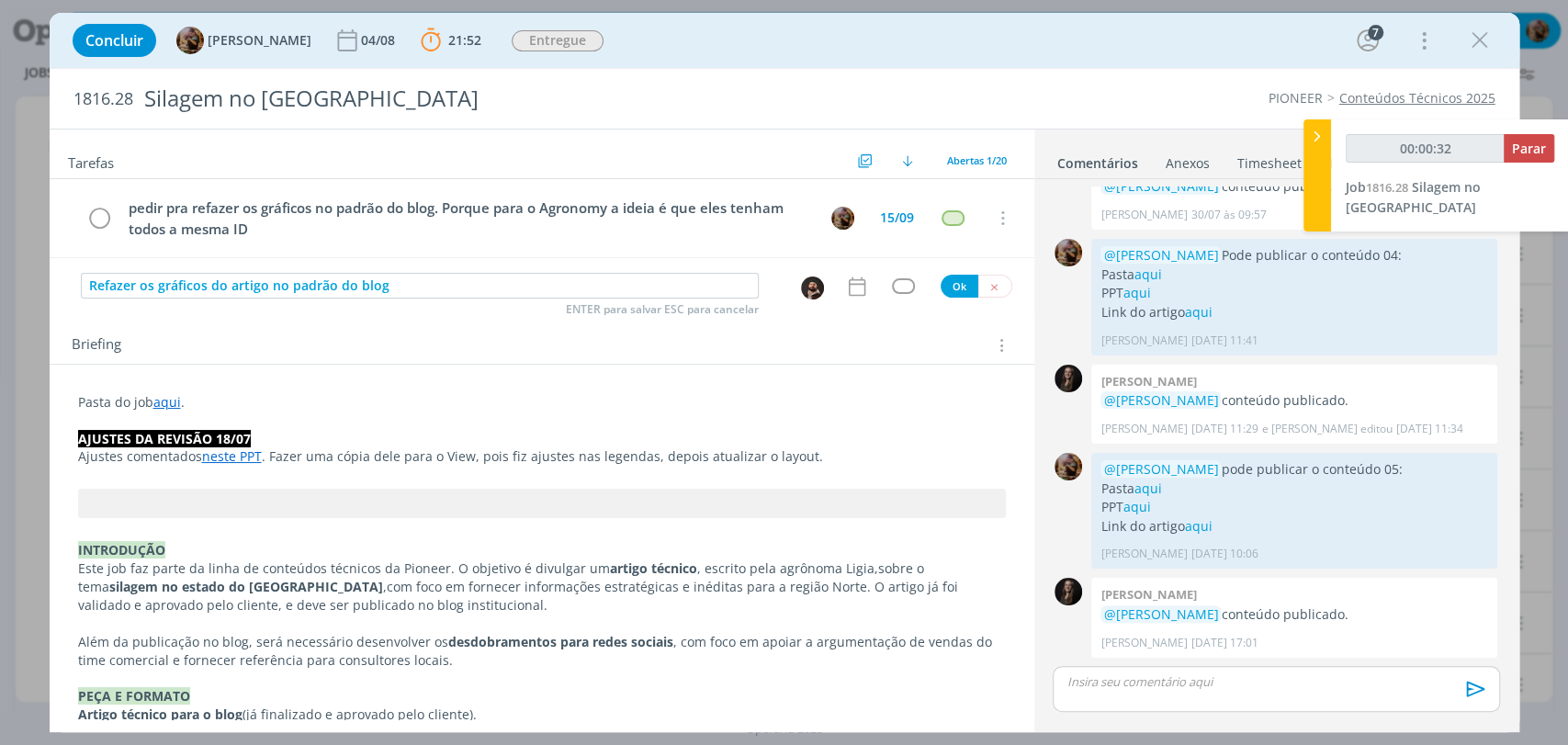
click at [845, 291] on icon "dialog" at bounding box center [856, 286] width 24 height 24
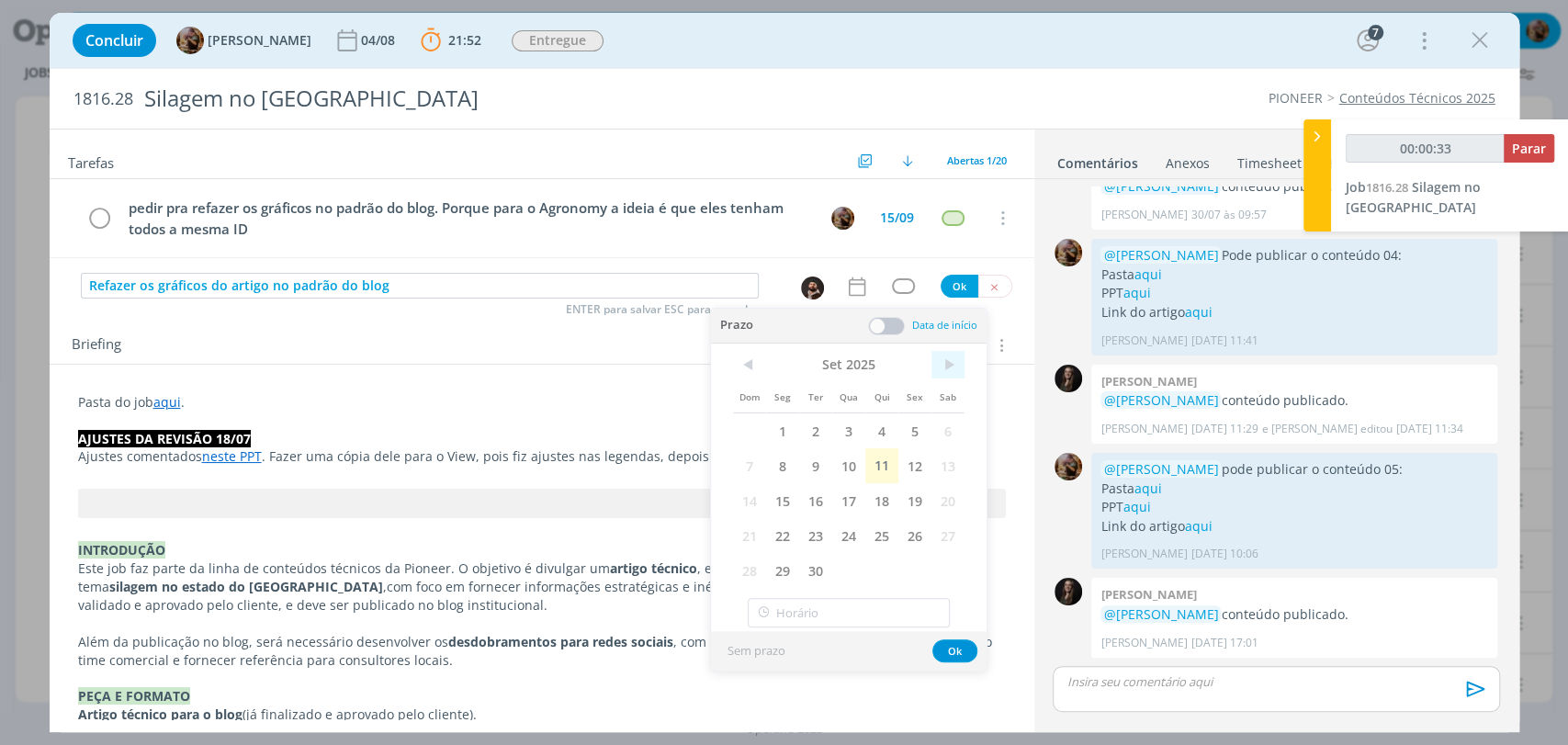
click at [936, 357] on span ">" at bounding box center [948, 364] width 33 height 27
click at [842, 430] on span "1" at bounding box center [848, 430] width 33 height 35
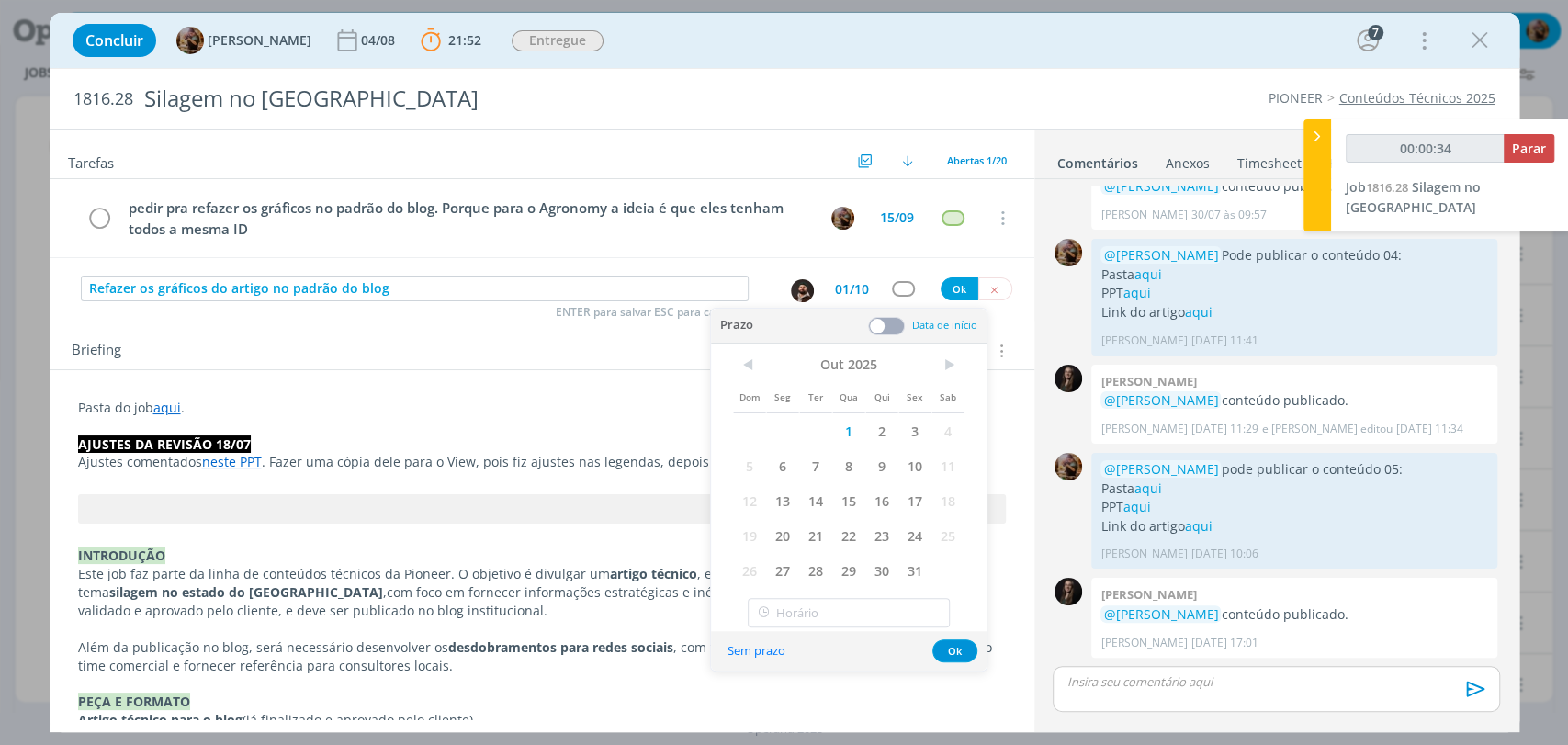
click at [896, 322] on span at bounding box center [886, 325] width 37 height 18
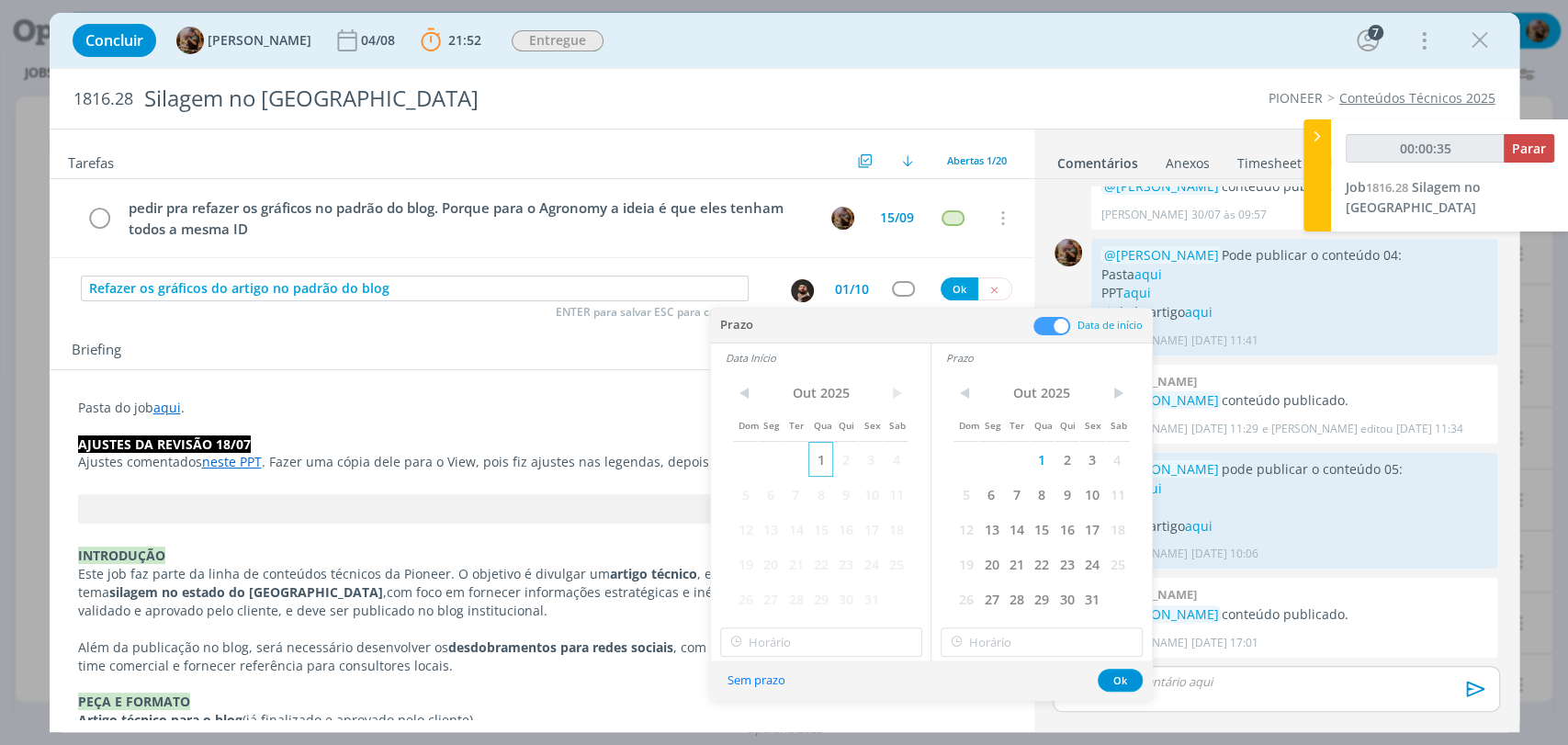
click at [820, 460] on span "1" at bounding box center [821, 459] width 25 height 35
type input "00:00:36"
type input "21:00"
click at [845, 635] on input "21:00" at bounding box center [821, 641] width 202 height 29
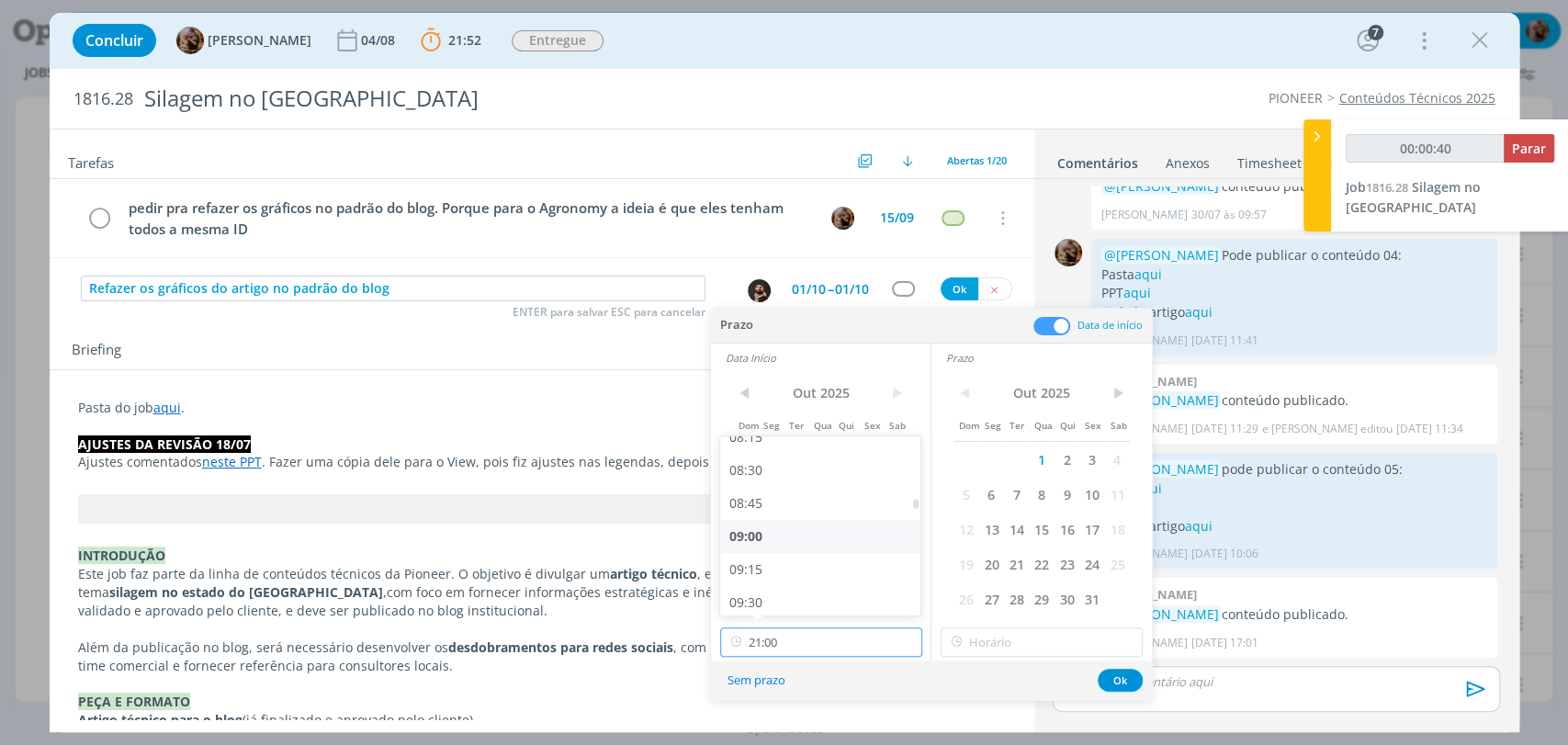
type input "00:00:41"
click at [766, 535] on div "09:00" at bounding box center [822, 536] width 205 height 33
type input "09:00"
click at [1206, 529] on link "aqui" at bounding box center [1197, 526] width 27 height 17
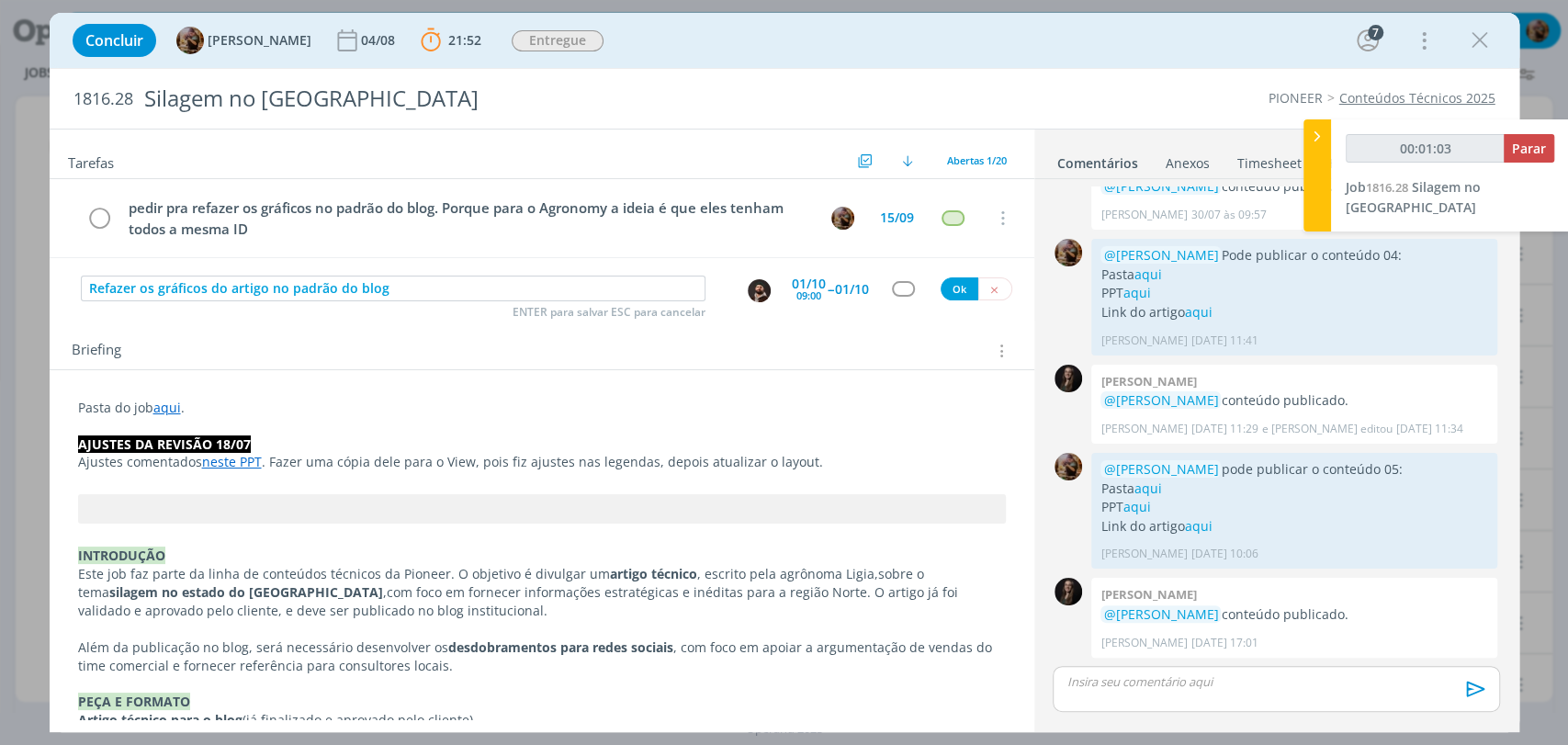
click at [835, 283] on div "01/10" at bounding box center [852, 289] width 34 height 13
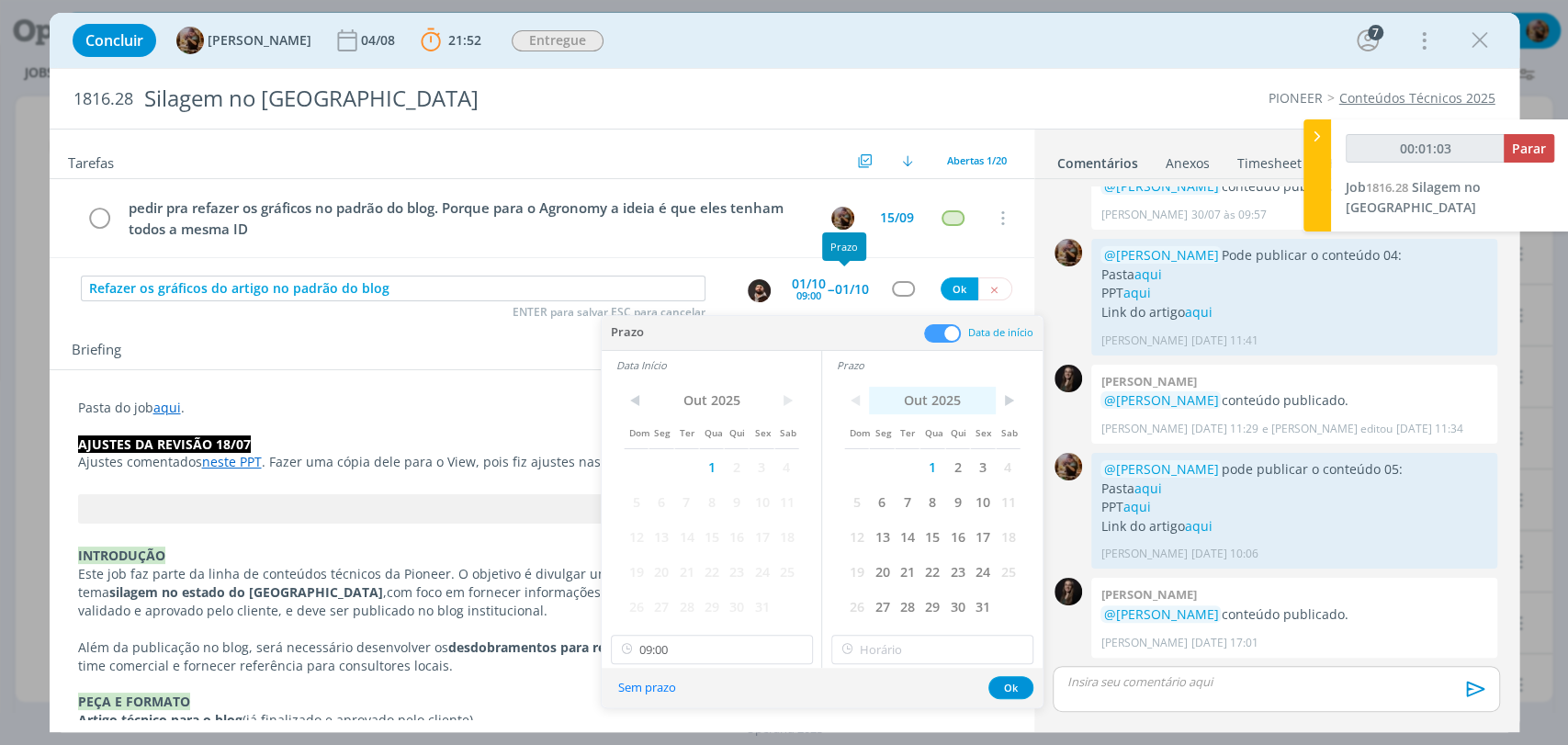
type input "00:01:04"
type input "21:00"
click at [933, 640] on input "21:00" at bounding box center [932, 649] width 202 height 29
type input "00:01:07"
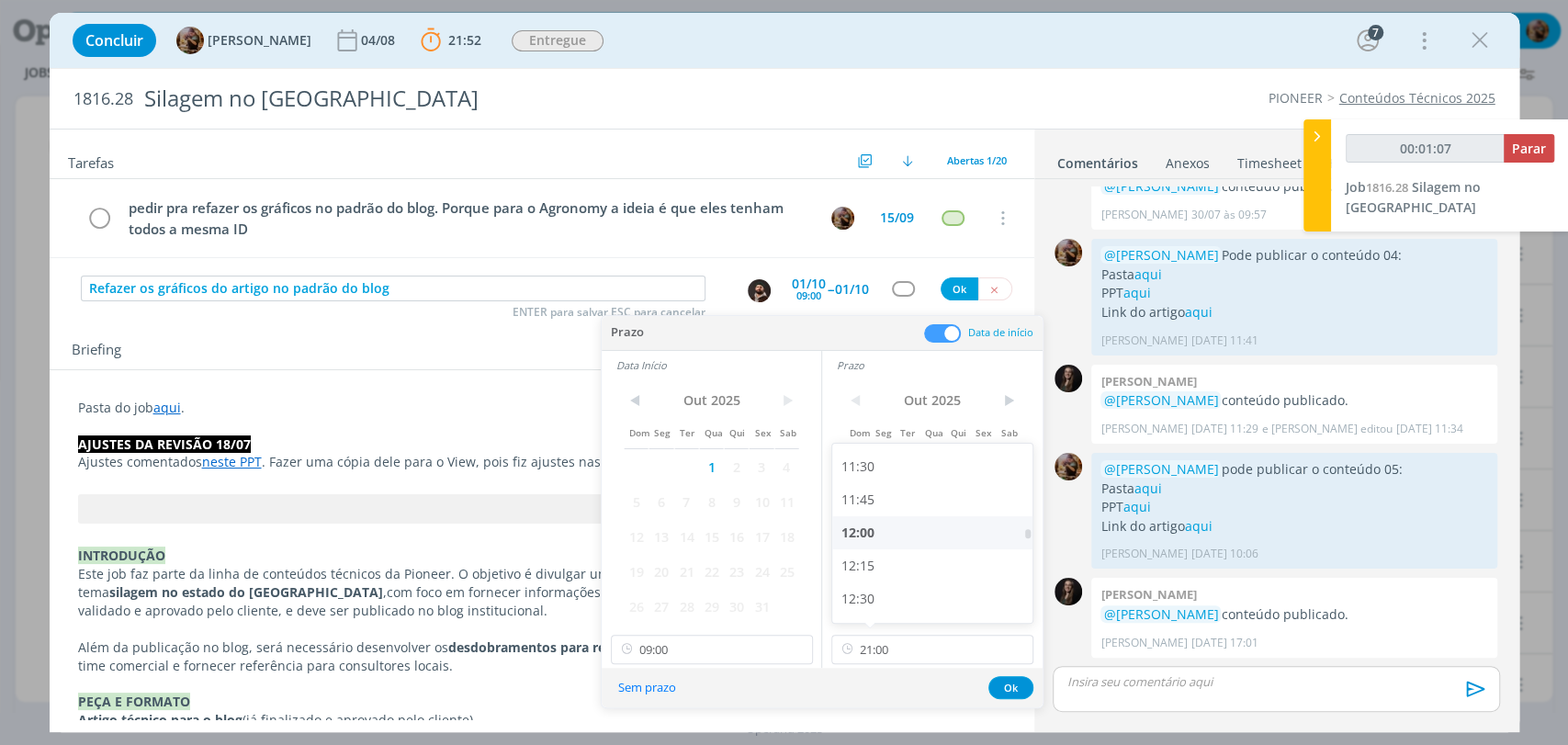
click at [872, 537] on div "12:00" at bounding box center [934, 532] width 205 height 33
type input "12:00"
click at [1023, 692] on button "Ok" at bounding box center [1011, 687] width 45 height 23
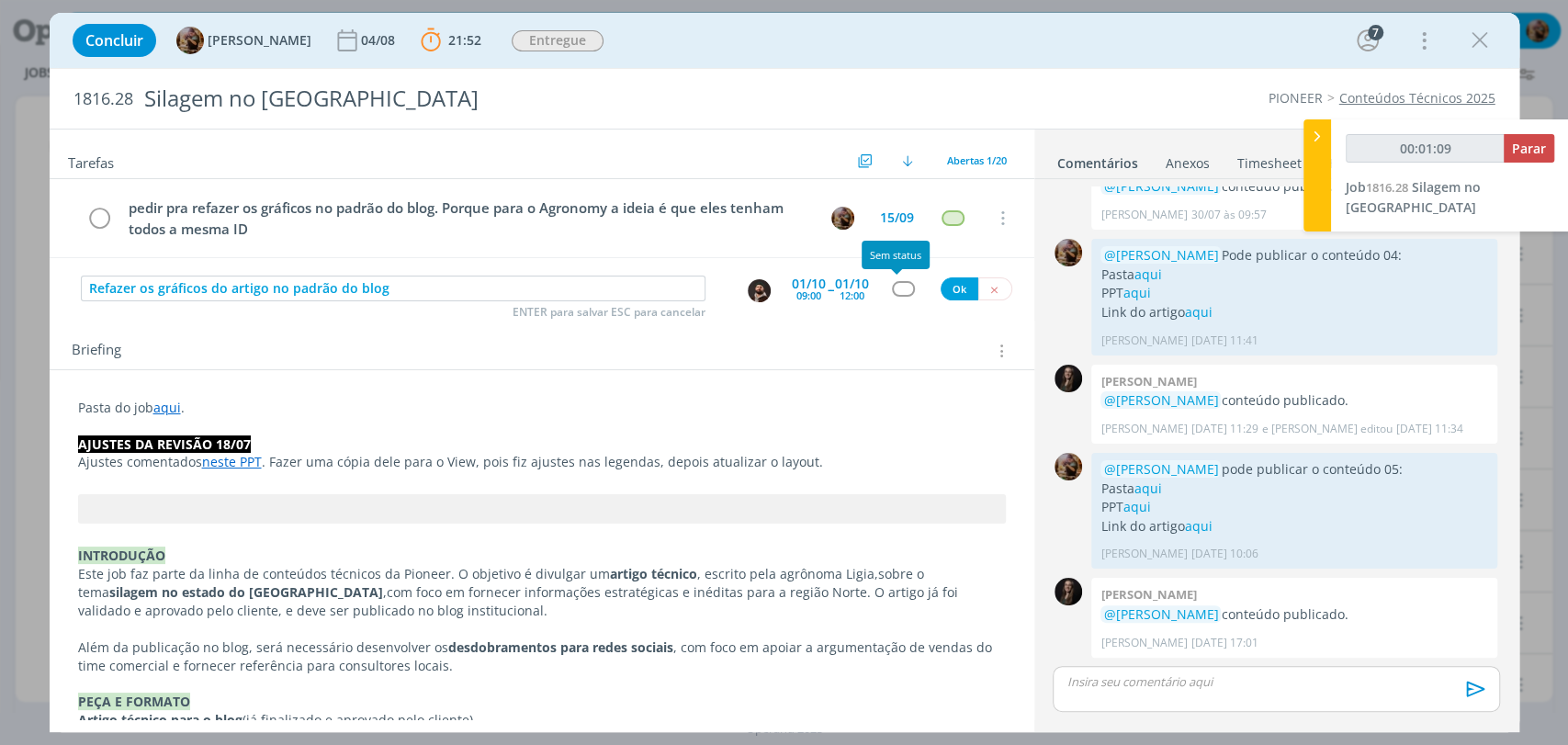
click at [892, 283] on div "dialog" at bounding box center [903, 288] width 23 height 16
type input "00:01:10"
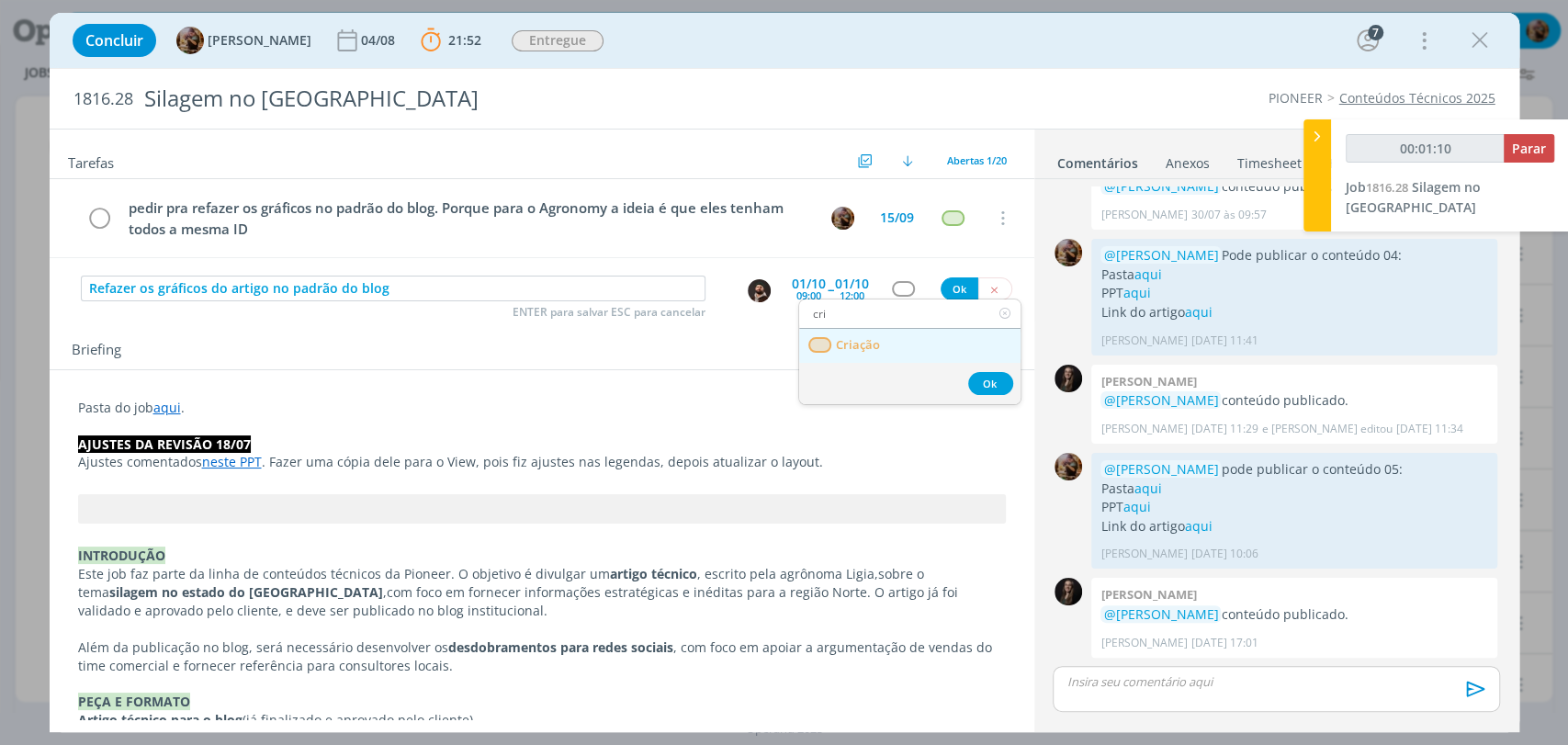
type input "cri"
click at [874, 339] on span "Criação" at bounding box center [857, 345] width 44 height 15
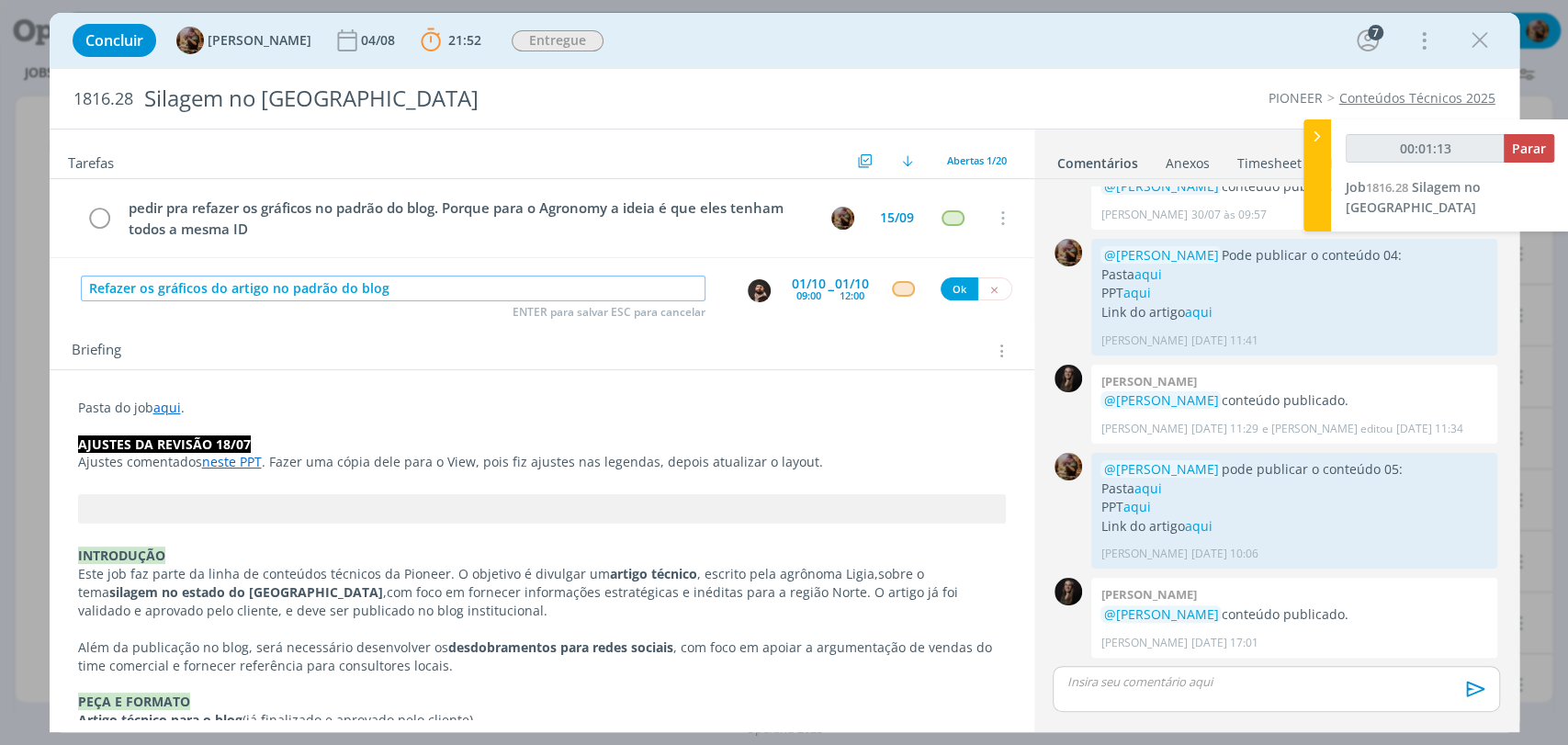
click at [154, 291] on input "Refazer os gráficos do artigo no padrão do blog" at bounding box center [392, 287] width 624 height 26
type input "00:01:14"
type input "Refazer ima gráficos do artigo no padrão do blog"
type input "00:01:15"
type input "Refazer imagens e gráficos do artigo no padrão do blog"
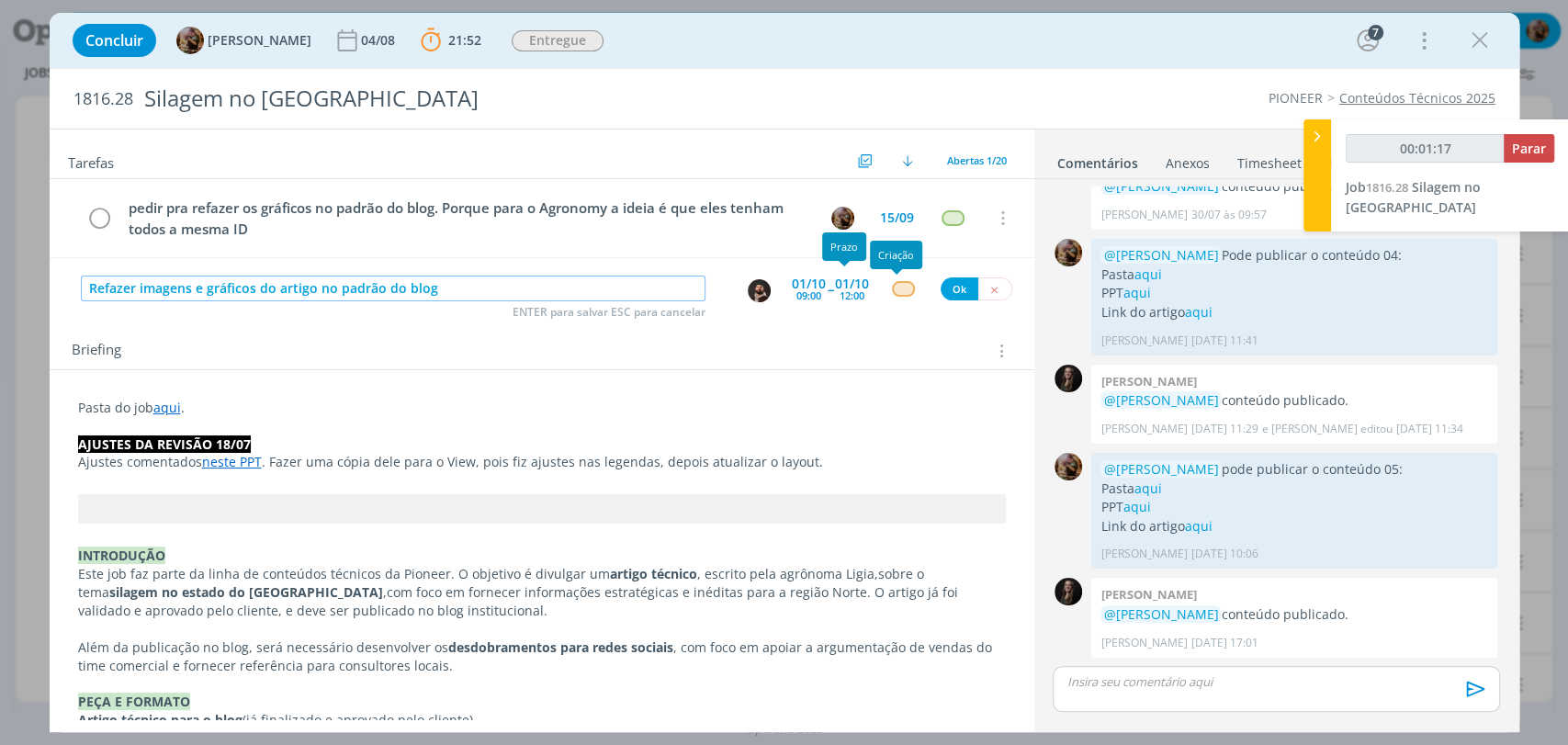
type input "00:01:18"
type input "Refazer imagens e gráficos do artigo no padrão do blog"
type input "00:01:19"
click at [948, 285] on button "Ok" at bounding box center [959, 288] width 38 height 23
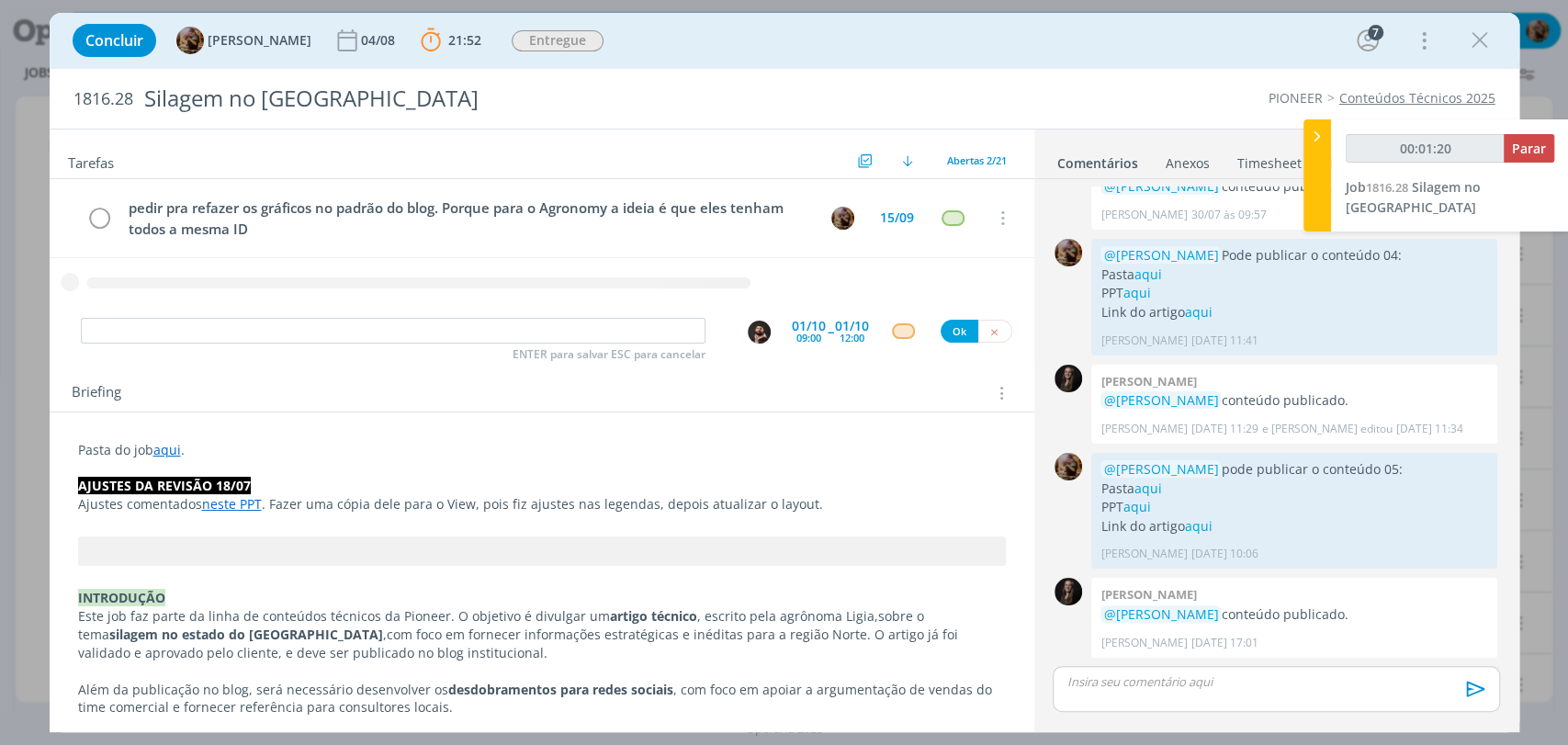
click at [1189, 705] on div "dialog" at bounding box center [1276, 688] width 446 height 46
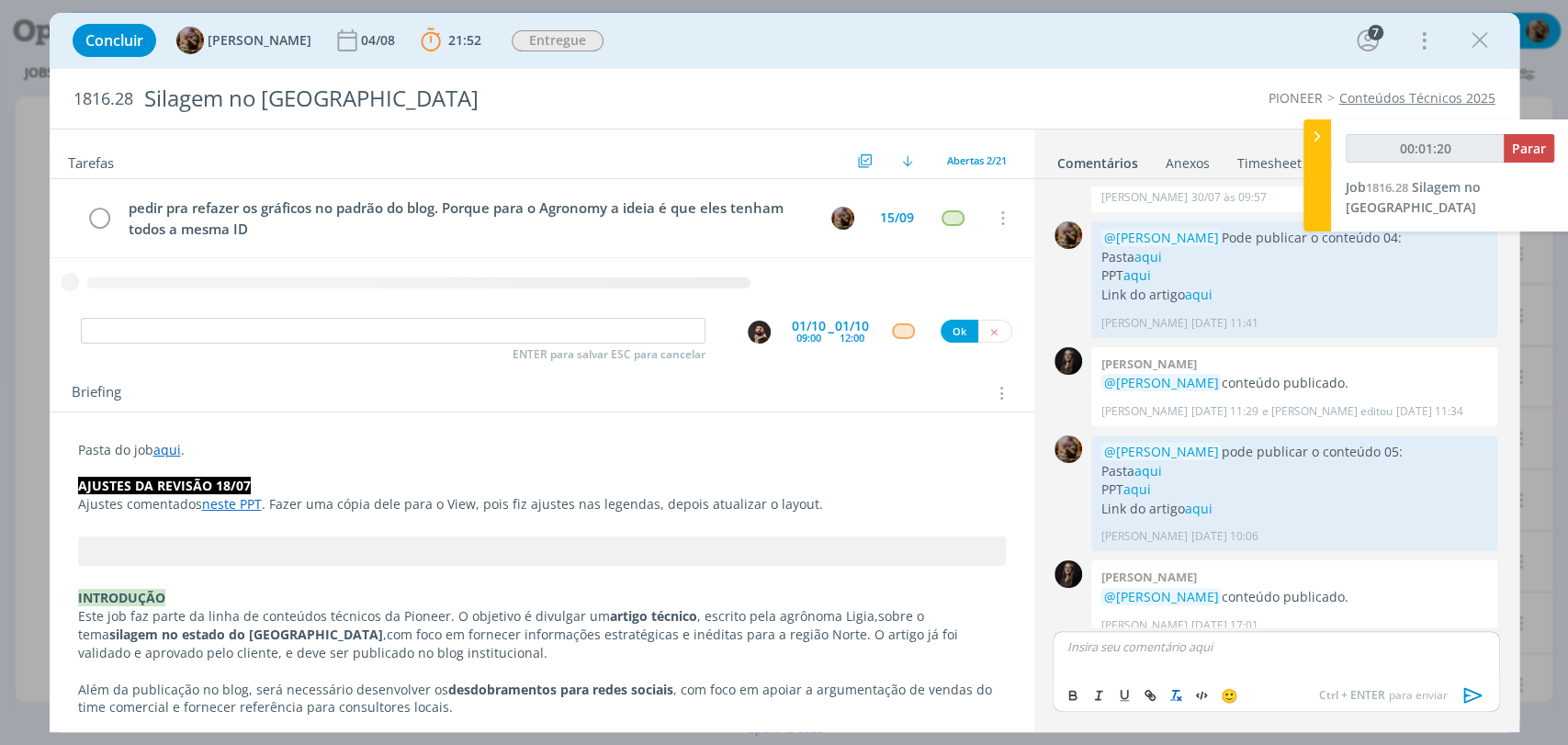
type input "00:01:21"
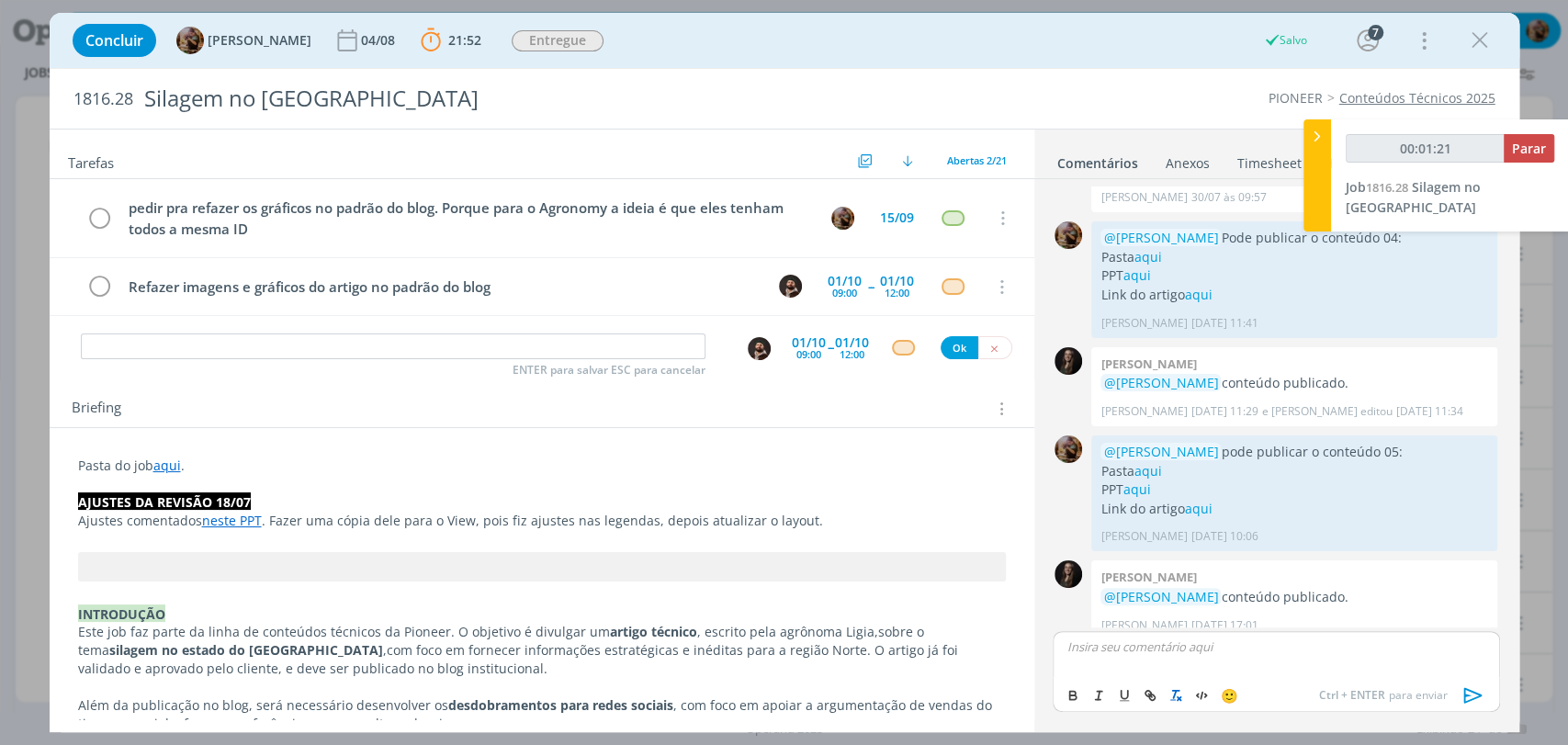
scroll to position [1714, 0]
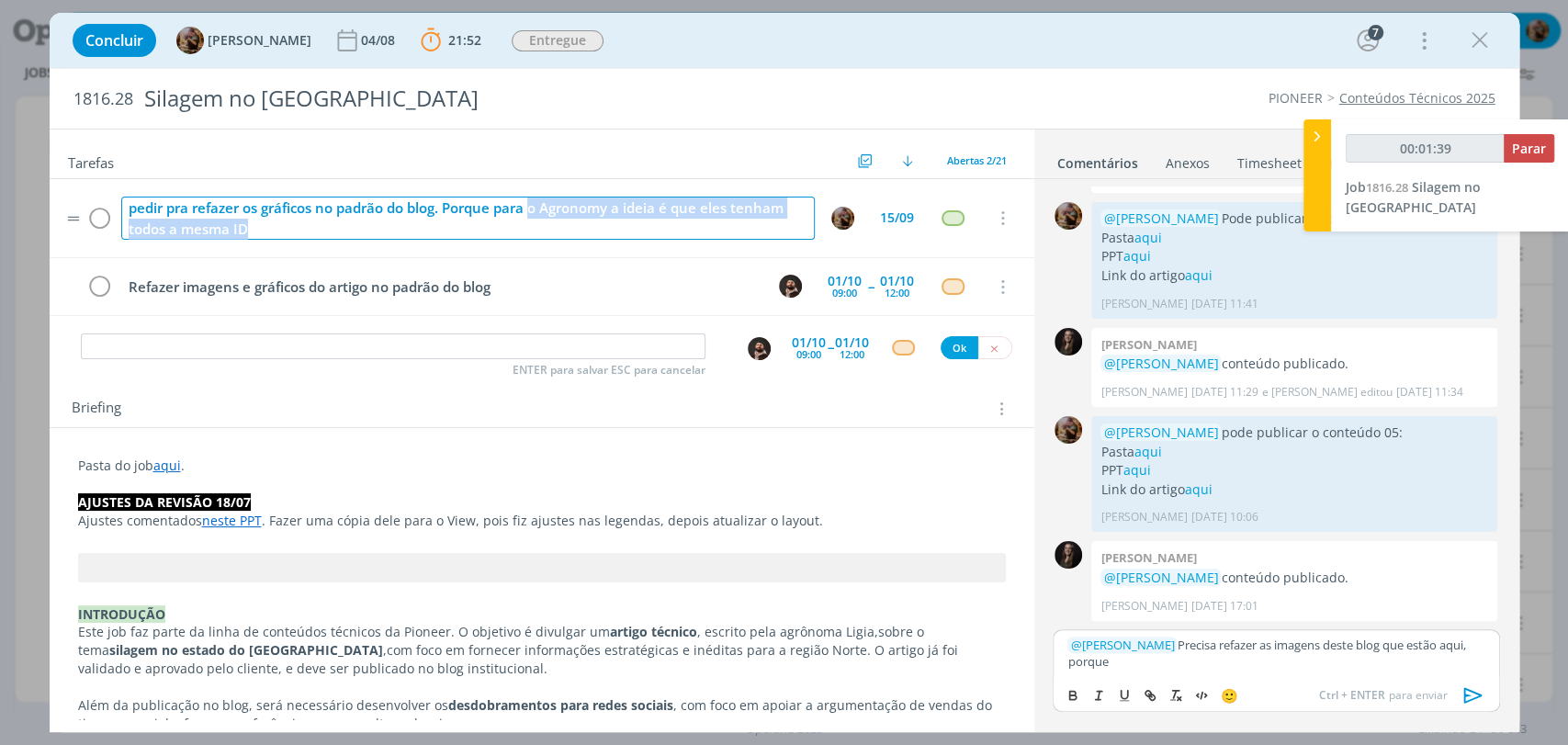
drag, startPoint x: 578, startPoint y: 232, endPoint x: 532, endPoint y: 217, distance: 48.4
click at [532, 217] on div "pedir pra refazer os gráficos no padrão do blog. Porque para o Agronomy a ideia…" at bounding box center [467, 218] width 693 height 43
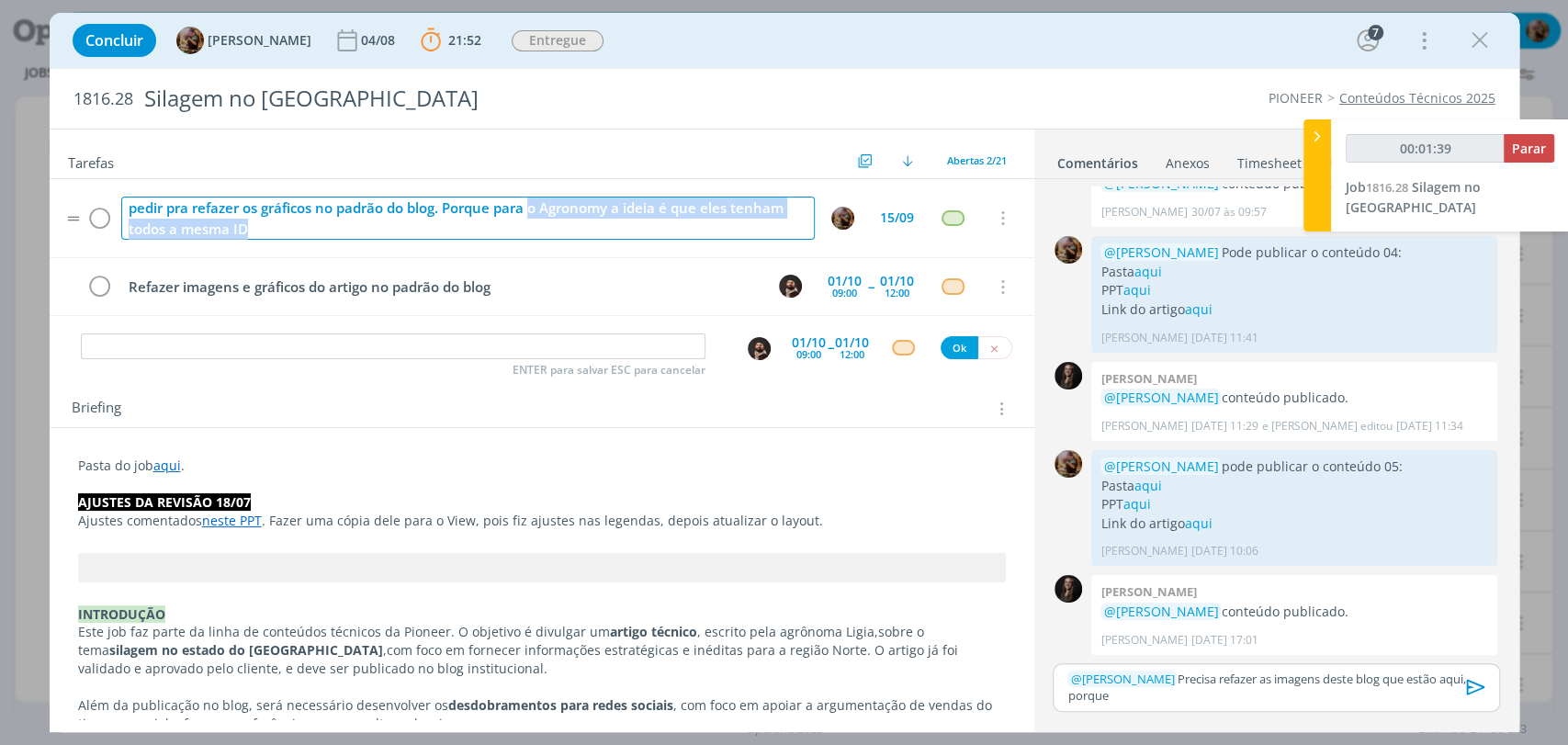
scroll to position [1682, 0]
copy div "o Agronomy a ideia é que eles tenham todos a mesma ID"
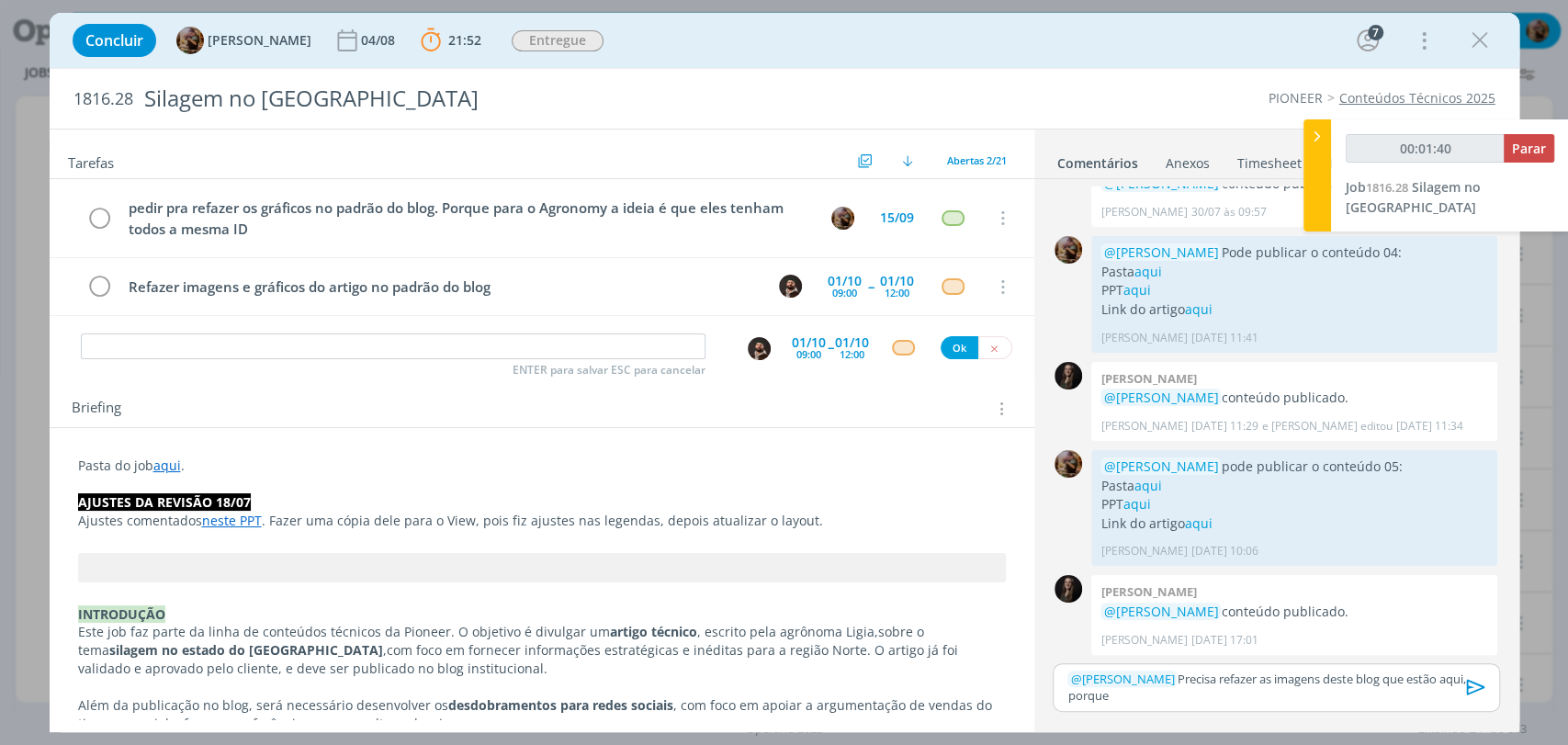
click at [1334, 699] on p "﻿ @ Douglas Morais ﻿ Precisa refazer as imagens deste blog que estão aqui, porq…" at bounding box center [1275, 687] width 417 height 34
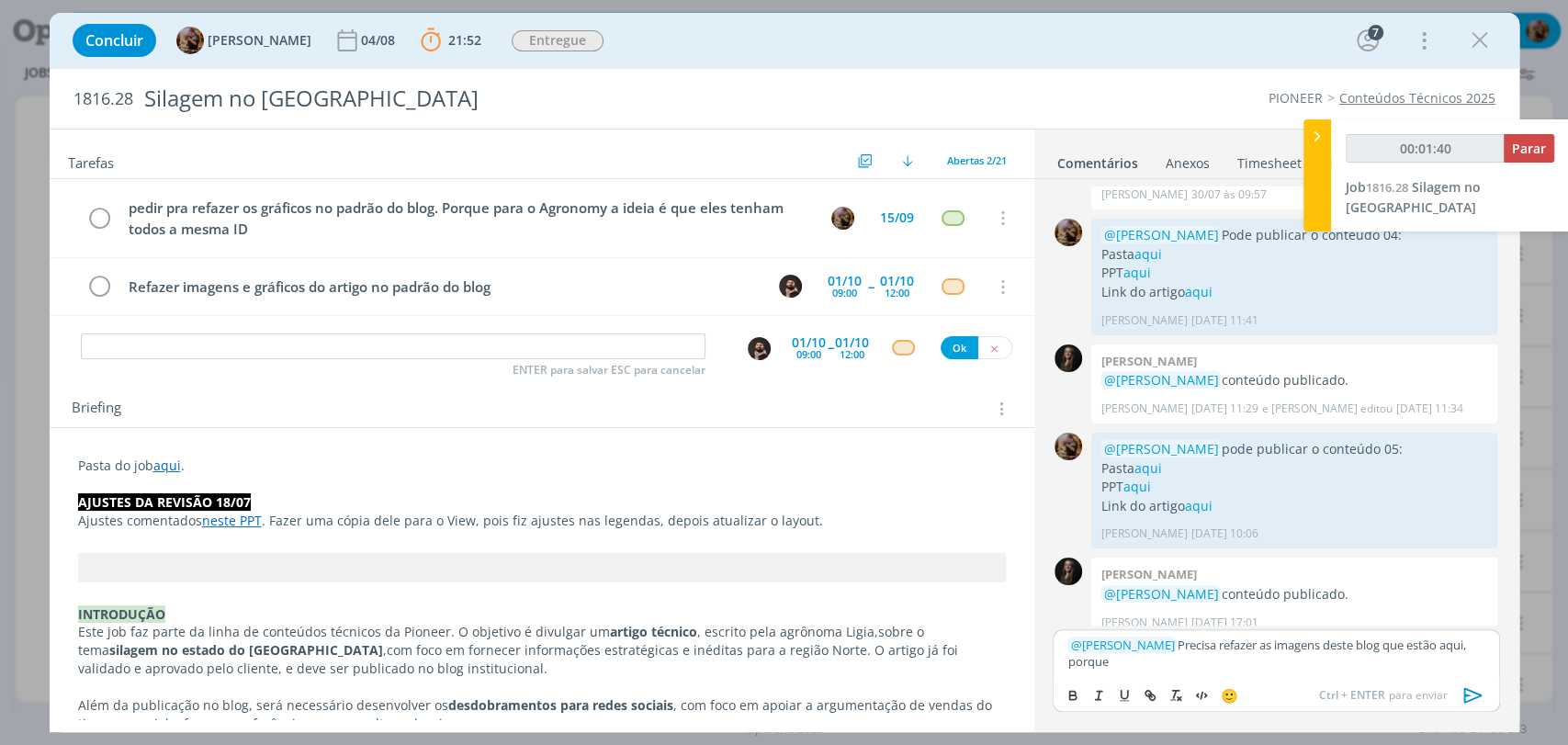
scroll to position [1716, 0]
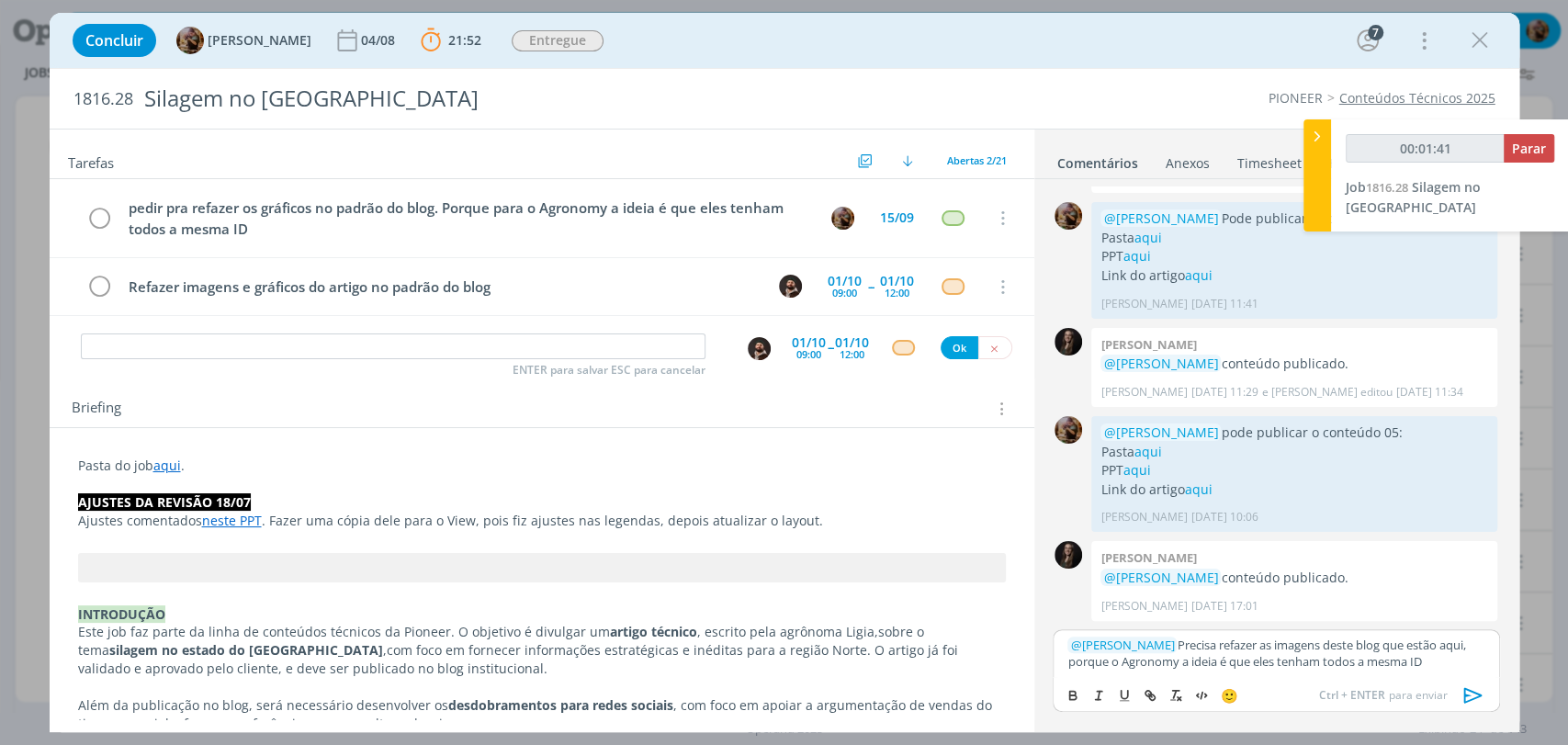
click at [1112, 663] on p "﻿ @ Douglas Morais ﻿ Precisa refazer as imagens deste blog que estão aqui, porq…" at bounding box center [1275, 653] width 417 height 34
click at [1229, 670] on div "﻿ @ Douglas Morais ﻿ Precisa refazer as imagens deste blog que estão aqui, porq…" at bounding box center [1276, 652] width 446 height 47
click at [1154, 237] on link "aqui" at bounding box center [1146, 237] width 27 height 17
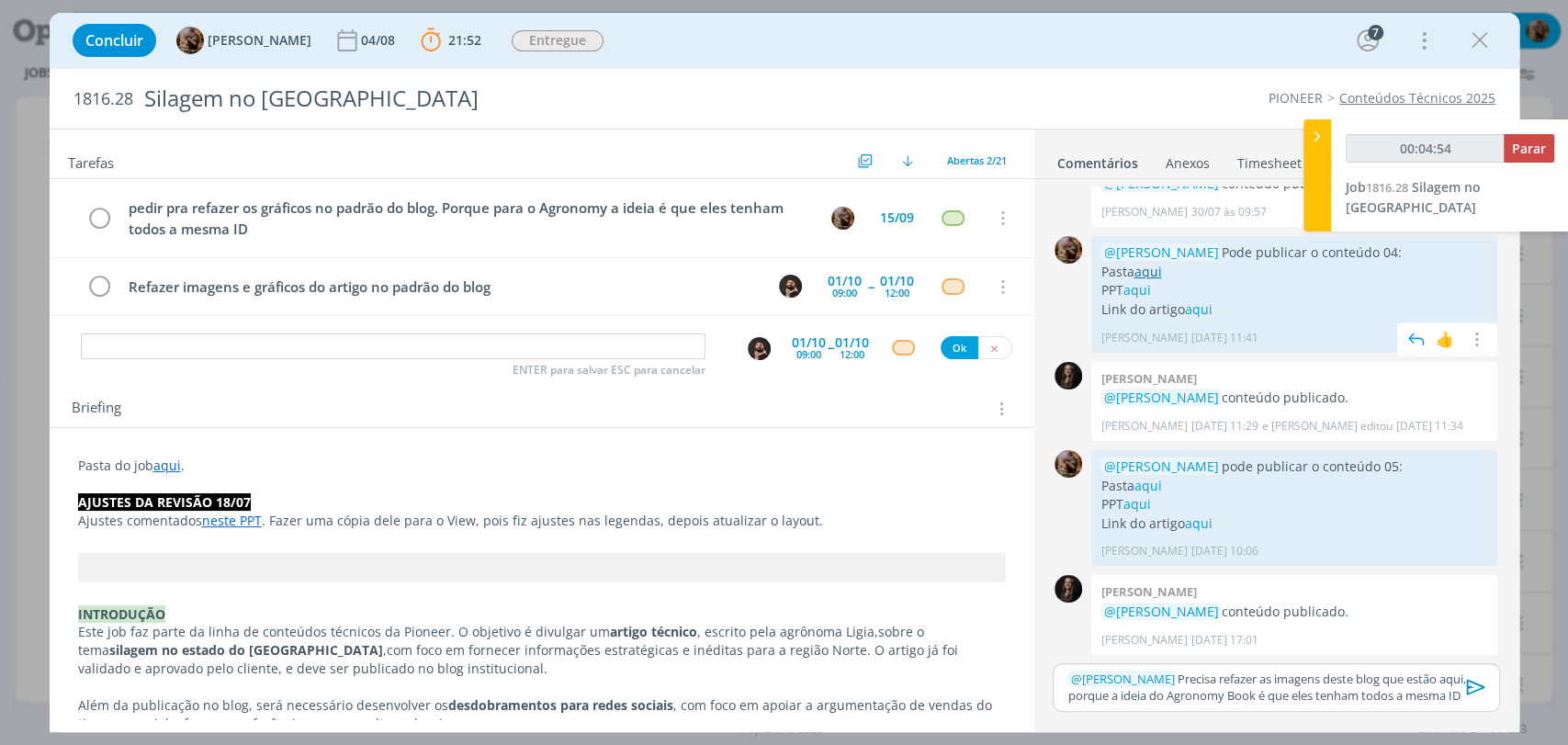
scroll to position [1682, 0]
click at [1448, 674] on p "﻿ @ Douglas Morais ﻿ Precisa refazer as imagens deste blog que estão aqui, porq…" at bounding box center [1275, 687] width 417 height 34
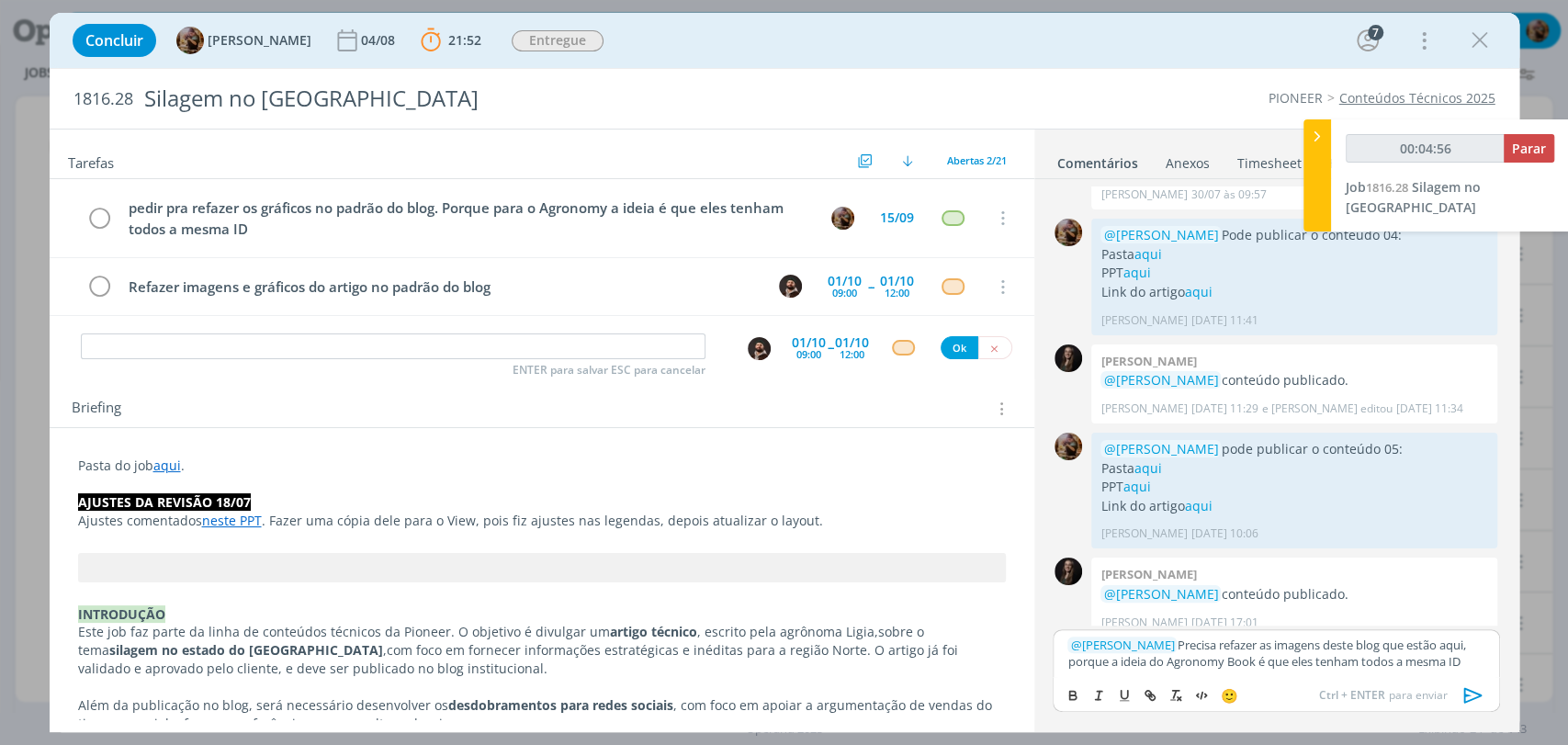
click at [1448, 674] on div "﻿ @ Douglas Morais ﻿ Precisa refazer as imagens deste blog que estão aqui, porq…" at bounding box center [1276, 652] width 446 height 47
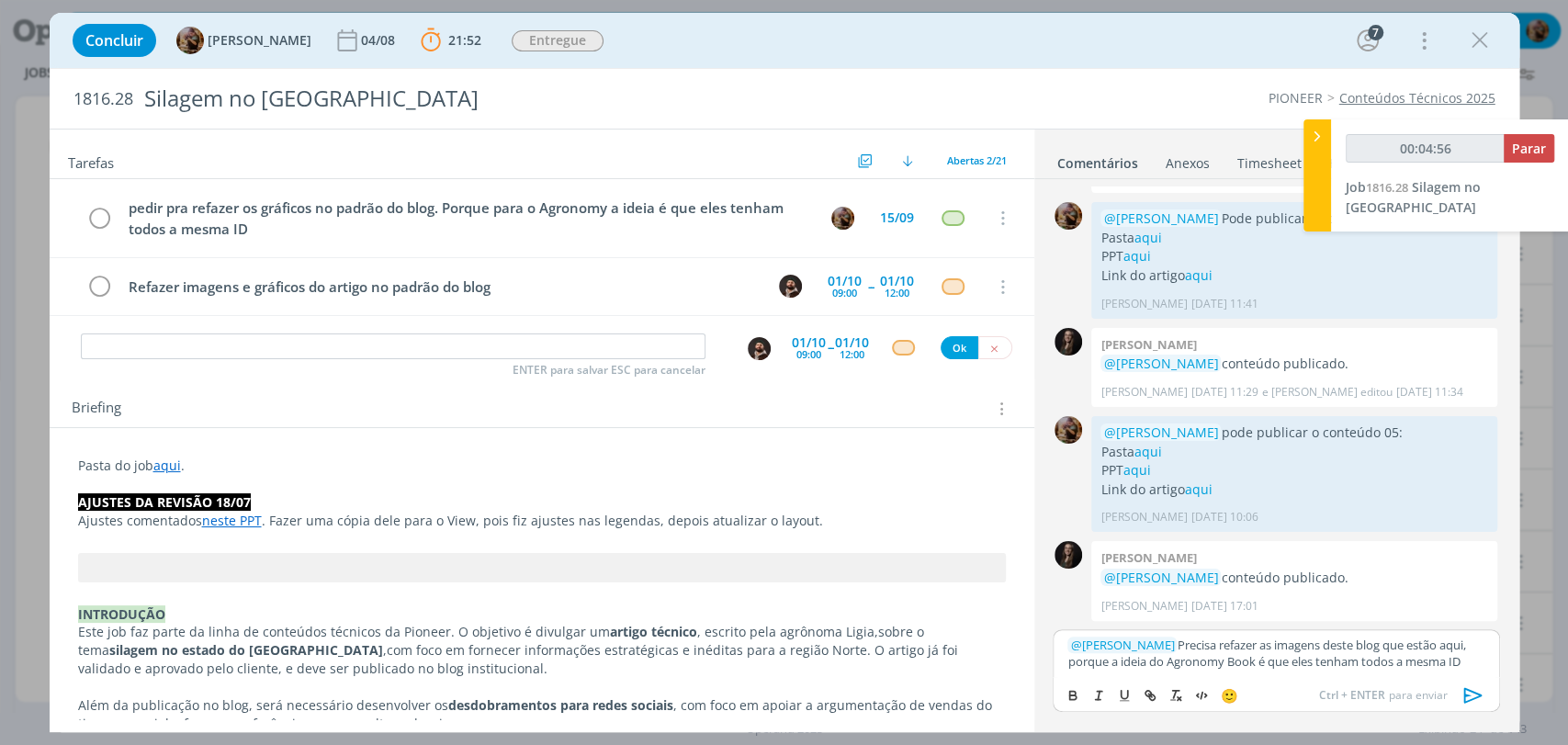
click at [1447, 650] on p "﻿ @ Douglas Morais ﻿ Precisa refazer as imagens deste blog que estão aqui, porq…" at bounding box center [1275, 653] width 417 height 34
type input "00:04:57"
click at [1447, 649] on p "﻿ @ Douglas Morais ﻿ Precisa refazer as imagens deste blog que estão aqui, porq…" at bounding box center [1275, 653] width 417 height 34
click at [1154, 684] on button "dialog" at bounding box center [1150, 694] width 26 height 22
type input "aqui"
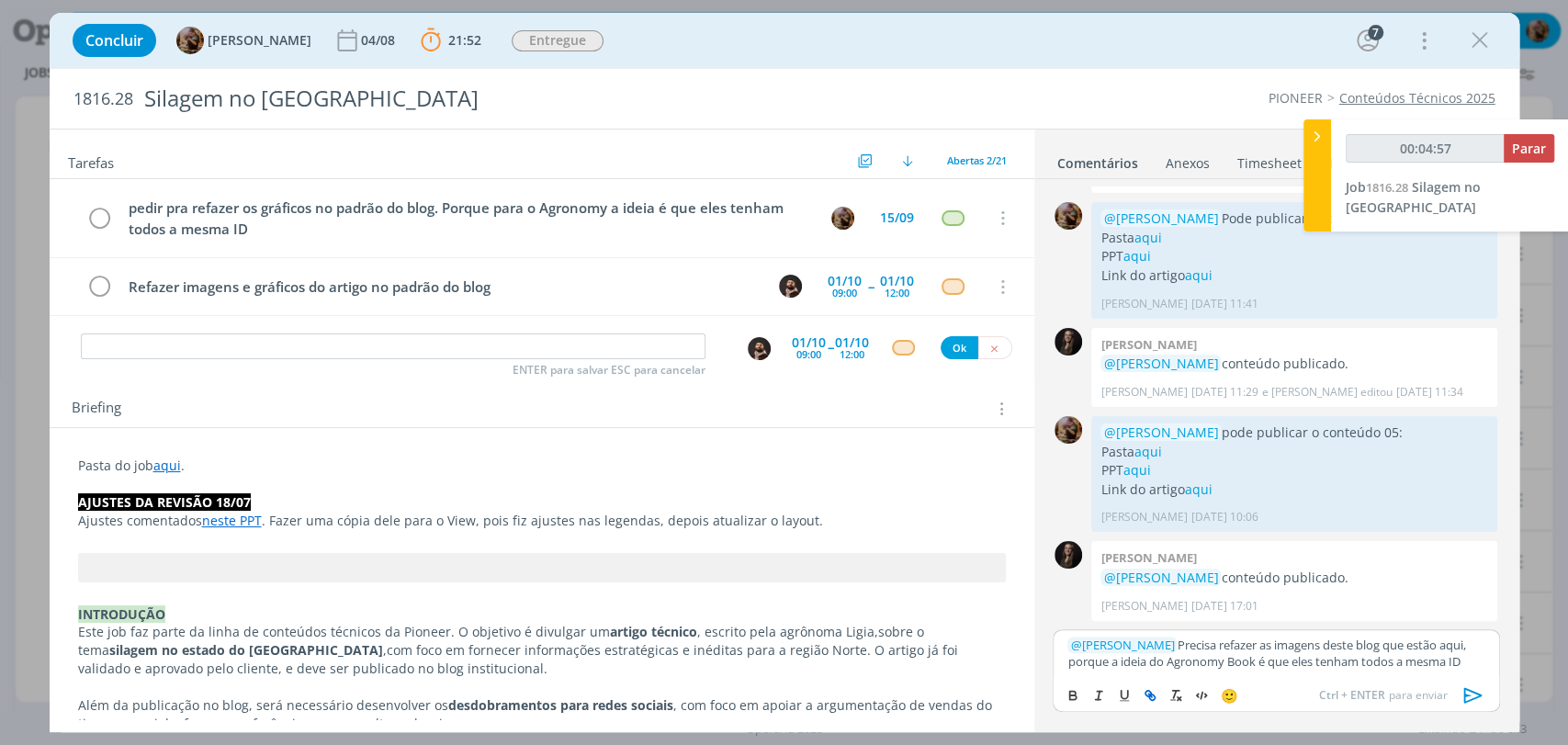
type input "00:04:58"
paste input "https://sobeae.sharepoint.com/:f:/s/SOBEAE/EkBy2Ke44G9Pgd__Ag-lndEBoIcn0XzUqfMF…"
type input "https://sobeae.sharepoint.com/:f:/s/SOBEAE/EkBy2Ke44G9Pgd__Ag-lndEBoIcn0XzUqfMF…"
click at [1318, 652] on p "﻿ @ Douglas Morais ﻿ Precisa refazer as imagens deste blog que estão aqui , por…" at bounding box center [1275, 653] width 417 height 34
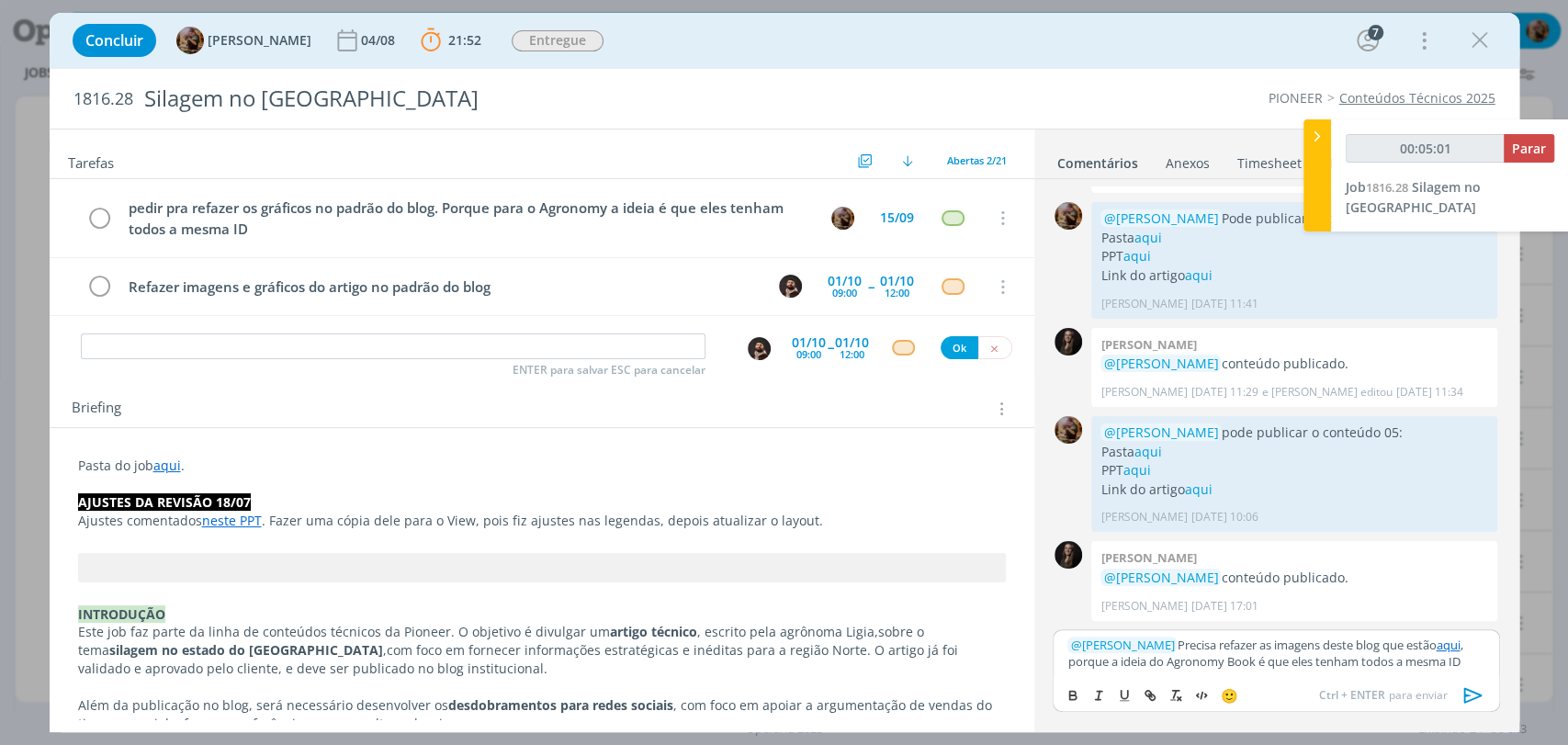
click at [1472, 688] on icon "dialog" at bounding box center [1472, 695] width 27 height 27
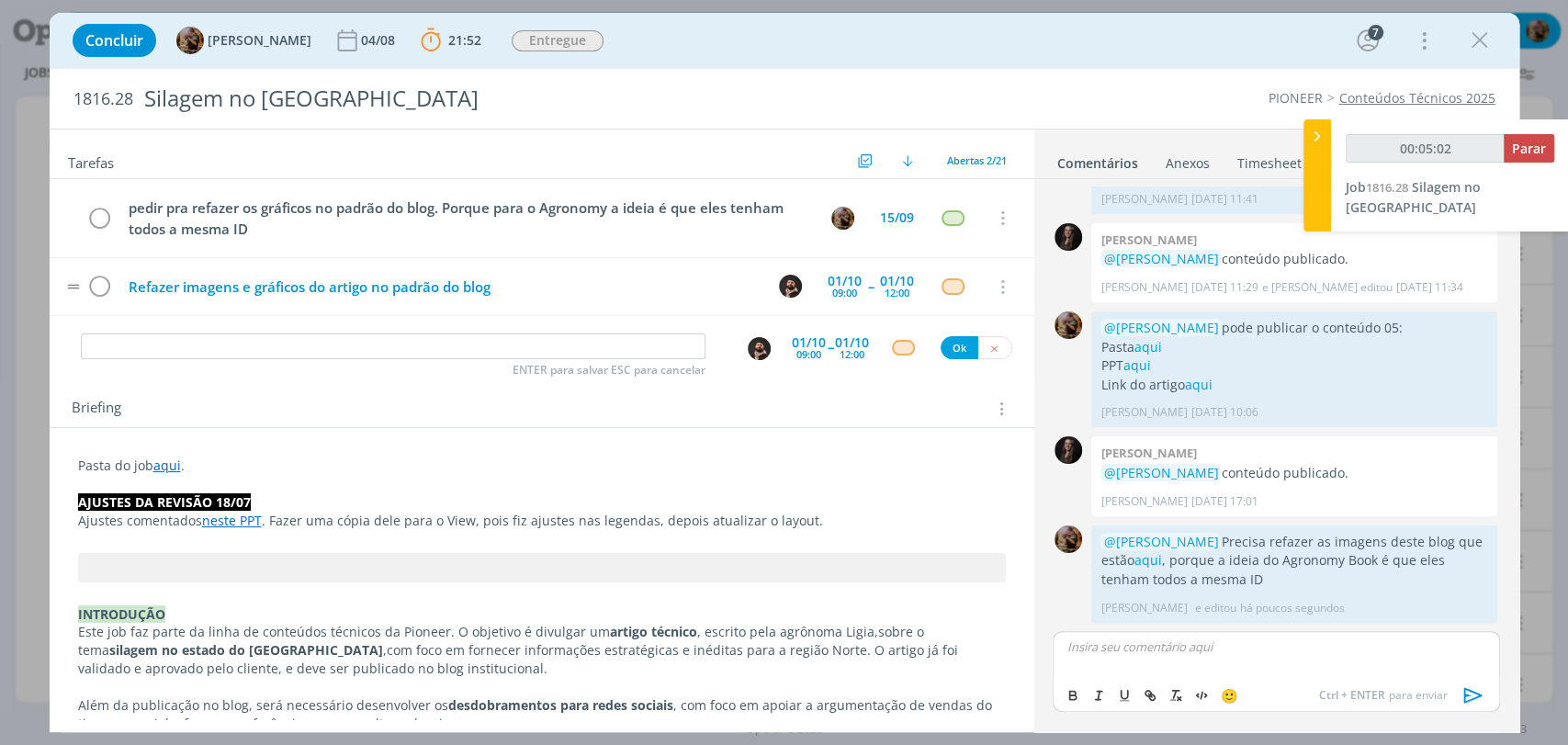
scroll to position [1822, 0]
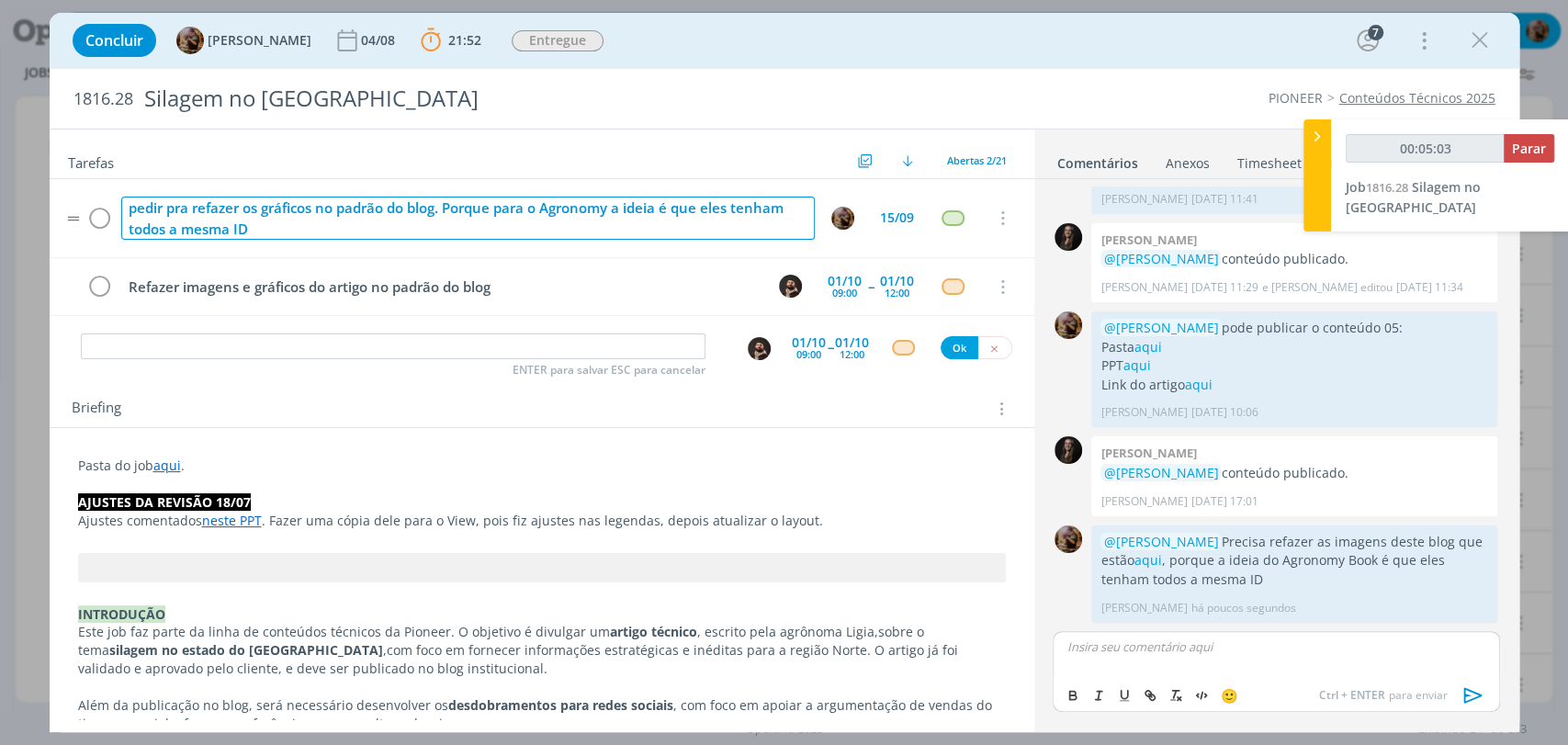
click at [402, 231] on div "pedir pra refazer os gráficos no padrão do blog. Porque para o Agronomy a ideia…" at bounding box center [467, 218] width 693 height 43
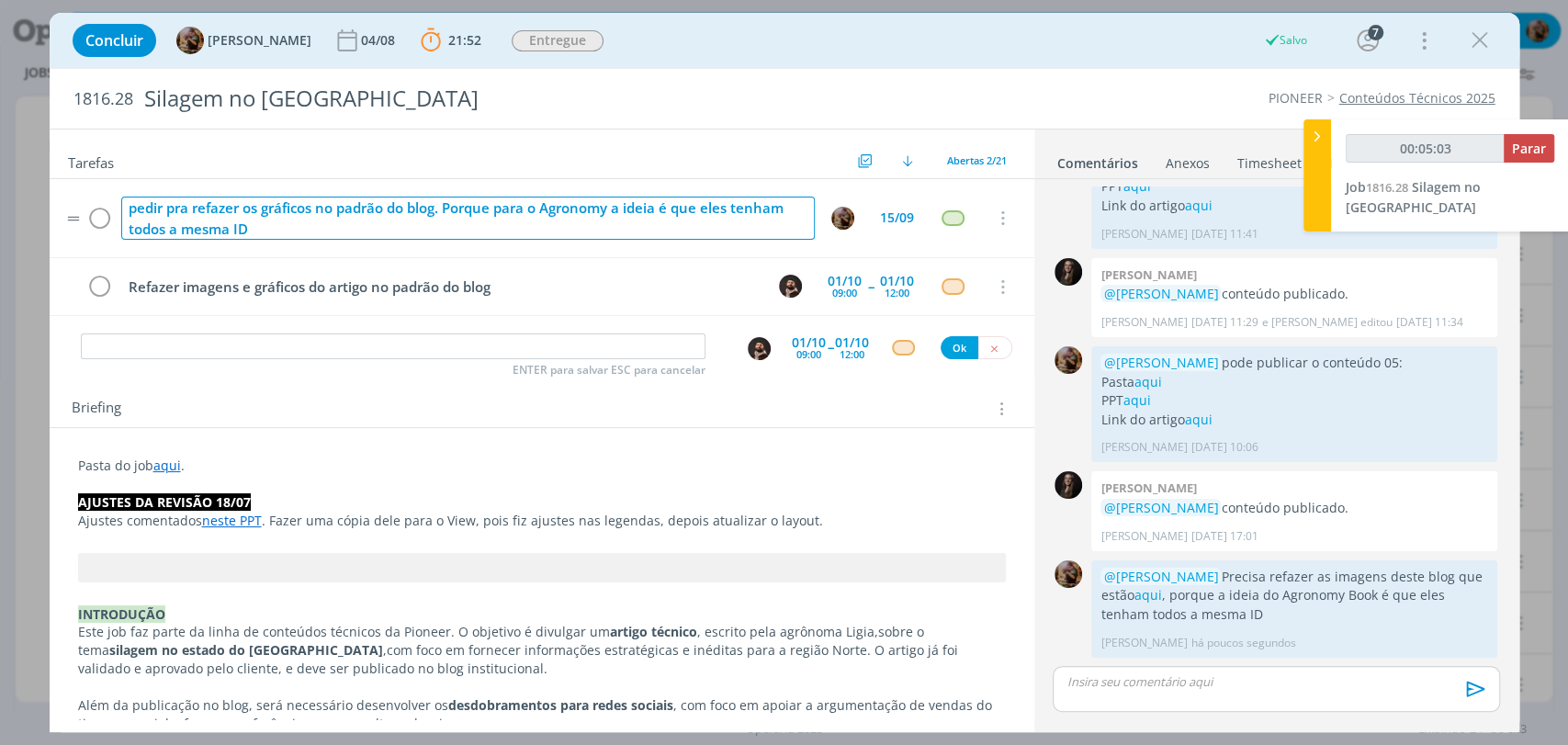
scroll to position [1786, 0]
type input "00:05:04"
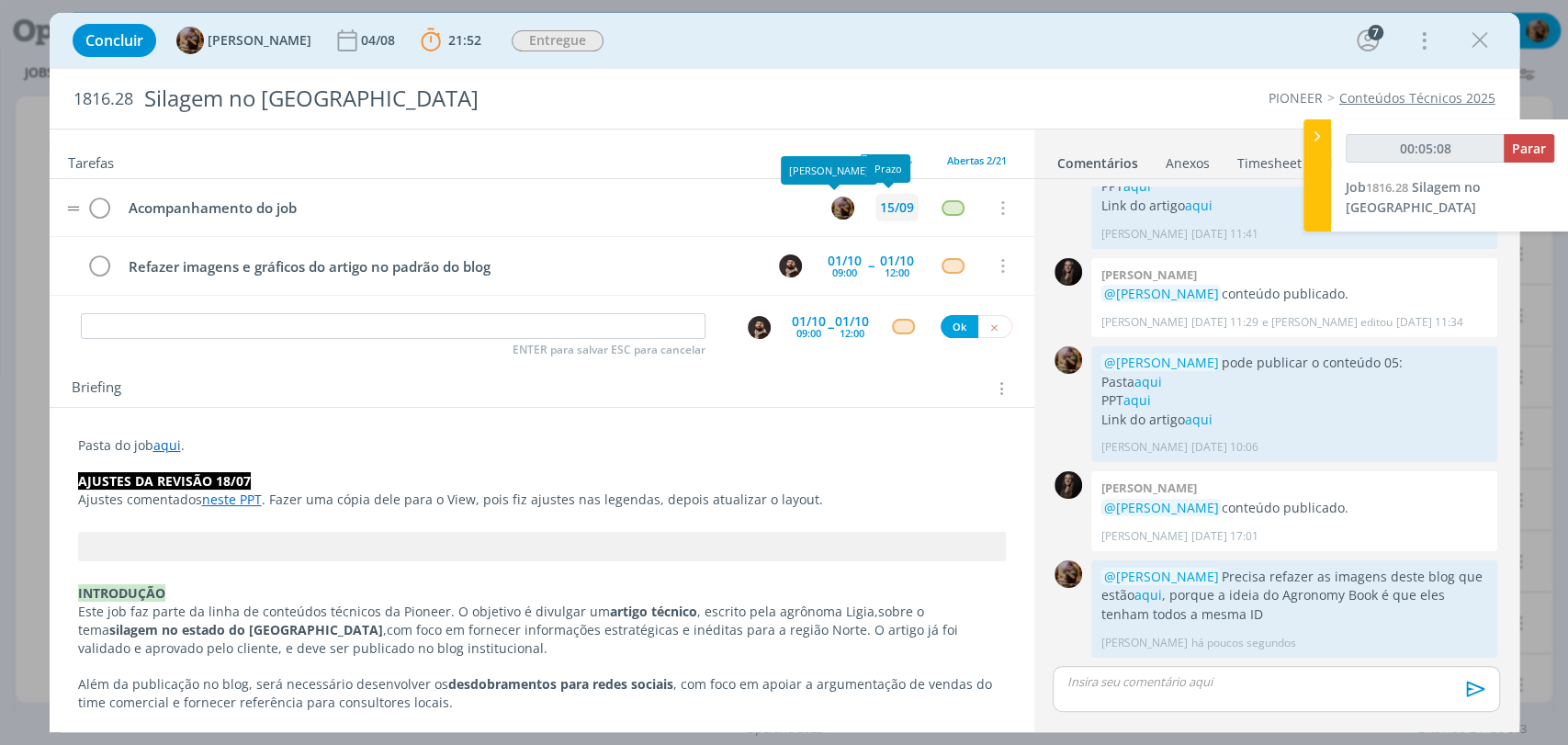
click at [880, 201] on div "15/09" at bounding box center [897, 208] width 34 height 13
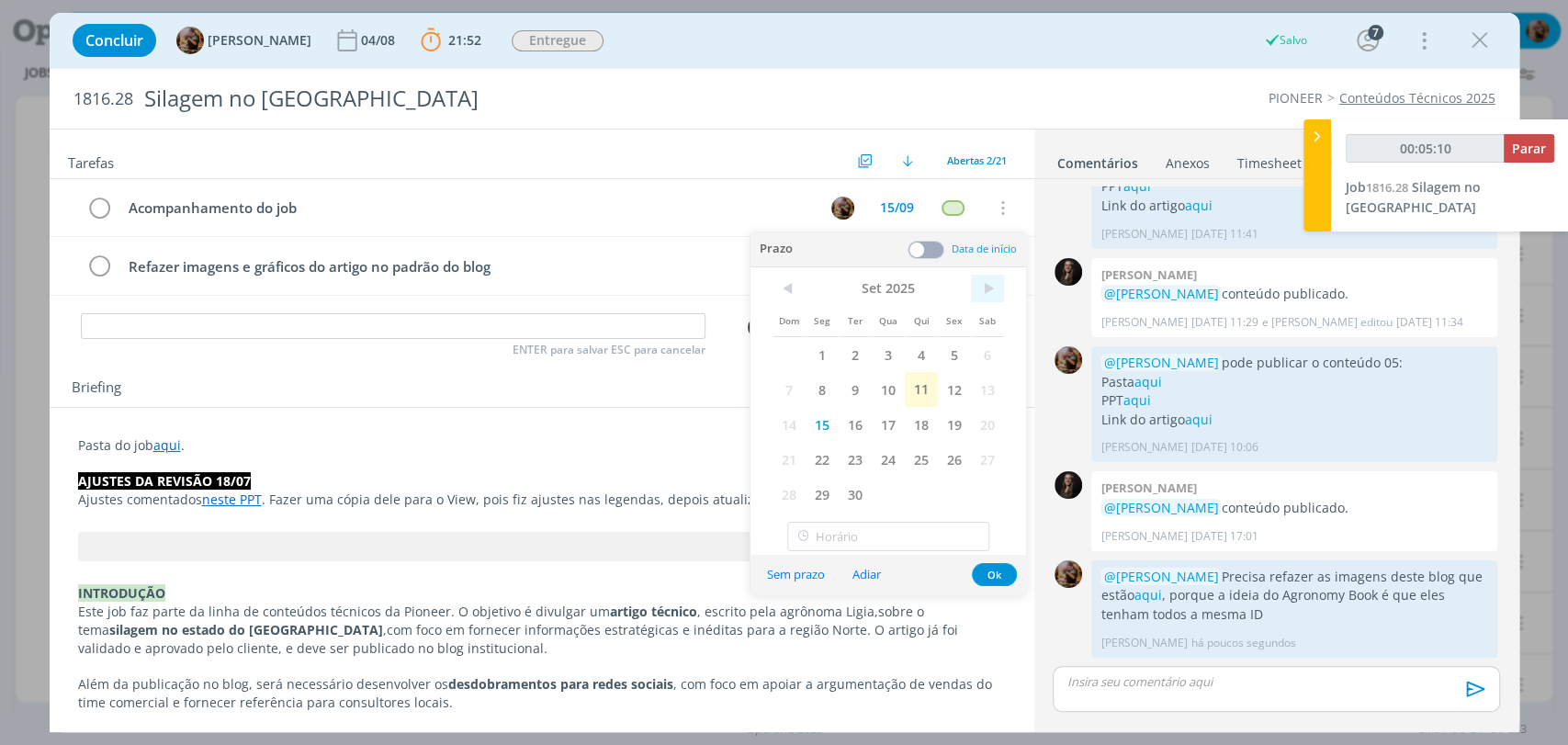
click at [983, 291] on span ">" at bounding box center [986, 287] width 33 height 27
click at [889, 355] on span "1" at bounding box center [888, 354] width 33 height 35
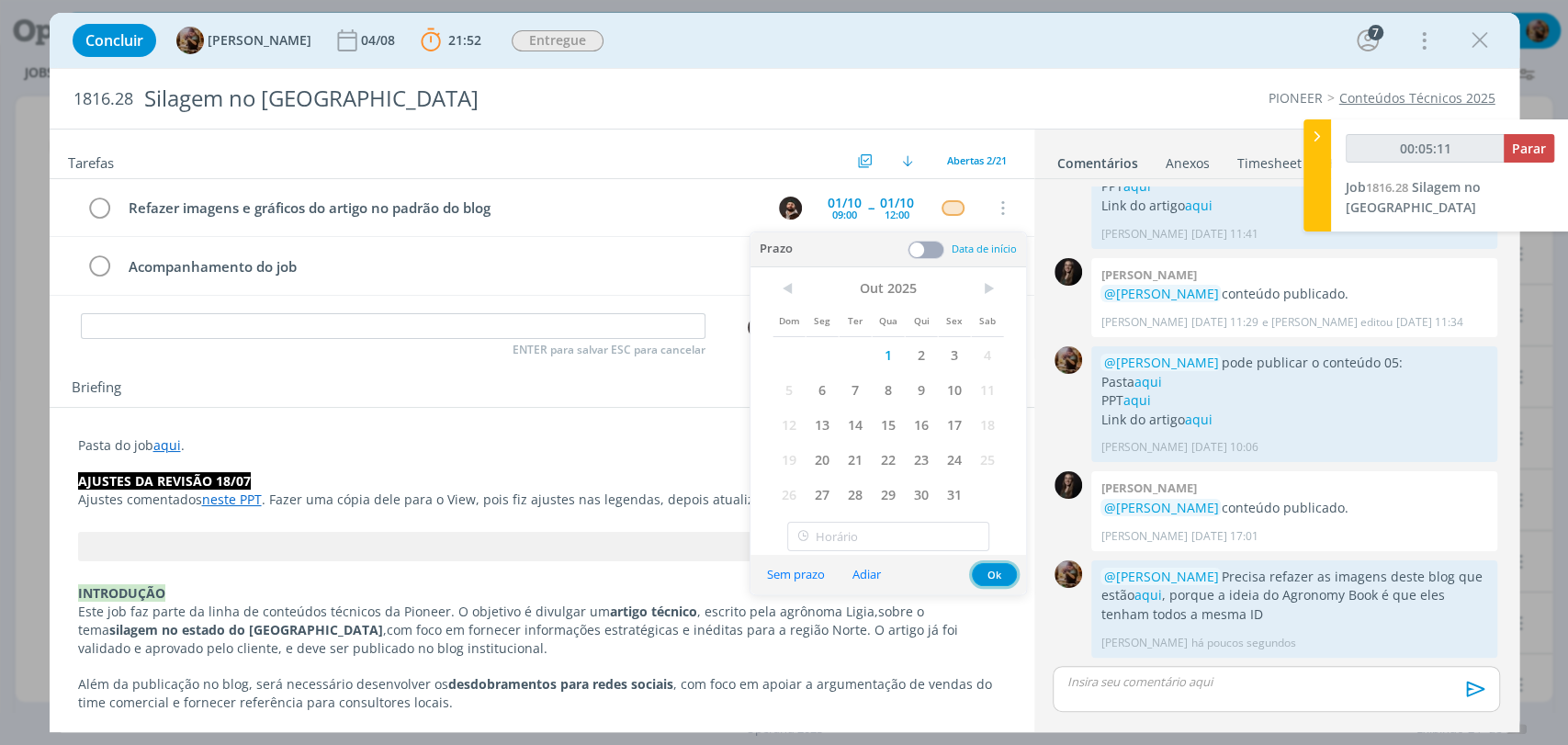
click at [995, 572] on button "Ok" at bounding box center [994, 574] width 45 height 23
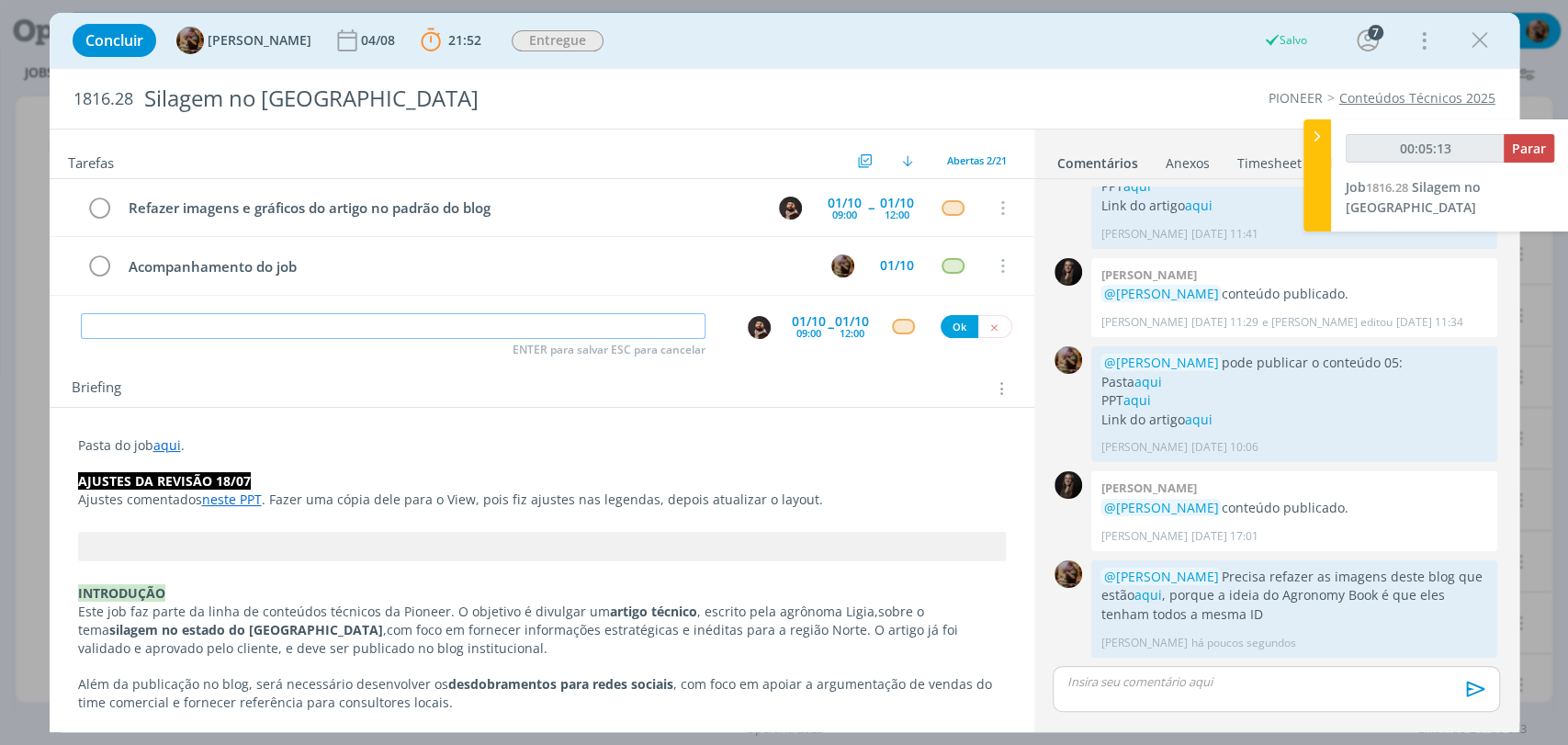
click at [669, 321] on input "dialog" at bounding box center [392, 325] width 624 height 26
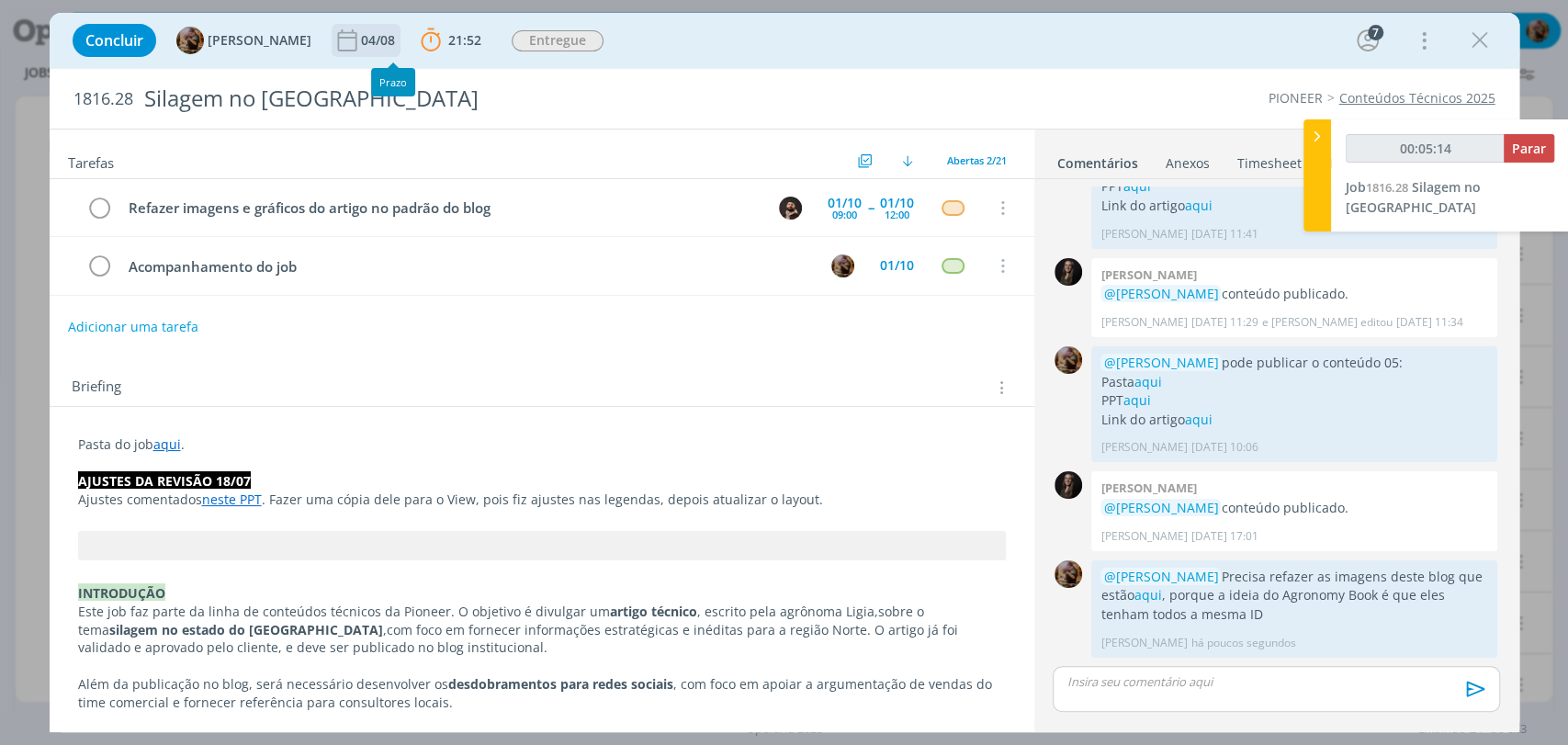
click at [391, 43] on div "04/08" at bounding box center [380, 41] width 38 height 13
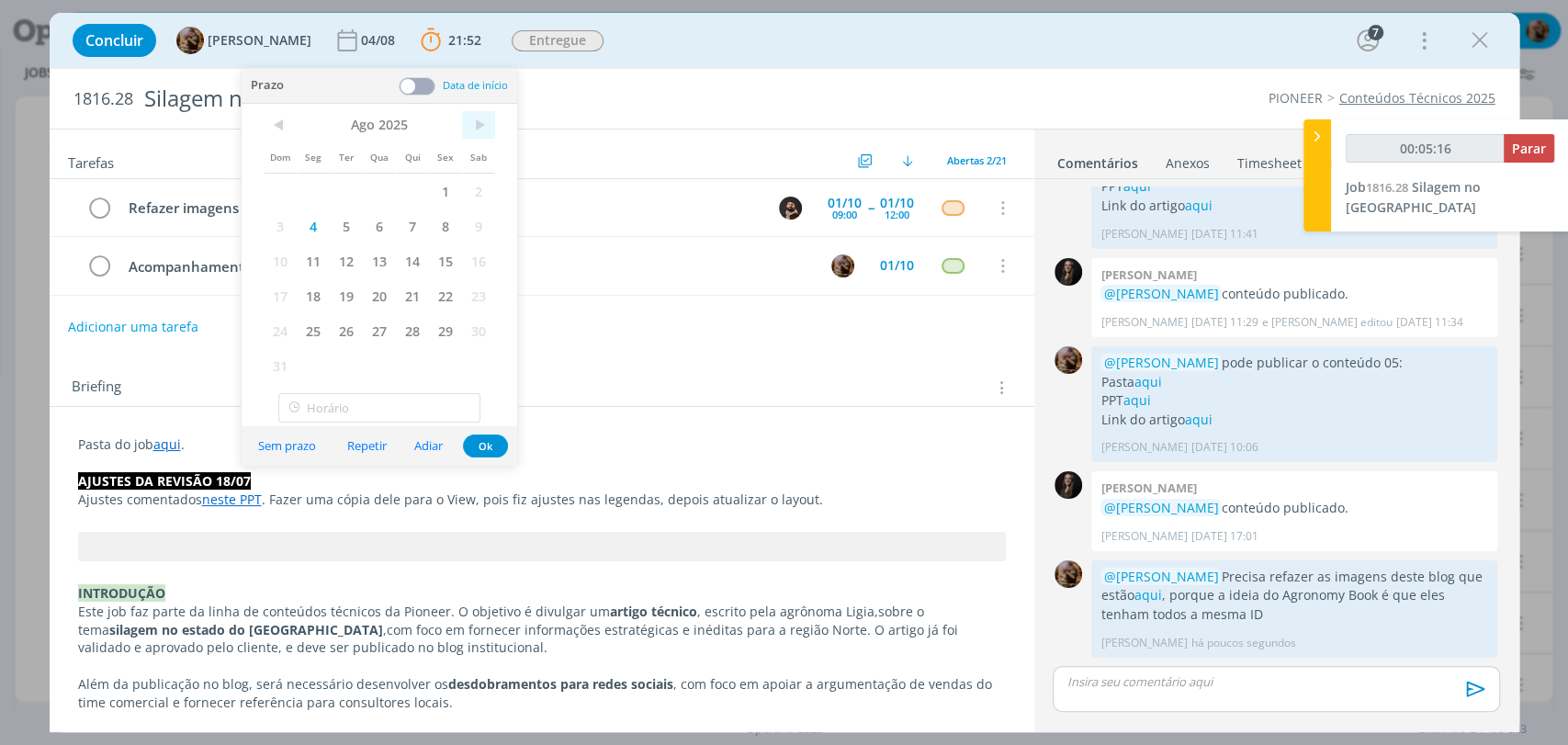
click at [477, 132] on span ">" at bounding box center [478, 125] width 33 height 27
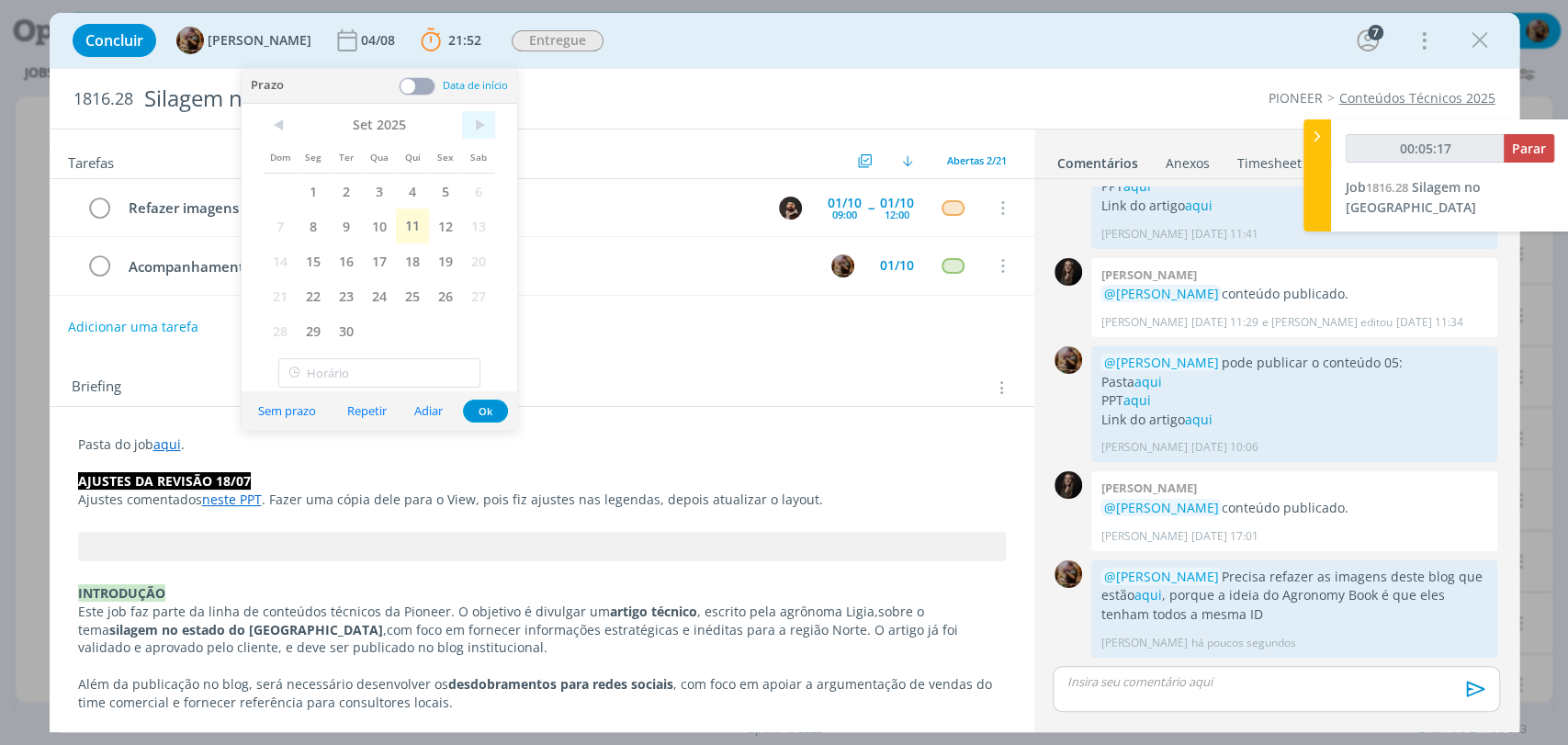
click at [485, 120] on span ">" at bounding box center [478, 125] width 33 height 27
click at [382, 185] on span "1" at bounding box center [379, 191] width 33 height 35
click at [493, 415] on button "Ok" at bounding box center [485, 410] width 45 height 23
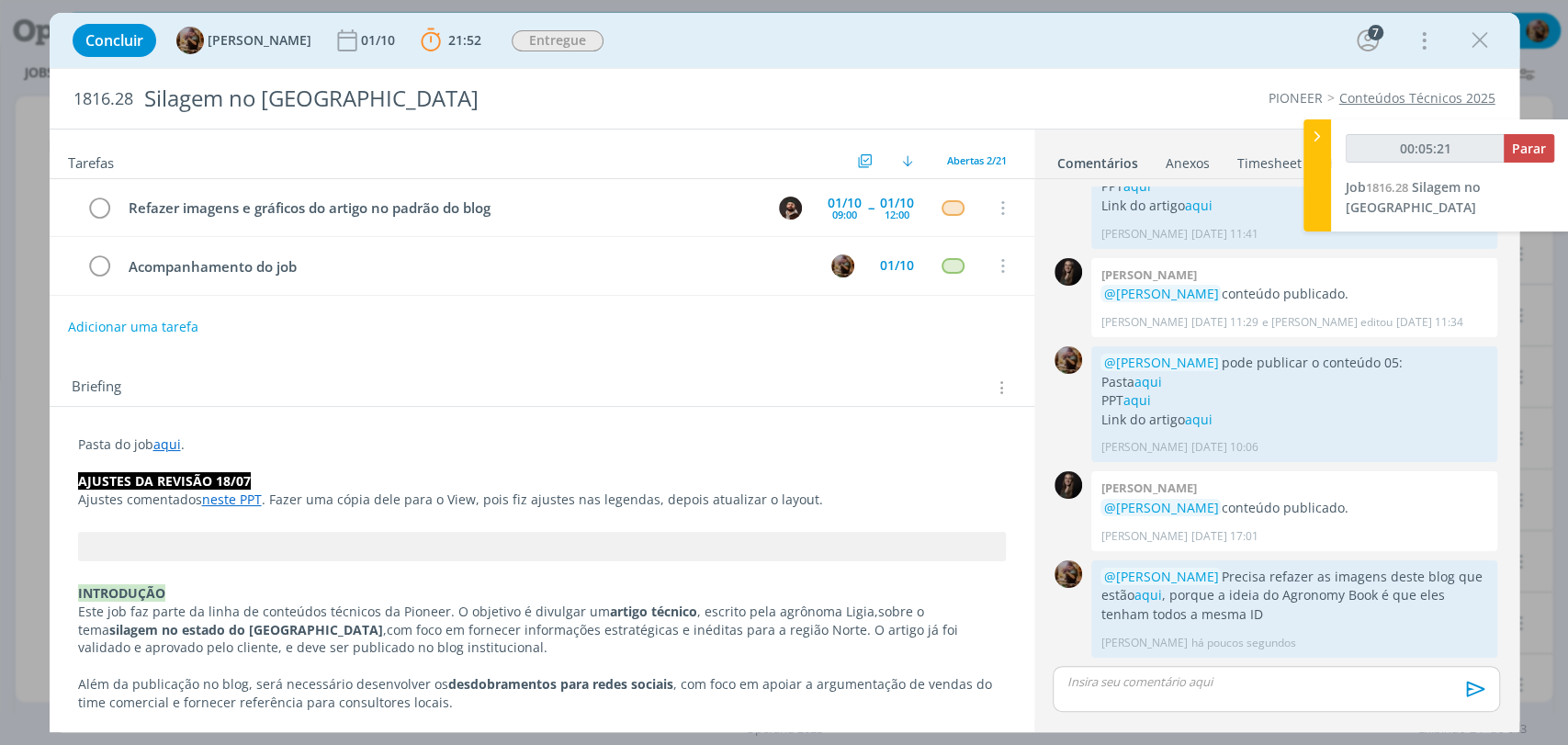
type input "00:05:22"
click at [1518, 143] on span "Parar" at bounding box center [1528, 148] width 34 height 17
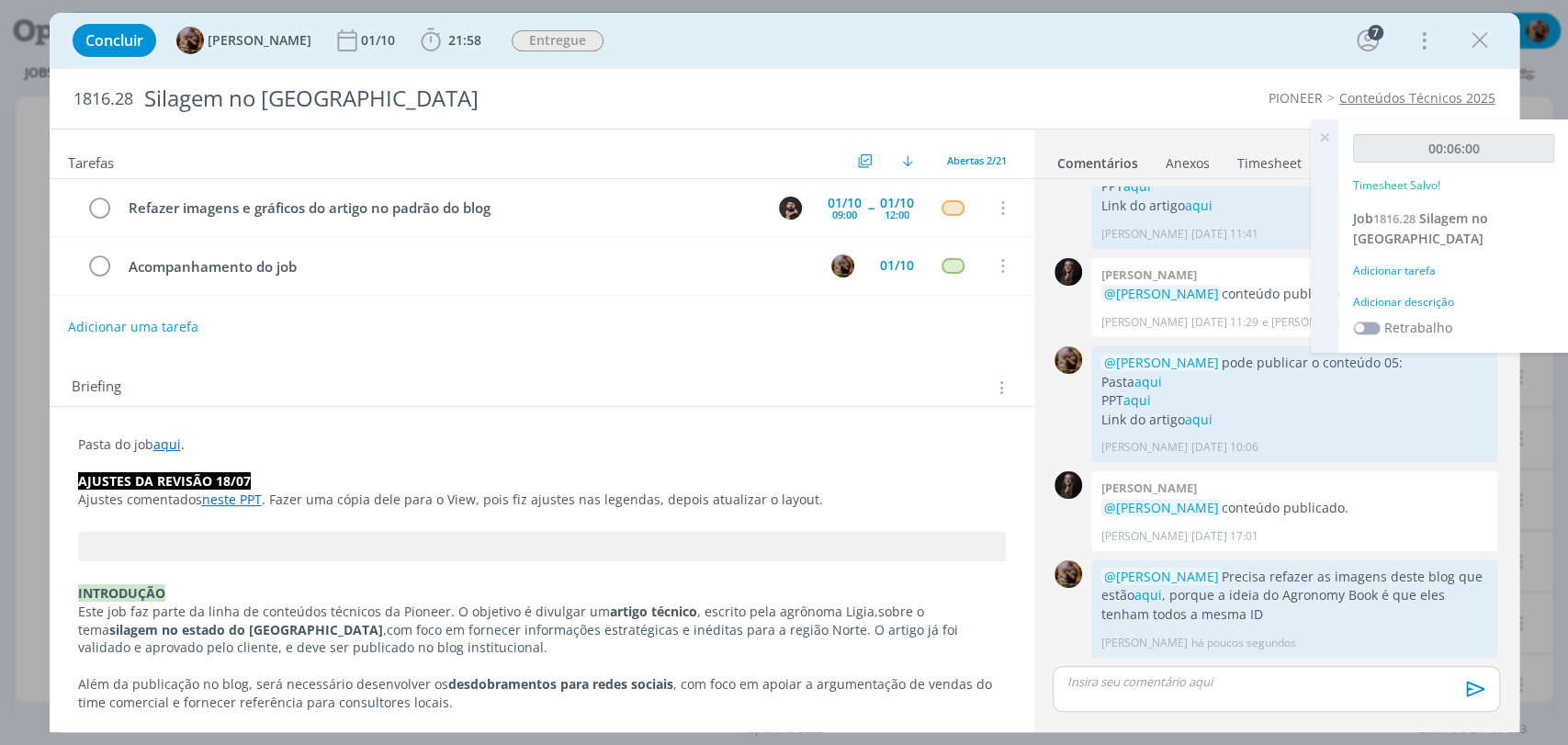
click at [1430, 294] on div "Adicionar descrição" at bounding box center [1453, 302] width 201 height 16
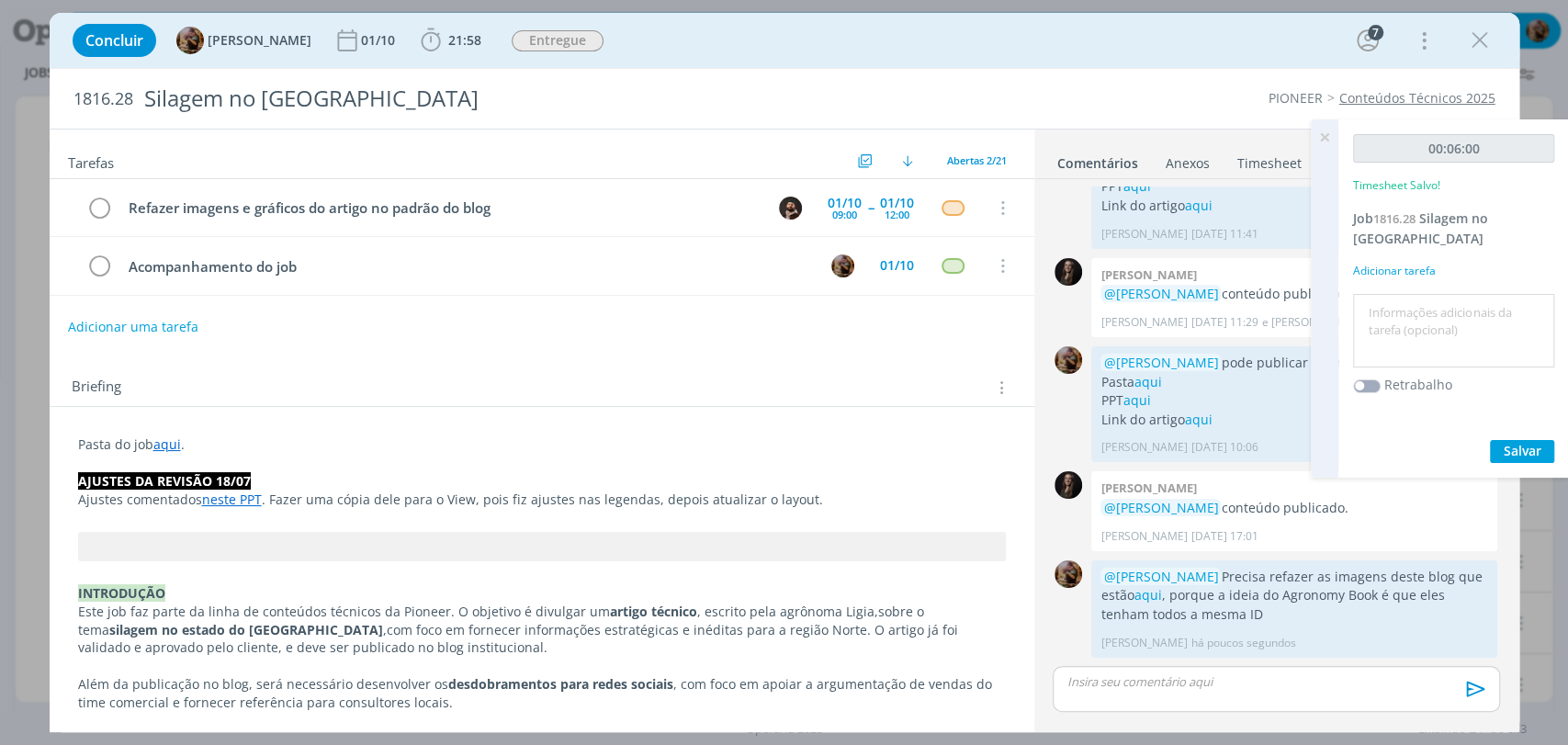
click at [1433, 299] on textarea at bounding box center [1453, 331] width 192 height 65
type textarea "organização de pauta"
click at [1516, 442] on span "Salvar" at bounding box center [1523, 450] width 38 height 17
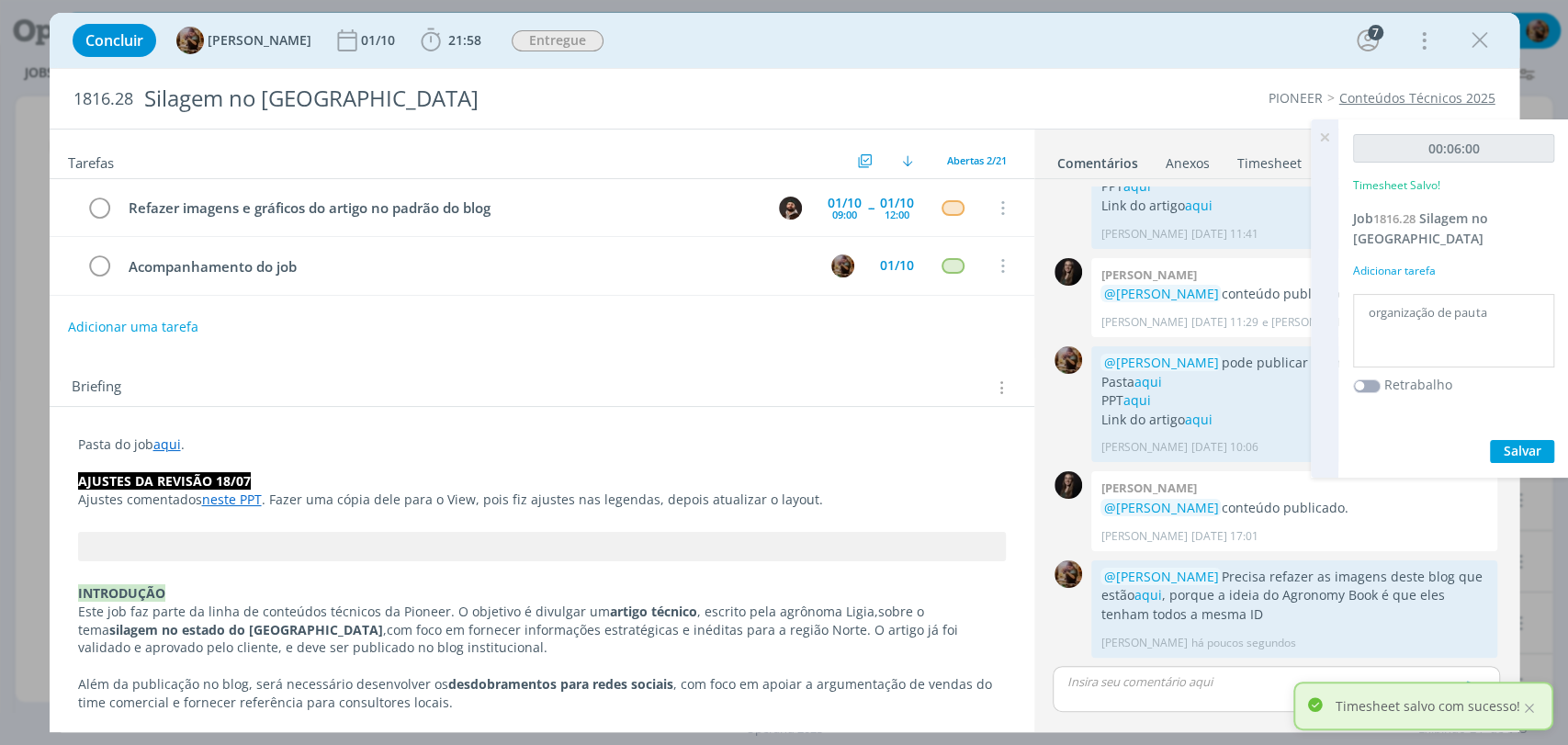
click at [1320, 140] on icon at bounding box center [1324, 137] width 33 height 36
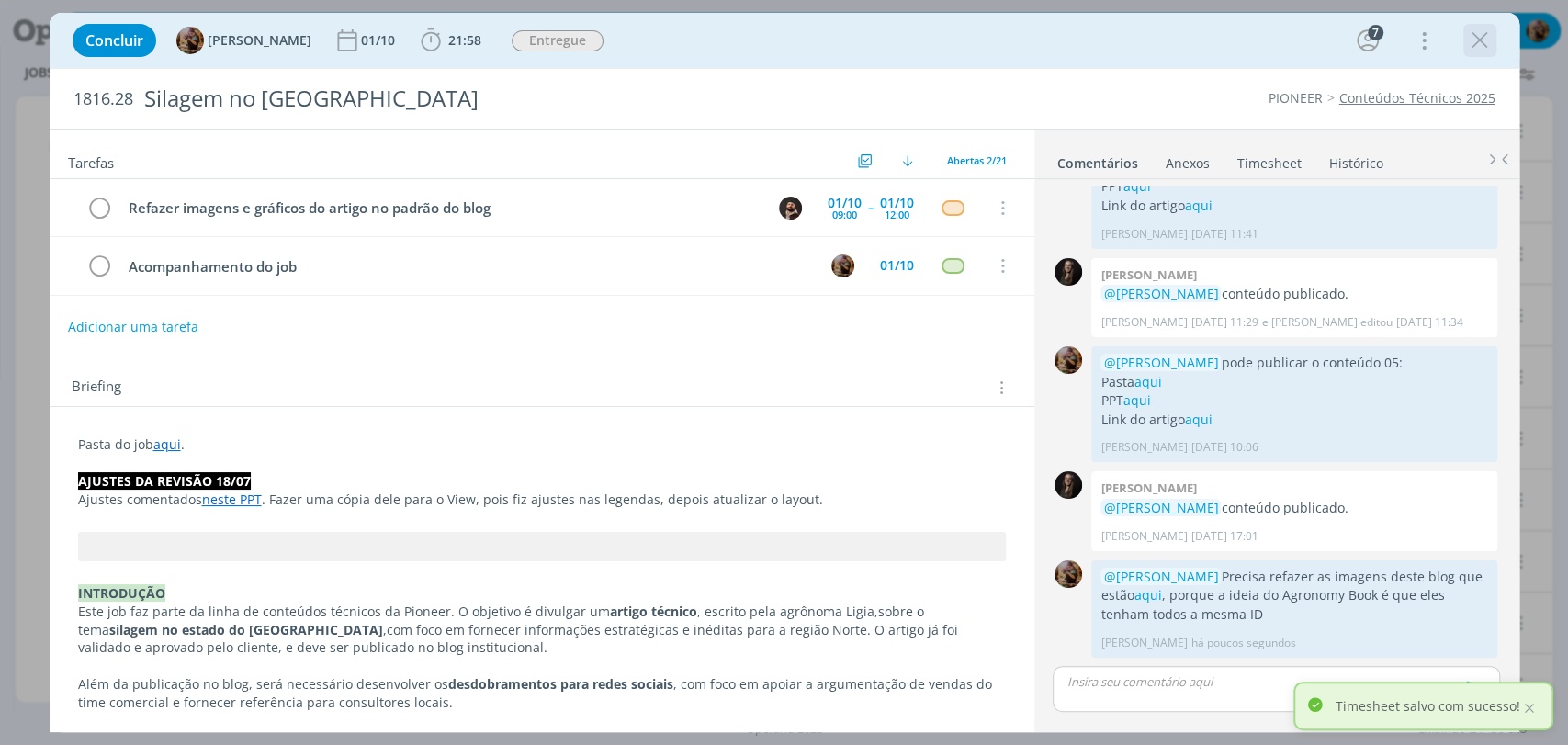
click at [1491, 36] on icon "dialog" at bounding box center [1479, 40] width 27 height 27
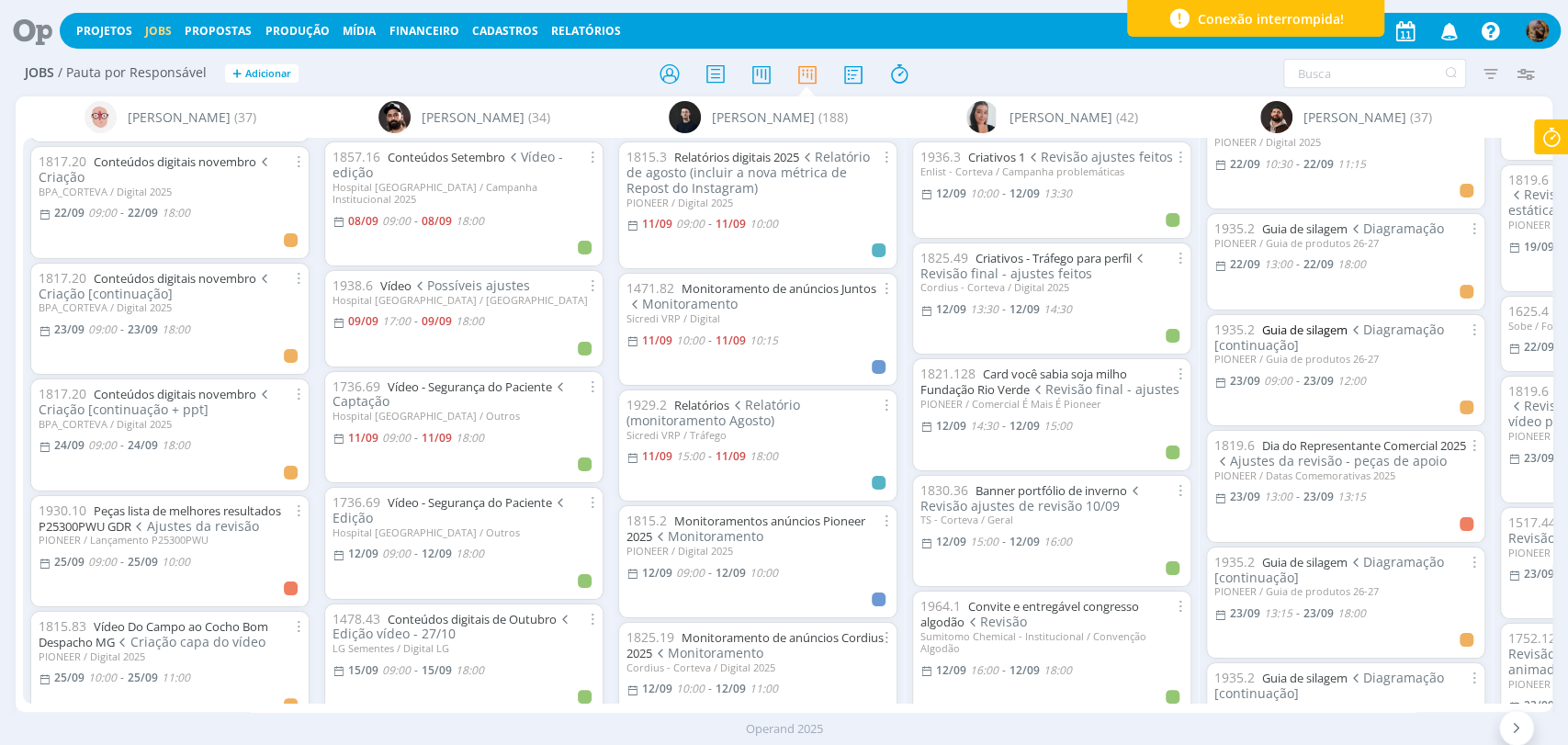
scroll to position [0, 525]
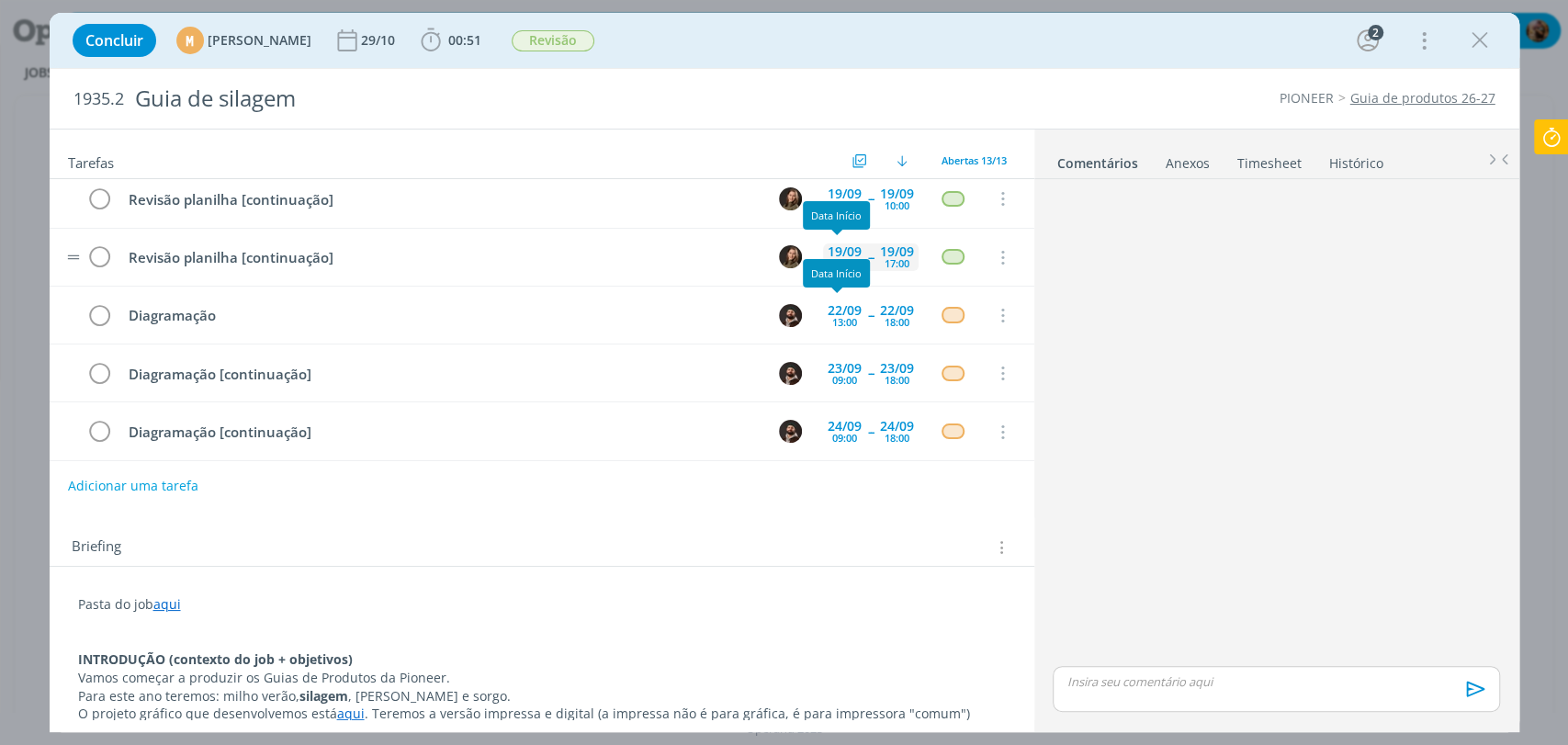
scroll to position [102, 0]
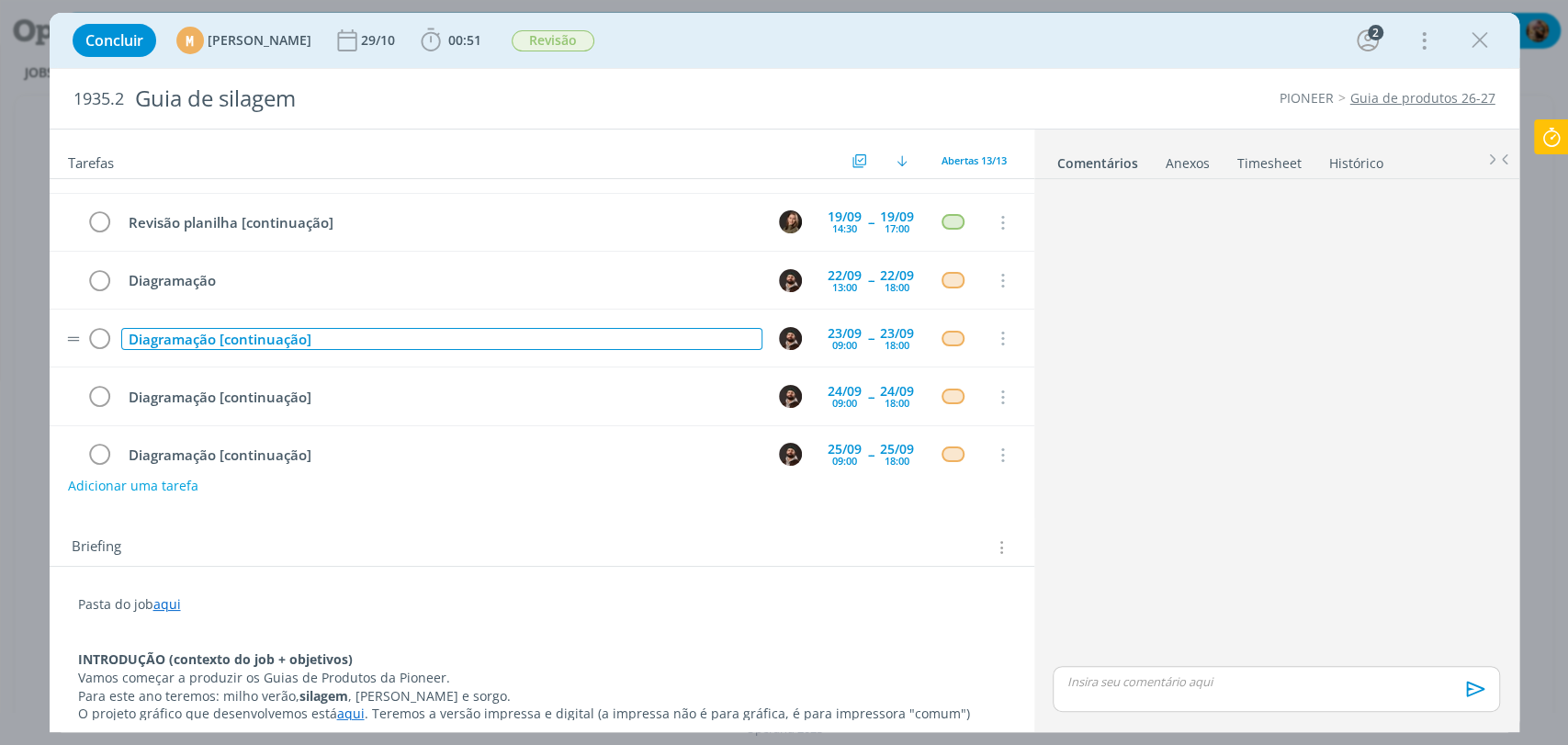
click at [683, 332] on div "Diagramação [continuação]" at bounding box center [442, 339] width 641 height 23
copy div "Diagramação [continuação]"
click at [188, 483] on button "Adicionar uma tarefa" at bounding box center [132, 484] width 131 height 31
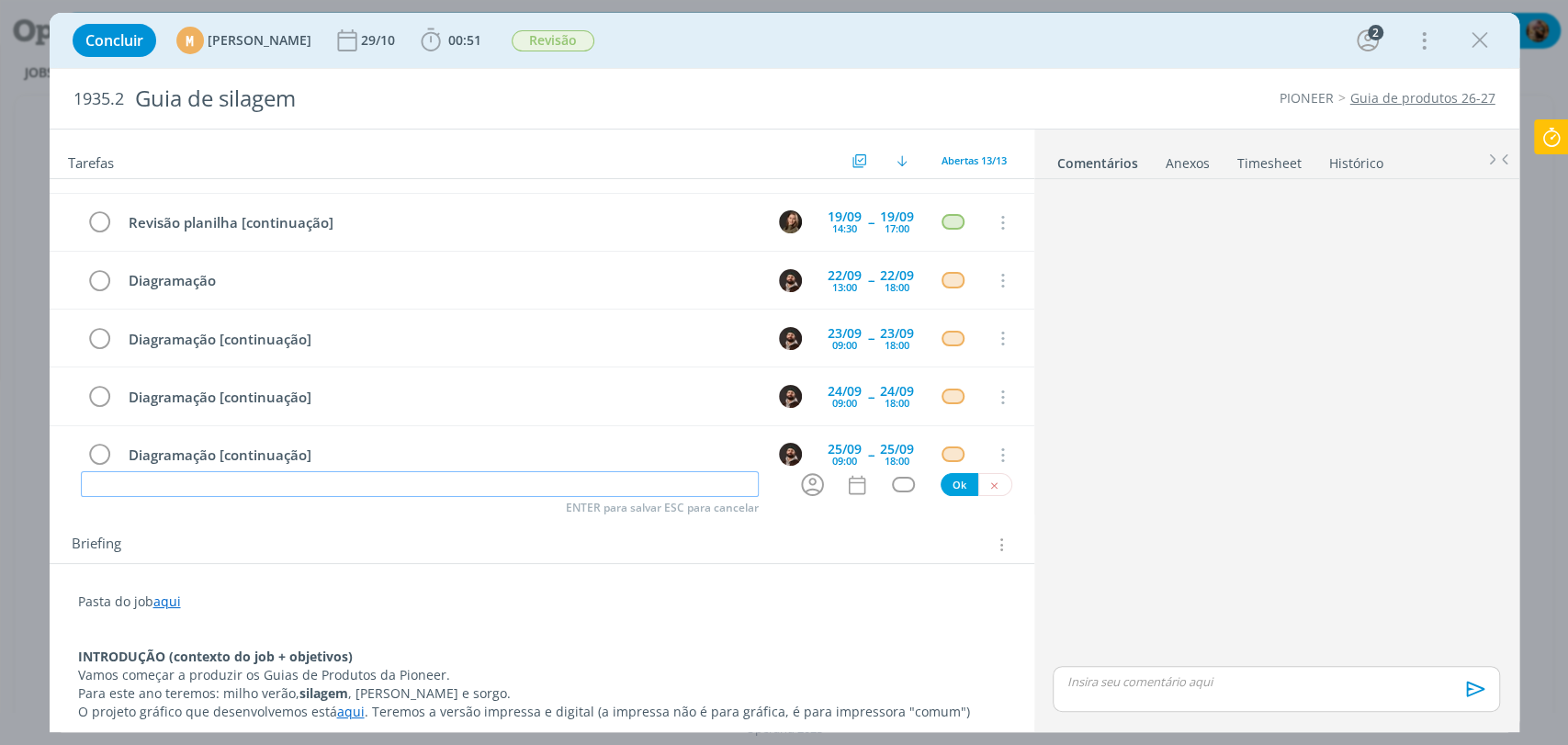
paste input "Diagramação [continuação]"
click at [798, 489] on icon "dialog" at bounding box center [812, 484] width 28 height 28
type input "Diagramação [continuação]"
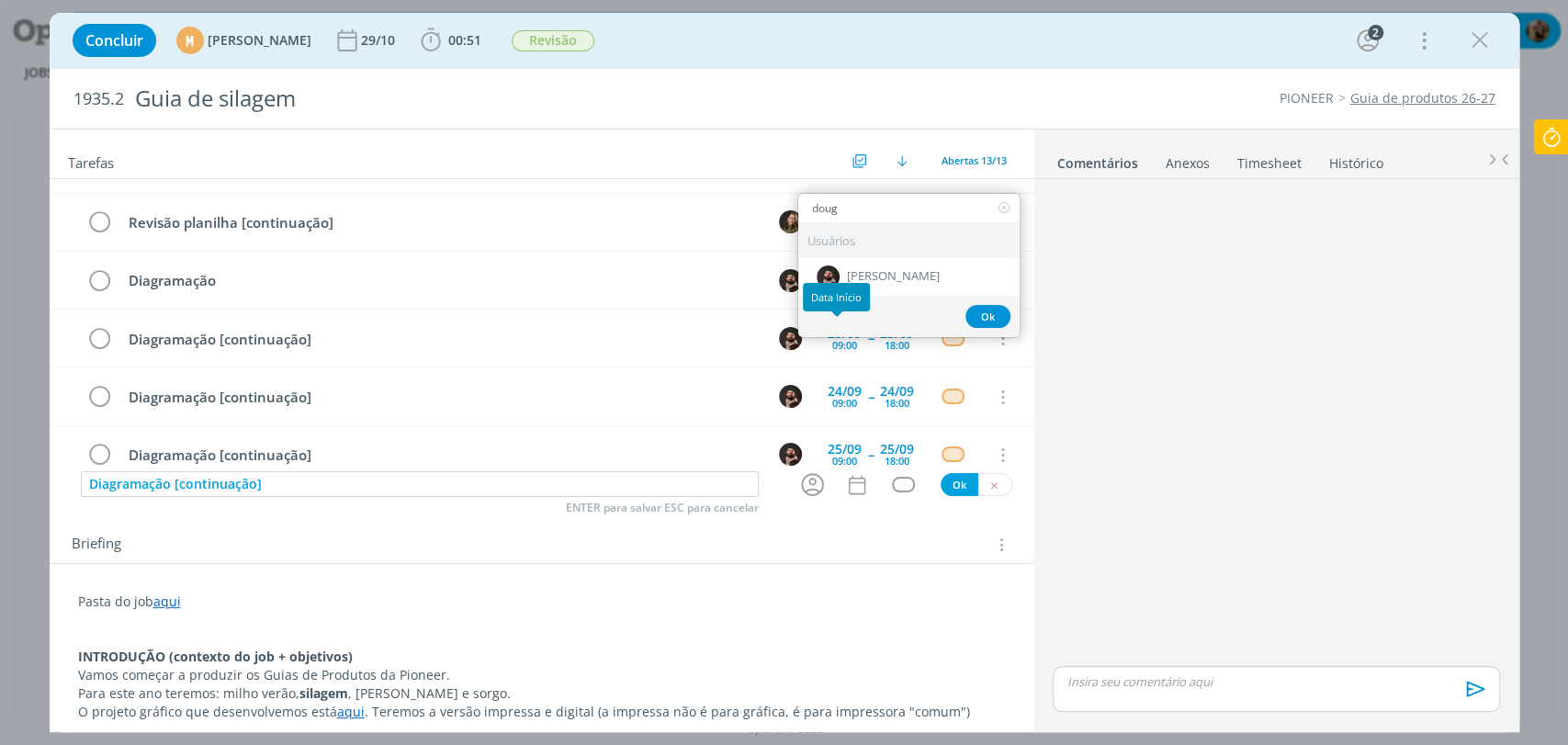
type input "doug"
click at [859, 286] on div "Data Início" at bounding box center [836, 297] width 67 height 28
click at [867, 275] on span "[PERSON_NAME]" at bounding box center [893, 278] width 93 height 15
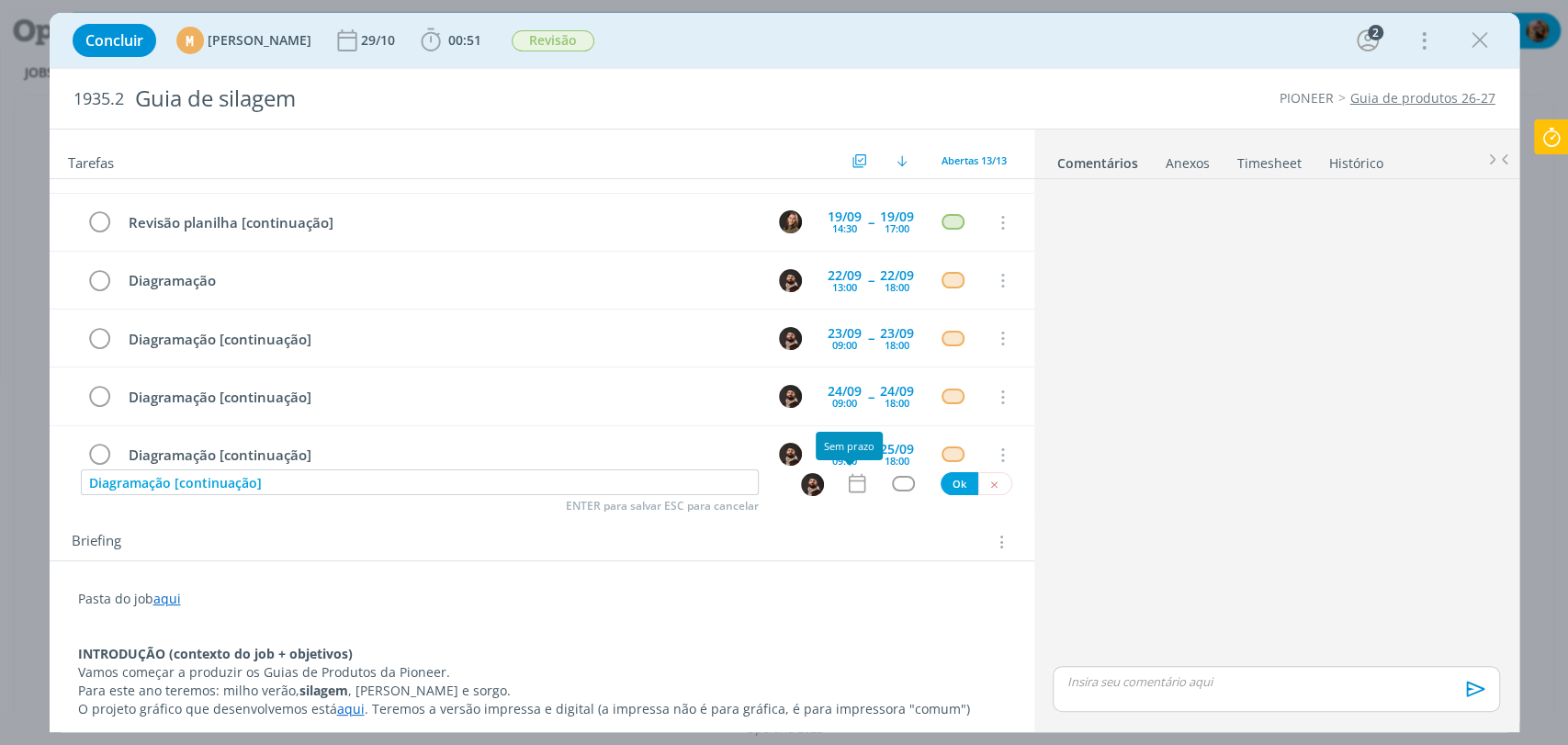
click at [845, 489] on icon "dialog" at bounding box center [856, 482] width 24 height 24
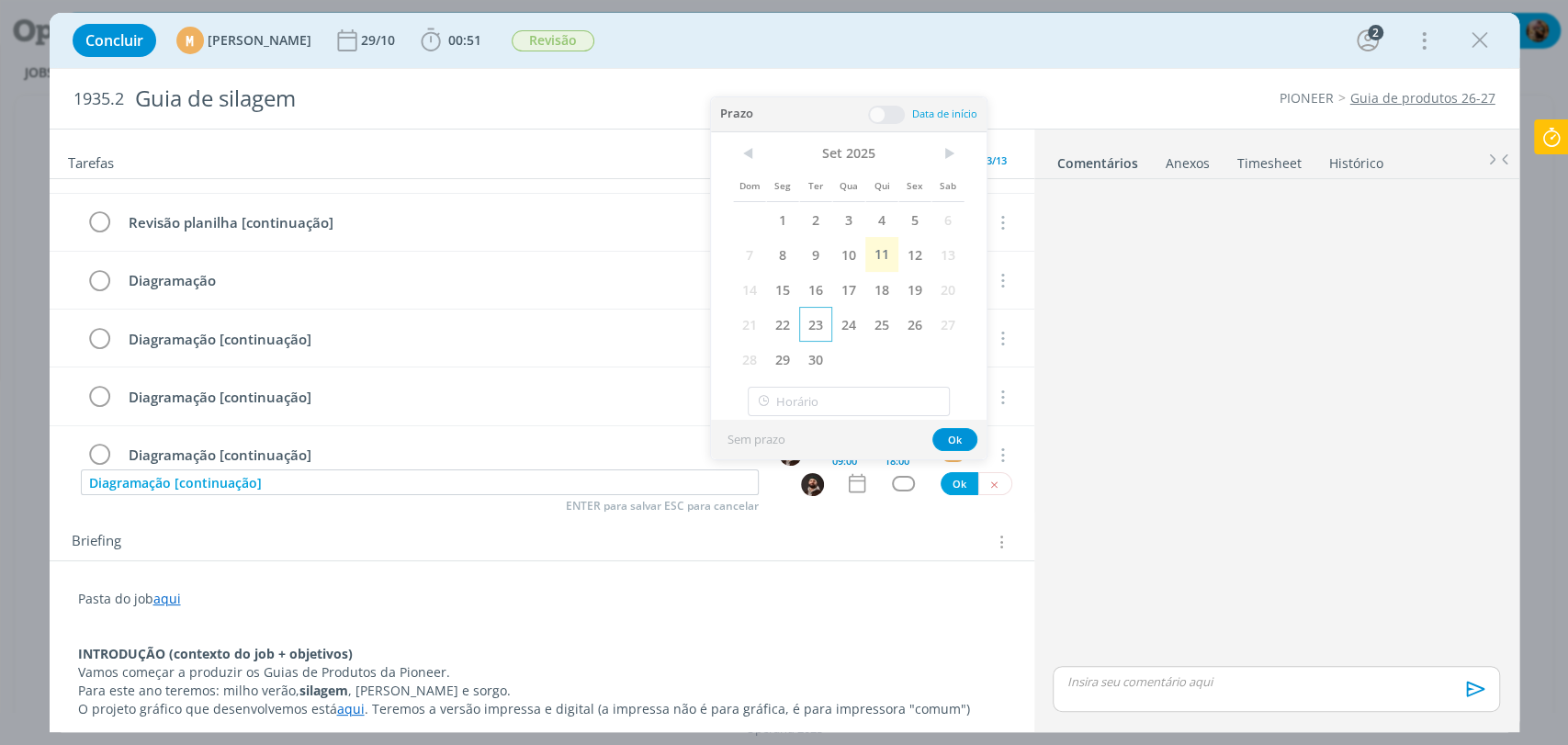
click at [820, 319] on span "23" at bounding box center [815, 323] width 33 height 35
click at [876, 114] on span at bounding box center [886, 114] width 37 height 18
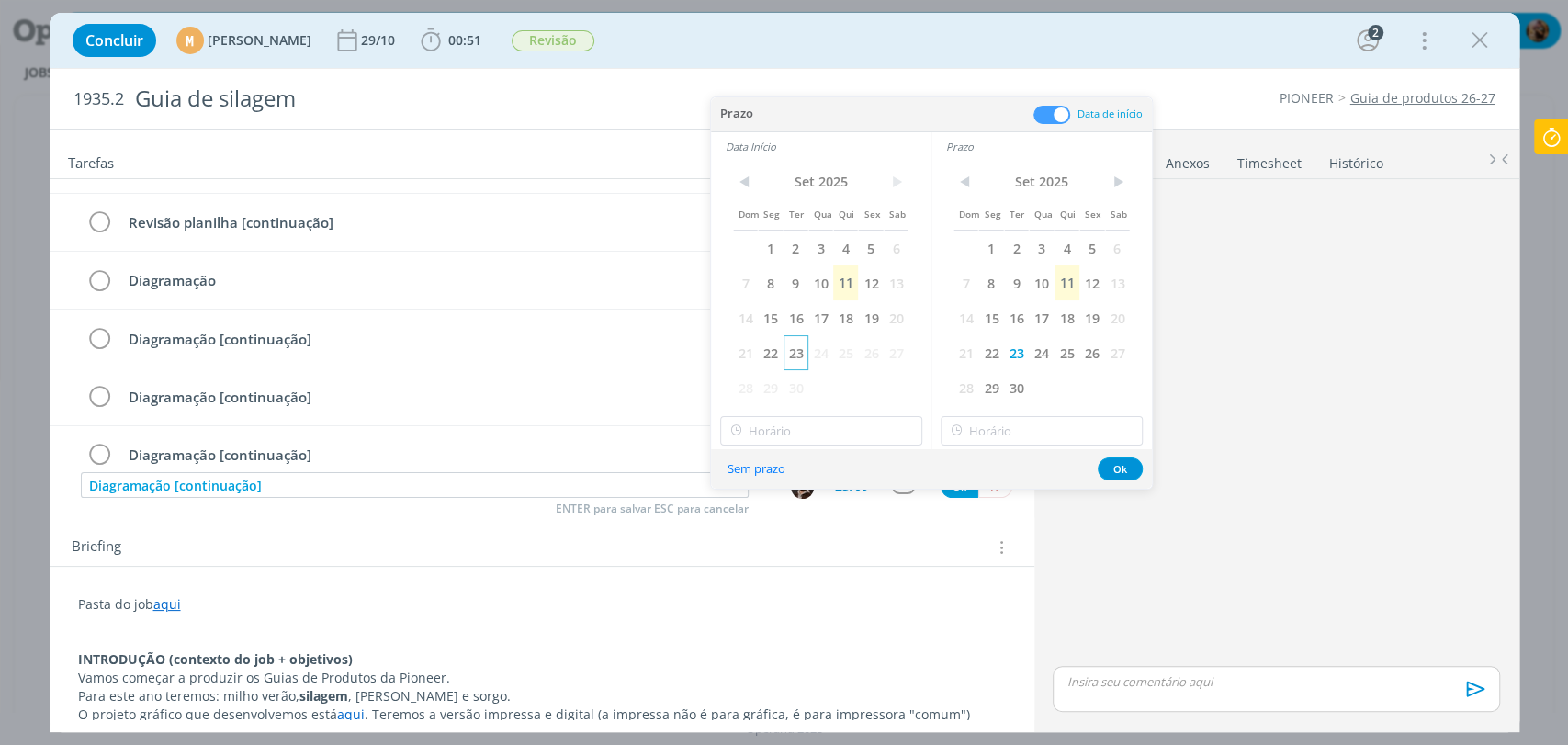
click at [795, 358] on span "23" at bounding box center [795, 352] width 25 height 35
click at [828, 428] on input "21:00" at bounding box center [821, 430] width 202 height 29
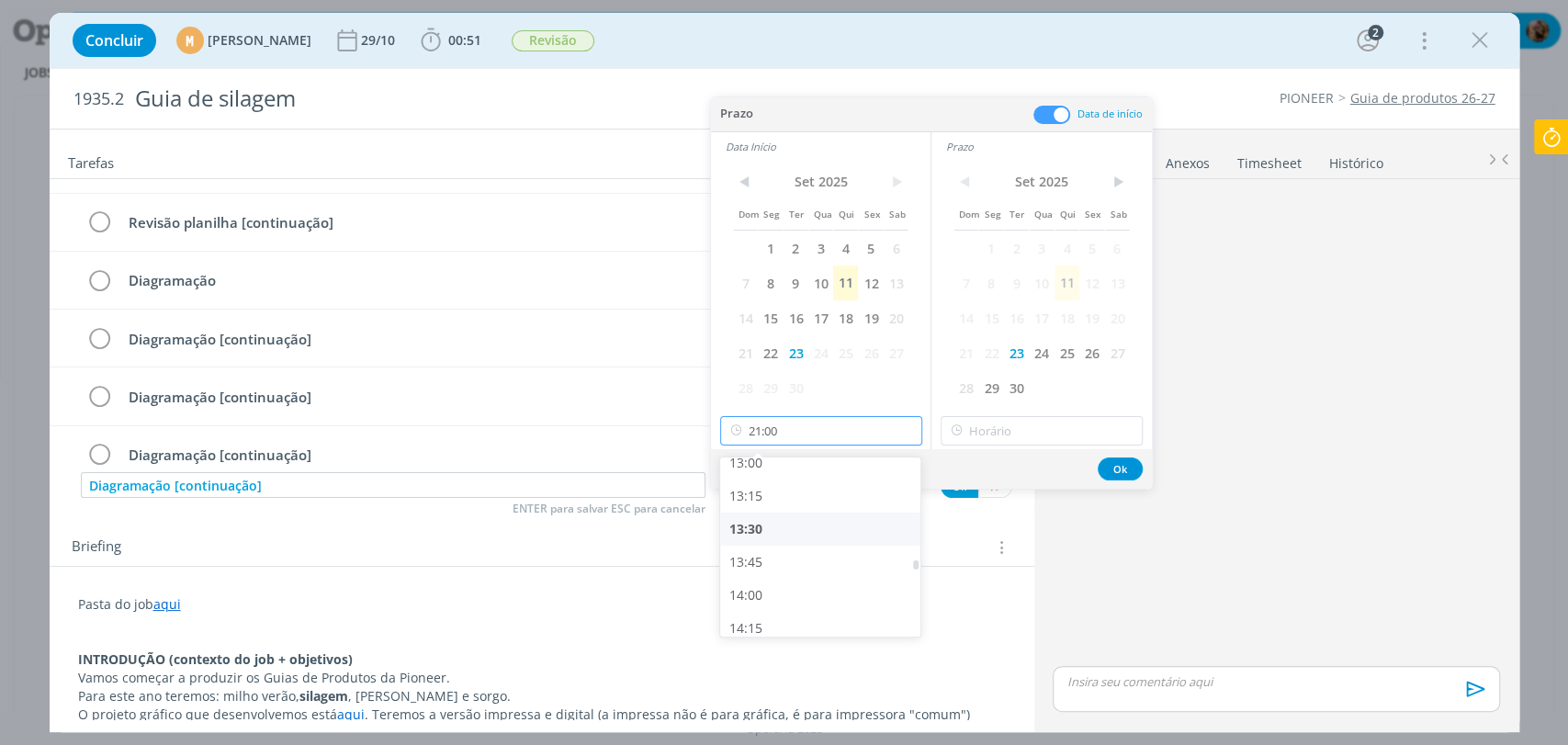
scroll to position [1719, 0]
click at [796, 533] on div "13:30" at bounding box center [822, 540] width 205 height 33
type input "13:30"
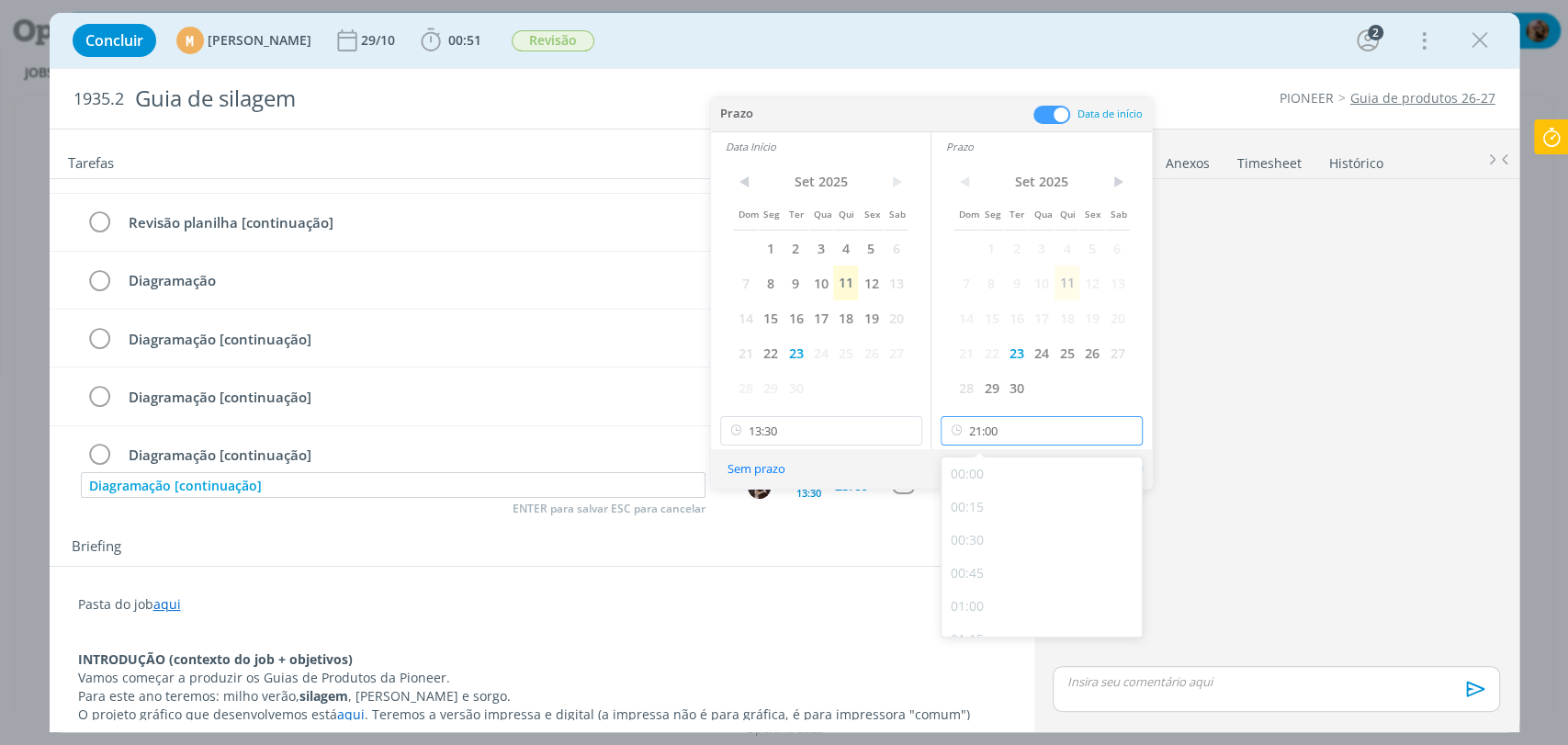
click at [1011, 426] on input "21:00" at bounding box center [1041, 430] width 202 height 29
click at [971, 516] on div "18:00" at bounding box center [1043, 523] width 205 height 33
type input "18:00"
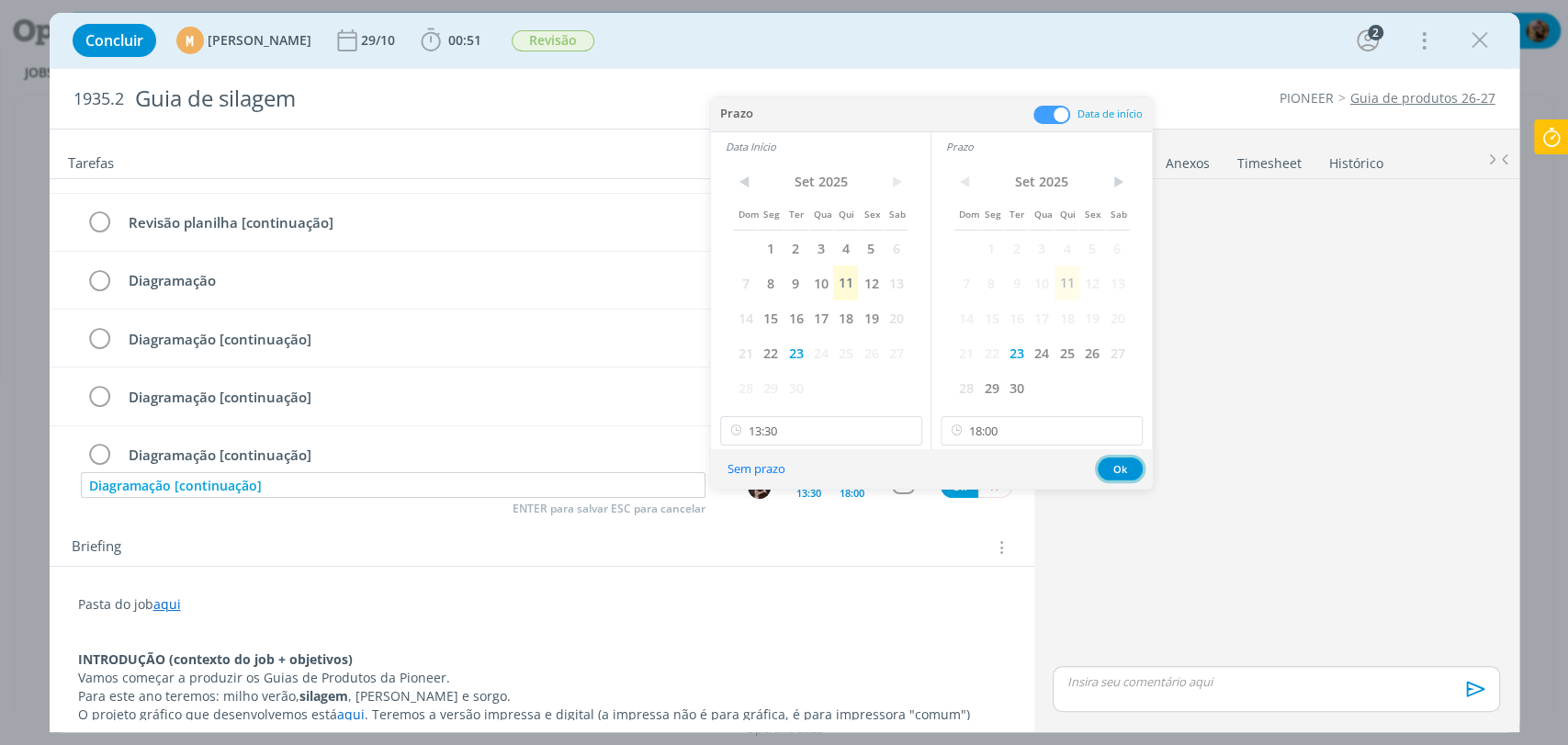
click at [1118, 471] on button "Ok" at bounding box center [1120, 469] width 45 height 23
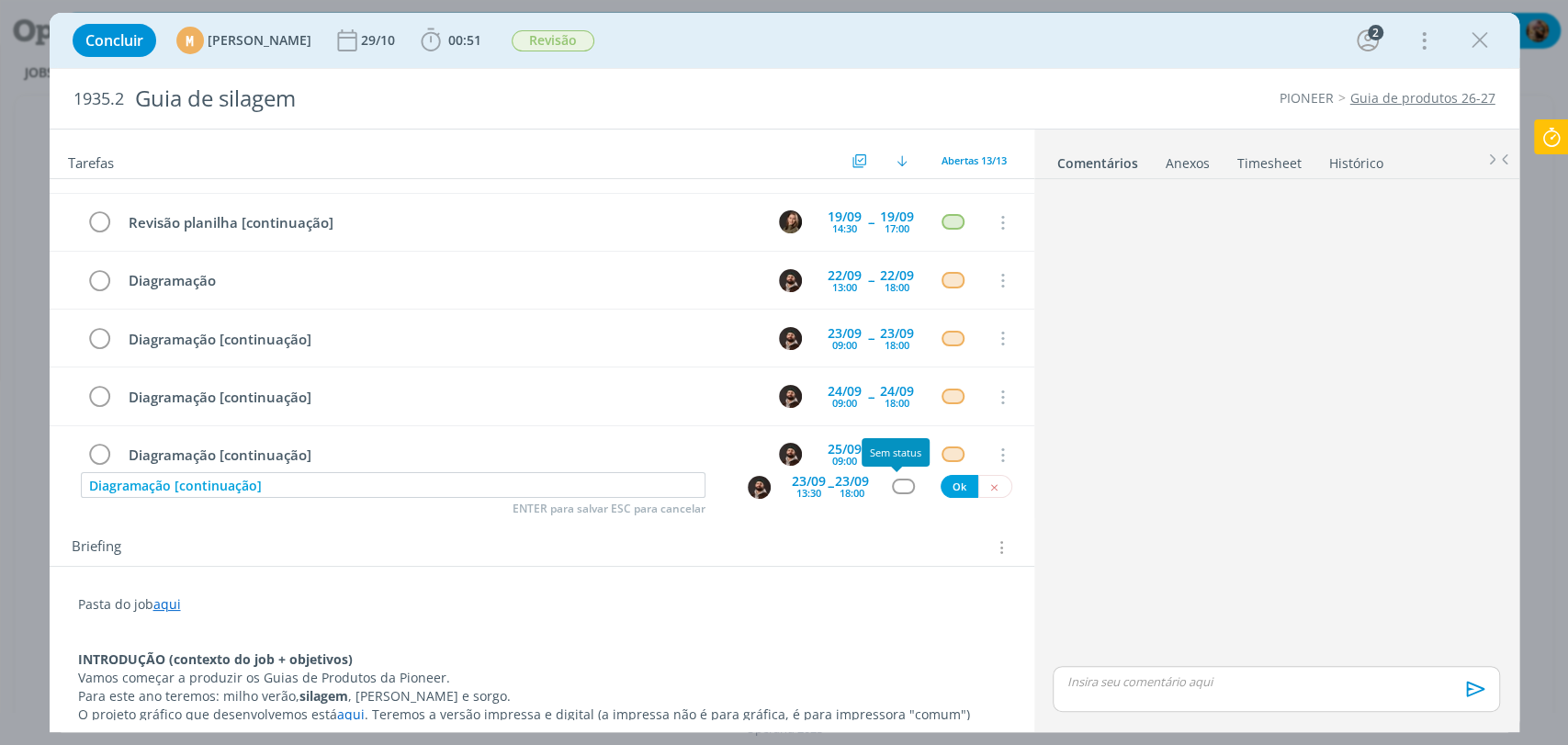
click at [897, 487] on div "dialog" at bounding box center [903, 486] width 23 height 16
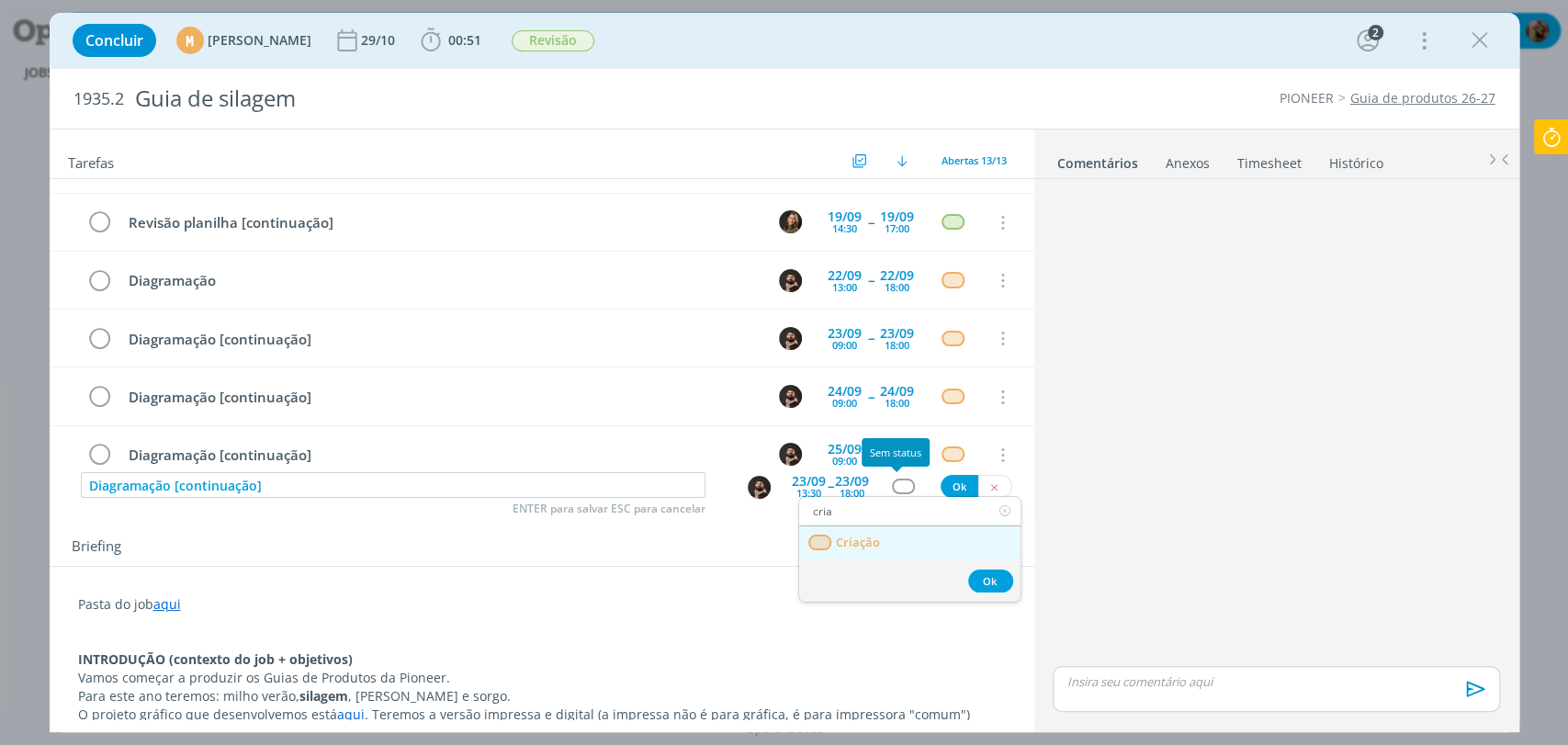
type input "cria"
click at [889, 541] on link "Criação" at bounding box center [910, 543] width 221 height 34
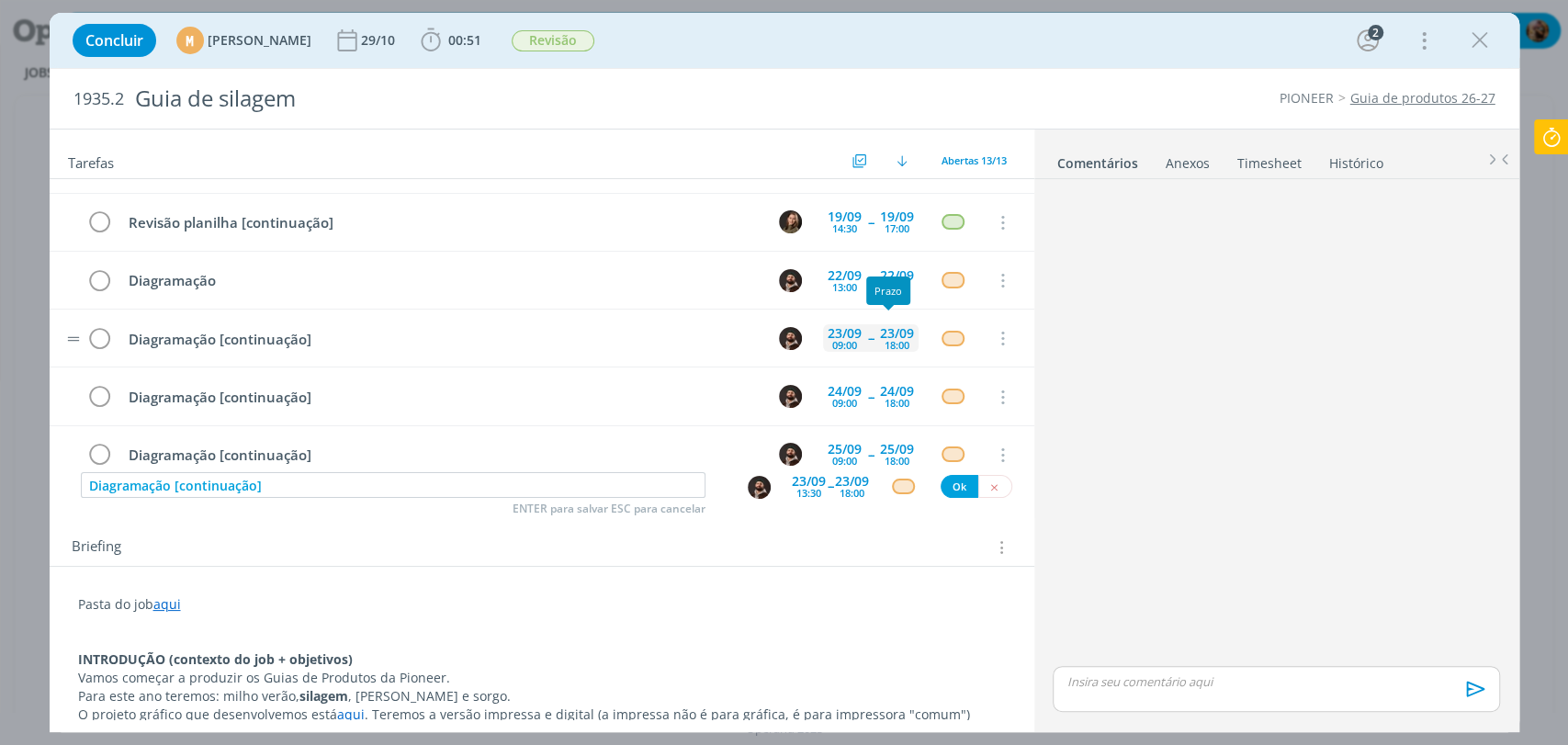
click at [883, 353] on div "23/09 18:00" at bounding box center [897, 338] width 44 height 40
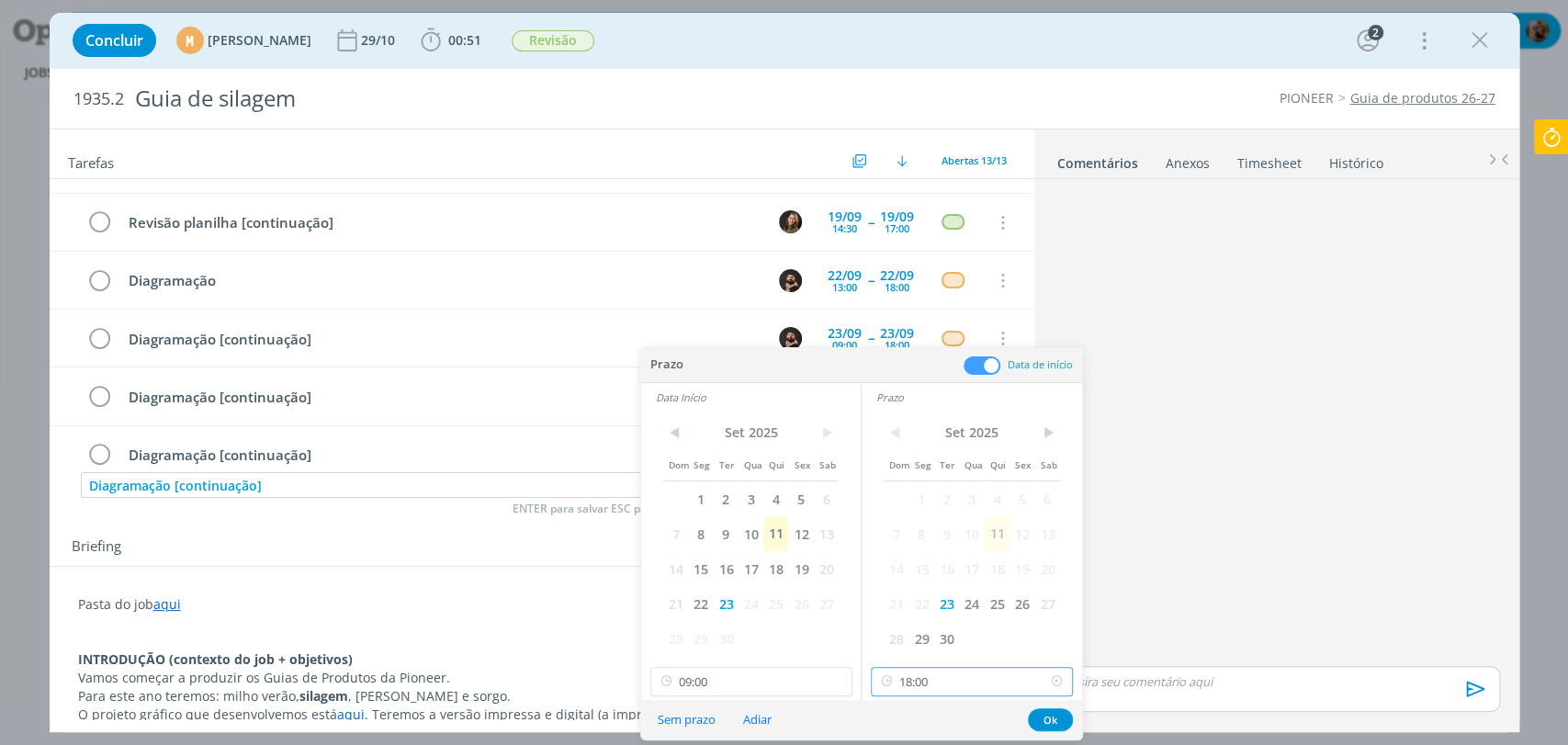
click at [944, 680] on input "18:00" at bounding box center [972, 681] width 202 height 29
click at [915, 555] on div "12:00" at bounding box center [974, 552] width 205 height 33
type input "12:00"
click at [1060, 719] on button "Ok" at bounding box center [1051, 719] width 45 height 23
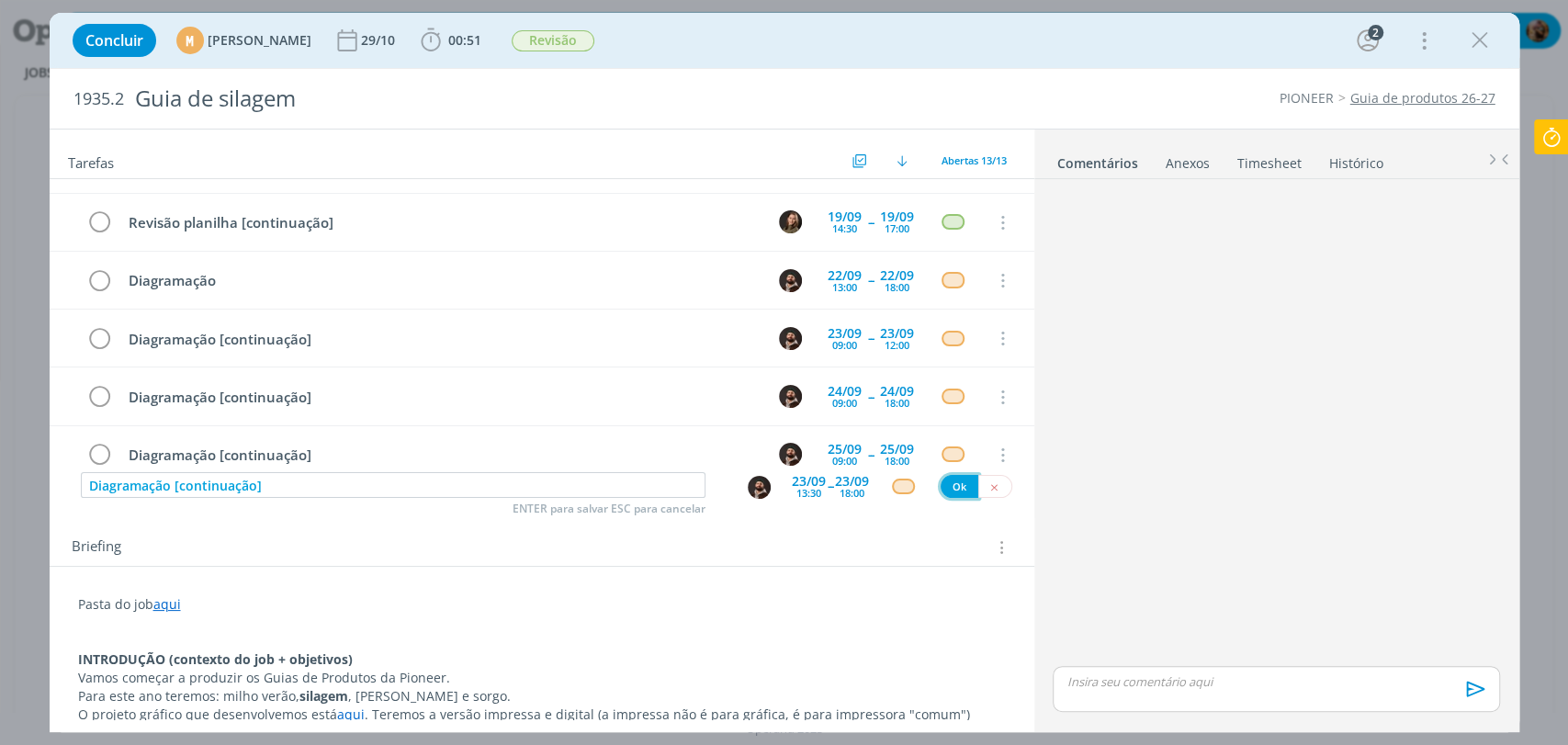
click at [942, 483] on button "Ok" at bounding box center [959, 486] width 38 height 23
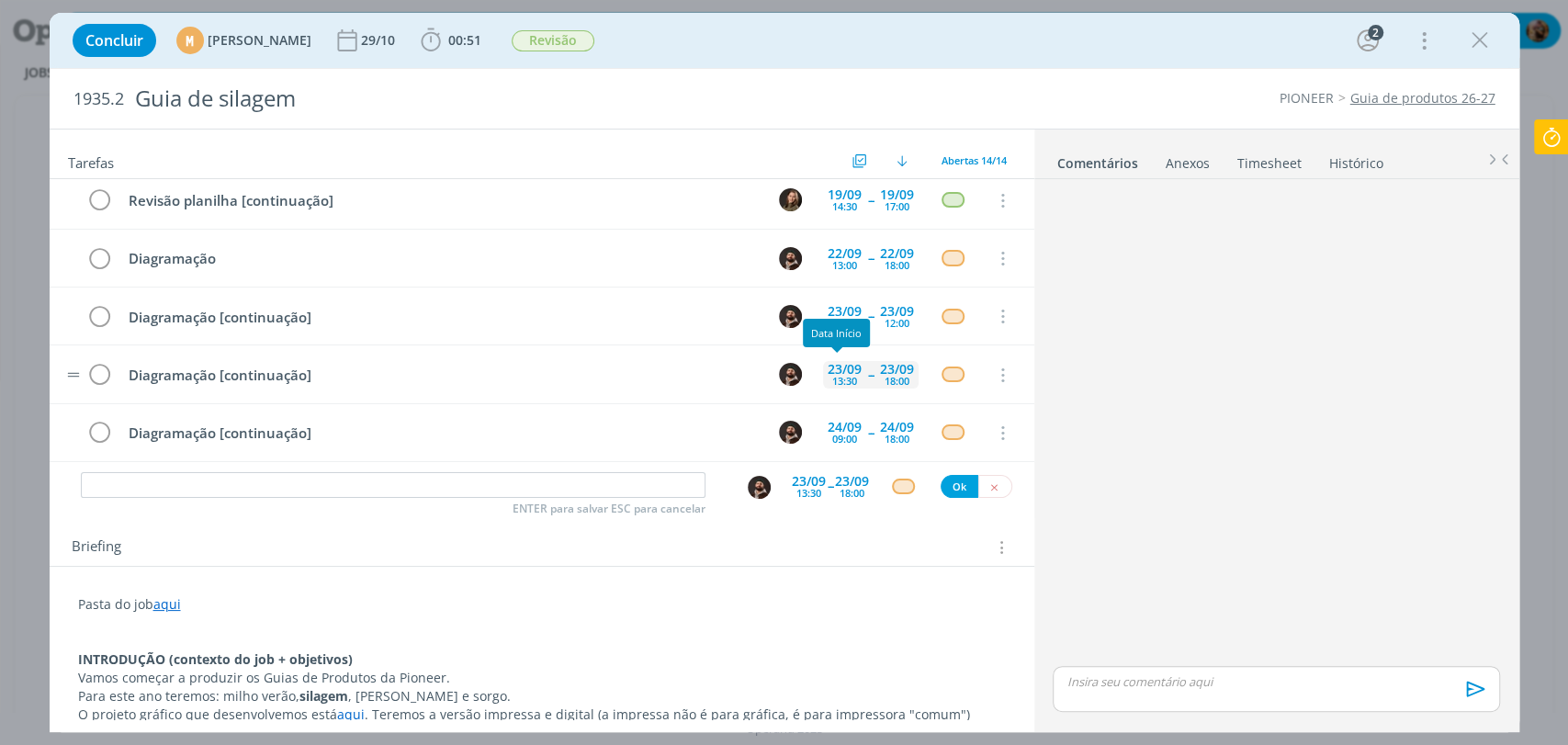
click at [846, 375] on div "13:30" at bounding box center [845, 380] width 25 height 10
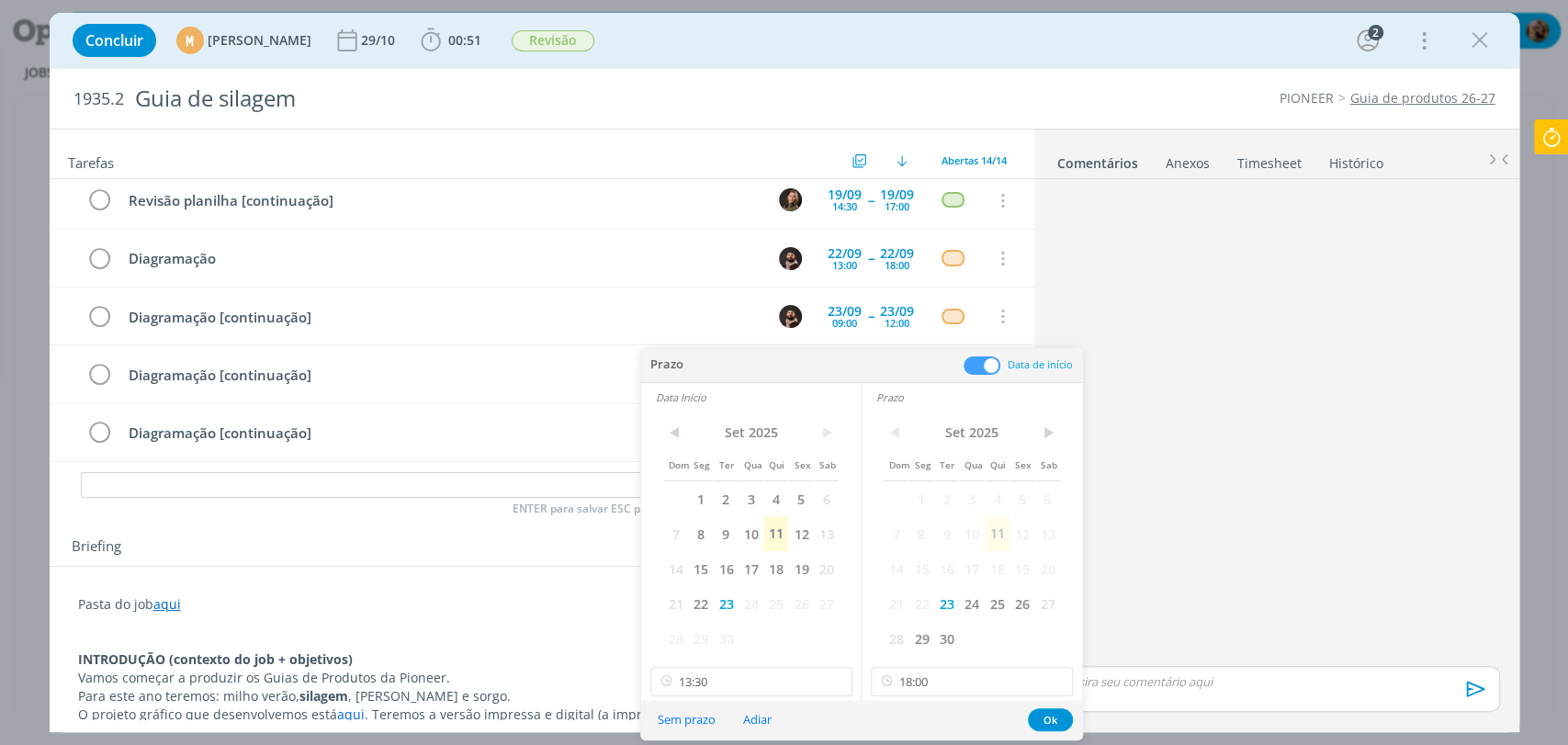
click at [767, 699] on div "< Set 2025 > Dom Seg Ter Qua Qui Sex Sab 1 2 3 4 5 6 7 8 9 10 11 12 13 14 15 16…" at bounding box center [751, 555] width 219 height 288
click at [758, 688] on input "13:30" at bounding box center [752, 681] width 202 height 29
click at [704, 599] on div "13:15" at bounding box center [753, 598] width 205 height 33
type input "13:15"
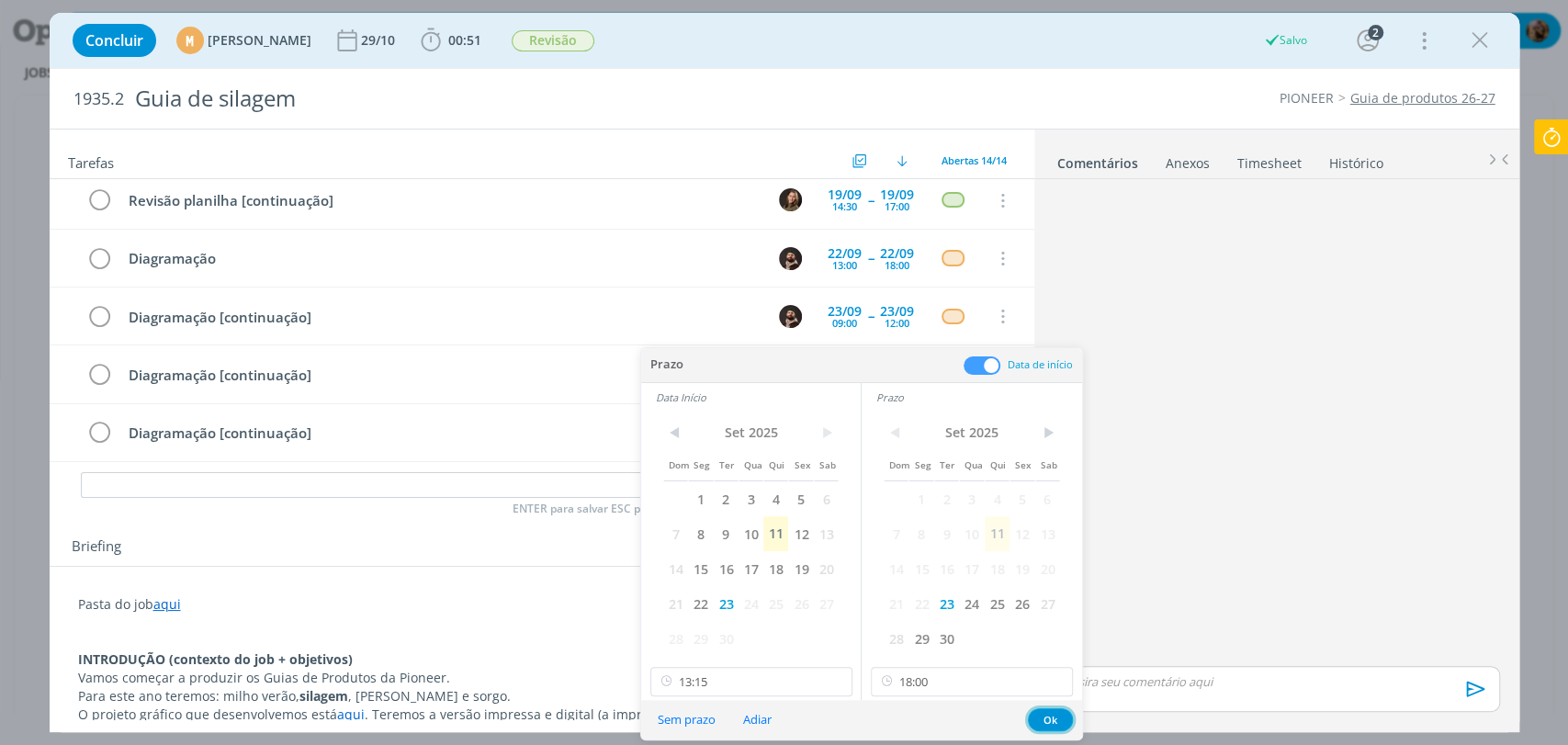
click at [1051, 720] on button "Ok" at bounding box center [1051, 719] width 45 height 23
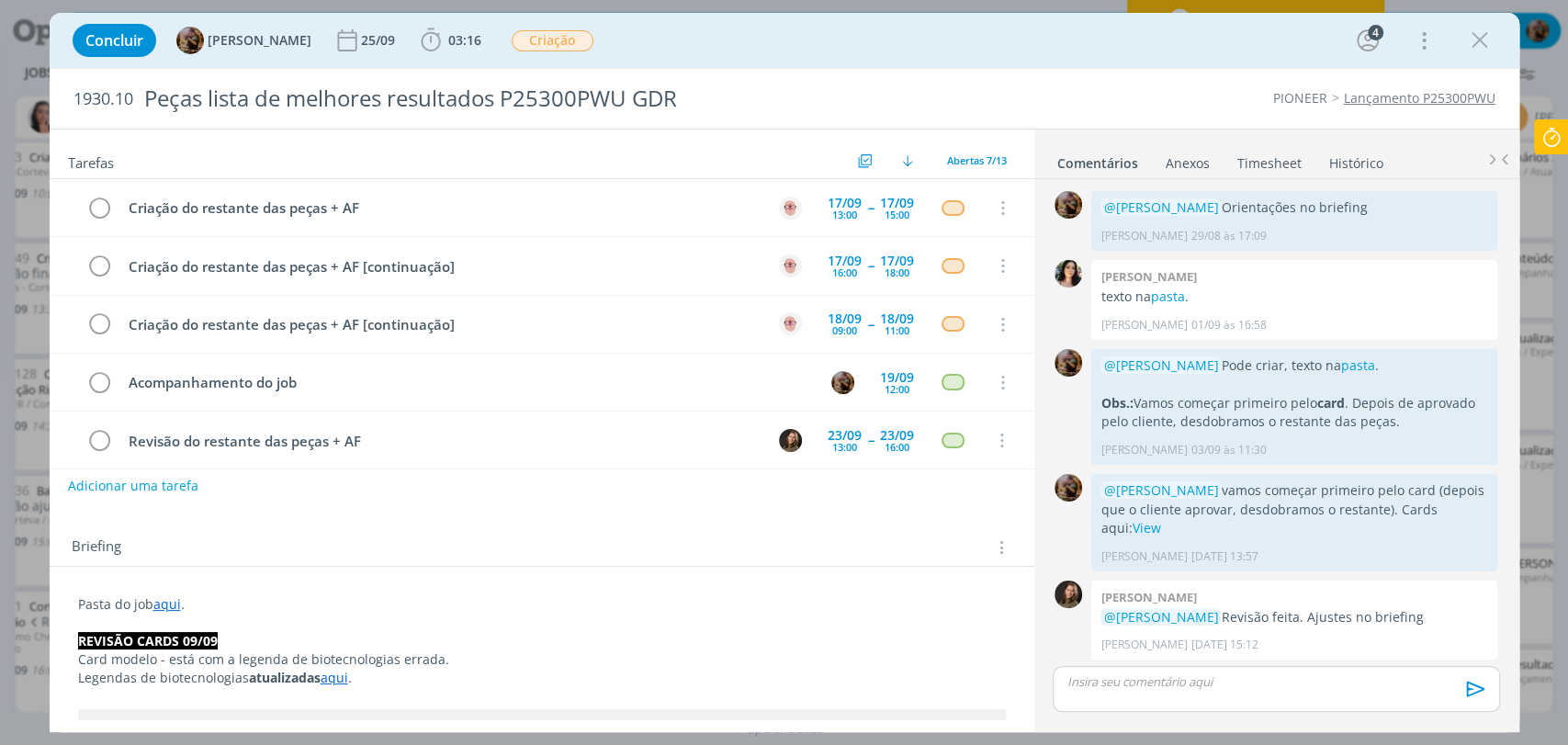
scroll to position [128, 0]
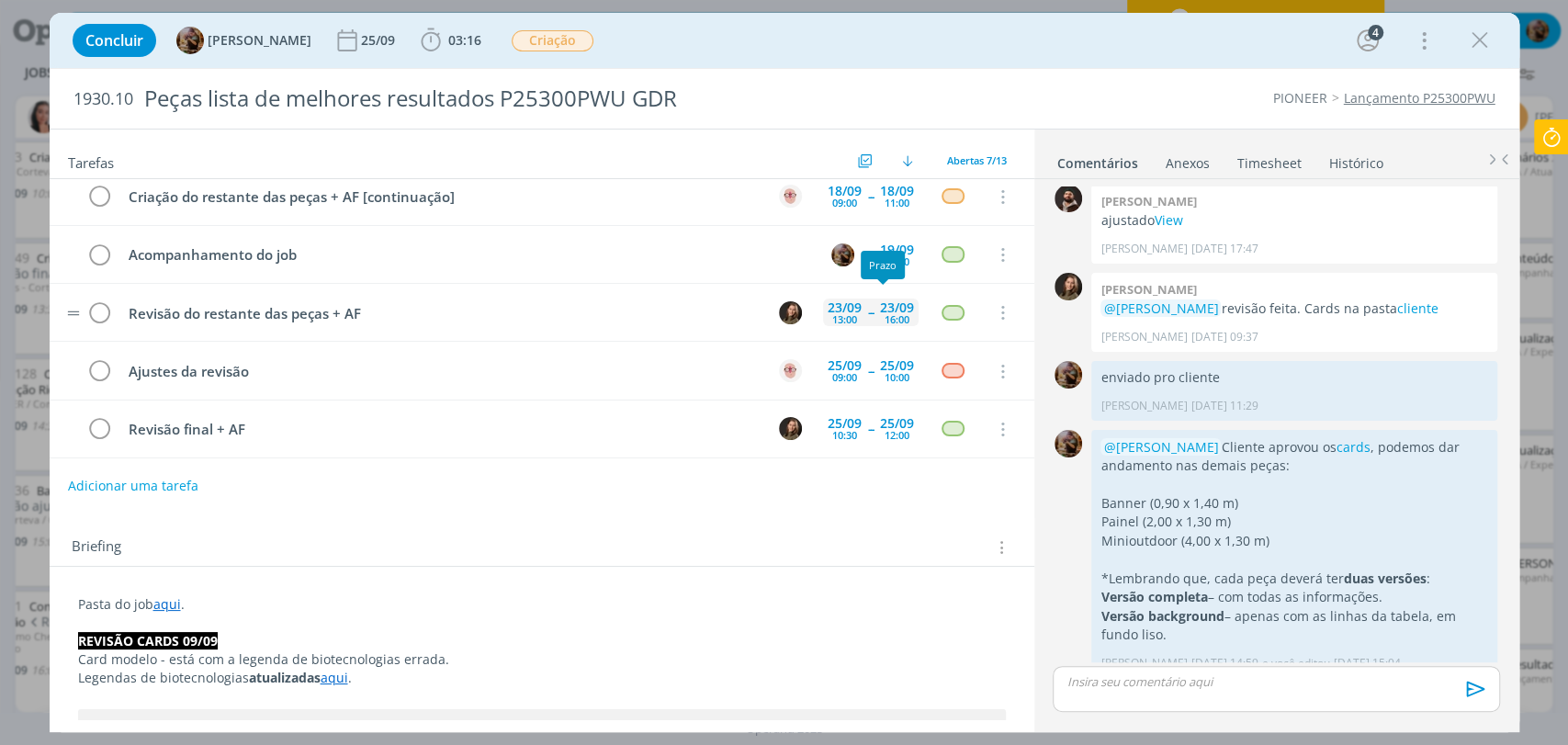
click at [880, 304] on div "23/09" at bounding box center [897, 308] width 34 height 13
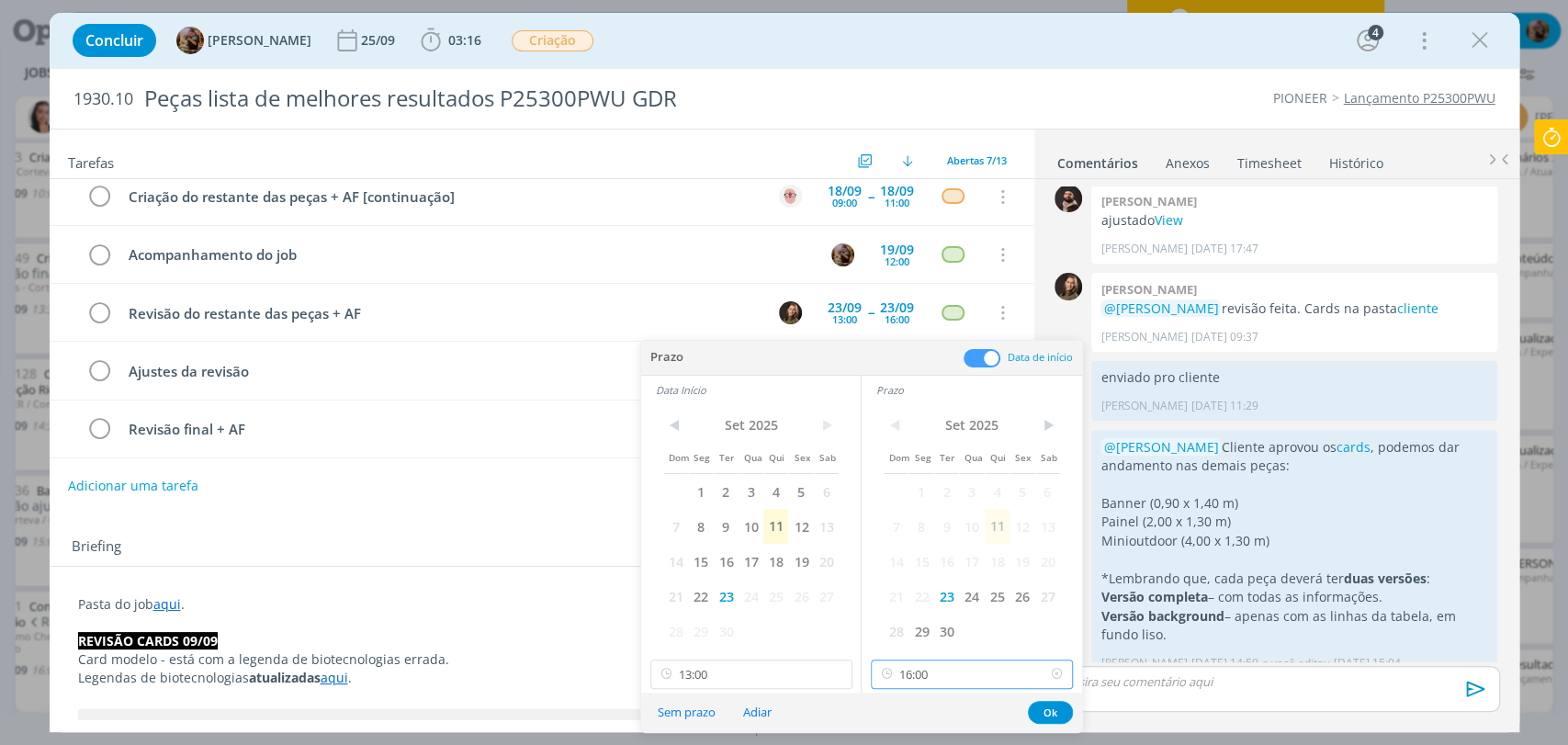
click at [951, 676] on input "16:00" at bounding box center [972, 673] width 202 height 29
click at [922, 595] on div "15:45" at bounding box center [974, 591] width 205 height 33
type input "15:45"
click at [1047, 710] on button "Ok" at bounding box center [1051, 712] width 45 height 23
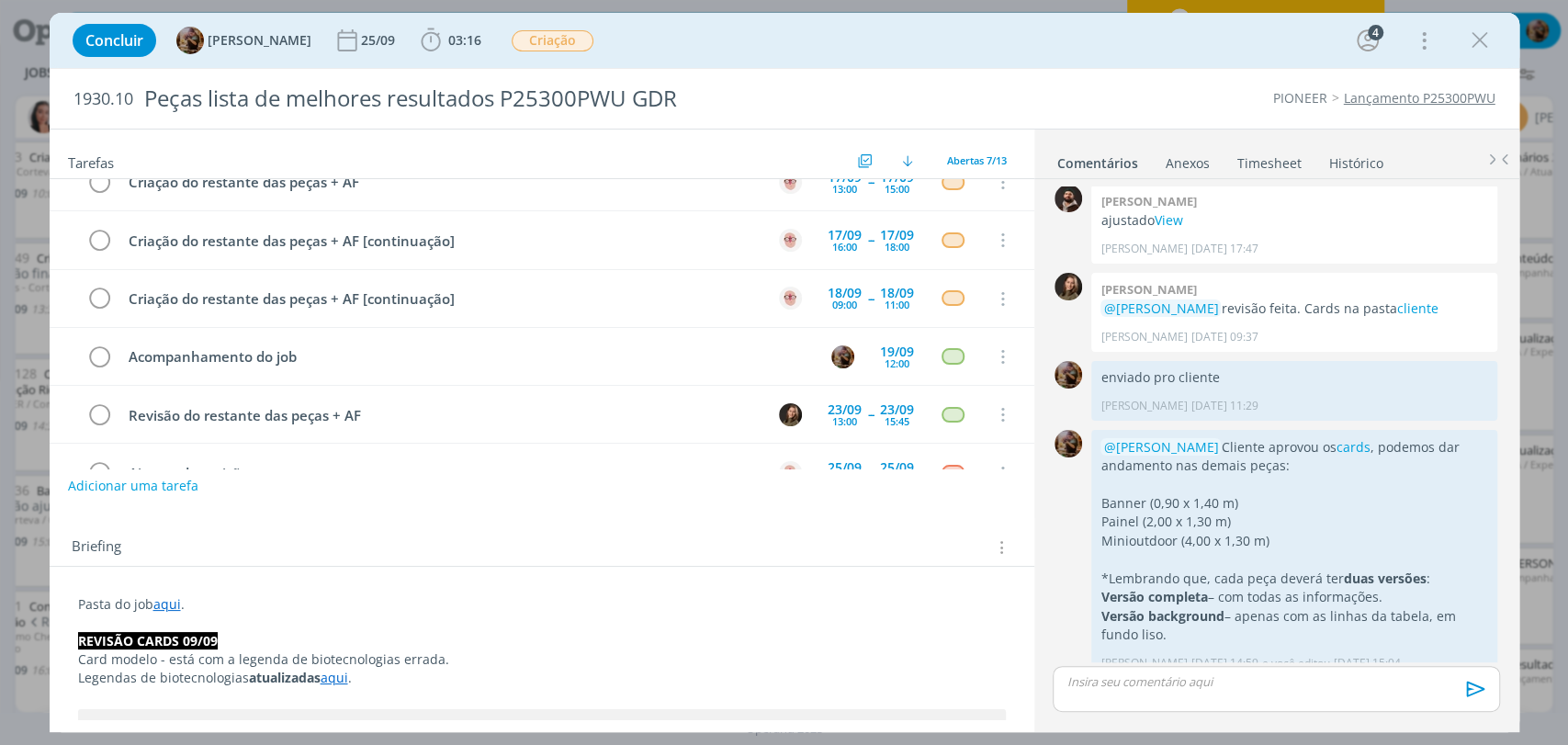
scroll to position [0, 0]
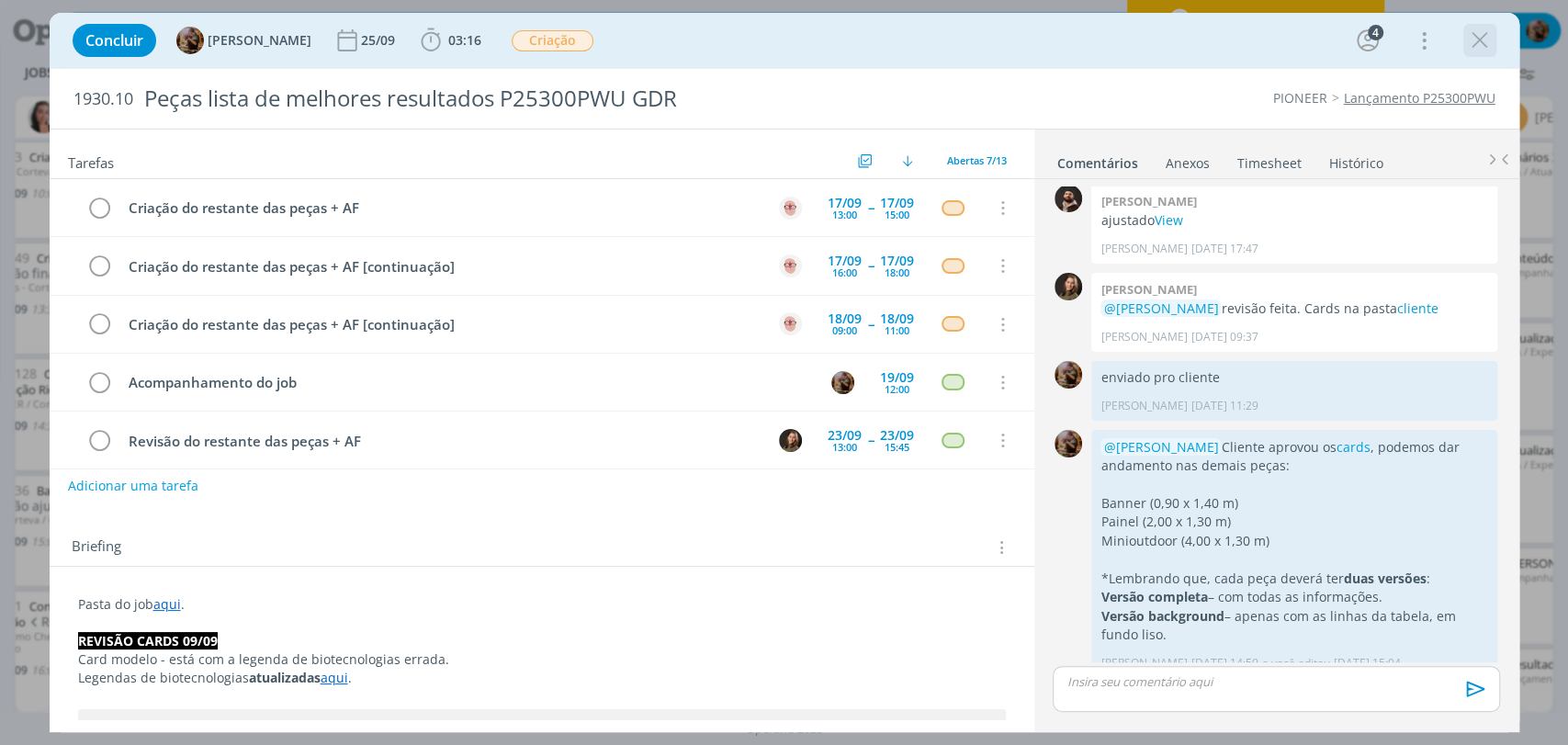
click at [1468, 43] on icon "dialog" at bounding box center [1479, 40] width 27 height 27
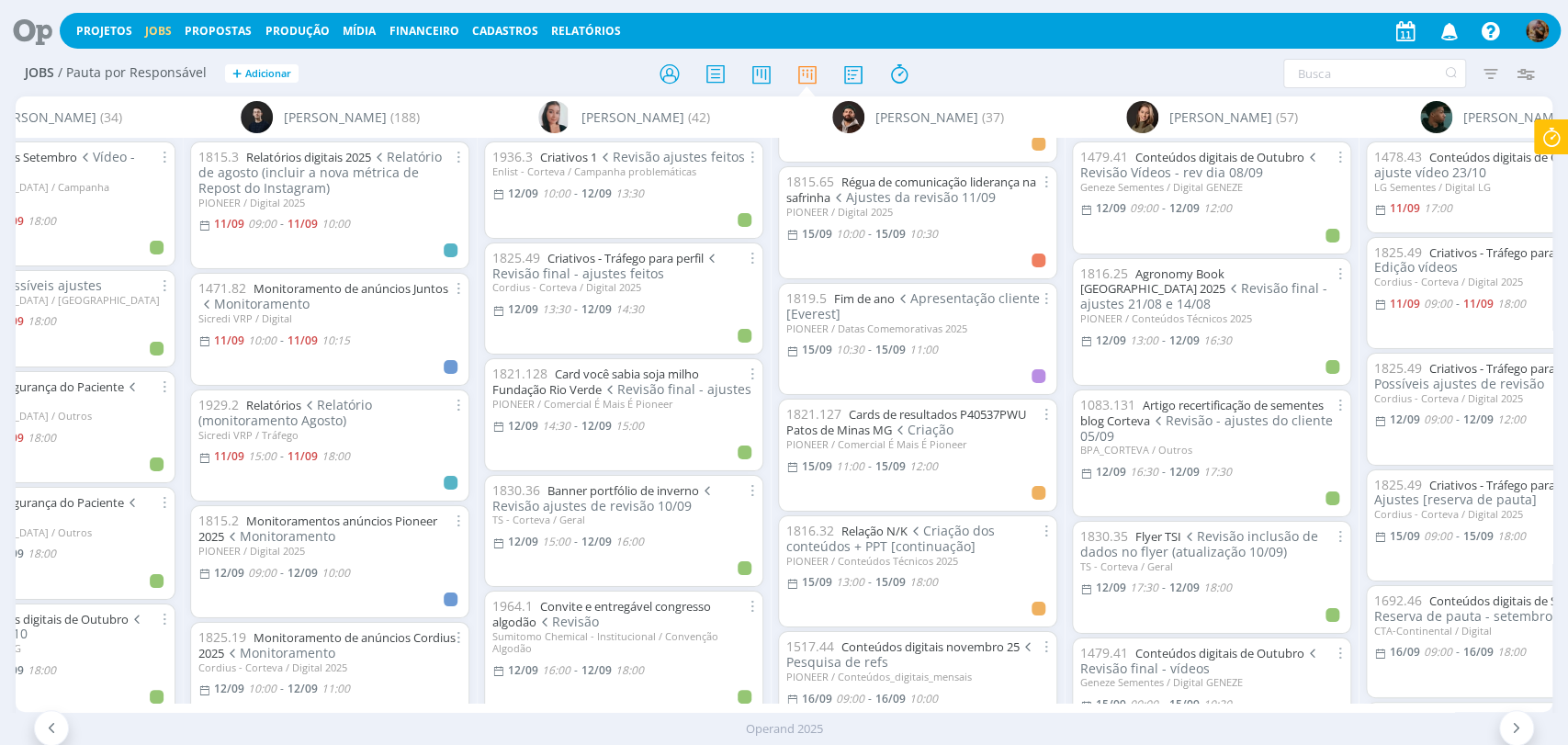
scroll to position [612, 0]
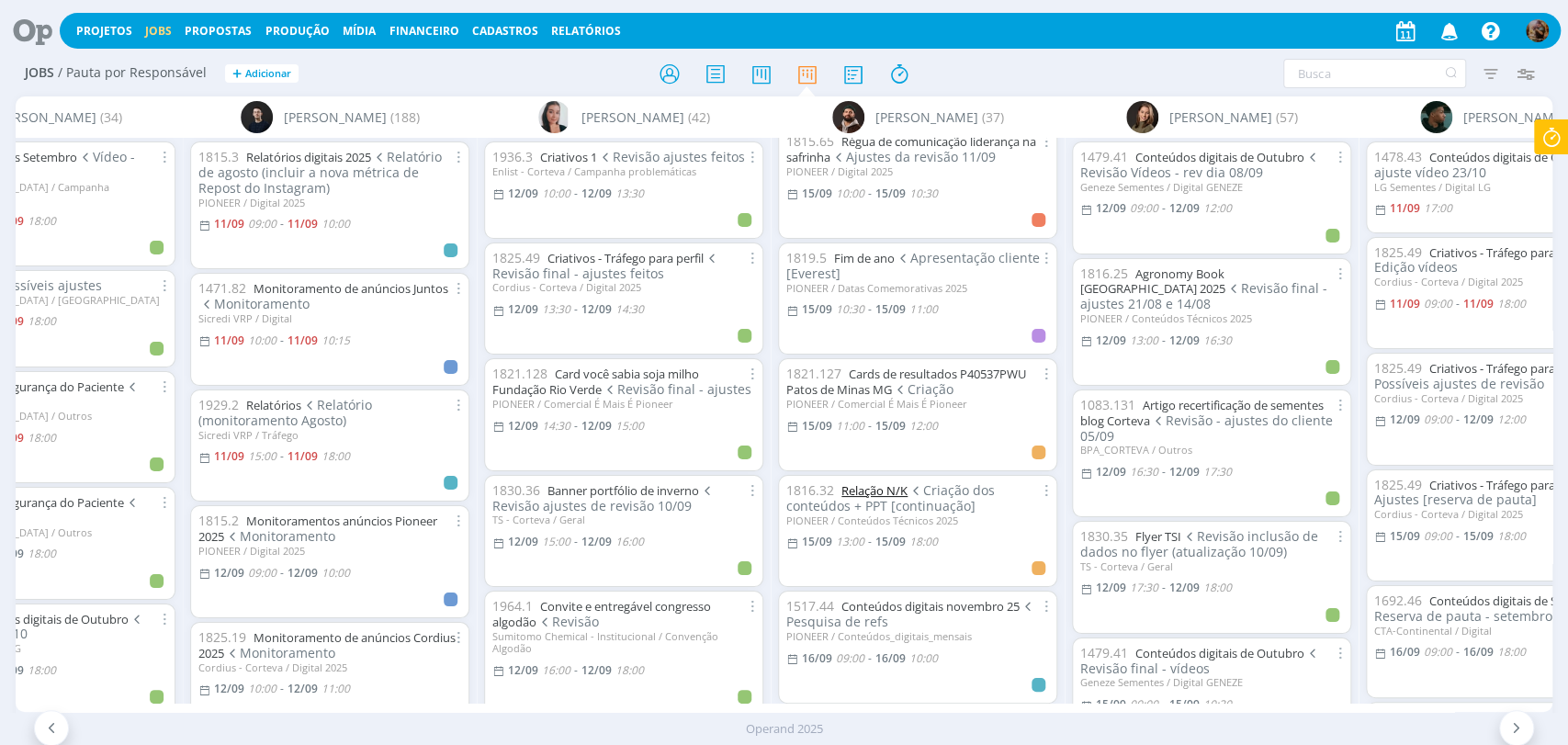
click at [900, 482] on link "Relação N/K" at bounding box center [875, 490] width 66 height 16
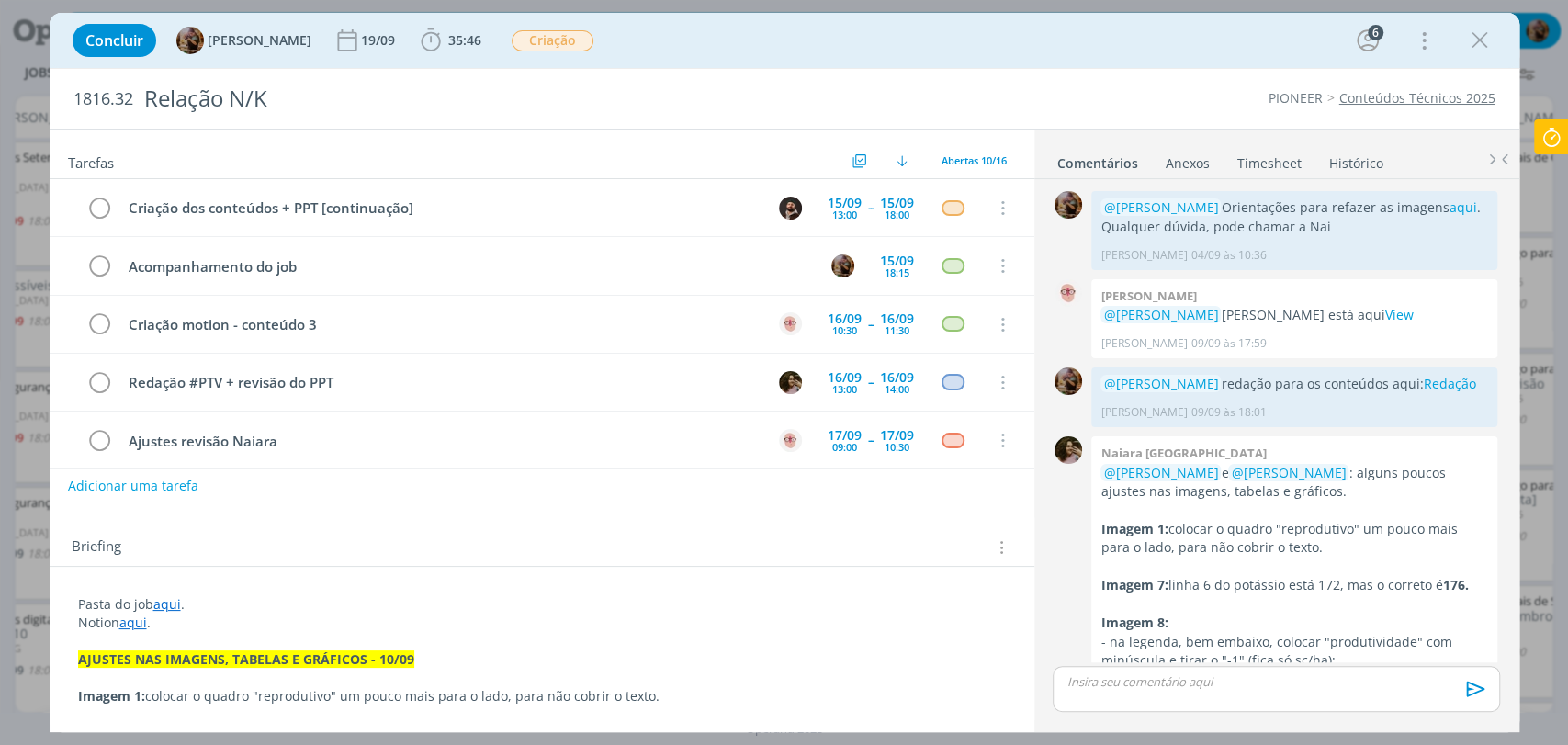
scroll to position [277, 0]
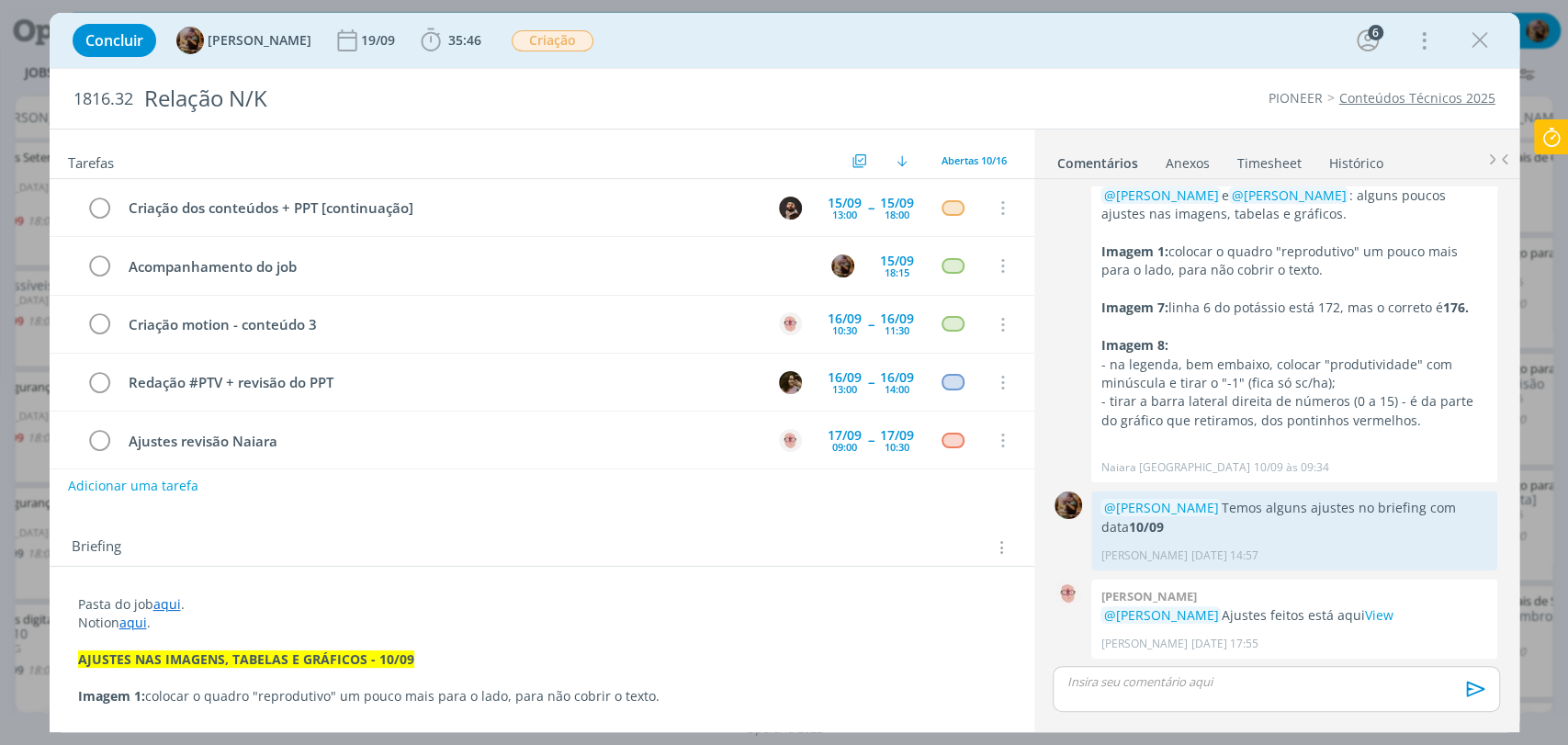
click at [1188, 673] on p "dialog" at bounding box center [1275, 681] width 417 height 16
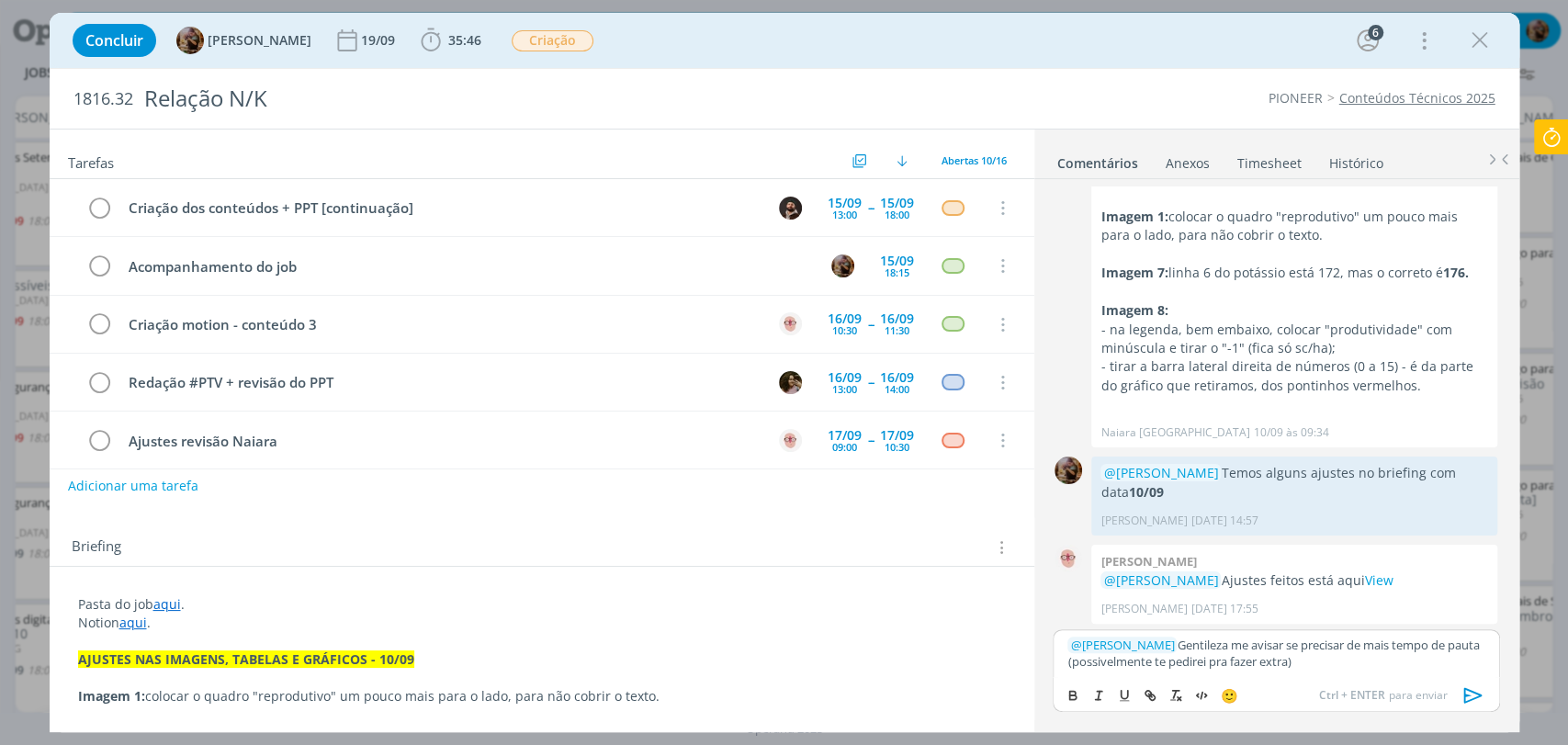
click at [1072, 660] on p "﻿ @ [PERSON_NAME] ﻿ Gentileza me avisar se precisar de mais tempo de pauta (pos…" at bounding box center [1275, 653] width 417 height 34
click at [1483, 651] on p "﻿ @ [PERSON_NAME] ﻿ Gentileza me avisar se precisar de mais tempo de pauta (se …" at bounding box center [1275, 653] width 417 height 34
click at [1486, 663] on div "﻿ @ [PERSON_NAME] ﻿ Gentileza me avisar se precisar de mais tempo de pauta pra …" at bounding box center [1276, 644] width 446 height 64
click at [1477, 697] on icon "dialog" at bounding box center [1472, 695] width 27 height 27
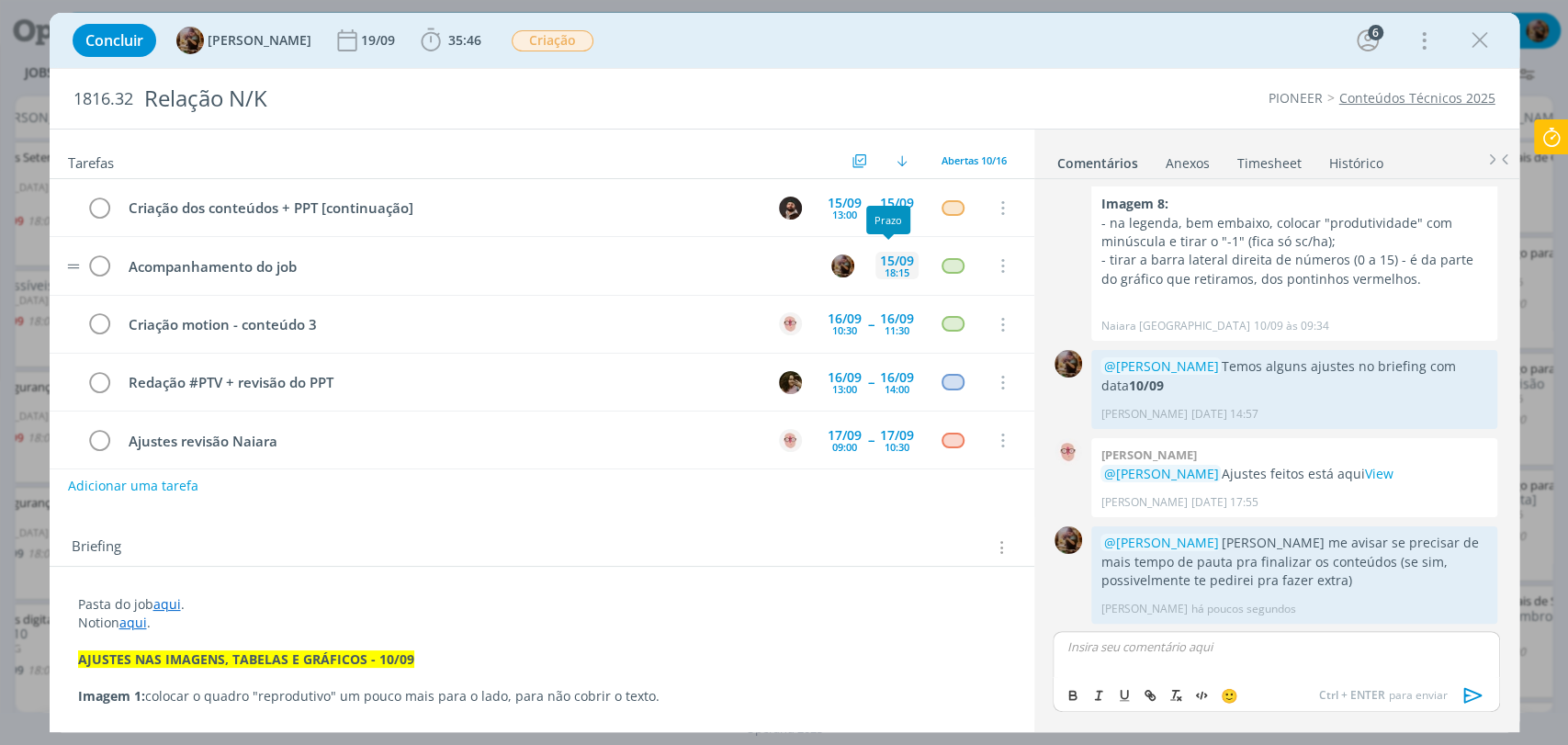
click at [881, 260] on div "15/09" at bounding box center [897, 261] width 34 height 13
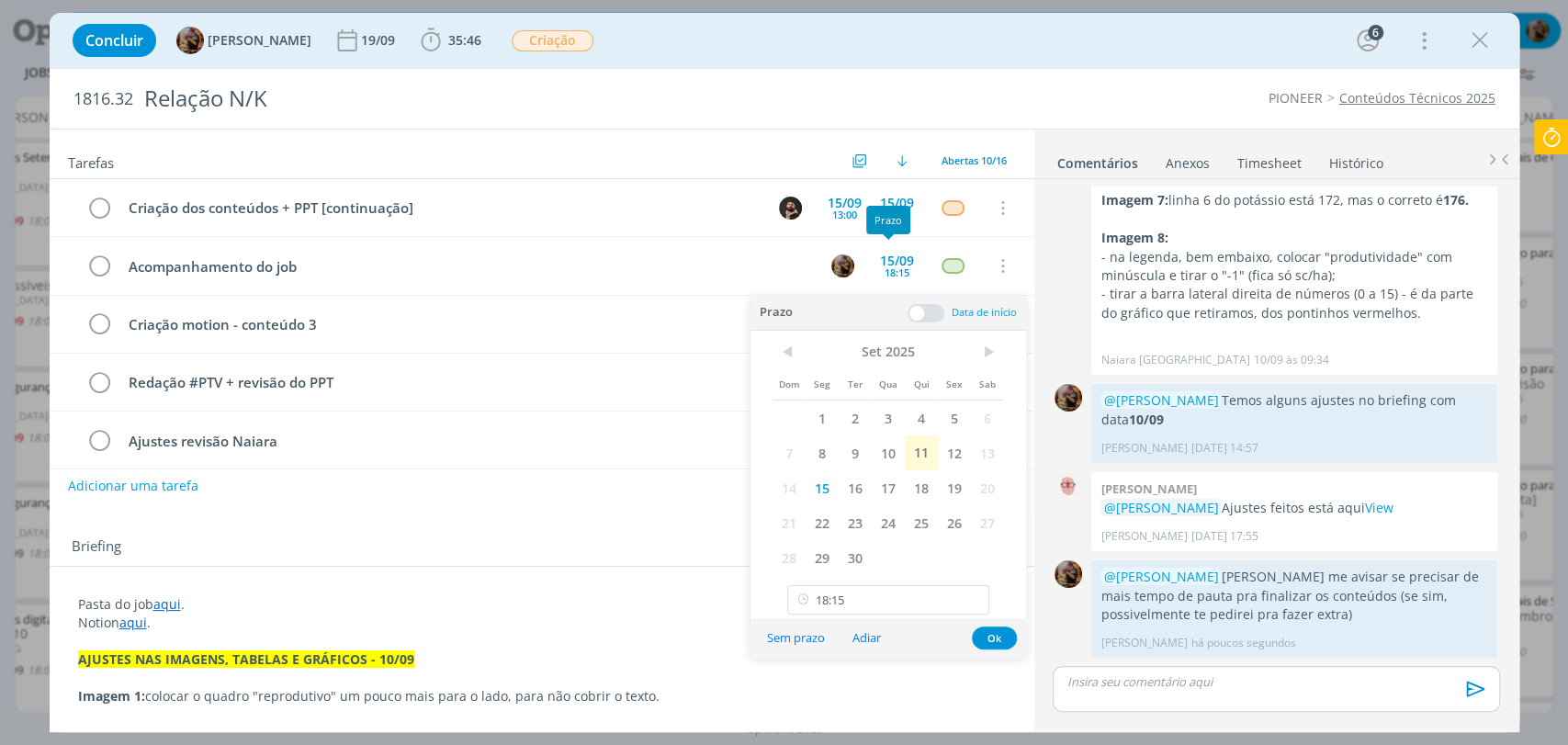
scroll to position [384, 0]
click at [909, 597] on input "18:15" at bounding box center [888, 599] width 202 height 29
click at [841, 518] on div "16:30" at bounding box center [890, 522] width 205 height 33
type input "16:30"
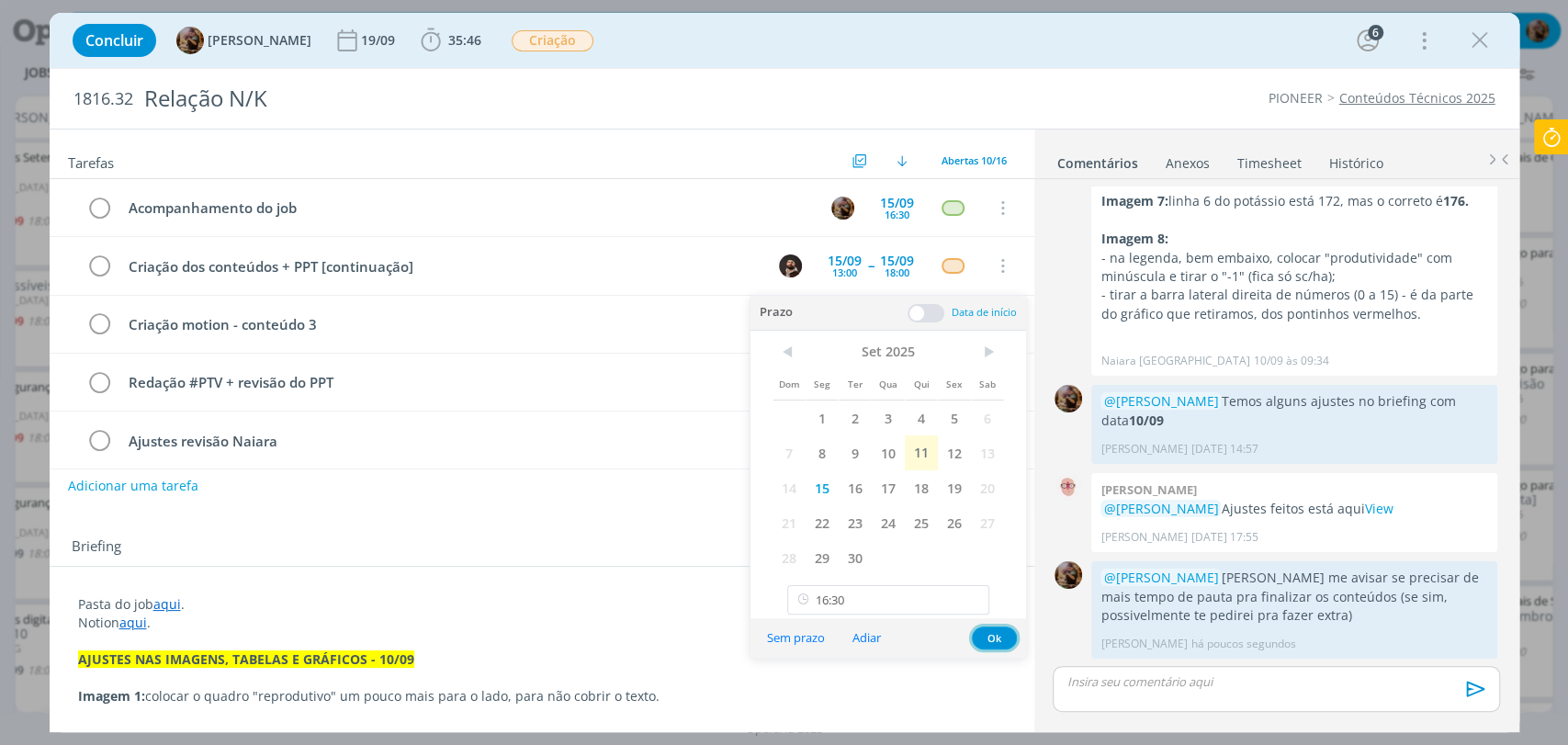
click at [991, 633] on button "Ok" at bounding box center [994, 637] width 45 height 23
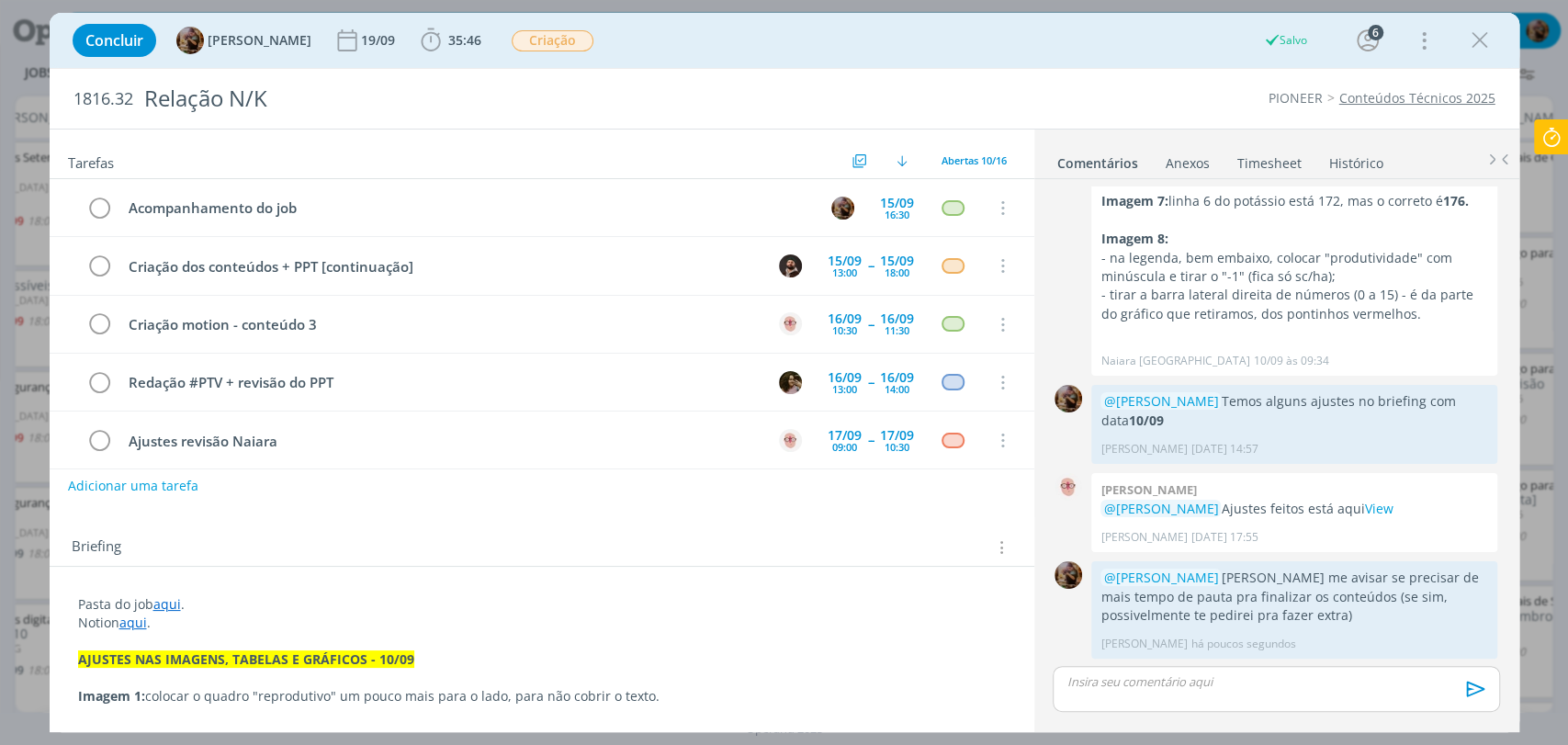
click at [1478, 43] on icon "dialog" at bounding box center [1479, 40] width 27 height 27
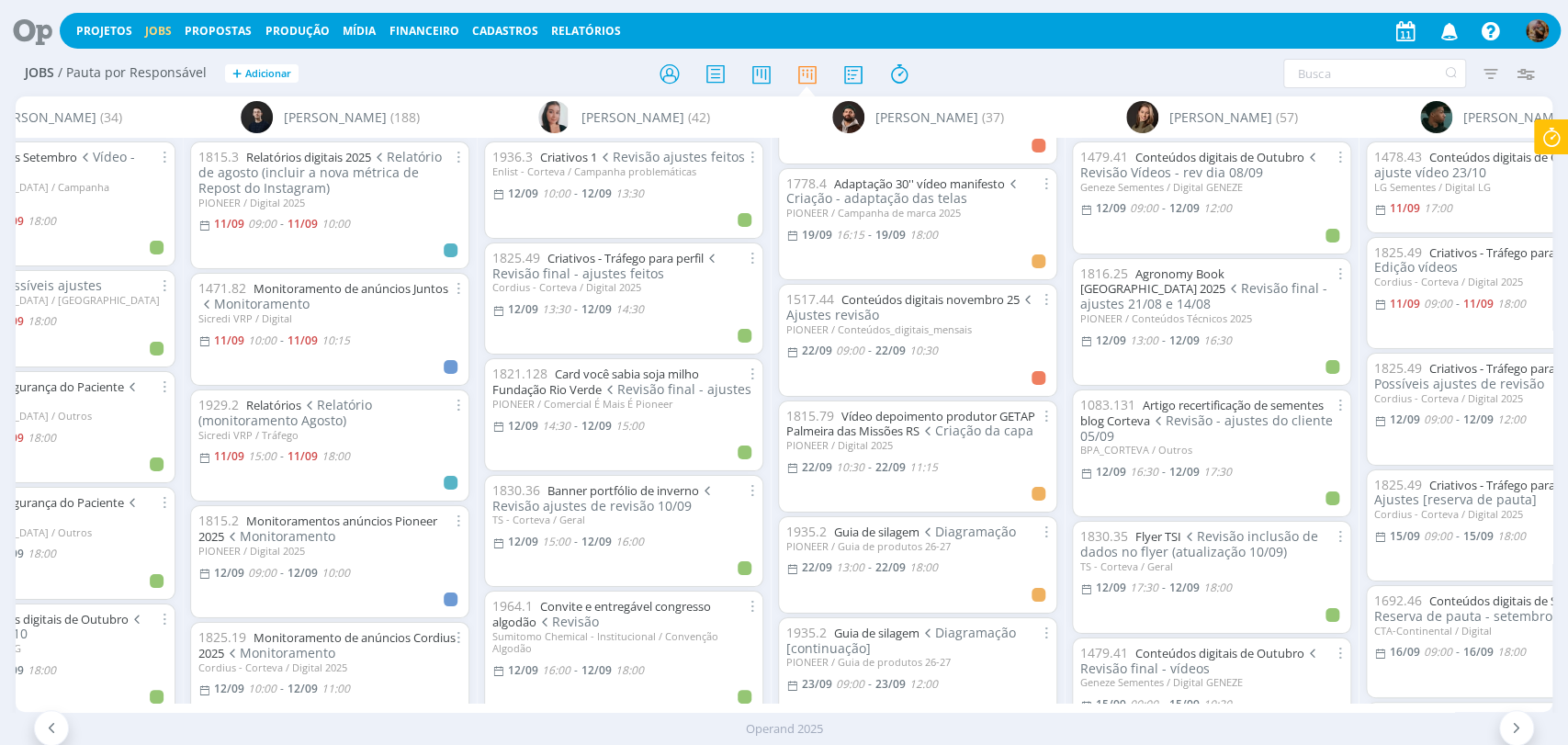
scroll to position [2346, 0]
click at [905, 521] on link "Guia de silagem" at bounding box center [877, 528] width 85 height 16
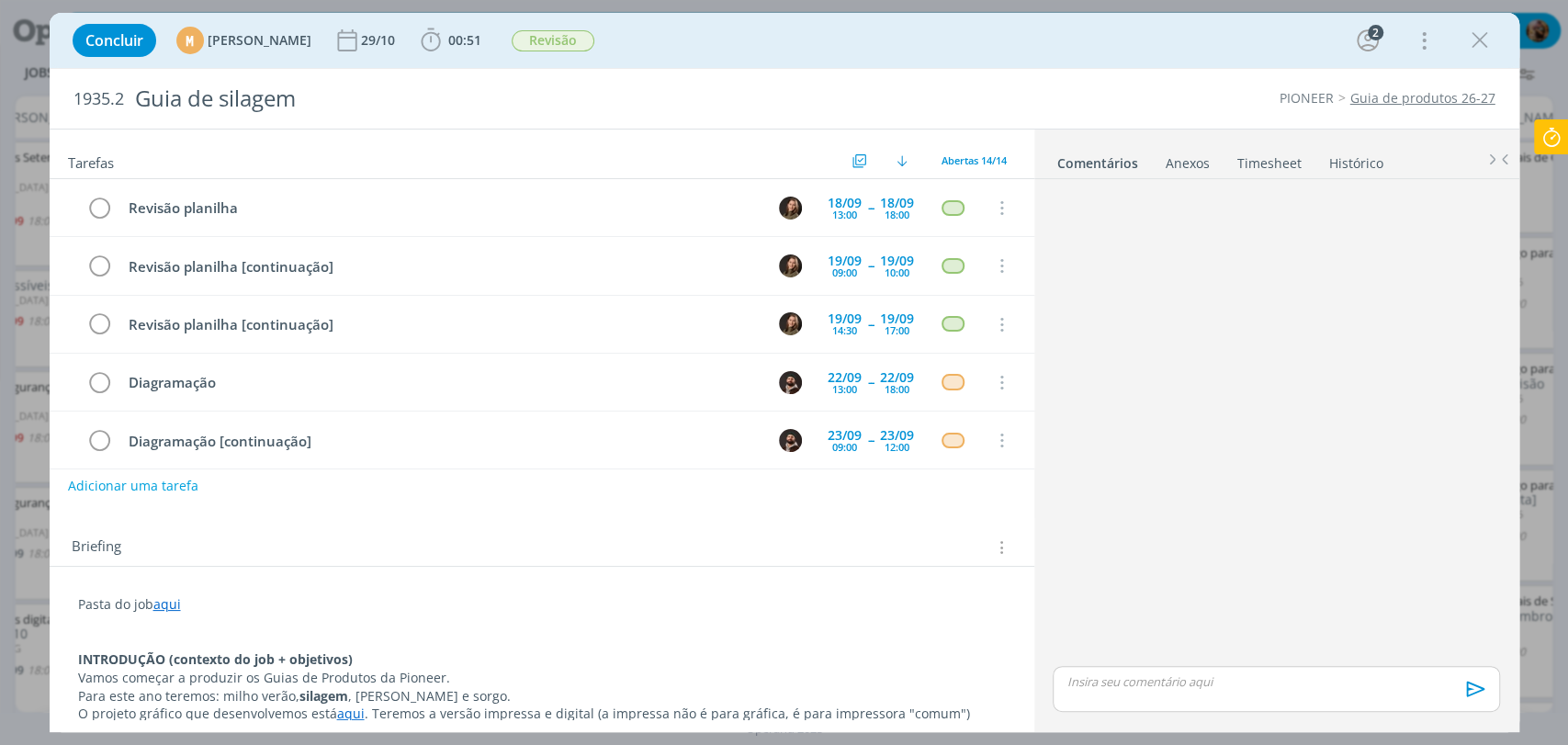
scroll to position [115, 0]
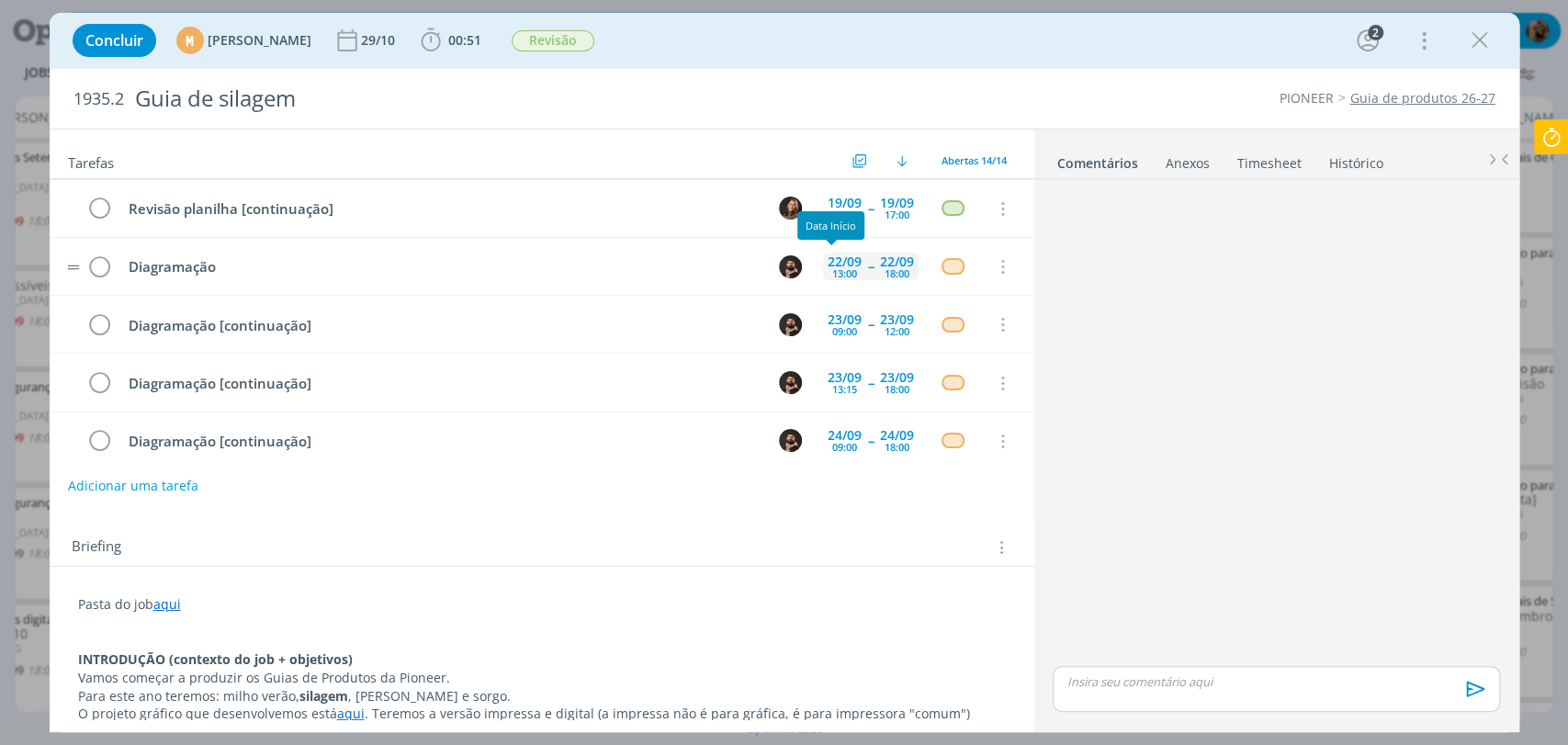
click at [832, 270] on div "13:00" at bounding box center [845, 273] width 25 height 10
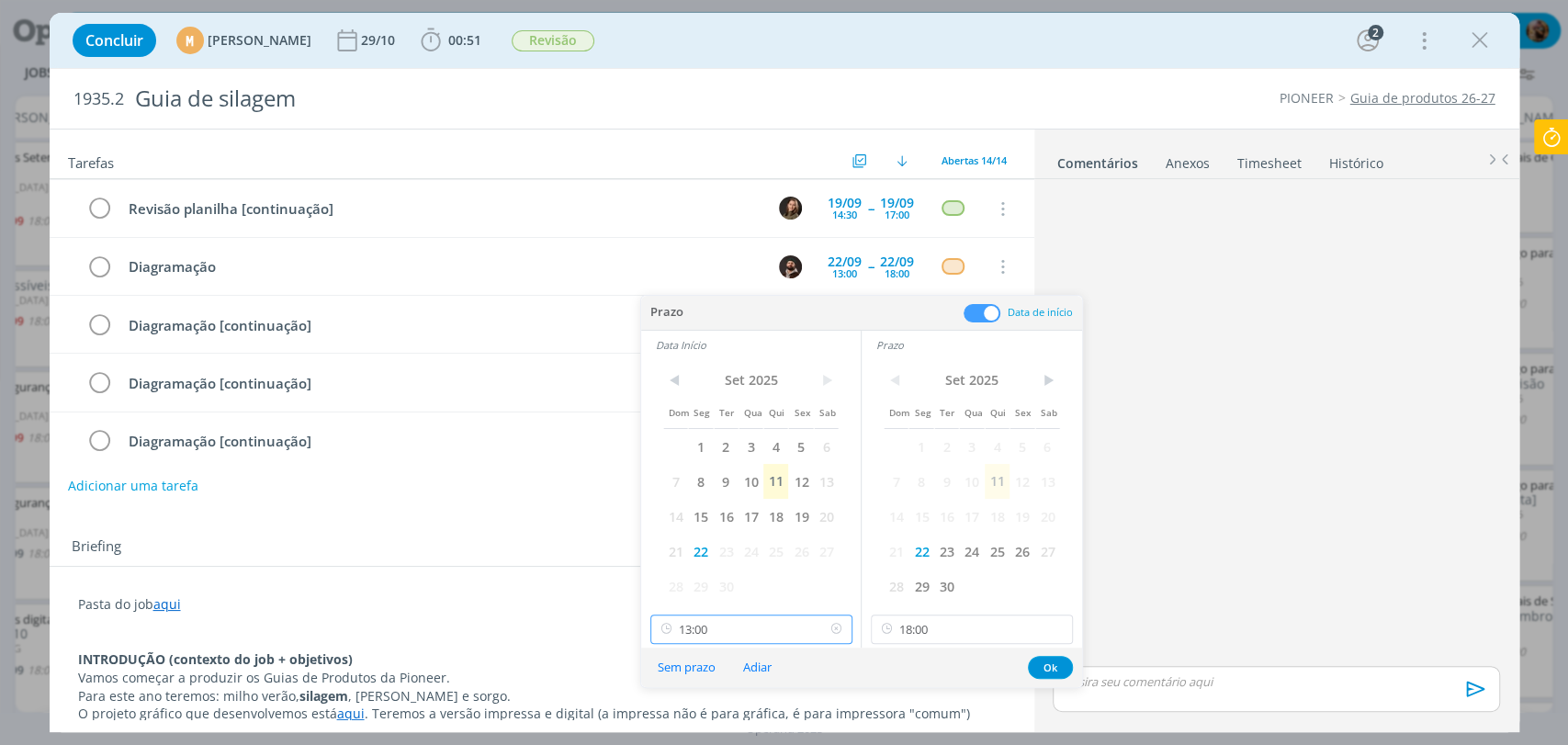
click at [770, 619] on input "13:00" at bounding box center [752, 629] width 202 height 29
click at [686, 454] on div "11:15" at bounding box center [753, 450] width 205 height 33
type input "11:15"
click at [1050, 663] on button "Ok" at bounding box center [1051, 667] width 45 height 23
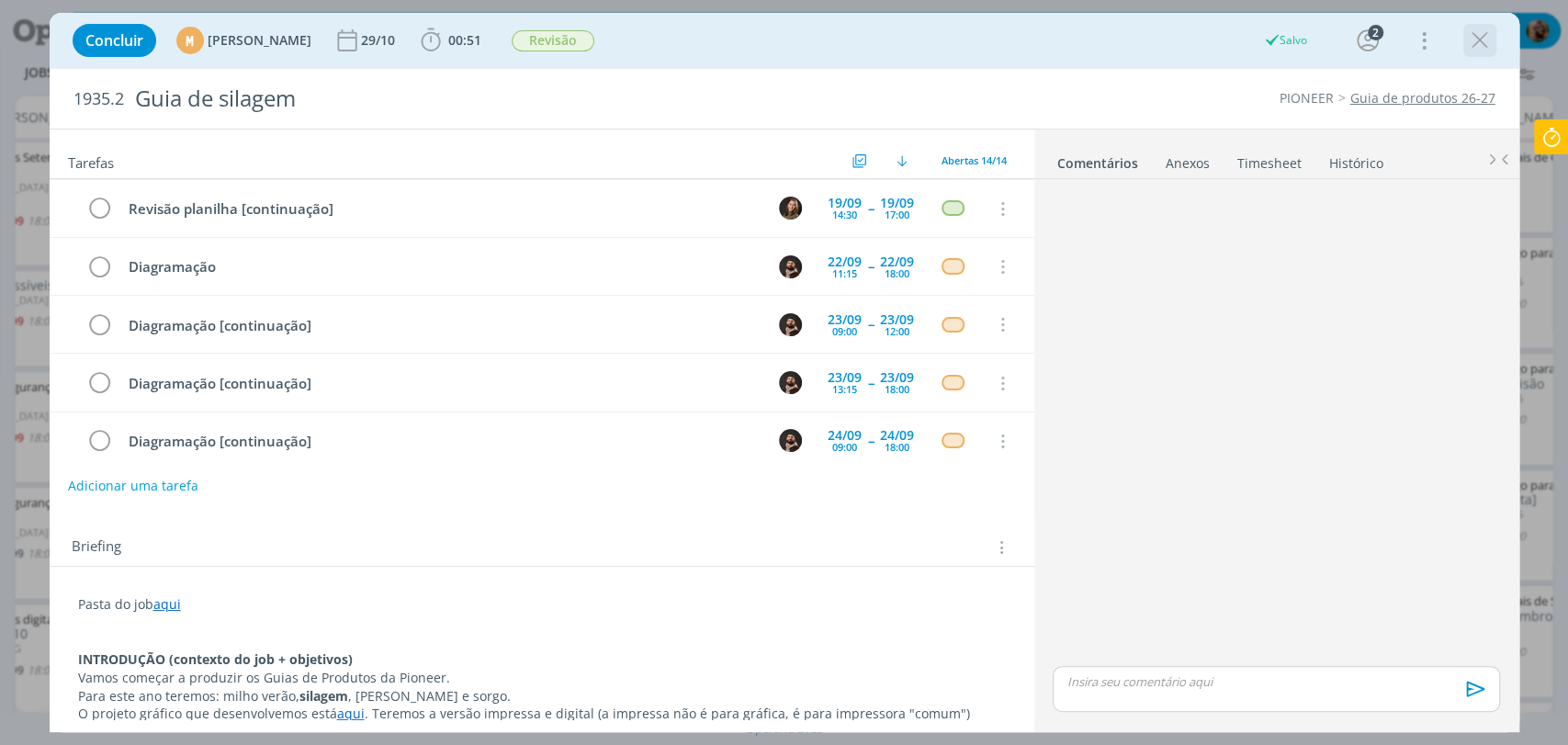
click at [1476, 41] on icon "dialog" at bounding box center [1479, 40] width 27 height 27
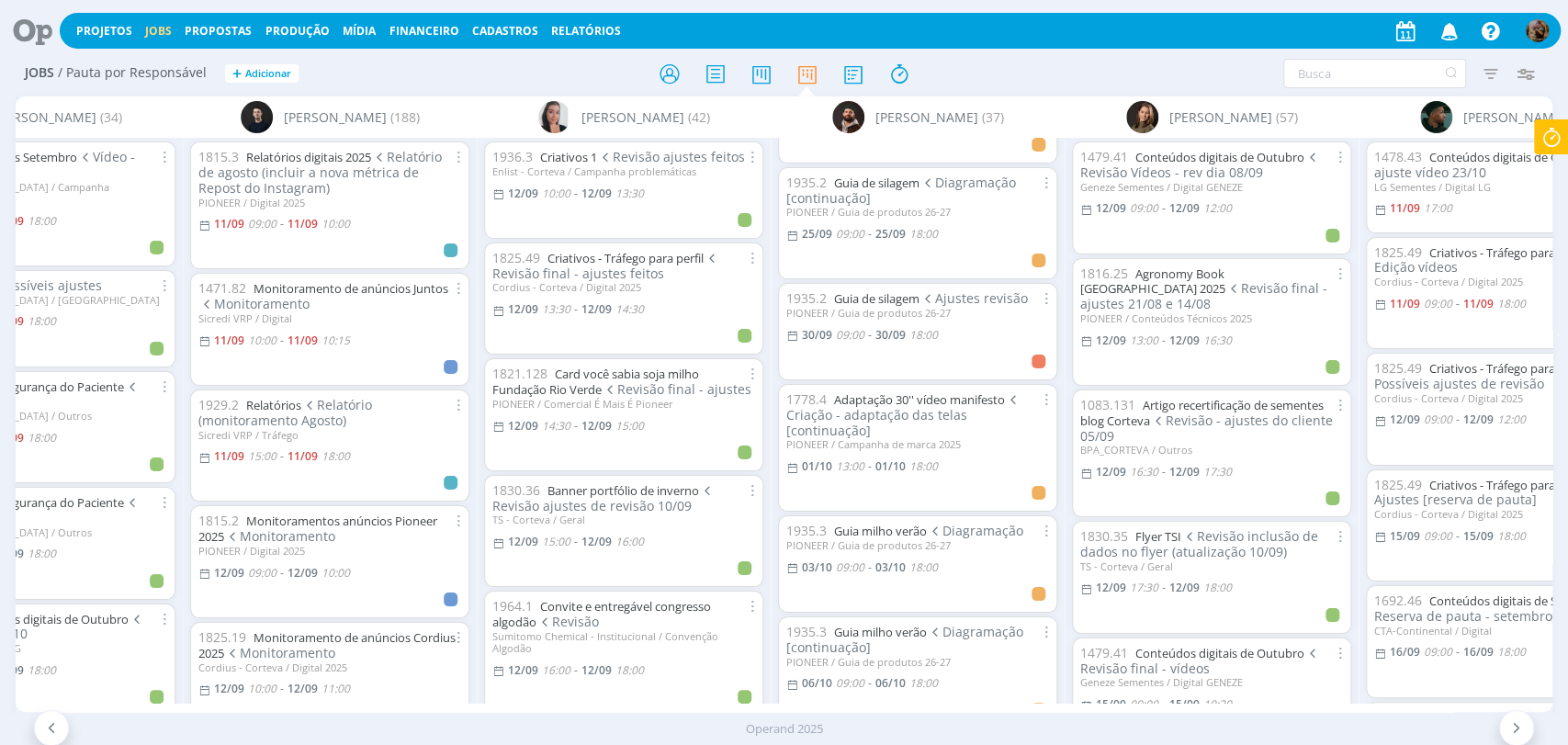
scroll to position [3264, 0]
